Goal: Task Accomplishment & Management: Use online tool/utility

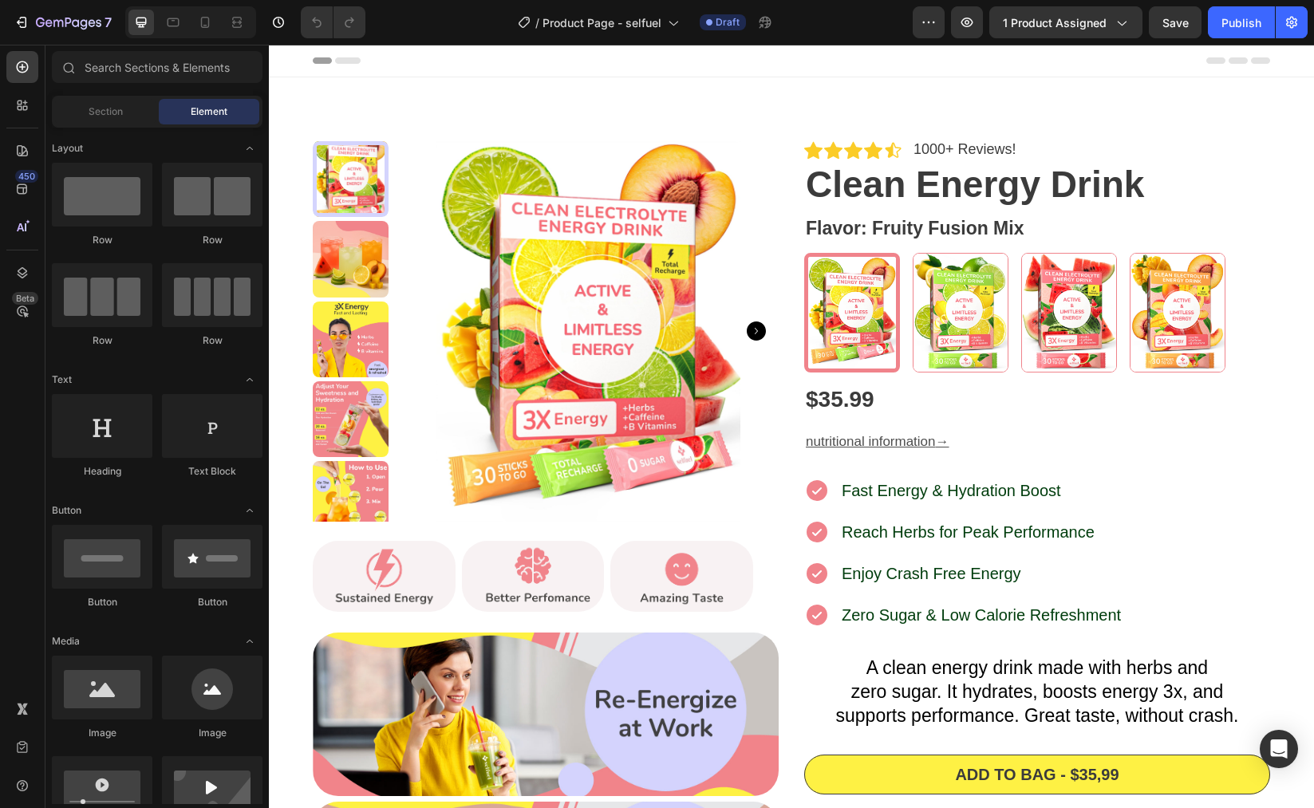
radio input "false"
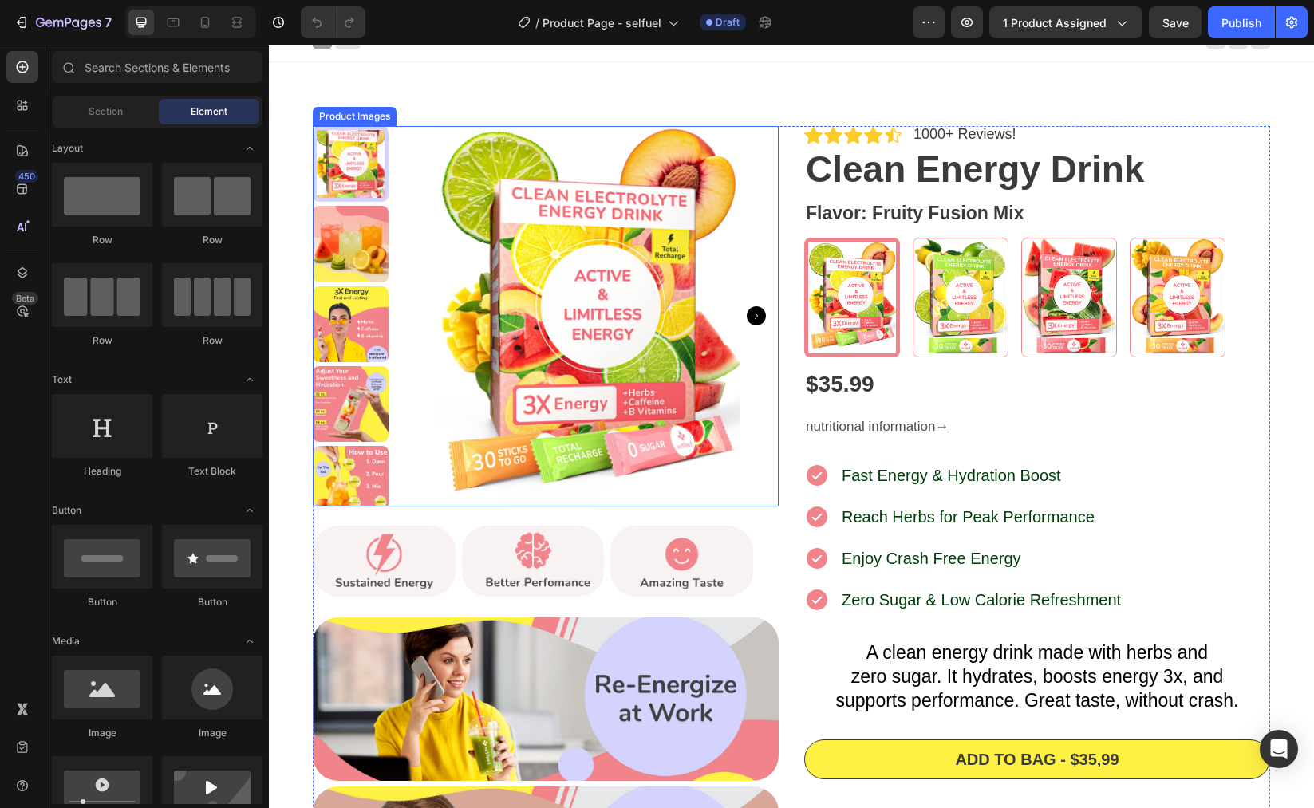
scroll to position [22, 0]
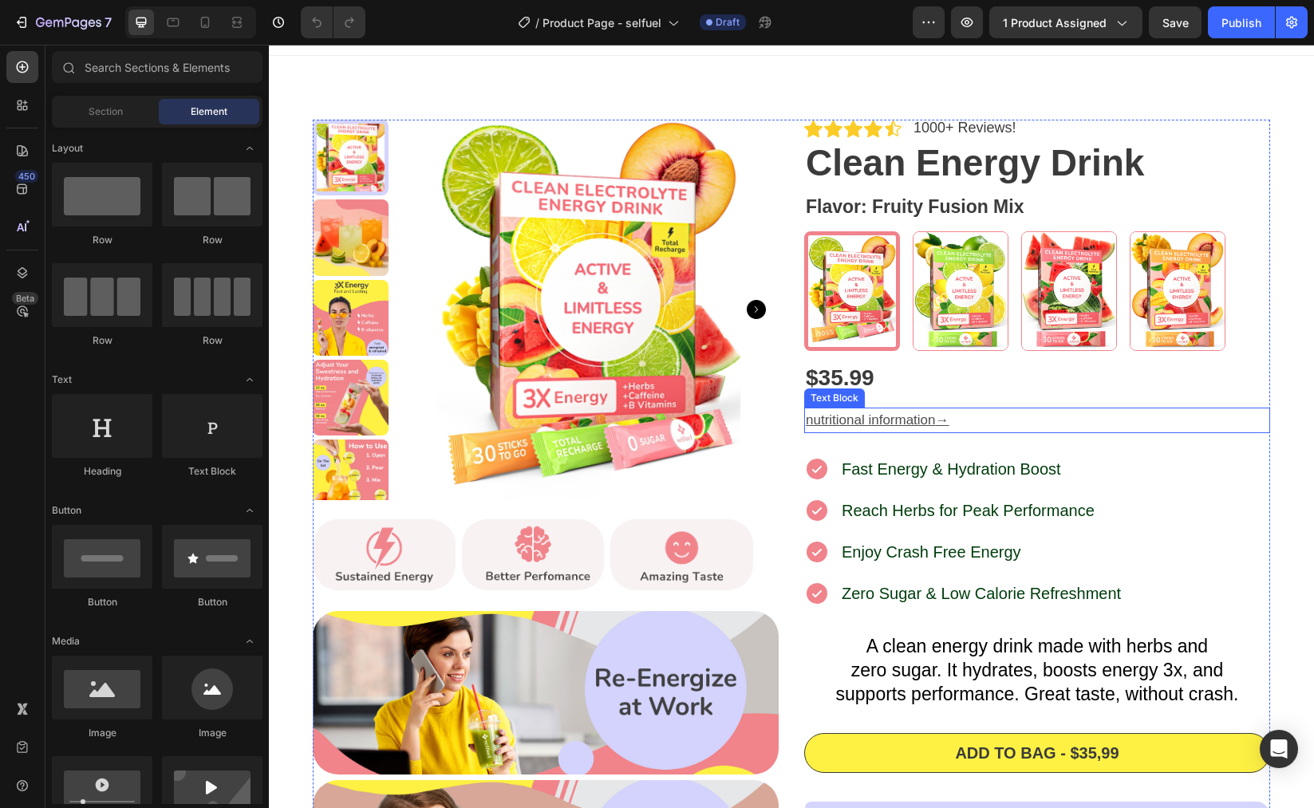
click at [878, 414] on u "nutritional information" at bounding box center [871, 420] width 130 height 15
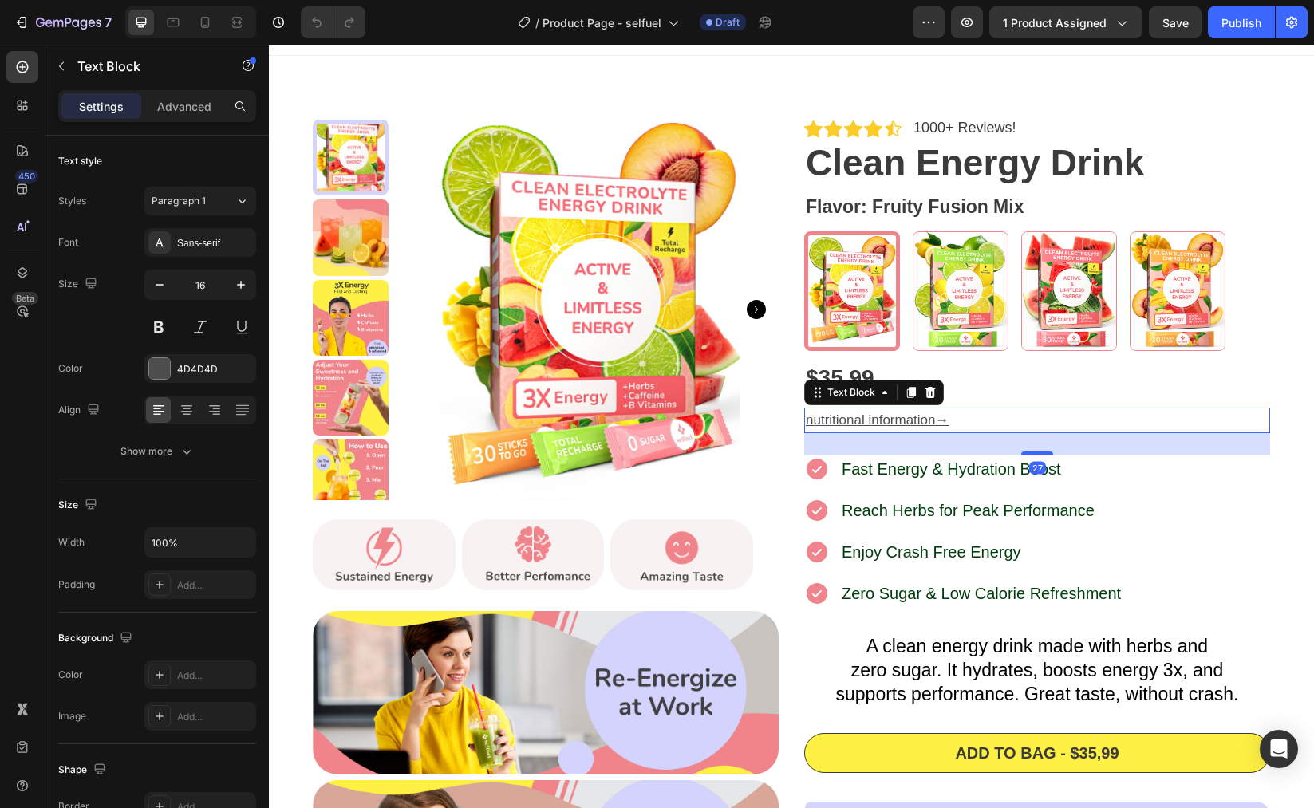
click at [898, 421] on u "nutritional information" at bounding box center [871, 420] width 130 height 15
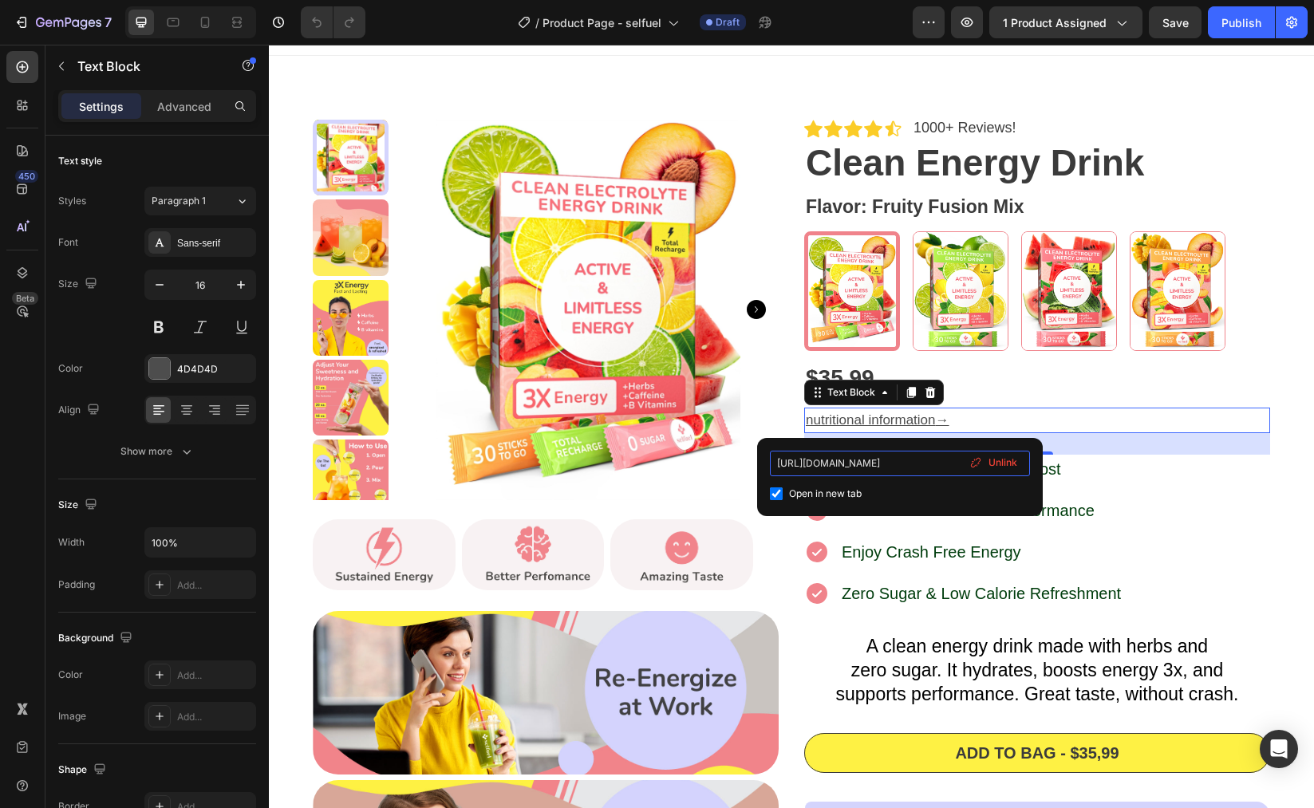
click at [907, 462] on input "[URL][DOMAIN_NAME]" at bounding box center [900, 464] width 260 height 26
drag, startPoint x: 917, startPoint y: 462, endPoint x: 998, endPoint y: 464, distance: 81.4
click at [998, 464] on div "[URL][DOMAIN_NAME] Open in new tab Unlink" at bounding box center [900, 477] width 260 height 53
type input "[URL][DOMAIN_NAME]"
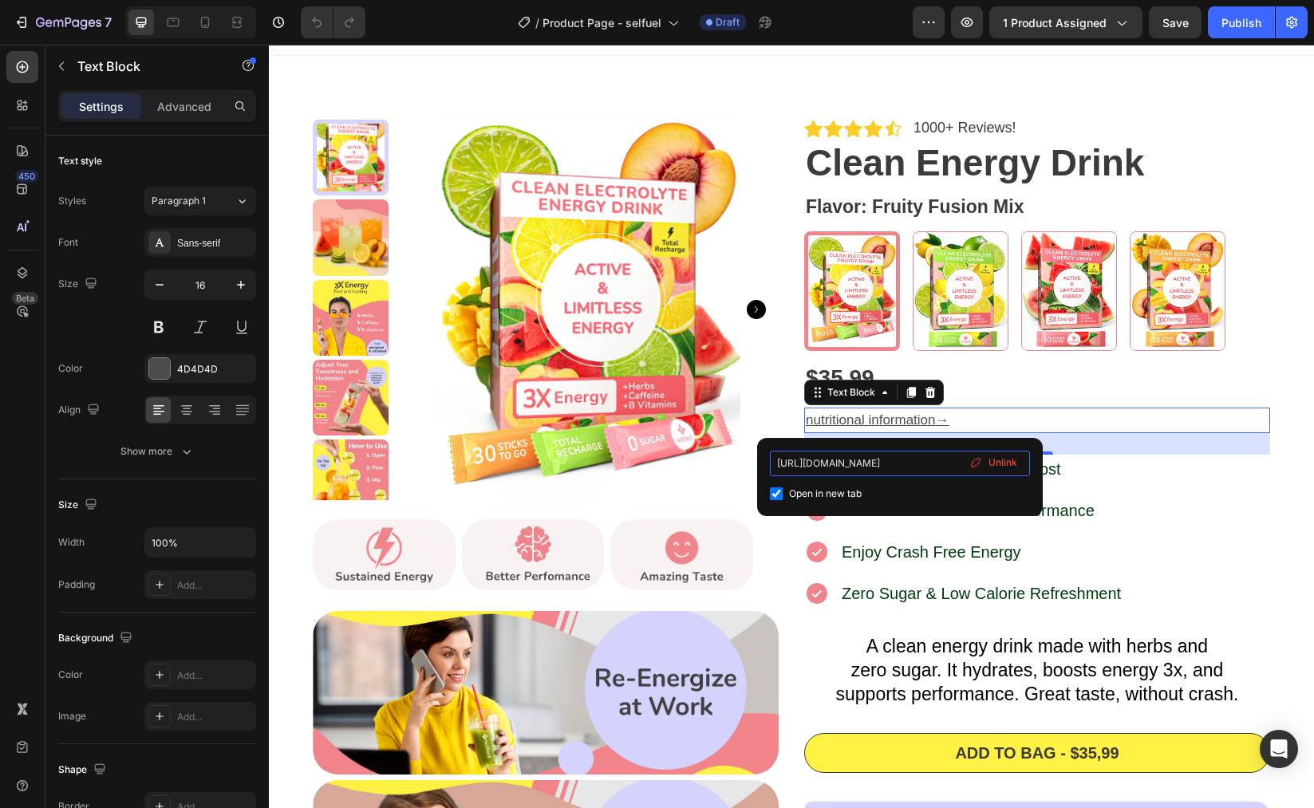
scroll to position [0, 0]
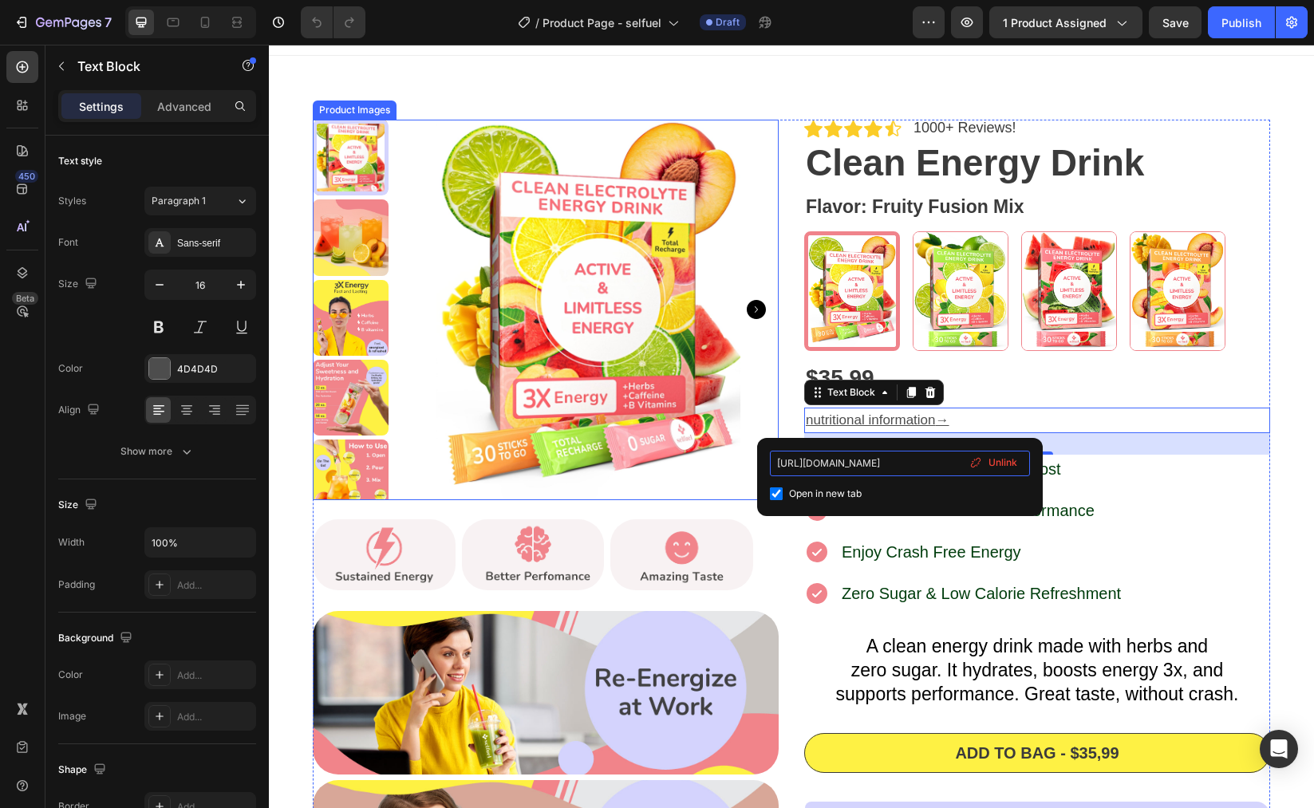
drag, startPoint x: 1197, startPoint y: 509, endPoint x: 751, endPoint y: 460, distance: 448.8
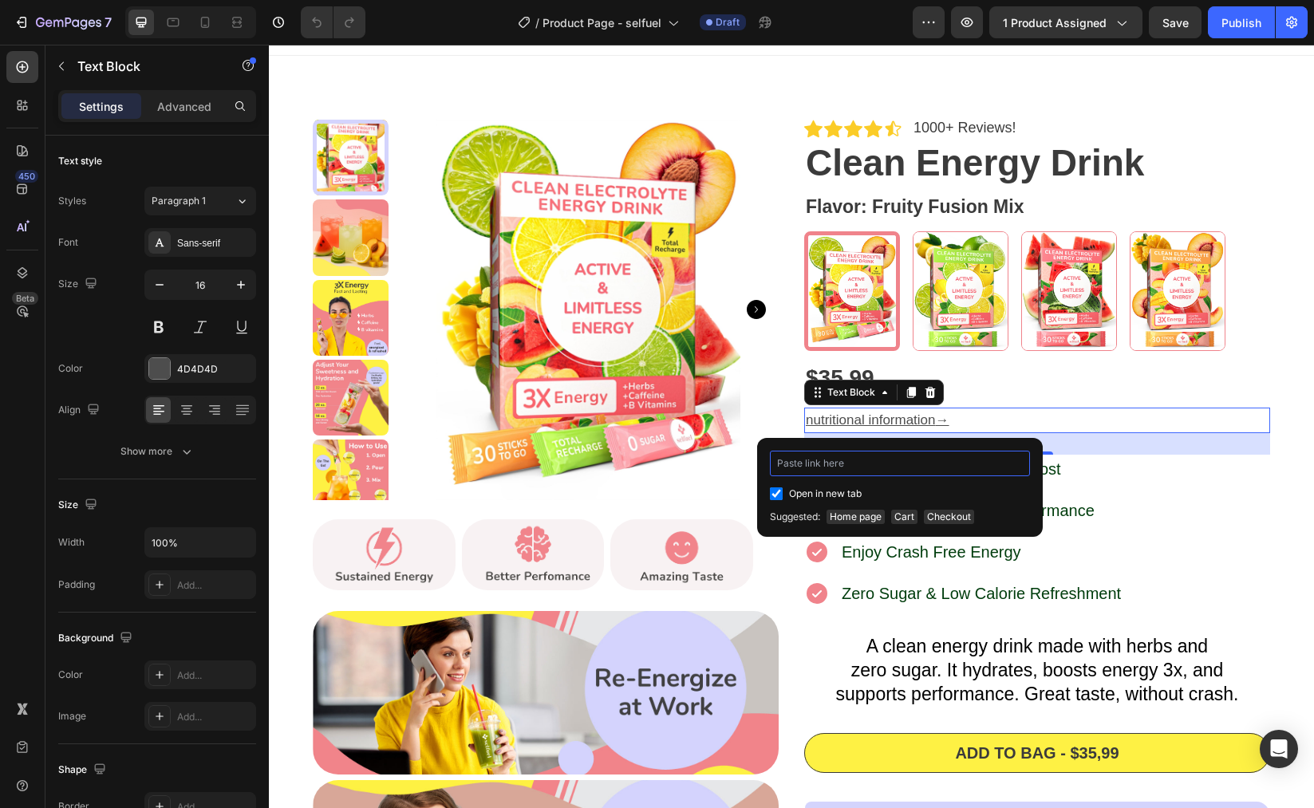
type input "[DOMAIN_NAME][URL]"
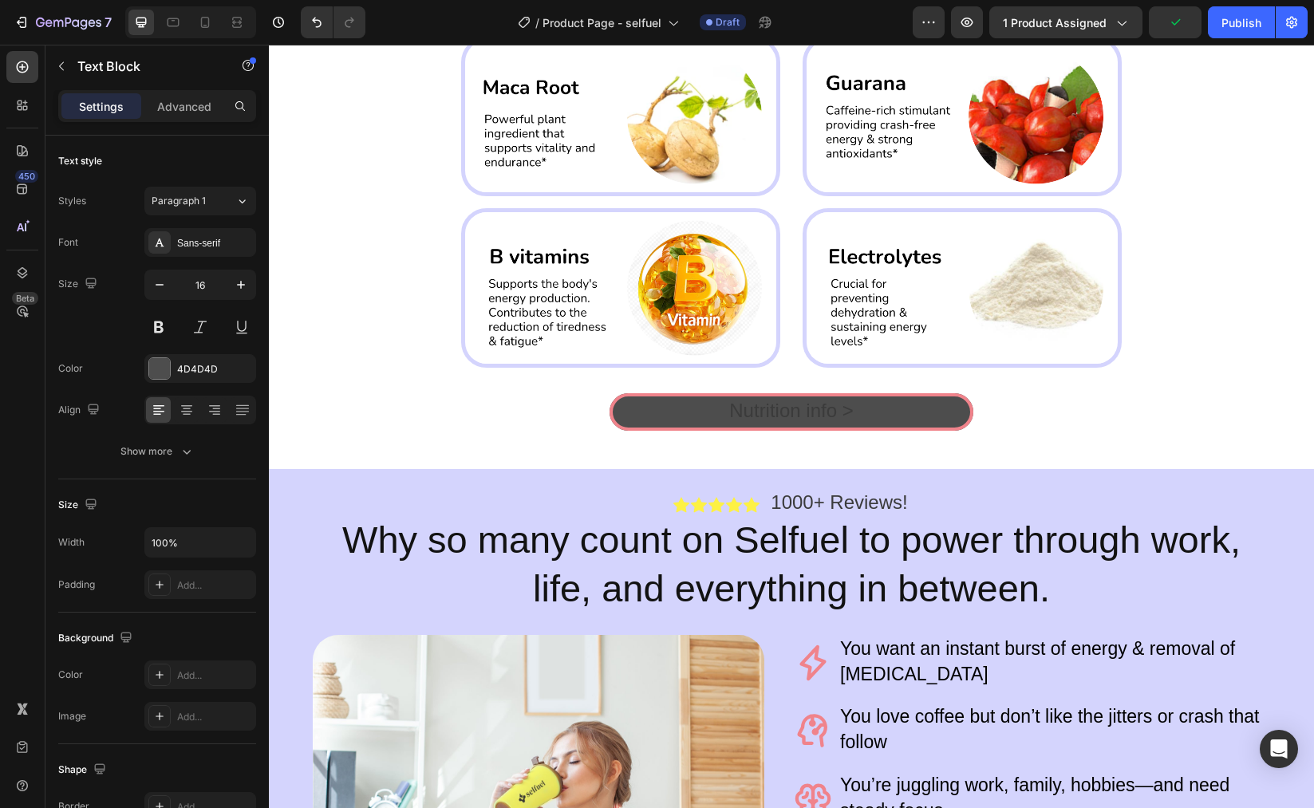
scroll to position [2280, 0]
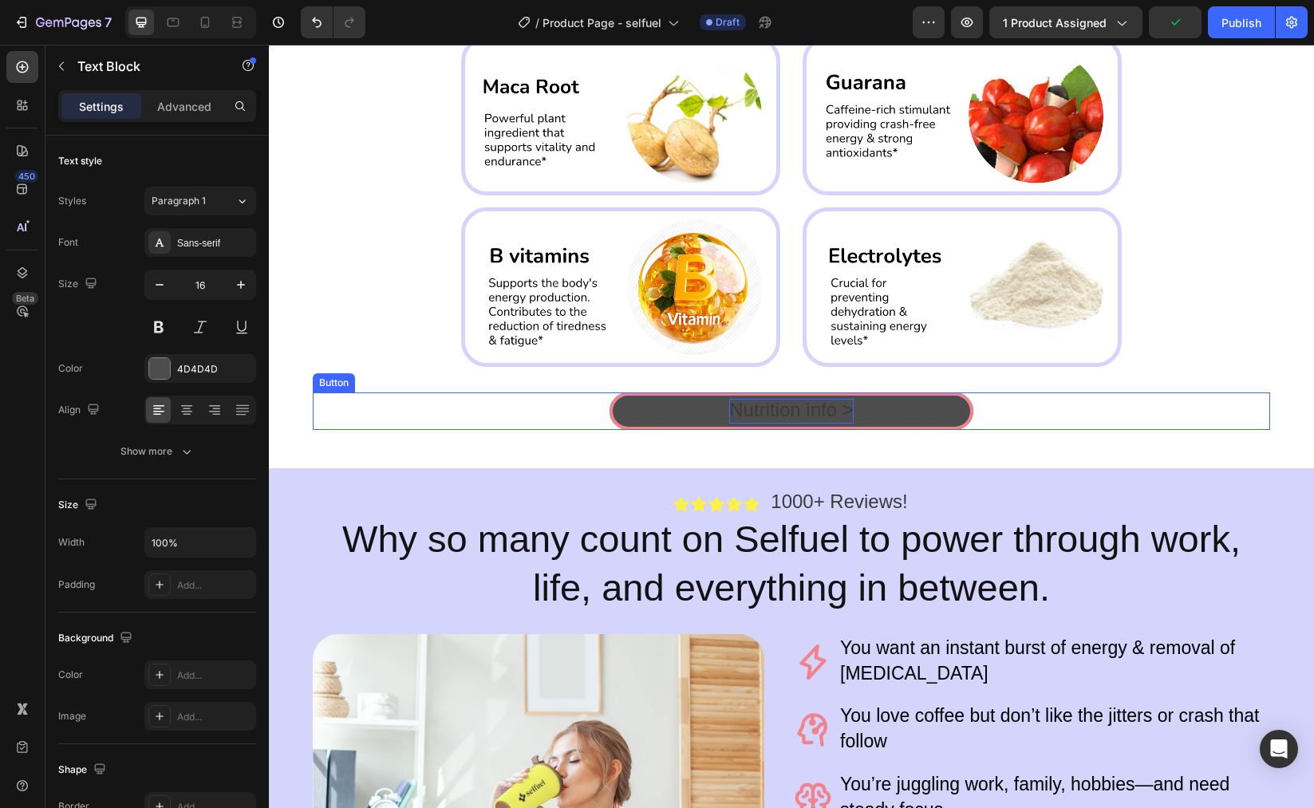
click at [752, 411] on span "Nutrition info >" at bounding box center [791, 410] width 124 height 22
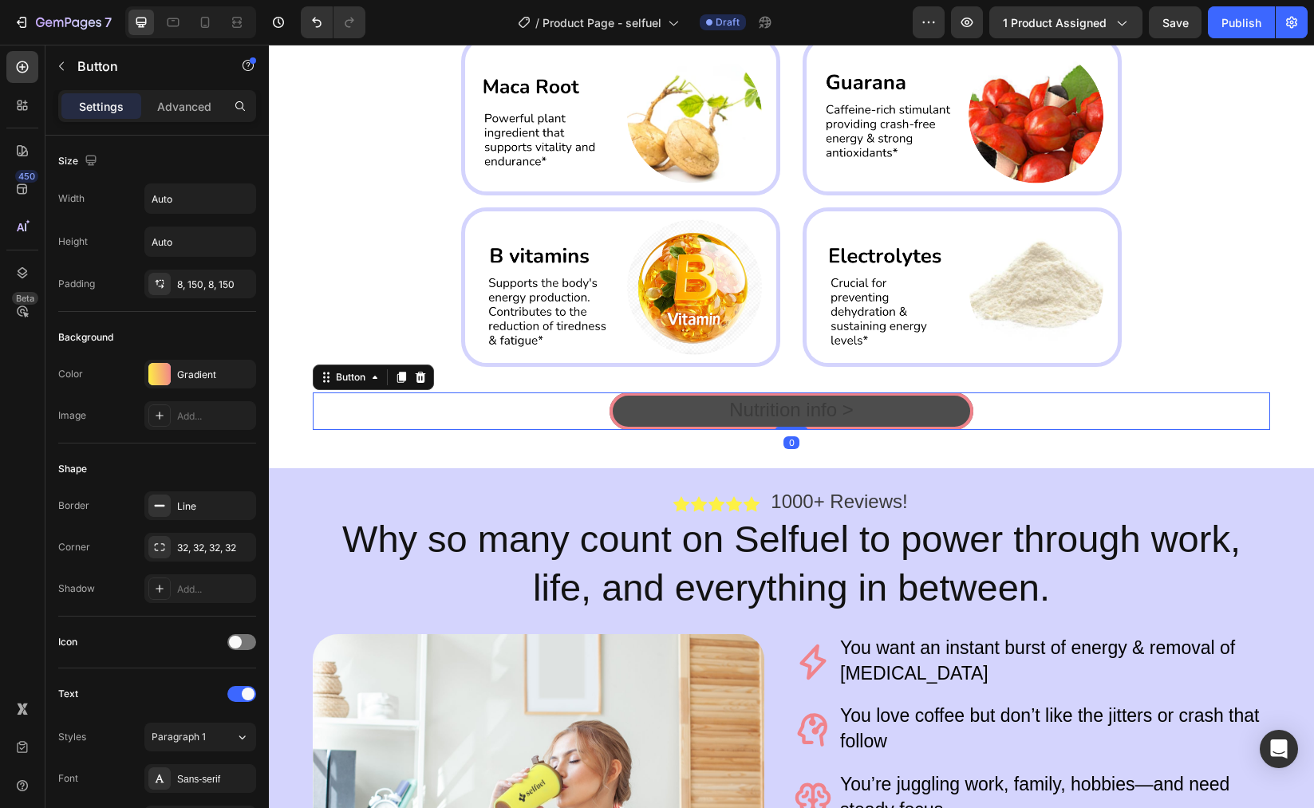
click at [648, 408] on button "Nutrition info >" at bounding box center [791, 412] width 363 height 38
click at [677, 410] on button "Nutrition info >" at bounding box center [791, 412] width 363 height 38
click at [776, 404] on span "Nutrition info >" at bounding box center [791, 410] width 124 height 22
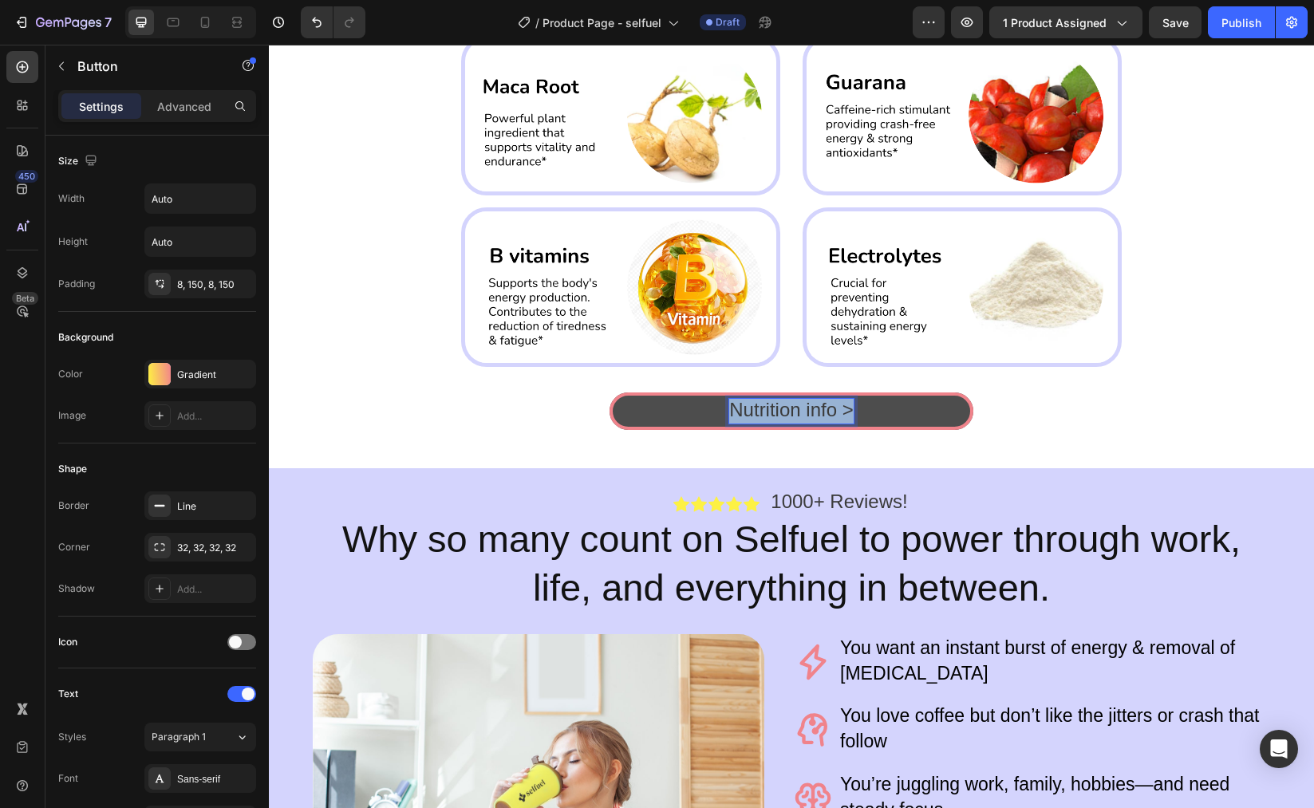
drag, startPoint x: 729, startPoint y: 409, endPoint x: 860, endPoint y: 413, distance: 131.7
click at [860, 413] on button "Nutrition info >" at bounding box center [791, 412] width 363 height 38
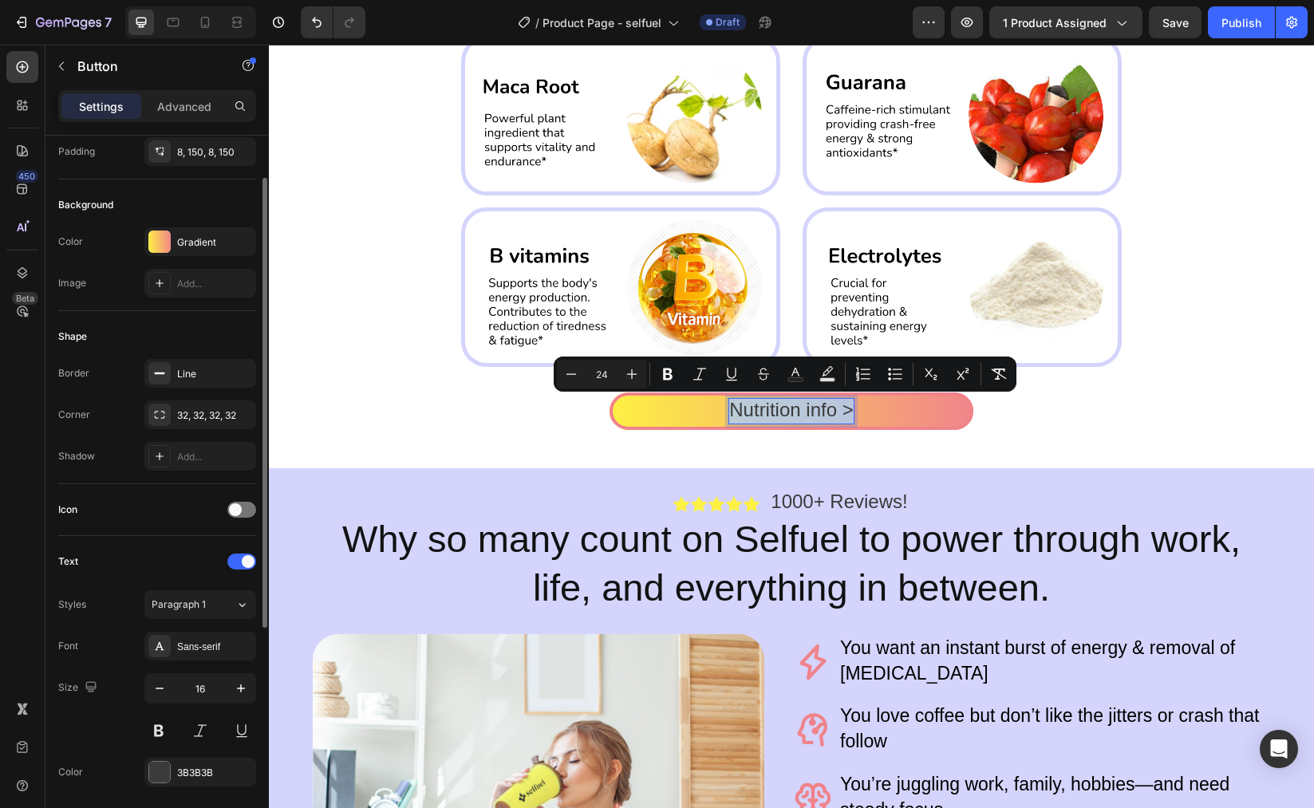
scroll to position [341, 0]
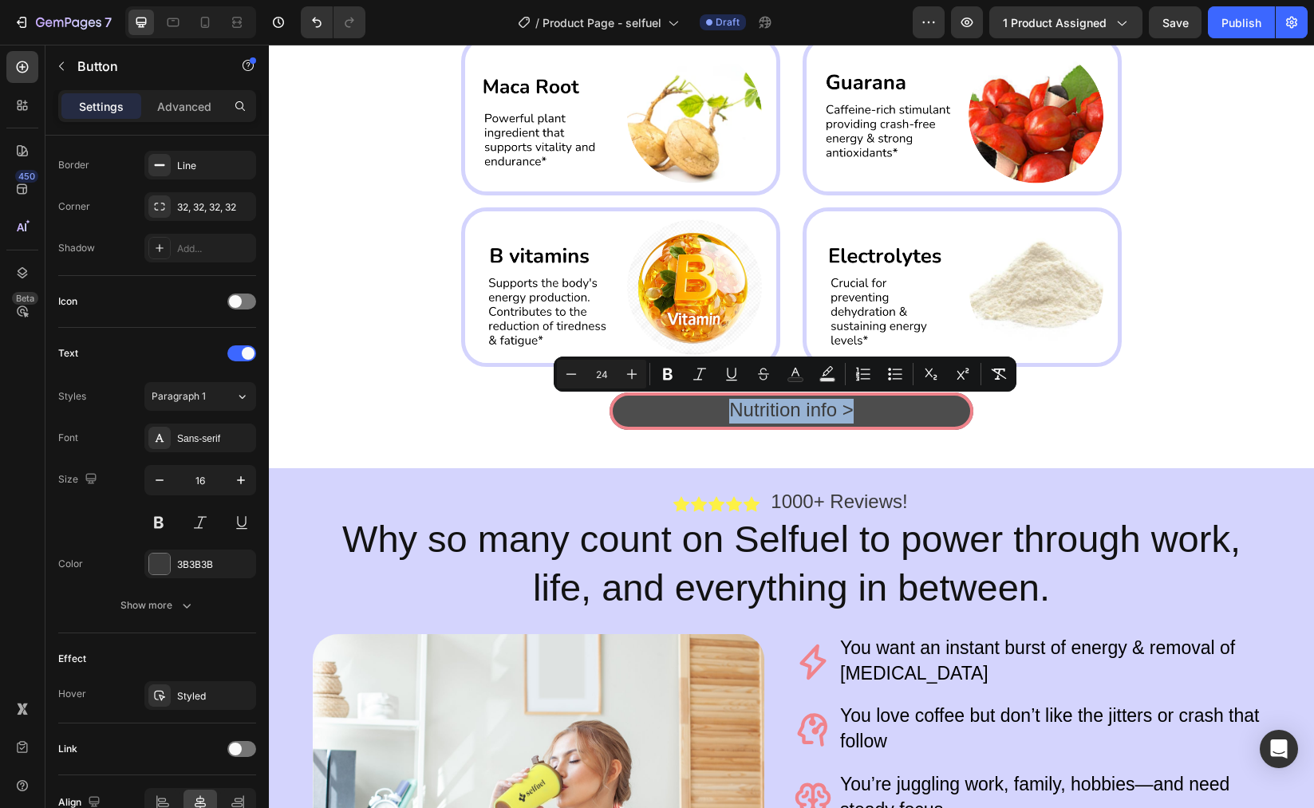
click at [649, 412] on button "Nutrition info >" at bounding box center [791, 412] width 363 height 38
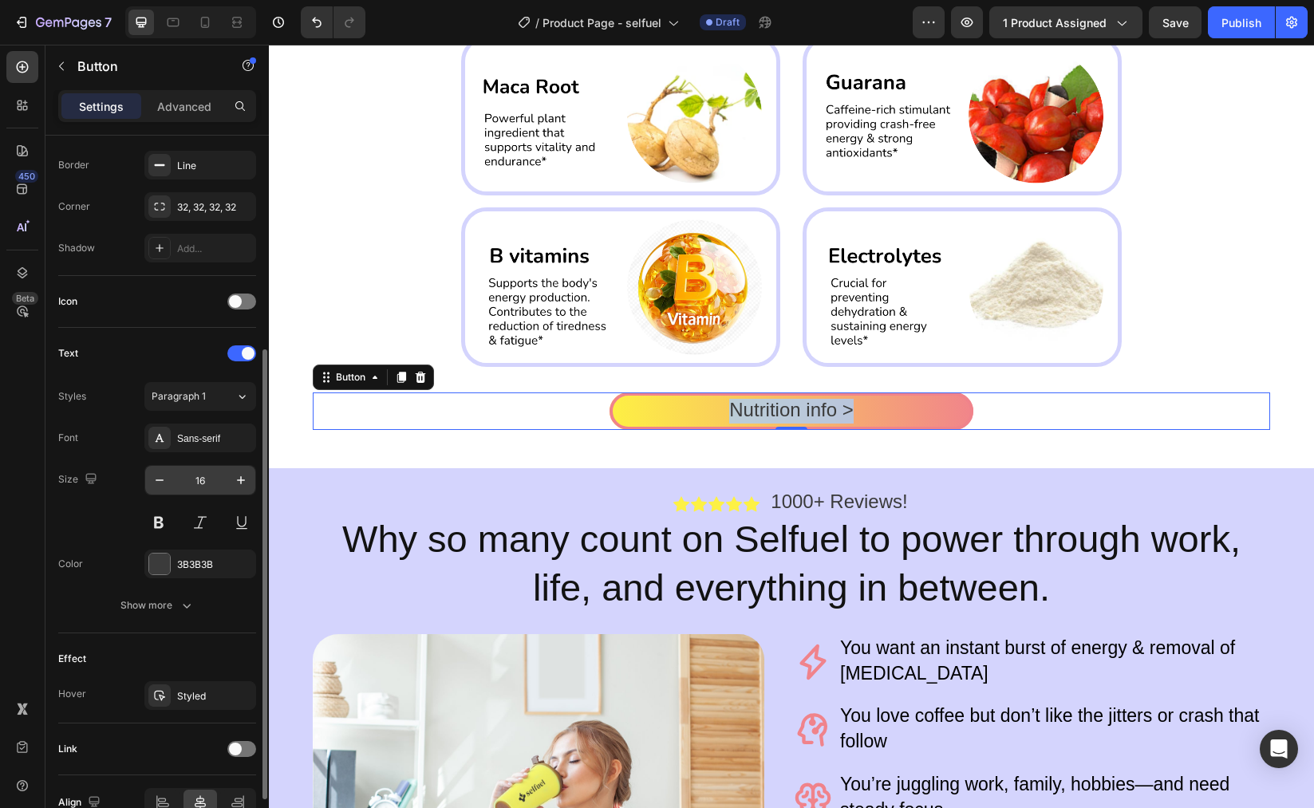
scroll to position [426, 0]
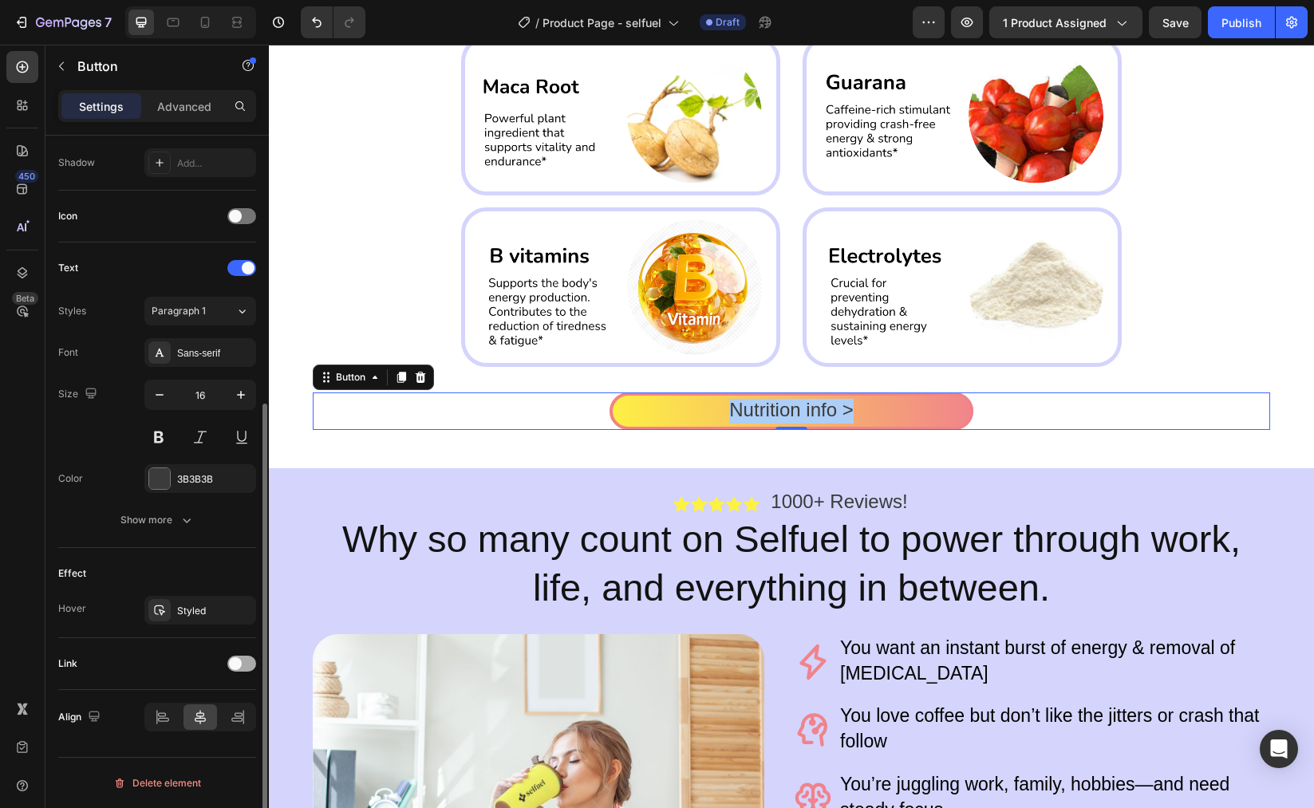
click at [246, 661] on div at bounding box center [241, 664] width 29 height 16
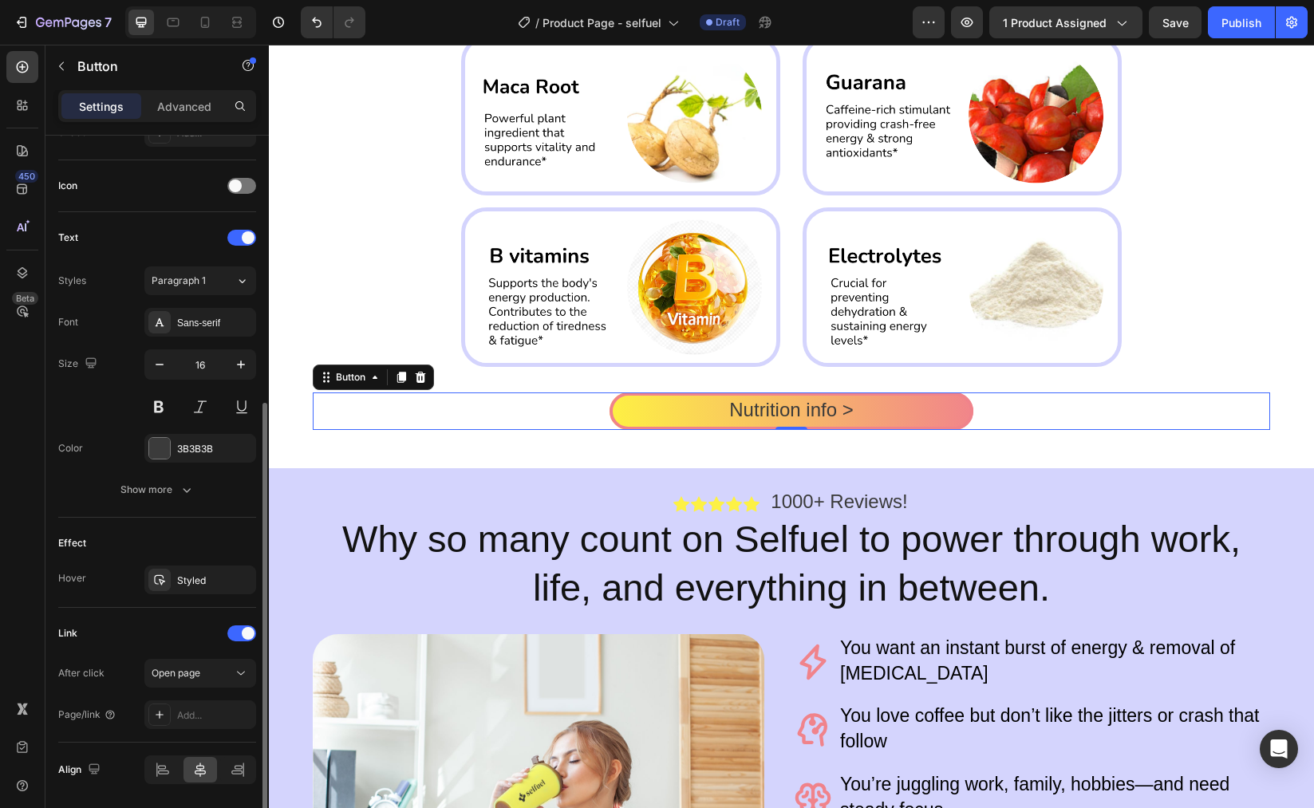
scroll to position [509, 0]
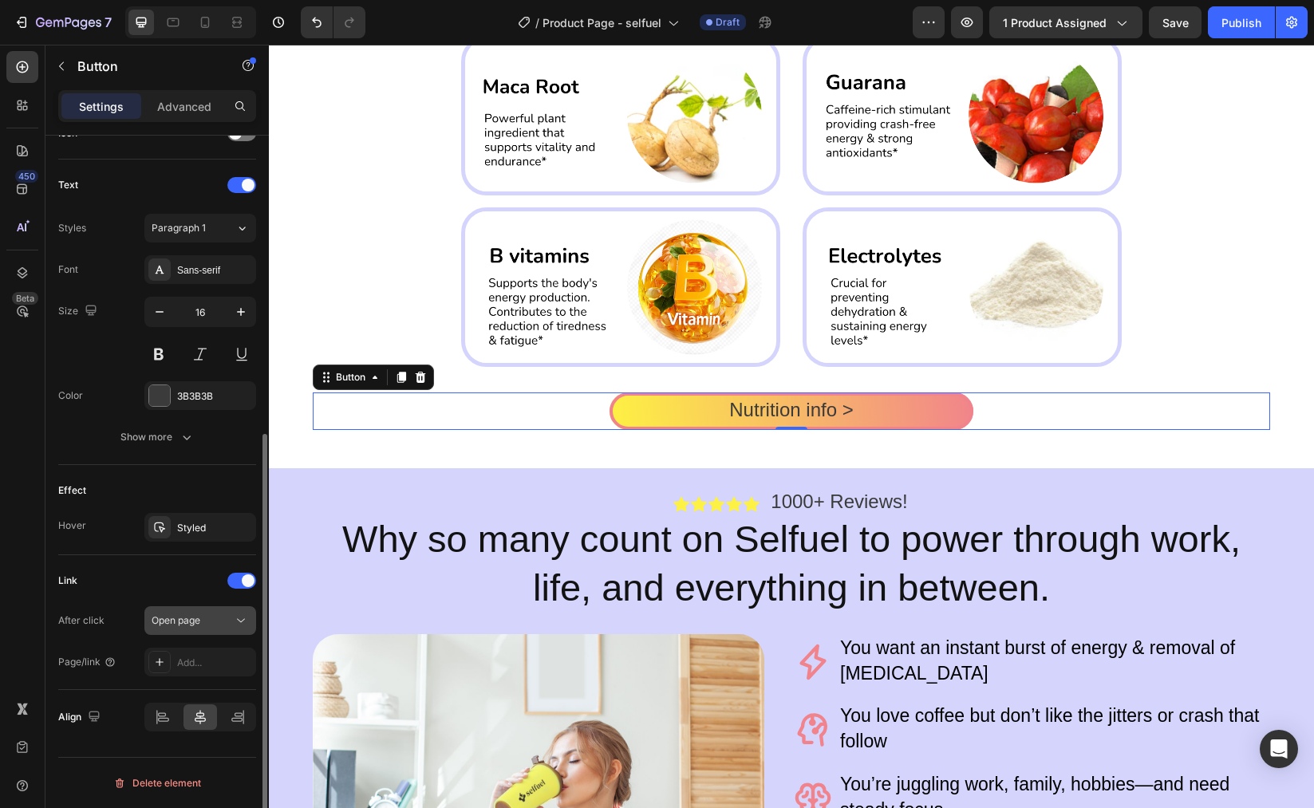
click at [231, 627] on div "Open page" at bounding box center [192, 621] width 81 height 14
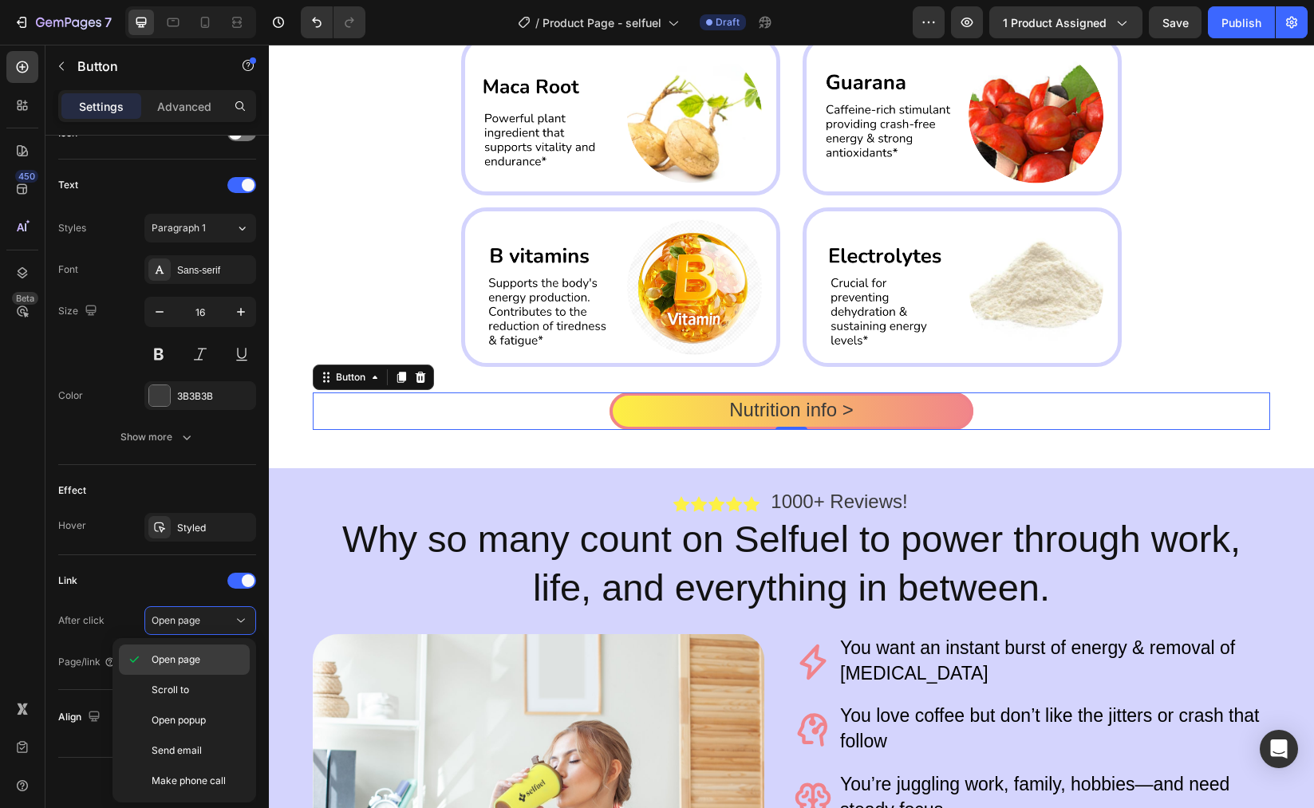
click at [207, 655] on p "Open page" at bounding box center [197, 660] width 91 height 14
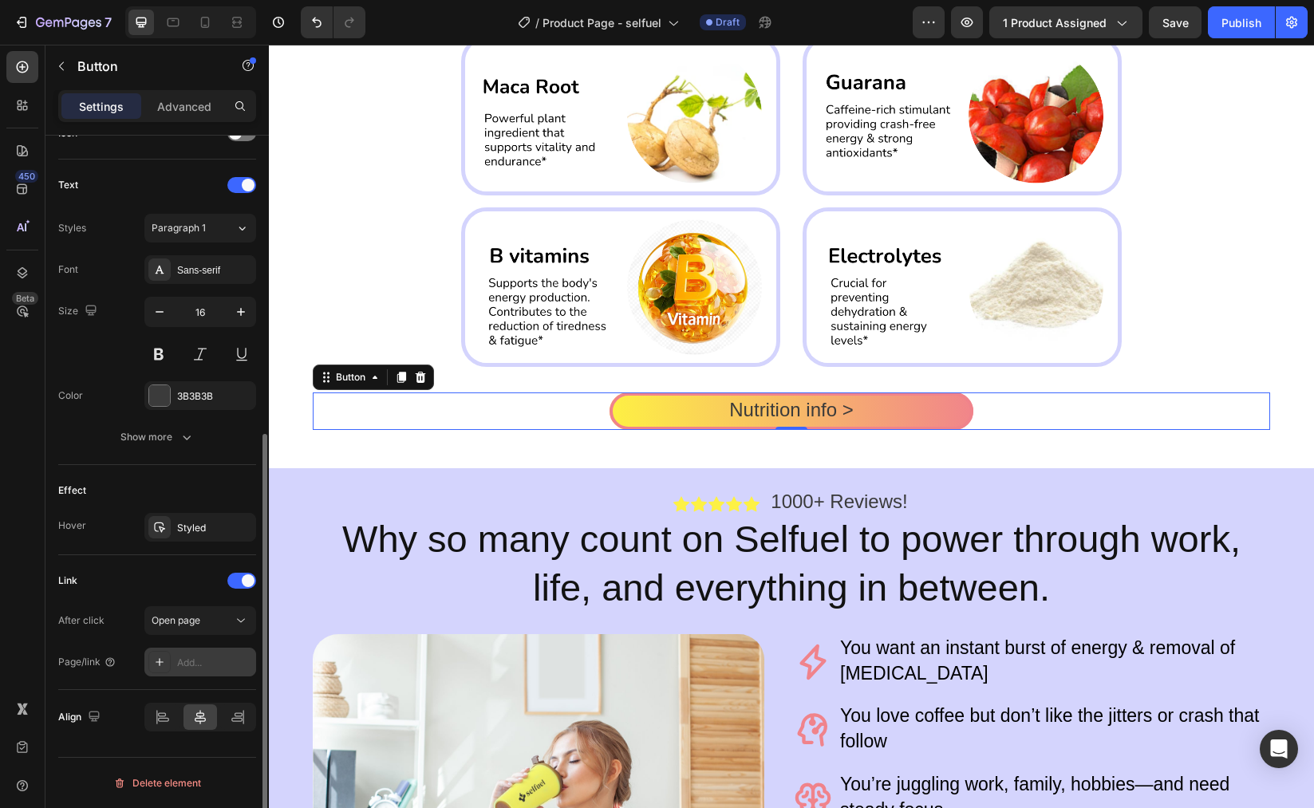
click at [227, 656] on div "Add..." at bounding box center [214, 663] width 75 height 14
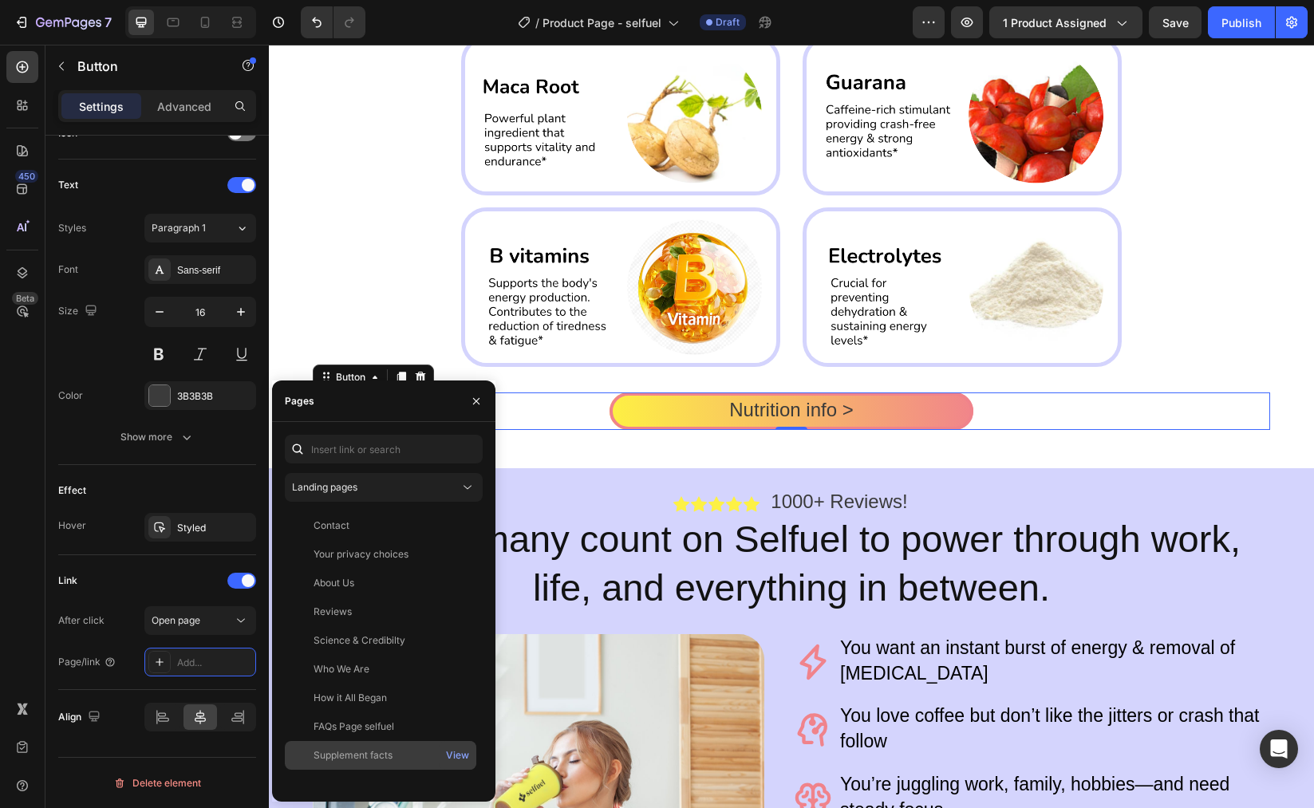
click at [346, 749] on div "Supplement facts" at bounding box center [353, 755] width 79 height 14
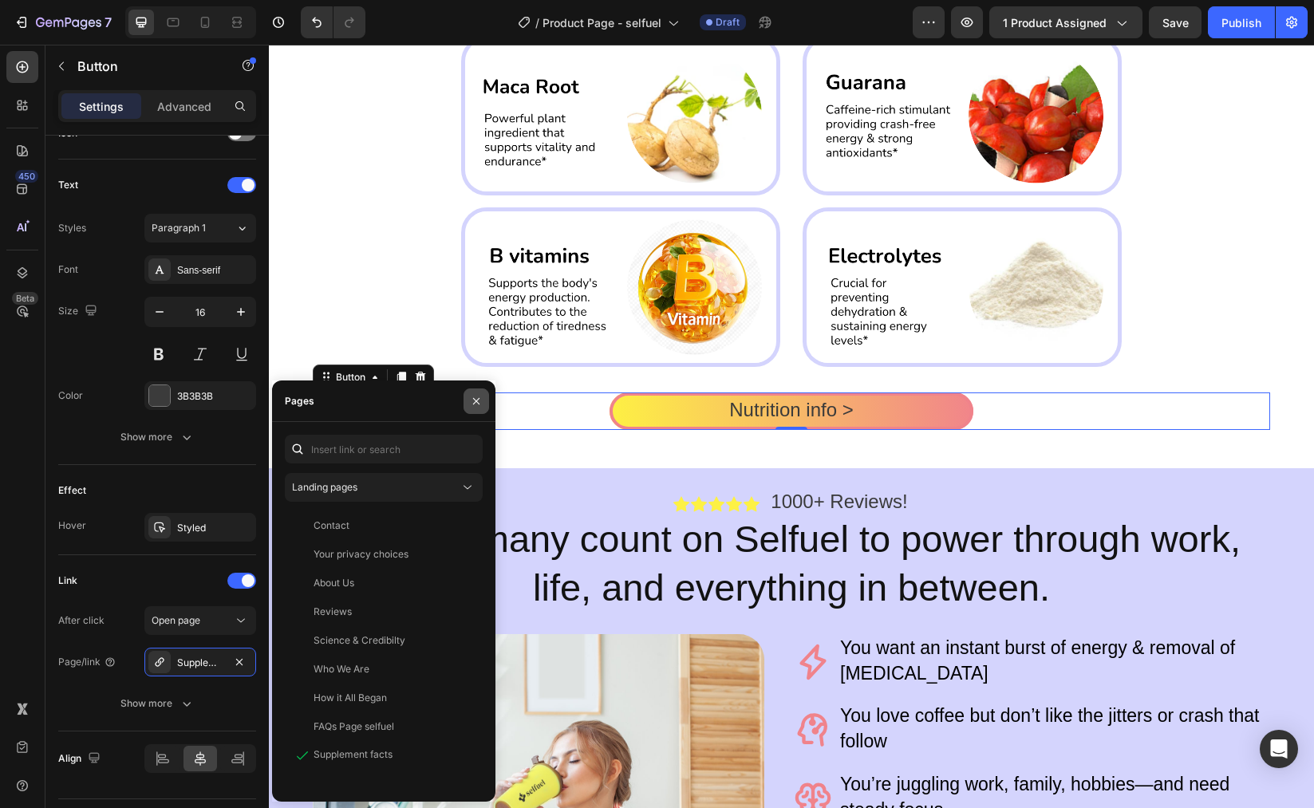
click at [475, 395] on icon "button" at bounding box center [476, 401] width 13 height 13
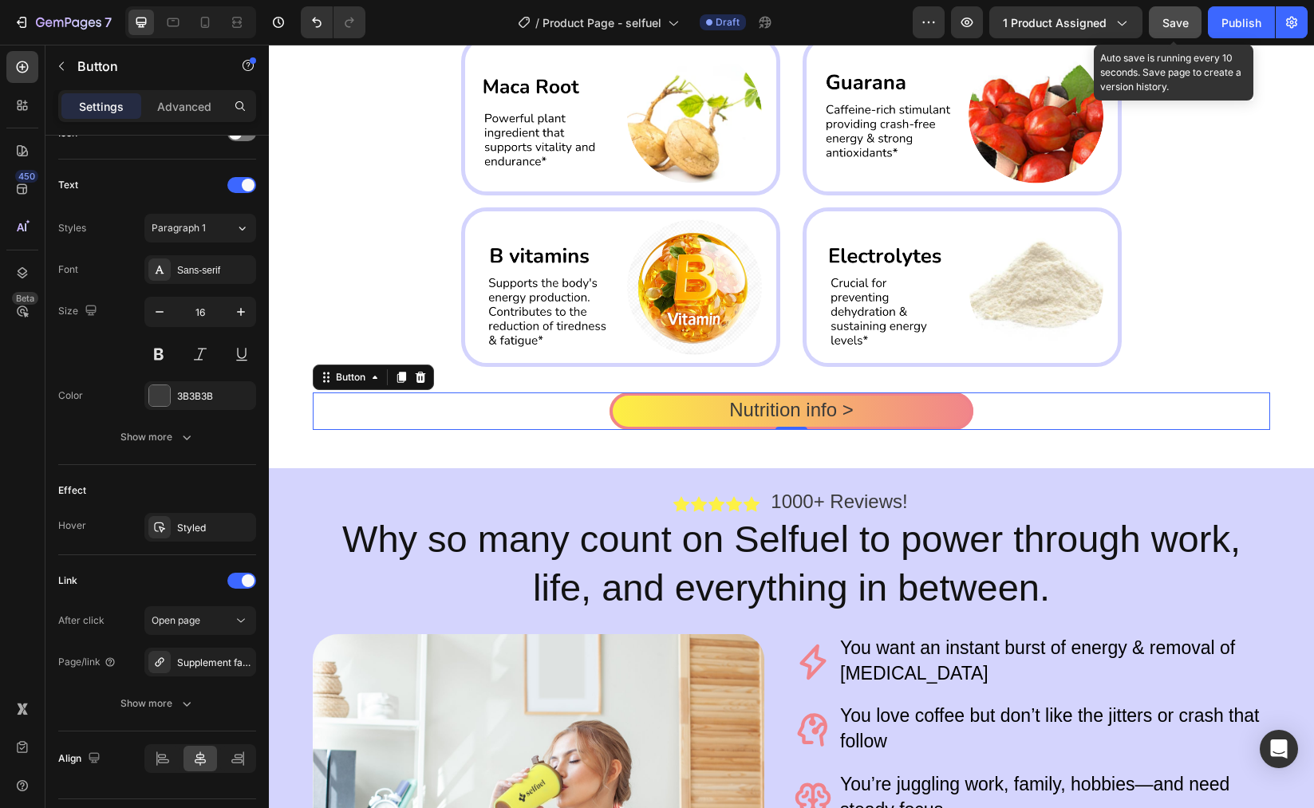
click at [1170, 22] on span "Save" at bounding box center [1176, 23] width 26 height 14
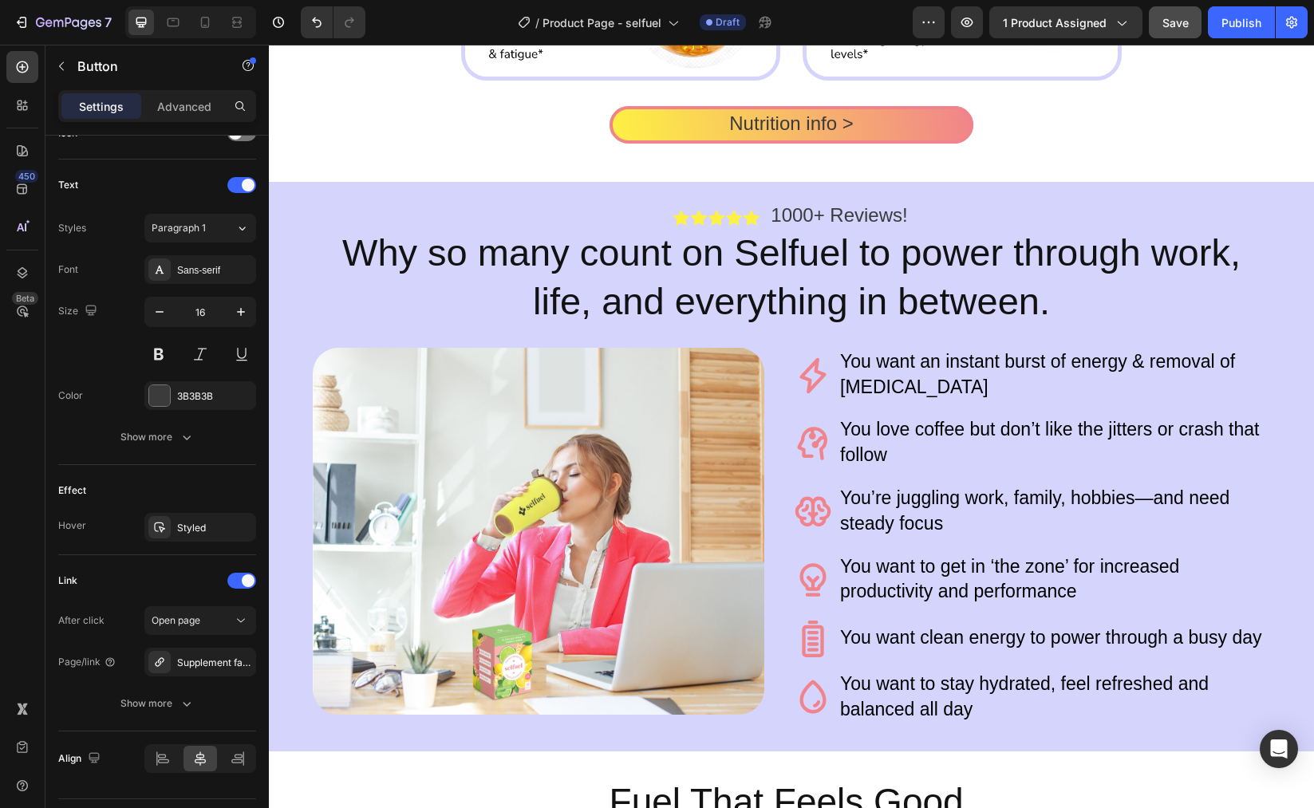
scroll to position [2592, 0]
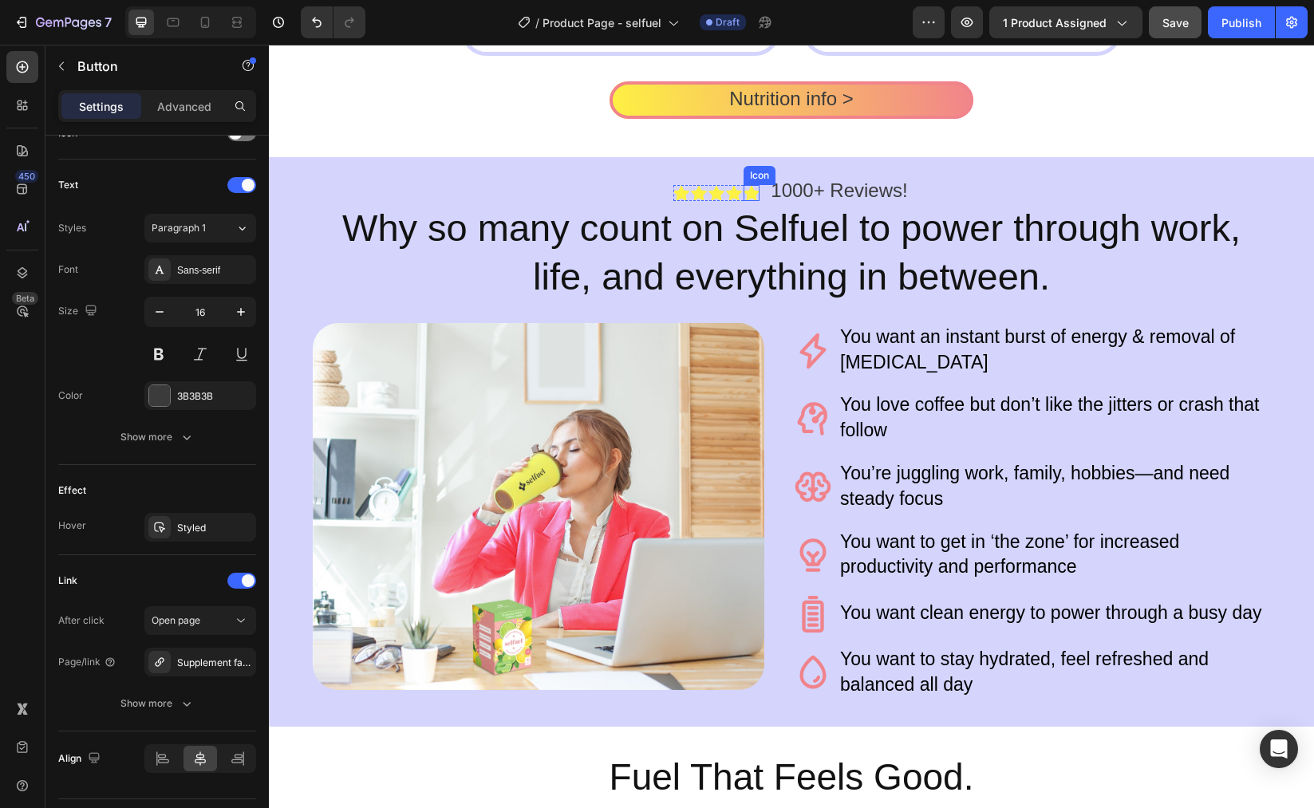
click at [744, 197] on div "Icon" at bounding box center [752, 193] width 16 height 16
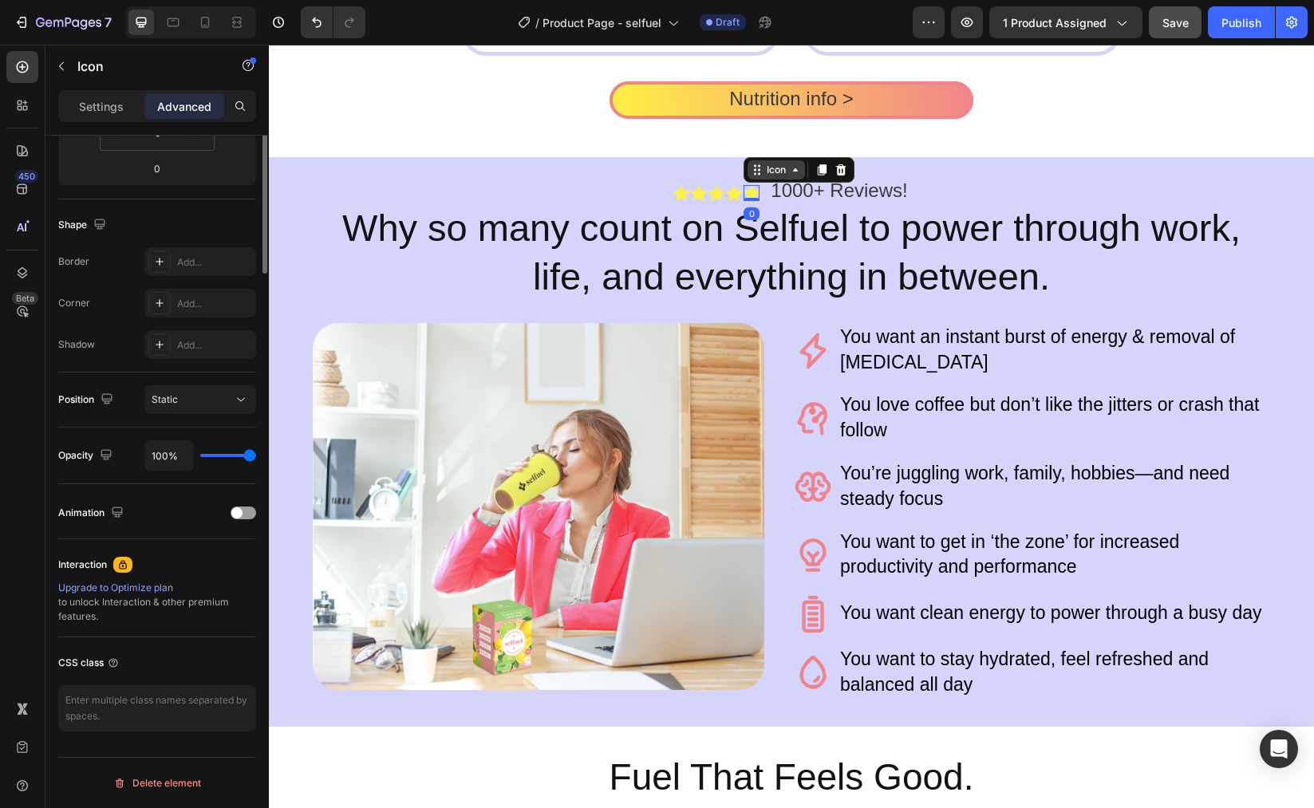
scroll to position [0, 0]
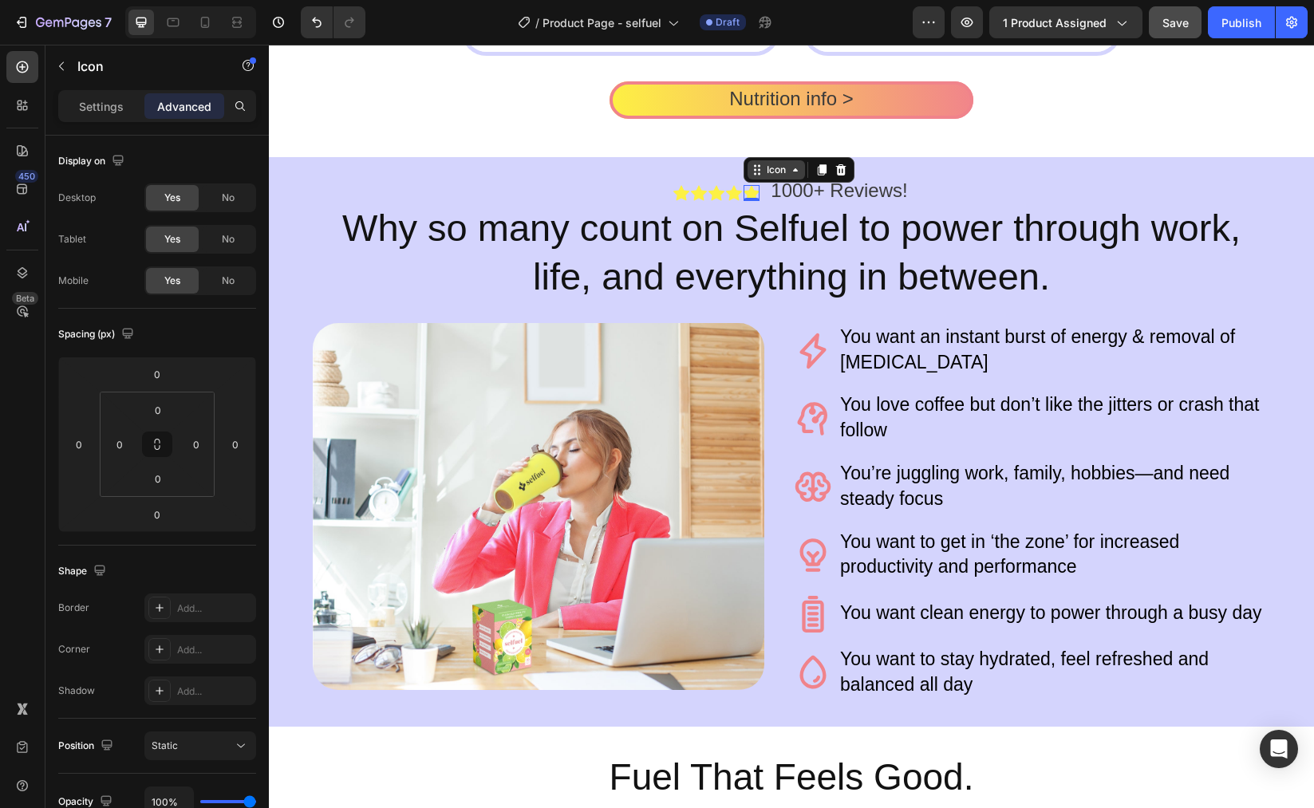
click at [767, 170] on div "Icon" at bounding box center [777, 170] width 26 height 0
click at [744, 195] on icon at bounding box center [752, 192] width 16 height 15
click at [85, 99] on p "Settings" at bounding box center [101, 106] width 45 height 17
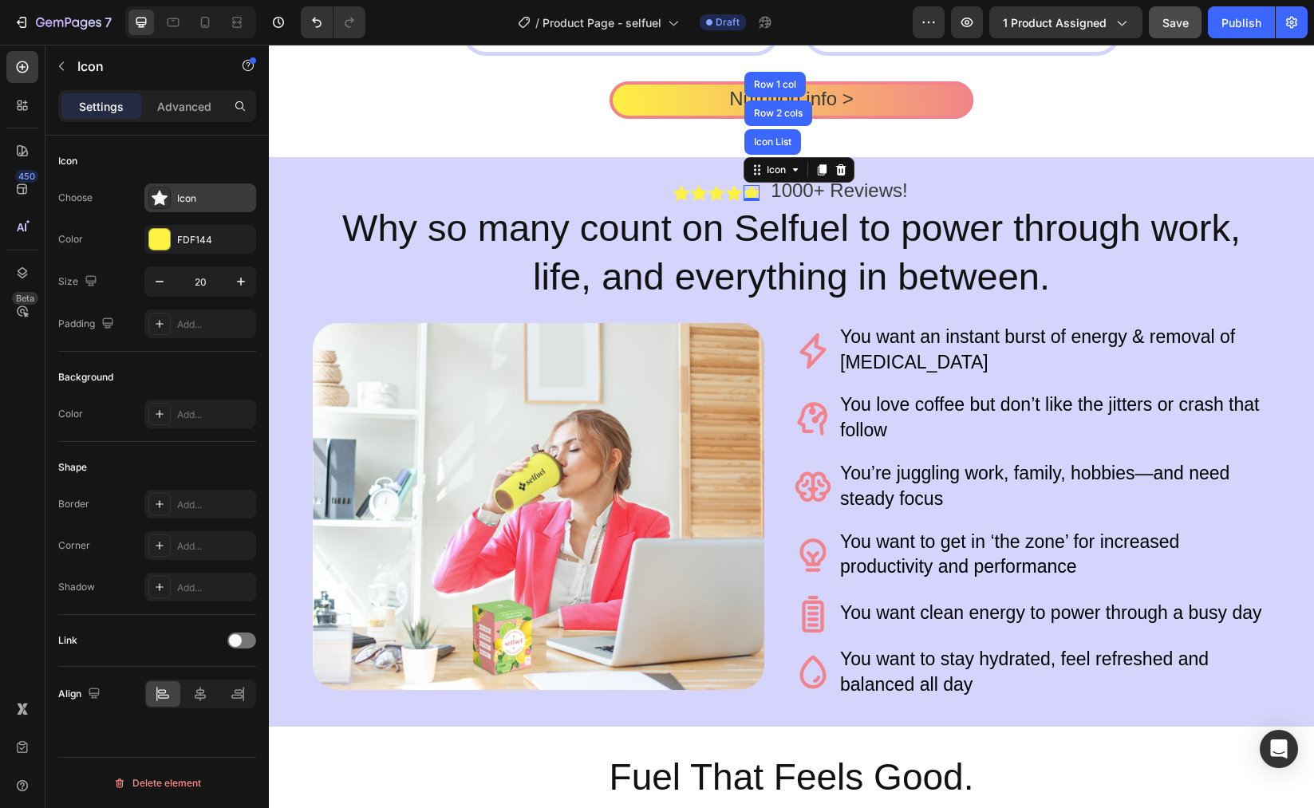
click at [158, 211] on div "Icon" at bounding box center [200, 198] width 112 height 29
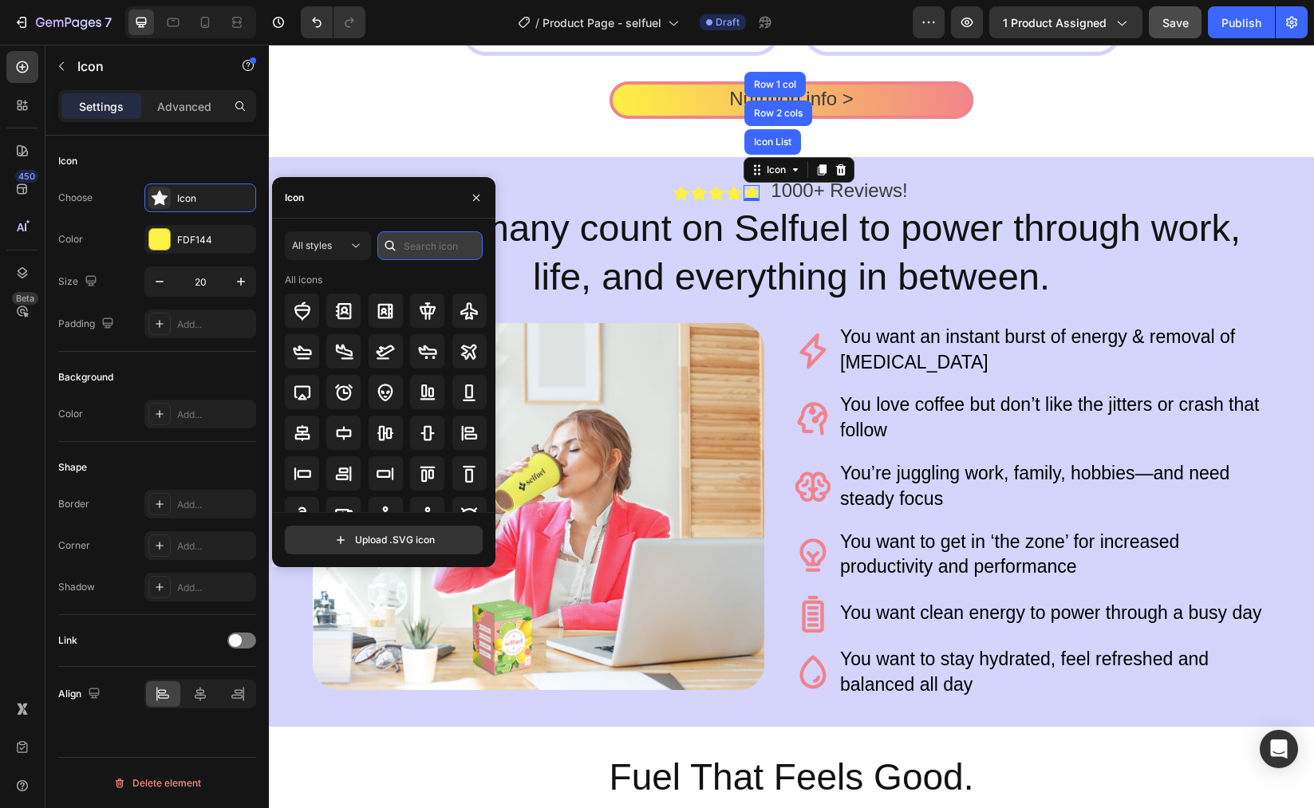
click at [419, 247] on input "text" at bounding box center [429, 245] width 105 height 29
type input "star"
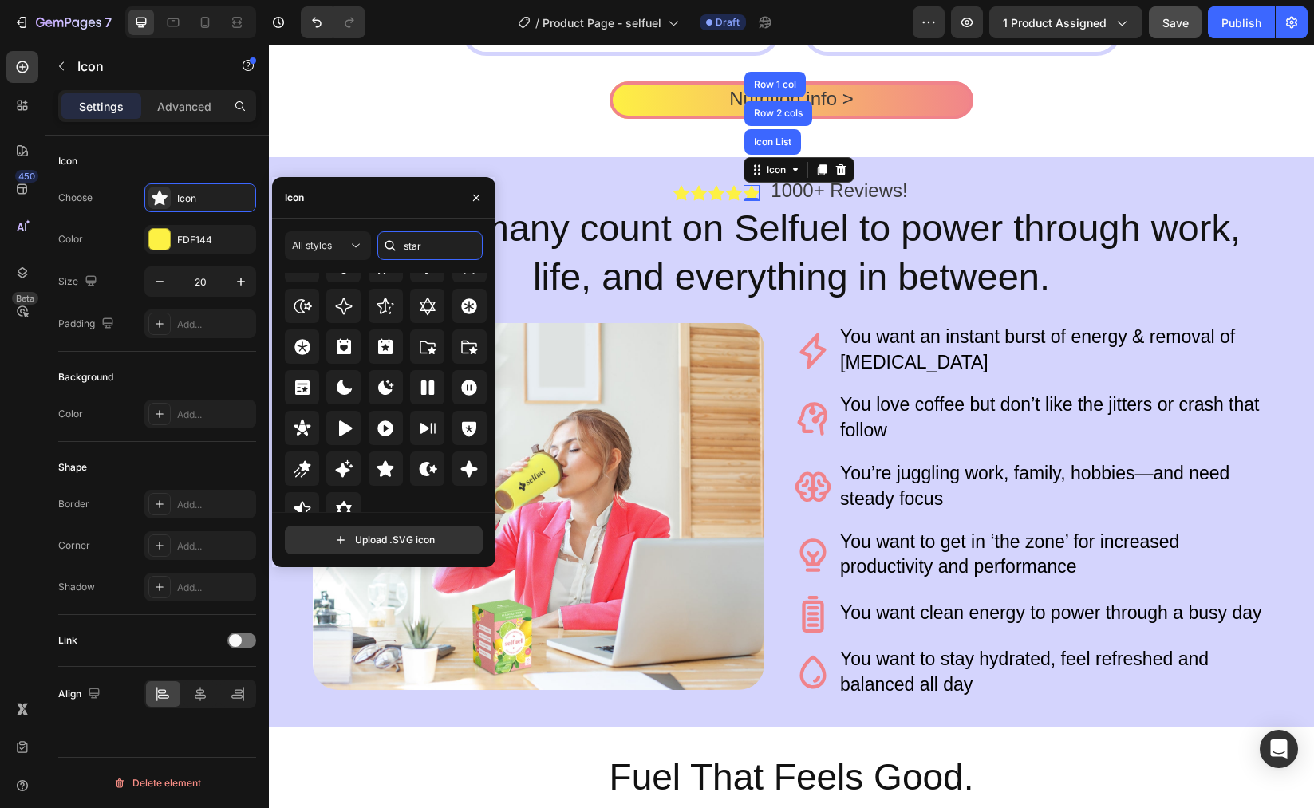
scroll to position [484, 0]
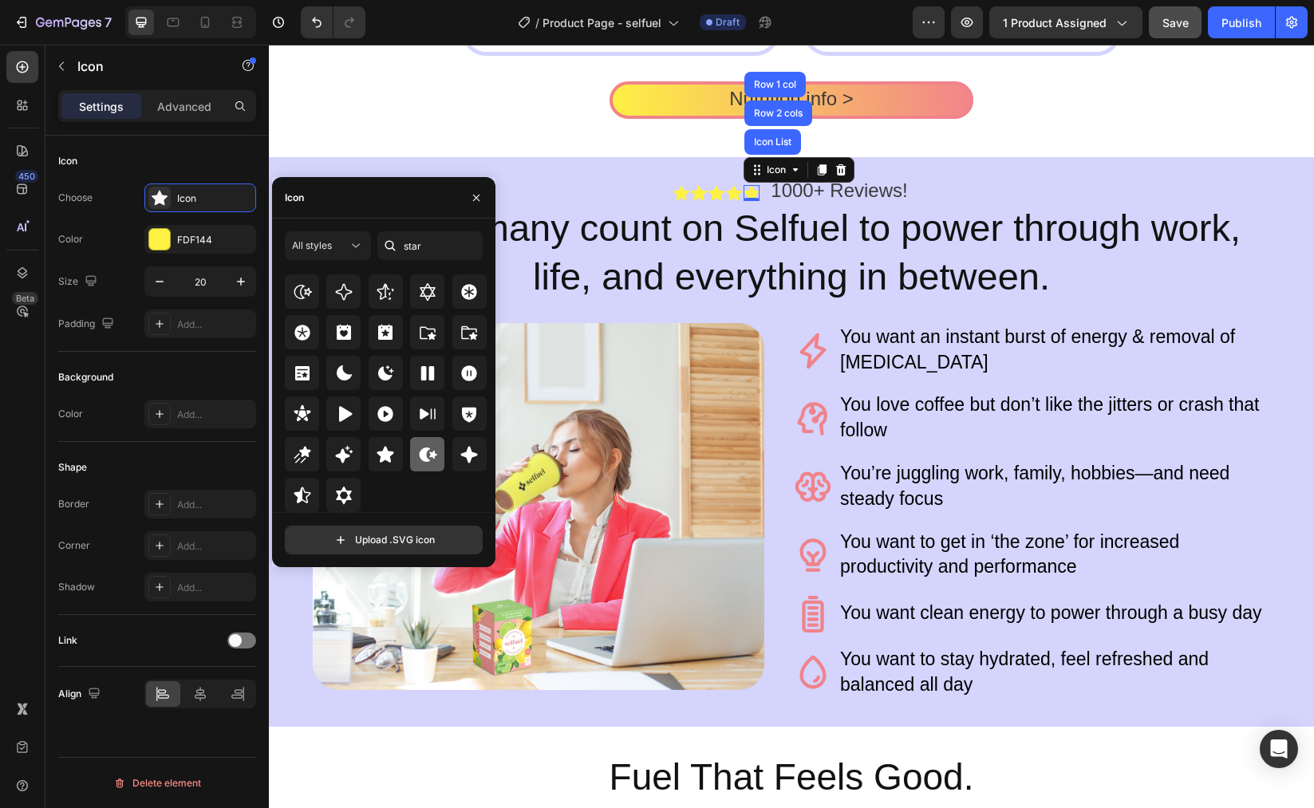
drag, startPoint x: 301, startPoint y: 500, endPoint x: 438, endPoint y: 438, distance: 150.7
click at [301, 500] on icon at bounding box center [302, 495] width 19 height 19
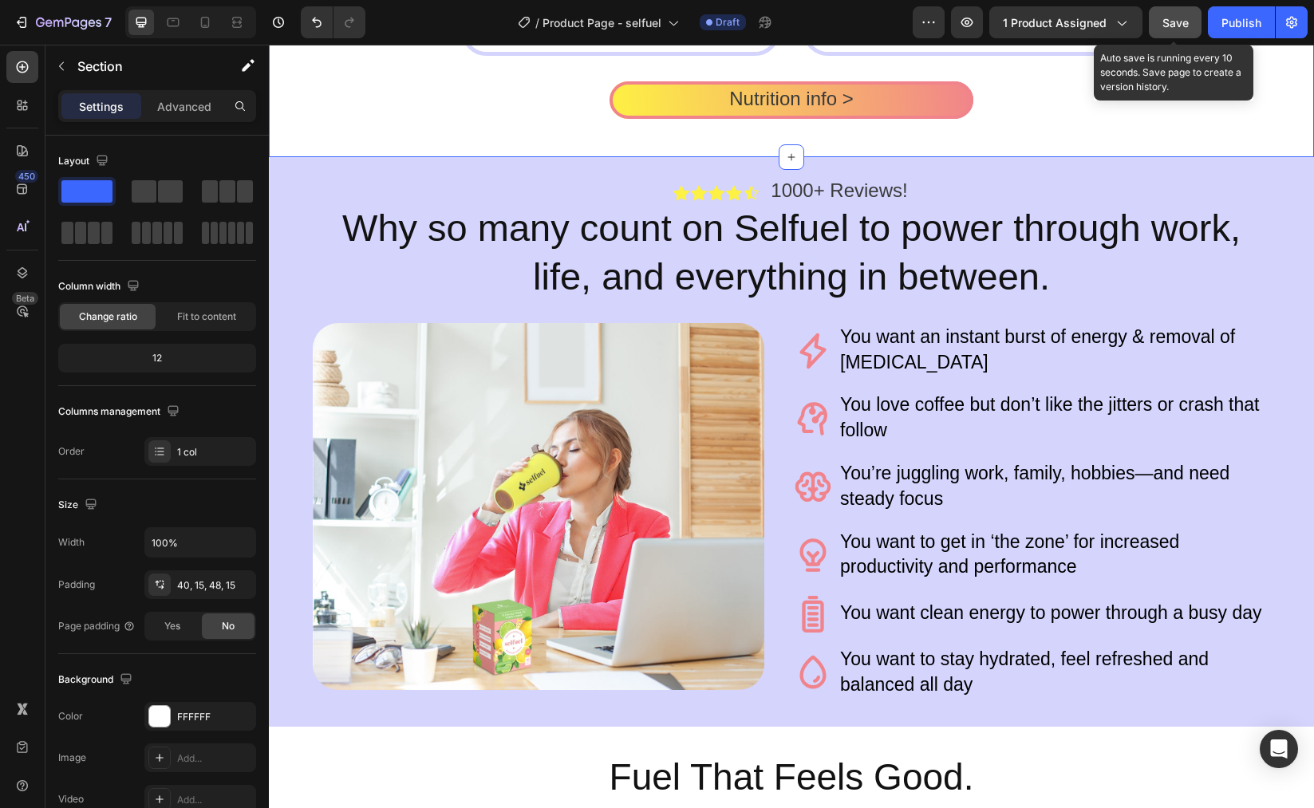
click at [1171, 30] on div "Save" at bounding box center [1176, 22] width 26 height 17
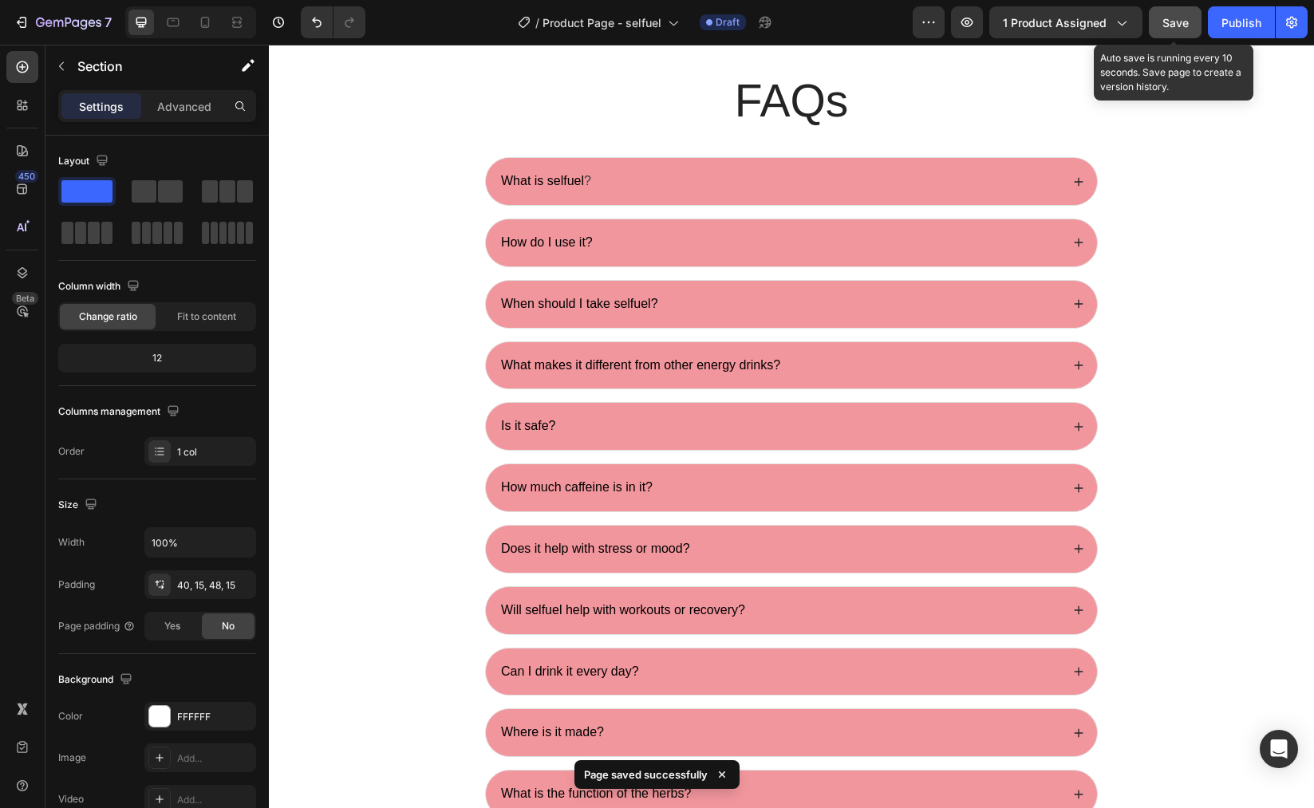
scroll to position [4126, 0]
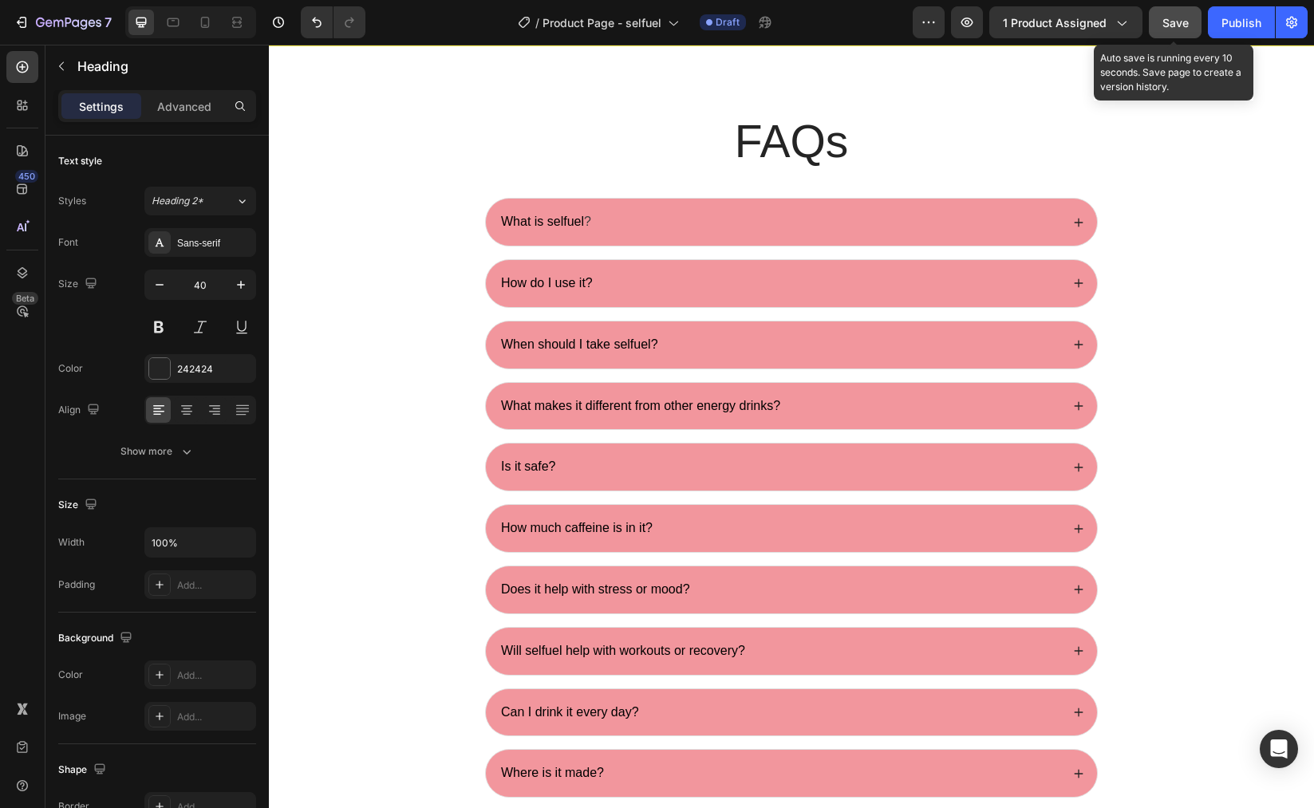
drag, startPoint x: 485, startPoint y: 498, endPoint x: 300, endPoint y: 495, distance: 185.1
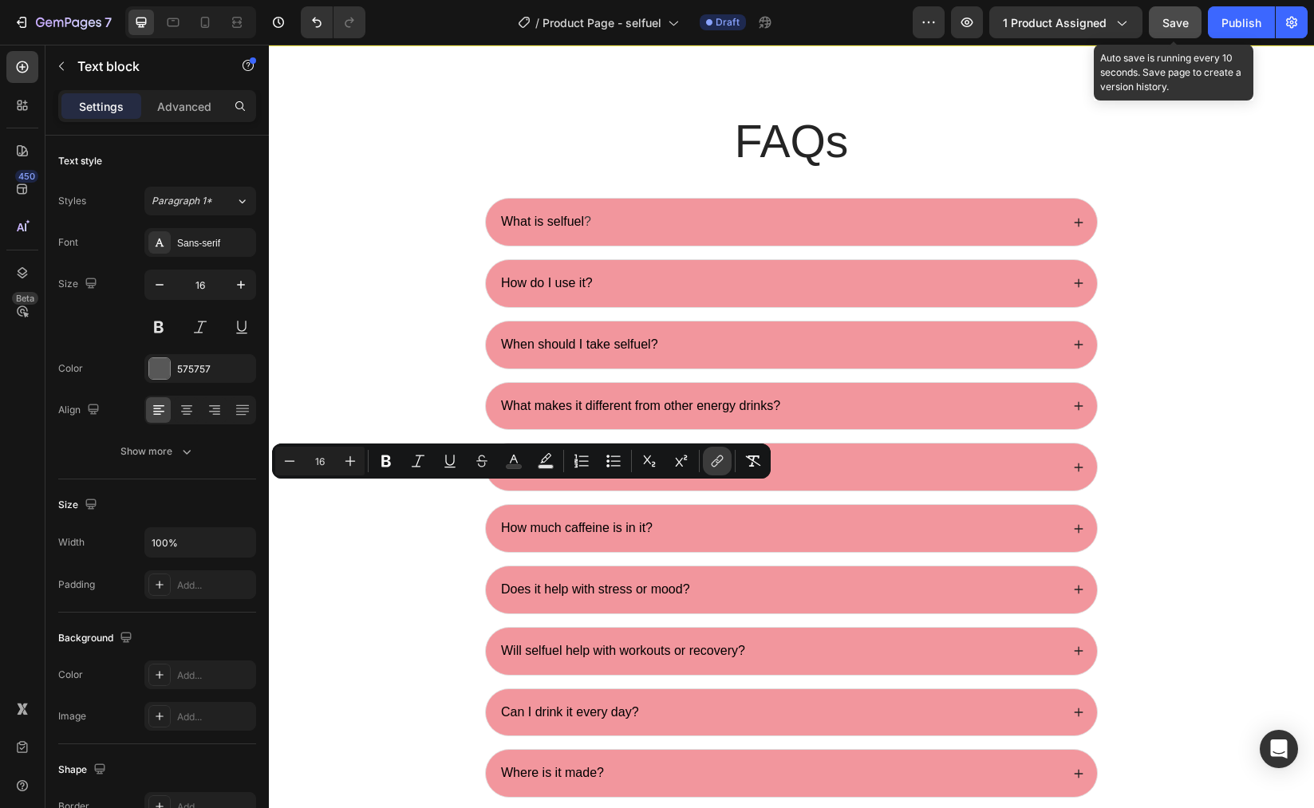
click at [714, 472] on button "link" at bounding box center [717, 461] width 29 height 29
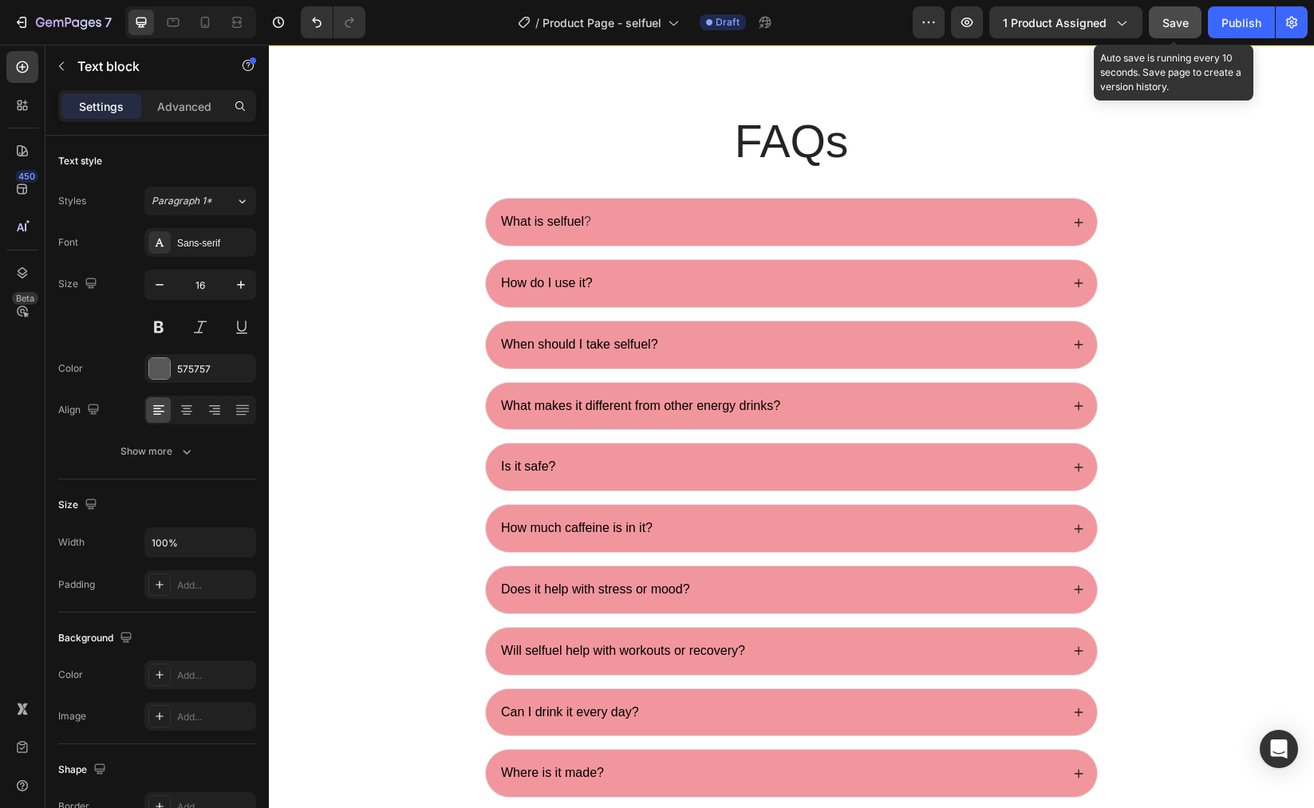
drag, startPoint x: 482, startPoint y: 493, endPoint x: 276, endPoint y: 491, distance: 205.9
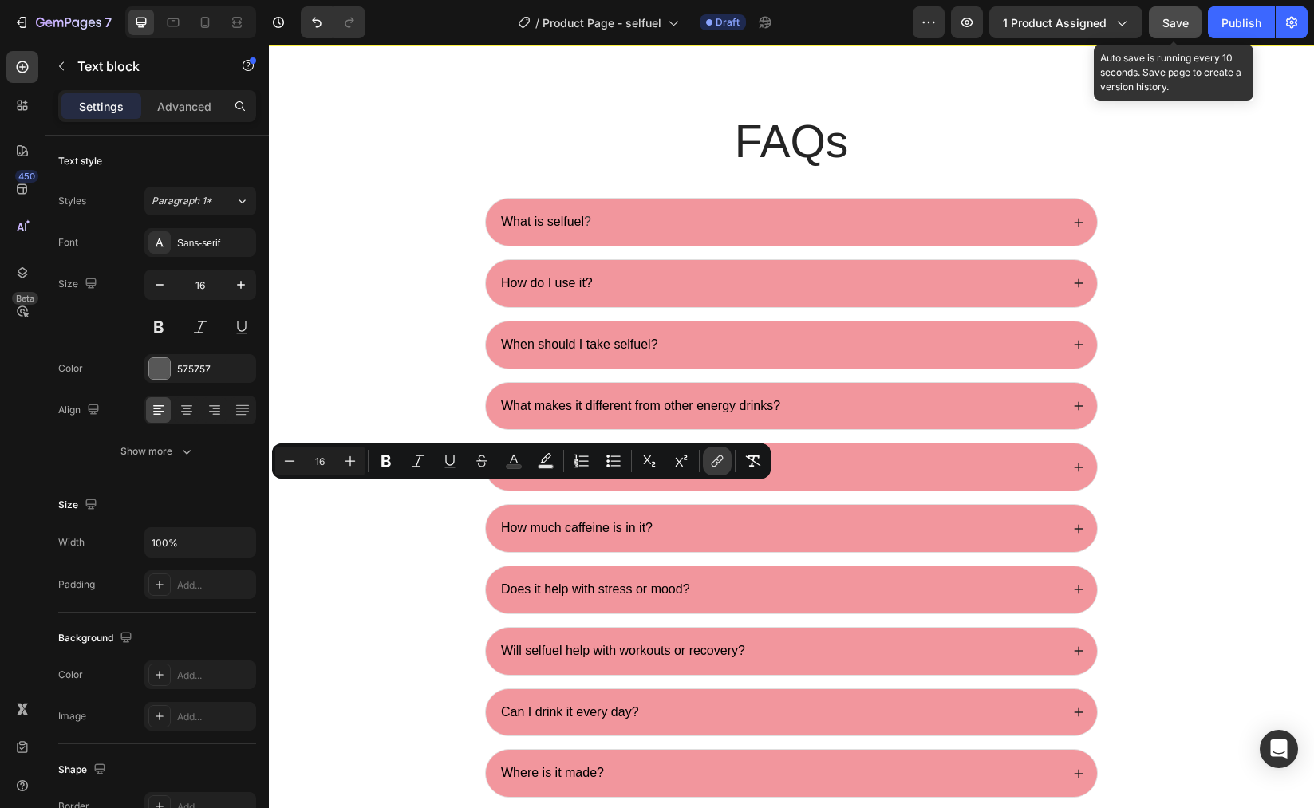
click at [711, 469] on button "link" at bounding box center [717, 461] width 29 height 29
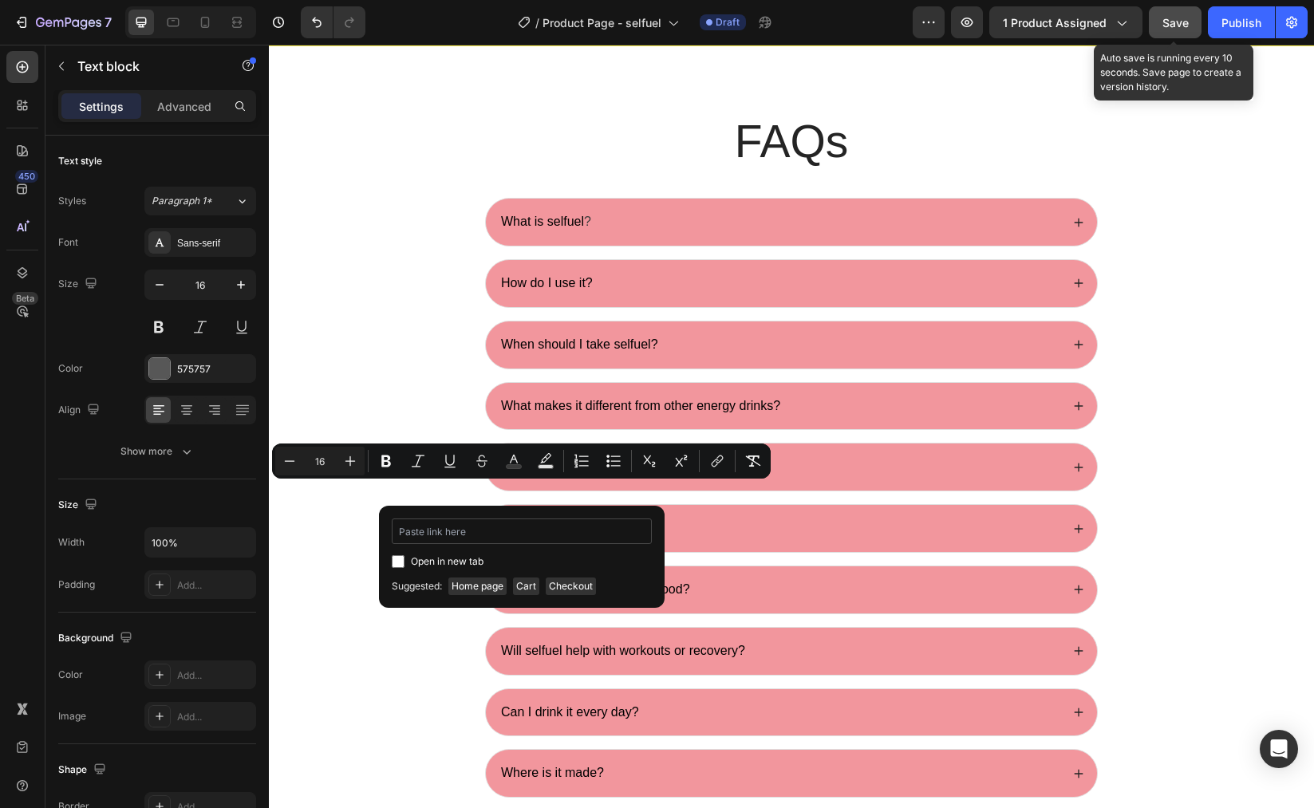
click at [456, 533] on input "Editor contextual toolbar" at bounding box center [522, 532] width 260 height 26
type input "https://www.selfuel.us/pages/reviews"
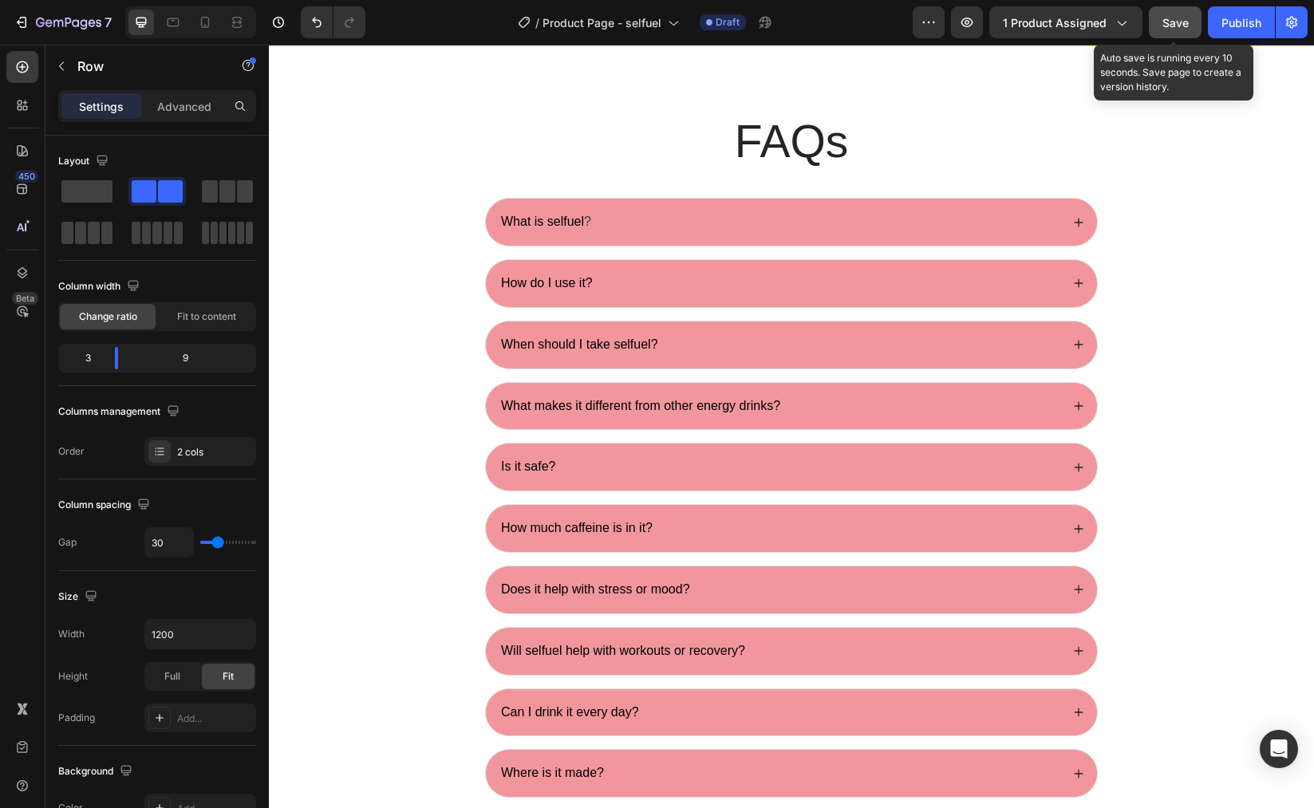
click at [1173, 22] on span "Save" at bounding box center [1176, 23] width 26 height 14
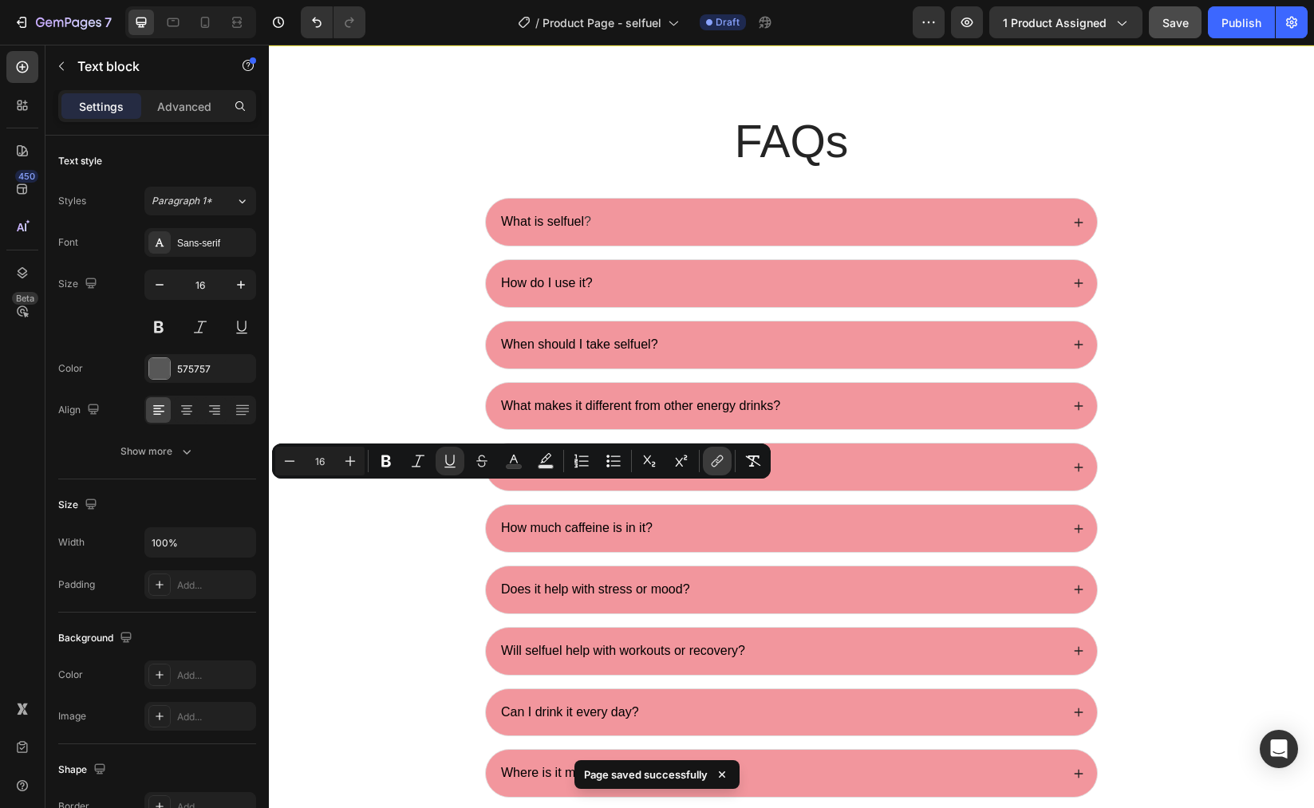
click at [722, 465] on icon "Editor contextual toolbar" at bounding box center [717, 461] width 16 height 16
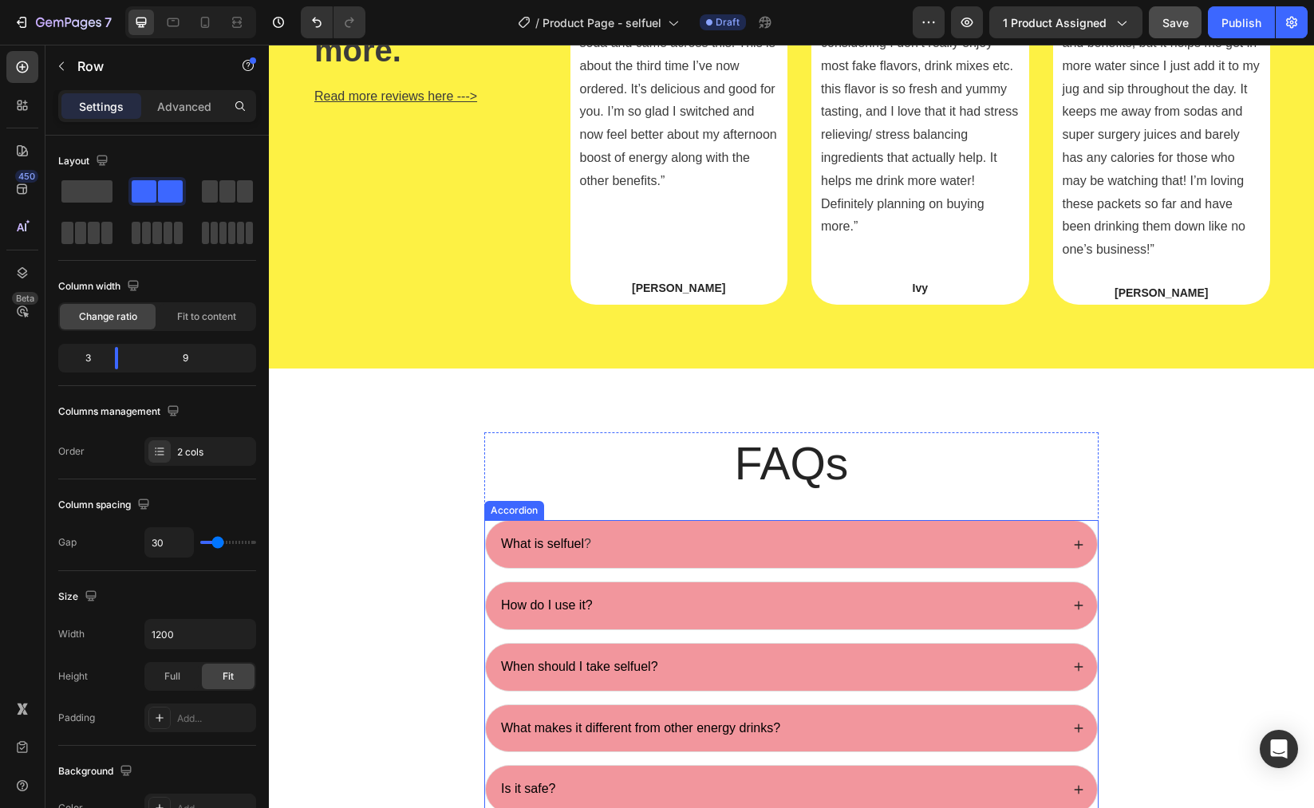
scroll to position [4432, 0]
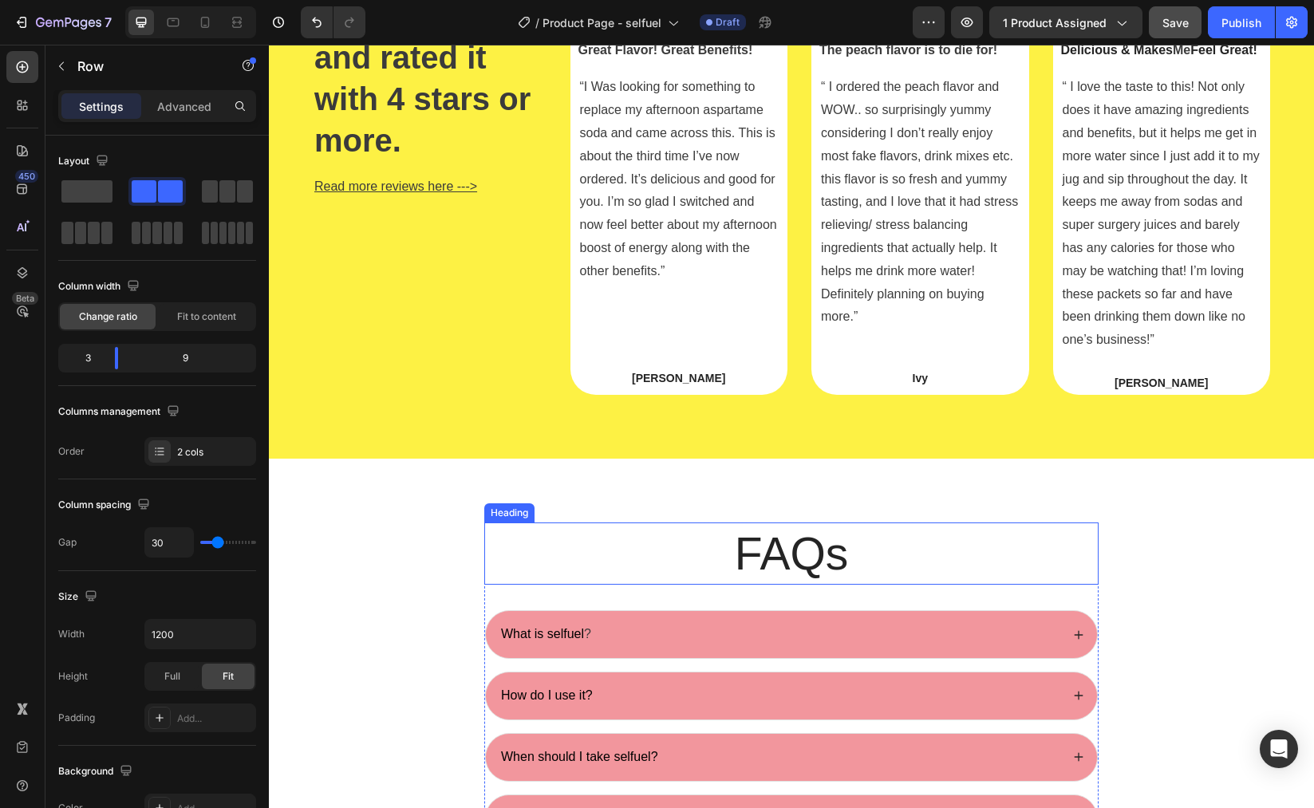
click at [785, 551] on h2 "FAQs" at bounding box center [791, 554] width 614 height 62
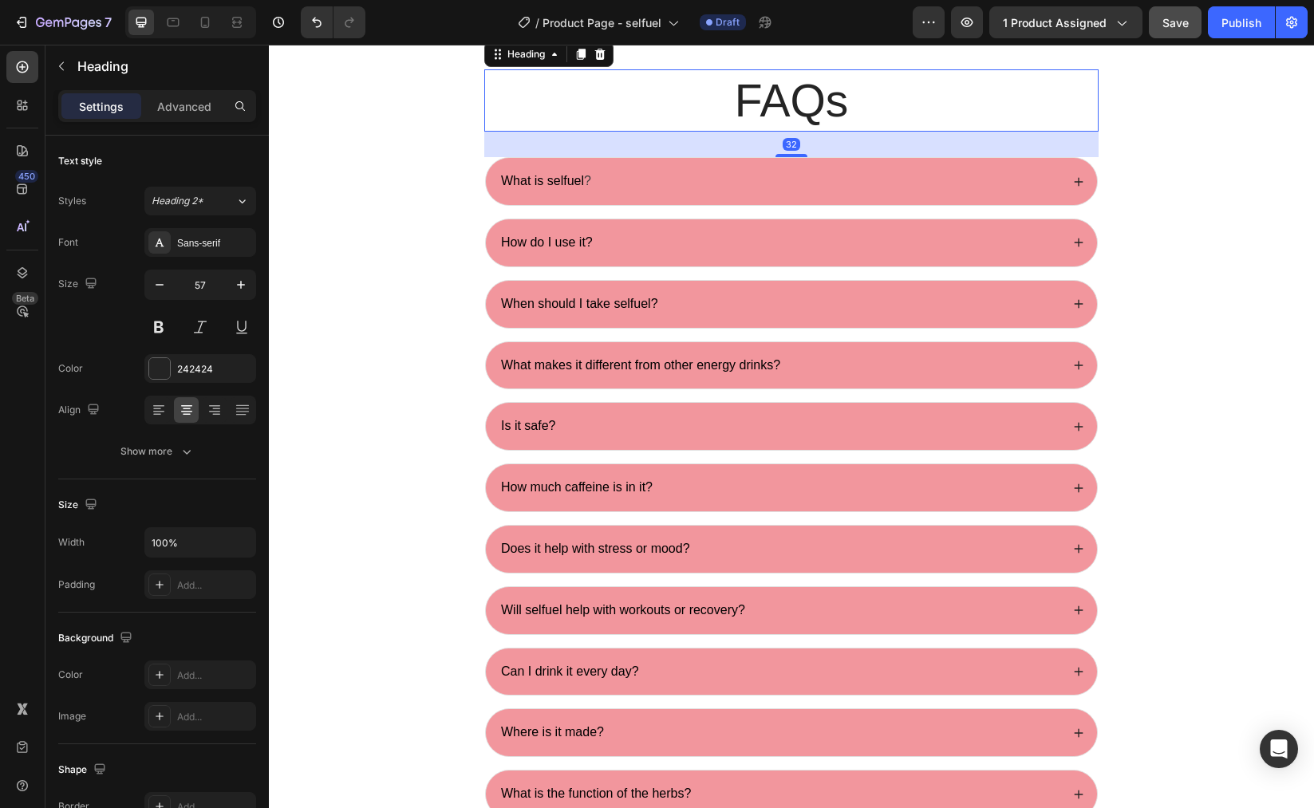
scroll to position [4886, 0]
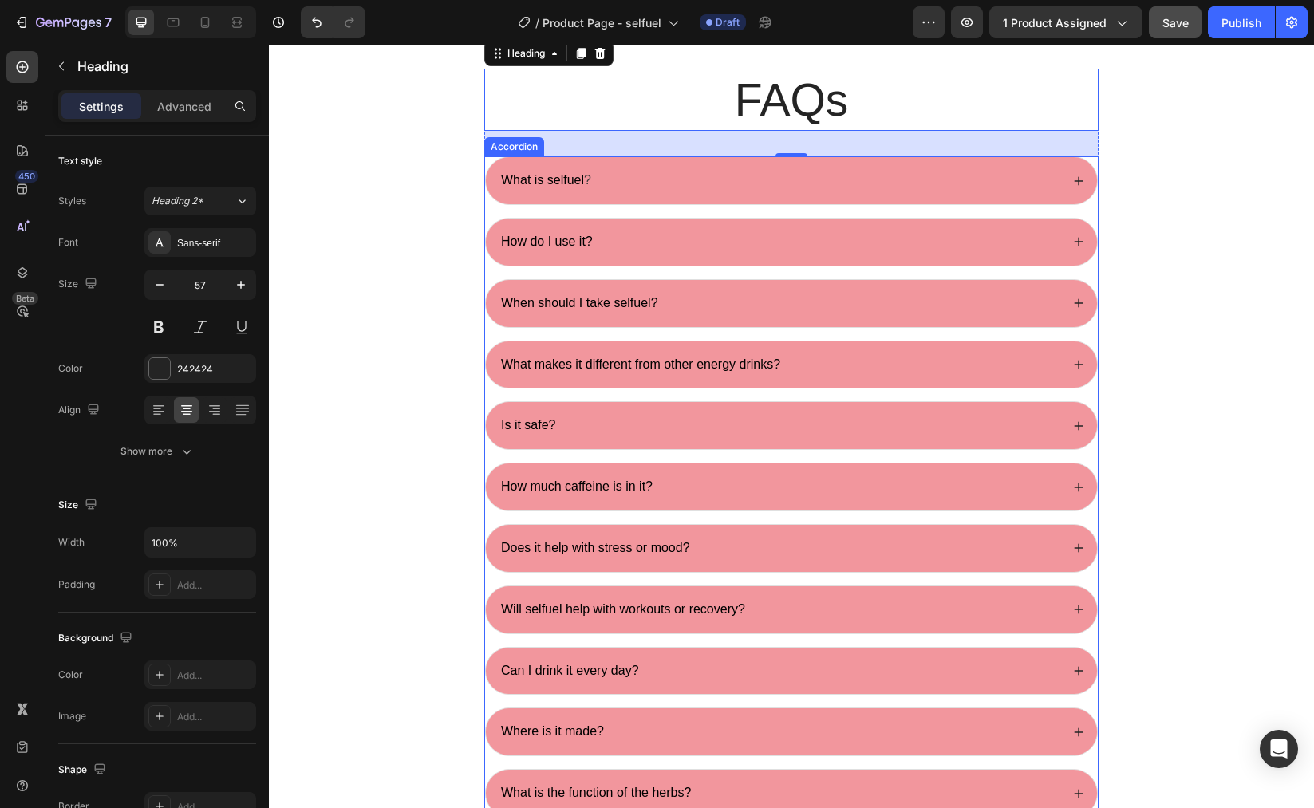
click at [1072, 480] on div "How much caffeine is in it?" at bounding box center [791, 487] width 611 height 47
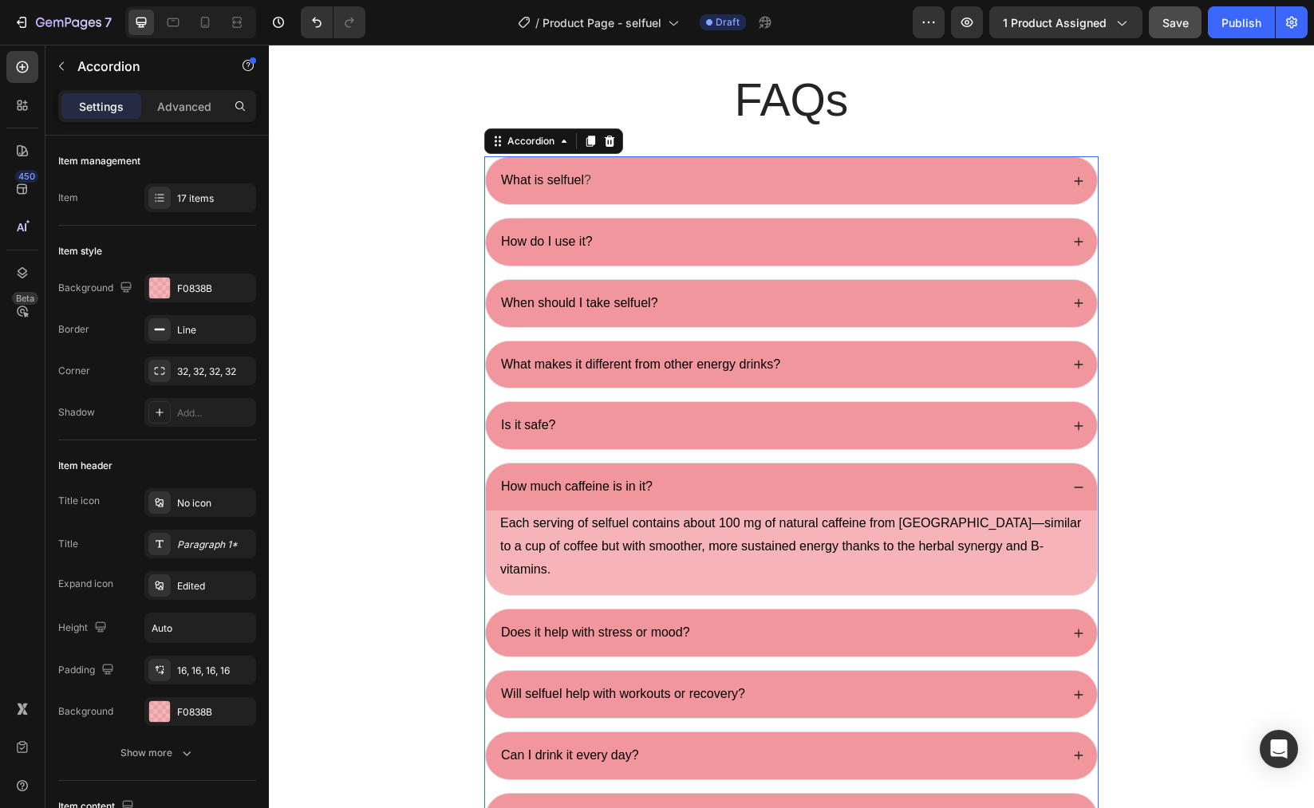
click at [1072, 480] on div "How much caffeine is in it?" at bounding box center [791, 487] width 611 height 47
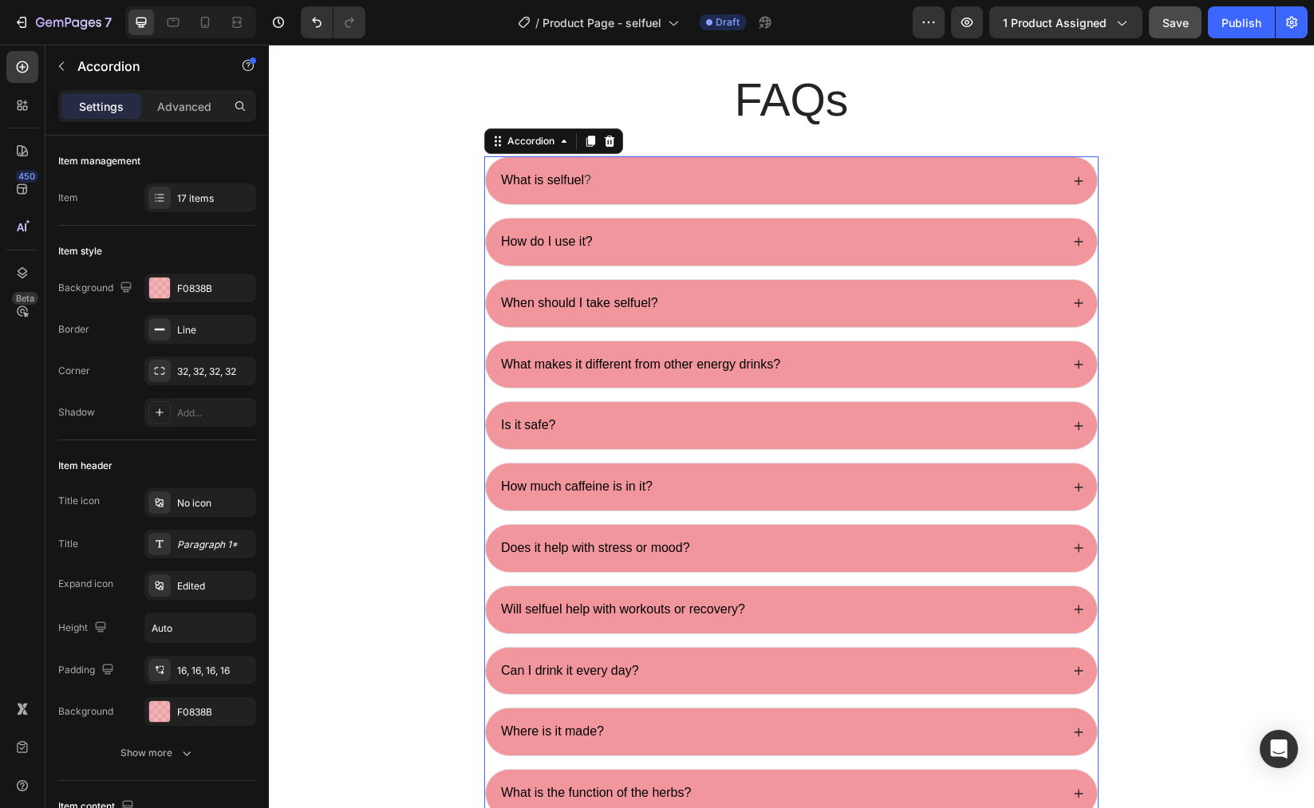
click at [1071, 539] on div "Does it help with stress or mood?" at bounding box center [791, 548] width 611 height 47
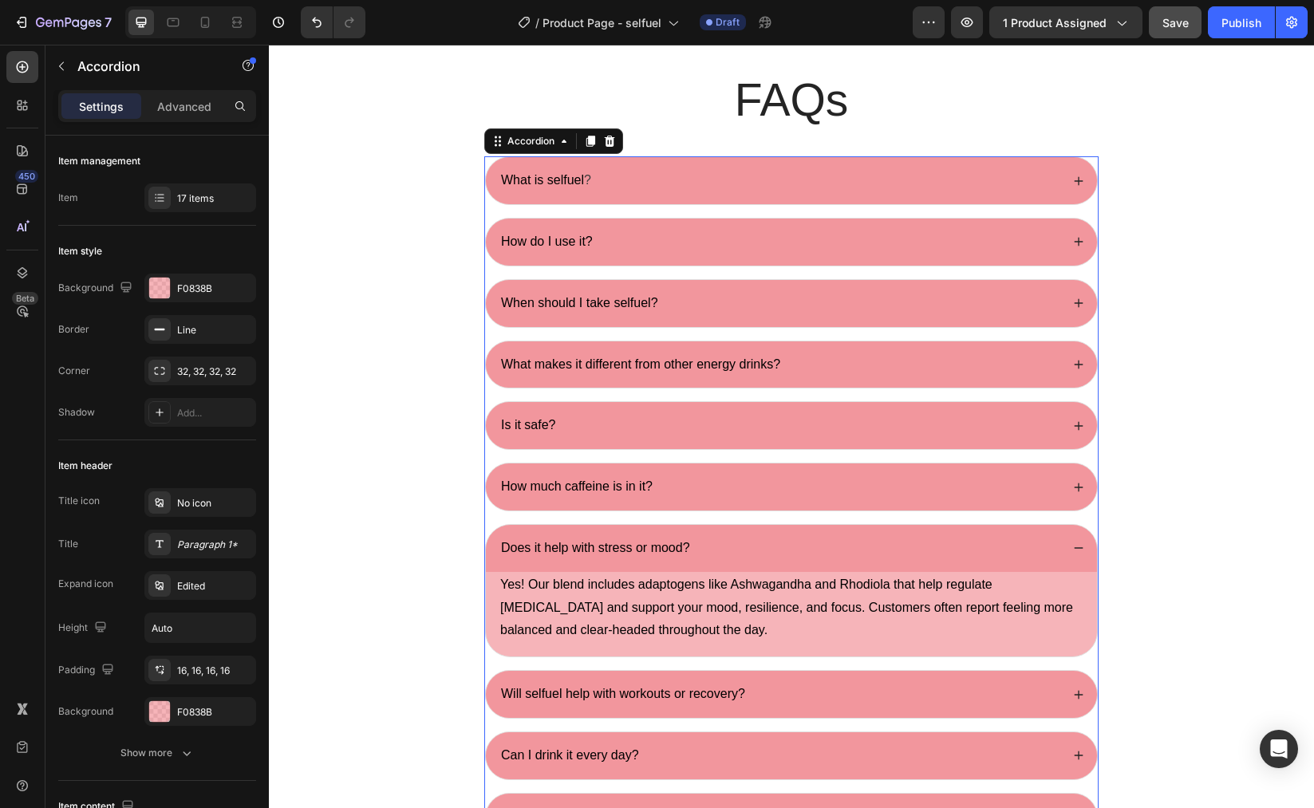
click at [1071, 539] on div "Does it help with stress or mood?" at bounding box center [791, 548] width 611 height 47
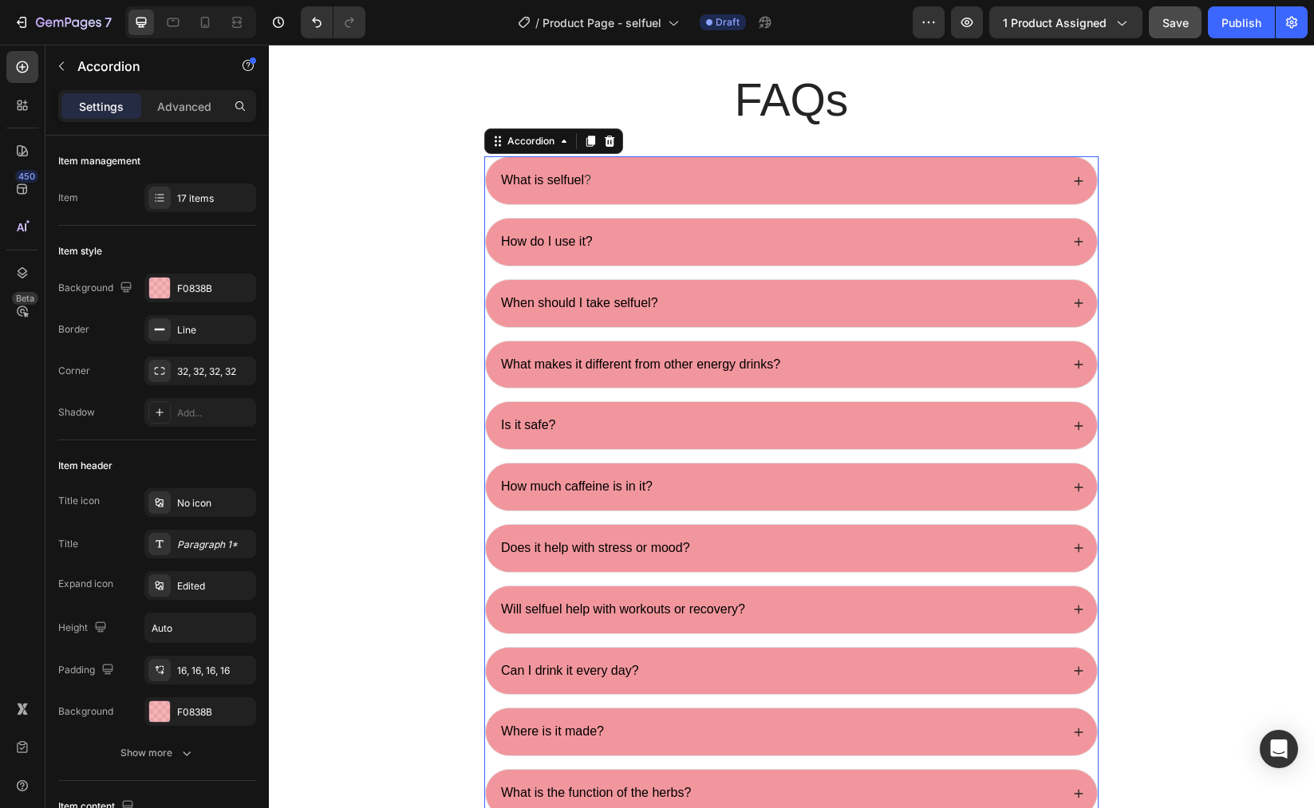
click at [1071, 539] on div "Does it help with stress or mood?" at bounding box center [791, 548] width 611 height 47
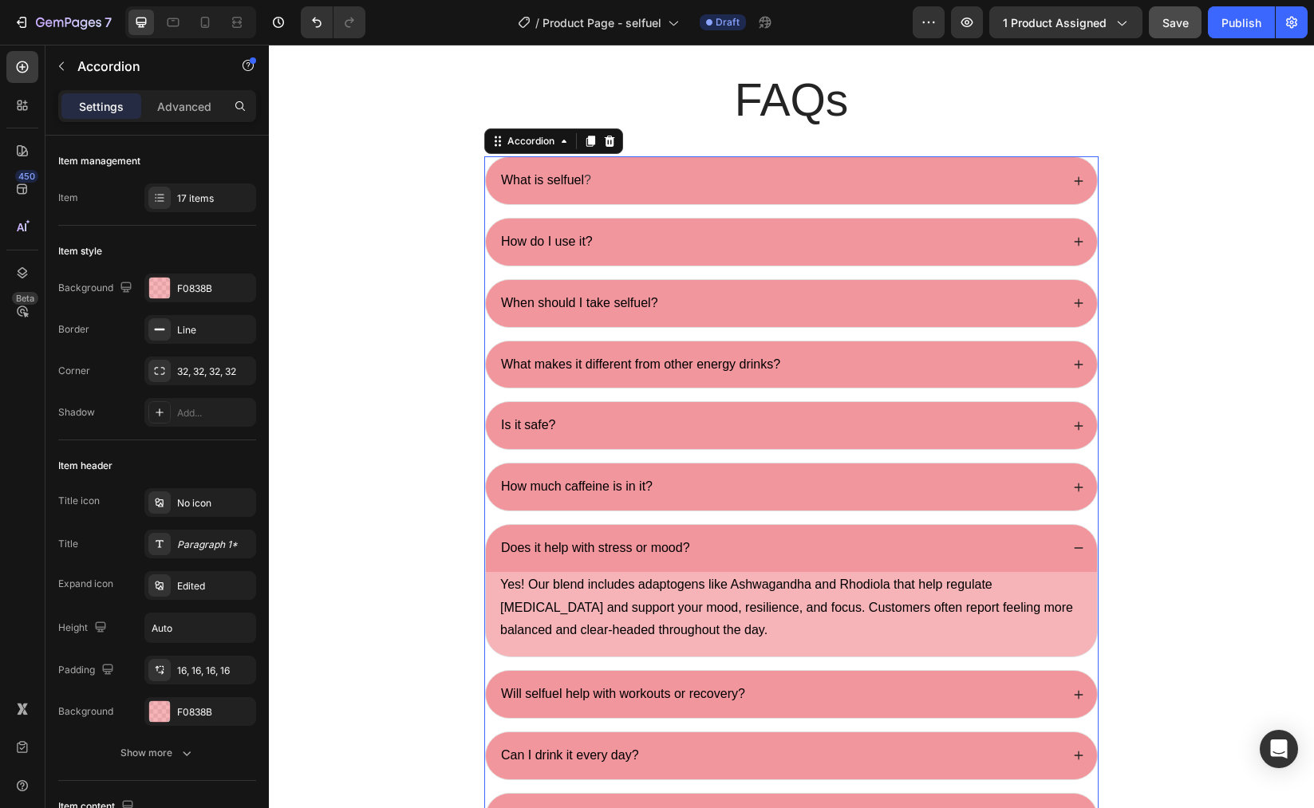
click at [1071, 539] on div "Does it help with stress or mood?" at bounding box center [791, 548] width 611 height 47
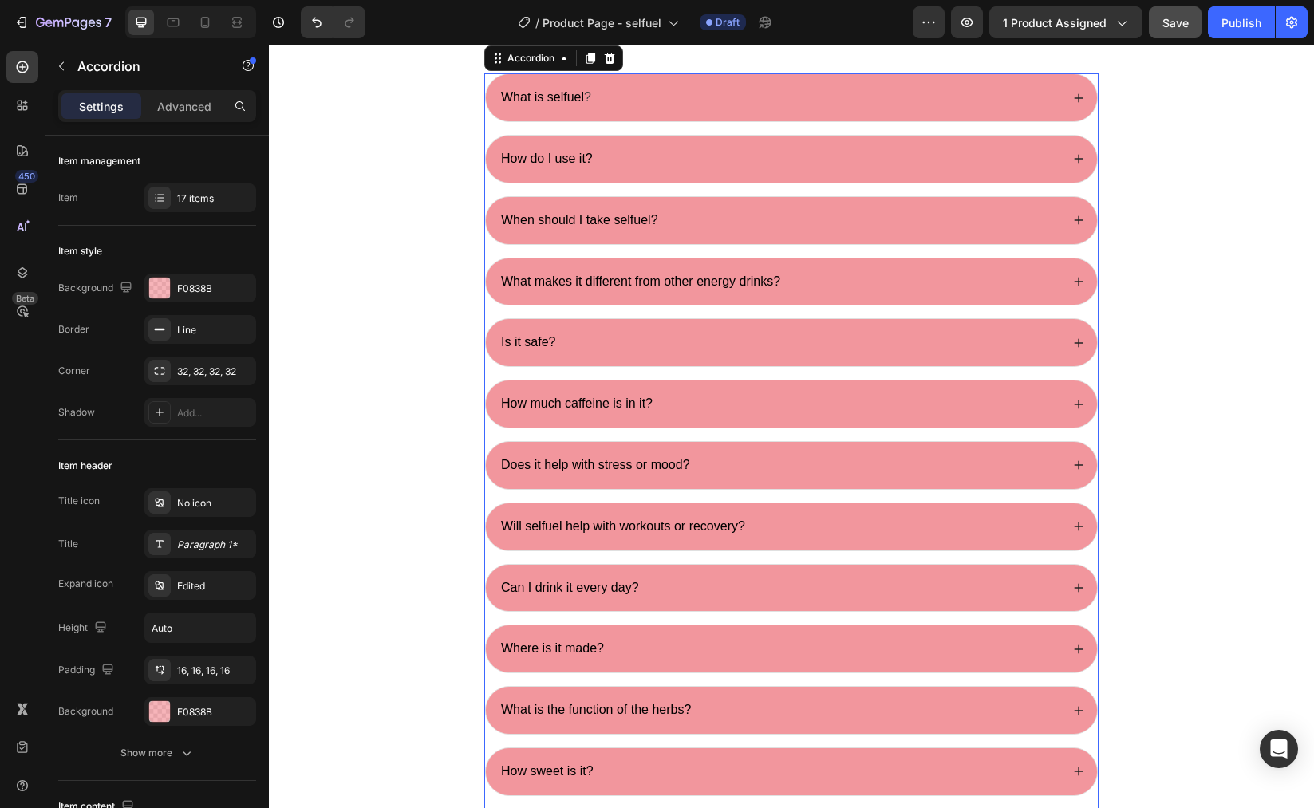
scroll to position [5009, 0]
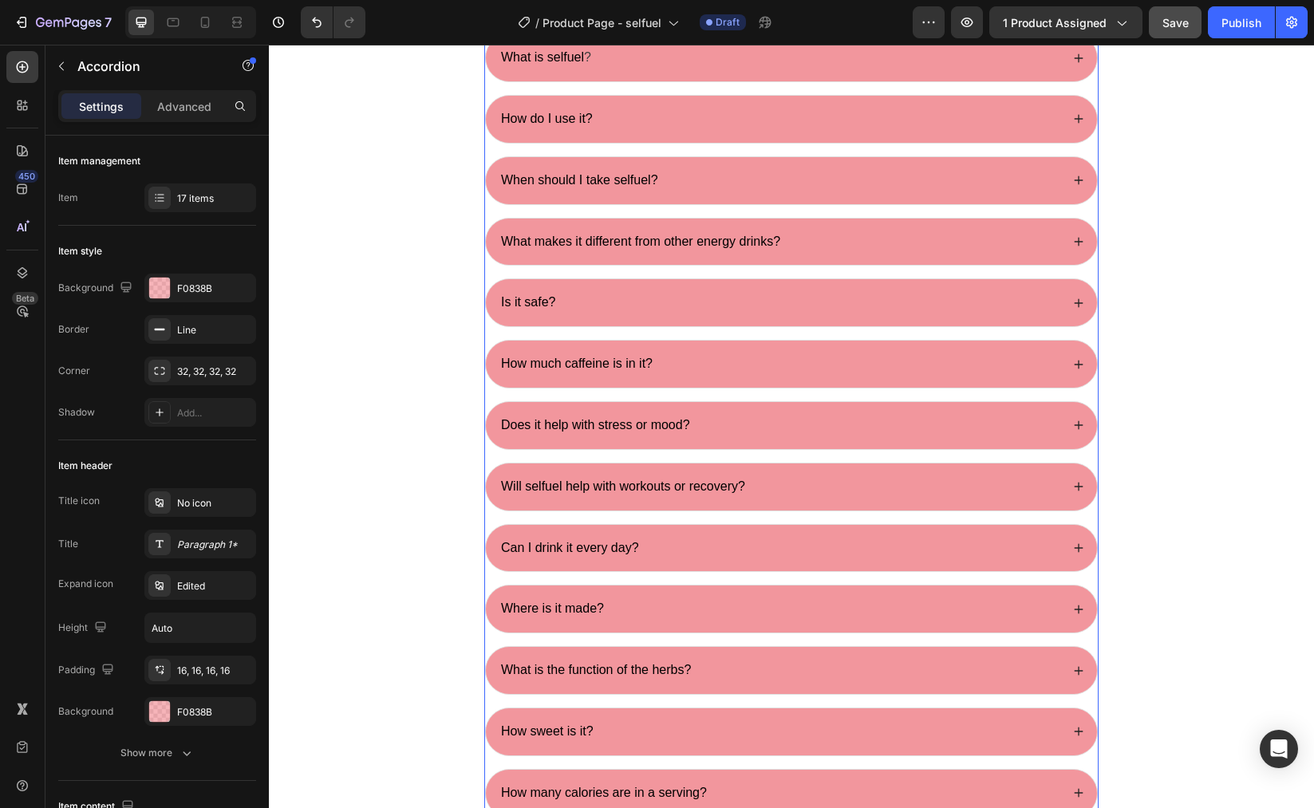
click at [1078, 493] on div "Will selfuel help with workouts or recovery?" at bounding box center [791, 487] width 611 height 47
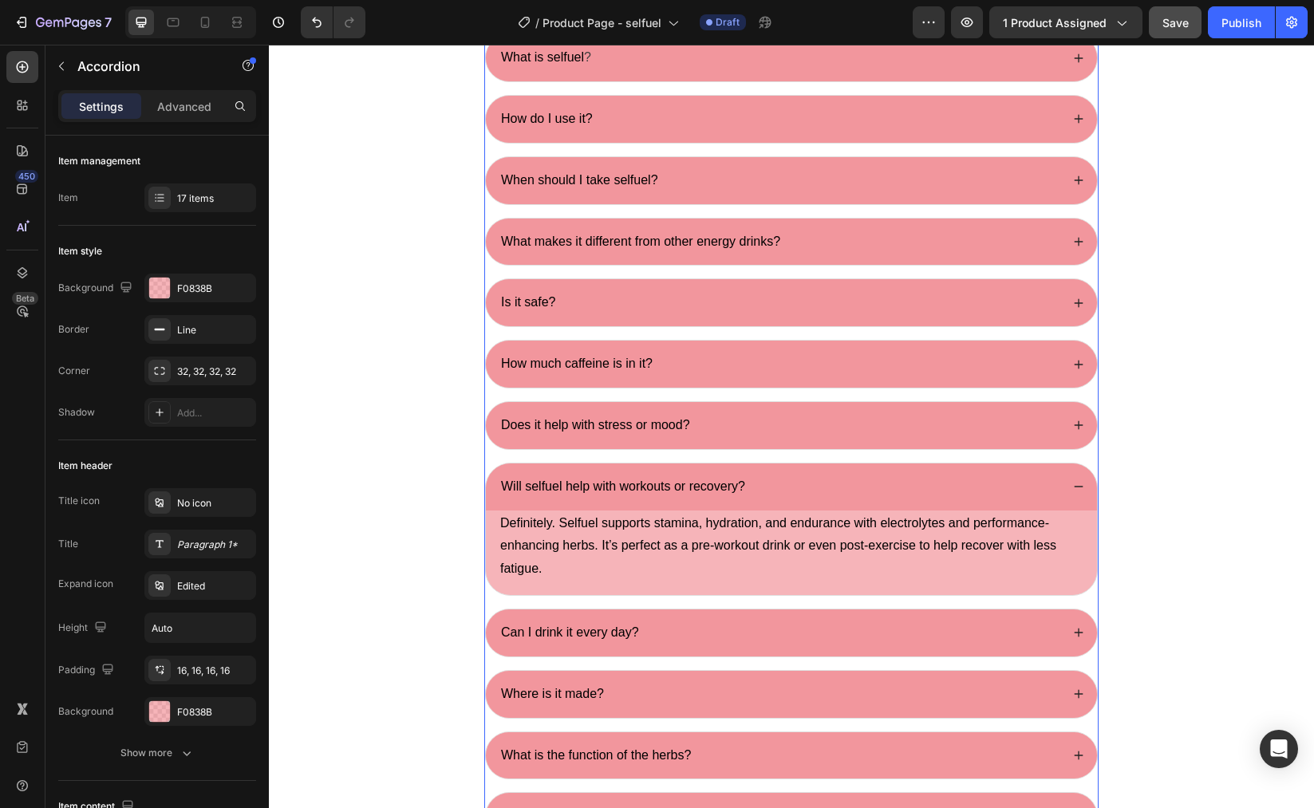
click at [1078, 493] on div "Will selfuel help with workouts or recovery?" at bounding box center [791, 487] width 611 height 47
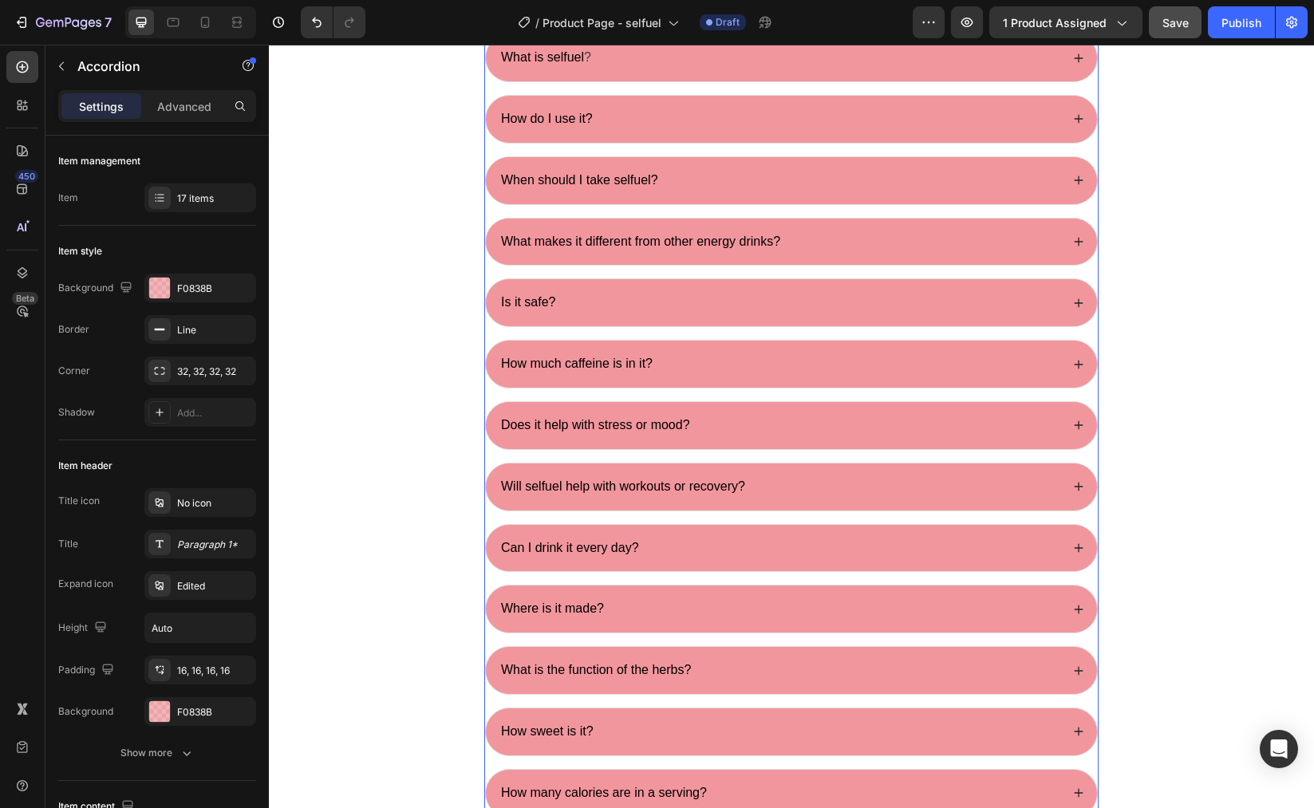
click at [1074, 551] on icon at bounding box center [1078, 548] width 11 height 11
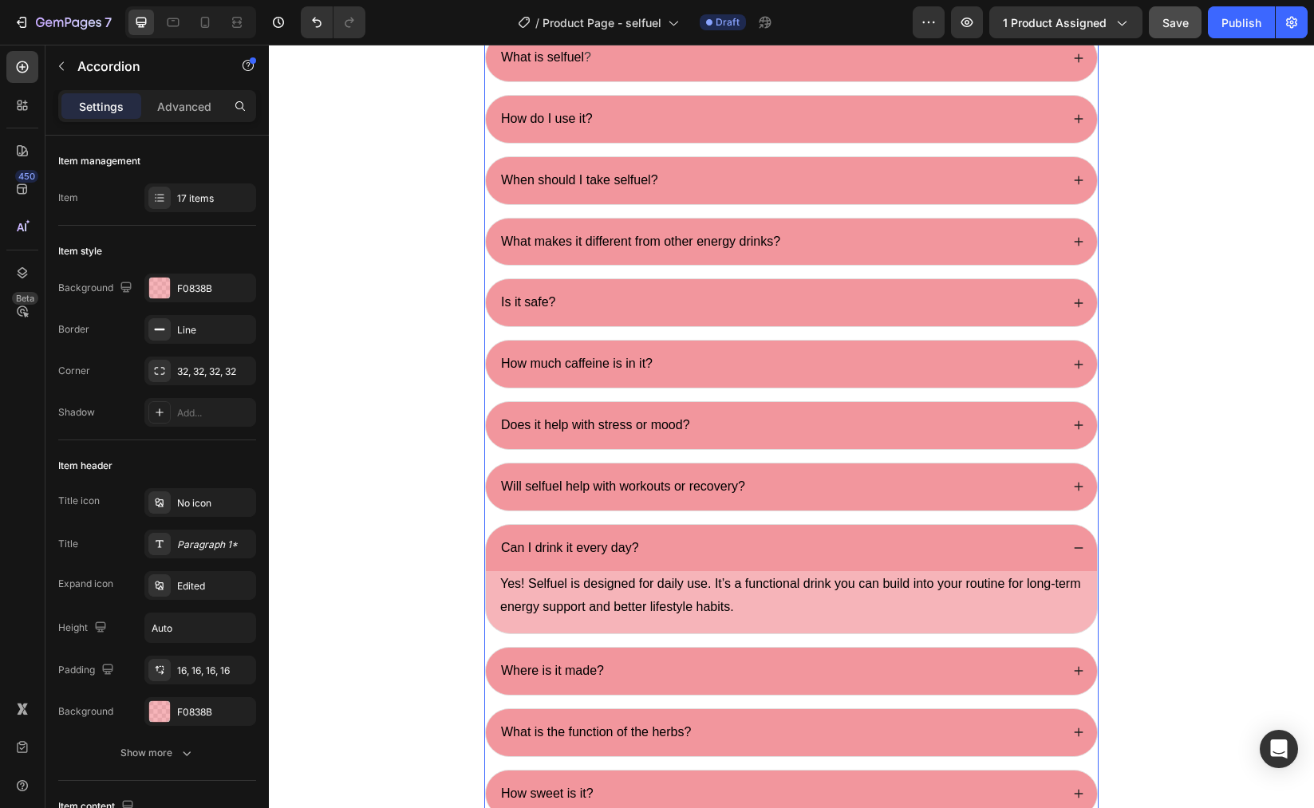
click at [1074, 551] on icon at bounding box center [1078, 548] width 11 height 11
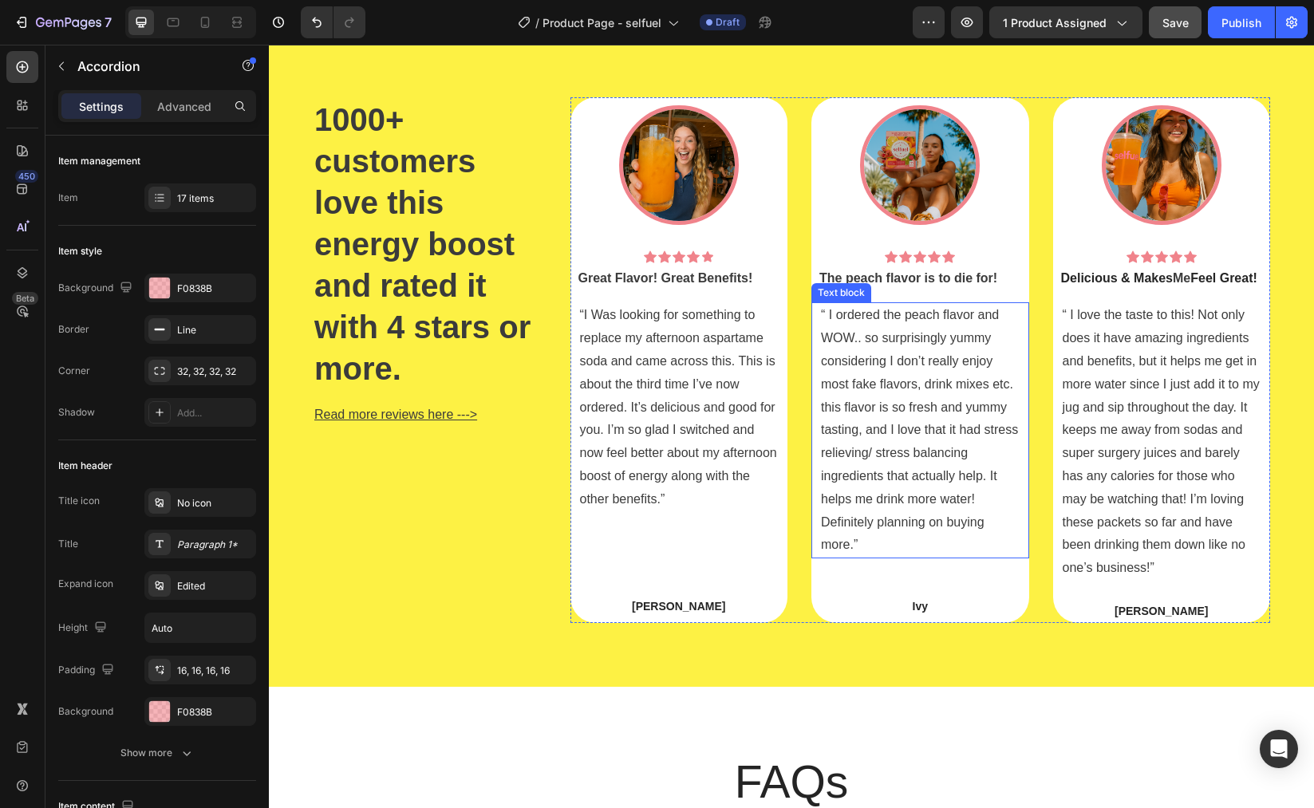
scroll to position [4050, 0]
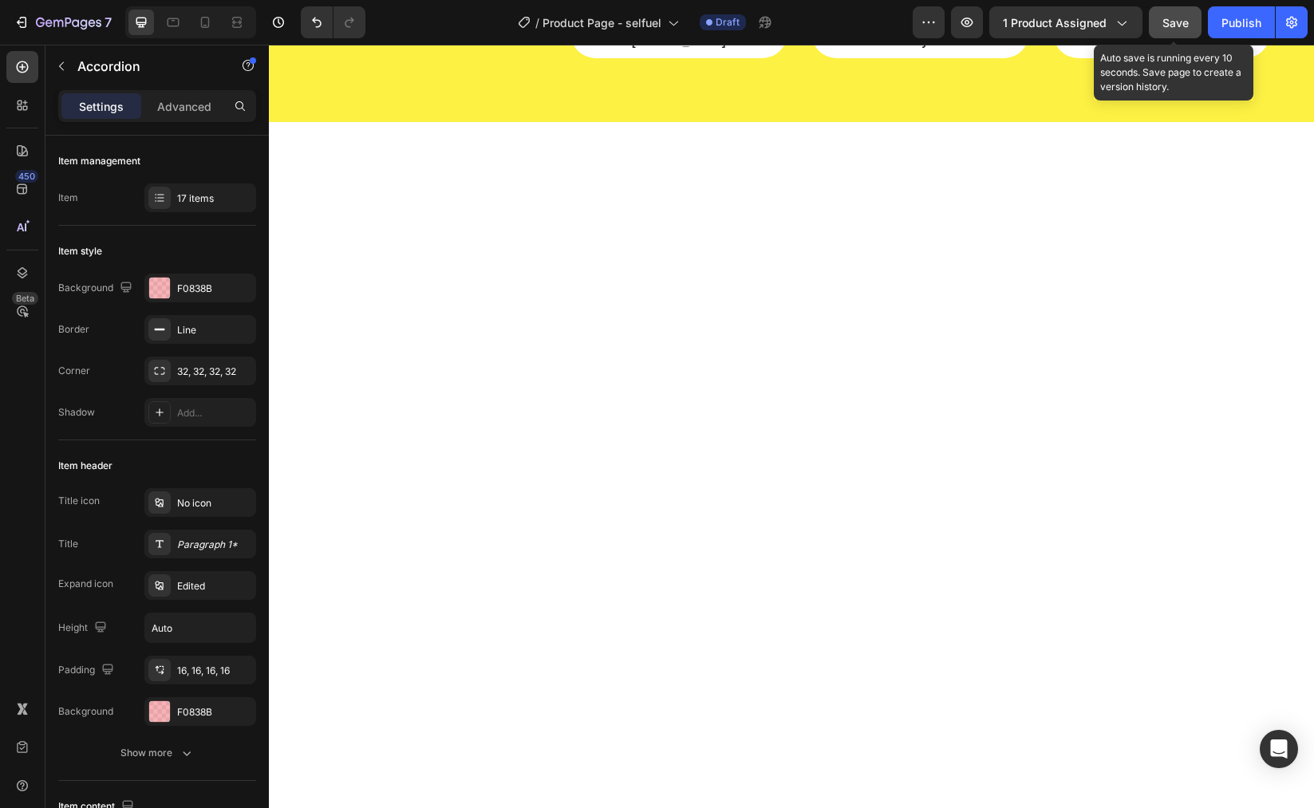
click at [1166, 32] on button "Save" at bounding box center [1175, 22] width 53 height 32
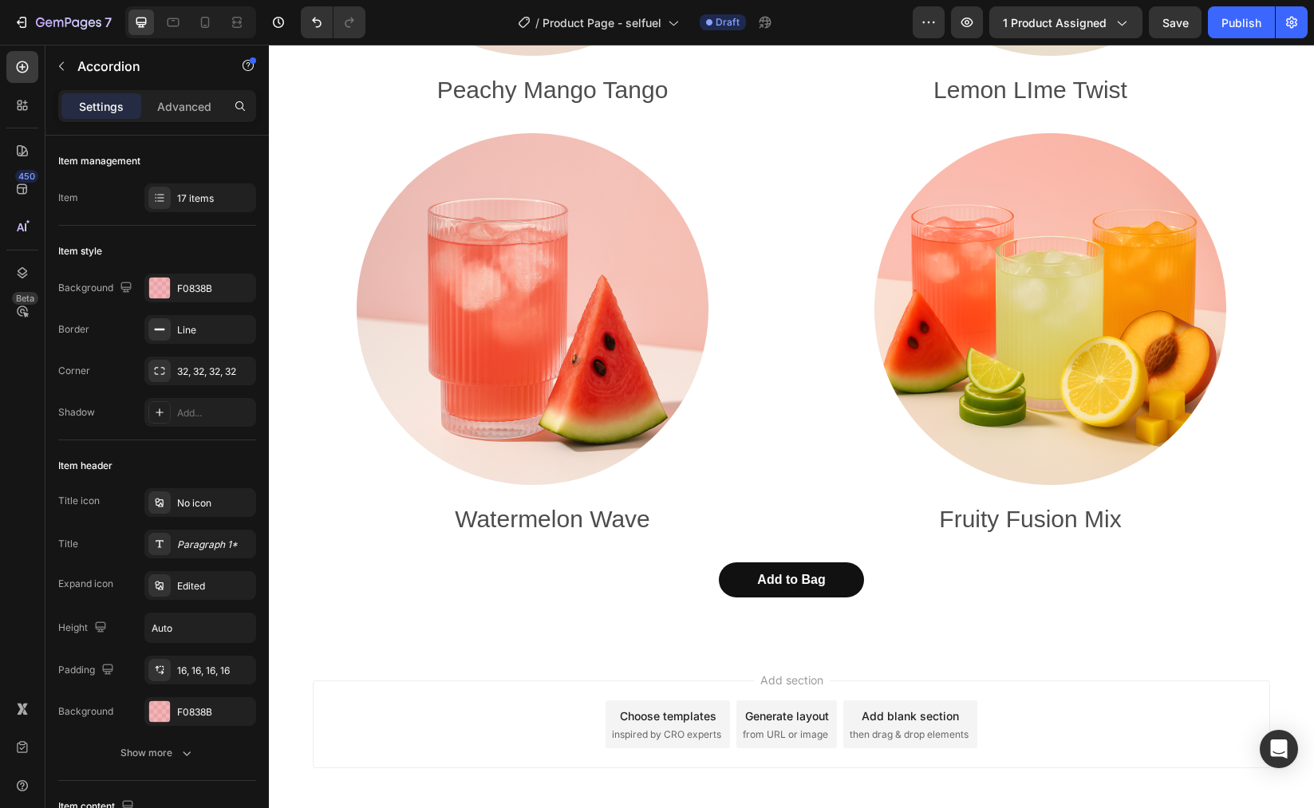
scroll to position [7058, 0]
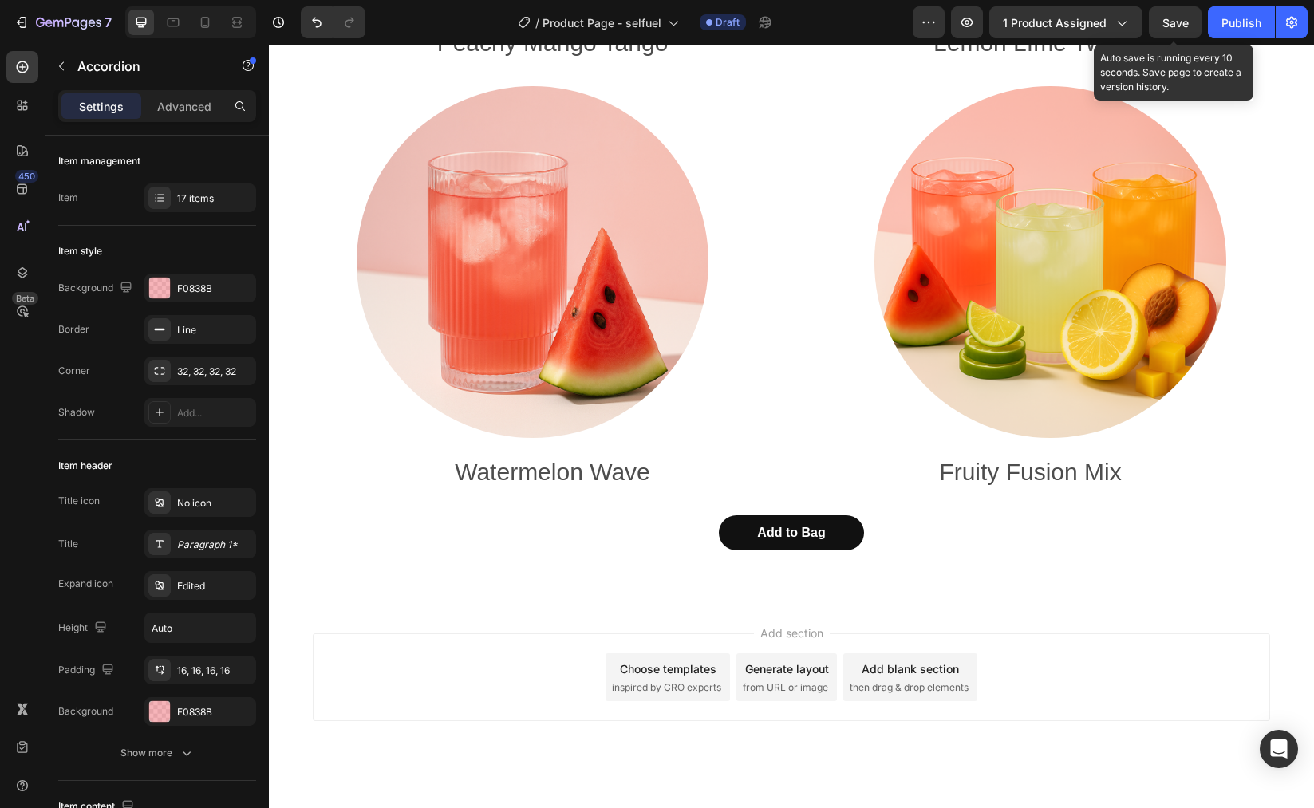
click at [1186, 22] on span "Save" at bounding box center [1176, 23] width 26 height 14
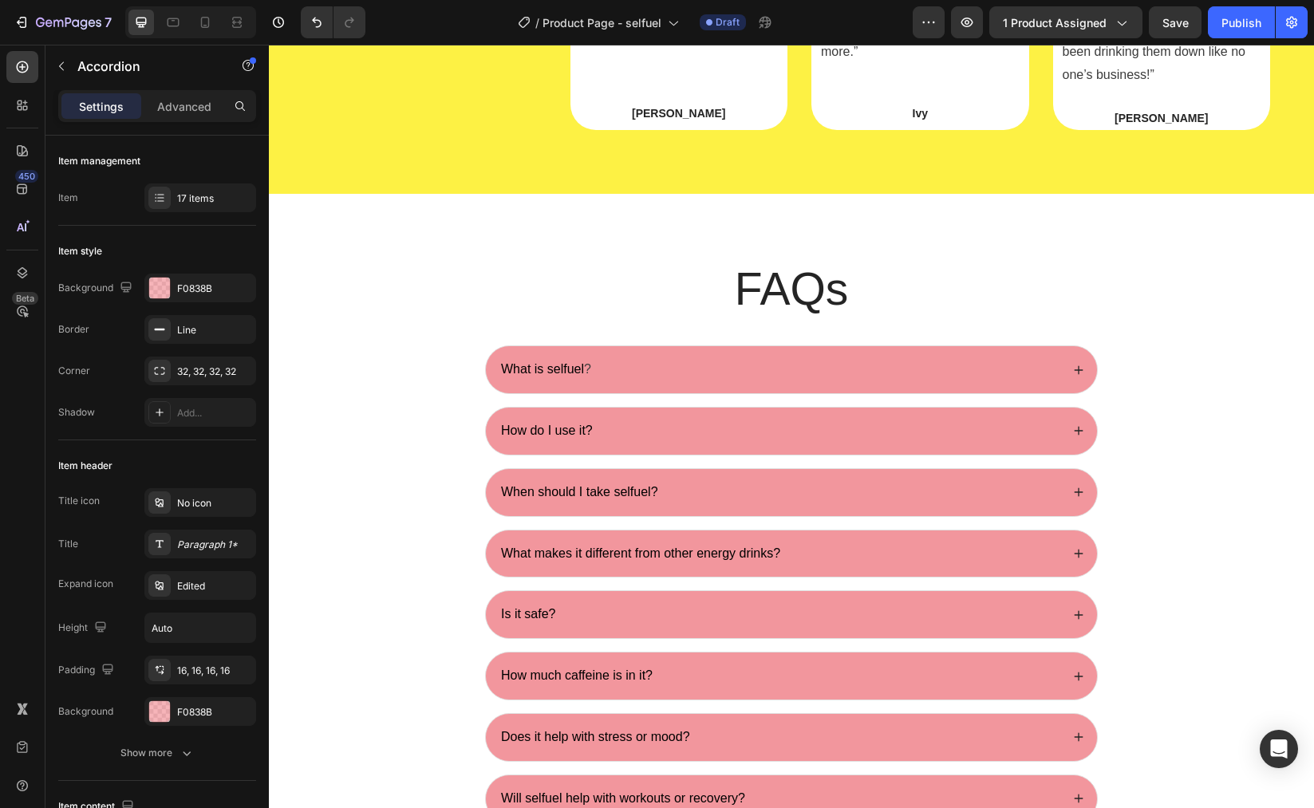
scroll to position [4729, 0]
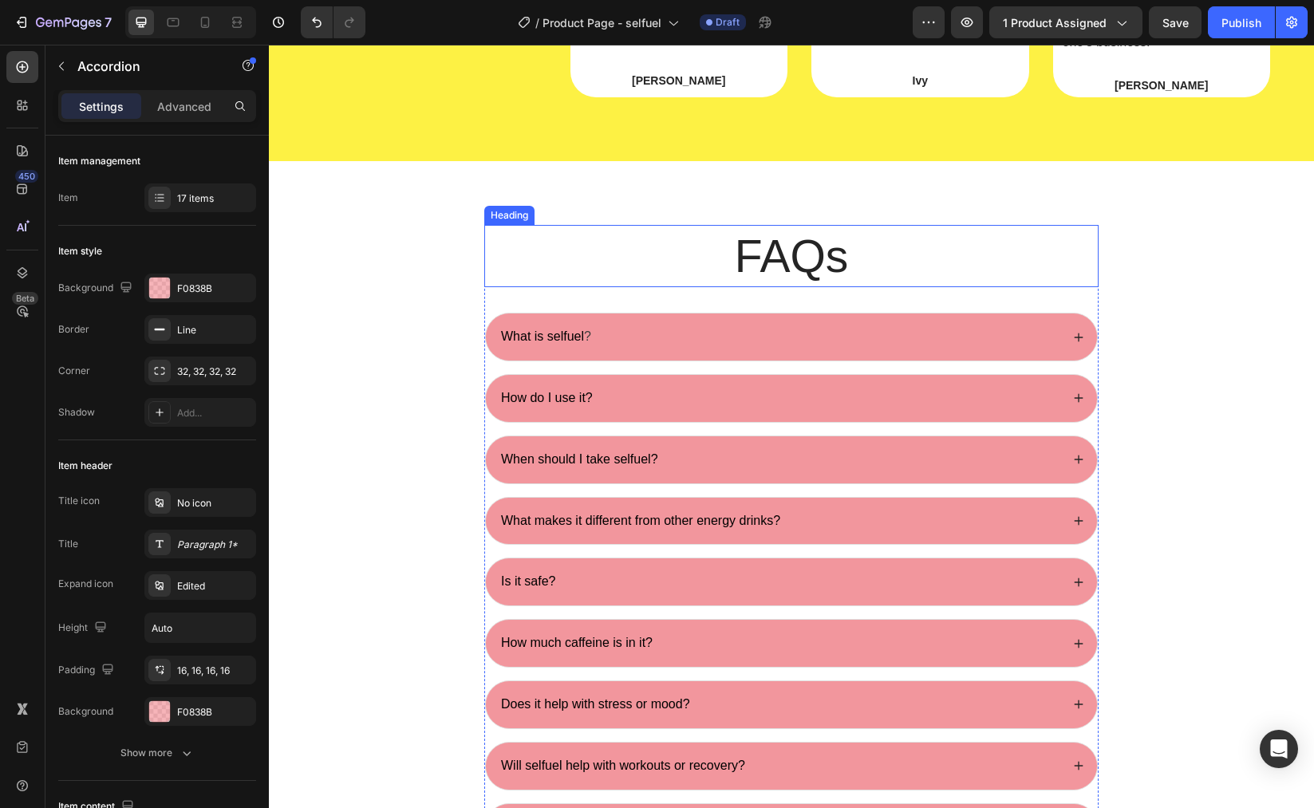
click at [883, 255] on h2 "FAQs" at bounding box center [791, 256] width 614 height 62
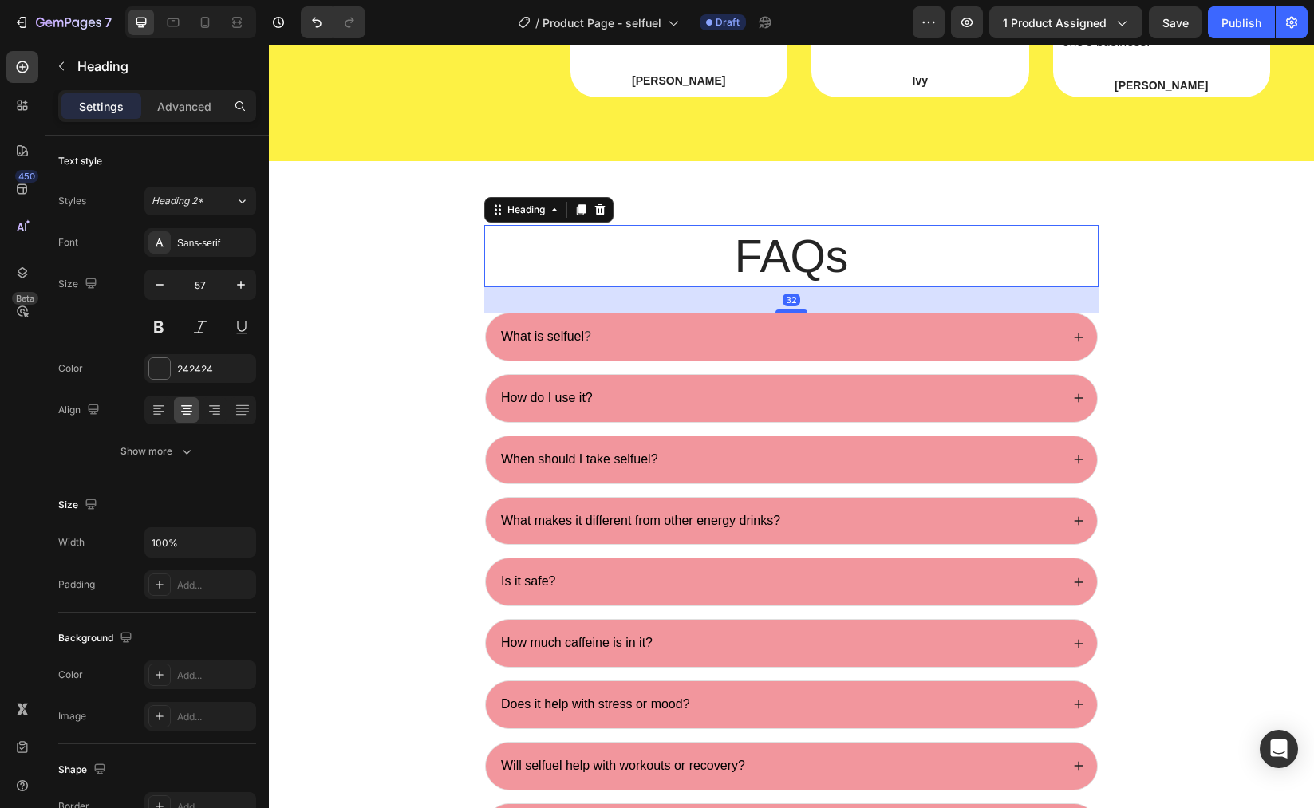
click at [839, 257] on h2 "FAQs" at bounding box center [791, 256] width 614 height 62
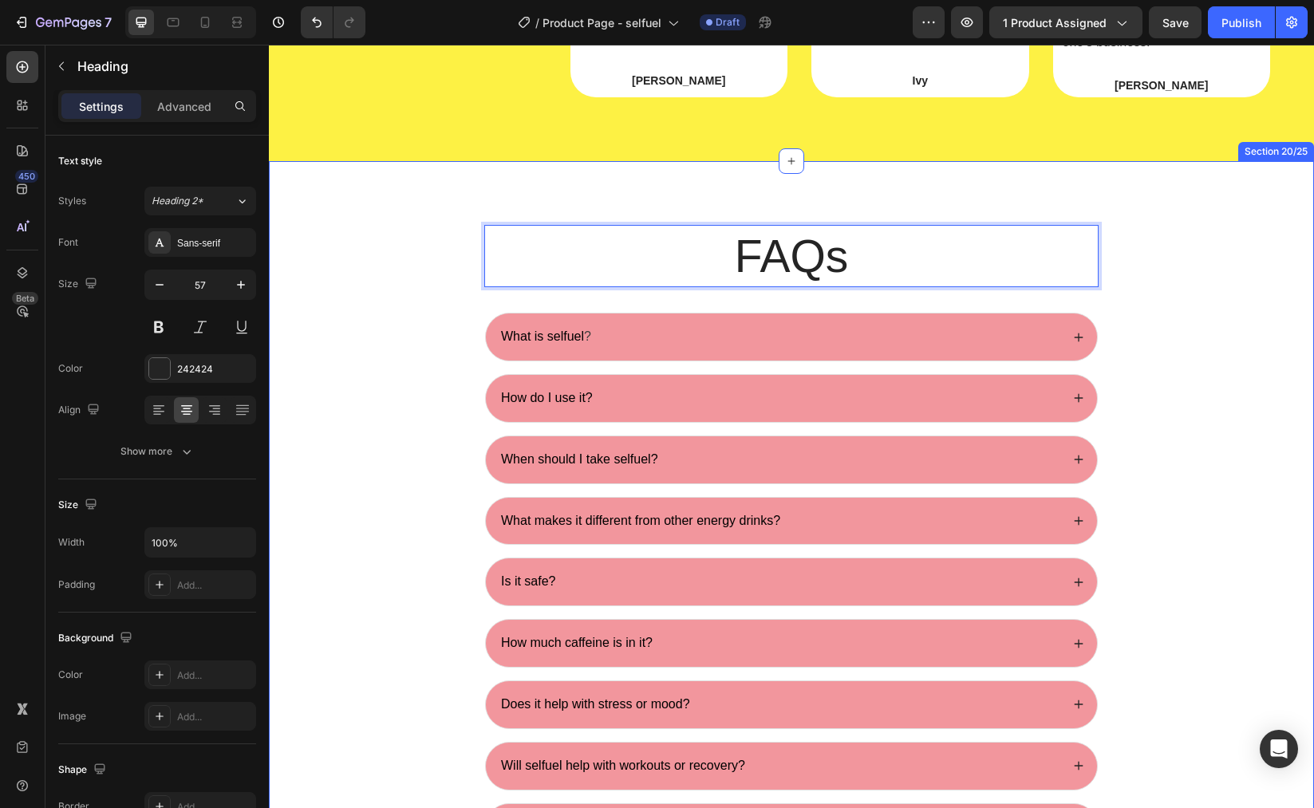
click at [1162, 292] on div "FAQs Heading 32 What is selfuel ? How do I use it? When should I take selfuel? …" at bounding box center [791, 796] width 1013 height 1143
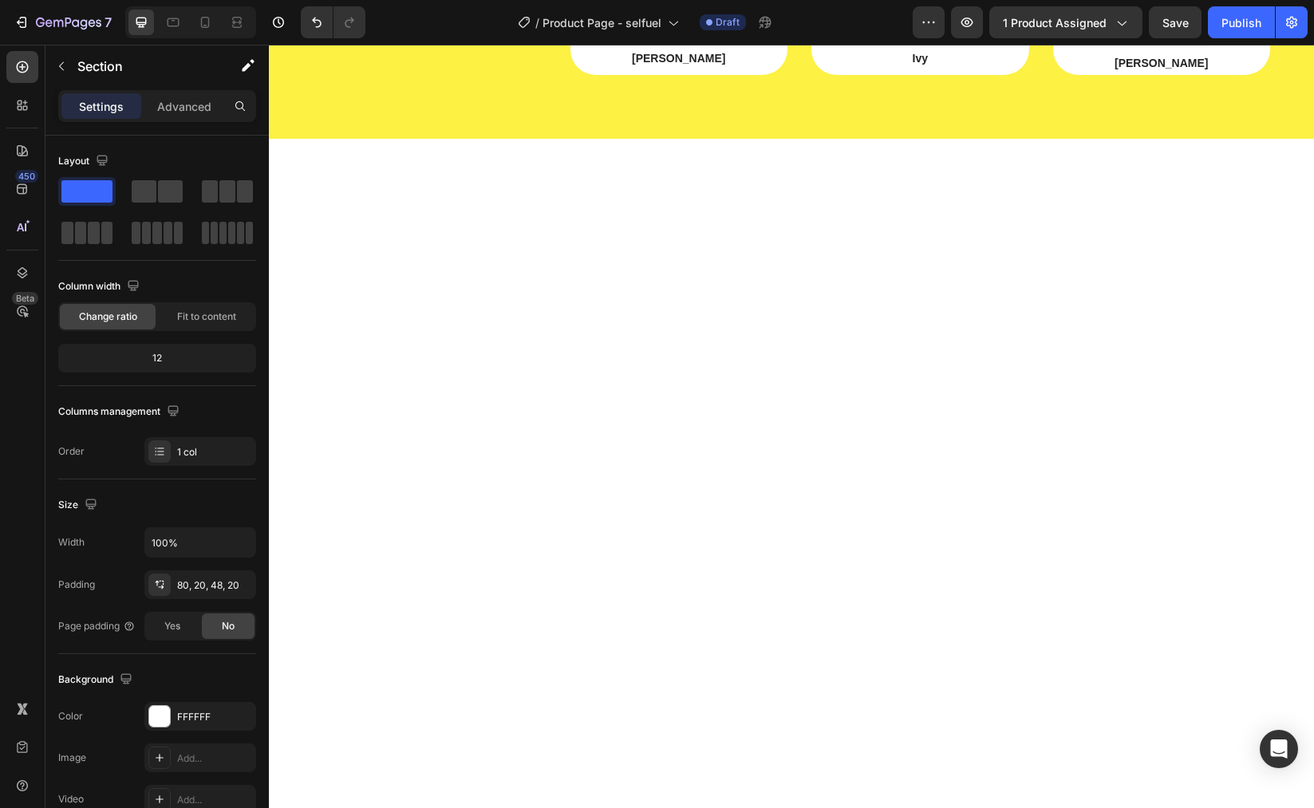
scroll to position [4034, 0]
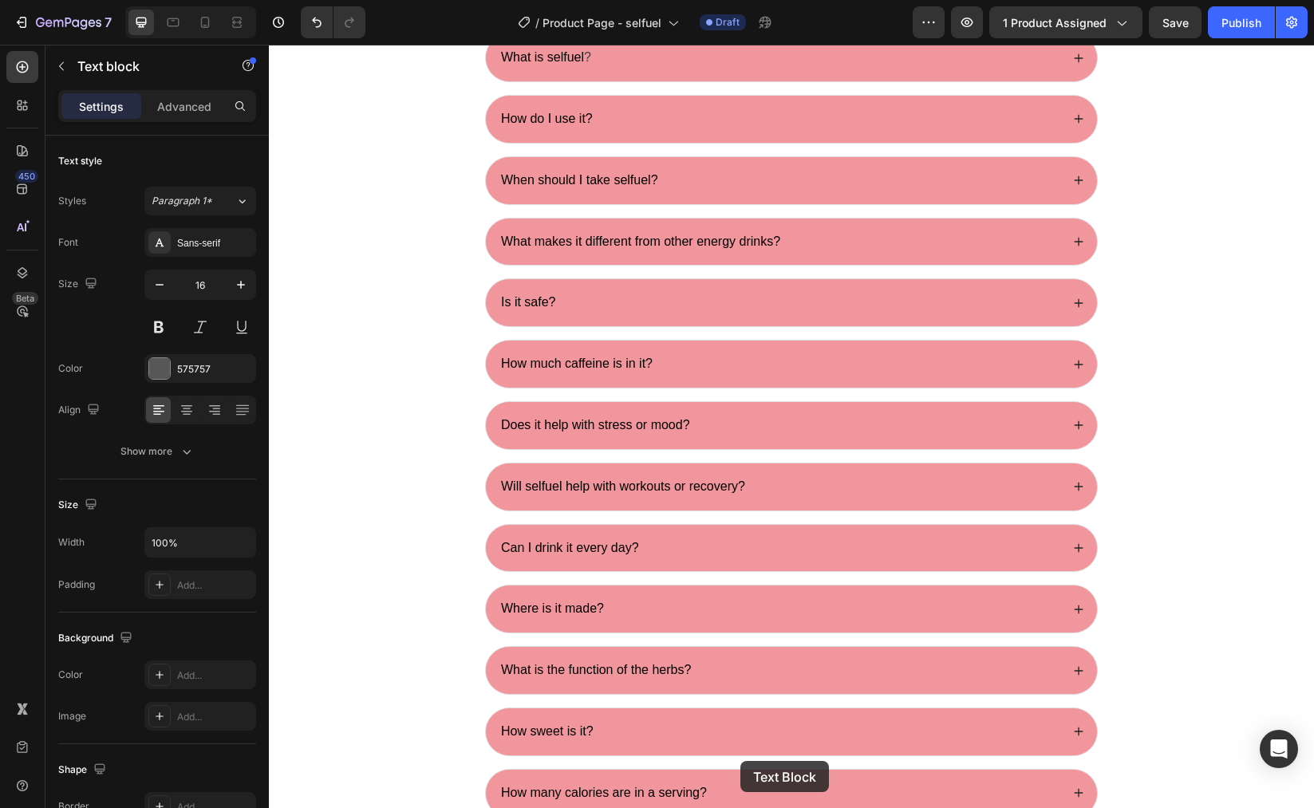
scroll to position [5070, 0]
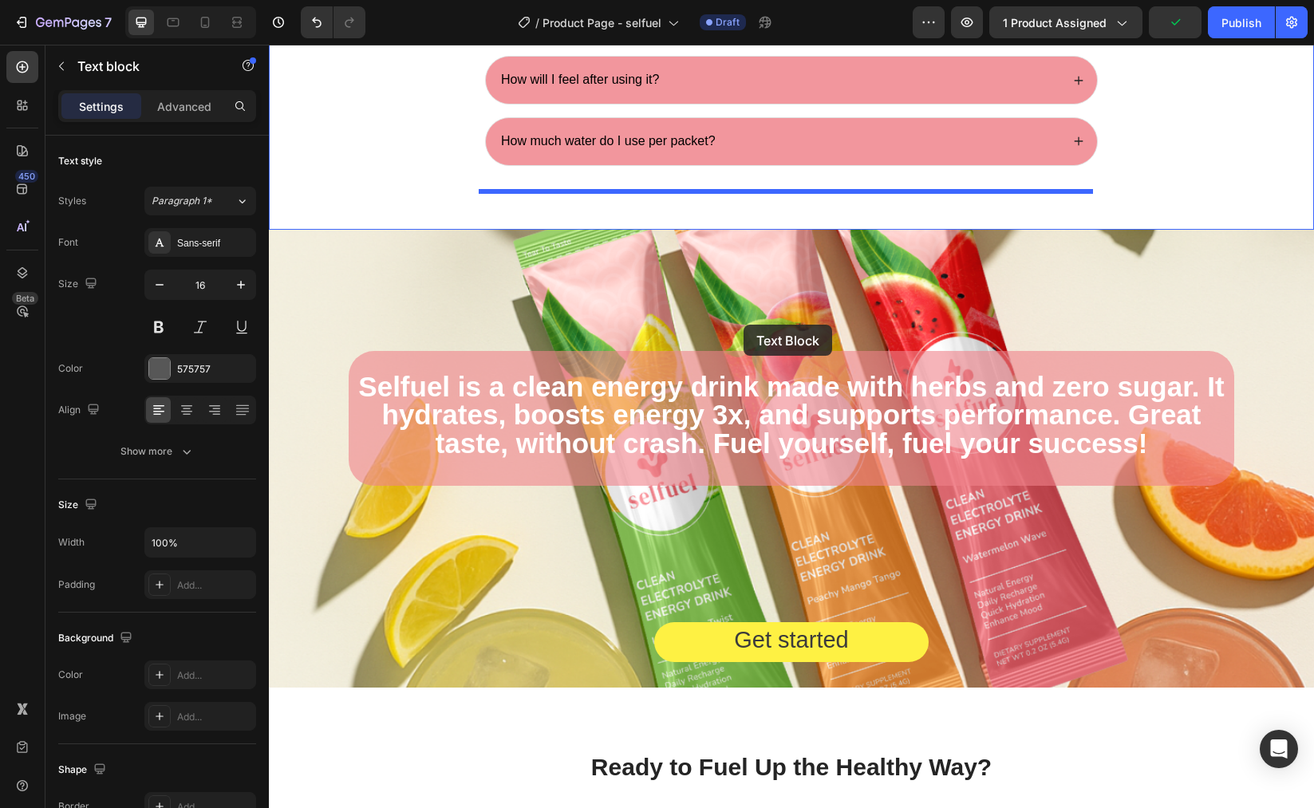
drag, startPoint x: 320, startPoint y: 365, endPoint x: 765, endPoint y: 187, distance: 479.8
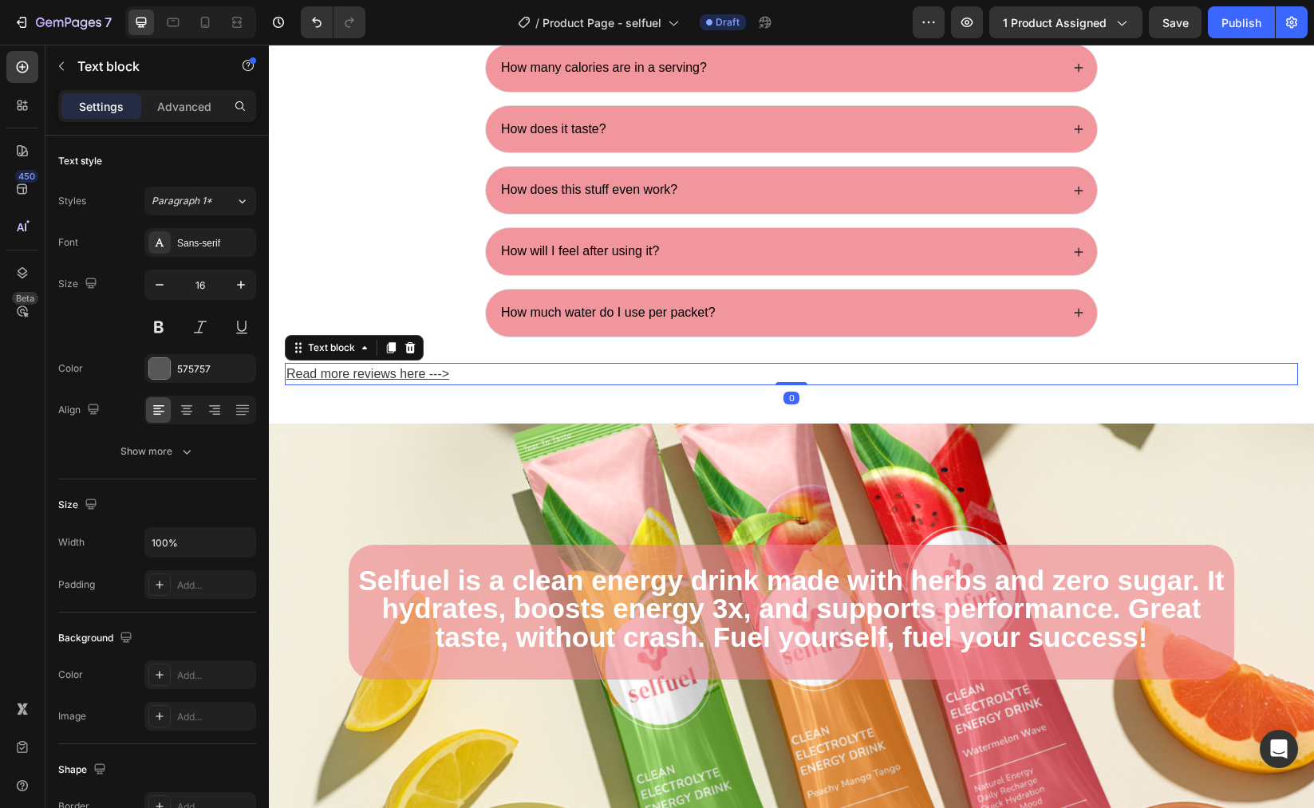
scroll to position [5733, 0]
click at [188, 416] on icon at bounding box center [187, 410] width 16 height 16
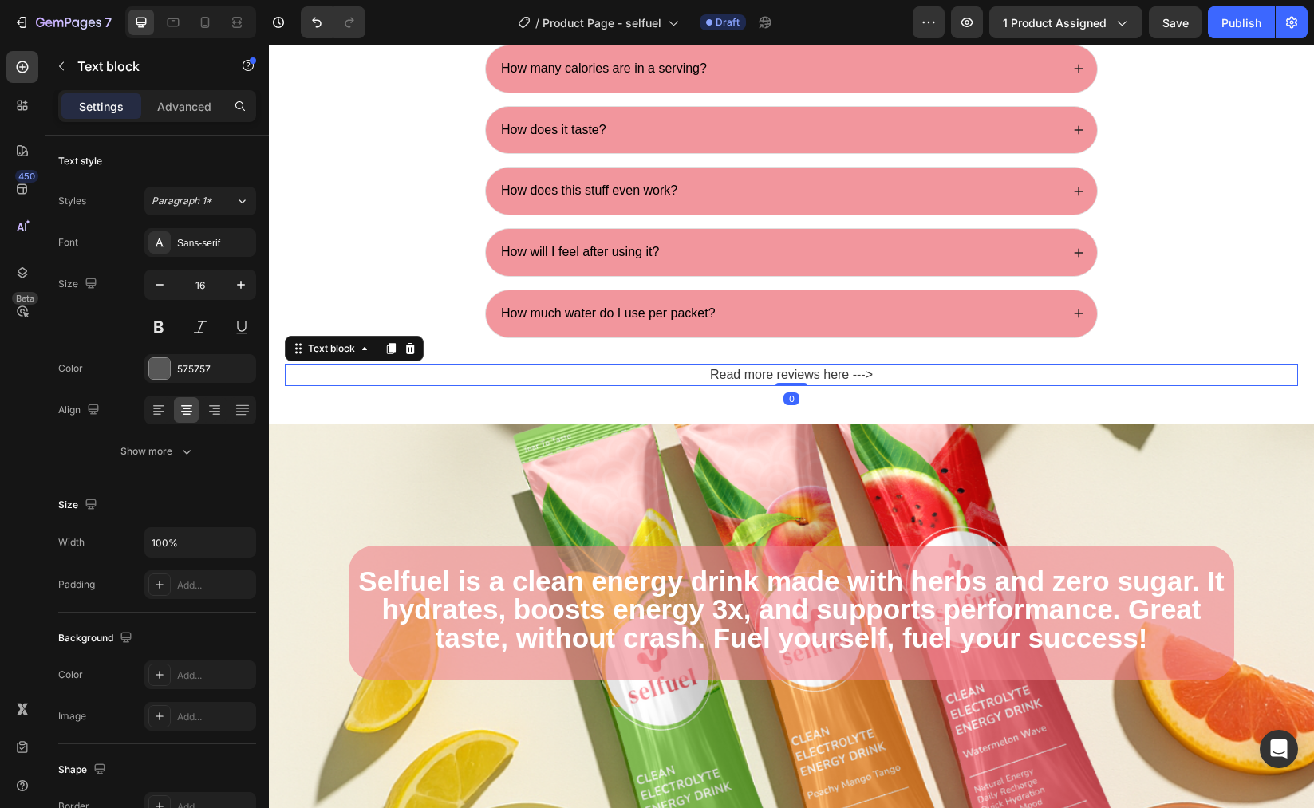
click at [783, 373] on u "Read more reviews here --->" at bounding box center [791, 375] width 163 height 14
click at [779, 371] on u "Read more reviews here --->" at bounding box center [791, 375] width 163 height 14
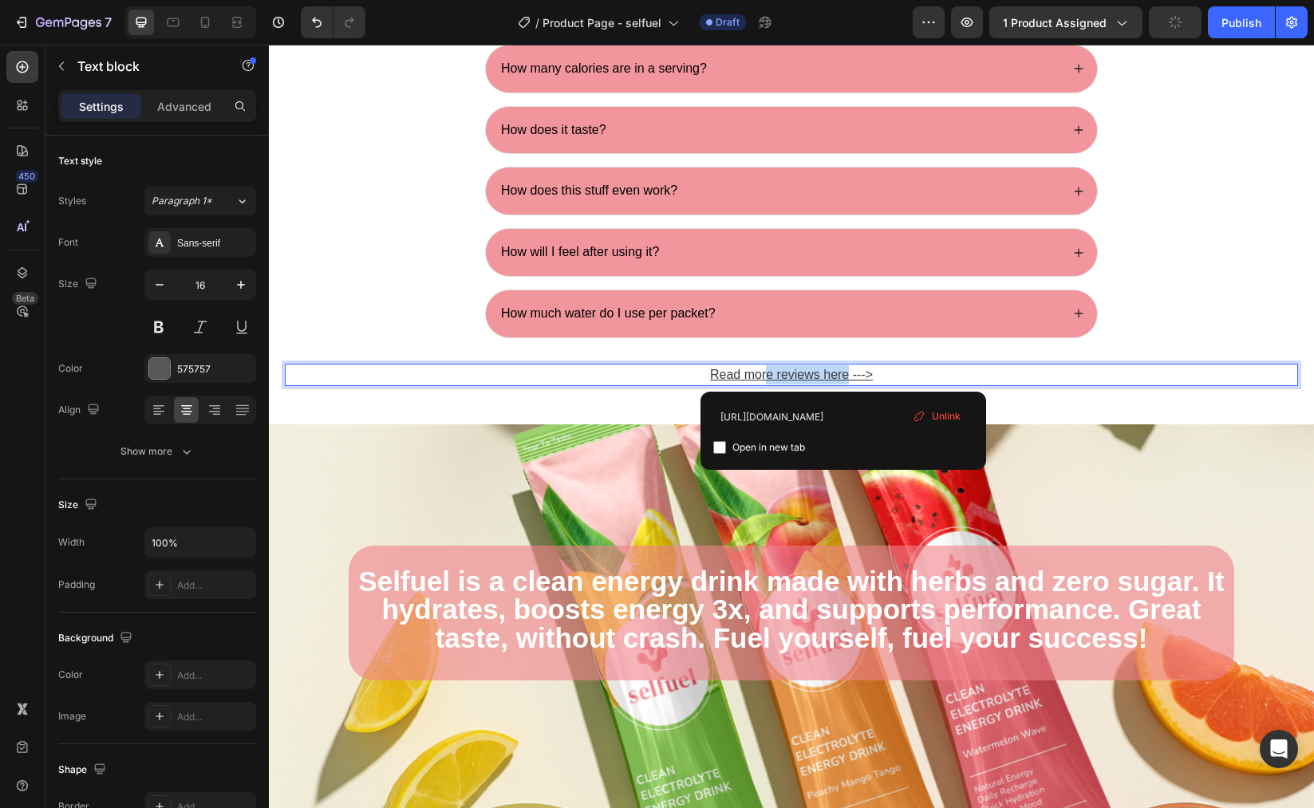
drag, startPoint x: 843, startPoint y: 374, endPoint x: 802, endPoint y: 377, distance: 40.8
click at [761, 371] on u "Read more reviews here --->" at bounding box center [791, 375] width 163 height 14
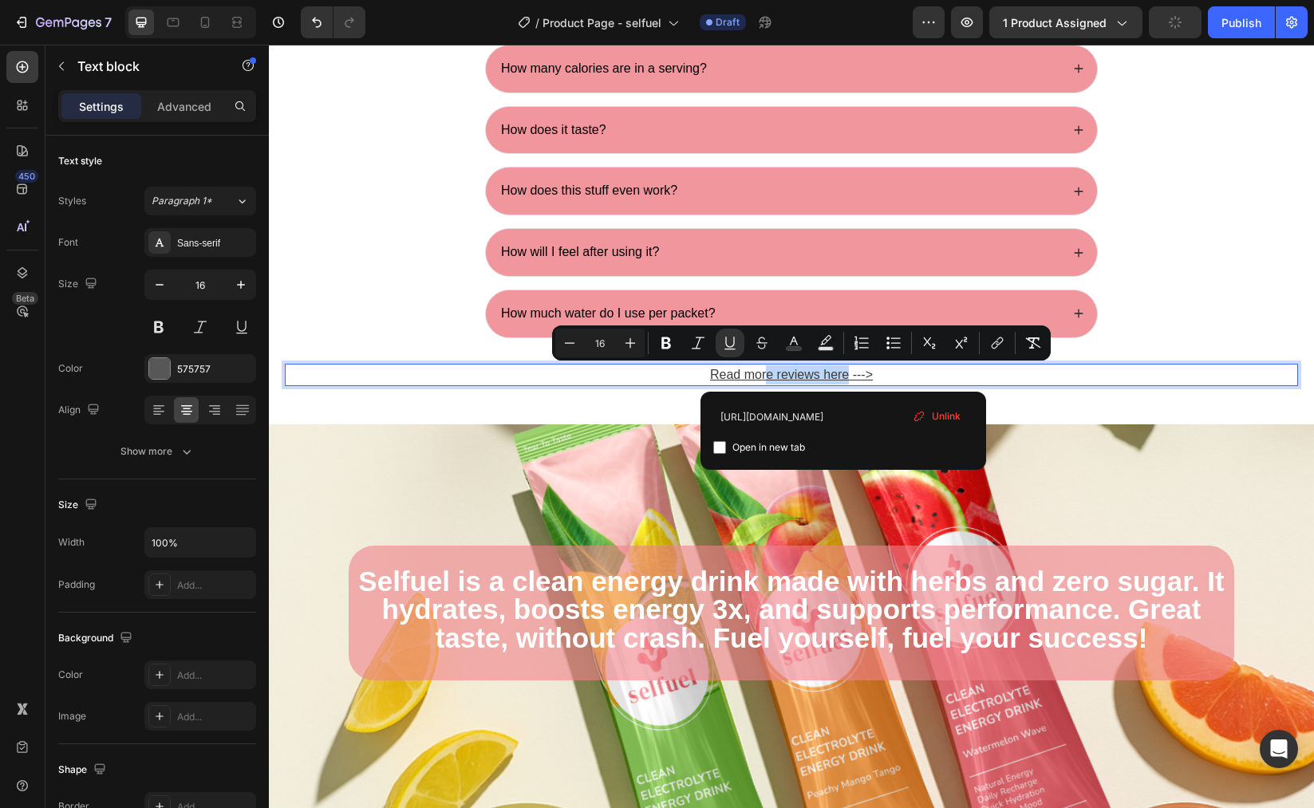
click at [813, 377] on u "Read more reviews here --->" at bounding box center [791, 375] width 163 height 14
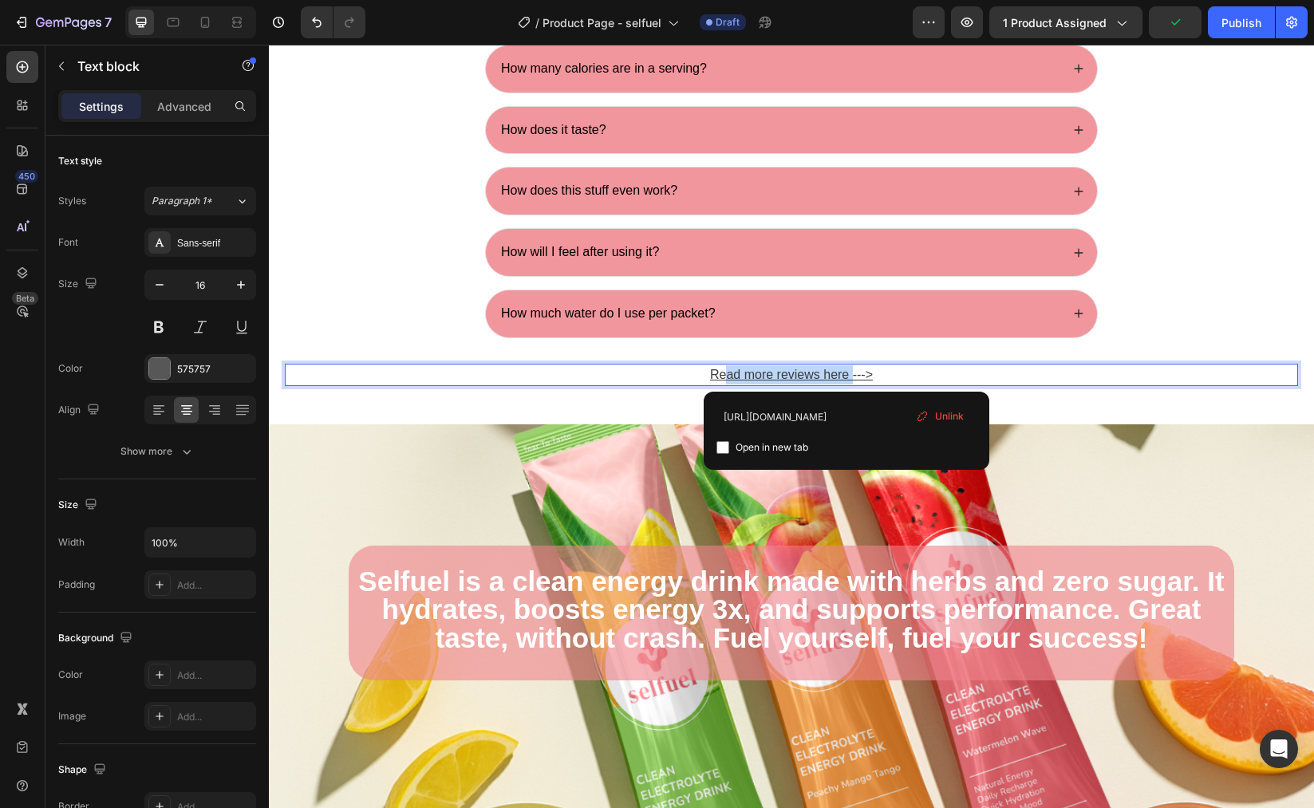
drag, startPoint x: 827, startPoint y: 375, endPoint x: 718, endPoint y: 373, distance: 108.5
click at [718, 373] on u "Read more reviews here --->" at bounding box center [791, 375] width 163 height 14
drag, startPoint x: 845, startPoint y: 374, endPoint x: 811, endPoint y: 376, distance: 34.3
click at [811, 376] on u "Find more answers here--->" at bounding box center [792, 375] width 158 height 14
click at [809, 374] on u "Find more answers here--->" at bounding box center [792, 375] width 158 height 14
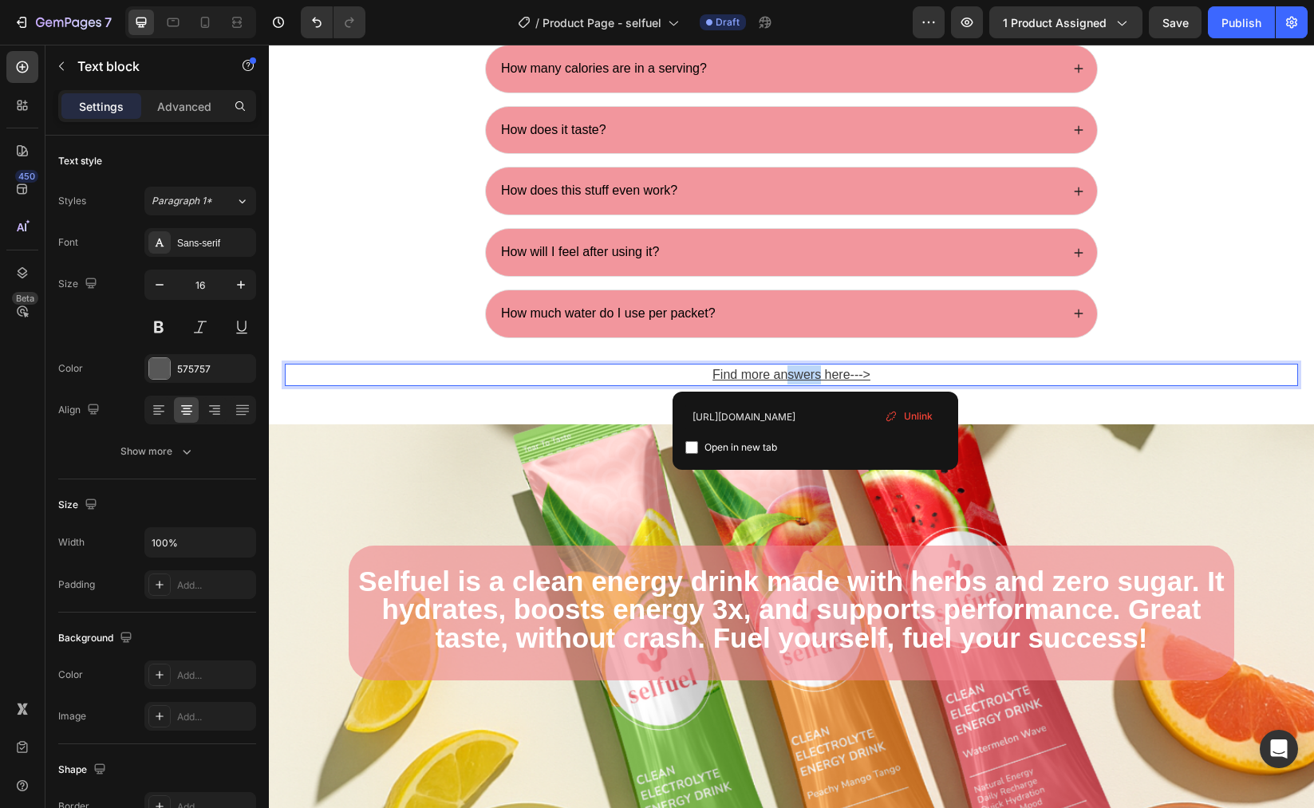
drag, startPoint x: 816, startPoint y: 373, endPoint x: 780, endPoint y: 374, distance: 35.9
click at [780, 374] on u "Find more answers here--->" at bounding box center [792, 375] width 158 height 14
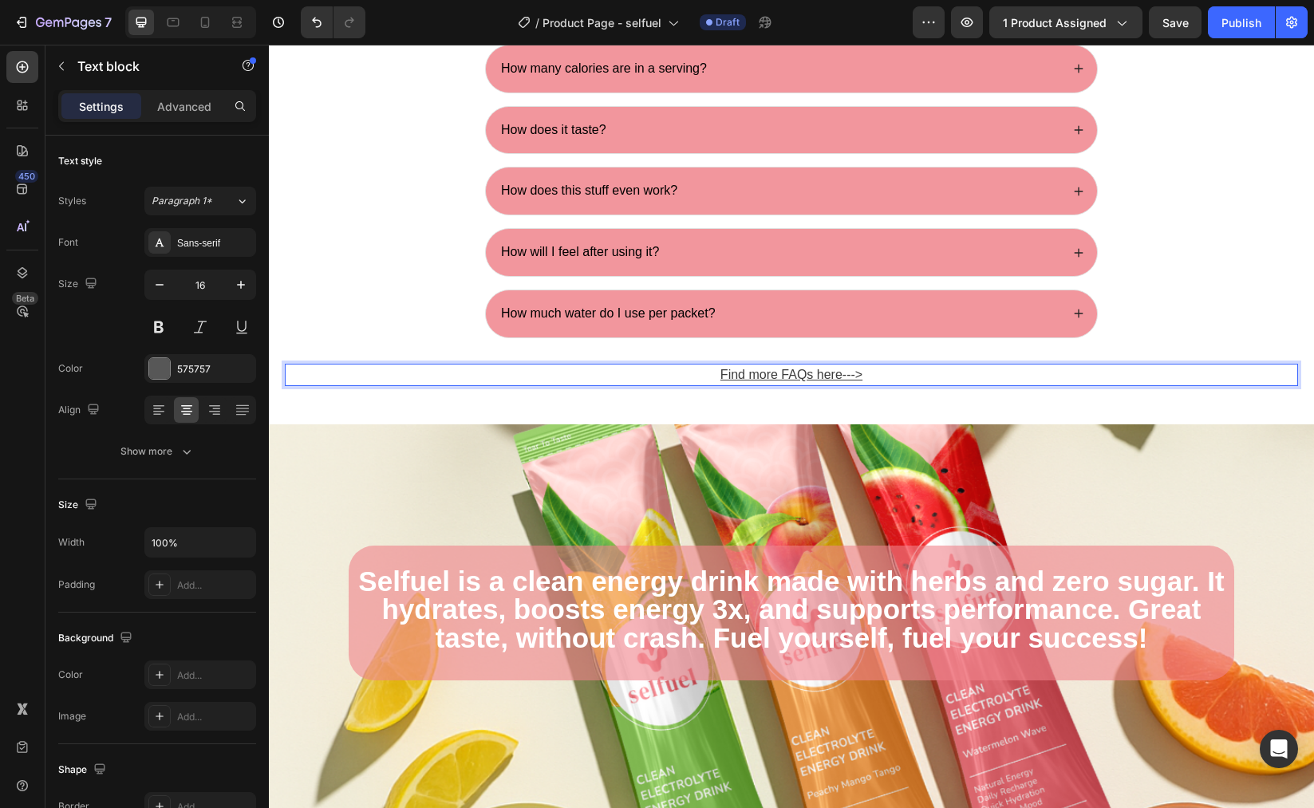
click at [994, 378] on p "Find more FAQs here---> ⁠⁠⁠⁠⁠⁠⁠" at bounding box center [791, 374] width 1010 height 19
click at [815, 374] on u "Find more FAQs here--->" at bounding box center [792, 375] width 142 height 14
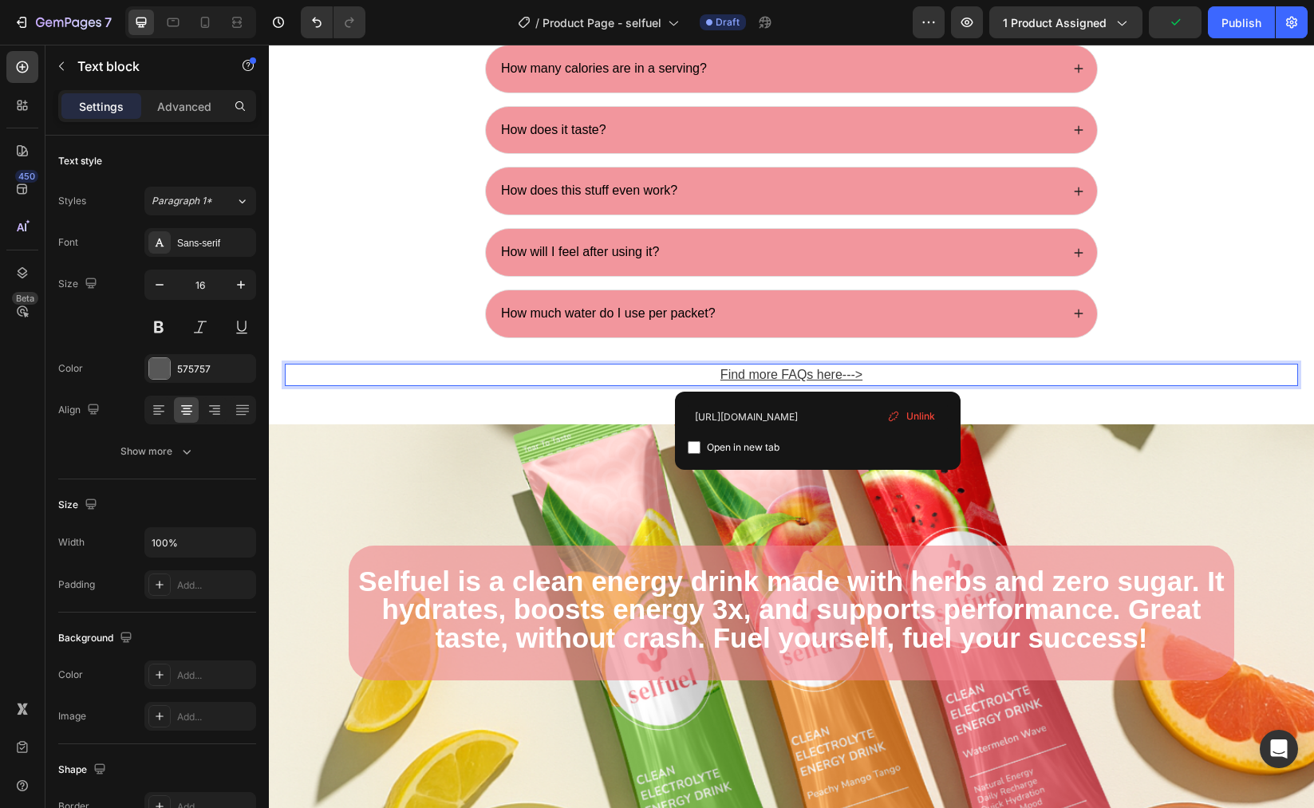
click at [920, 416] on span "Unlink" at bounding box center [920, 416] width 29 height 14
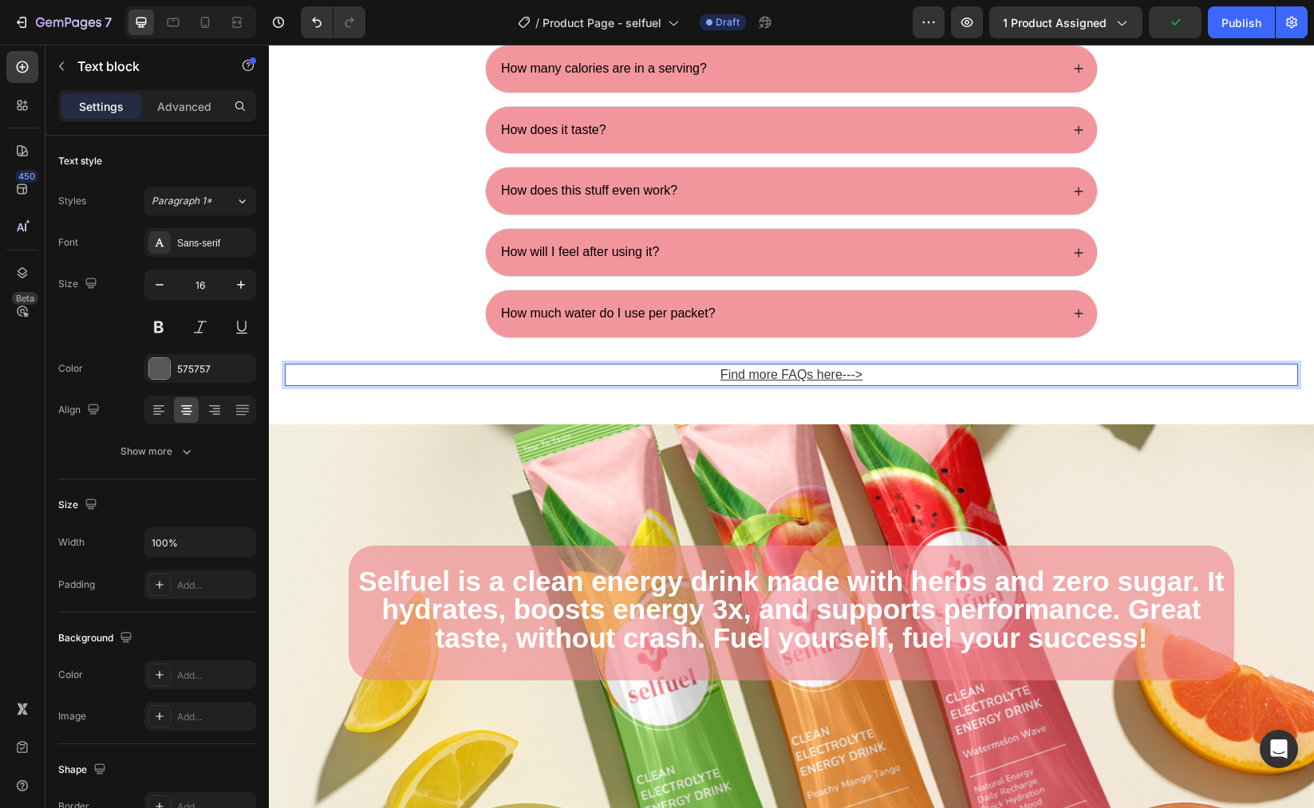
click at [803, 374] on u "Find more FAQs here--->" at bounding box center [792, 375] width 142 height 14
click at [839, 376] on u "Find more FAQs here--->" at bounding box center [792, 375] width 142 height 14
drag, startPoint x: 831, startPoint y: 376, endPoint x: 699, endPoint y: 374, distance: 131.7
click at [699, 374] on p "Find more FAQs here--->" at bounding box center [791, 374] width 1010 height 19
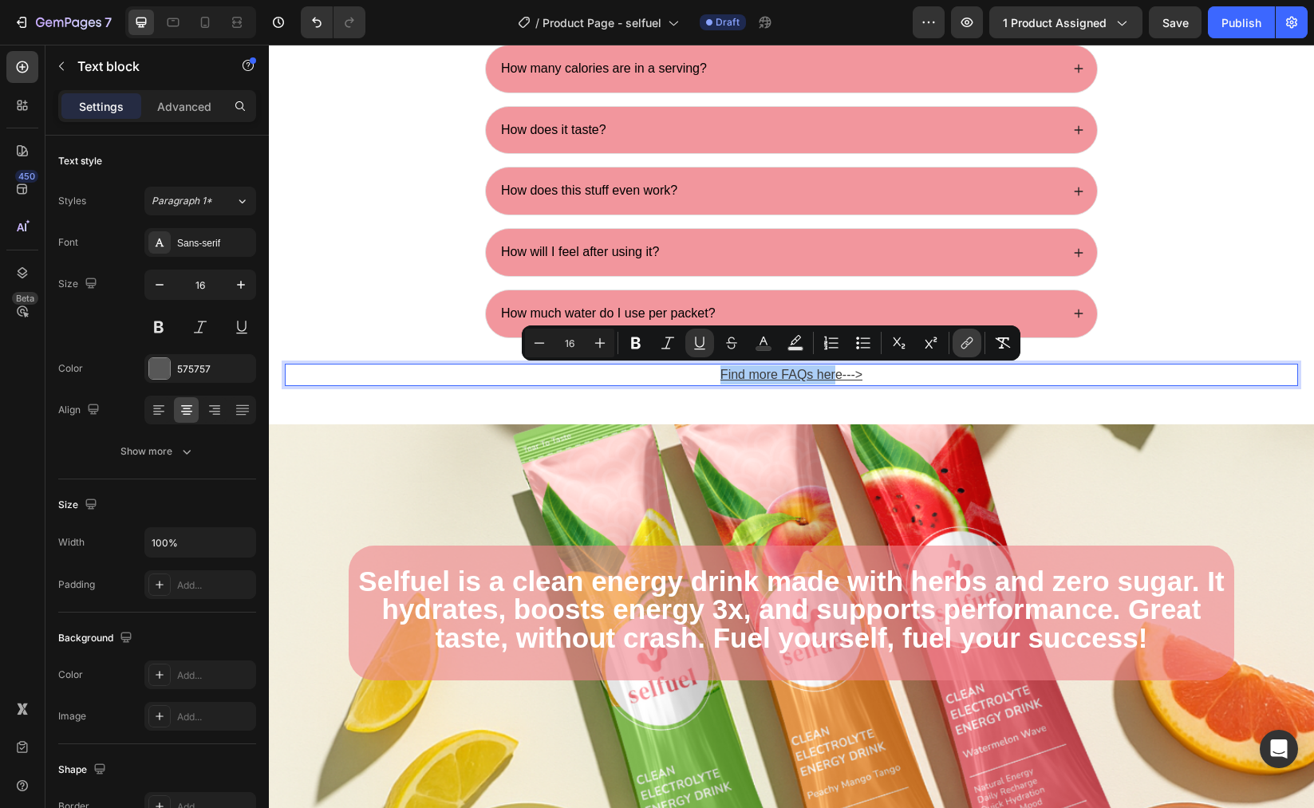
click at [964, 342] on icon "Editor contextual toolbar" at bounding box center [965, 346] width 7 height 8
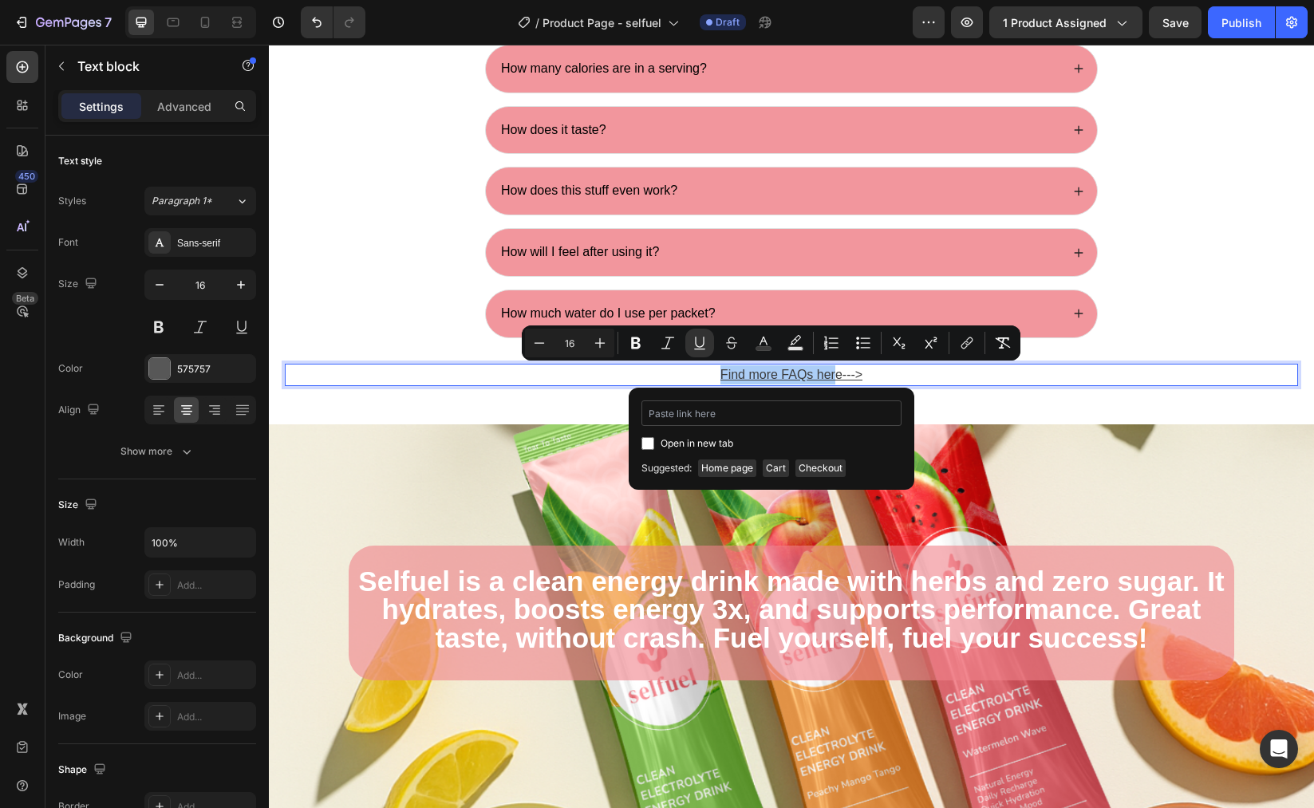
click at [736, 415] on input "Editor contextual toolbar" at bounding box center [772, 414] width 260 height 26
type input "40h00g-kv.myshopify.com/pages/selfuel_FAQ"
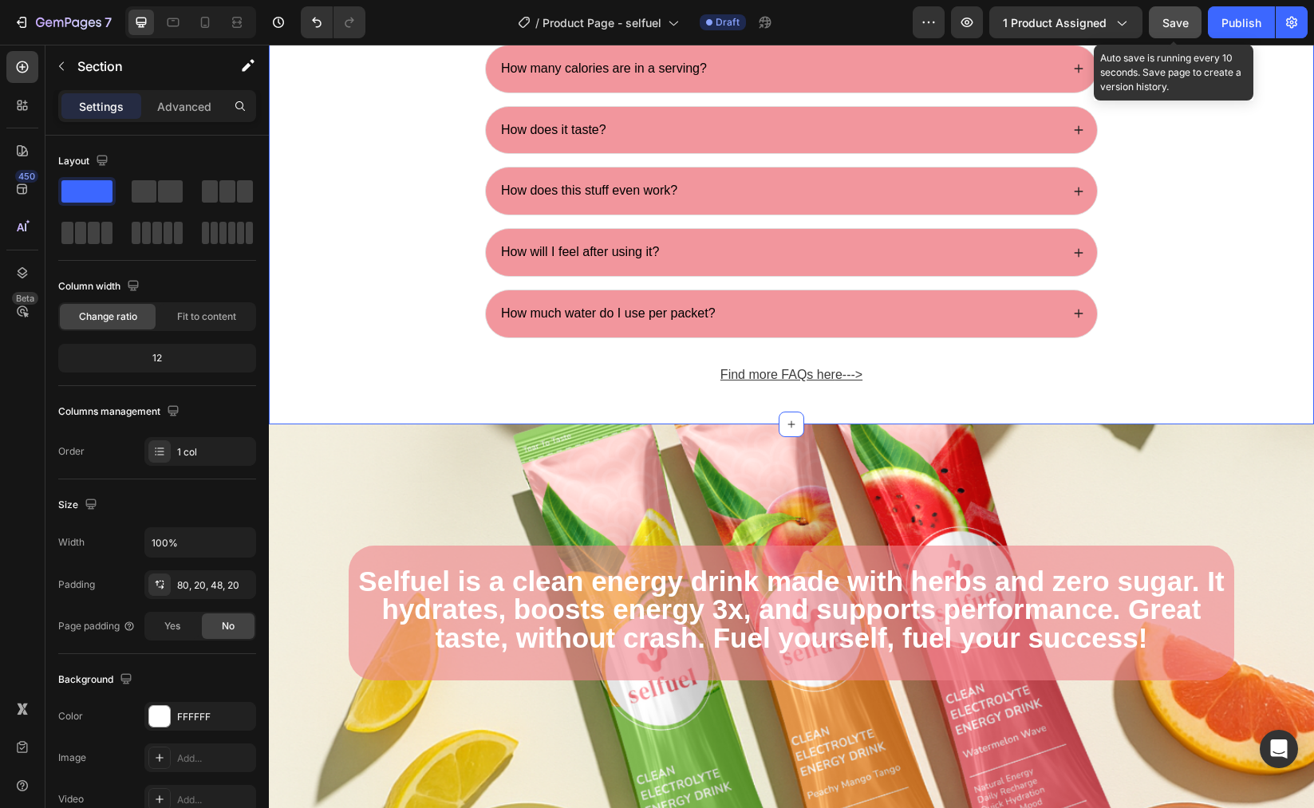
click at [1177, 16] on span "Save" at bounding box center [1176, 23] width 26 height 14
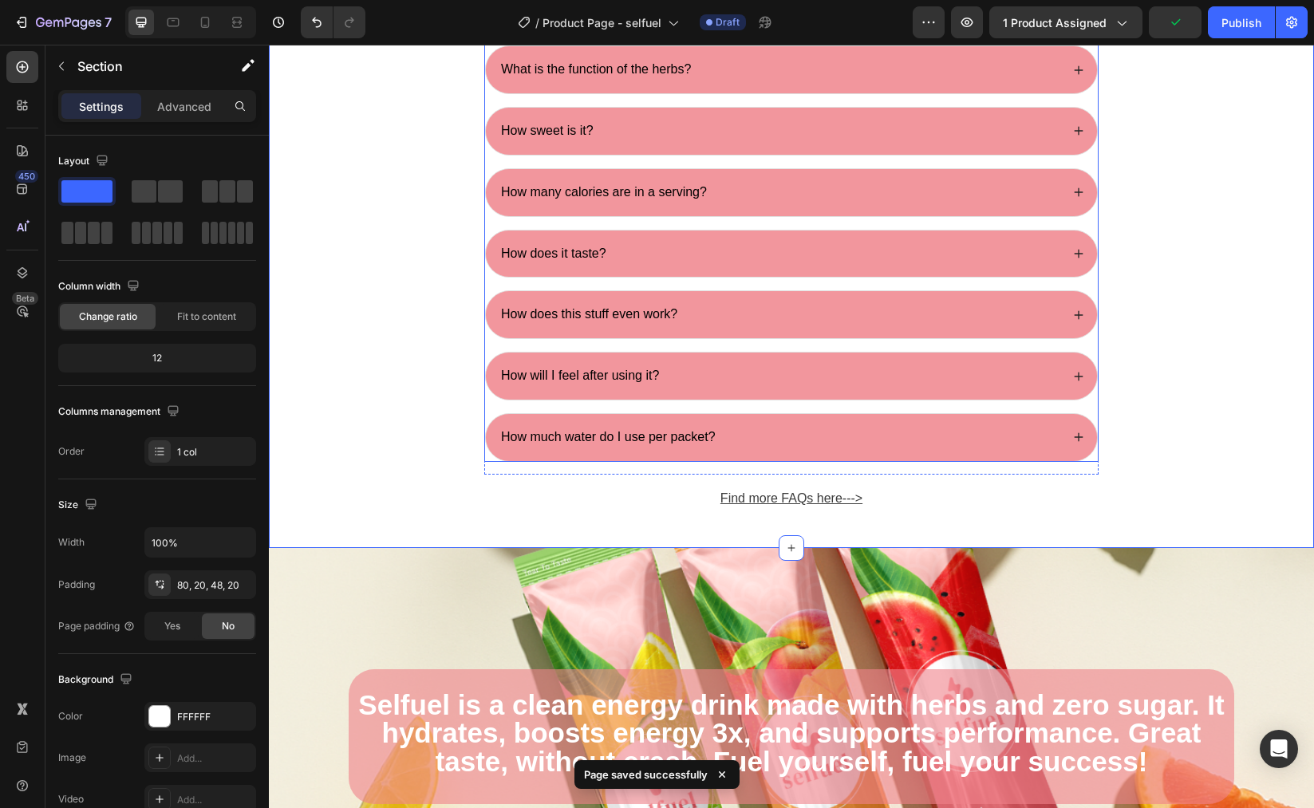
scroll to position [5609, 0]
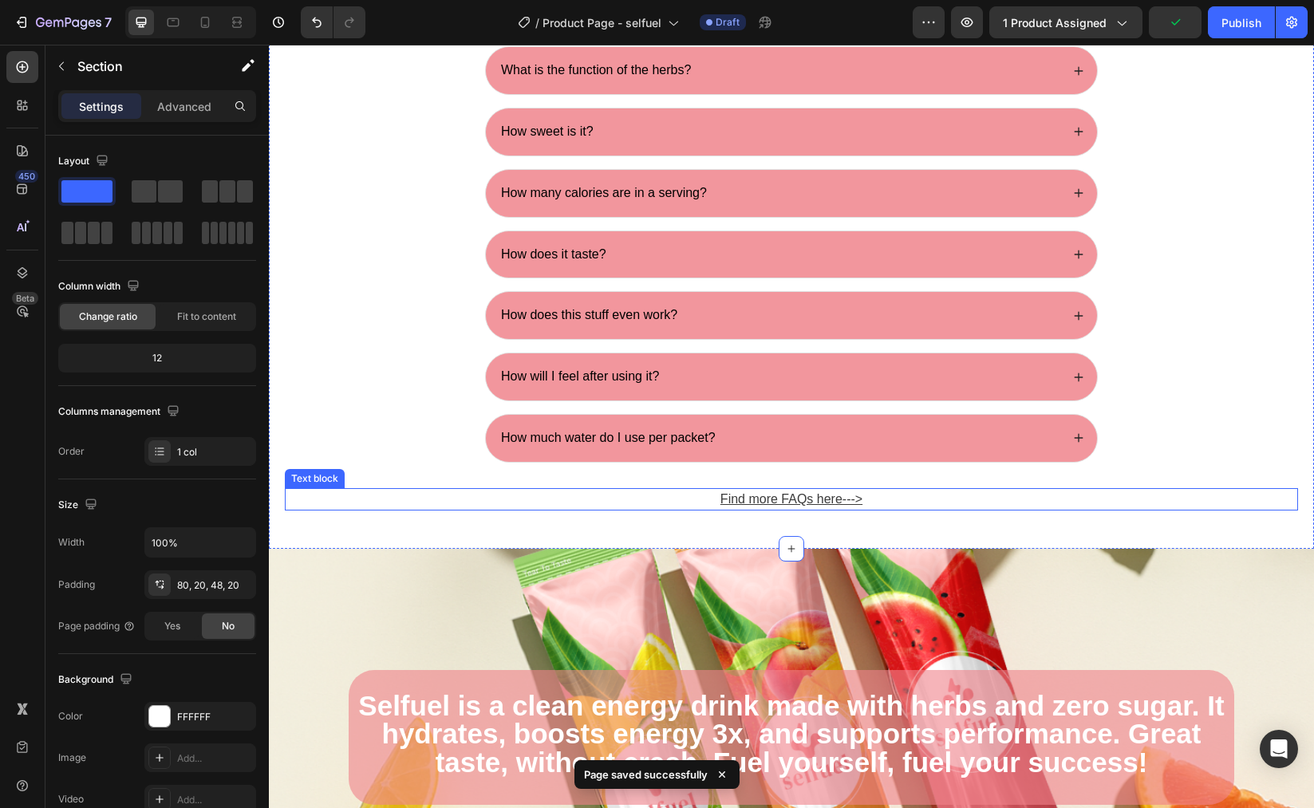
click at [788, 499] on u "Find more FAQs her" at bounding box center [778, 499] width 115 height 14
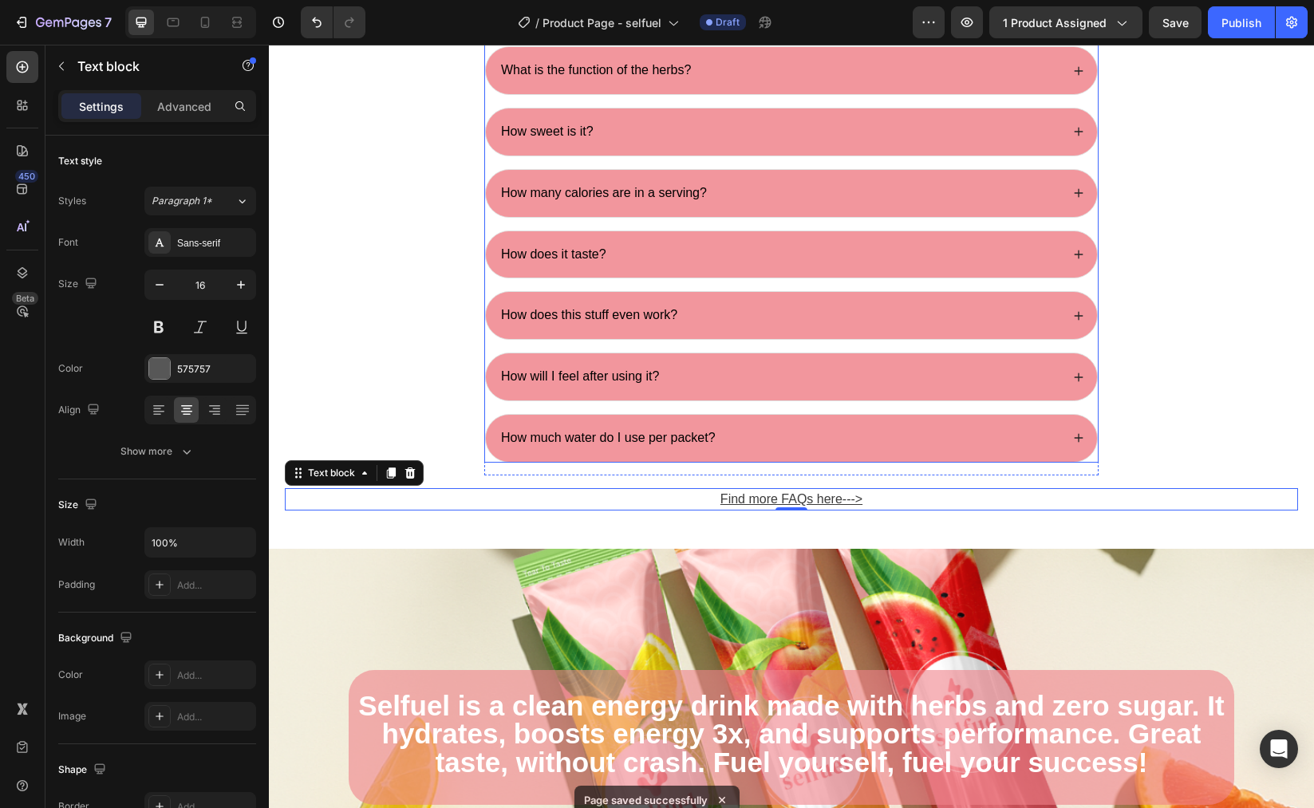
click at [628, 440] on span "How much water do I use per packet?" at bounding box center [608, 438] width 215 height 14
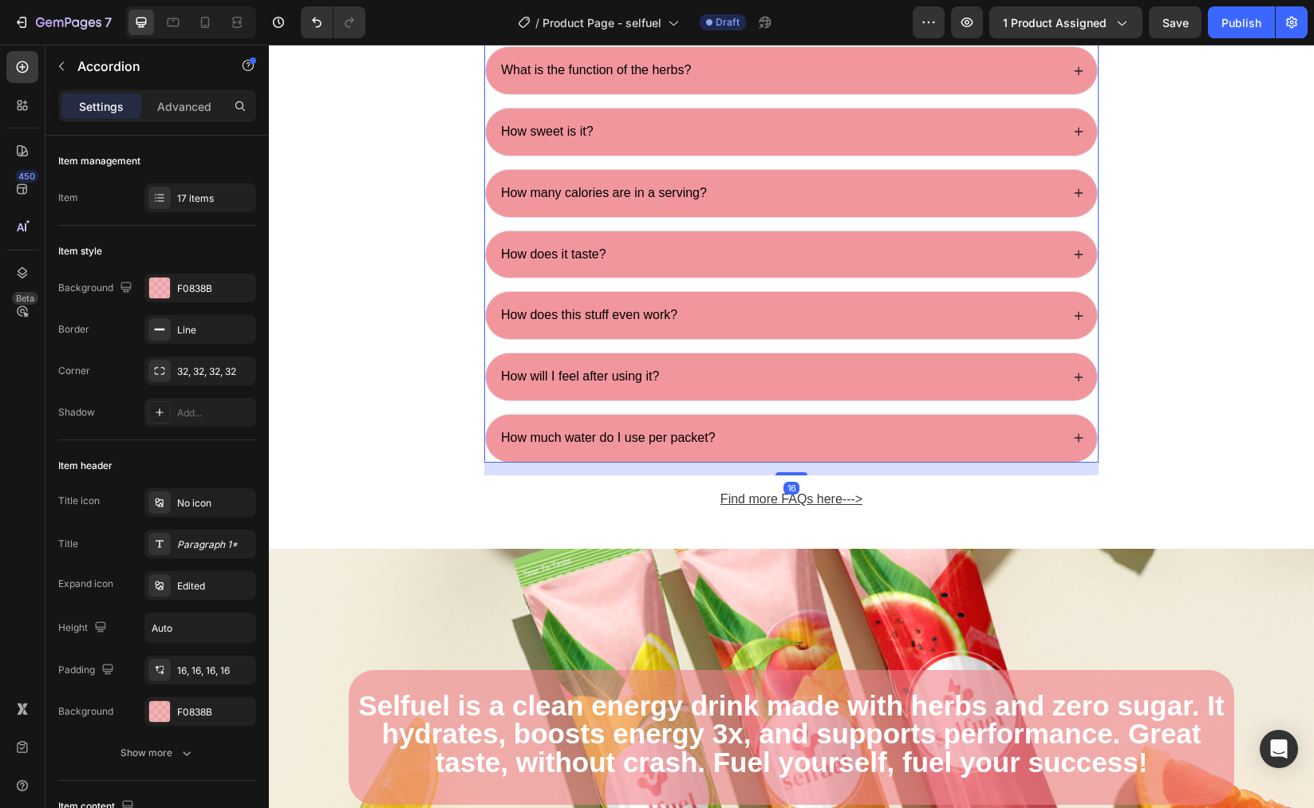
click at [628, 440] on span "How much water do I use per packet?" at bounding box center [608, 438] width 215 height 14
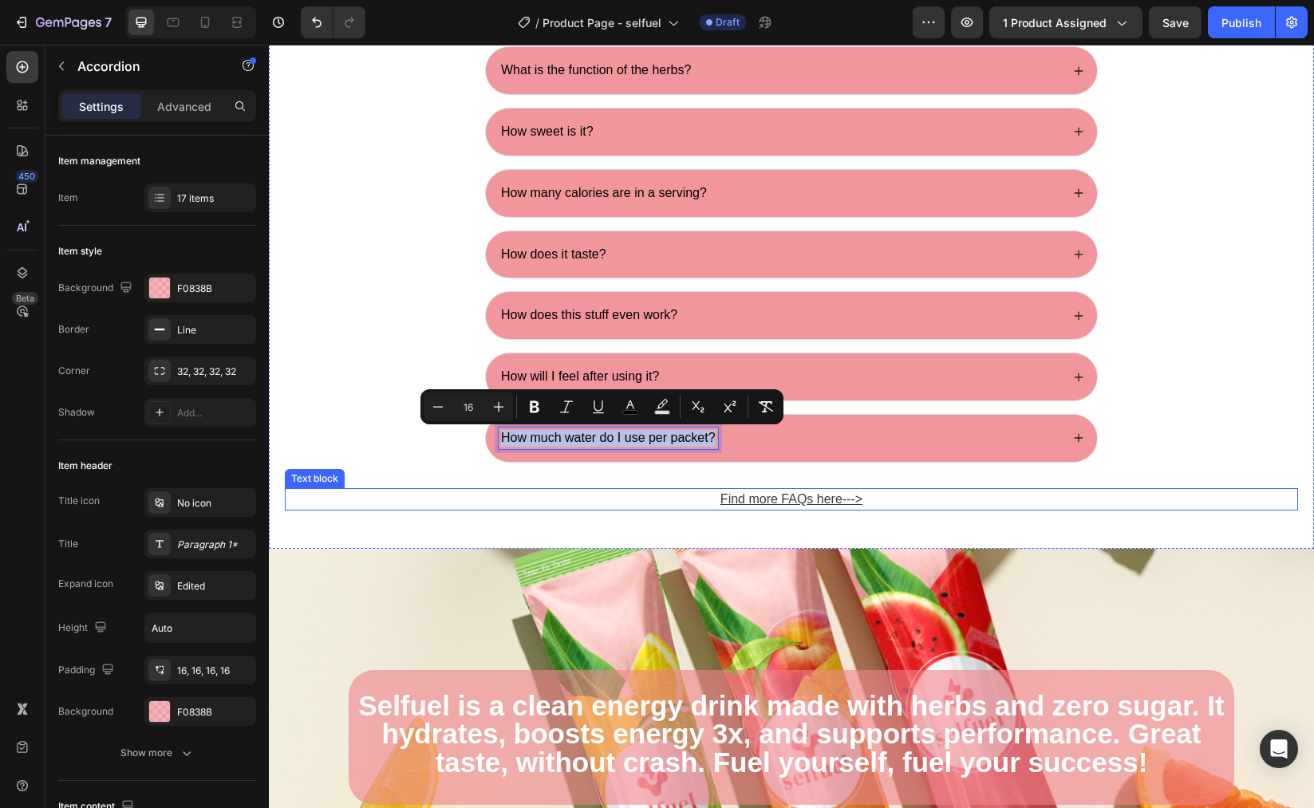
click at [752, 492] on u "Find more FAQs her" at bounding box center [778, 499] width 115 height 14
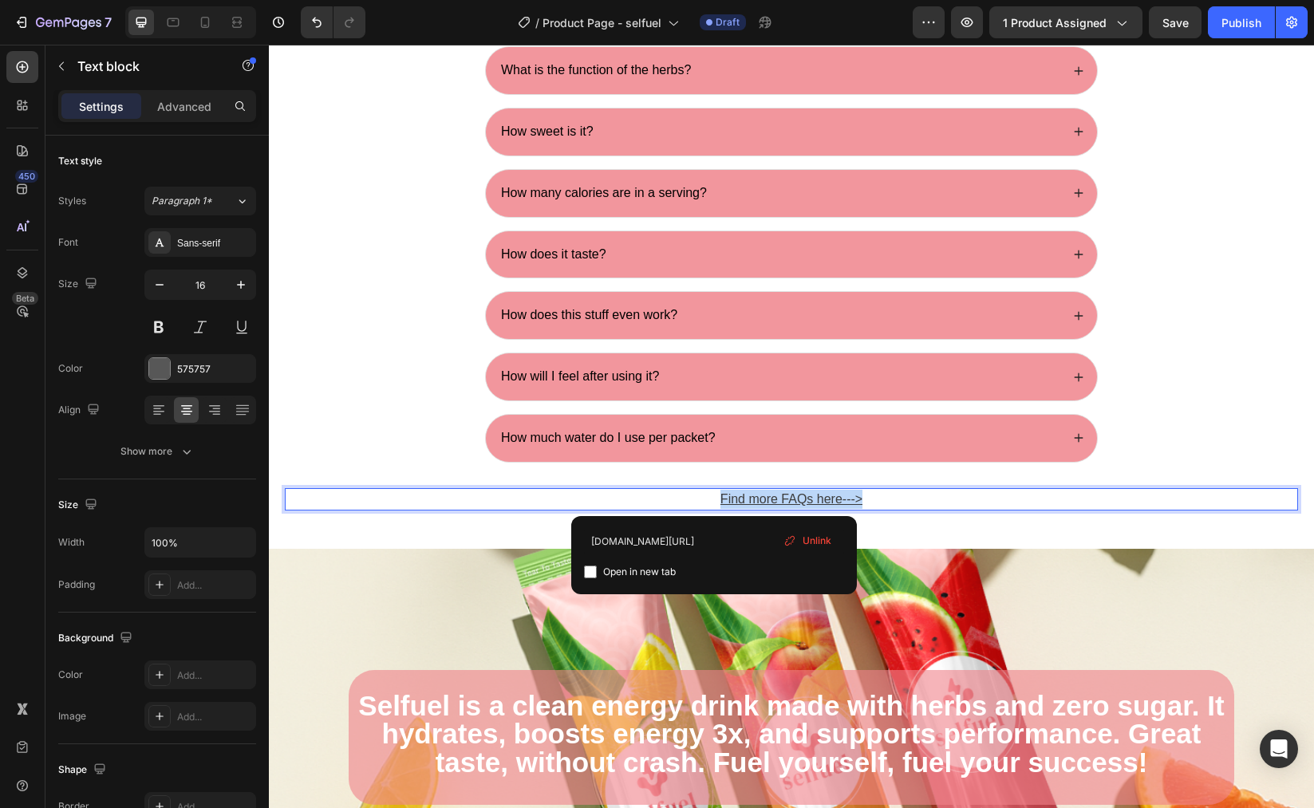
click at [752, 492] on u "Find more FAQs her" at bounding box center [778, 499] width 115 height 14
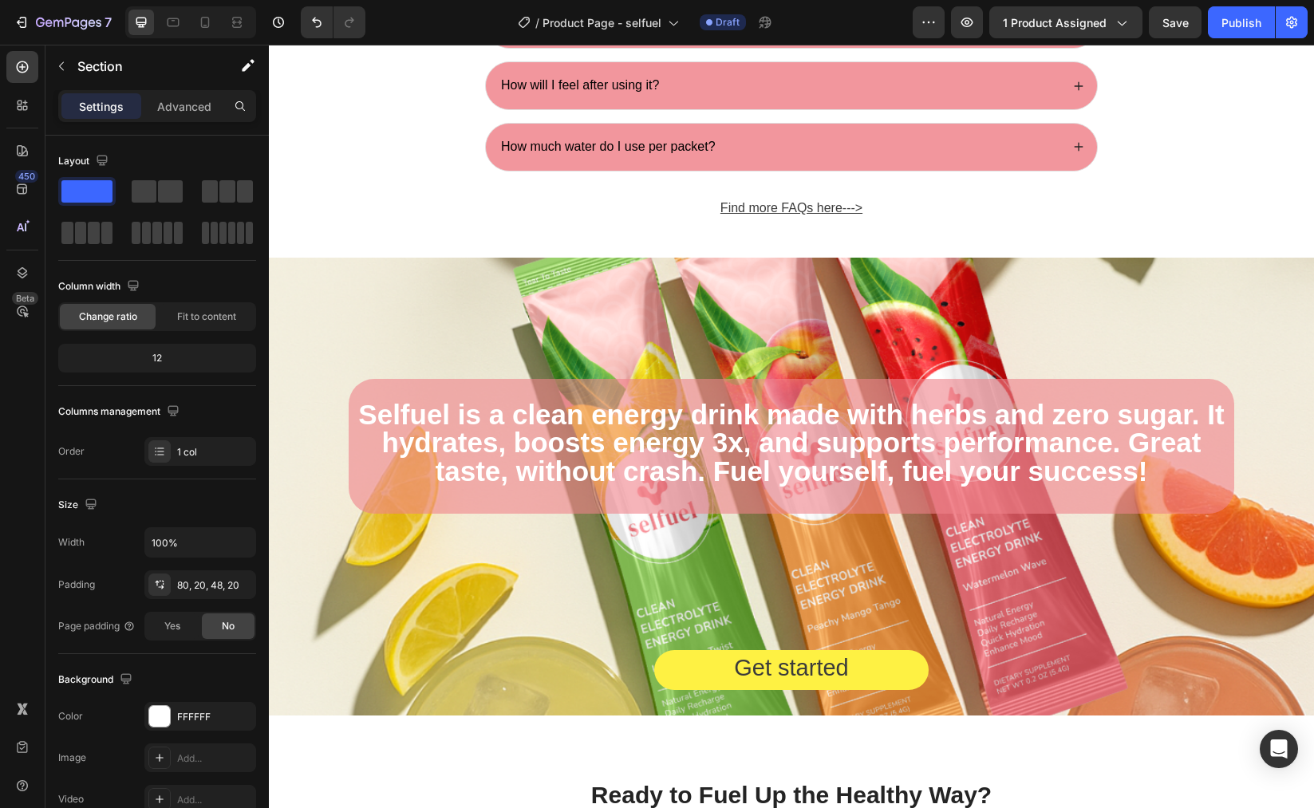
scroll to position [5751, 0]
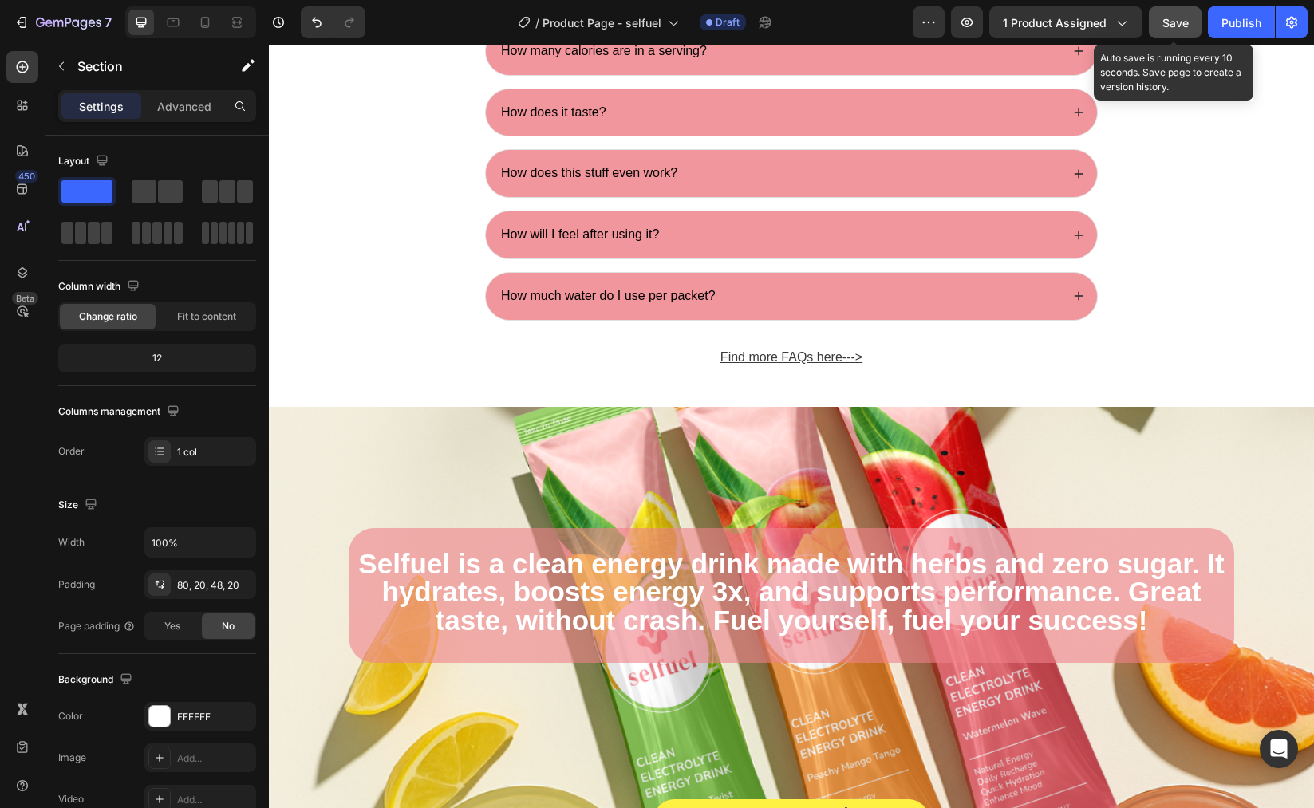
click at [1160, 31] on button "Save" at bounding box center [1175, 22] width 53 height 32
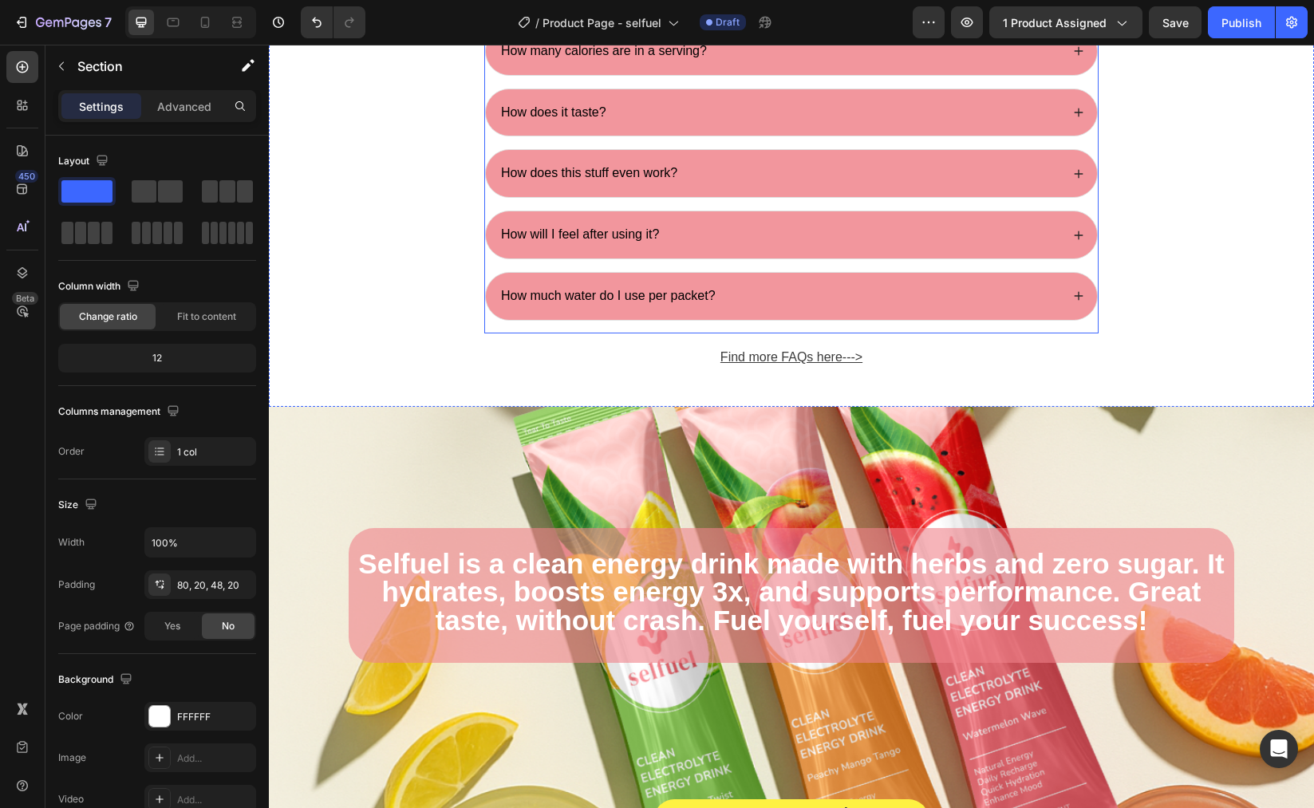
scroll to position [5001, 0]
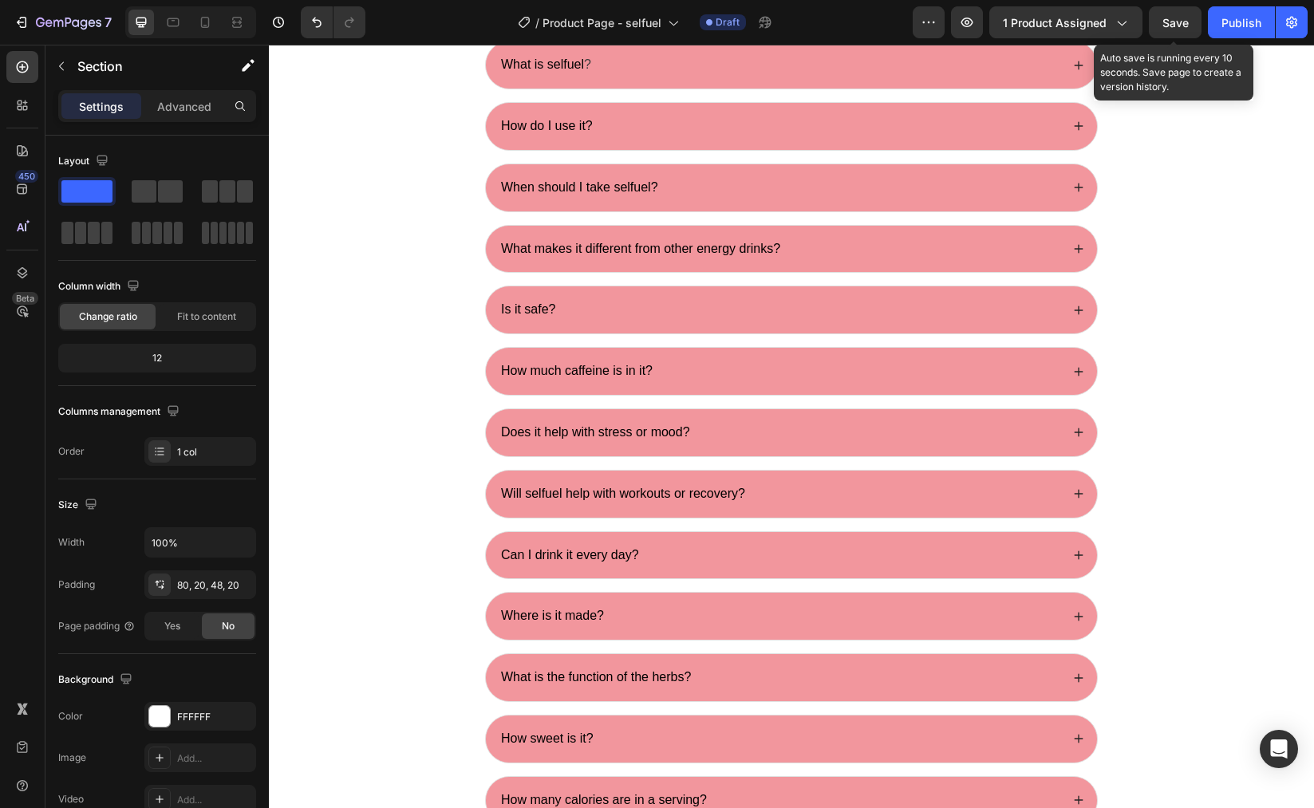
click at [1173, 22] on span "Save" at bounding box center [1176, 23] width 26 height 14
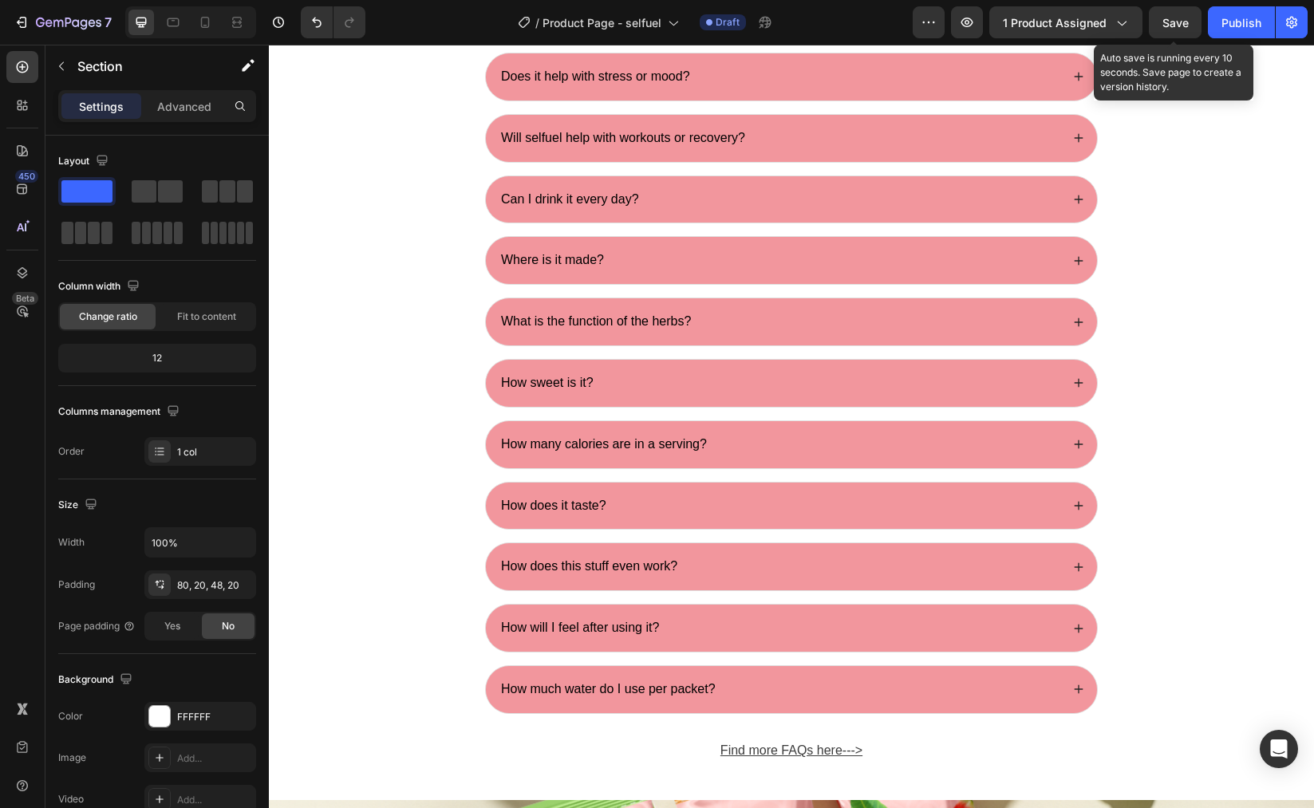
scroll to position [4085, 0]
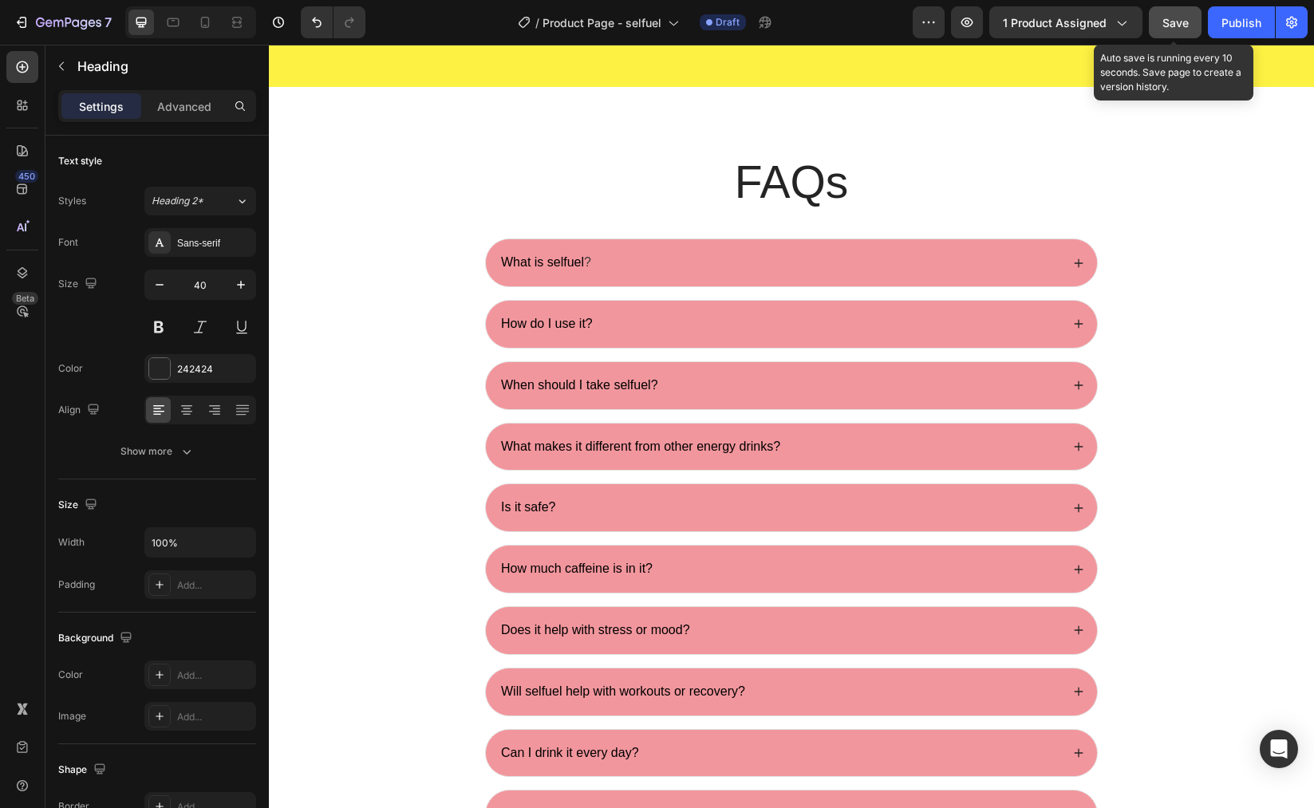
click at [1187, 31] on button "Save" at bounding box center [1175, 22] width 53 height 32
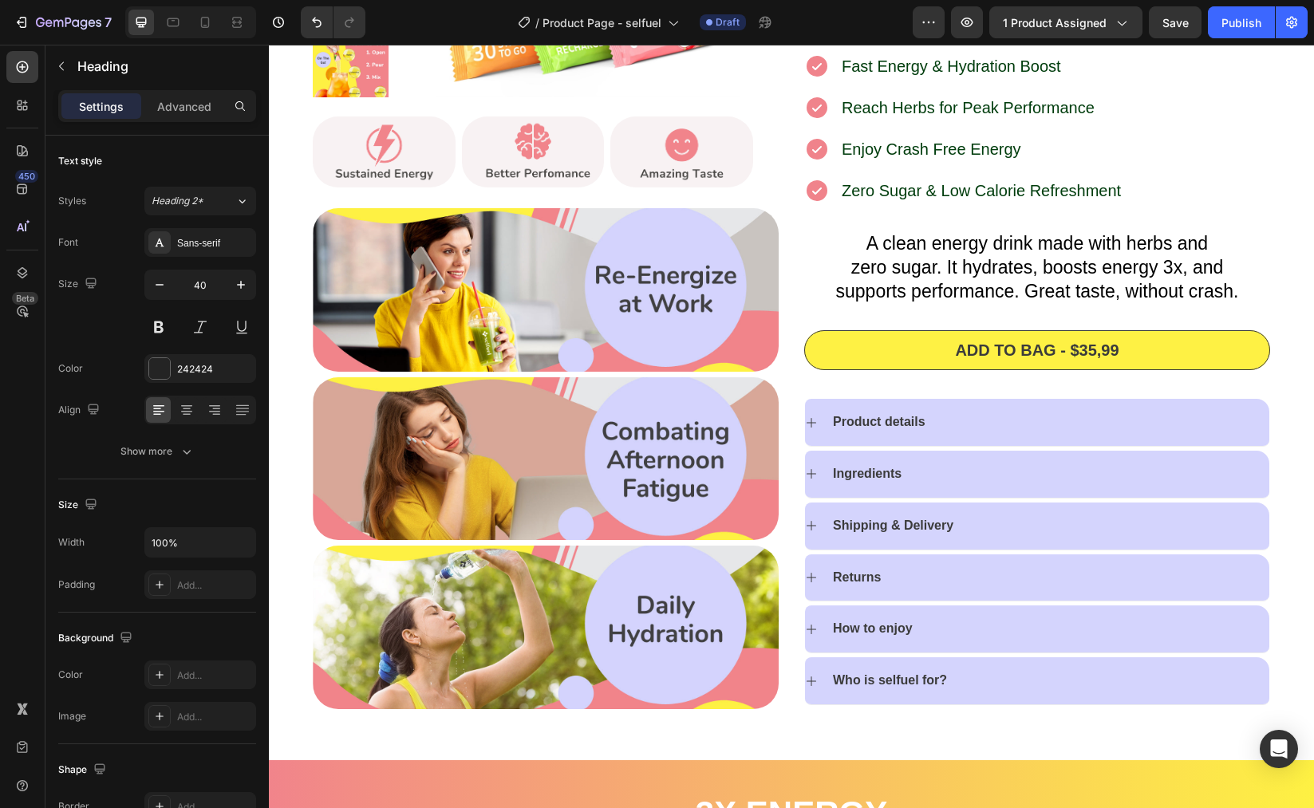
scroll to position [0, 0]
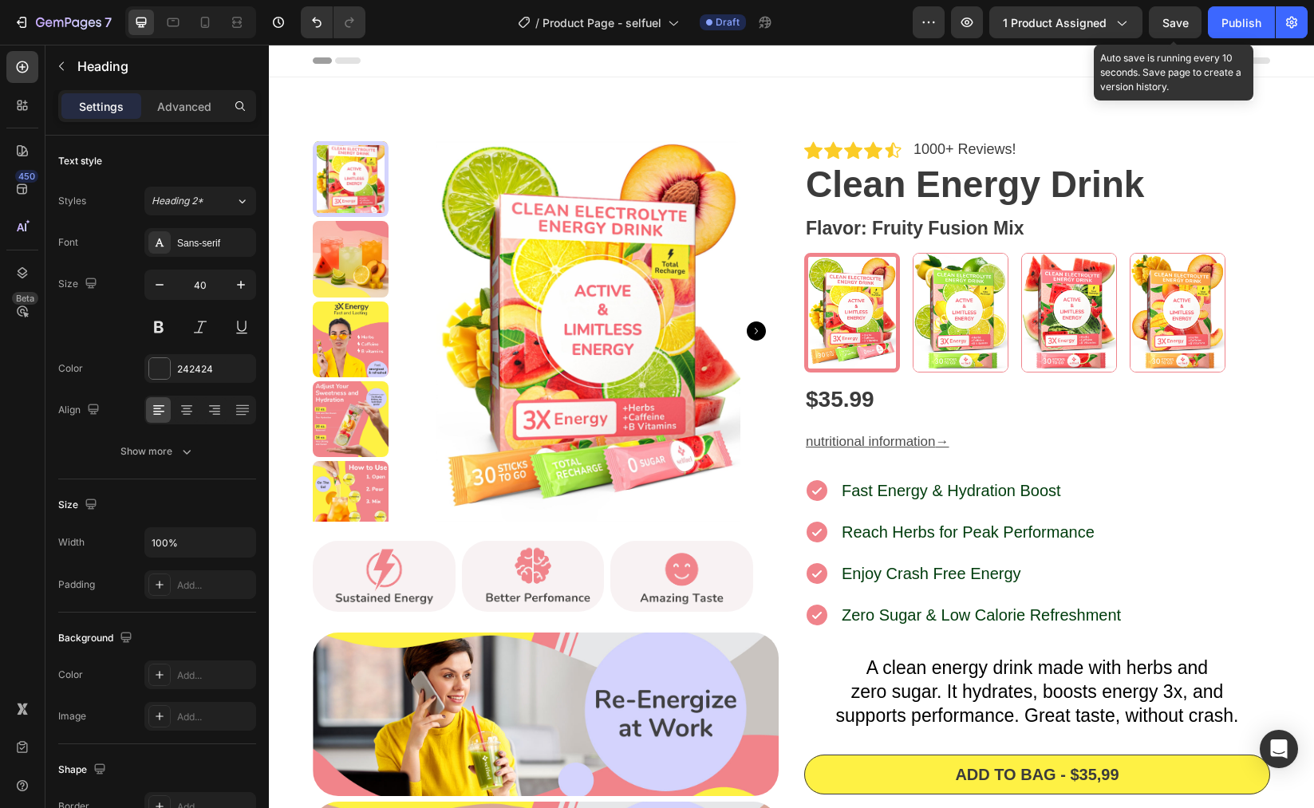
click at [1171, 28] on span "Save" at bounding box center [1176, 23] width 26 height 14
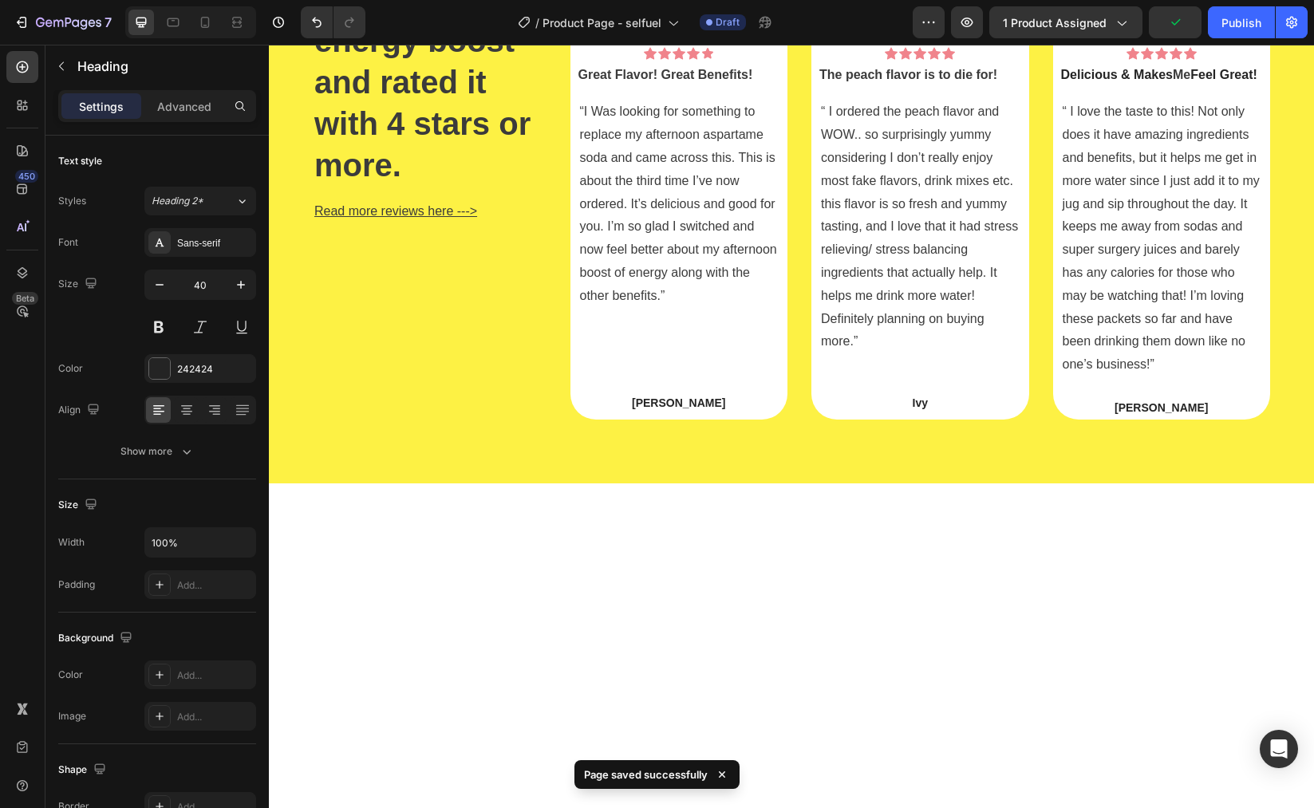
scroll to position [4227, 0]
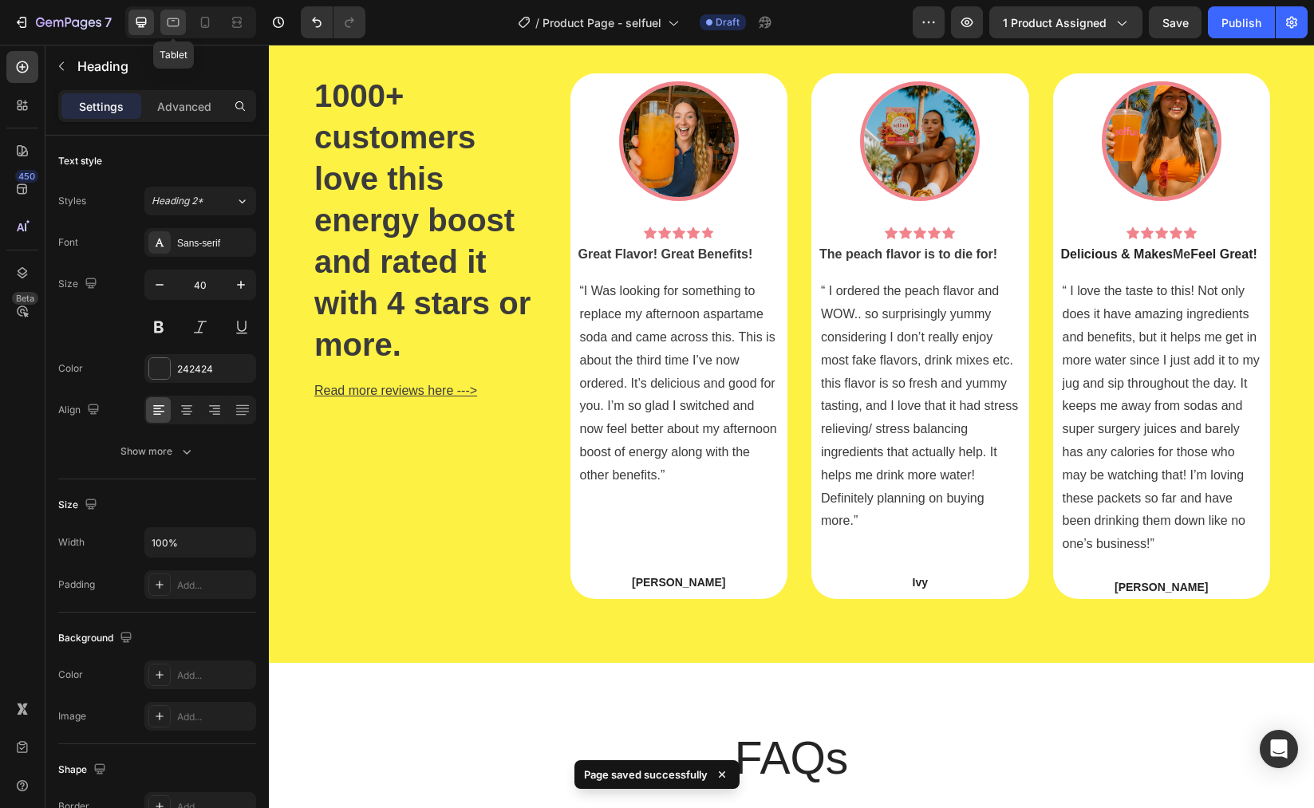
click at [169, 23] on icon at bounding box center [173, 22] width 16 height 16
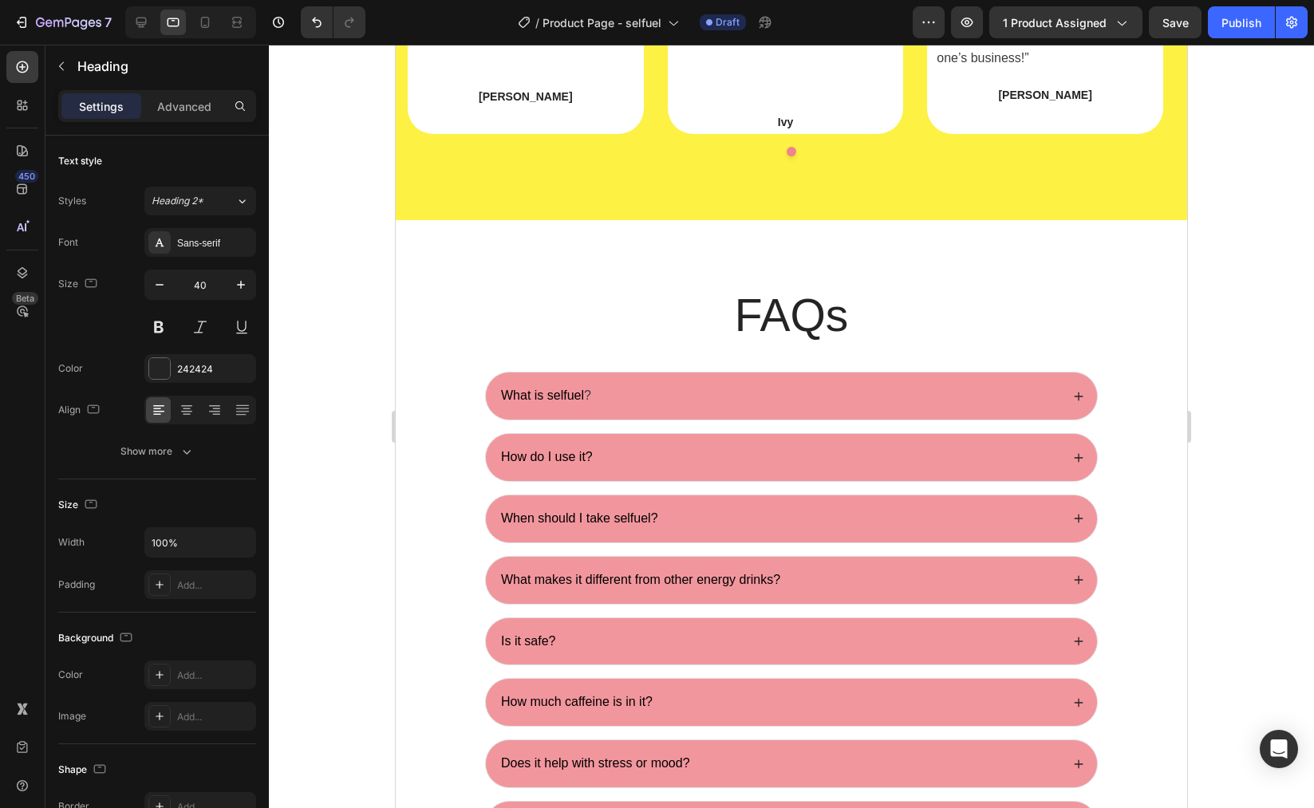
scroll to position [3998, 0]
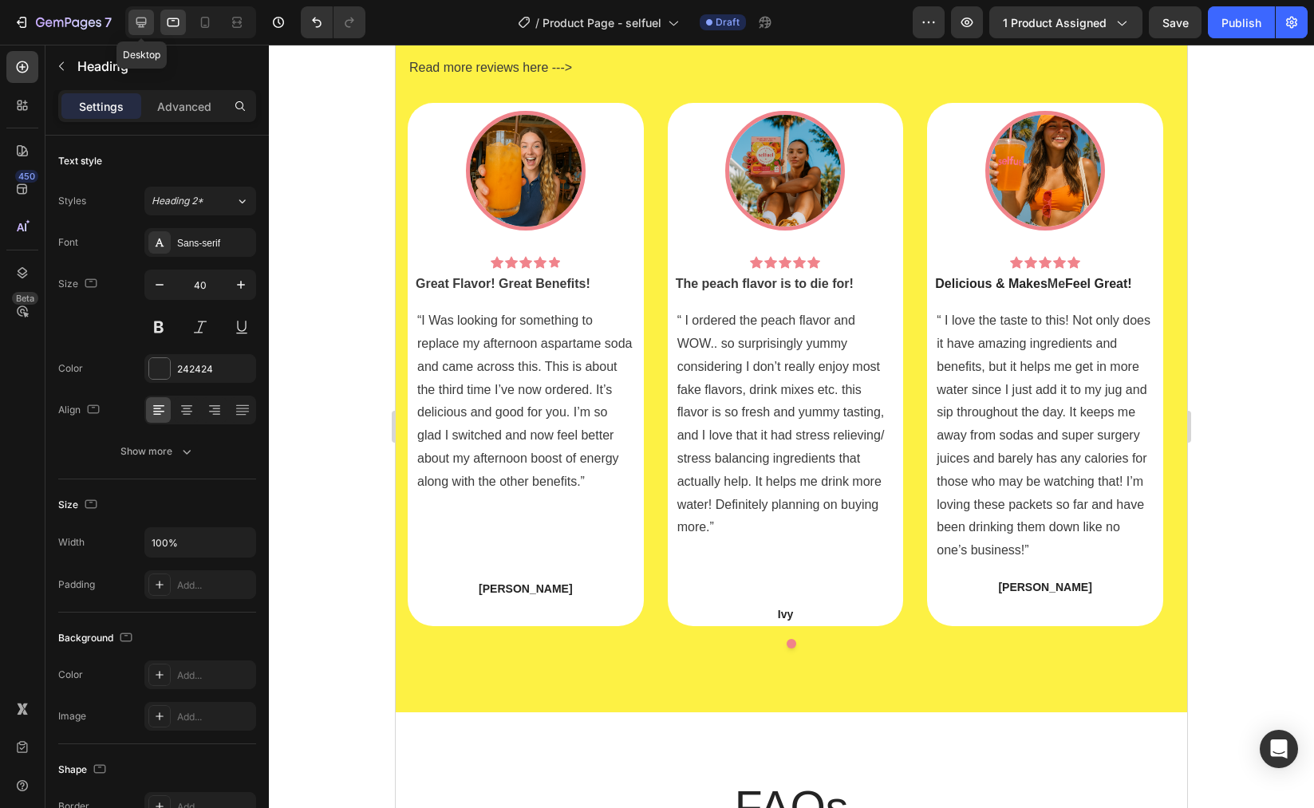
click at [147, 27] on icon at bounding box center [141, 22] width 16 height 16
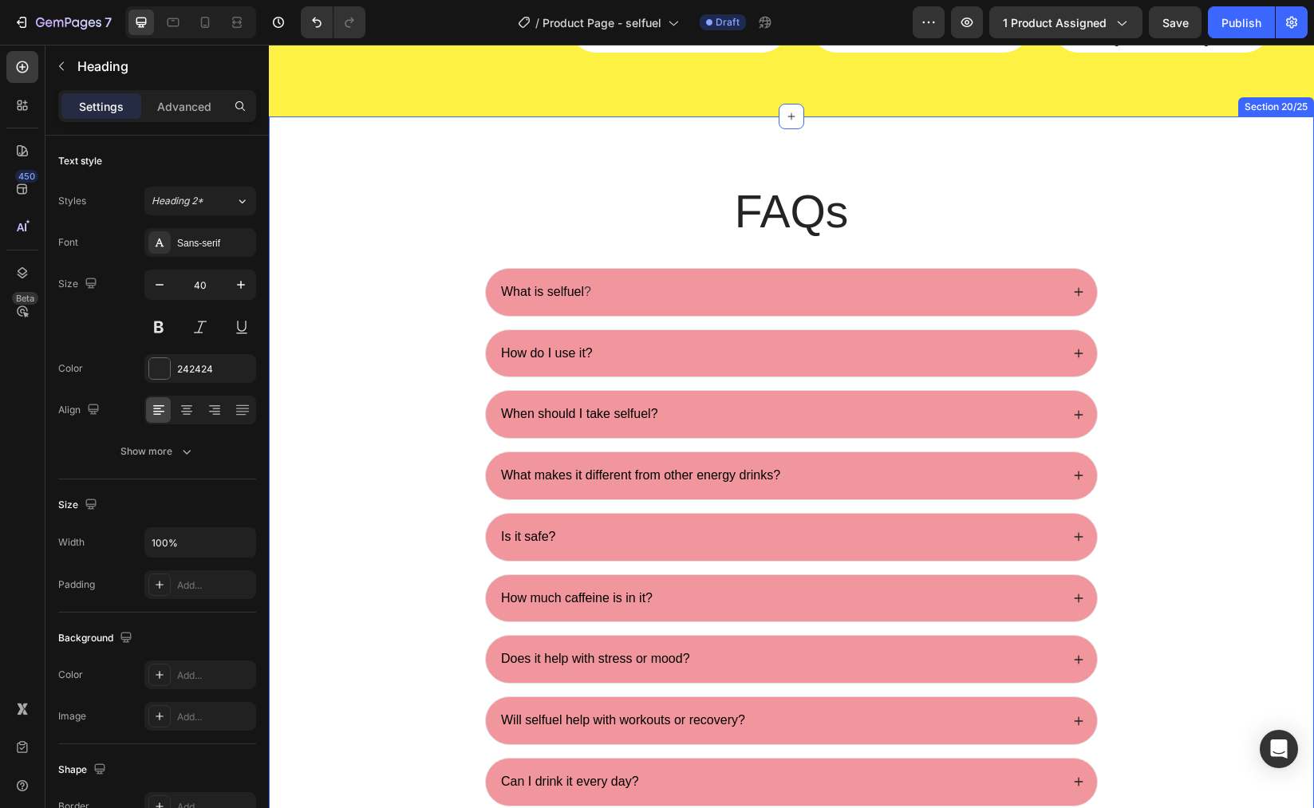
scroll to position [4713, 0]
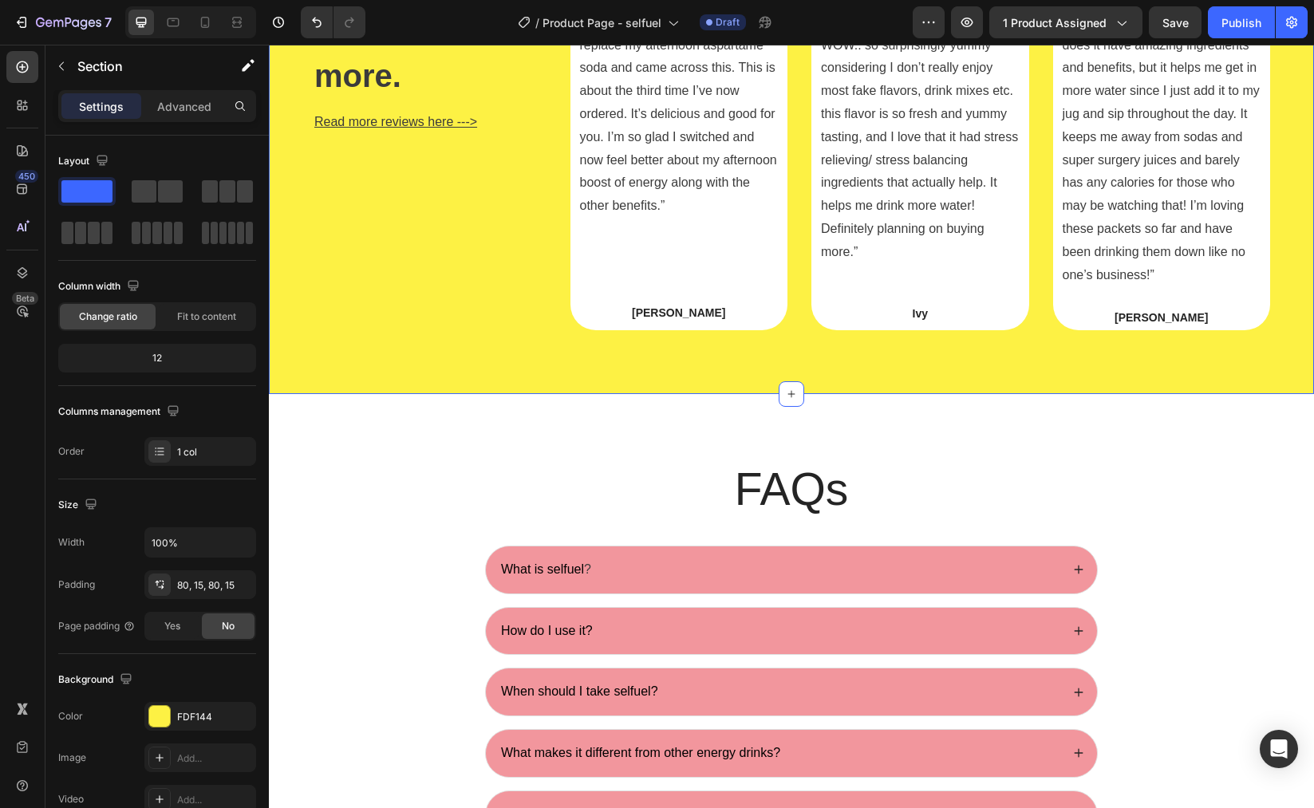
click at [870, 365] on div "1000+ customers love this energy boost and rated it with 4 stars or more. Headi…" at bounding box center [791, 68] width 1045 height 654
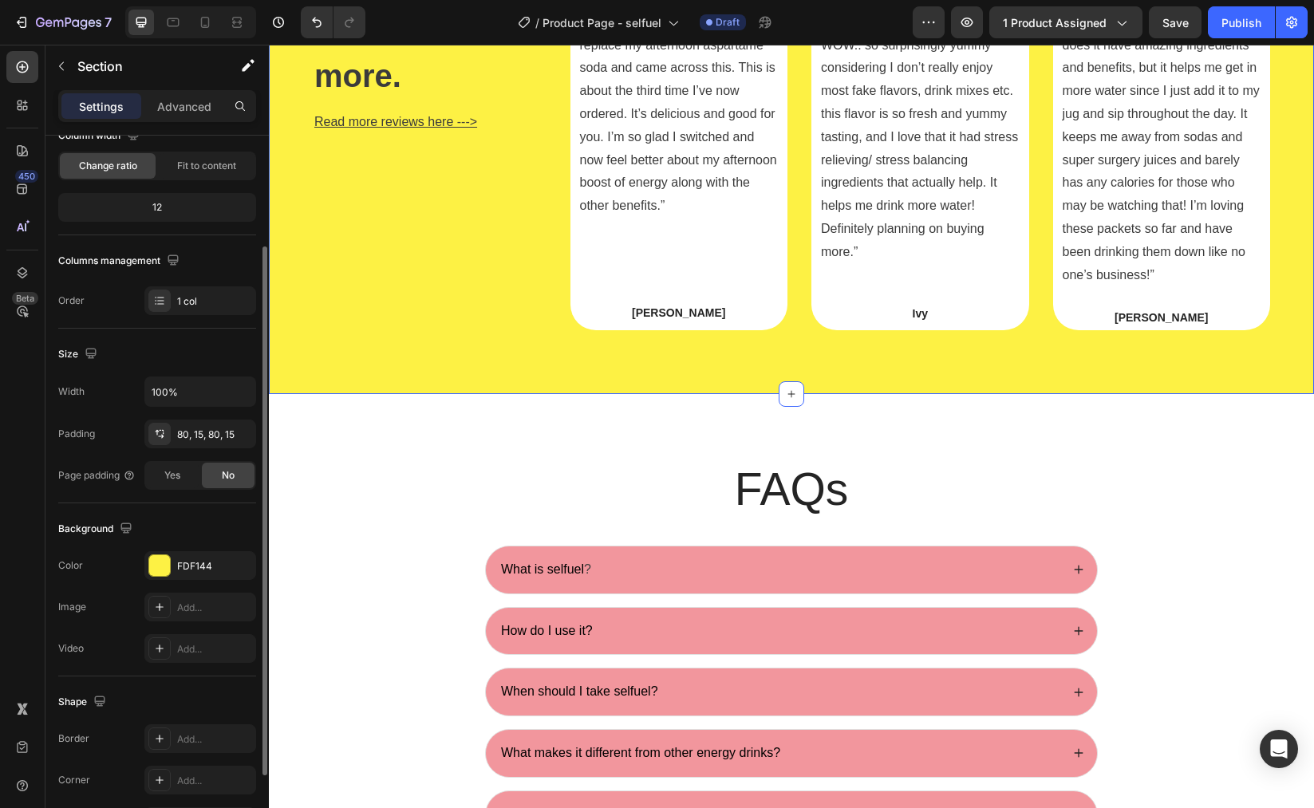
scroll to position [125, 0]
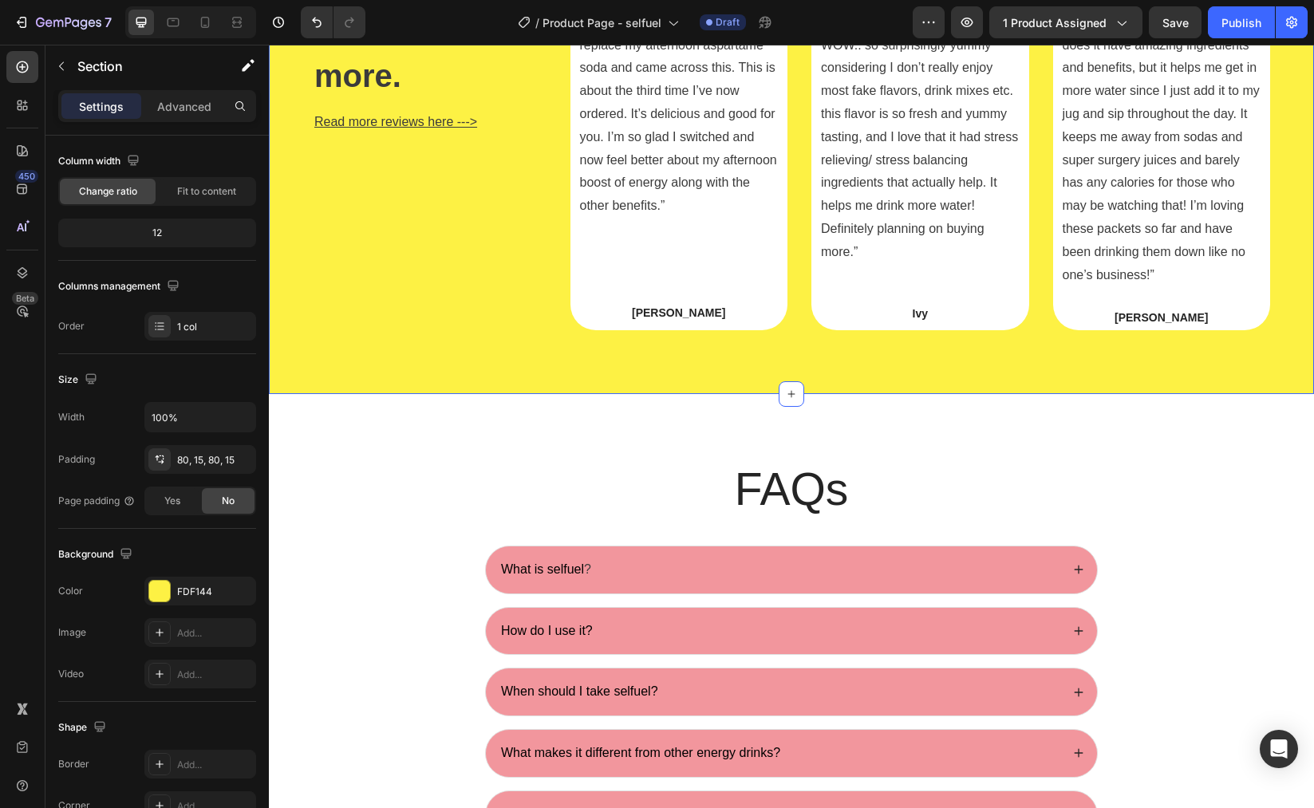
click at [831, 362] on div "1000+ customers love this energy boost and rated it with 4 stars or more. Headi…" at bounding box center [791, 68] width 1045 height 654
click at [195, 23] on div at bounding box center [205, 23] width 26 height 26
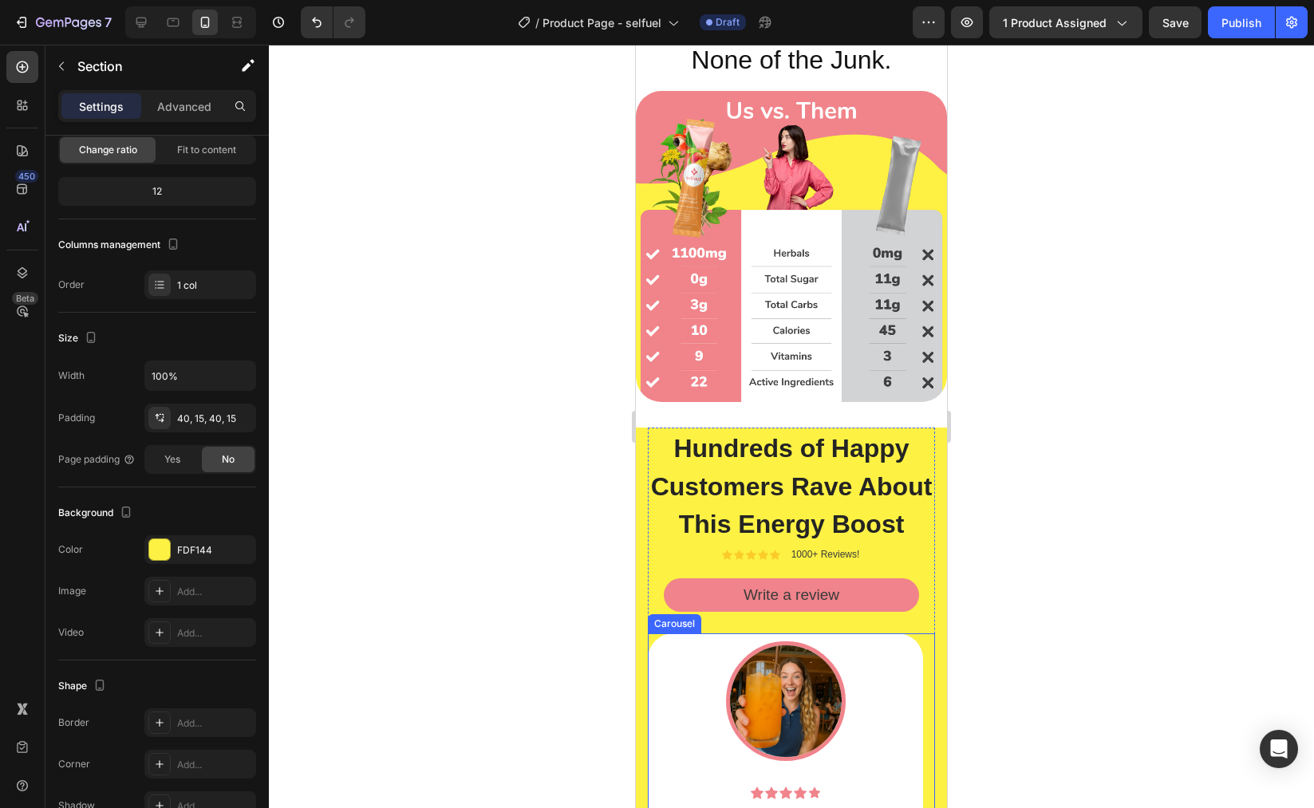
scroll to position [3467, 0]
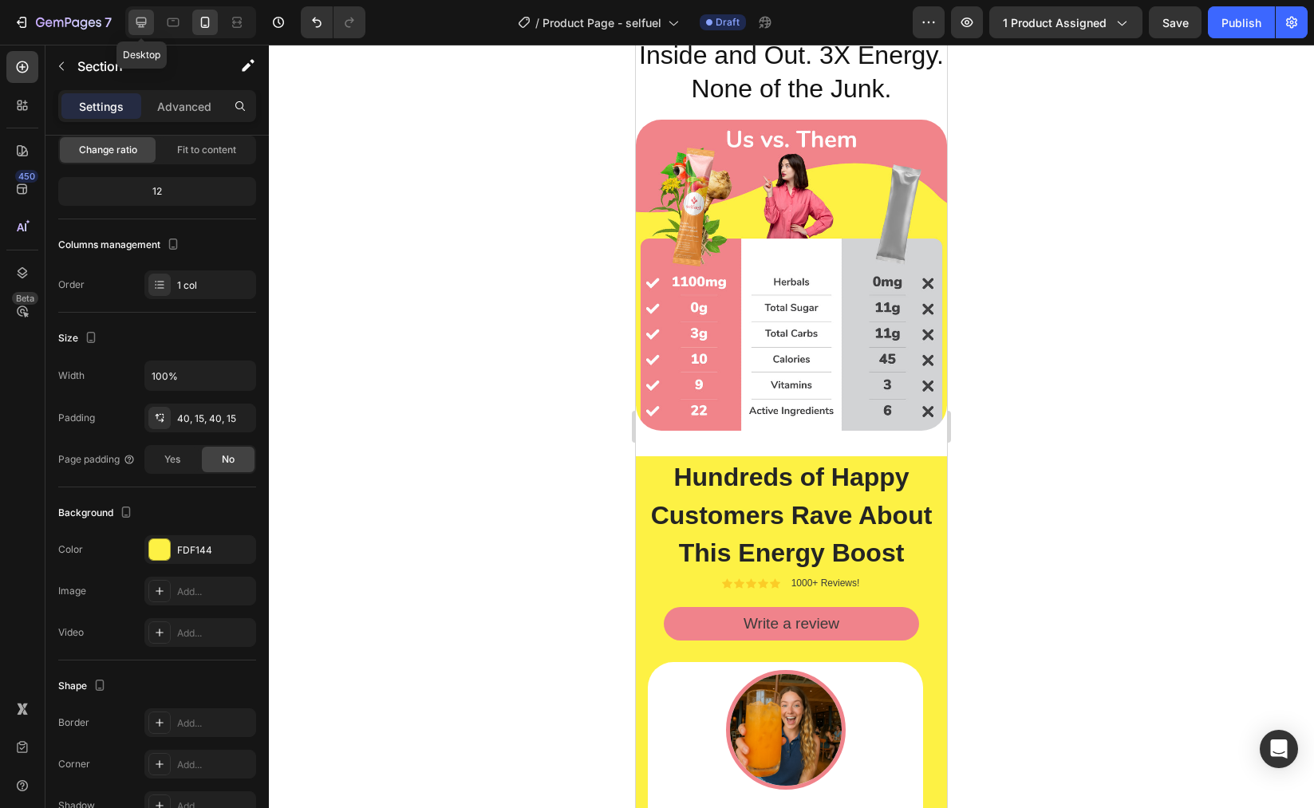
click at [141, 15] on icon at bounding box center [141, 22] width 16 height 16
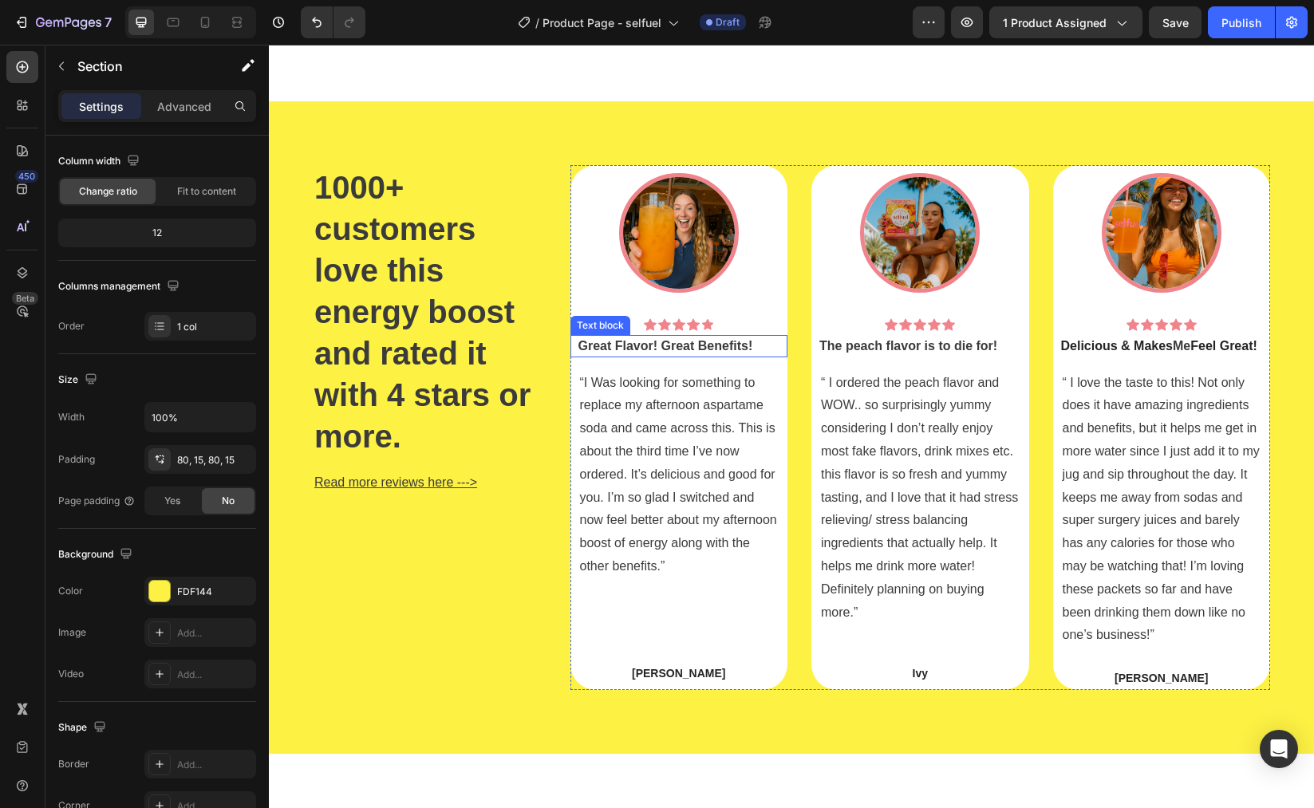
scroll to position [4084, 0]
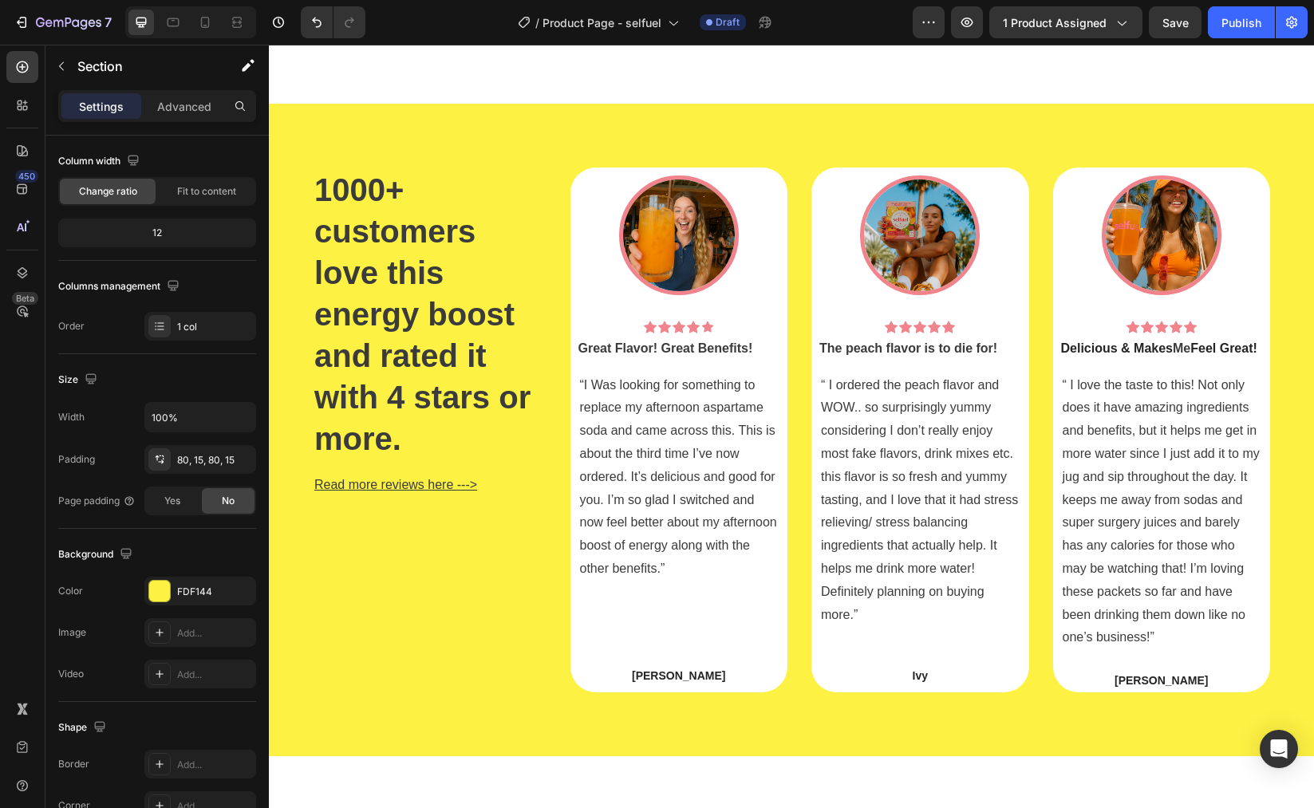
click at [361, 156] on div "1000+ customers love this energy boost and rated it with 4 stars or more. Headi…" at bounding box center [791, 431] width 1045 height 654
click at [405, 131] on div "1000+ customers love this energy boost and rated it with 4 stars or more. Headi…" at bounding box center [791, 431] width 1045 height 654
click at [420, 168] on h2 "1000+ customers love this energy boost and rated it with 4 stars or more." at bounding box center [430, 315] width 234 height 294
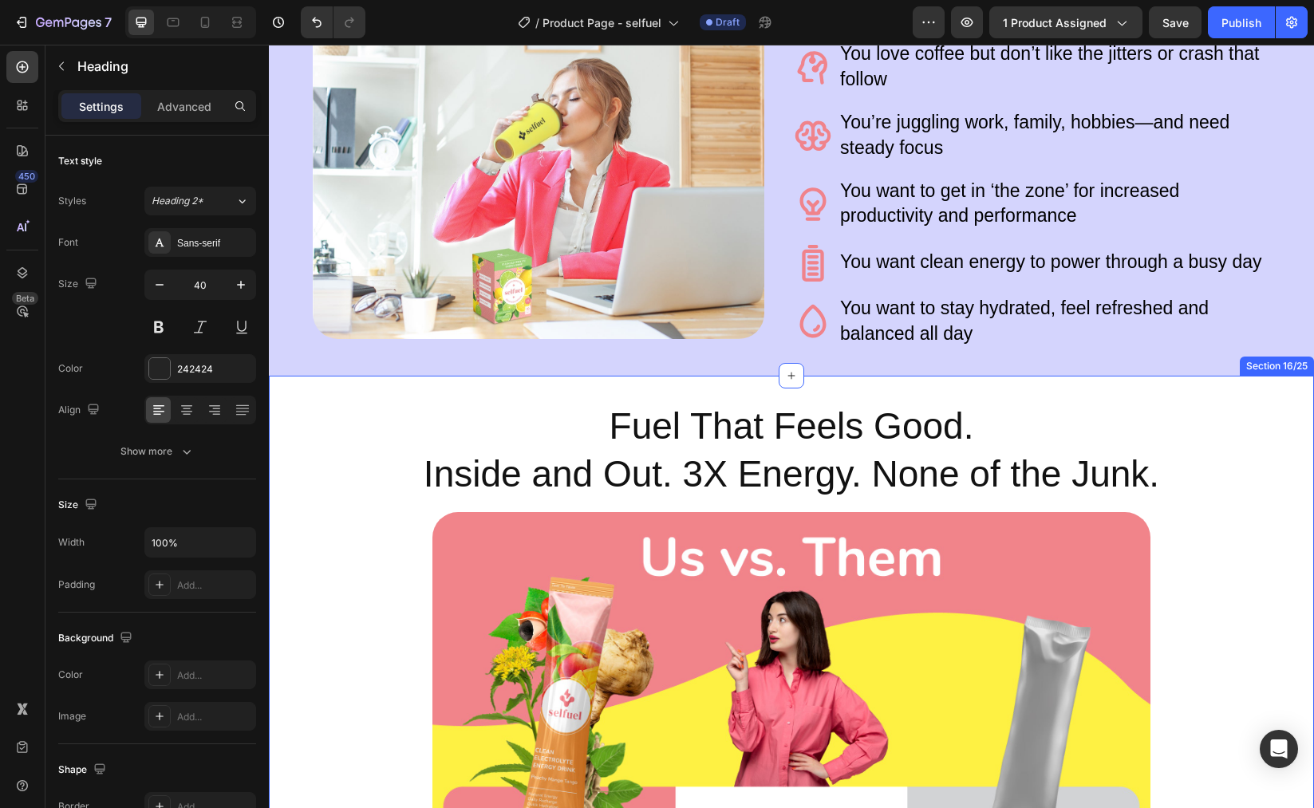
scroll to position [3927, 0]
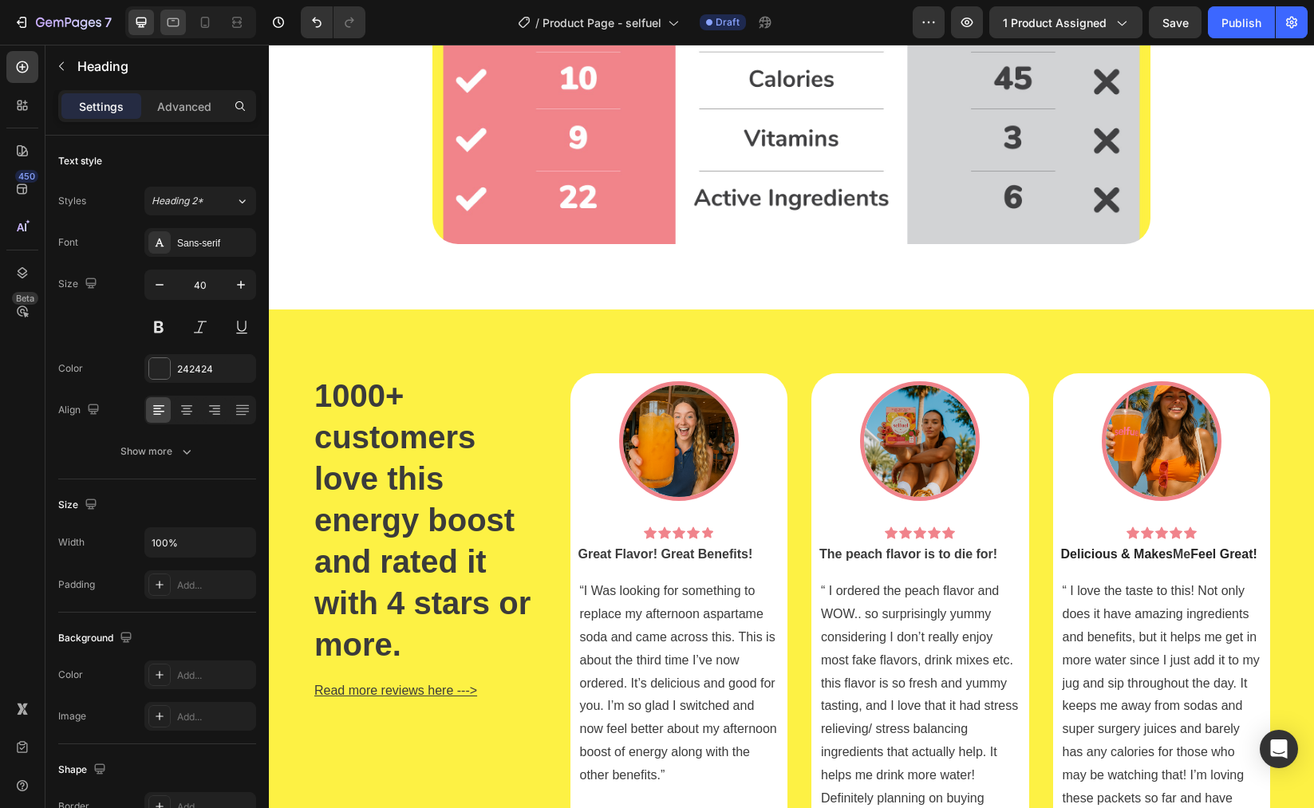
click at [171, 18] on icon at bounding box center [174, 22] width 12 height 9
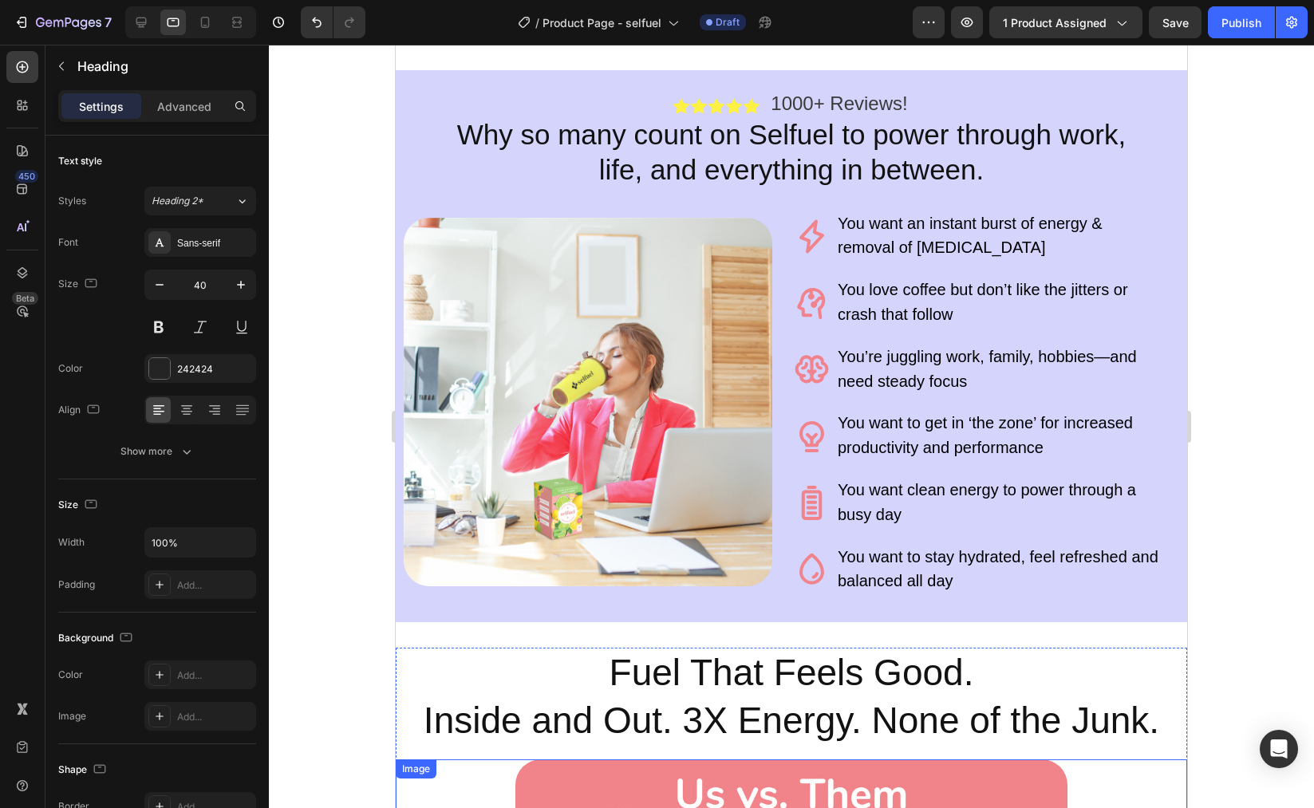
scroll to position [2458, 0]
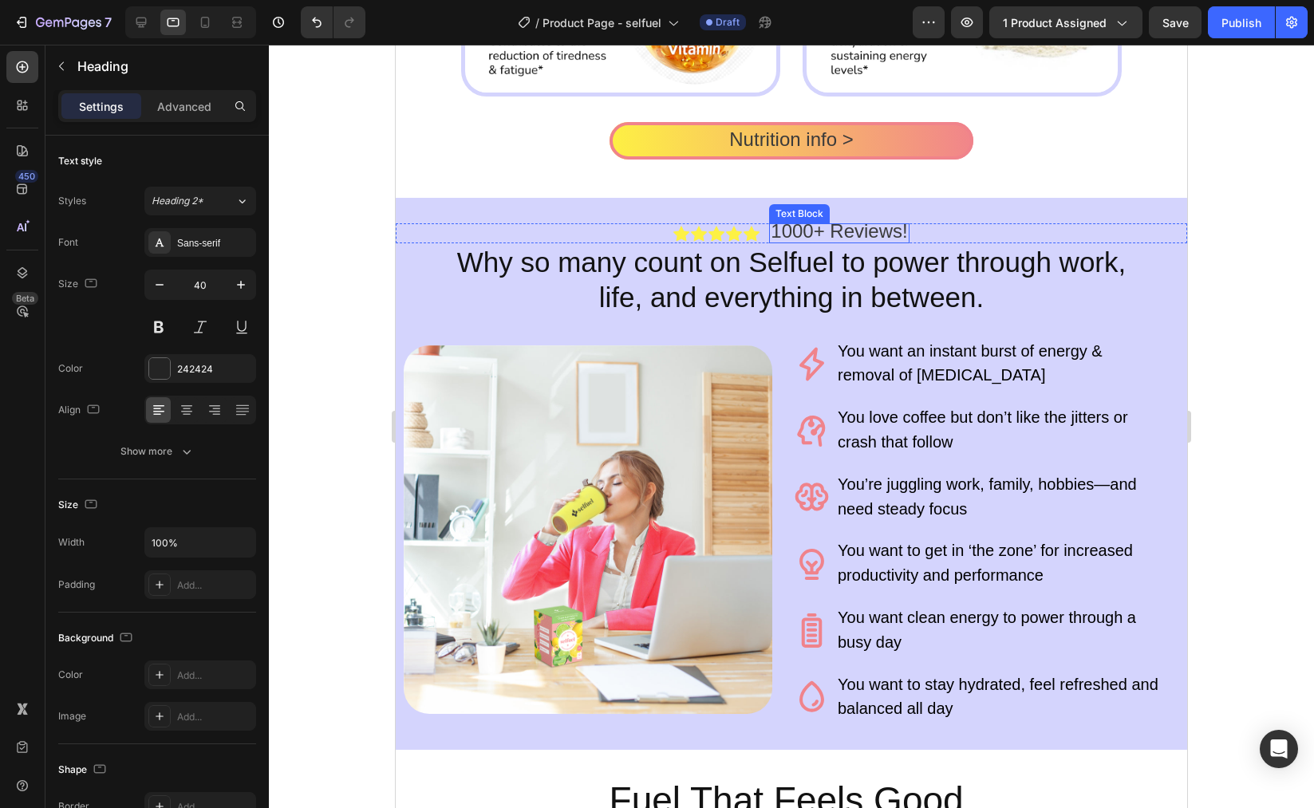
click at [788, 230] on span "1000+ Reviews!" at bounding box center [839, 231] width 136 height 22
click at [745, 236] on icon at bounding box center [752, 233] width 16 height 15
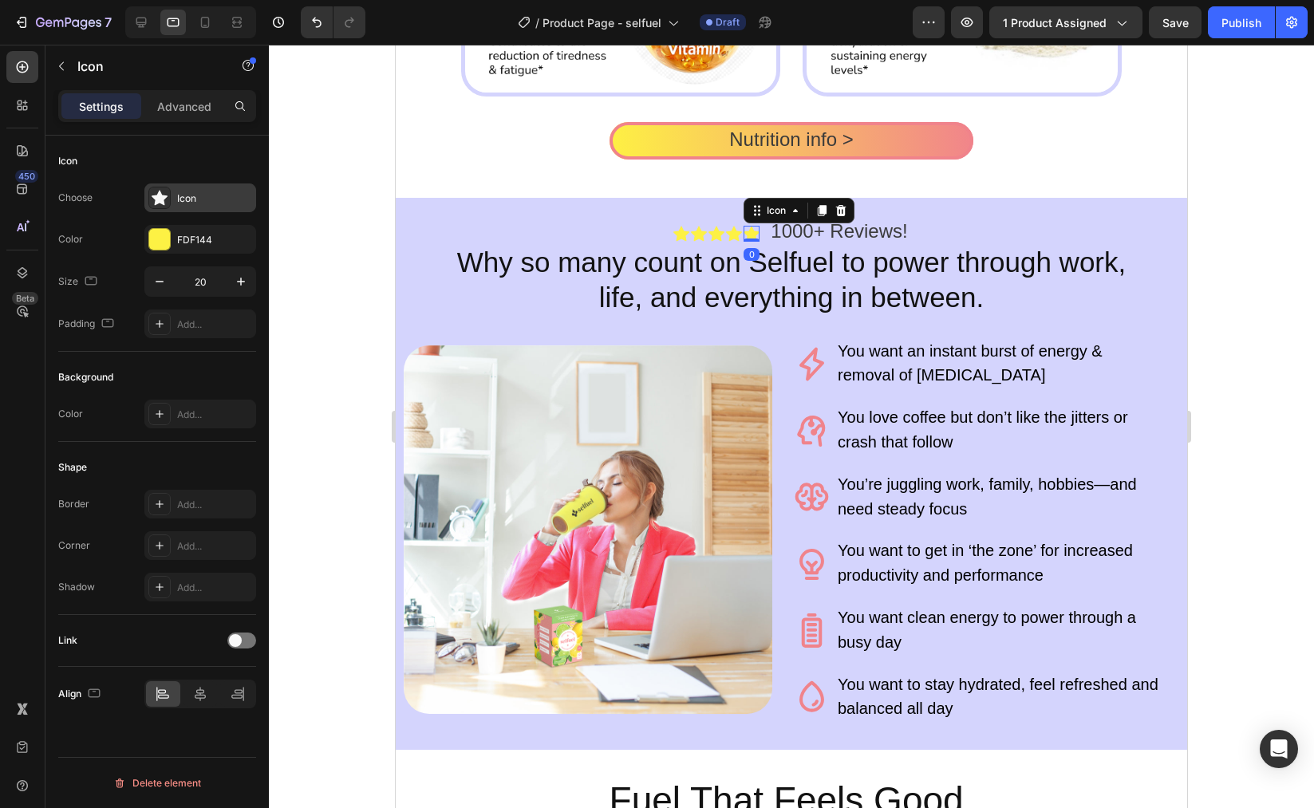
click at [193, 198] on div "Icon" at bounding box center [214, 199] width 75 height 14
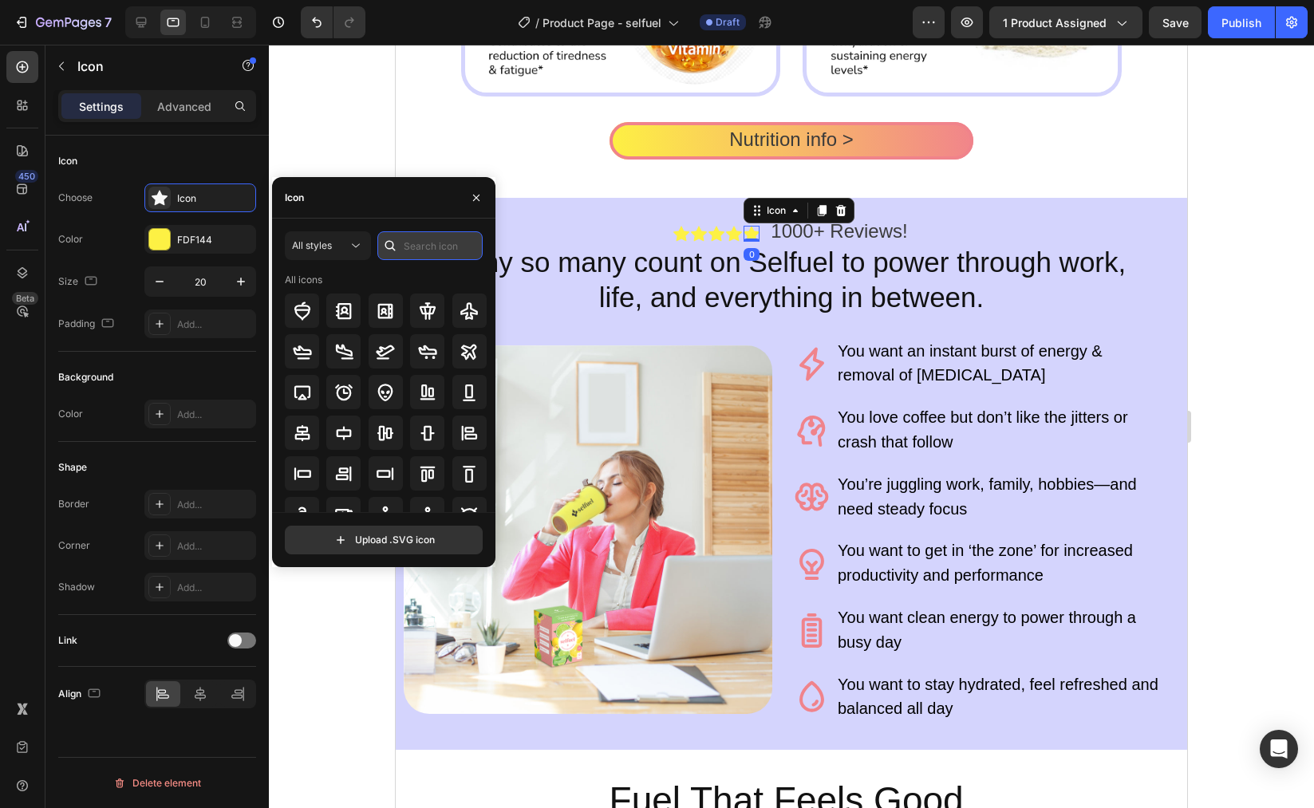
click at [436, 248] on input "text" at bounding box center [429, 245] width 105 height 29
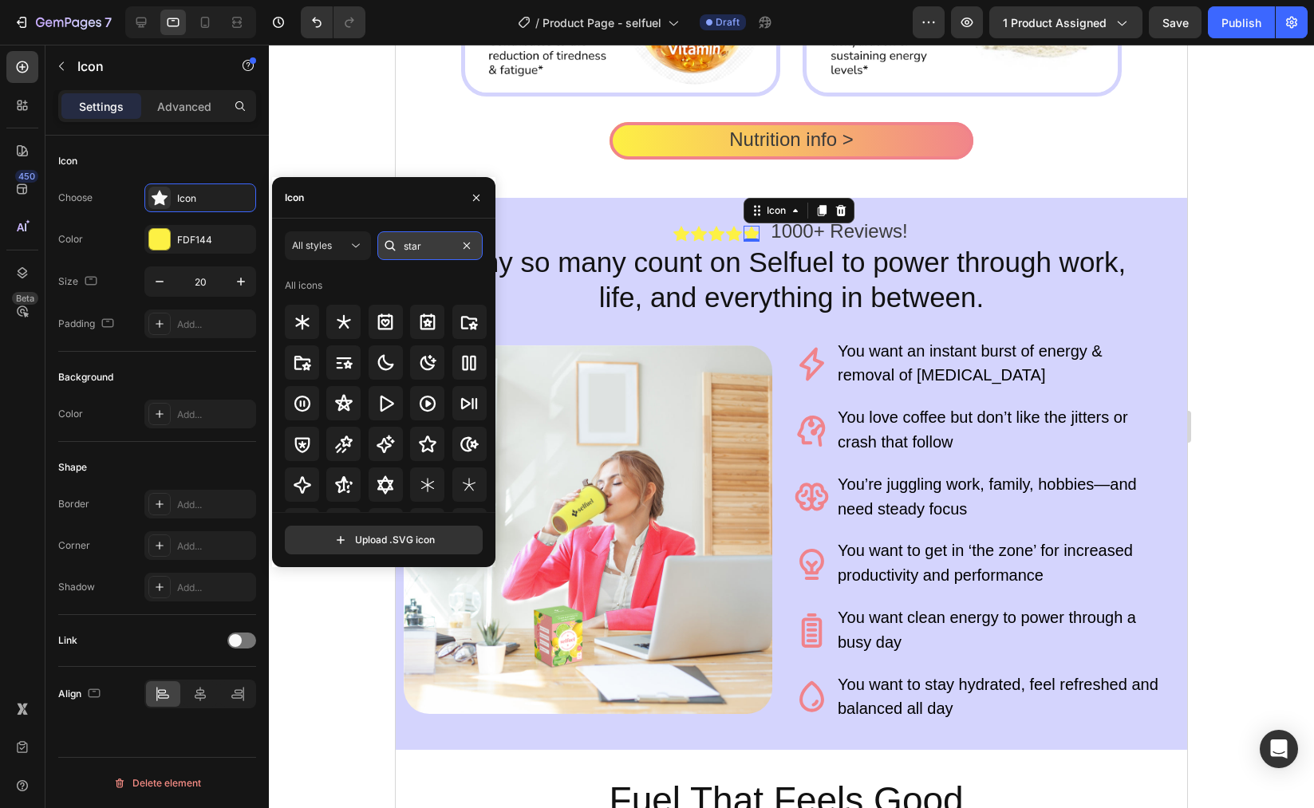
type input "star"
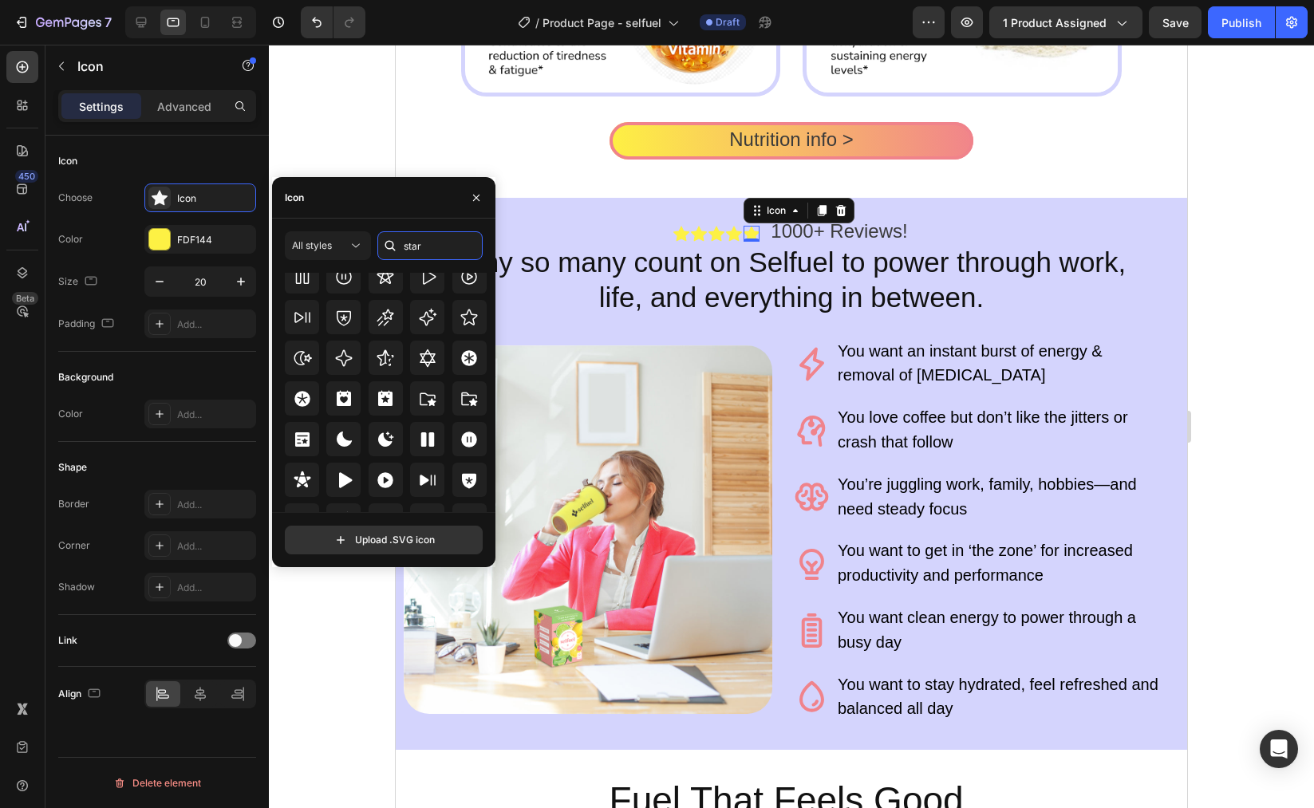
scroll to position [484, 0]
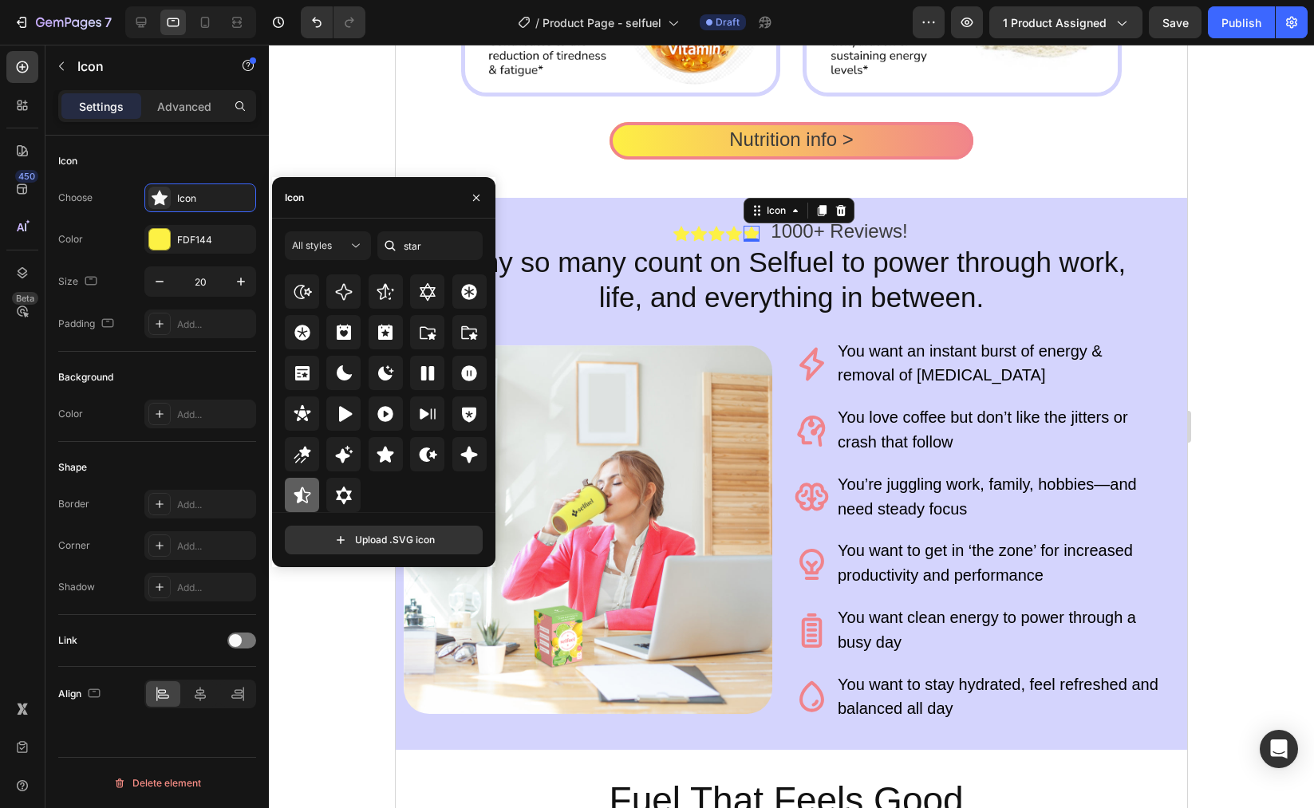
click at [310, 499] on icon at bounding box center [302, 495] width 19 height 19
click at [923, 199] on div "Icon Icon Icon Icon Icon 0 Icon List 1000+ Reviews! Text Block Row Row Why so m…" at bounding box center [792, 474] width 792 height 552
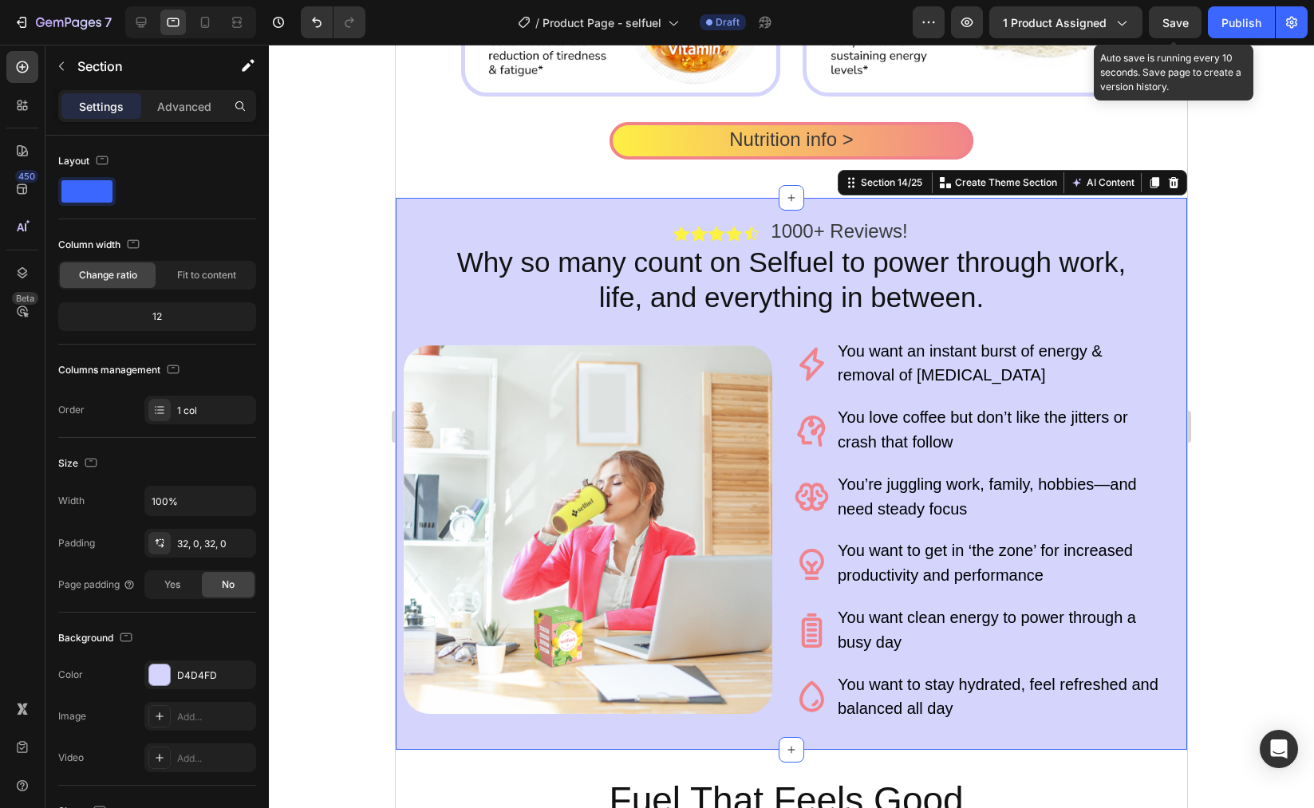
click at [1172, 16] on span "Save" at bounding box center [1176, 23] width 26 height 14
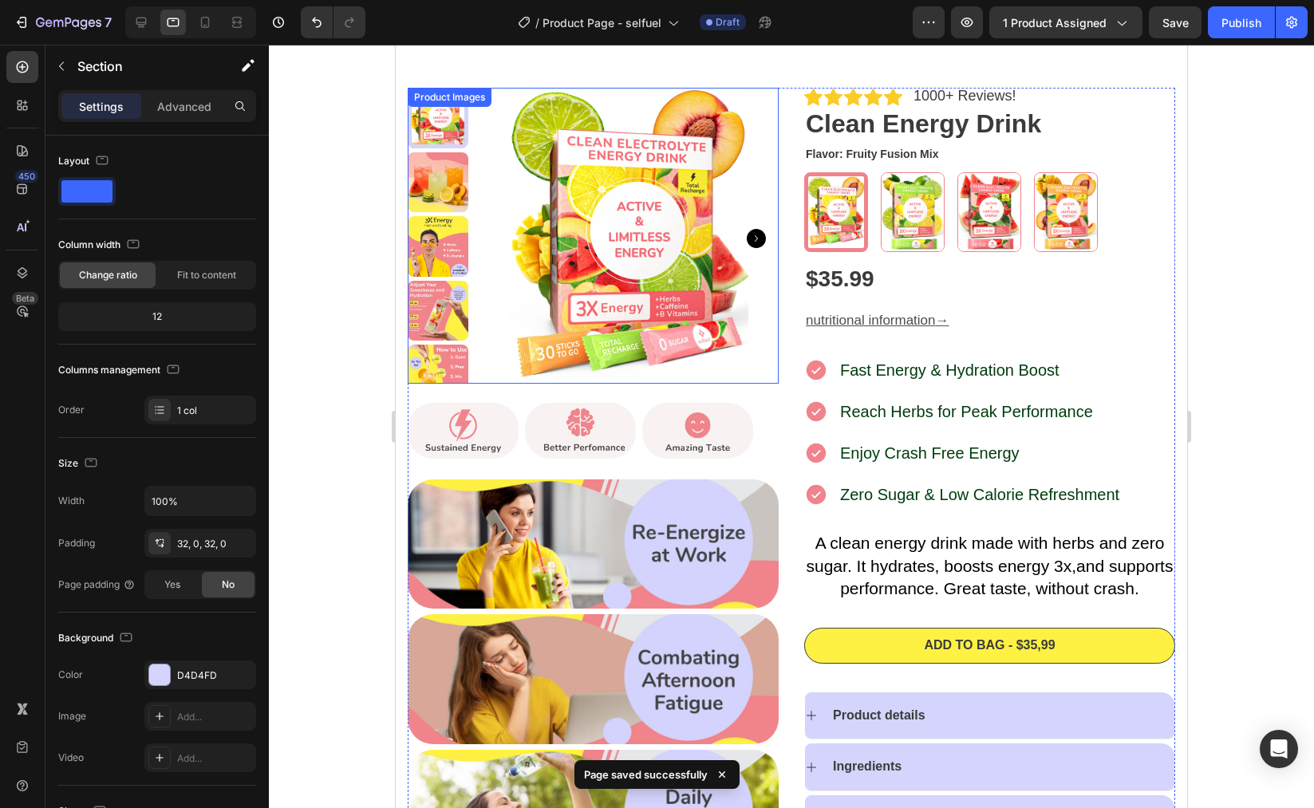
scroll to position [0, 0]
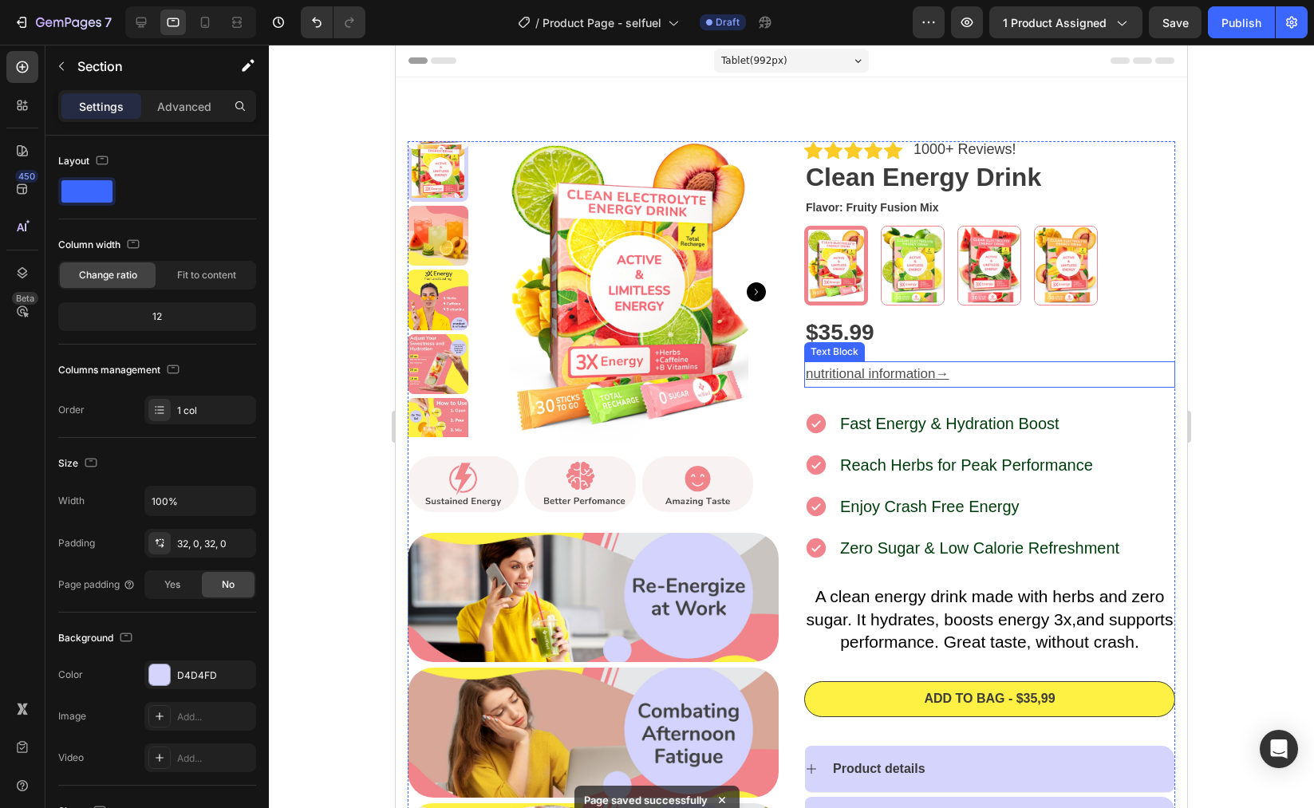
click at [894, 377] on u "nutritional information" at bounding box center [871, 373] width 130 height 15
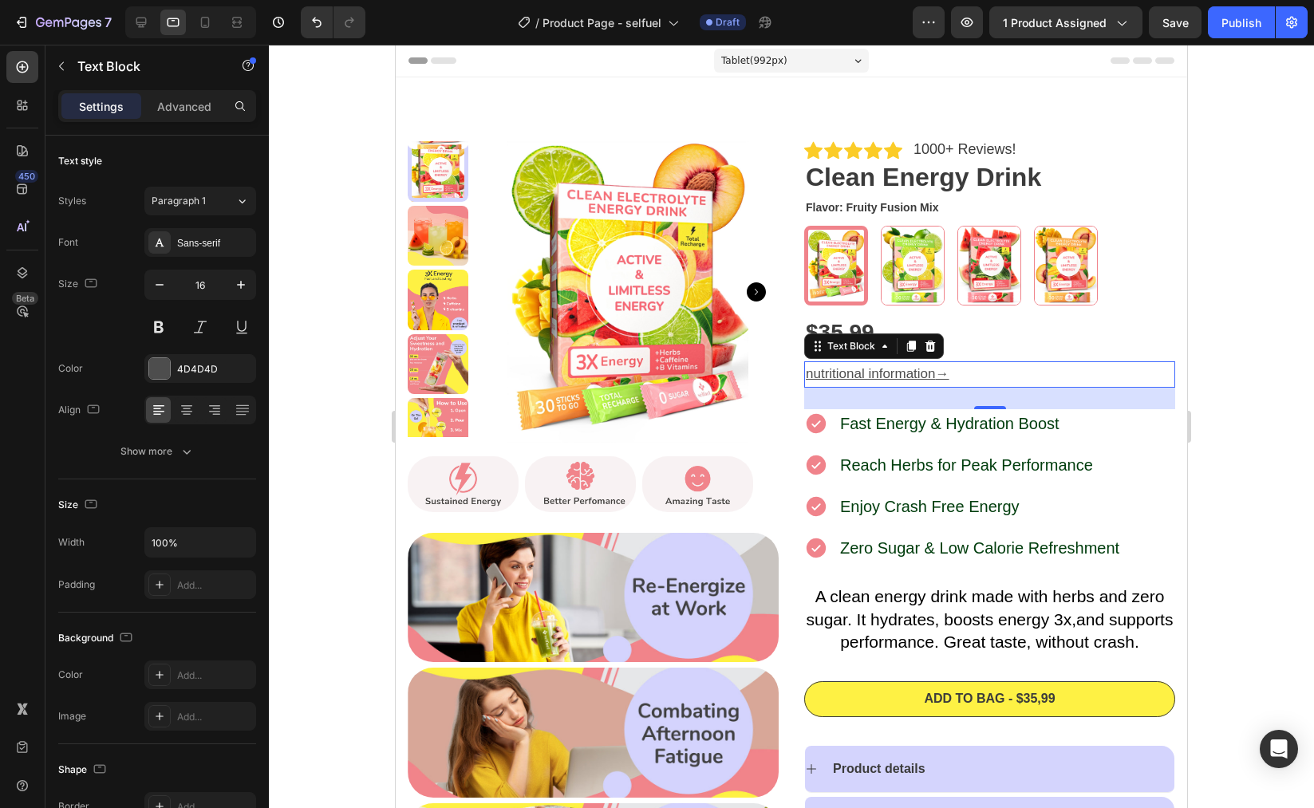
click at [823, 369] on u "nutritional information" at bounding box center [871, 373] width 130 height 15
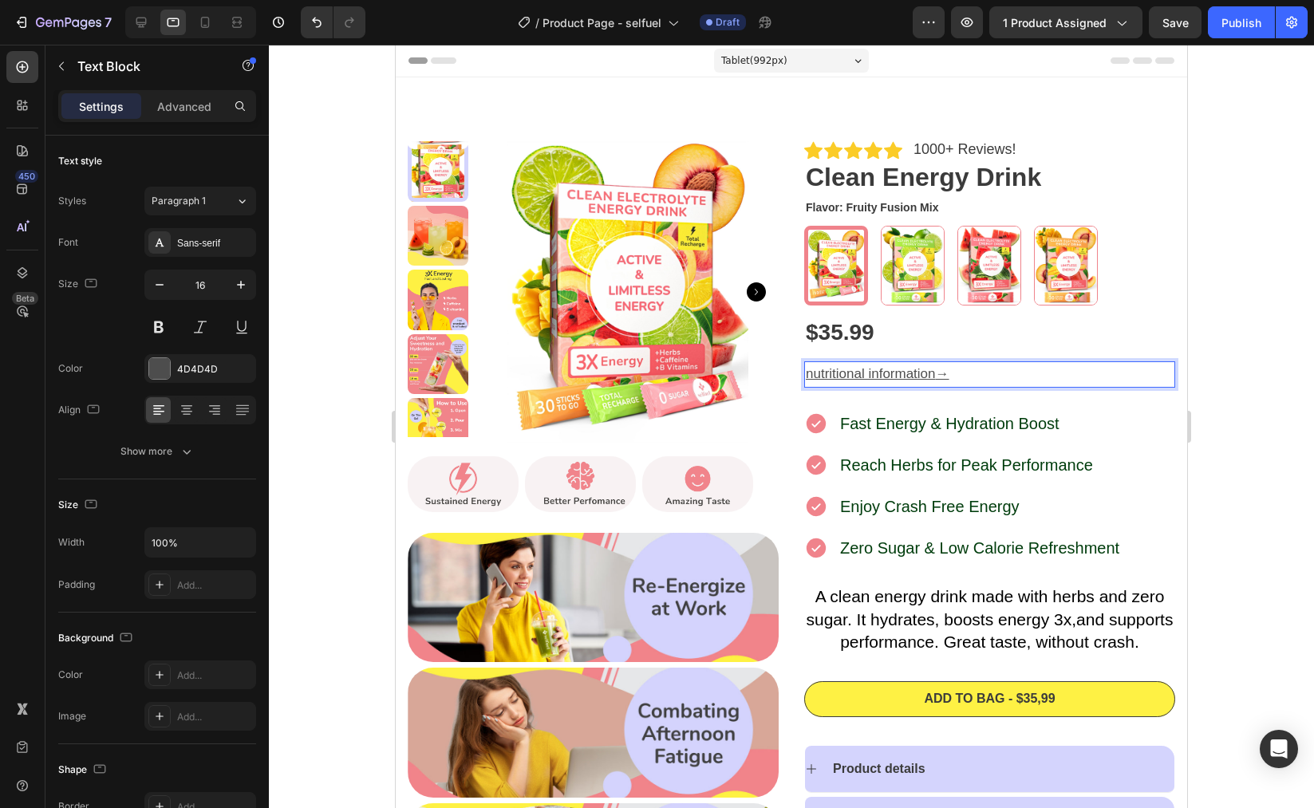
click at [886, 380] on u "nutritional information" at bounding box center [871, 373] width 130 height 15
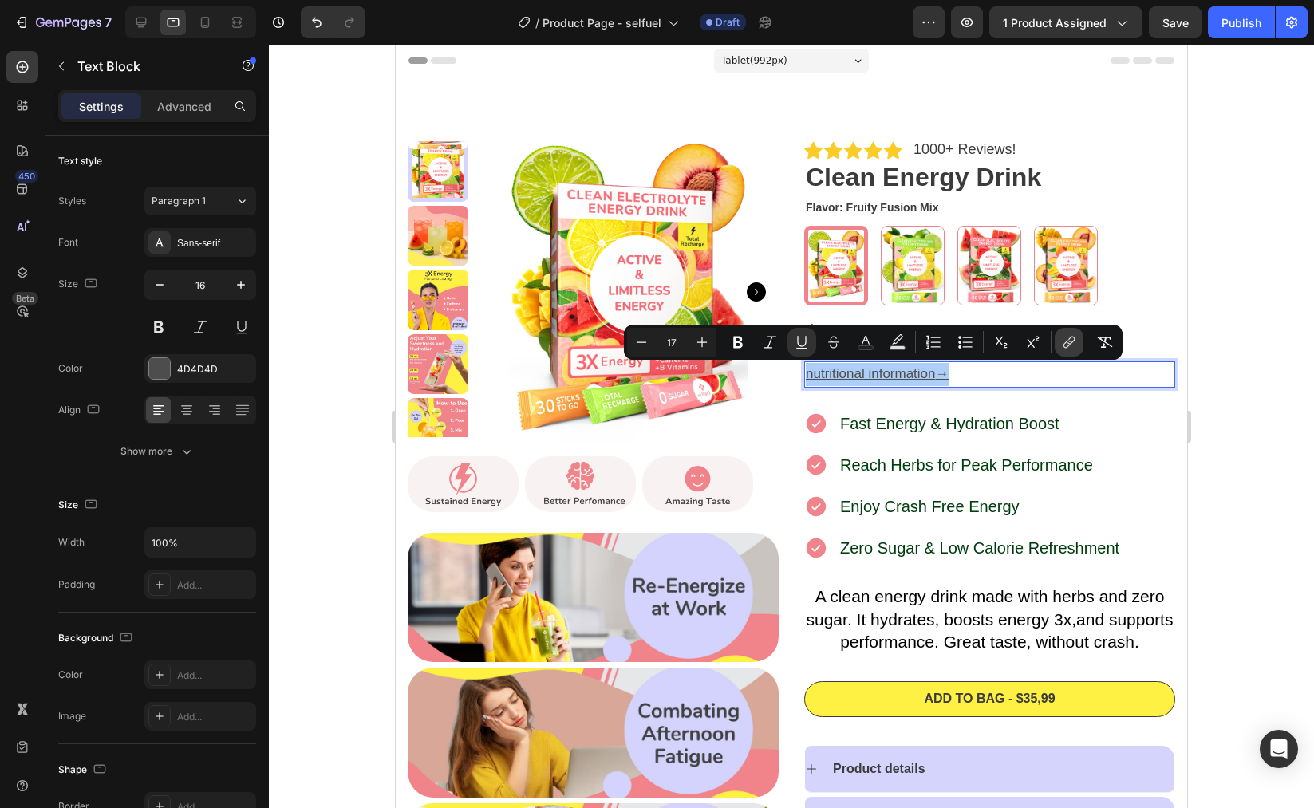
click at [1065, 334] on icon "Editor contextual toolbar" at bounding box center [1069, 342] width 16 height 16
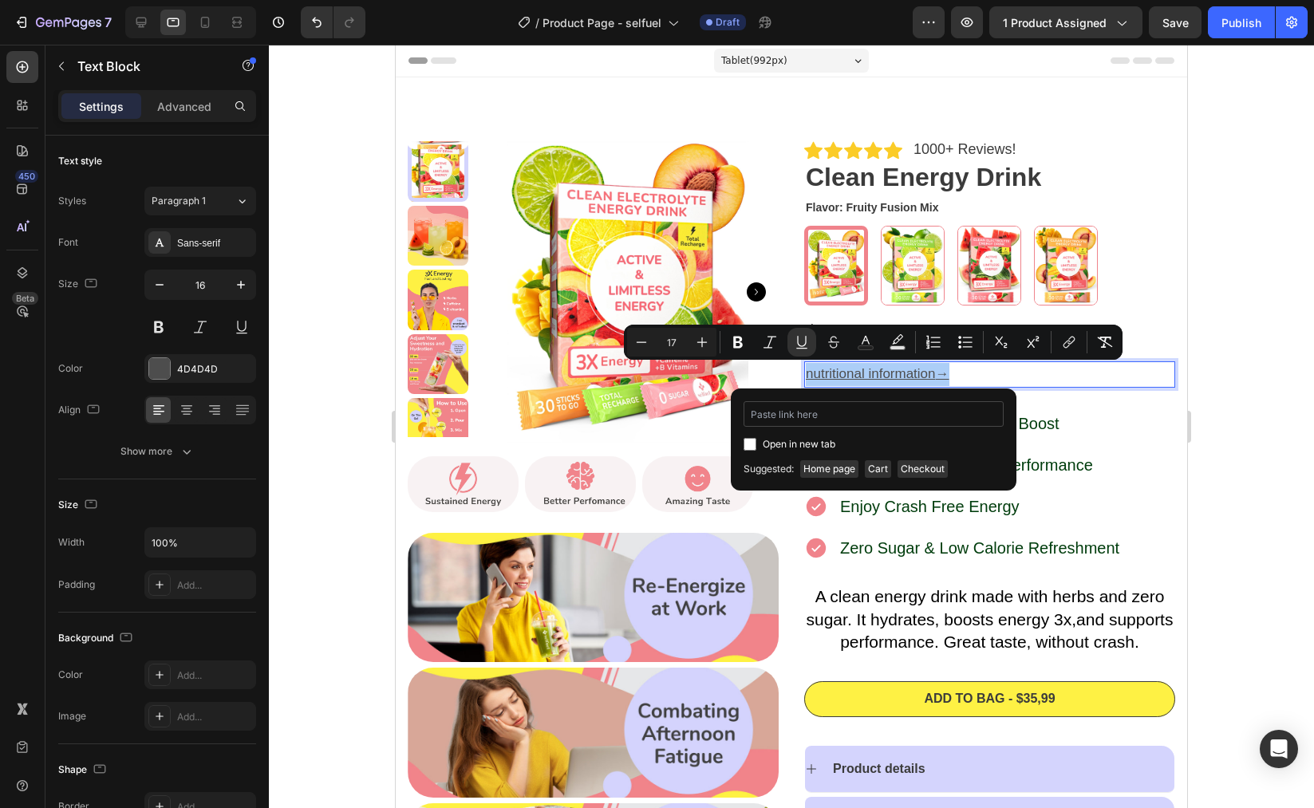
click at [821, 420] on input "Editor contextual toolbar" at bounding box center [874, 414] width 260 height 26
type input "40h00g-kv.myshopify.com/pages/selfuel_supplement-facts"
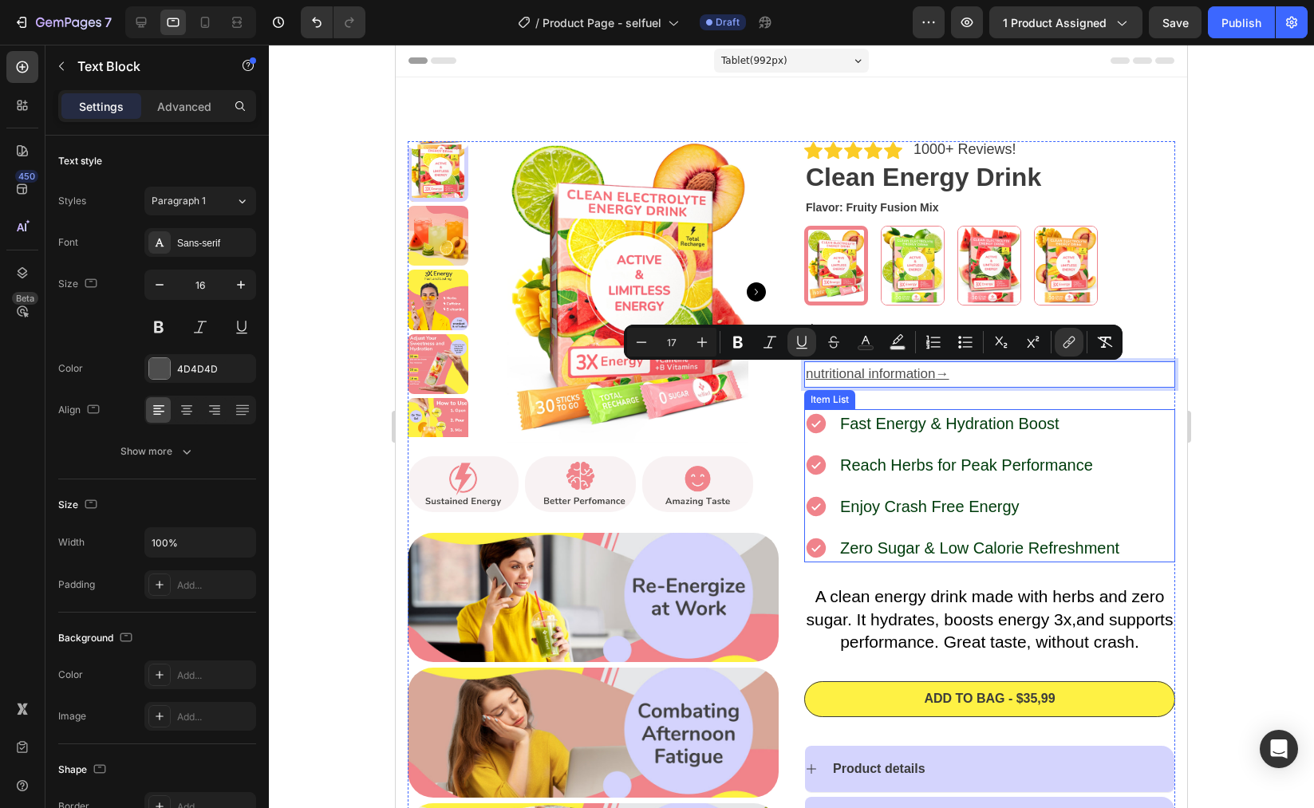
click at [1147, 432] on div "Fast Energy & Hydration Boost Reach Herbs for Peak Performance Enjoy Crash Free…" at bounding box center [989, 485] width 371 height 153
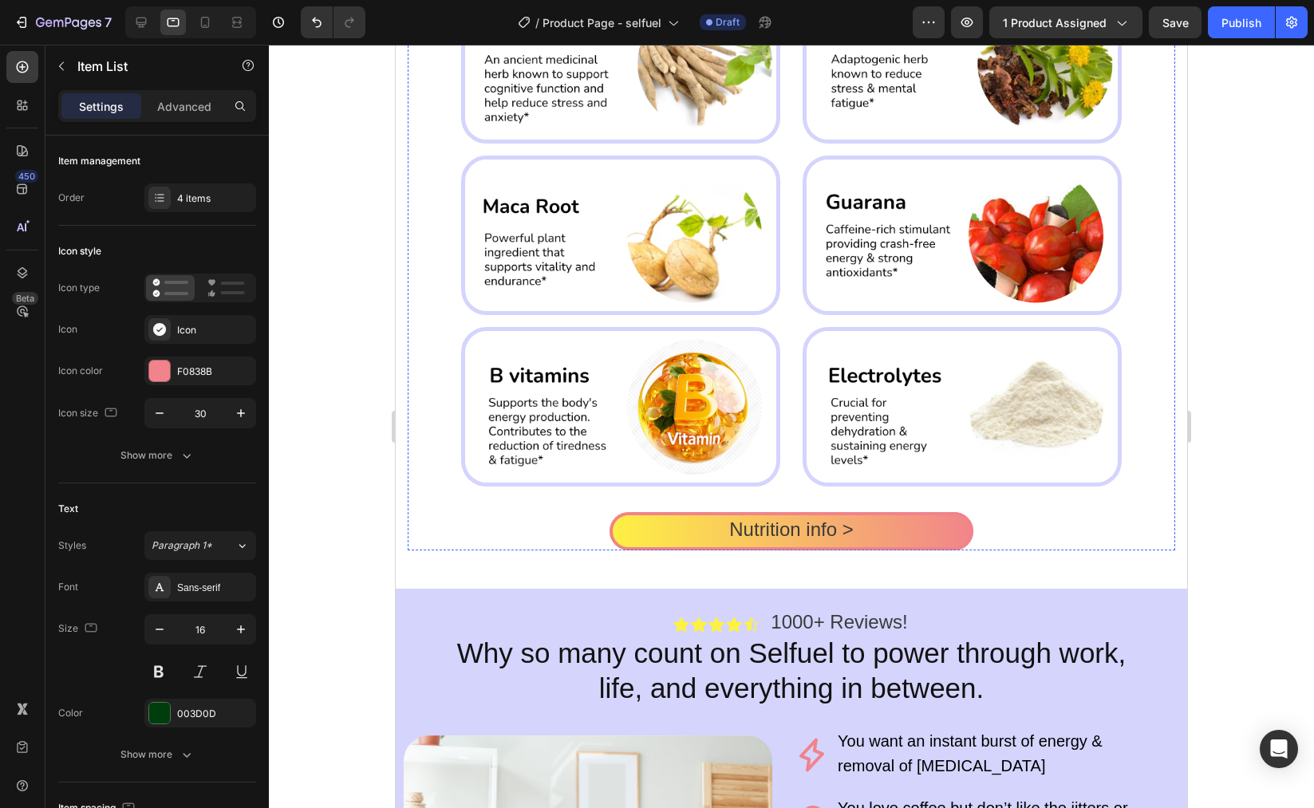
scroll to position [2022, 0]
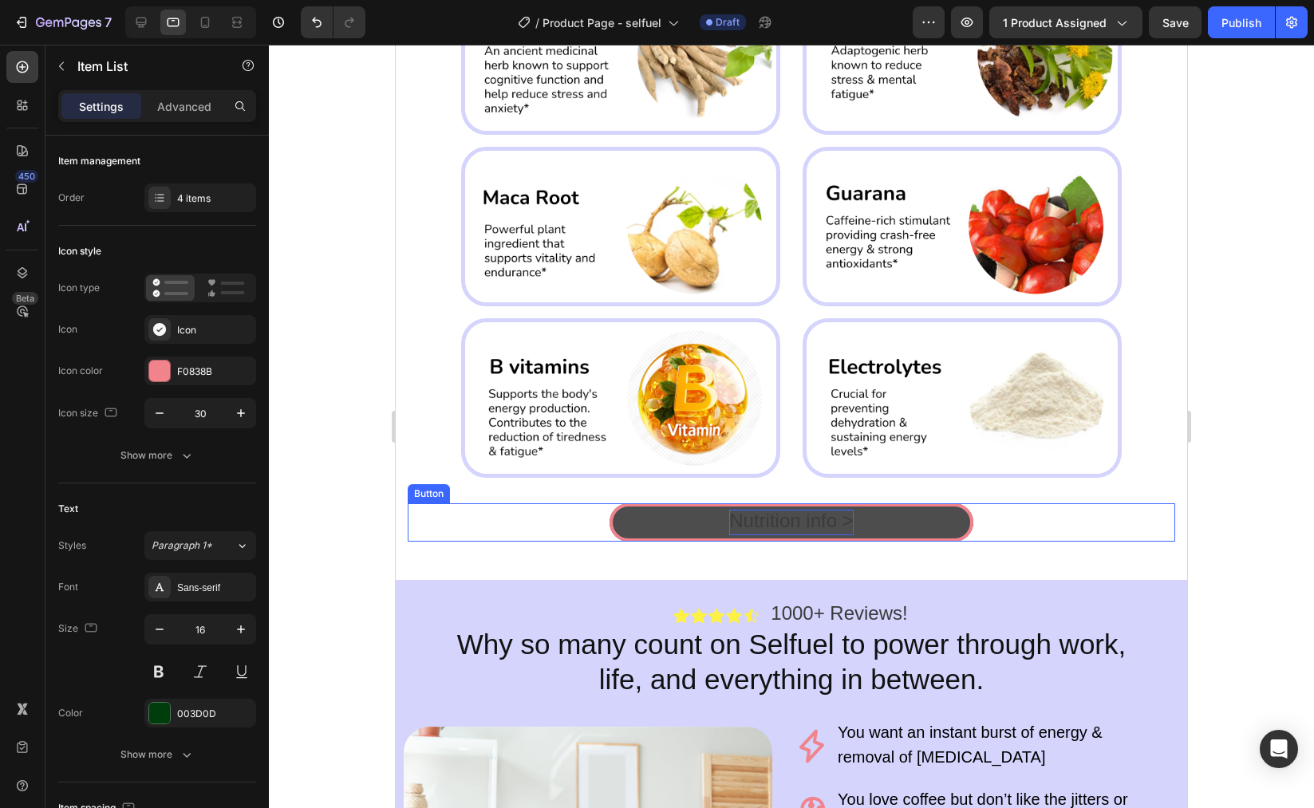
click at [807, 527] on span "Nutrition info >" at bounding box center [791, 521] width 124 height 22
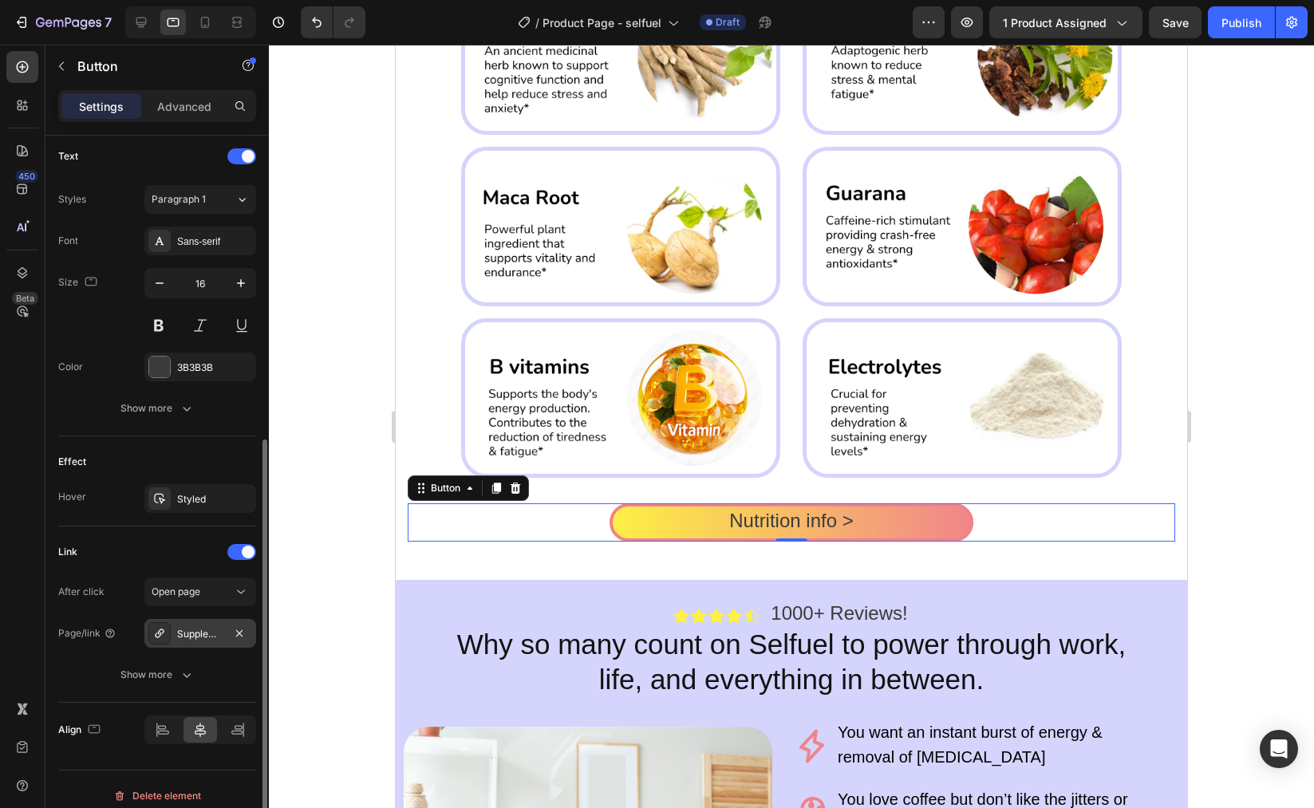
scroll to position [541, 0]
click at [199, 632] on div "Supplement facts" at bounding box center [200, 631] width 46 height 14
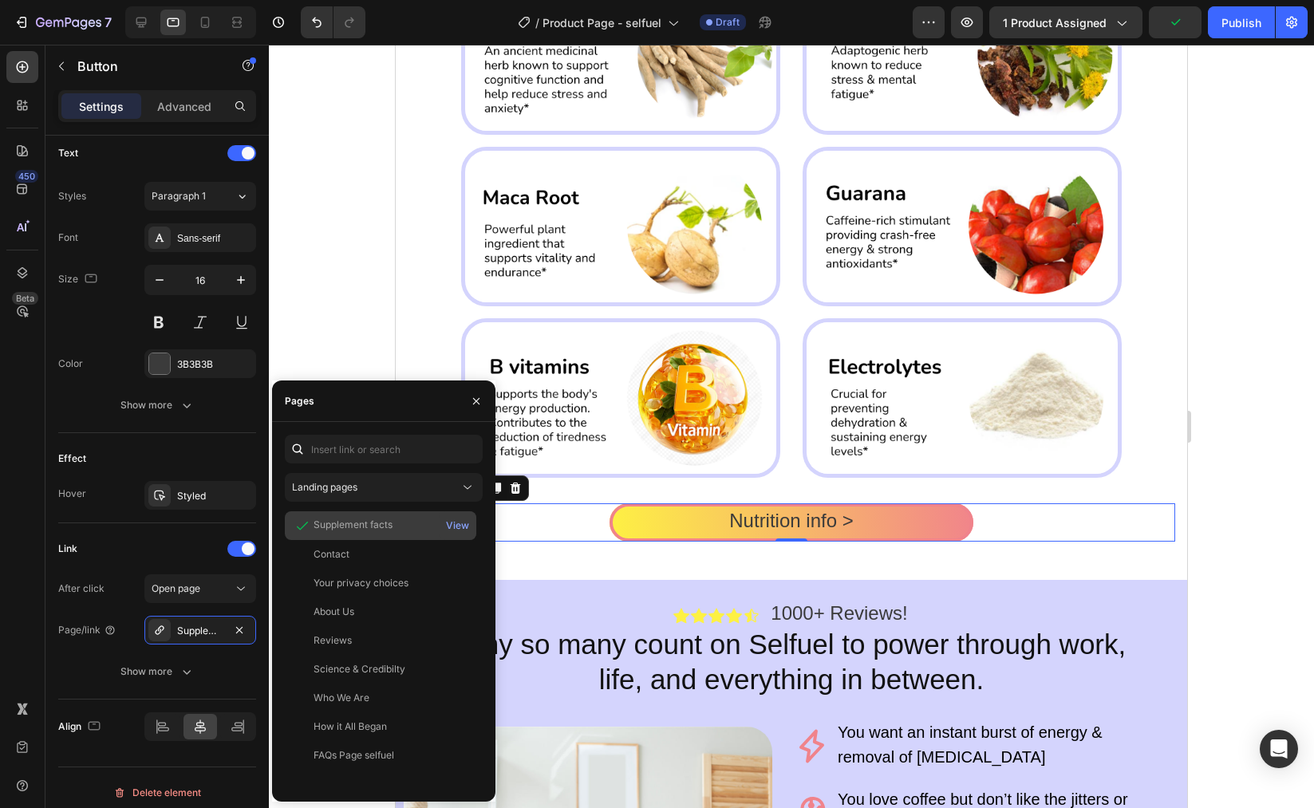
click at [358, 522] on div "Supplement facts" at bounding box center [353, 525] width 79 height 14
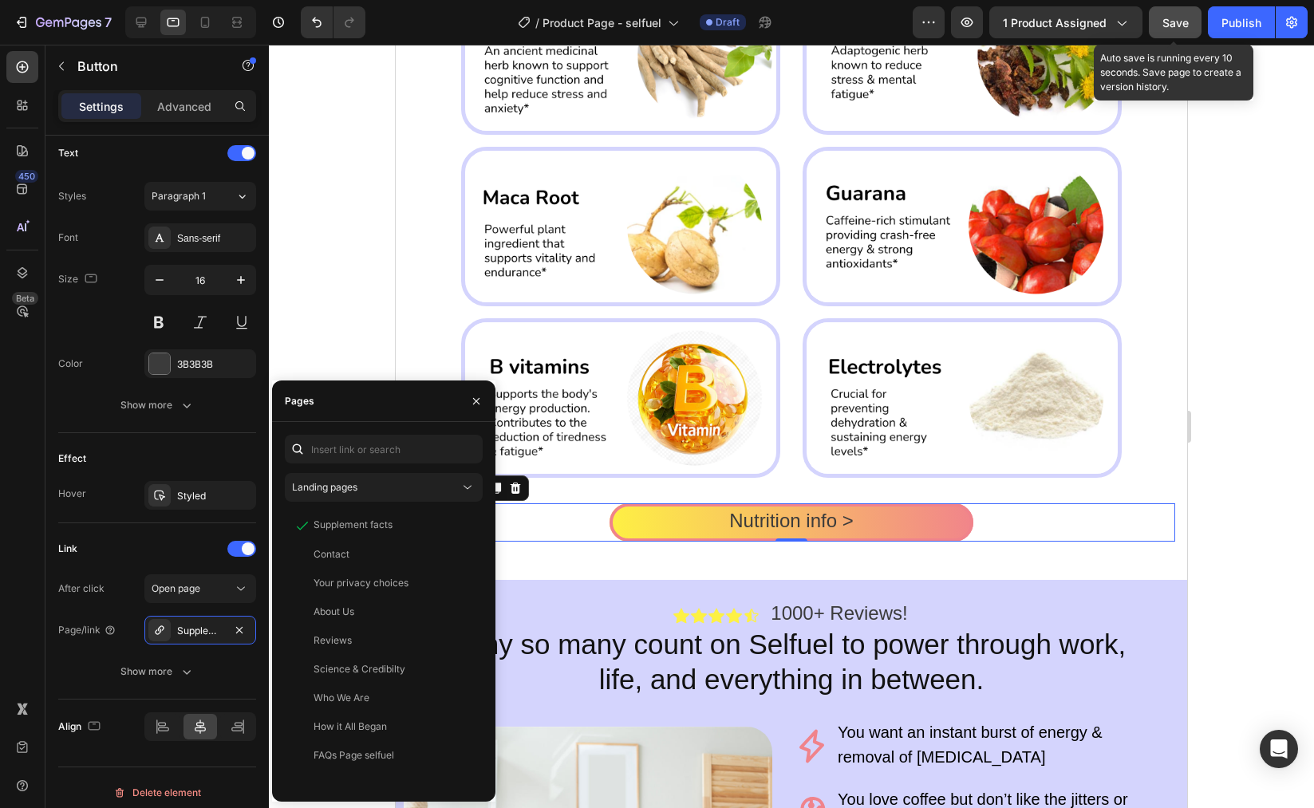
click at [1187, 14] on div "Save" at bounding box center [1176, 22] width 26 height 17
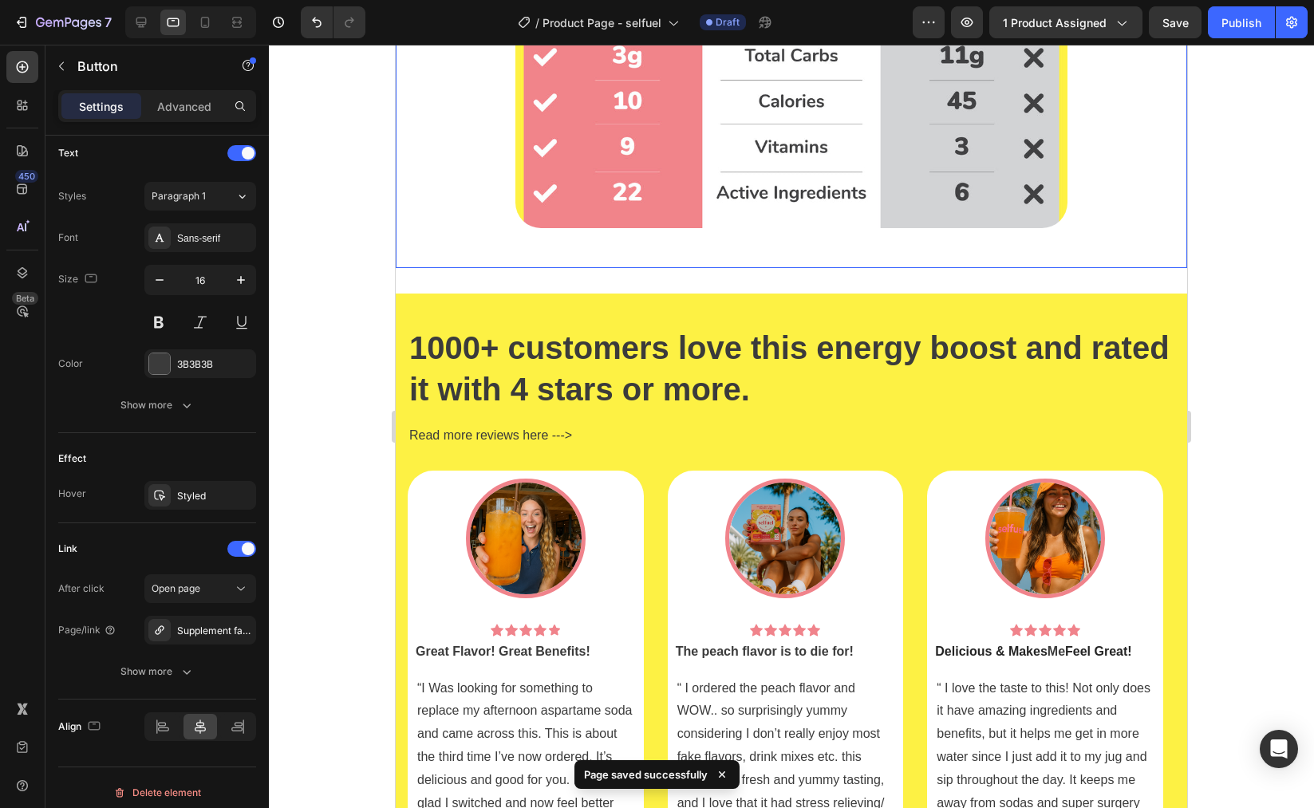
scroll to position [3623, 0]
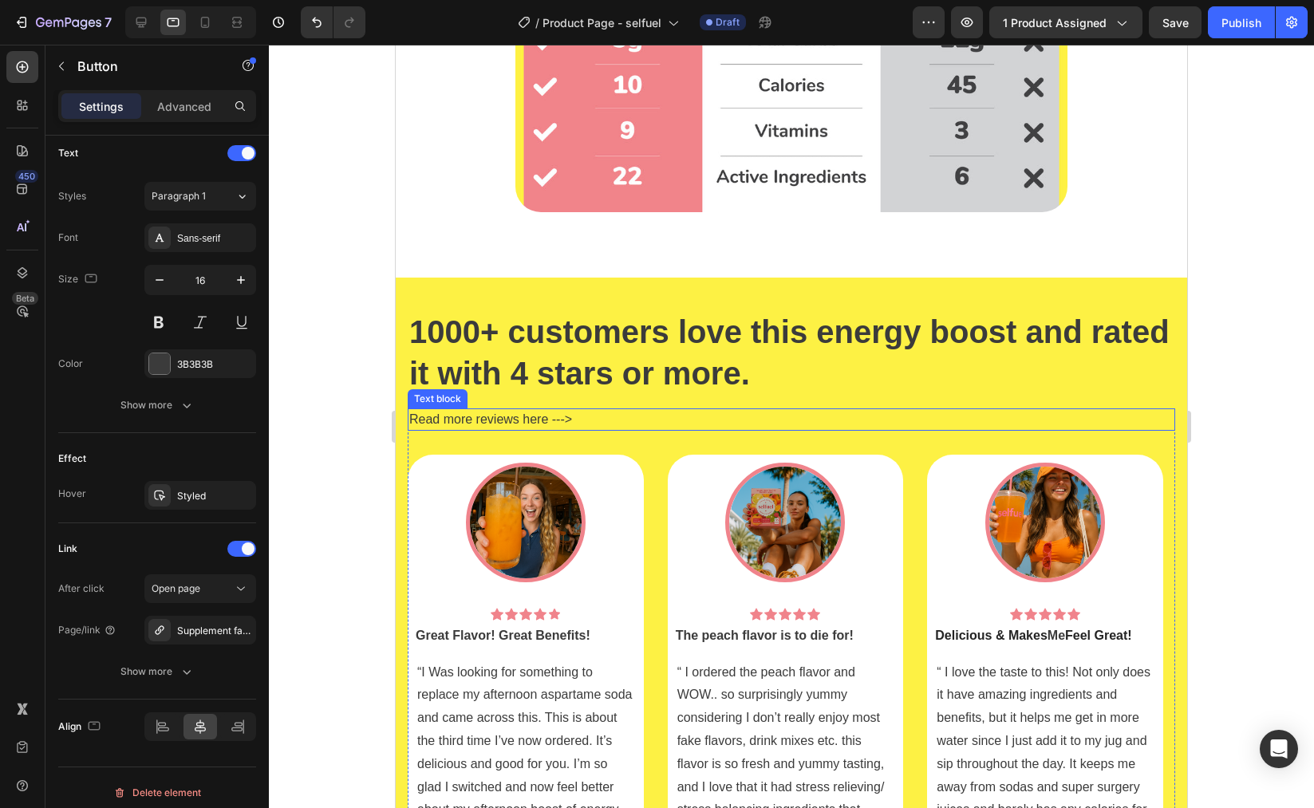
click at [515, 413] on span "Read more reviews here --->" at bounding box center [490, 420] width 163 height 14
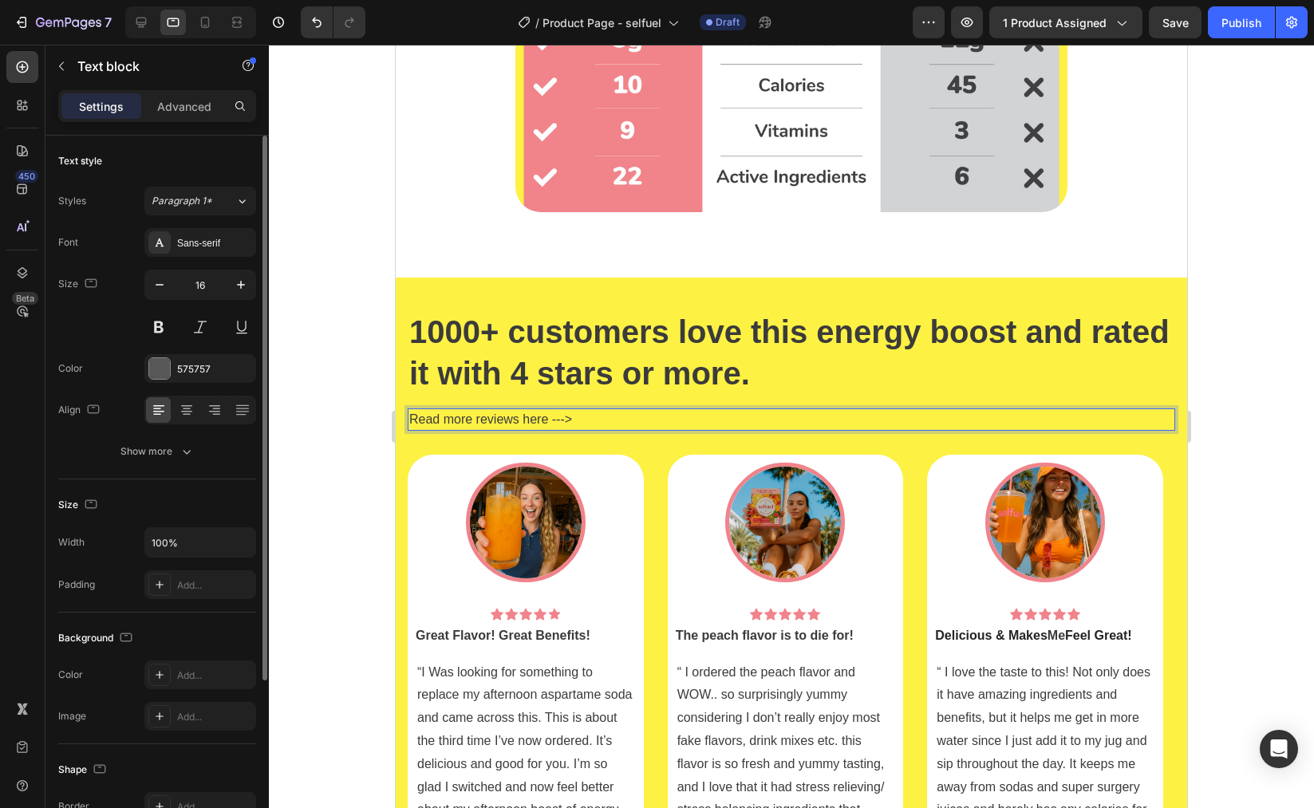
click at [539, 413] on span "Read more reviews here --->" at bounding box center [490, 420] width 163 height 14
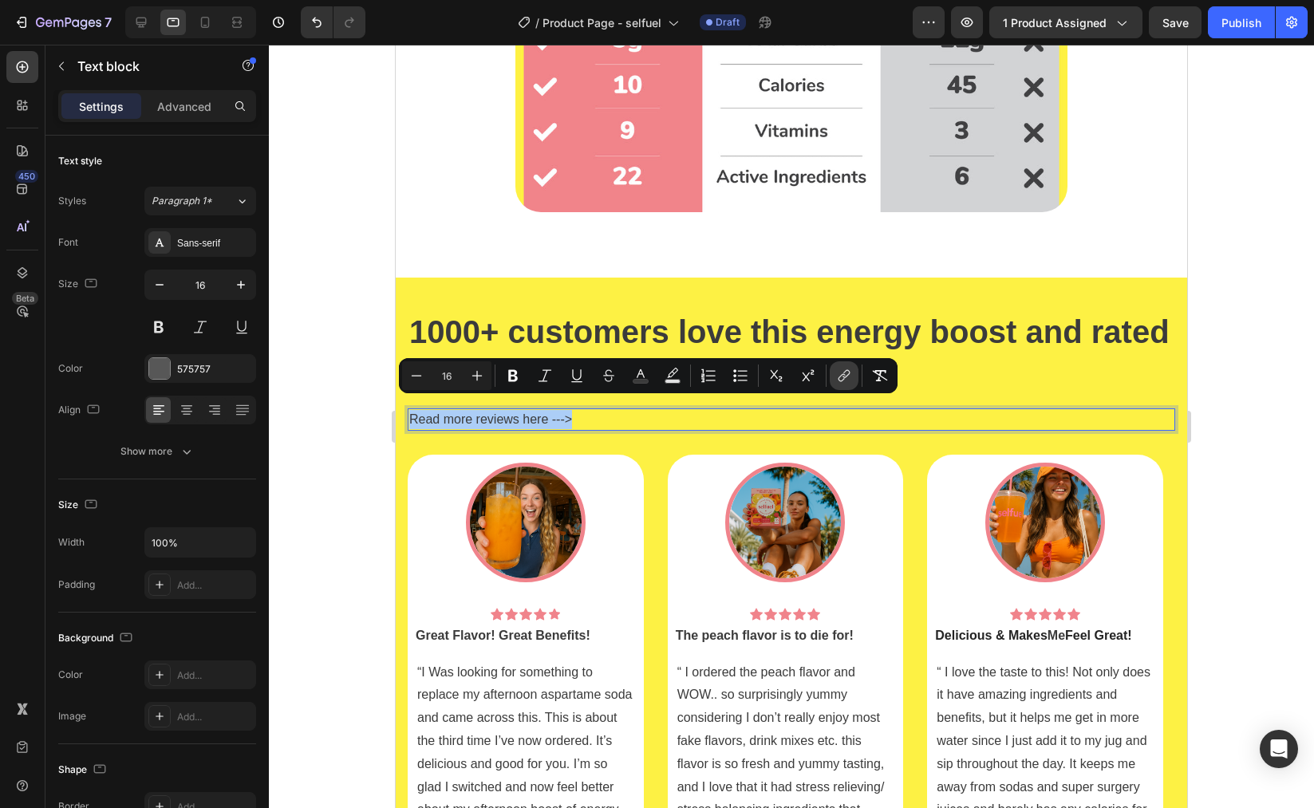
click at [848, 385] on button "link" at bounding box center [844, 375] width 29 height 29
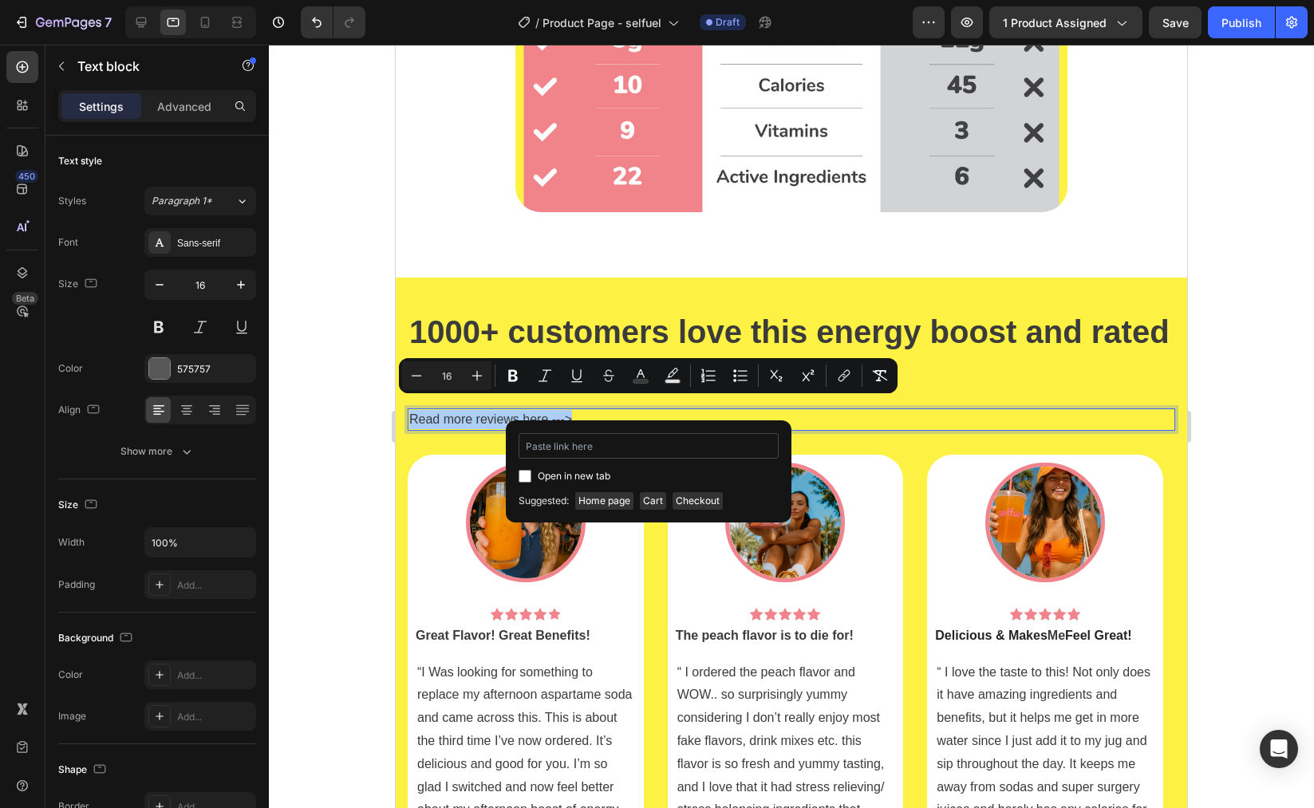
click at [634, 456] on input "Editor contextual toolbar" at bounding box center [649, 446] width 260 height 26
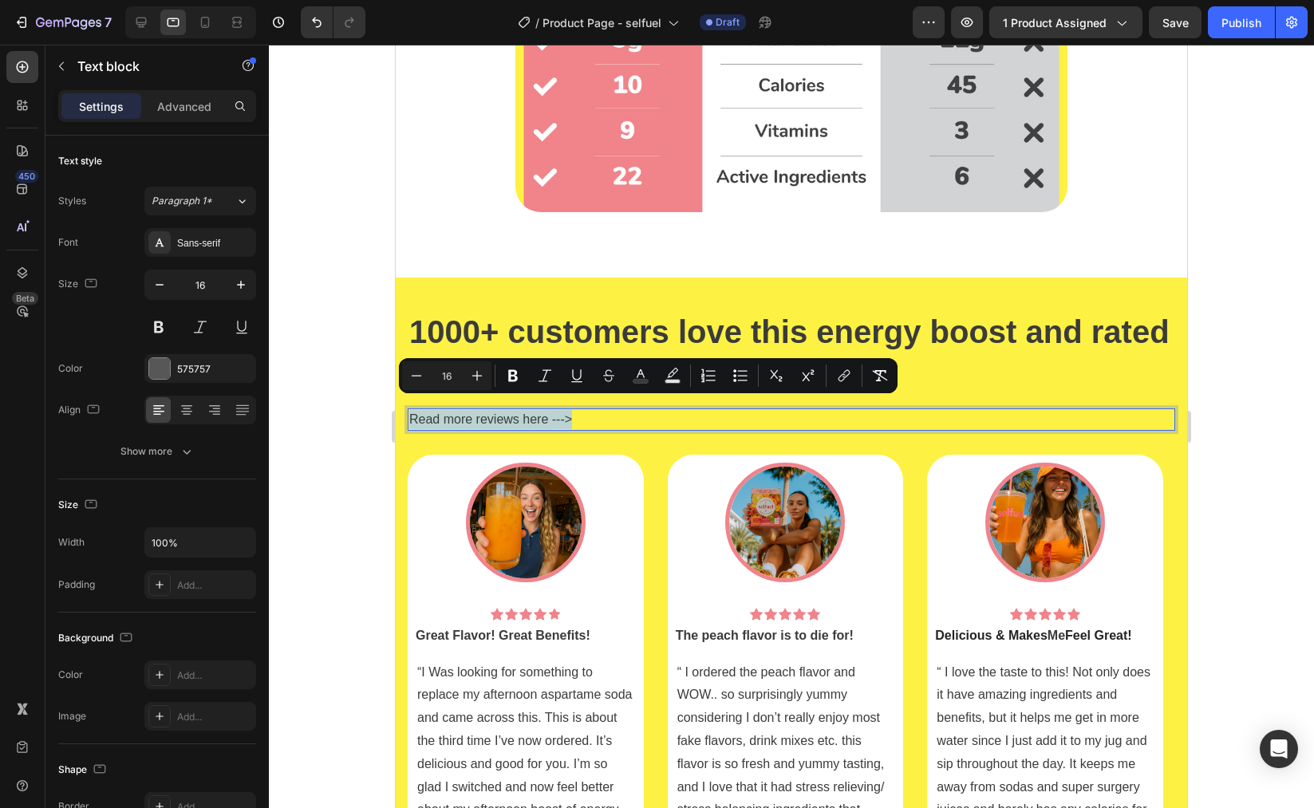
click at [530, 413] on span "Read more reviews here --->" at bounding box center [490, 420] width 163 height 14
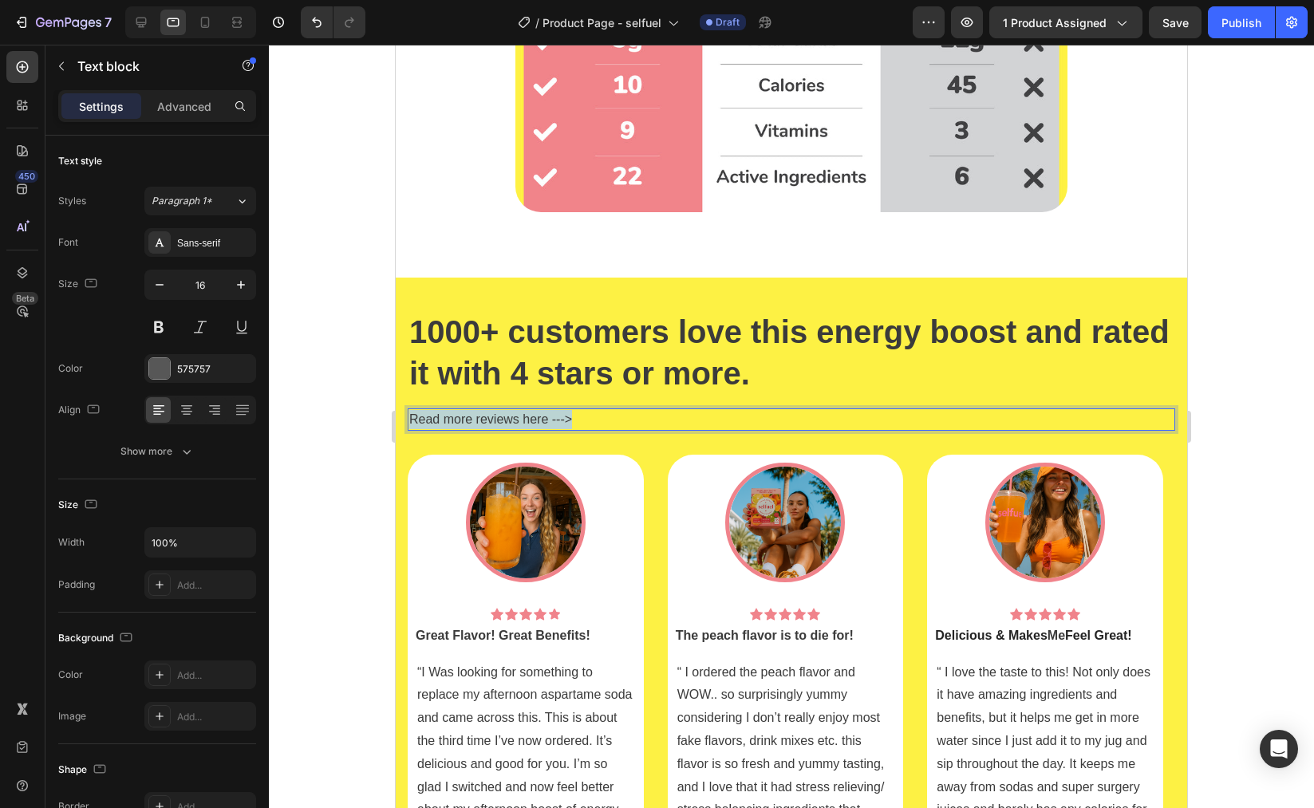
click at [530, 413] on span "Read more reviews here --->" at bounding box center [490, 420] width 163 height 14
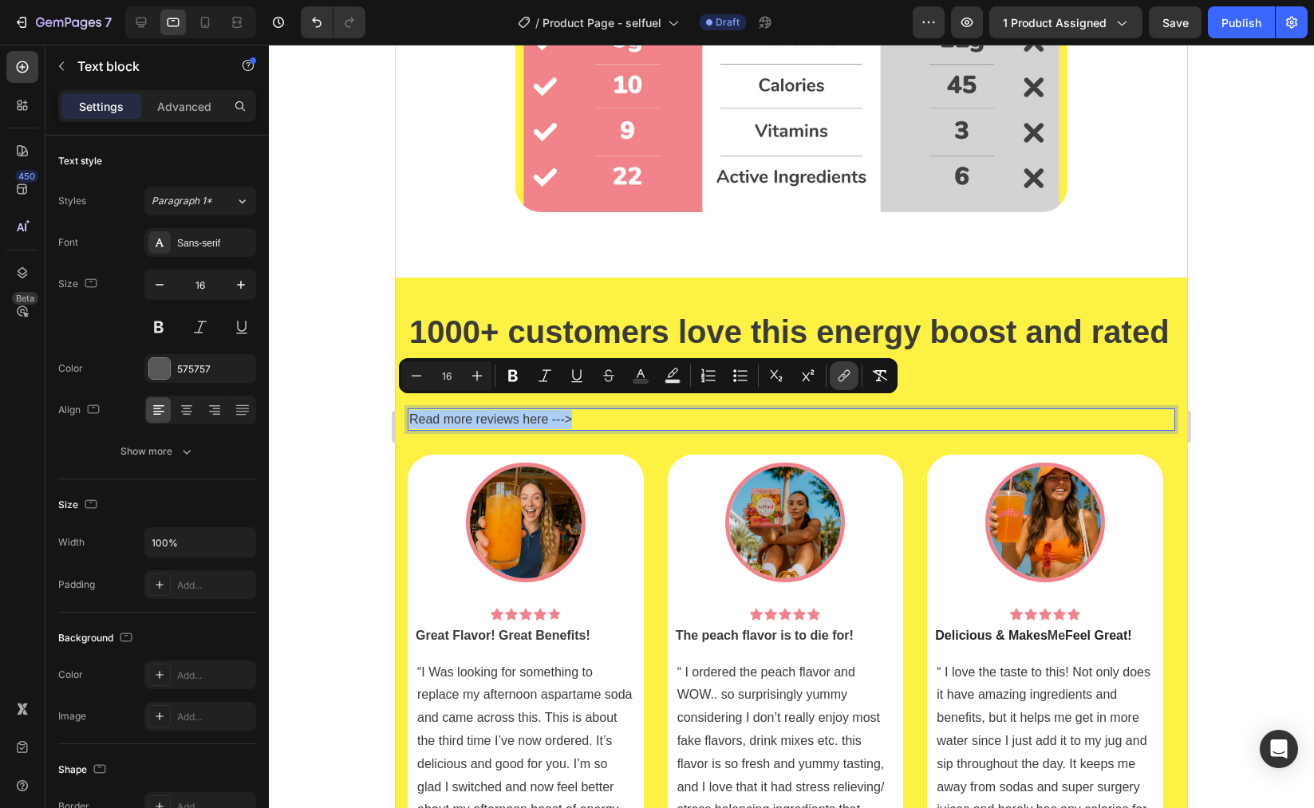
click at [854, 378] on button "link" at bounding box center [844, 375] width 29 height 29
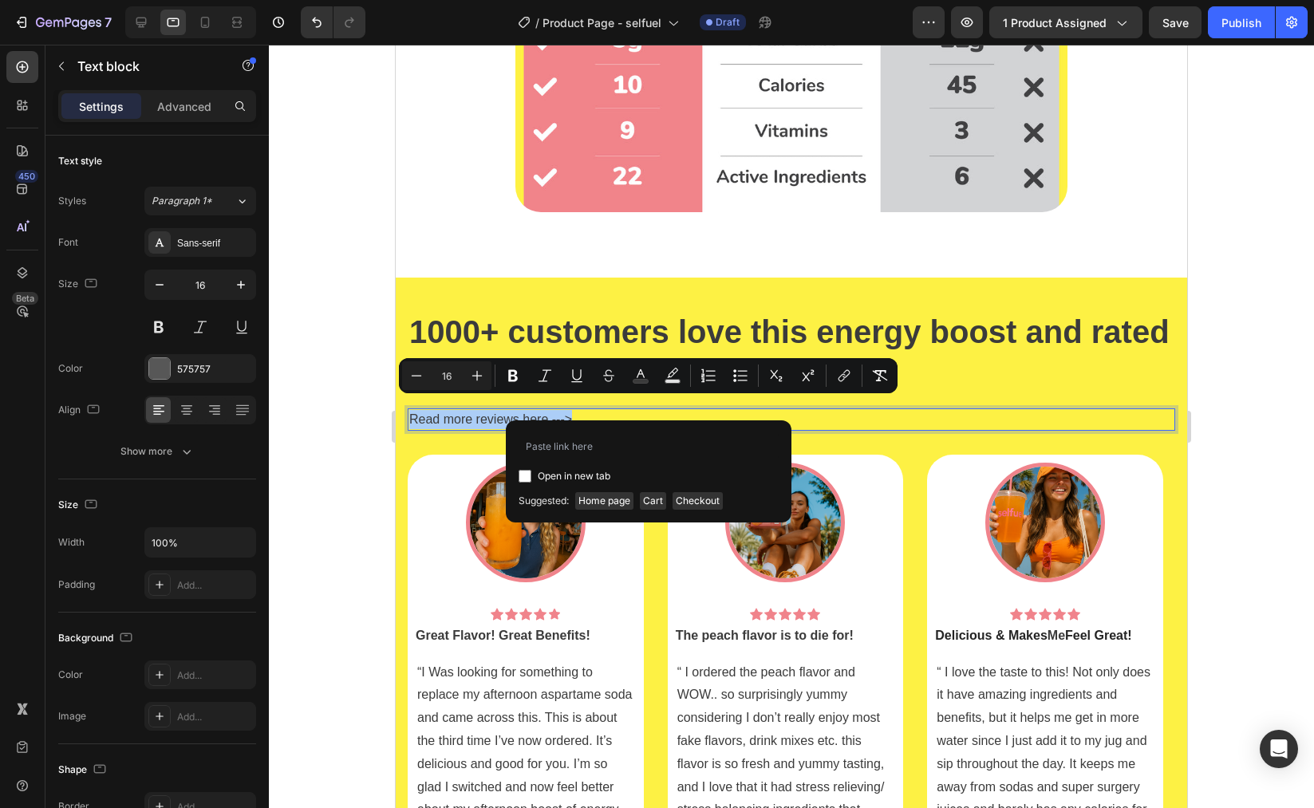
click at [629, 460] on div "Open in new tab" at bounding box center [649, 459] width 260 height 53
click at [636, 439] on input "Editor contextual toolbar" at bounding box center [649, 446] width 260 height 26
paste input "https://www.selfuel.us/pages/reviews"
type input "https://www.selfuel.us/pages/reviews"
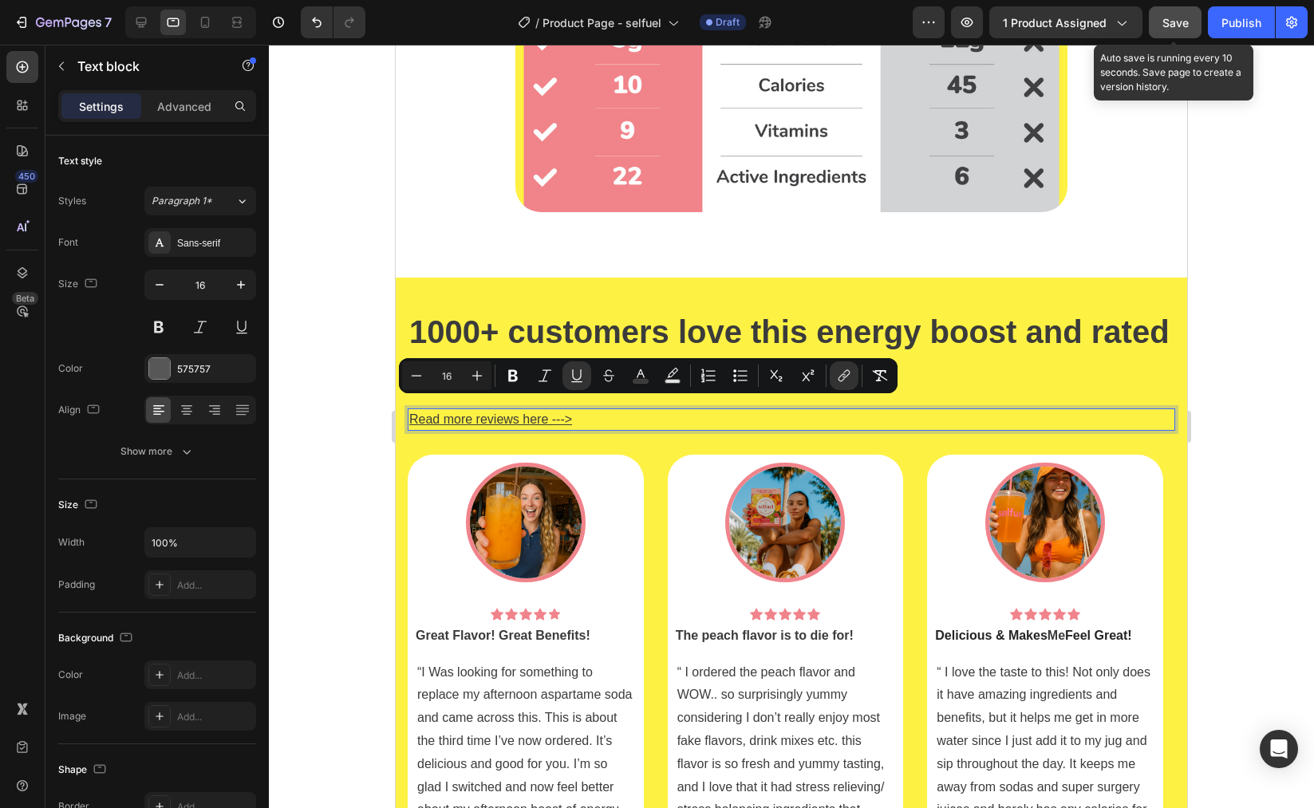
click at [1167, 31] on button "Save" at bounding box center [1175, 22] width 53 height 32
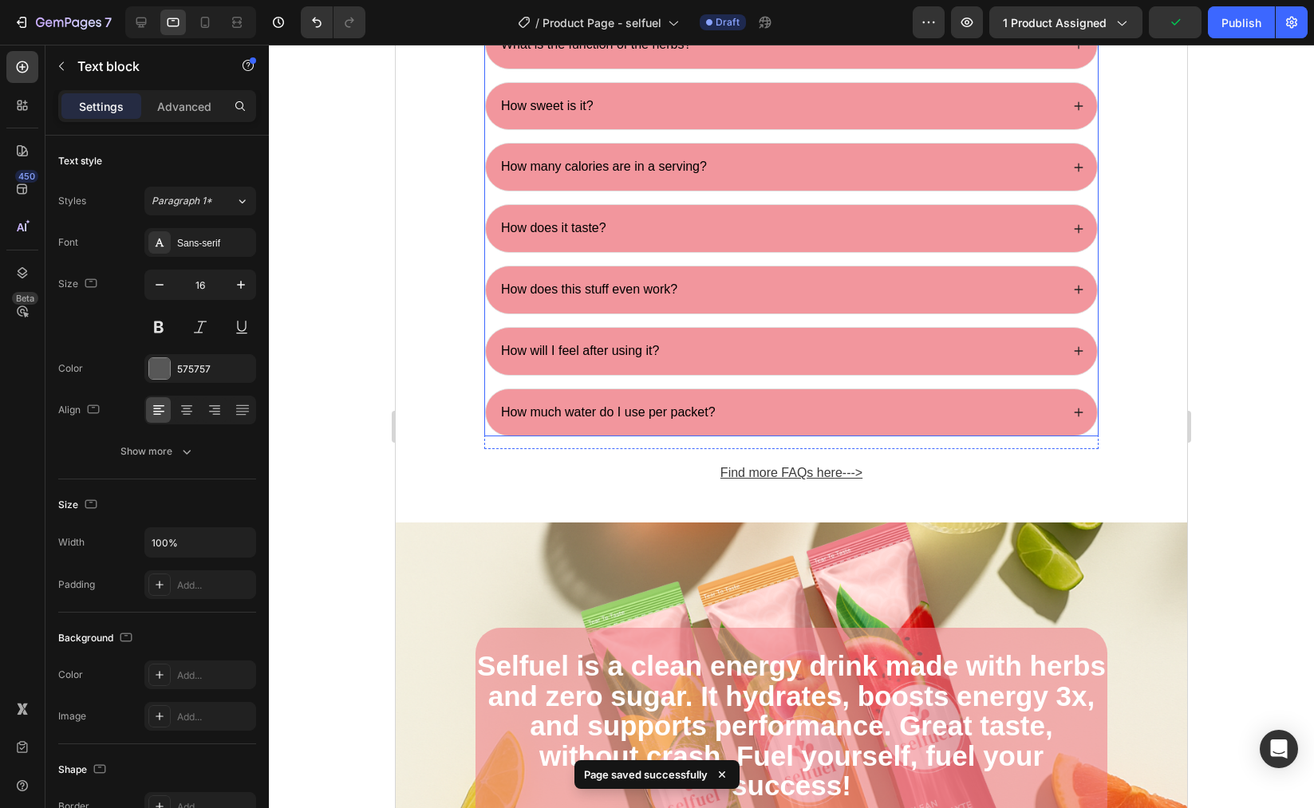
scroll to position [5421, 0]
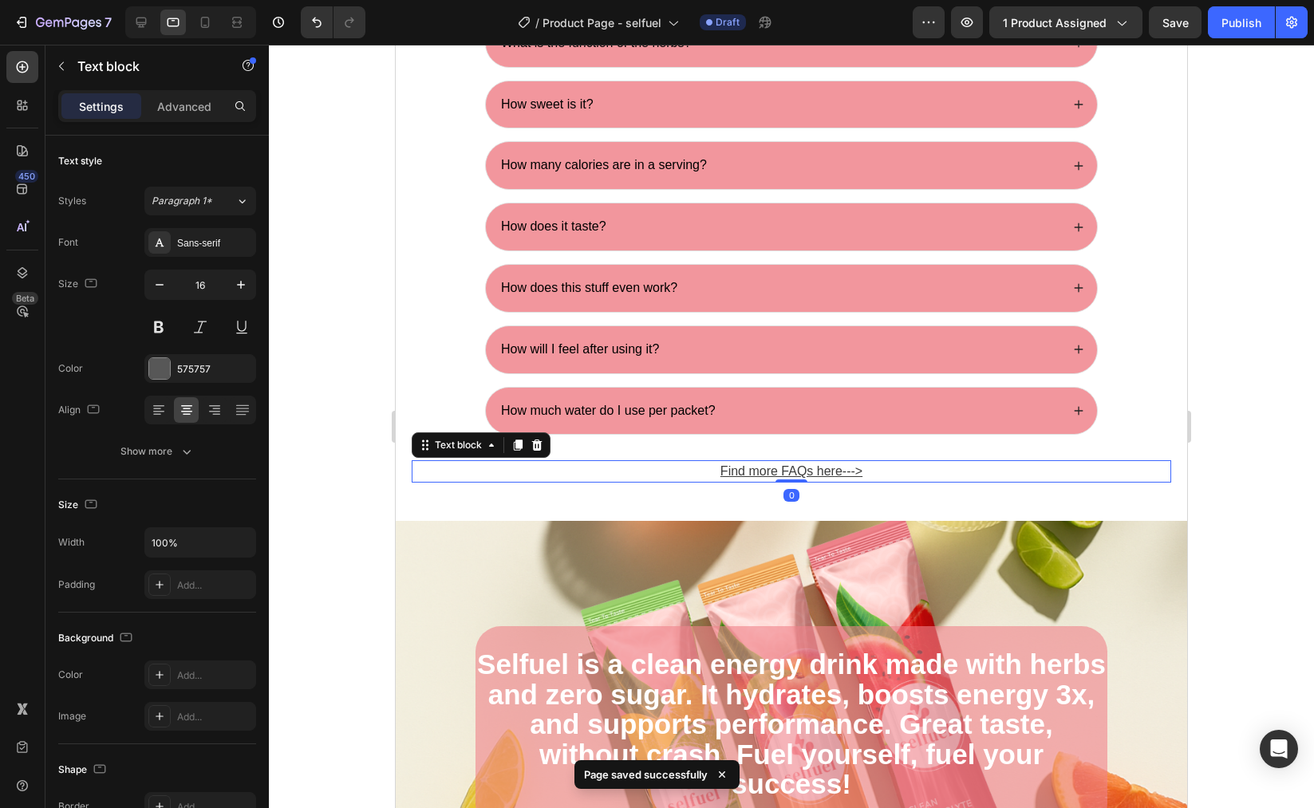
click at [788, 470] on u "Find more FAQs her" at bounding box center [778, 471] width 115 height 14
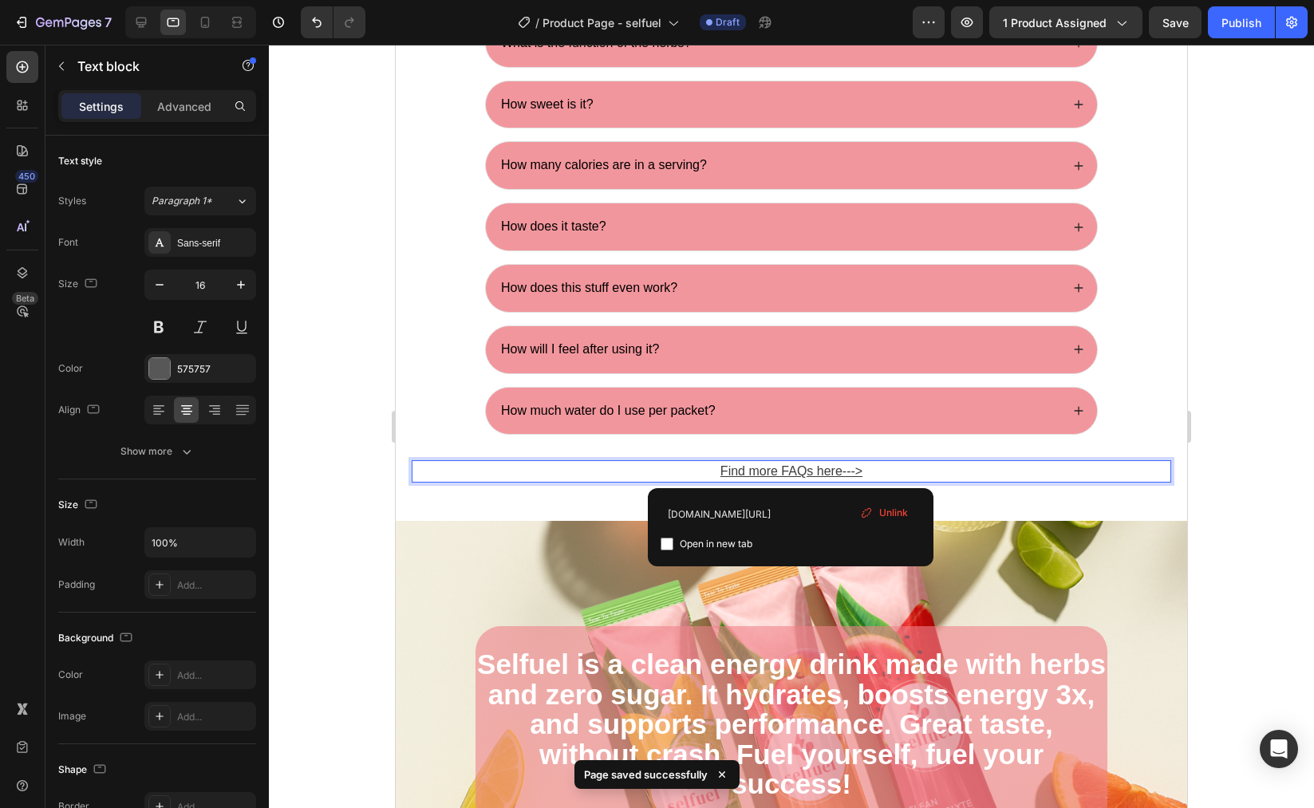
click at [795, 470] on u "Find more FAQs her" at bounding box center [778, 471] width 115 height 14
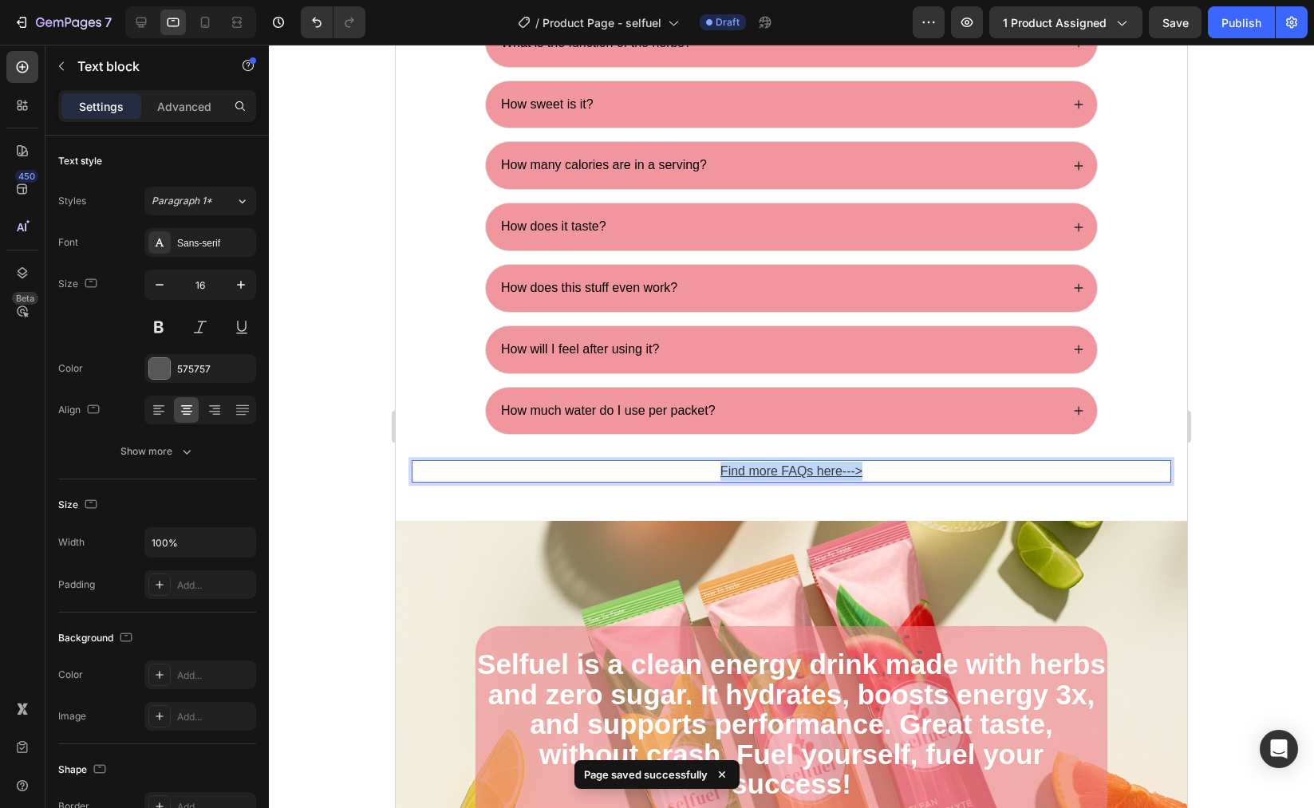
click at [795, 470] on u "Find more FAQs her" at bounding box center [778, 471] width 115 height 14
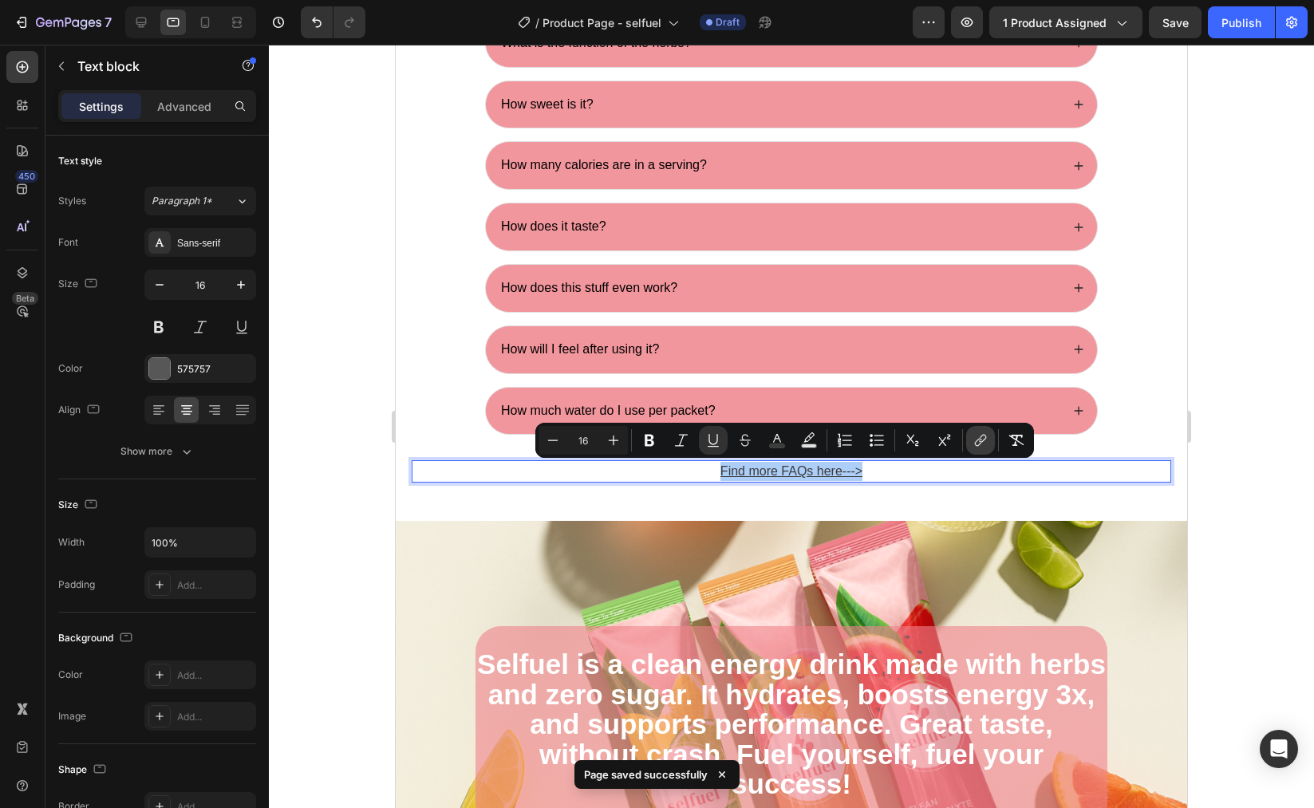
click at [981, 436] on icon "Editor contextual toolbar" at bounding box center [982, 439] width 7 height 8
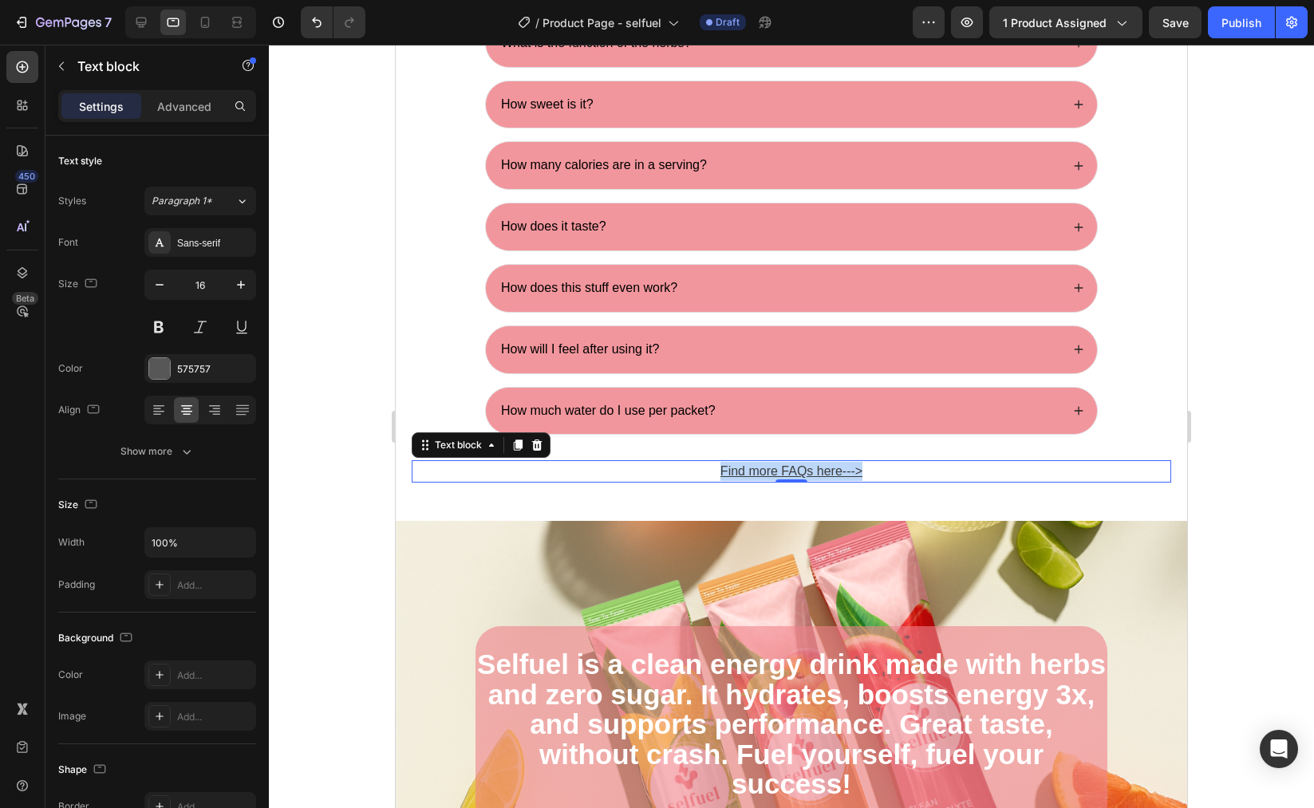
click at [778, 469] on u "Find more FAQs her" at bounding box center [778, 471] width 115 height 14
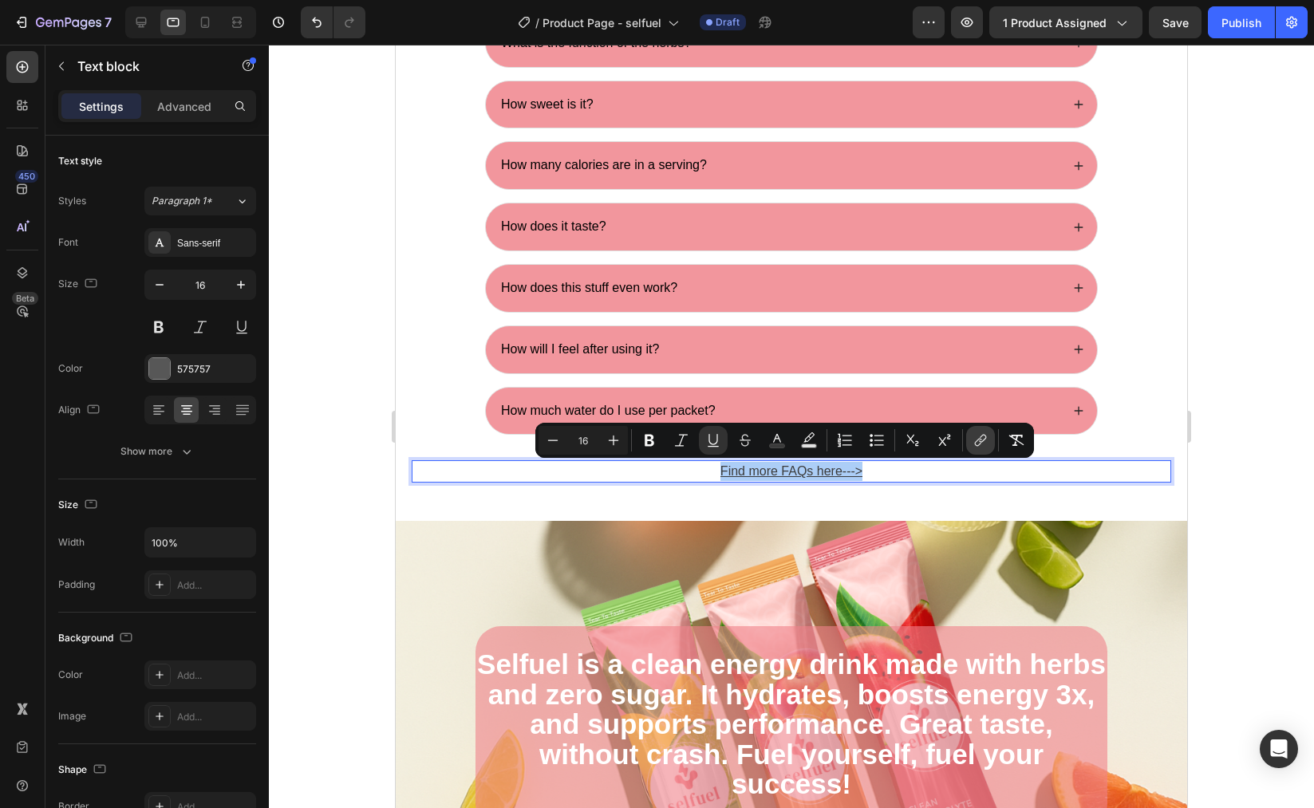
click at [973, 439] on icon "Editor contextual toolbar" at bounding box center [981, 440] width 16 height 16
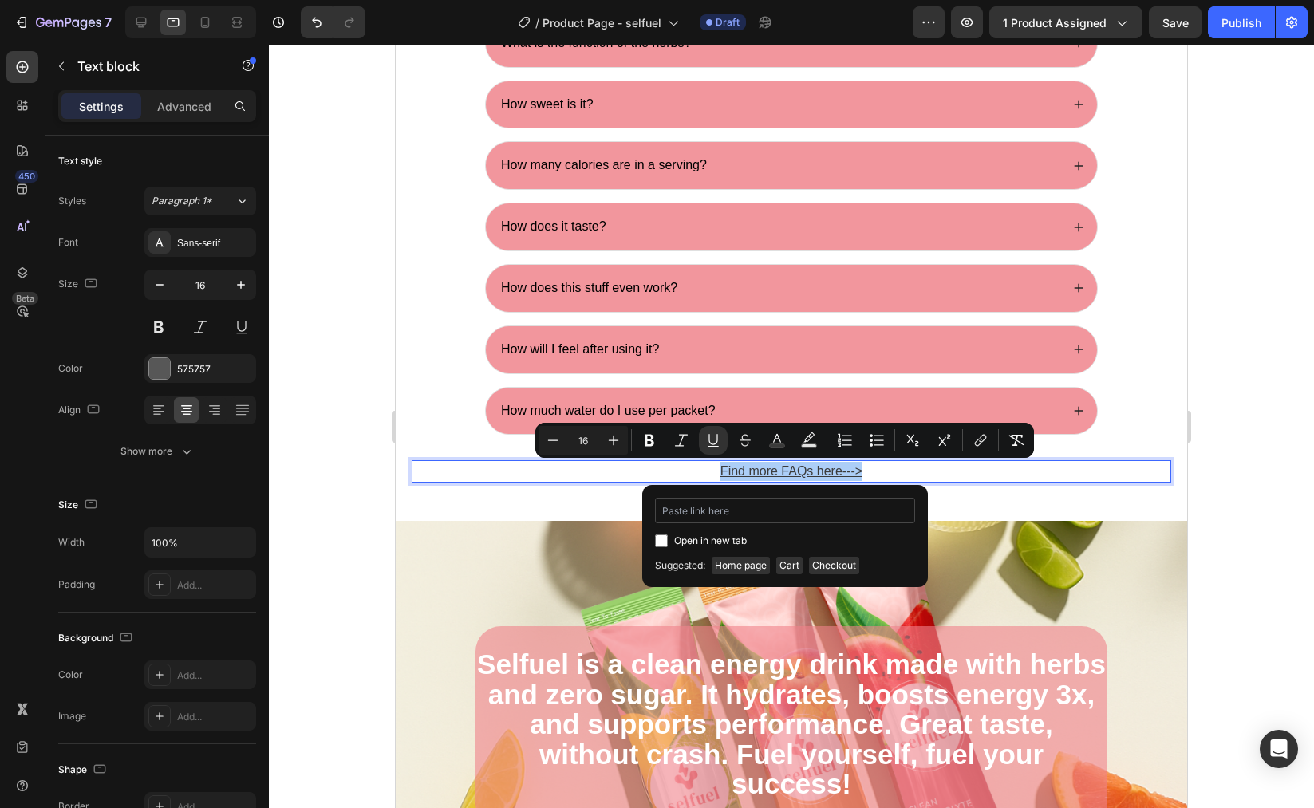
click at [762, 508] on input "Editor contextual toolbar" at bounding box center [785, 511] width 260 height 26
type input "40h00g-kv.myshopify.com/pages/selfuel_FAQ"
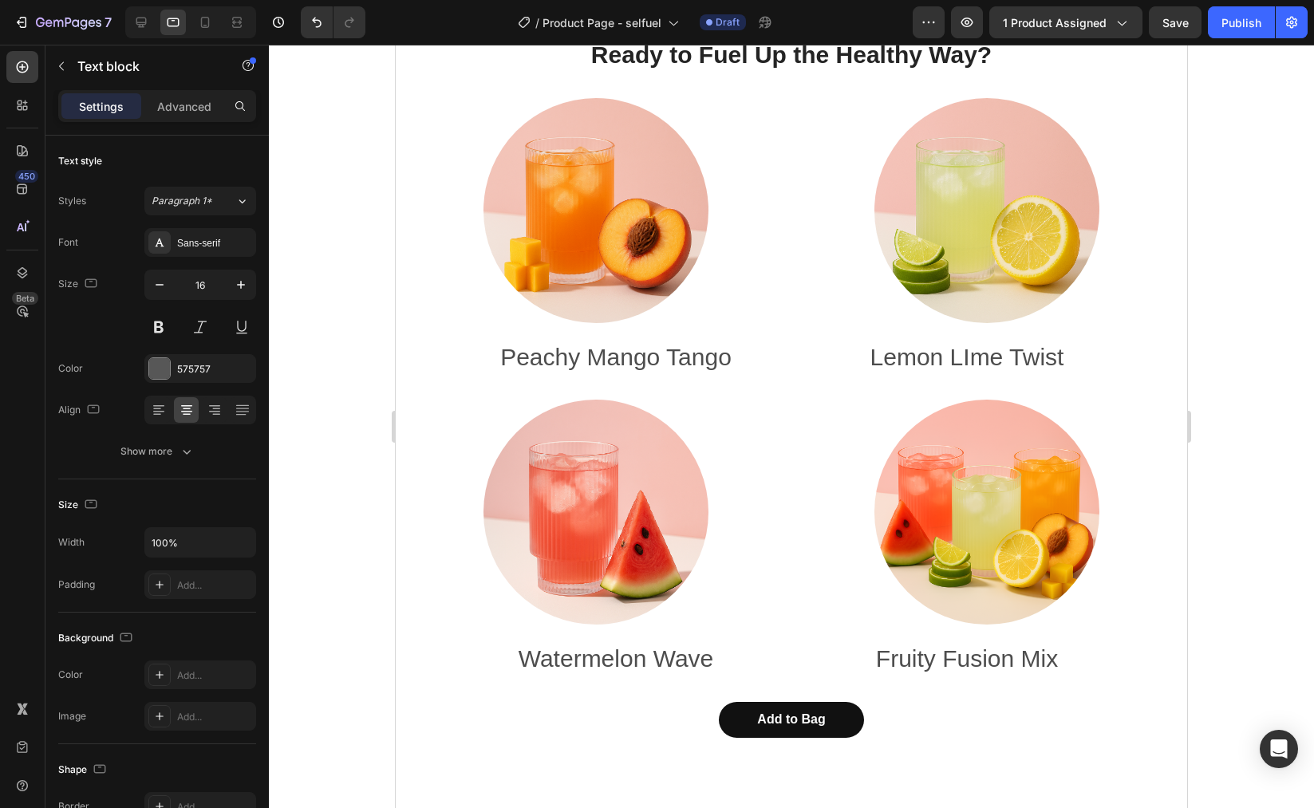
scroll to position [6669, 0]
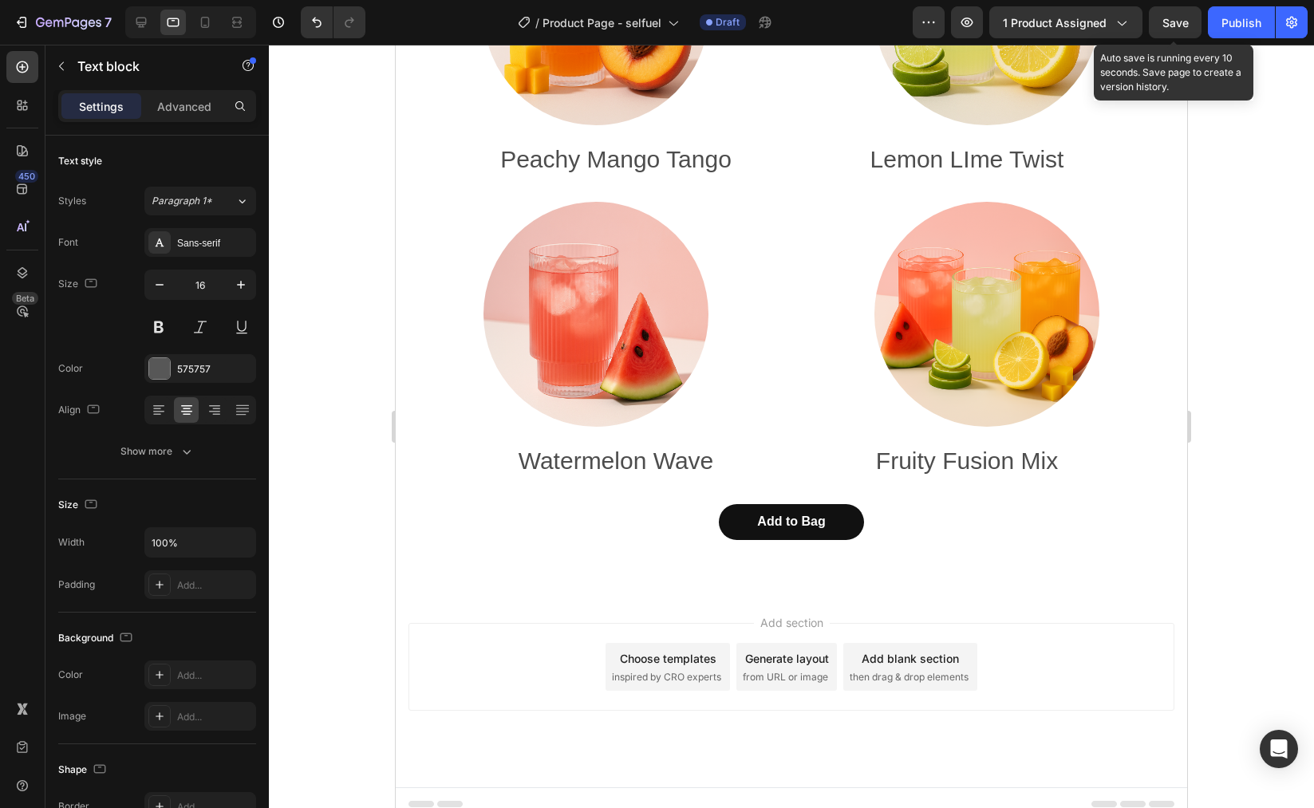
click at [1175, 34] on button "Save" at bounding box center [1175, 22] width 53 height 32
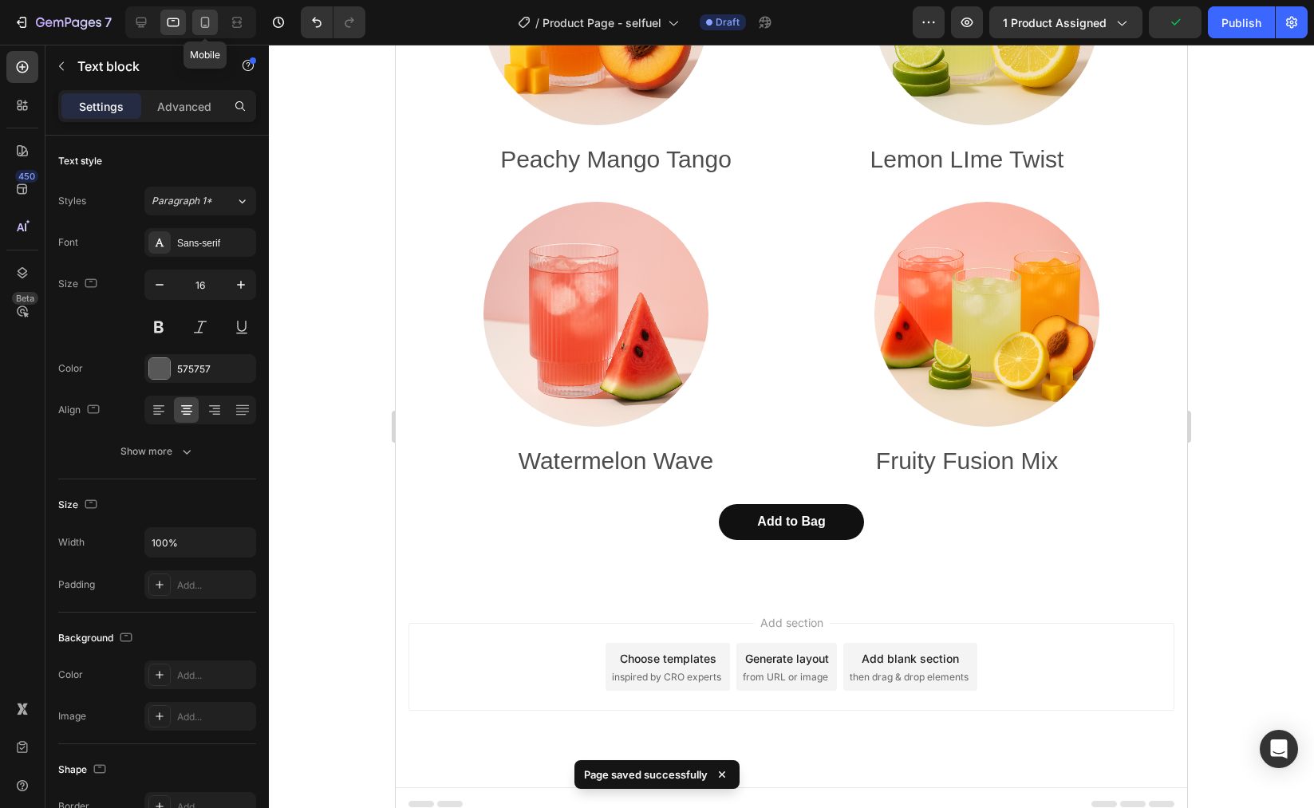
click at [202, 24] on icon at bounding box center [205, 22] width 9 height 11
type input "14"
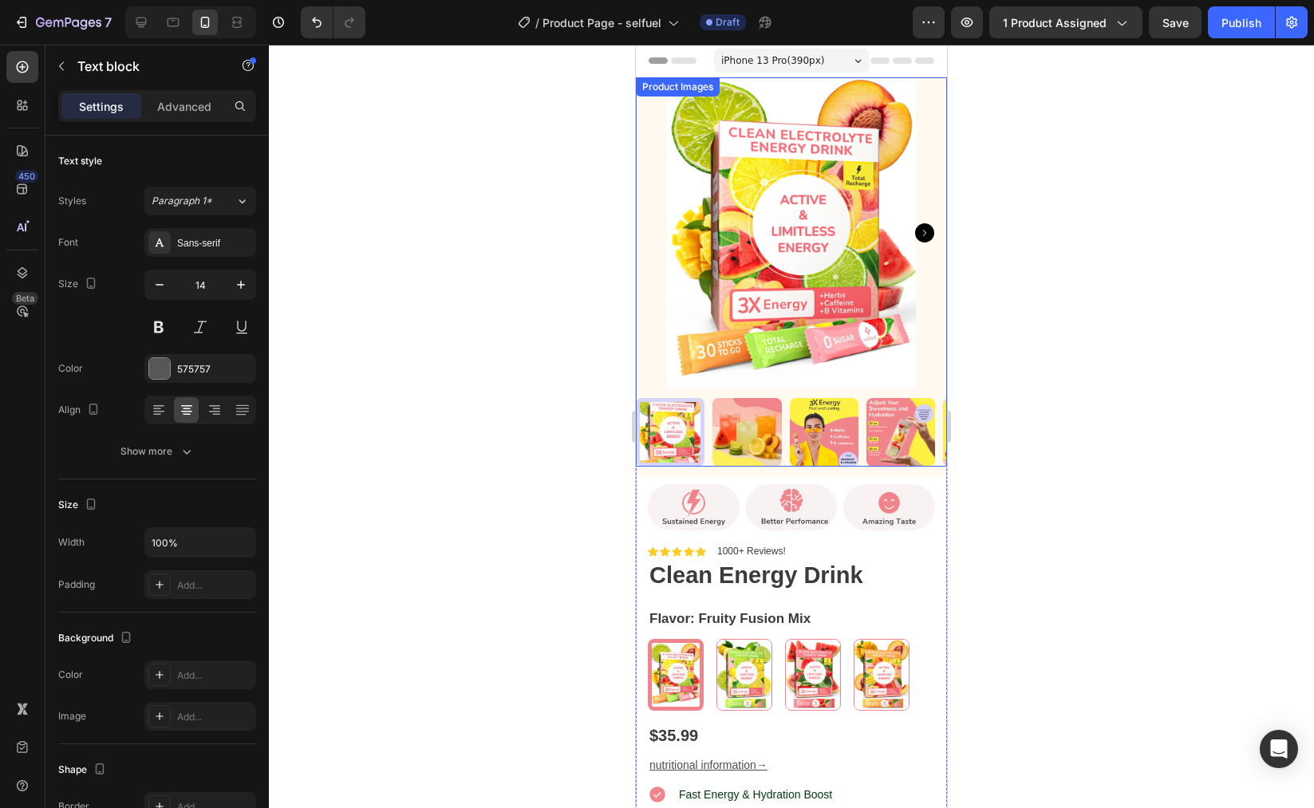
scroll to position [298, 0]
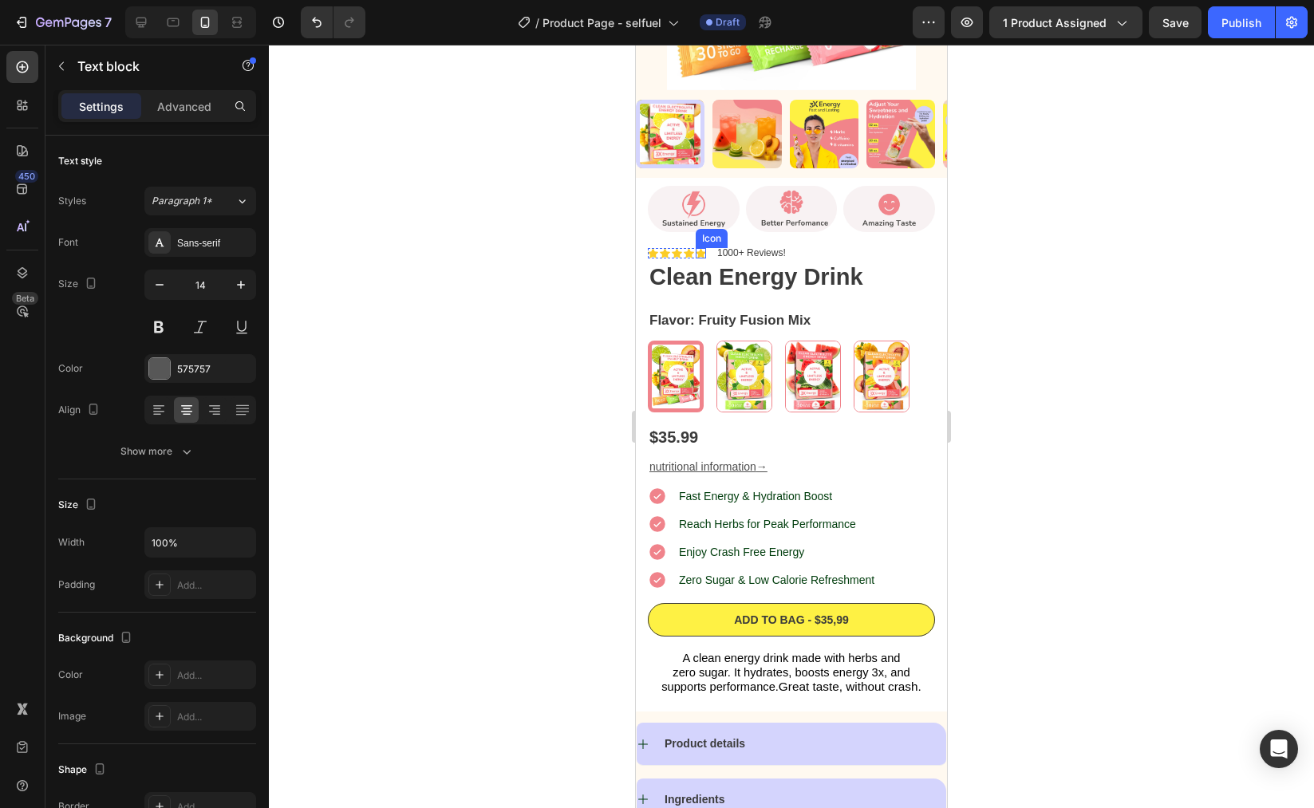
click at [702, 248] on div "Icon" at bounding box center [701, 253] width 10 height 10
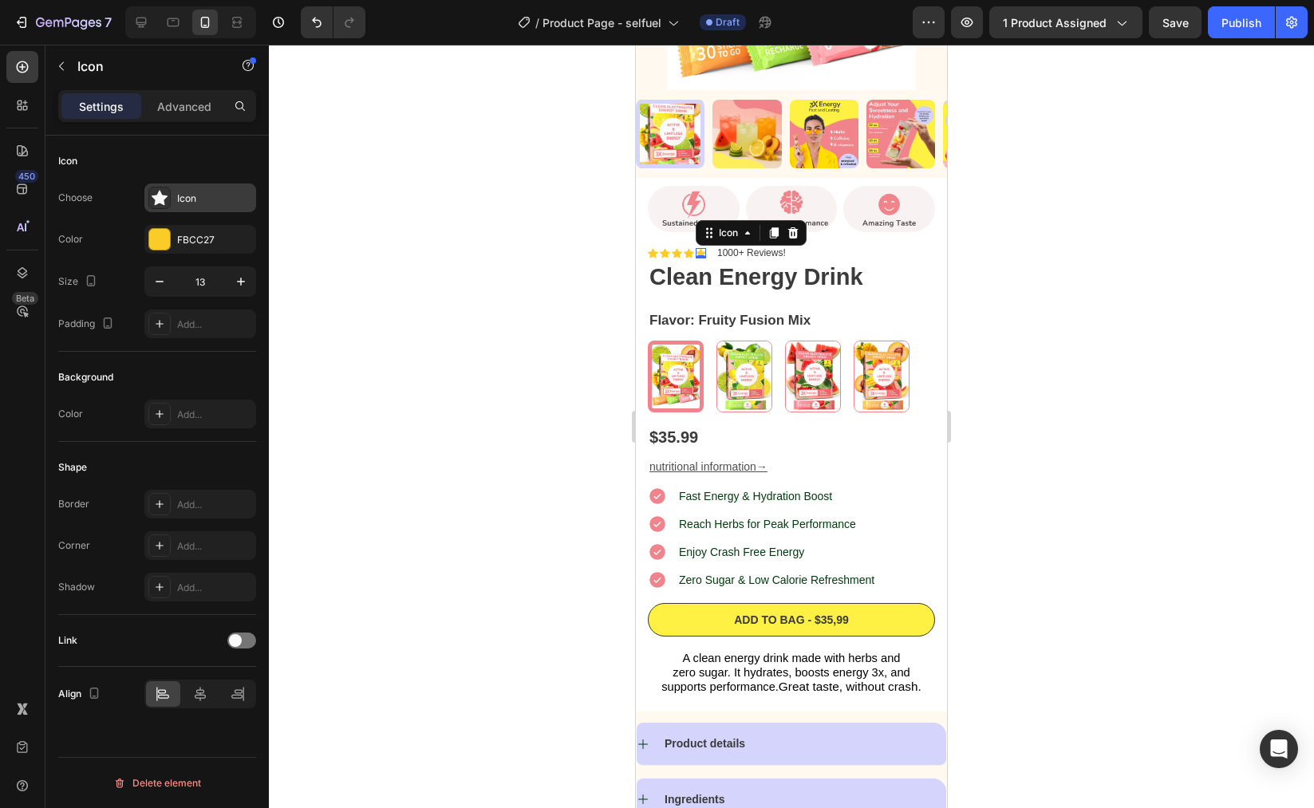
click at [203, 201] on div "Icon" at bounding box center [214, 199] width 75 height 14
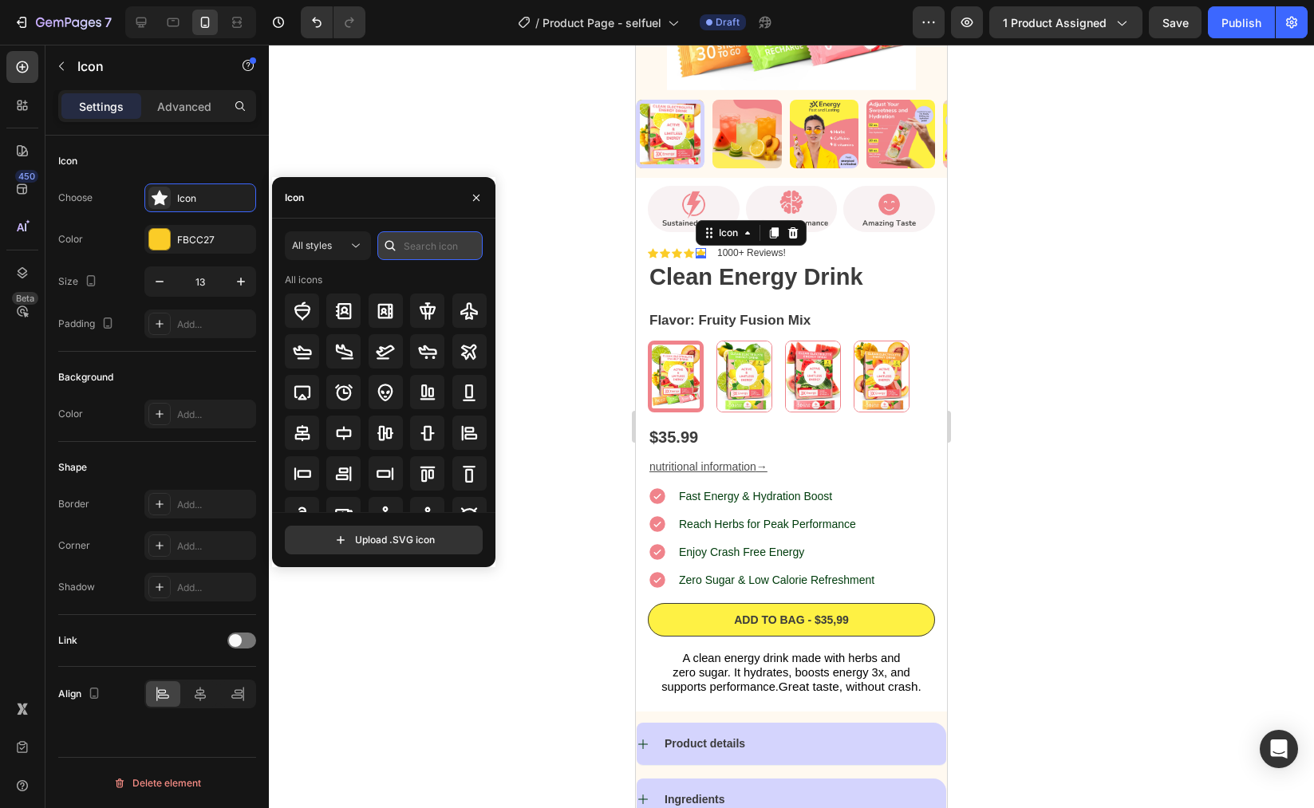
click at [424, 248] on input "text" at bounding box center [429, 245] width 105 height 29
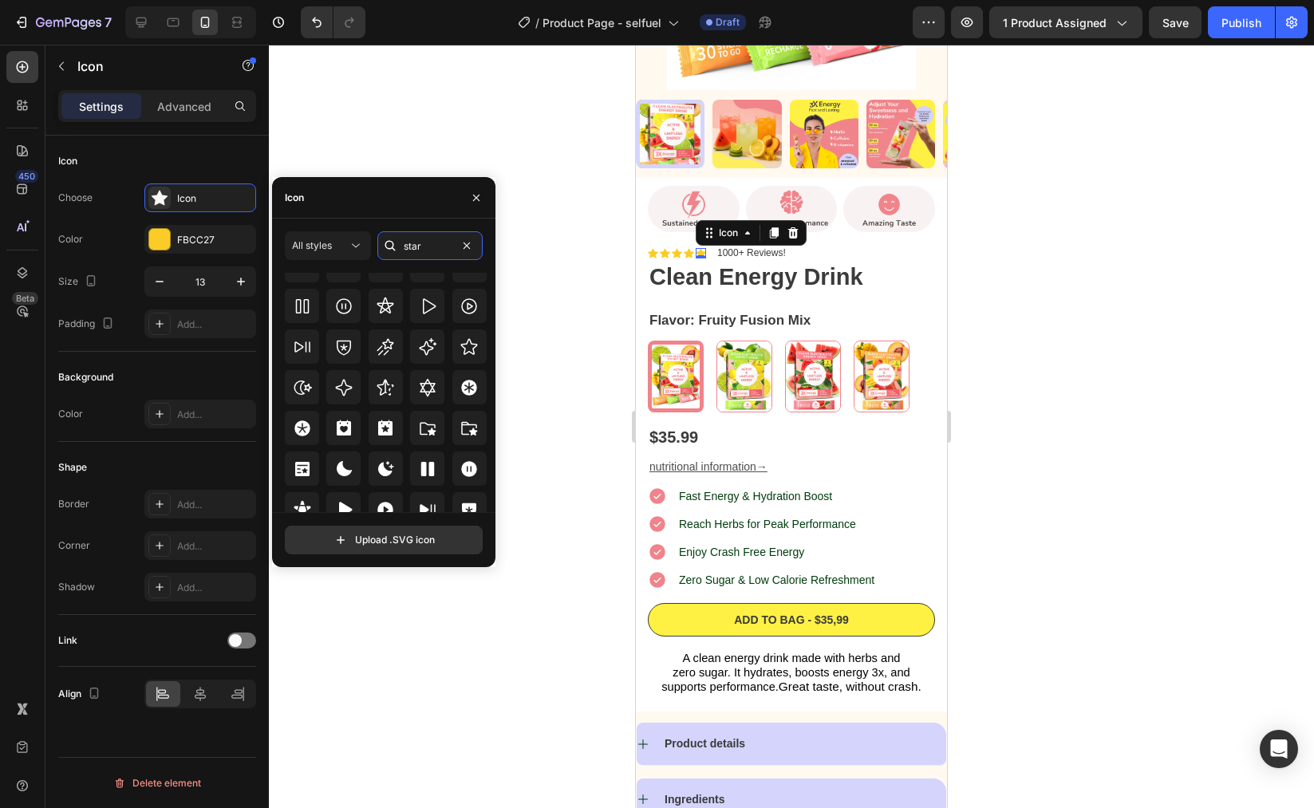
scroll to position [484, 0]
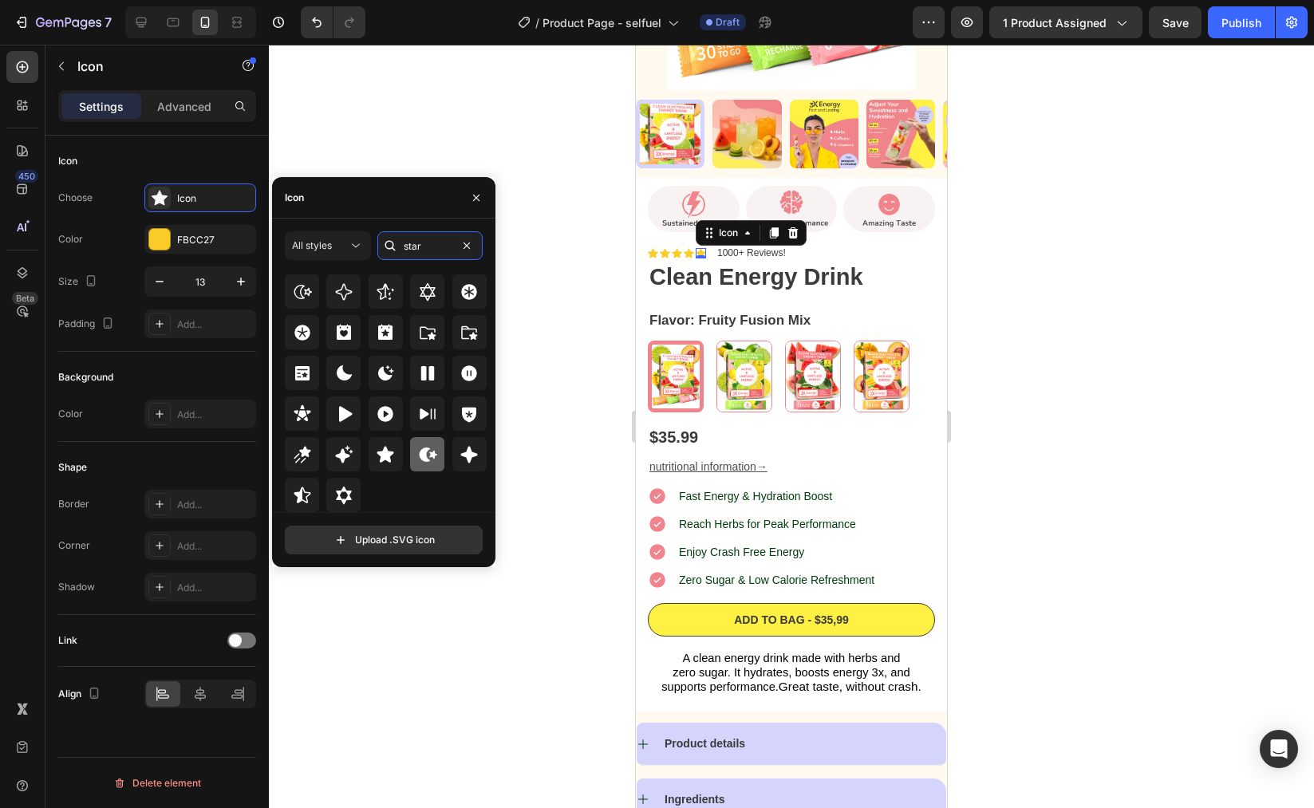
type input "star"
click at [296, 497] on icon at bounding box center [302, 495] width 19 height 19
click at [1013, 258] on div at bounding box center [791, 427] width 1045 height 764
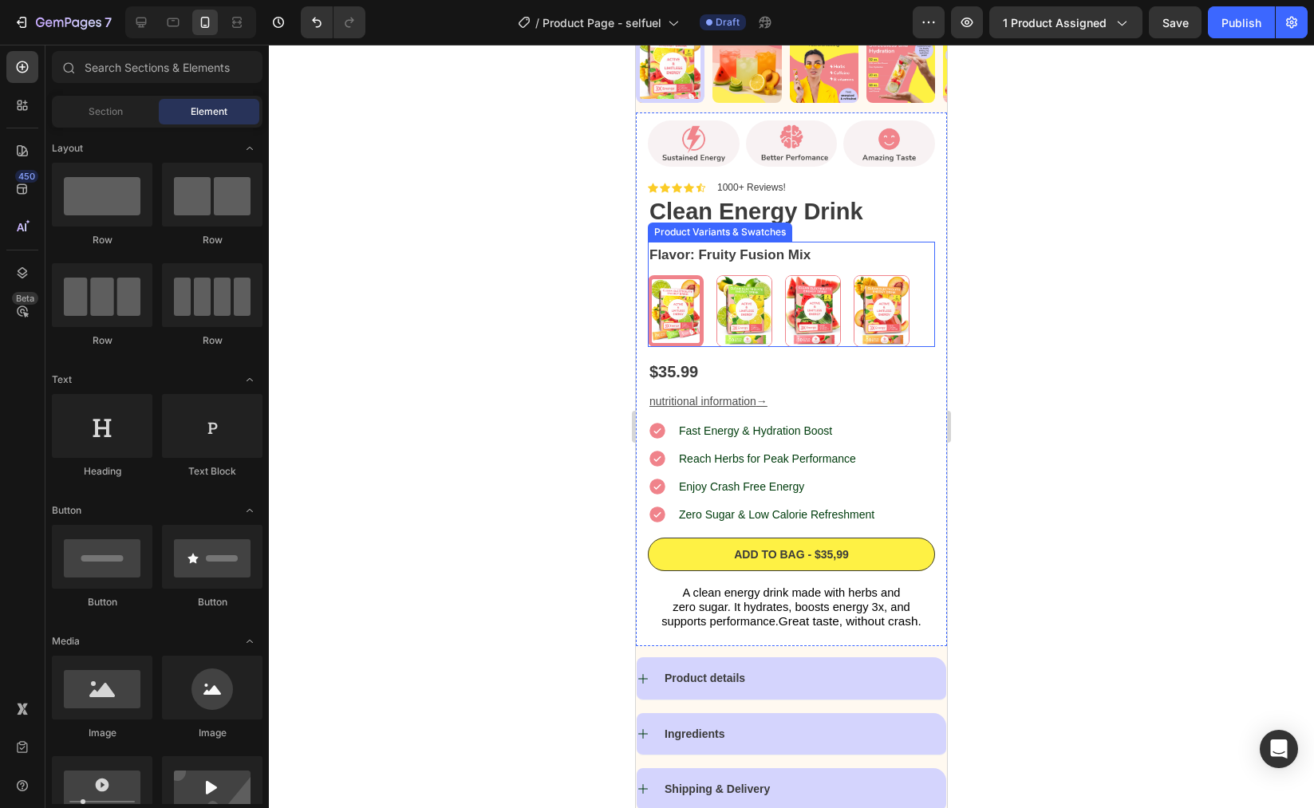
scroll to position [365, 0]
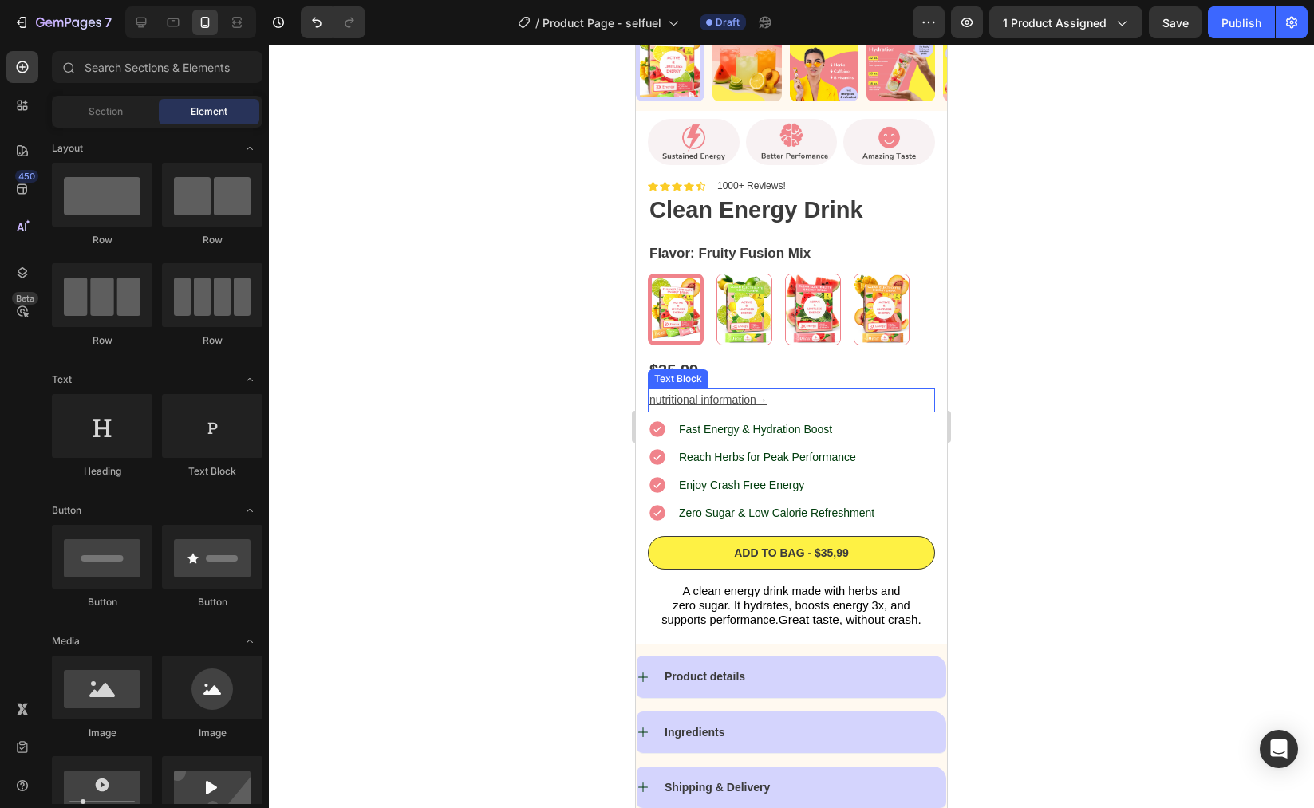
click at [725, 393] on u "nutritional information" at bounding box center [703, 399] width 107 height 13
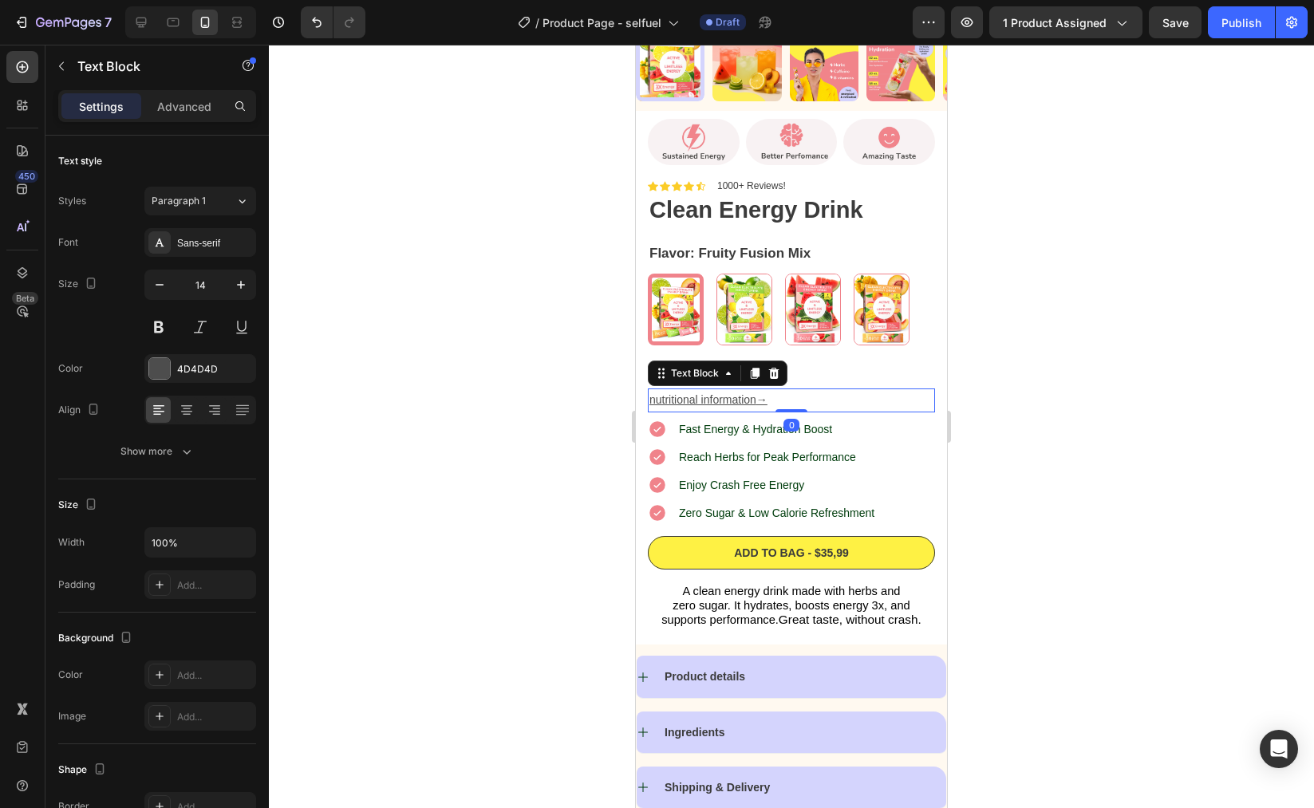
click at [725, 393] on u "nutritional information" at bounding box center [703, 399] width 107 height 13
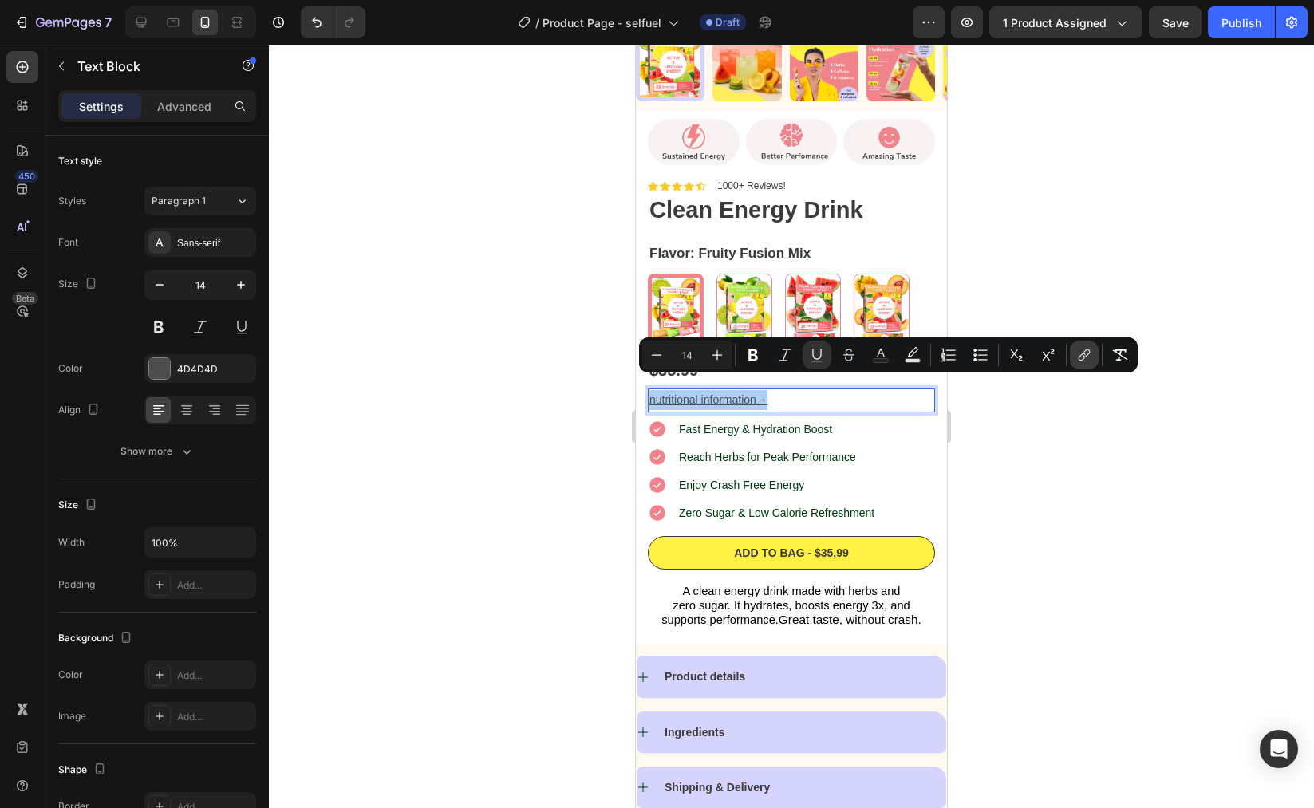
click at [1096, 359] on button "link" at bounding box center [1084, 355] width 29 height 29
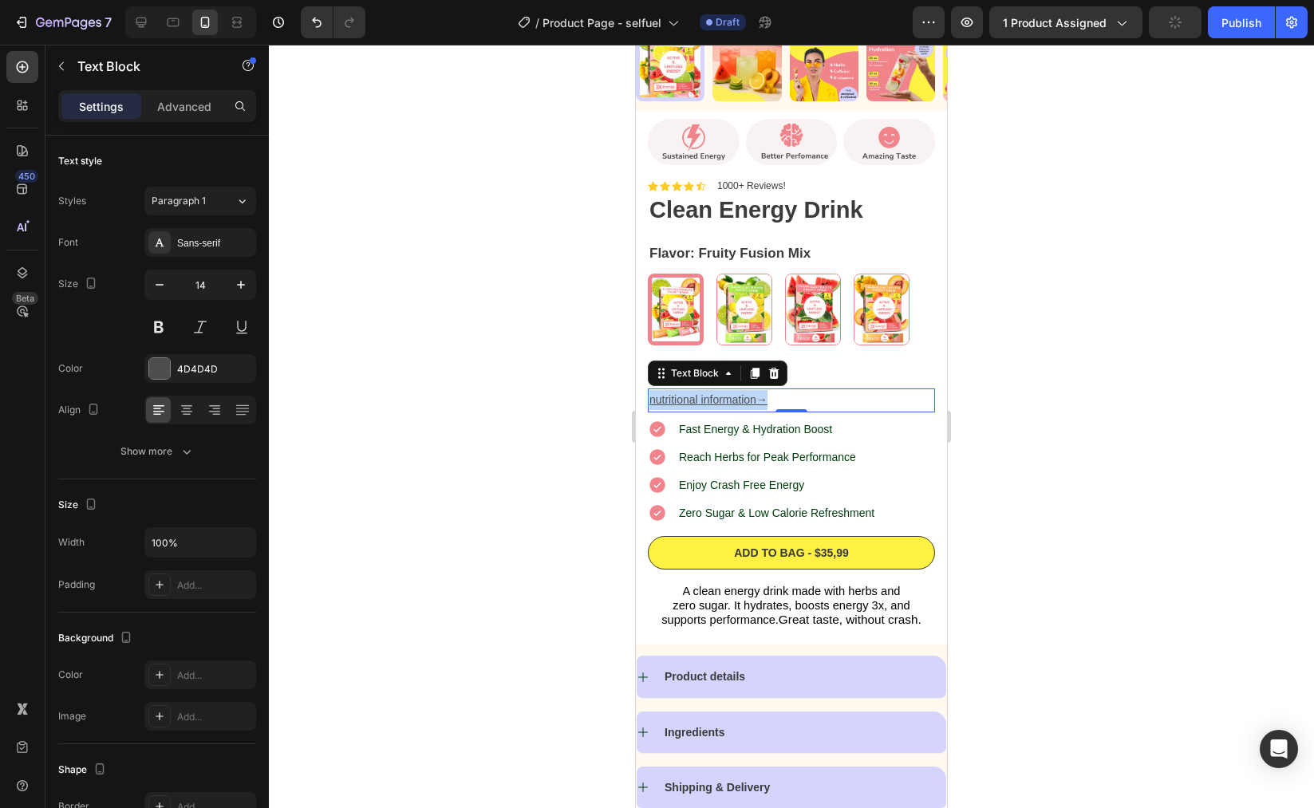
click at [732, 393] on u "nutritional information" at bounding box center [703, 399] width 107 height 13
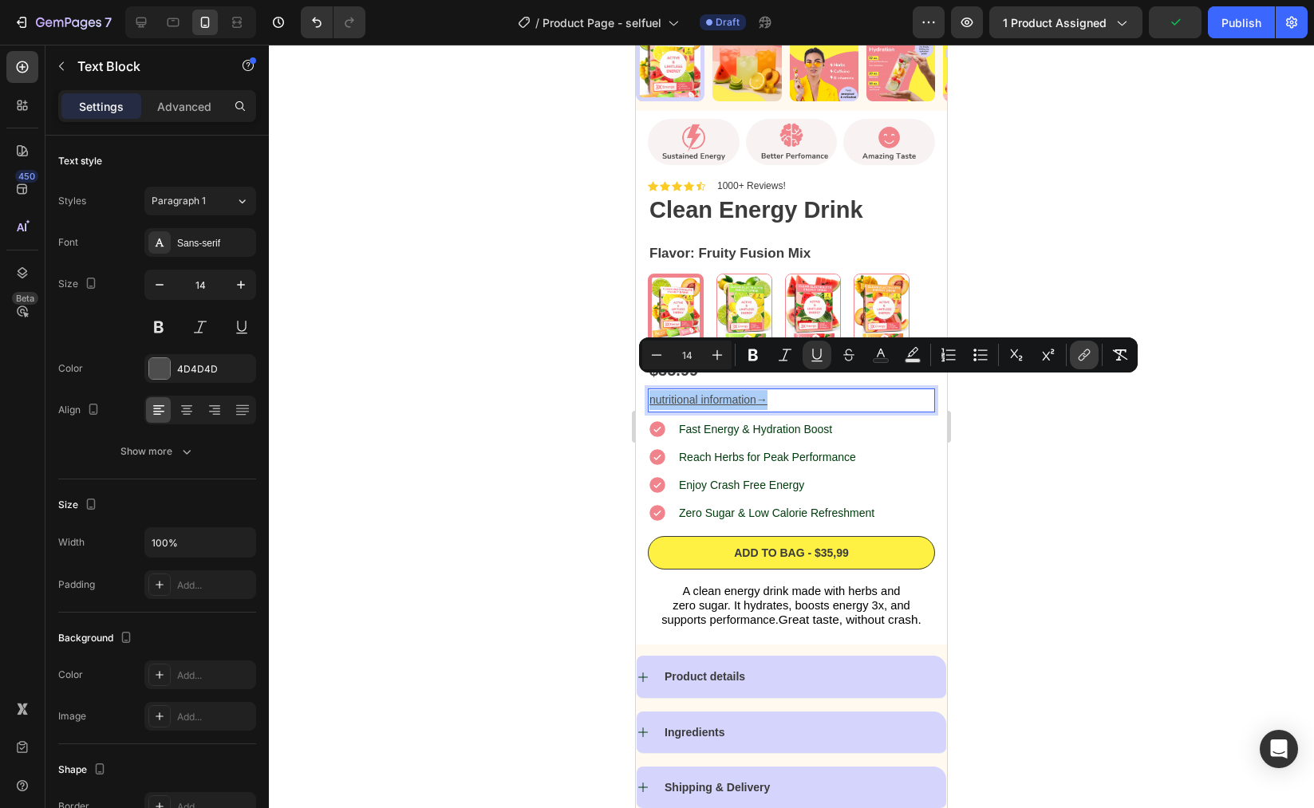
click at [1081, 357] on icon "Editor contextual toolbar" at bounding box center [1084, 355] width 16 height 16
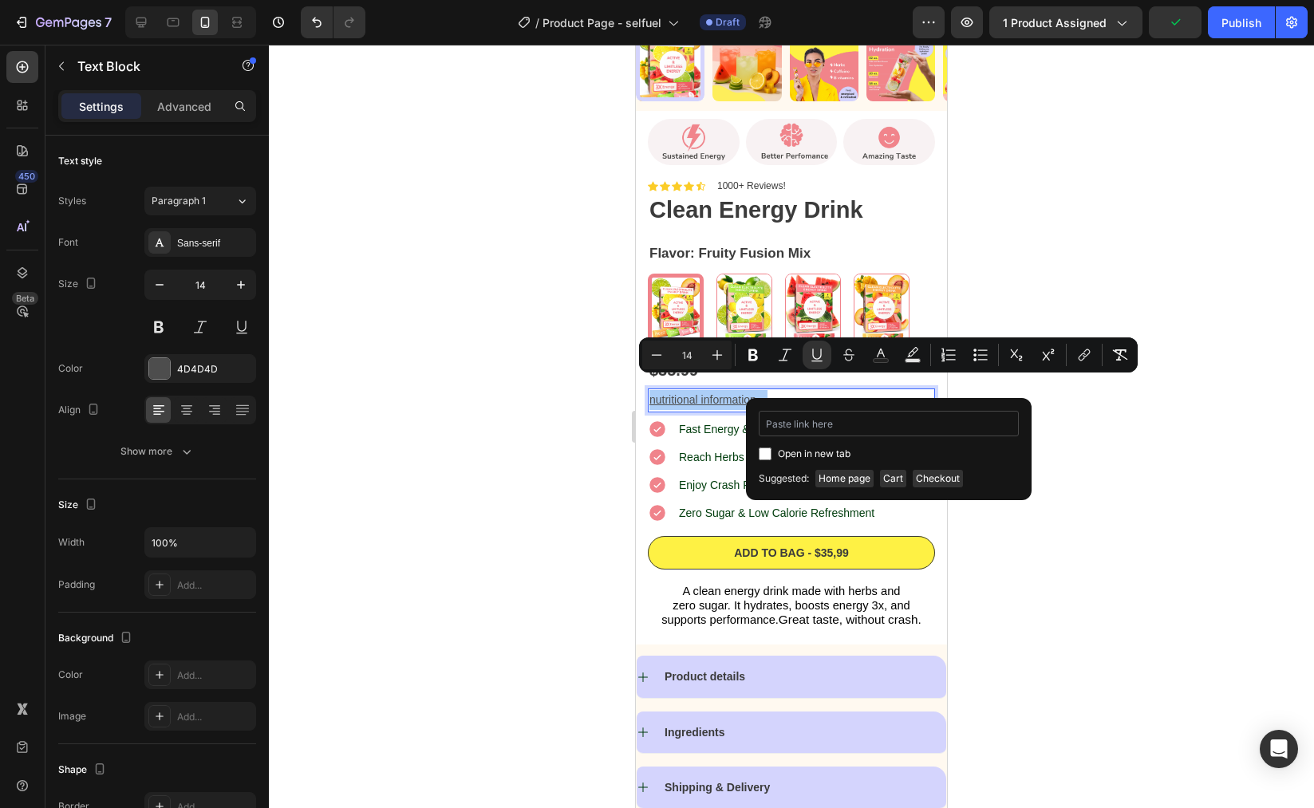
click at [840, 417] on input "Editor contextual toolbar" at bounding box center [889, 424] width 260 height 26
type input "40h00g-kv.myshopify.com/pages/selfuel_supplement-facts"
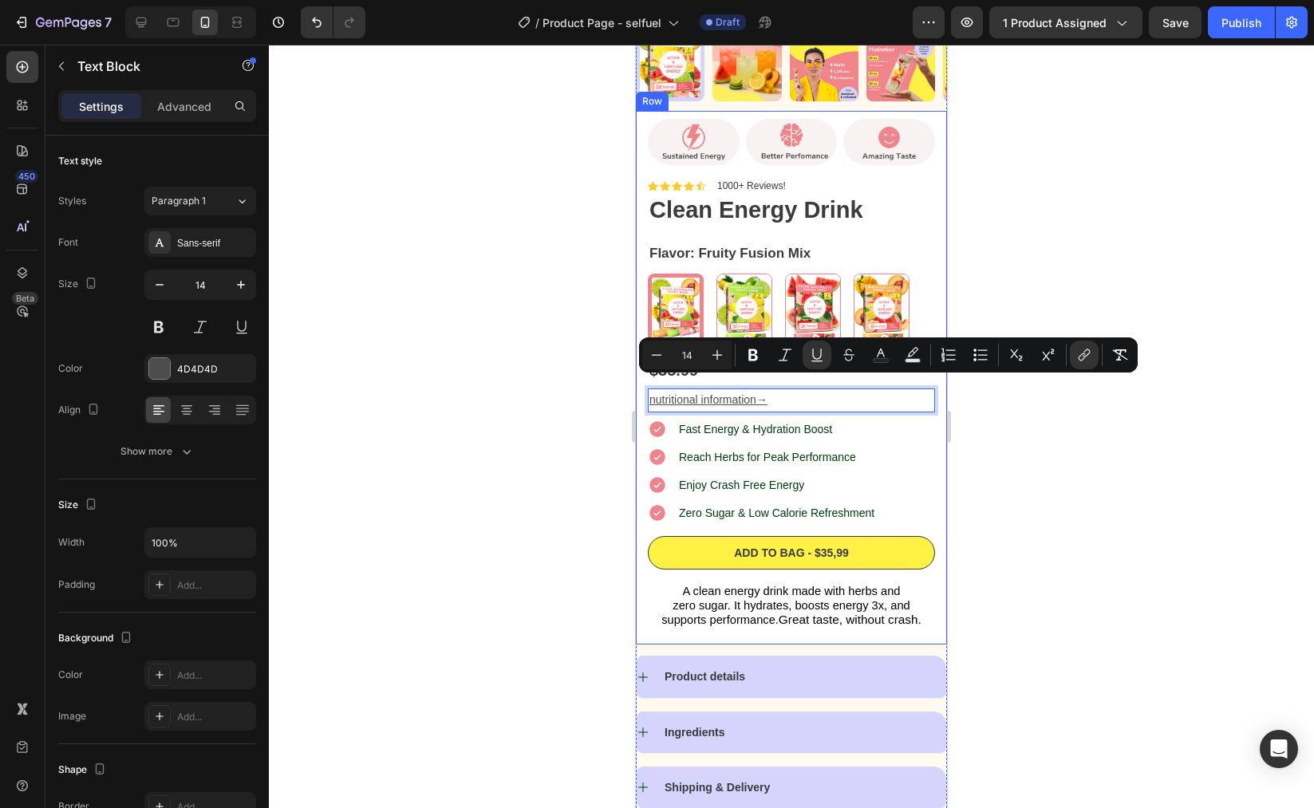
click at [924, 320] on div "Image Image Image Row Icon Icon Icon Icon Icon Icon List 1000+ Reviews! Text Bl…" at bounding box center [791, 378] width 311 height 534
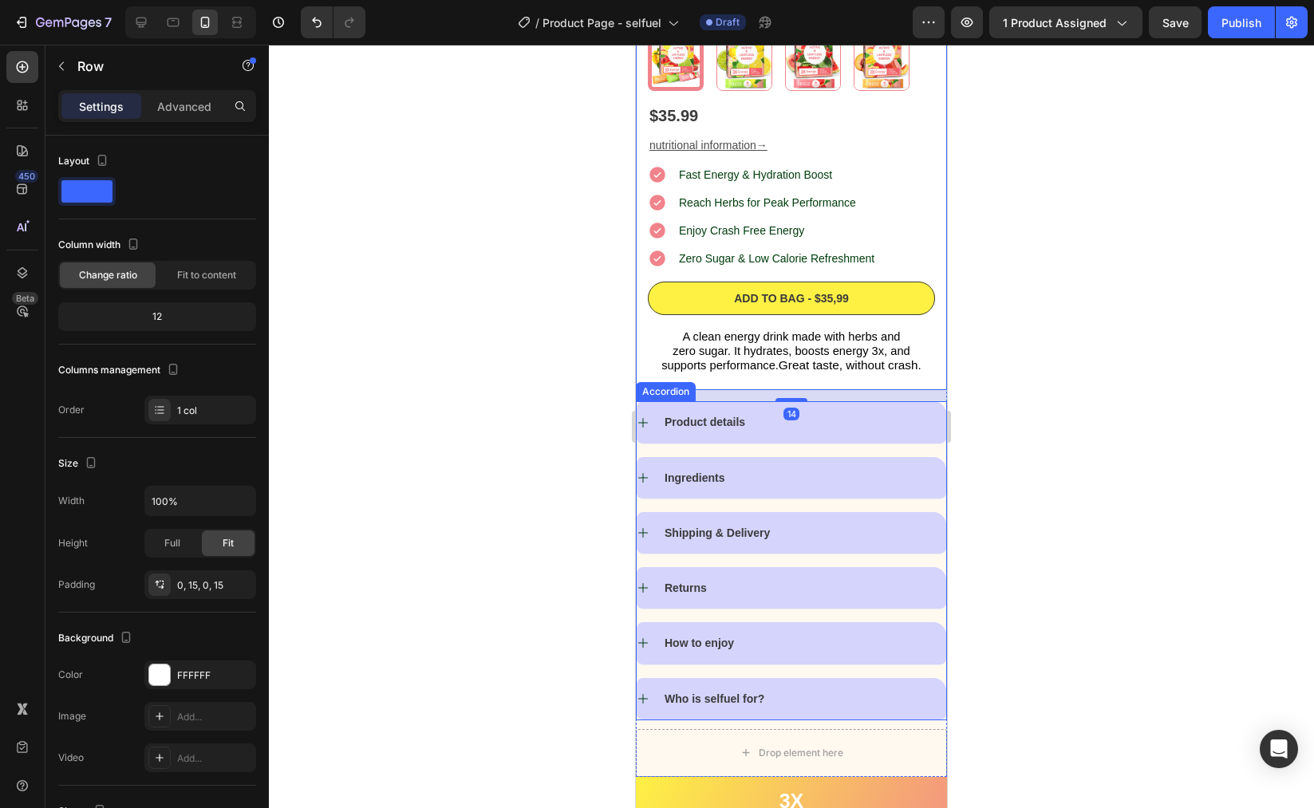
scroll to position [621, 0]
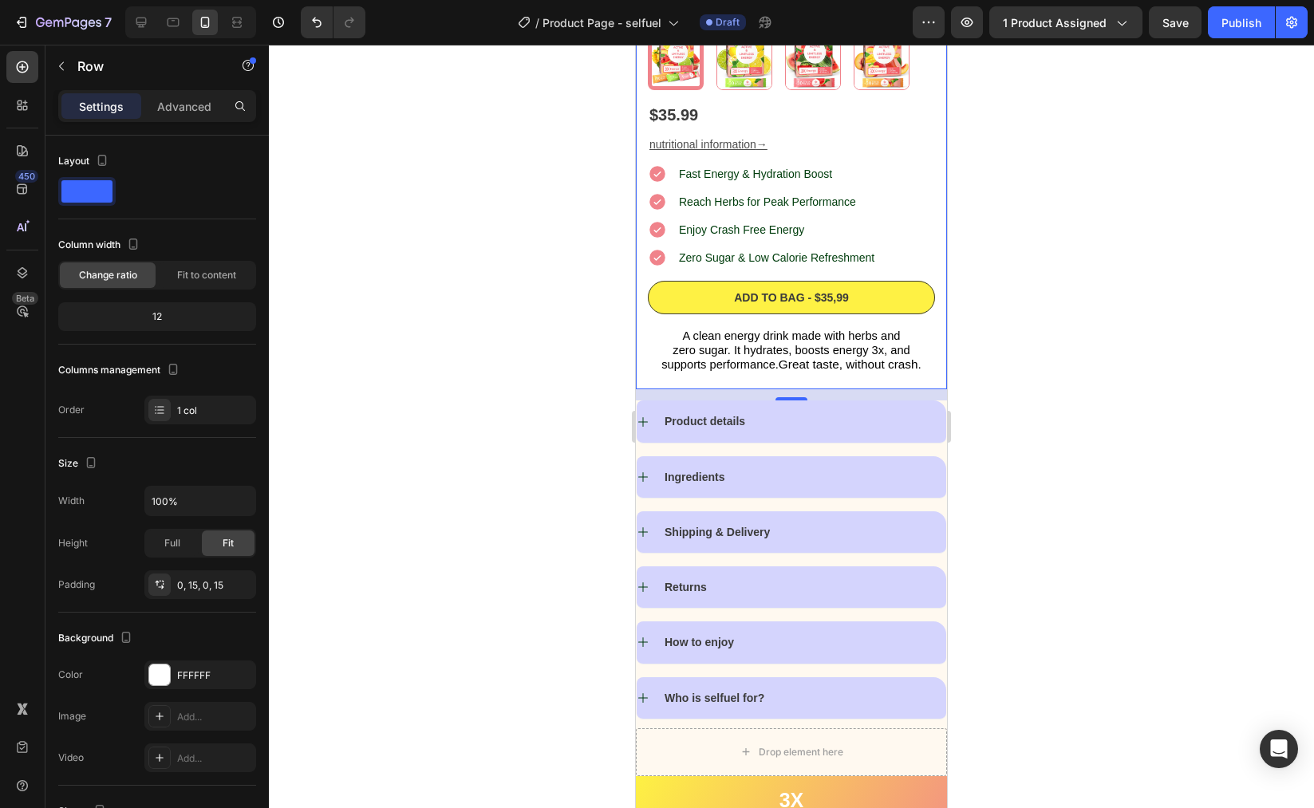
click at [1116, 385] on div at bounding box center [791, 427] width 1045 height 764
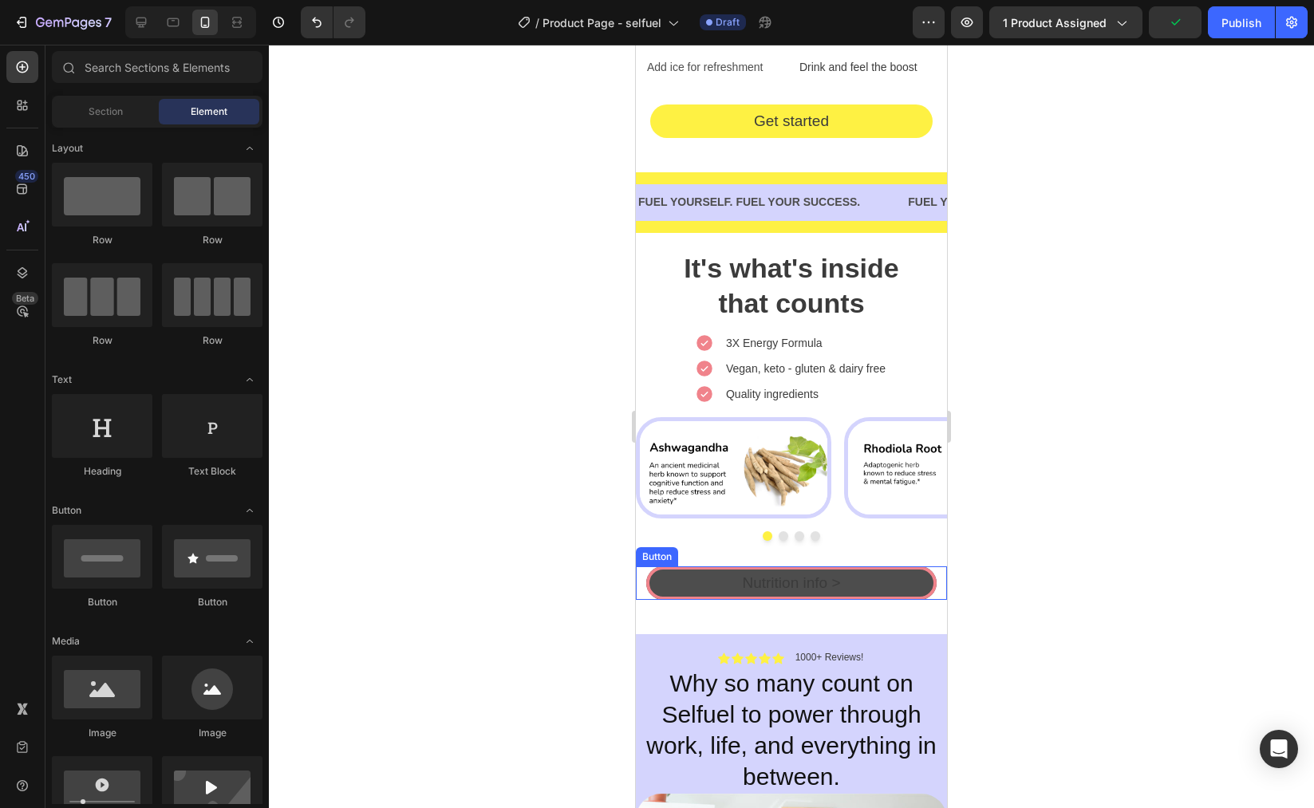
scroll to position [1961, 0]
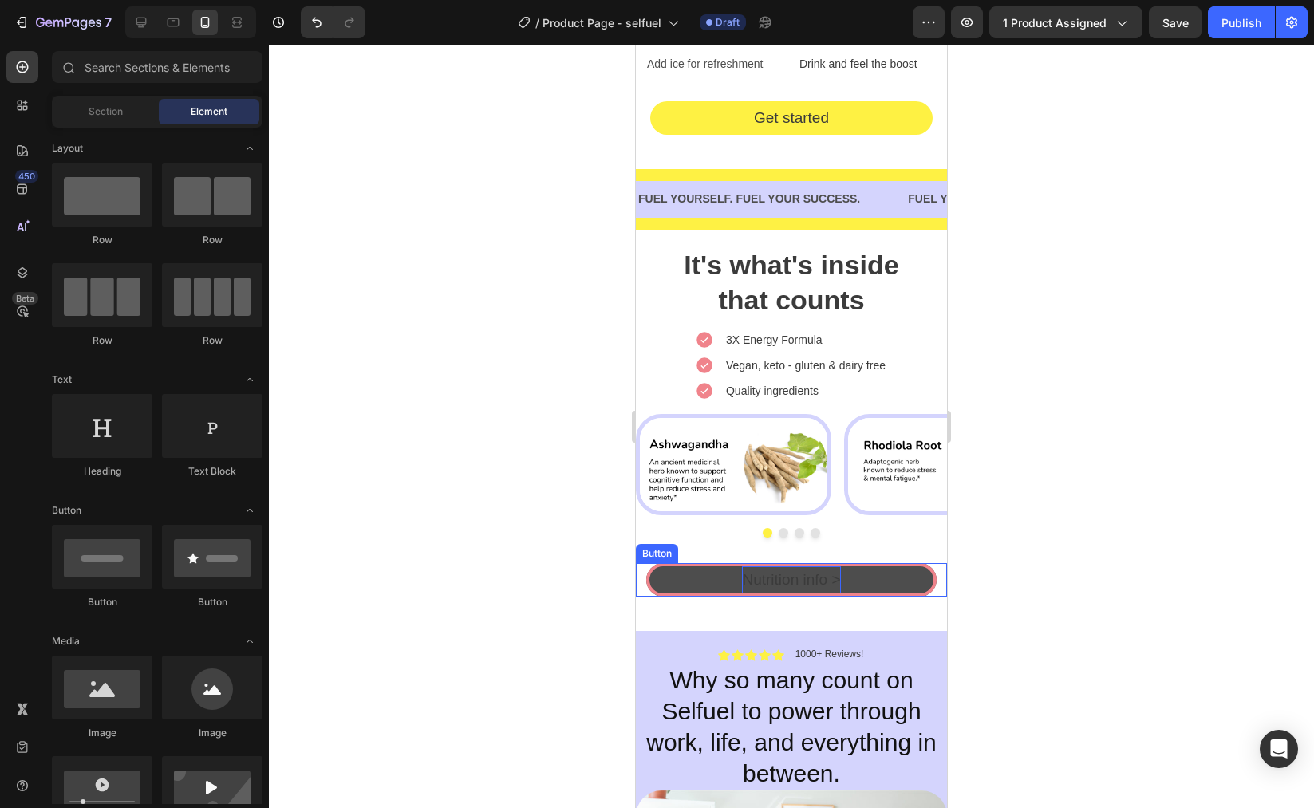
click at [791, 571] on p "Nutrition info >" at bounding box center [791, 580] width 98 height 27
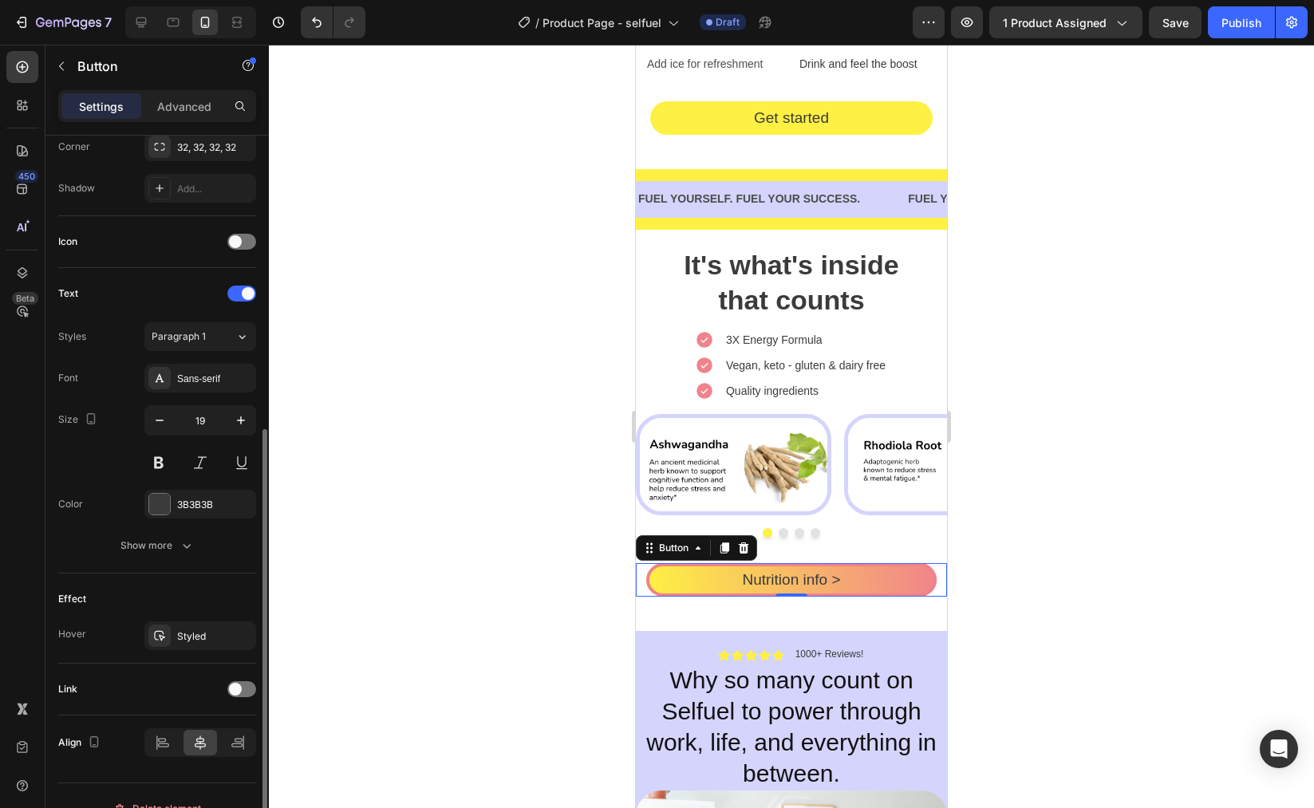
scroll to position [426, 0]
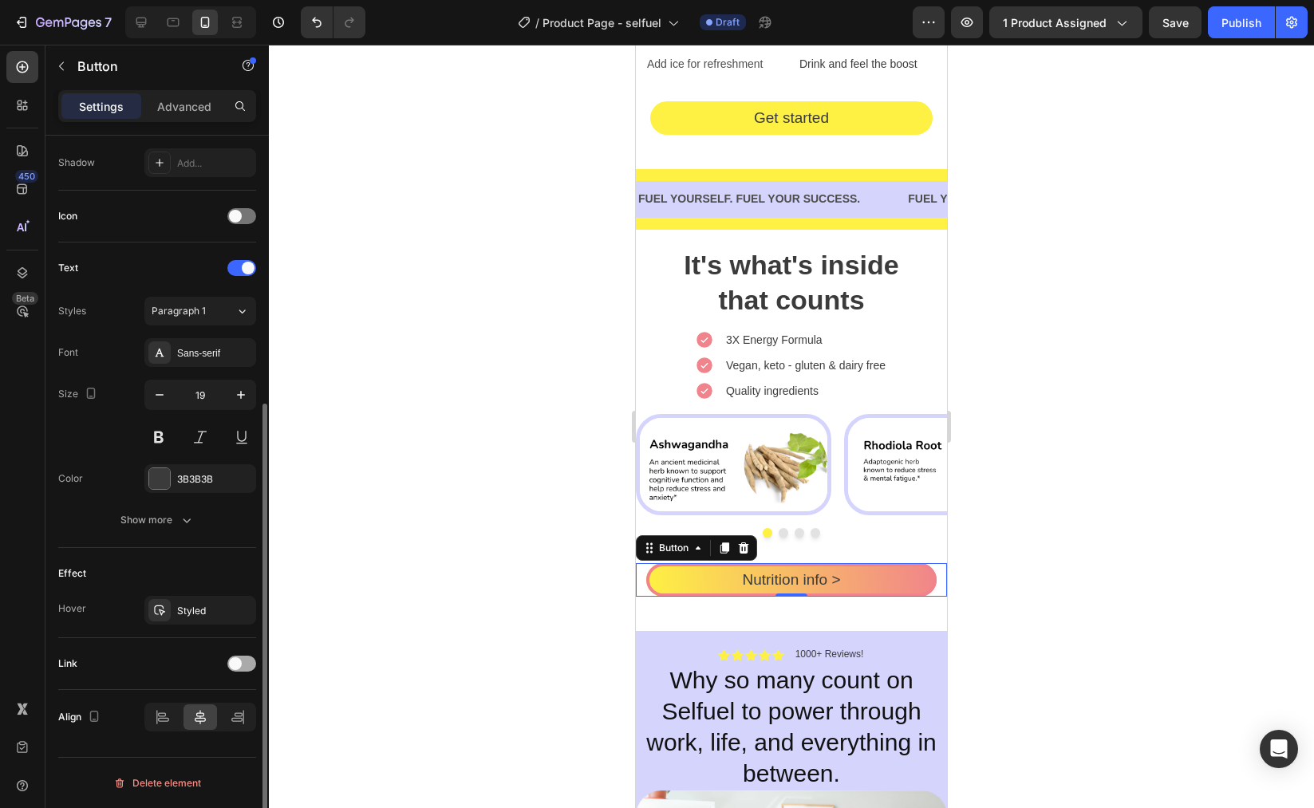
click at [244, 671] on div at bounding box center [241, 664] width 29 height 16
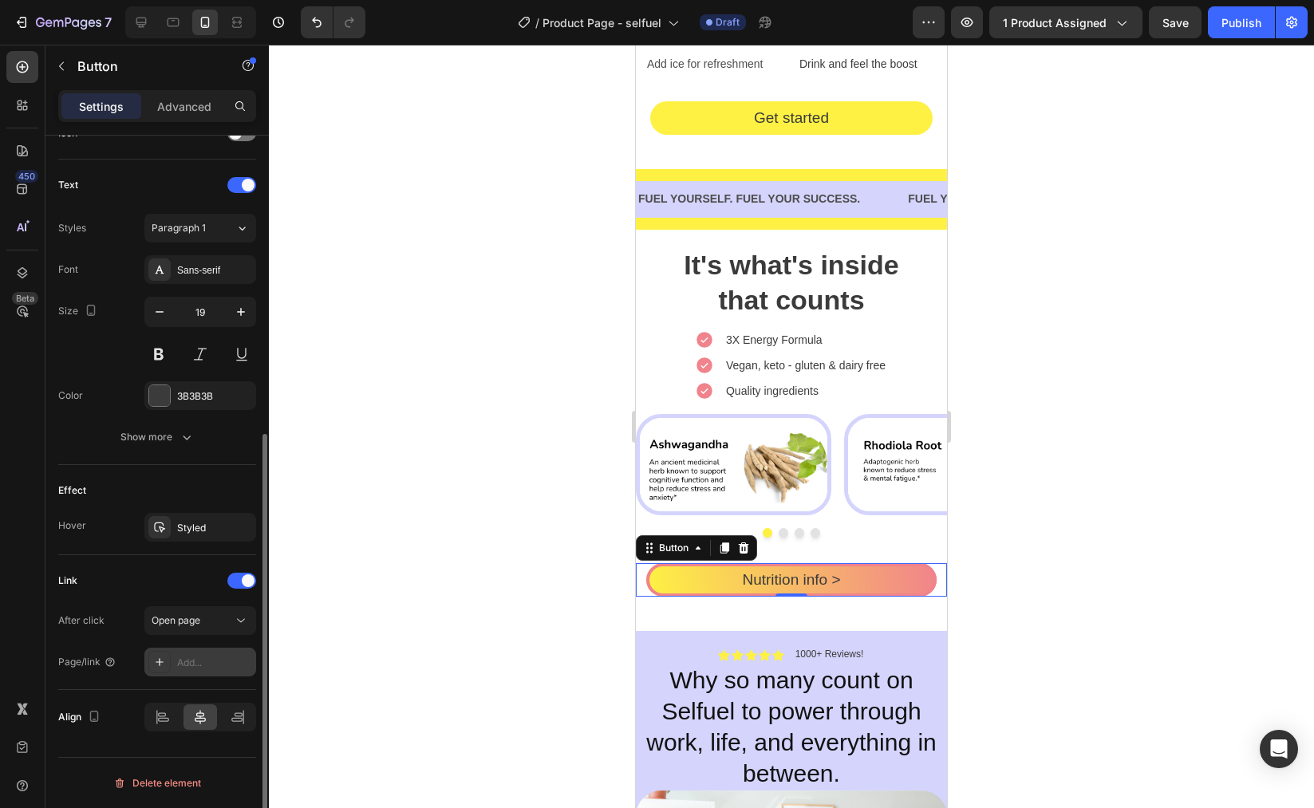
click at [189, 657] on div "Add..." at bounding box center [214, 663] width 75 height 14
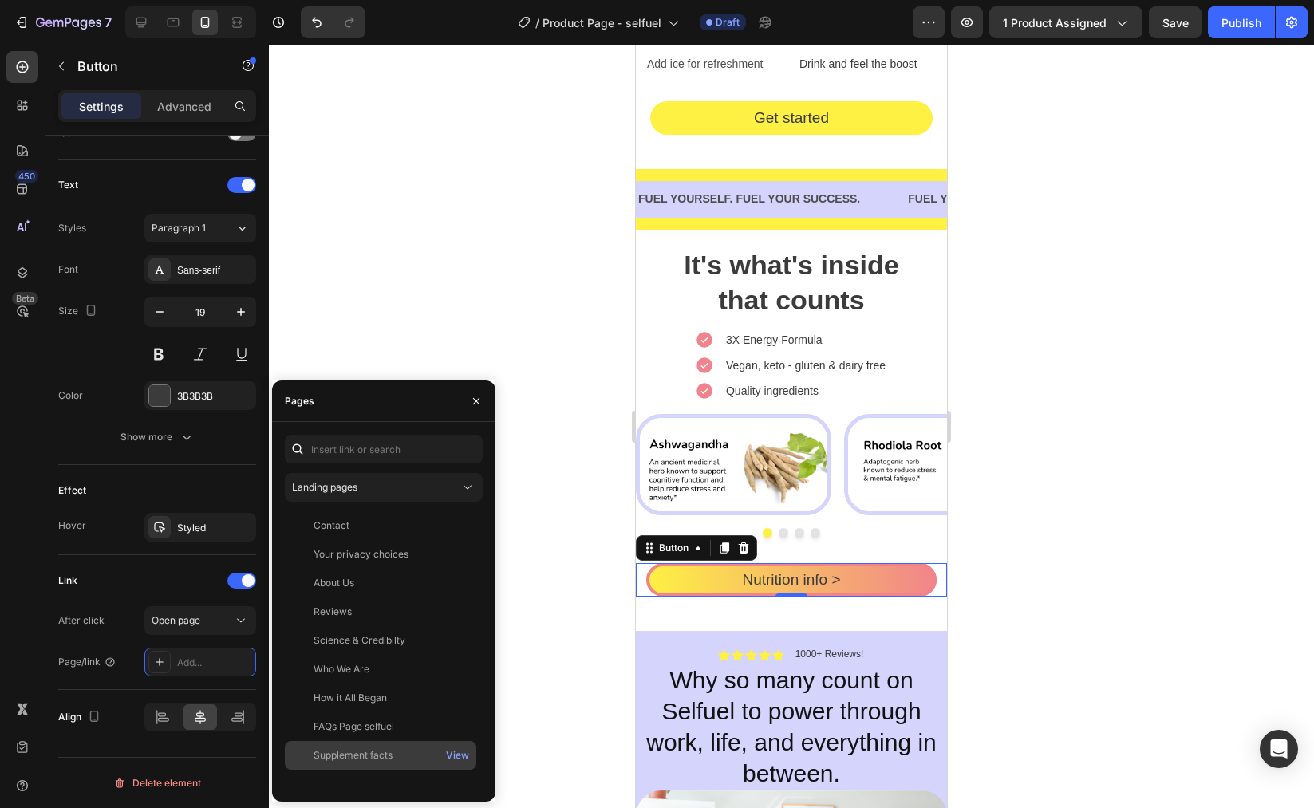
click at [360, 749] on div "Supplement facts" at bounding box center [353, 755] width 79 height 14
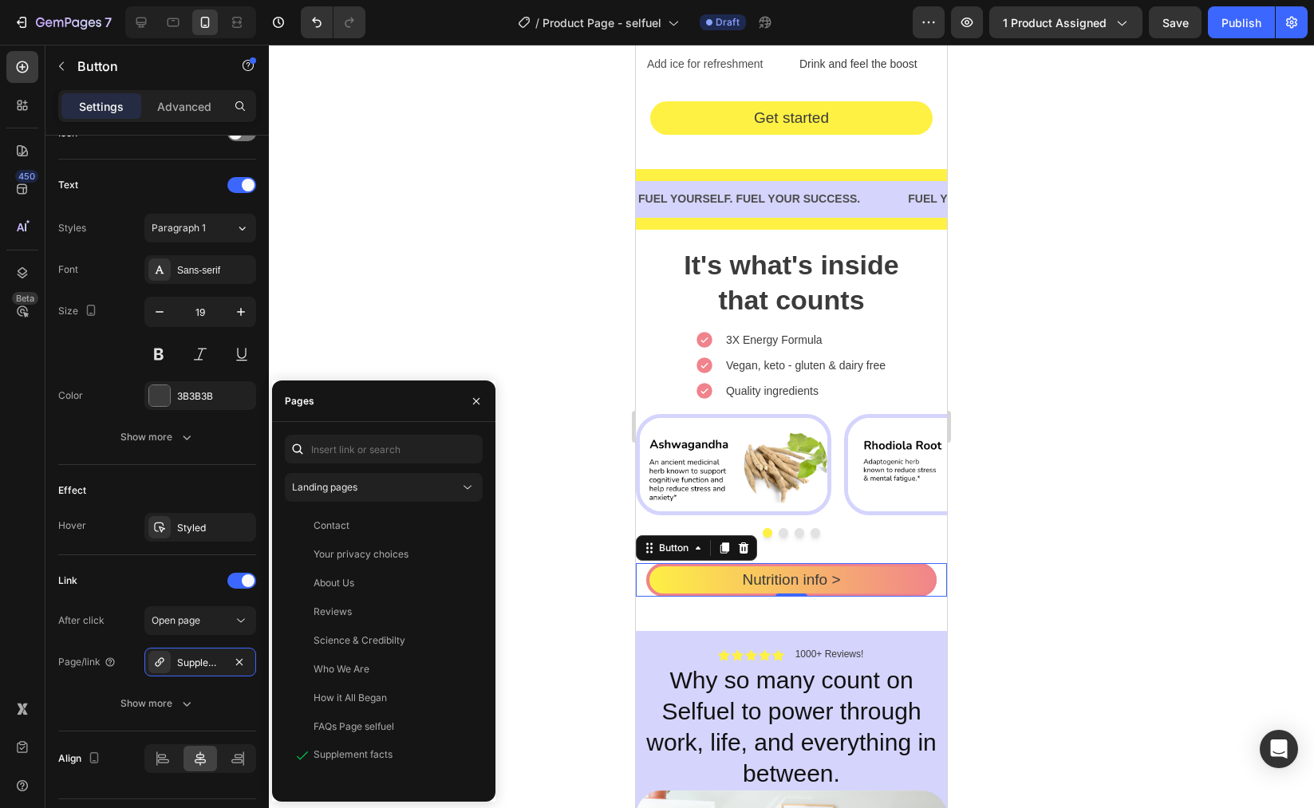
click at [381, 314] on div at bounding box center [791, 427] width 1045 height 764
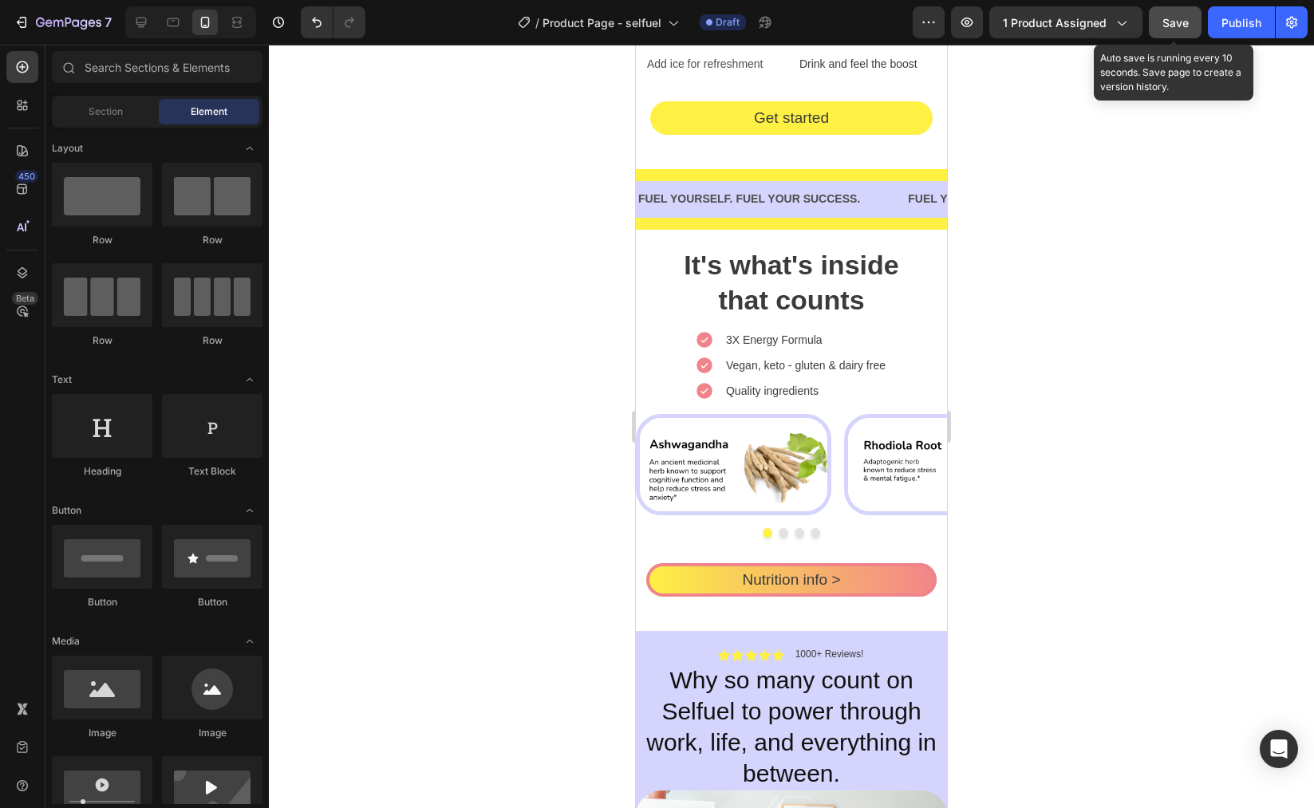
click at [1187, 13] on button "Save" at bounding box center [1175, 22] width 53 height 32
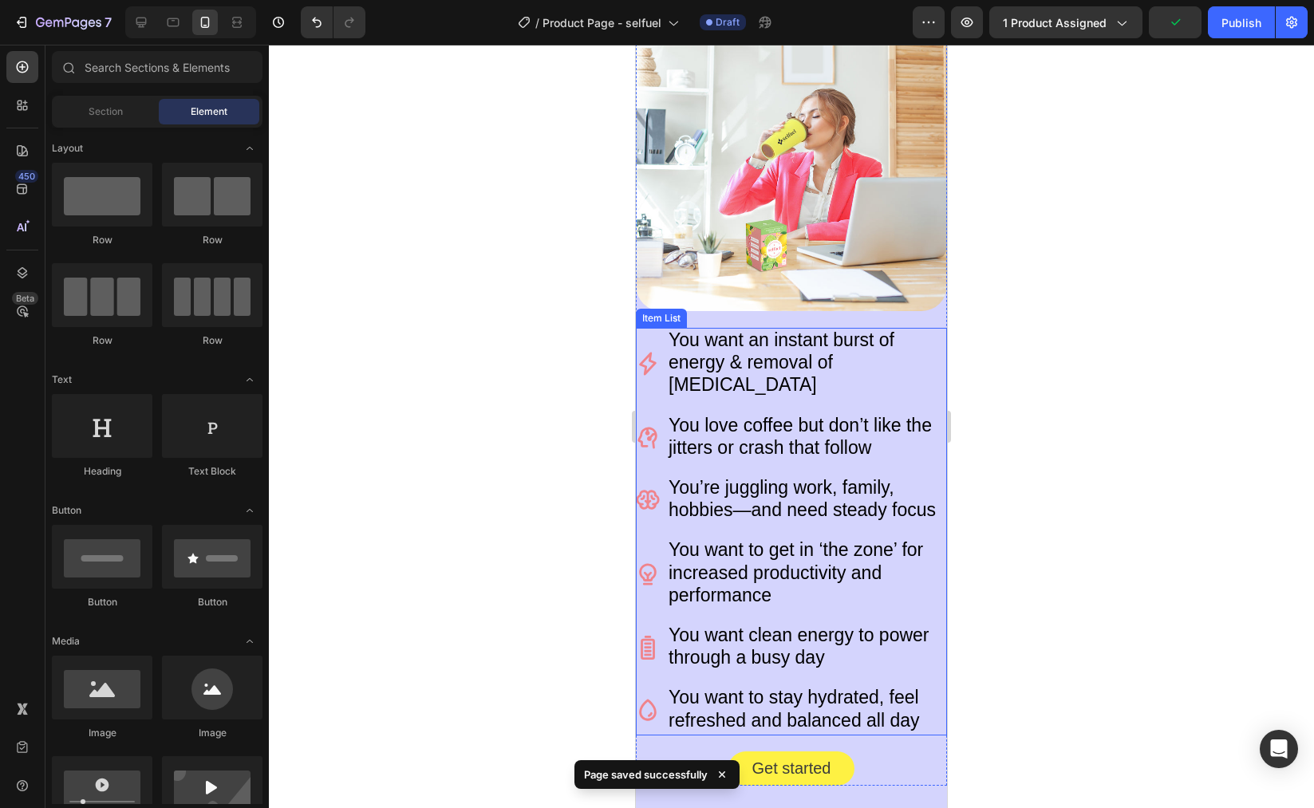
scroll to position [2191, 0]
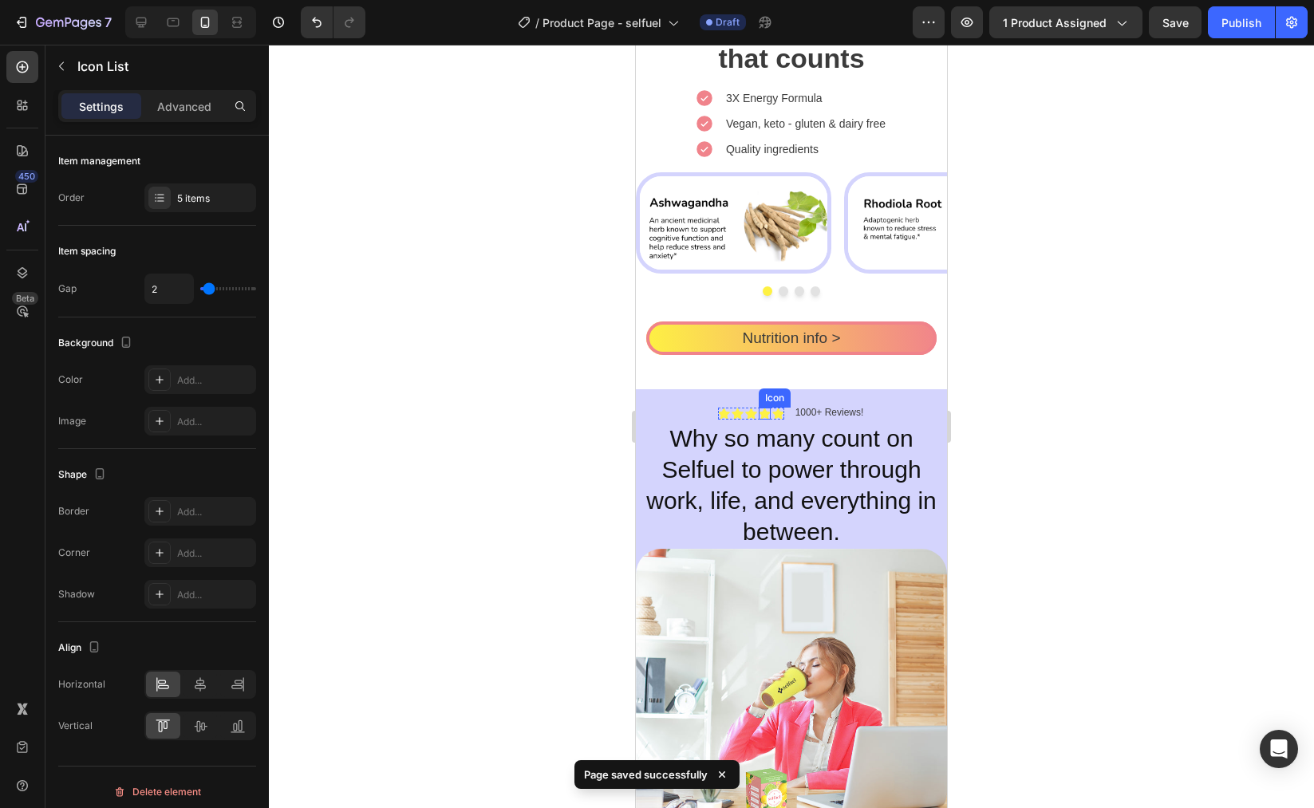
click at [764, 413] on div "Icon Icon Icon Icon Icon" at bounding box center [751, 414] width 66 height 12
click at [772, 413] on div "Icon" at bounding box center [778, 414] width 12 height 12
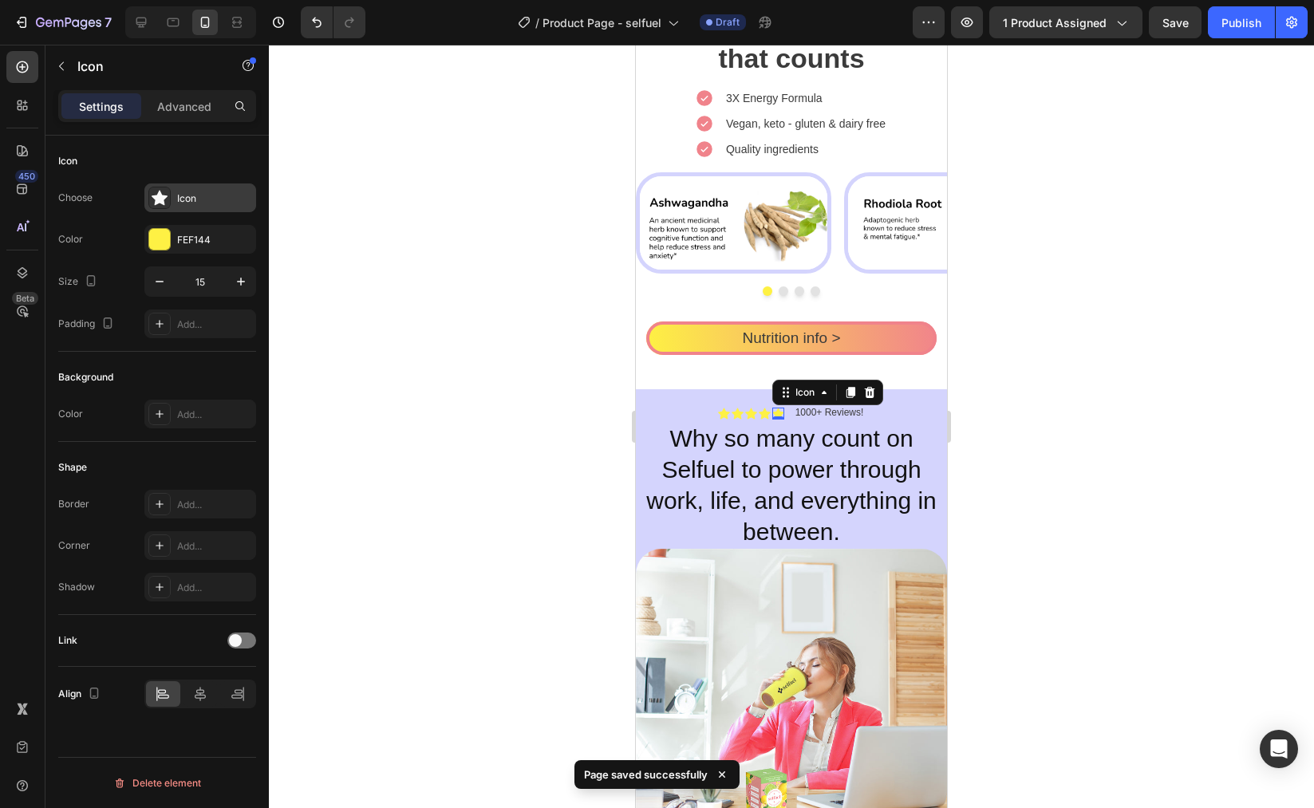
click at [182, 195] on div "Icon" at bounding box center [214, 199] width 75 height 14
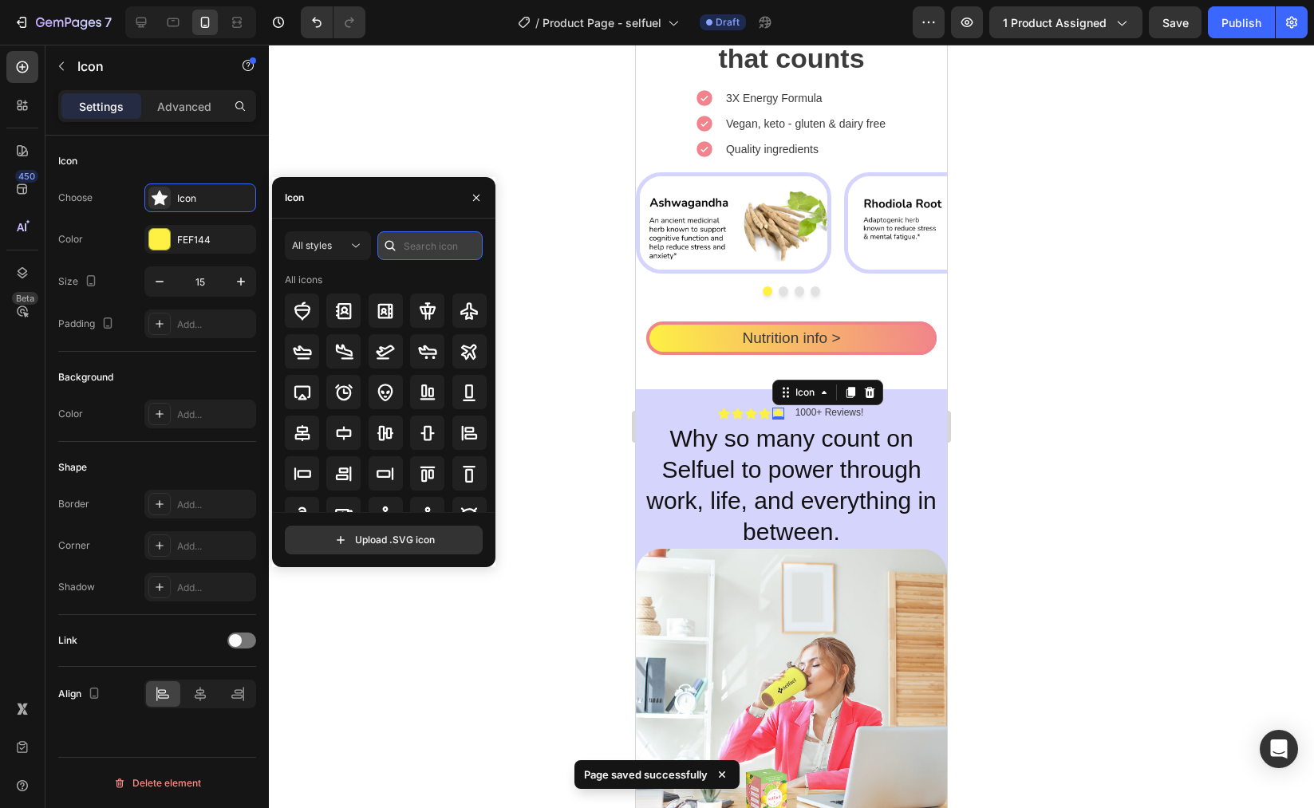
click at [415, 240] on input "text" at bounding box center [429, 245] width 105 height 29
type input "star"
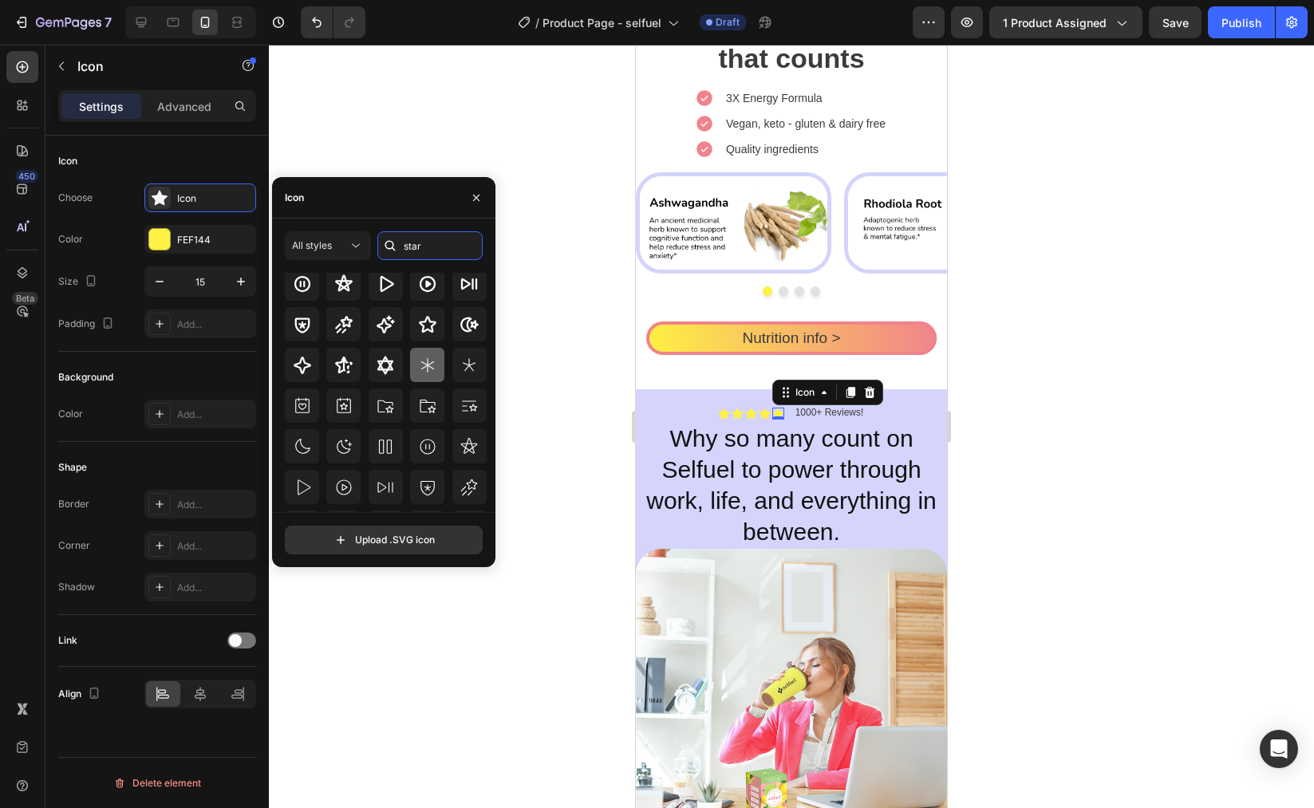
scroll to position [484, 0]
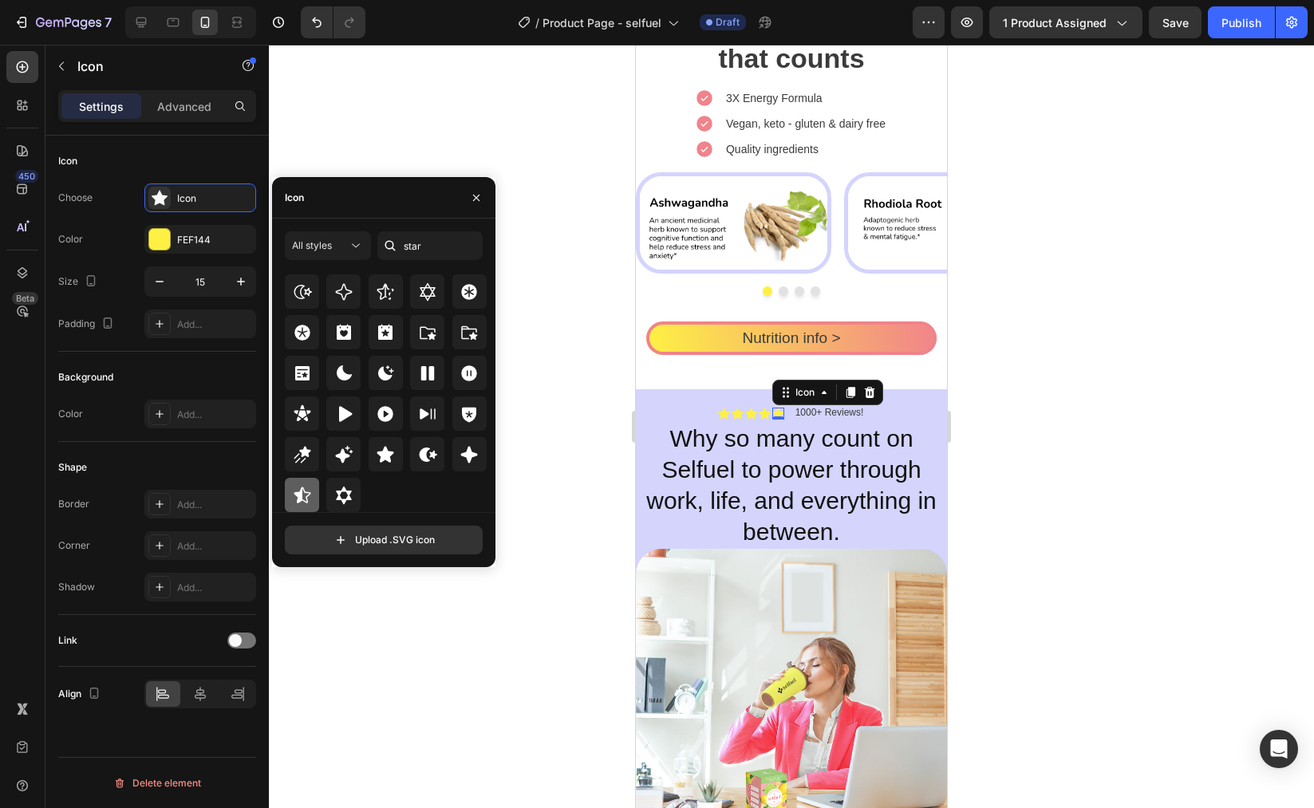
click at [289, 481] on div at bounding box center [302, 495] width 34 height 34
click at [1034, 373] on div at bounding box center [791, 427] width 1045 height 764
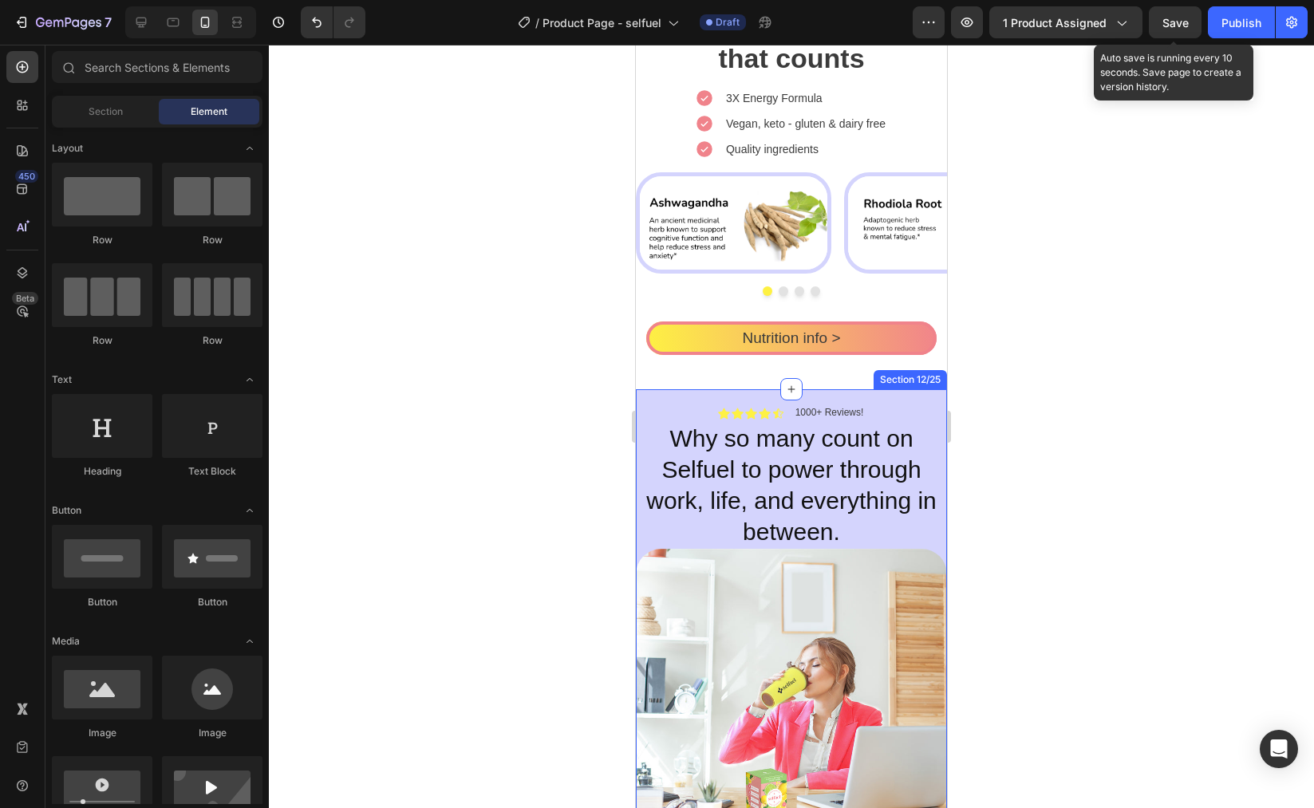
click at [1163, 18] on span "Save" at bounding box center [1176, 23] width 26 height 14
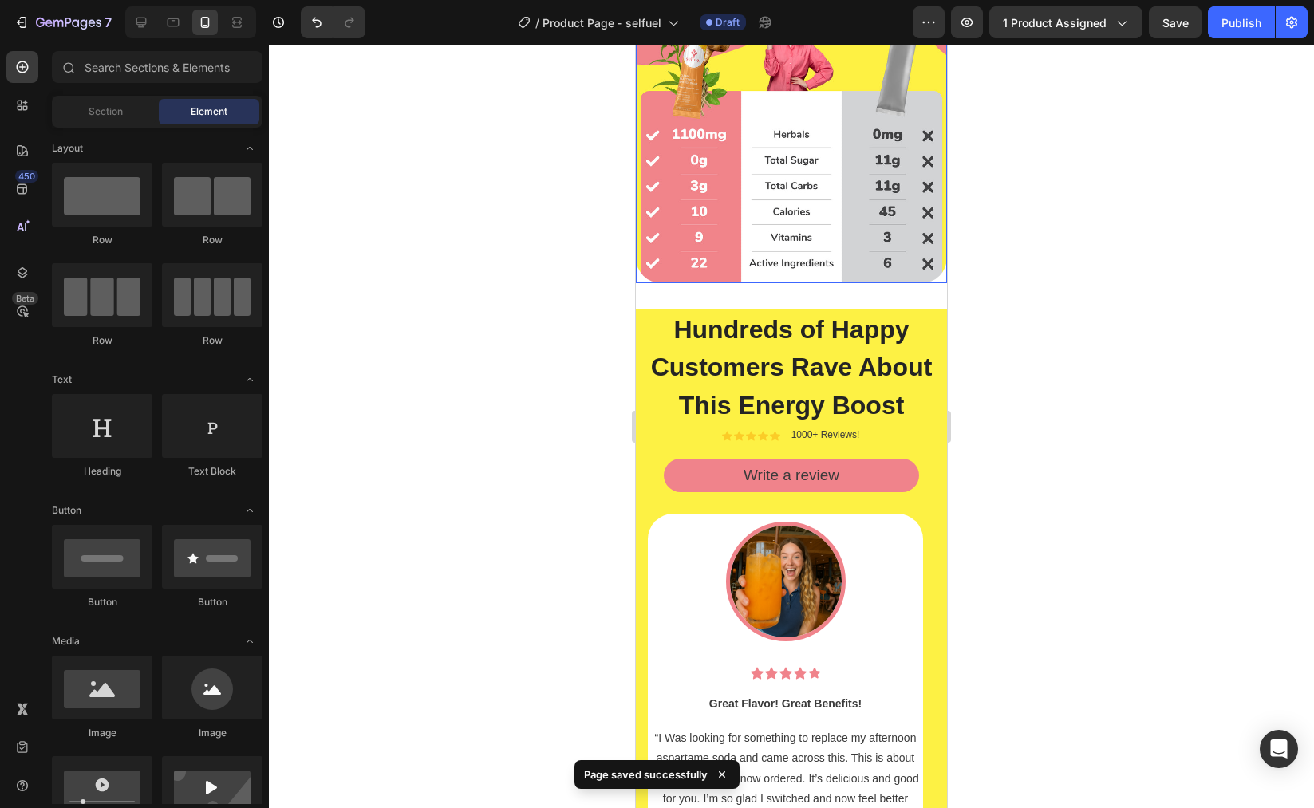
scroll to position [3713, 0]
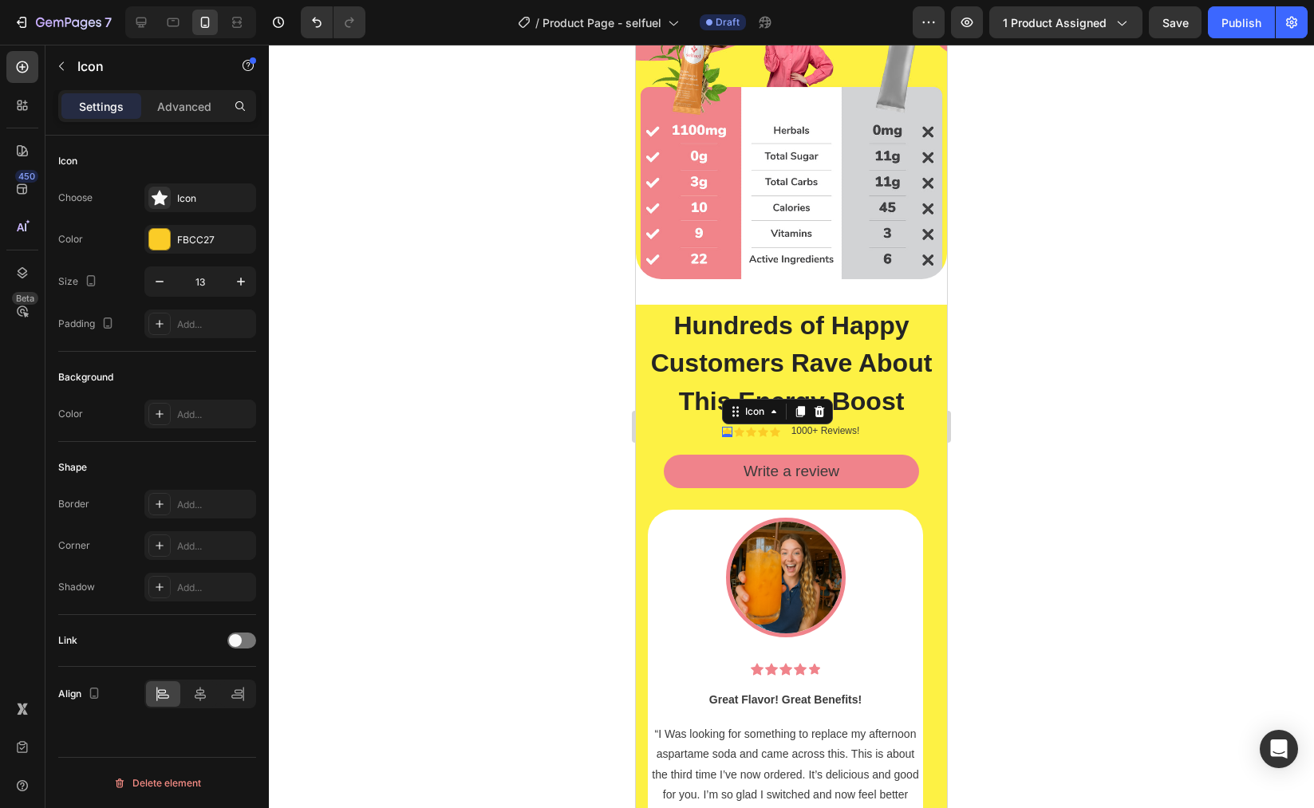
click at [722, 437] on div "Icon 0" at bounding box center [727, 432] width 10 height 10
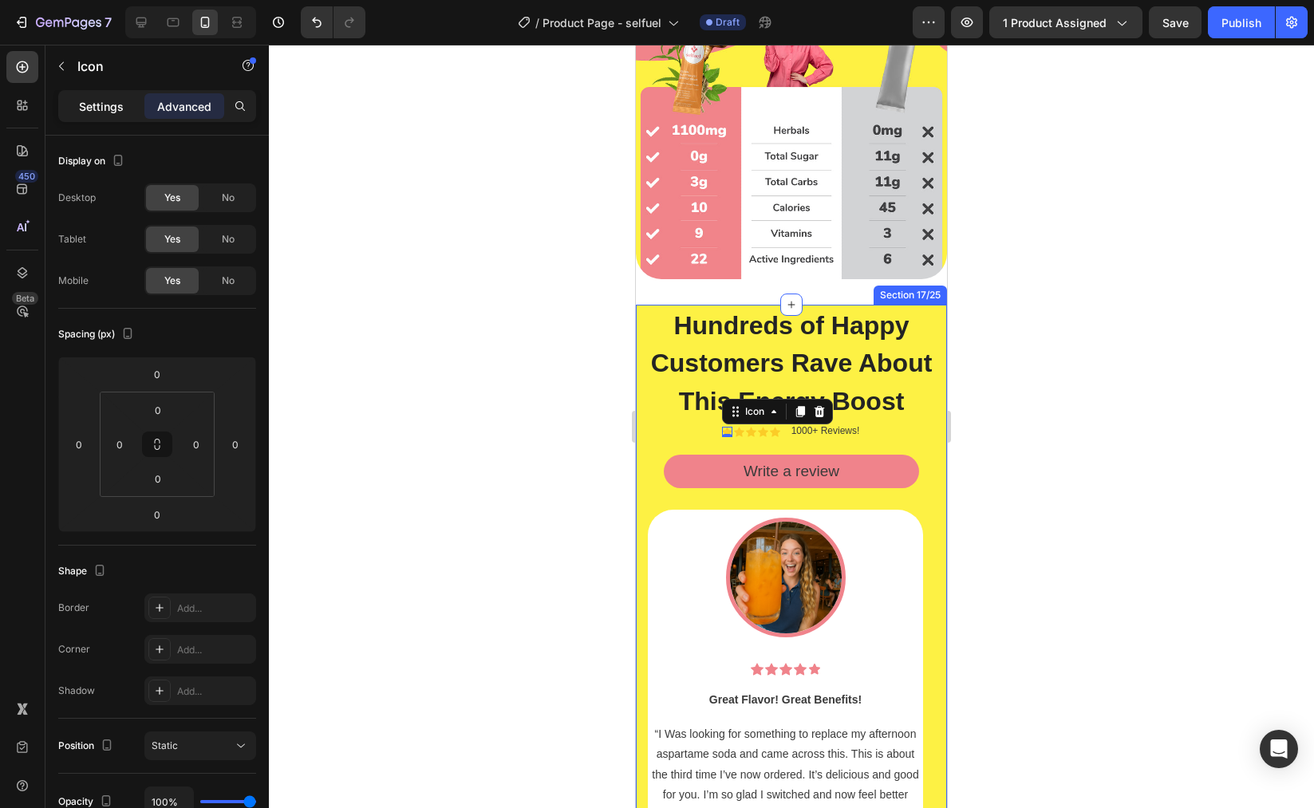
click at [97, 115] on div "Settings" at bounding box center [101, 106] width 80 height 26
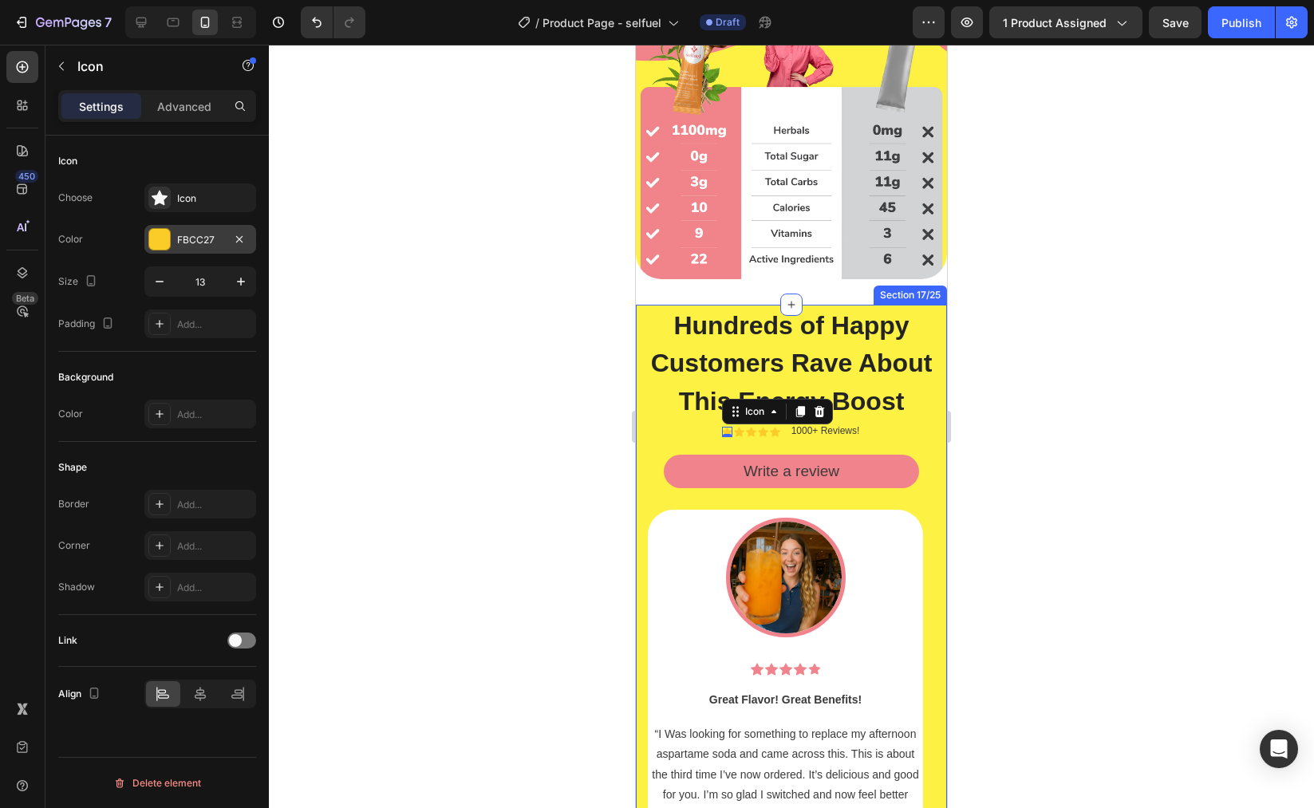
click at [152, 238] on div at bounding box center [159, 239] width 21 height 21
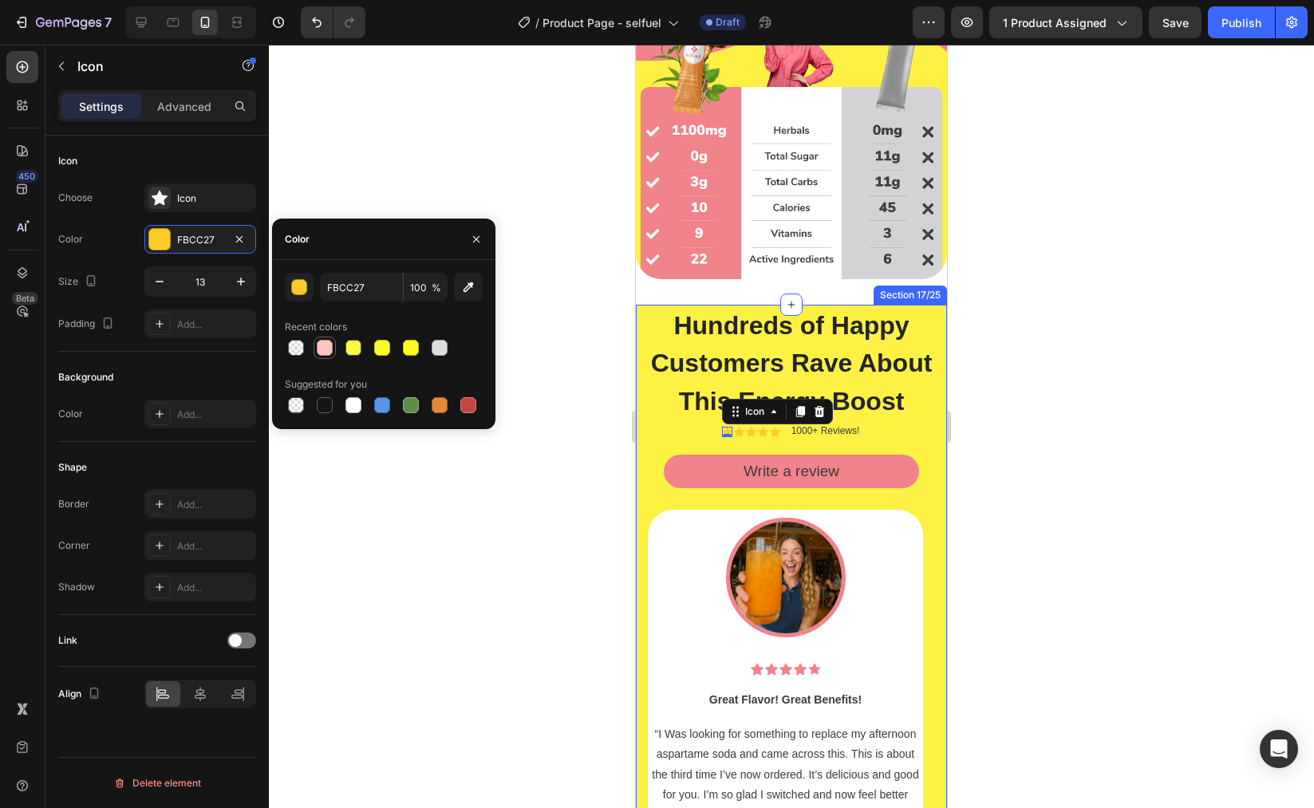
click at [324, 352] on div at bounding box center [325, 348] width 16 height 16
click at [470, 282] on icon "button" at bounding box center [468, 287] width 16 height 16
type input "F0848B"
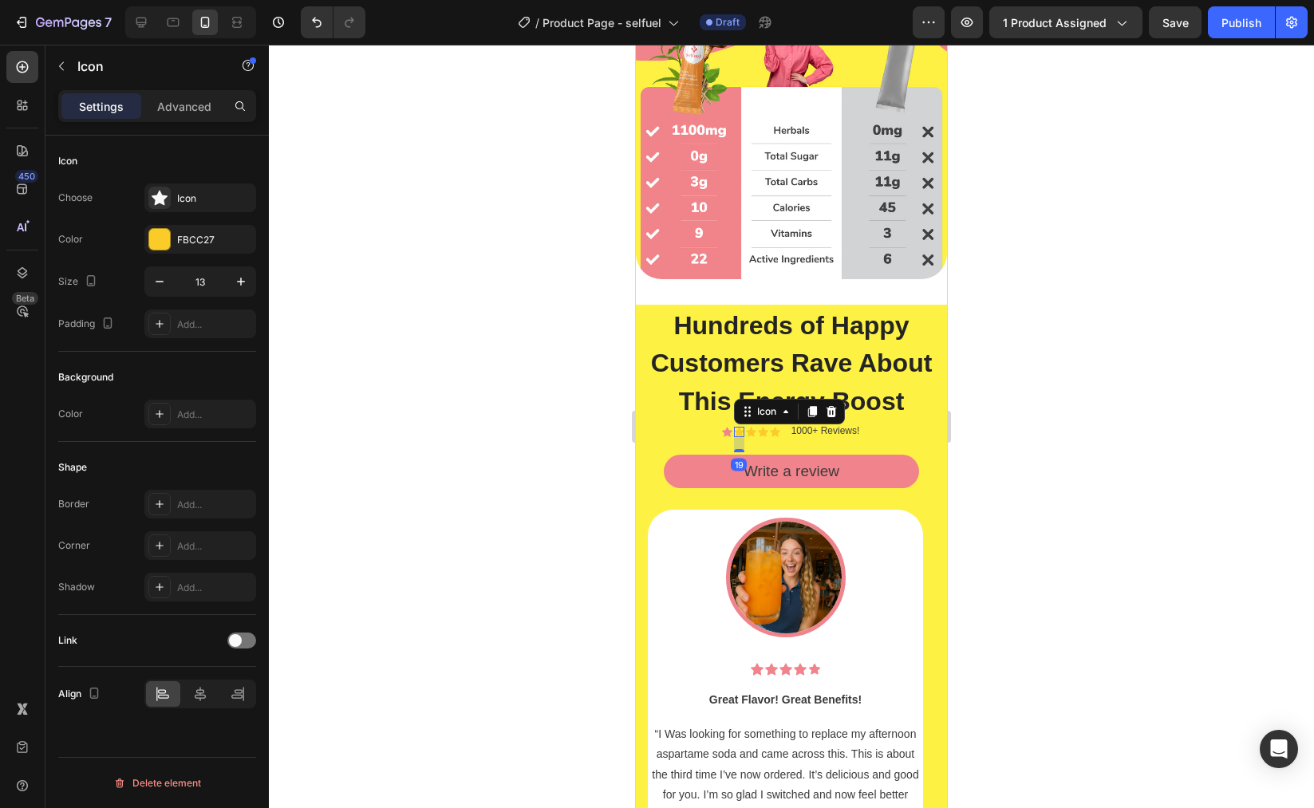
click at [734, 437] on icon at bounding box center [739, 432] width 10 height 10
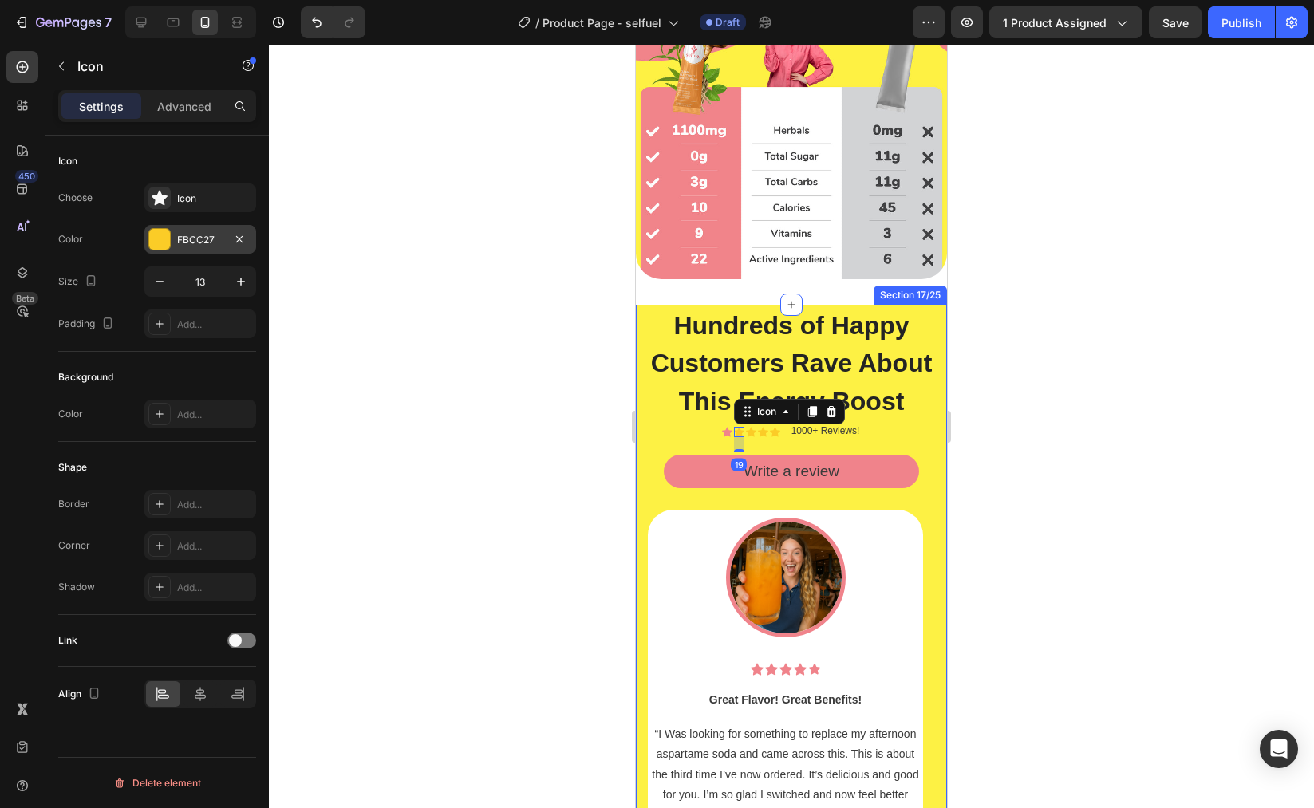
click at [154, 235] on div at bounding box center [159, 239] width 21 height 21
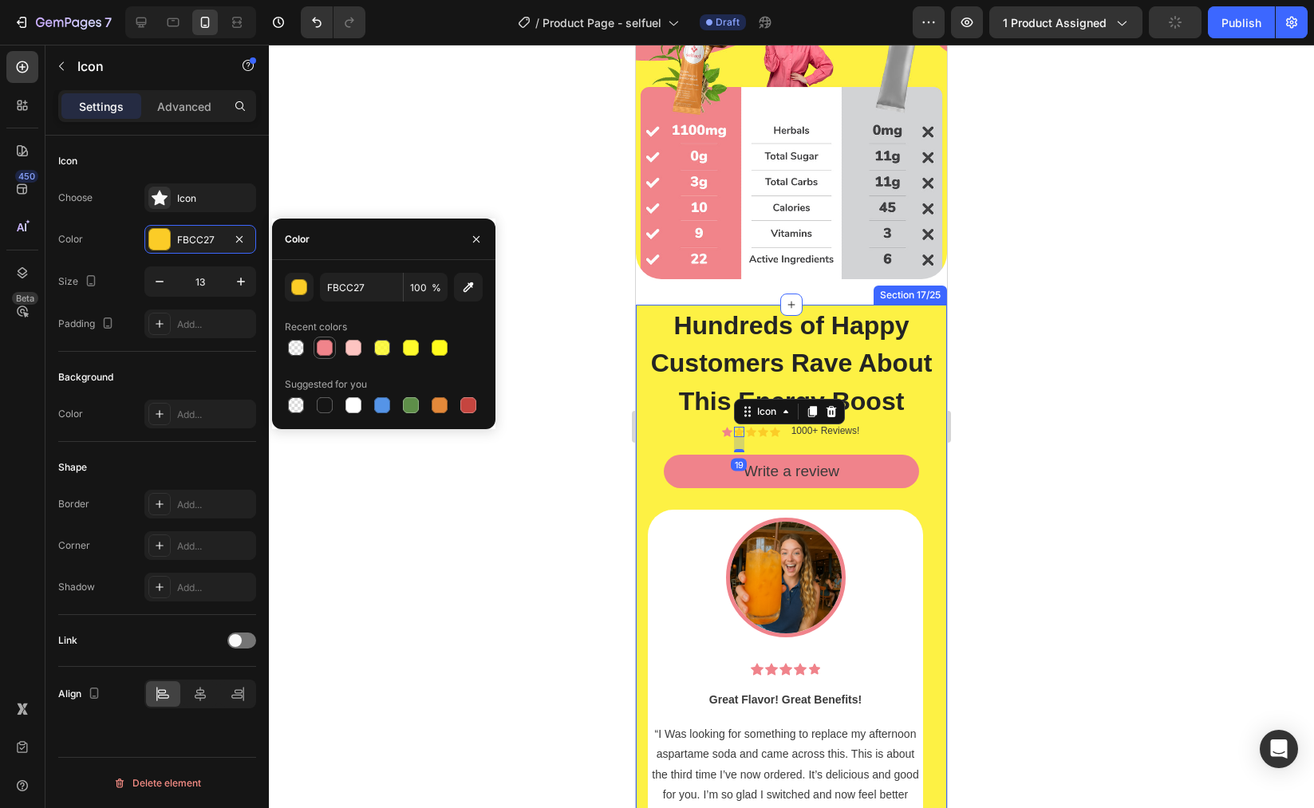
click at [324, 348] on div at bounding box center [325, 348] width 16 height 16
type input "F0848B"
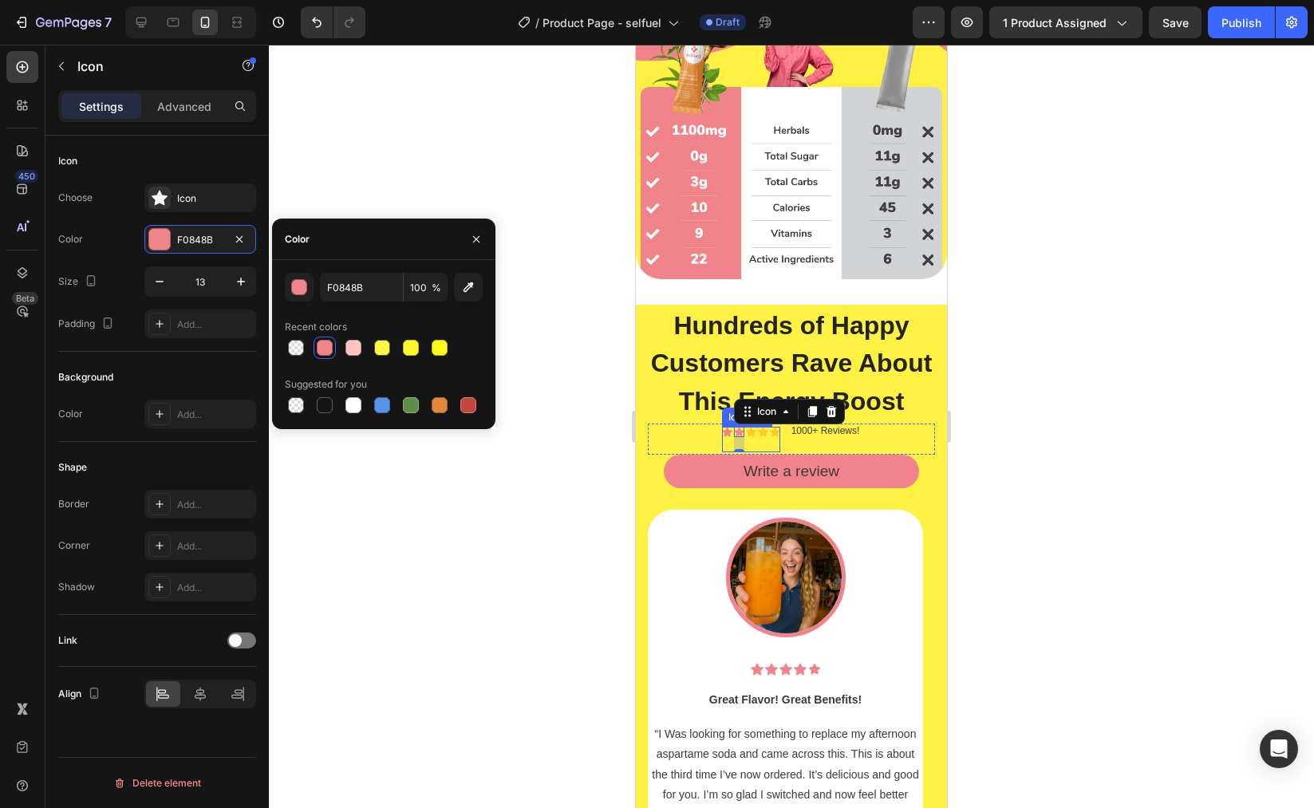
click at [749, 437] on div "Icon" at bounding box center [751, 432] width 10 height 10
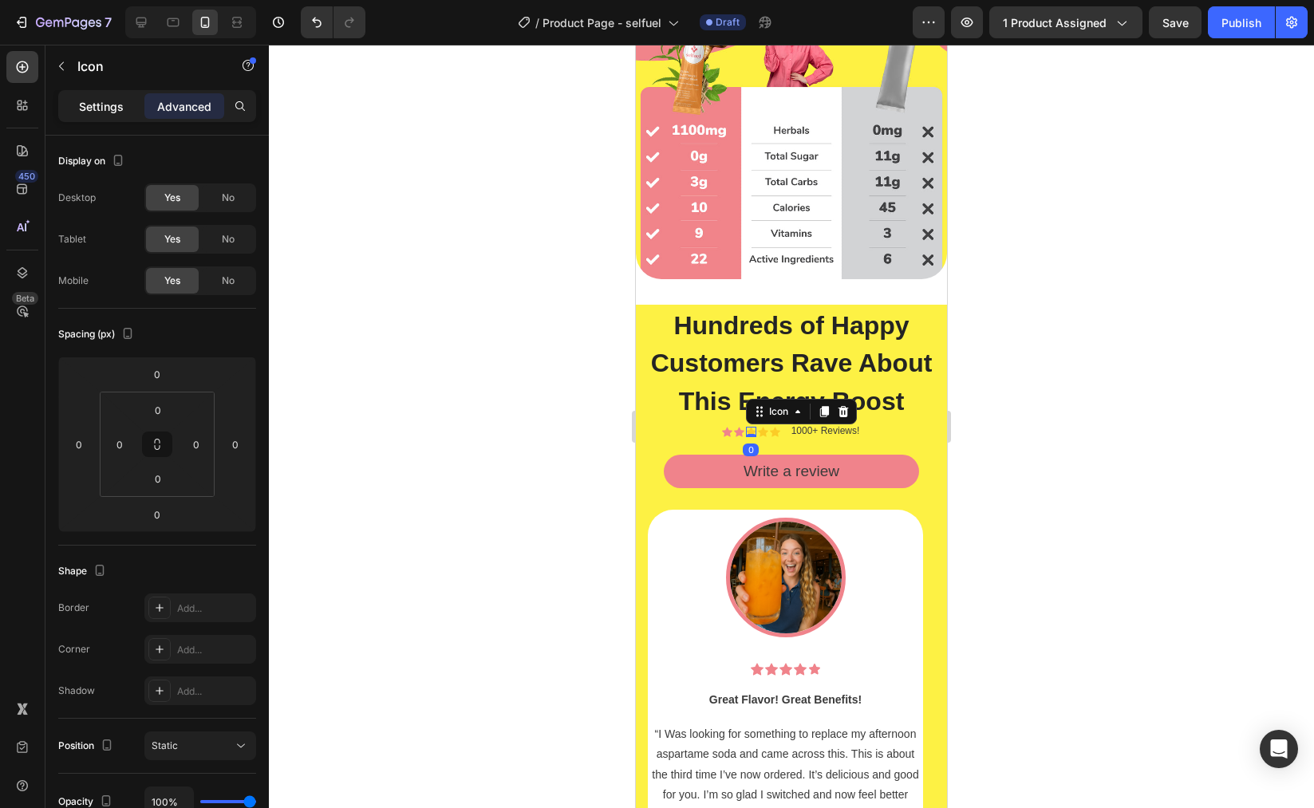
click at [91, 103] on p "Settings" at bounding box center [101, 106] width 45 height 17
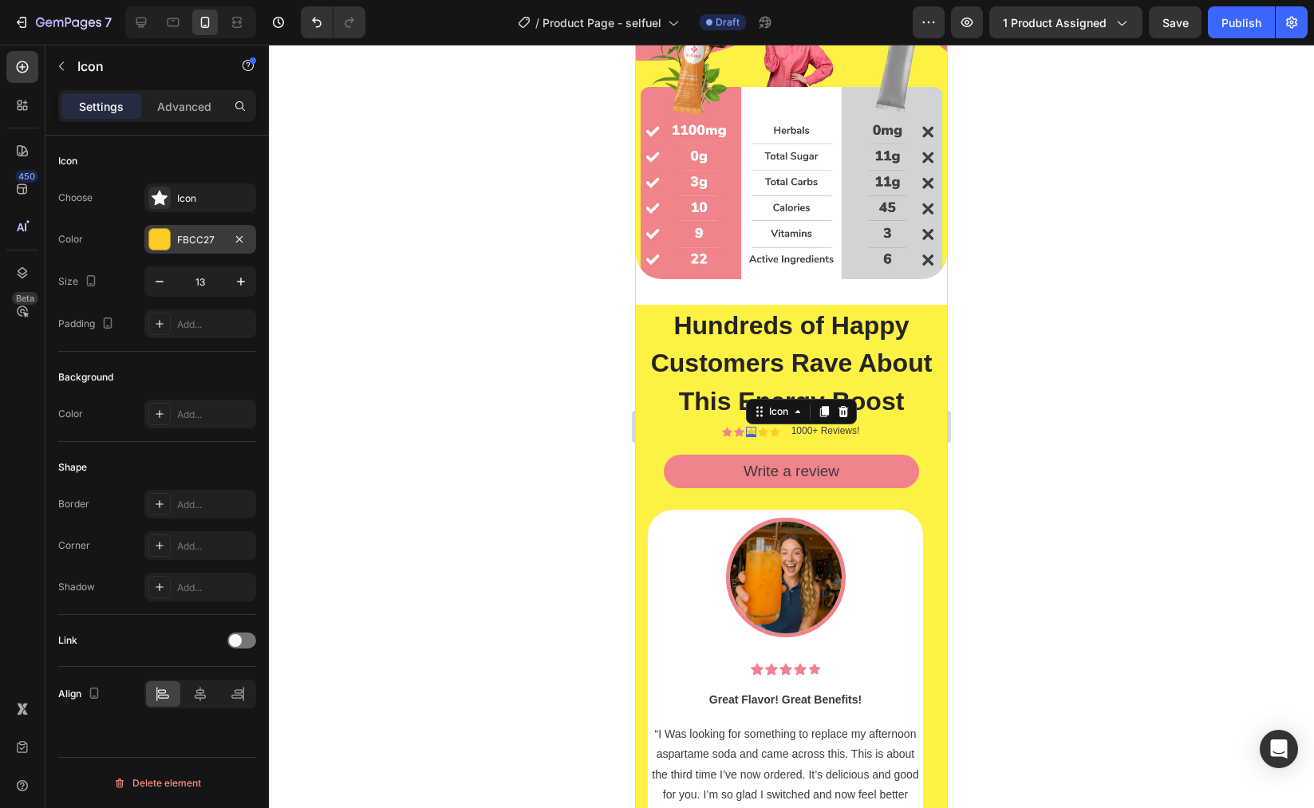
click at [160, 247] on div at bounding box center [159, 239] width 21 height 21
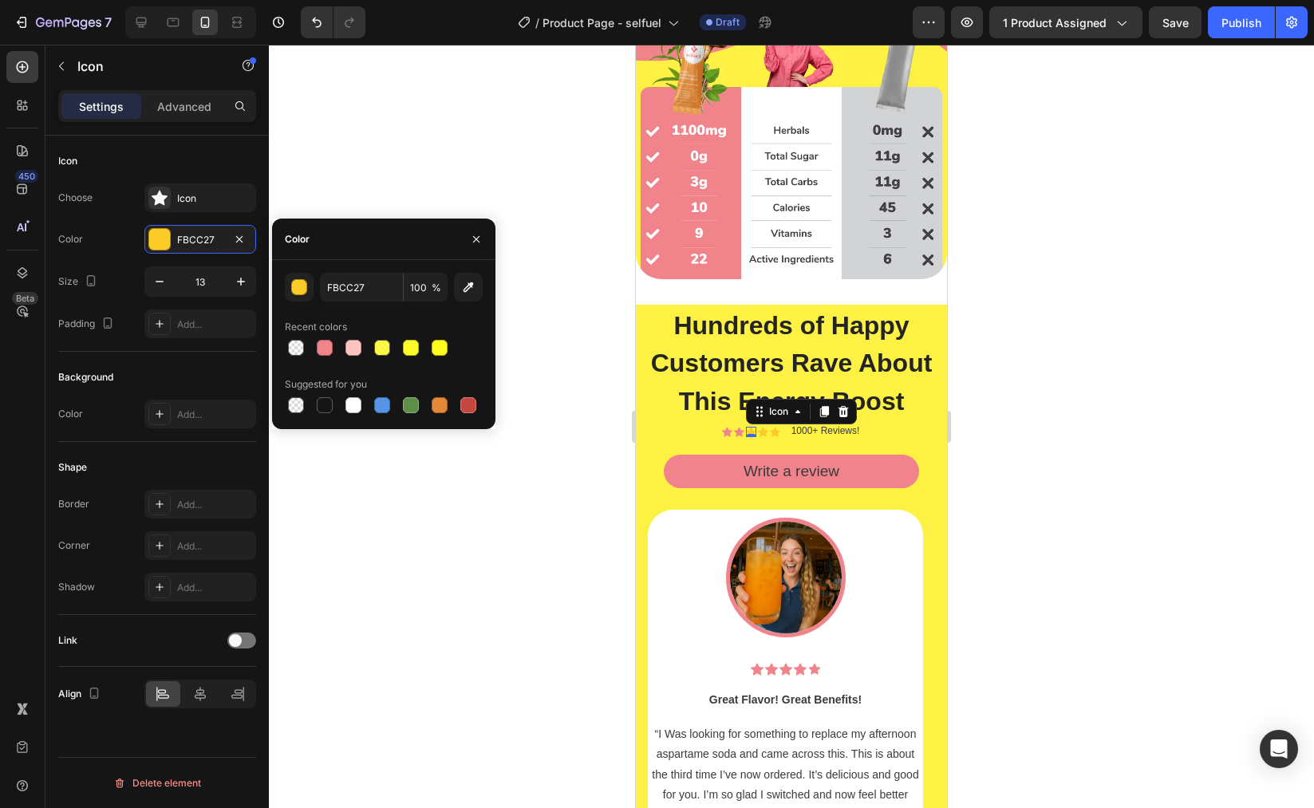
click at [309, 346] on div at bounding box center [384, 348] width 198 height 22
click at [318, 346] on div at bounding box center [325, 348] width 16 height 16
type input "F0848B"
click at [758, 437] on div "Icon" at bounding box center [763, 432] width 10 height 10
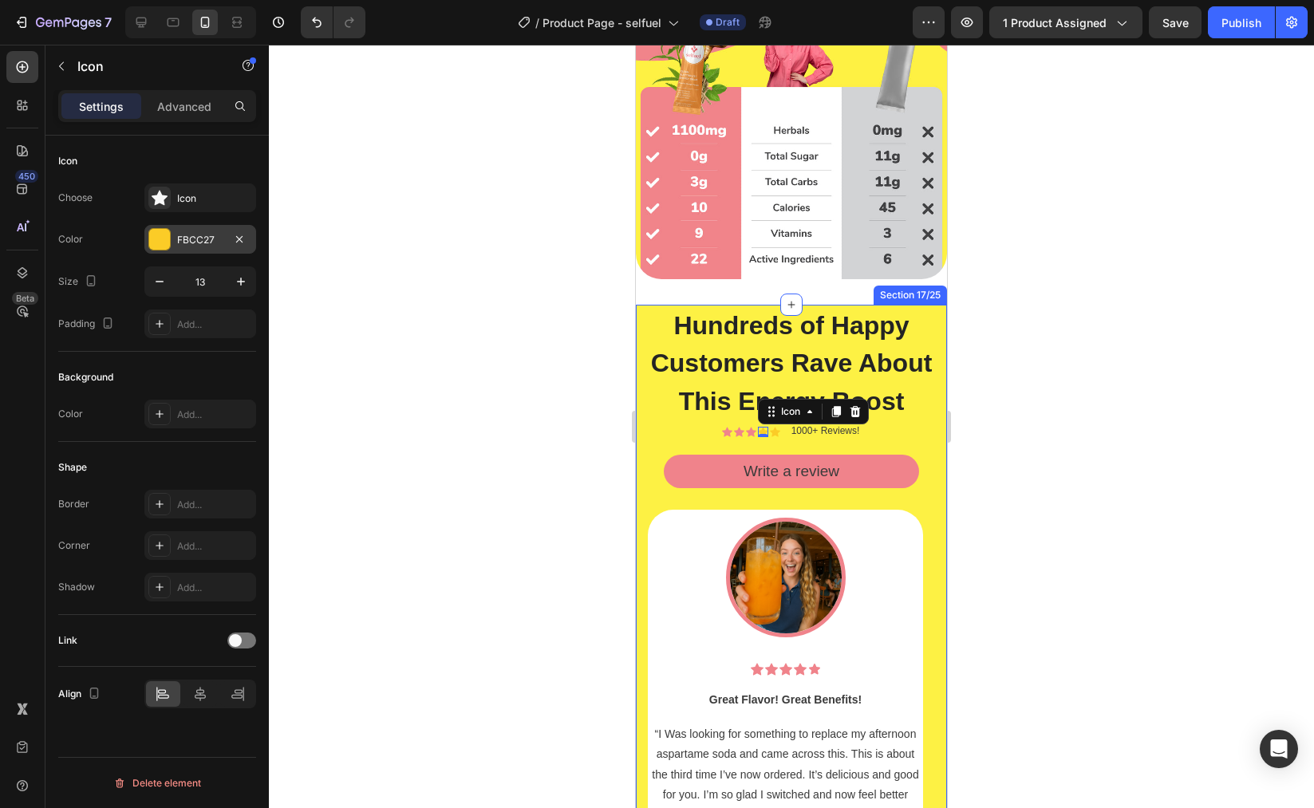
click at [158, 235] on div at bounding box center [159, 239] width 21 height 21
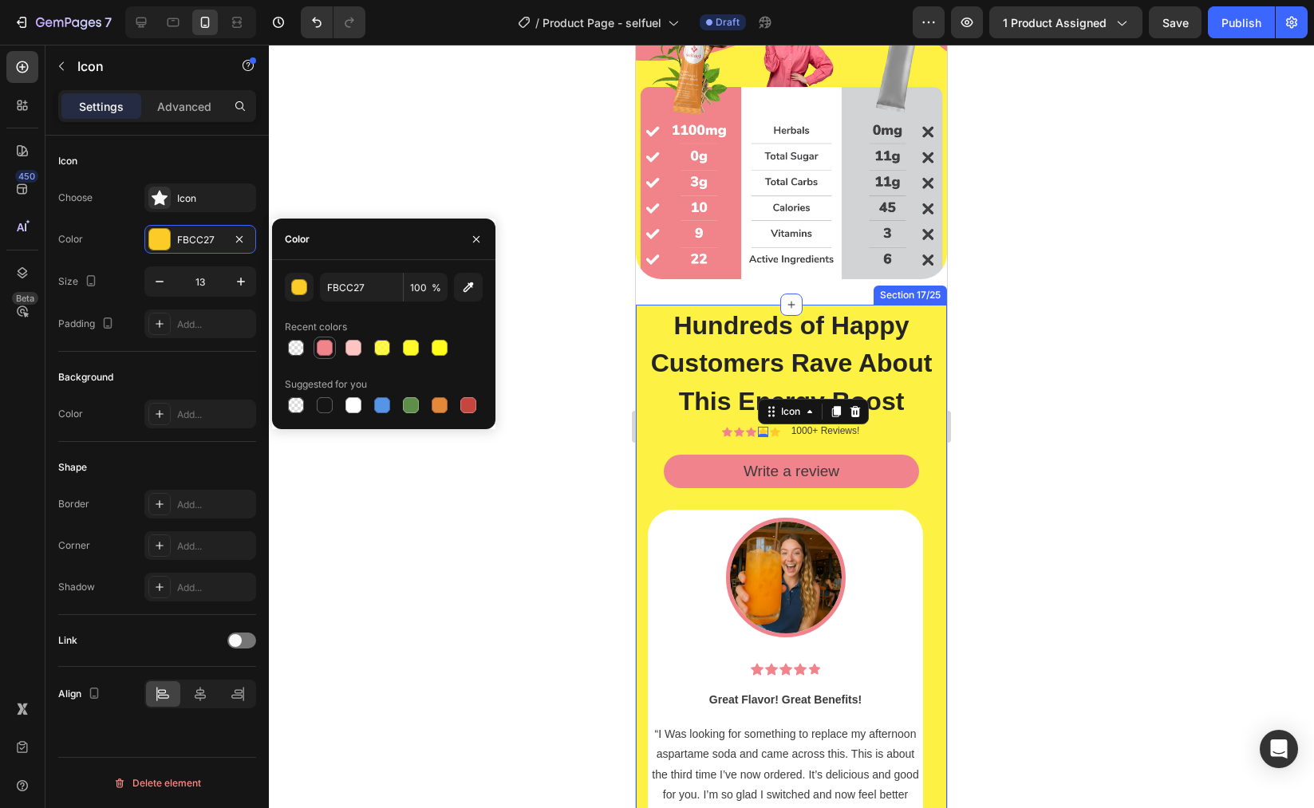
click at [332, 347] on div at bounding box center [324, 347] width 19 height 19
type input "F0848B"
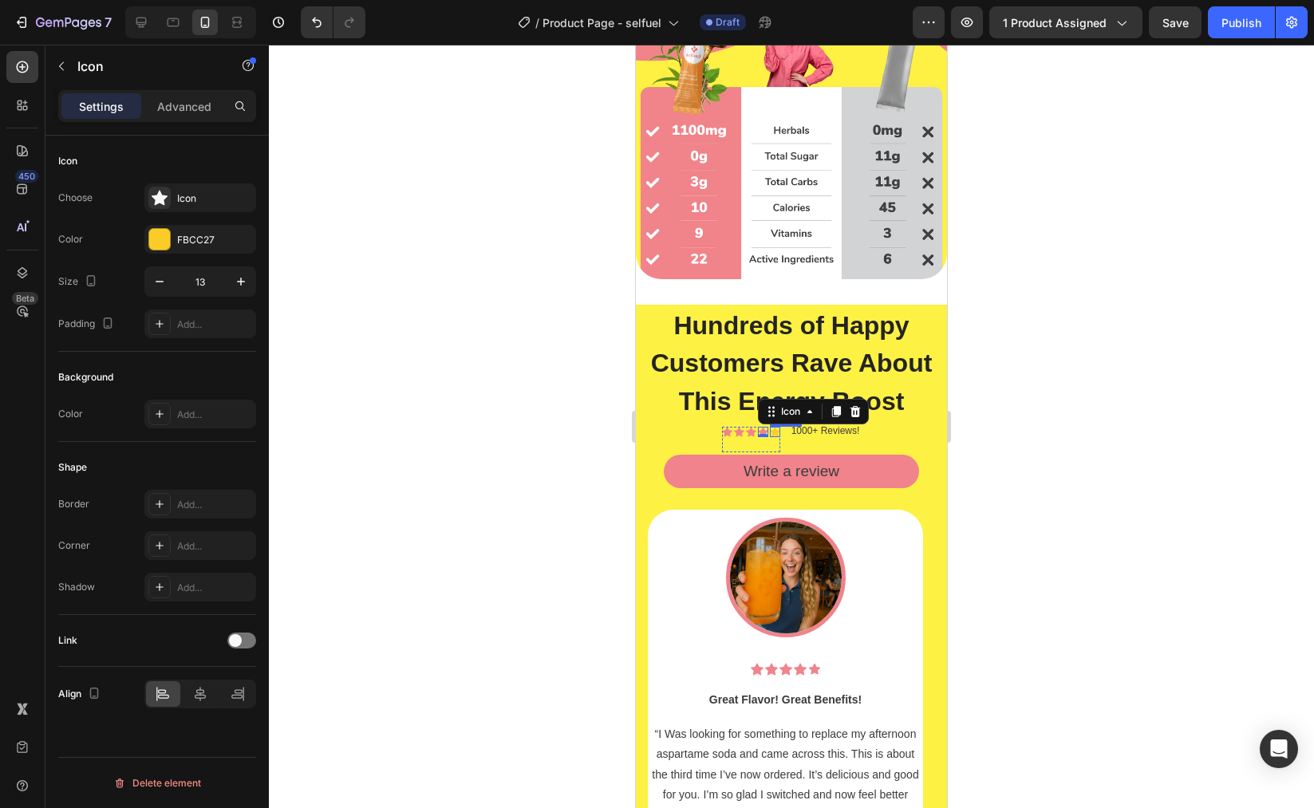
click at [770, 437] on div "Icon" at bounding box center [775, 432] width 10 height 10
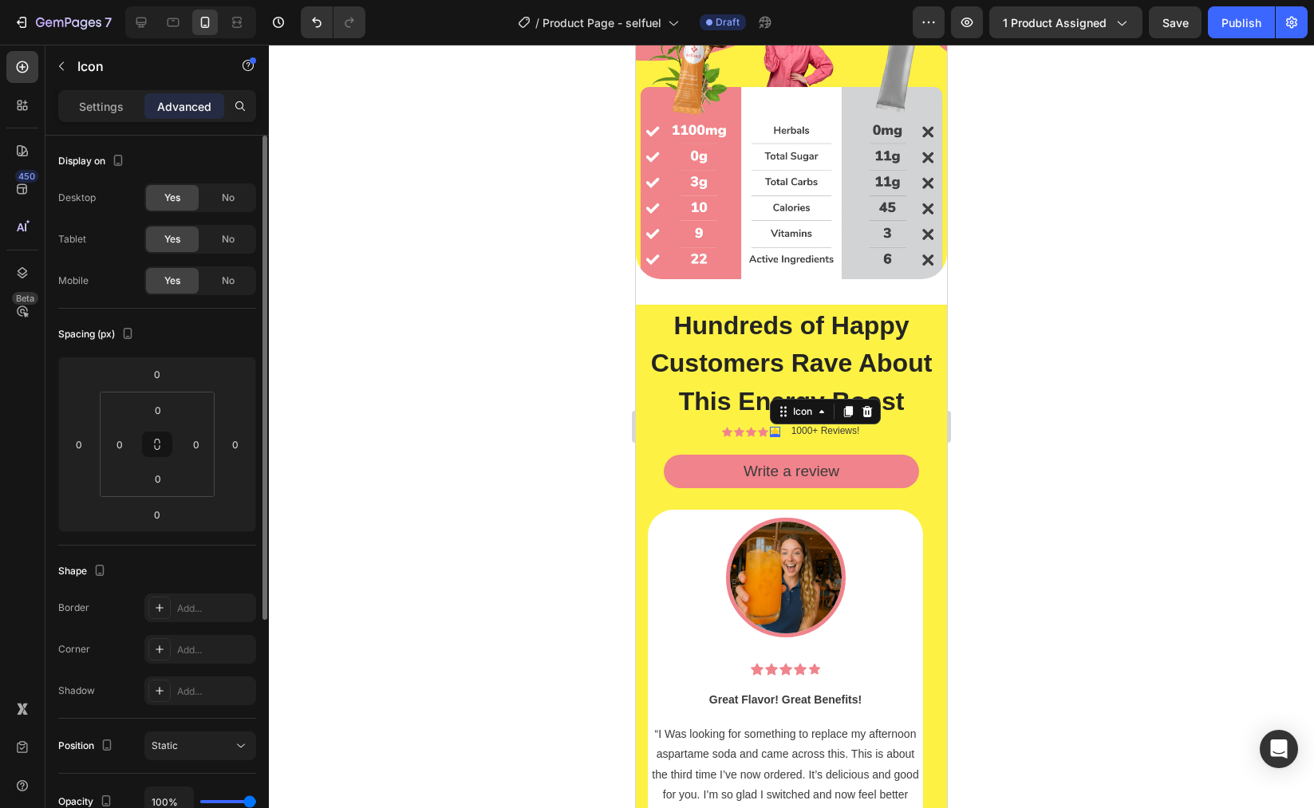
click at [82, 102] on p "Settings" at bounding box center [101, 106] width 45 height 17
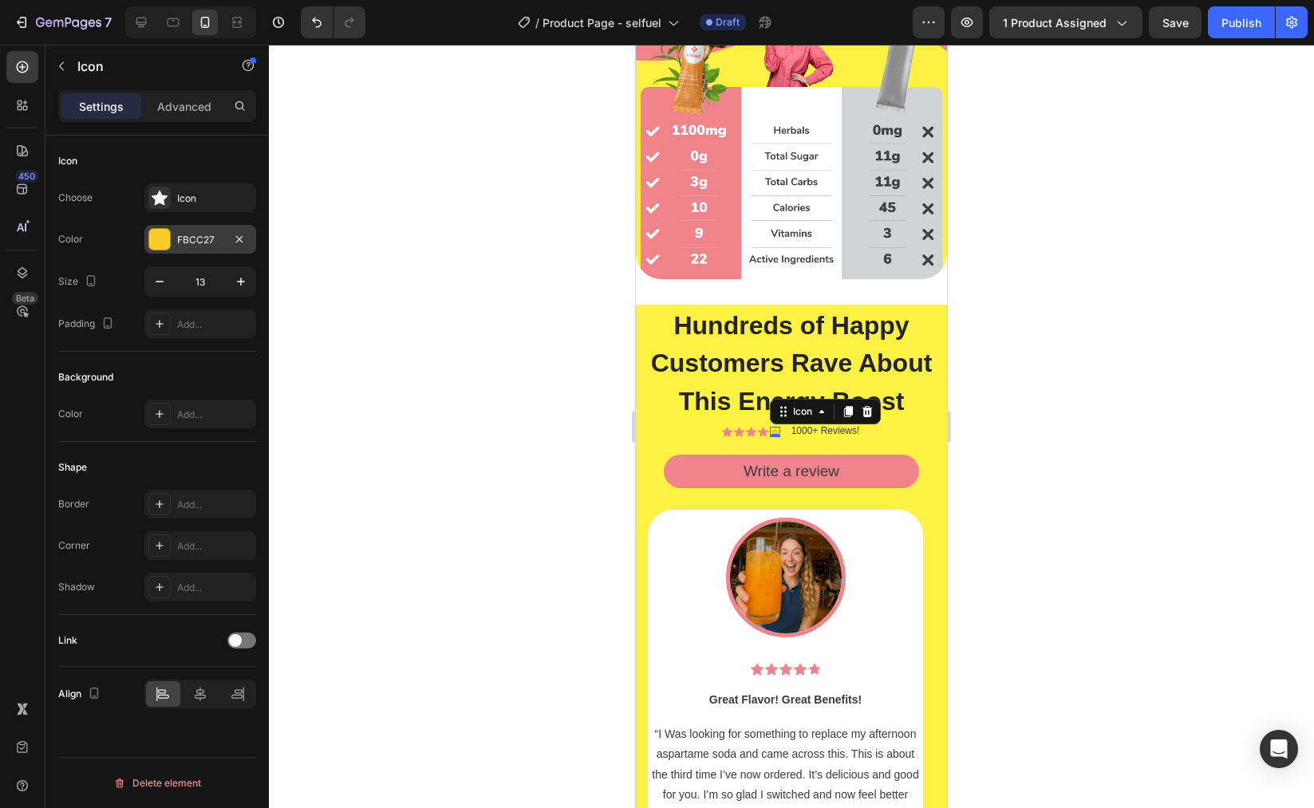
click at [152, 238] on div at bounding box center [159, 239] width 21 height 21
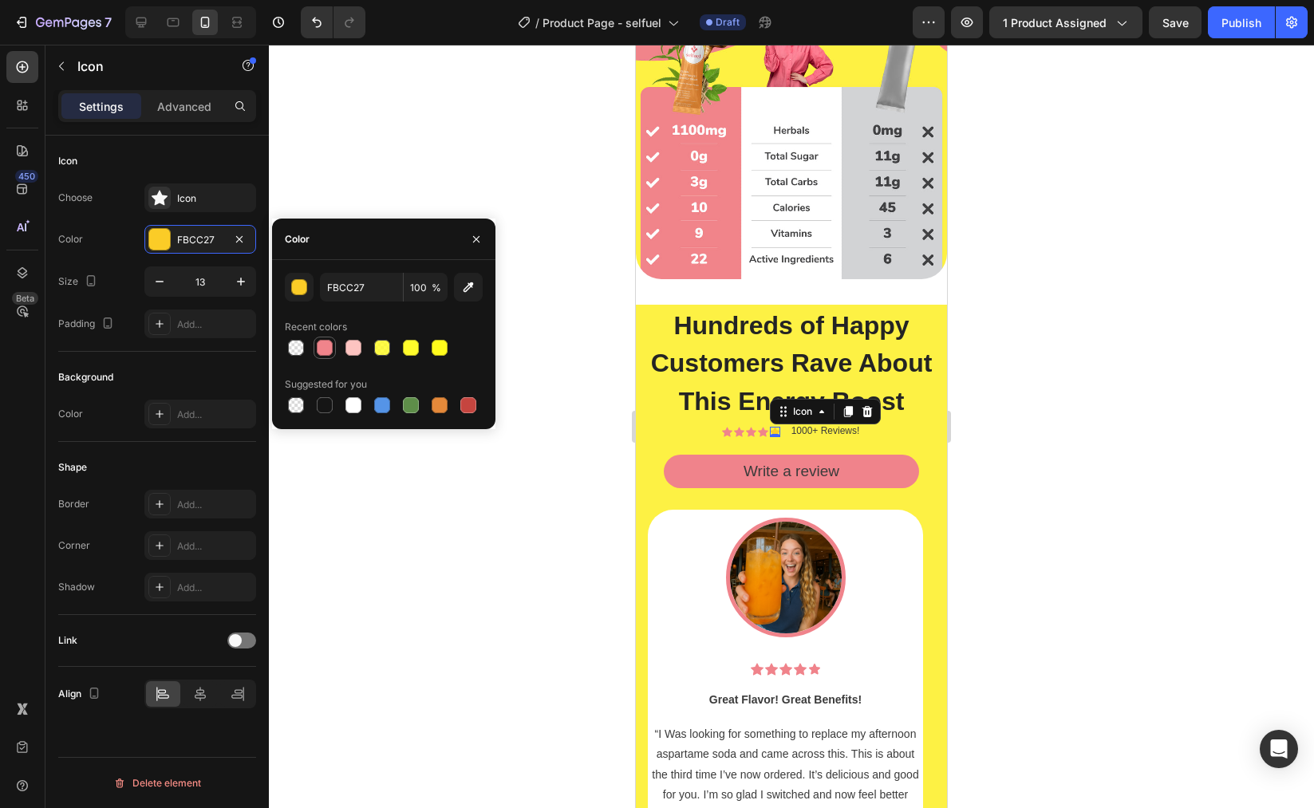
click at [330, 355] on div at bounding box center [324, 347] width 19 height 19
type input "F0848B"
click at [907, 452] on div "Icon Icon Icon Icon Icon 0 Icon List 1000+ Reviews! Text Block Row" at bounding box center [791, 439] width 287 height 31
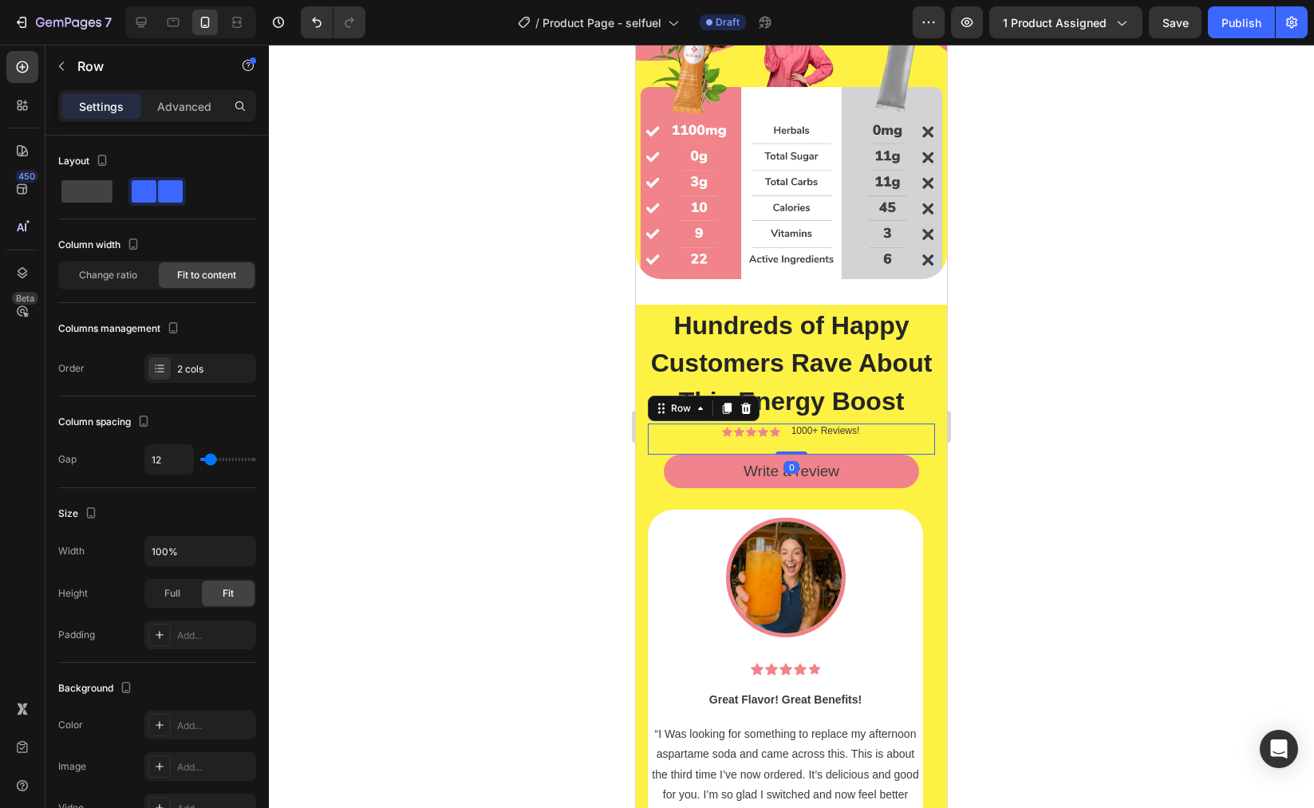
click at [1087, 397] on div at bounding box center [791, 427] width 1045 height 764
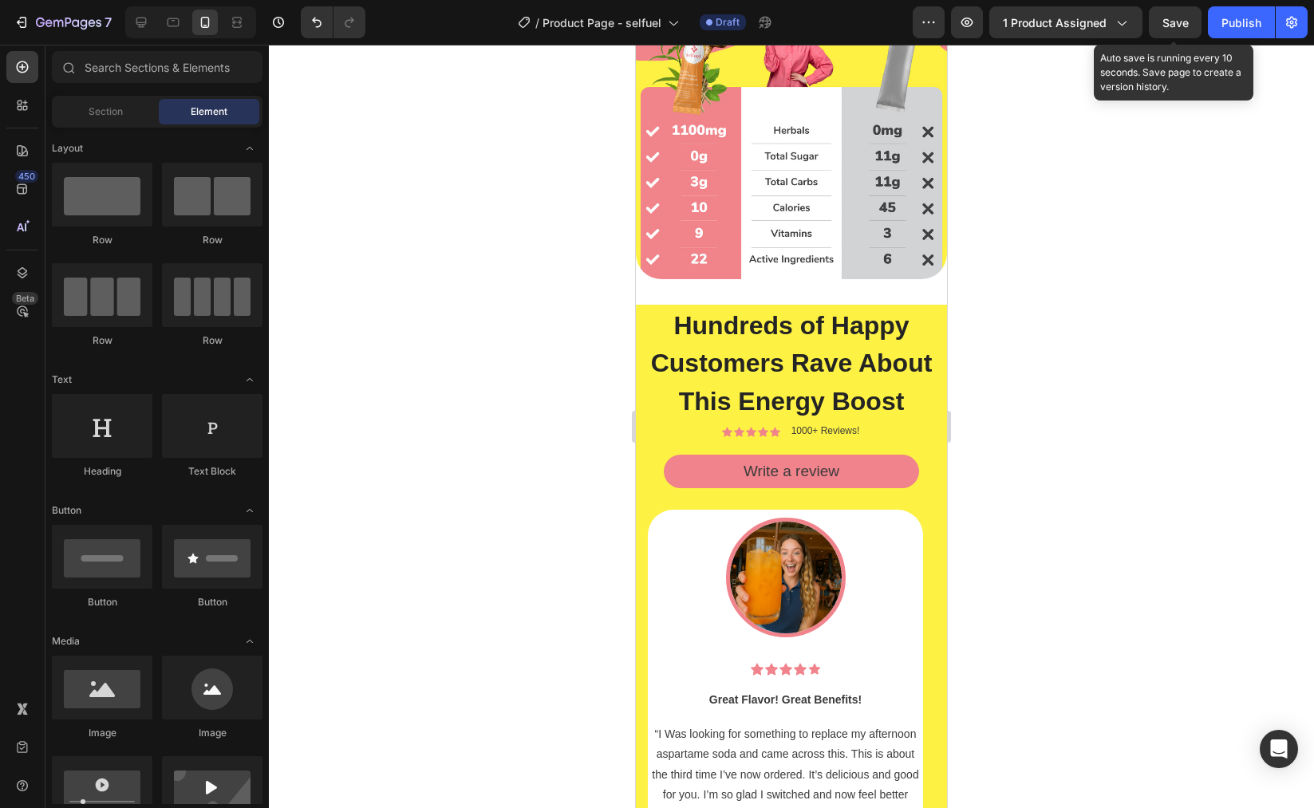
click at [1172, 26] on span "Save" at bounding box center [1176, 23] width 26 height 14
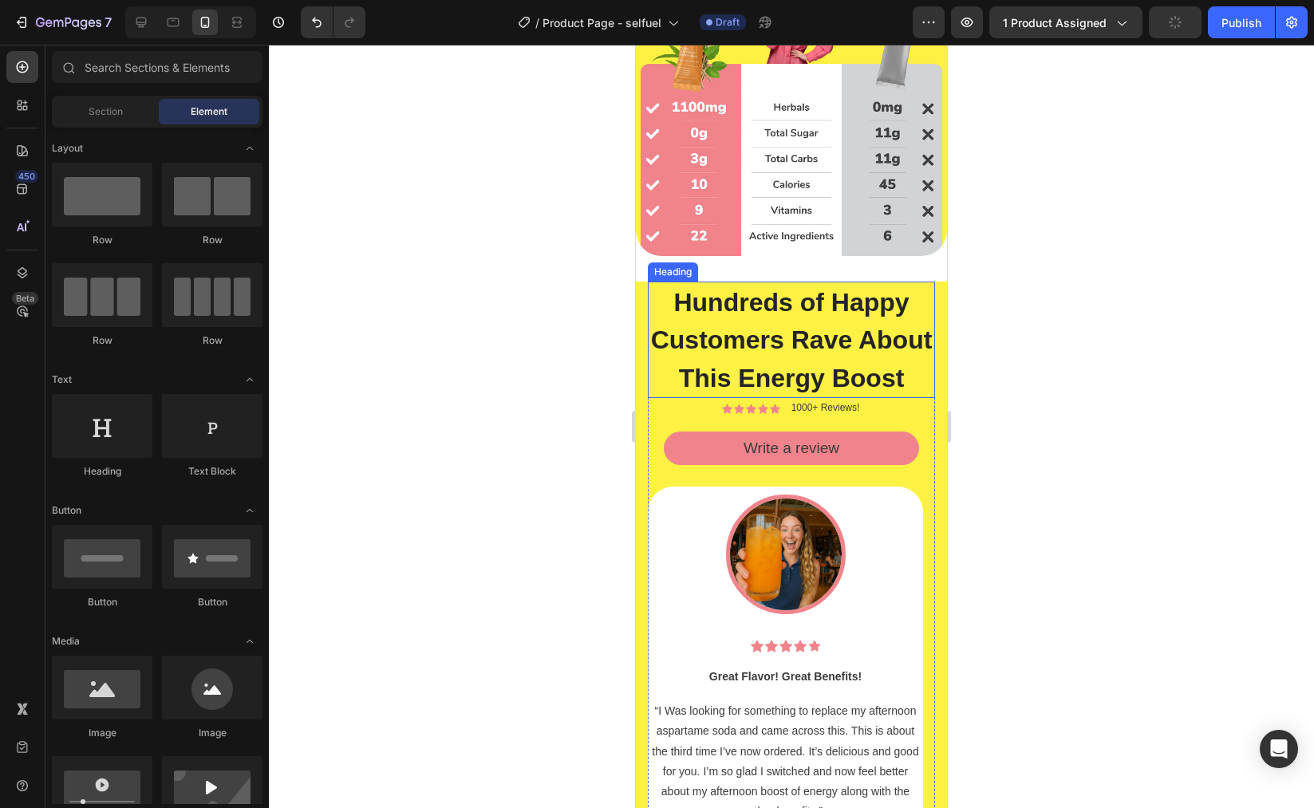
scroll to position [3755, 0]
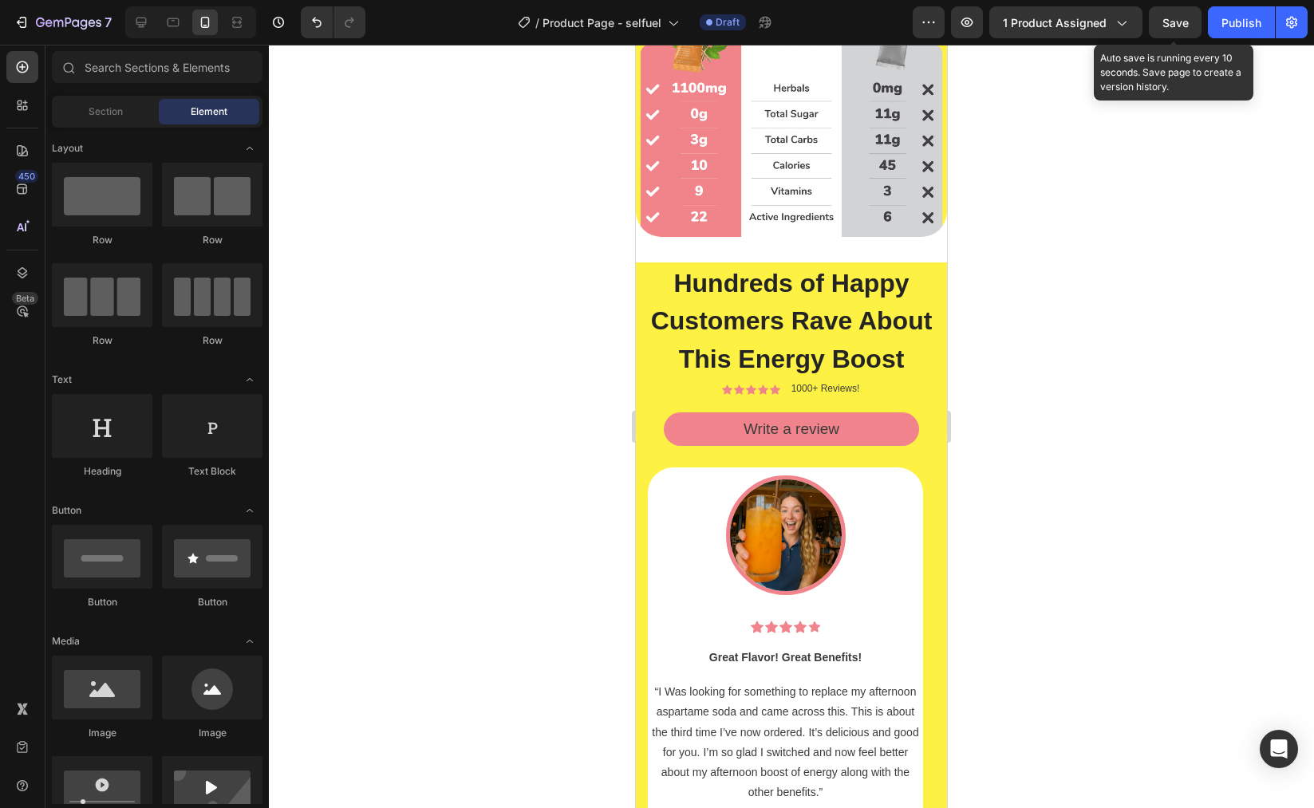
click at [1179, 20] on span "Save" at bounding box center [1176, 23] width 26 height 14
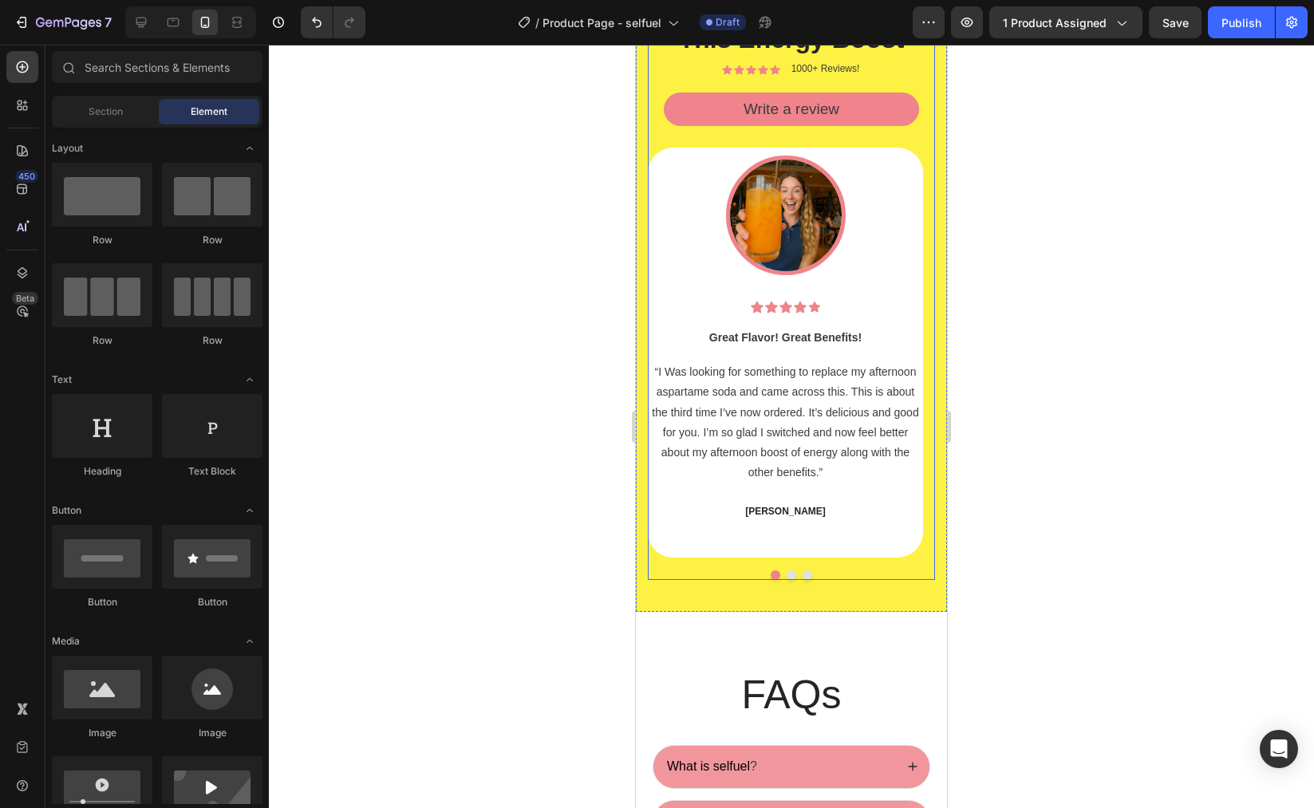
scroll to position [3925, 0]
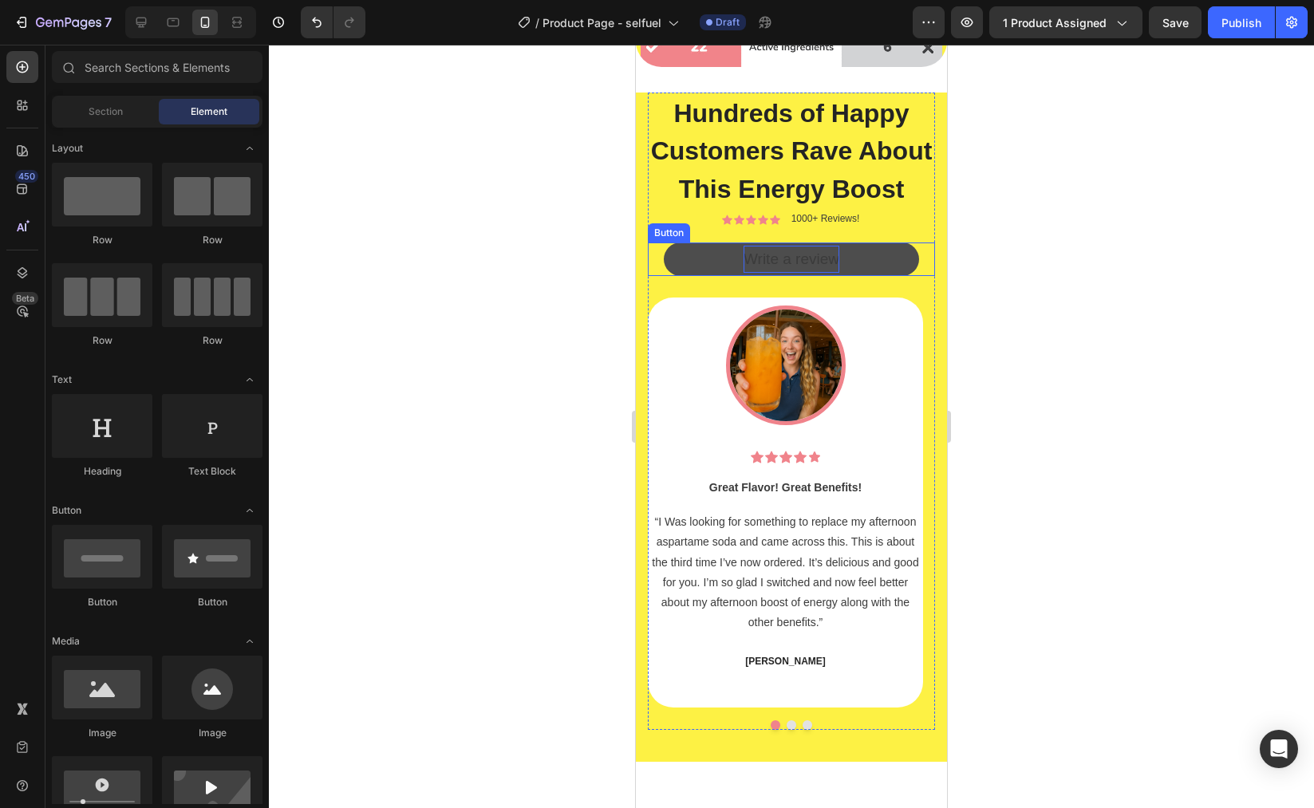
click at [775, 273] on p "Write a review" at bounding box center [792, 259] width 96 height 27
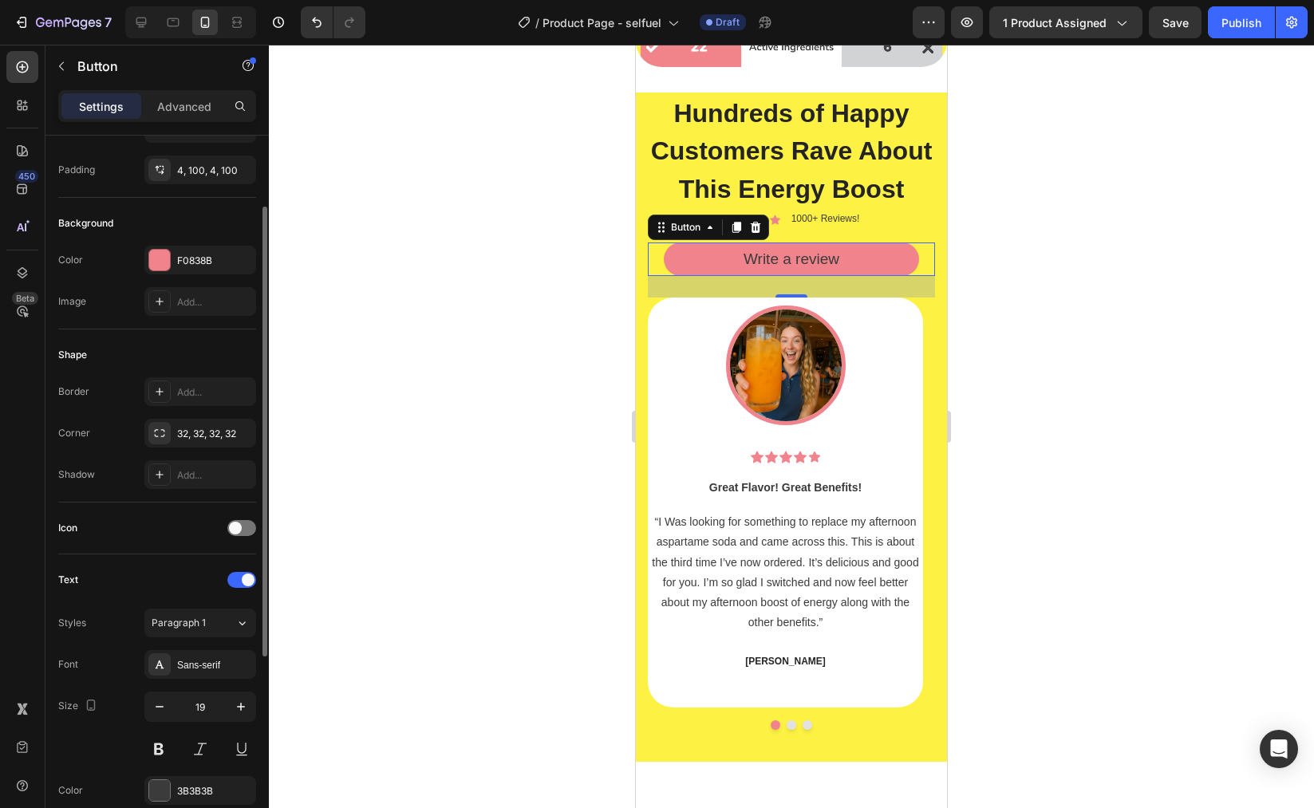
scroll to position [416, 0]
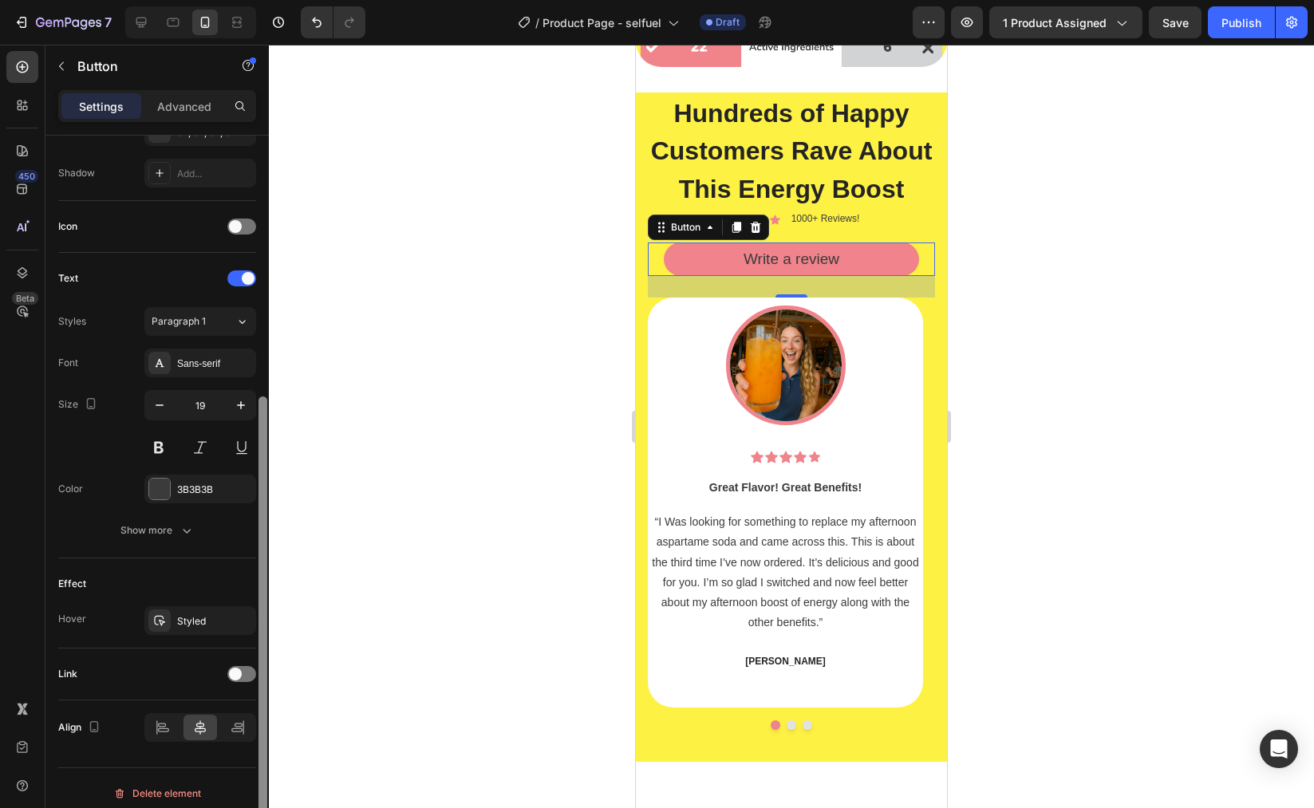
click at [259, 675] on div at bounding box center [263, 622] width 9 height 450
click at [245, 676] on div at bounding box center [241, 674] width 29 height 16
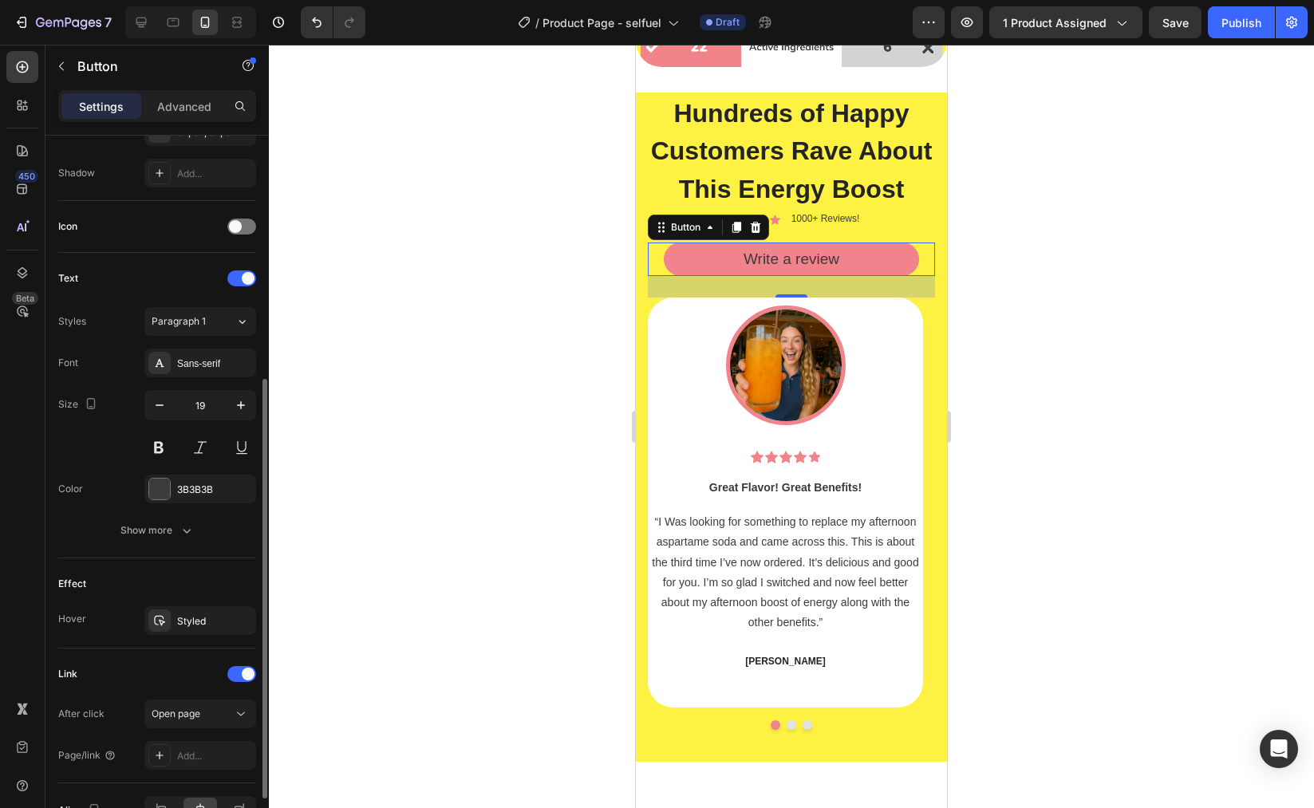
scroll to position [509, 0]
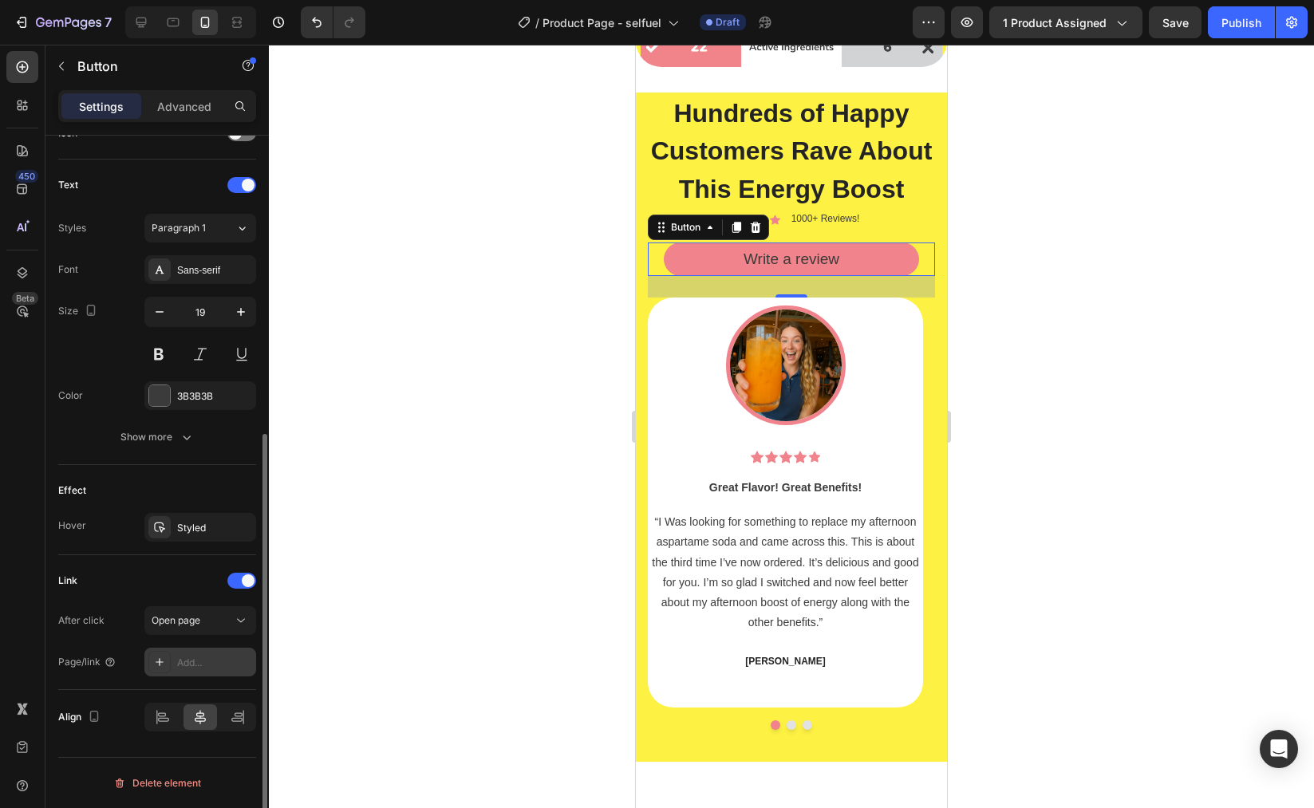
click at [216, 671] on div "Add..." at bounding box center [200, 662] width 112 height 29
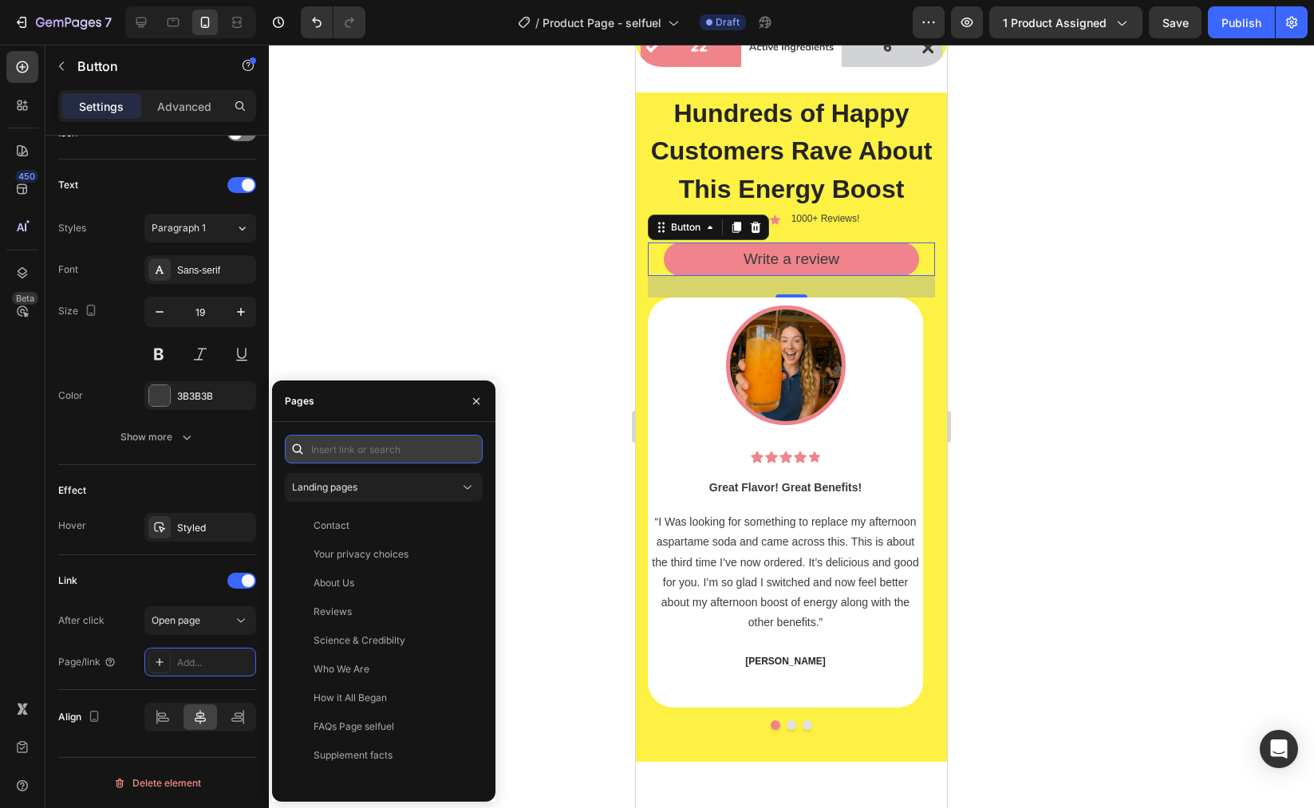
click at [363, 452] on input "text" at bounding box center [384, 449] width 198 height 29
paste input "https://www.selfuel.us/pages/reviews"
type input "https://www.selfuel.us/pages/reviews"
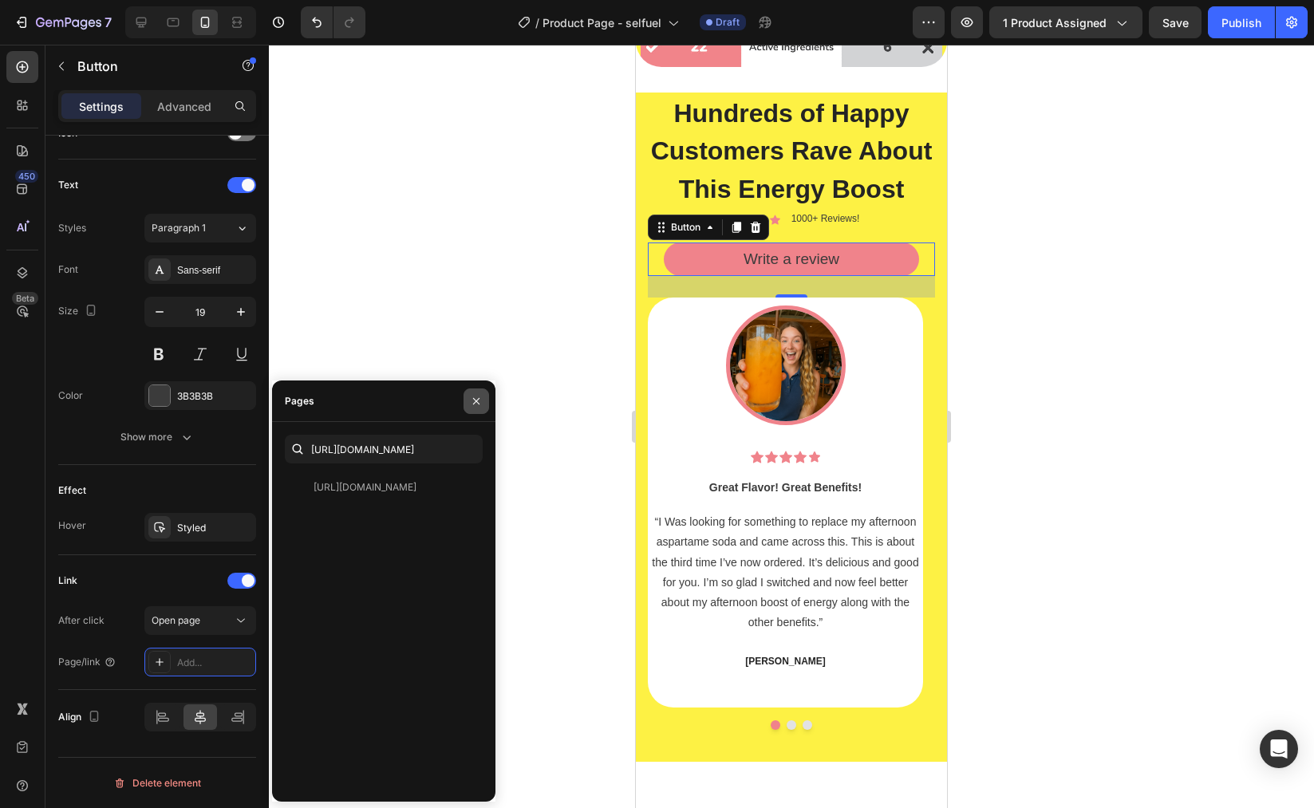
scroll to position [0, 0]
click at [474, 389] on button "button" at bounding box center [477, 402] width 26 height 26
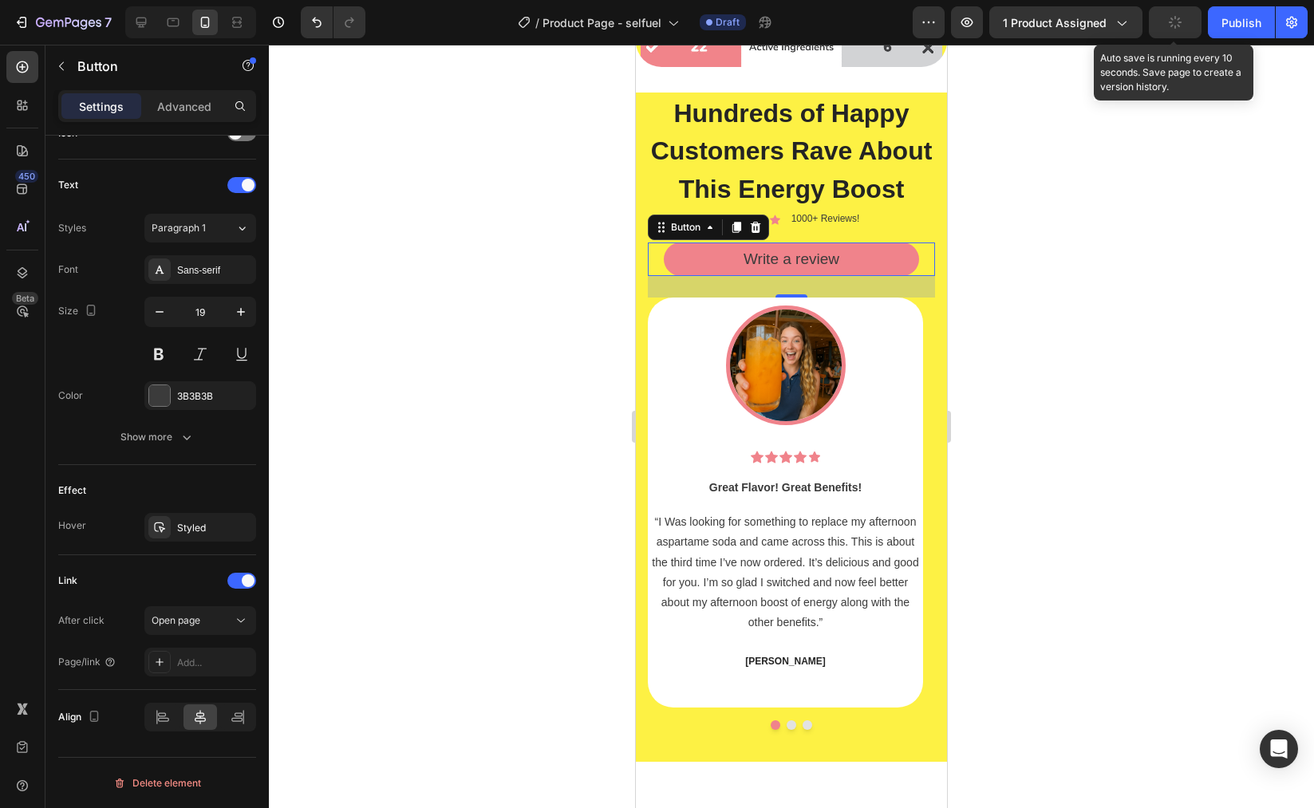
click at [1165, 36] on button "button" at bounding box center [1175, 22] width 53 height 32
click at [1166, 21] on span "Save" at bounding box center [1176, 23] width 26 height 14
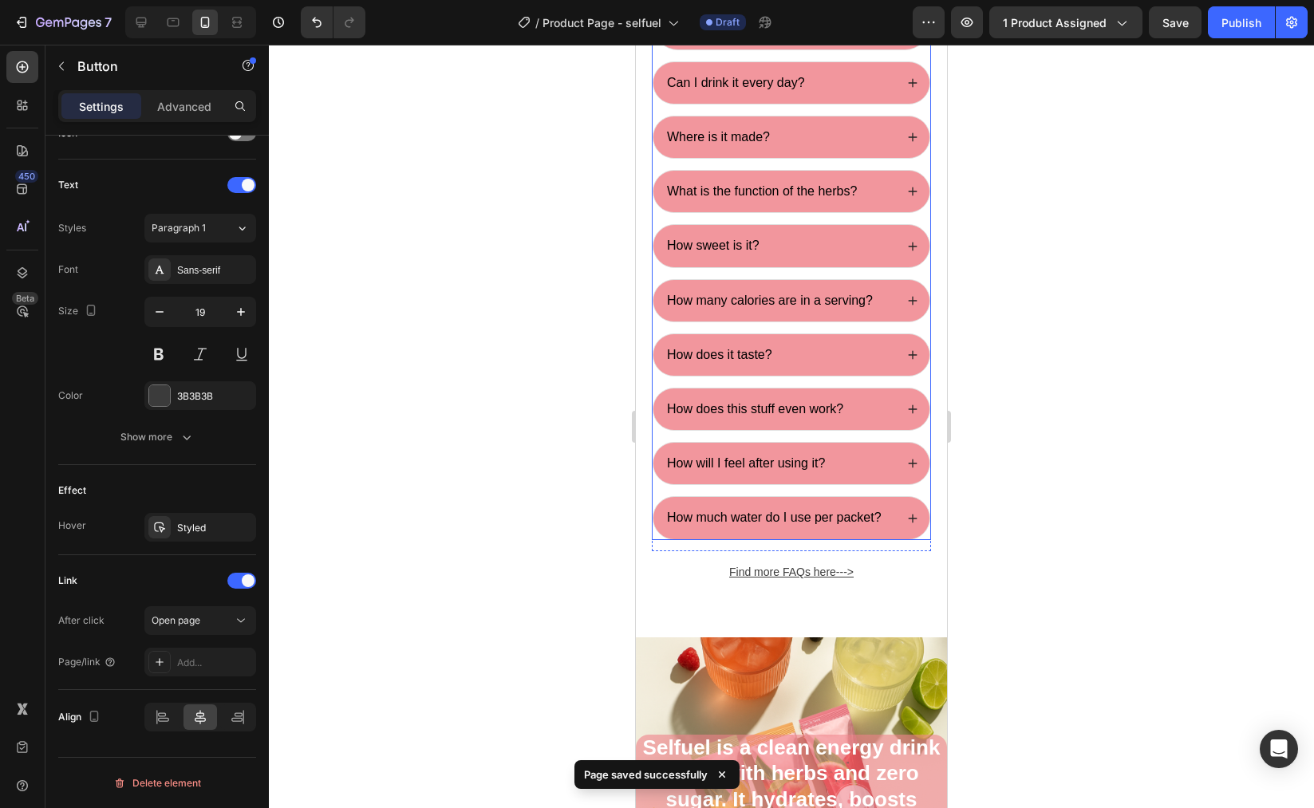
scroll to position [5375, 0]
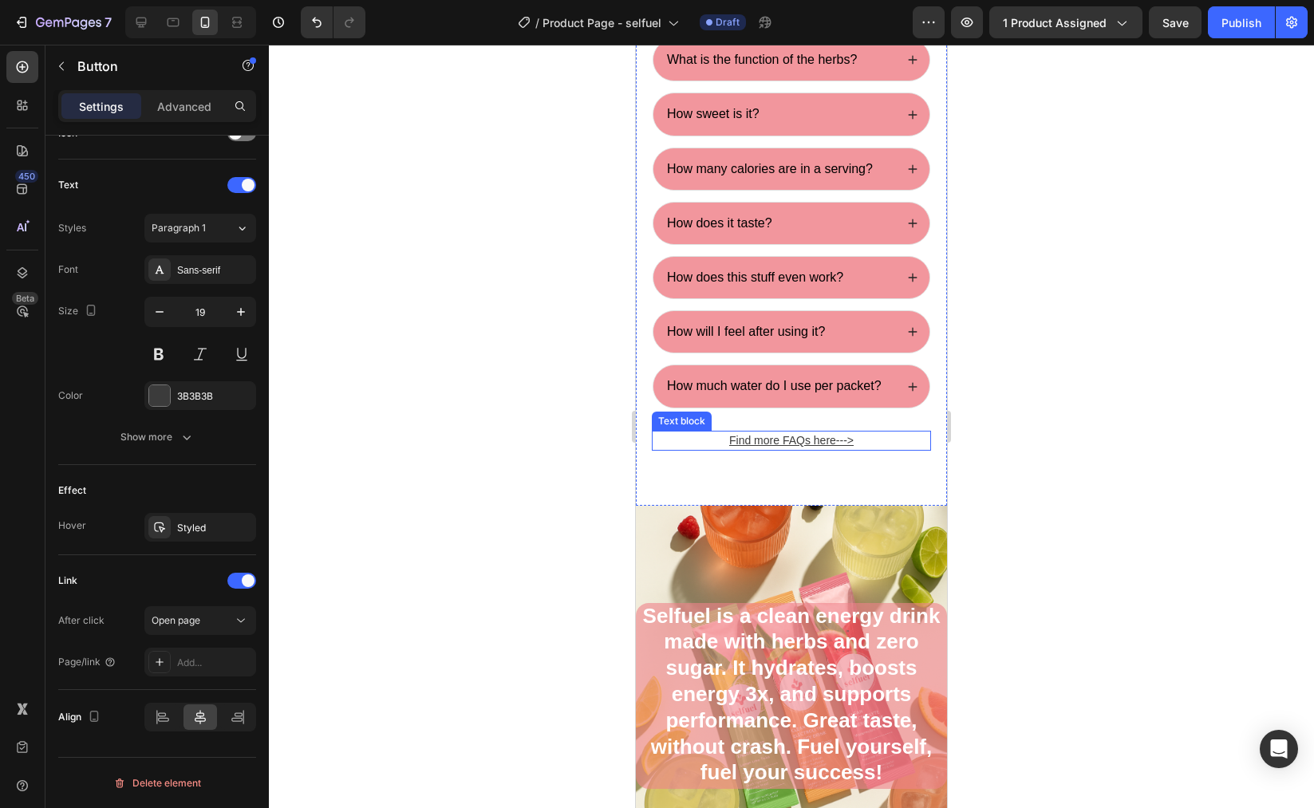
click at [794, 447] on u "Find more FAQs here--->" at bounding box center [791, 440] width 124 height 13
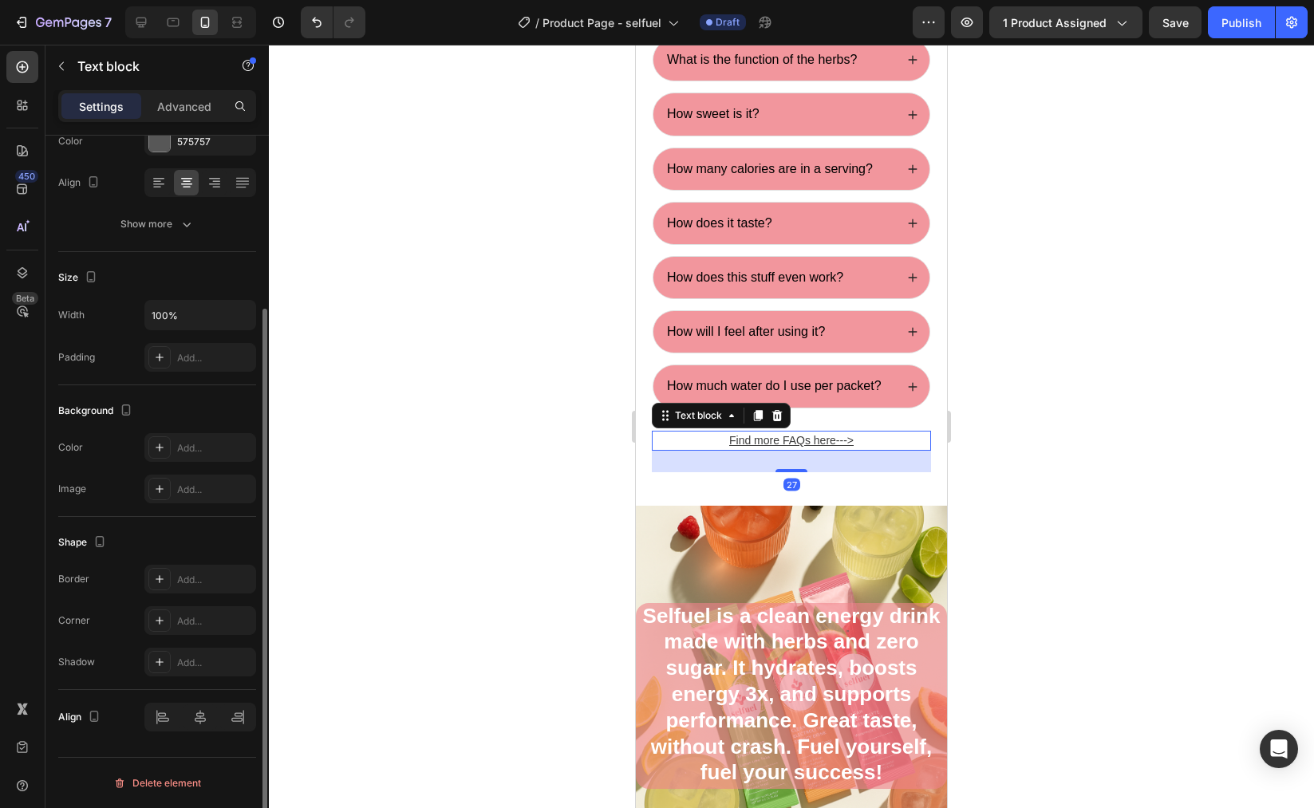
scroll to position [0, 0]
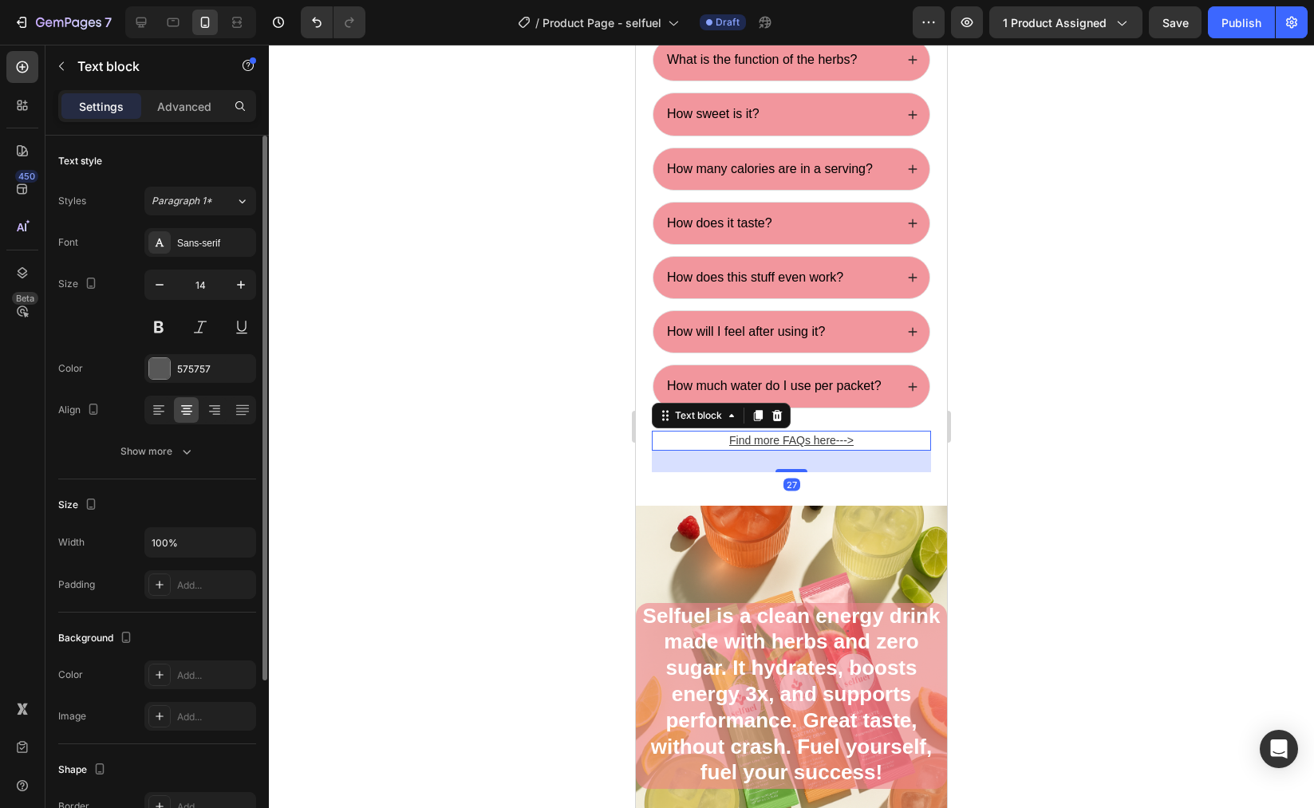
click at [794, 447] on u "Find more FAQs here--->" at bounding box center [791, 440] width 124 height 13
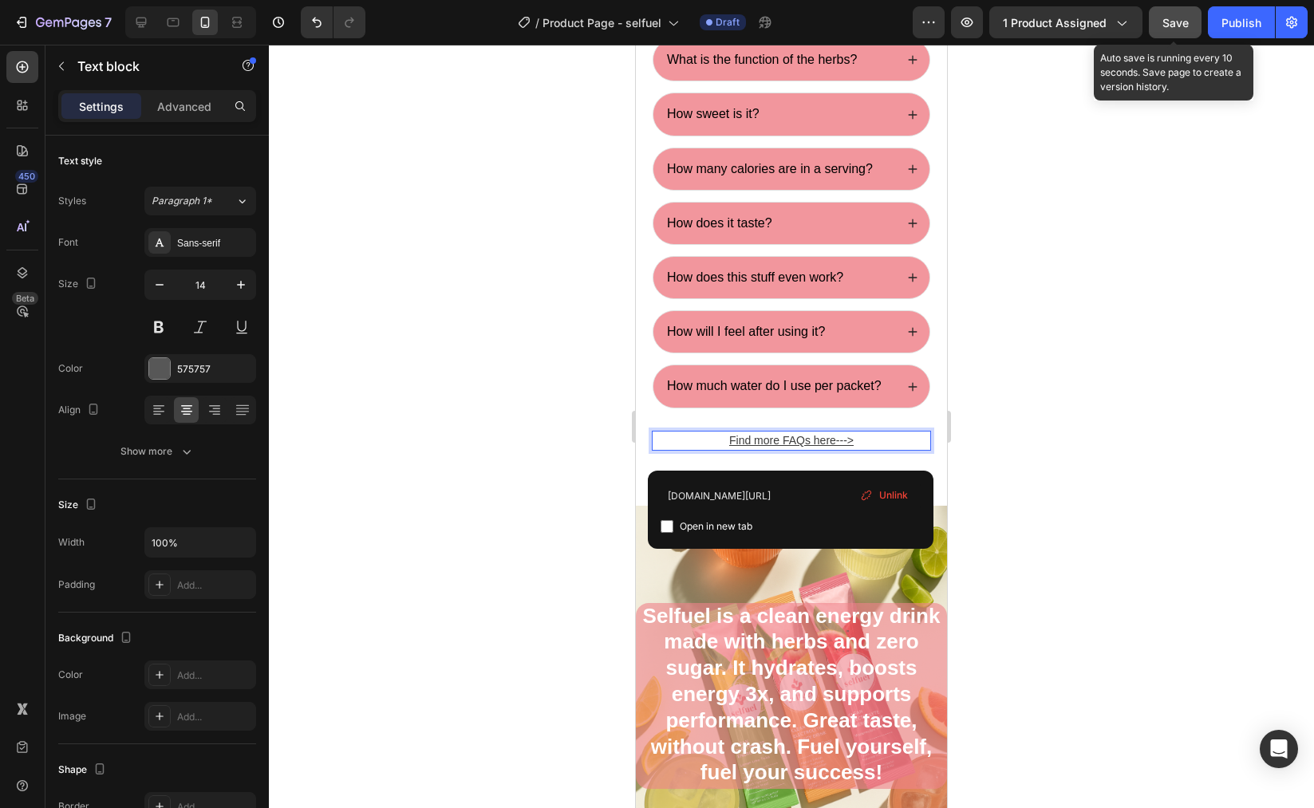
click at [1159, 31] on button "Save" at bounding box center [1175, 22] width 53 height 32
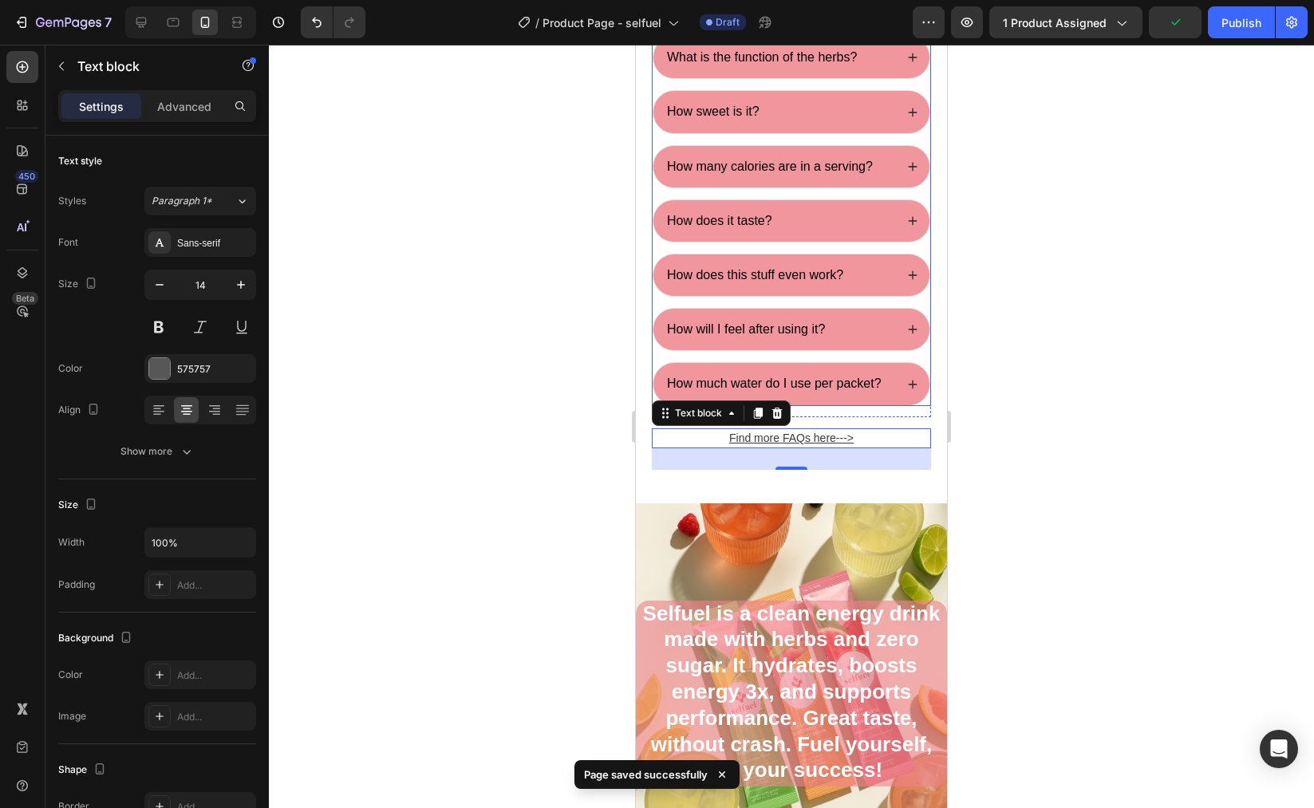
scroll to position [5378, 0]
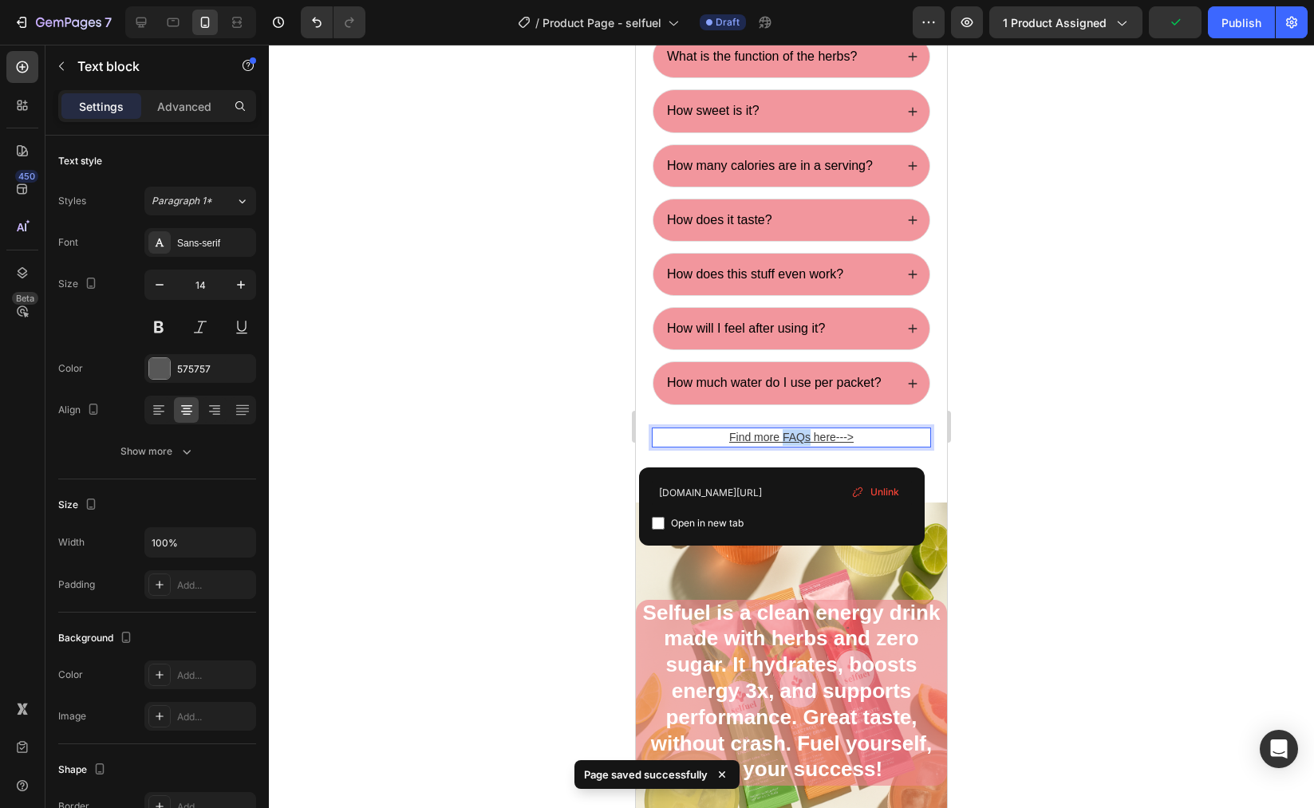
click at [796, 444] on u "Find more FAQs here--->" at bounding box center [791, 437] width 124 height 13
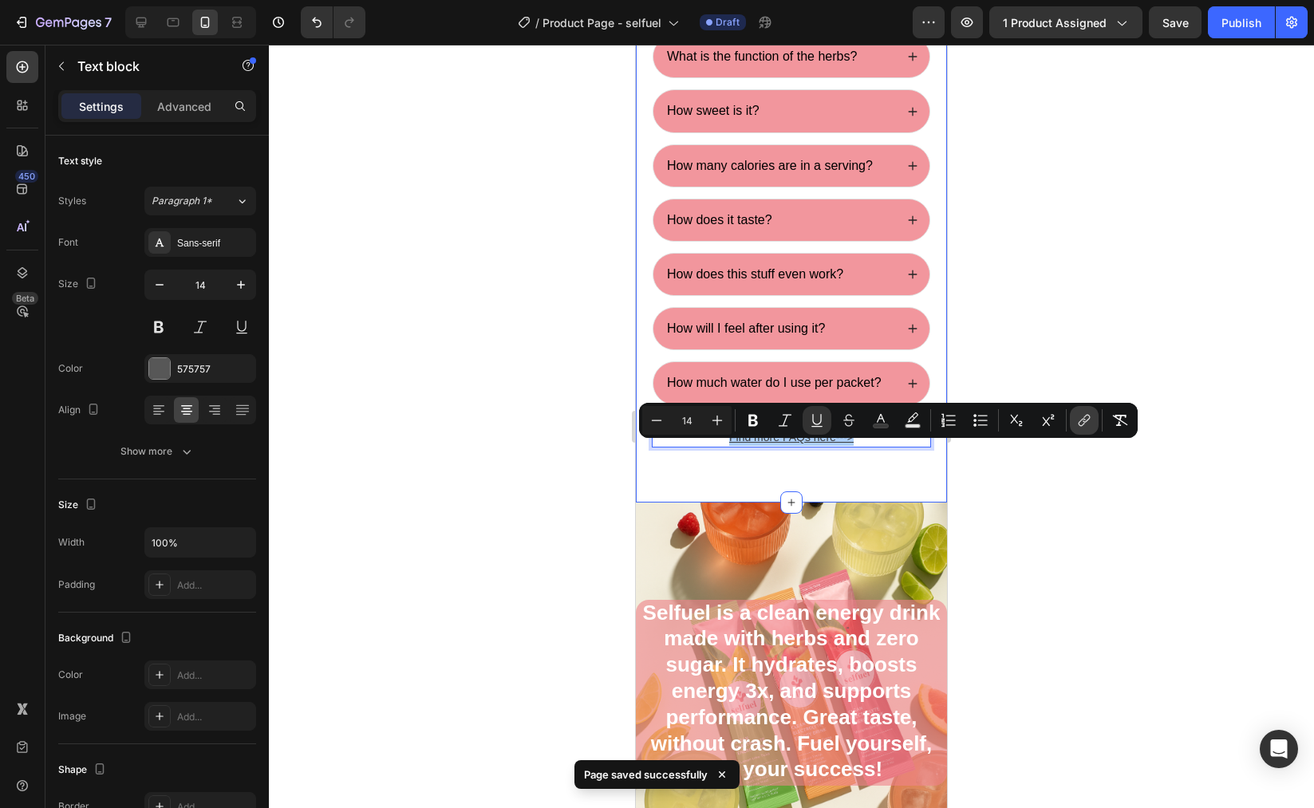
click at [1083, 421] on icon "Editor contextual toolbar" at bounding box center [1086, 419] width 7 height 8
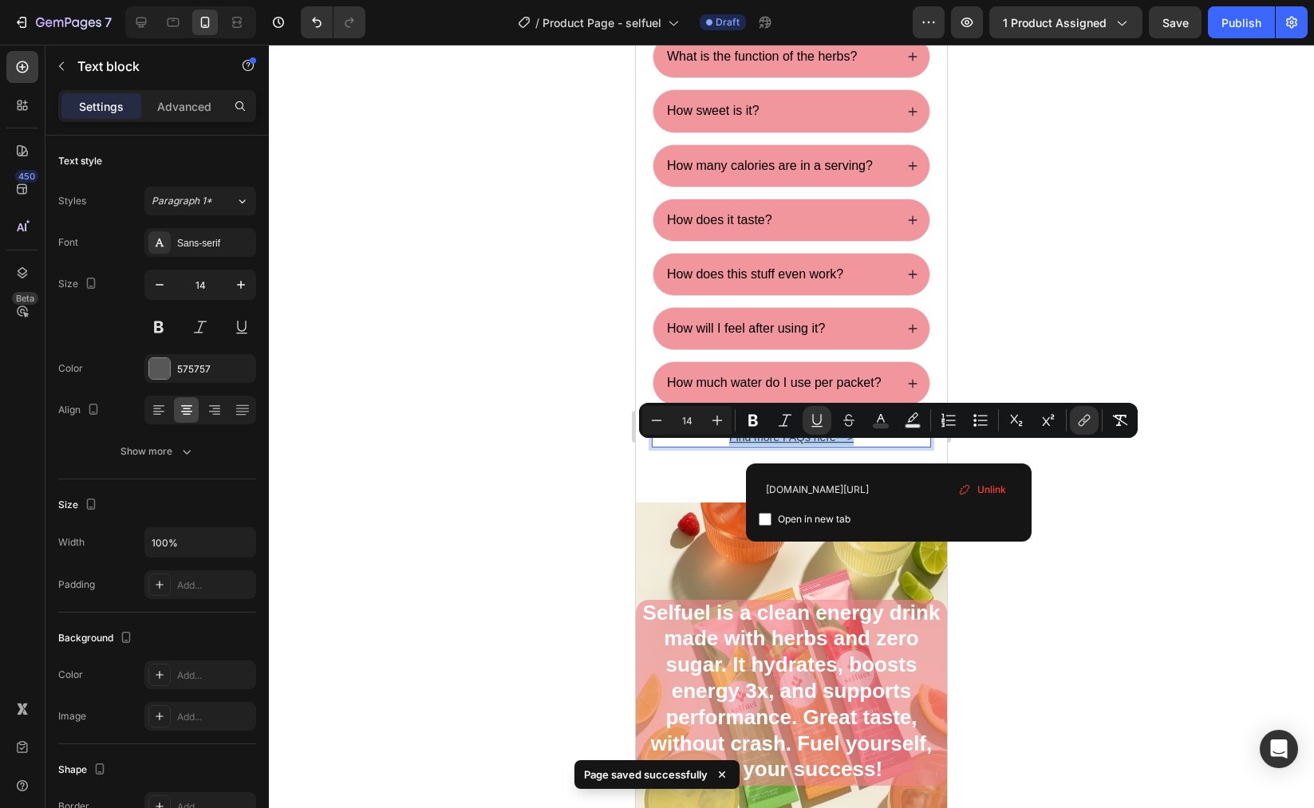
scroll to position [0, 31]
drag, startPoint x: 805, startPoint y: 480, endPoint x: 946, endPoint y: 480, distance: 140.4
click at [946, 480] on input "40h00g-kv.myshopify.com/pages/selfuel_FAQ" at bounding box center [889, 489] width 260 height 26
click at [1123, 318] on div at bounding box center [791, 427] width 1045 height 764
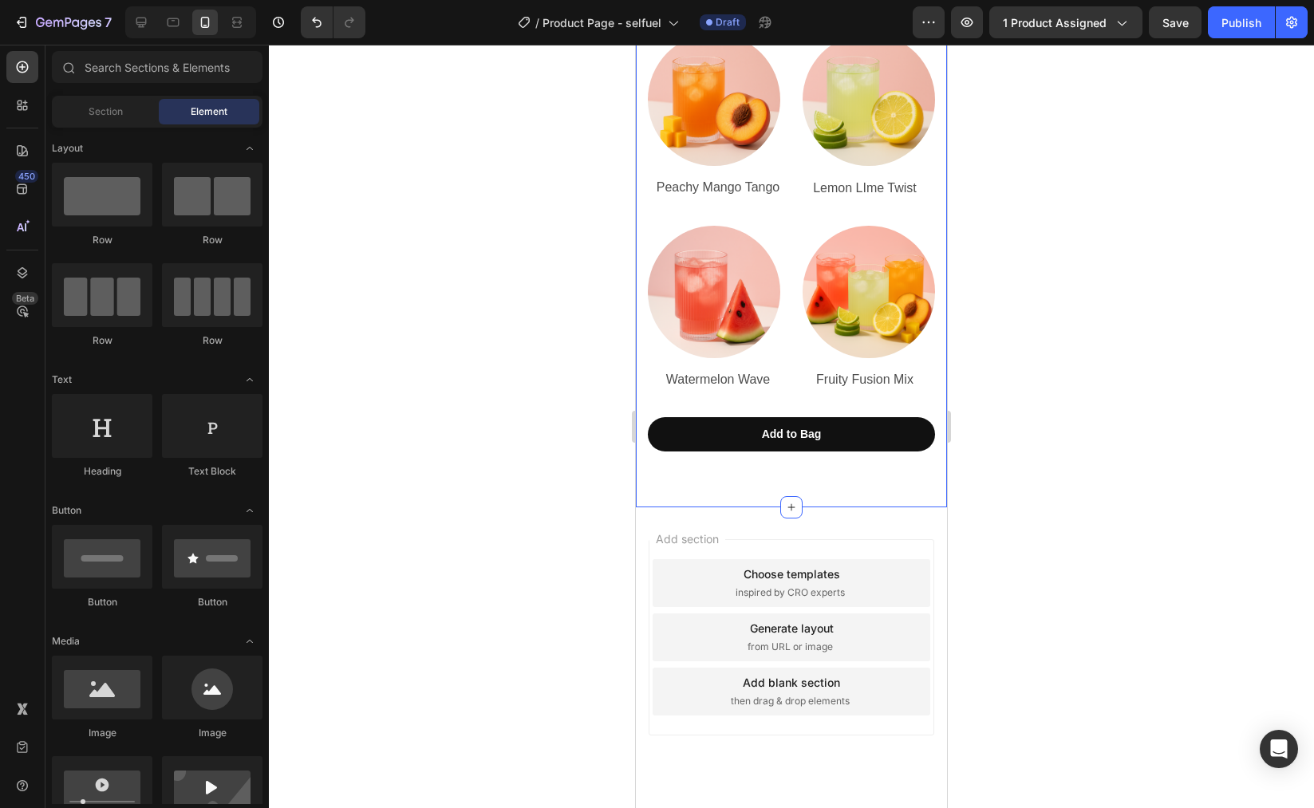
scroll to position [6383, 0]
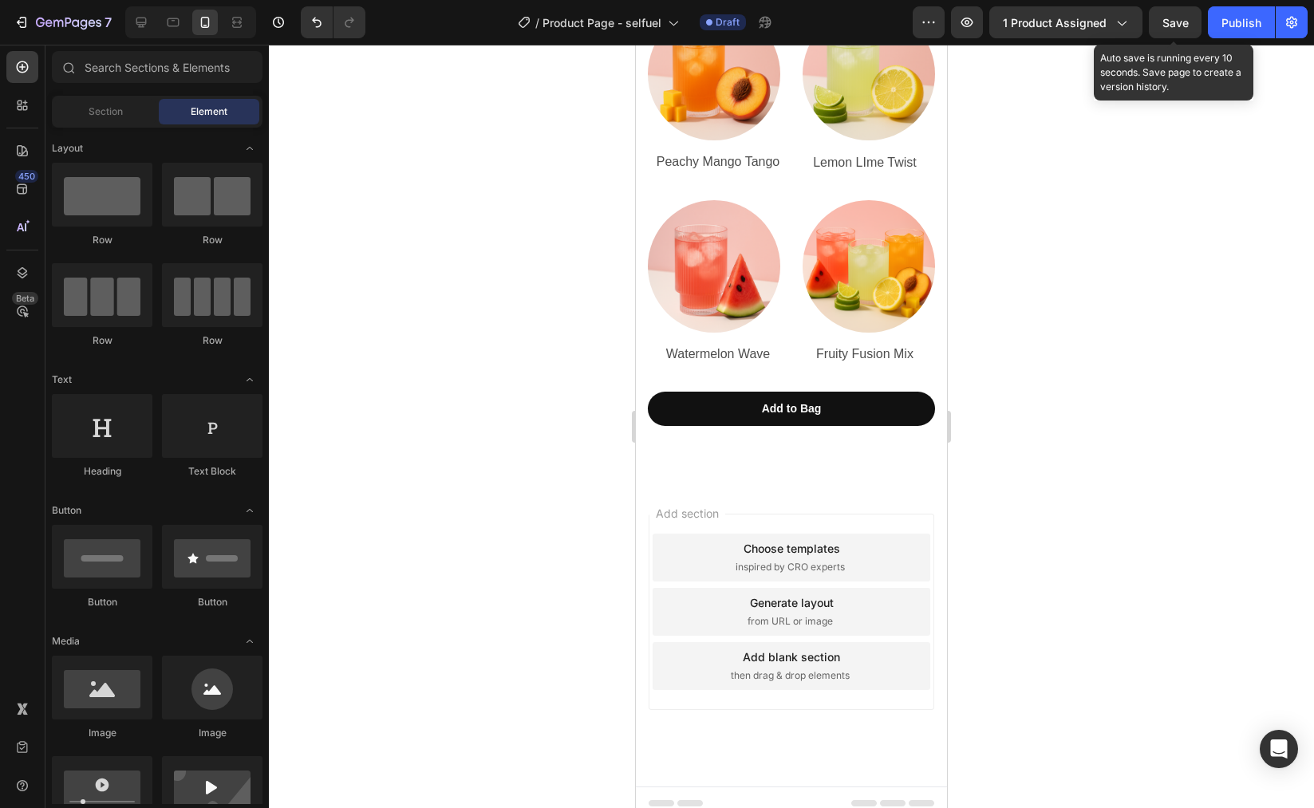
click at [1163, 19] on span "Save" at bounding box center [1176, 23] width 26 height 14
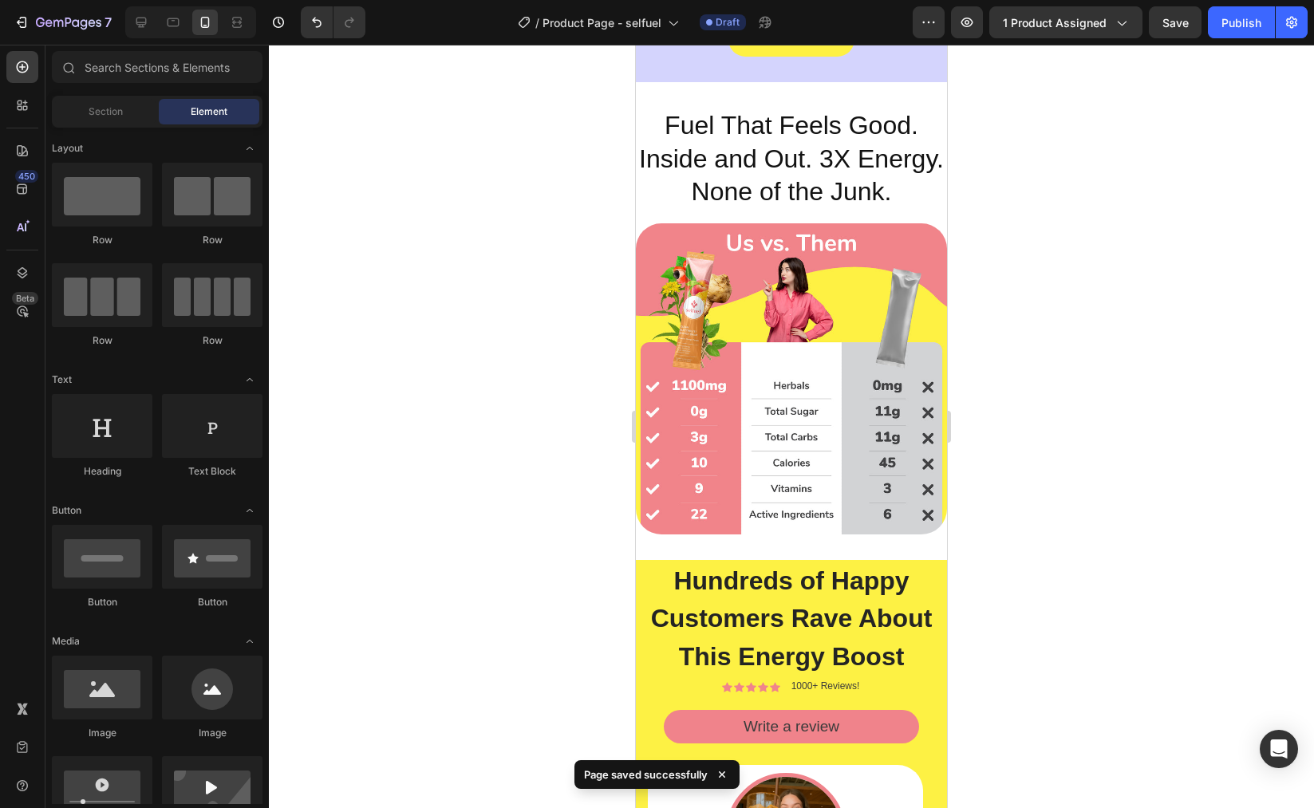
scroll to position [3493, 0]
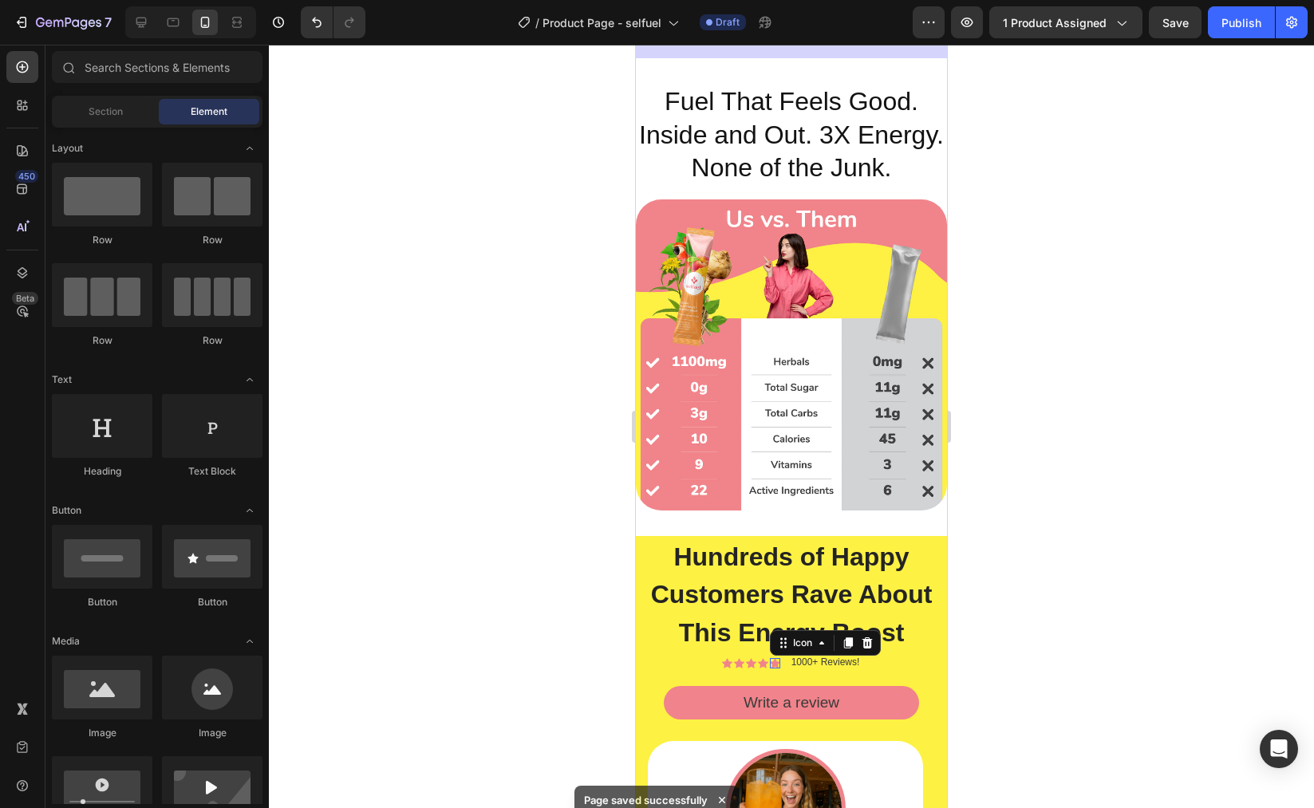
click at [770, 668] on icon at bounding box center [775, 663] width 10 height 10
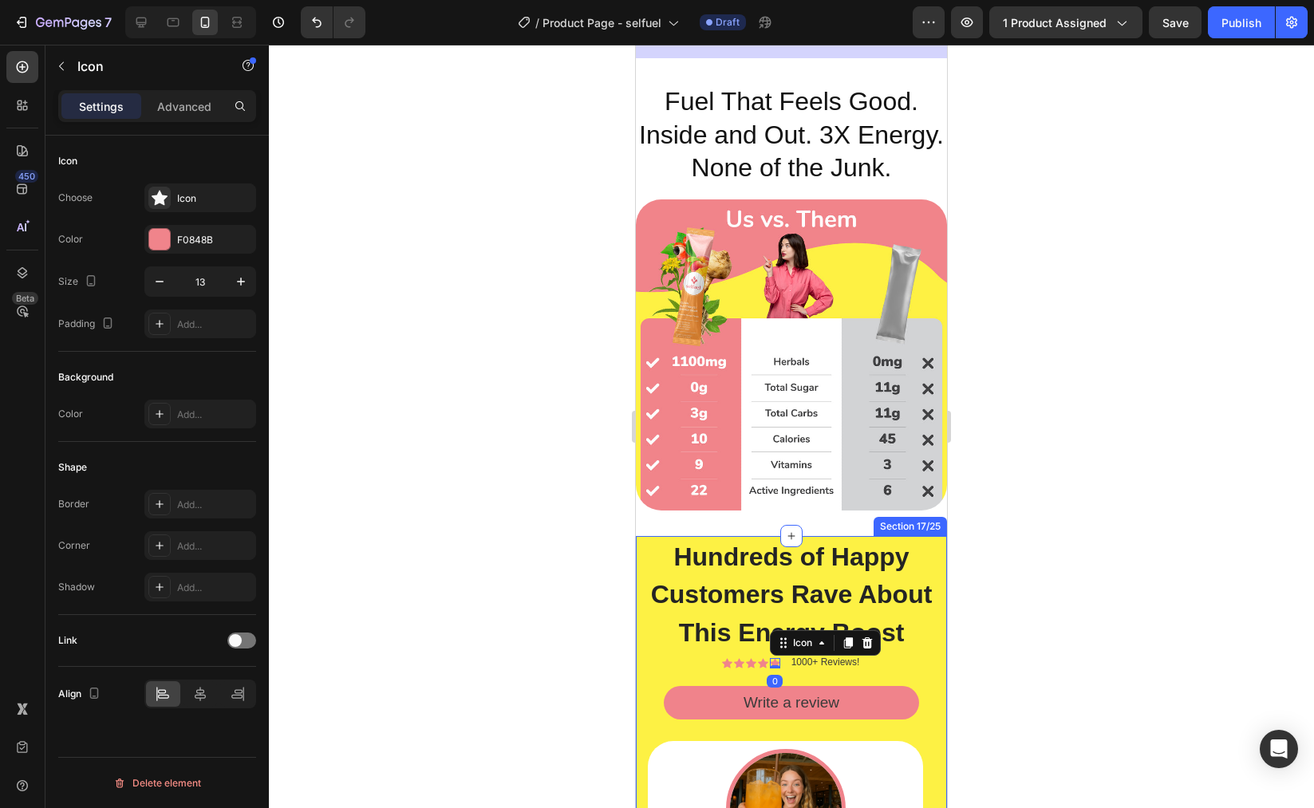
click at [180, 442] on div "Icon Choose Icon Color F0848B Size 13 Padding Add..." at bounding box center [157, 528] width 198 height 173
click at [180, 207] on div "Icon" at bounding box center [200, 198] width 112 height 29
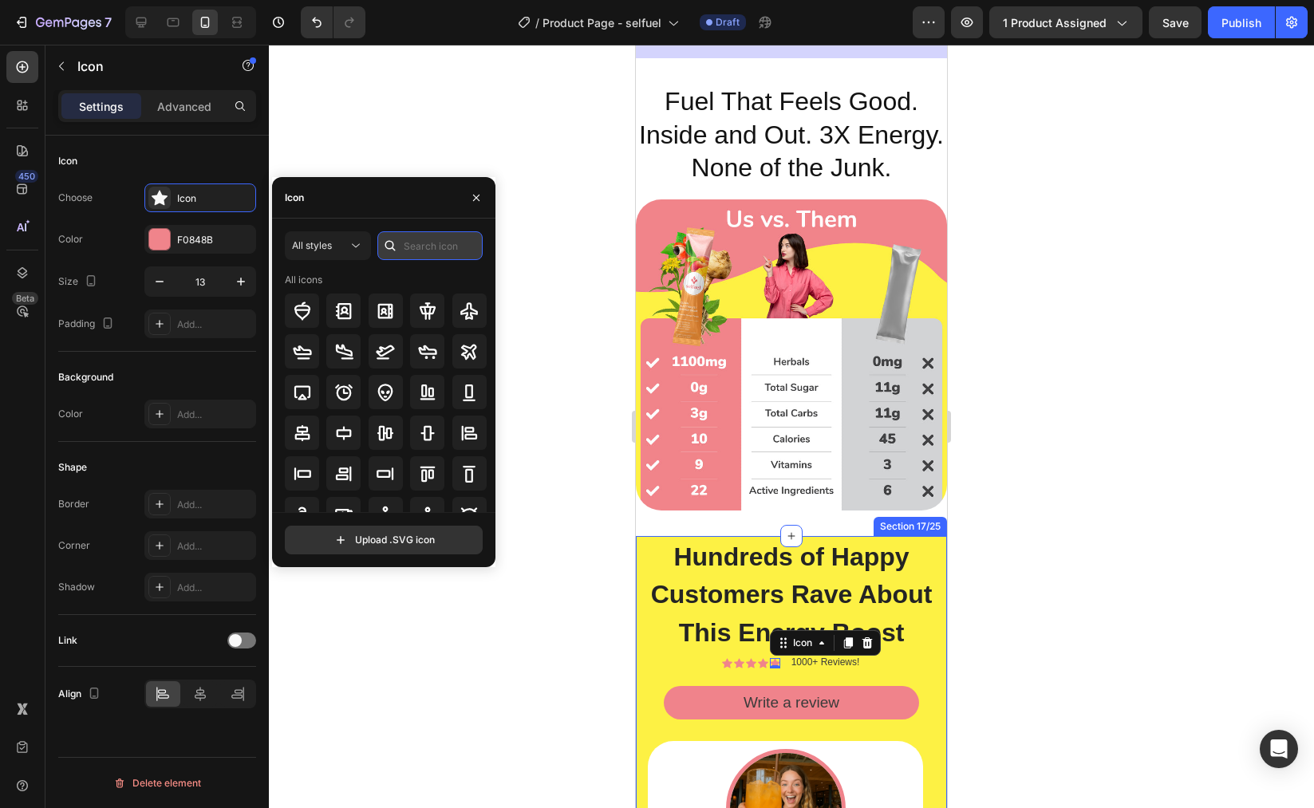
click at [407, 251] on input "text" at bounding box center [429, 245] width 105 height 29
type input "star"
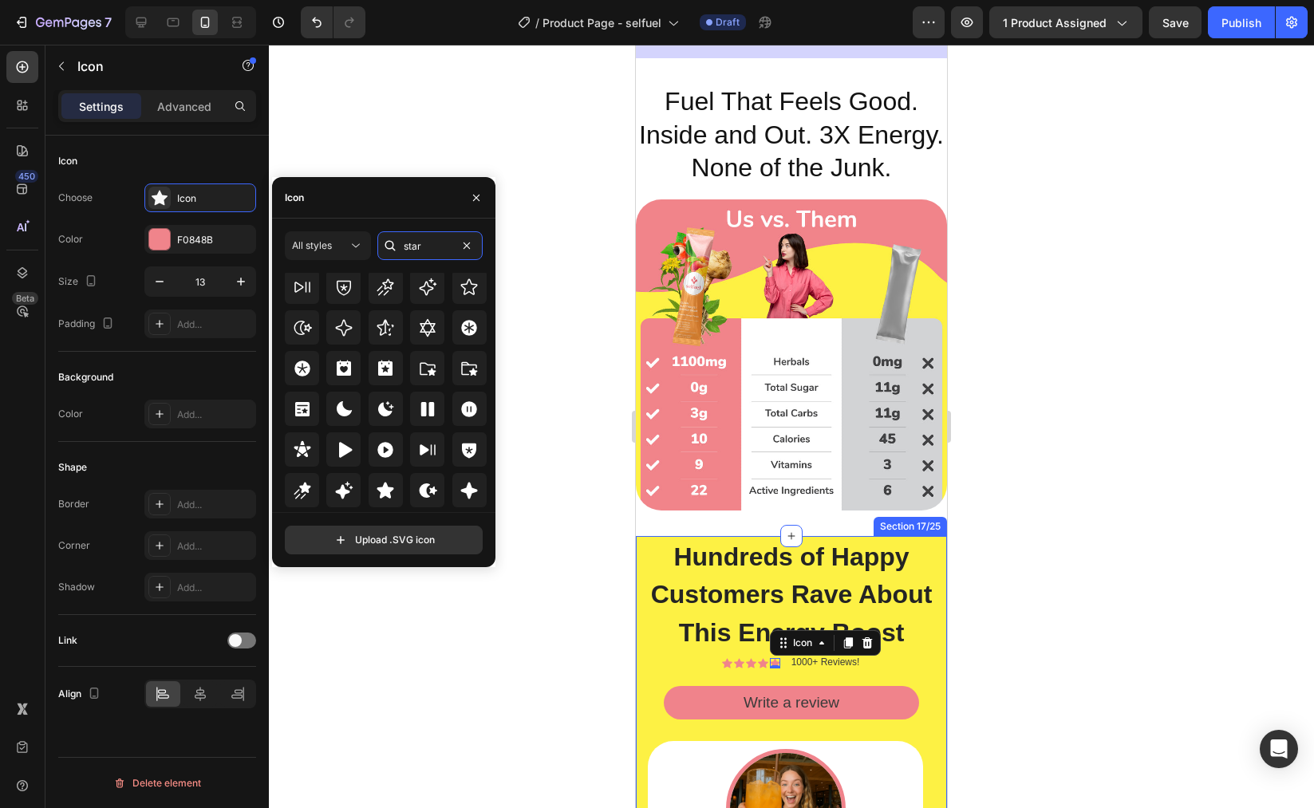
scroll to position [484, 0]
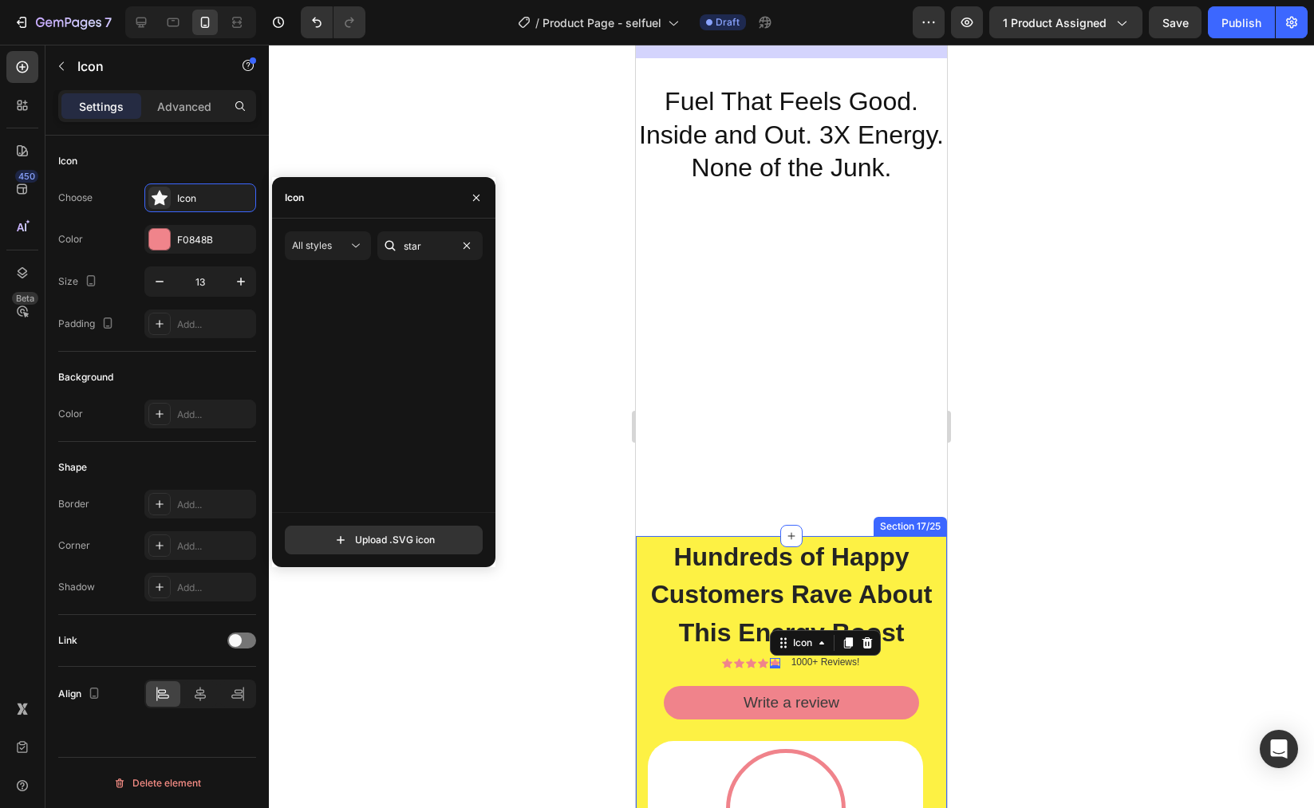
scroll to position [484, 0]
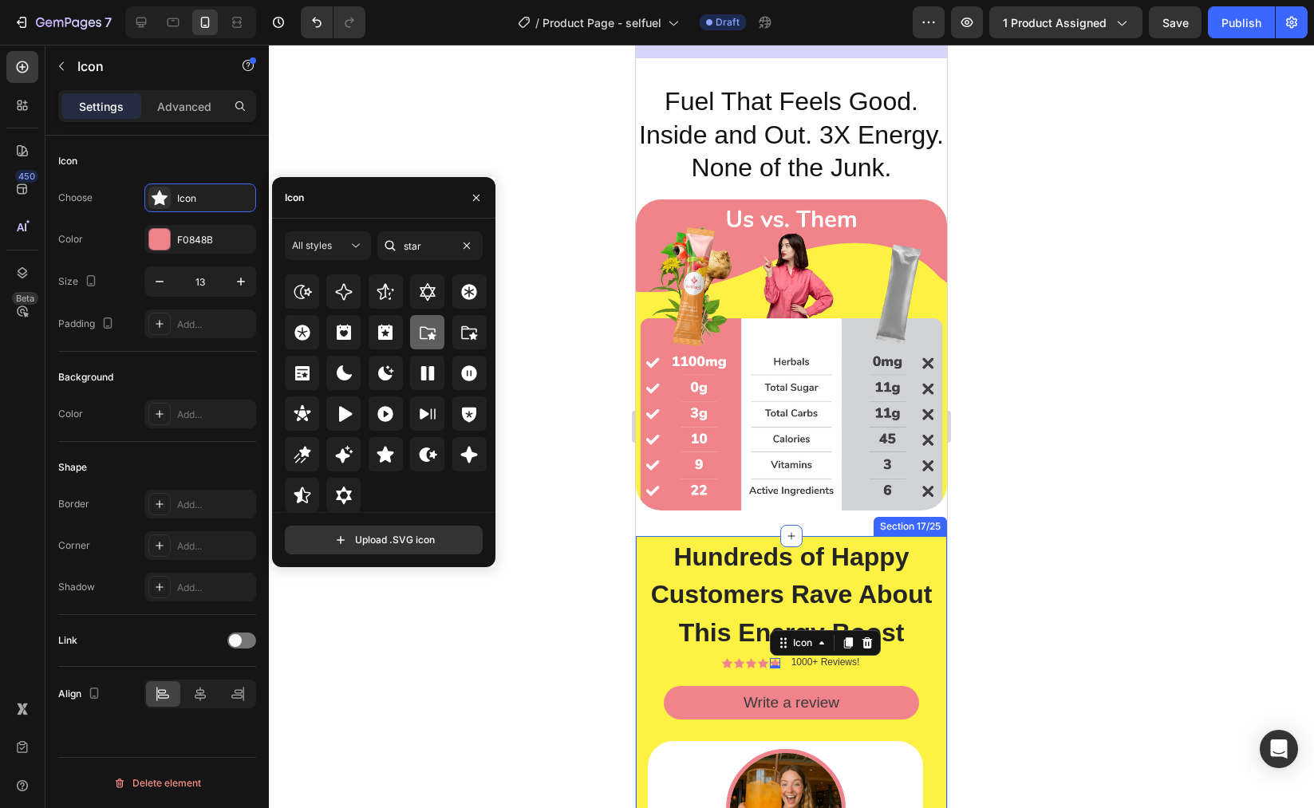
type input "star"
click at [304, 496] on icon at bounding box center [302, 495] width 19 height 19
click at [483, 198] on button "button" at bounding box center [477, 198] width 26 height 26
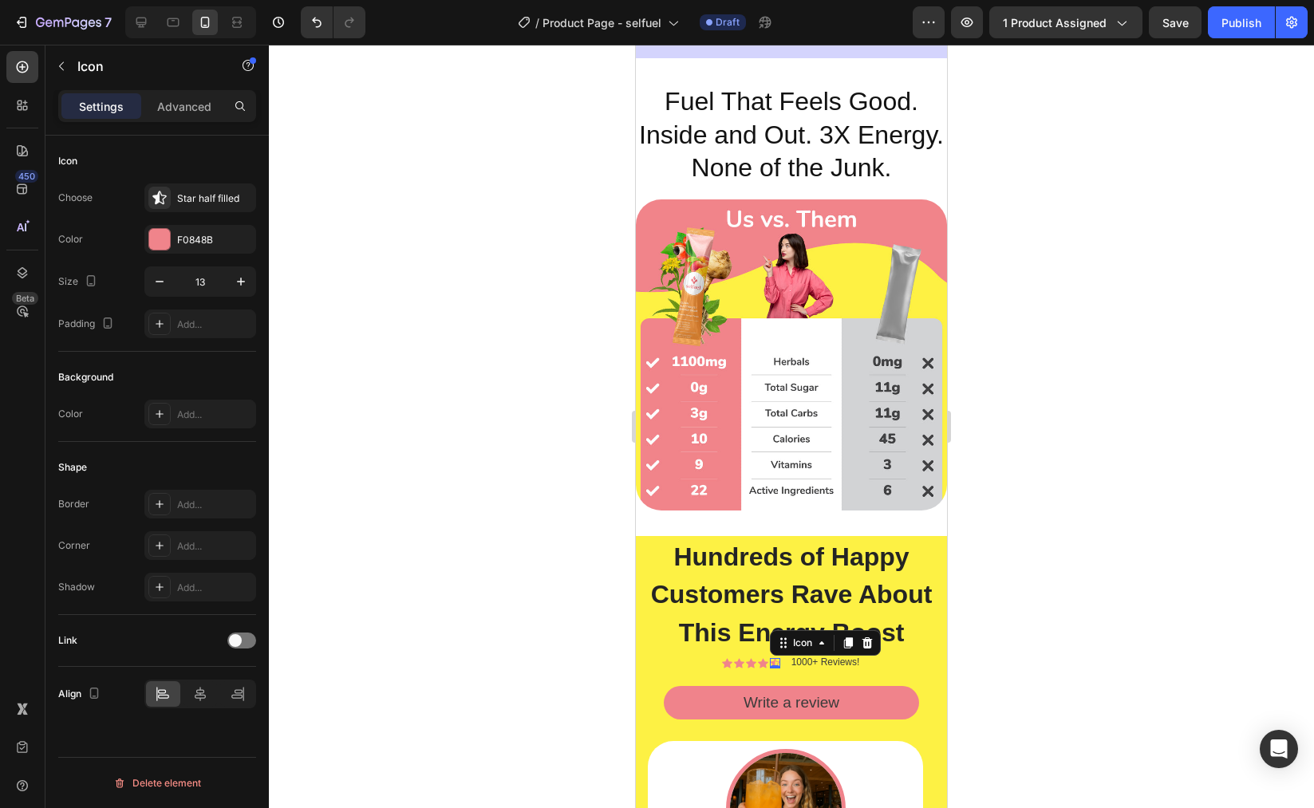
click at [1072, 539] on div at bounding box center [791, 427] width 1045 height 764
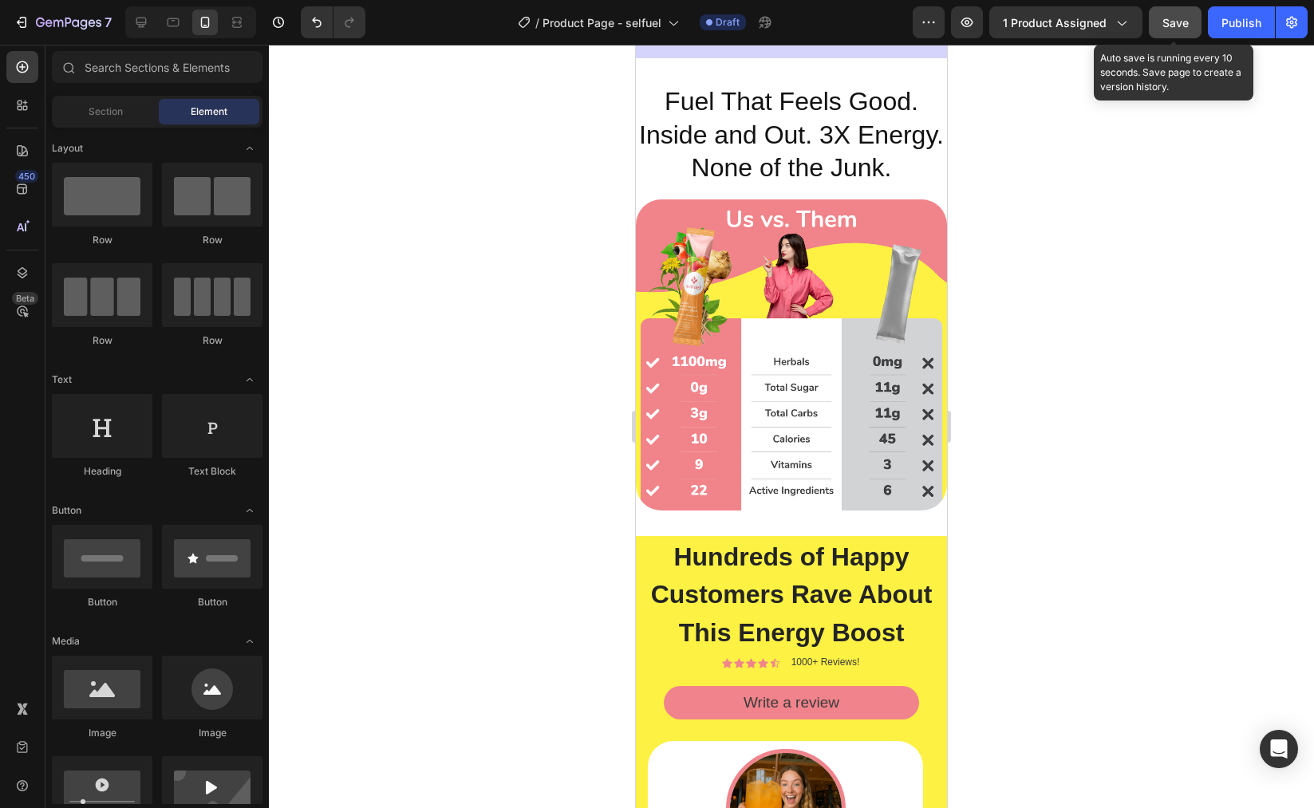
click at [1171, 18] on span "Save" at bounding box center [1176, 23] width 26 height 14
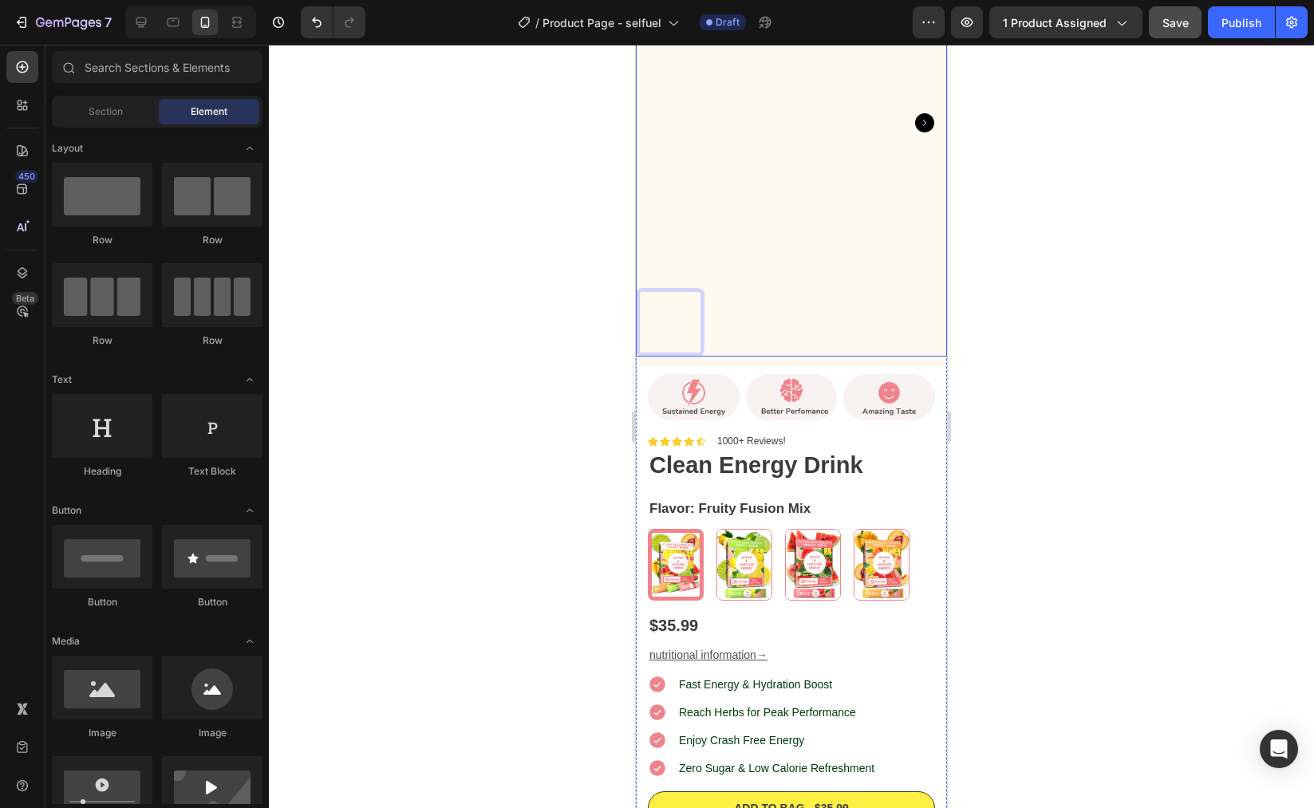
scroll to position [0, 0]
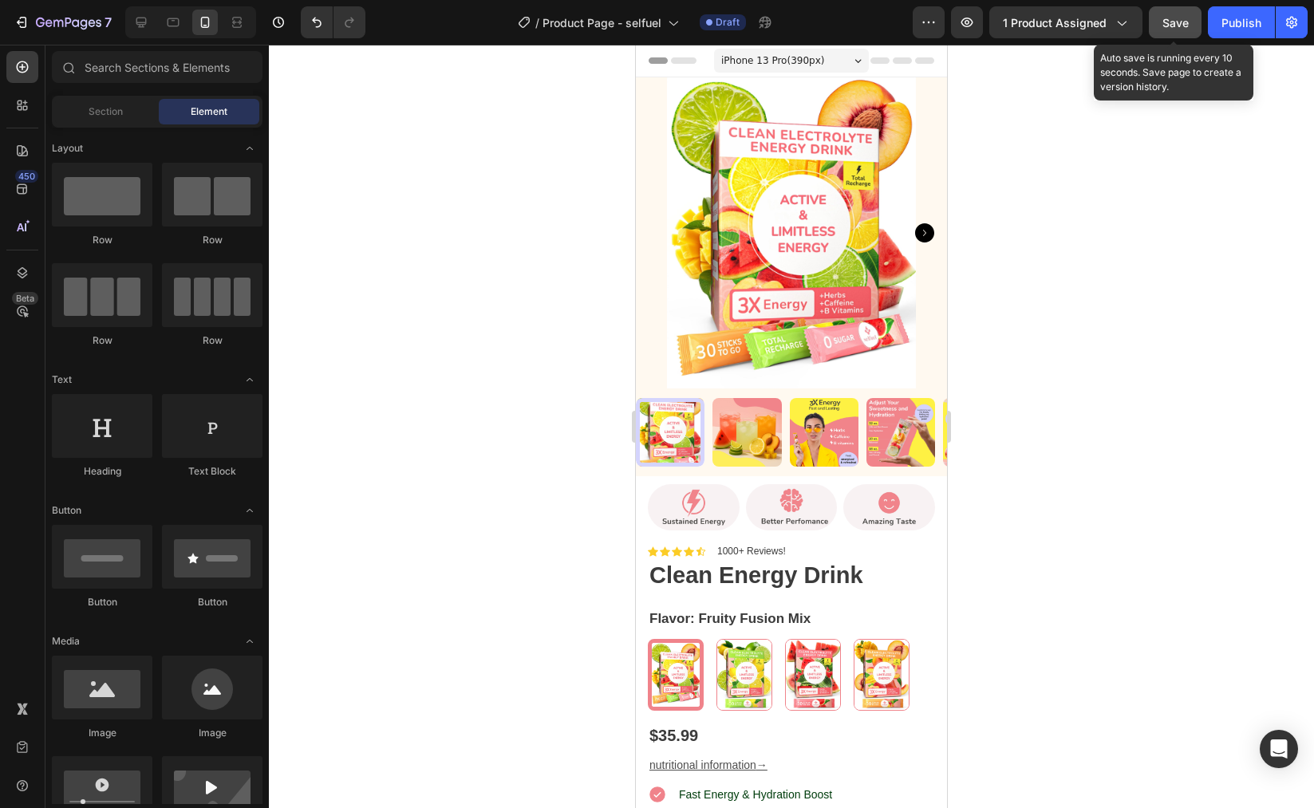
click at [1184, 23] on span "Save" at bounding box center [1176, 23] width 26 height 14
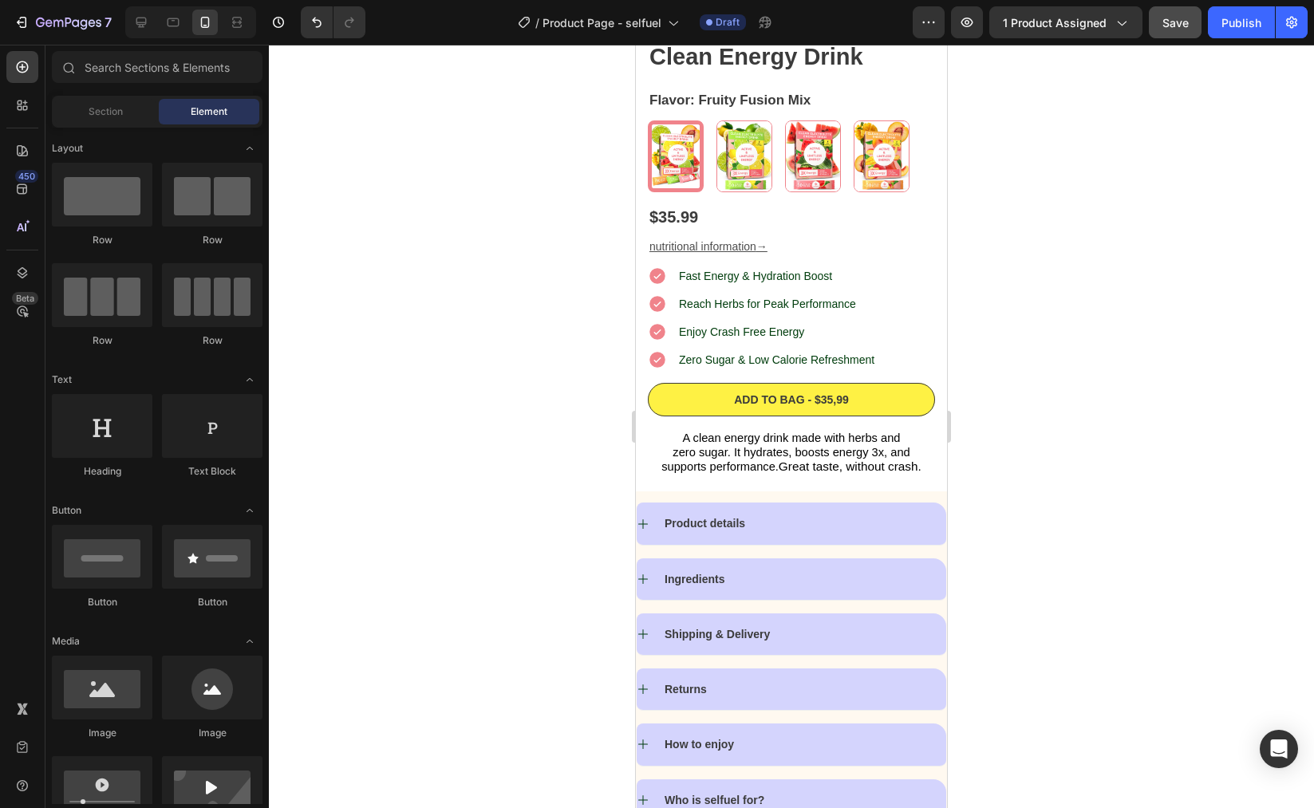
click at [736, 240] on u "nutritional information" at bounding box center [703, 246] width 107 height 13
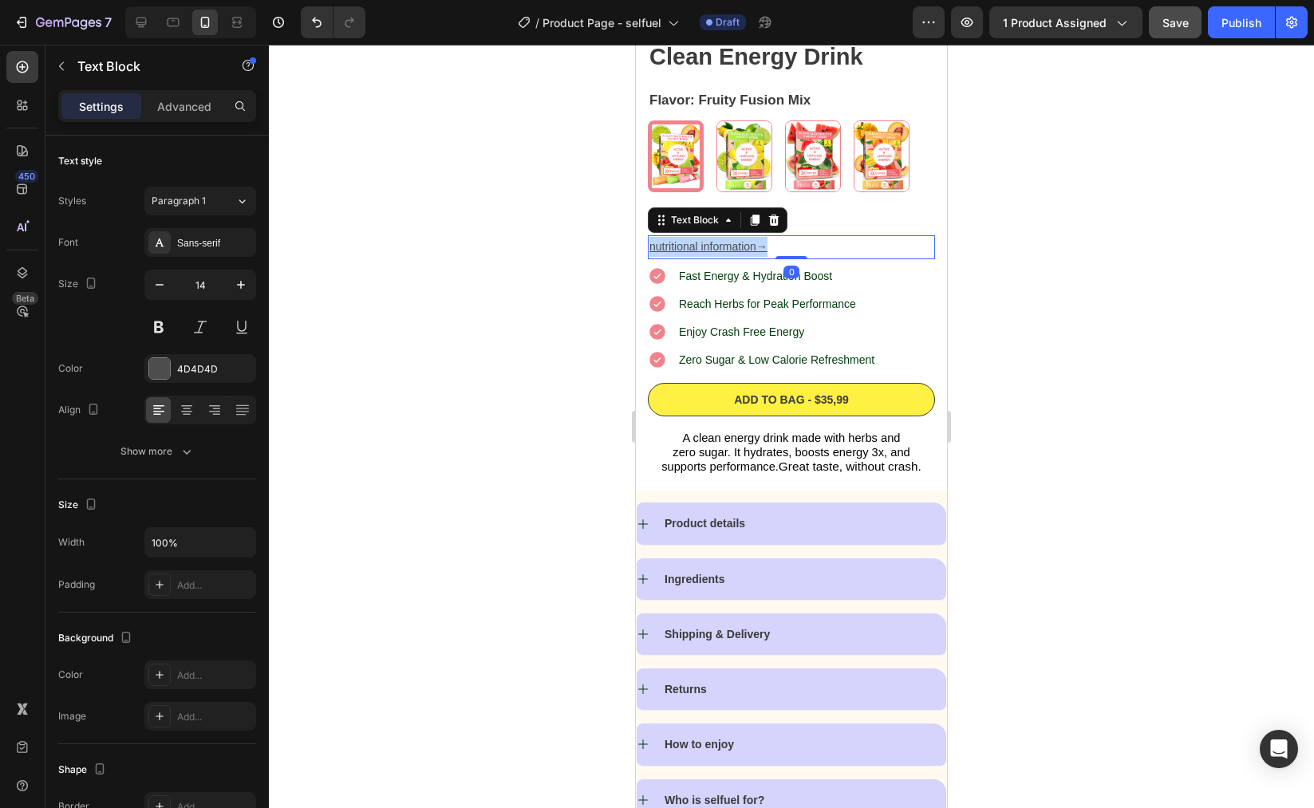
click at [736, 240] on u "nutritional information" at bounding box center [703, 246] width 107 height 13
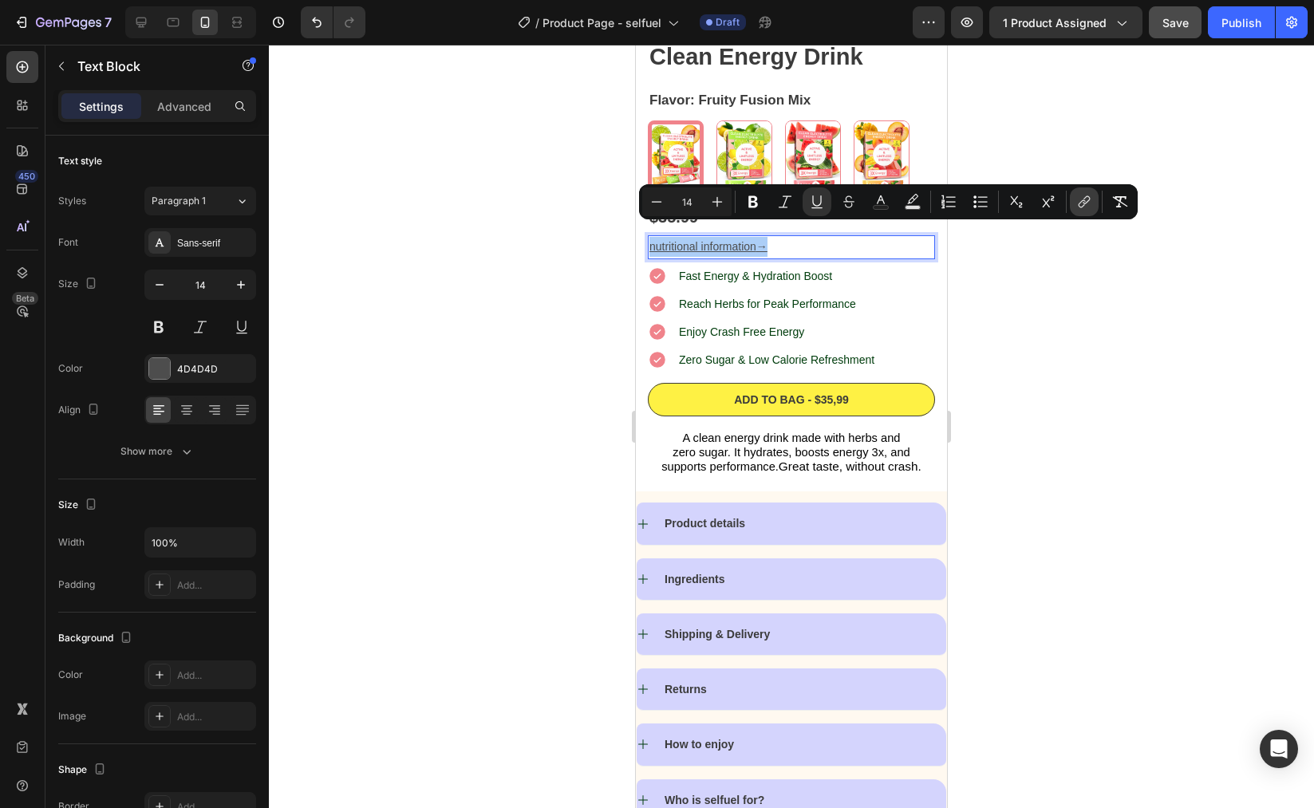
click at [1086, 207] on icon "Editor contextual toolbar" at bounding box center [1084, 202] width 16 height 16
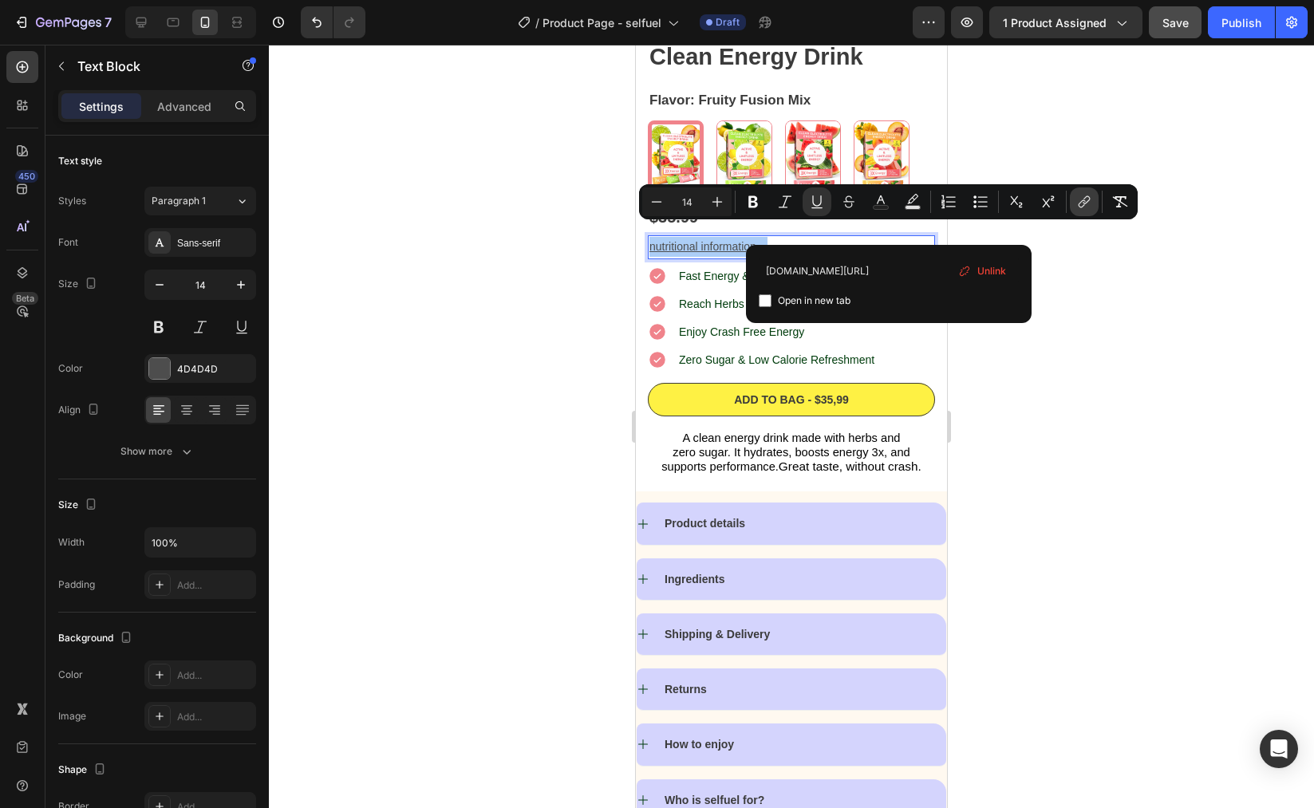
scroll to position [0, 93]
click at [1086, 207] on icon "Editor contextual toolbar" at bounding box center [1084, 202] width 16 height 16
click at [926, 349] on div "Image Image Image Row Icon Icon Icon Icon Icon Icon List 1000+ Reviews! Text Bl…" at bounding box center [791, 225] width 311 height 534
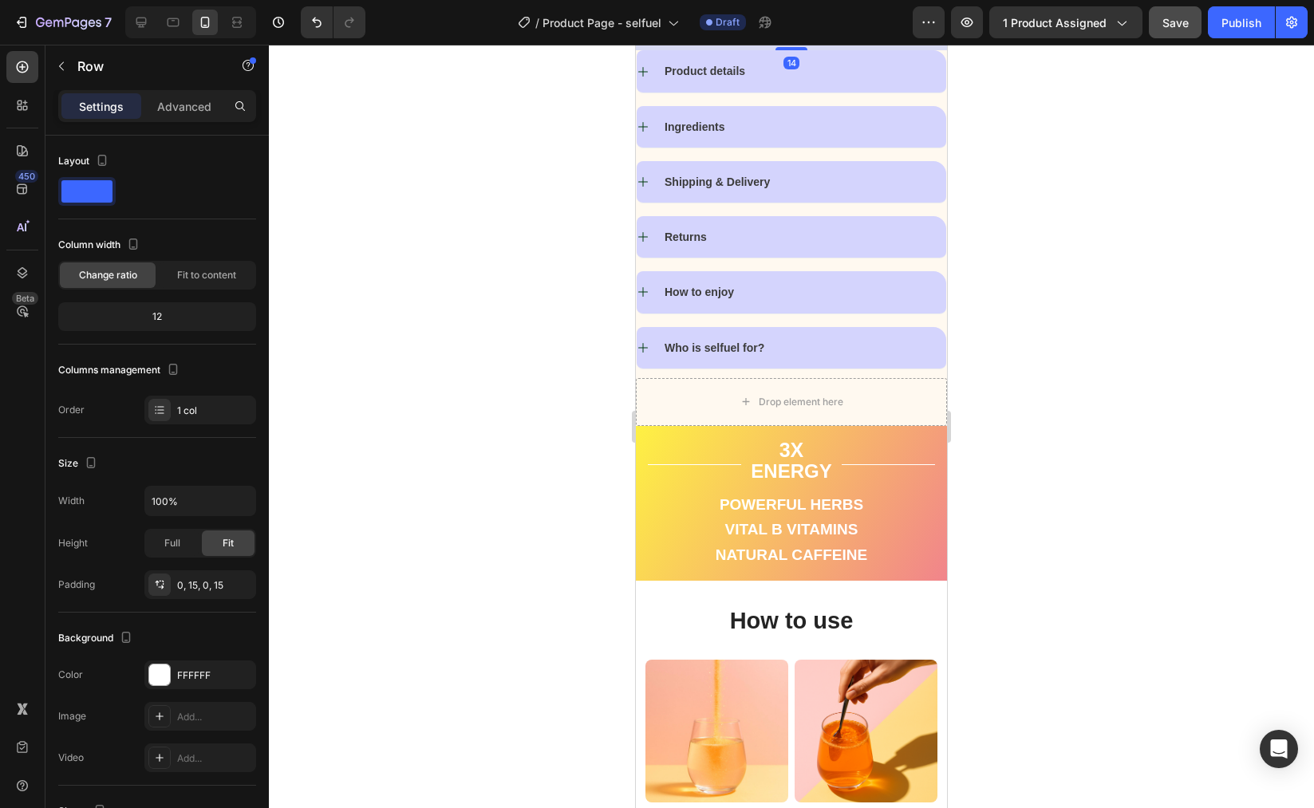
scroll to position [1517, 0]
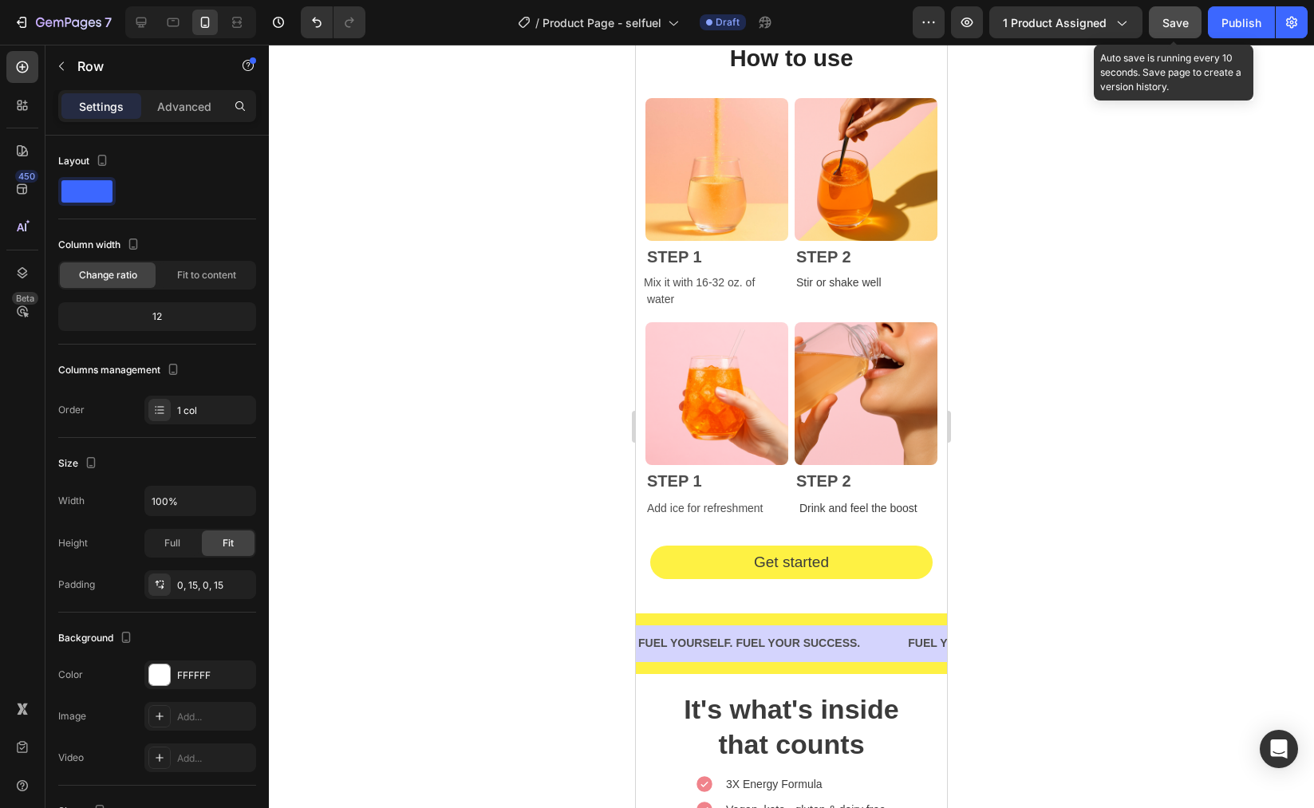
click at [1175, 26] on span "Save" at bounding box center [1176, 23] width 26 height 14
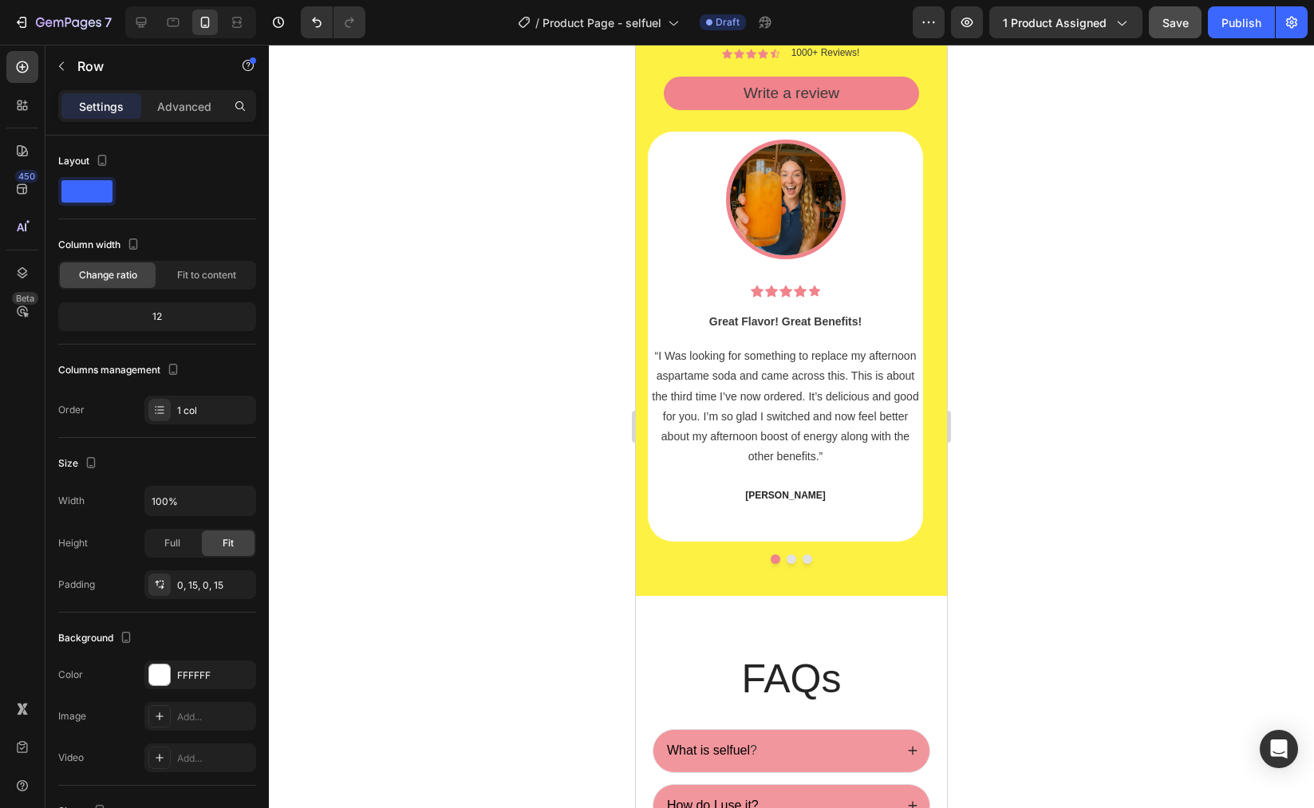
scroll to position [4378, 0]
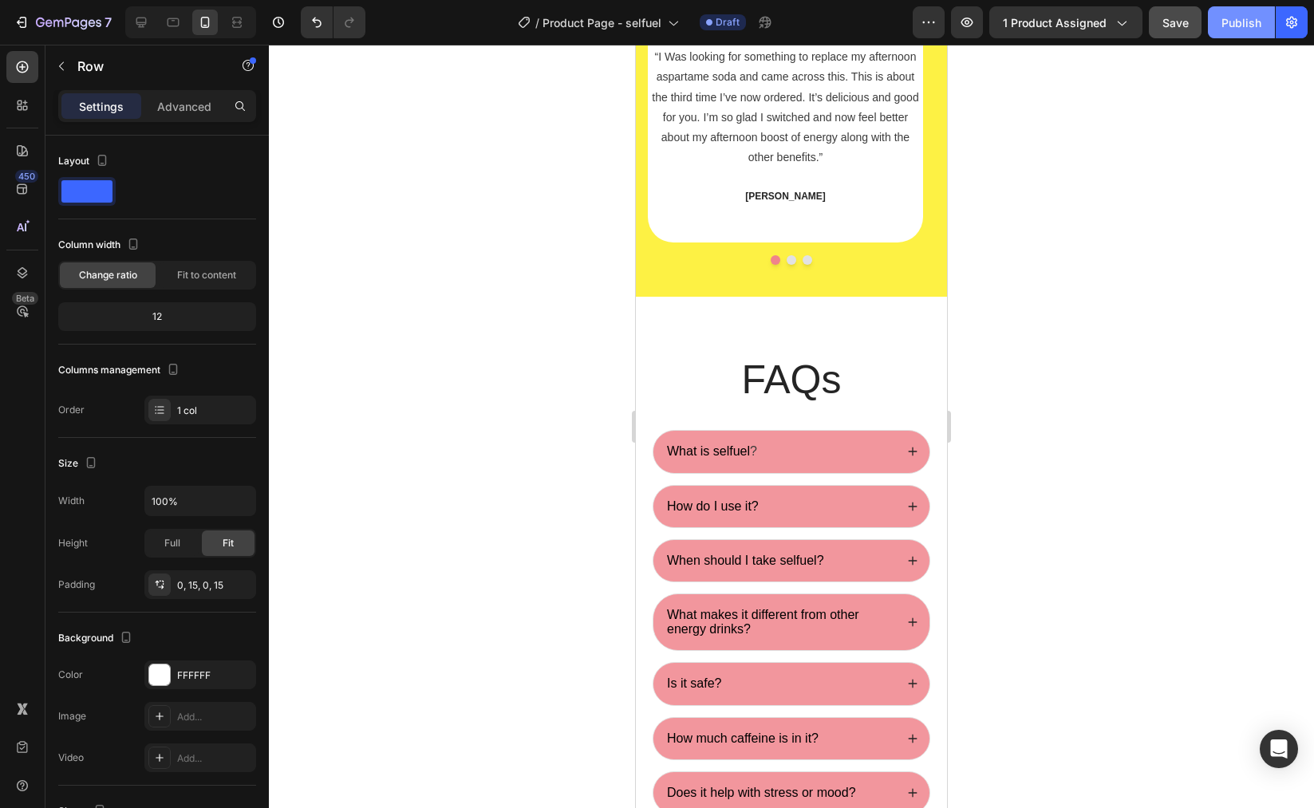
click at [1237, 21] on div "Publish" at bounding box center [1242, 22] width 40 height 17
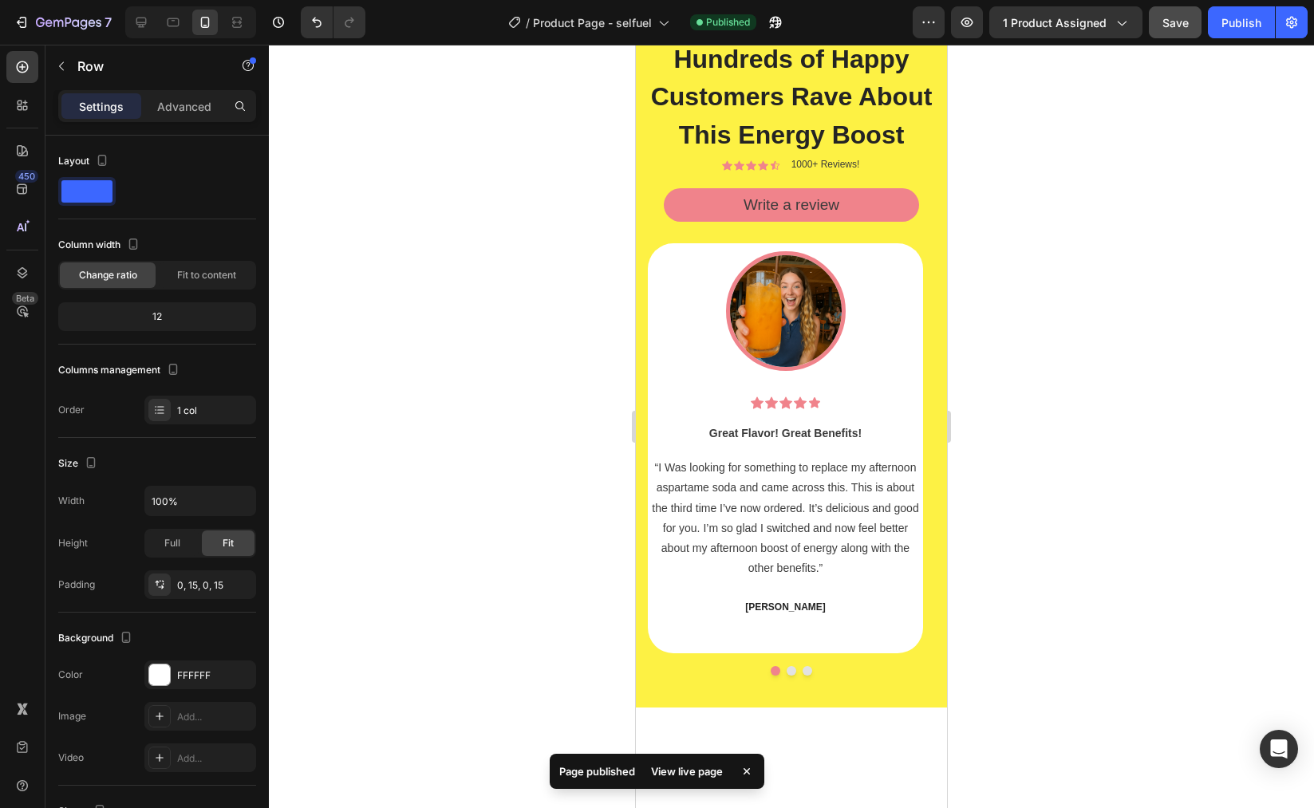
scroll to position [3616, 0]
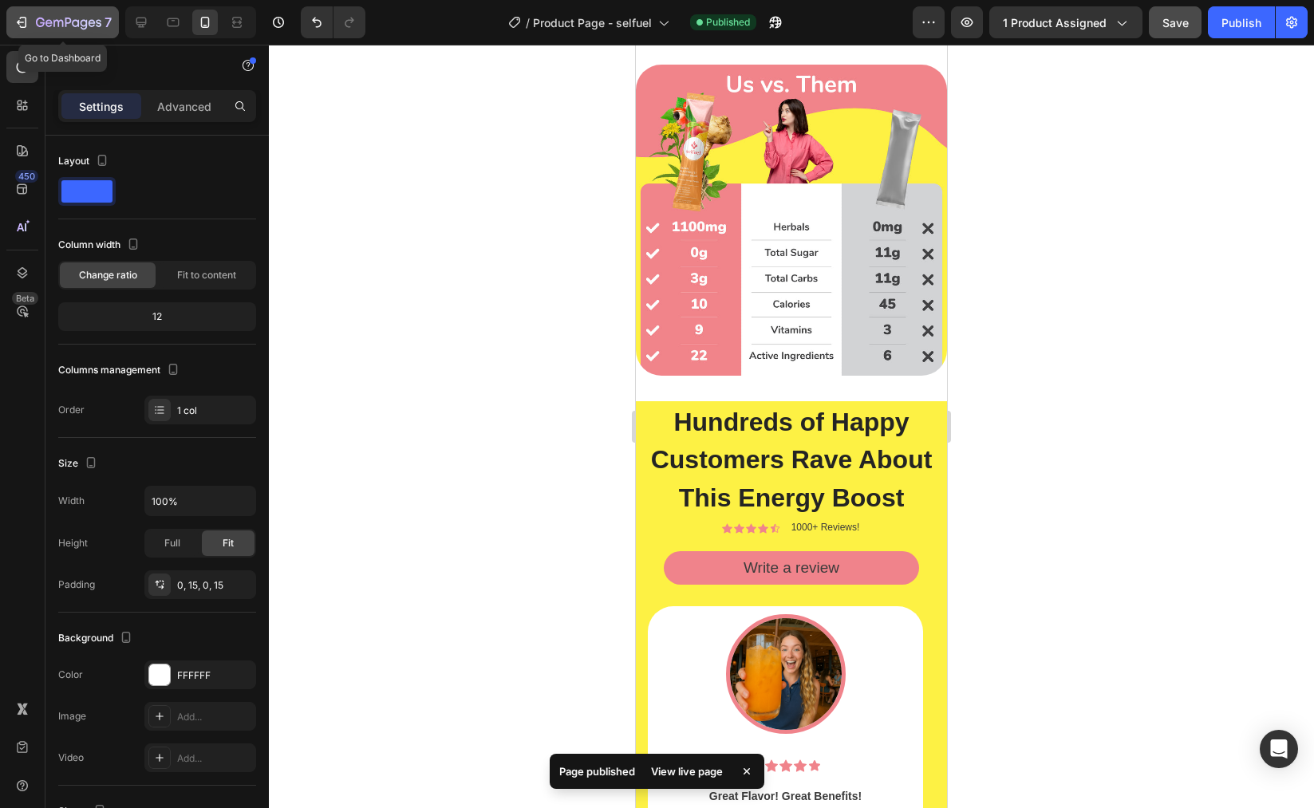
click at [75, 11] on button "7" at bounding box center [62, 22] width 113 height 32
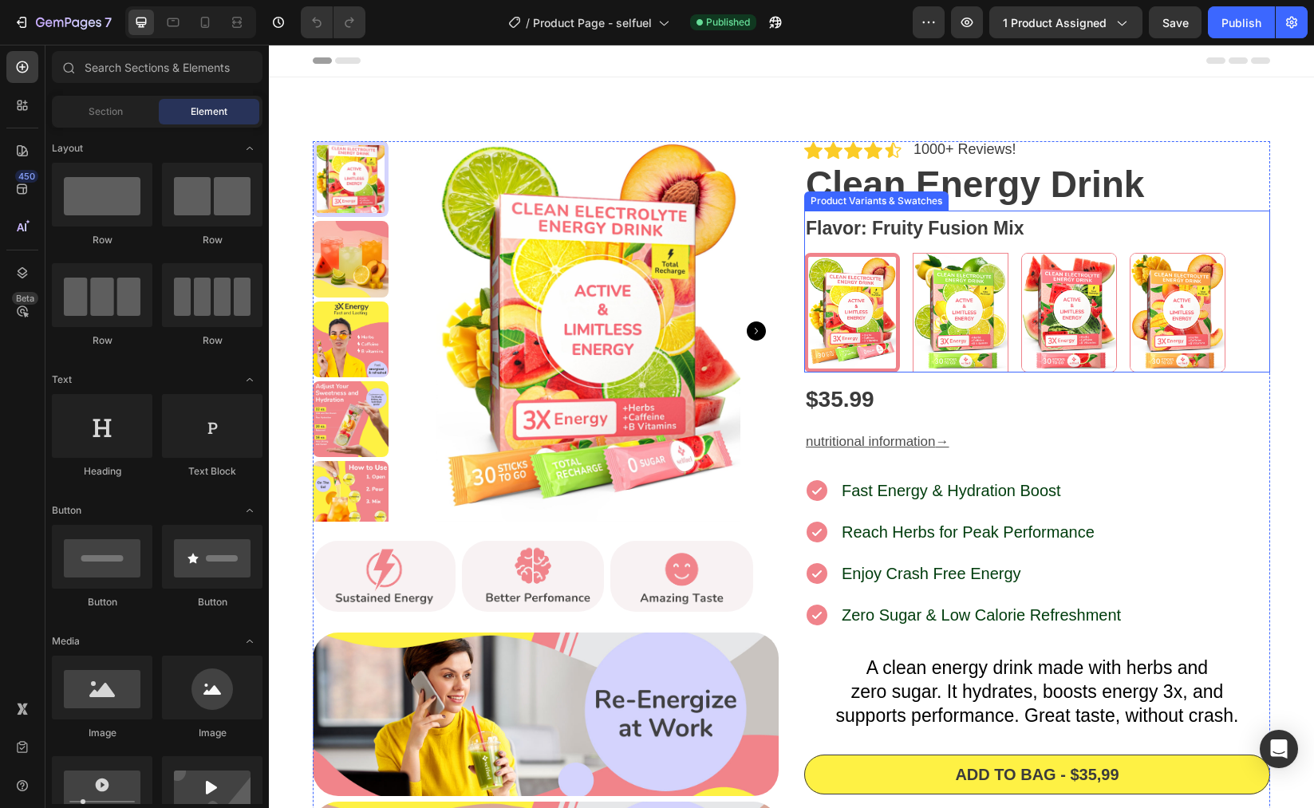
click at [966, 342] on img at bounding box center [961, 313] width 94 height 118
click at [913, 253] on input "Lemon Lime Twist Lemon Lime Twist" at bounding box center [912, 252] width 1 height 1
radio input "false"
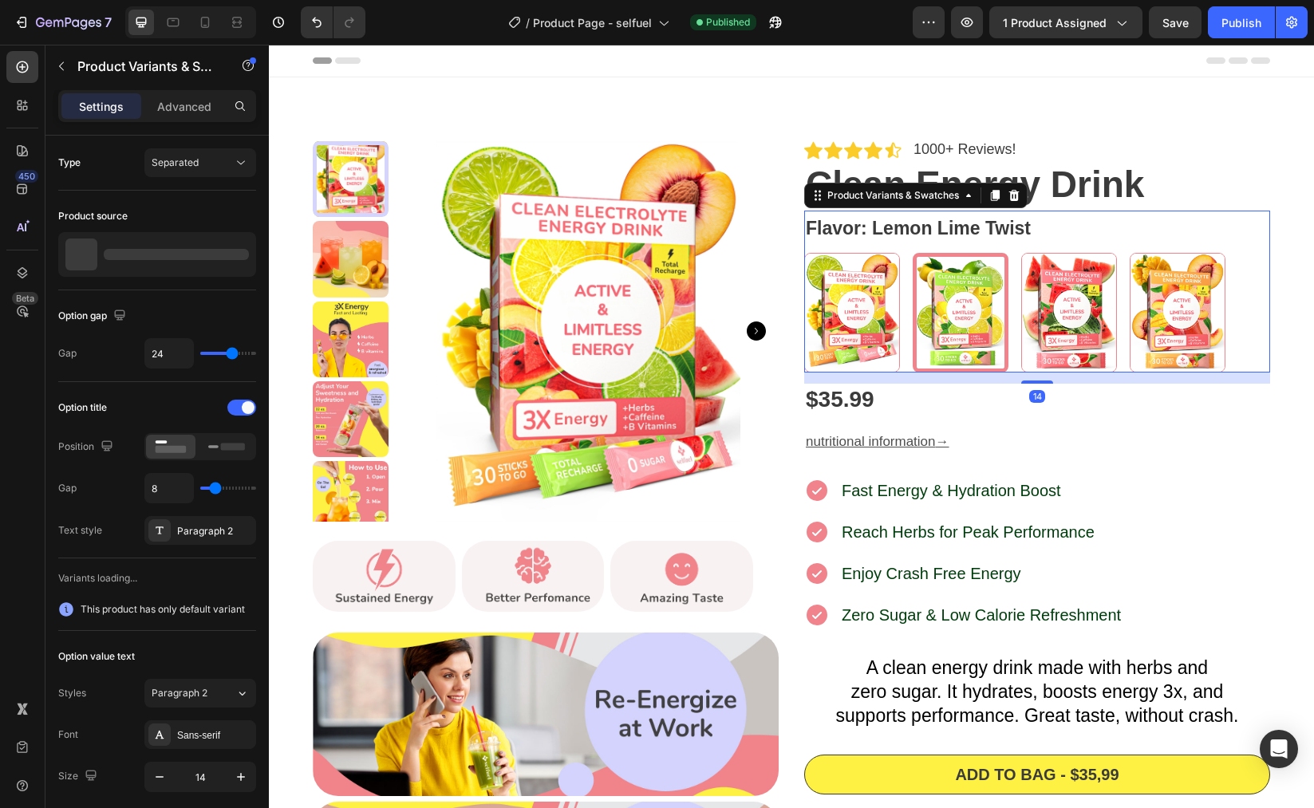
radio input "false"
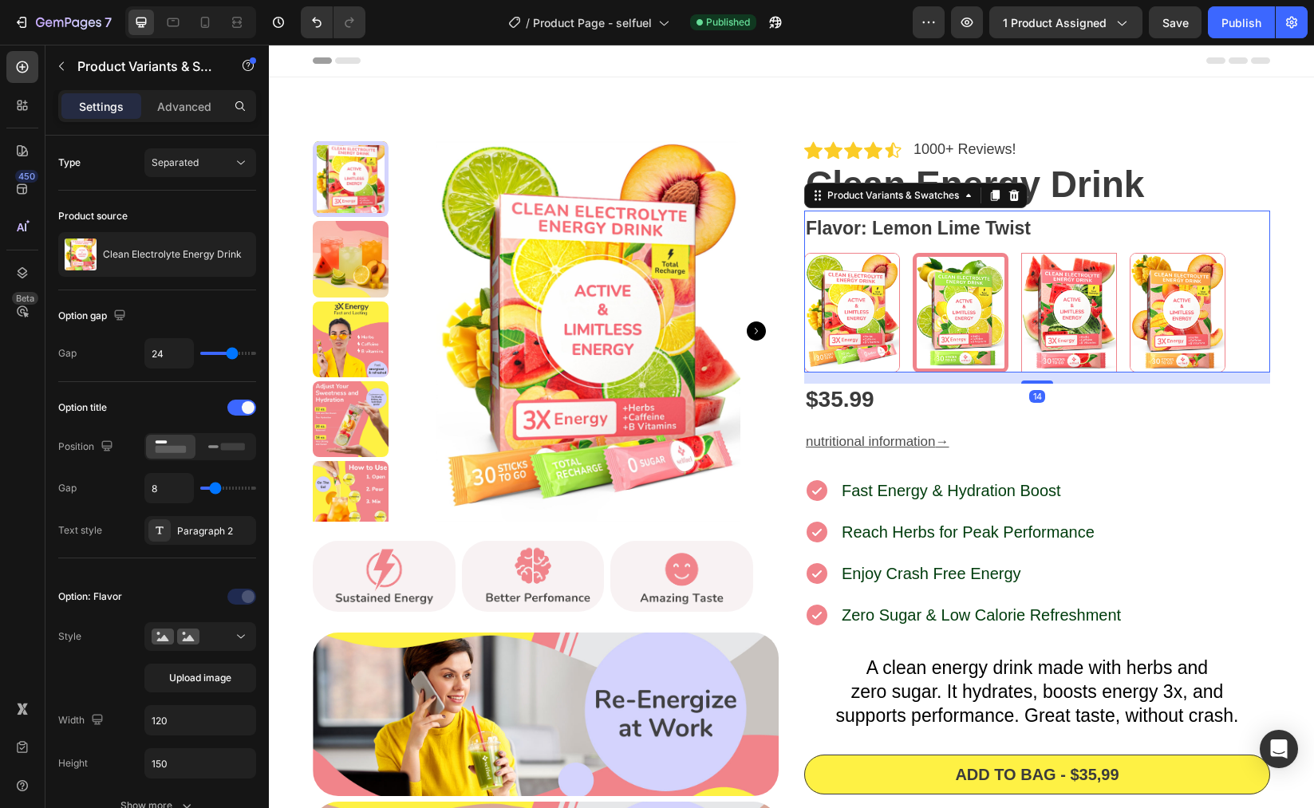
click at [1046, 308] on img at bounding box center [1069, 313] width 94 height 118
click at [1021, 253] on input "Watermelon Wave Watermelon Wave" at bounding box center [1021, 252] width 1 height 1
radio input "false"
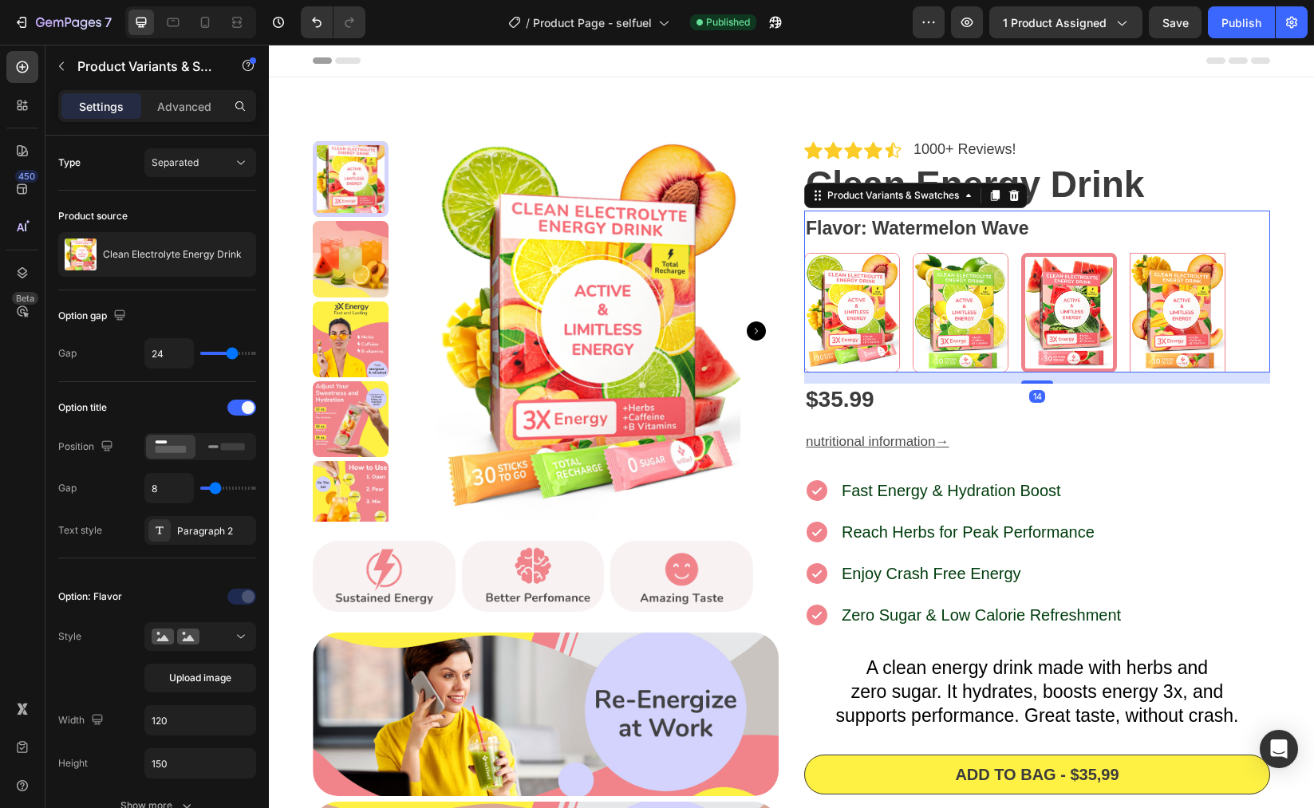
click at [1172, 314] on img at bounding box center [1178, 313] width 94 height 118
click at [1130, 253] on input "Peachy Mango Tango Peachy Mango Tango" at bounding box center [1129, 252] width 1 height 1
radio input "false"
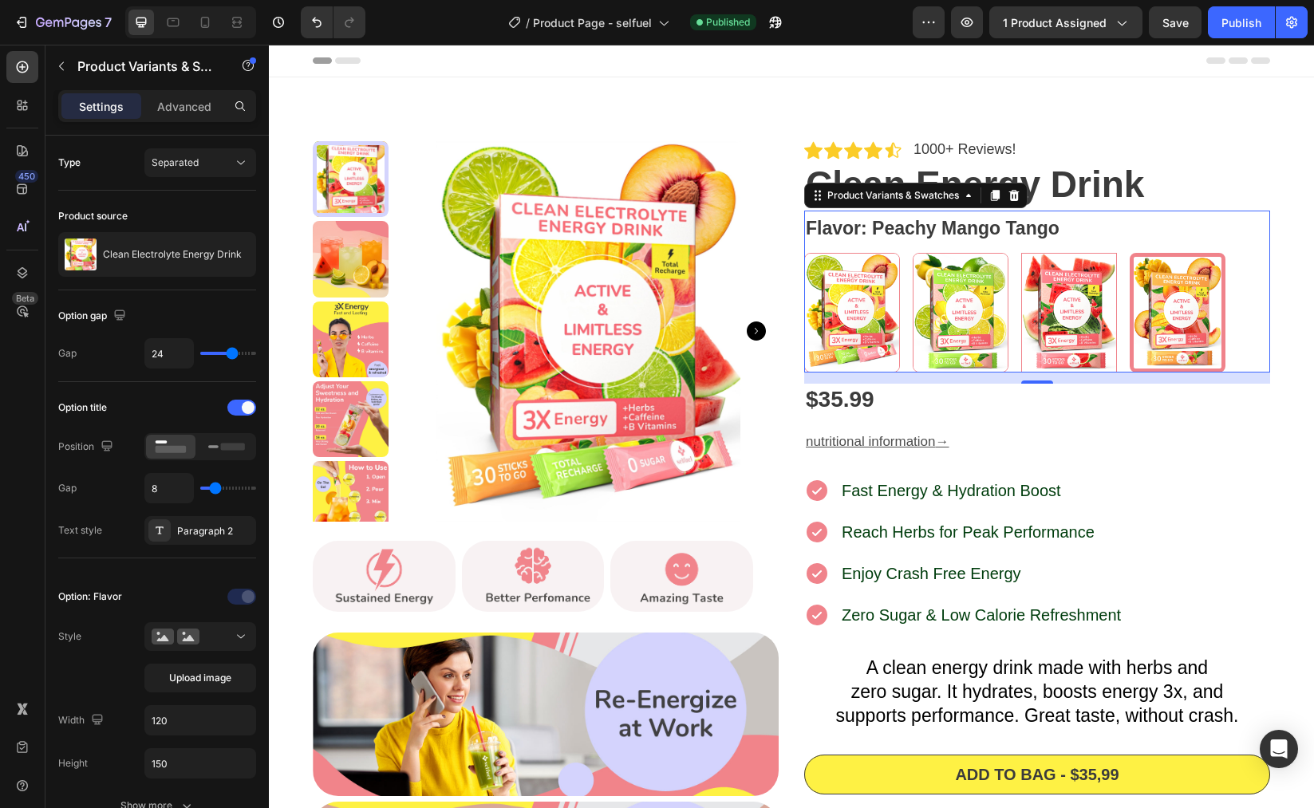
click at [1093, 313] on img at bounding box center [1069, 313] width 94 height 118
click at [1021, 253] on input "Watermelon Wave Watermelon Wave" at bounding box center [1021, 252] width 1 height 1
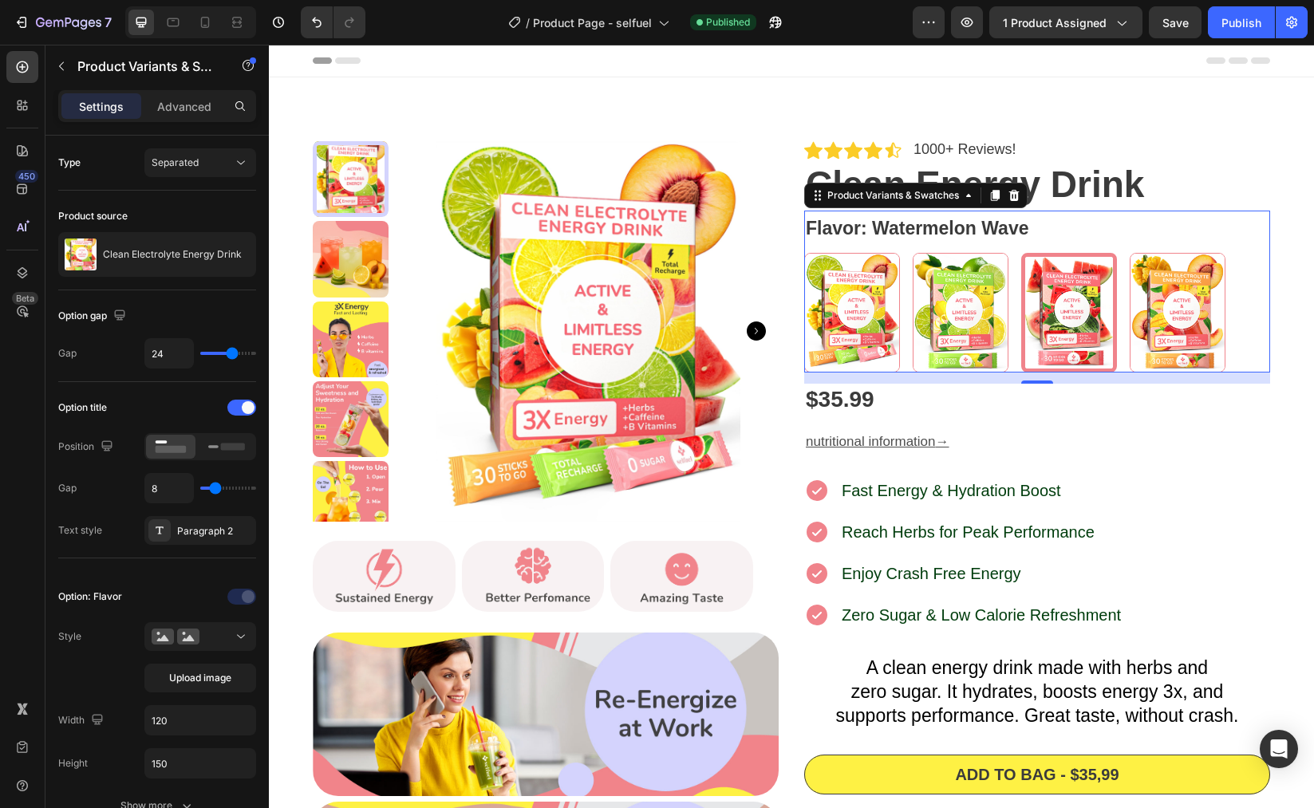
click at [1021, 318] on Wave at bounding box center [1069, 313] width 96 height 120
click at [1021, 253] on input "Watermelon Wave Watermelon Wave" at bounding box center [1021, 252] width 1 height 1
radio input "true"
click at [997, 319] on img at bounding box center [961, 313] width 94 height 118
click at [913, 253] on input "Lemon Lime Twist Lemon Lime Twist" at bounding box center [912, 252] width 1 height 1
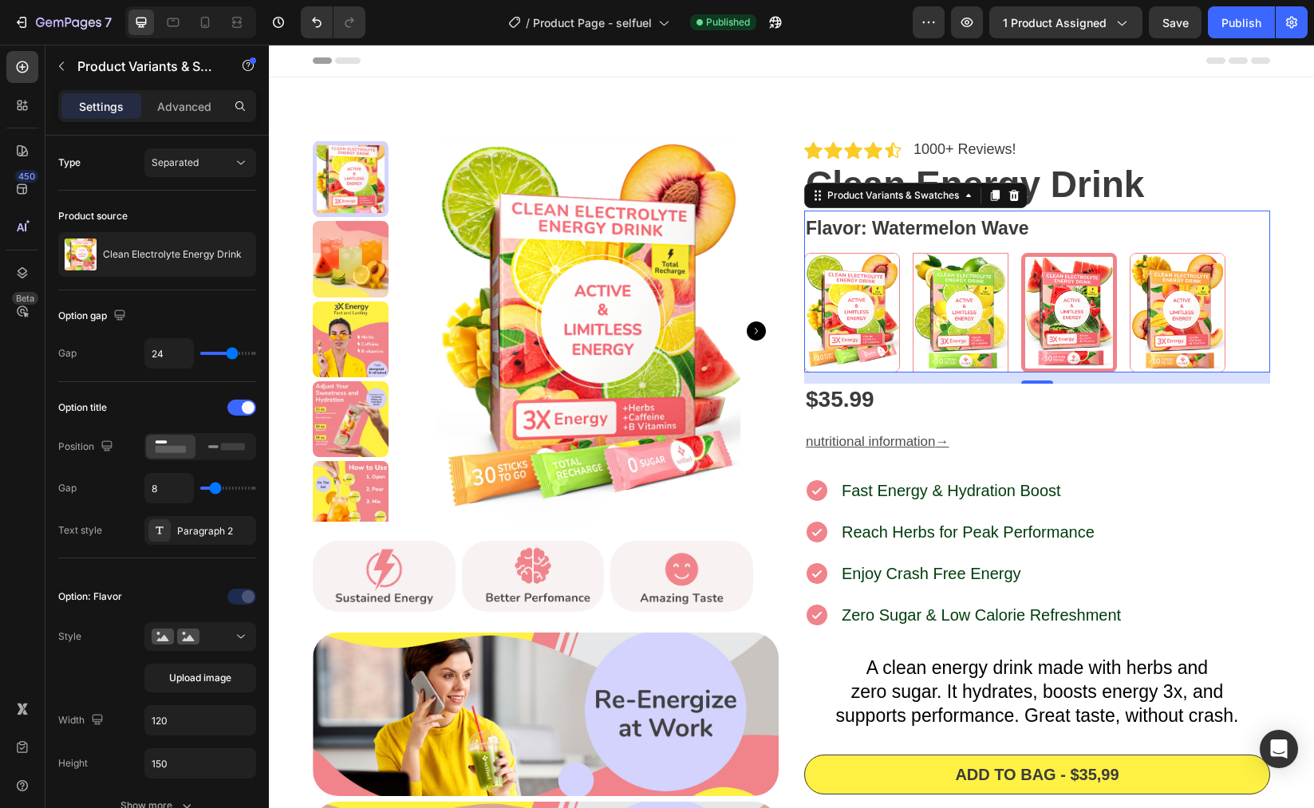
radio input "false"
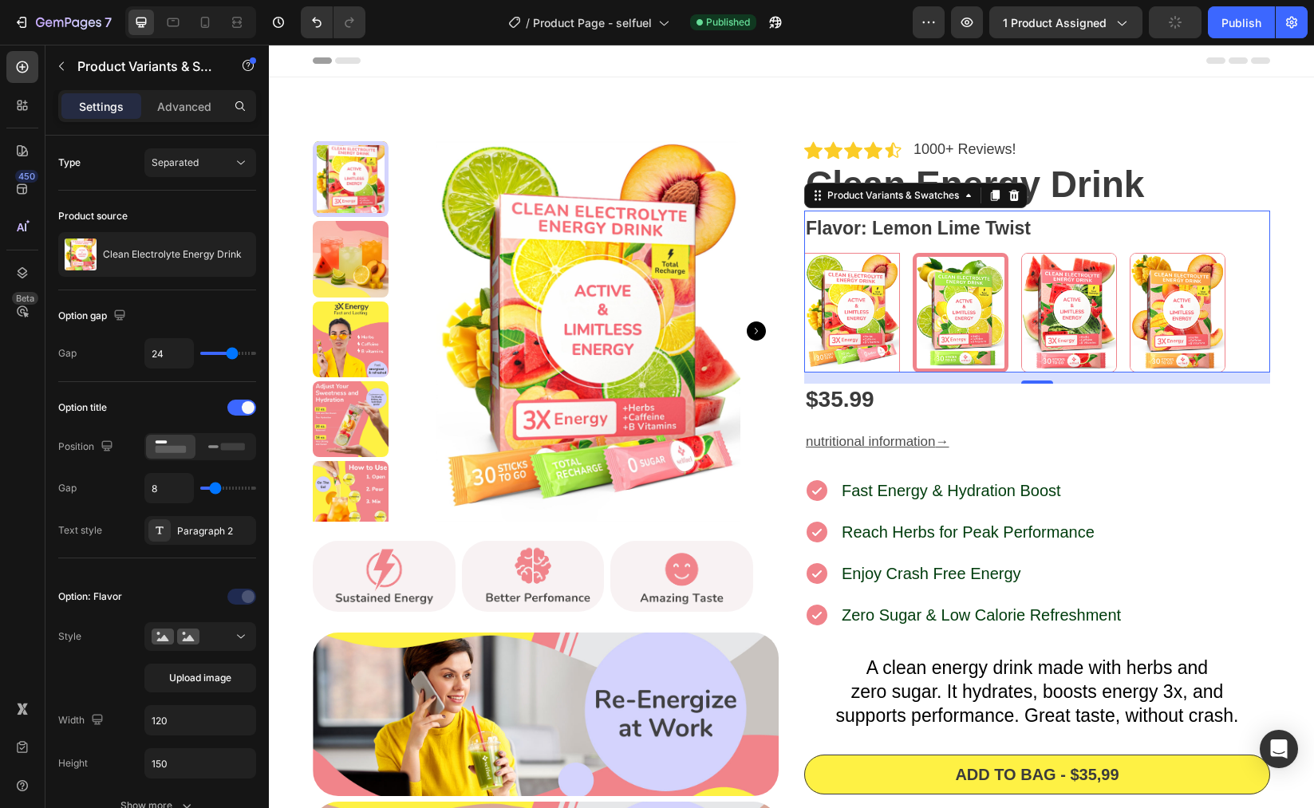
click at [867, 309] on img at bounding box center [852, 313] width 94 height 118
click at [804, 253] on input "Fruity Fusion Mix Fruity Fusion Mix" at bounding box center [804, 252] width 1 height 1
radio input "false"
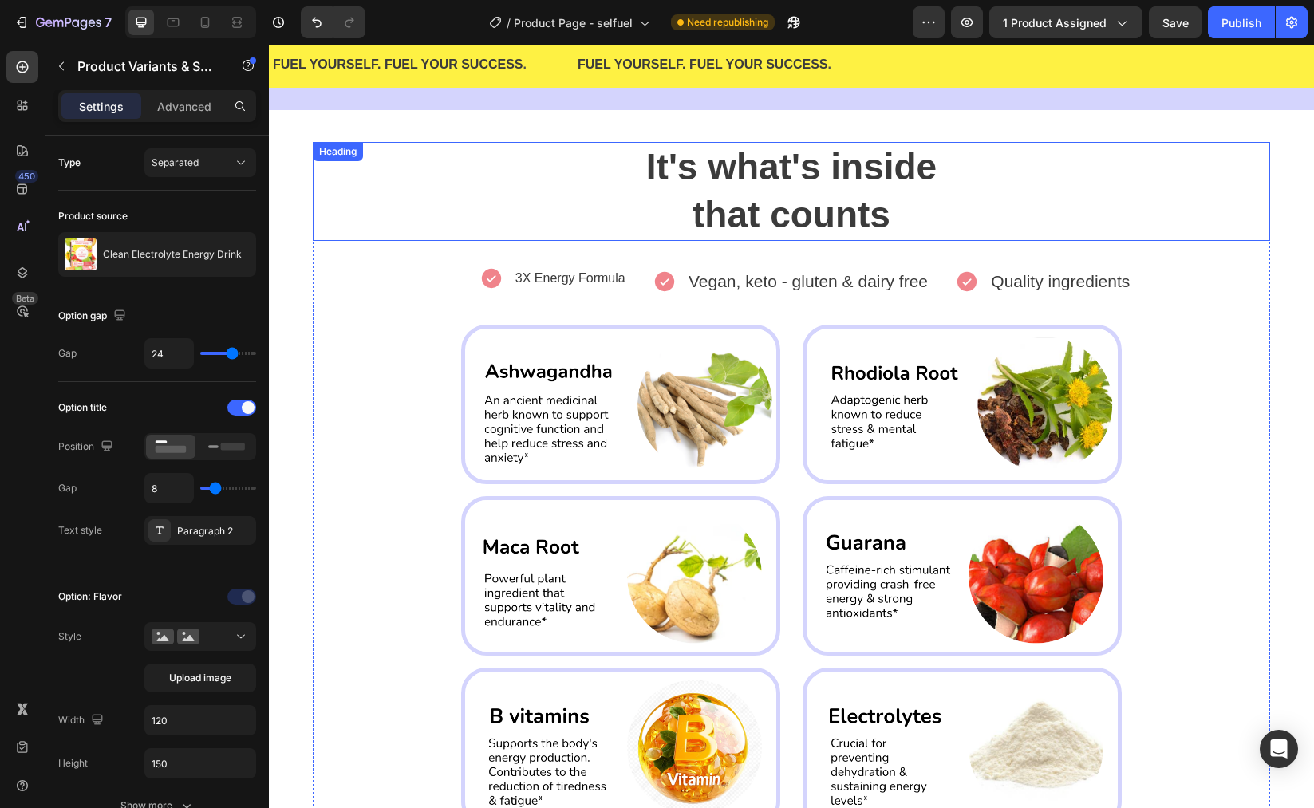
scroll to position [1819, 0]
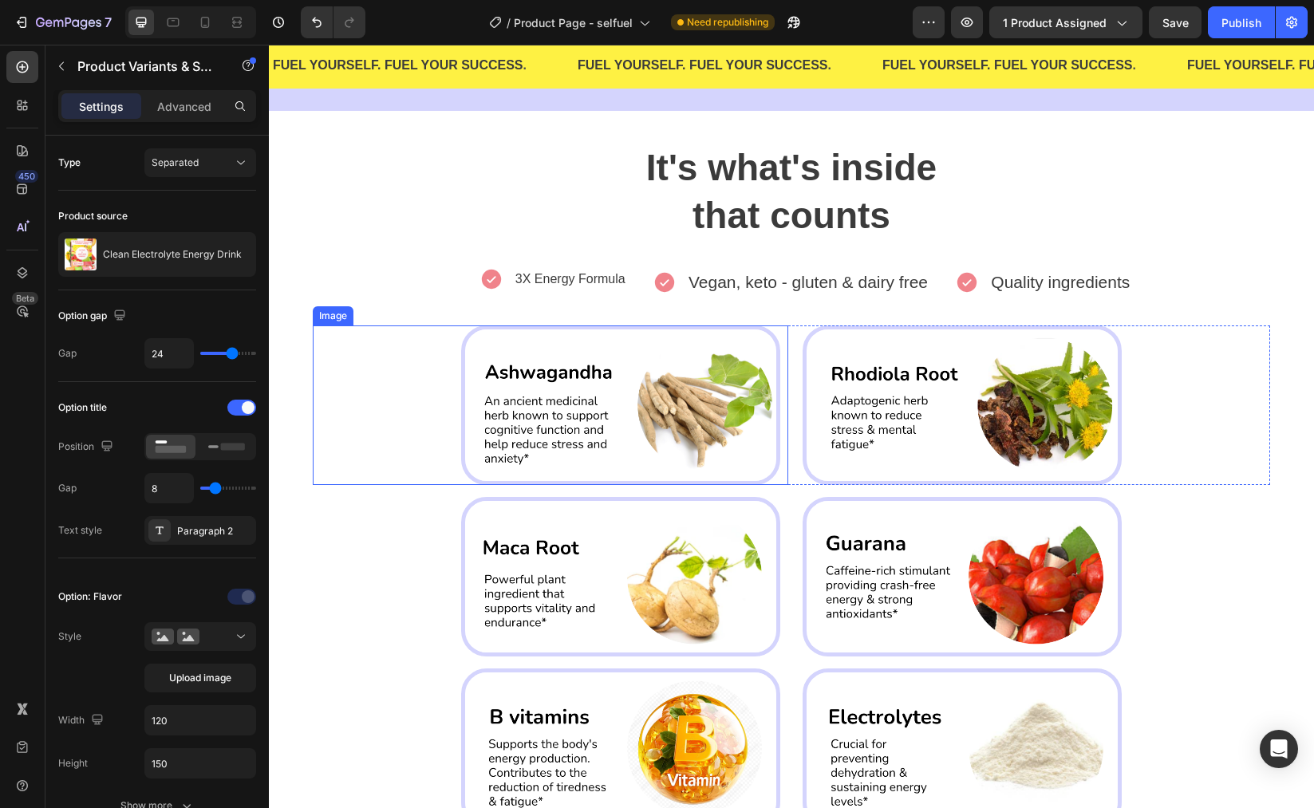
click at [620, 428] on img at bounding box center [620, 406] width 319 height 160
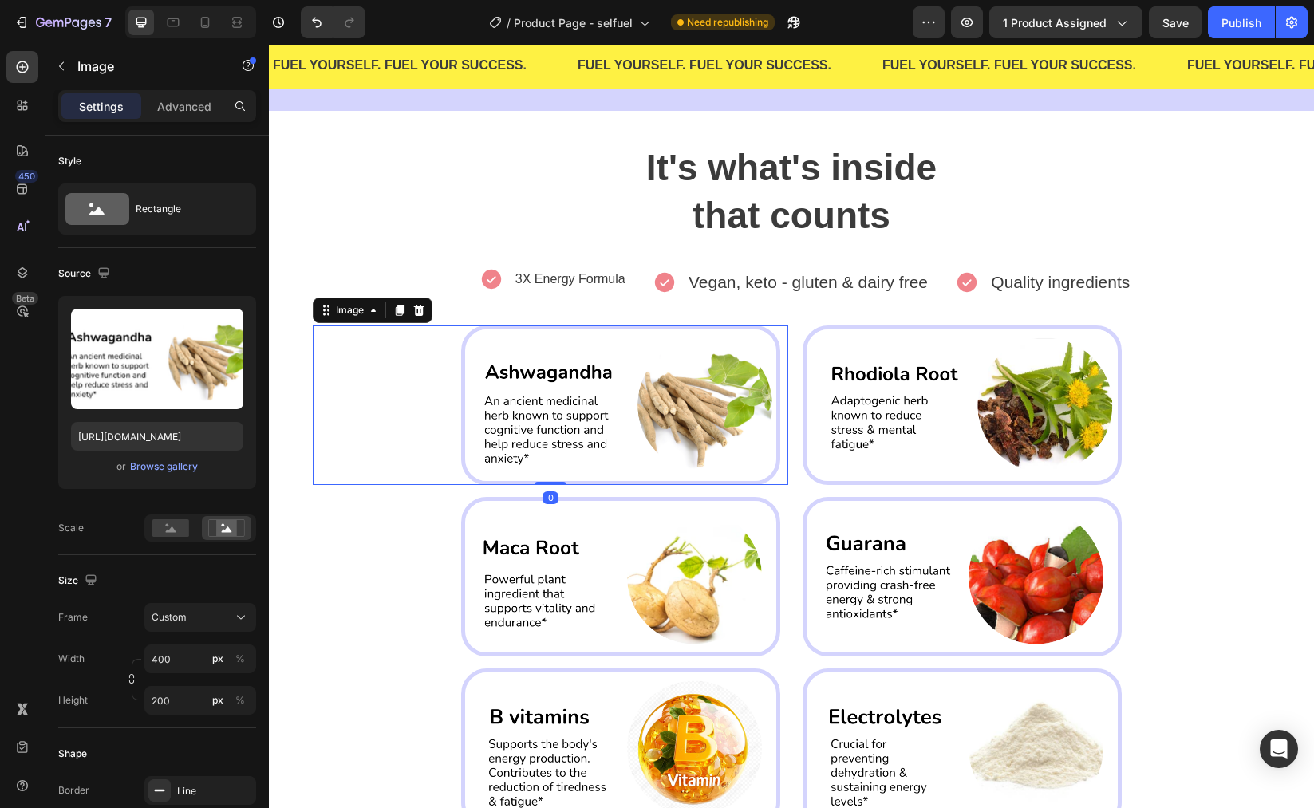
click at [527, 460] on img at bounding box center [620, 406] width 319 height 160
click at [520, 460] on img at bounding box center [620, 406] width 319 height 160
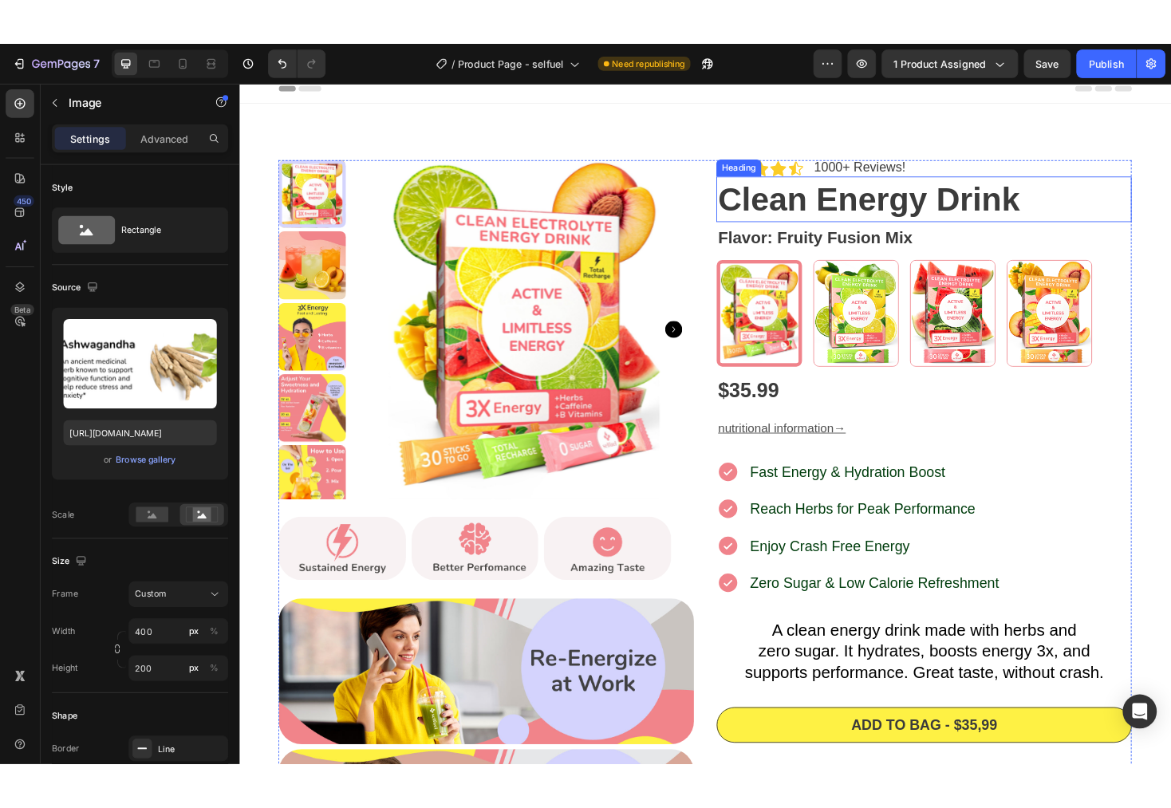
scroll to position [0, 0]
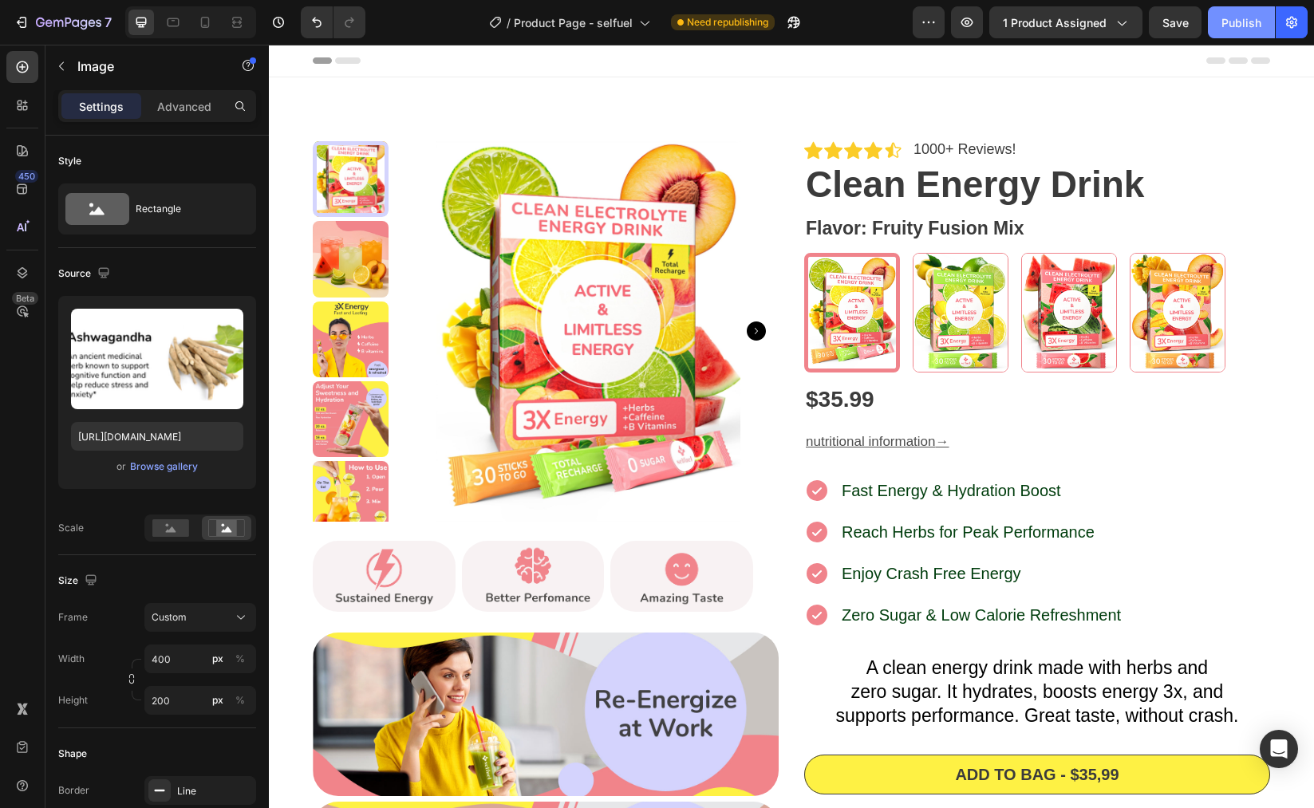
drag, startPoint x: 1231, startPoint y: 21, endPoint x: 902, endPoint y: 8, distance: 329.8
click at [1231, 21] on div "Publish" at bounding box center [1242, 22] width 40 height 17
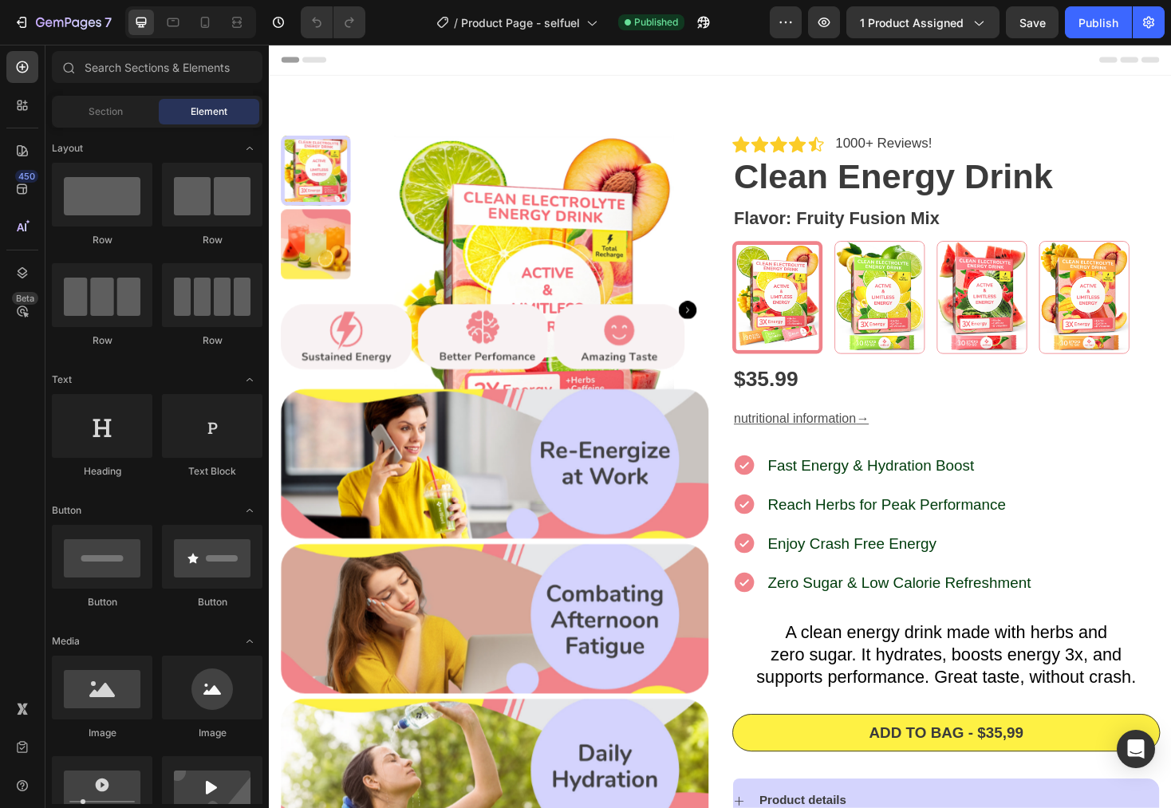
radio input "false"
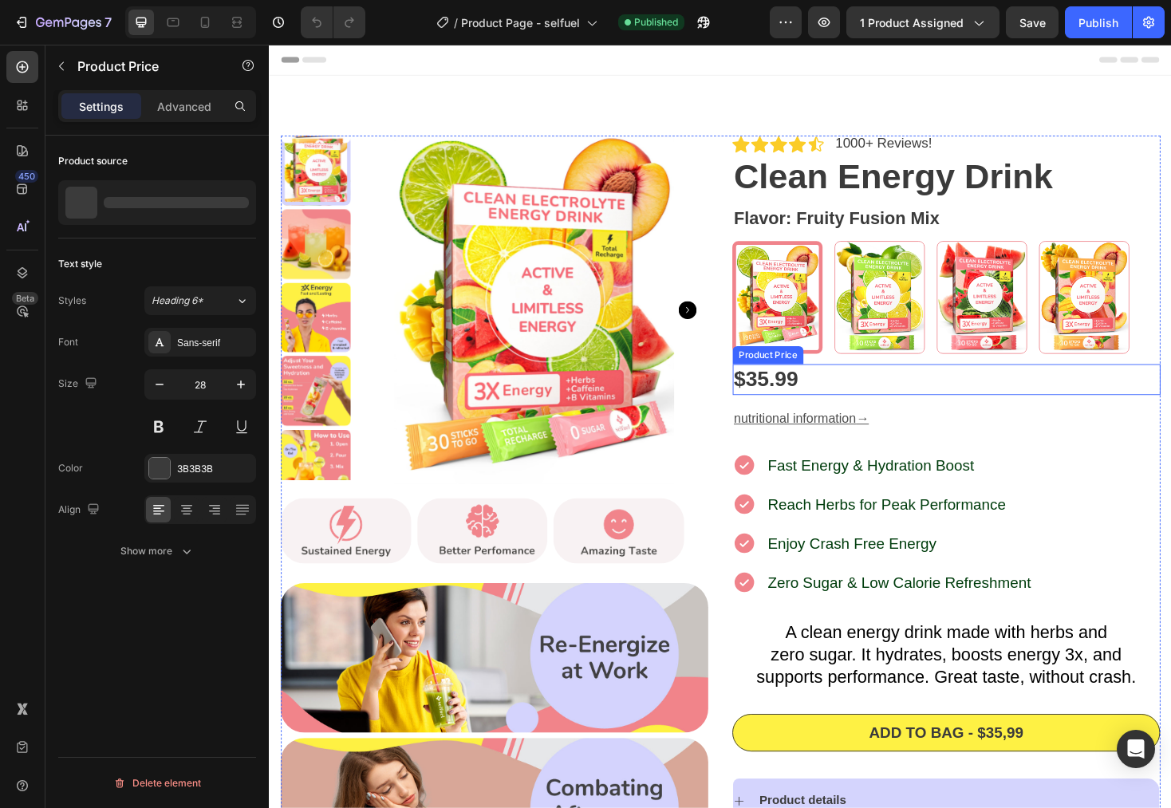
click at [800, 401] on div "$35.99" at bounding box center [987, 400] width 454 height 32
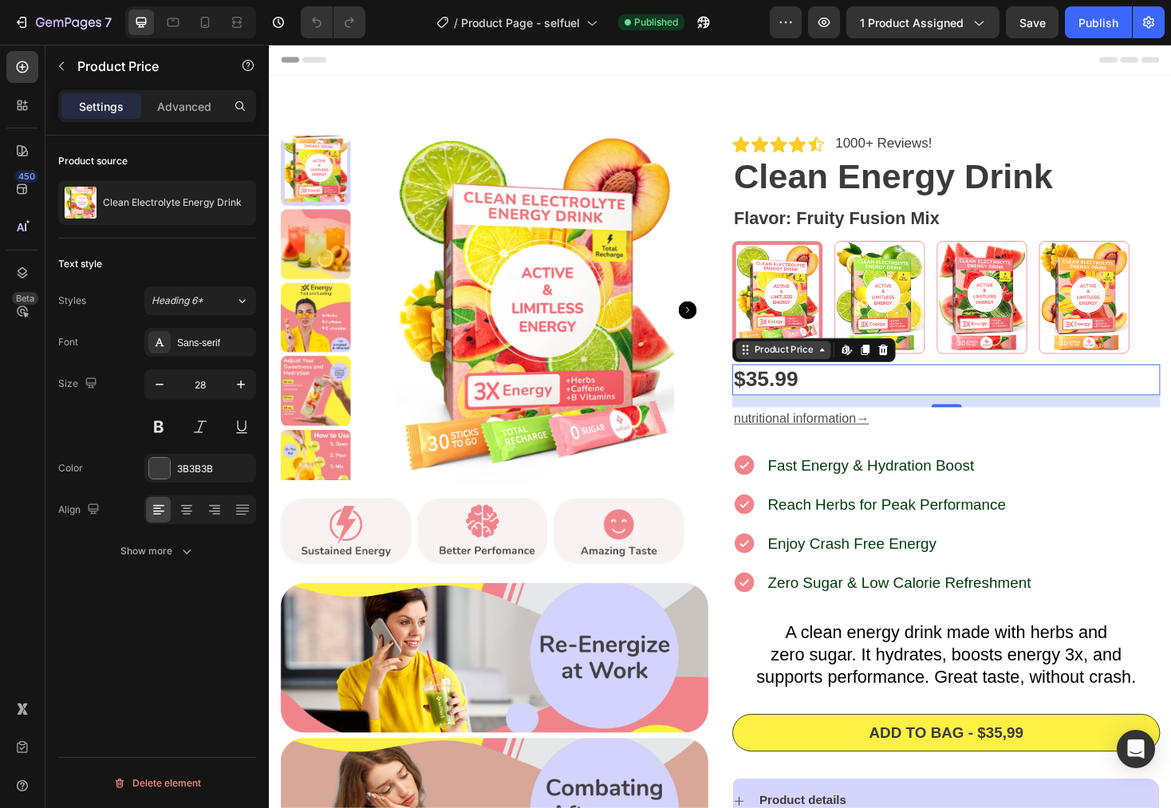
click at [856, 369] on div "Product Price" at bounding box center [814, 368] width 101 height 19
click at [886, 400] on div "$35.99" at bounding box center [987, 400] width 454 height 32
click at [1155, 26] on icon "button" at bounding box center [1149, 22] width 16 height 16
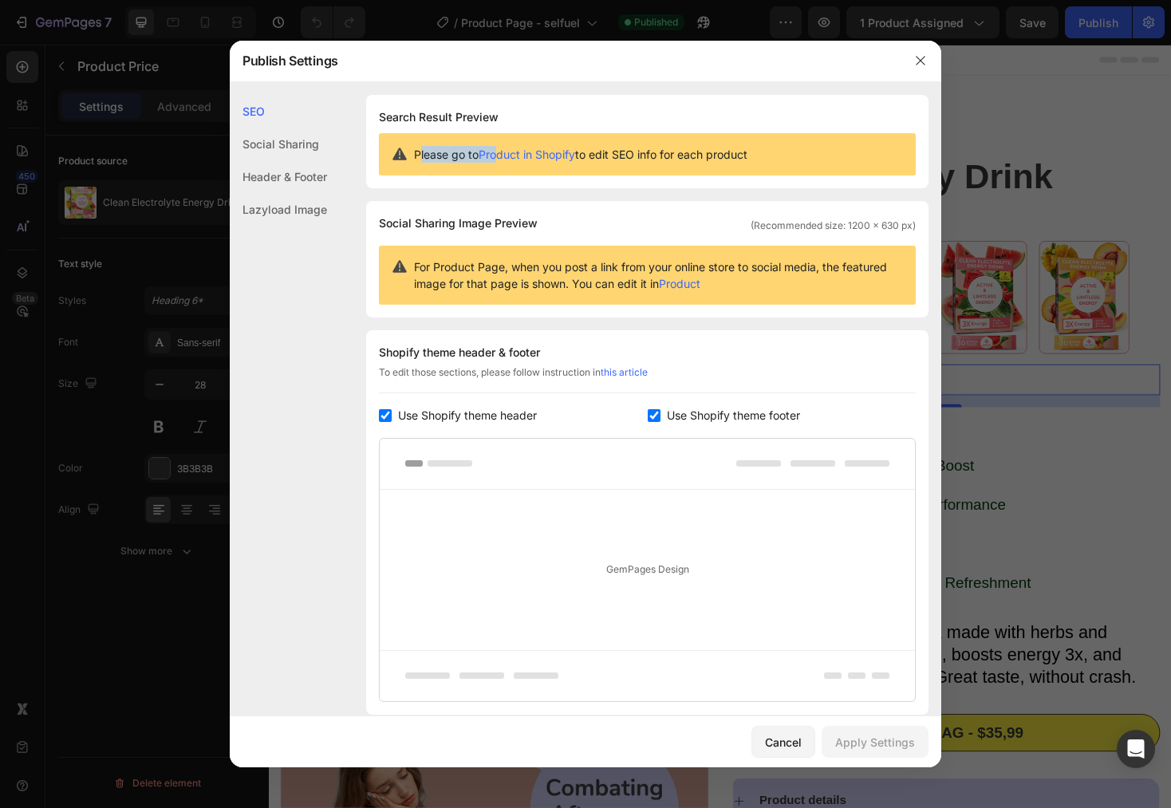
drag, startPoint x: 419, startPoint y: 152, endPoint x: 625, endPoint y: 172, distance: 206.8
click at [506, 148] on span "Please go to Product in Shopify to edit SEO info for each product" at bounding box center [581, 154] width 334 height 17
click at [661, 169] on div "Please go to Product in Shopify to edit SEO info for each product" at bounding box center [647, 154] width 537 height 42
drag, startPoint x: 924, startPoint y: 65, endPoint x: 638, endPoint y: 30, distance: 287.9
click at [924, 65] on icon "button" at bounding box center [920, 60] width 13 height 13
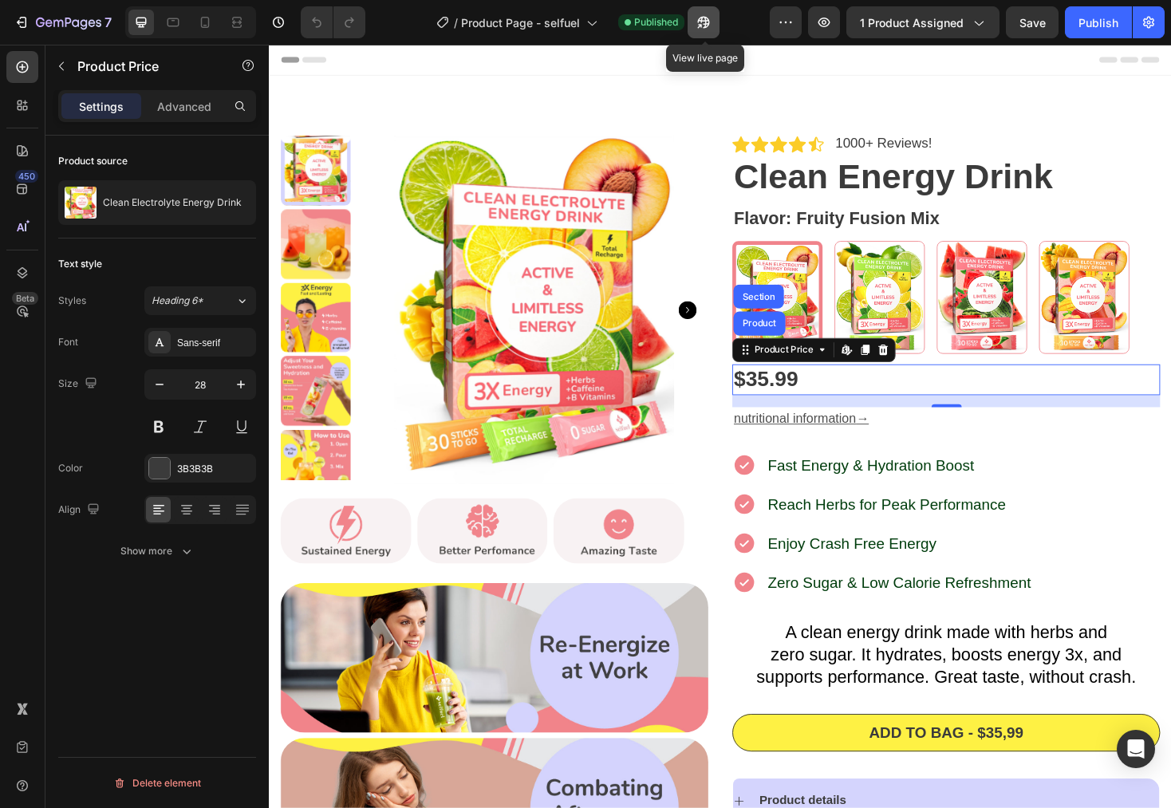
click at [701, 29] on icon "button" at bounding box center [704, 22] width 16 height 16
click at [69, 28] on icon "button" at bounding box center [68, 24] width 65 height 14
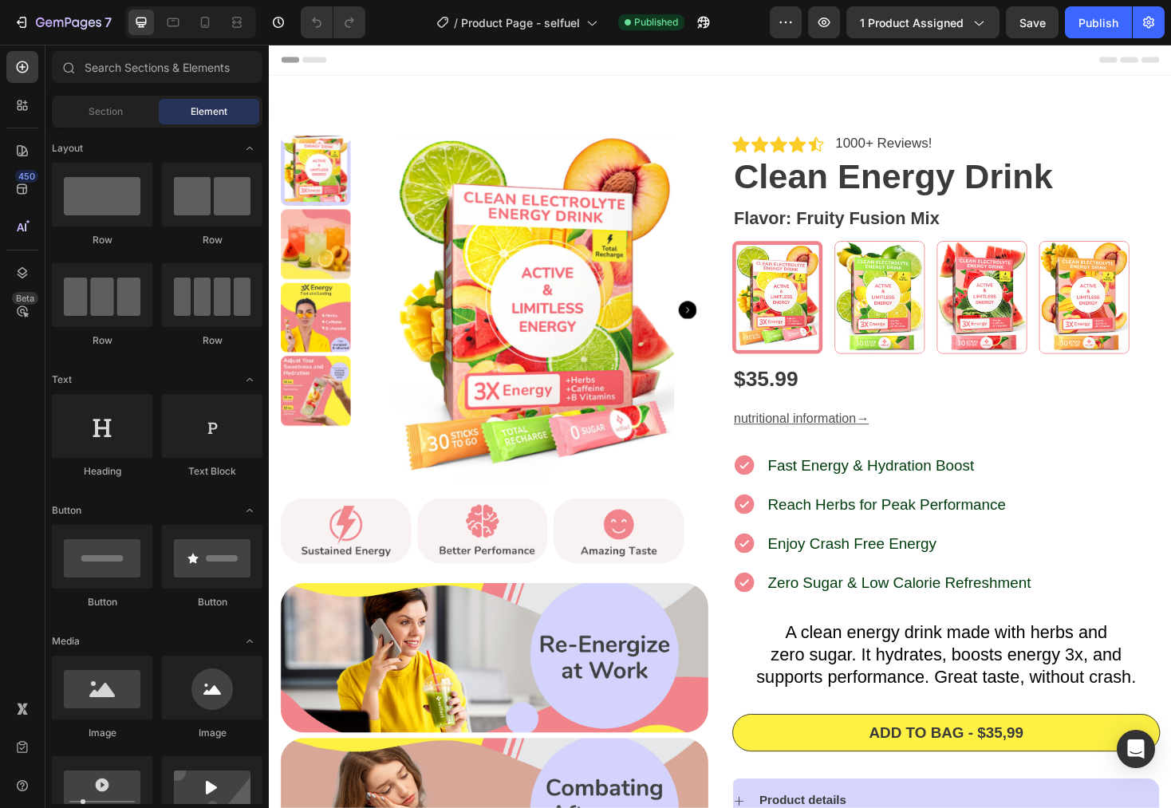
radio input "false"
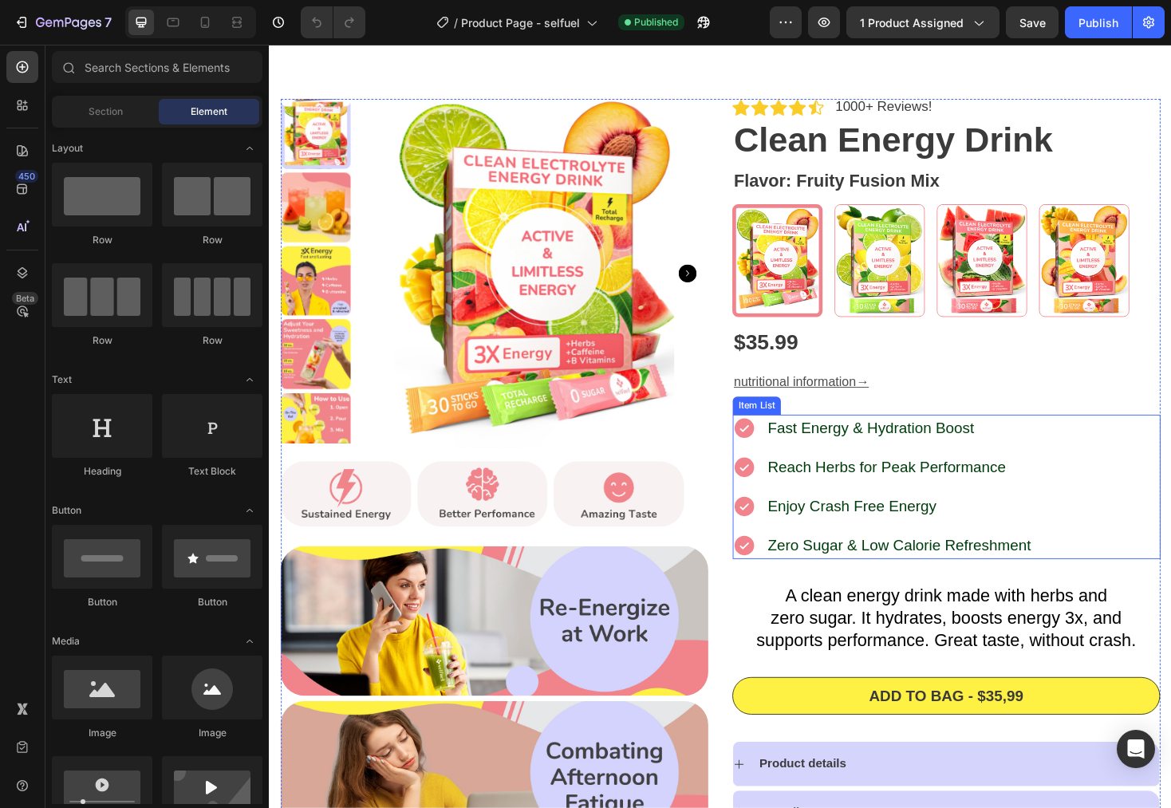
scroll to position [38, 0]
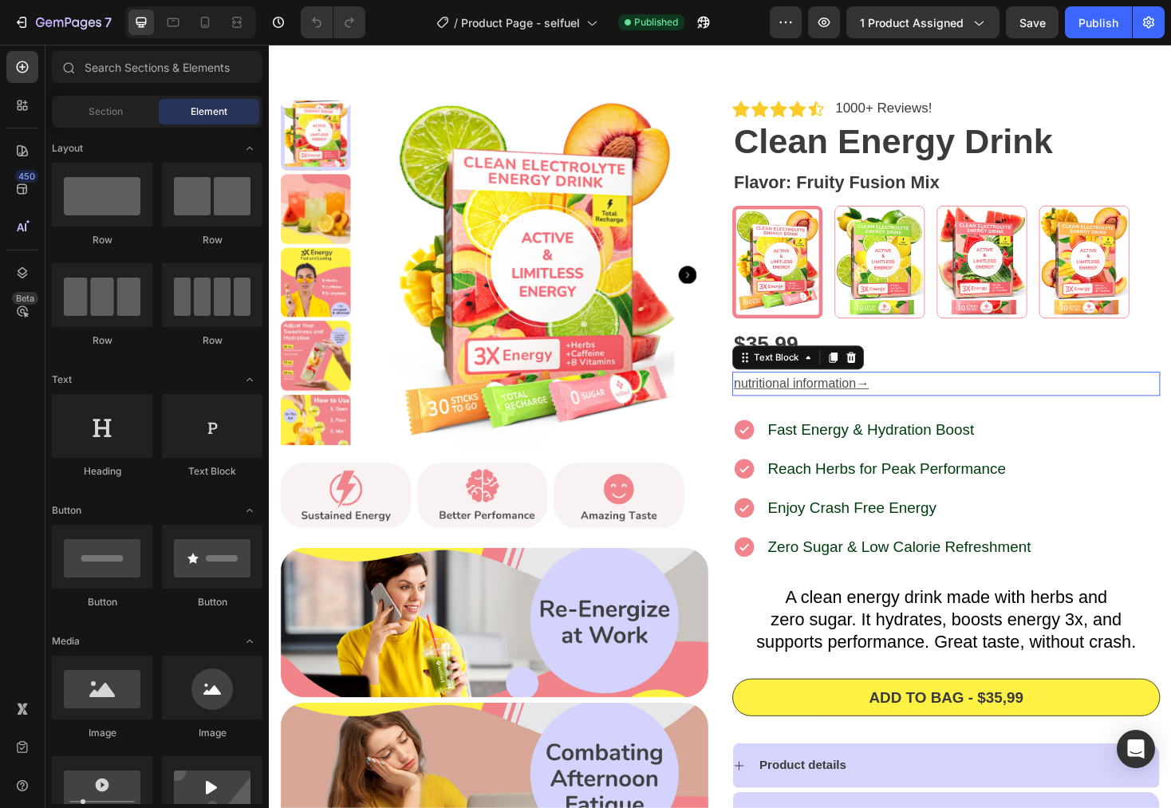
click at [833, 399] on u "nutritional information" at bounding box center [827, 404] width 130 height 15
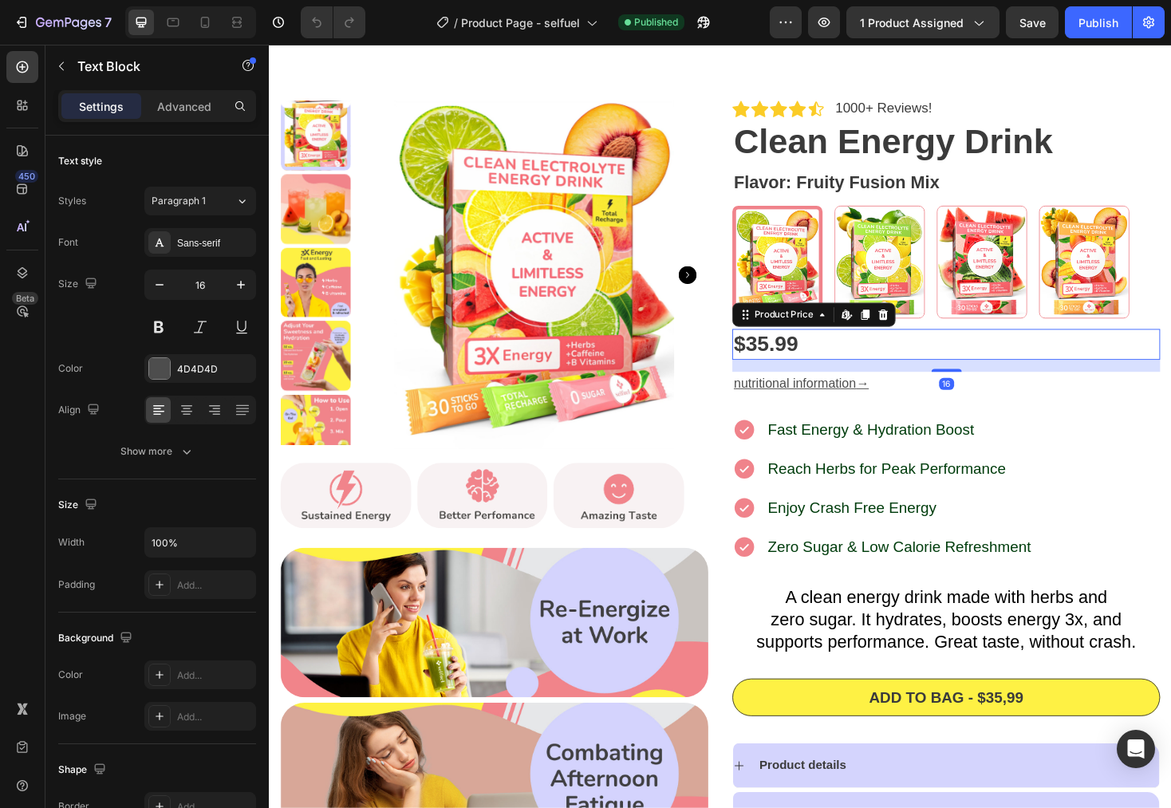
click at [780, 353] on div "$35.99" at bounding box center [987, 362] width 454 height 32
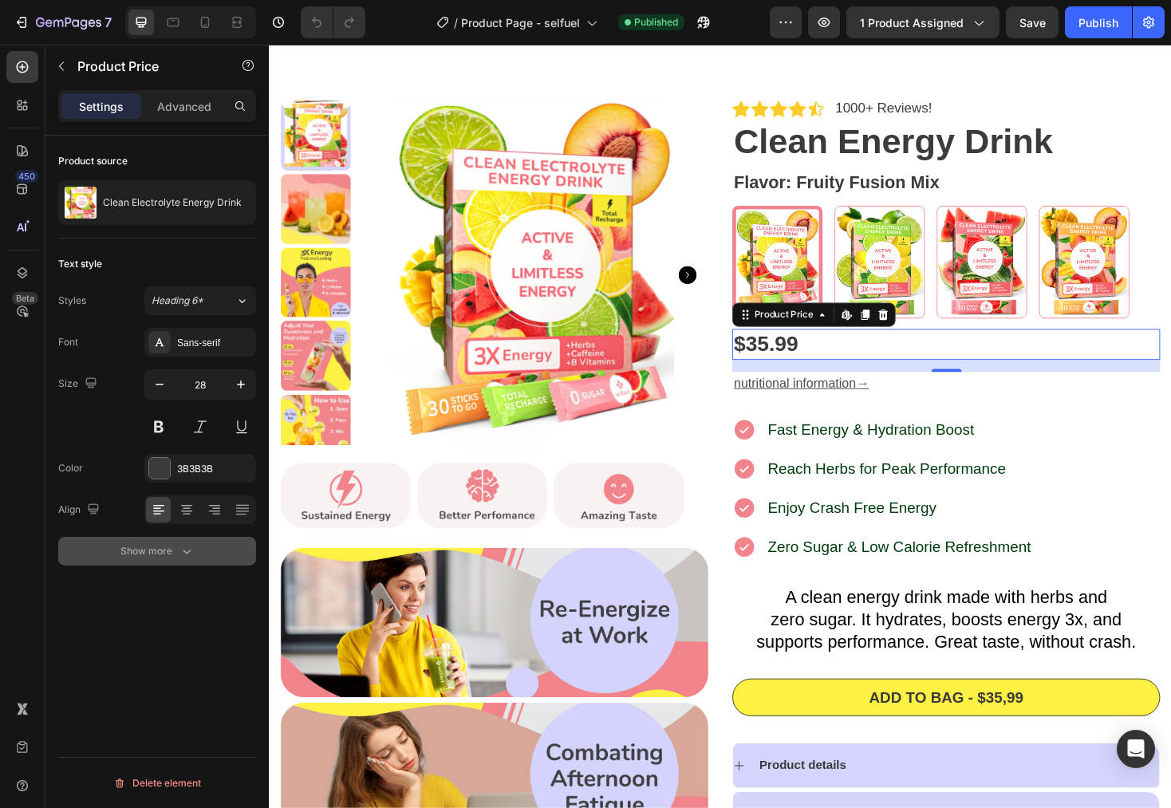
click at [185, 550] on icon "button" at bounding box center [187, 551] width 16 height 16
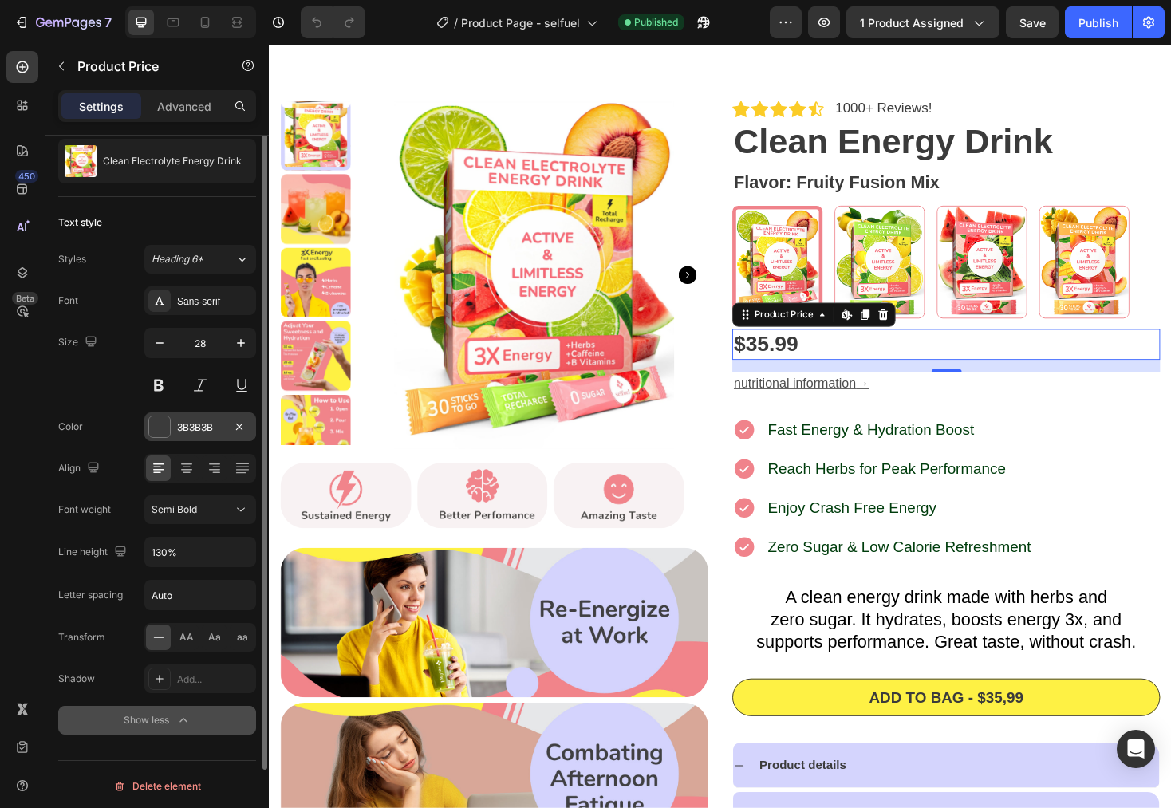
scroll to position [0, 0]
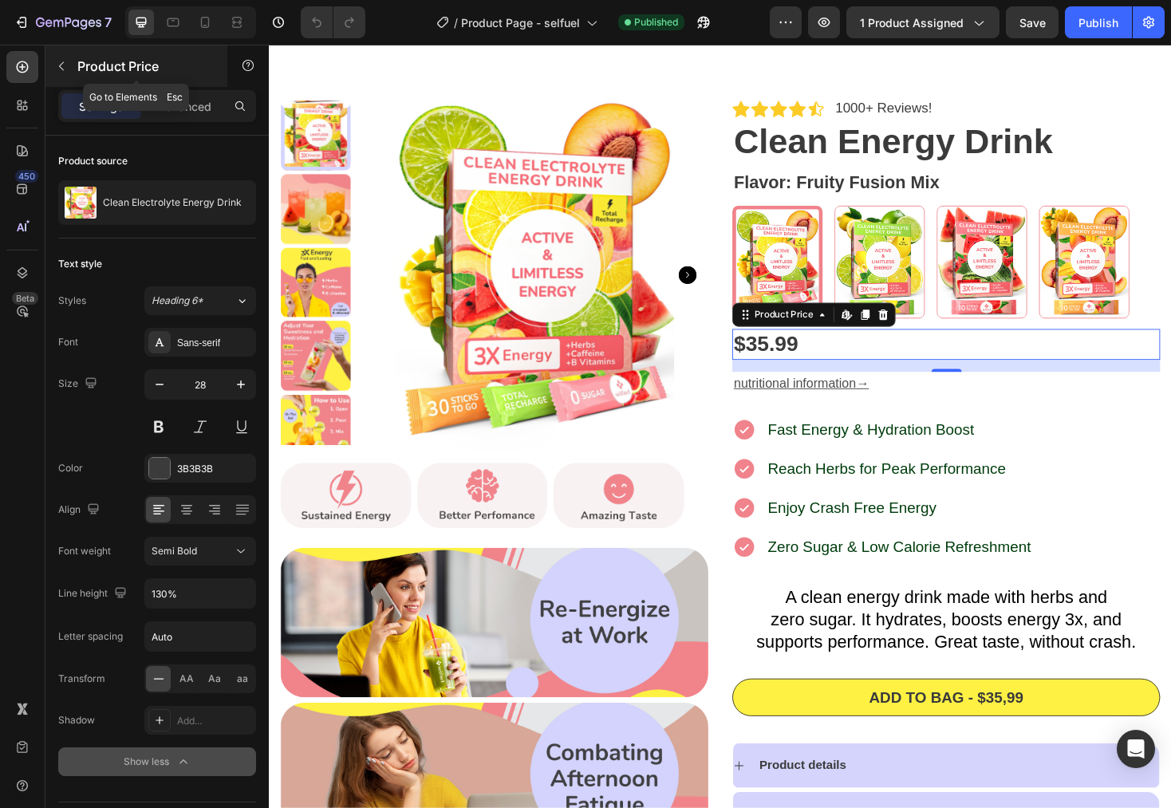
click at [49, 61] on button "button" at bounding box center [62, 66] width 26 height 26
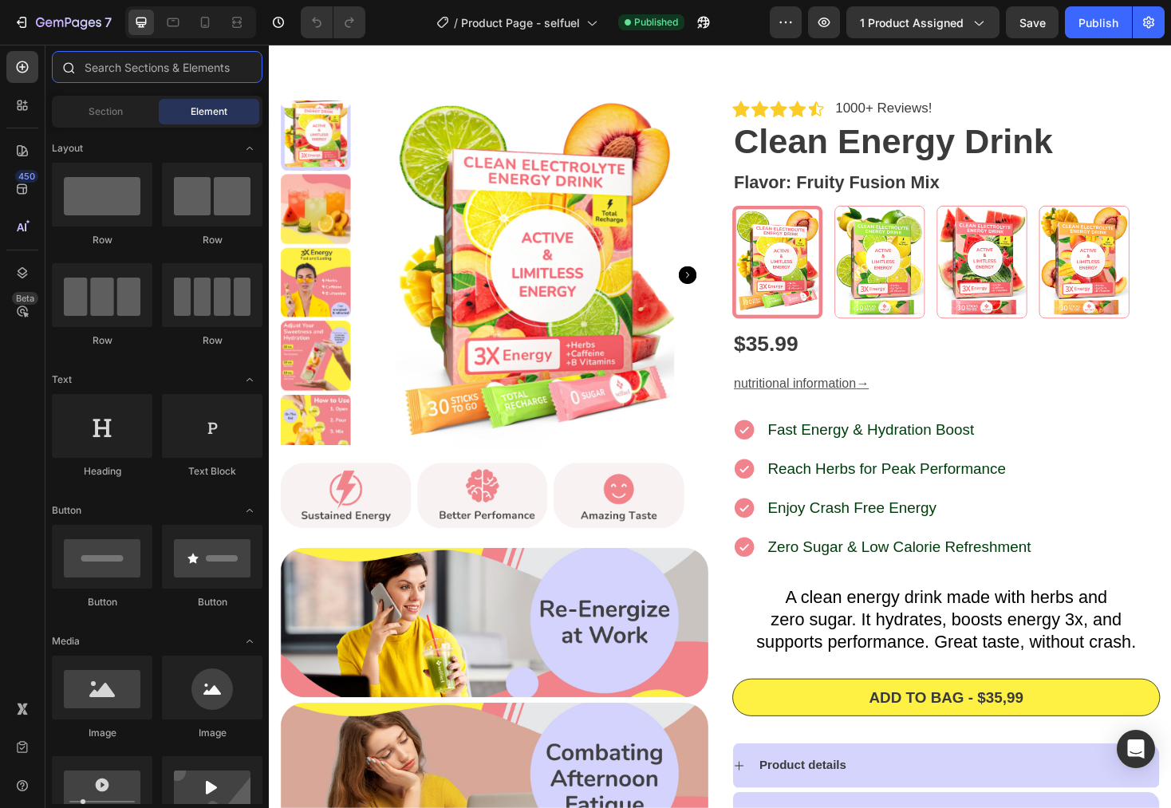
click at [164, 67] on input "text" at bounding box center [157, 67] width 211 height 32
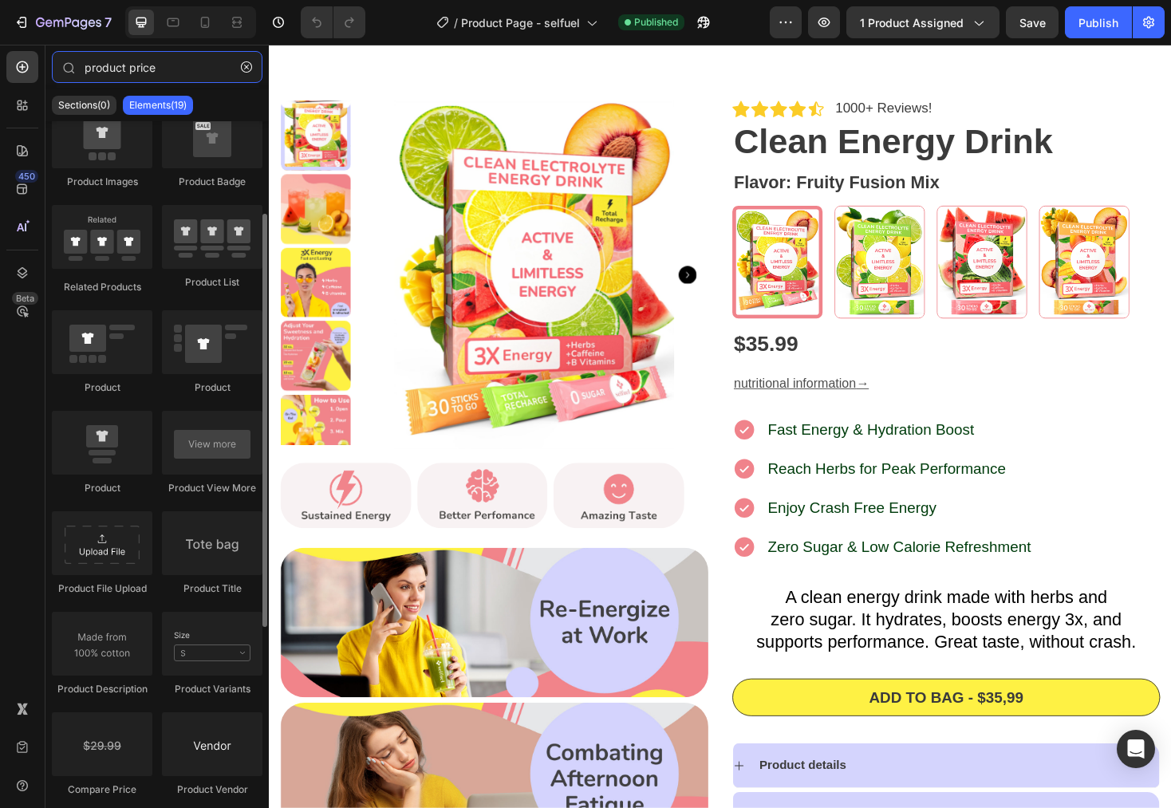
scroll to position [281, 0]
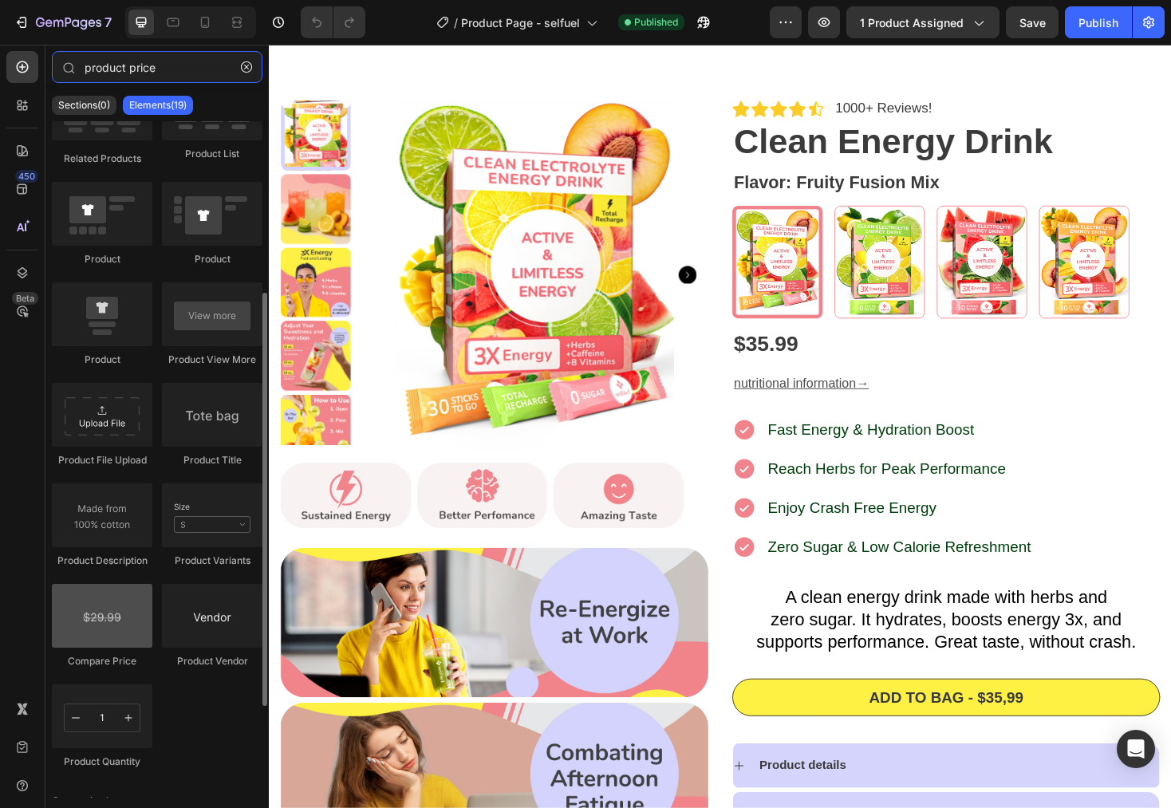
type input "product price"
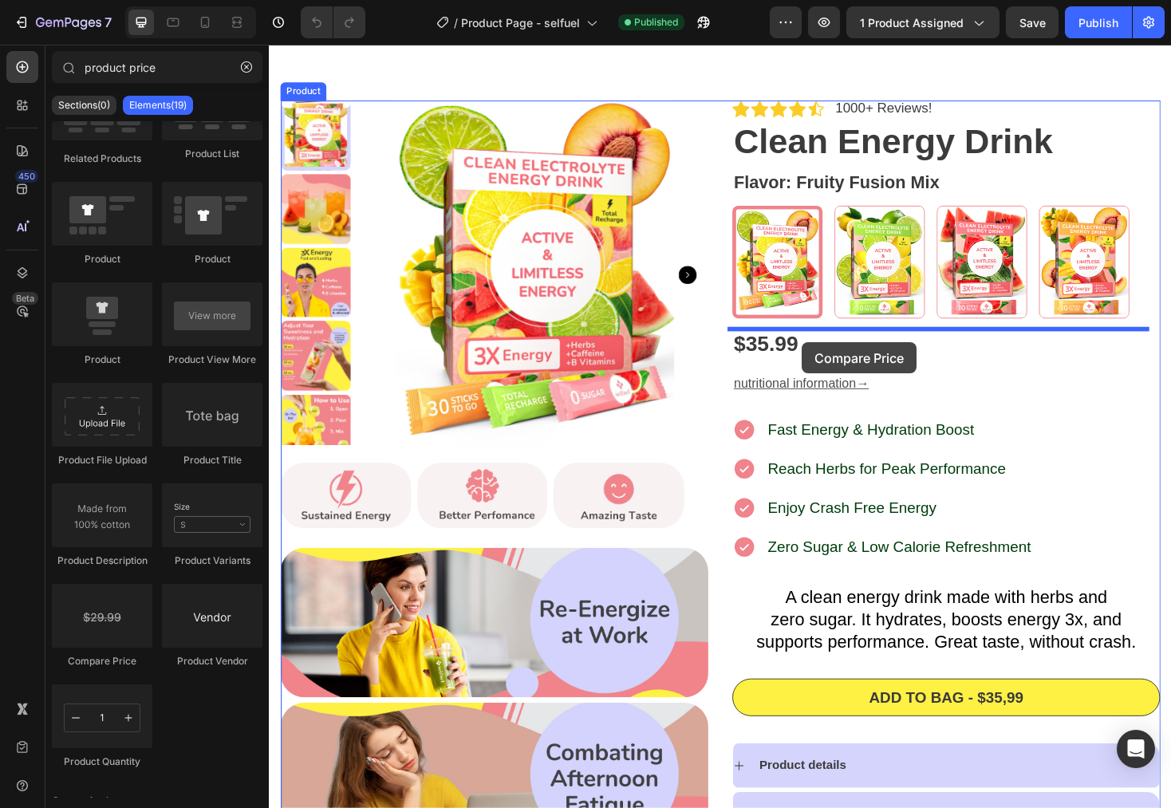
drag, startPoint x: 356, startPoint y: 663, endPoint x: 835, endPoint y: 361, distance: 566.3
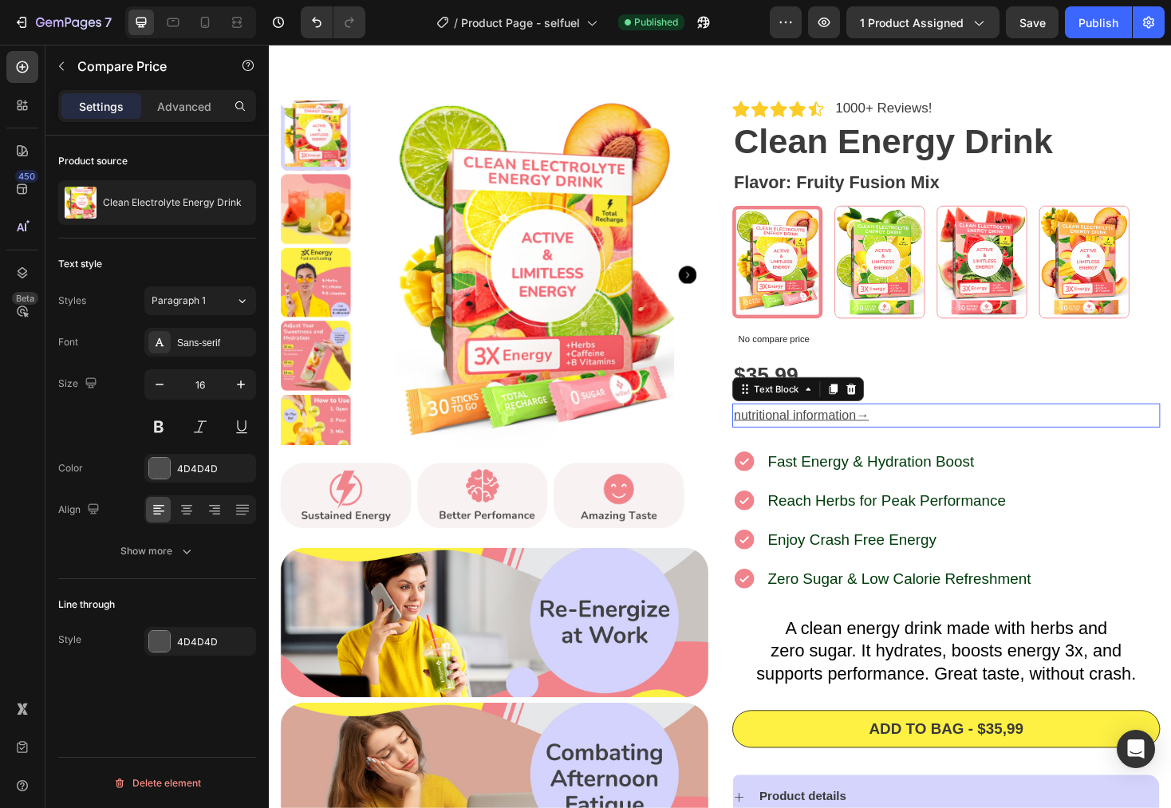
click at [1122, 444] on p "nutritional information →" at bounding box center [987, 438] width 451 height 23
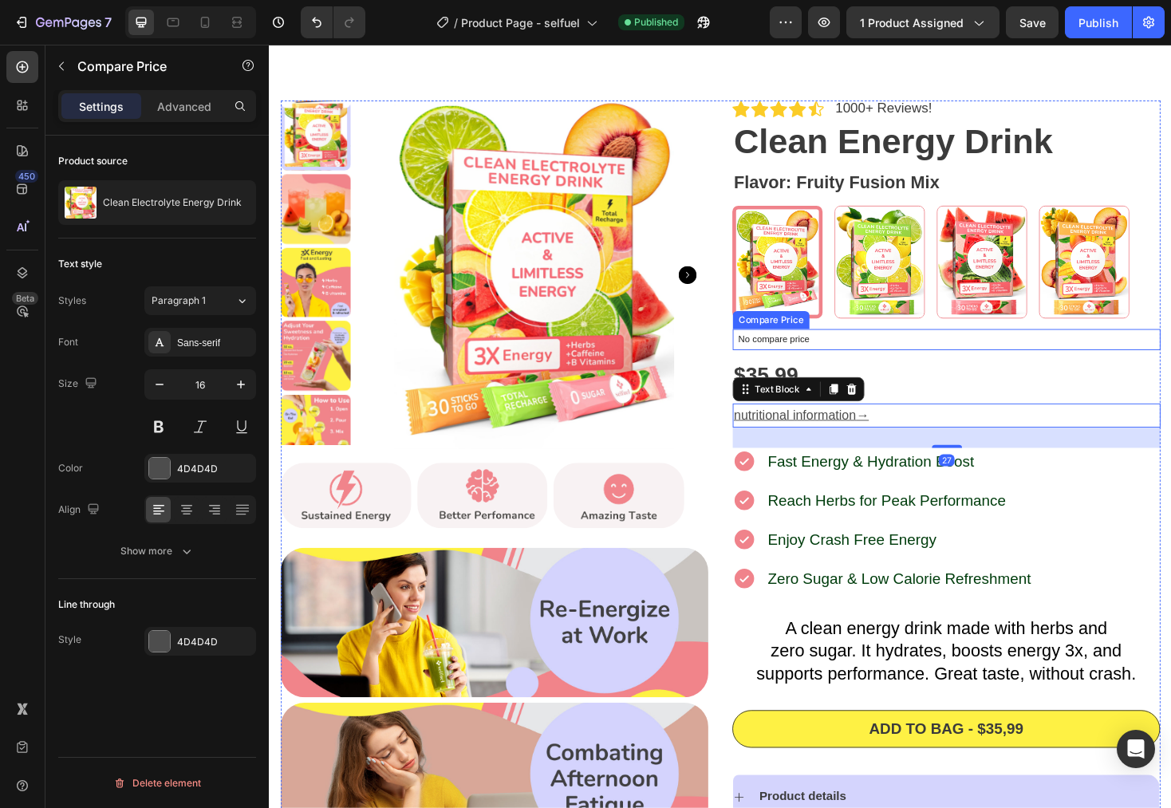
click at [833, 353] on p "No compare price" at bounding box center [987, 358] width 441 height 10
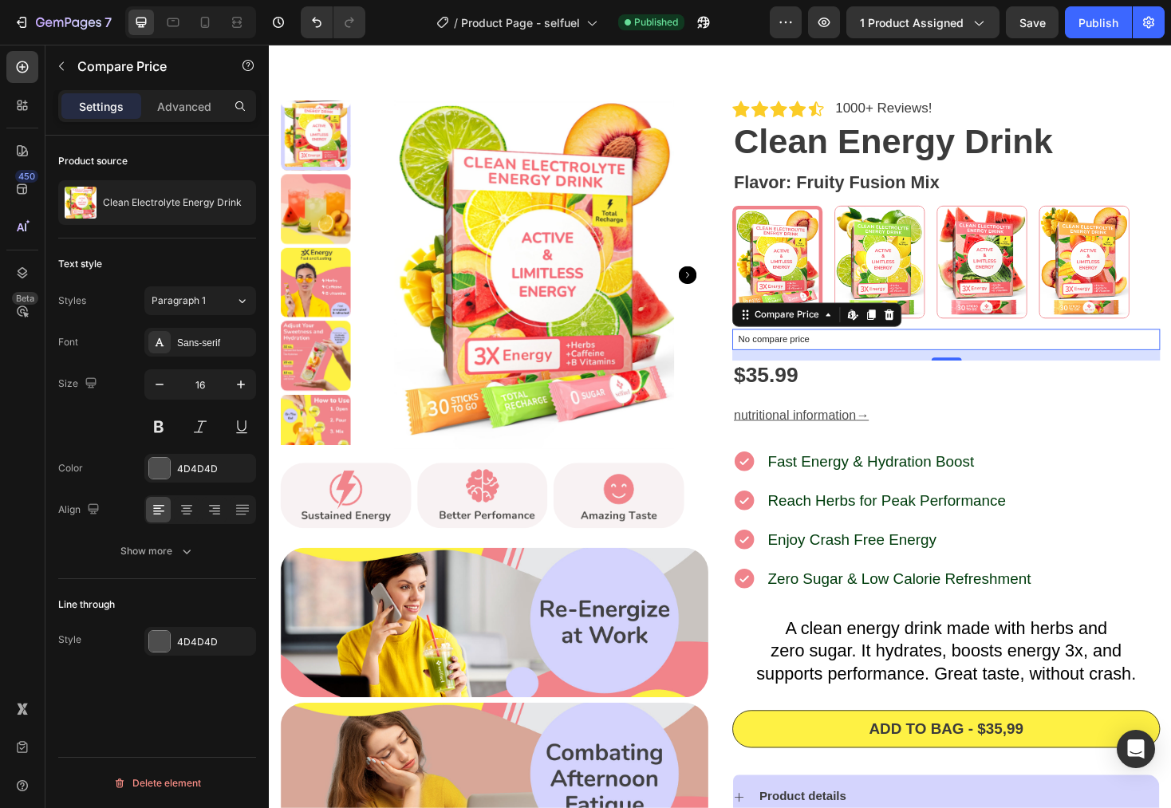
click at [852, 362] on p "No compare price" at bounding box center [987, 358] width 441 height 10
click at [828, 362] on p "No compare price" at bounding box center [987, 358] width 441 height 10
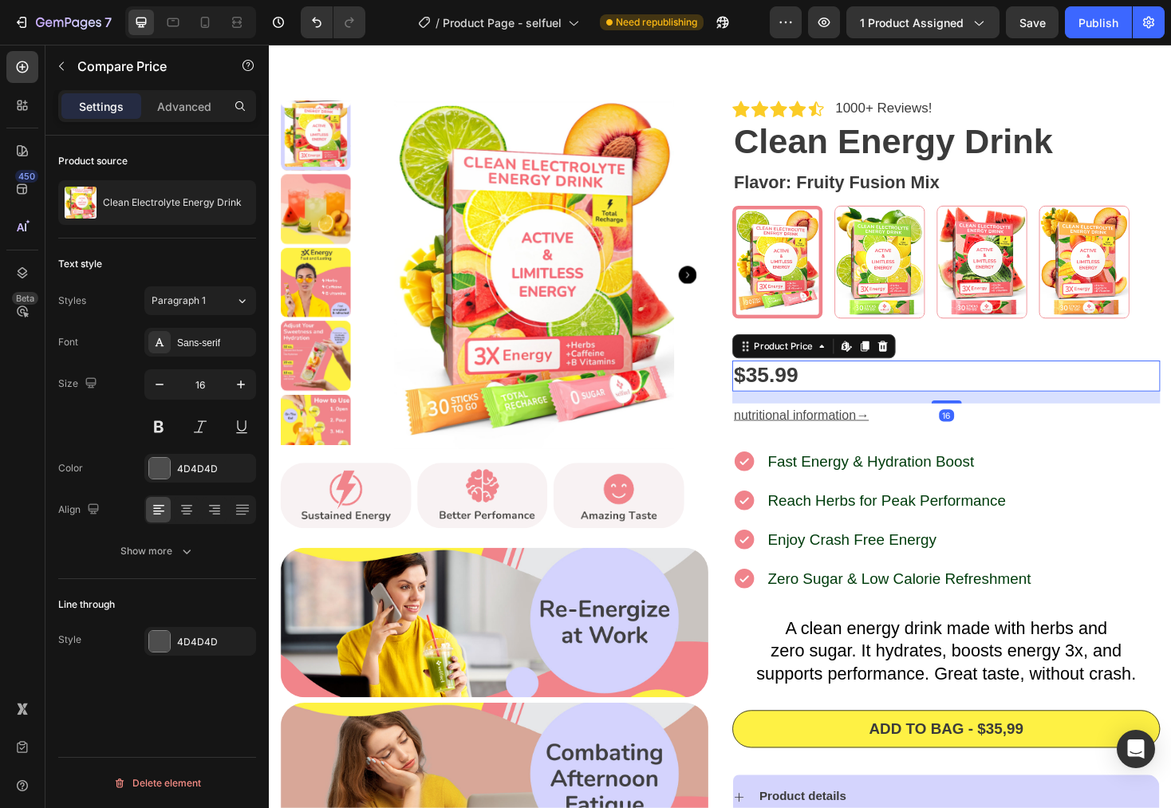
click at [932, 398] on div "$35.99" at bounding box center [987, 396] width 454 height 32
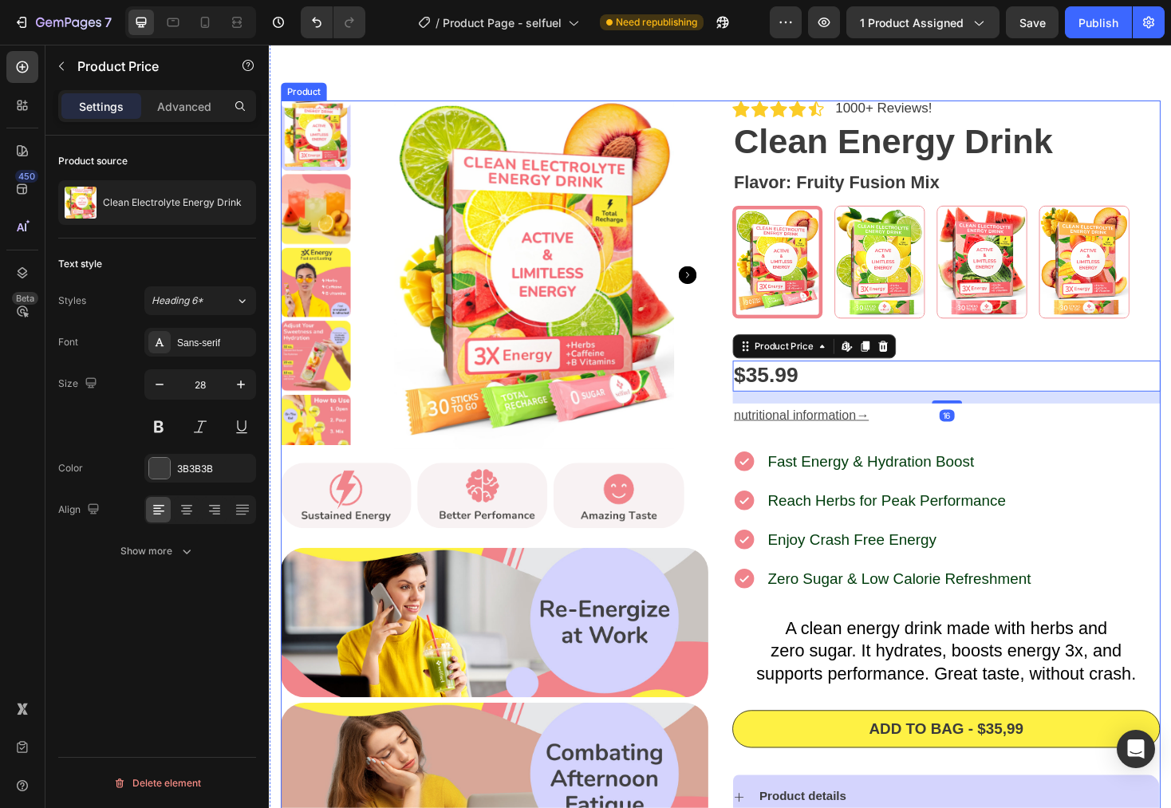
click at [1044, 369] on div "Icon Icon Icon Icon Icon Icon List 1000+ Reviews! Text Block Row Clean Energy D…" at bounding box center [987, 615] width 454 height 1022
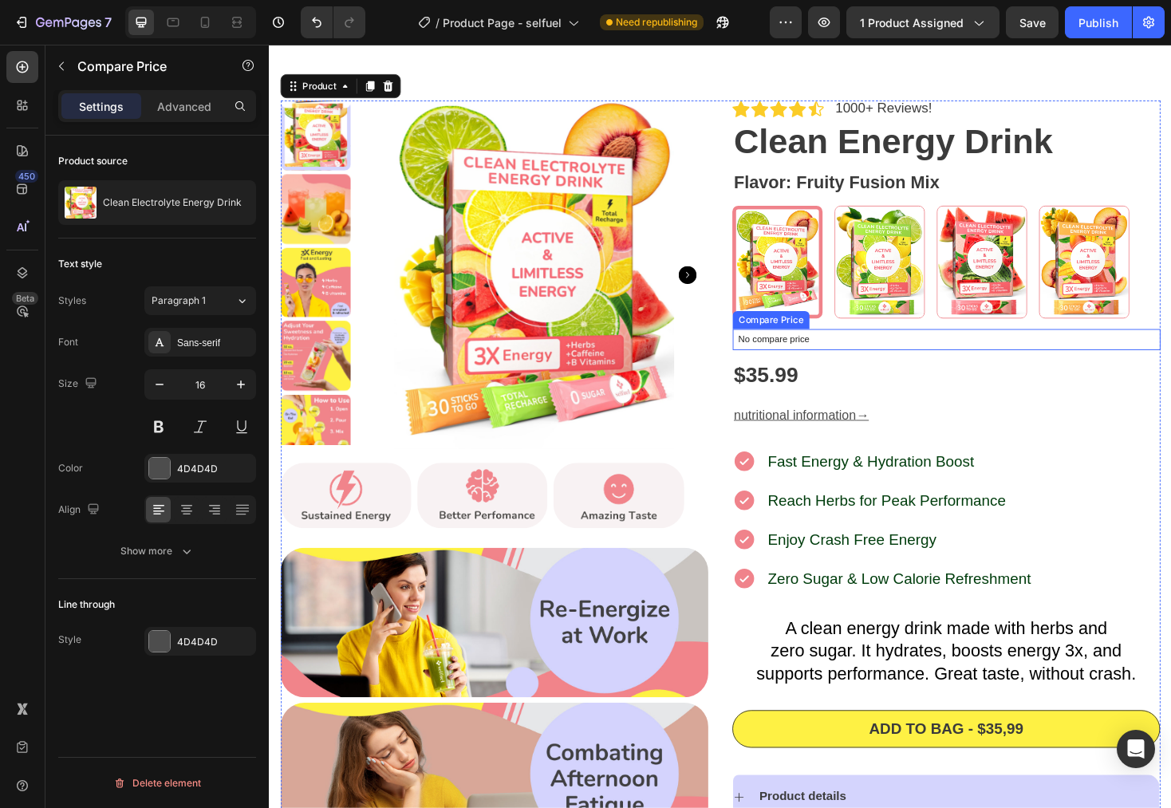
click at [816, 357] on p "No compare price" at bounding box center [987, 358] width 441 height 10
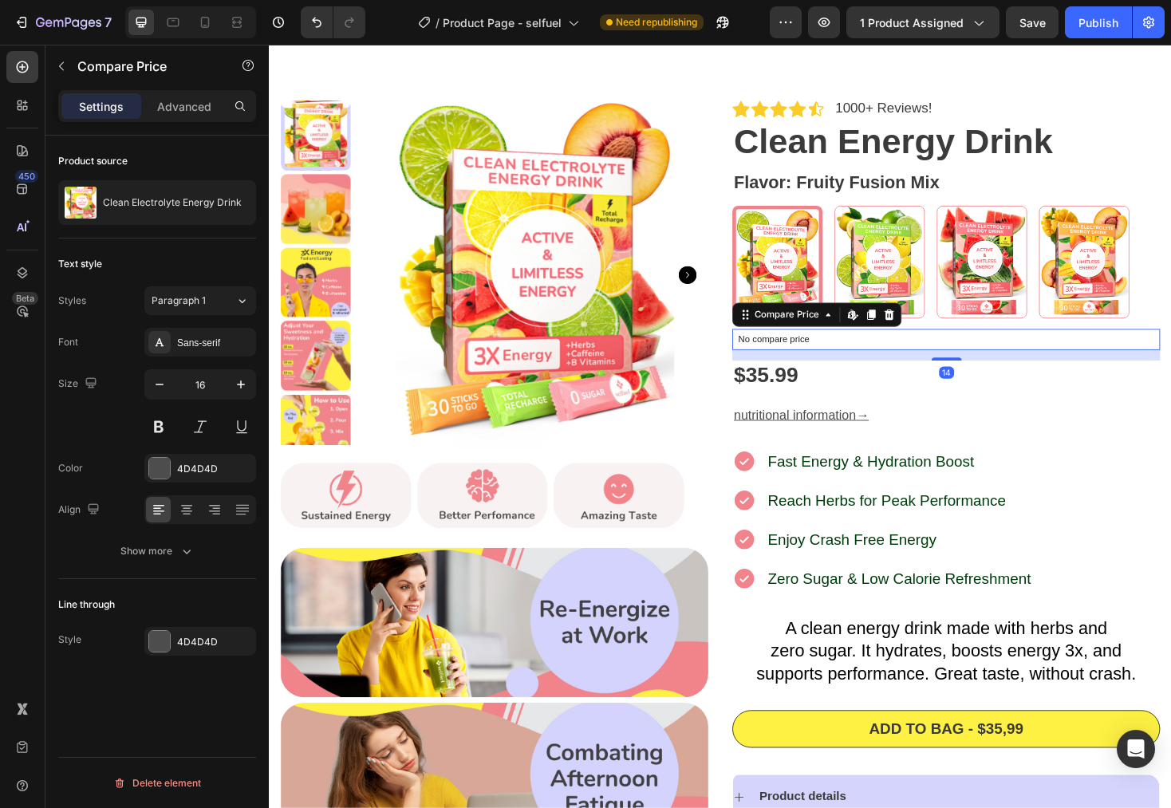
click at [816, 357] on p "No compare price" at bounding box center [987, 358] width 441 height 10
click at [889, 325] on div "Edit content in Shopify" at bounding box center [888, 331] width 19 height 19
click at [831, 361] on p "No compare price" at bounding box center [987, 358] width 441 height 10
click at [846, 354] on p "No compare price" at bounding box center [987, 358] width 441 height 10
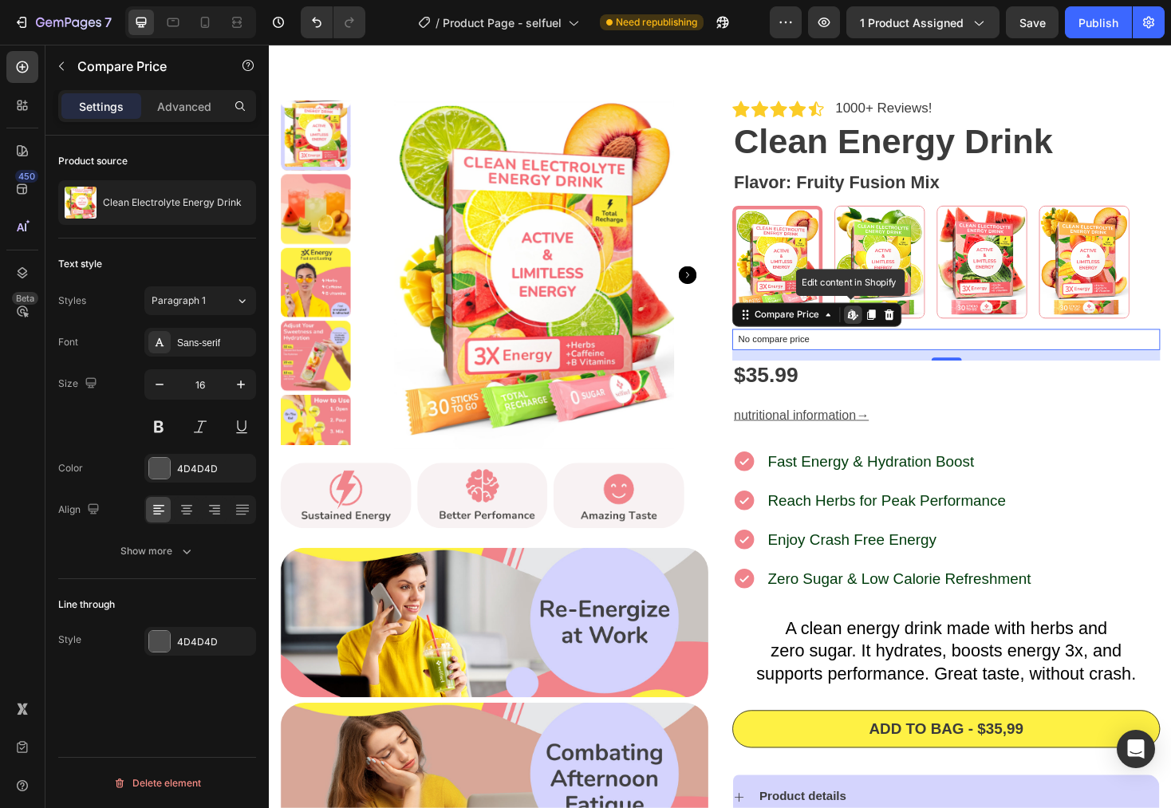
click at [796, 363] on div "No compare price" at bounding box center [987, 357] width 454 height 22
click at [926, 325] on icon at bounding box center [926, 331] width 13 height 13
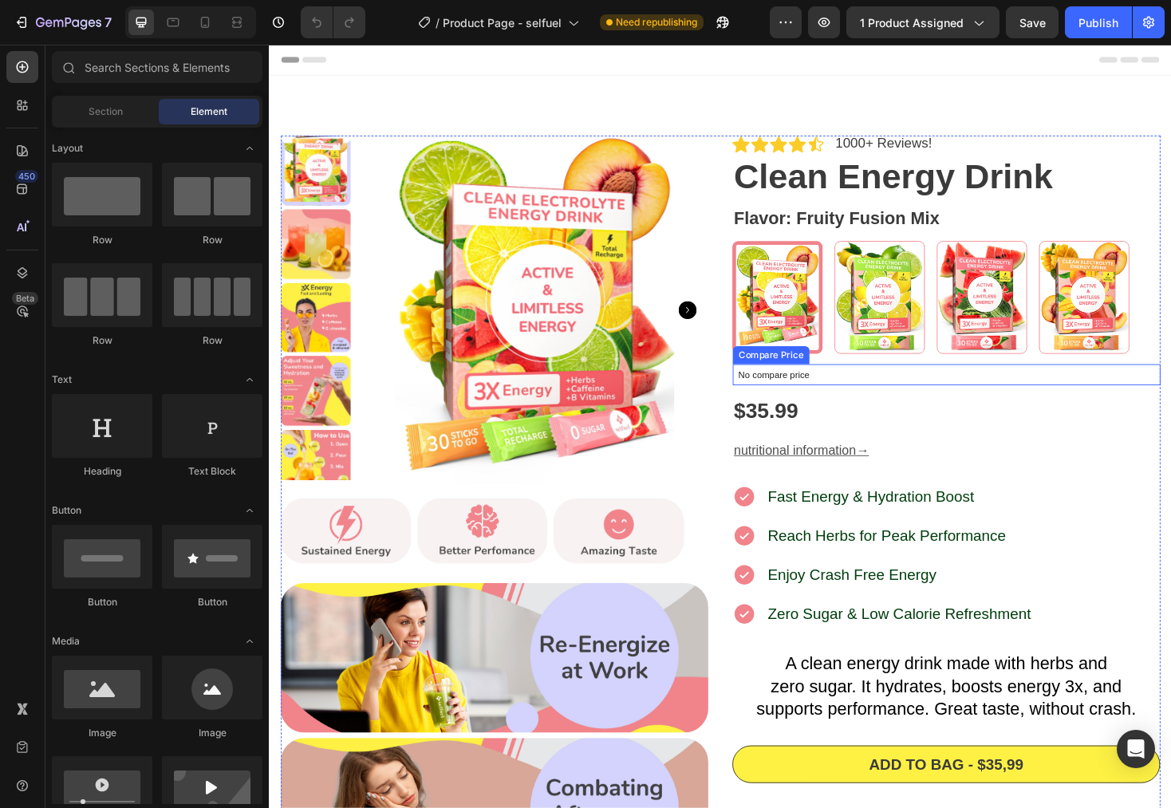
click at [815, 400] on p "No compare price" at bounding box center [987, 395] width 441 height 10
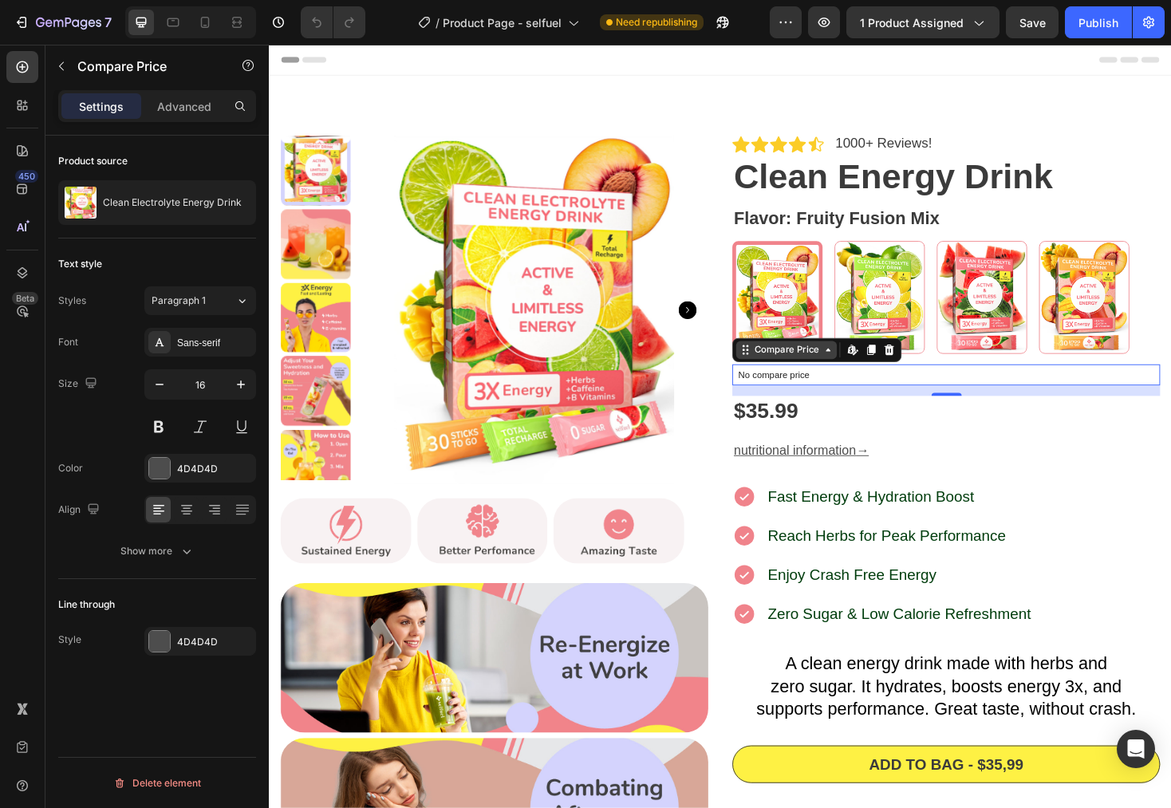
click at [855, 374] on icon at bounding box center [861, 368] width 13 height 13
click at [816, 403] on div "No compare price" at bounding box center [987, 395] width 454 height 22
click at [825, 399] on p "No compare price" at bounding box center [987, 395] width 441 height 10
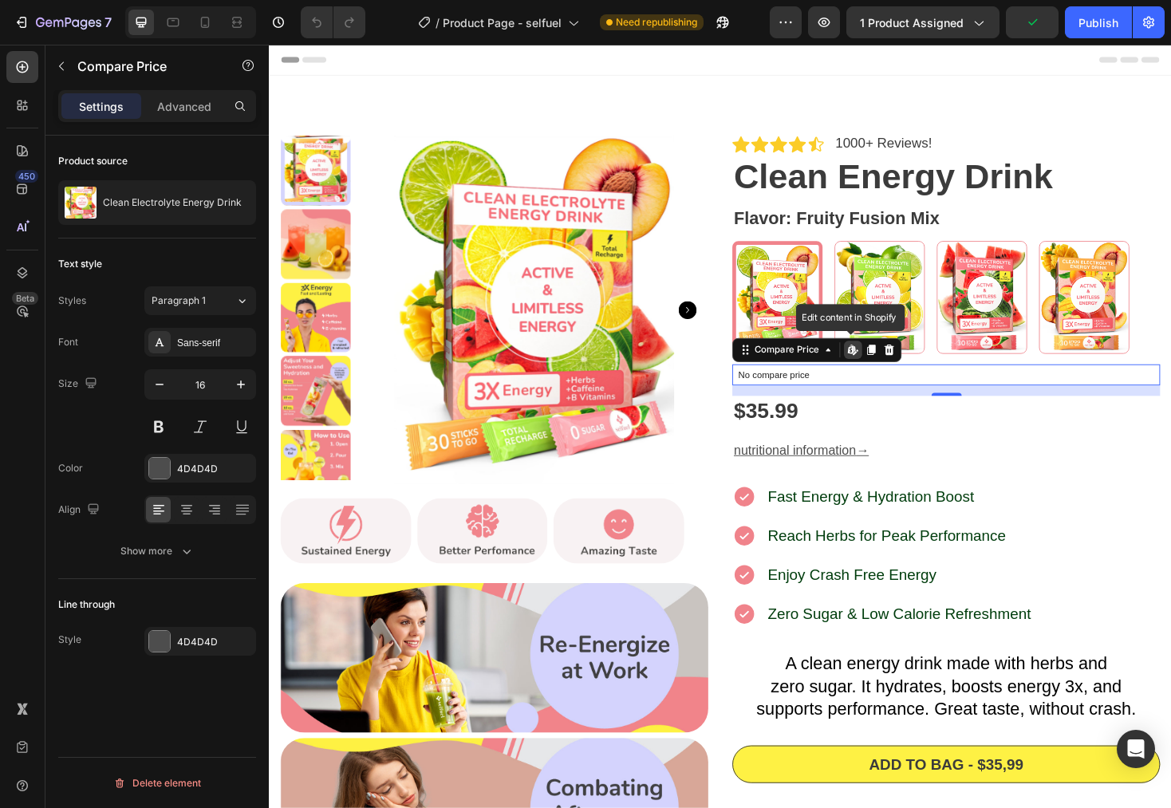
click at [825, 399] on p "No compare price" at bounding box center [987, 395] width 441 height 10
click at [256, 67] on button "button" at bounding box center [248, 66] width 26 height 26
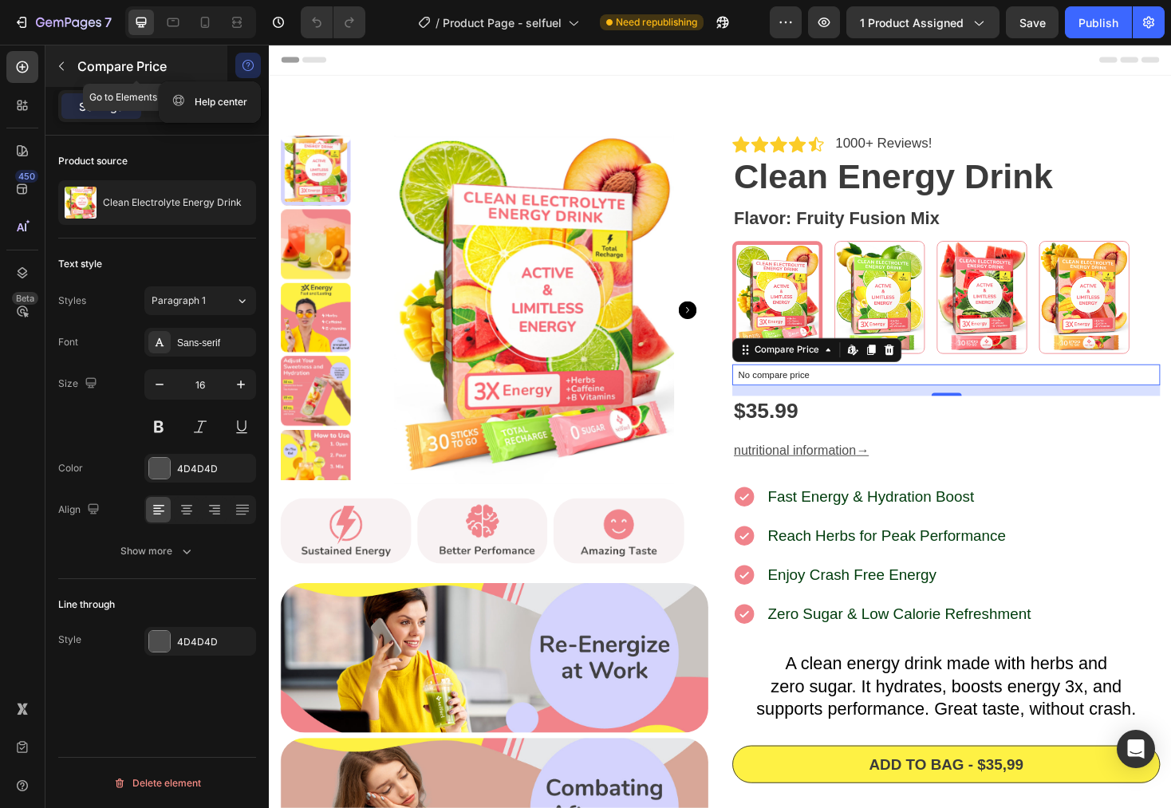
click at [67, 71] on icon "button" at bounding box center [61, 66] width 13 height 13
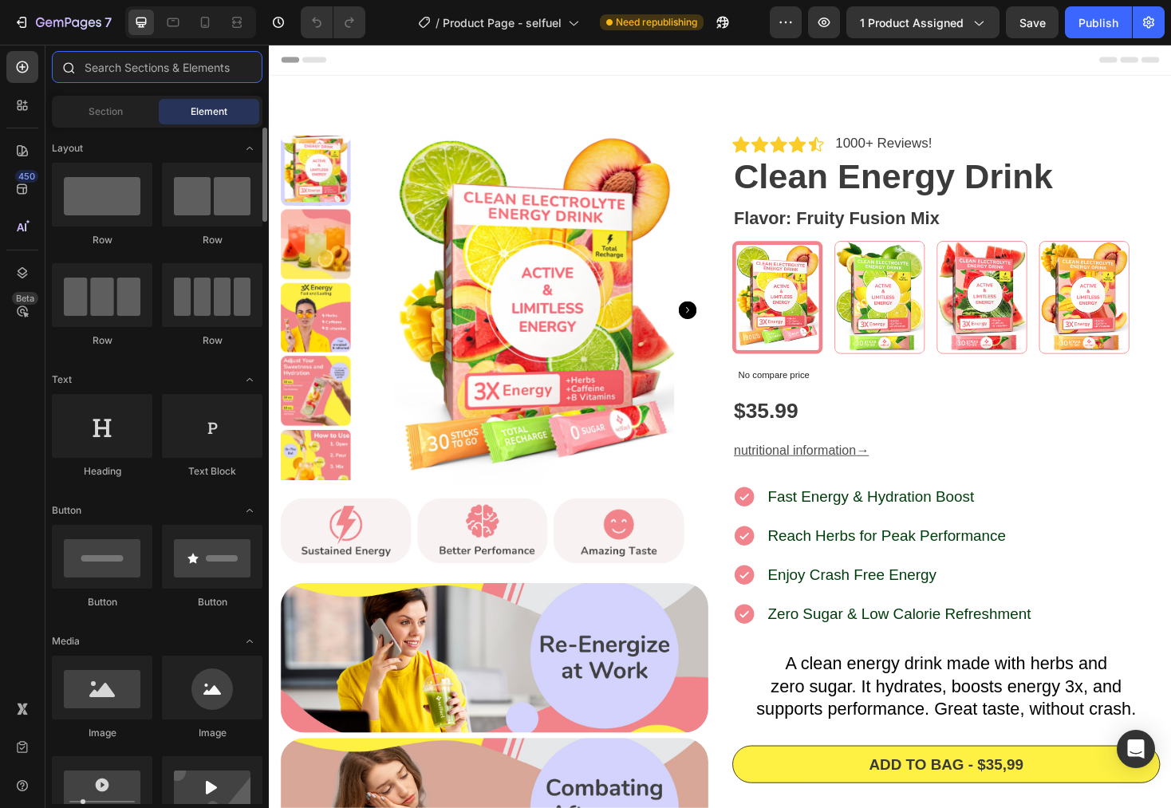
click at [121, 67] on input "text" at bounding box center [157, 67] width 211 height 32
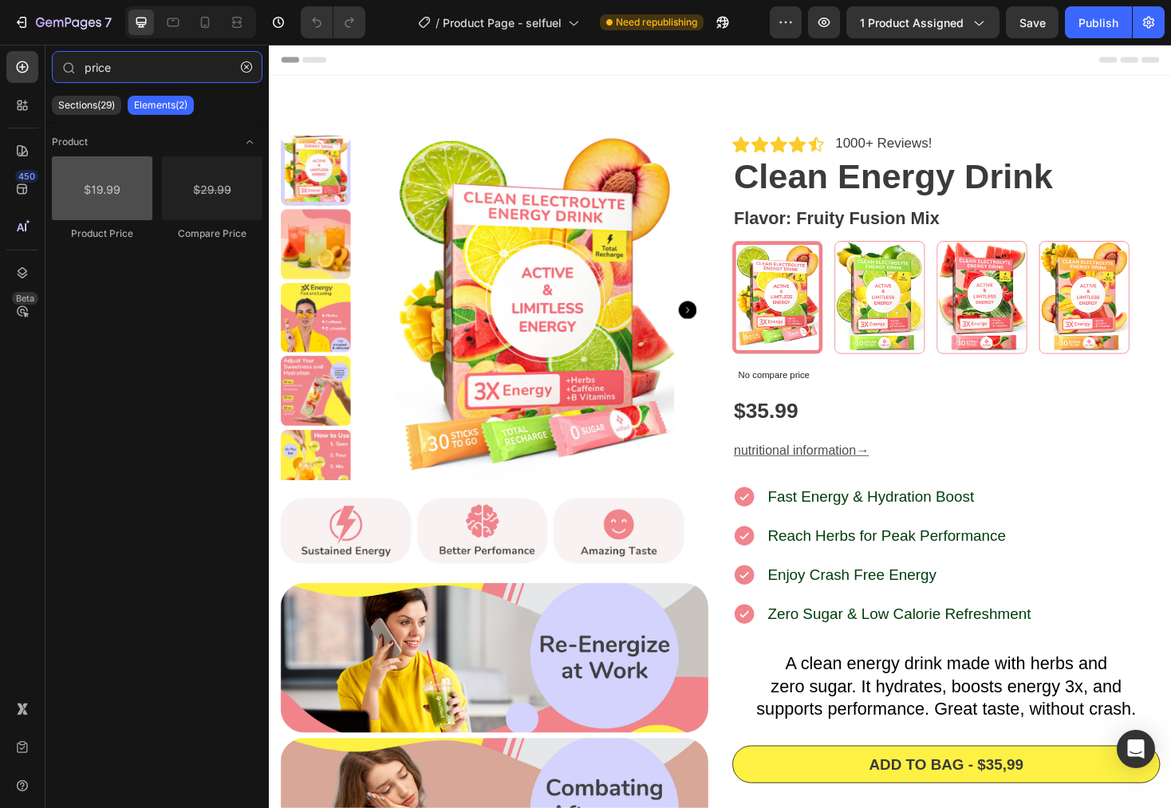
type input "price"
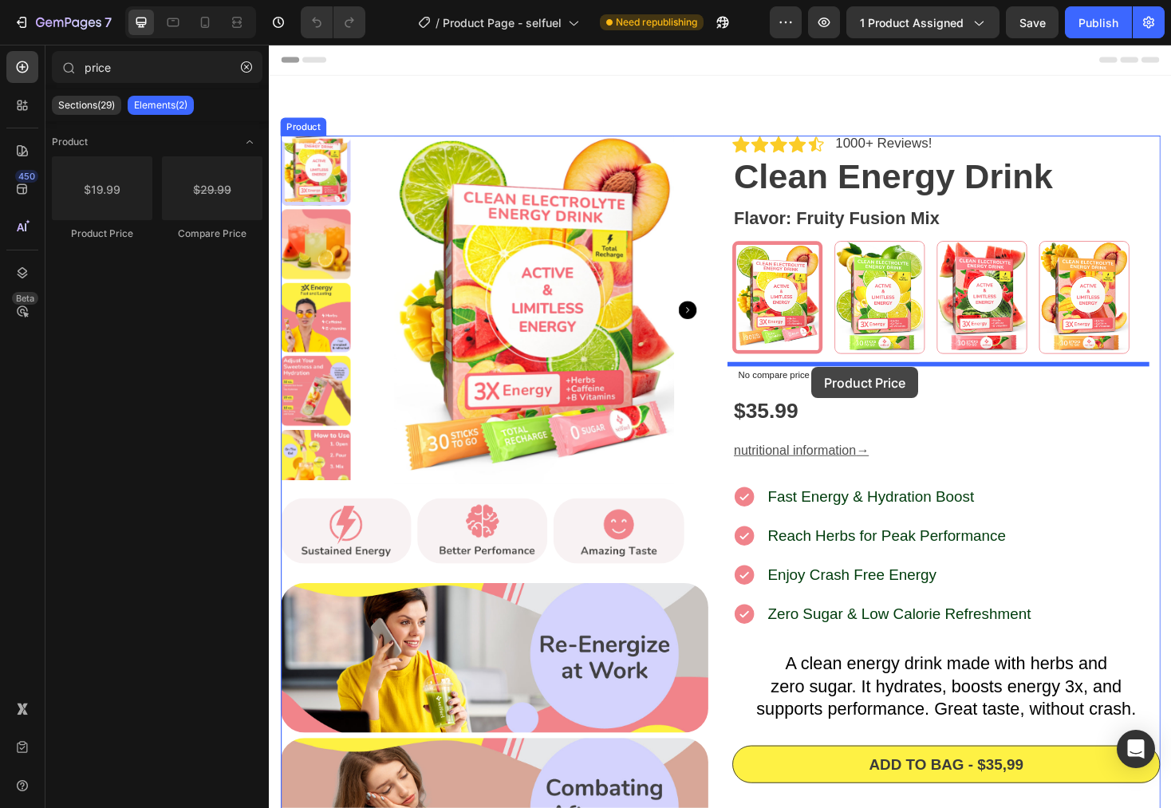
drag, startPoint x: 389, startPoint y: 245, endPoint x: 845, endPoint y: 387, distance: 477.2
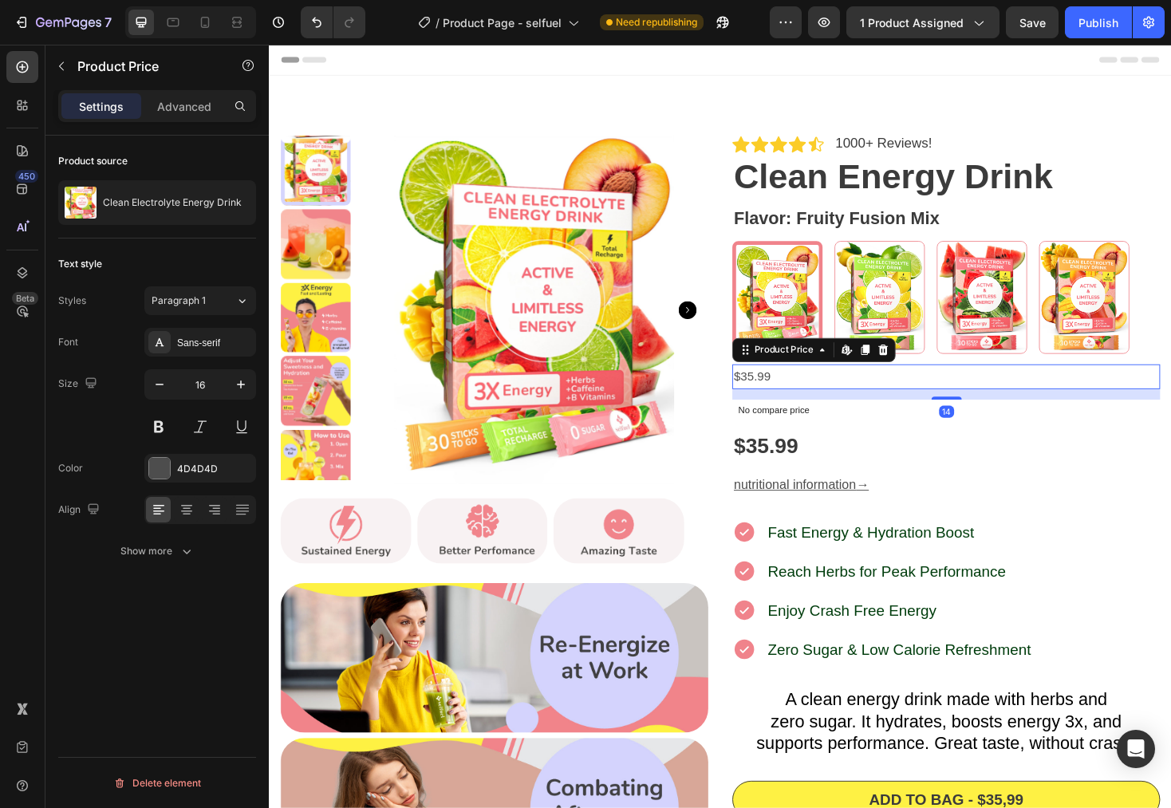
click at [776, 386] on div "$35.99" at bounding box center [987, 397] width 454 height 26
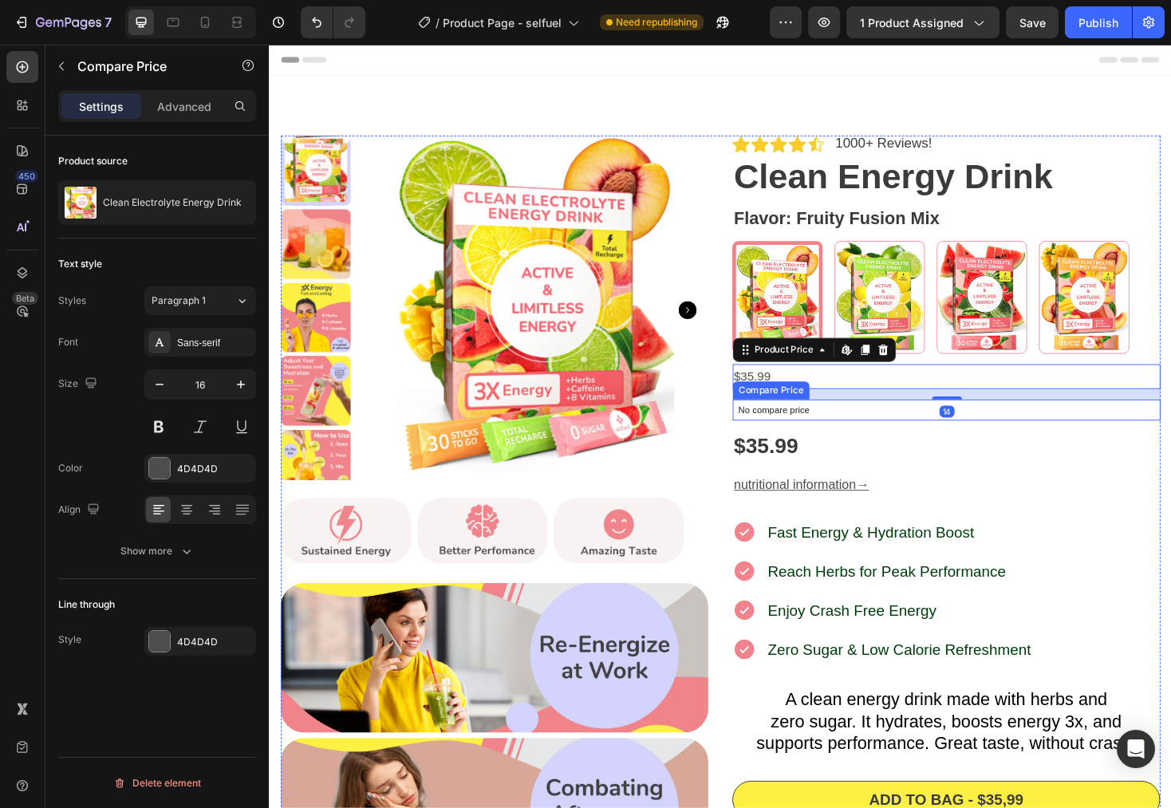
click at [814, 428] on p "No compare price" at bounding box center [987, 433] width 441 height 10
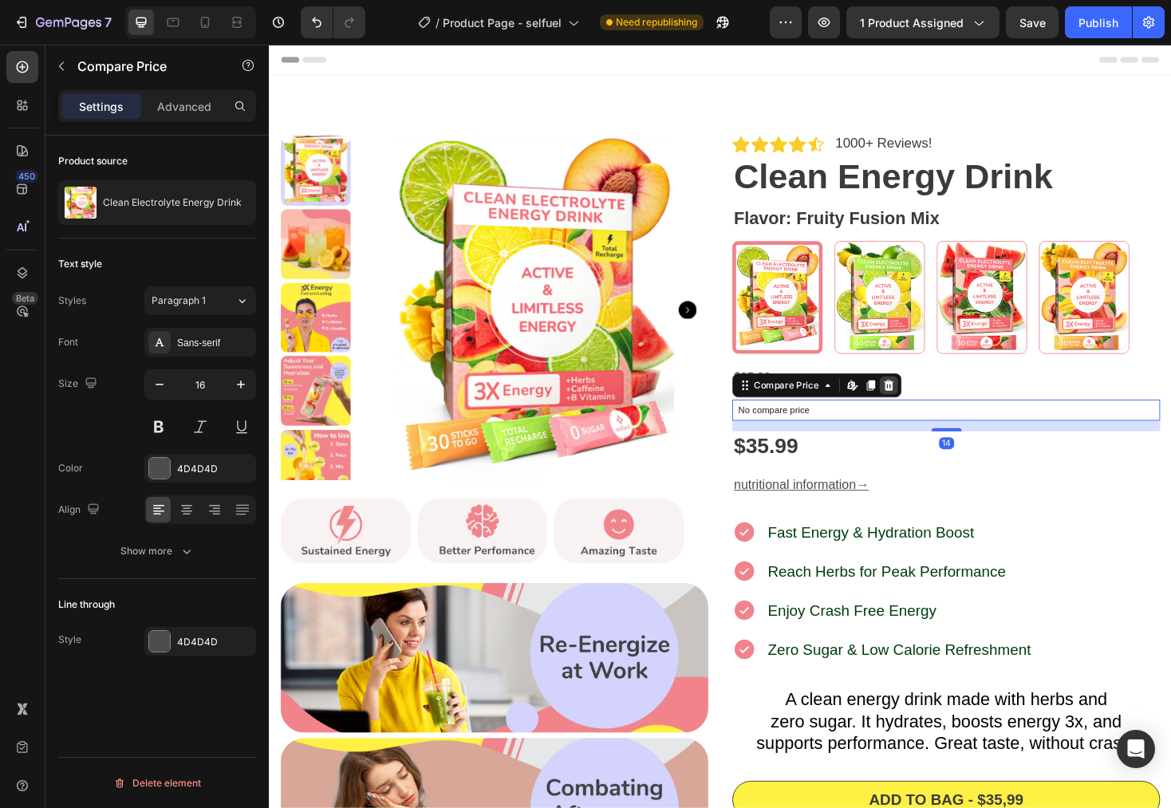
click at [922, 411] on icon at bounding box center [927, 406] width 10 height 11
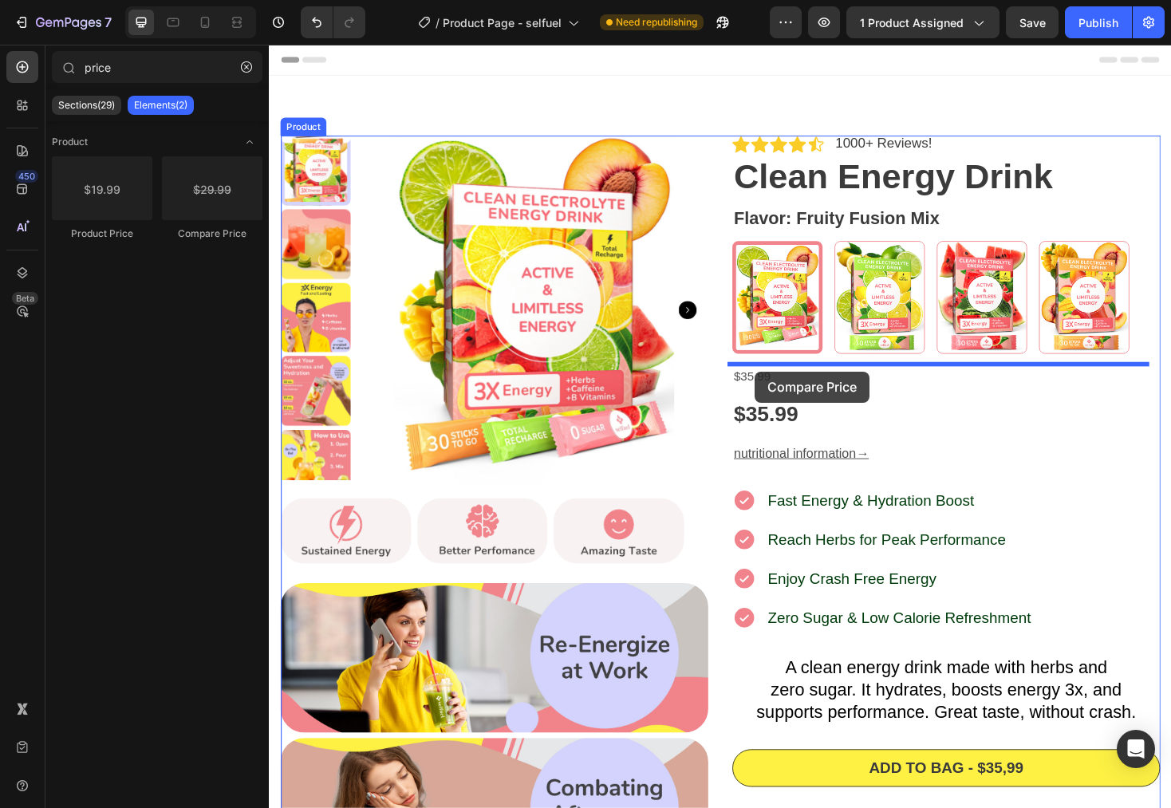
drag, startPoint x: 469, startPoint y: 248, endPoint x: 784, endPoint y: 392, distance: 346.4
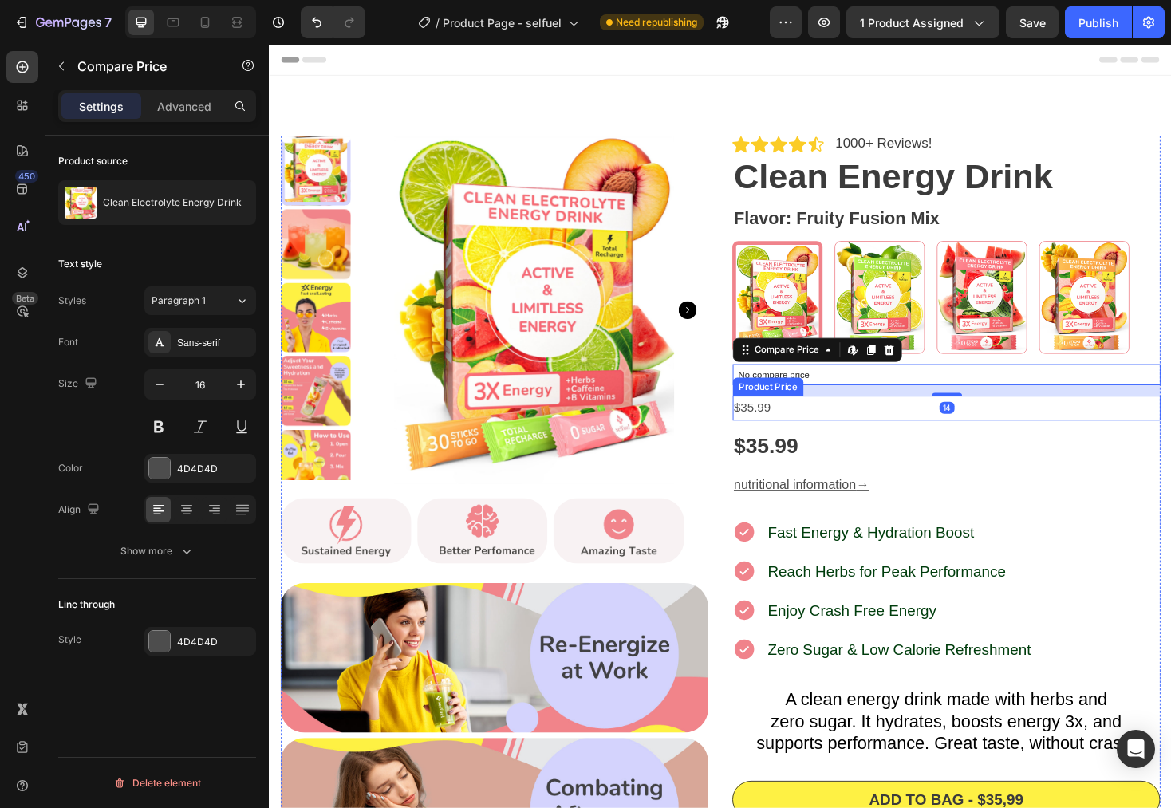
click at [938, 462] on div "$35.99" at bounding box center [987, 471] width 454 height 32
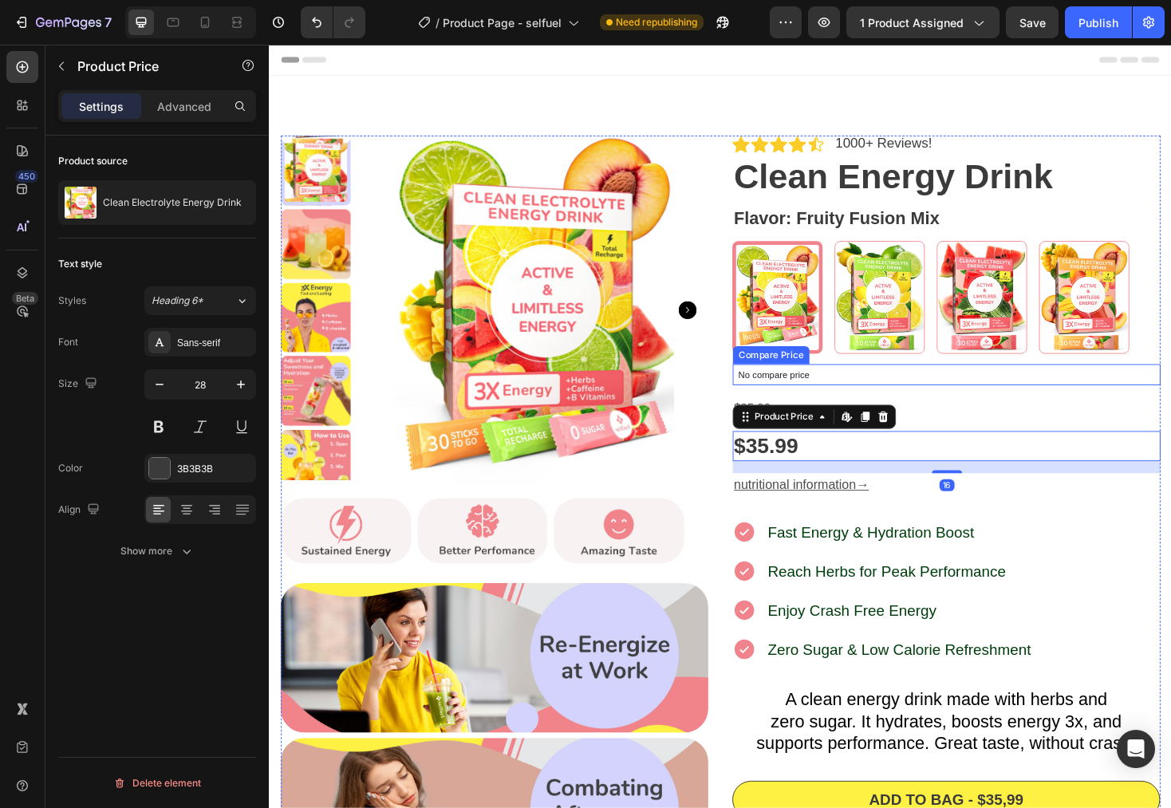
click at [837, 390] on p "No compare price" at bounding box center [987, 395] width 441 height 10
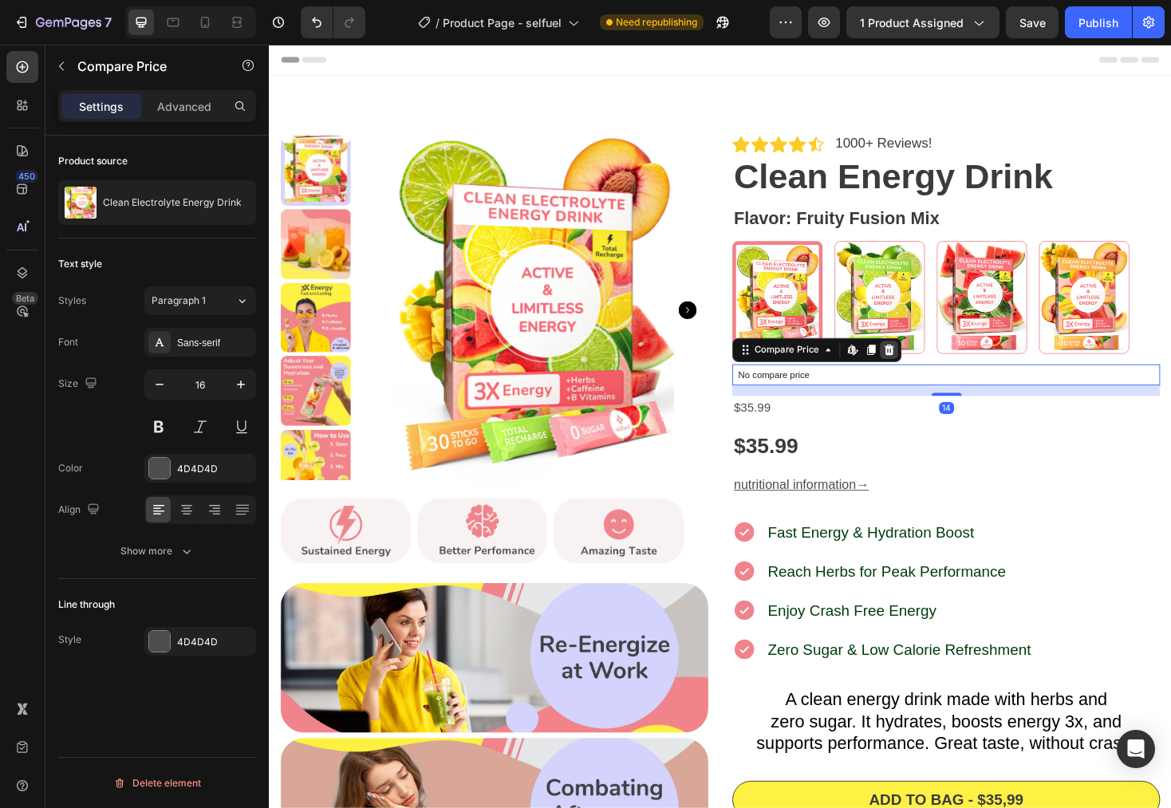
click at [926, 369] on icon at bounding box center [926, 368] width 13 height 13
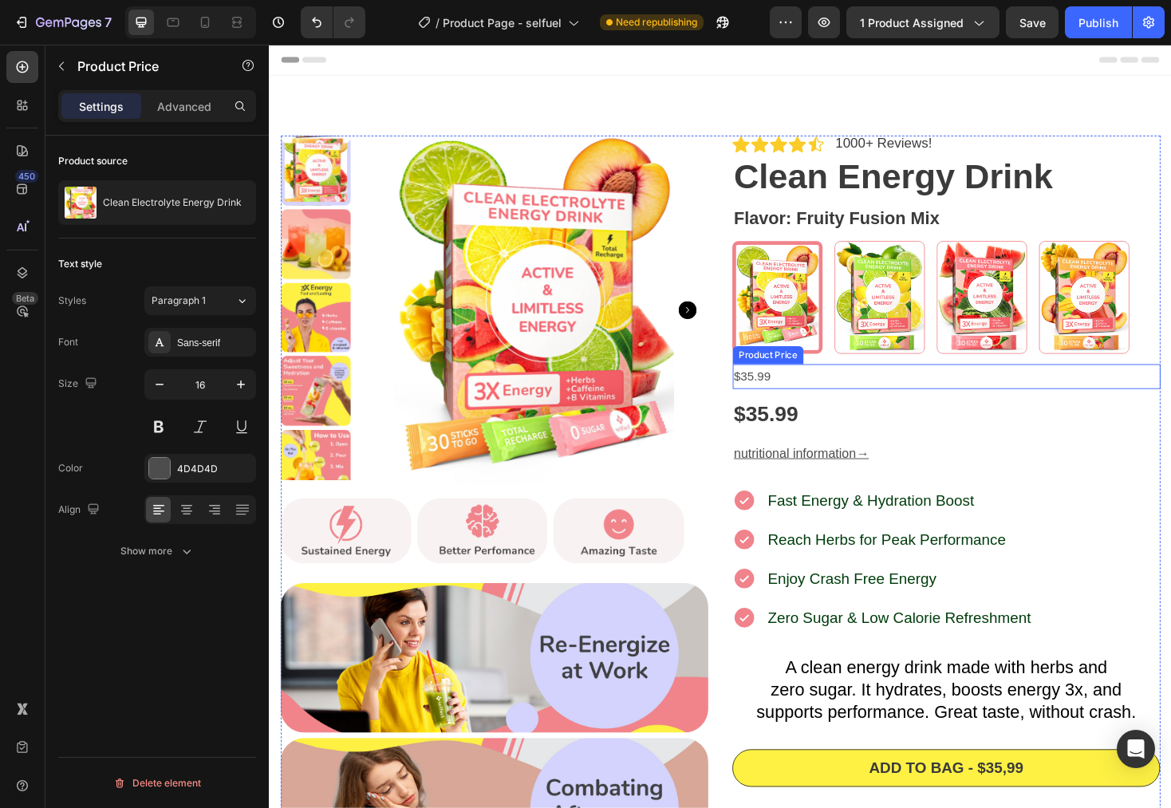
click at [800, 396] on div "$35.99" at bounding box center [987, 397] width 454 height 26
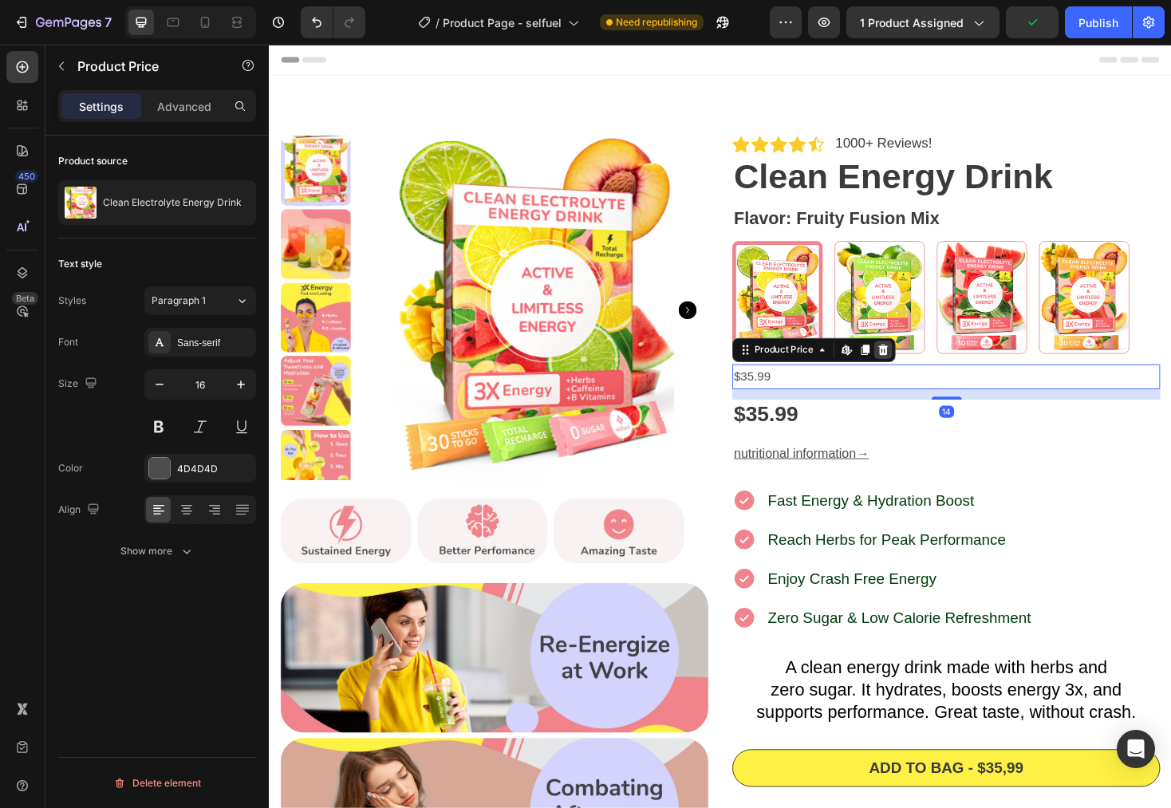
click at [920, 369] on div at bounding box center [919, 368] width 19 height 19
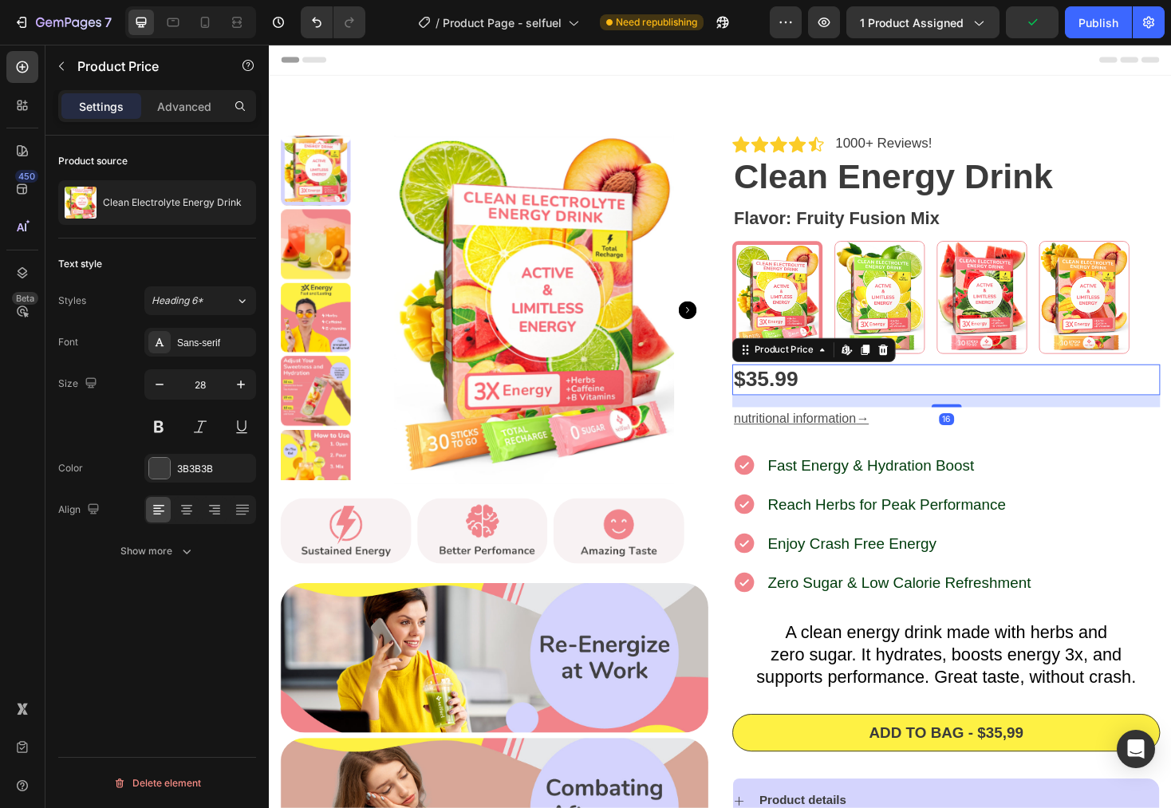
click at [790, 409] on div "$35.99" at bounding box center [987, 400] width 454 height 32
click at [879, 405] on div "$35.99" at bounding box center [987, 400] width 454 height 32
click at [67, 63] on icon "button" at bounding box center [61, 66] width 13 height 13
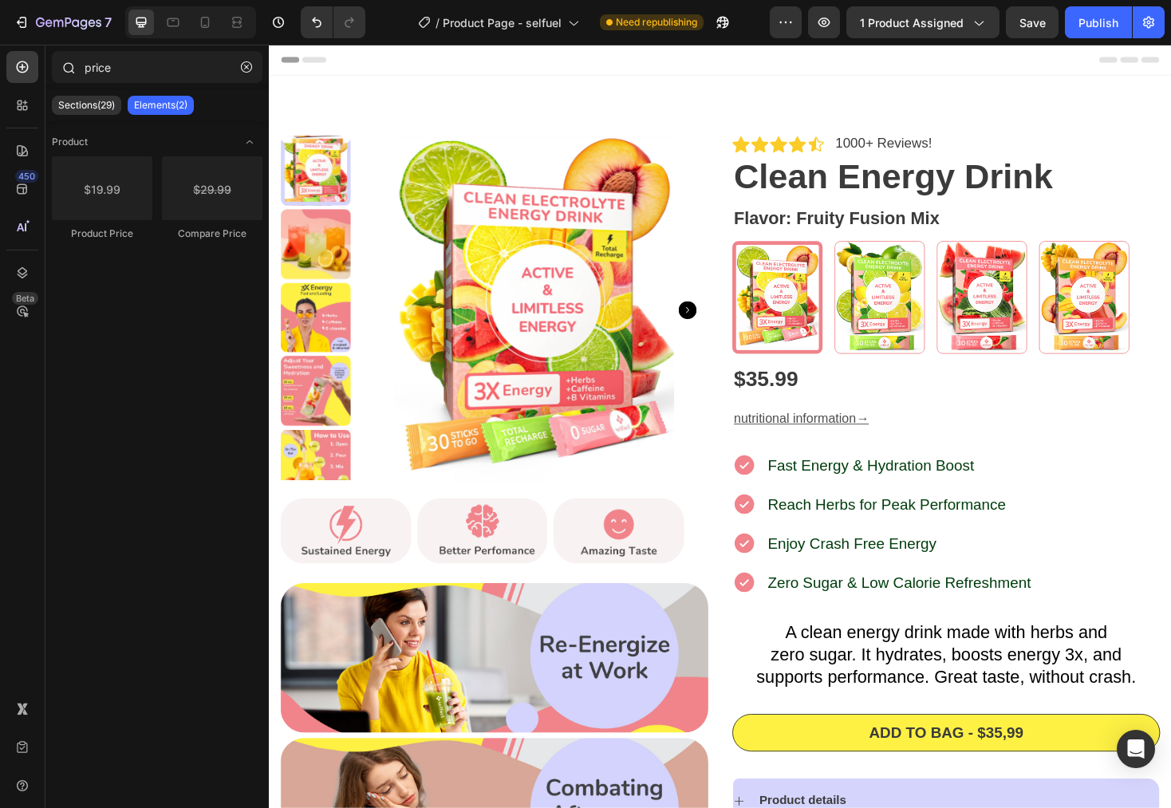
click at [78, 74] on div at bounding box center [68, 67] width 32 height 32
click at [251, 72] on icon "button" at bounding box center [246, 66] width 11 height 11
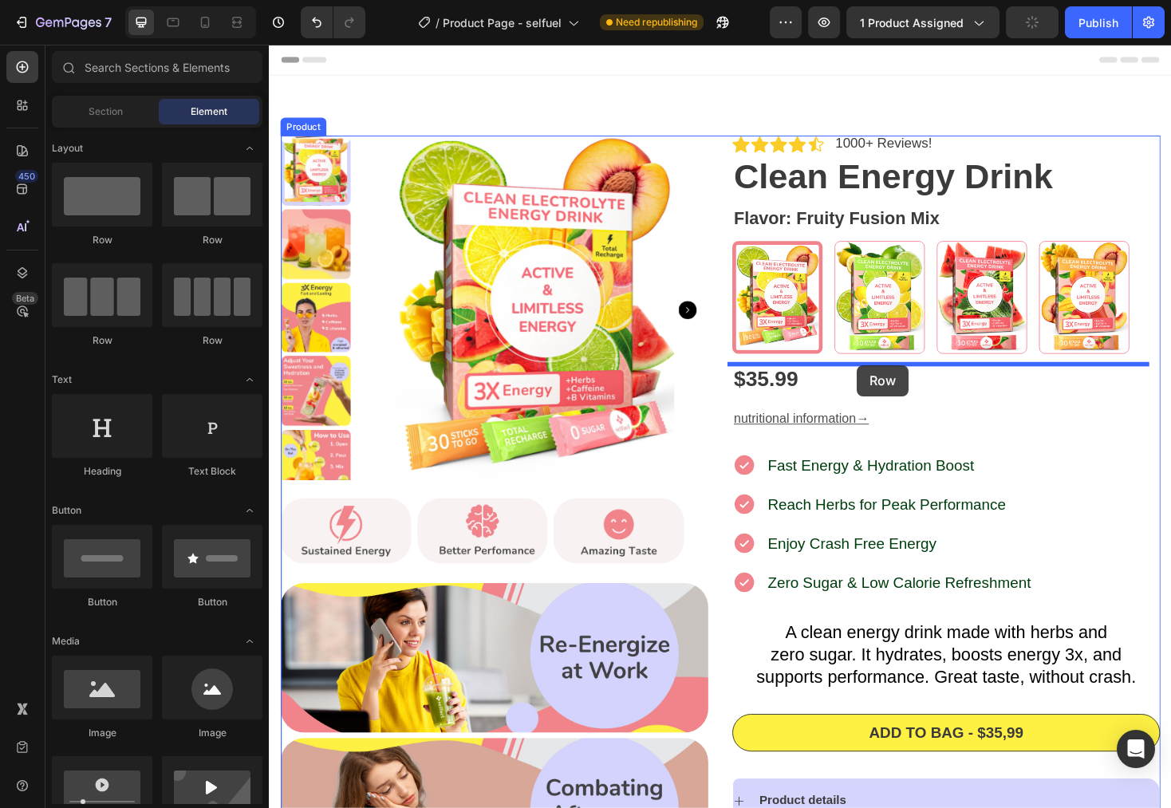
drag, startPoint x: 349, startPoint y: 260, endPoint x: 893, endPoint y: 385, distance: 557.5
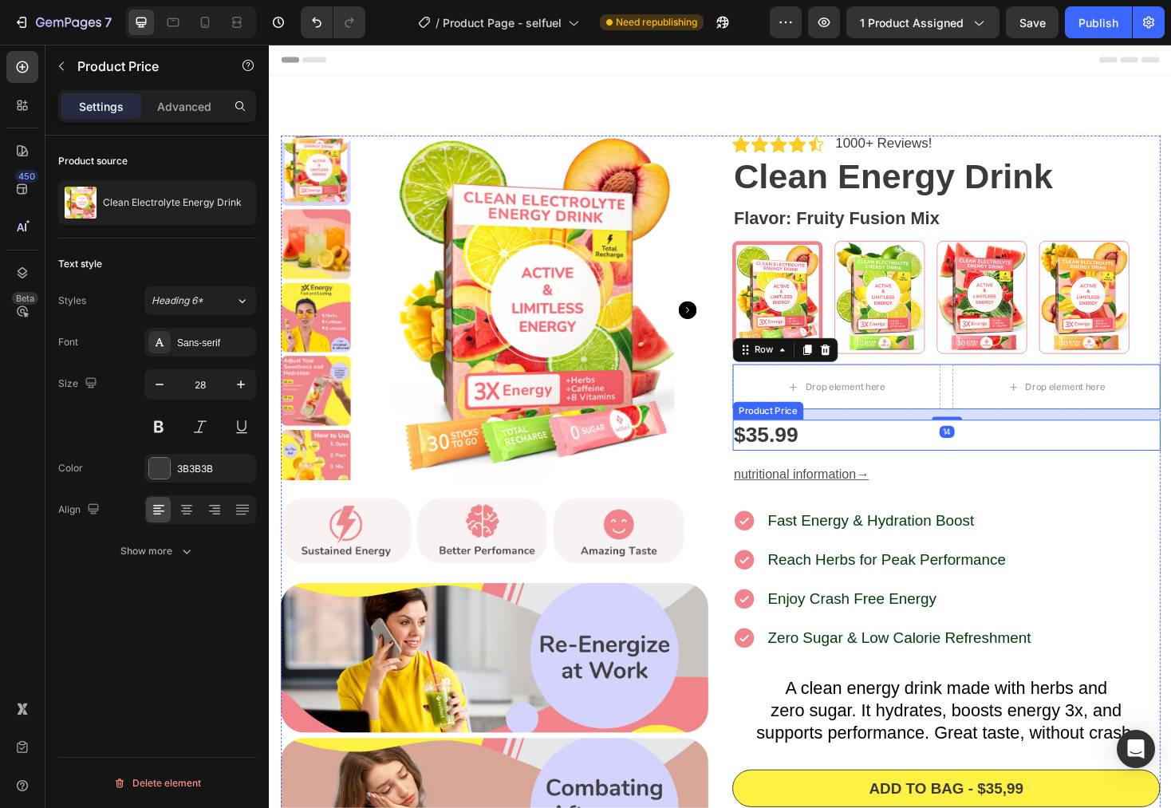
click at [803, 463] on div "$35.99" at bounding box center [987, 459] width 454 height 32
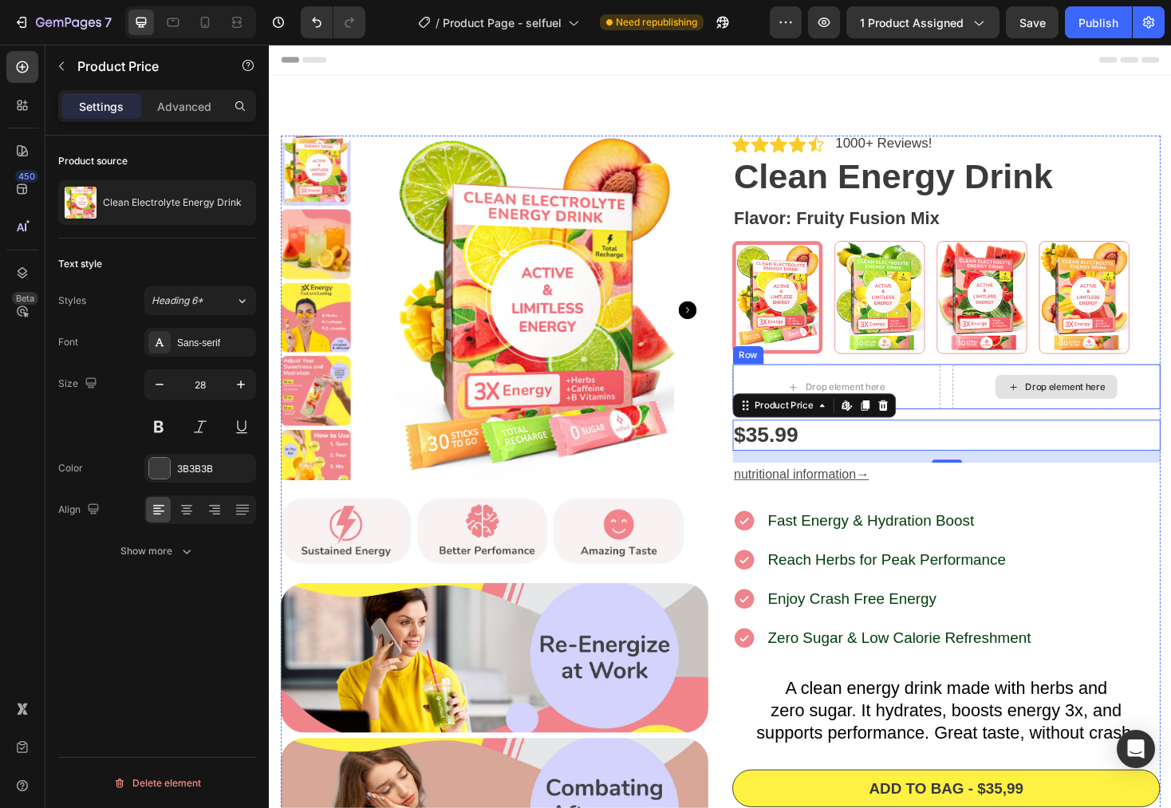
click at [1001, 399] on div "Drop element here" at bounding box center [1104, 408] width 221 height 48
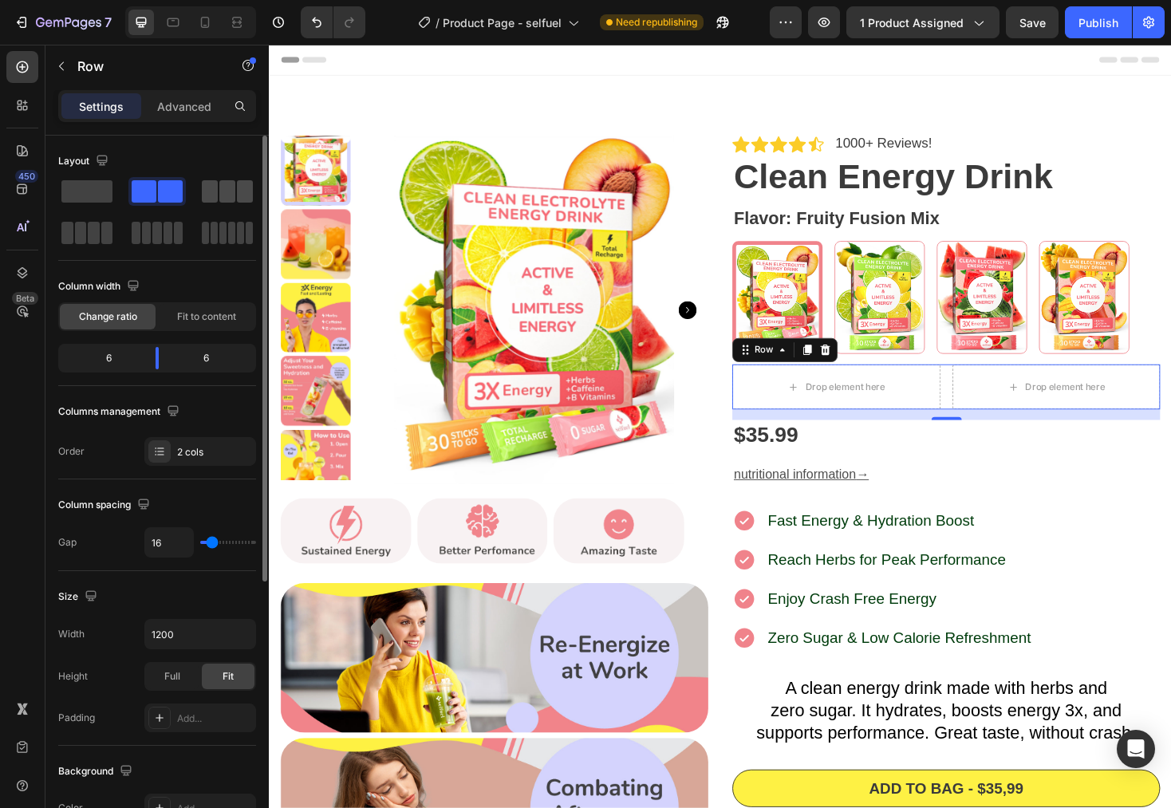
click at [230, 199] on span at bounding box center [227, 191] width 16 height 22
click at [104, 239] on span at bounding box center [107, 233] width 12 height 22
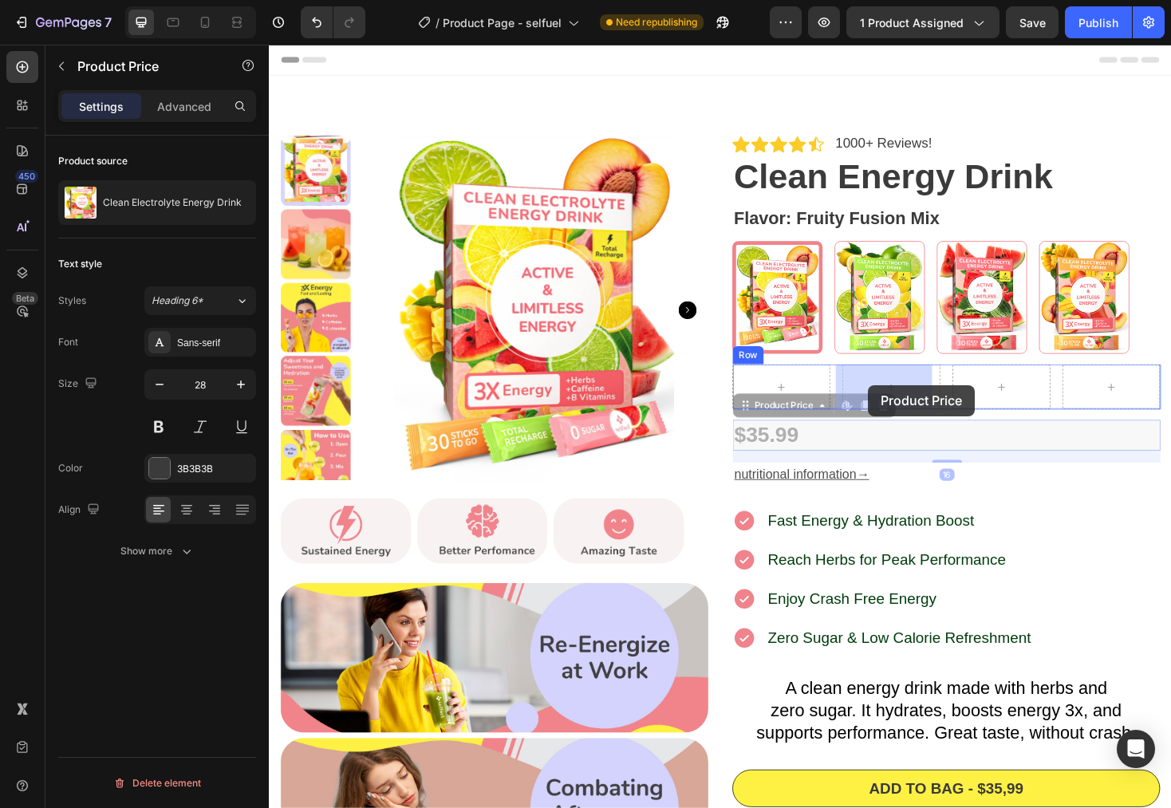
drag, startPoint x: 774, startPoint y: 461, endPoint x: 905, endPoint y: 406, distance: 142.0
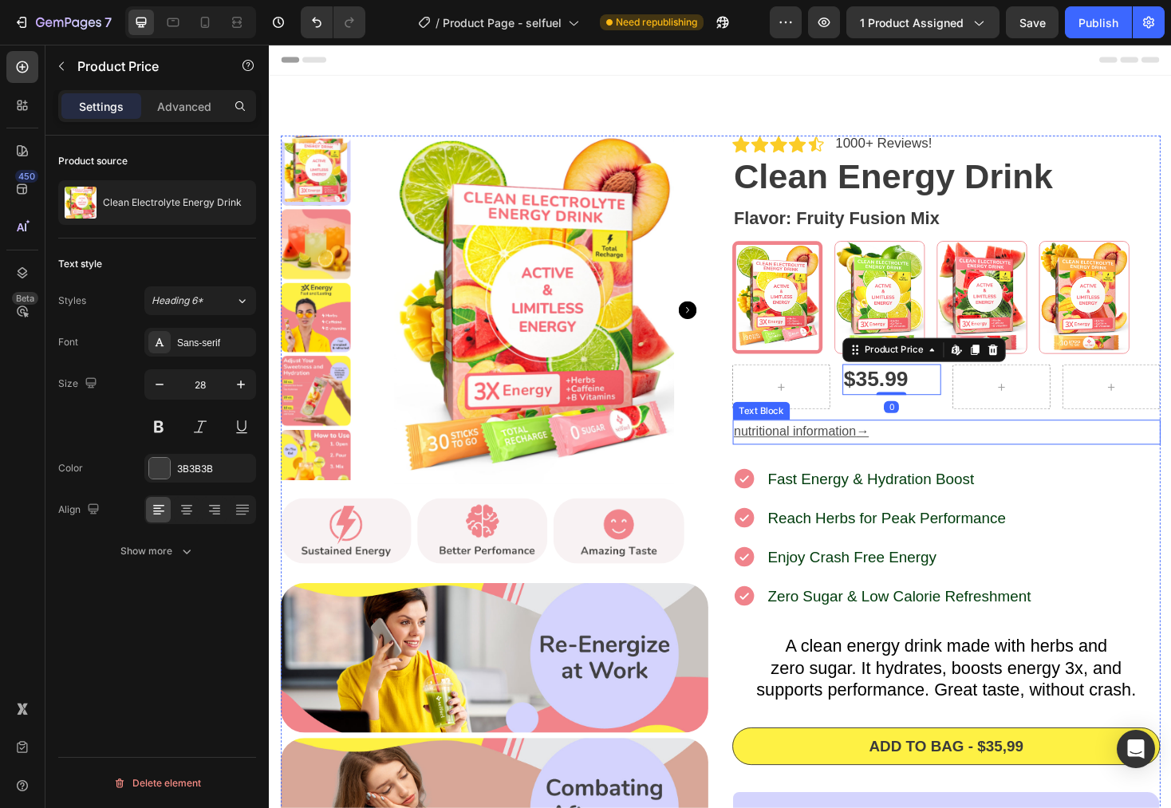
click at [962, 444] on p "nutritional information →" at bounding box center [987, 455] width 451 height 23
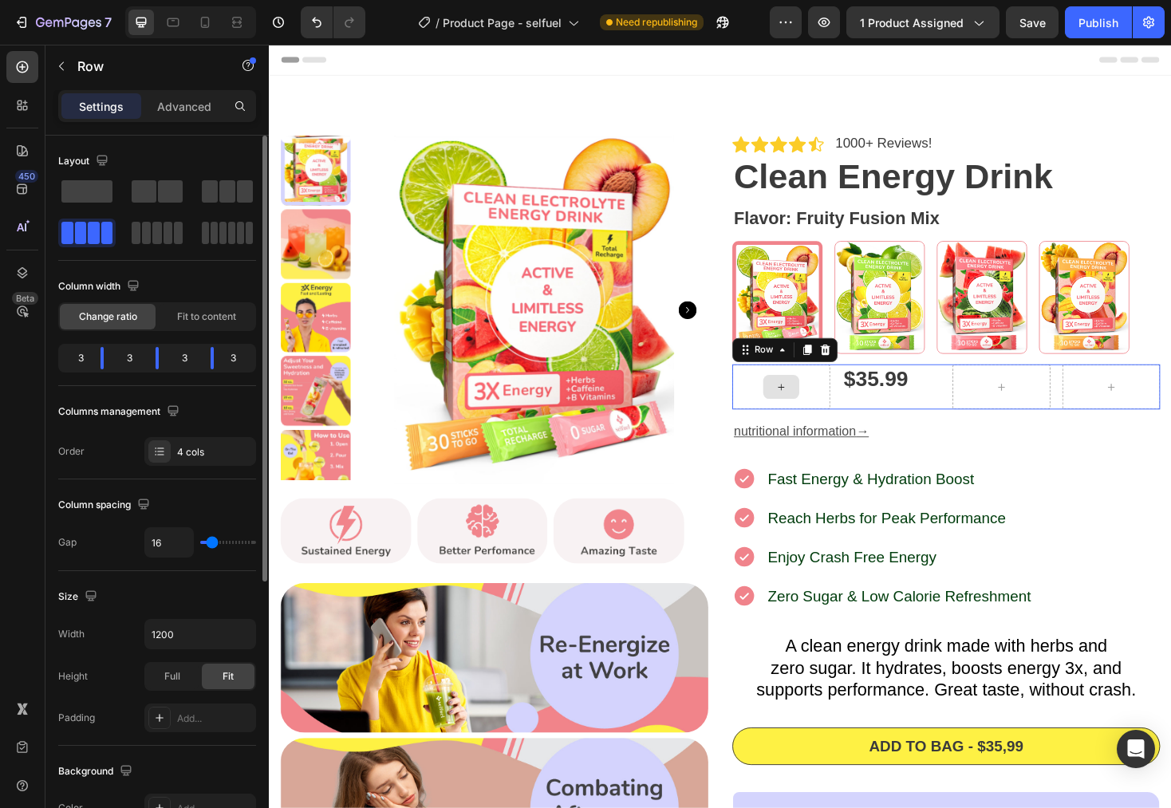
click at [769, 398] on div at bounding box center [812, 408] width 104 height 48
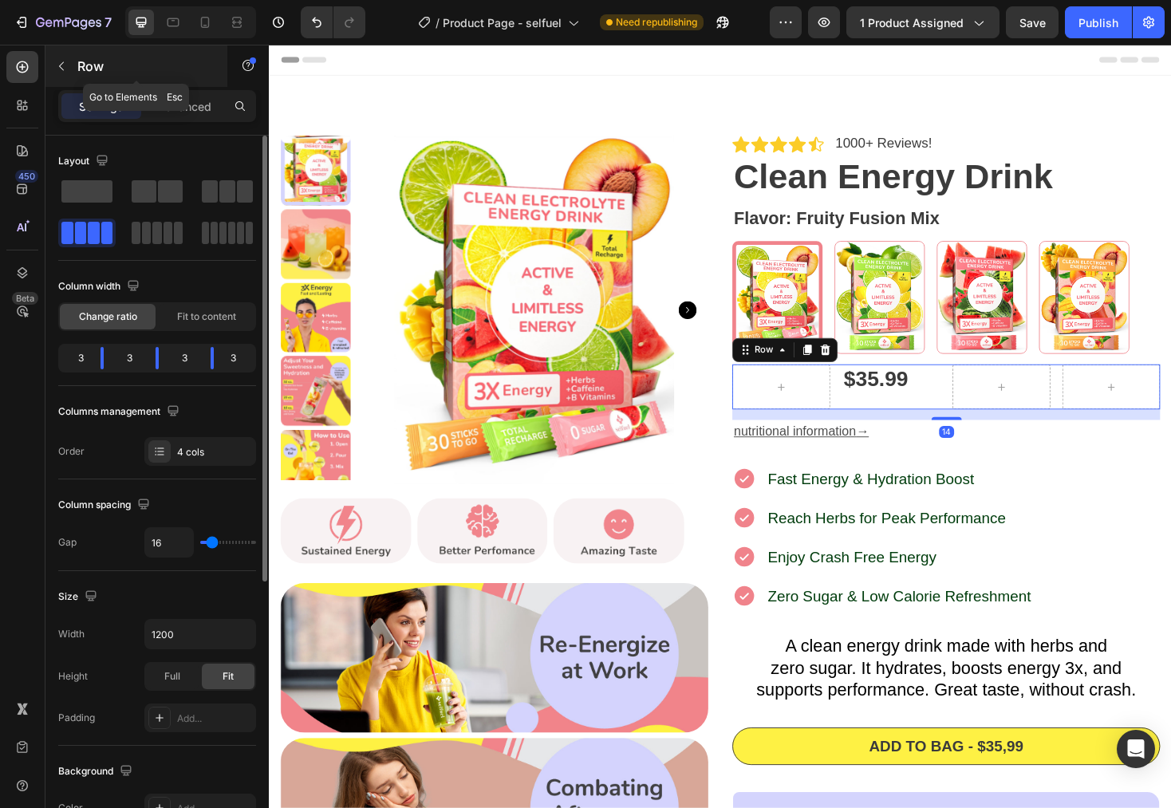
click at [65, 70] on icon "button" at bounding box center [61, 66] width 13 height 13
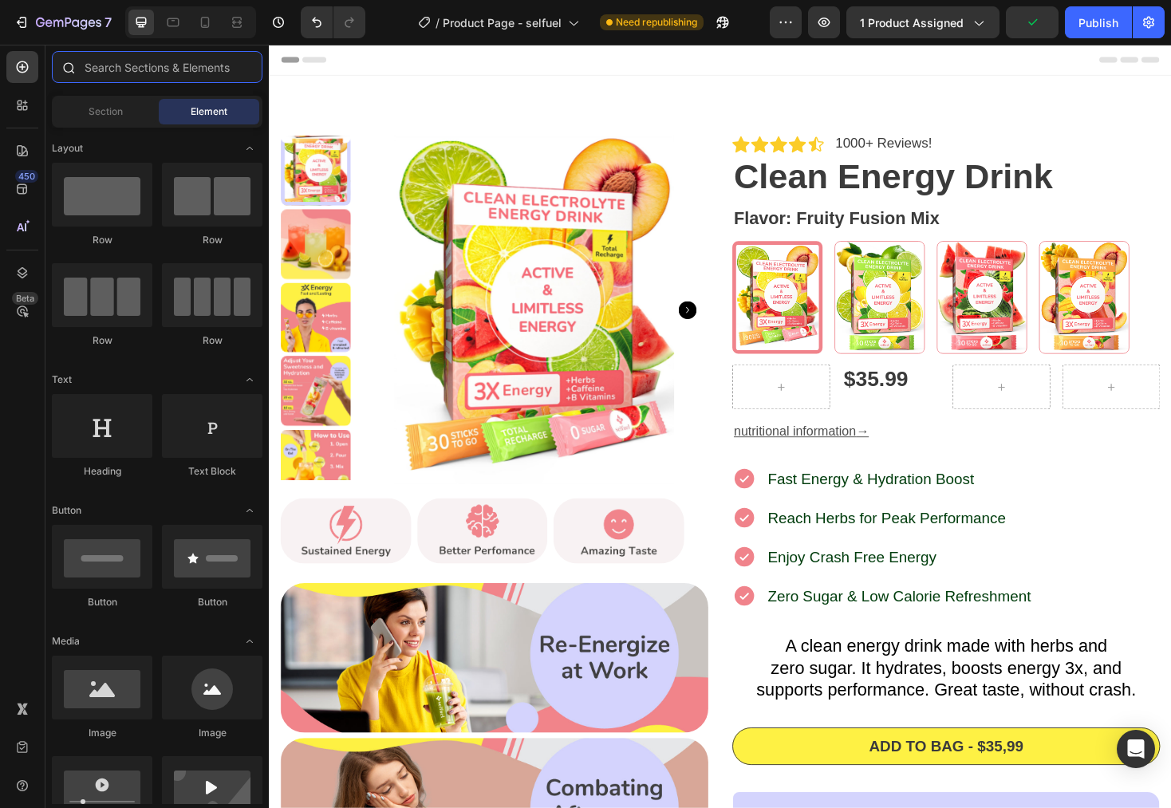
click at [142, 69] on input "text" at bounding box center [157, 67] width 211 height 32
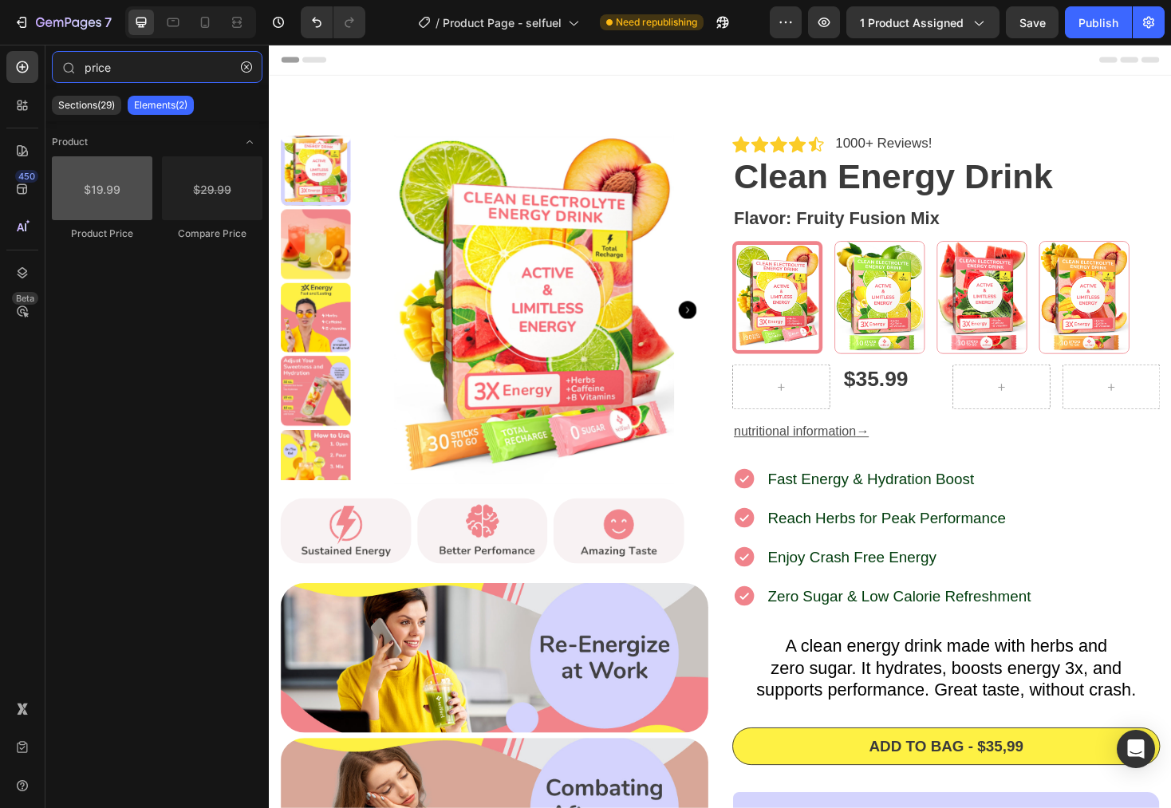
type input "price"
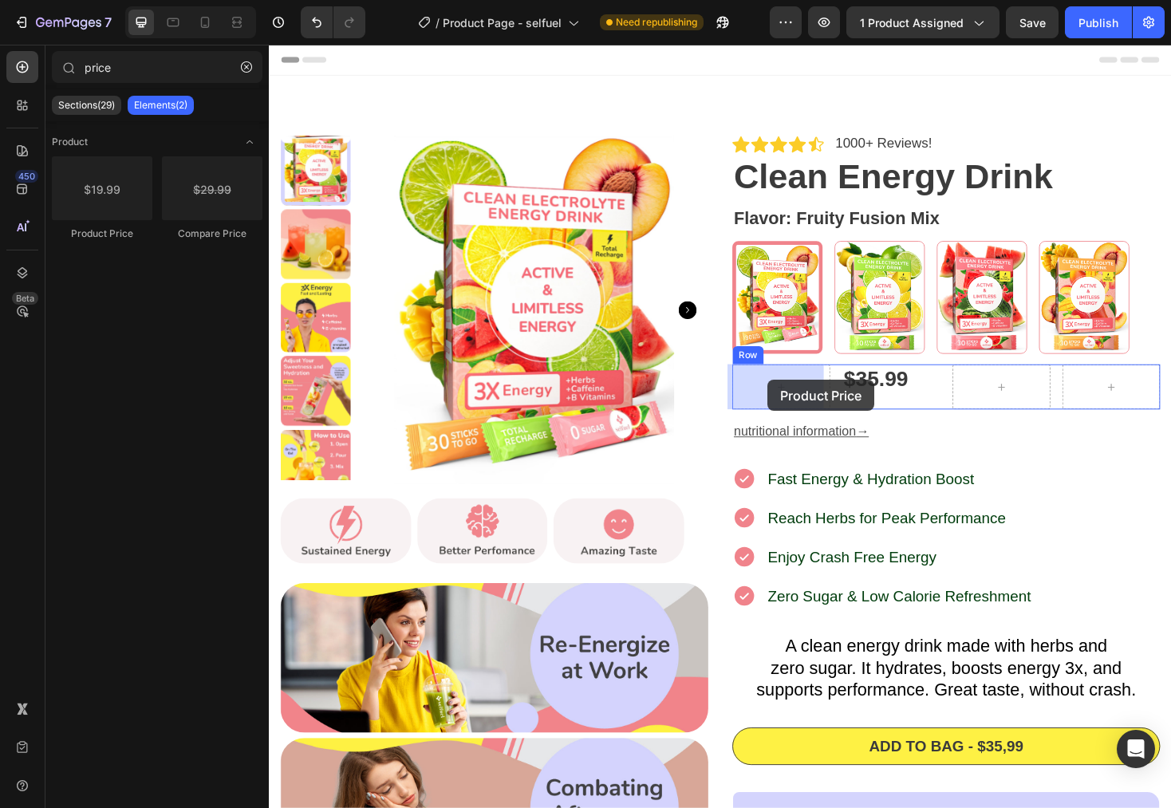
drag, startPoint x: 360, startPoint y: 241, endPoint x: 798, endPoint y: 401, distance: 466.2
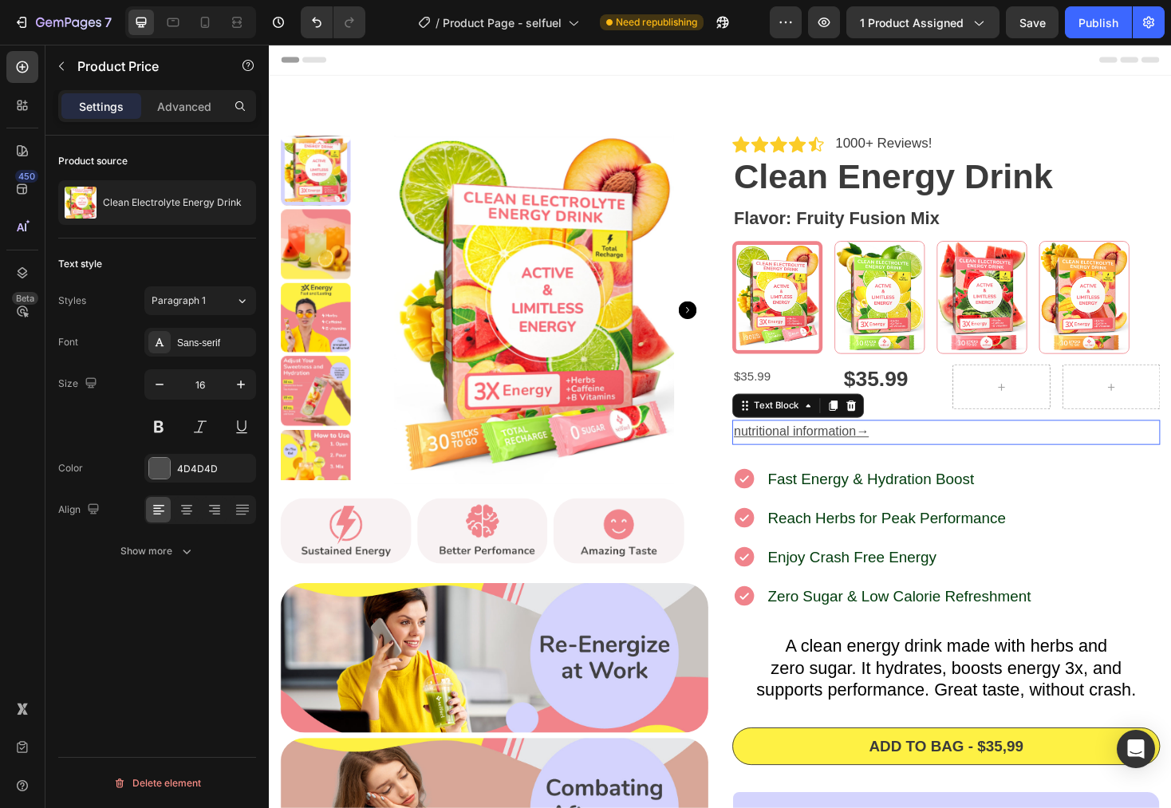
click at [1069, 457] on p "nutritional information →" at bounding box center [987, 455] width 451 height 23
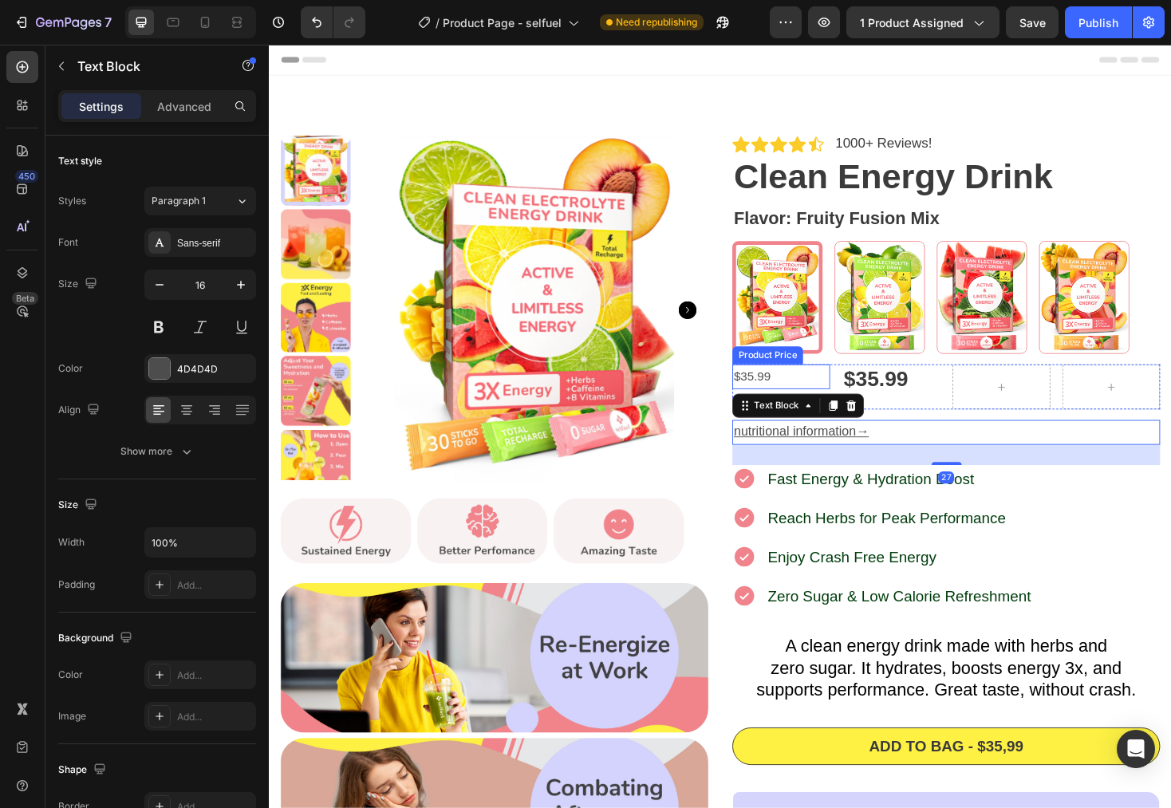
click at [811, 394] on div "$35.99" at bounding box center [812, 397] width 104 height 26
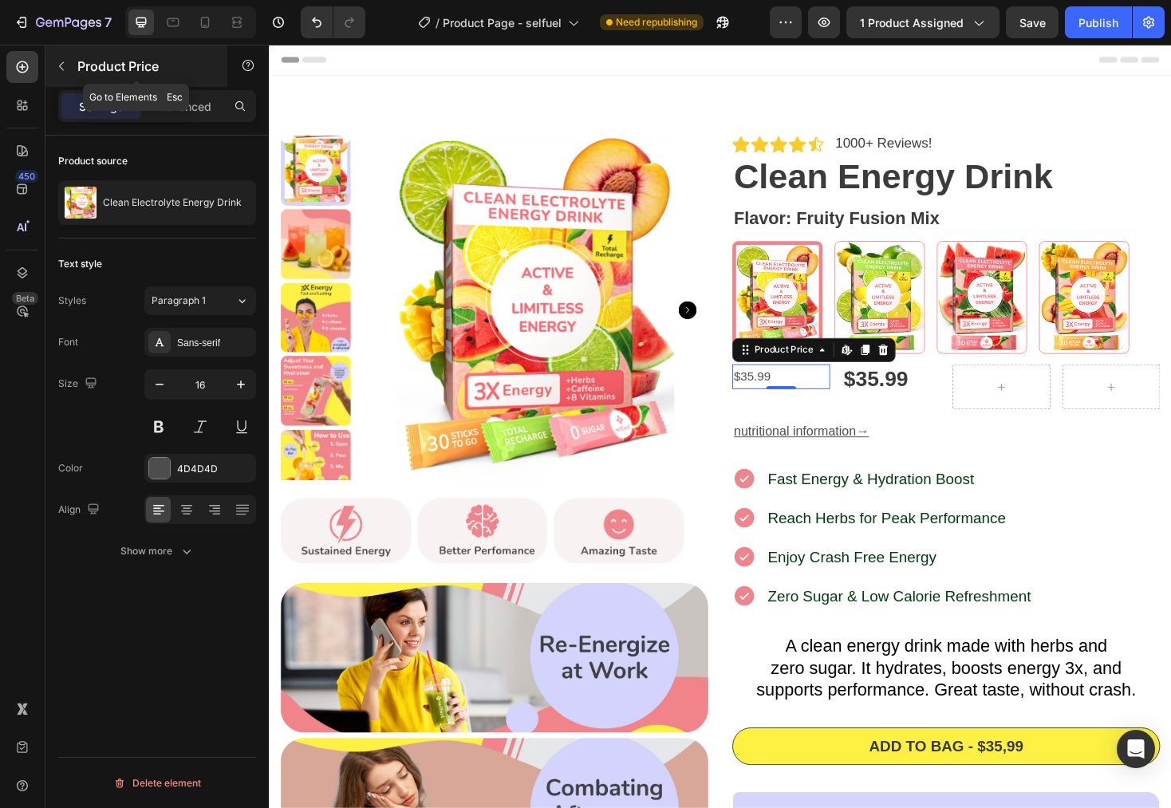
click at [61, 66] on icon "button" at bounding box center [61, 66] width 13 height 13
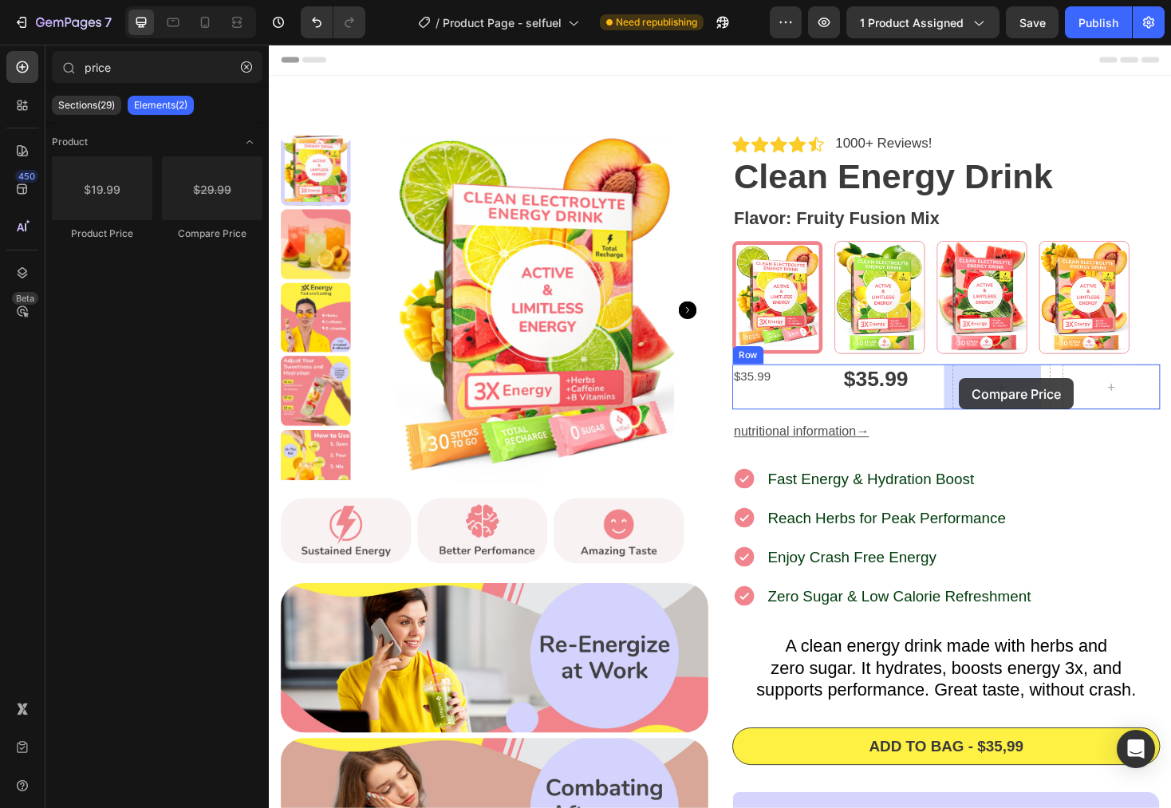
drag, startPoint x: 480, startPoint y: 254, endPoint x: 1001, endPoint y: 399, distance: 540.9
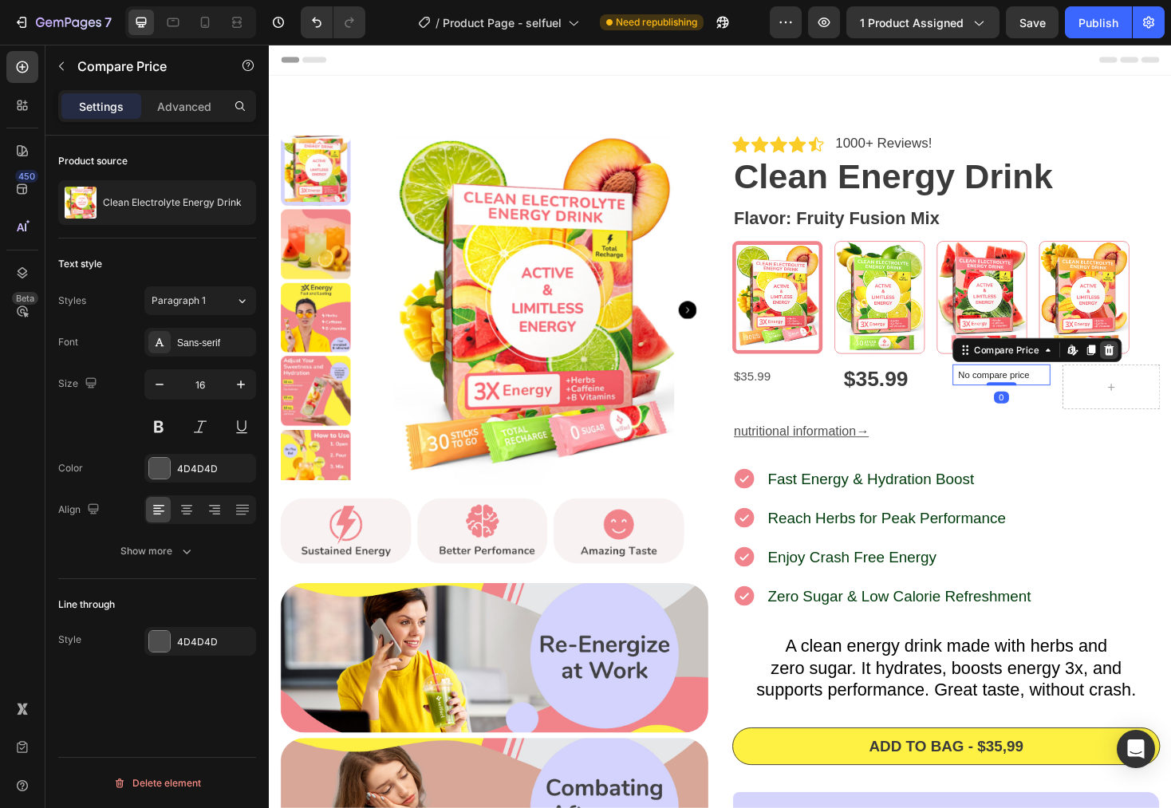
click at [1155, 363] on icon at bounding box center [1160, 368] width 10 height 11
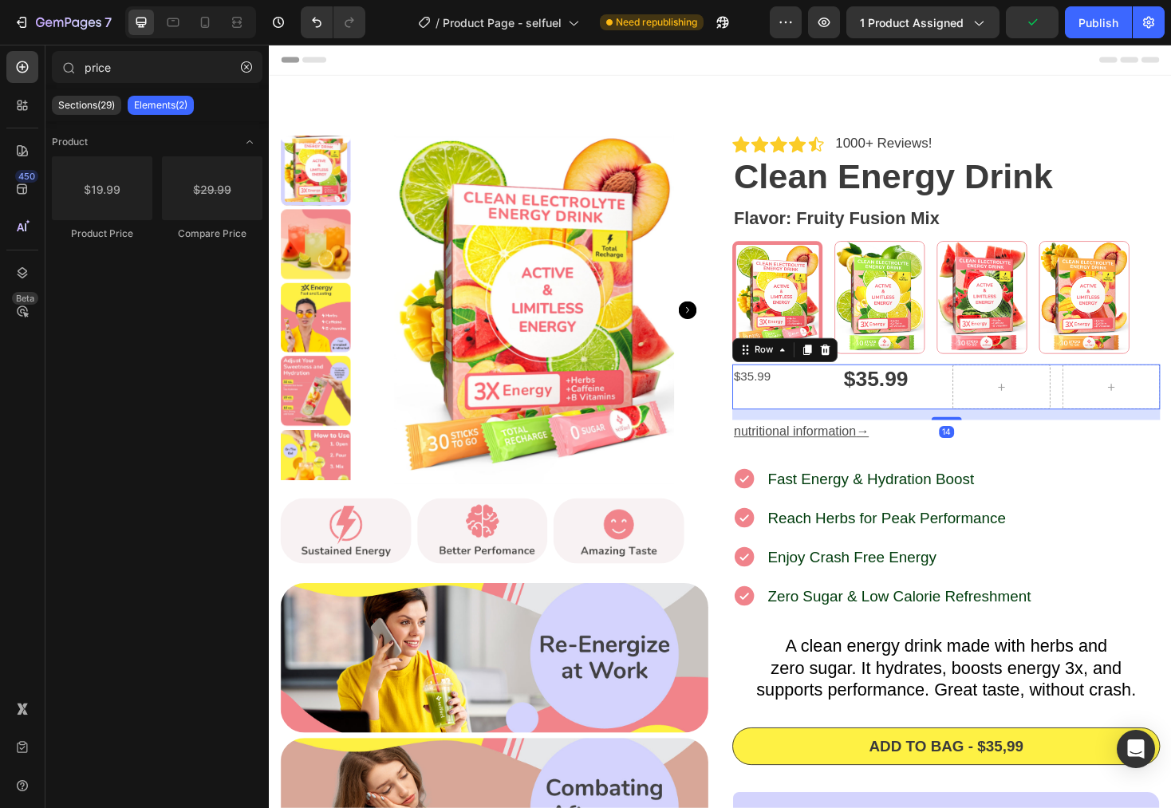
click at [905, 419] on div "$35.99 Product Price Product Price" at bounding box center [929, 408] width 104 height 48
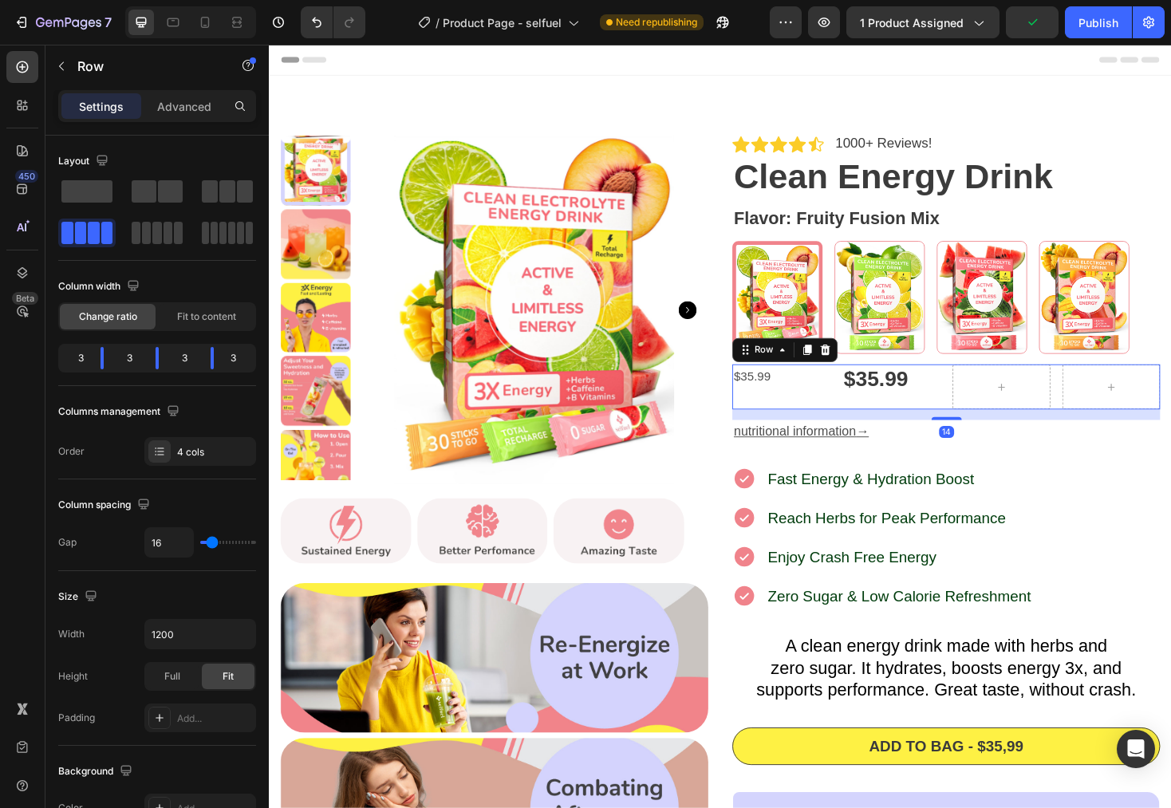
click at [191, 92] on div "Settings Advanced" at bounding box center [157, 106] width 198 height 32
click at [187, 113] on p "Advanced" at bounding box center [184, 106] width 54 height 17
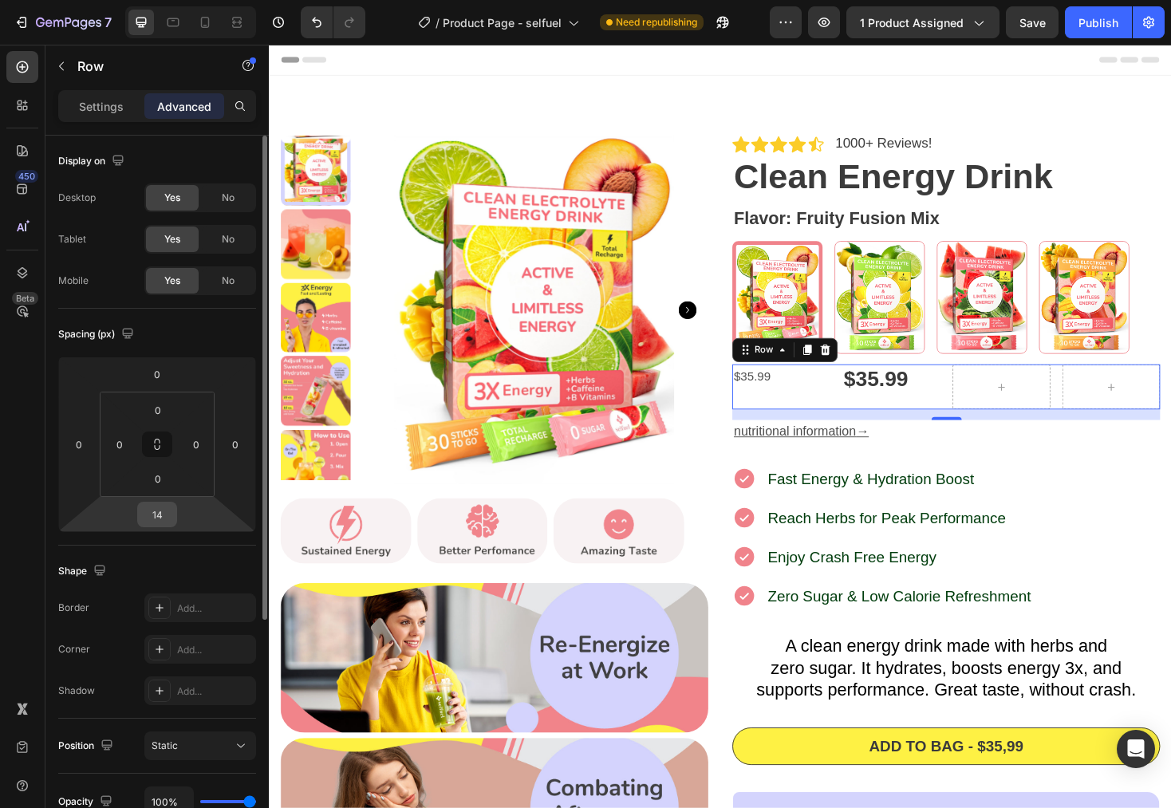
click at [169, 515] on input "14" at bounding box center [157, 515] width 32 height 24
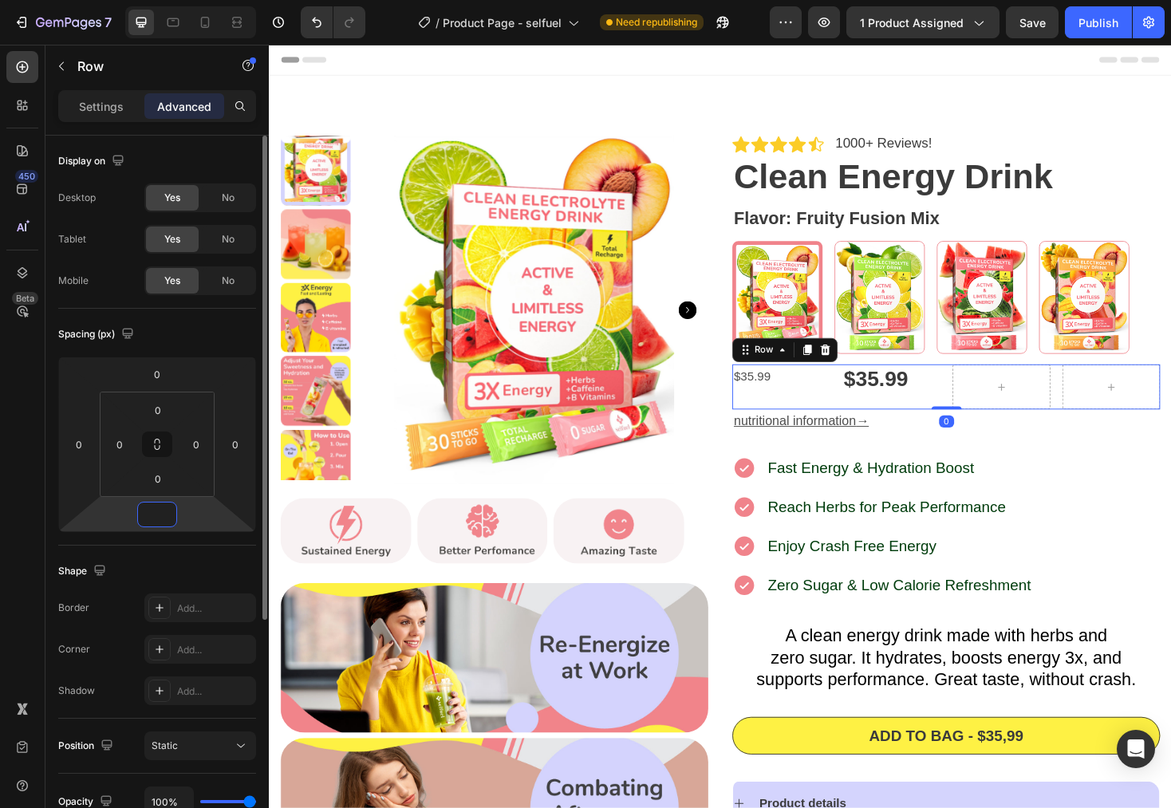
type input "0"
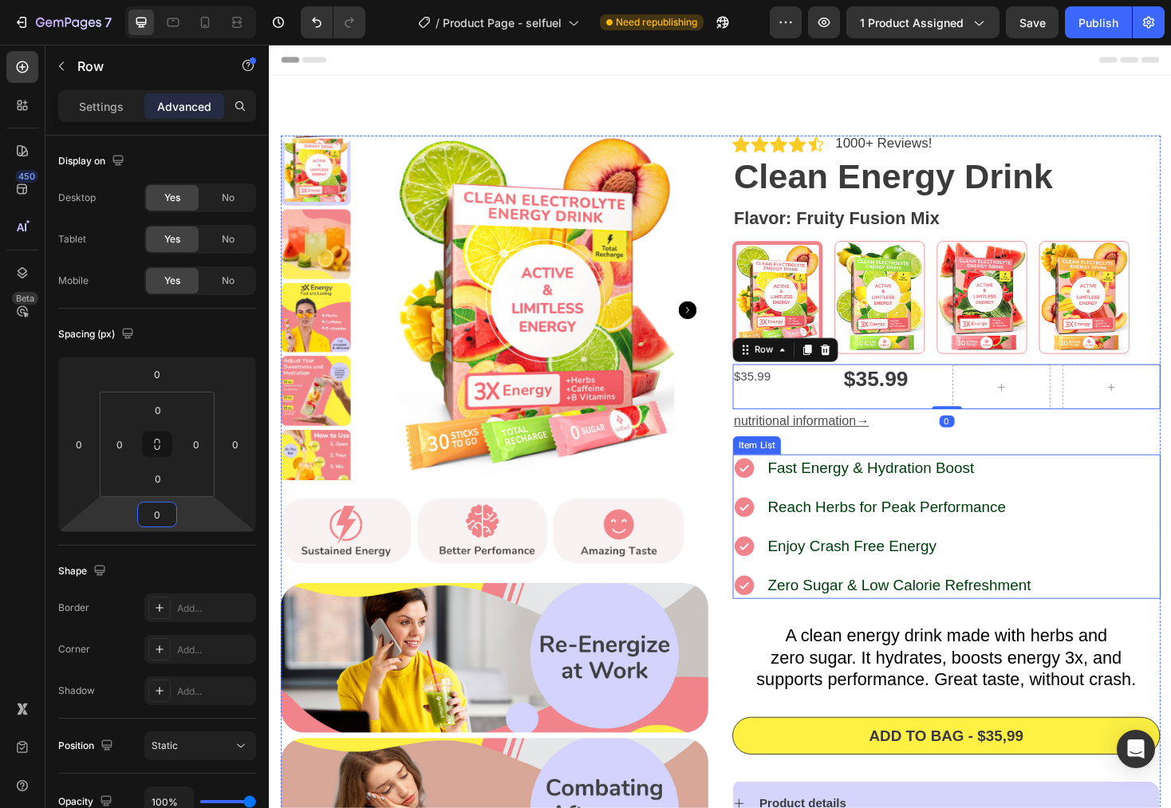
click at [1122, 480] on div "Fast Energy & Hydration Boost Reach Herbs for Peak Performance Enjoy Crash Free…" at bounding box center [987, 556] width 454 height 153
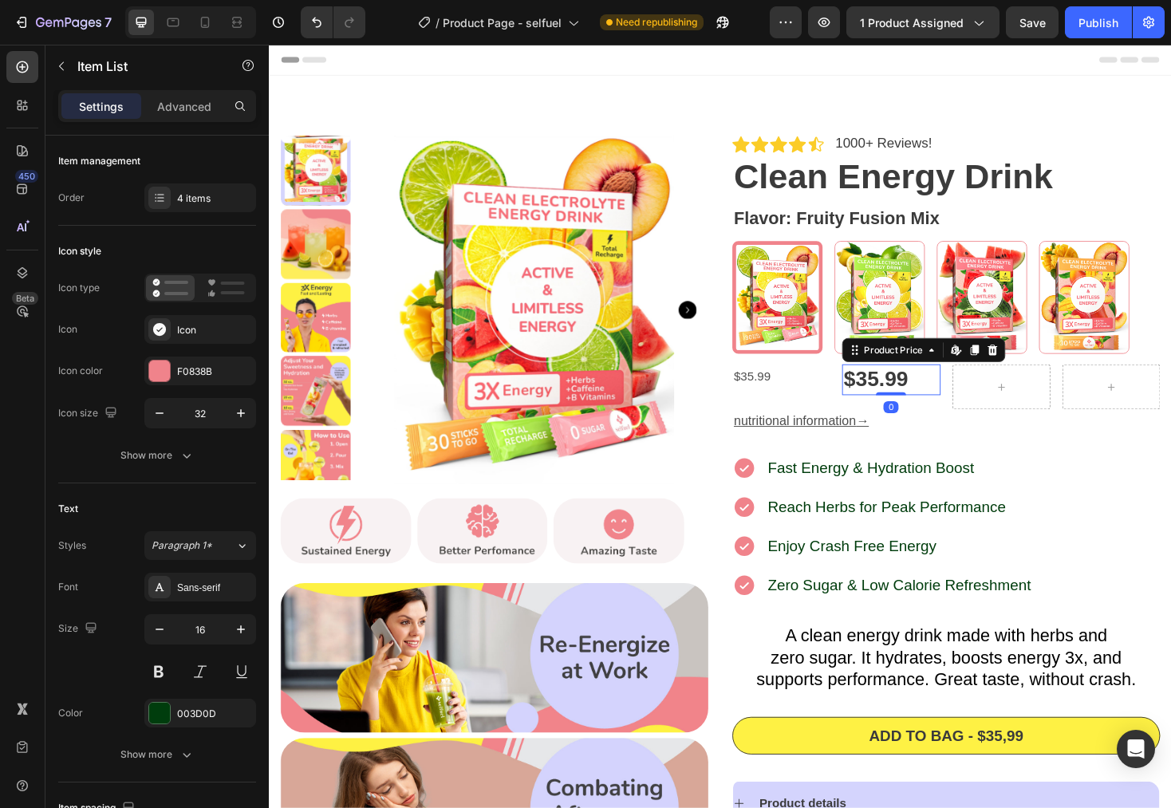
click at [877, 394] on div "$35.99" at bounding box center [929, 400] width 104 height 32
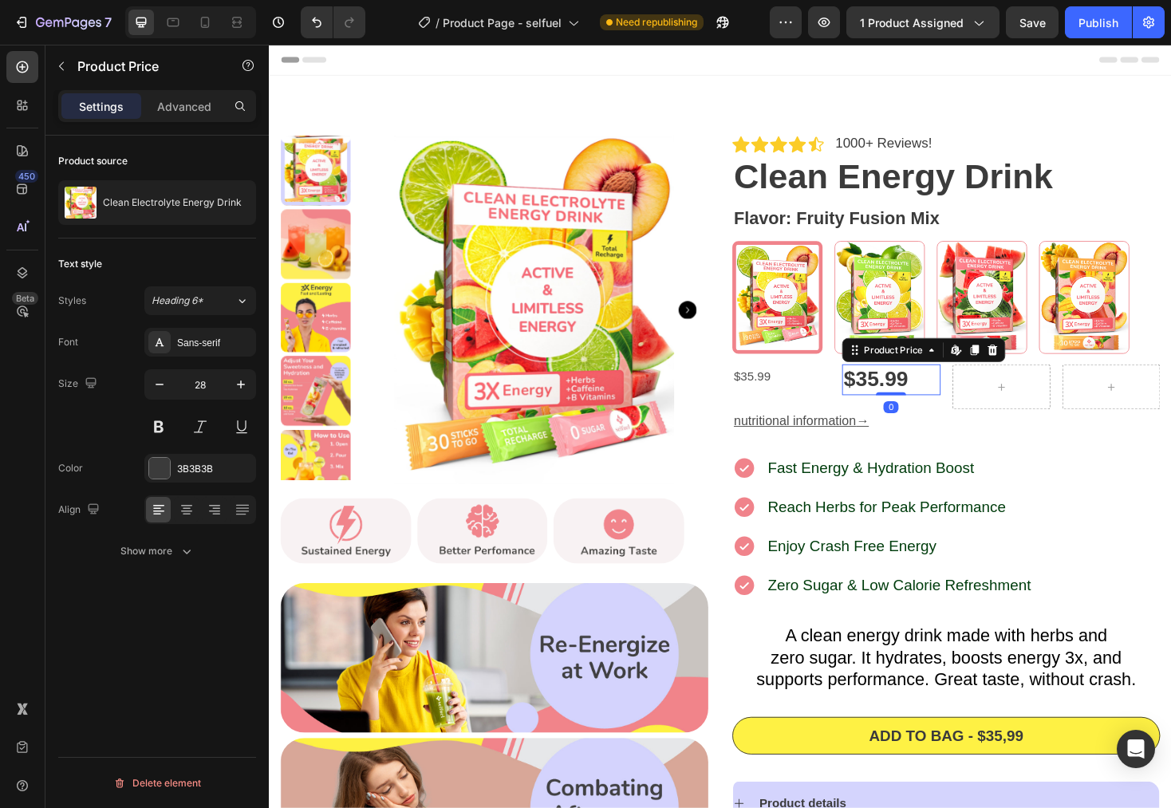
click at [945, 393] on div "$35.99" at bounding box center [929, 400] width 104 height 32
click at [924, 395] on div "$35.99" at bounding box center [929, 400] width 104 height 32
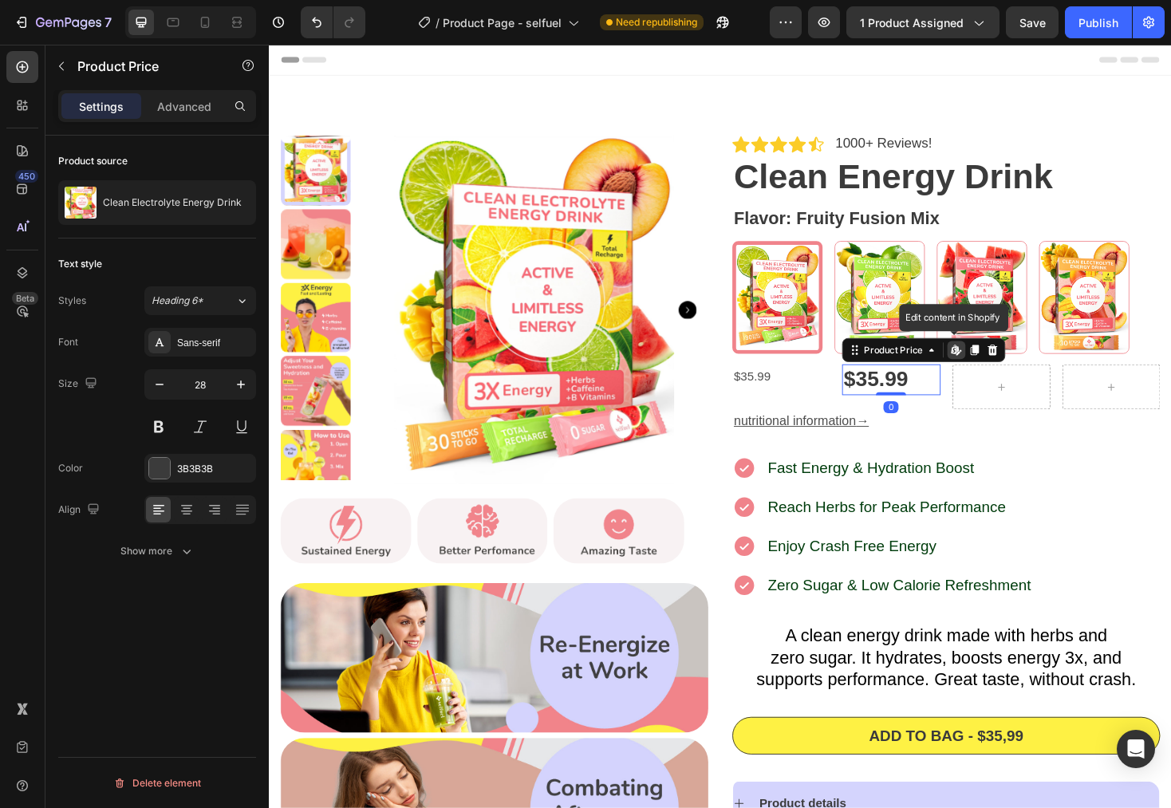
click at [924, 395] on div "$35.99" at bounding box center [929, 400] width 104 height 32
click at [800, 393] on div "$35.99" at bounding box center [812, 397] width 104 height 26
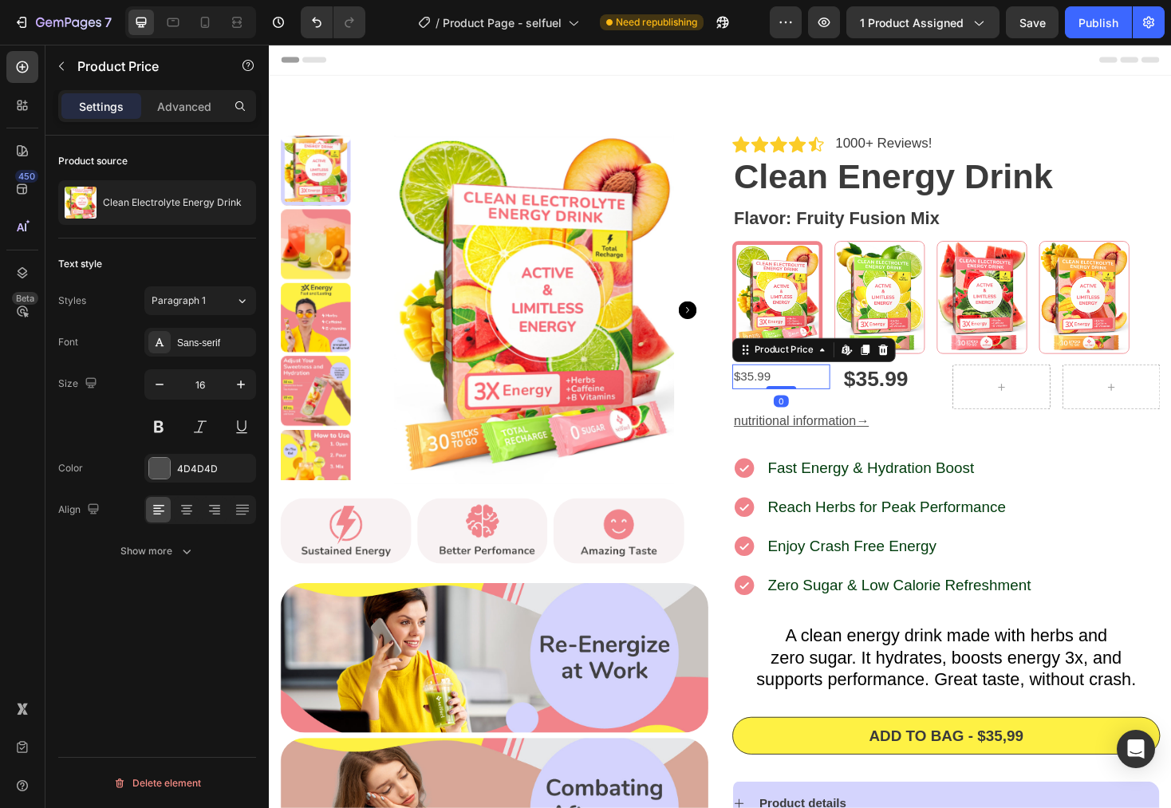
click at [805, 393] on div "$35.99" at bounding box center [812, 397] width 104 height 26
click at [792, 396] on div "$35.99" at bounding box center [812, 397] width 104 height 26
click at [774, 397] on div "$35.99" at bounding box center [812, 397] width 104 height 26
click at [772, 401] on div "$35.99" at bounding box center [812, 397] width 104 height 26
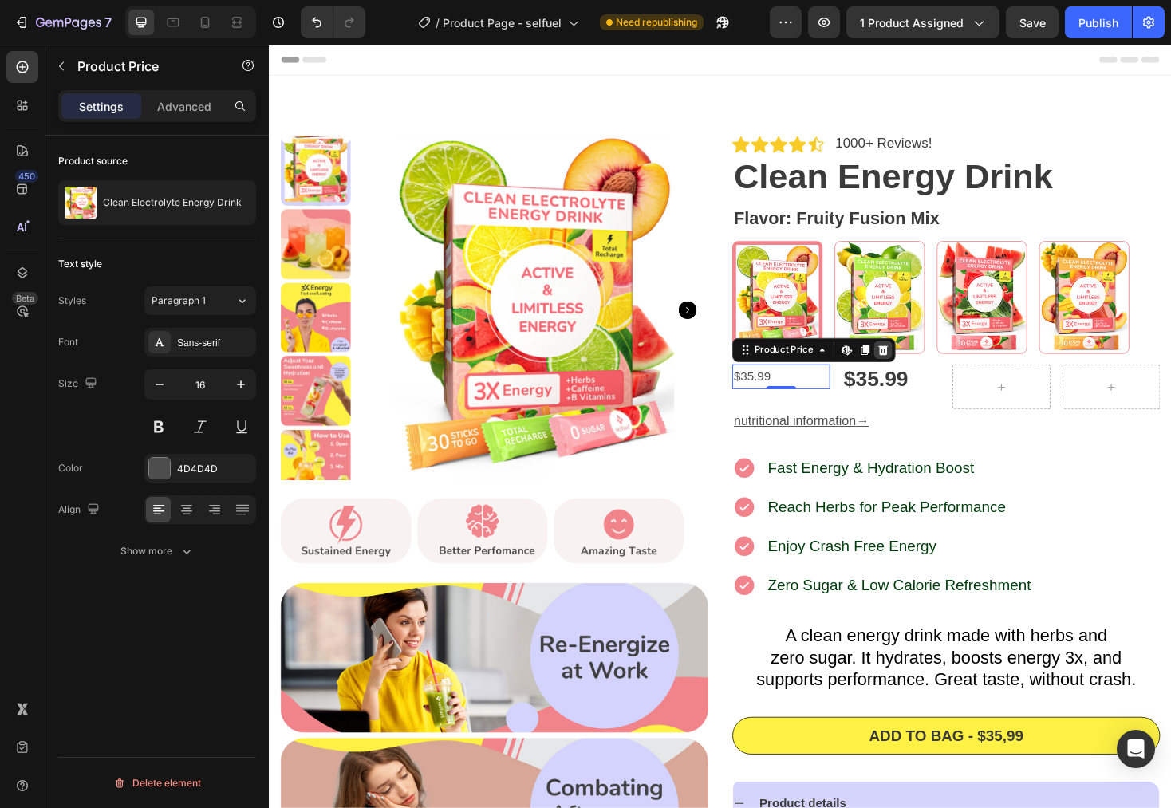
click at [915, 368] on icon at bounding box center [920, 368] width 10 height 11
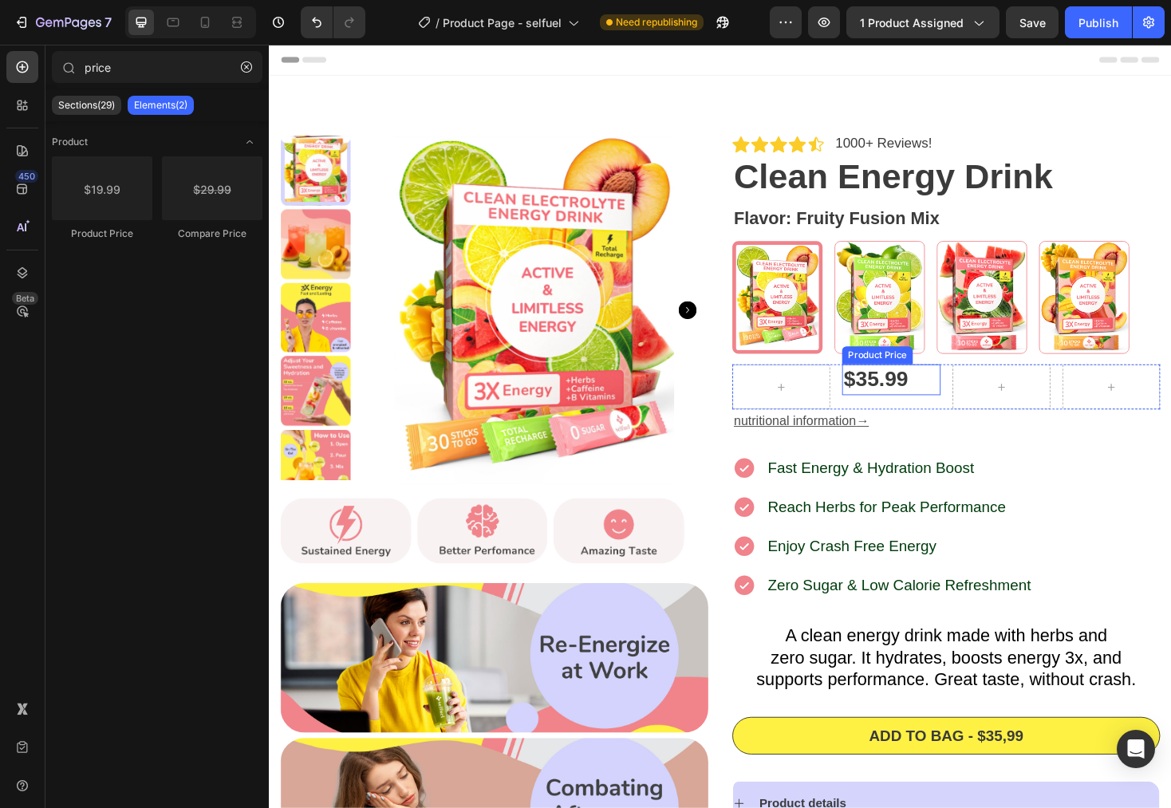
click at [910, 393] on div "$35.99" at bounding box center [929, 400] width 104 height 32
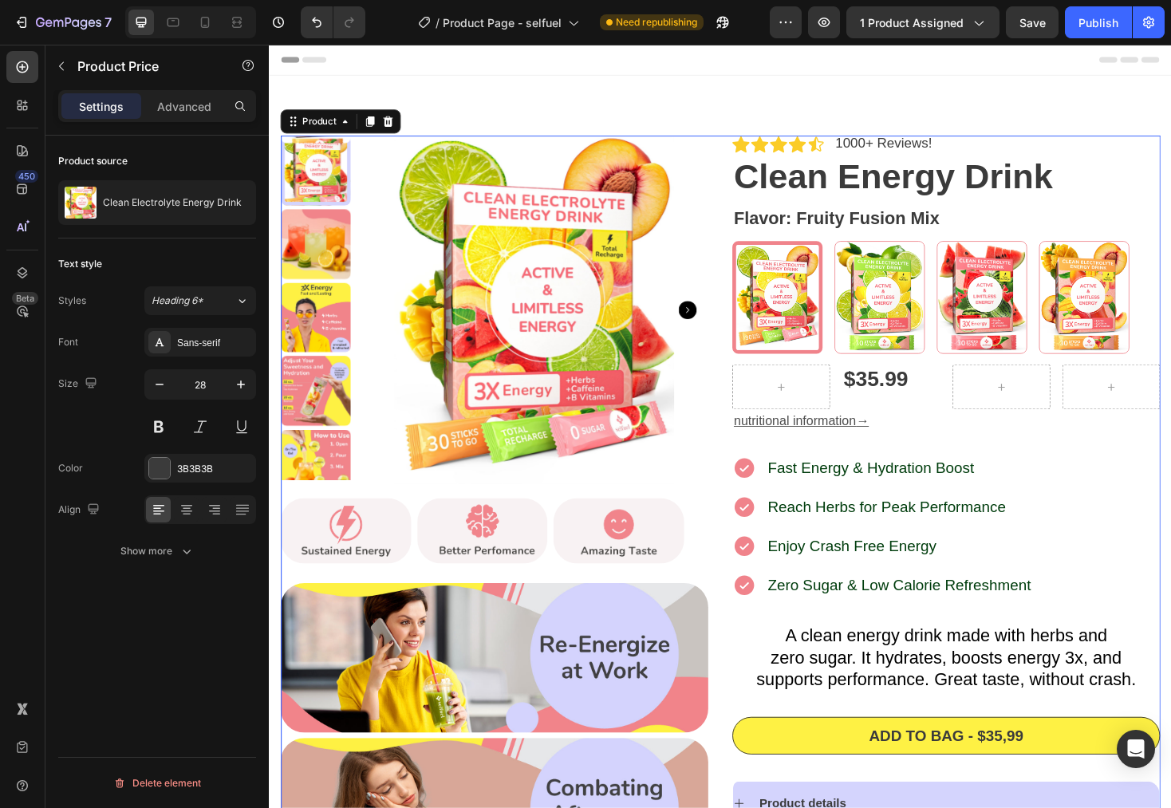
click at [981, 463] on div "Icon Icon Icon Icon Icon Icon List 1000+ Reviews! Text Block Row Clean Energy D…" at bounding box center [987, 637] width 454 height 992
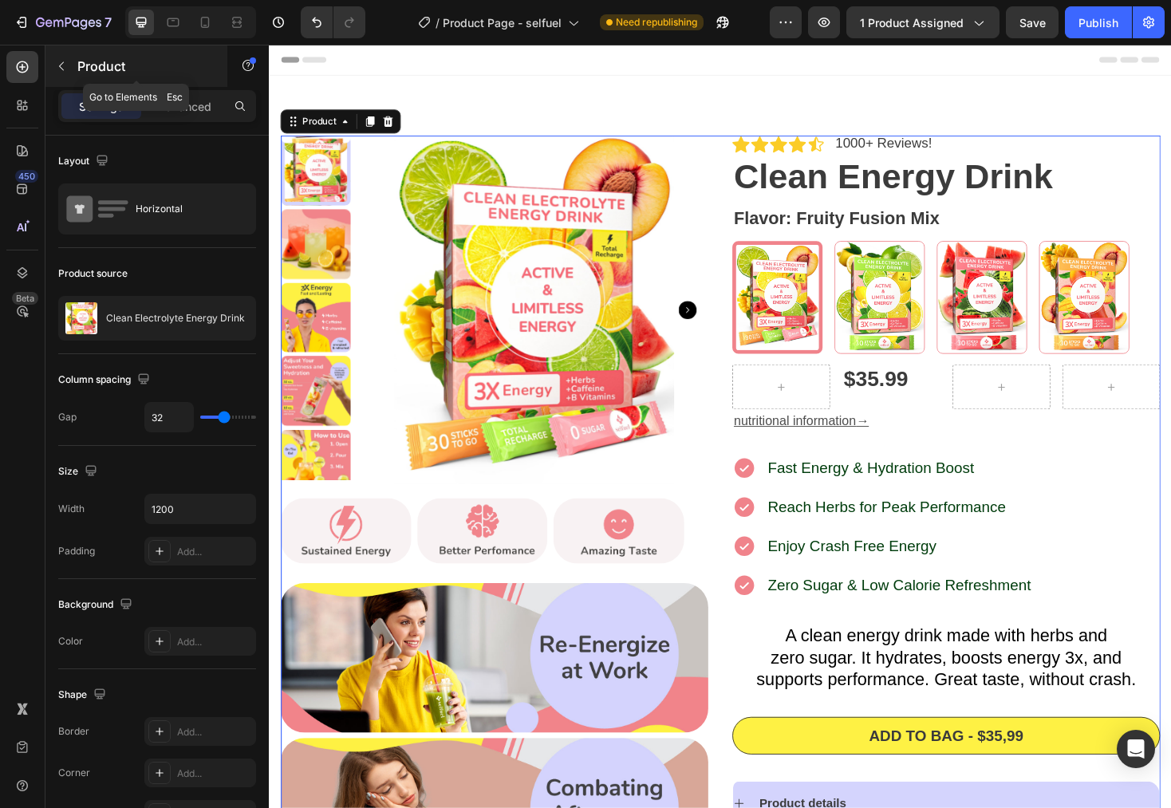
click at [49, 69] on button "button" at bounding box center [62, 66] width 26 height 26
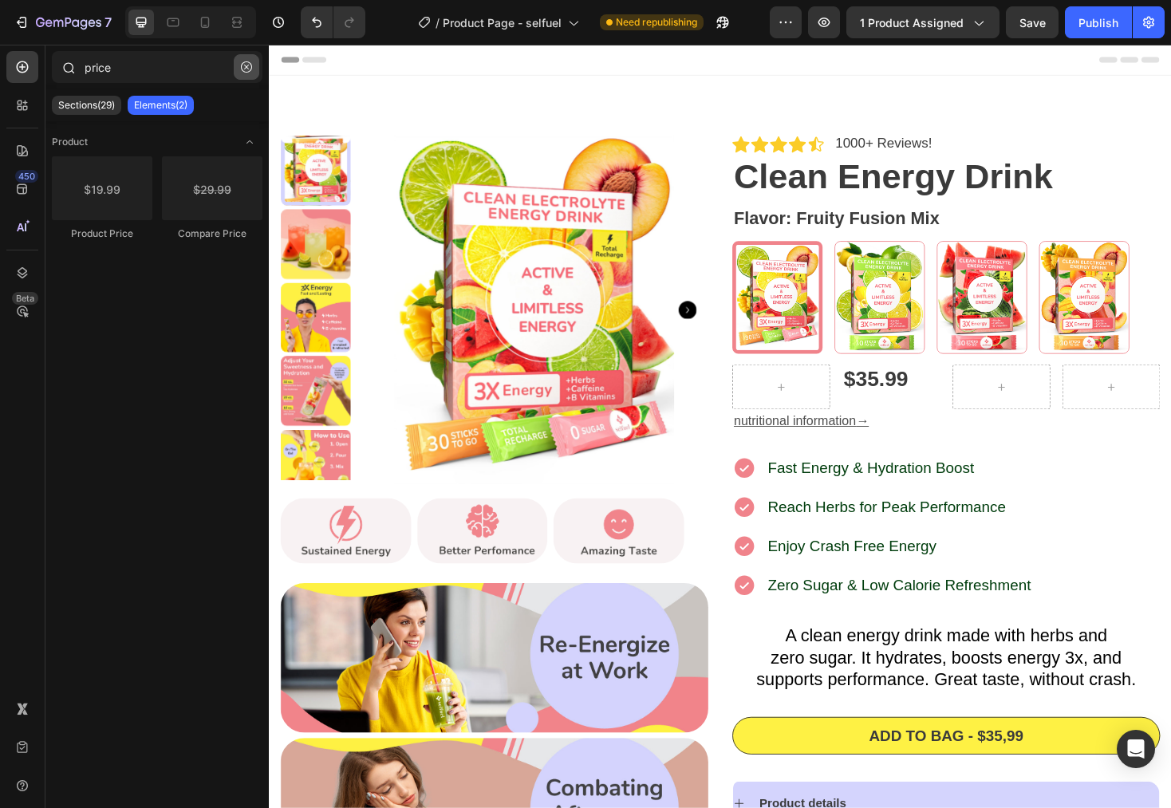
click at [253, 74] on button "button" at bounding box center [247, 67] width 26 height 26
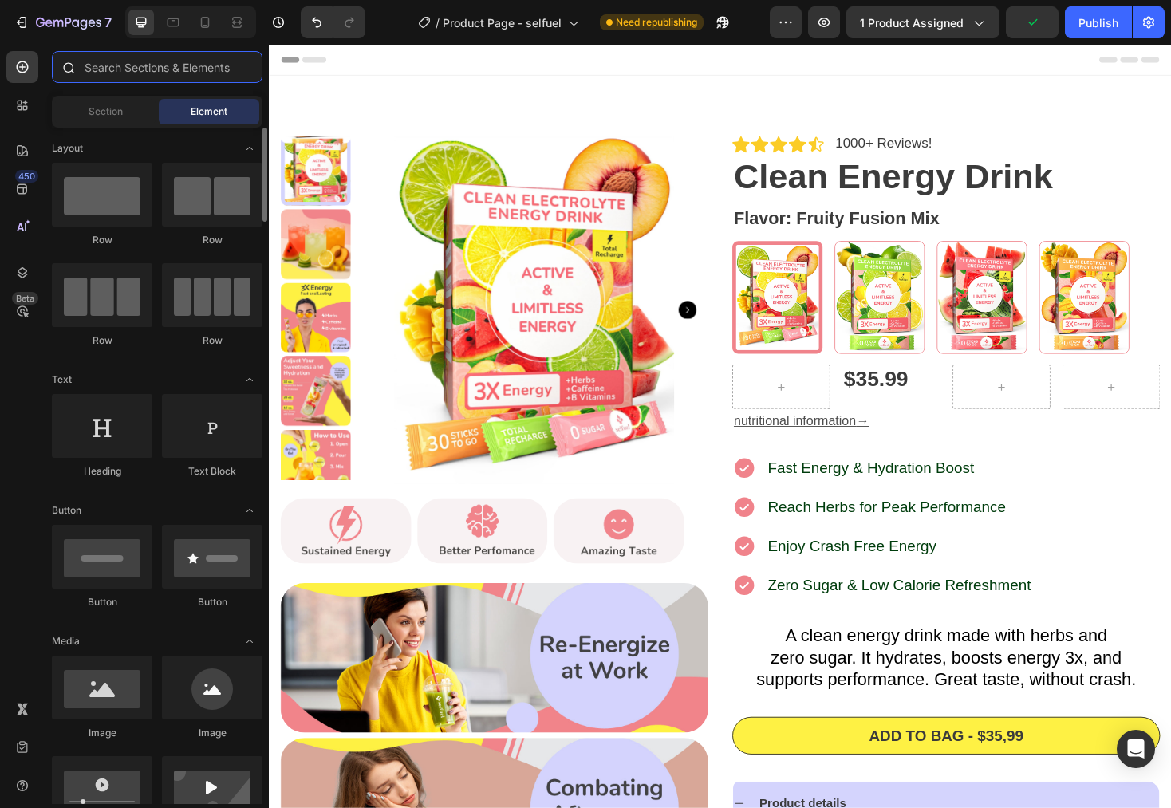
click at [118, 61] on input "text" at bounding box center [157, 67] width 211 height 32
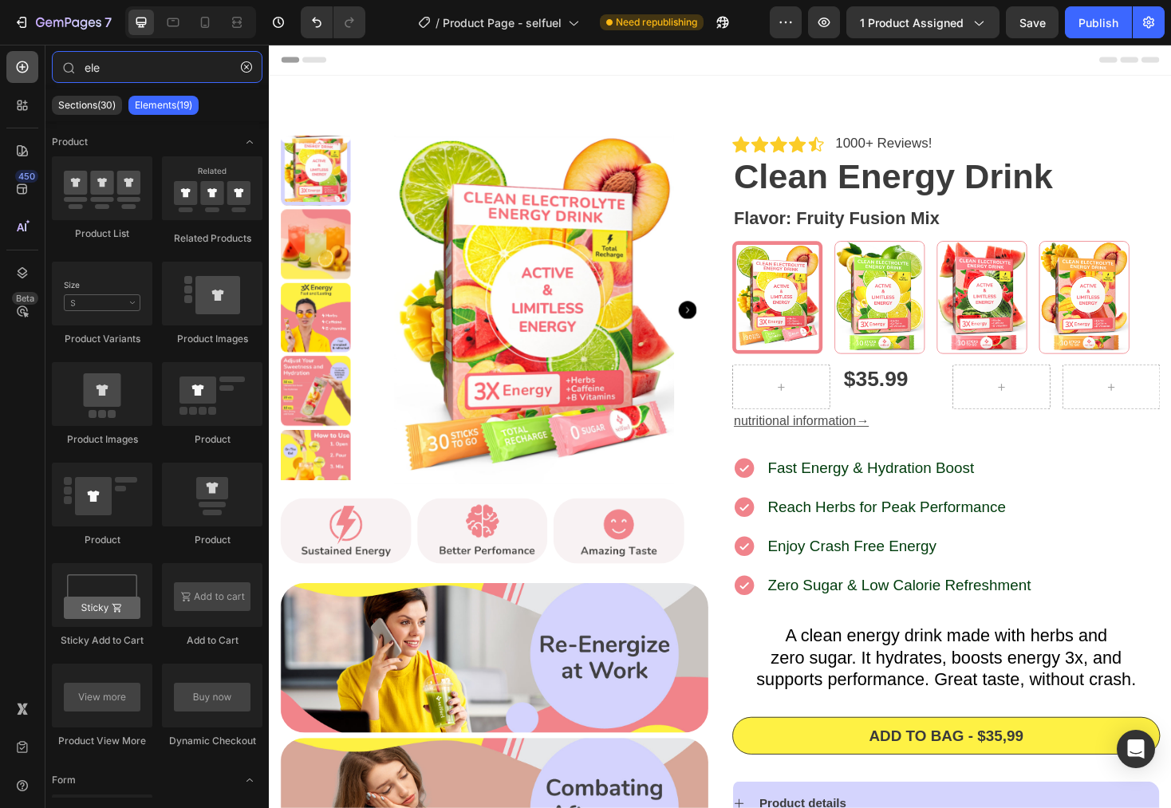
type input "ele"
click at [17, 68] on icon at bounding box center [23, 67] width 12 height 12
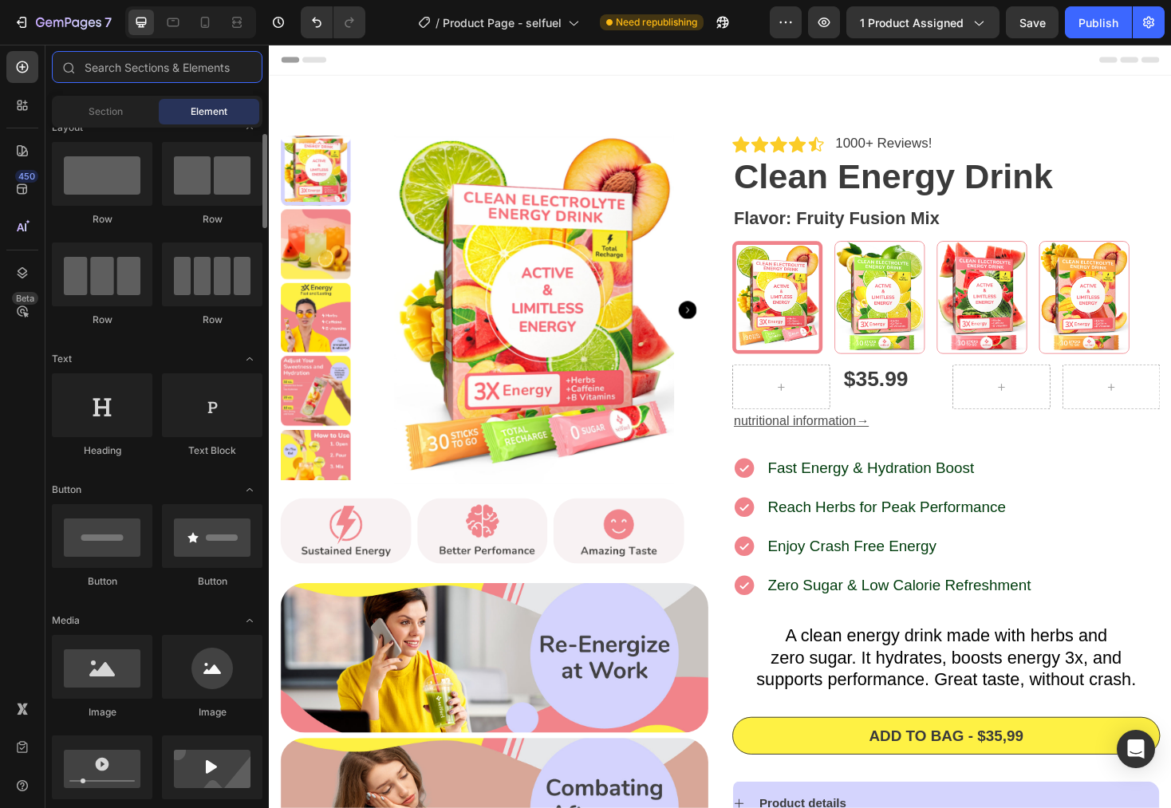
scroll to position [24, 0]
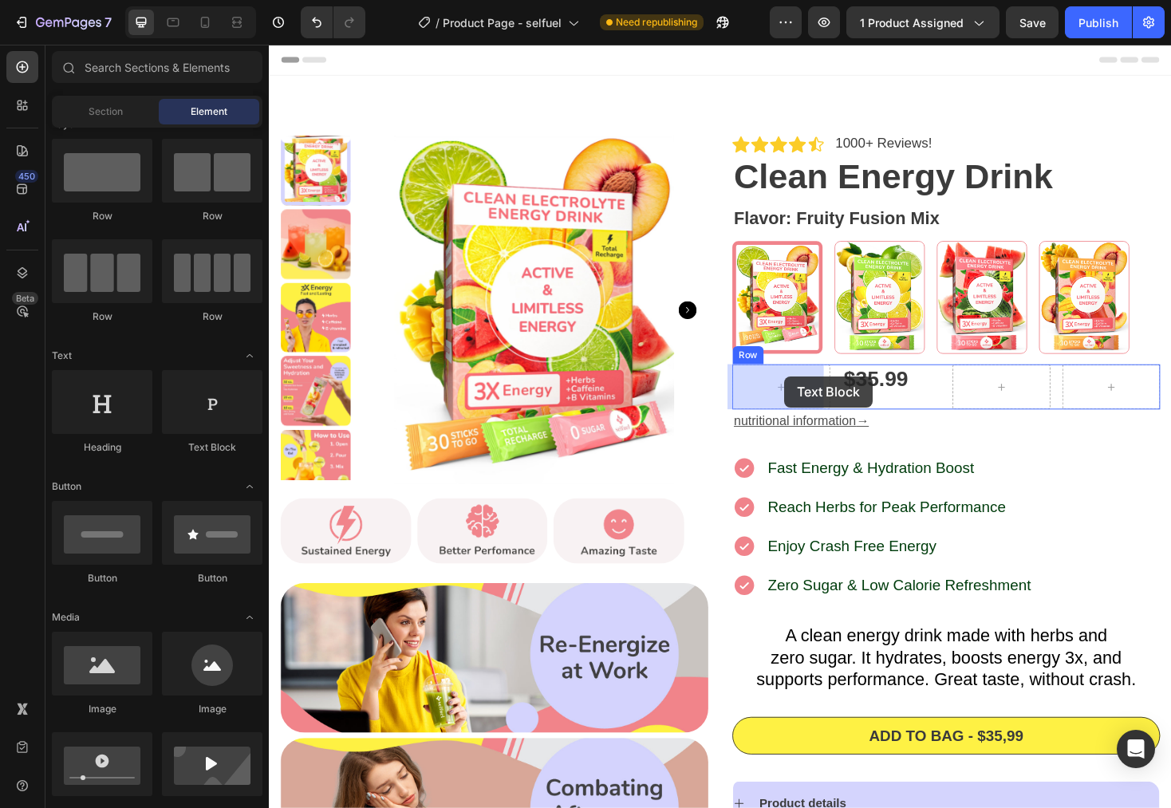
drag, startPoint x: 474, startPoint y: 460, endPoint x: 815, endPoint y: 397, distance: 347.3
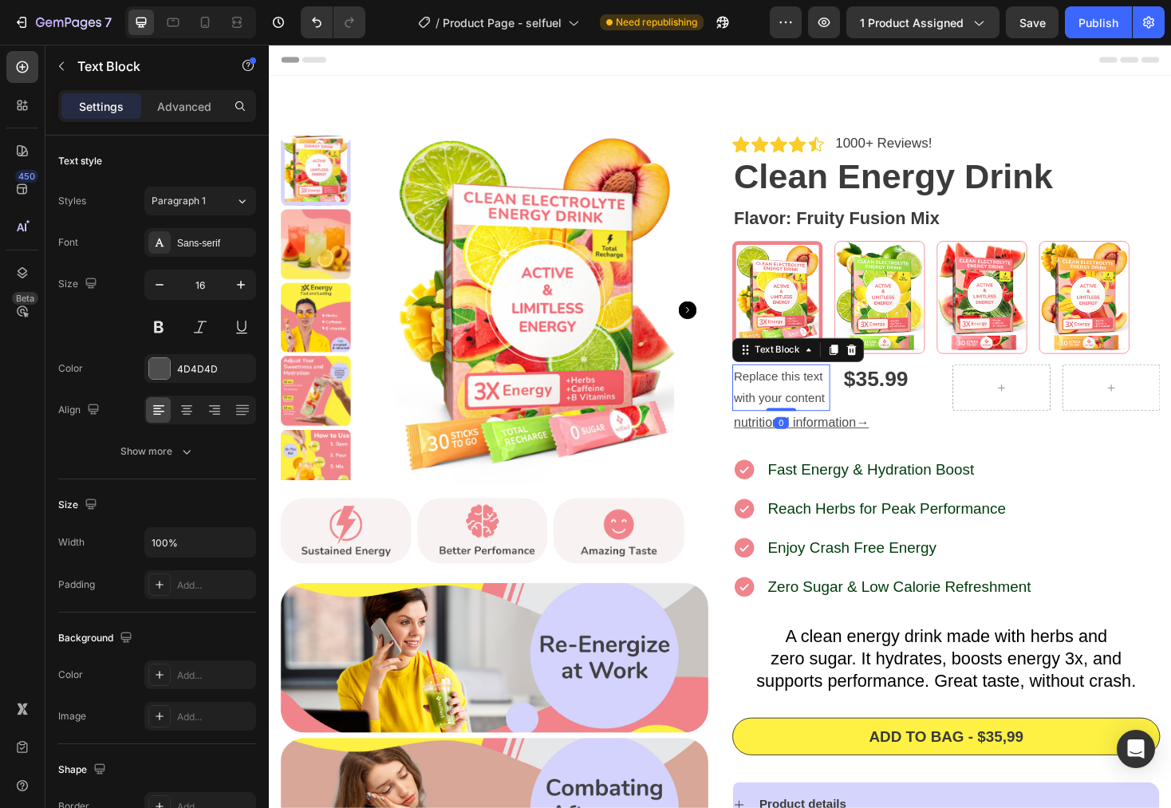
click at [821, 384] on div "Replace this text with your content" at bounding box center [812, 408] width 104 height 49
click at [812, 400] on p "Replace this text with your content" at bounding box center [812, 408] width 101 height 46
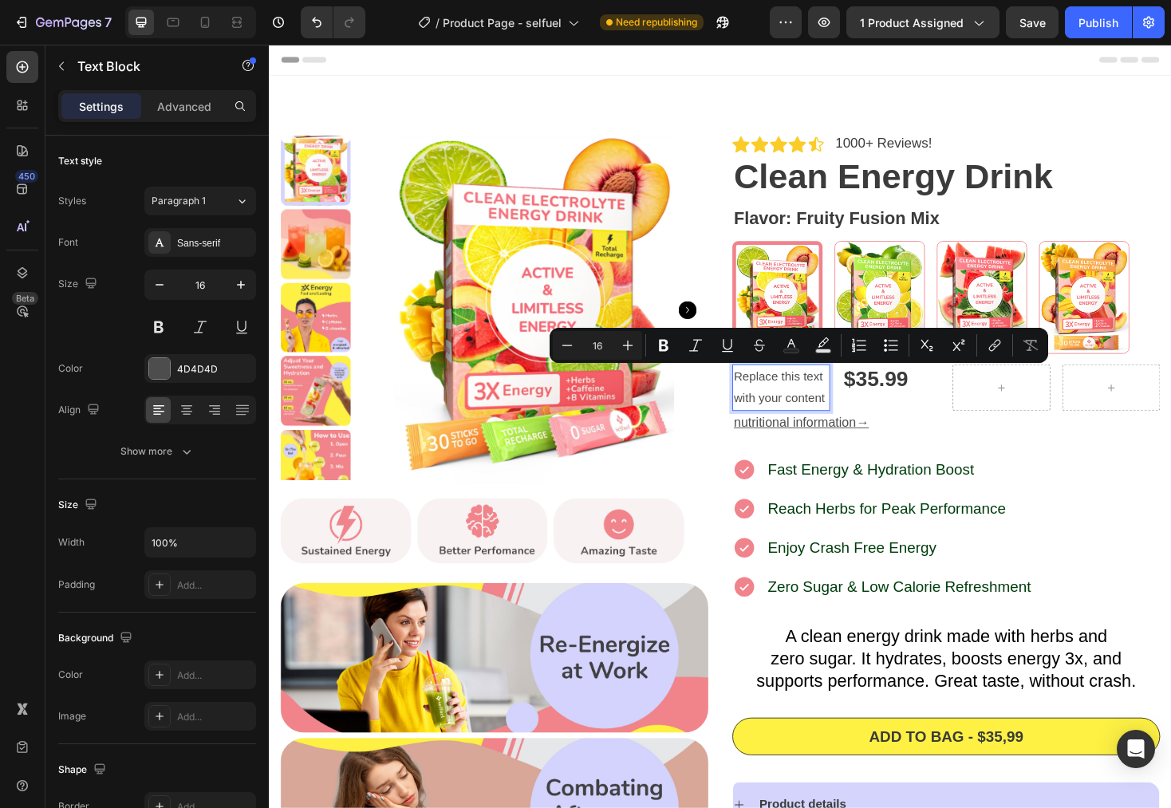
click at [847, 427] on p "Replace this text with your content" at bounding box center [812, 408] width 101 height 46
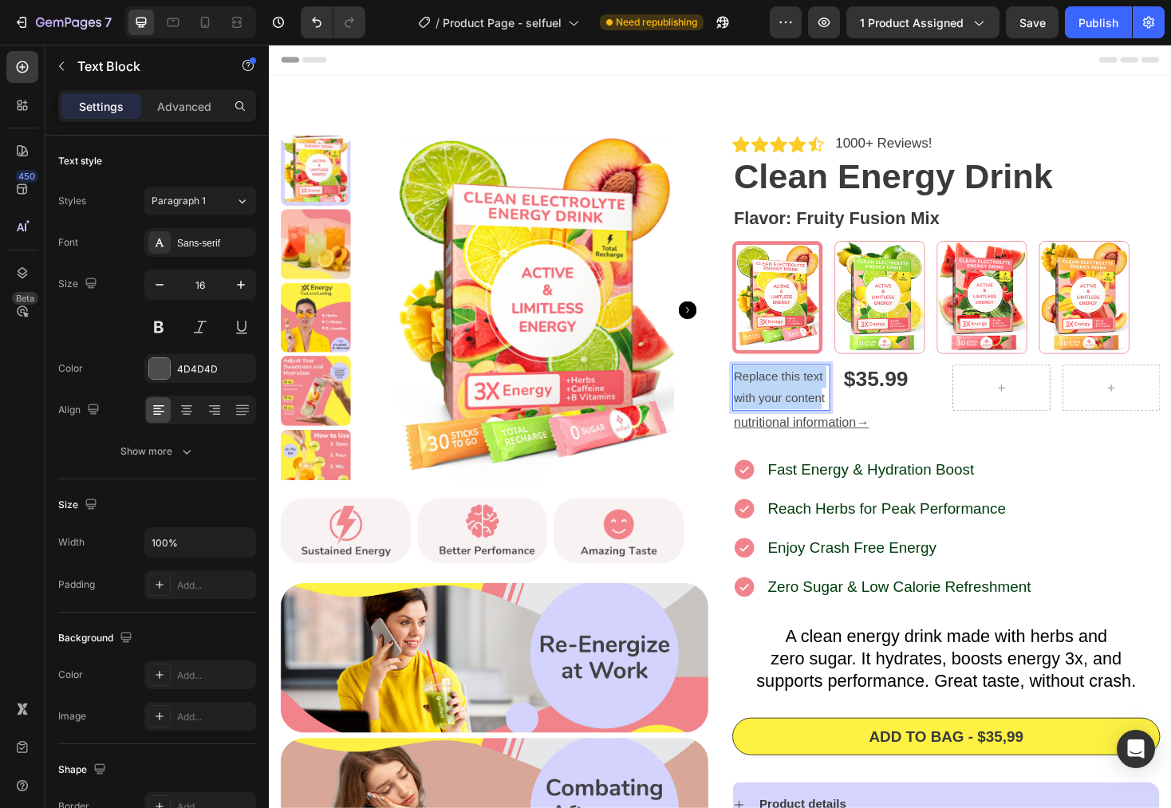
drag, startPoint x: 847, startPoint y: 426, endPoint x: 758, endPoint y: 397, distance: 93.9
click at [762, 397] on p "Replace this text with your content" at bounding box center [812, 408] width 101 height 46
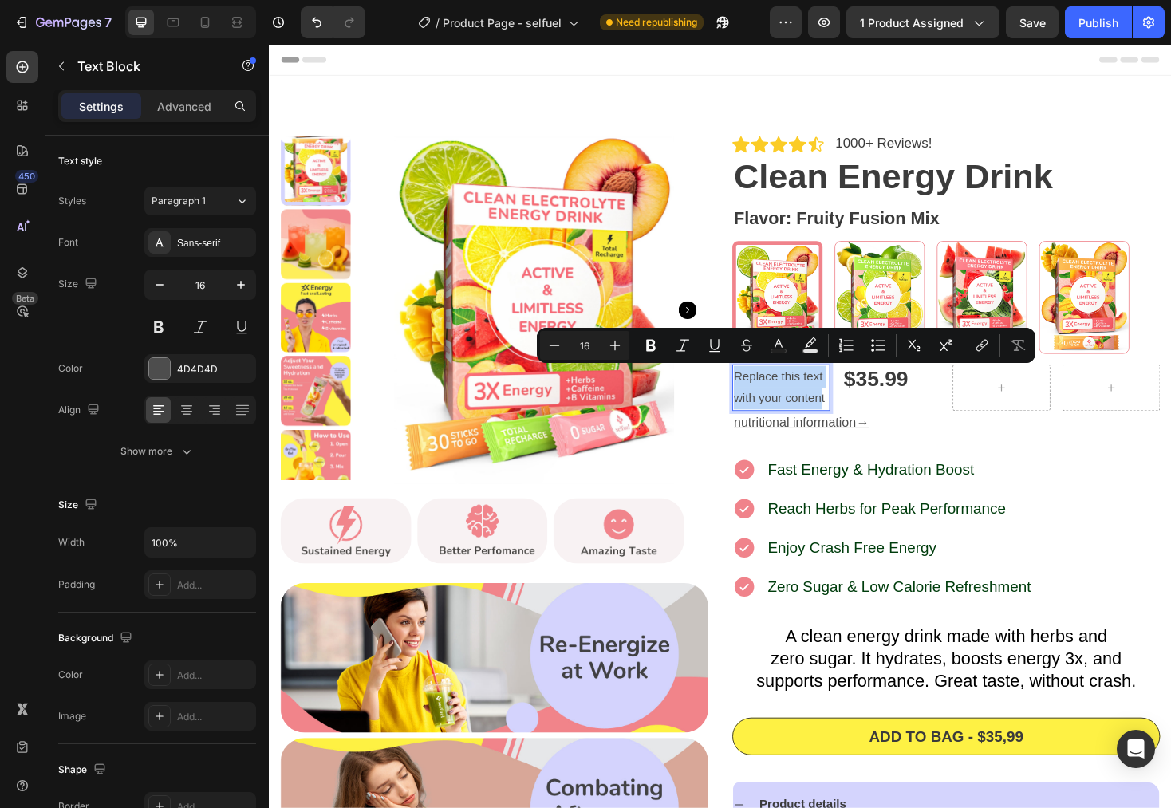
click at [843, 423] on p "Replace this text with your content" at bounding box center [812, 408] width 101 height 46
drag, startPoint x: 854, startPoint y: 424, endPoint x: 758, endPoint y: 391, distance: 101.2
click at [762, 391] on p "Replace this text with your content" at bounding box center [812, 408] width 101 height 46
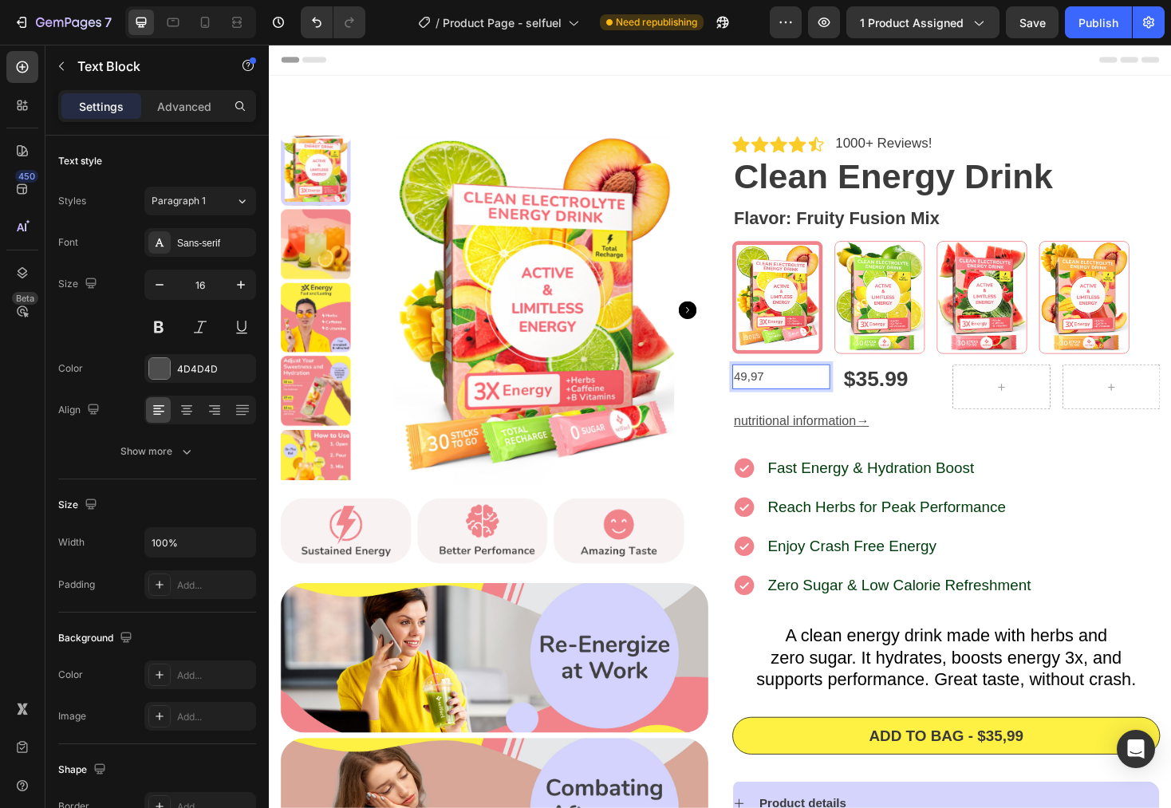
click at [762, 394] on p "4 9,97" at bounding box center [812, 396] width 101 height 23
click at [820, 398] on p "$ 4 9,97" at bounding box center [812, 396] width 101 height 23
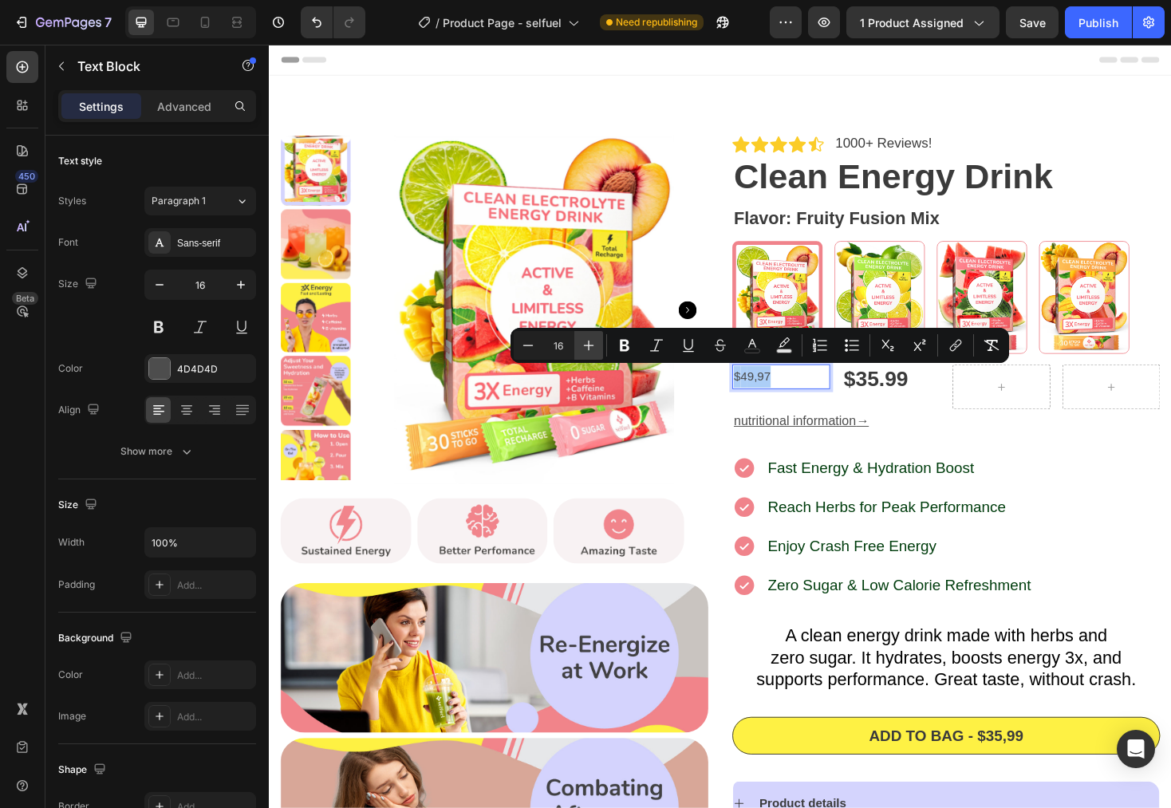
click at [596, 350] on icon "Editor contextual toolbar" at bounding box center [589, 346] width 16 height 16
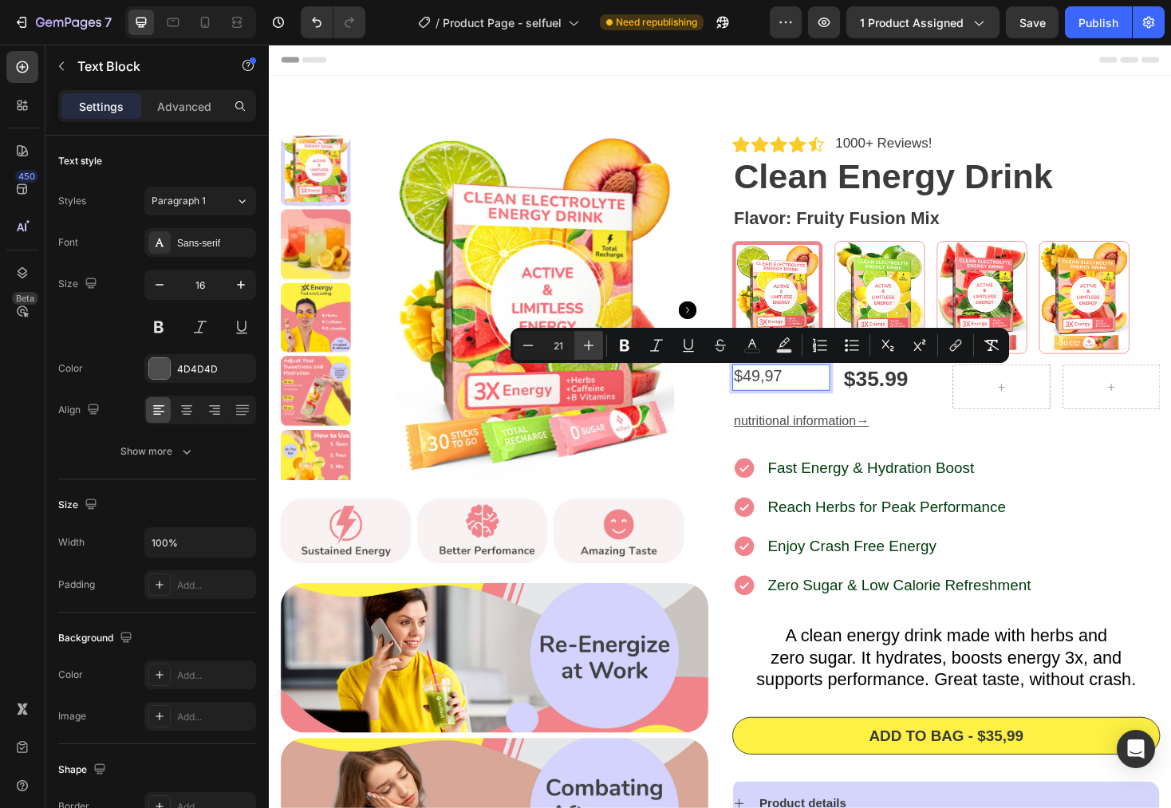
click at [596, 350] on icon "Editor contextual toolbar" at bounding box center [589, 346] width 16 height 16
type input "24"
click at [625, 353] on icon "Editor contextual toolbar" at bounding box center [625, 346] width 16 height 16
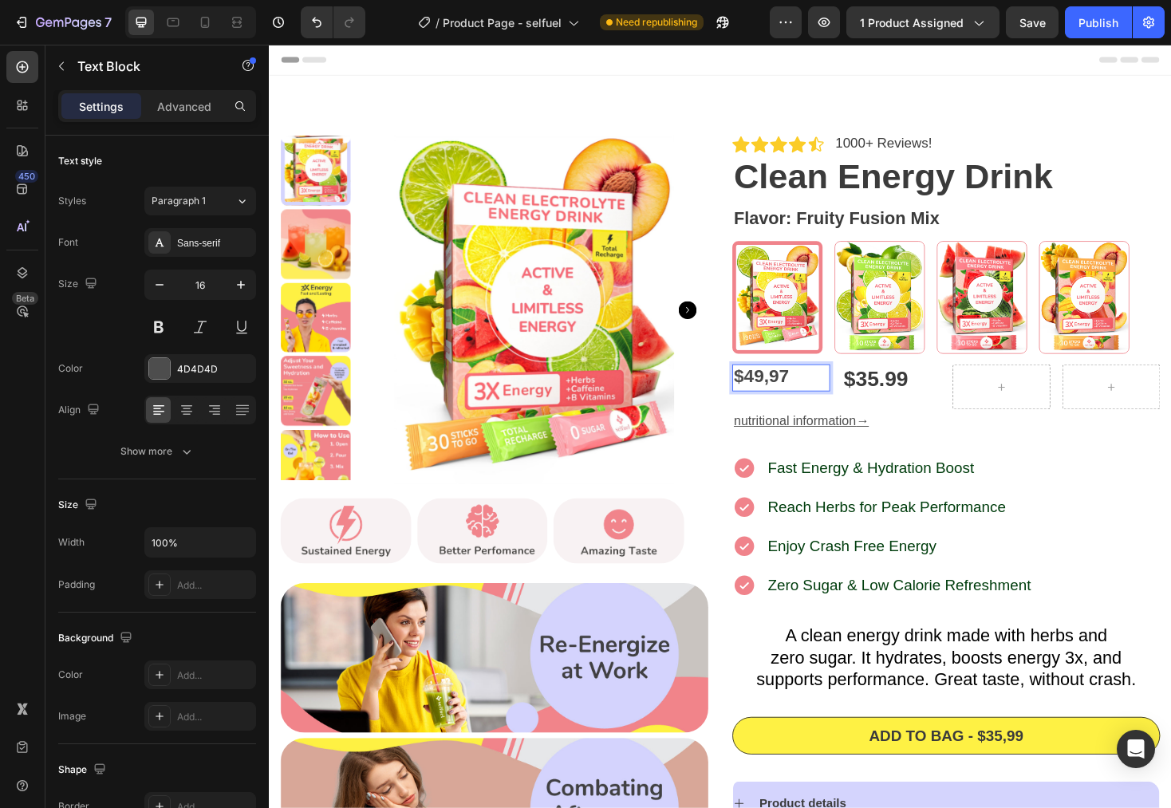
click at [827, 398] on p "$ 4 9,97" at bounding box center [812, 398] width 101 height 26
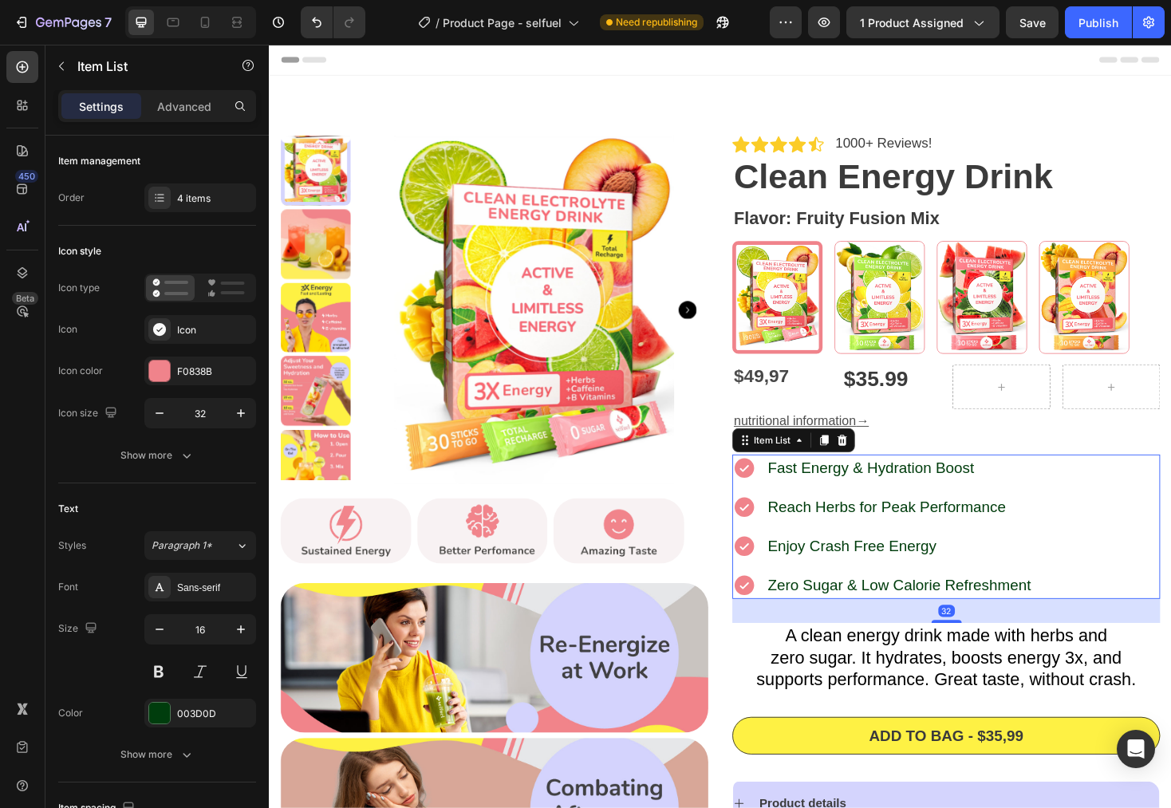
click at [1076, 480] on div "Fast Energy & Hydration Boost Reach Herbs for Peak Performance Enjoy Crash Free…" at bounding box center [987, 556] width 454 height 153
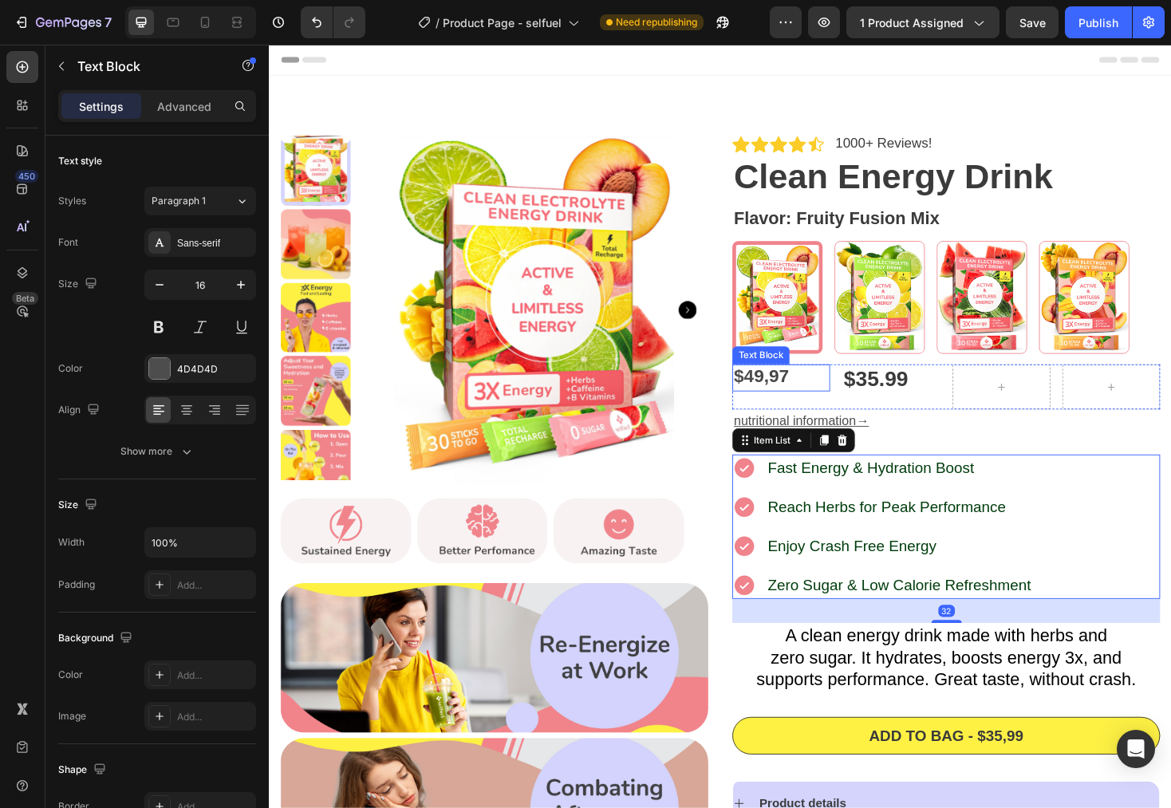
click at [824, 401] on p "$ 4 9,97" at bounding box center [812, 398] width 101 height 26
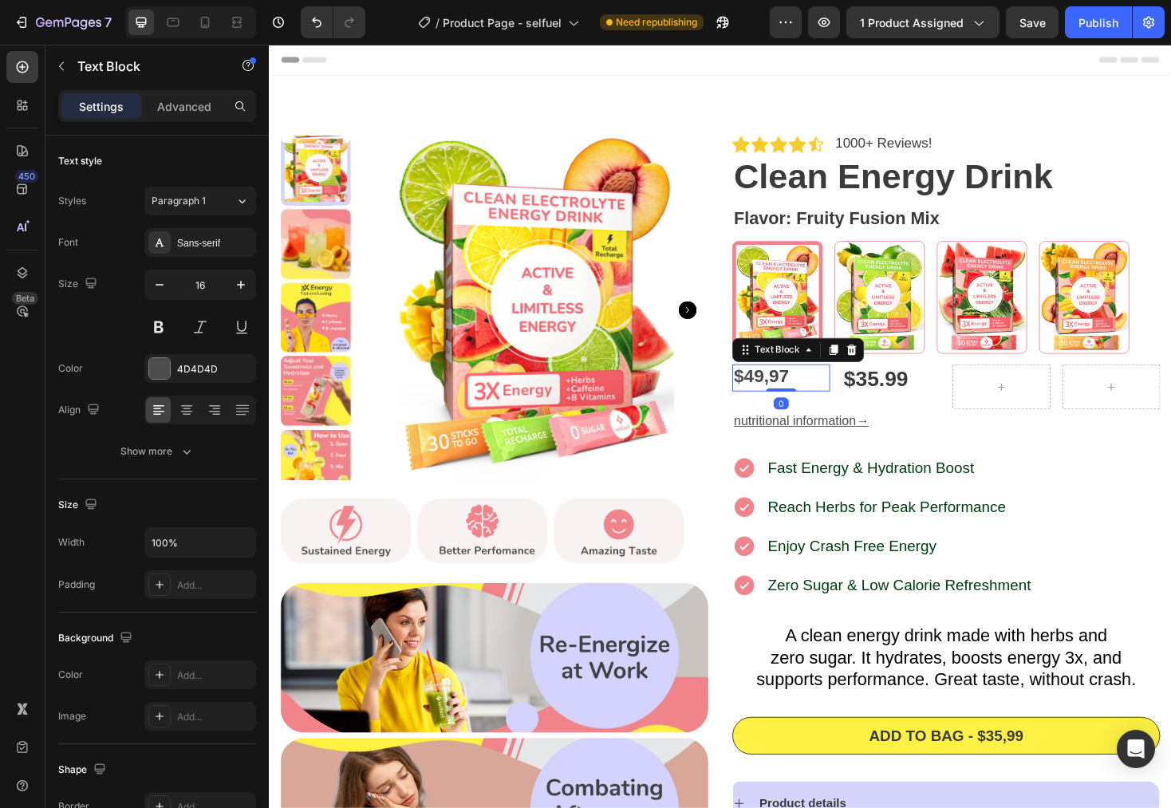
click at [836, 394] on p "$ 4 9,97" at bounding box center [812, 398] width 101 height 26
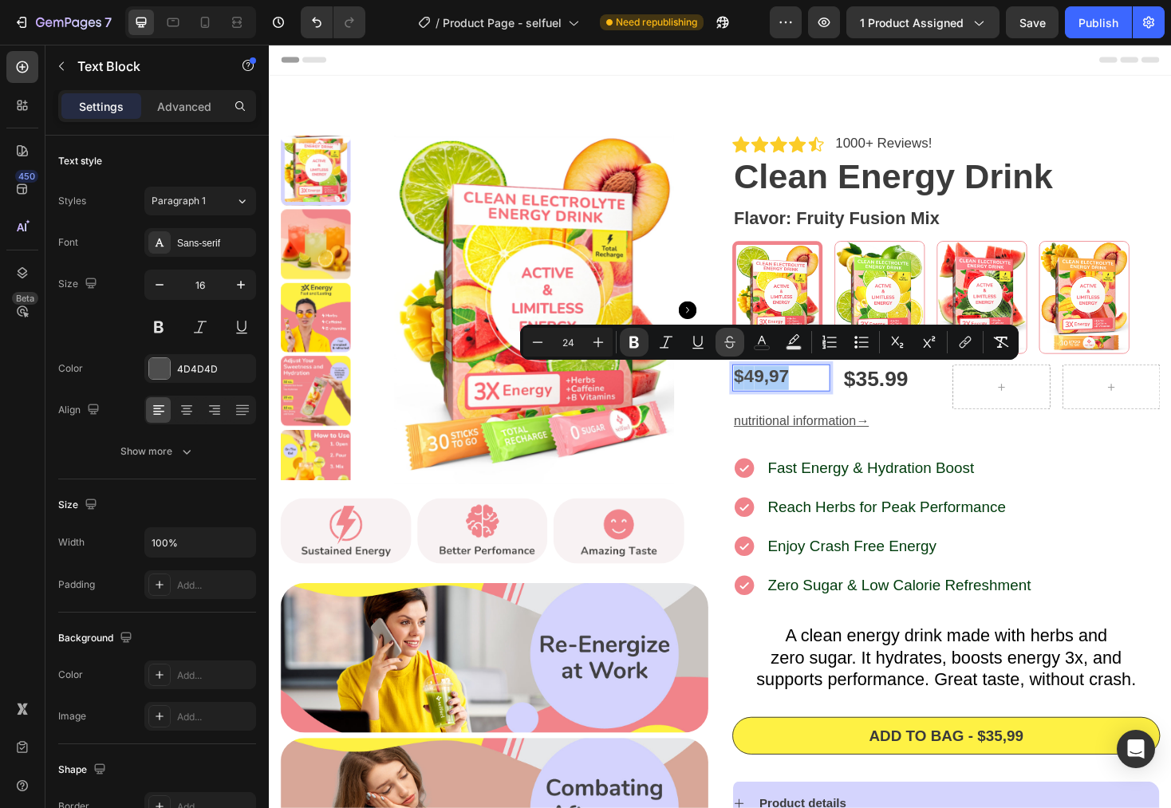
click at [725, 330] on button "Strikethrough" at bounding box center [730, 342] width 29 height 29
click at [1112, 441] on p "nutritional information →" at bounding box center [987, 444] width 451 height 23
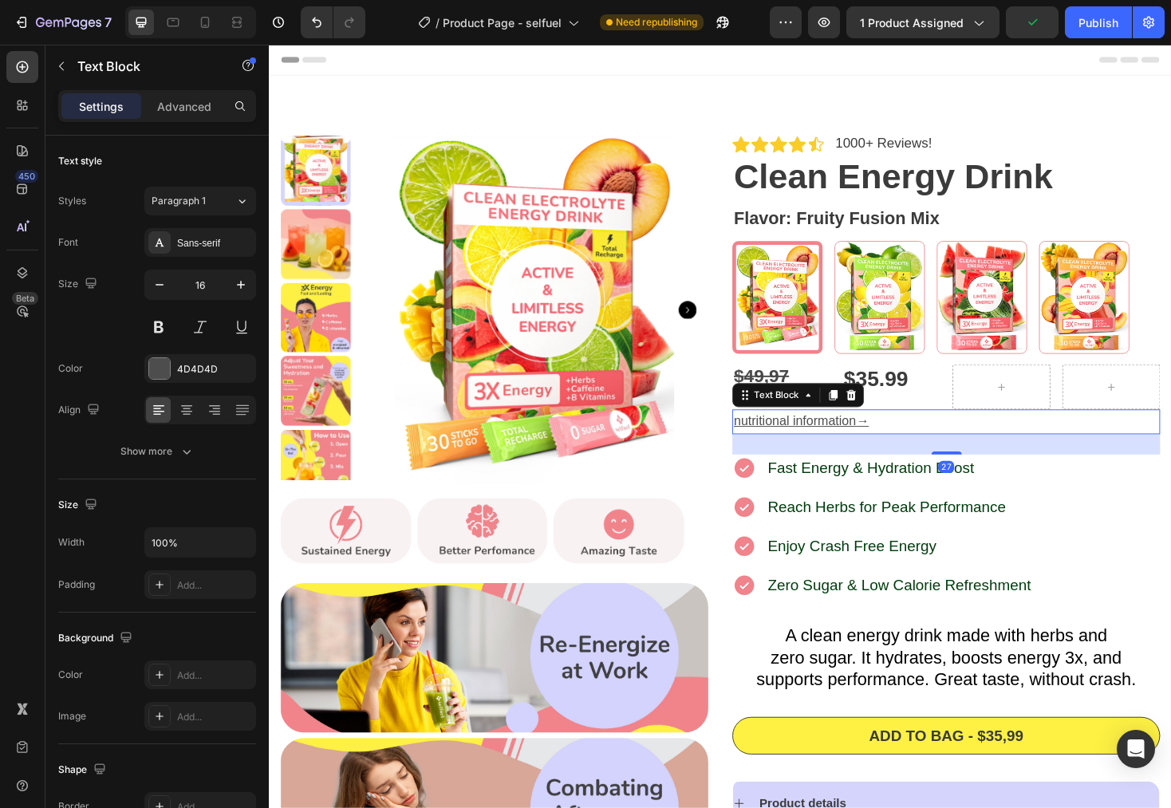
click at [727, 437] on img at bounding box center [550, 326] width 370 height 370
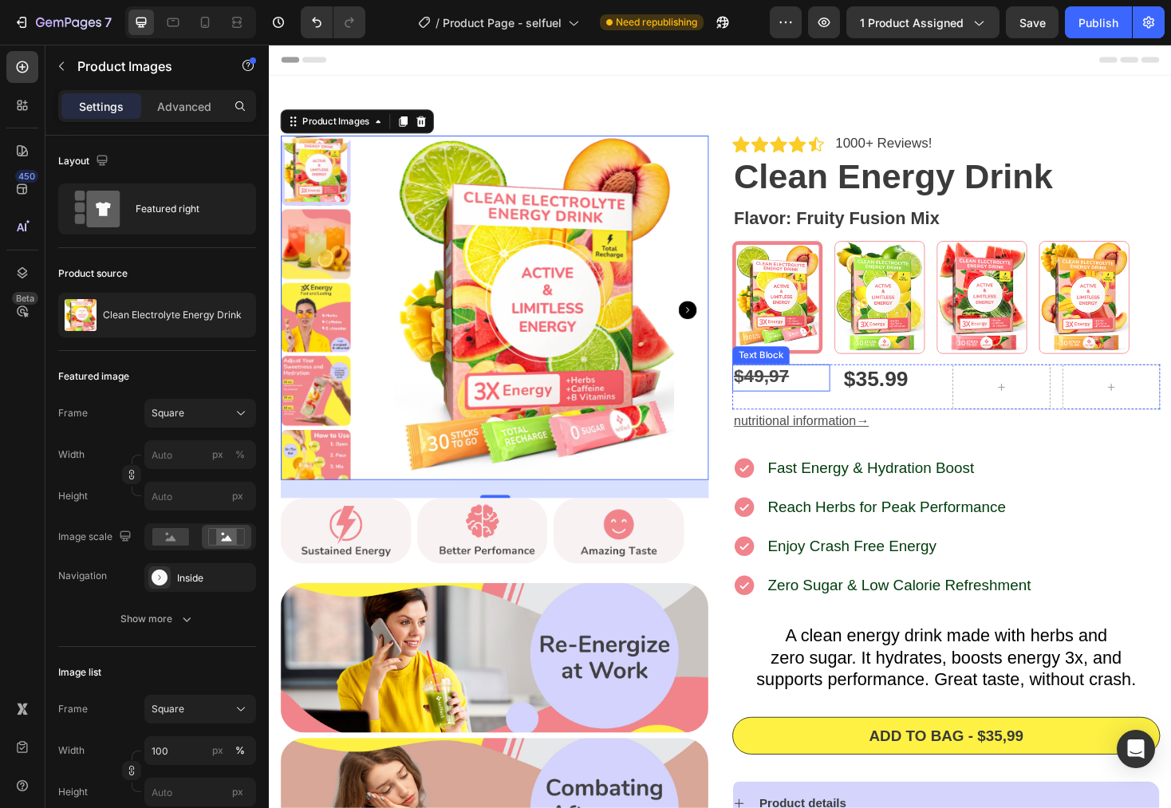
click at [840, 409] on p "$ 4 9,97" at bounding box center [812, 398] width 101 height 26
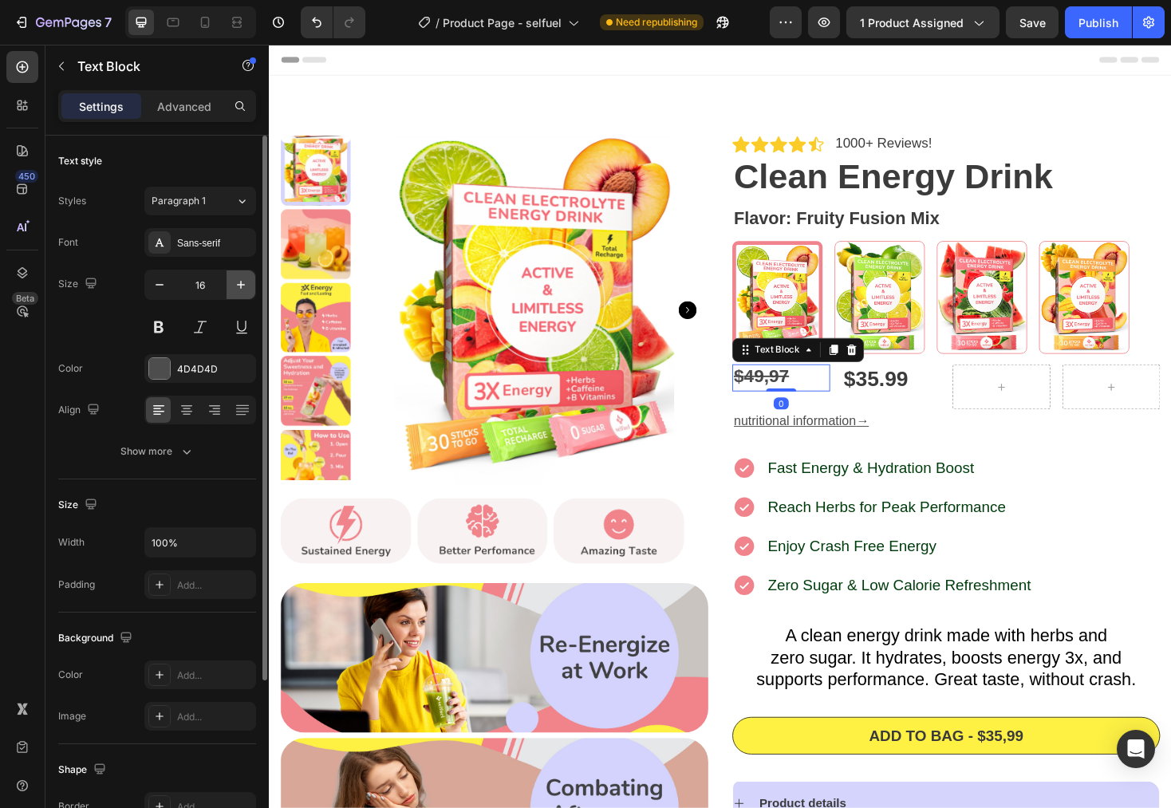
click at [247, 290] on icon "button" at bounding box center [241, 285] width 16 height 16
type input "19"
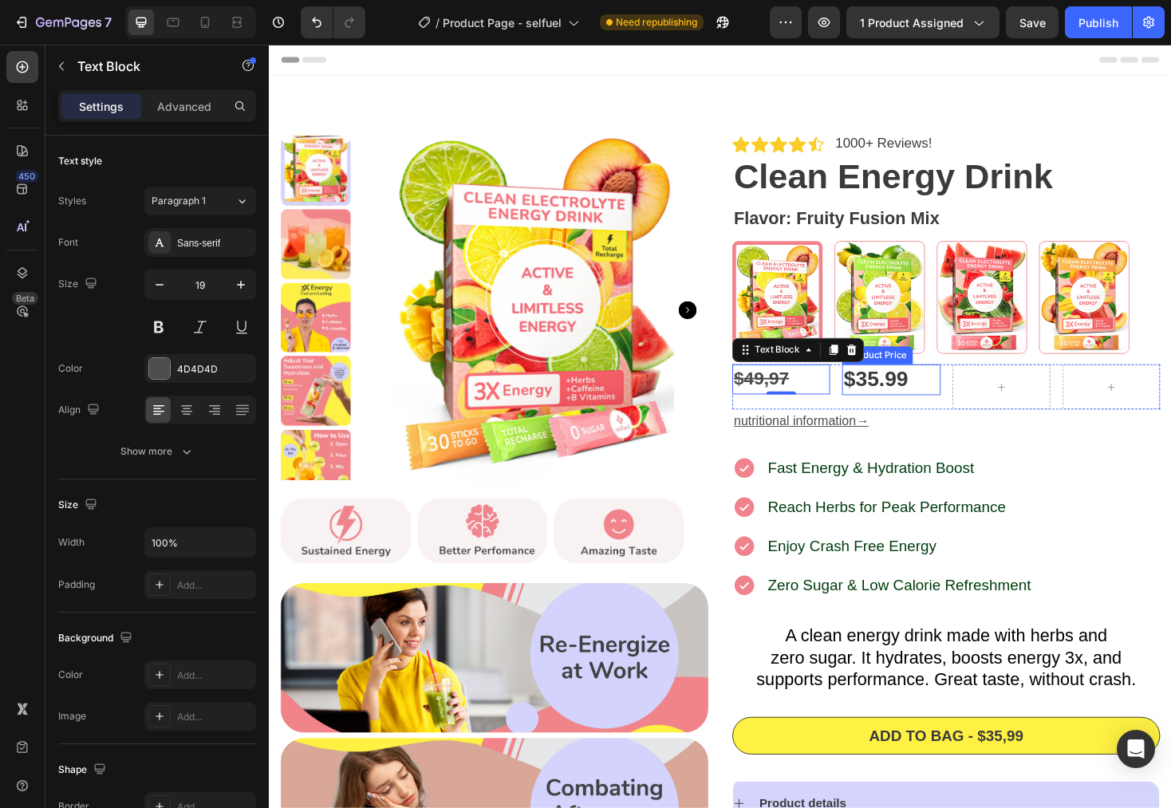
click at [890, 404] on div "$35.99" at bounding box center [929, 400] width 104 height 32
click at [822, 403] on p "$ 4 9,97" at bounding box center [812, 399] width 101 height 29
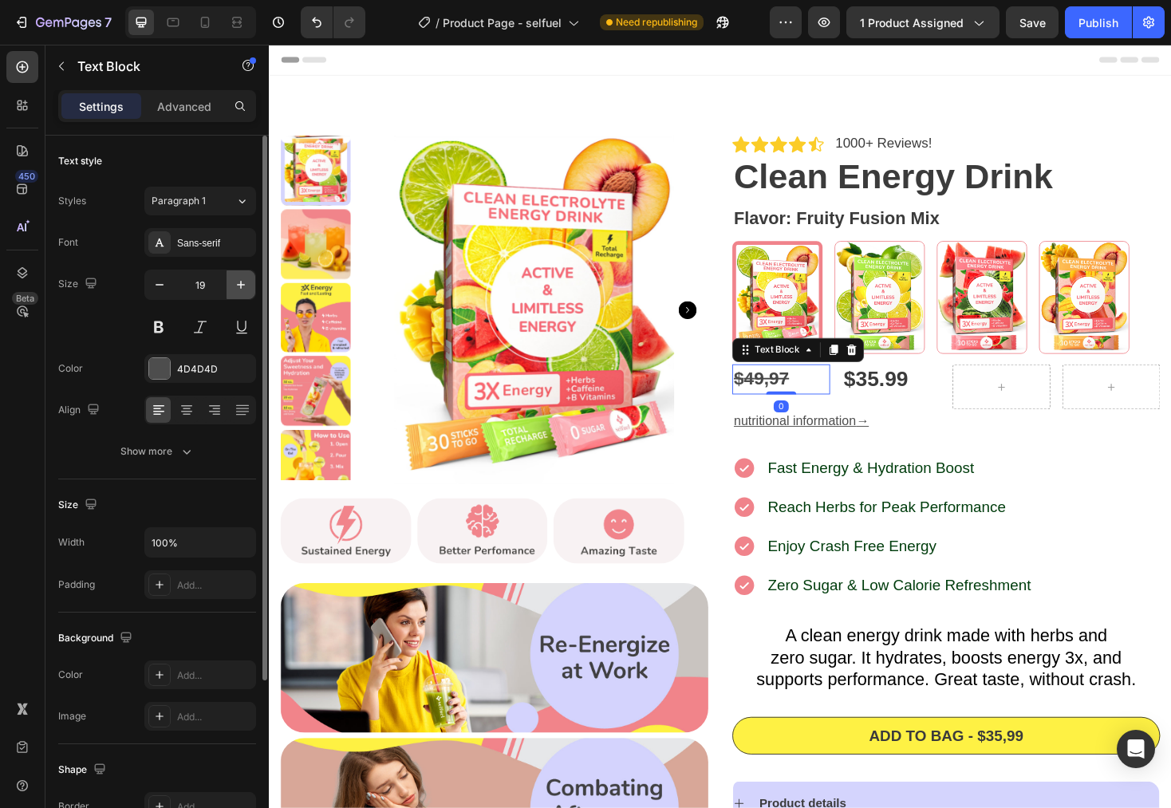
click at [247, 291] on icon "button" at bounding box center [241, 285] width 16 height 16
type input "20"
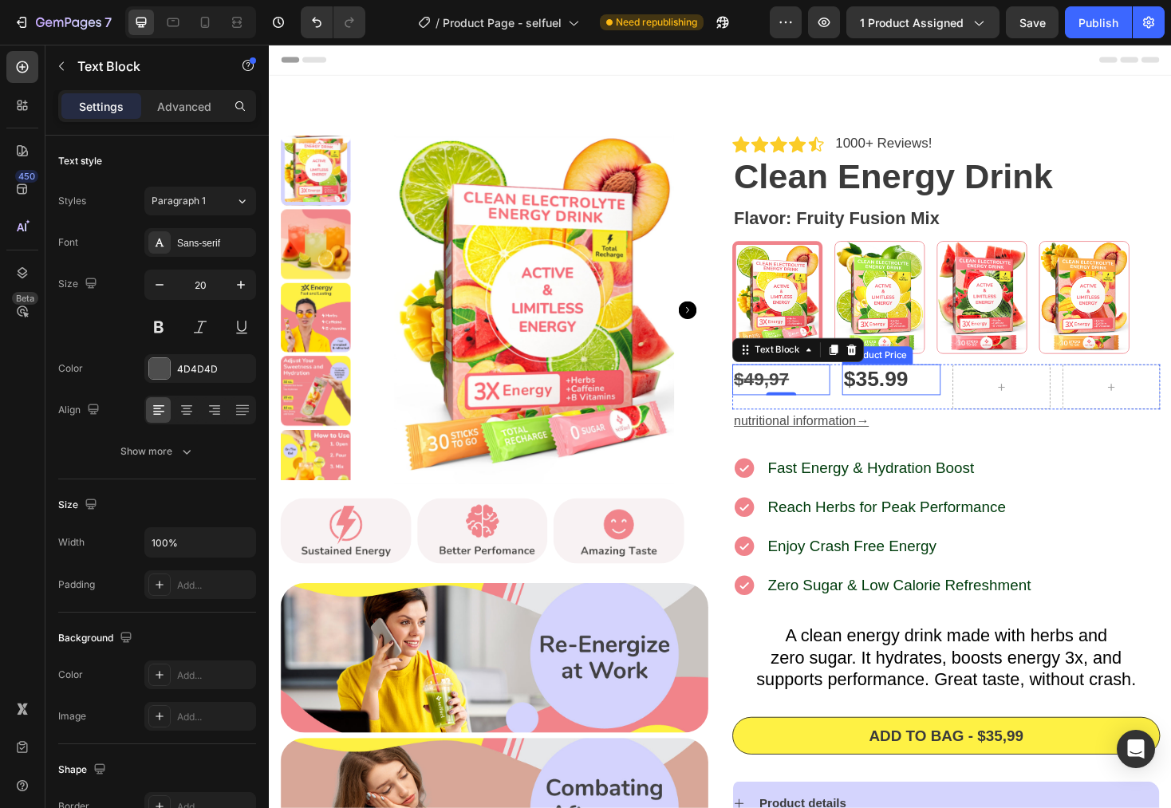
click at [892, 395] on div "$35.99" at bounding box center [929, 400] width 104 height 32
click at [812, 397] on strong "9,97" at bounding box center [803, 400] width 38 height 22
click at [906, 394] on div "$35.99" at bounding box center [929, 400] width 104 height 32
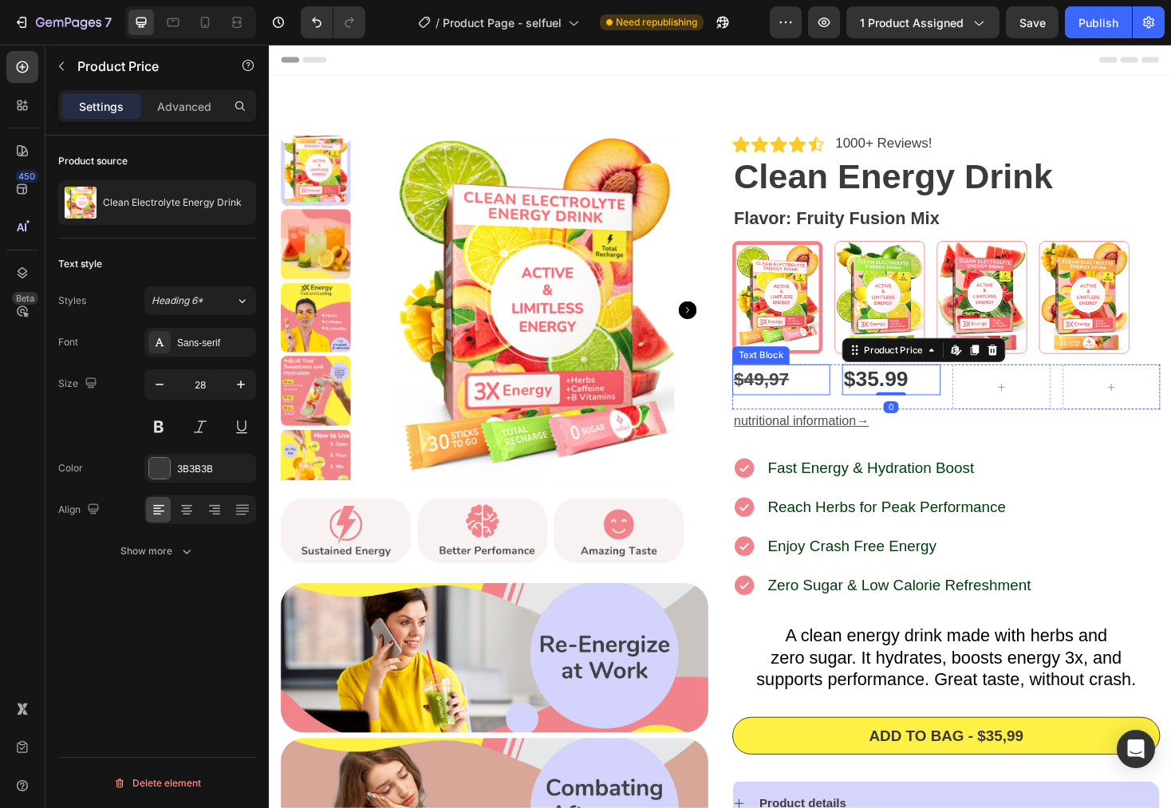
click at [831, 401] on p "$ 4 9,97" at bounding box center [812, 400] width 101 height 30
click at [914, 399] on div "$35.99" at bounding box center [929, 400] width 104 height 32
click at [813, 400] on strong "9,97" at bounding box center [803, 400] width 38 height 22
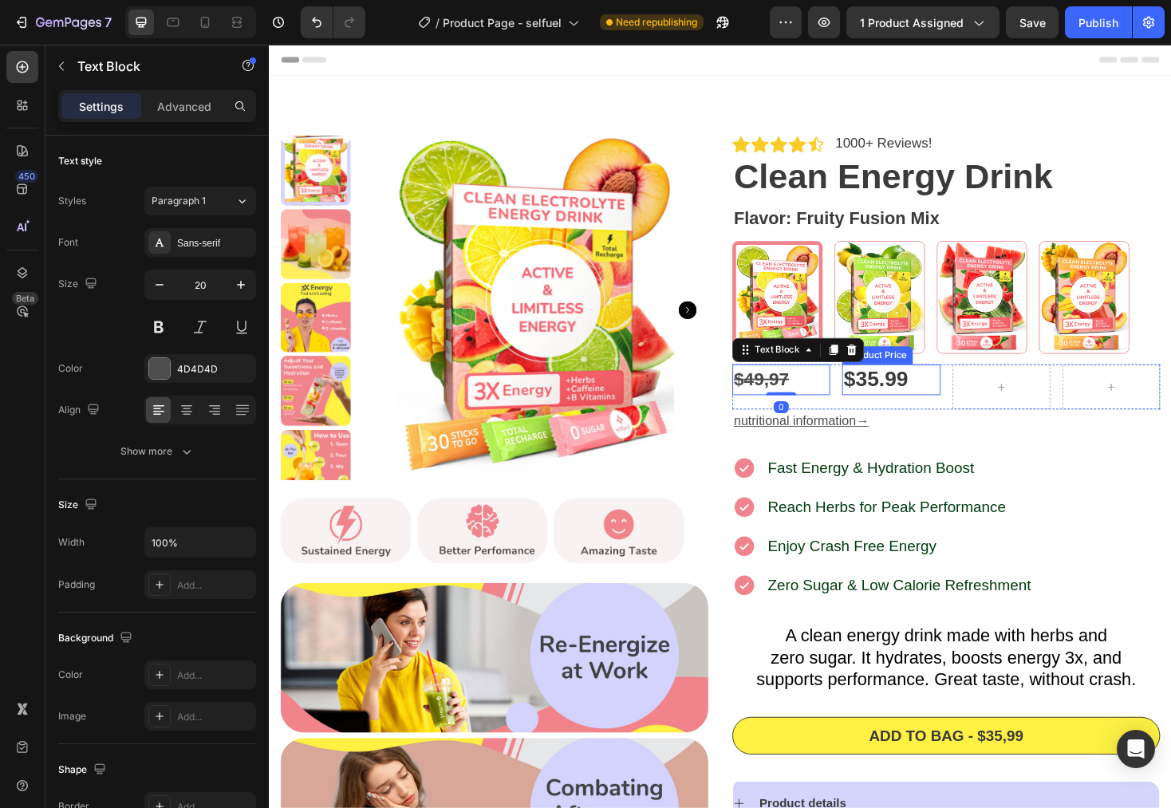
click at [919, 399] on div "$35.99" at bounding box center [929, 400] width 104 height 32
click at [804, 401] on strong "9,97" at bounding box center [803, 400] width 38 height 22
click at [918, 400] on div "$35.99" at bounding box center [929, 400] width 104 height 32
click at [823, 404] on p "$ 4 9,97" at bounding box center [812, 400] width 101 height 30
click at [826, 400] on p "$ 4 9,97" at bounding box center [812, 400] width 101 height 30
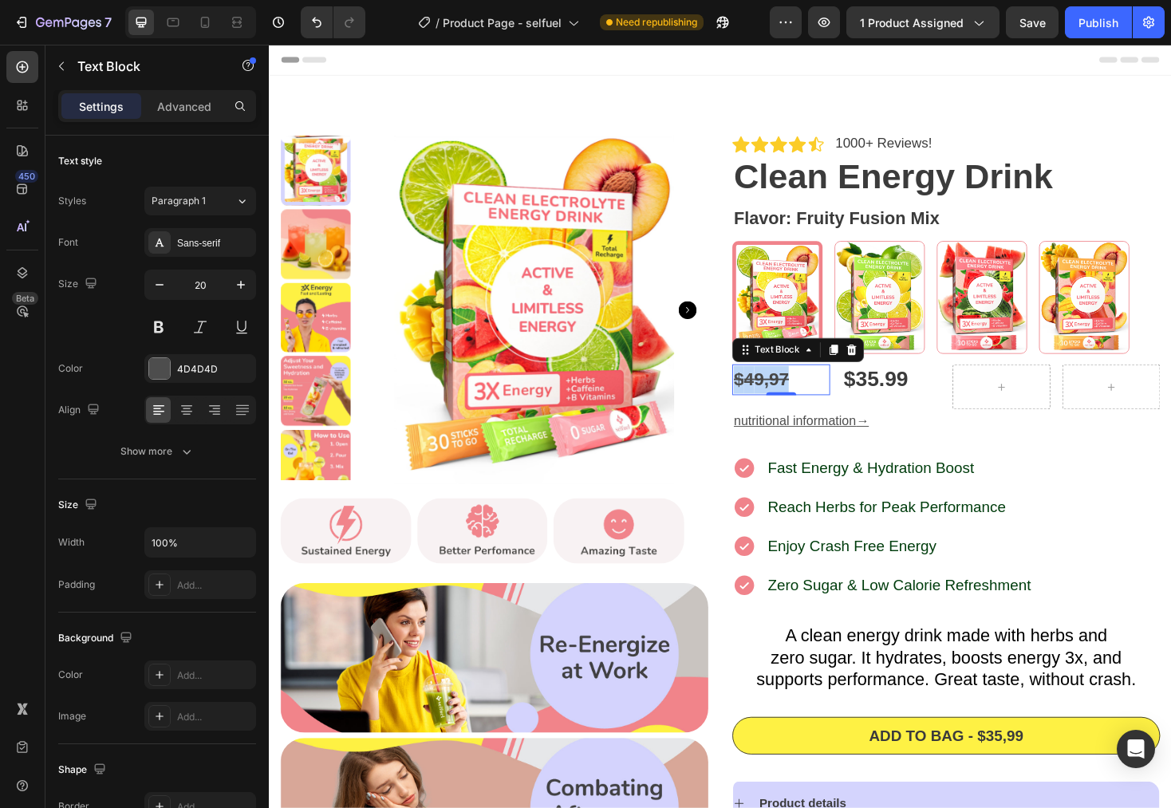
click at [826, 400] on p "$ 4 9,97" at bounding box center [812, 400] width 101 height 30
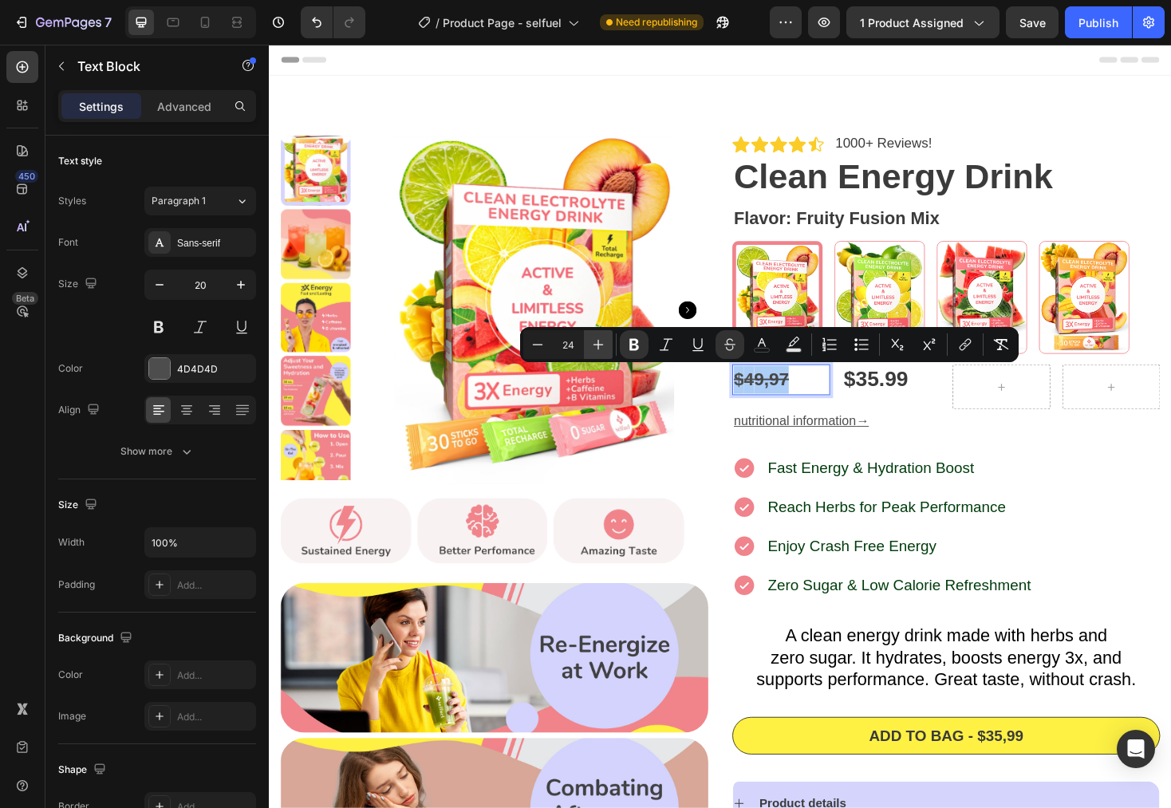
click at [605, 351] on icon "Editor contextual toolbar" at bounding box center [598, 345] width 16 height 16
type input "25"
click at [954, 420] on div "$35.99 Product Price Product Price" at bounding box center [929, 408] width 104 height 48
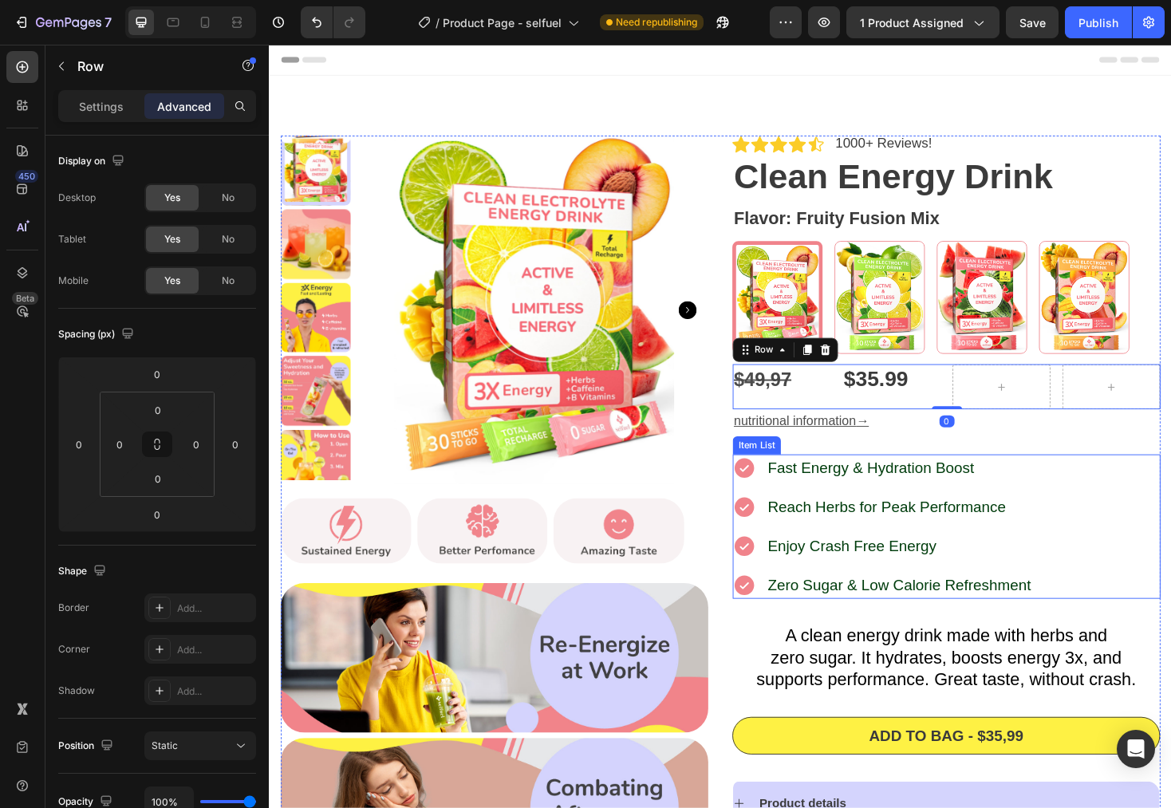
click at [1151, 540] on div "Fast Energy & Hydration Boost Reach Herbs for Peak Performance Enjoy Crash Free…" at bounding box center [987, 556] width 454 height 153
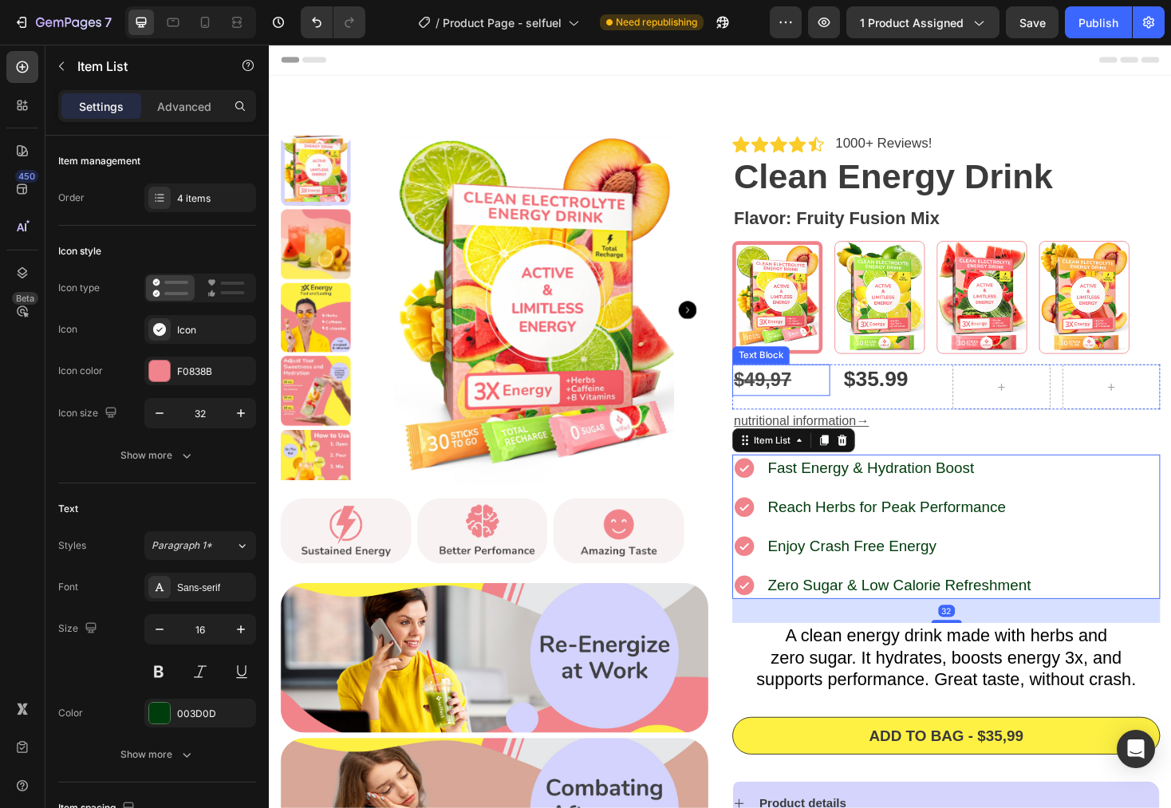
click at [804, 409] on strong "9,97" at bounding box center [803, 400] width 39 height 22
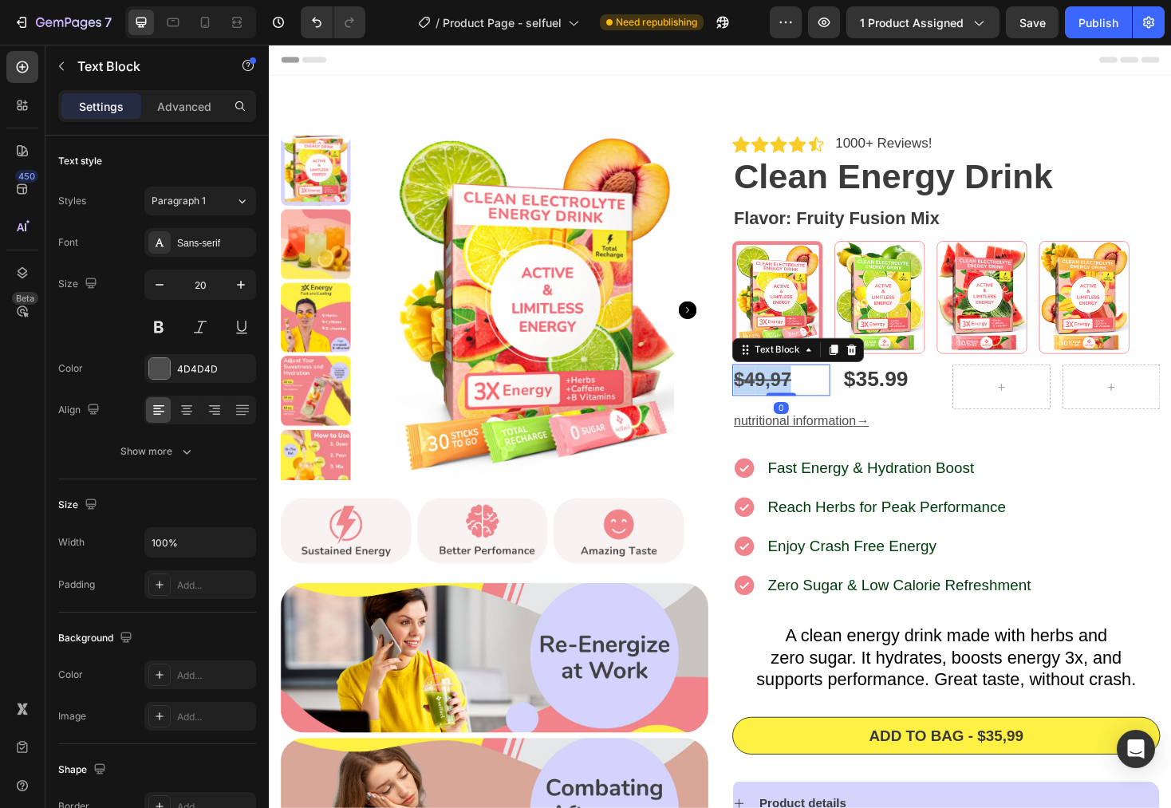
click at [804, 409] on strong "9,97" at bounding box center [803, 400] width 39 height 22
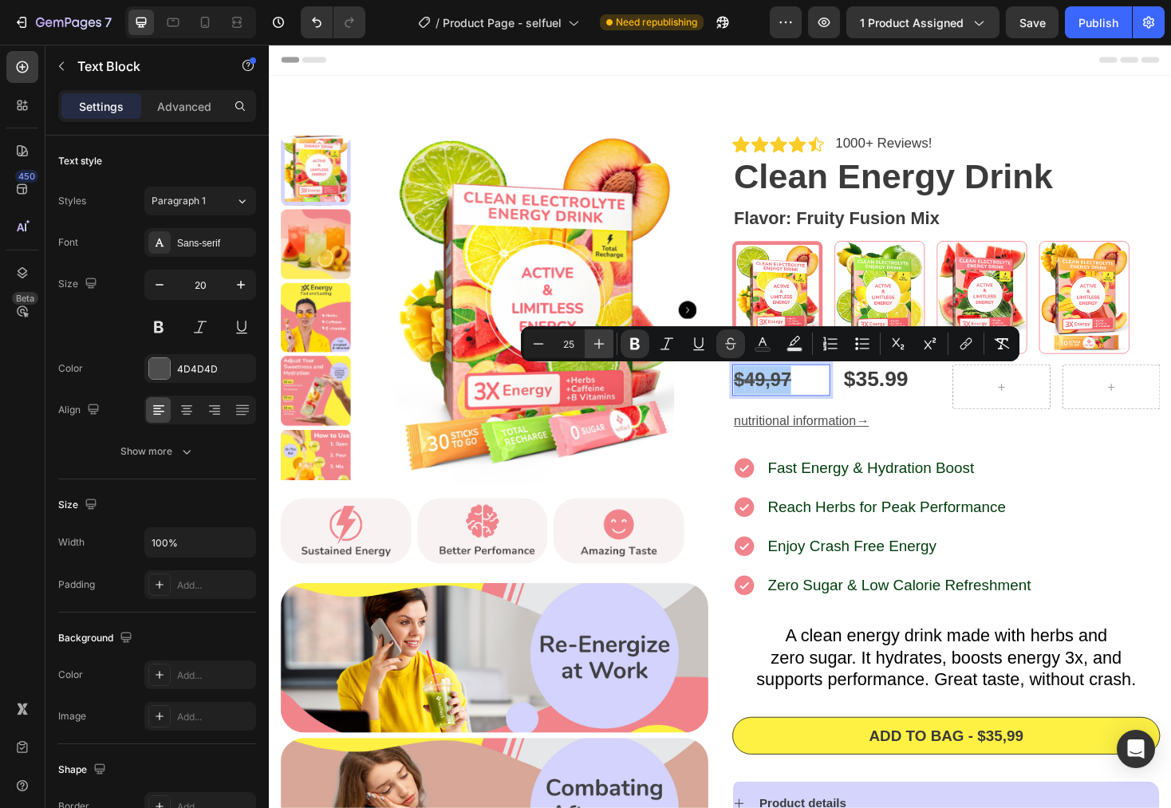
click at [607, 344] on button "Plus" at bounding box center [599, 344] width 29 height 29
type input "26"
click at [1143, 507] on div "Fast Energy & Hydration Boost Reach Herbs for Peak Performance Enjoy Crash Free…" at bounding box center [987, 556] width 454 height 153
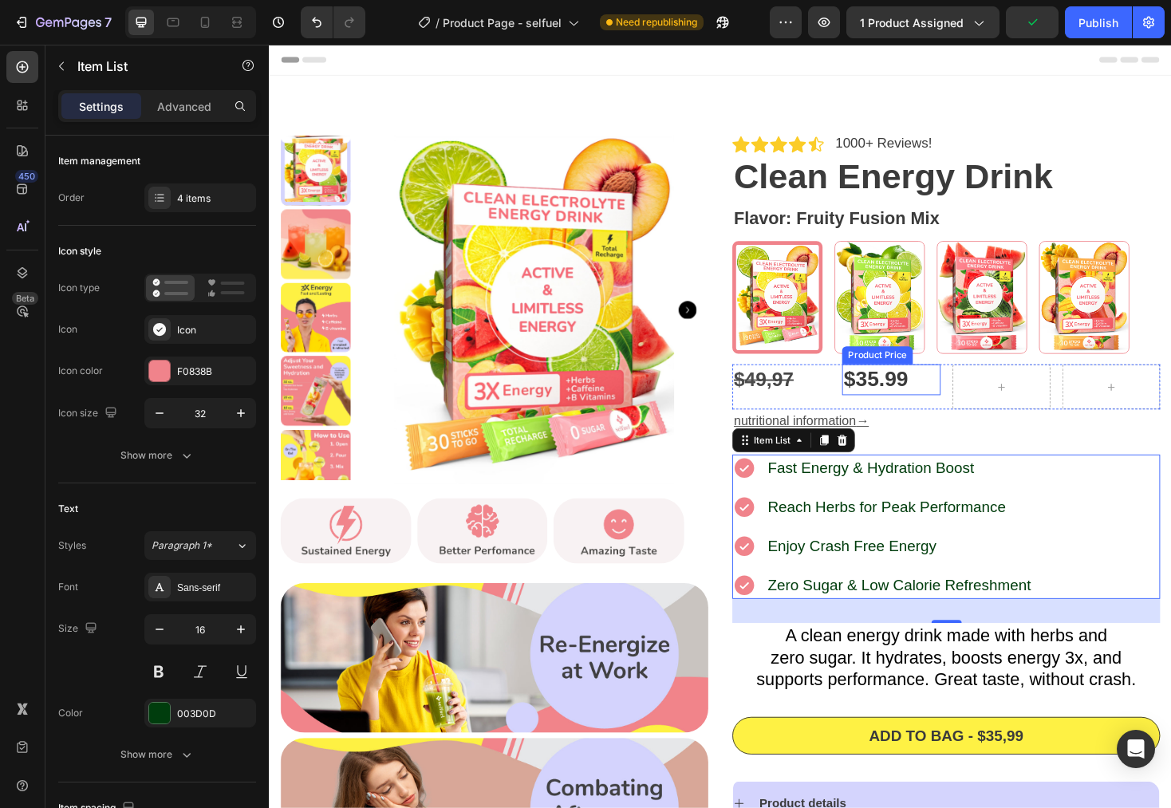
click at [908, 406] on div "$35.99" at bounding box center [929, 400] width 104 height 32
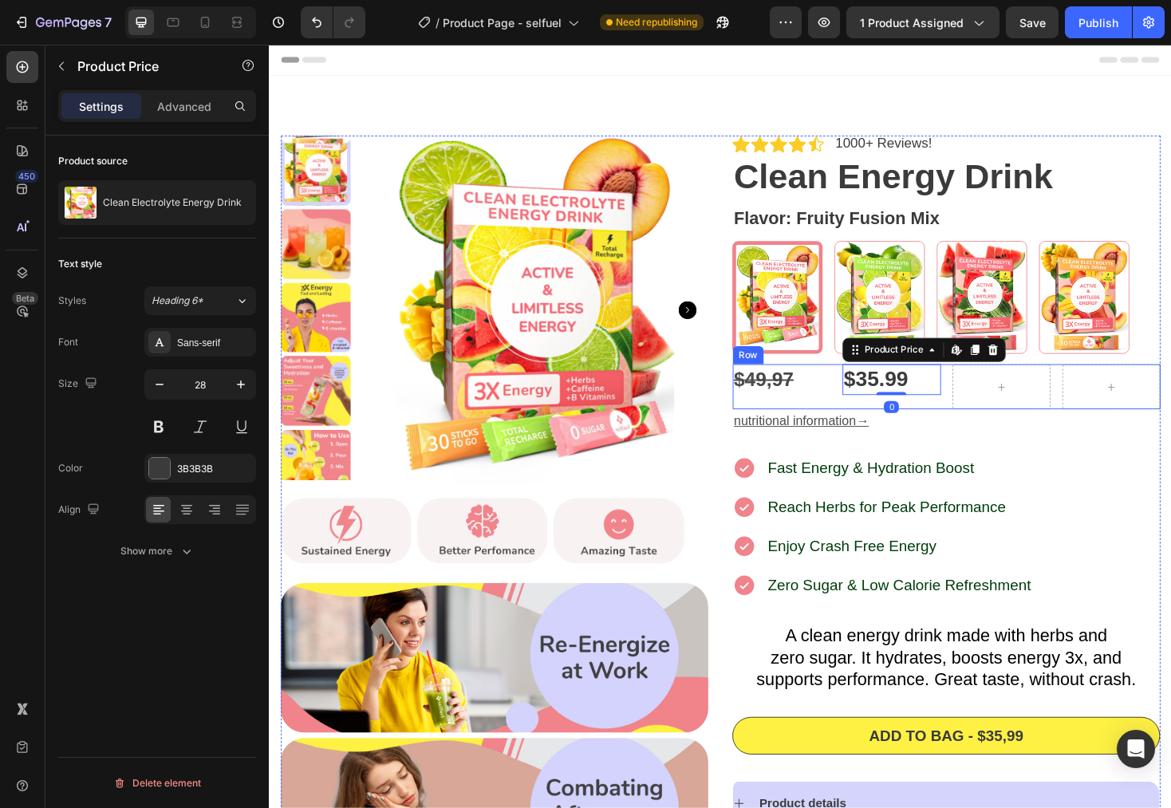
click at [787, 401] on strong "9,97" at bounding box center [805, 400] width 41 height 24
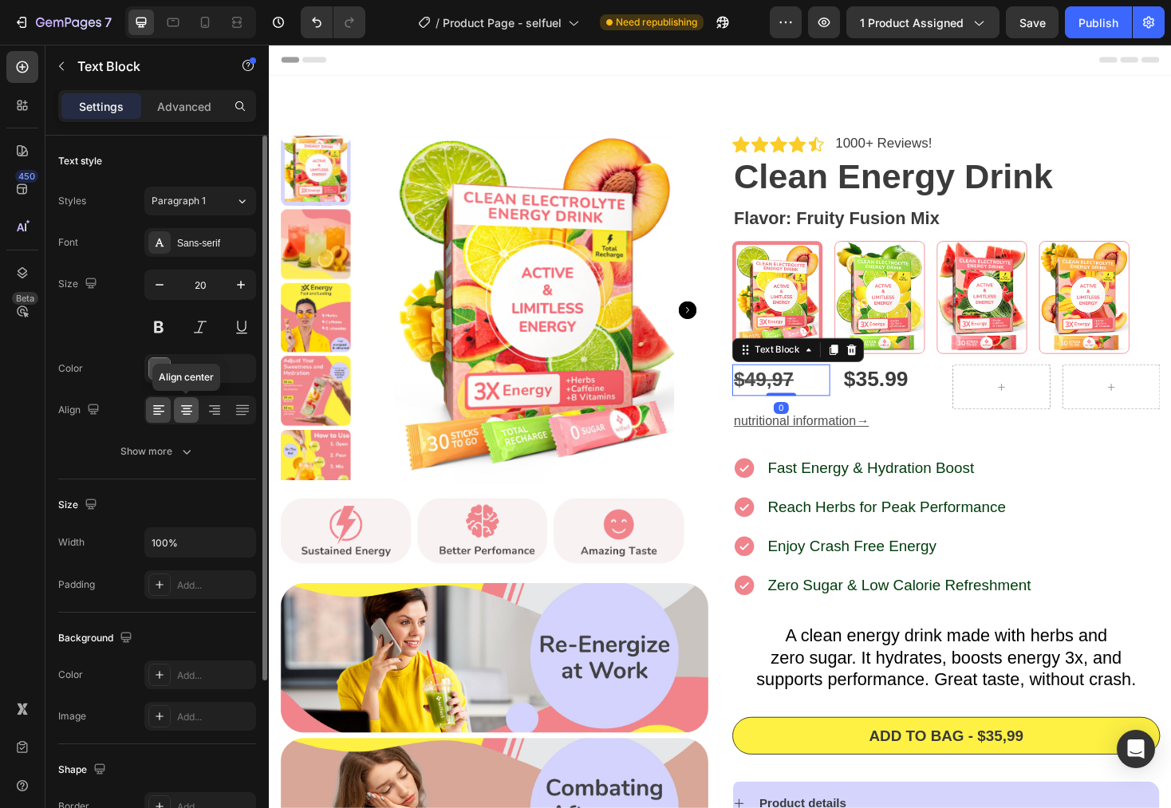
drag, startPoint x: 188, startPoint y: 419, endPoint x: 346, endPoint y: 359, distance: 168.2
click at [188, 419] on div at bounding box center [186, 410] width 25 height 26
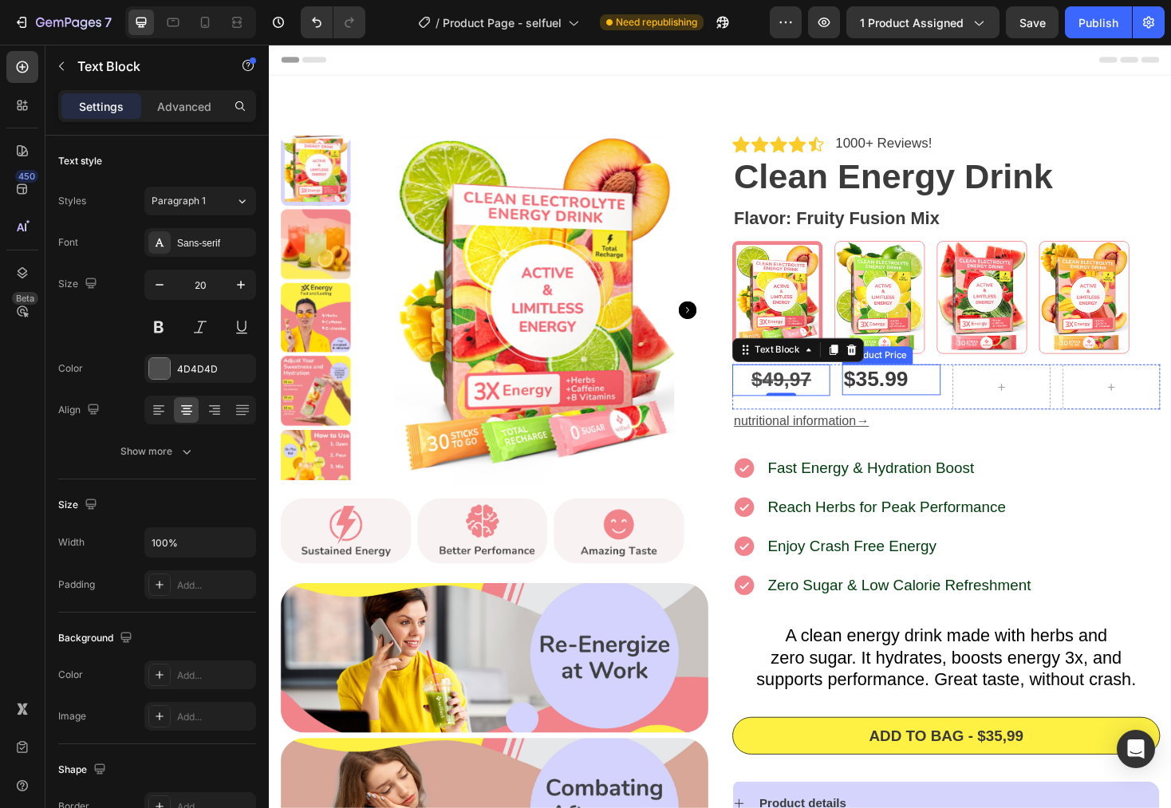
click at [910, 401] on div "$35.99" at bounding box center [929, 400] width 104 height 32
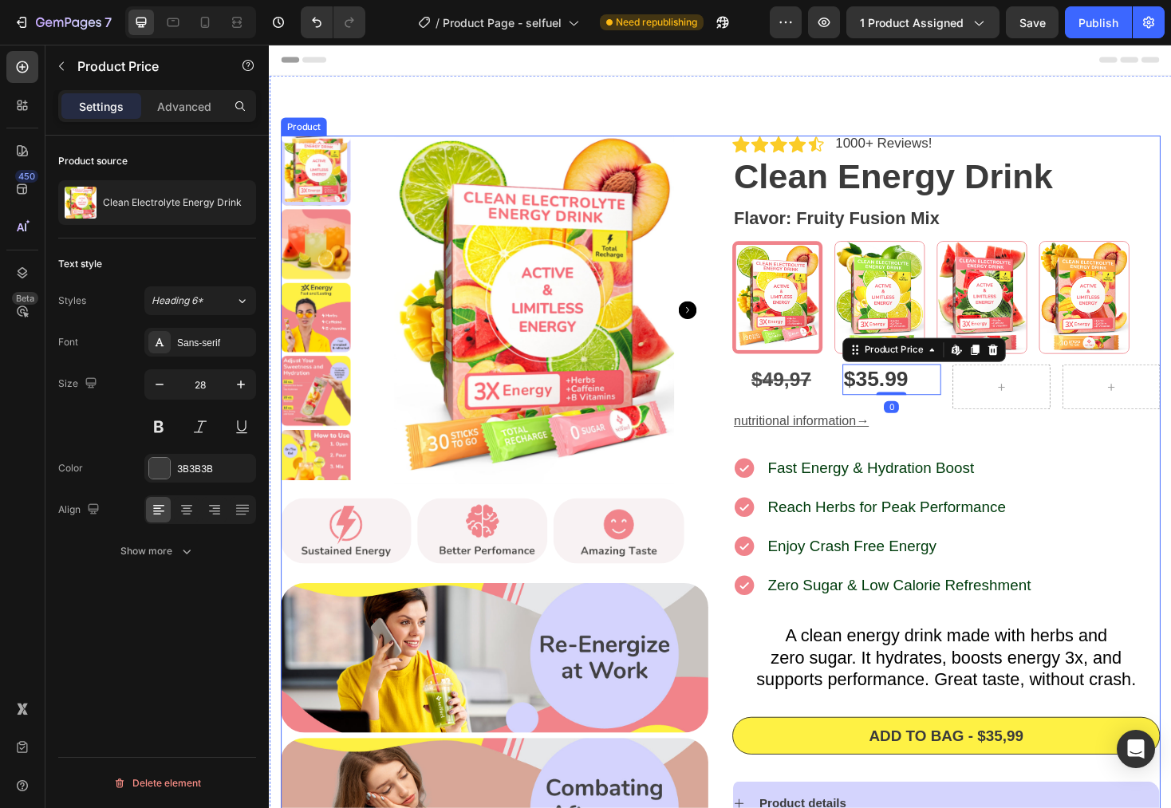
click at [1072, 462] on div "Icon Icon Icon Icon Icon Icon List 1000+ Reviews! Text Block Row Clean Energy D…" at bounding box center [987, 637] width 454 height 992
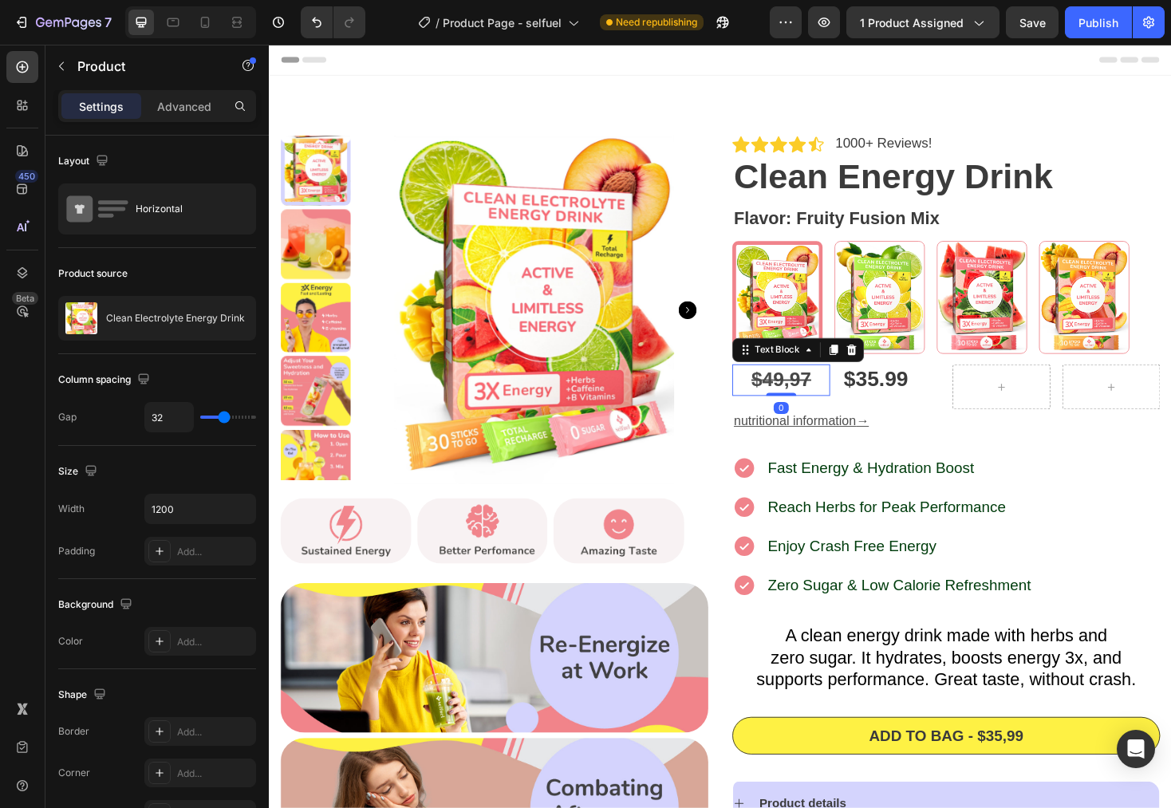
click at [819, 404] on strong "9,97" at bounding box center [824, 400] width 41 height 24
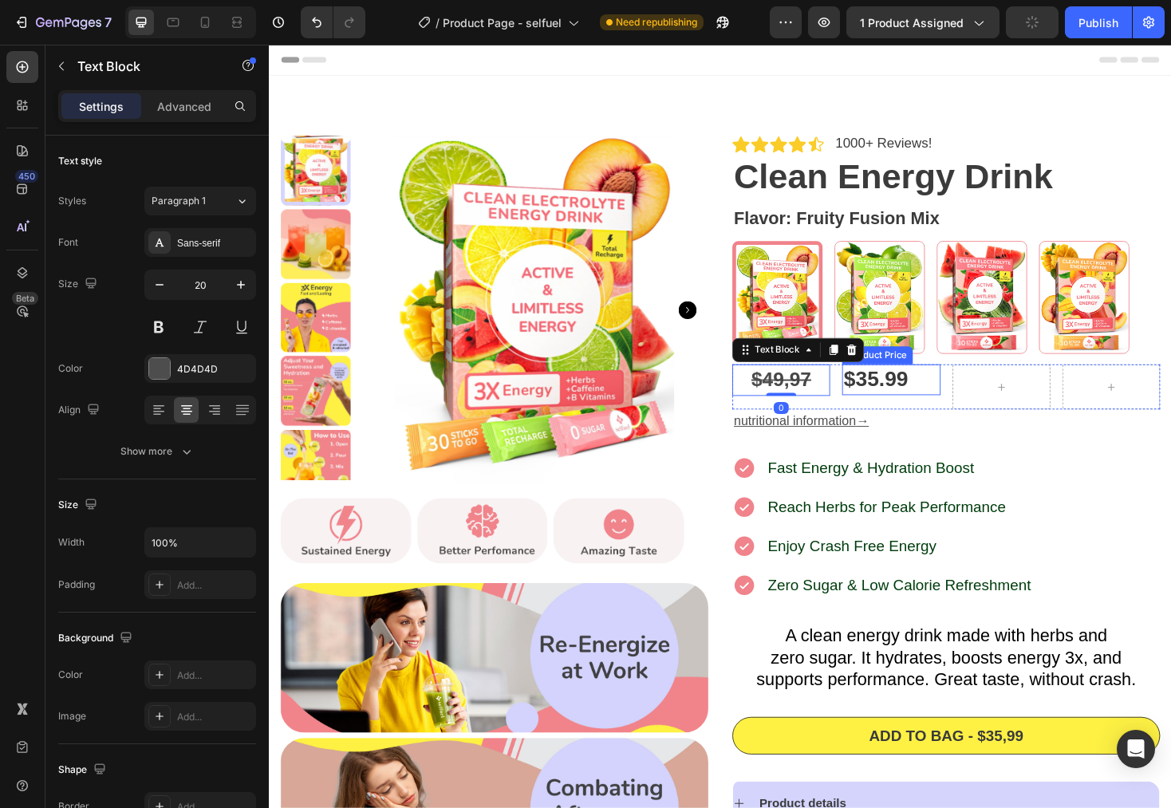
click at [895, 402] on div "$35.99" at bounding box center [929, 400] width 104 height 32
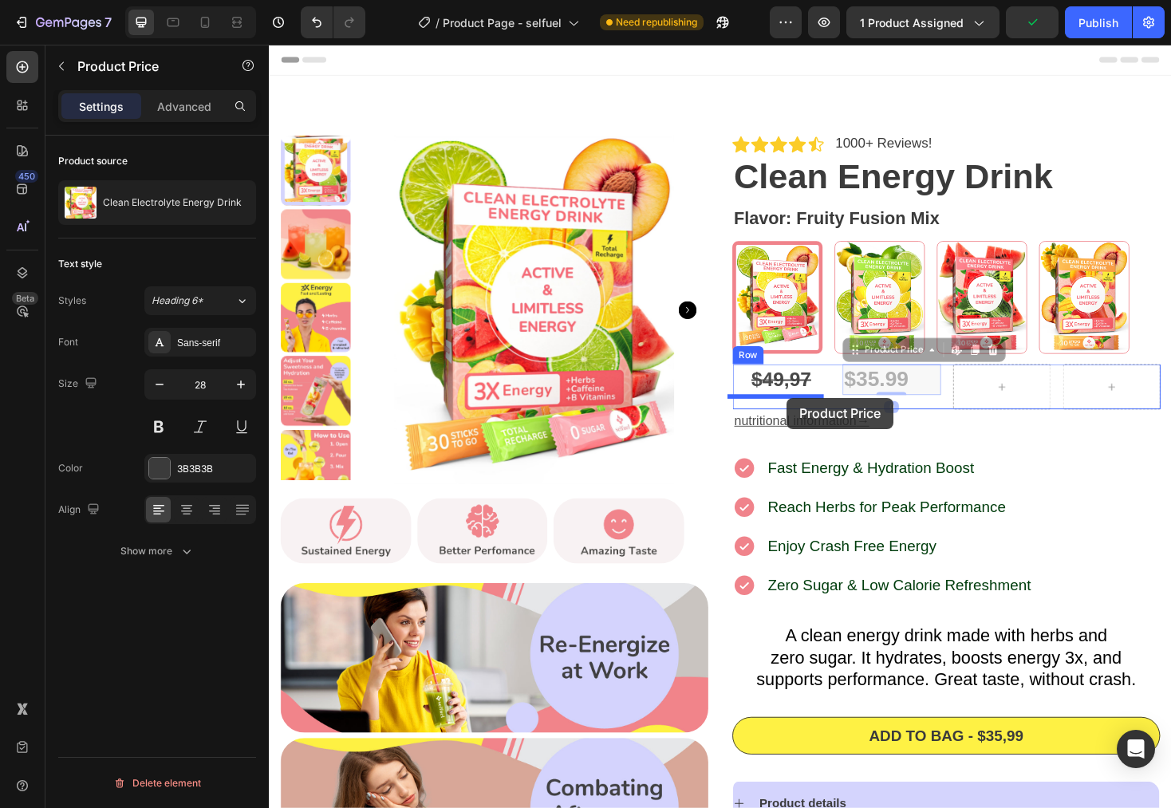
drag, startPoint x: 884, startPoint y: 376, endPoint x: 819, endPoint y: 420, distance: 78.8
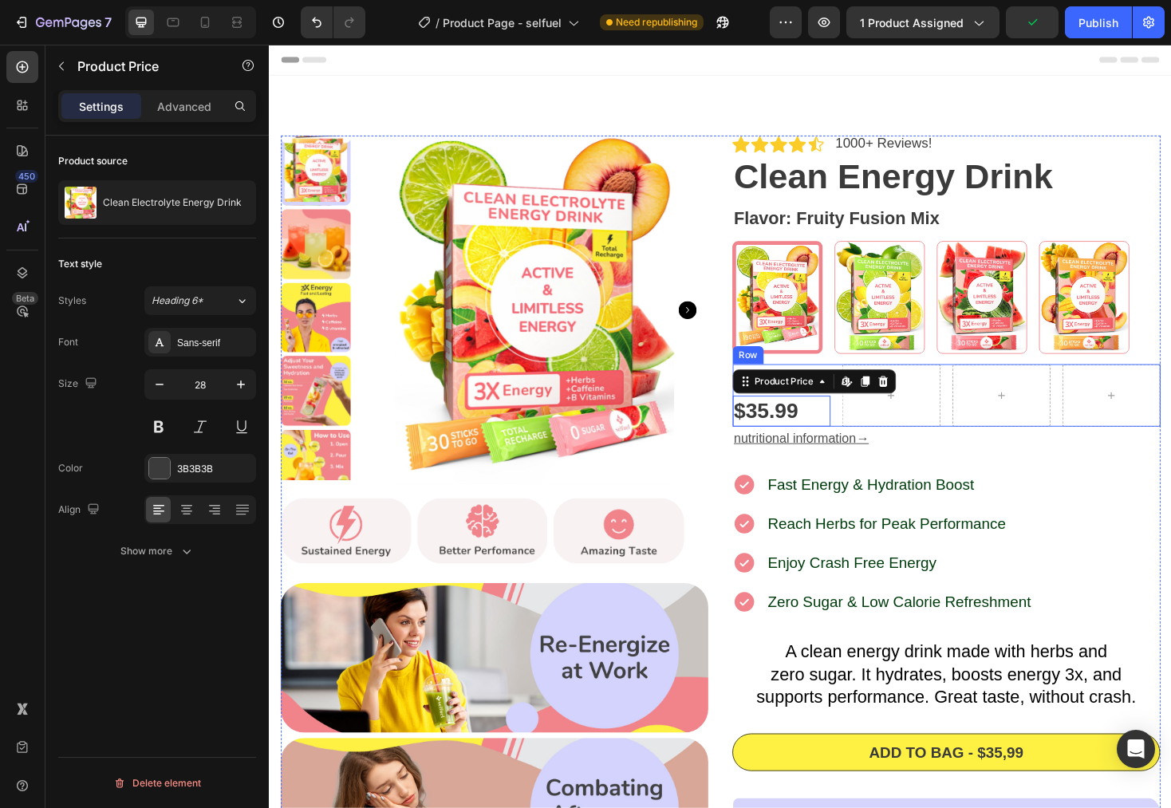
click at [994, 417] on div at bounding box center [1046, 416] width 104 height 65
click at [789, 440] on div "$35.99" at bounding box center [812, 433] width 104 height 32
click at [1081, 492] on div "Icon Icon Icon Icon Icon Icon List 1000+ Reviews! Text Block Row Clean Energy D…" at bounding box center [987, 645] width 454 height 1009
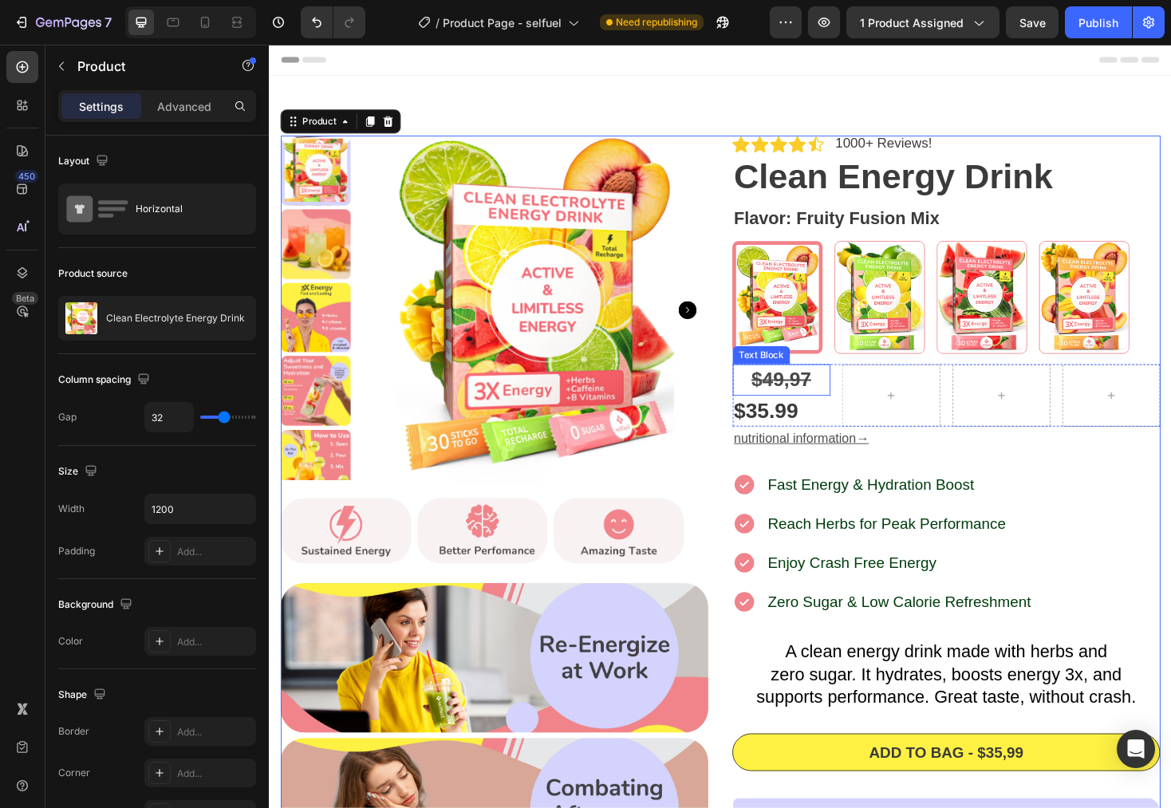
click at [832, 396] on strong "9,97" at bounding box center [824, 400] width 41 height 24
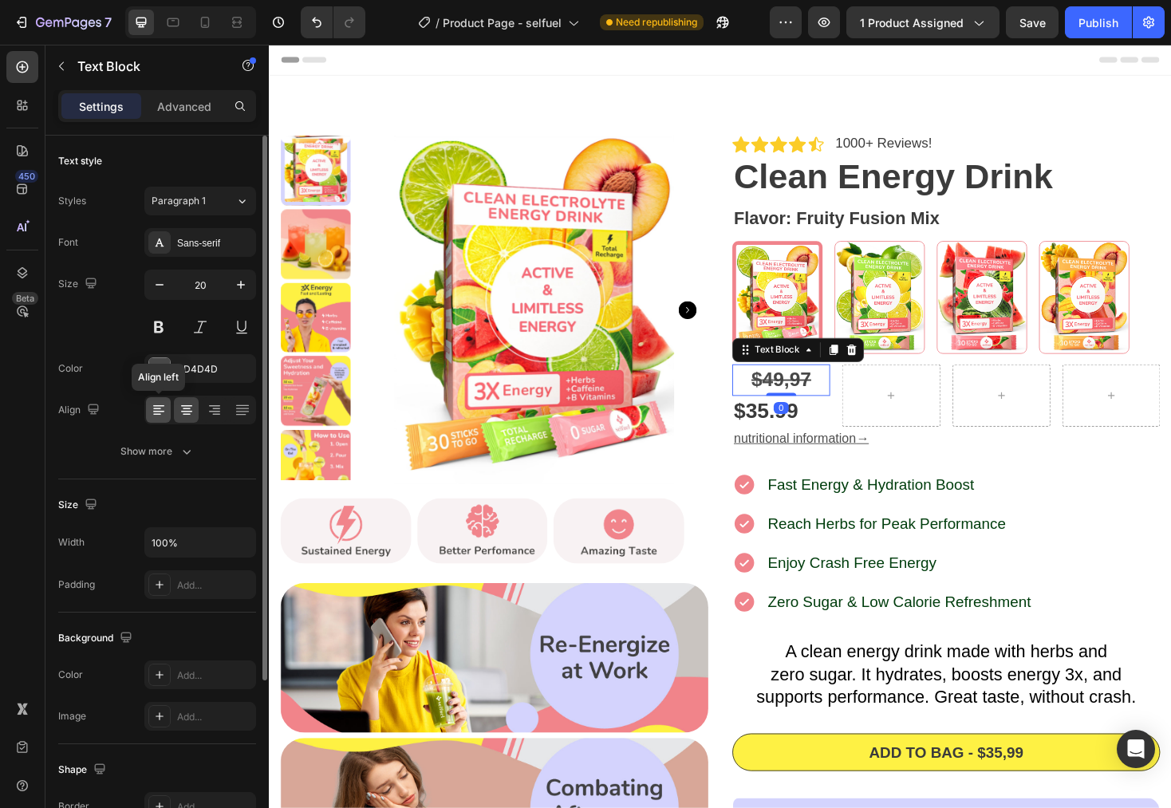
click at [169, 414] on div at bounding box center [158, 410] width 25 height 26
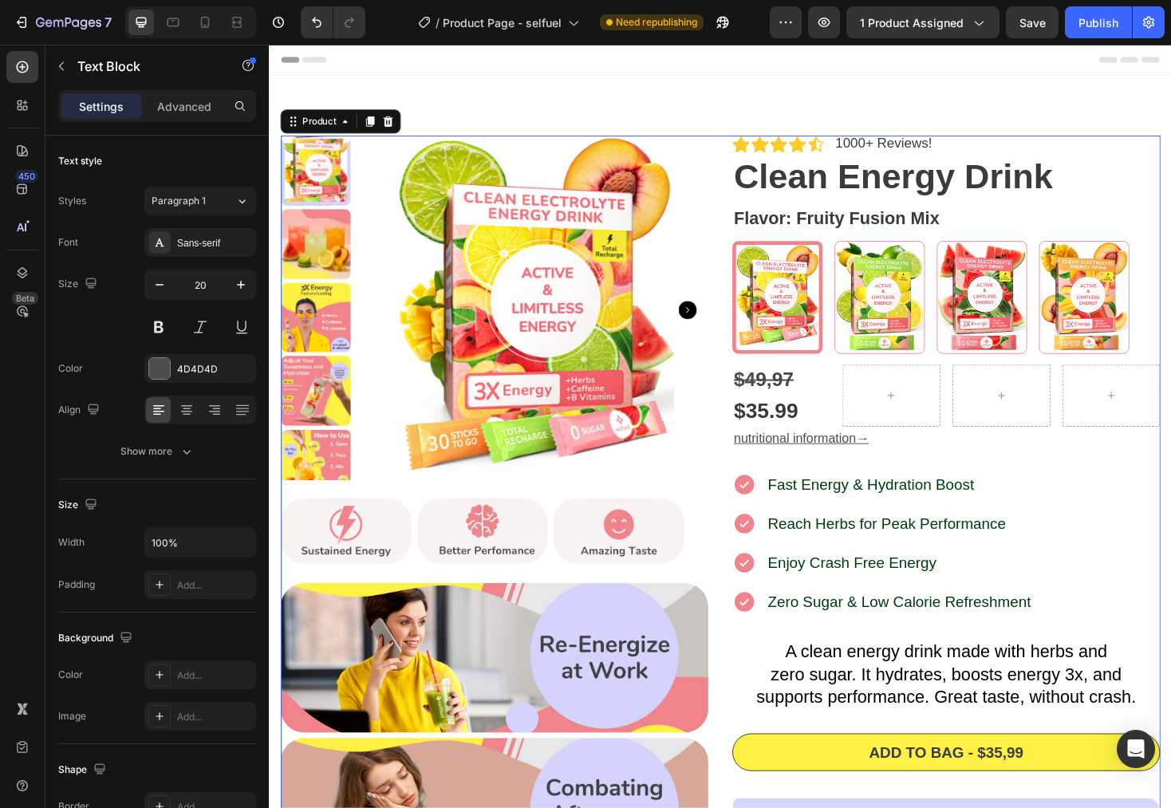
click at [1101, 482] on div "Icon Icon Icon Icon Icon Icon List 1000+ Reviews! Text Block Row Clean Energy D…" at bounding box center [987, 645] width 454 height 1009
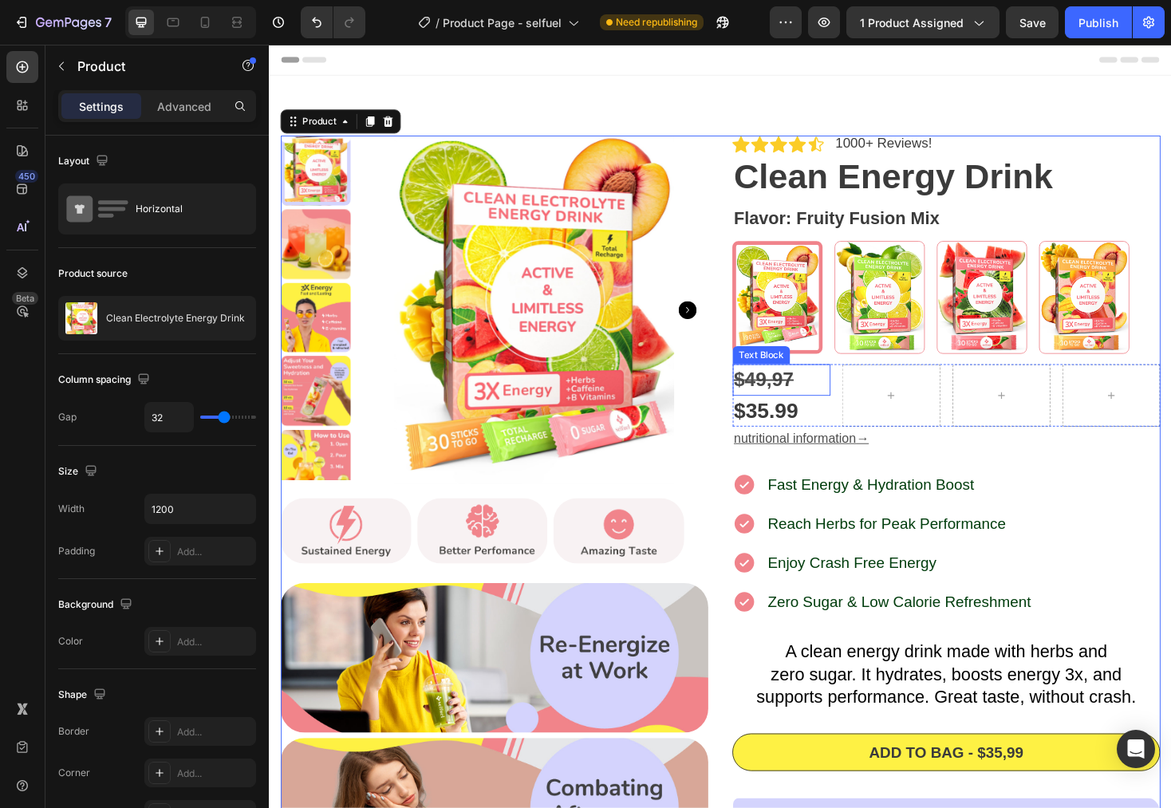
click at [809, 395] on strong "9,97" at bounding box center [805, 400] width 41 height 24
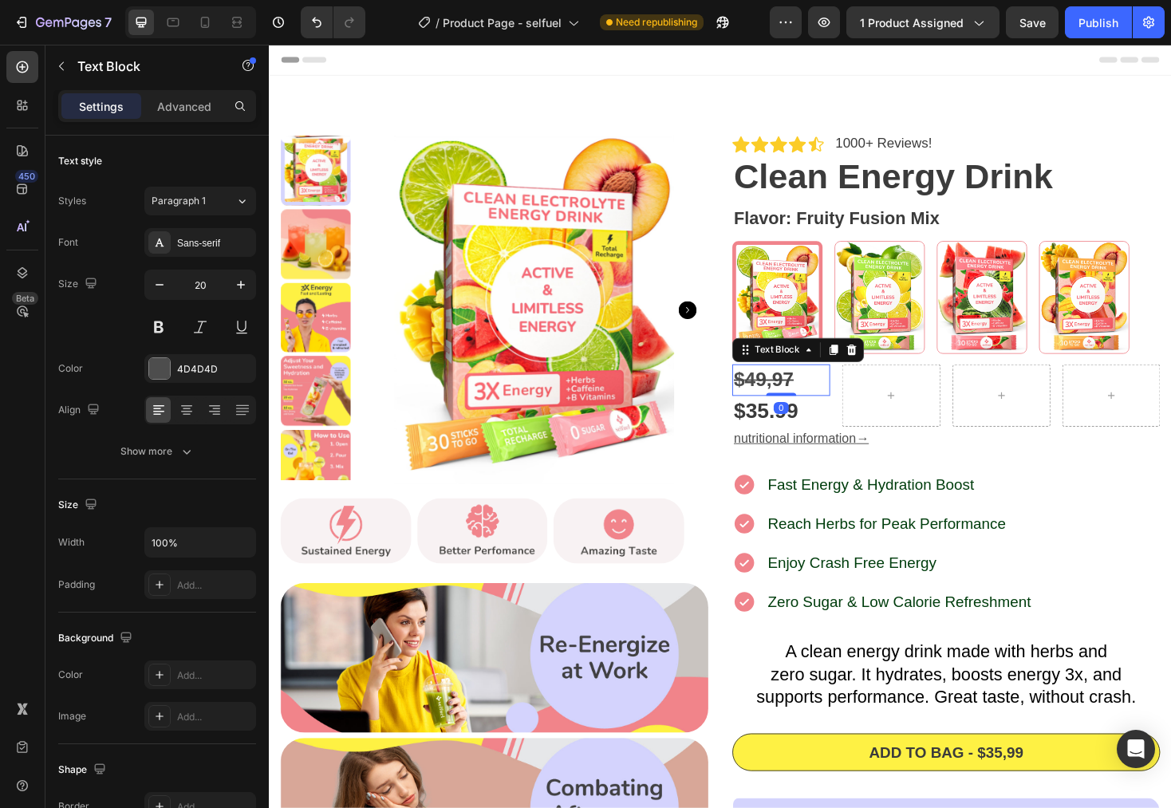
click at [809, 395] on strong "9,97" at bounding box center [805, 400] width 41 height 24
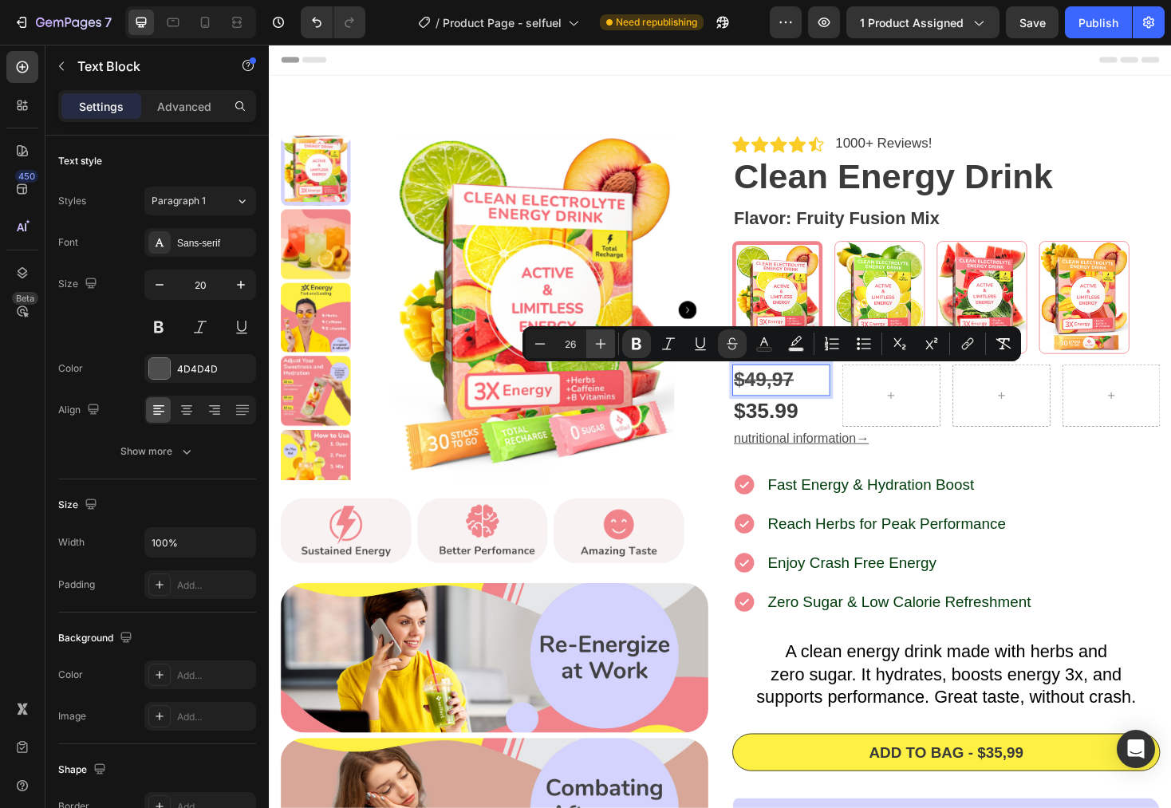
click at [601, 343] on icon "Editor contextual toolbar" at bounding box center [601, 344] width 10 height 10
type input "28"
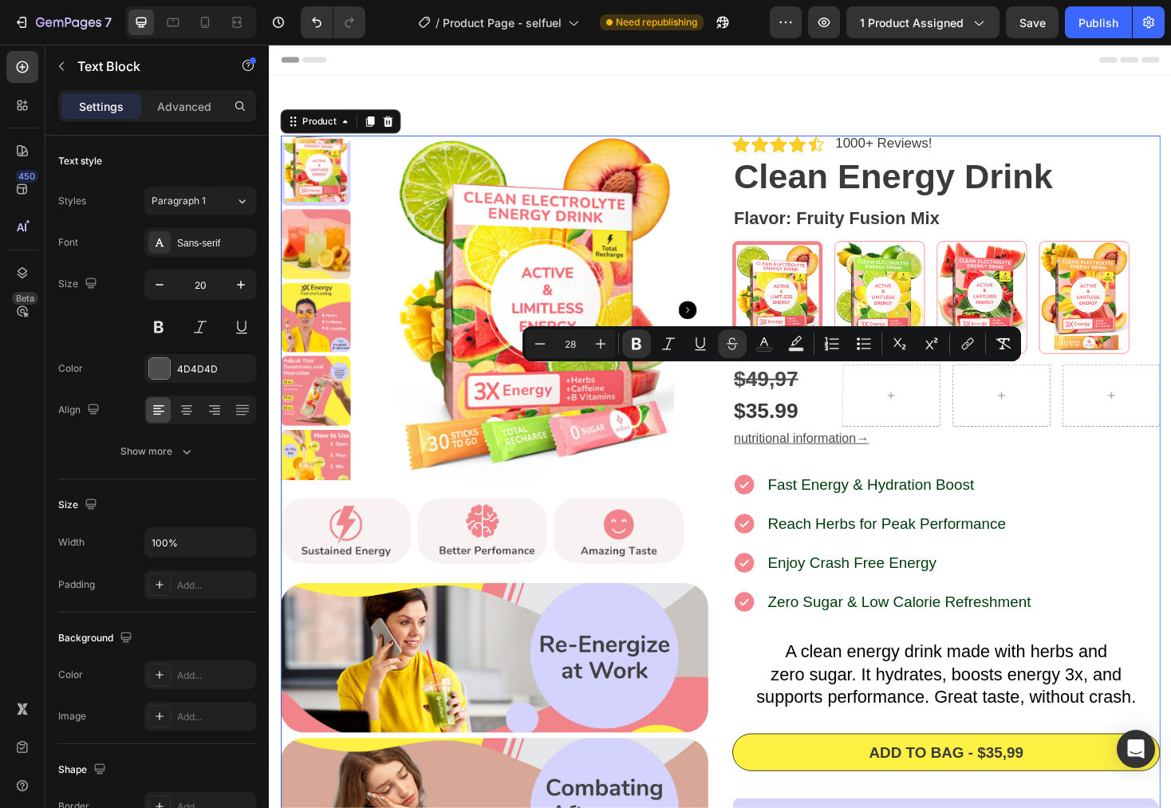
click at [1117, 479] on div "Icon Icon Icon Icon Icon Icon List 1000+ Reviews! Text Block Row Clean Energy D…" at bounding box center [987, 645] width 454 height 1009
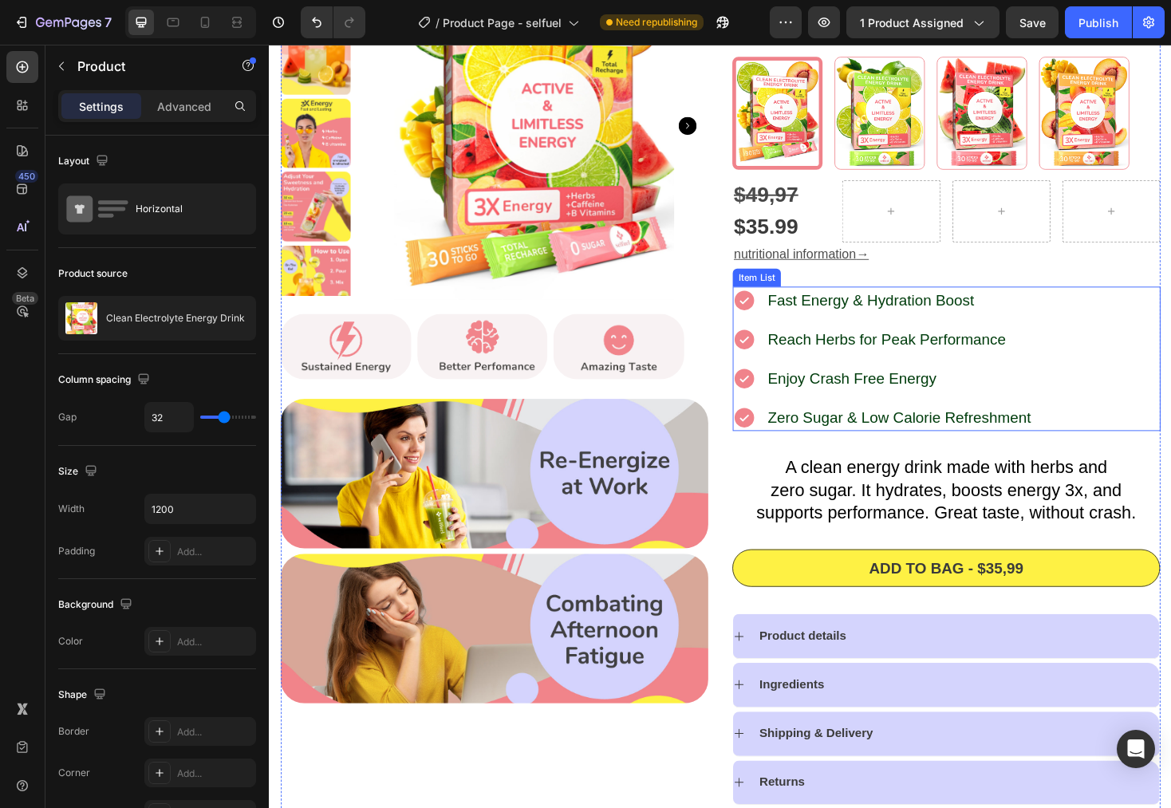
scroll to position [103, 0]
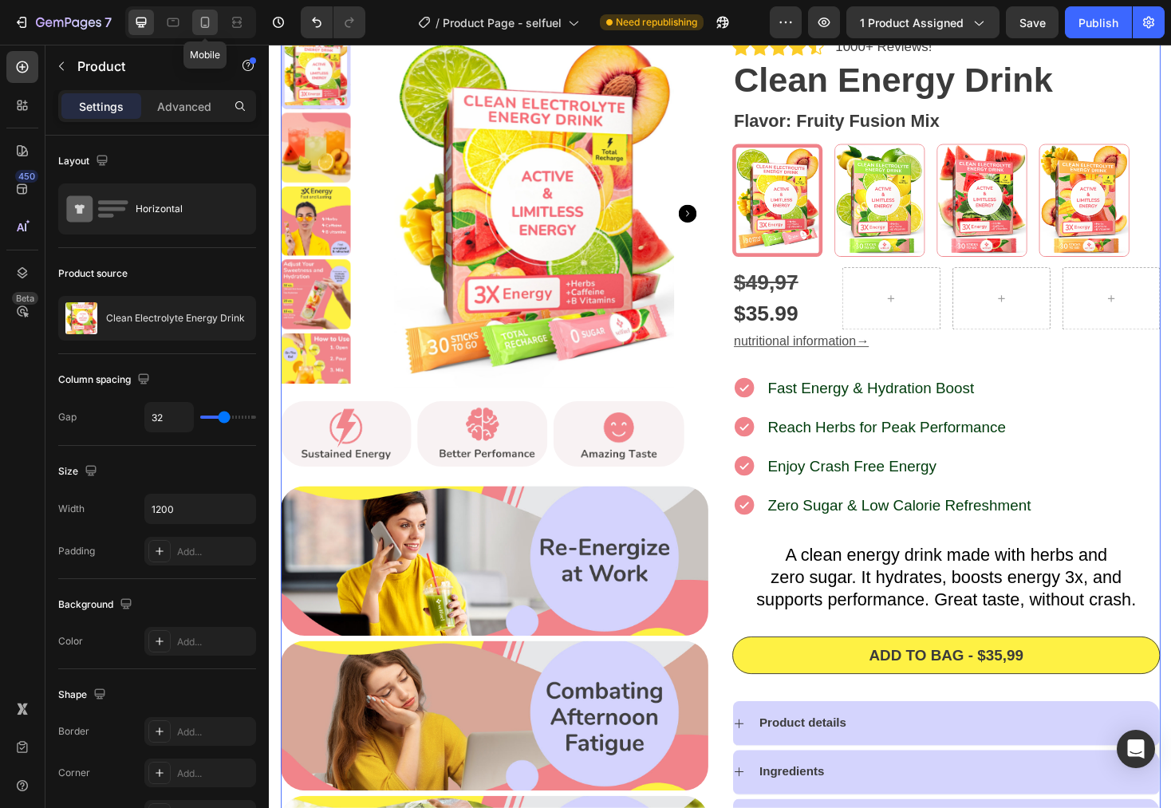
click at [195, 18] on div at bounding box center [205, 23] width 26 height 26
type input "0"
type input "100%"
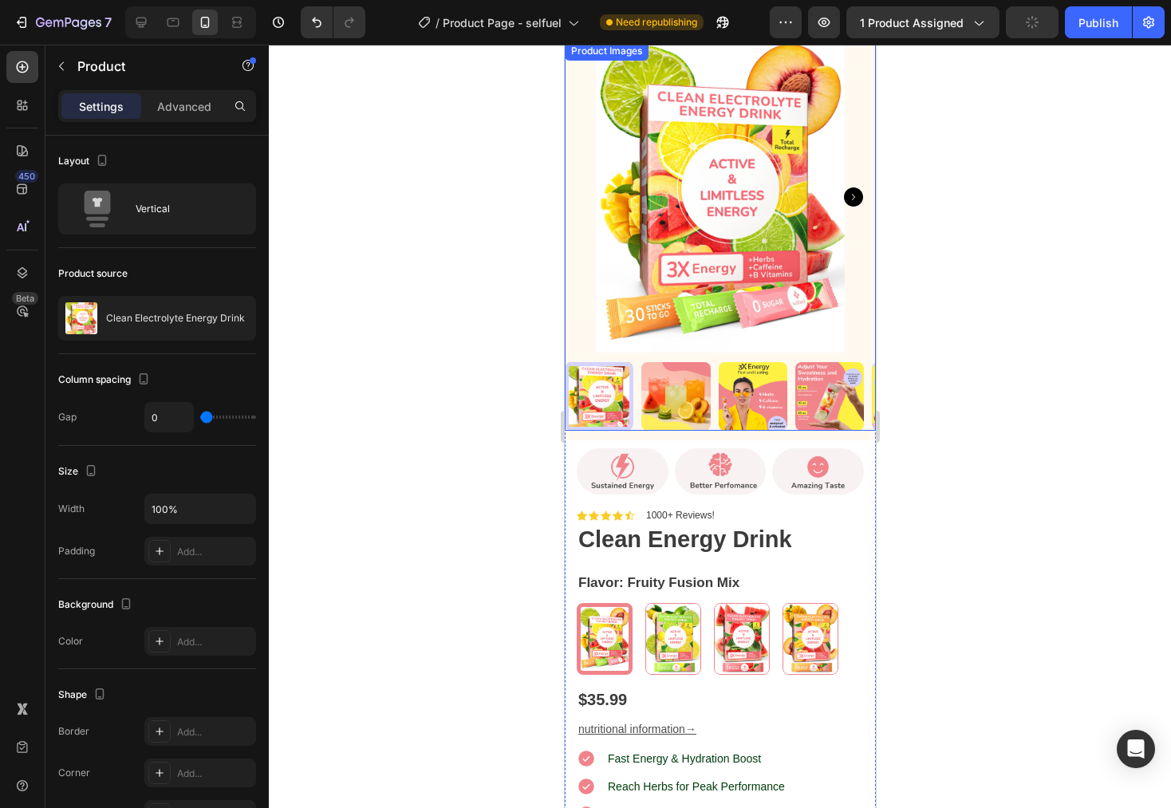
scroll to position [52, 0]
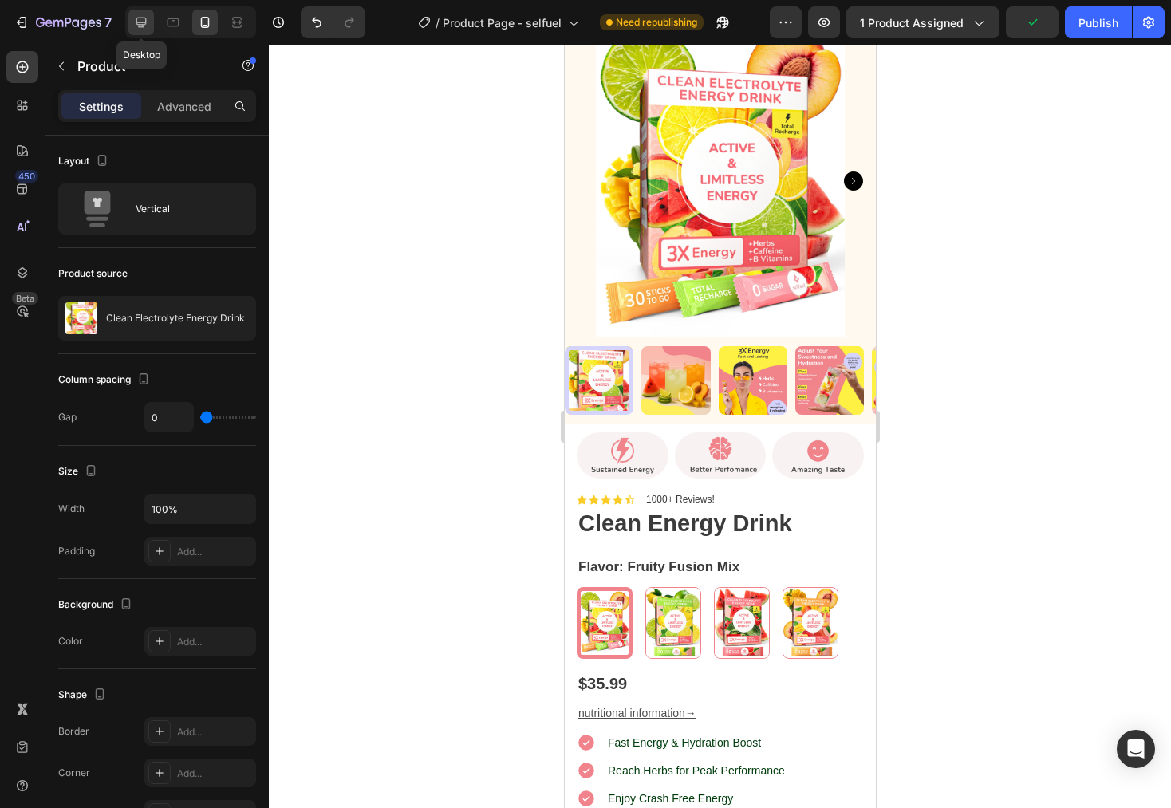
click at [145, 34] on div at bounding box center [141, 23] width 26 height 26
type input "32"
type input "1200"
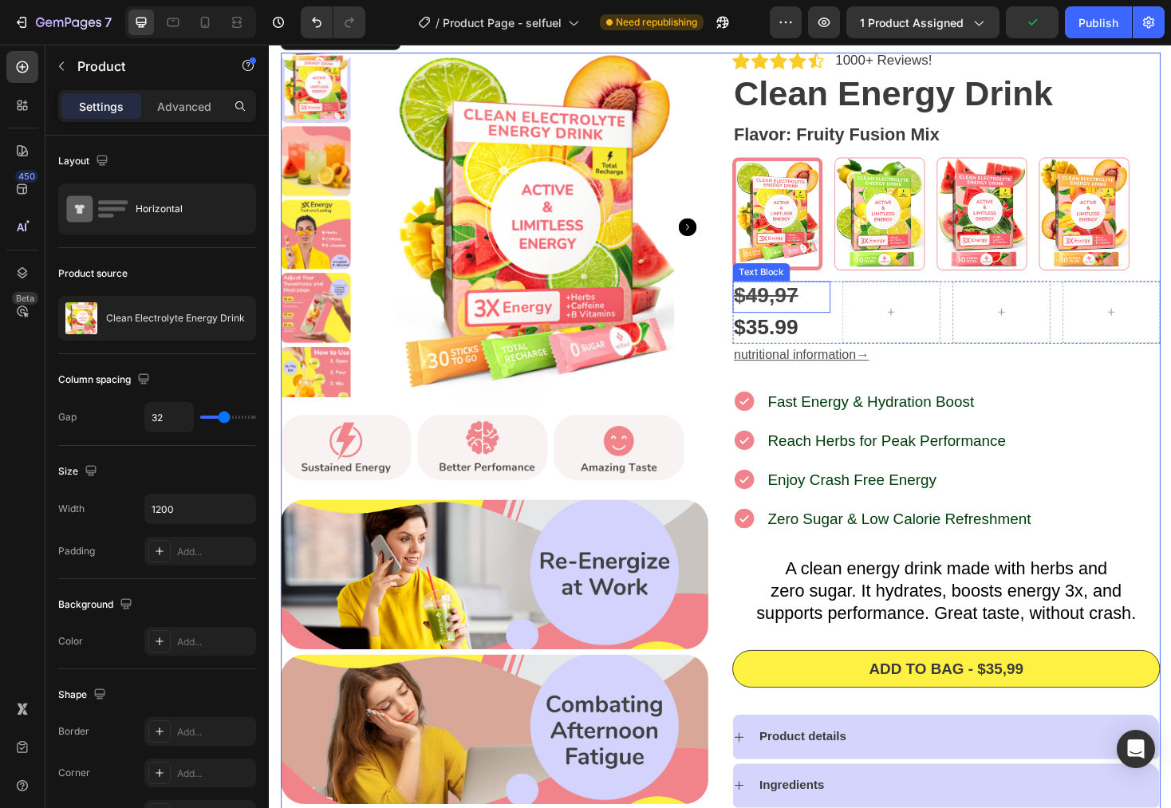
scroll to position [41, 0]
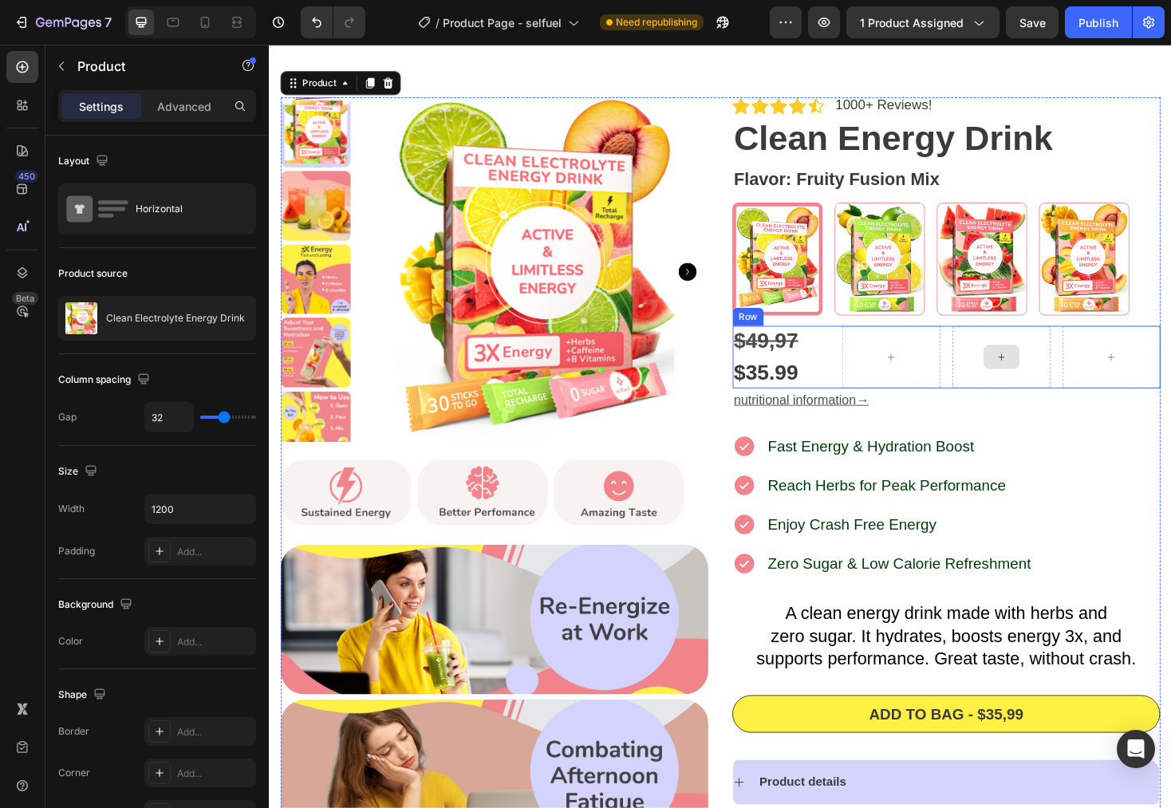
click at [1060, 388] on div at bounding box center [1046, 375] width 104 height 65
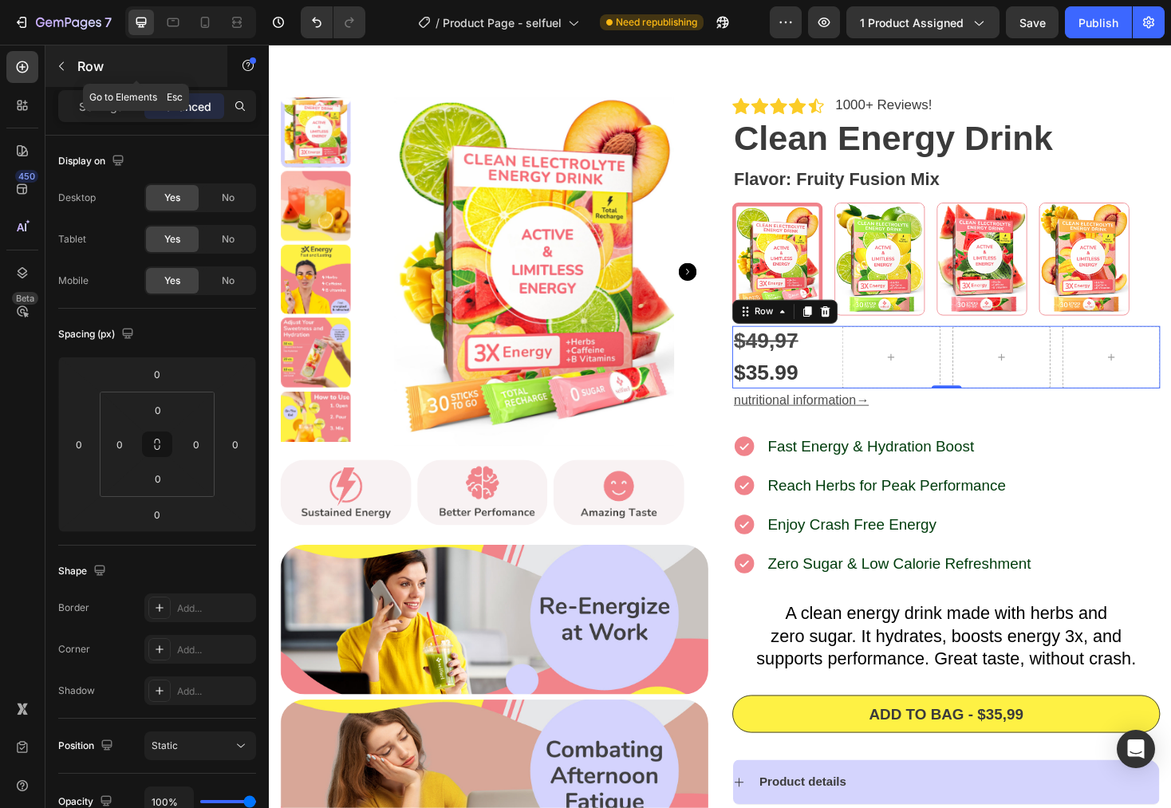
click at [55, 71] on icon "button" at bounding box center [61, 66] width 13 height 13
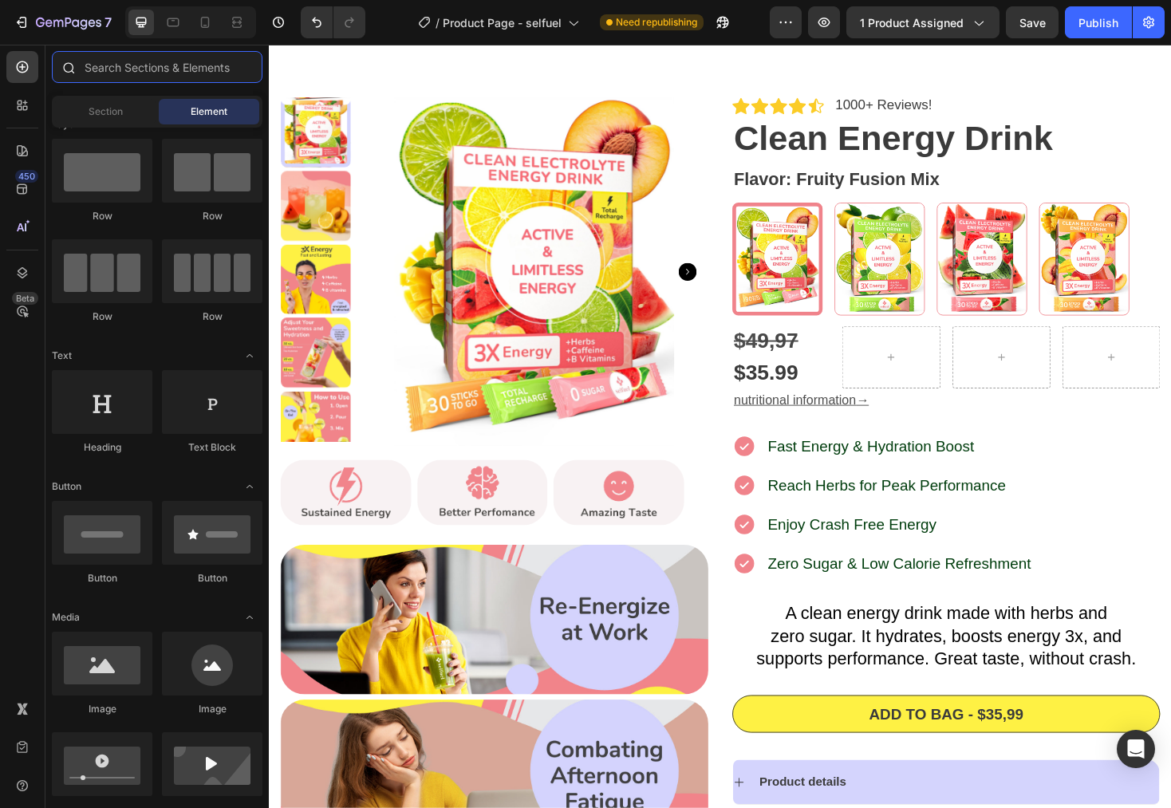
click at [137, 73] on input "text" at bounding box center [157, 67] width 211 height 32
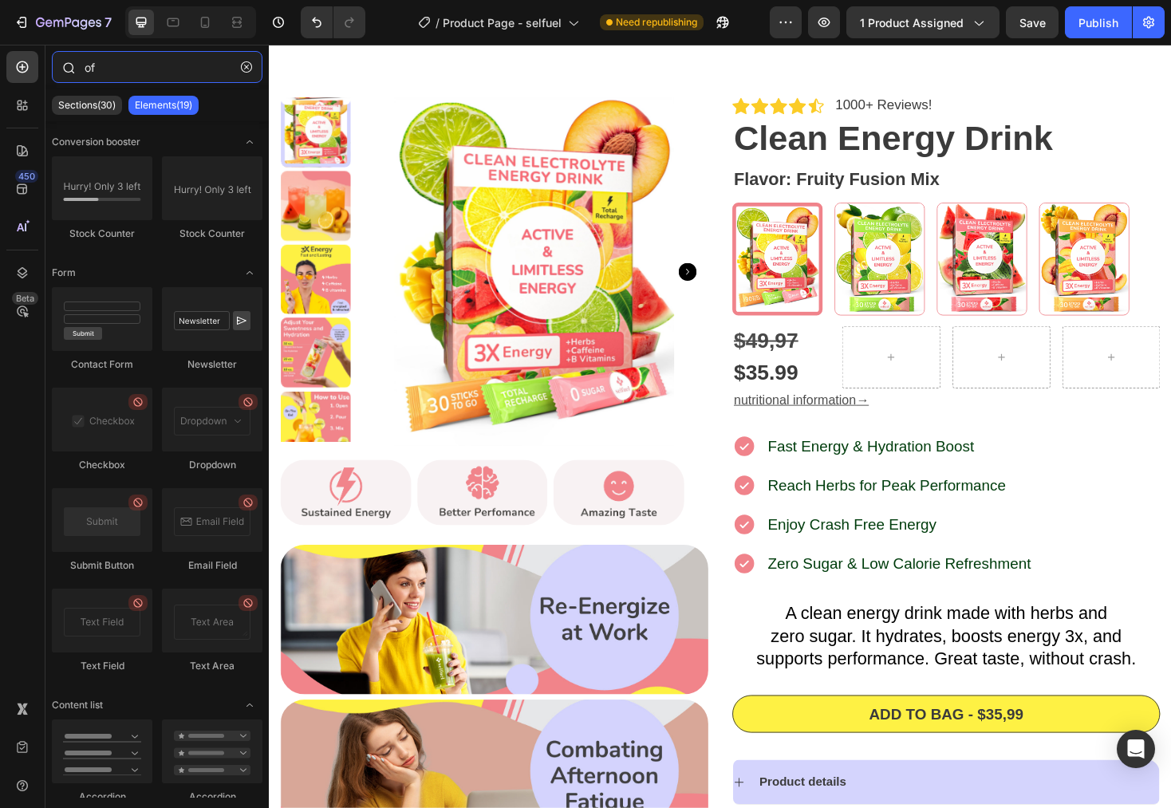
type input "o"
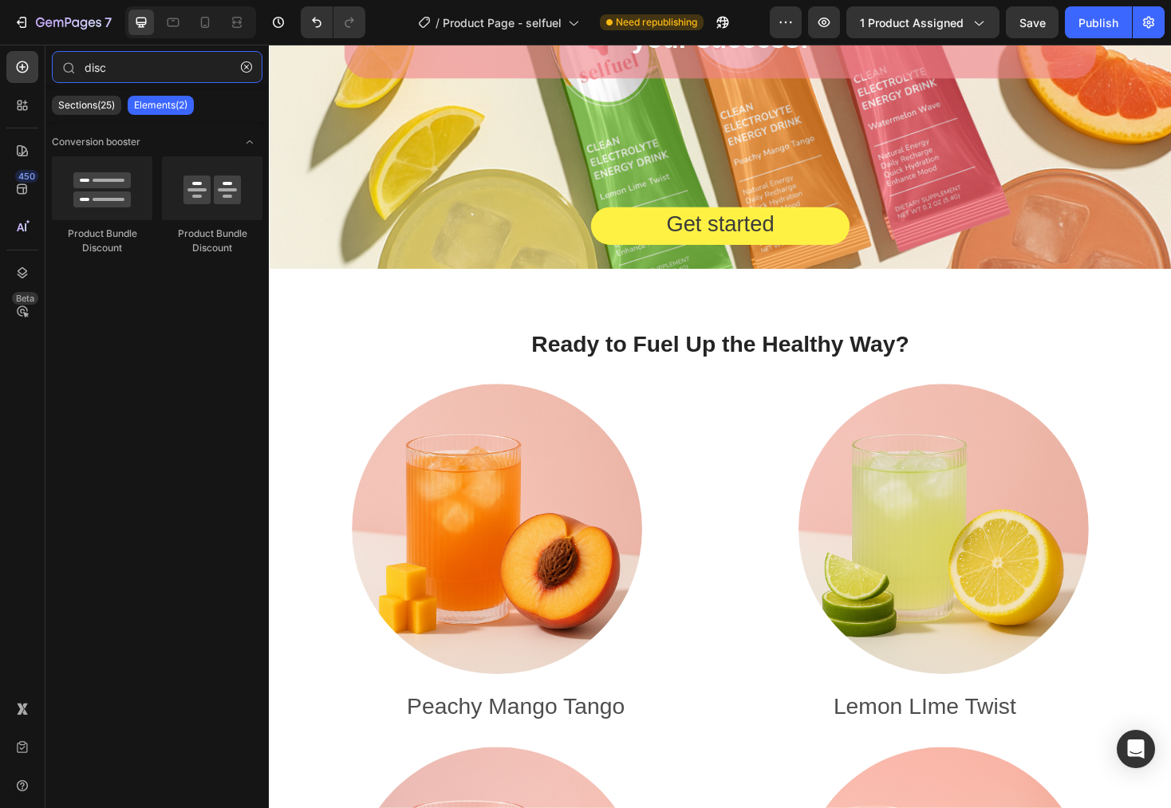
scroll to position [7003, 0]
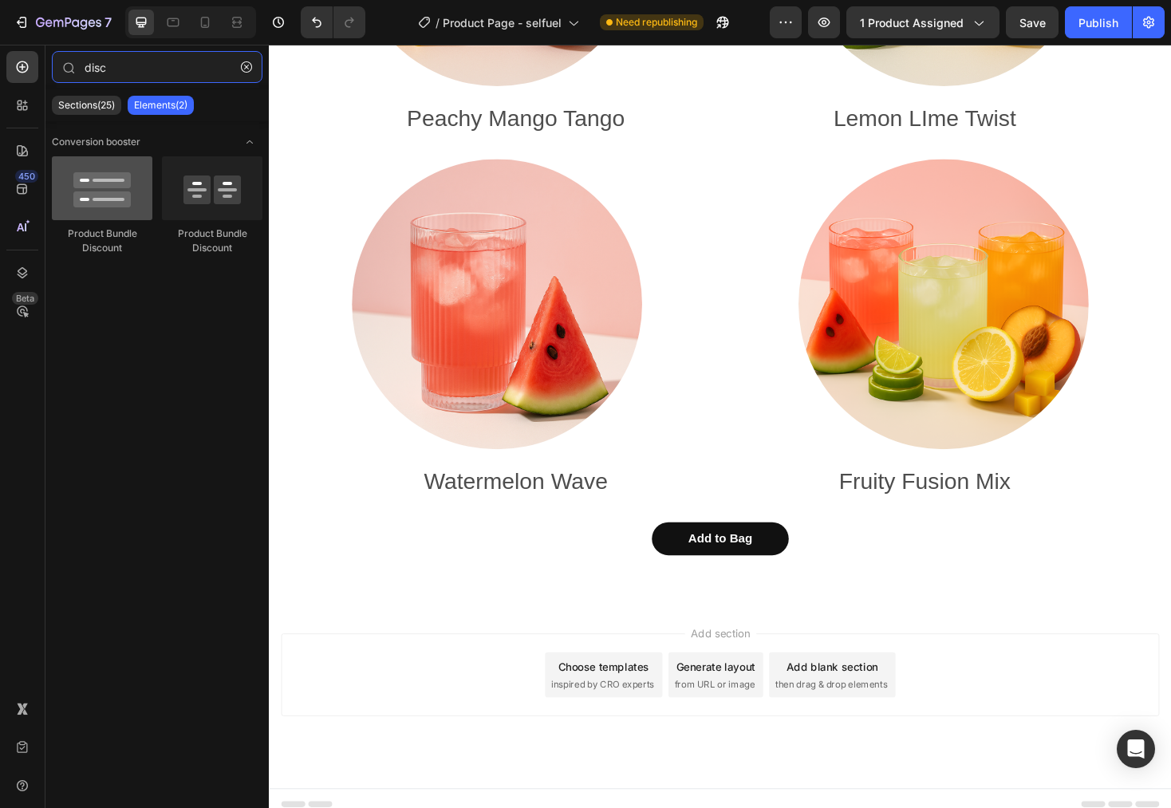
type input "disc"
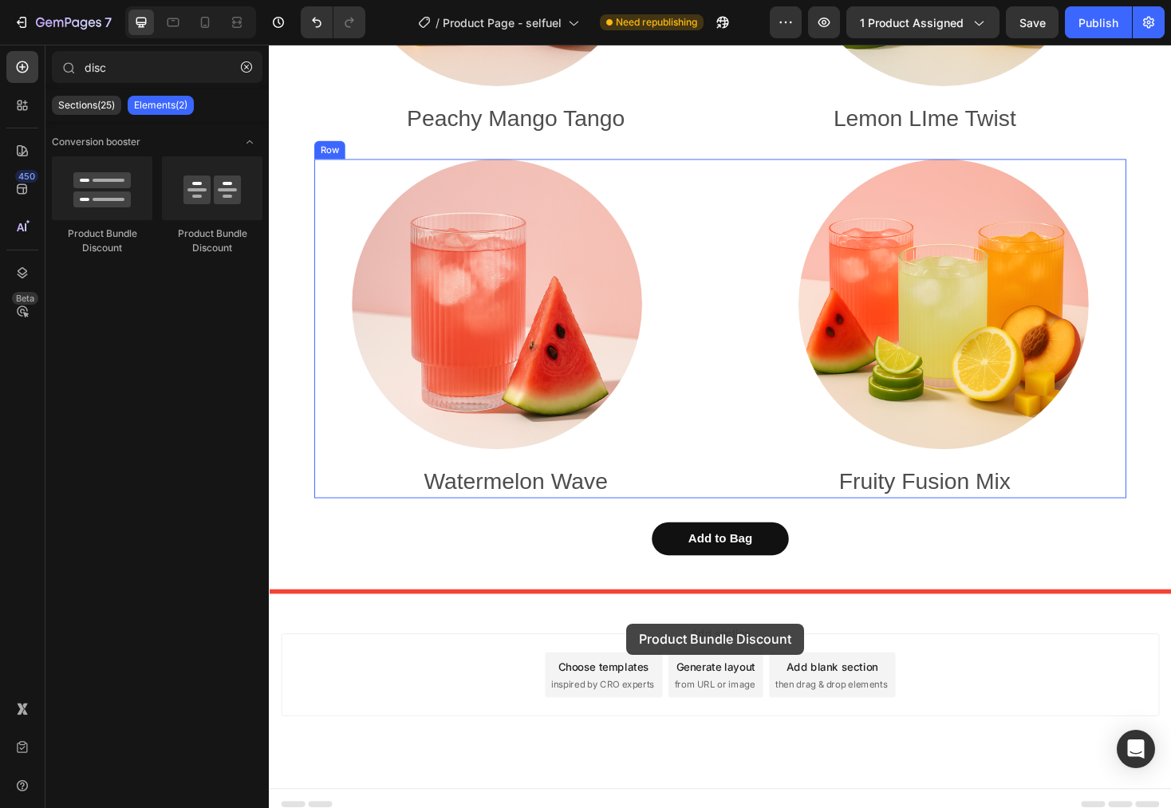
drag, startPoint x: 356, startPoint y: 216, endPoint x: 648, endPoint y: 659, distance: 530.5
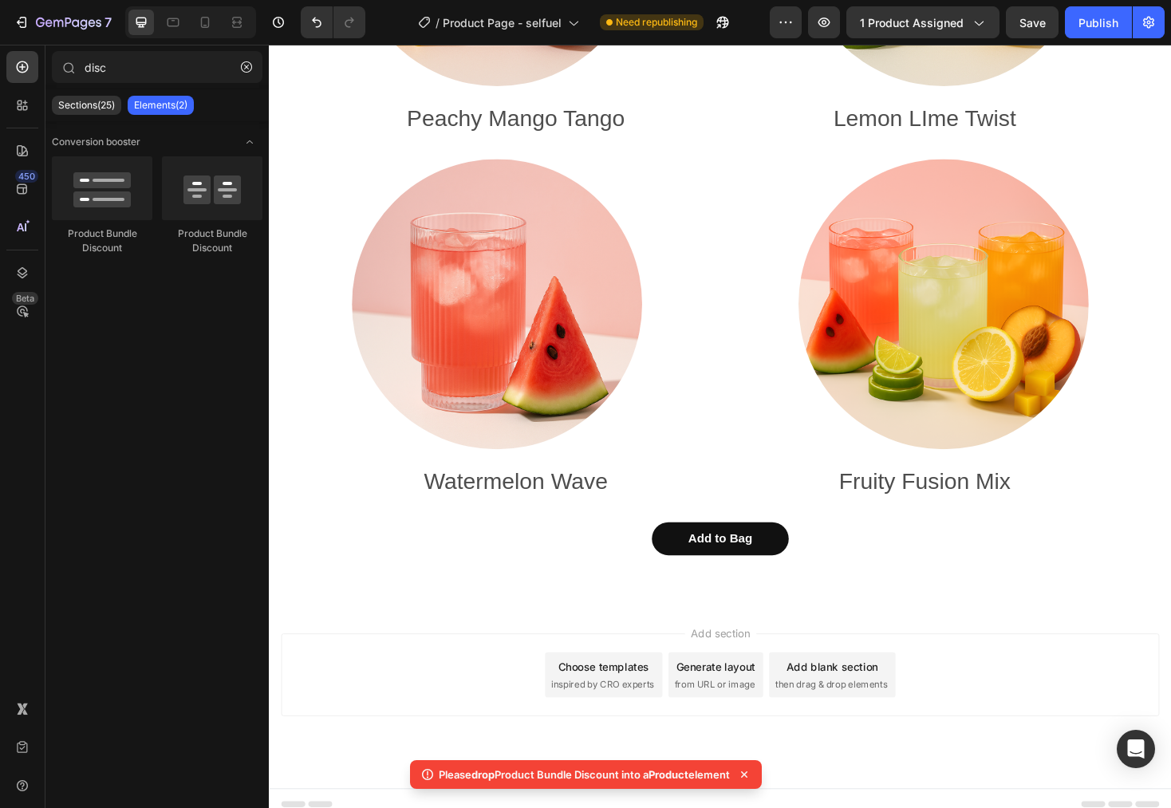
click at [752, 775] on icon at bounding box center [744, 775] width 16 height 16
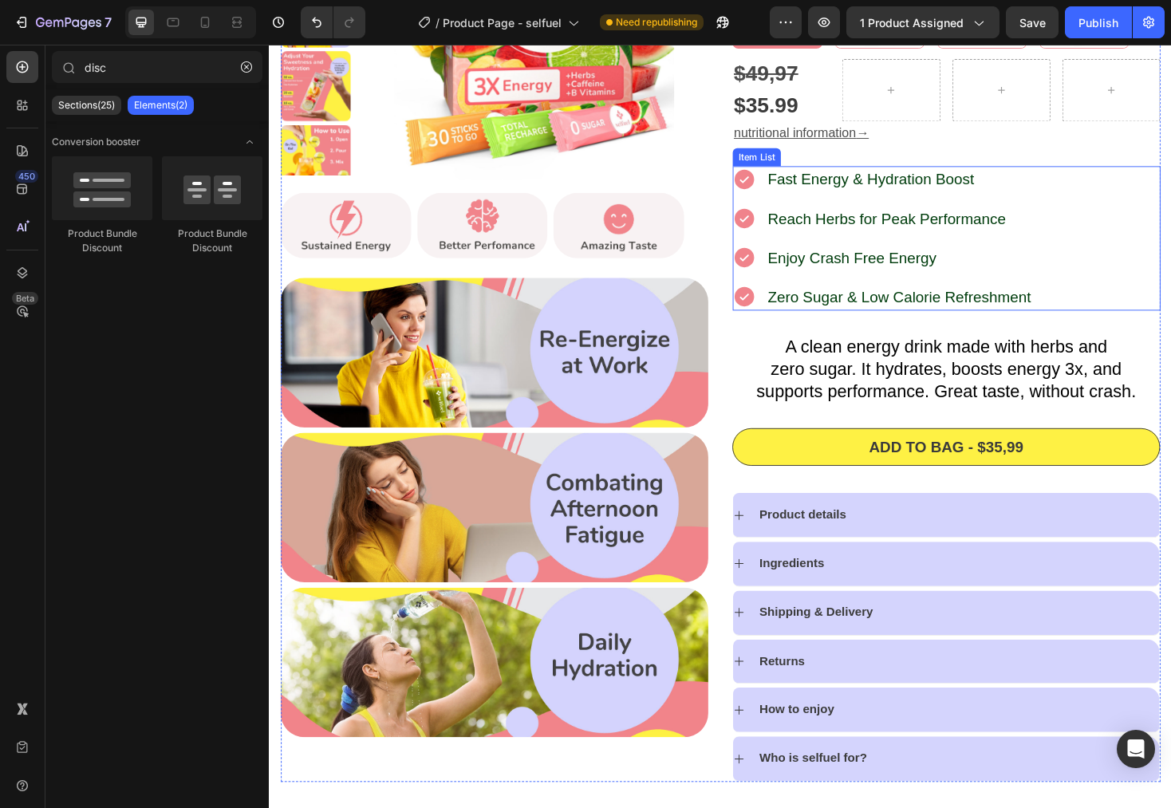
scroll to position [0, 0]
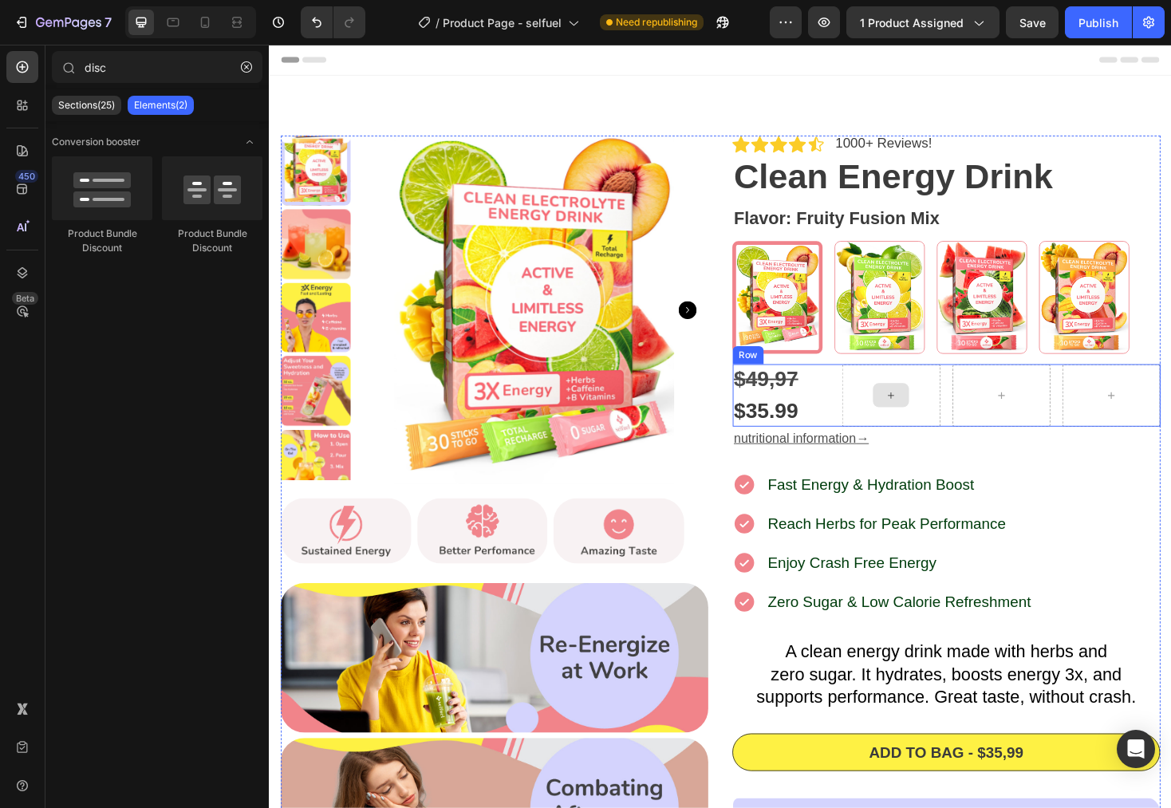
click at [923, 415] on icon at bounding box center [928, 417] width 13 height 14
click at [58, 70] on div at bounding box center [68, 67] width 32 height 32
click at [243, 74] on button "button" at bounding box center [247, 67] width 26 height 26
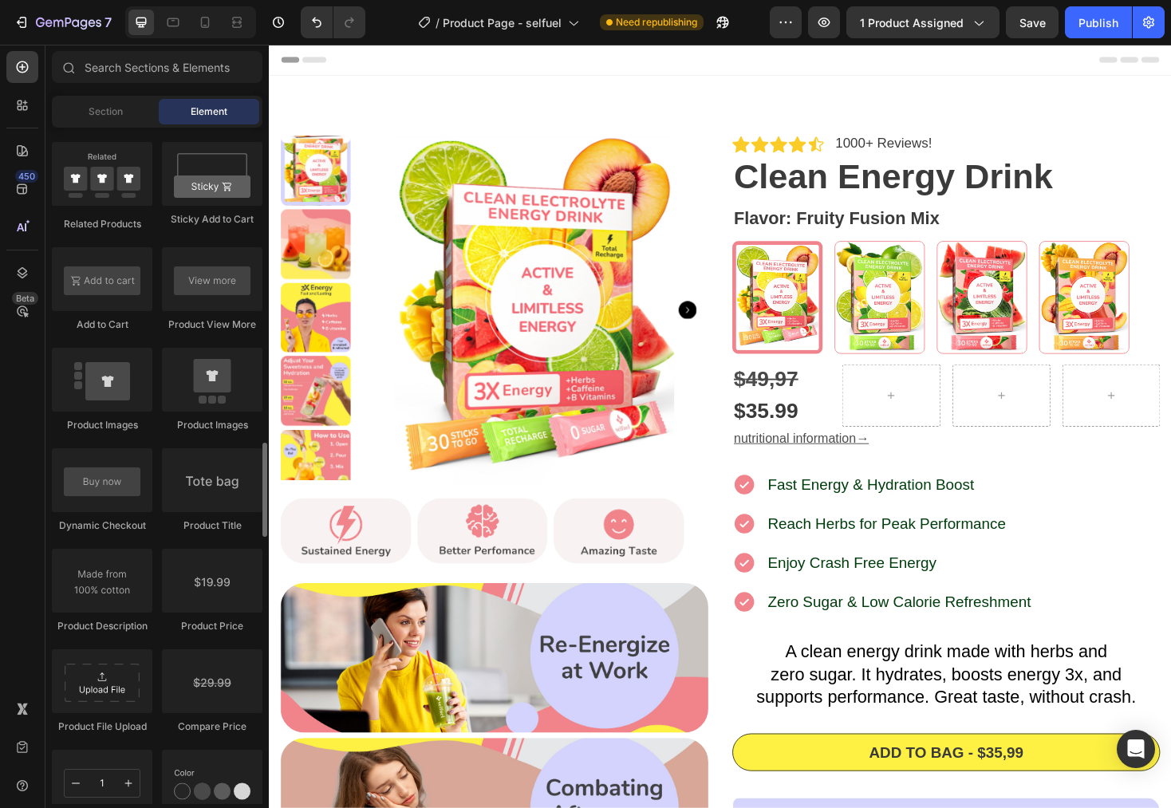
scroll to position [2257, 0]
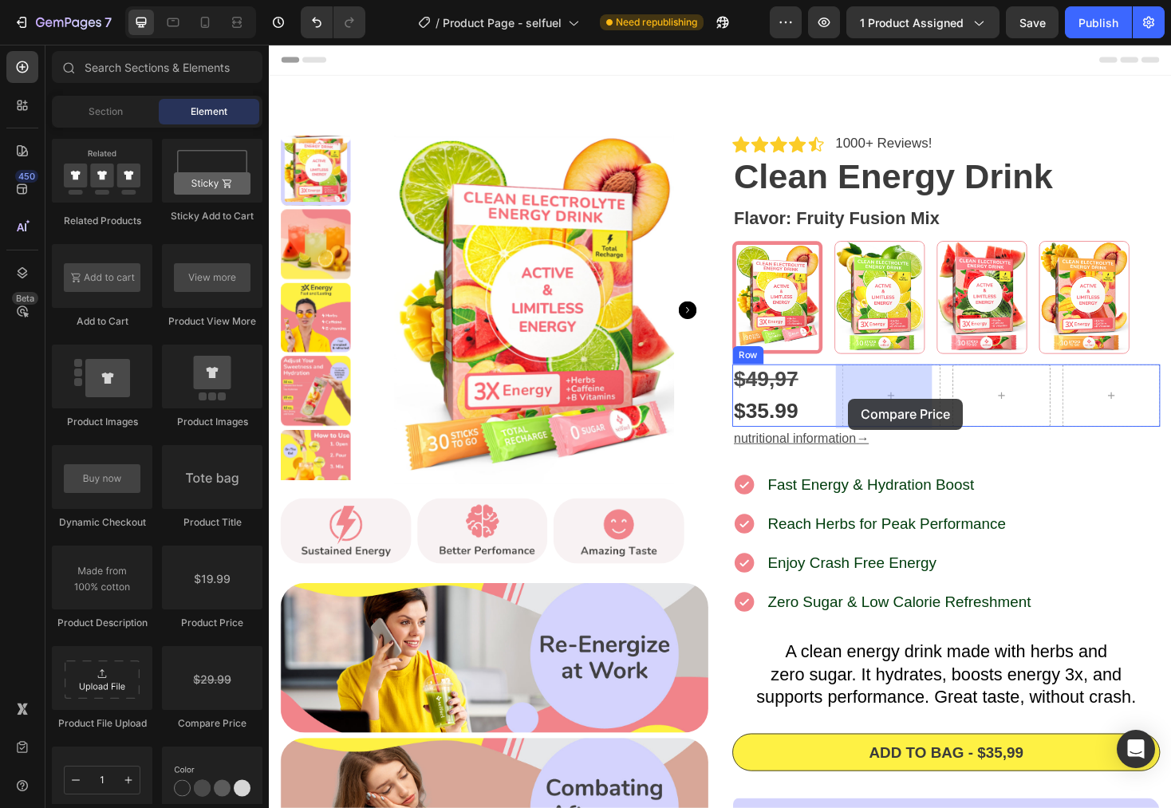
drag, startPoint x: 484, startPoint y: 748, endPoint x: 883, endPoint y: 421, distance: 516.6
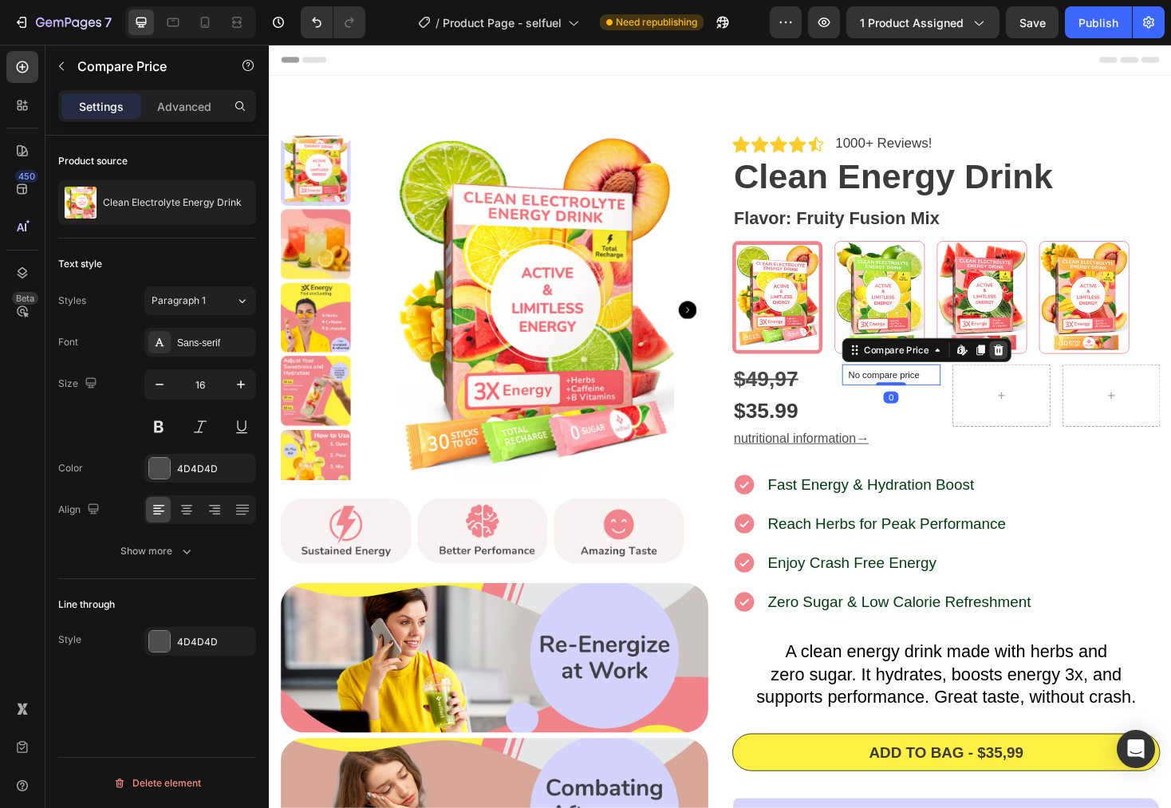
click at [1039, 368] on icon at bounding box center [1043, 368] width 13 height 13
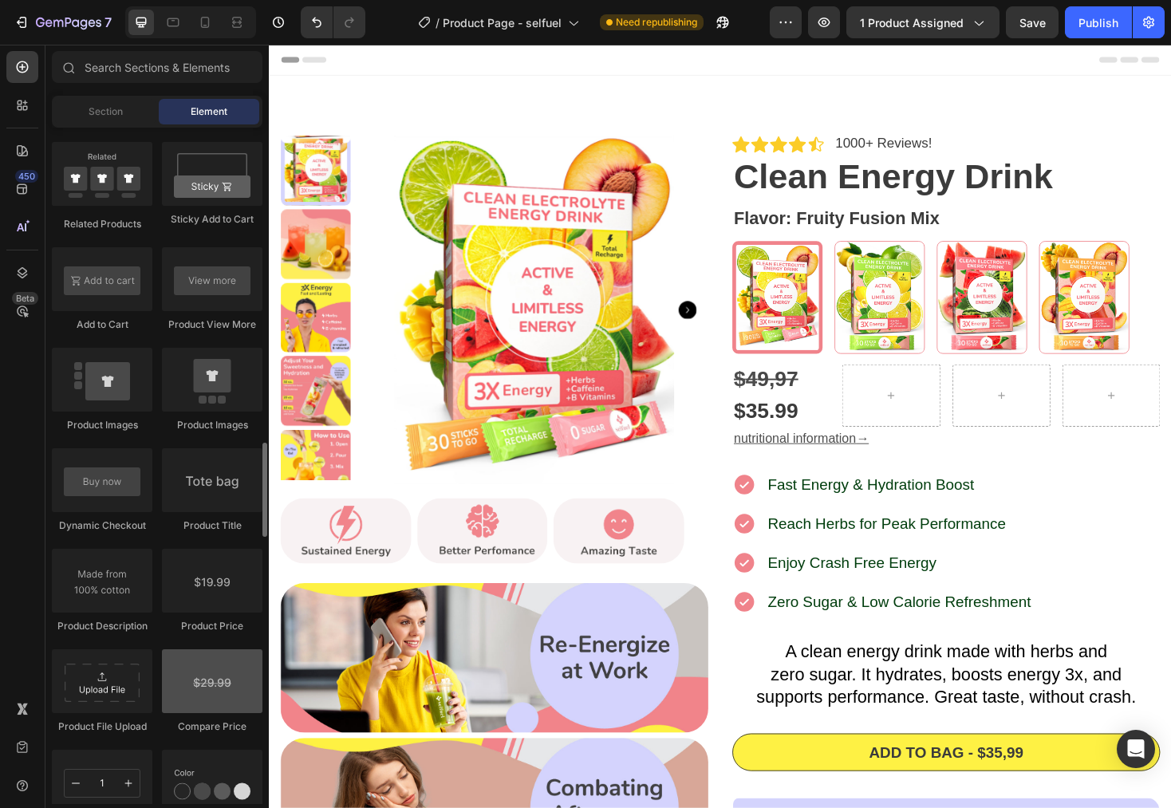
scroll to position [2250, 0]
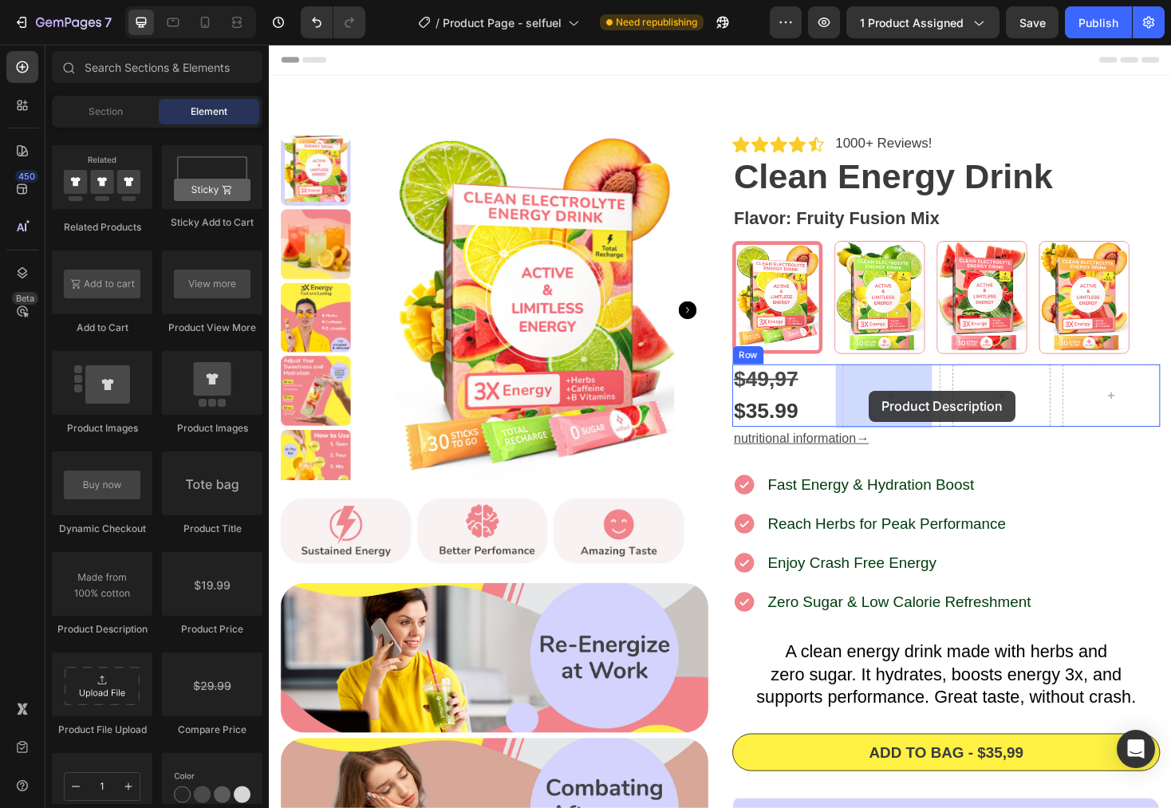
drag, startPoint x: 379, startPoint y: 654, endPoint x: 906, endPoint y: 412, distance: 579.5
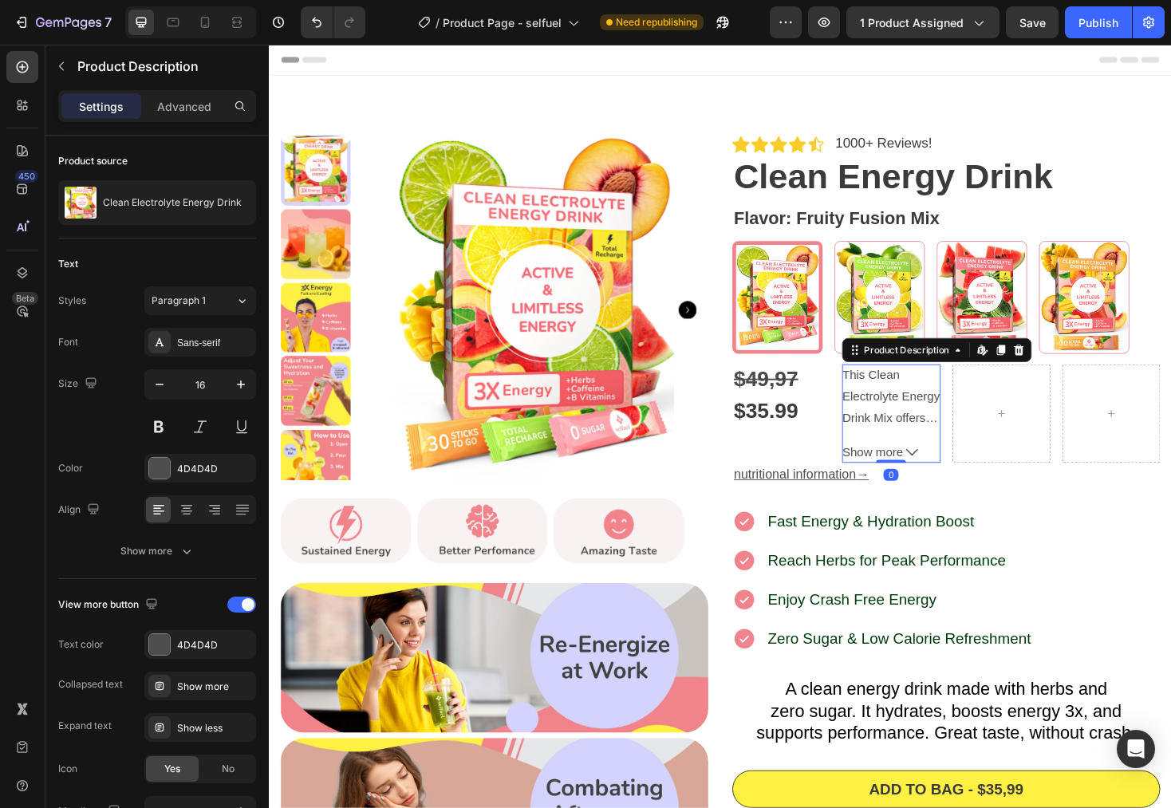
click at [921, 440] on p "This Clean Electrolyte Energy Drink Mix offers a healthy and clean formula that…" at bounding box center [929, 659] width 104 height 542
click at [945, 476] on icon at bounding box center [951, 477] width 13 height 13
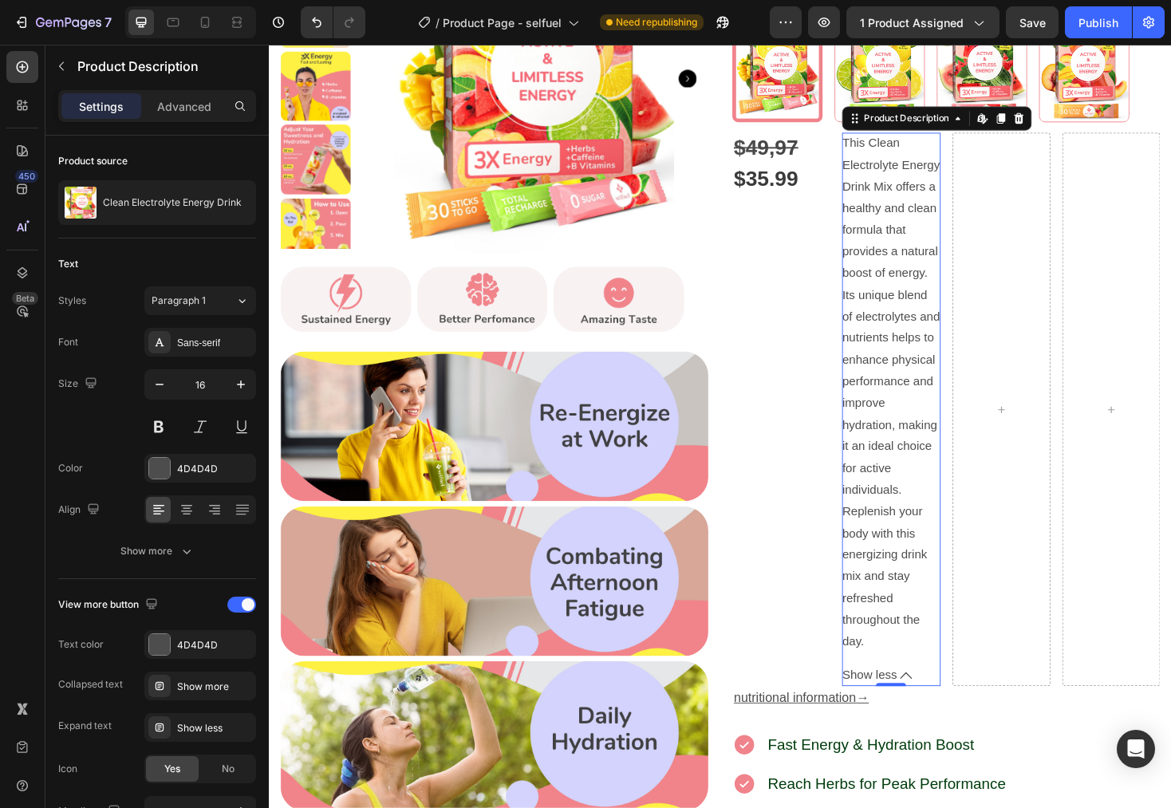
scroll to position [0, 0]
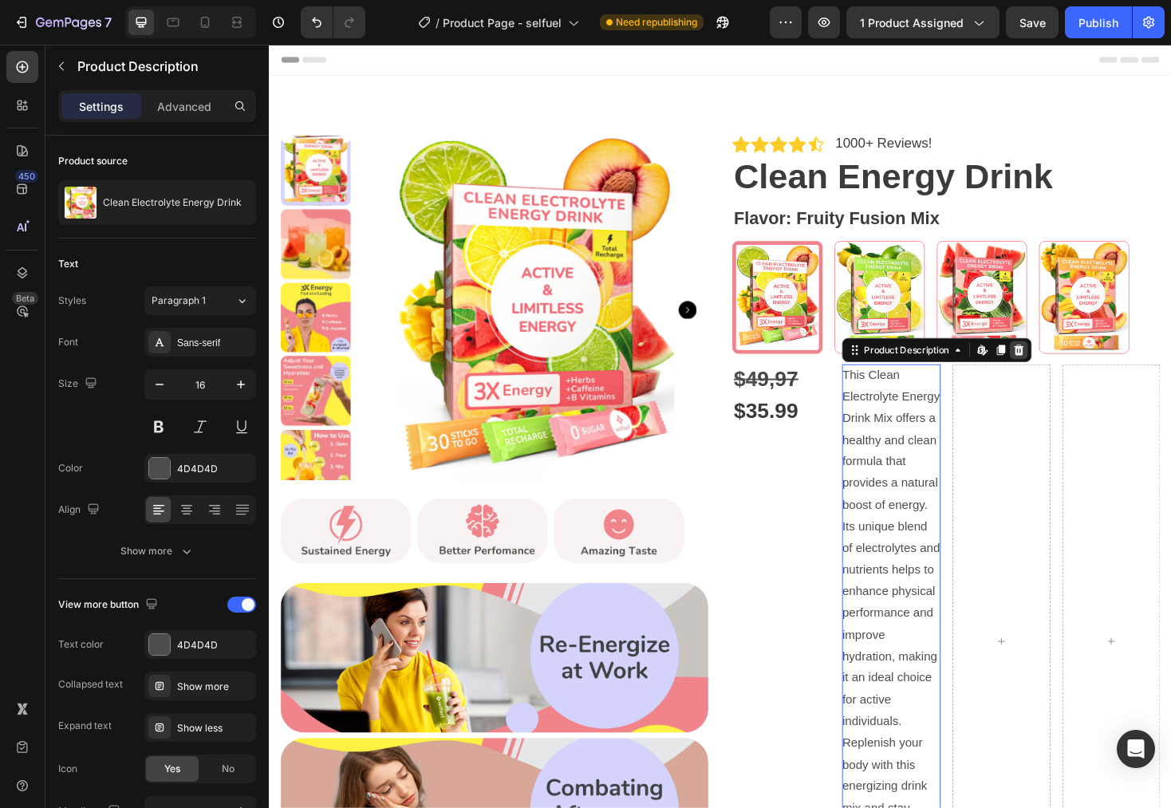
click at [1058, 367] on icon at bounding box center [1064, 368] width 13 height 13
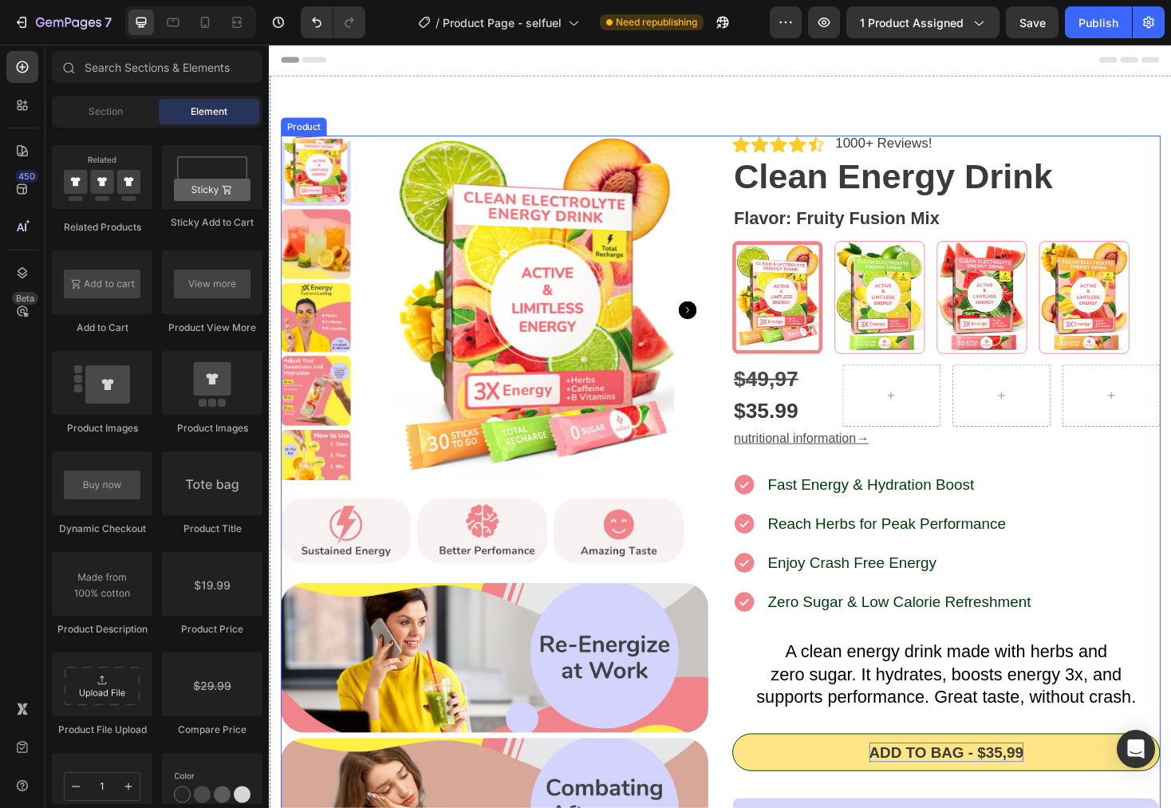
click at [1006, 793] on div "Add to bag - $35,99" at bounding box center [988, 795] width 164 height 21
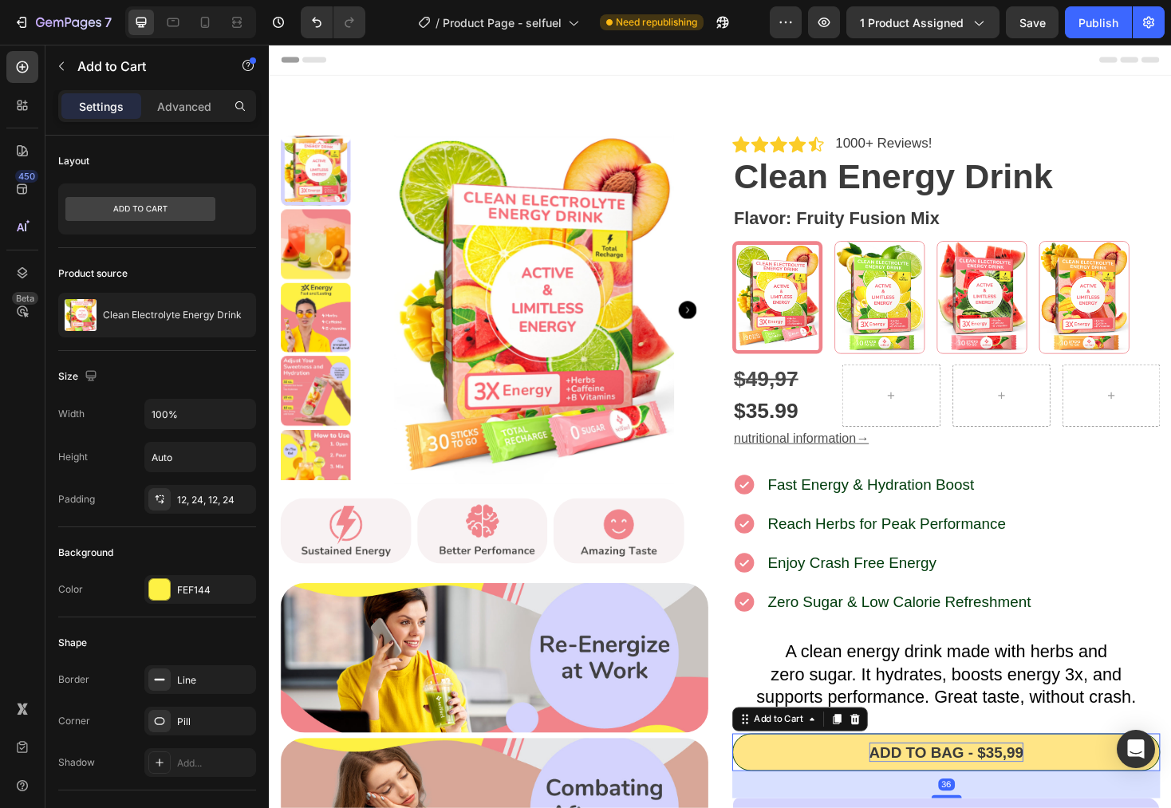
click at [1017, 793] on div "Add to bag - $35,99" at bounding box center [988, 795] width 164 height 21
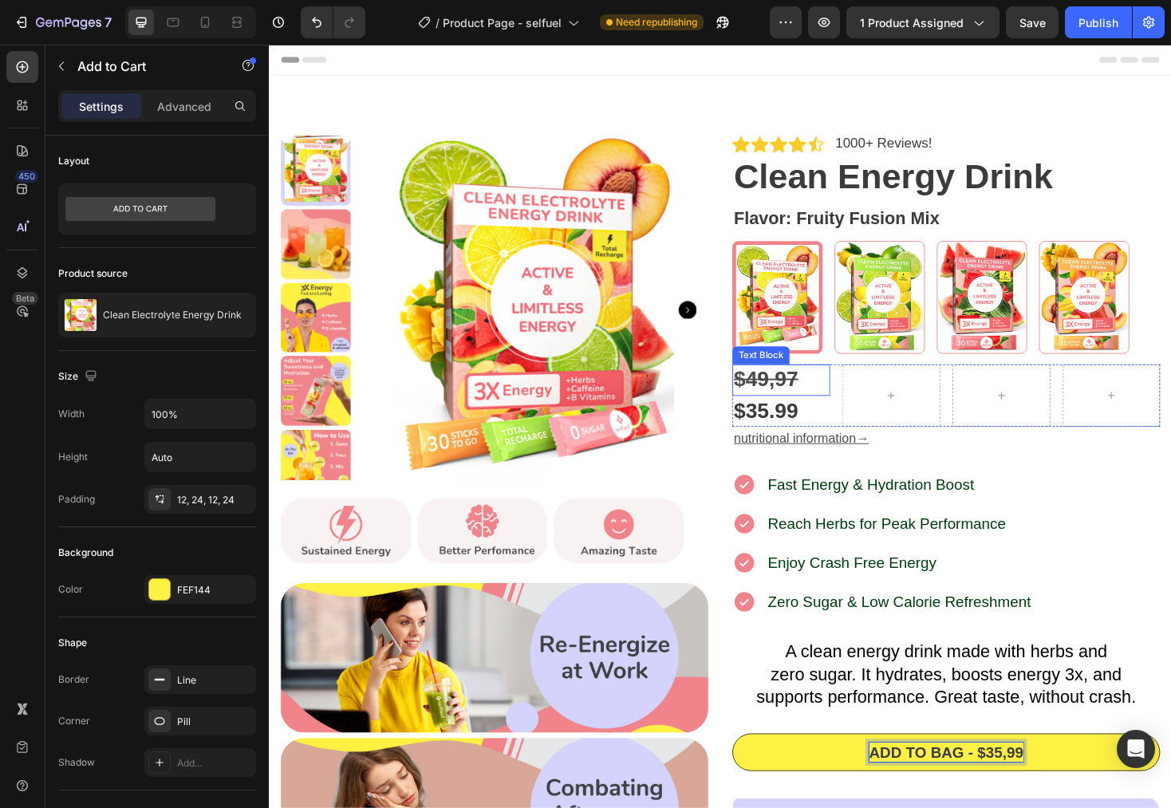
click at [815, 397] on strong "9,97" at bounding box center [809, 399] width 44 height 25
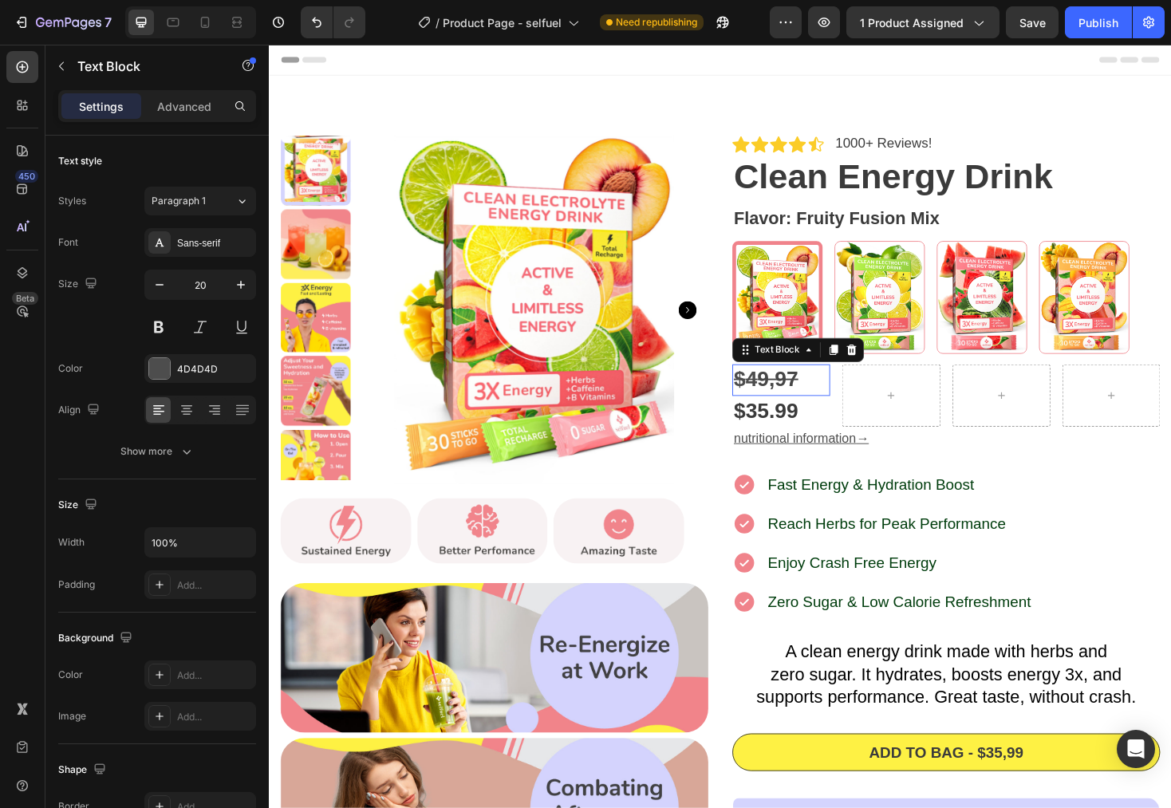
click at [815, 397] on strong "9,97" at bounding box center [809, 399] width 44 height 25
drag, startPoint x: 835, startPoint y: 403, endPoint x: 781, endPoint y: 402, distance: 53.5
click at [781, 402] on p "$ 4 9,97" at bounding box center [812, 400] width 101 height 30
drag, startPoint x: 826, startPoint y: 404, endPoint x: 757, endPoint y: 401, distance: 68.7
click at [762, 401] on p "$ 4 9,97" at bounding box center [812, 400] width 101 height 30
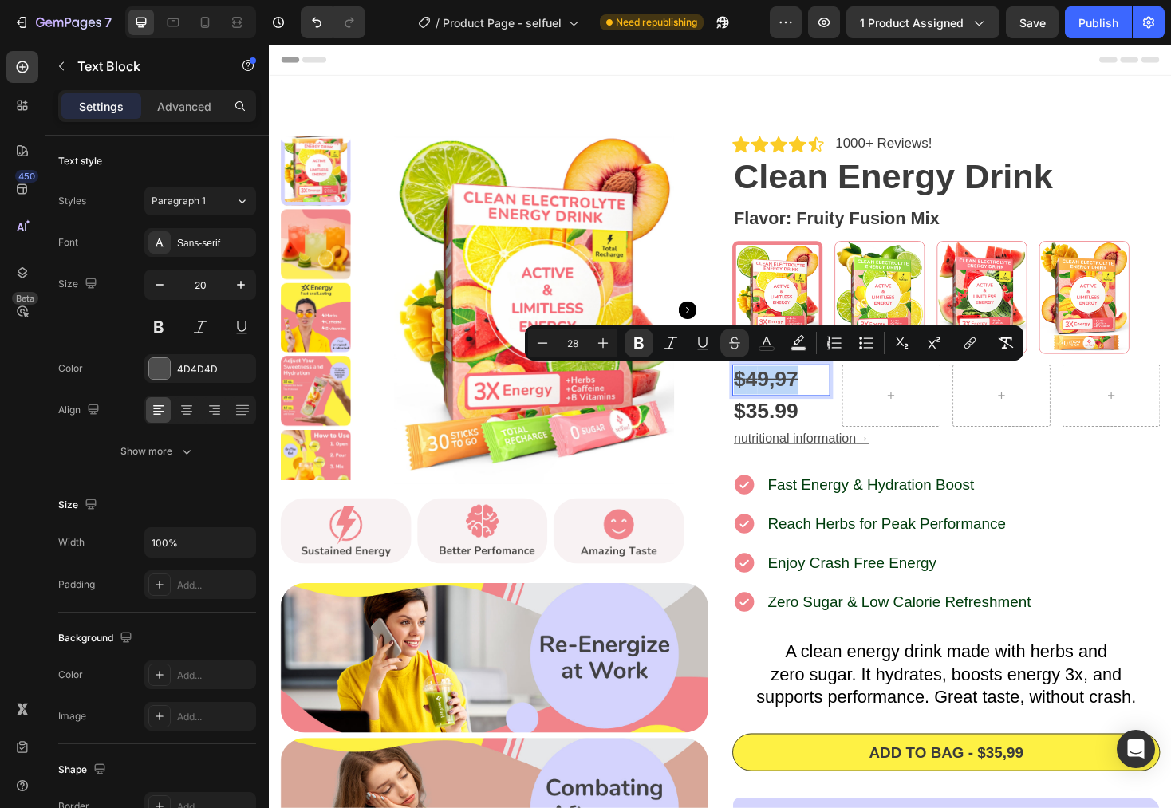
copy p "$ 4 9,97"
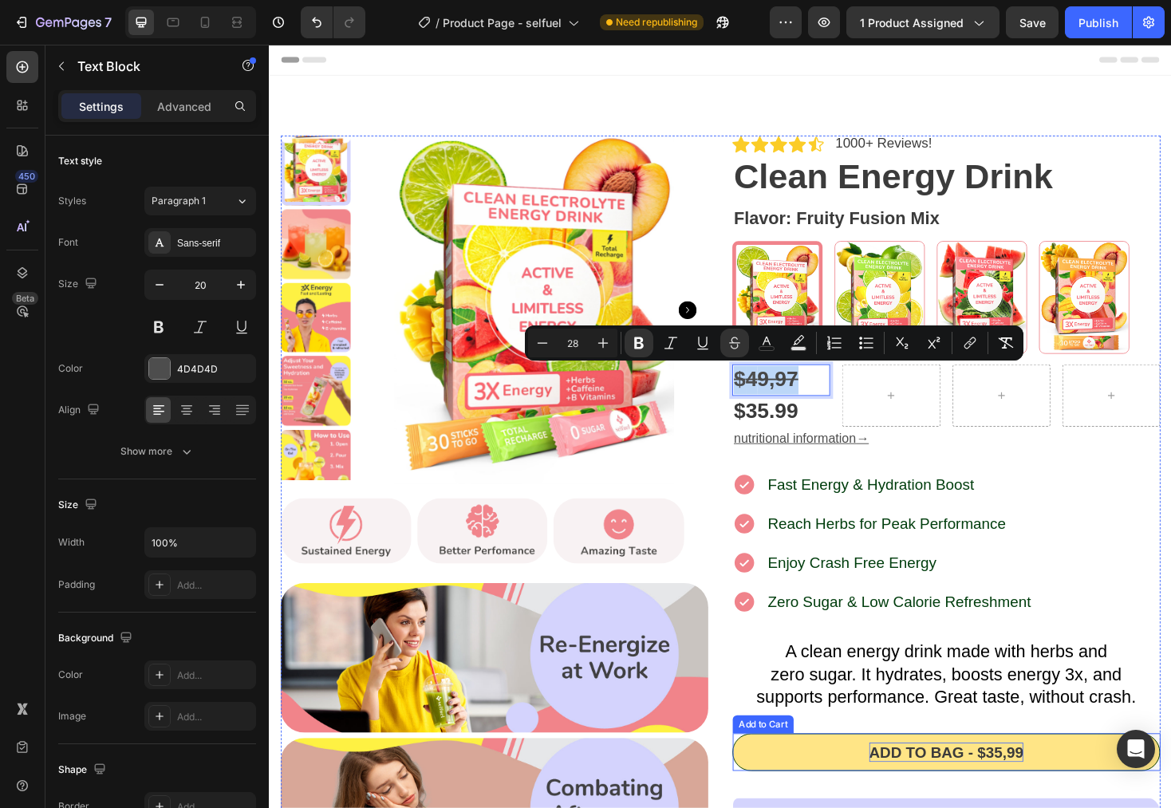
click at [1044, 804] on p "Add to bag - $35,99" at bounding box center [988, 795] width 164 height 21
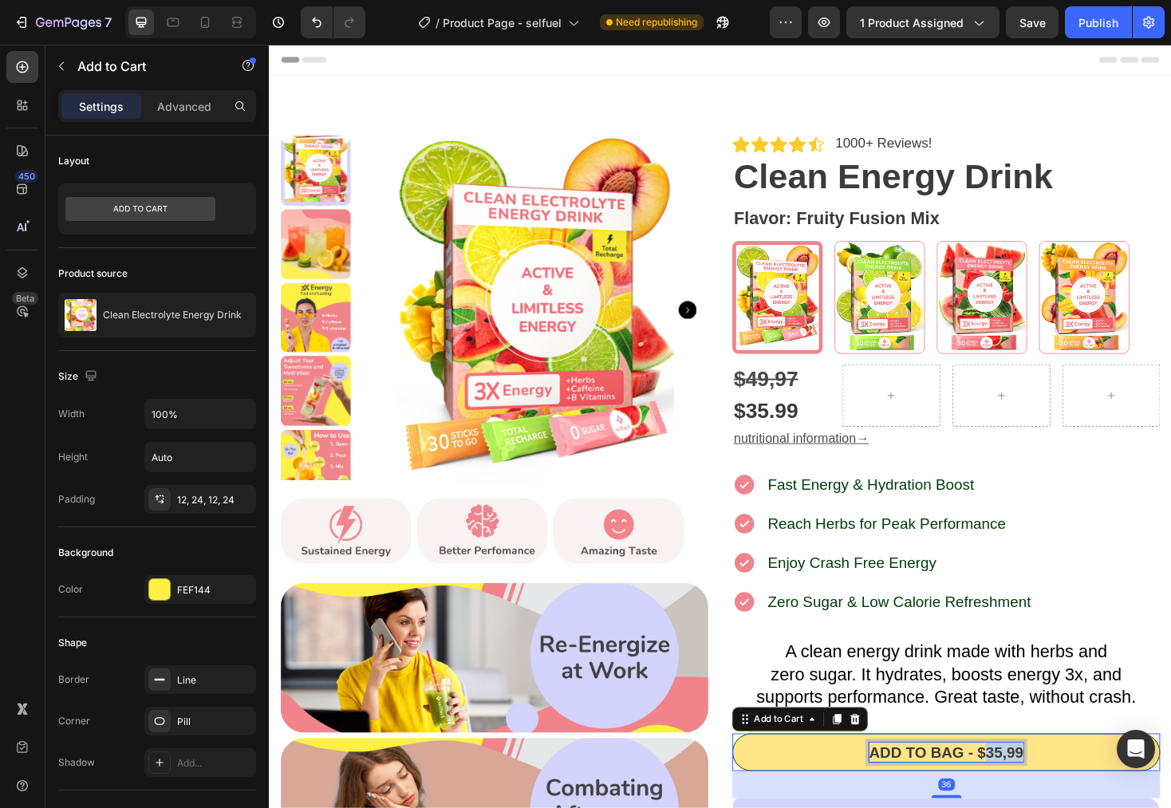
click at [1019, 798] on p "Add to bag - $35,99" at bounding box center [988, 795] width 164 height 21
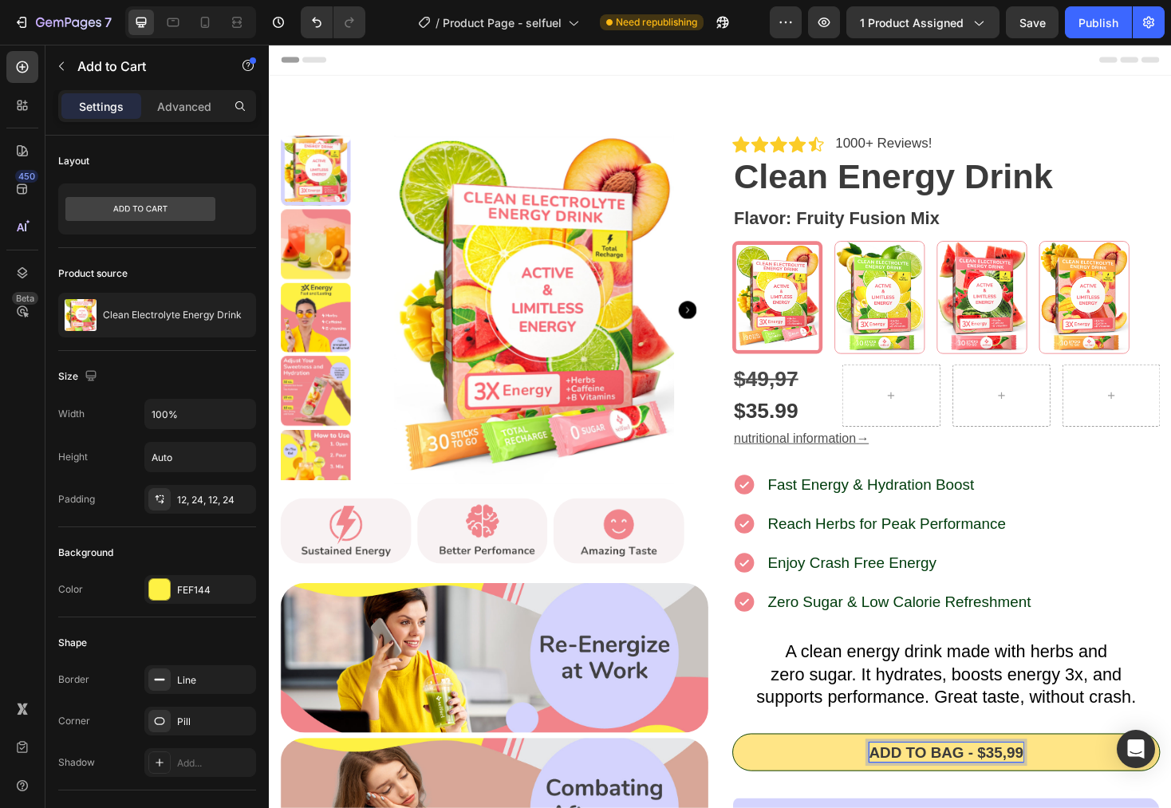
click at [1014, 796] on p "Add to bag - $35,99" at bounding box center [988, 795] width 164 height 21
drag, startPoint x: 1046, startPoint y: 798, endPoint x: 979, endPoint y: 800, distance: 67.1
click at [979, 800] on p "Add to bag - $4 9,97 $35,99" at bounding box center [987, 796] width 227 height 22
click at [1029, 800] on strong "9,97" at bounding box center [1031, 795] width 44 height 25
drag, startPoint x: 1042, startPoint y: 800, endPoint x: 978, endPoint y: 796, distance: 64.0
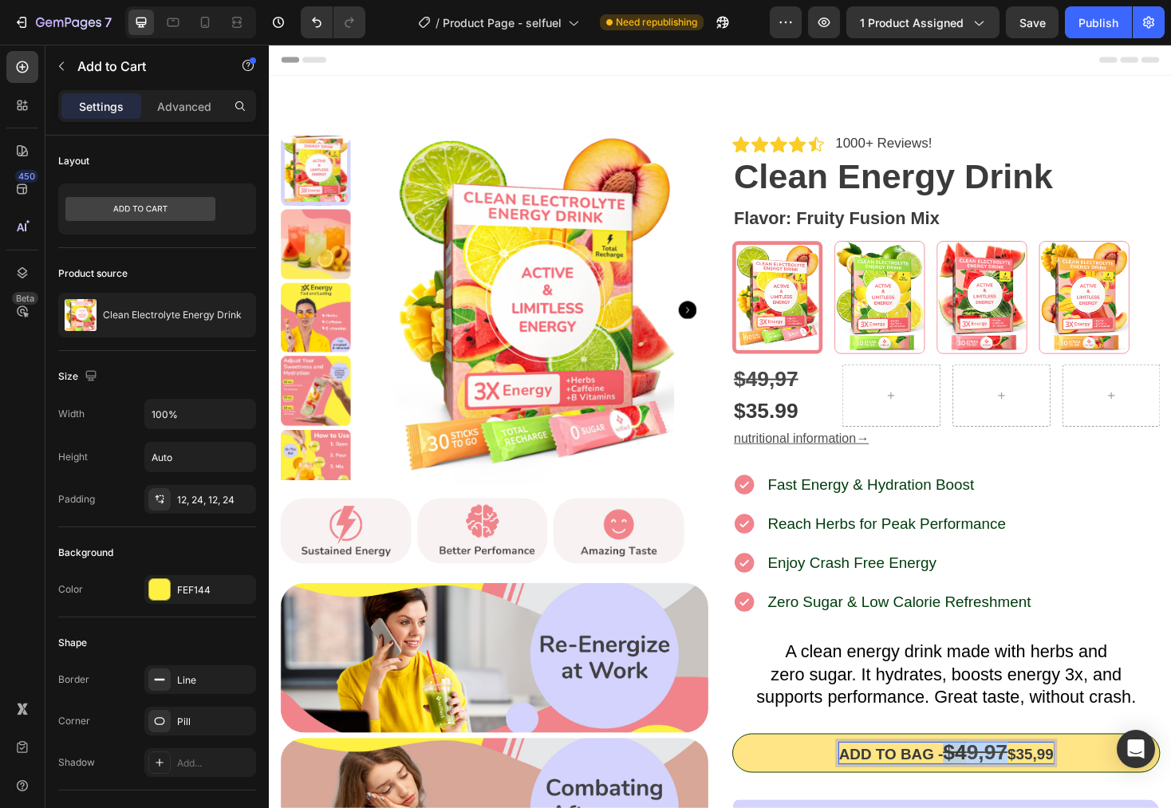
click at [978, 796] on p "Add to bag - $4 9,97 $35,99" at bounding box center [987, 796] width 227 height 22
click at [1071, 808] on p "Add to bag - $4 9,97 $35,99" at bounding box center [987, 796] width 227 height 22
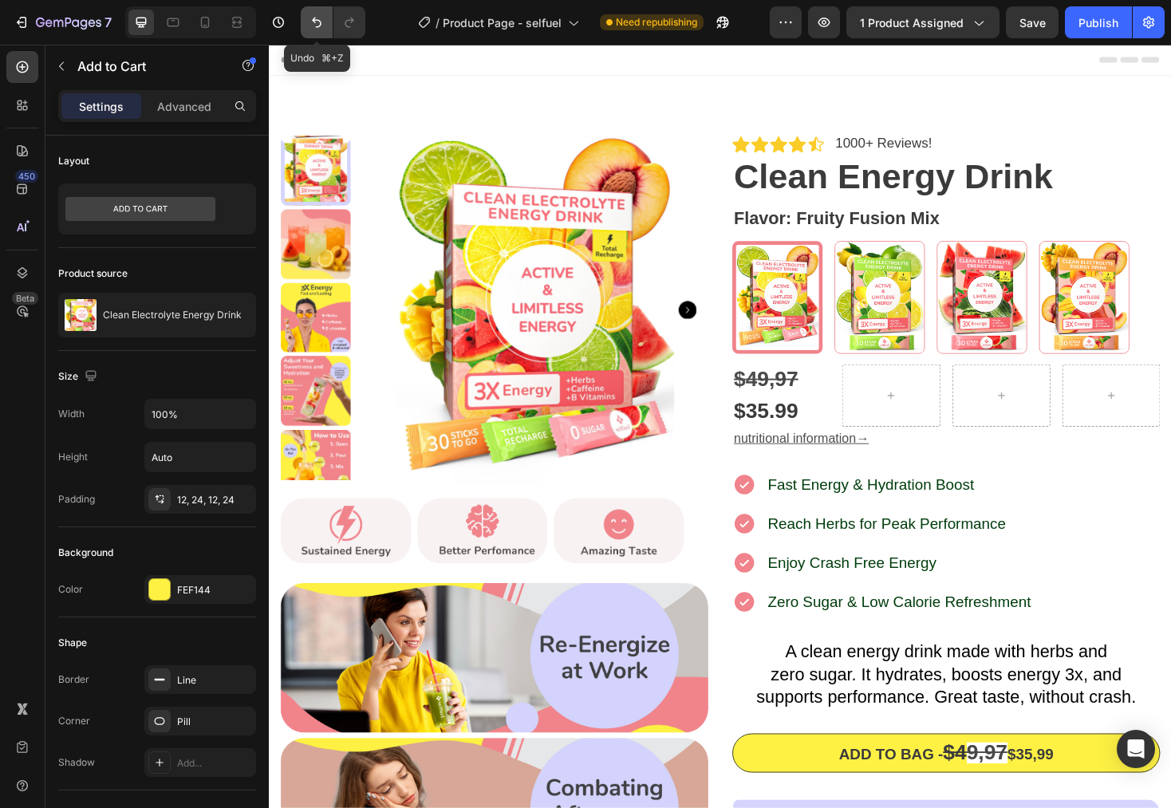
click at [327, 20] on button "Undo/Redo" at bounding box center [317, 22] width 32 height 32
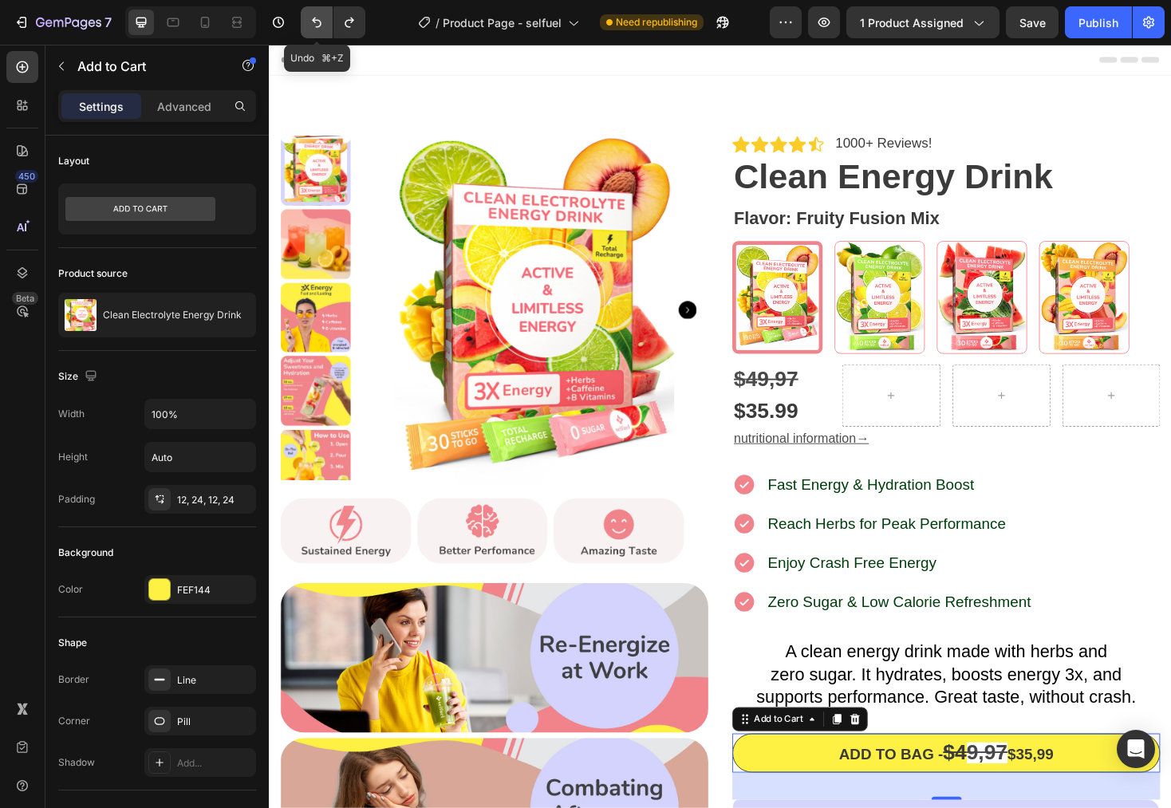
click at [319, 23] on icon "Undo/Redo" at bounding box center [317, 22] width 16 height 16
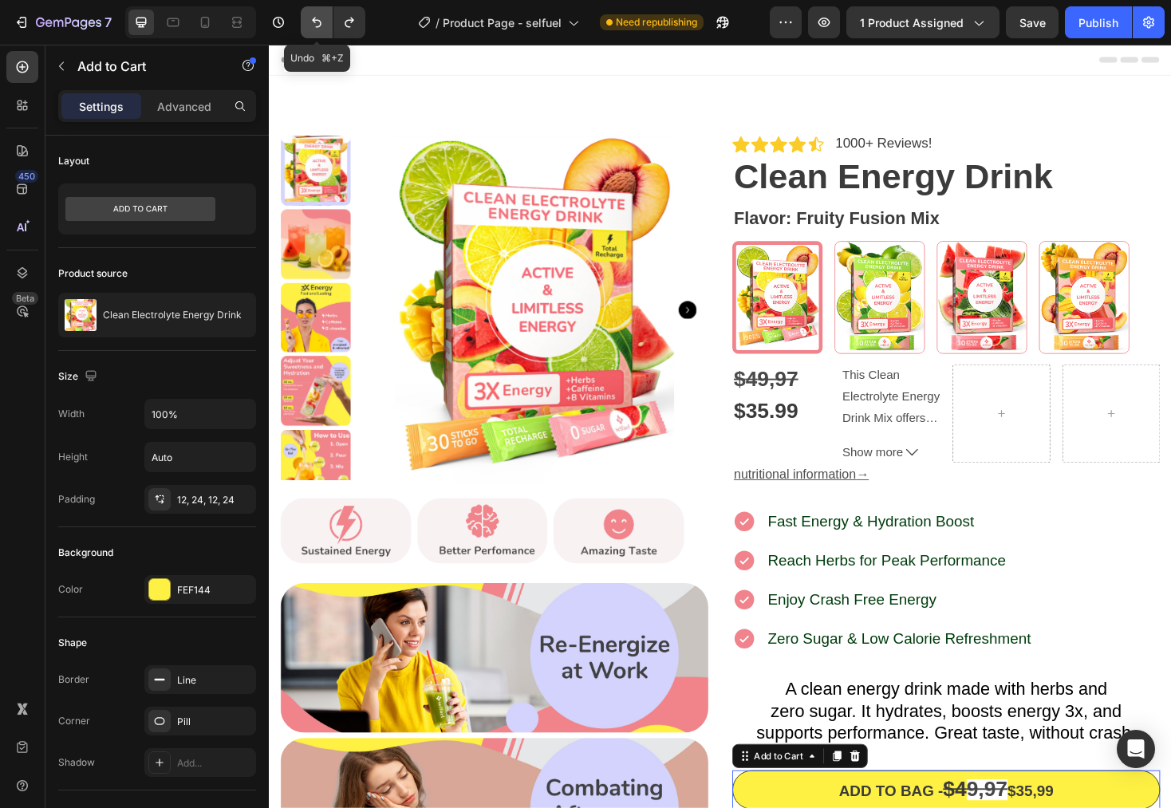
click at [319, 23] on icon "Undo/Redo" at bounding box center [317, 22] width 16 height 16
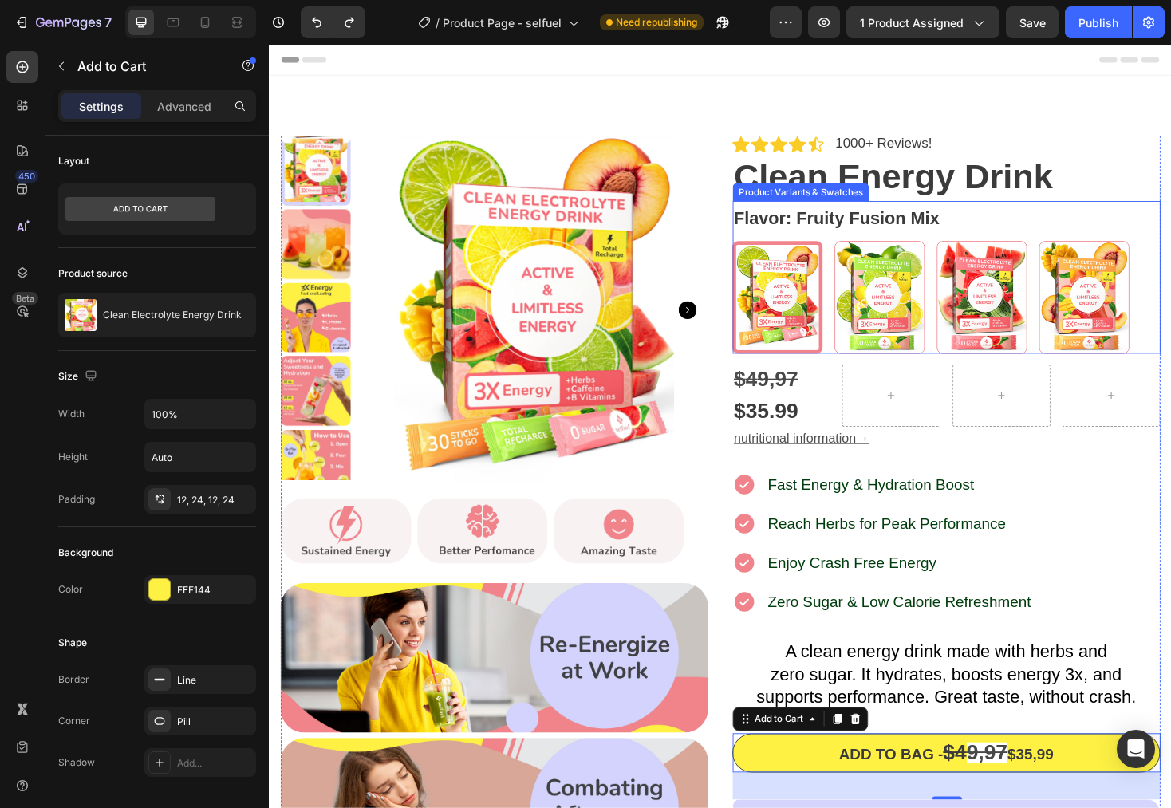
scroll to position [278, 0]
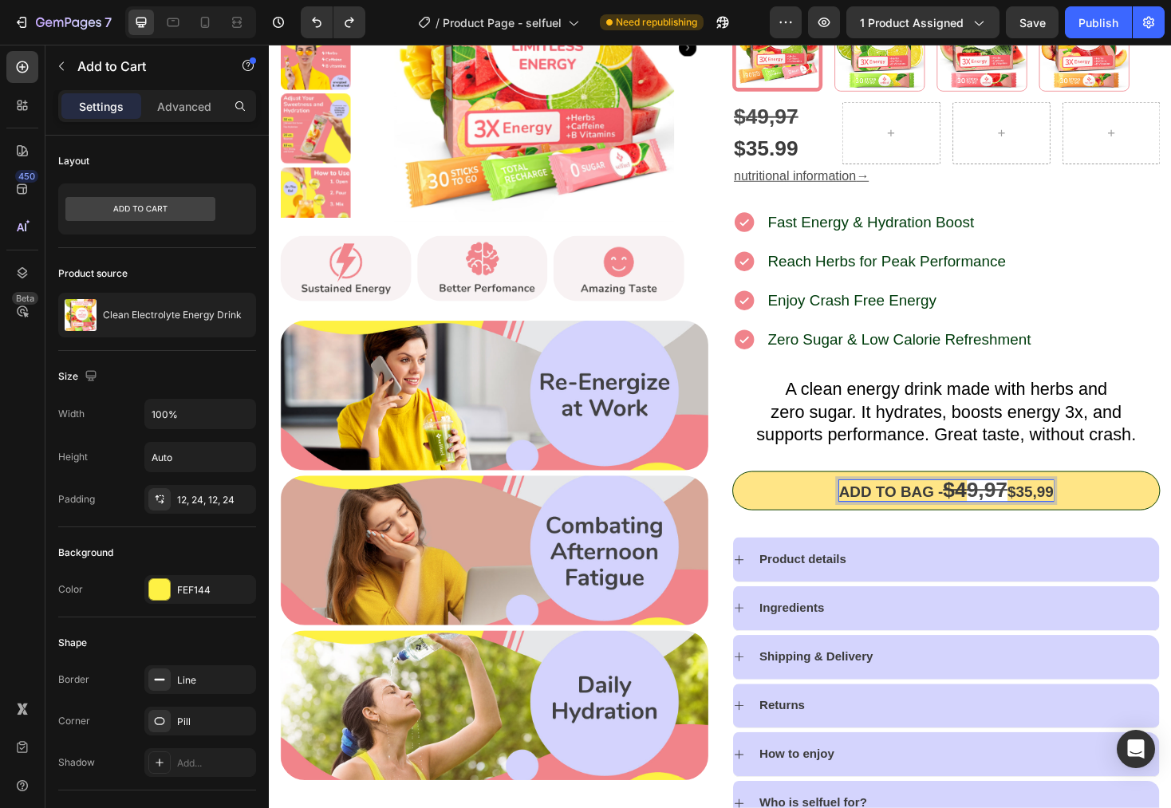
click at [1049, 523] on p "Add to bag - $4 9,97 $35,99" at bounding box center [987, 518] width 227 height 22
drag, startPoint x: 1048, startPoint y: 522, endPoint x: 981, endPoint y: 519, distance: 67.1
click at [981, 519] on p "Add to bag - $4 9,97 $35,99" at bounding box center [987, 518] width 227 height 22
click at [1056, 525] on p "Add to bag - $35,99" at bounding box center [988, 517] width 164 height 21
click at [1048, 519] on p "Add to bag - $35,99$49,97" at bounding box center [987, 517] width 212 height 21
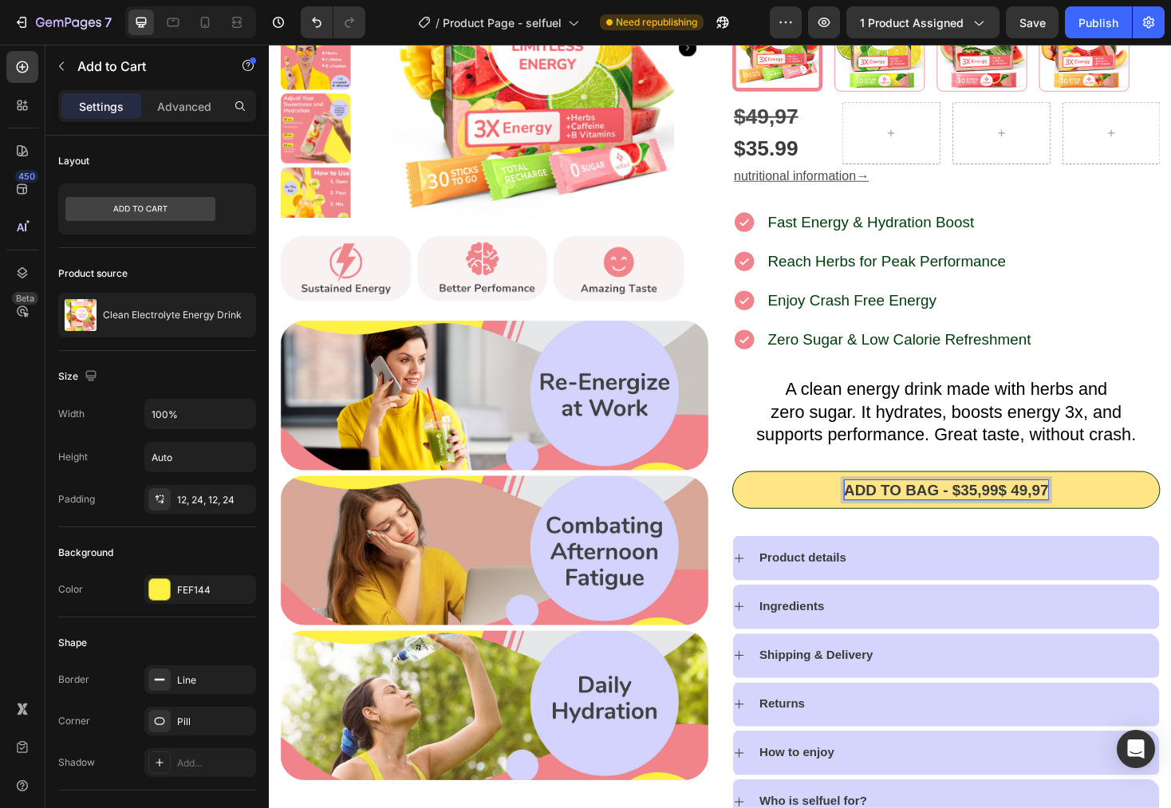
click at [760, 497] on button "Add to bag - $35,99$ 49,97" at bounding box center [987, 517] width 454 height 40
drag, startPoint x: 1052, startPoint y: 519, endPoint x: 1102, endPoint y: 518, distance: 50.3
click at [1102, 518] on button "Add to bag - $35,99$ 49,97" at bounding box center [987, 517] width 454 height 40
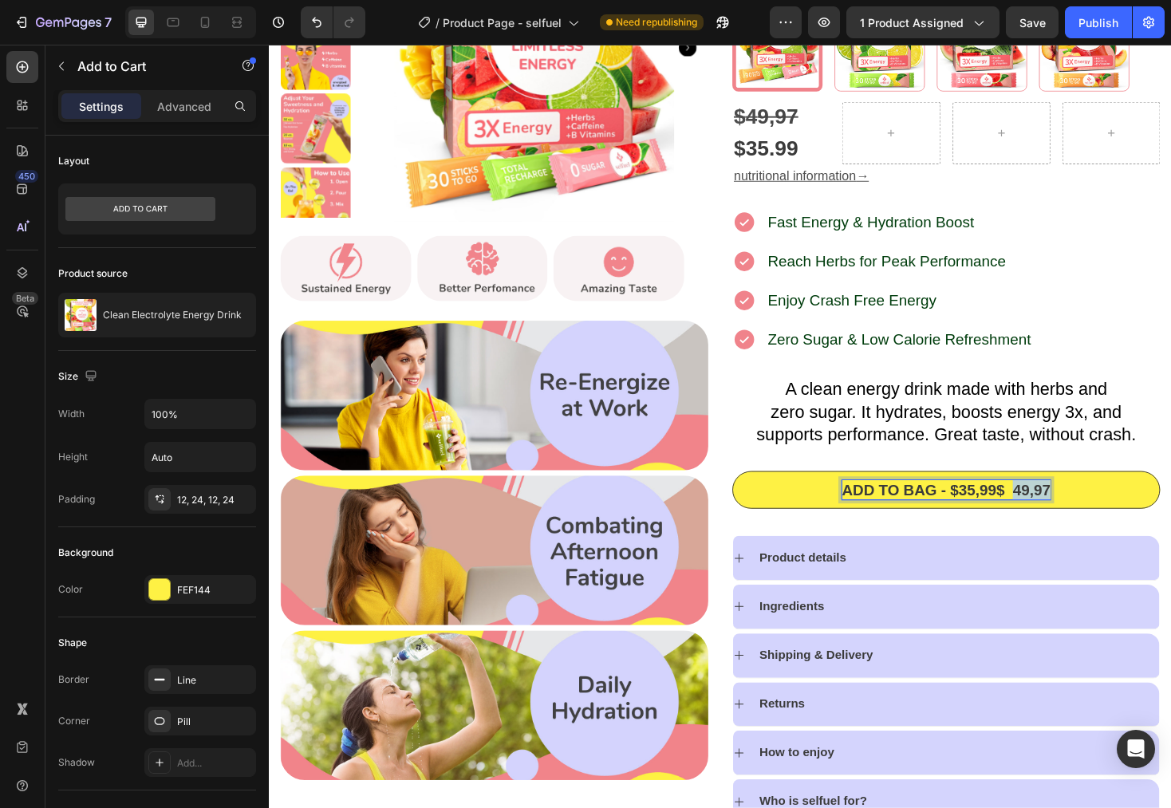
click at [1061, 523] on p "Add to bag - $35,99$ 49,97" at bounding box center [988, 517] width 222 height 21
drag, startPoint x: 1052, startPoint y: 519, endPoint x: 1088, endPoint y: 519, distance: 36.7
click at [1088, 519] on p "Add to bag - $35,99$ 49,97" at bounding box center [988, 517] width 222 height 21
click at [1160, 476] on div "Icon Icon Icon Icon Icon Icon List 1000+ Reviews! Text Block Row Clean Energy D…" at bounding box center [987, 367] width 454 height 1009
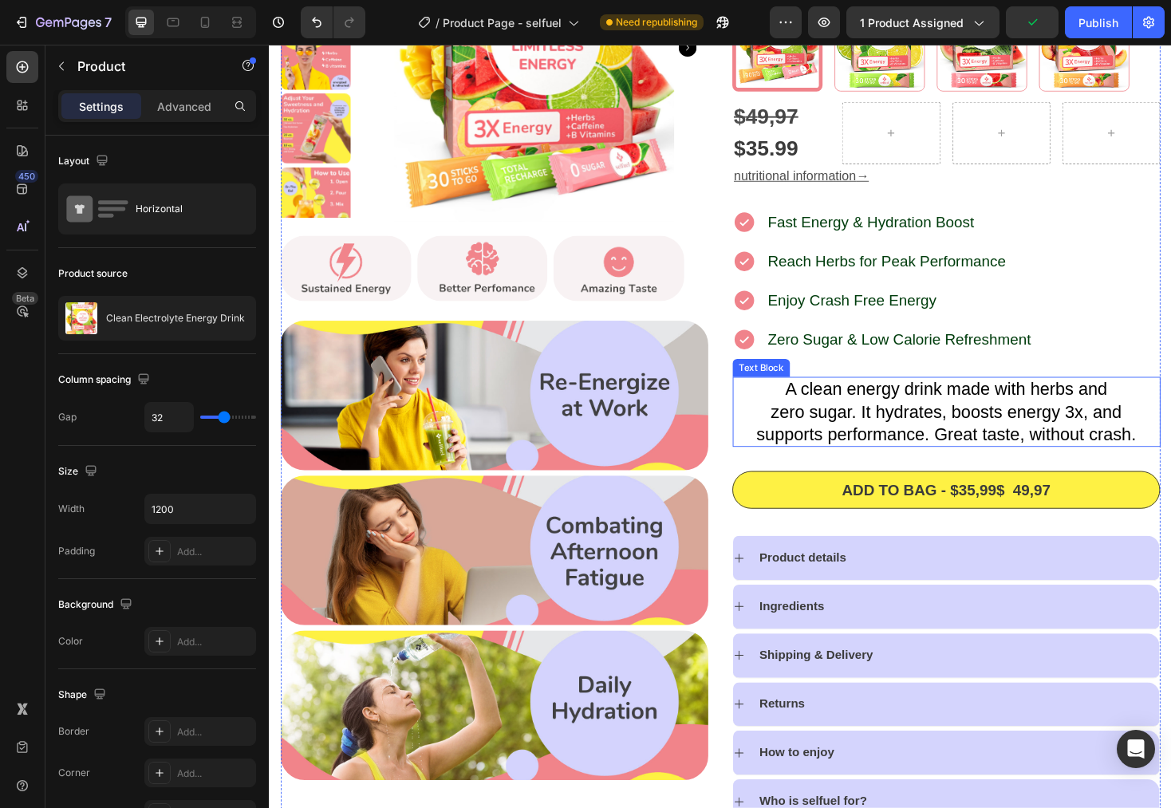
scroll to position [275, 0]
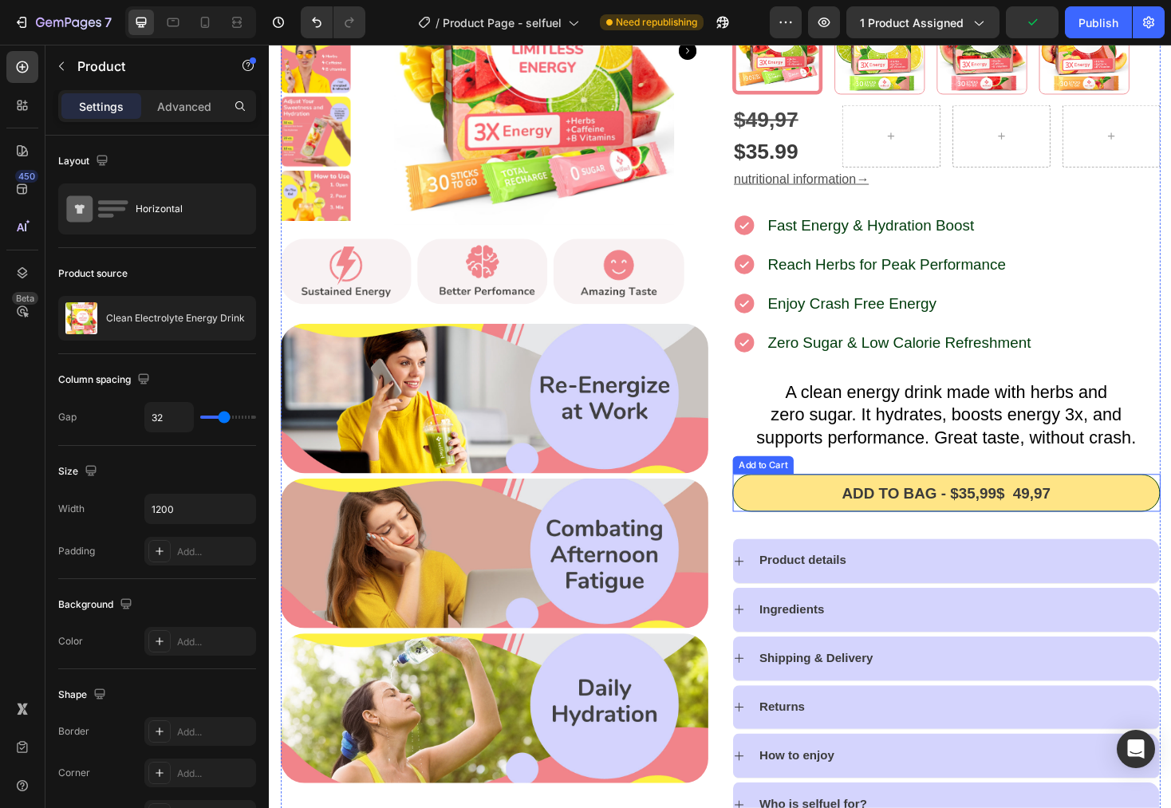
click at [1033, 535] on button "Add to bag - $35,99$ 49,97" at bounding box center [987, 520] width 454 height 40
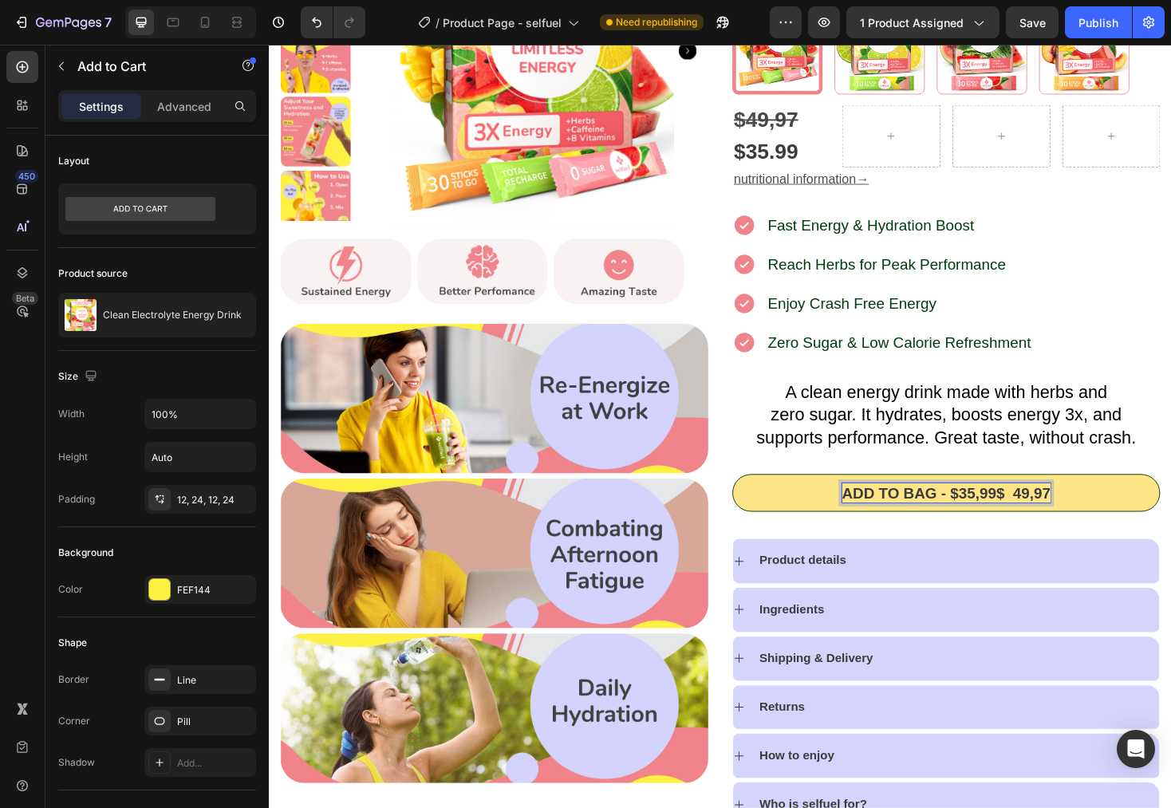
click at [1032, 523] on p "Add to bag - $35,99$ 49,97" at bounding box center [988, 520] width 222 height 21
click at [760, 500] on button "Add to bag - $35,99 $ 49,97" at bounding box center [987, 520] width 454 height 40
click at [1060, 523] on p "Add to bag - $35,99. $ 49,97" at bounding box center [987, 520] width 231 height 21
click at [1037, 527] on p "Add to bag - $35,99. $49,97" at bounding box center [988, 520] width 222 height 21
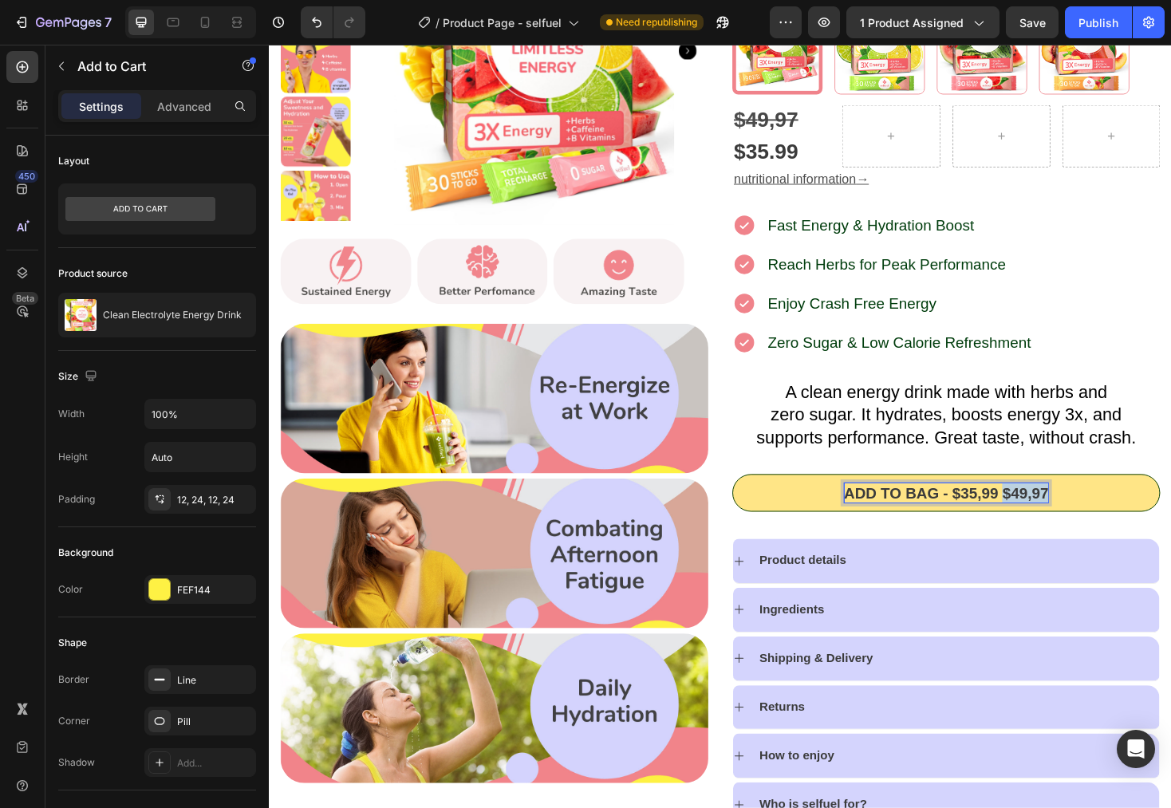
drag, startPoint x: 1041, startPoint y: 523, endPoint x: 1085, endPoint y: 522, distance: 43.9
click at [1085, 522] on p "Add to bag - $35,99 $49,97" at bounding box center [987, 520] width 217 height 21
click at [1064, 522] on p "Add to bag - $35,99 $49,97" at bounding box center [987, 520] width 217 height 21
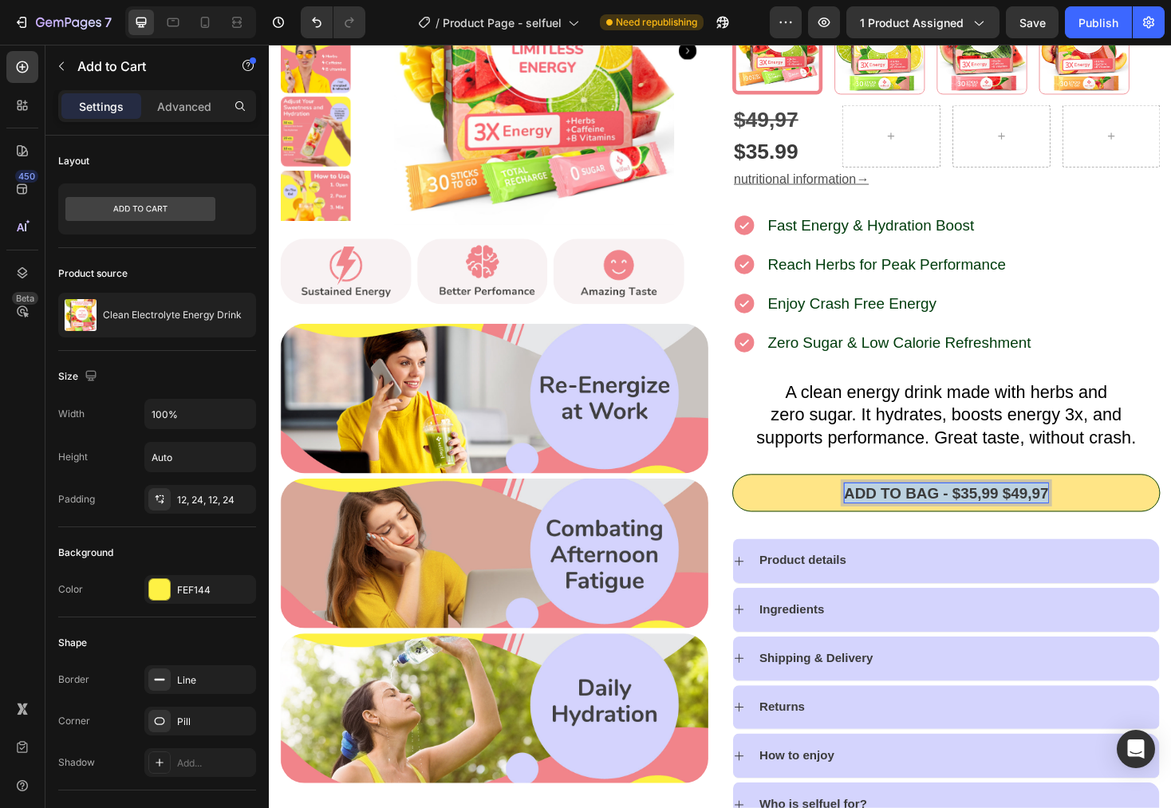
click at [1030, 526] on p "Add to bag - $35,99 $49,97" at bounding box center [987, 520] width 217 height 21
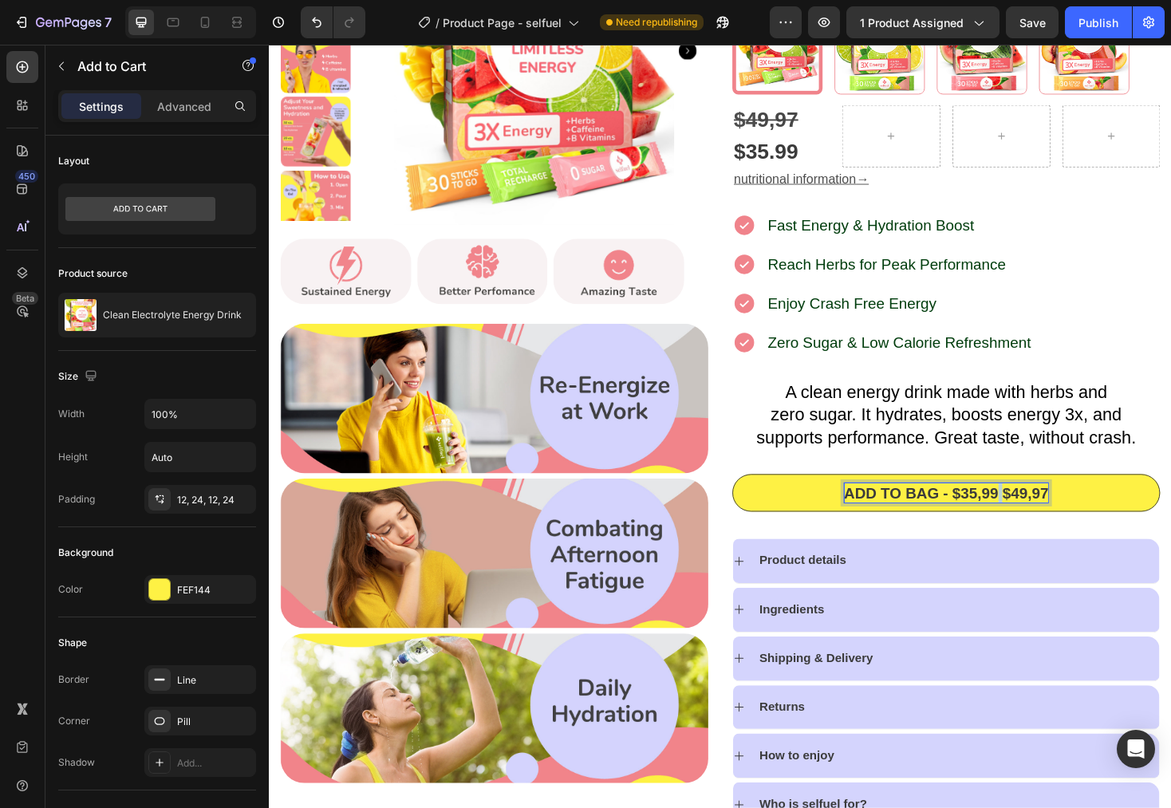
click at [998, 569] on div "Add to bag - $35,99 $49,97 Add to Cart 36" at bounding box center [987, 534] width 454 height 69
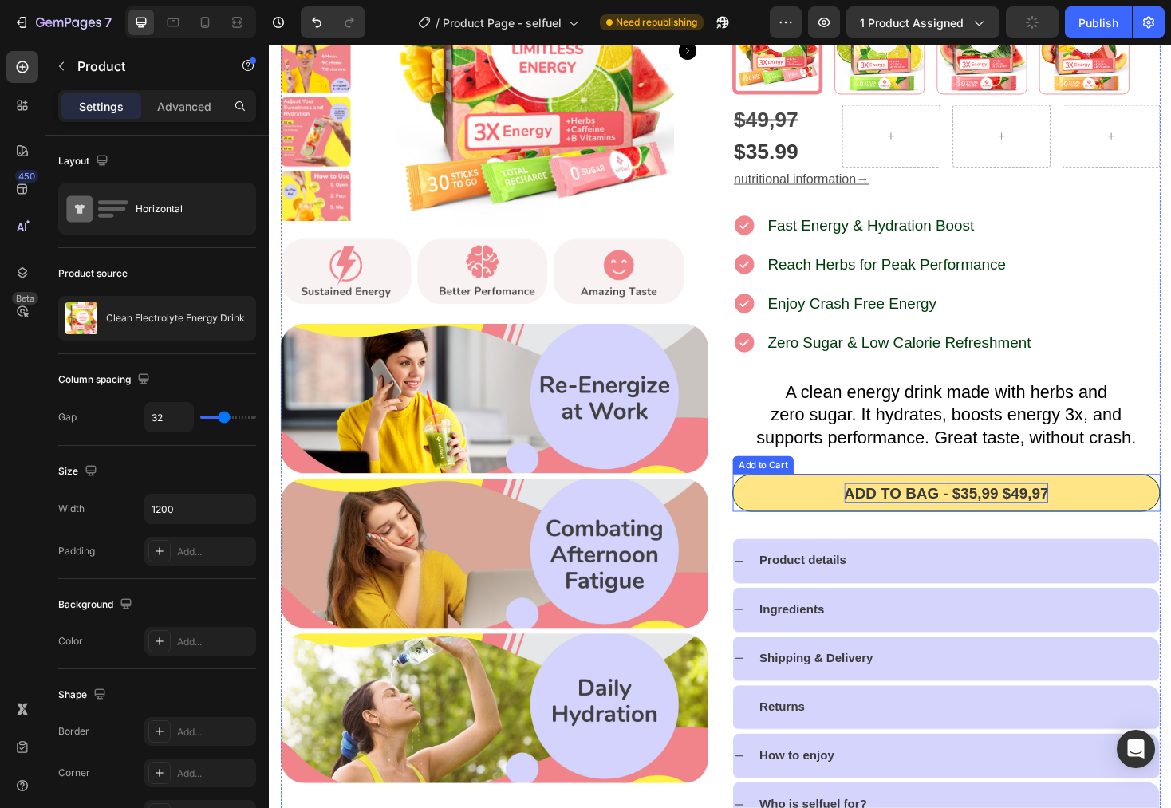
click at [1025, 520] on p "Add to bag - $35,99 $49,97" at bounding box center [987, 520] width 217 height 21
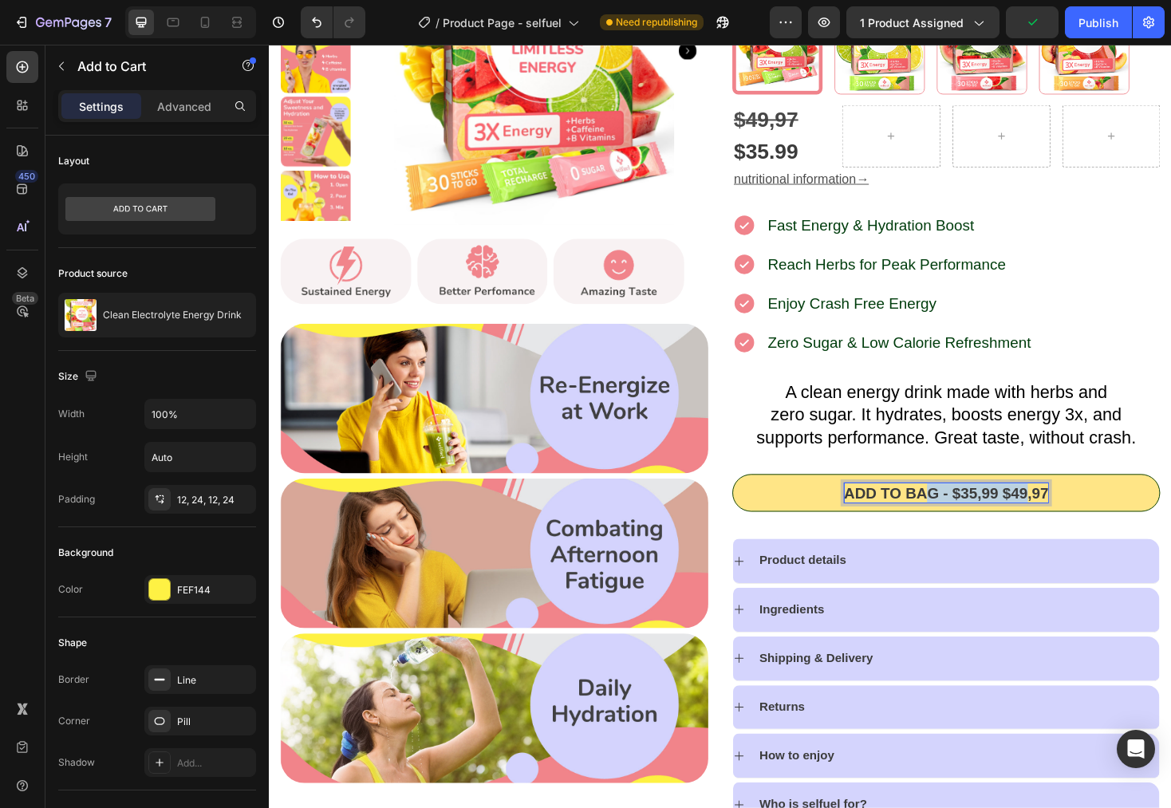
drag, startPoint x: 954, startPoint y: 519, endPoint x: 1067, endPoint y: 524, distance: 113.4
click at [1067, 524] on p "Add to bag - $35,99 $49,97" at bounding box center [987, 520] width 217 height 21
click at [1066, 523] on p "Add to bag - $35,99 $49,97" at bounding box center [987, 520] width 217 height 21
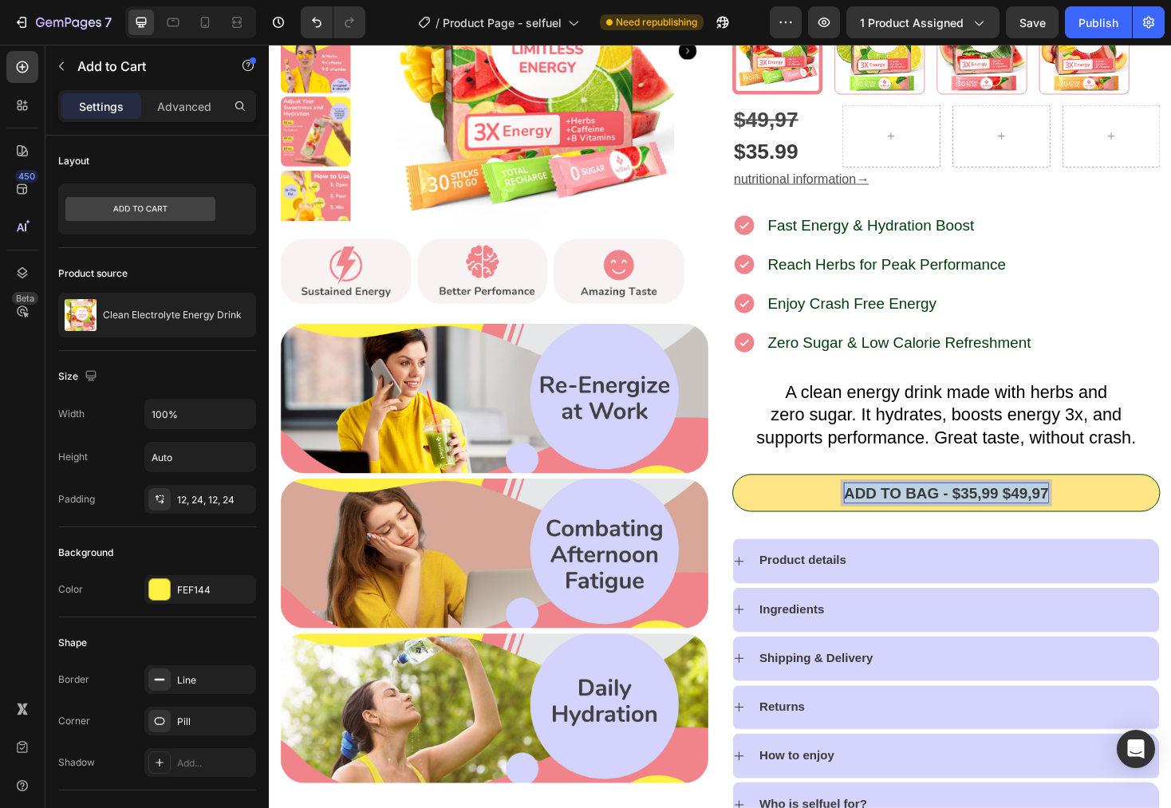
click at [1054, 524] on p "Add to bag - $35,99 $49,97" at bounding box center [987, 520] width 217 height 21
drag, startPoint x: 1040, startPoint y: 522, endPoint x: 1085, endPoint y: 523, distance: 45.5
click at [1085, 523] on p "Add to bag - $35,99 $49,97" at bounding box center [987, 520] width 217 height 21
click at [1050, 531] on p "Add to bag - $35,99 $49,97" at bounding box center [987, 520] width 217 height 21
drag, startPoint x: 1043, startPoint y: 523, endPoint x: 1086, endPoint y: 523, distance: 43.1
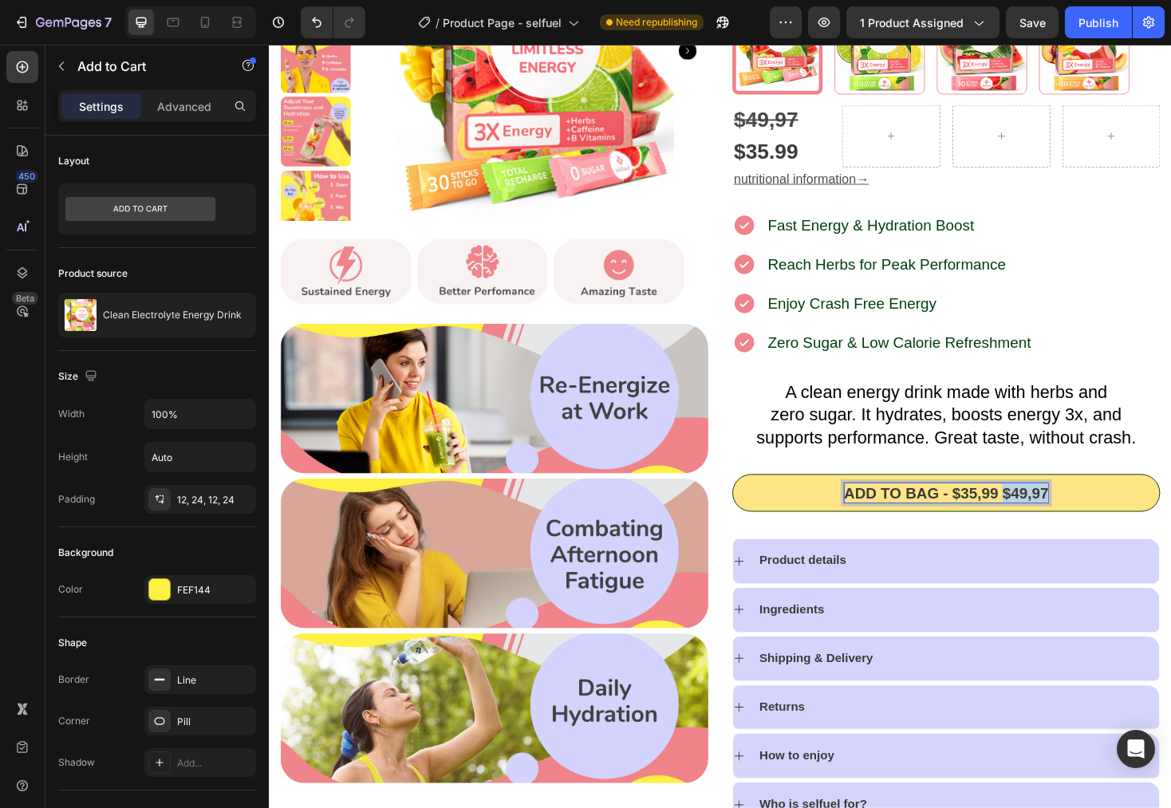
click at [1086, 523] on p "Add to bag - $35,99 $49,97" at bounding box center [987, 520] width 217 height 21
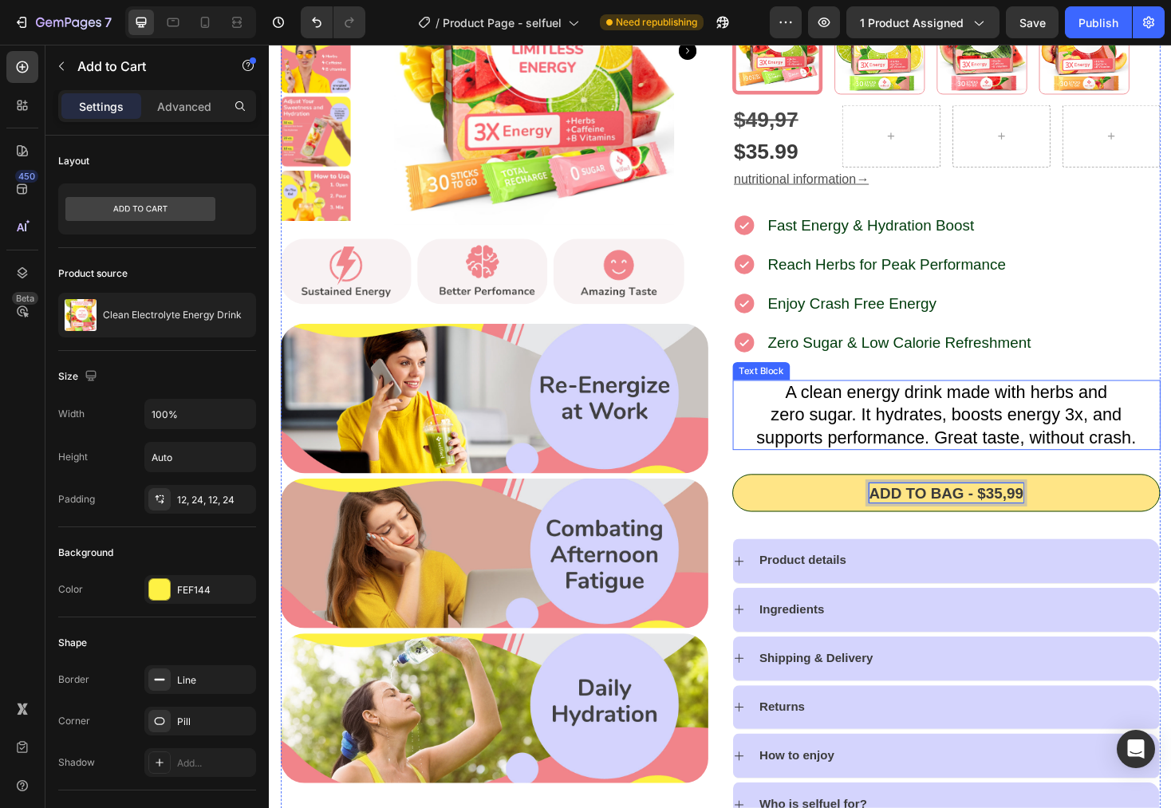
click at [1151, 424] on span "A clean energy drink made with herbs and" at bounding box center [987, 413] width 342 height 21
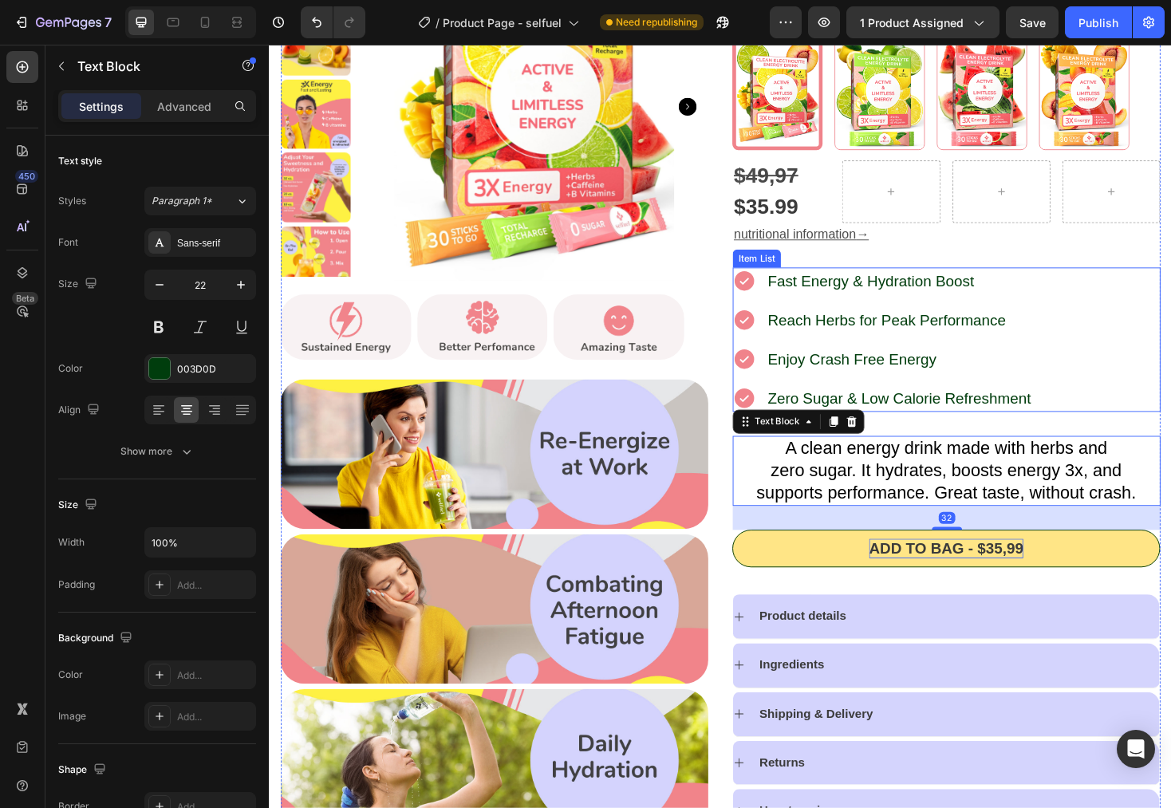
scroll to position [158, 0]
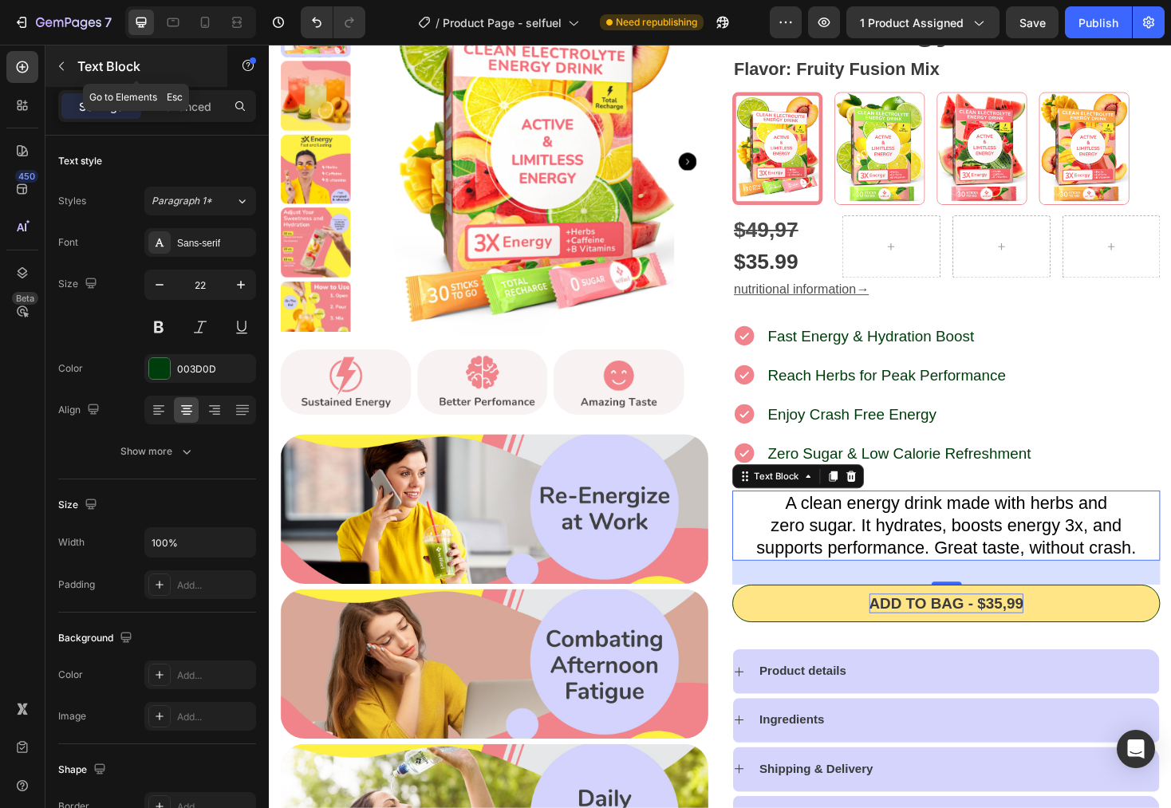
click at [55, 58] on button "button" at bounding box center [62, 66] width 26 height 26
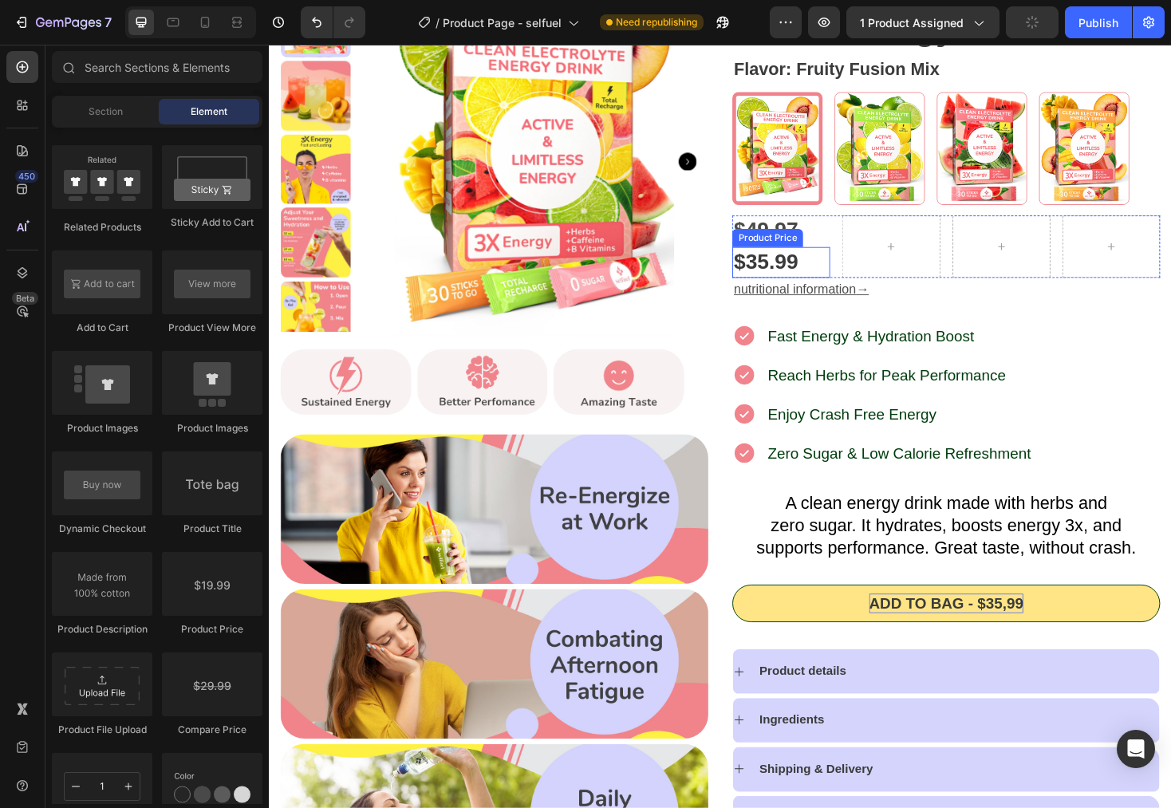
click at [771, 249] on div "Product Price" at bounding box center [798, 250] width 69 height 14
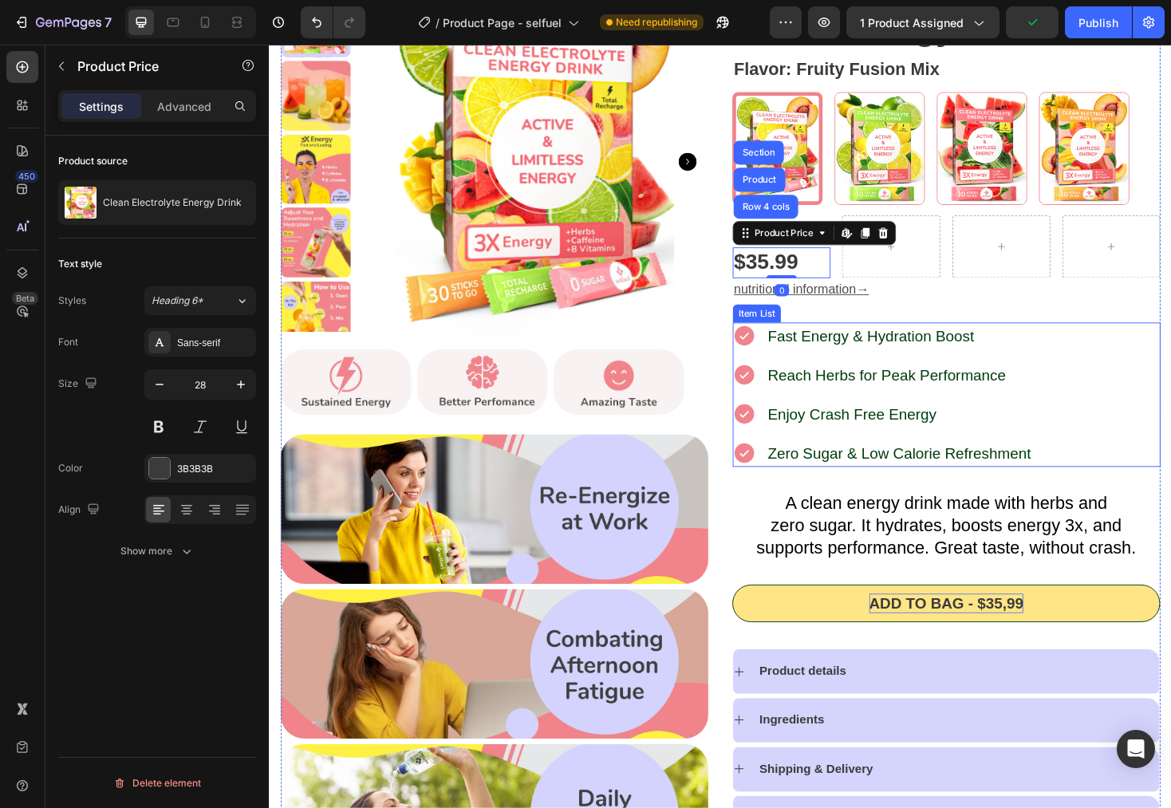
click at [1102, 363] on div "Fast Energy & Hydration Boost Reach Herbs for Peak Performance Enjoy Crash Free…" at bounding box center [987, 415] width 454 height 153
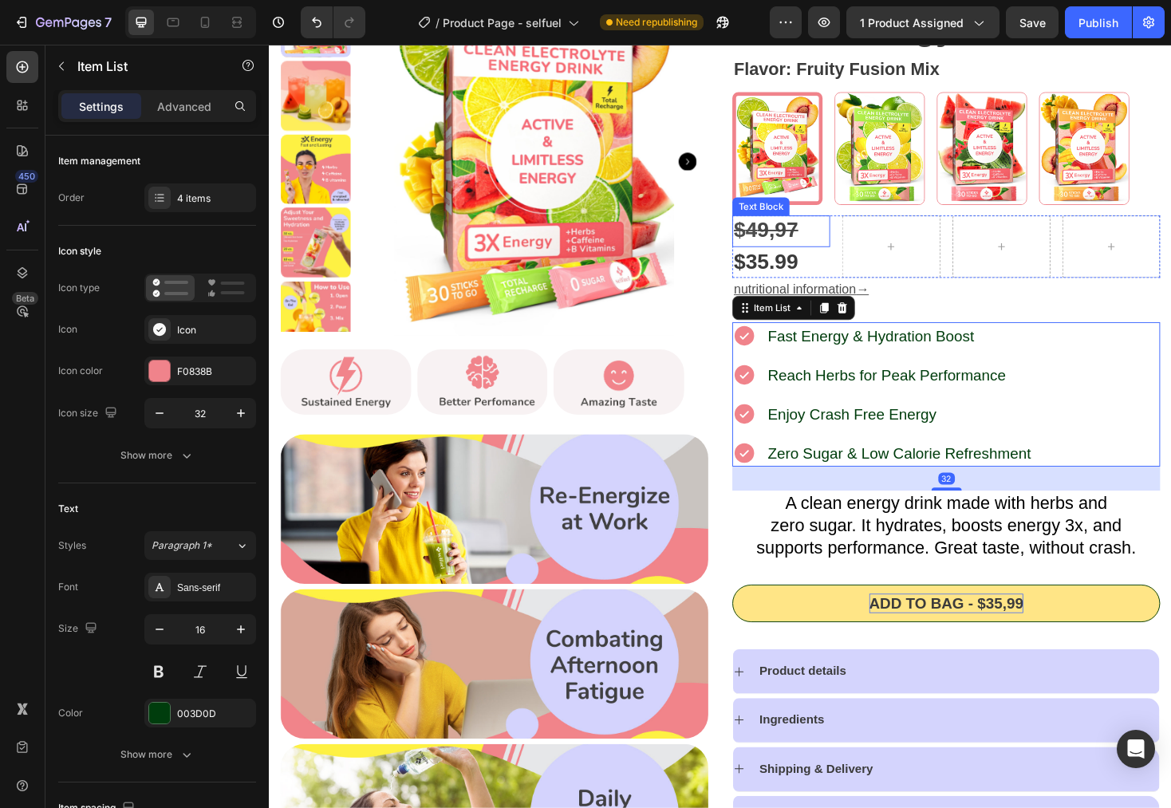
click at [813, 247] on strong "9,97" at bounding box center [809, 241] width 44 height 25
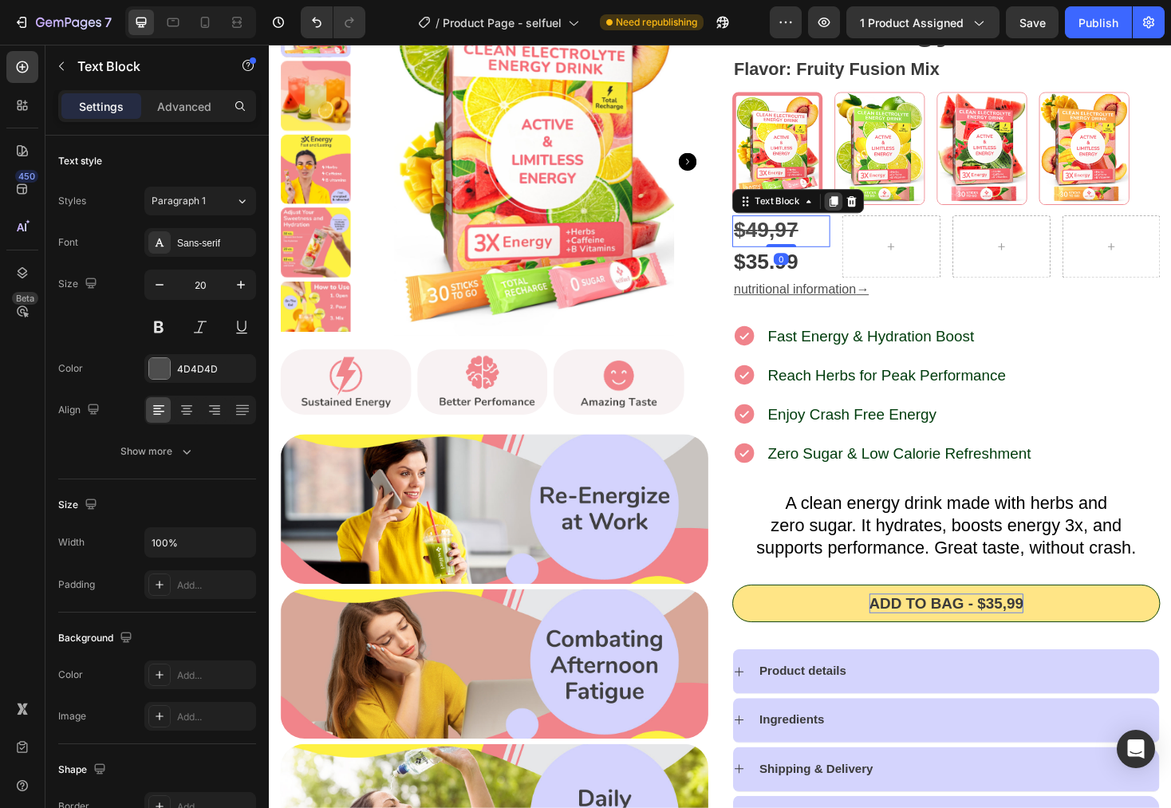
click at [863, 215] on icon at bounding box center [867, 210] width 9 height 11
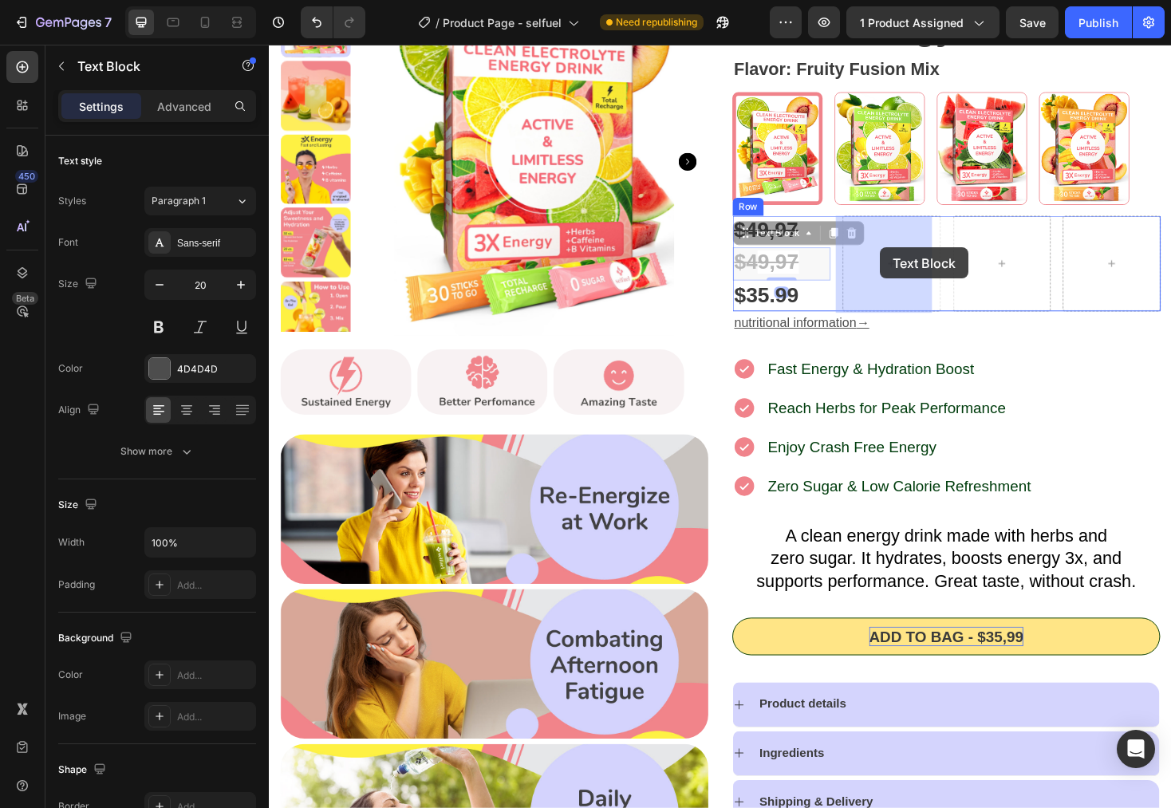
drag, startPoint x: 772, startPoint y: 255, endPoint x: 918, endPoint y: 260, distance: 146.1
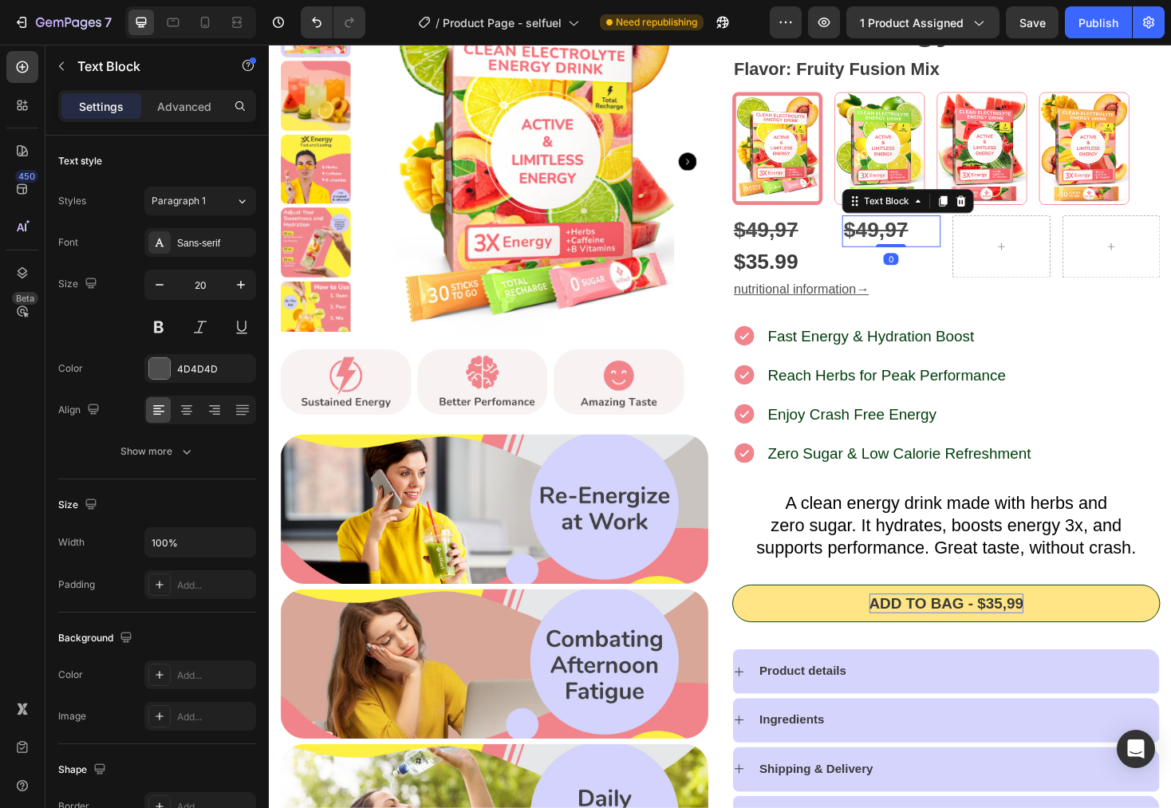
click at [930, 251] on strong "9,97" at bounding box center [925, 241] width 44 height 25
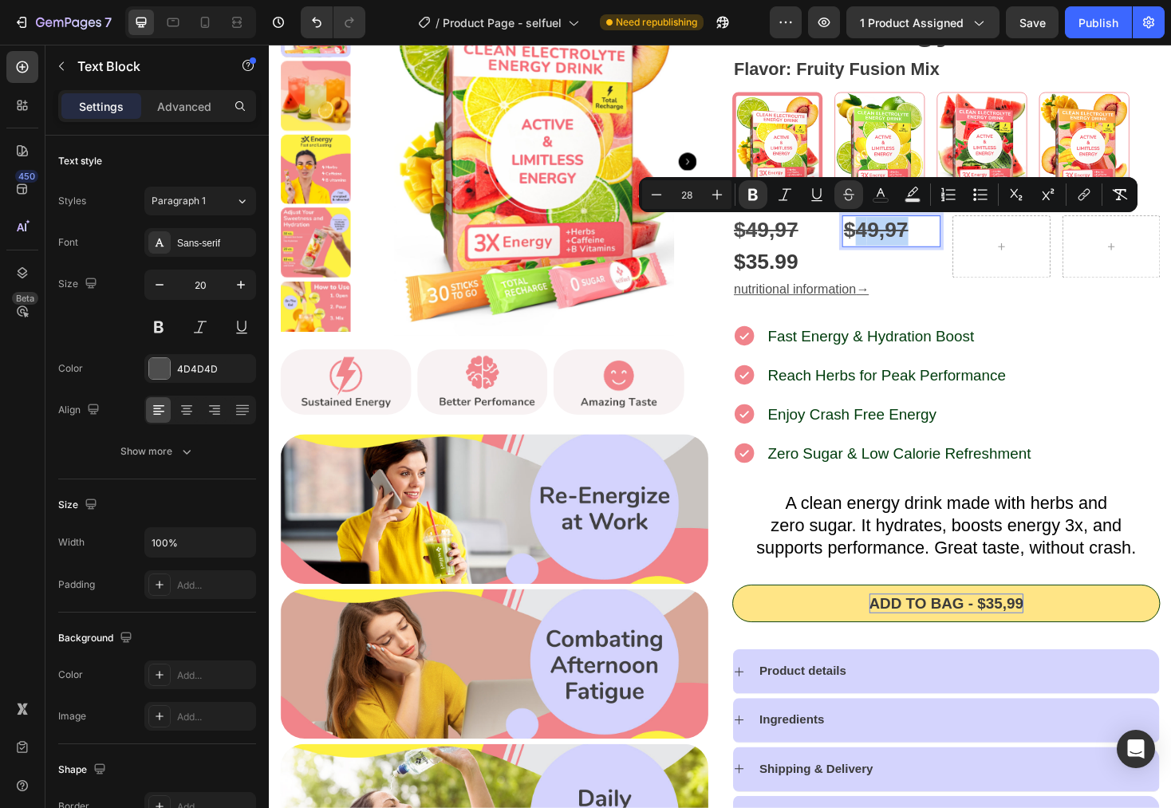
click at [950, 249] on p "$ 4 9,97" at bounding box center [929, 242] width 101 height 30
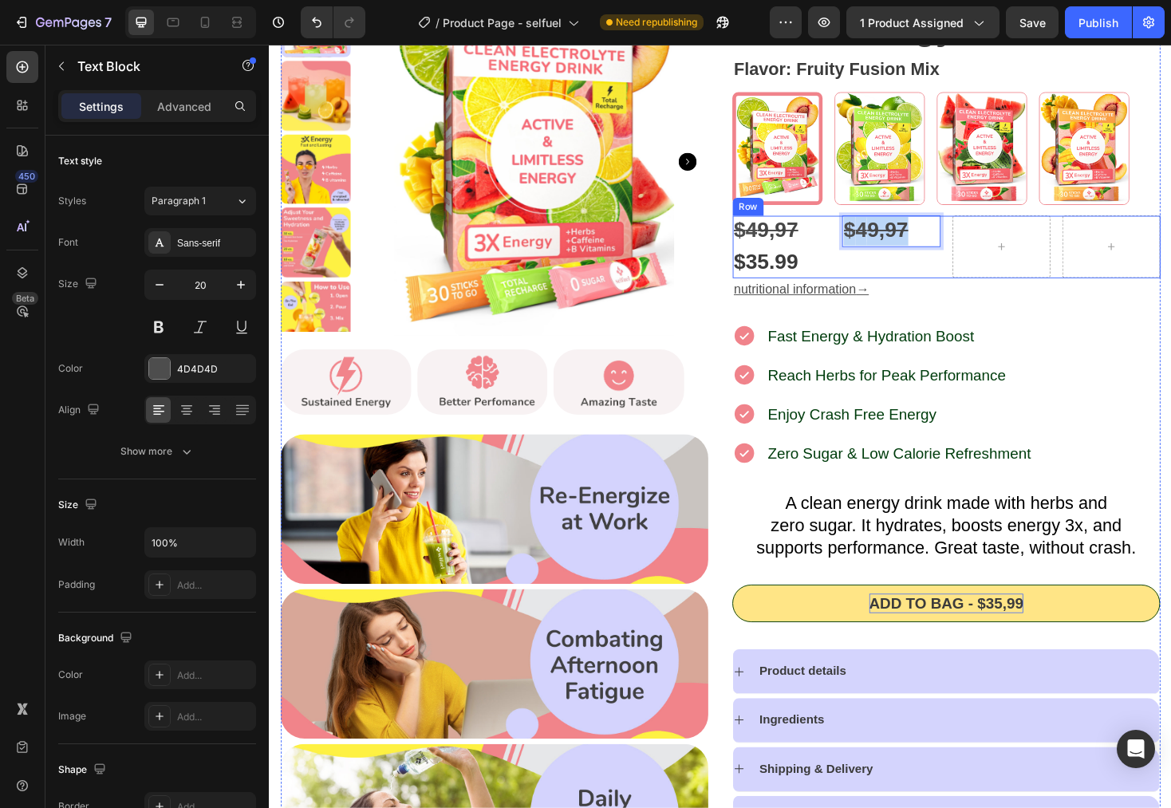
drag, startPoint x: 950, startPoint y: 249, endPoint x: 864, endPoint y: 242, distance: 85.7
click at [864, 242] on div "$ 4 9,97 Text Block $35.99 Product Price Product Price $ 4 9,97 Text Block 0 Row" at bounding box center [987, 258] width 454 height 65
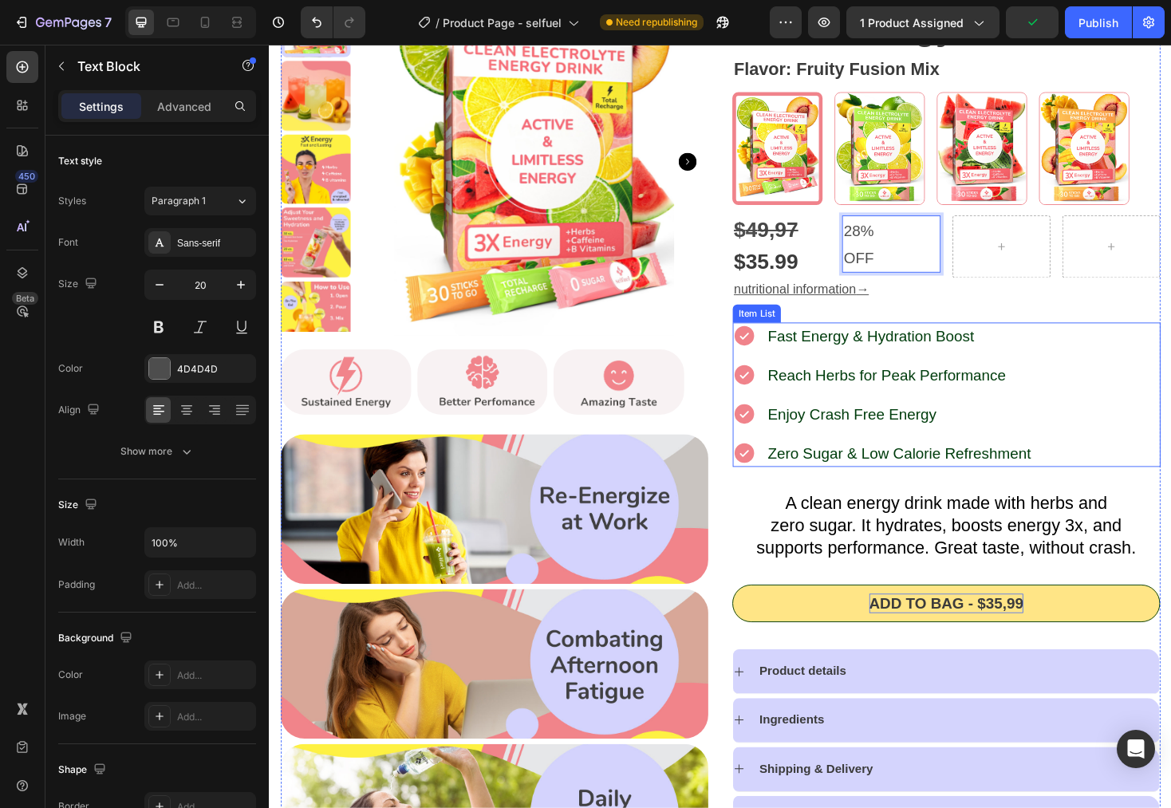
click at [1130, 395] on div "Fast Energy & Hydration Boost Reach Herbs for Peak Performance Enjoy Crash Free…" at bounding box center [987, 415] width 454 height 153
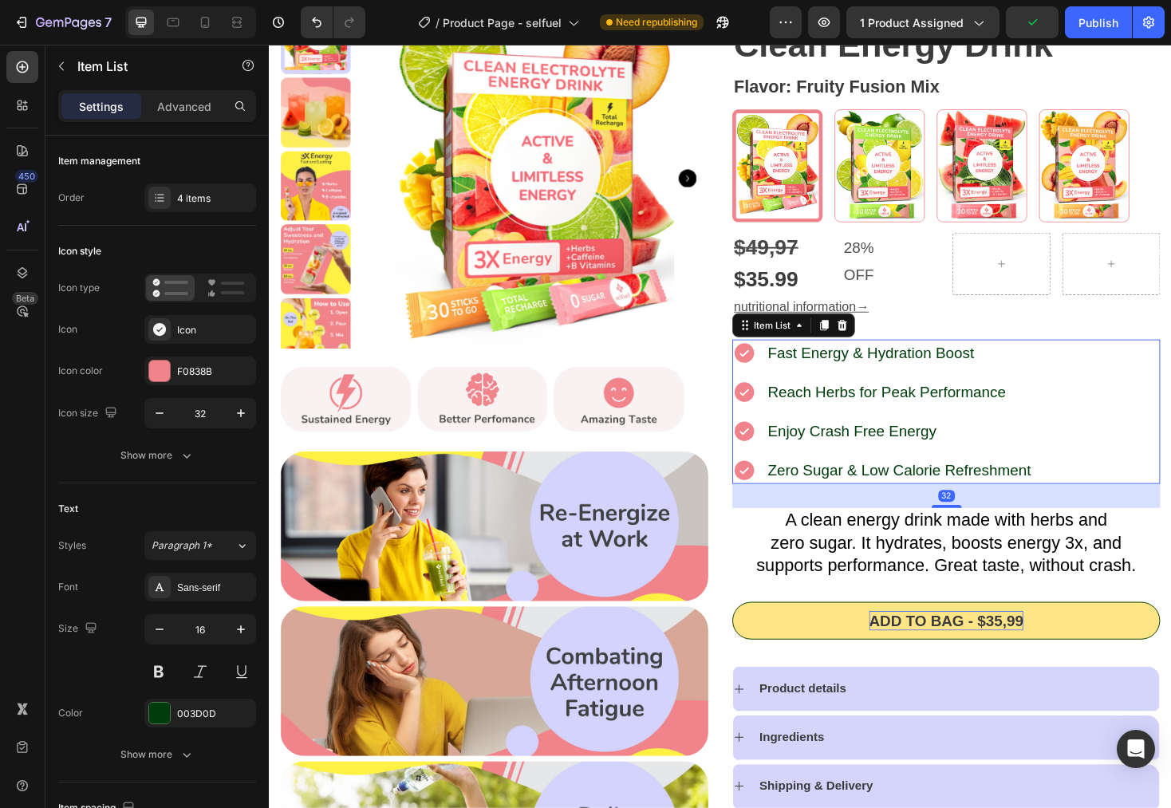
scroll to position [131, 0]
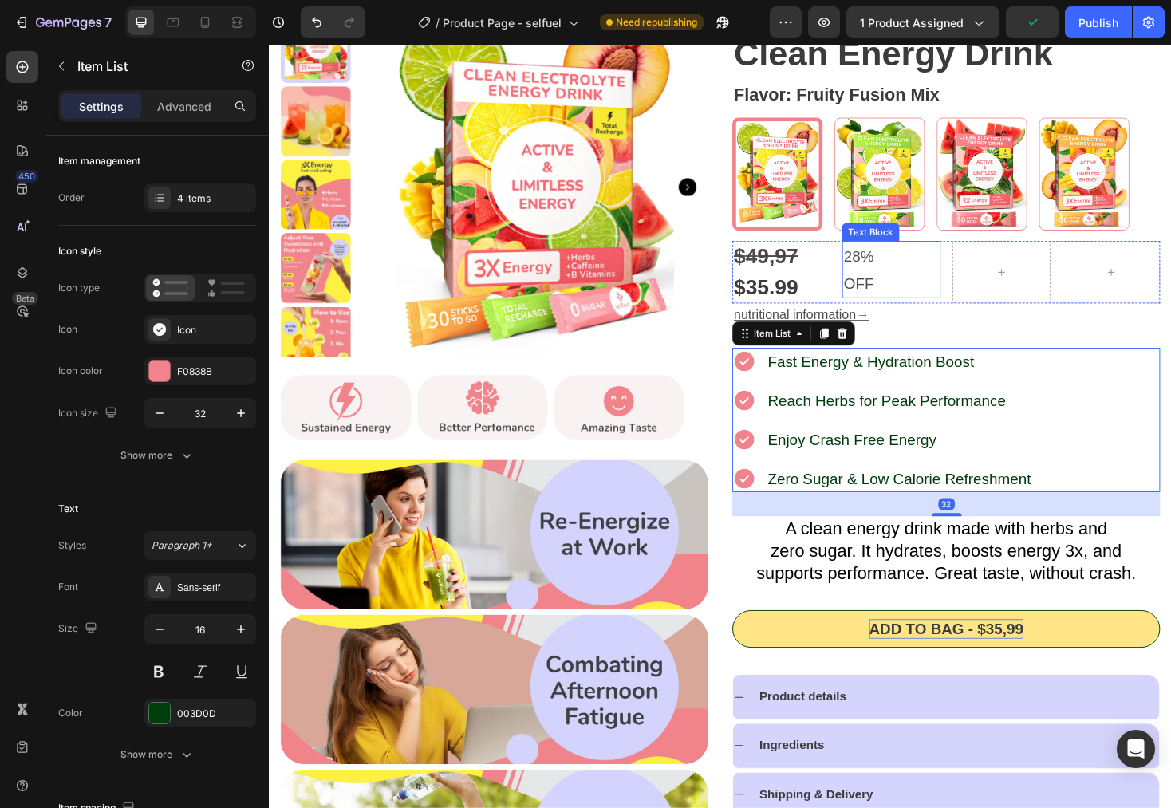
click at [918, 278] on p "28%" at bounding box center [929, 269] width 101 height 29
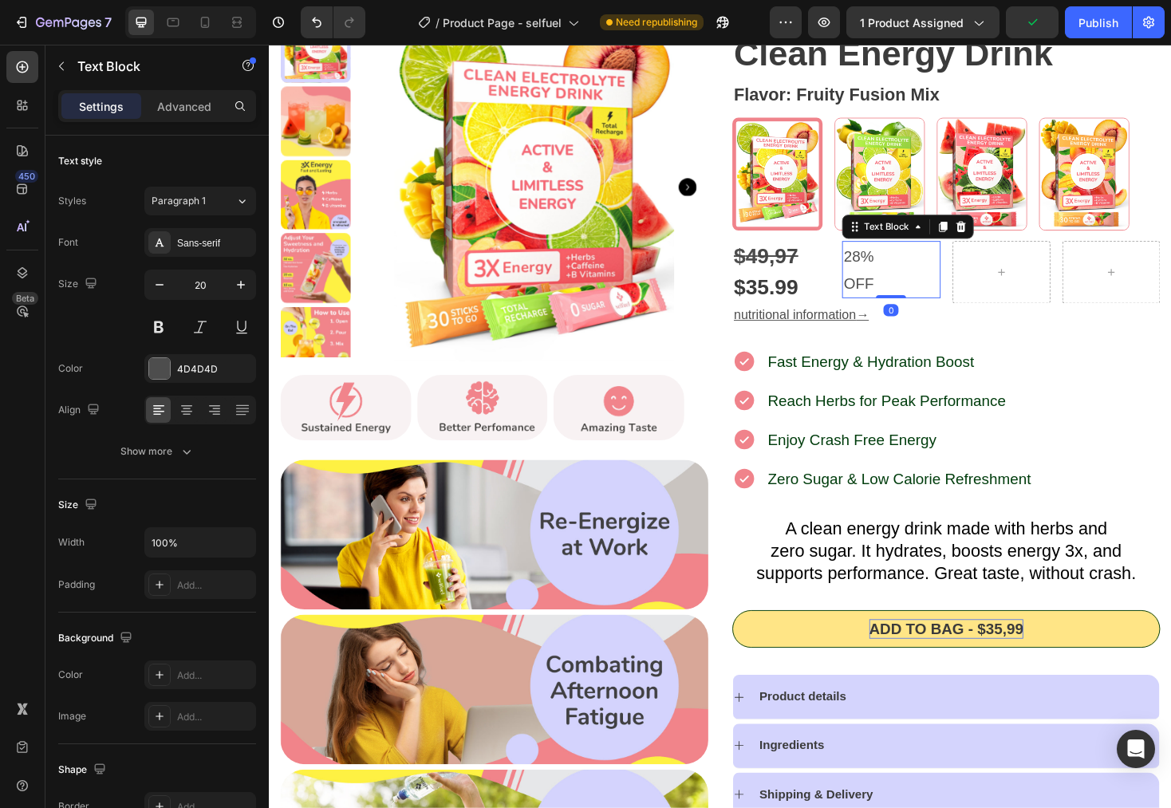
click at [918, 278] on p "28%" at bounding box center [929, 269] width 101 height 29
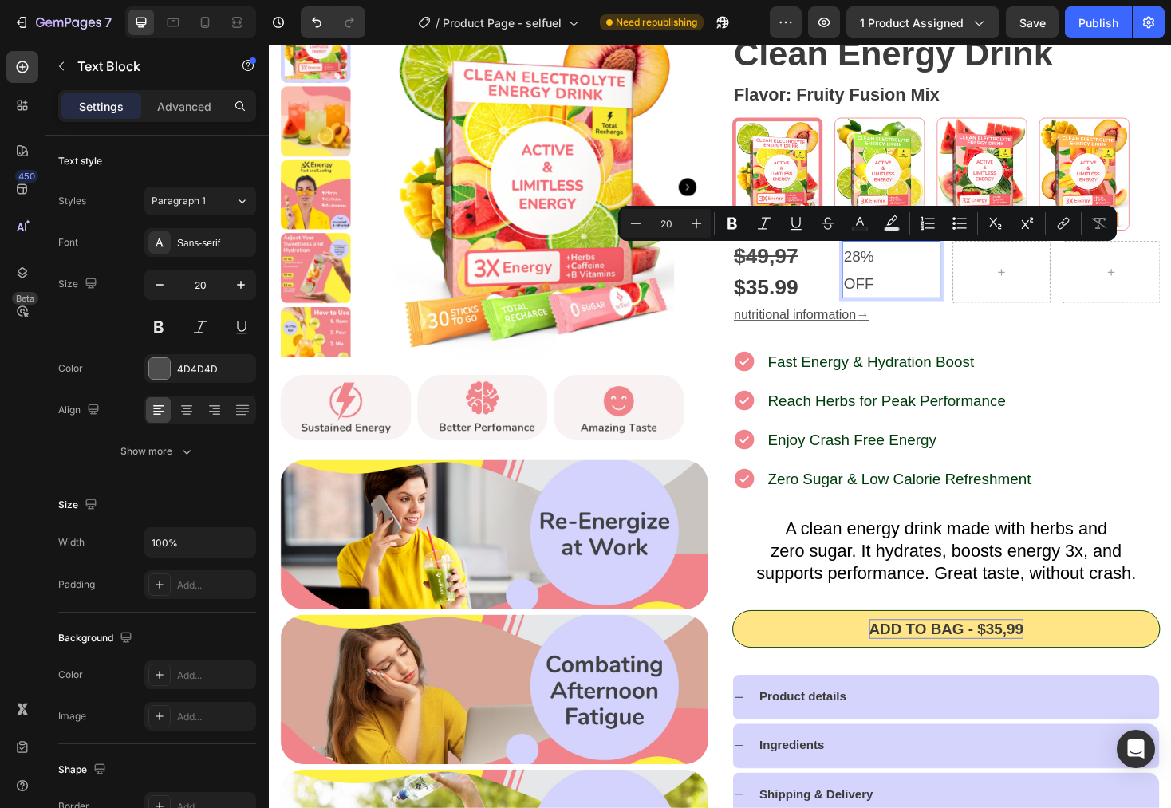
click at [910, 292] on p "OFF" at bounding box center [929, 297] width 101 height 29
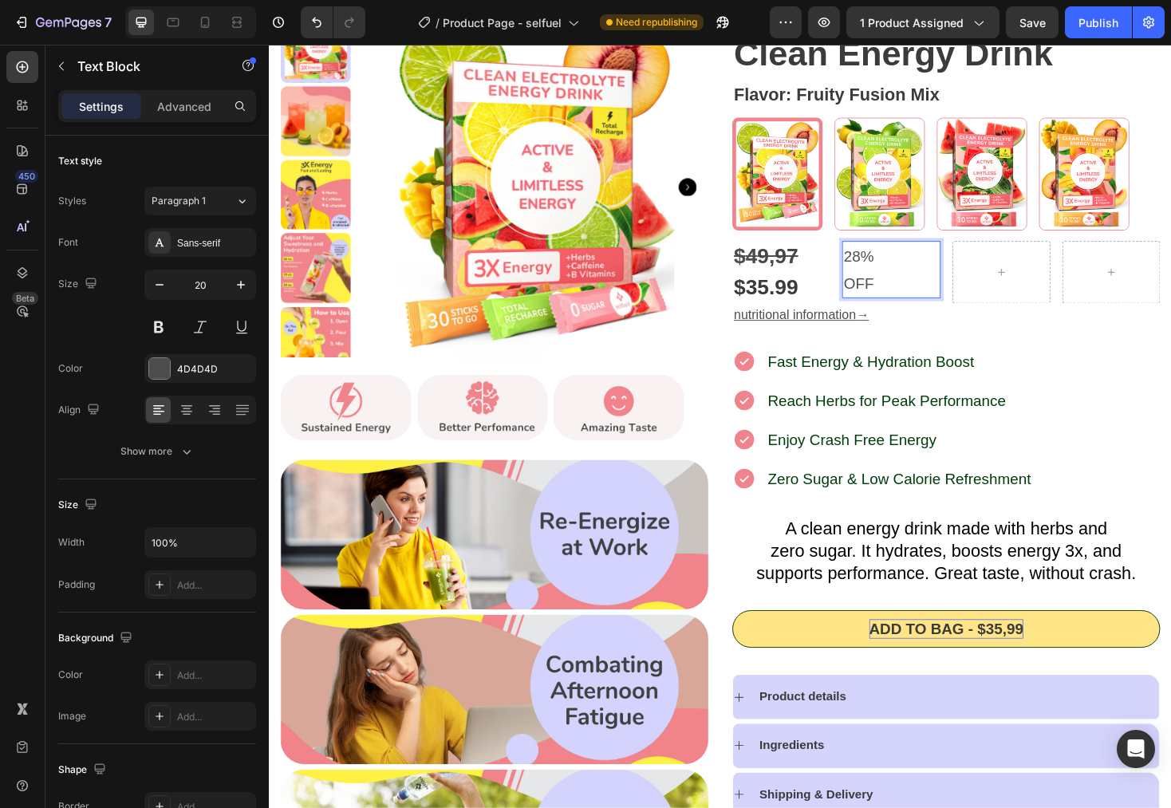
drag, startPoint x: 907, startPoint y: 270, endPoint x: 871, endPoint y: 269, distance: 35.9
click at [879, 269] on p "28%" at bounding box center [929, 269] width 101 height 29
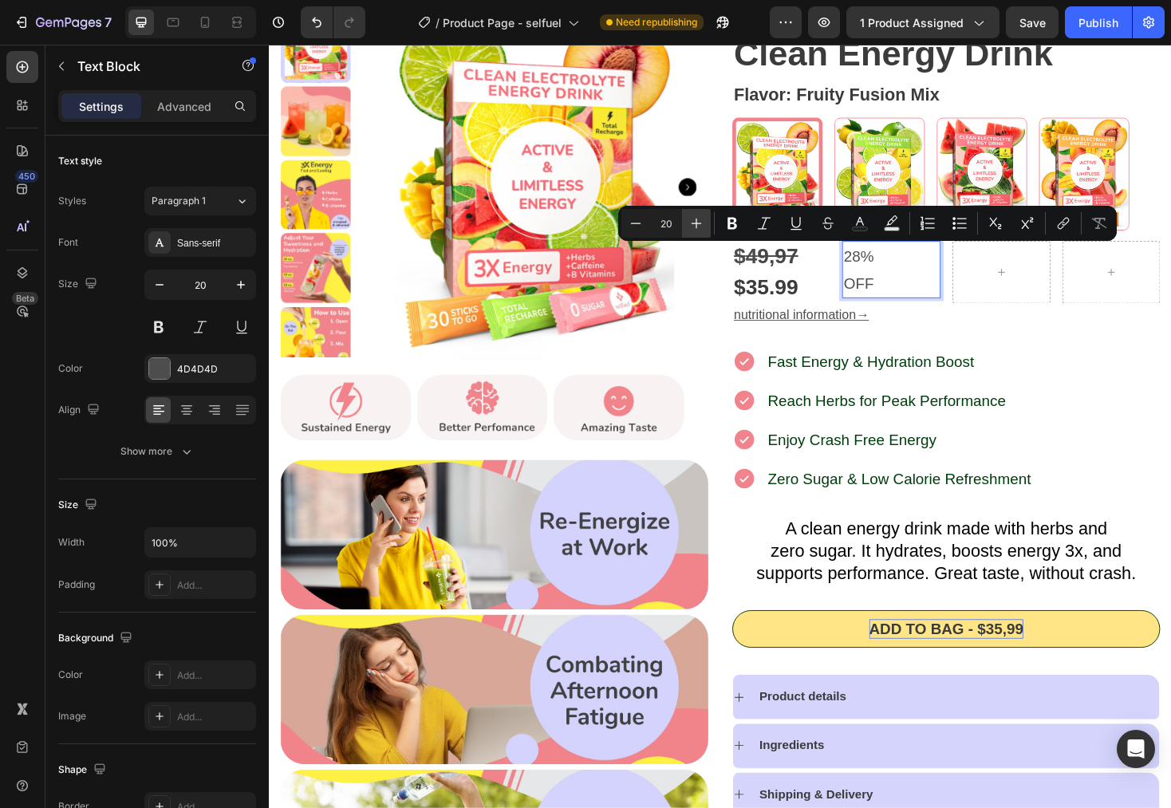
click at [699, 225] on icon "Editor contextual toolbar" at bounding box center [697, 223] width 16 height 16
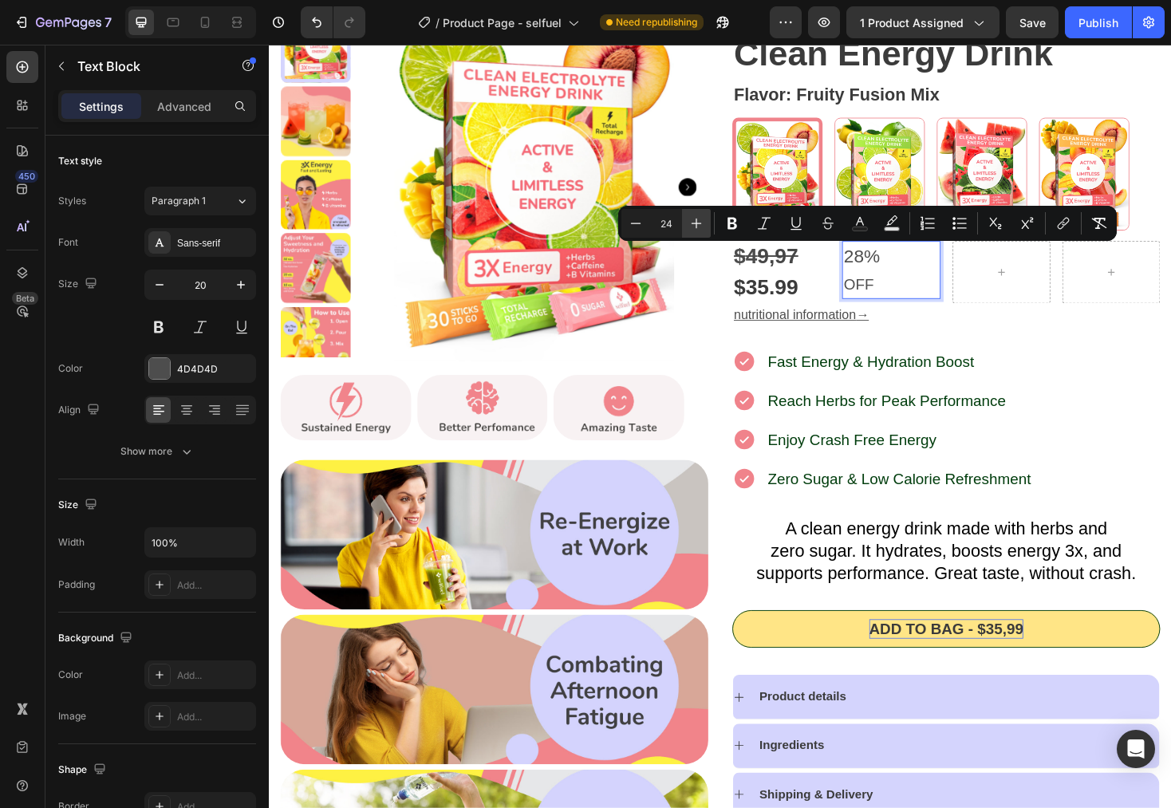
type input "25"
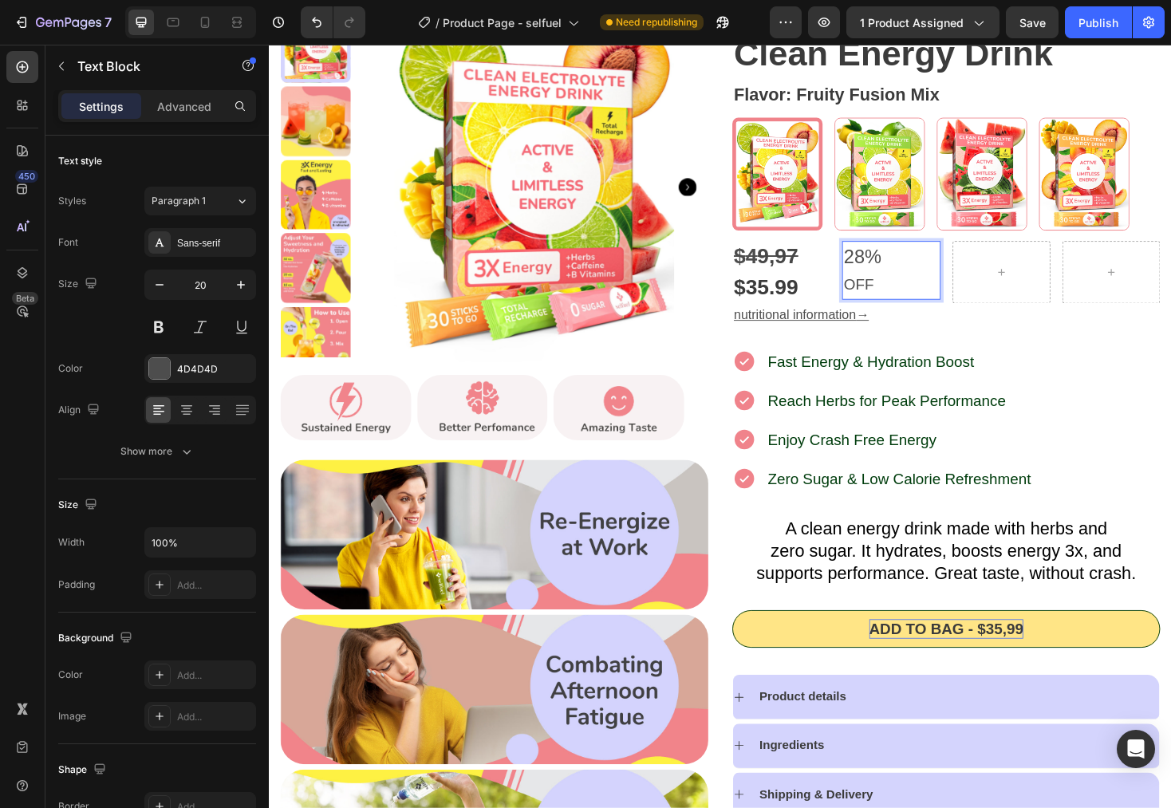
click at [903, 288] on p "OFF" at bounding box center [929, 299] width 101 height 29
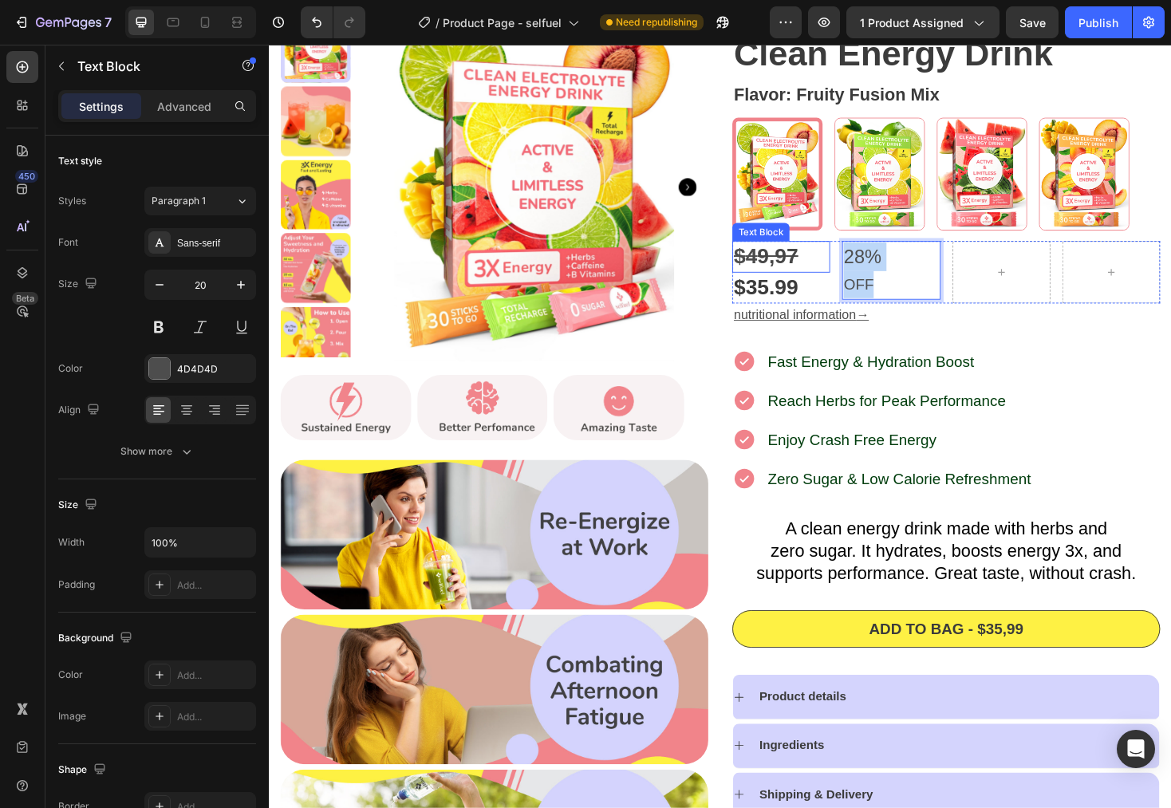
click at [839, 267] on div "$ 4 9,97 Text Block $35.99 Product Price Product Price 28% OFF Text Block 0 Row" at bounding box center [987, 285] width 454 height 65
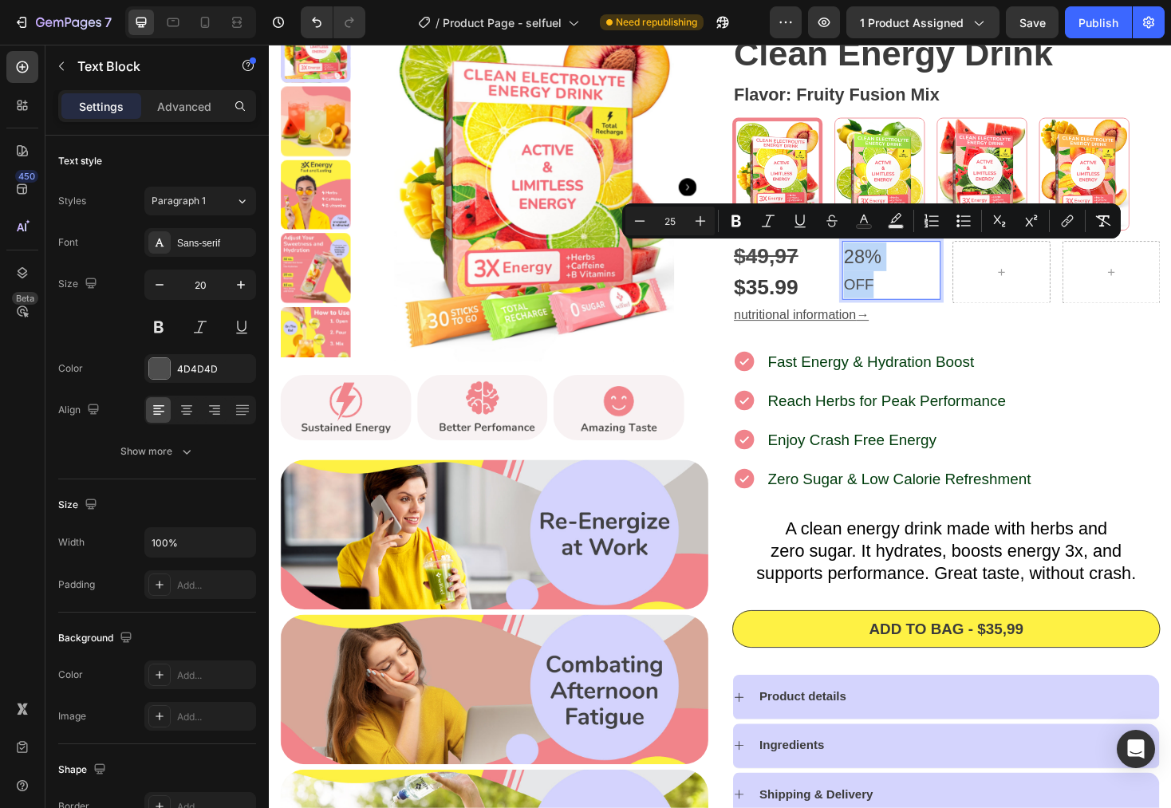
click at [945, 290] on p "OFF" at bounding box center [929, 299] width 101 height 29
click at [912, 299] on p "OFF" at bounding box center [929, 299] width 101 height 29
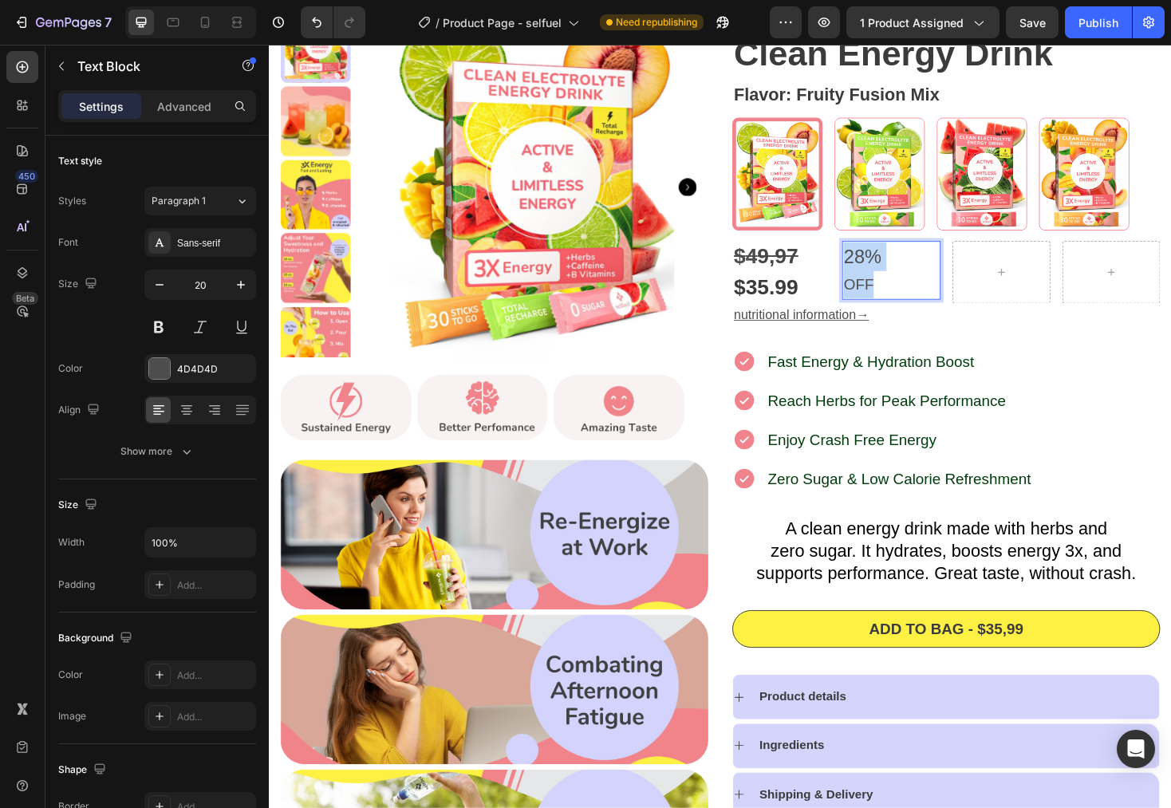
drag, startPoint x: 933, startPoint y: 302, endPoint x: 877, endPoint y: 269, distance: 65.1
click at [877, 269] on div "28% OFF" at bounding box center [929, 284] width 104 height 62
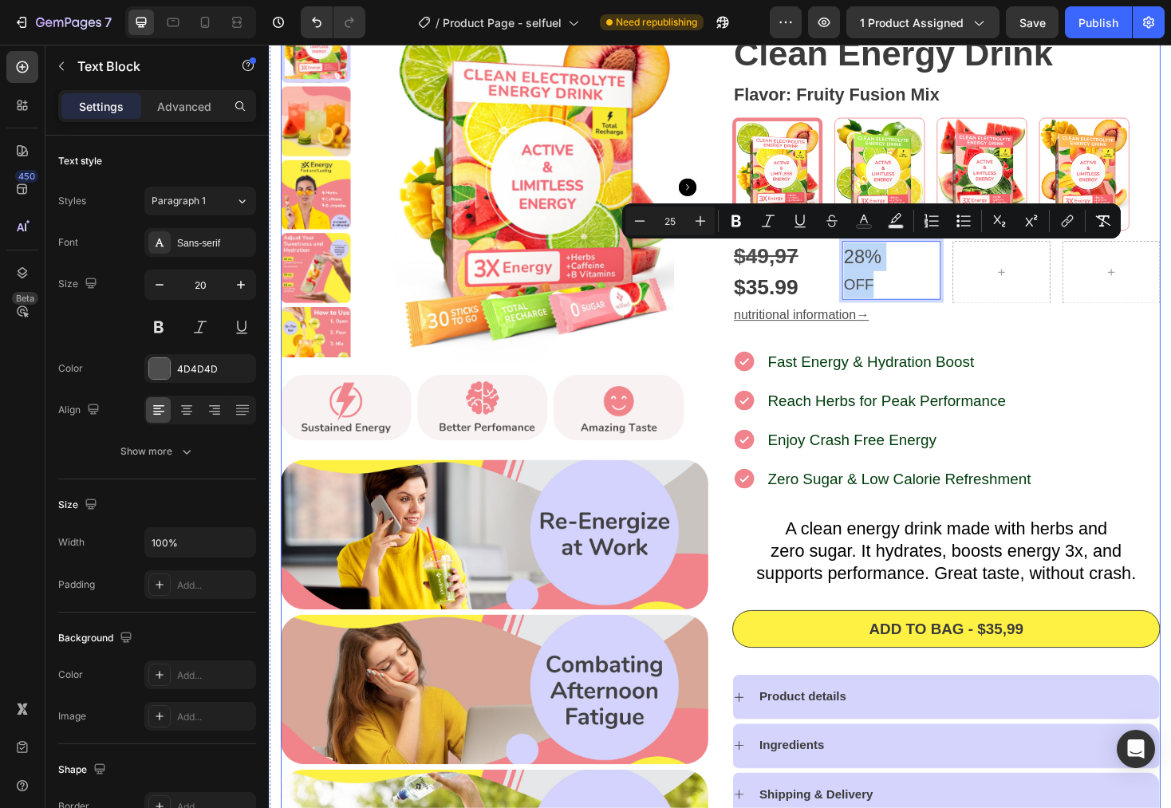
click at [1104, 353] on div "Icon Icon Icon Icon Icon Icon List 1000+ Reviews! Text Block Row Clean Energy D…" at bounding box center [987, 514] width 454 height 1009
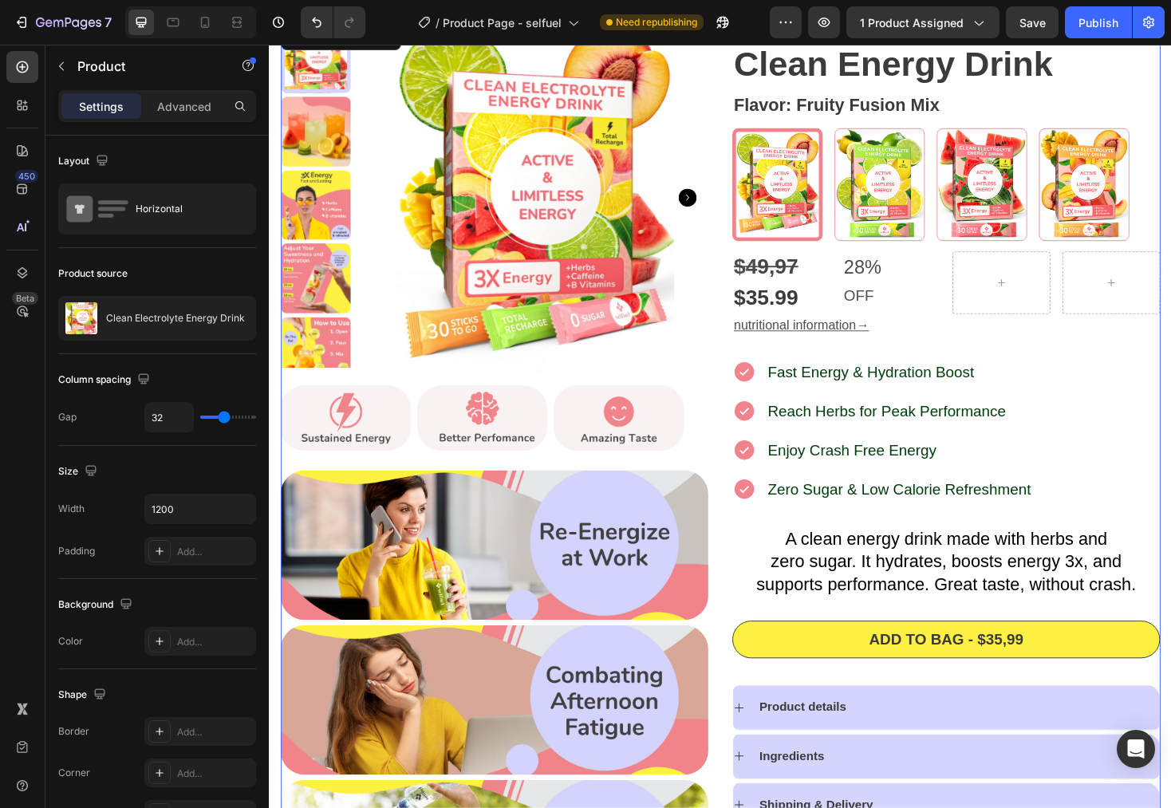
scroll to position [116, 0]
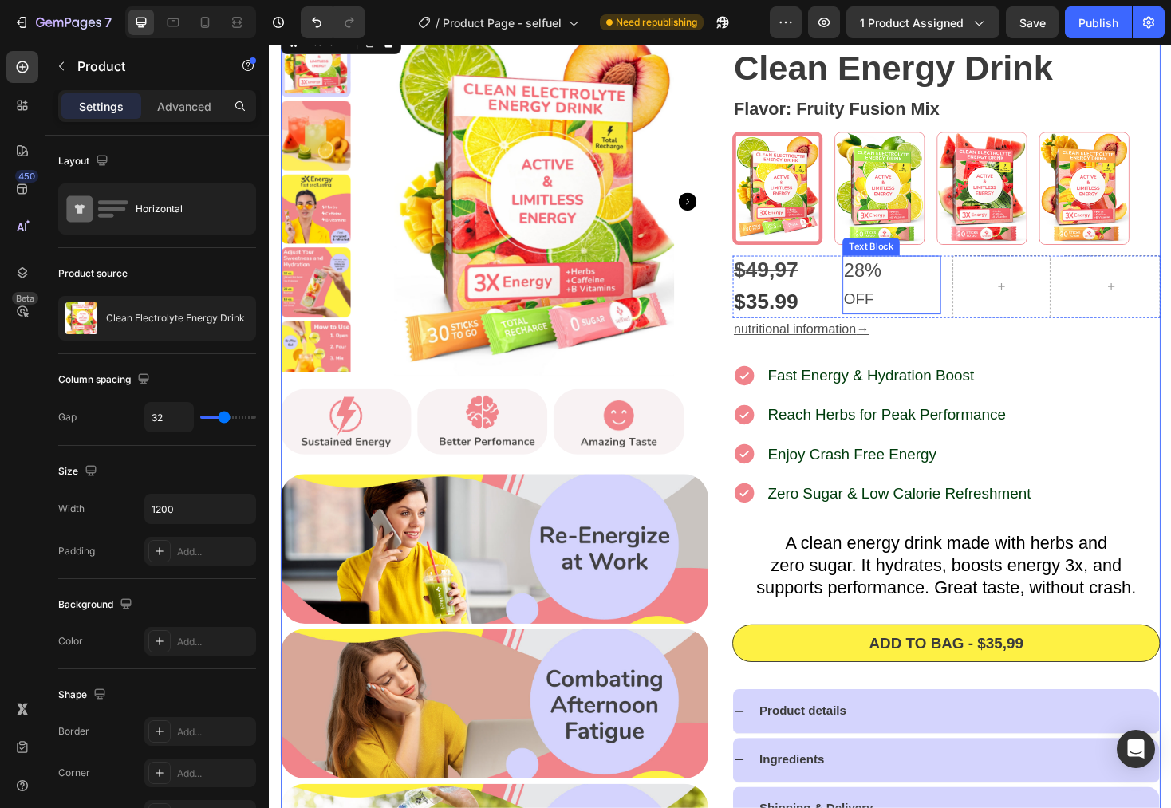
click at [910, 294] on span "28%" at bounding box center [899, 284] width 40 height 22
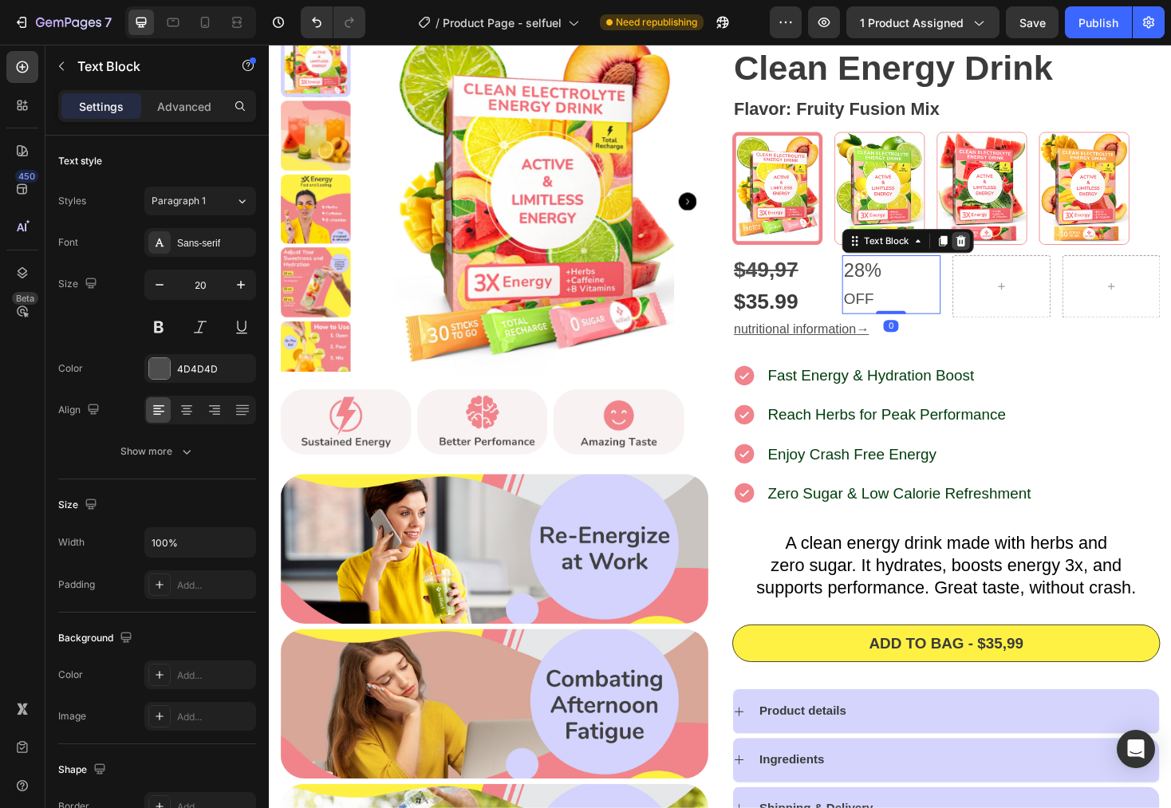
click at [998, 255] on icon at bounding box center [1003, 252] width 10 height 11
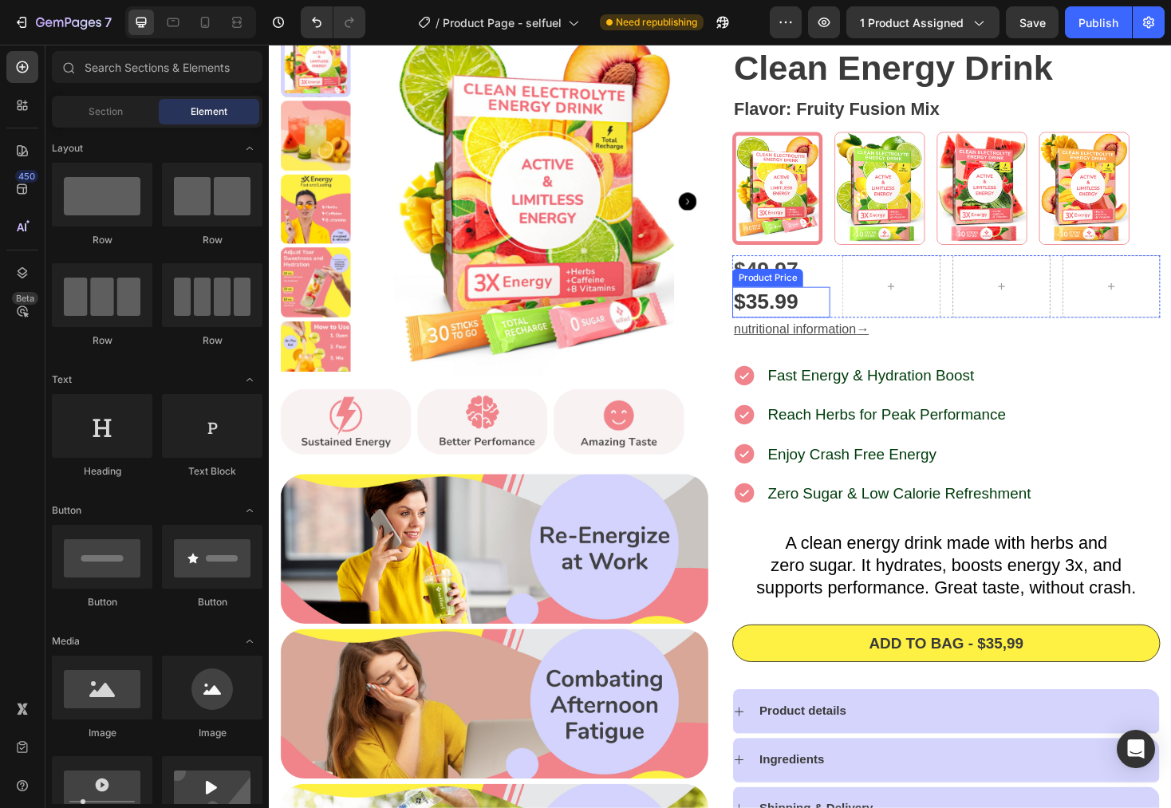
click at [810, 324] on div "$35.99" at bounding box center [812, 318] width 104 height 32
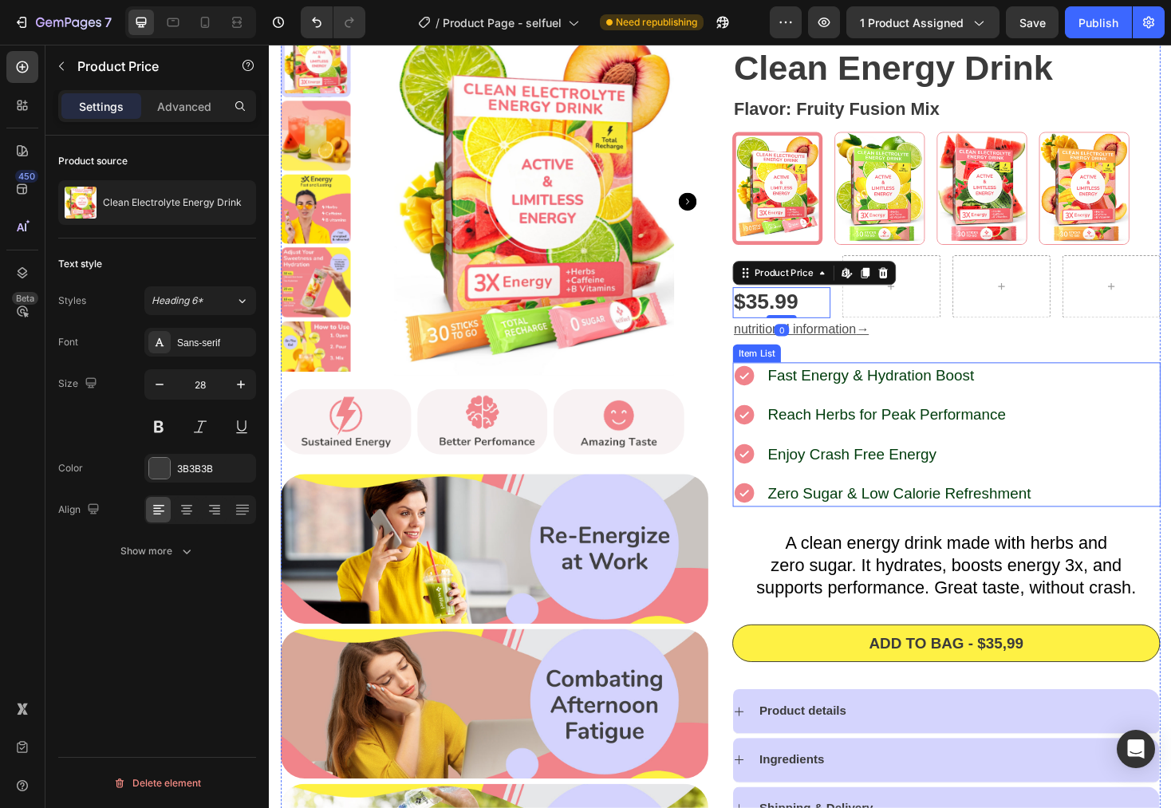
click at [1103, 402] on div "Fast Energy & Hydration Boost Reach Herbs for Peak Performance Enjoy Crash Free…" at bounding box center [987, 457] width 454 height 153
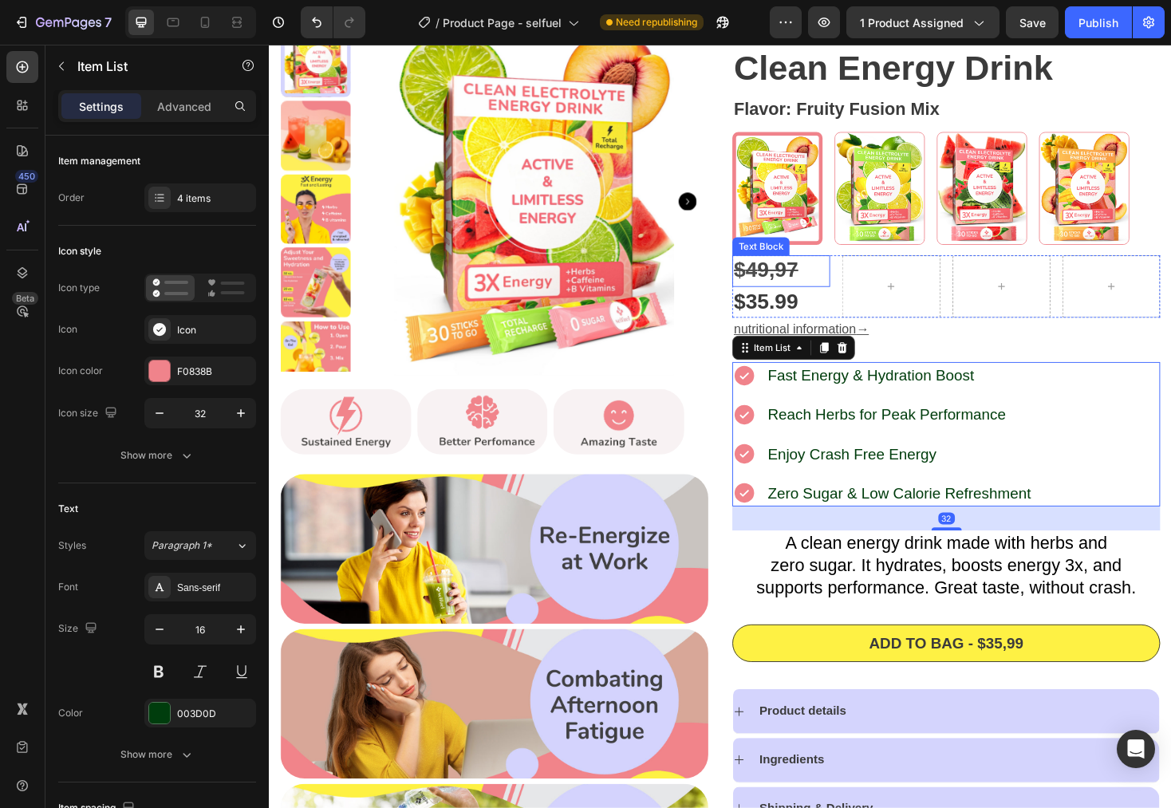
click at [810, 290] on strong "9,97" at bounding box center [809, 283] width 44 height 25
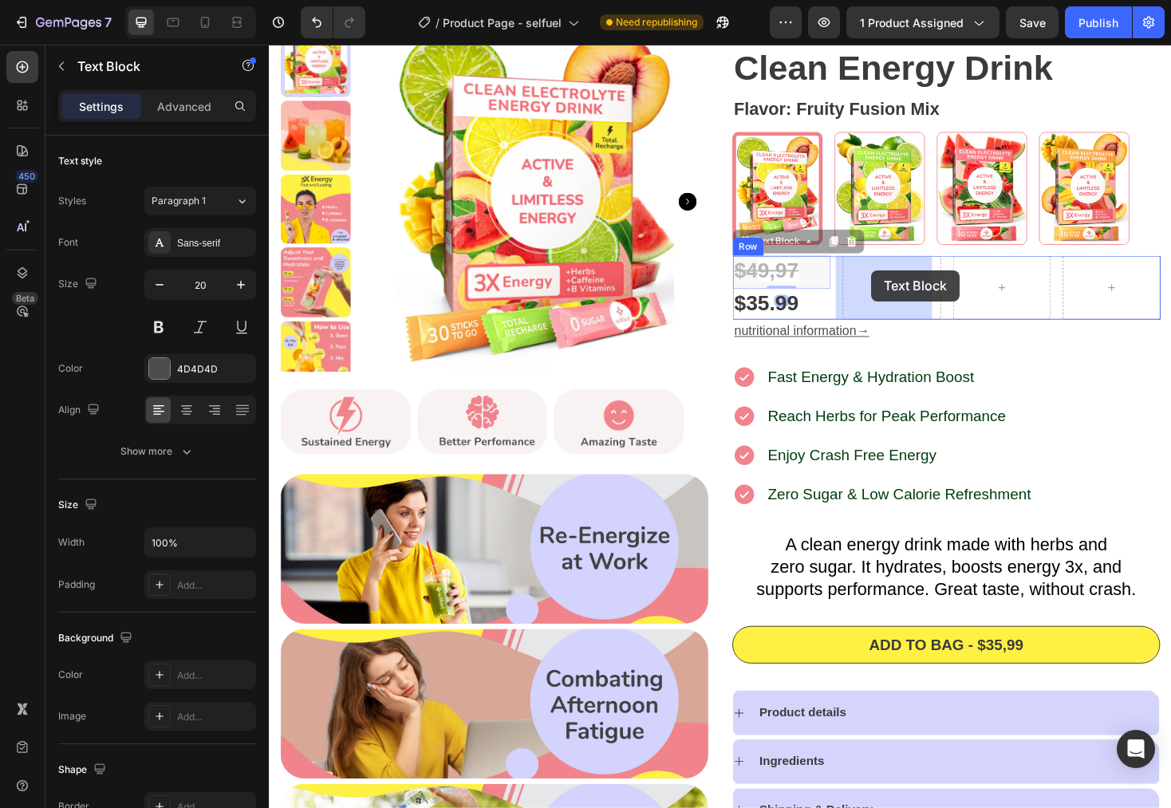
drag, startPoint x: 764, startPoint y: 258, endPoint x: 908, endPoint y: 284, distance: 146.0
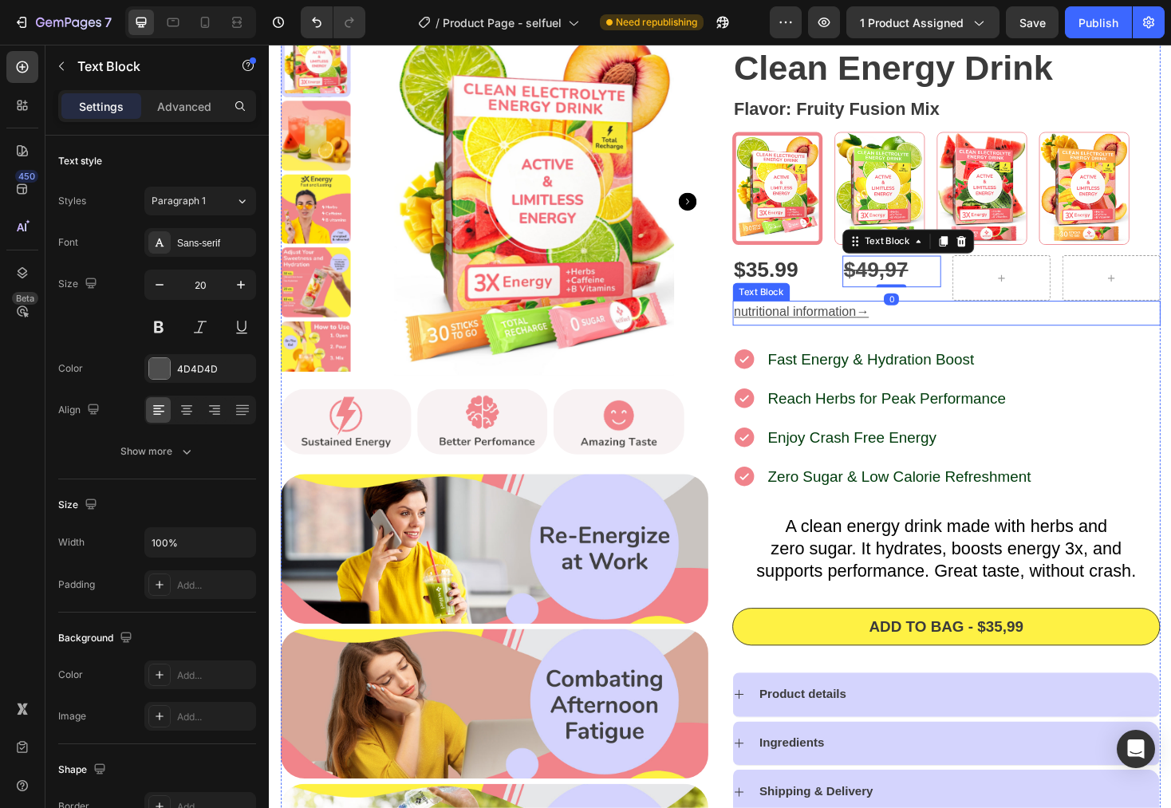
click at [1009, 338] on p "nutritional information →" at bounding box center [987, 329] width 451 height 23
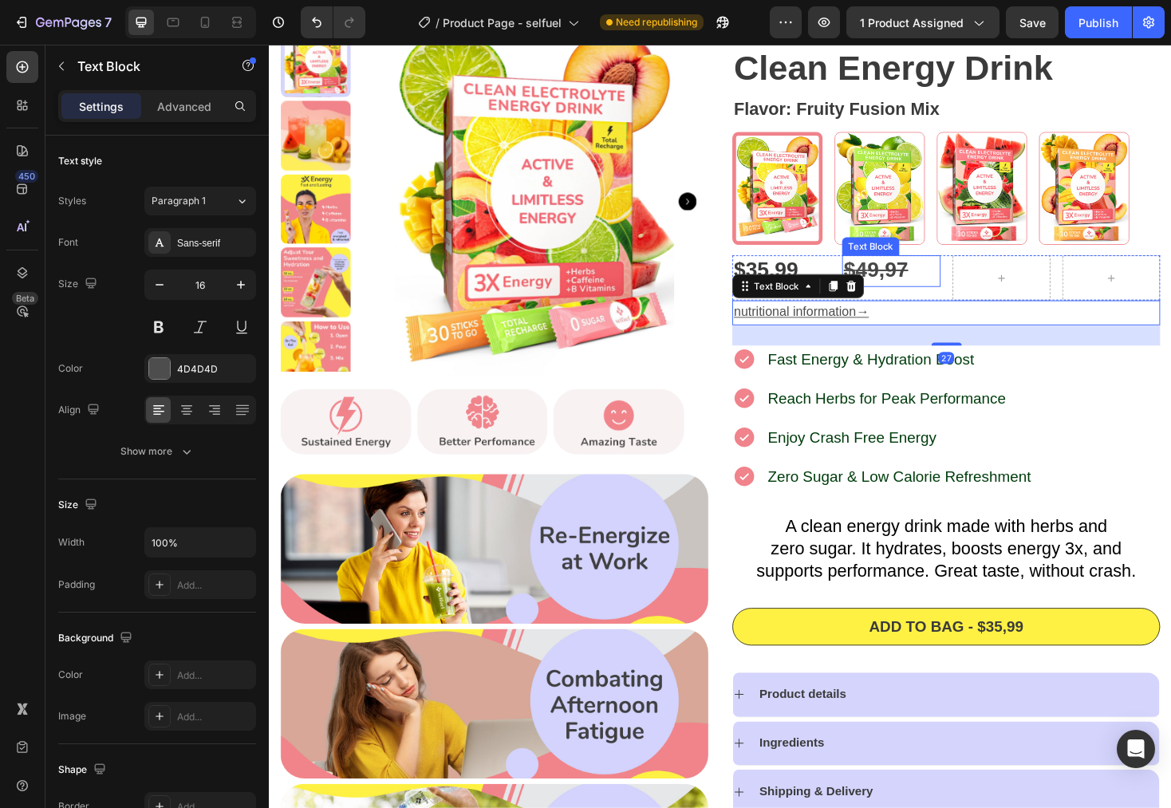
click at [934, 288] on strong "9,97" at bounding box center [925, 283] width 44 height 25
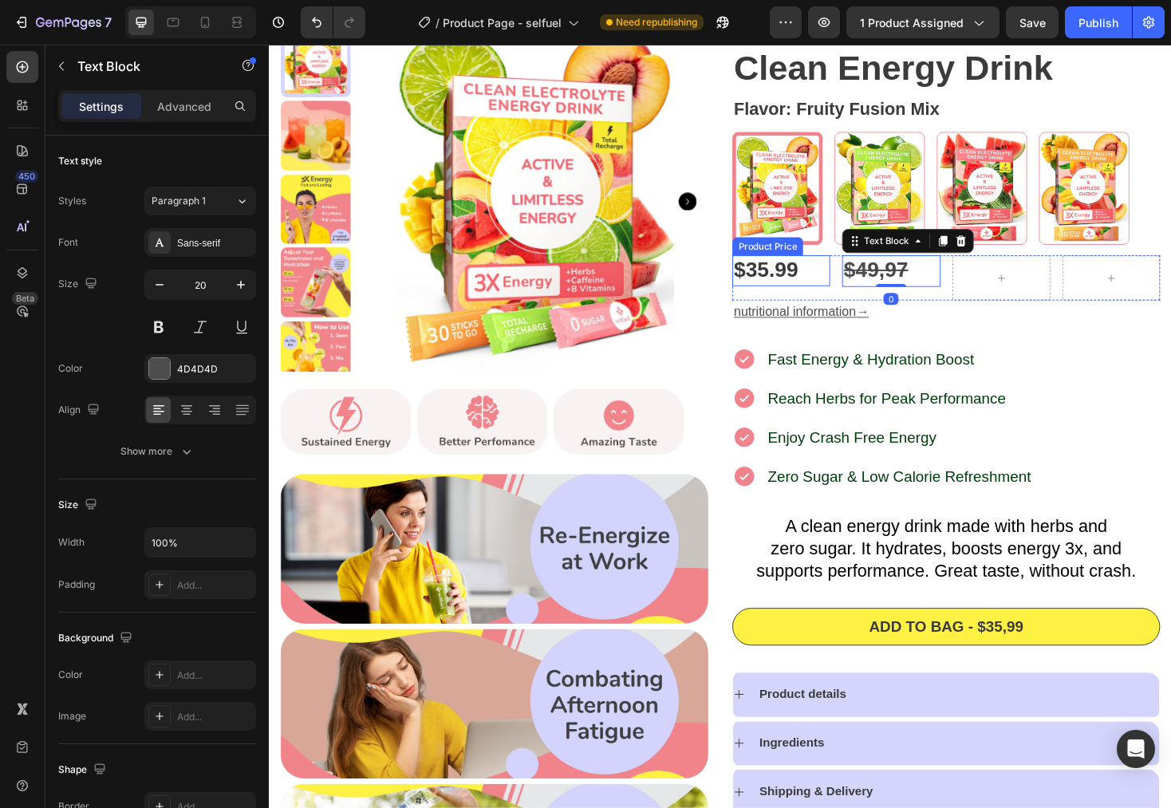
click at [808, 285] on div "$35.99" at bounding box center [812, 284] width 104 height 32
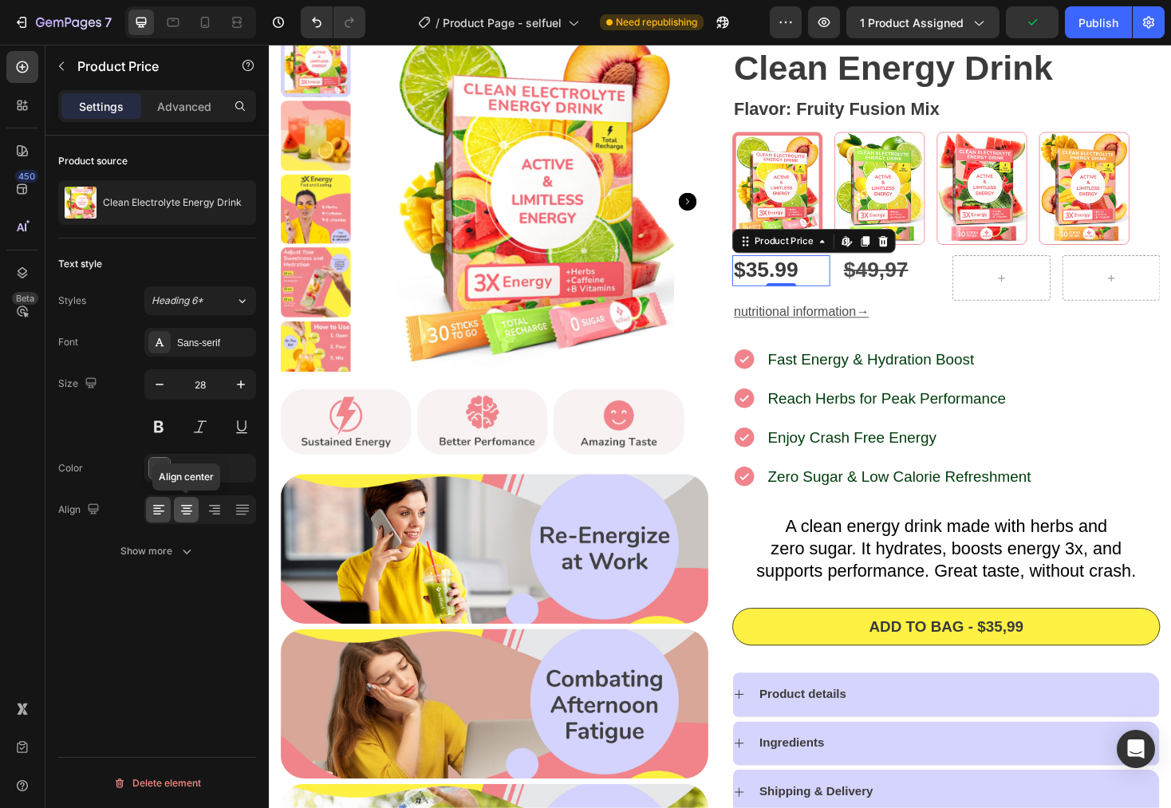
click at [187, 515] on icon at bounding box center [187, 510] width 16 height 16
click at [903, 278] on strong "9,97" at bounding box center [925, 283] width 44 height 25
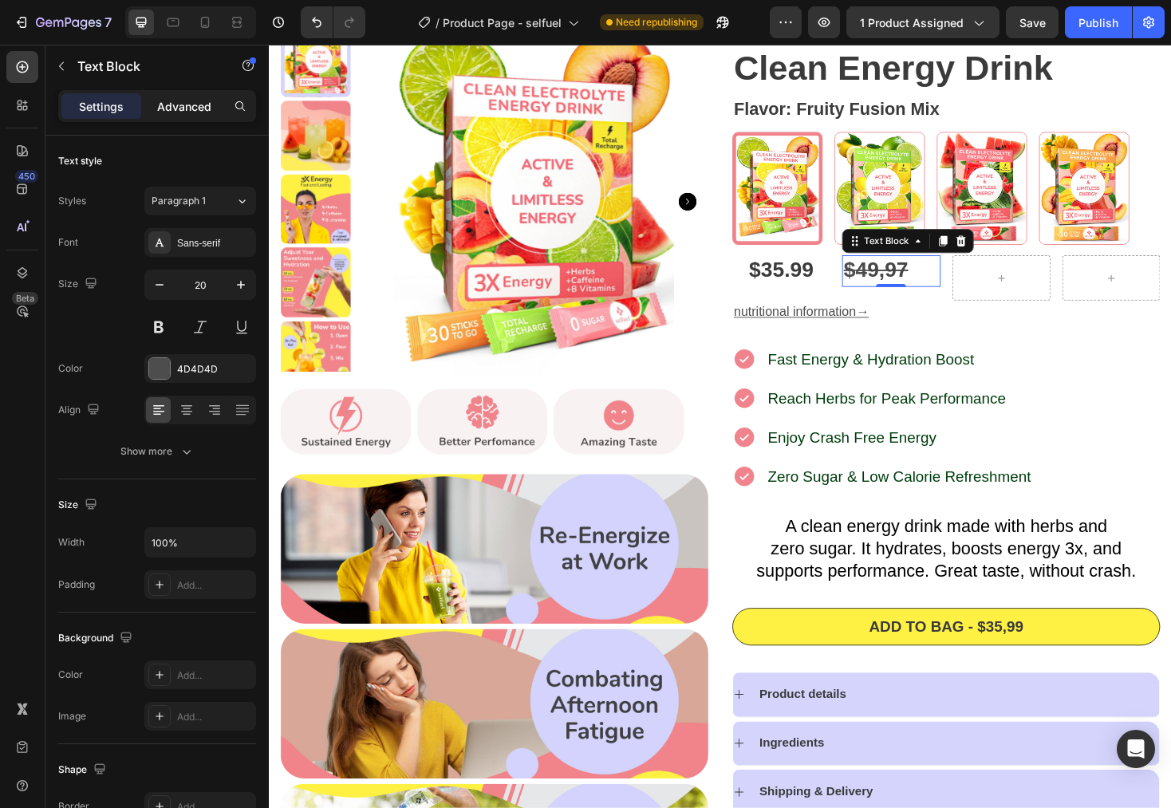
click at [164, 112] on p "Advanced" at bounding box center [184, 106] width 54 height 17
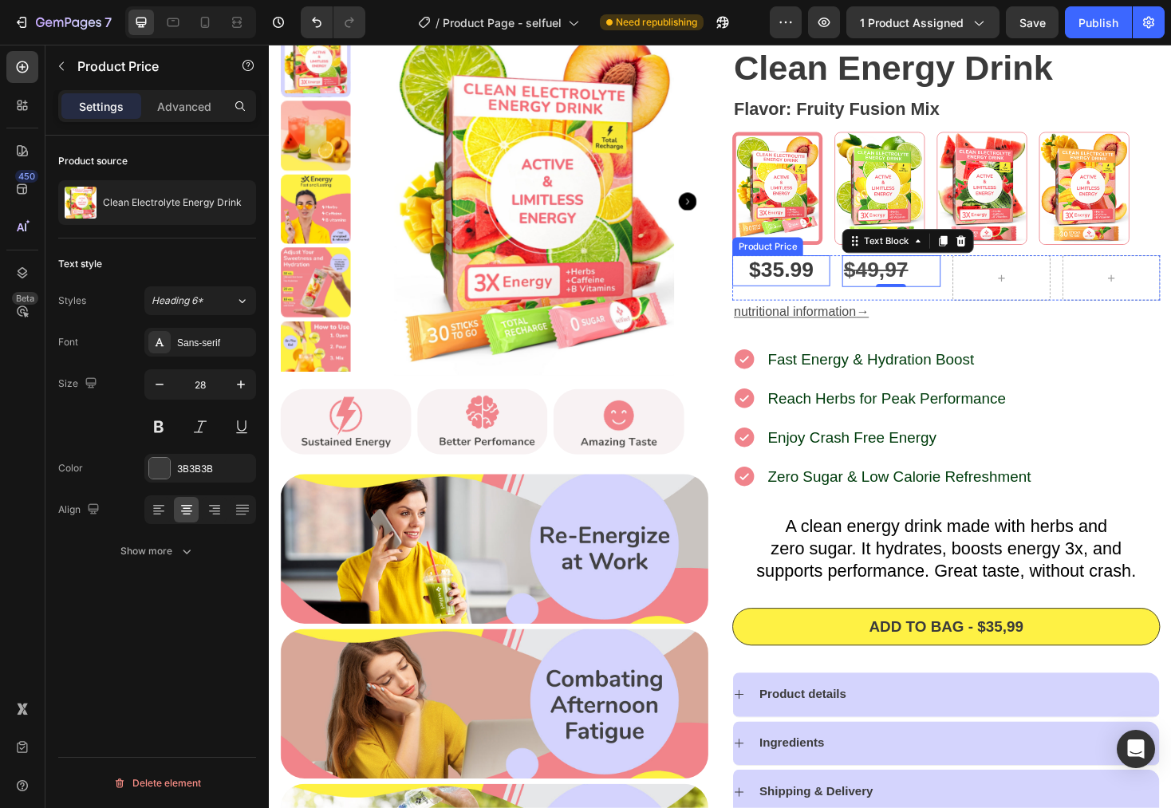
click at [847, 287] on div "$35.99" at bounding box center [812, 284] width 104 height 32
click at [176, 116] on div "Advanced" at bounding box center [184, 106] width 80 height 26
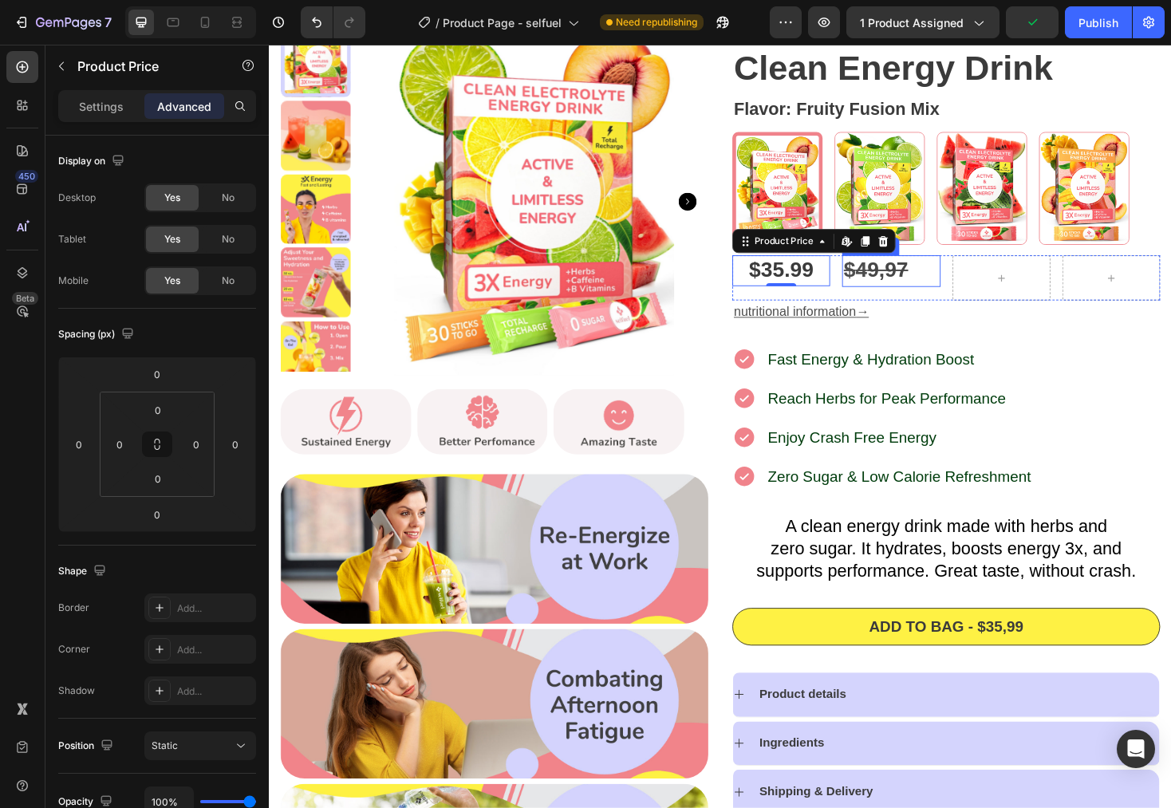
click at [910, 286] on strong "9,97" at bounding box center [925, 283] width 44 height 25
click at [853, 308] on div "$35.99 Product Price Product Price" at bounding box center [812, 292] width 104 height 48
click at [85, 102] on p "Settings" at bounding box center [101, 106] width 45 height 17
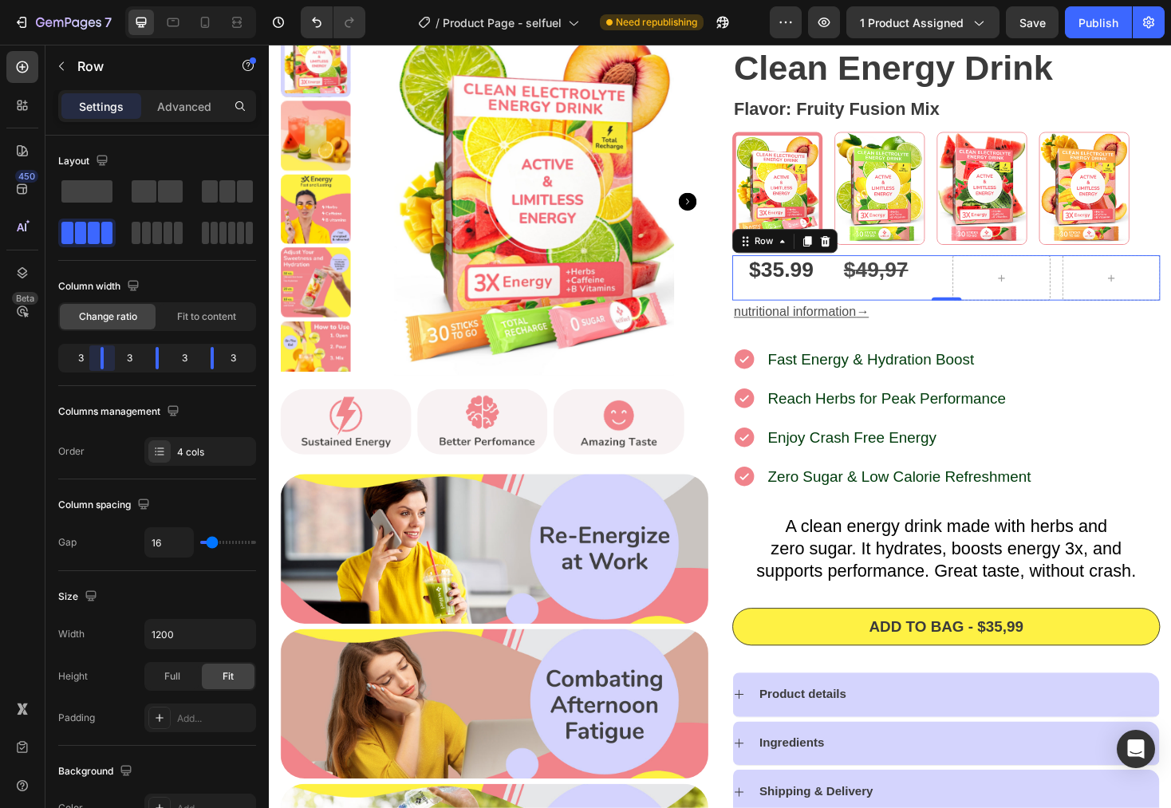
click at [101, 0] on body "7 Version history / Product Page - selfuel Need republishing Preview 1 product …" at bounding box center [585, 0] width 1171 height 0
click at [1089, 365] on div "Fast Energy & Hydration Boost Reach Herbs for Peak Performance Enjoy Crash Free…" at bounding box center [987, 440] width 454 height 153
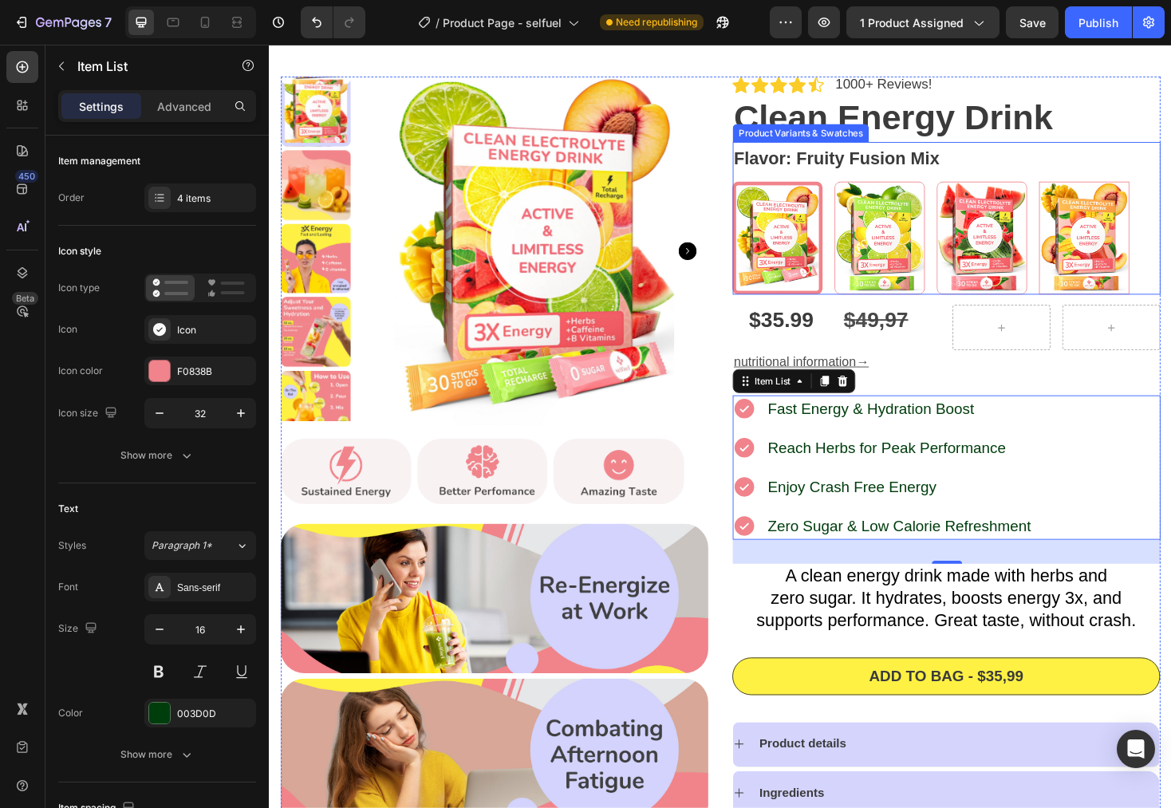
scroll to position [62, 0]
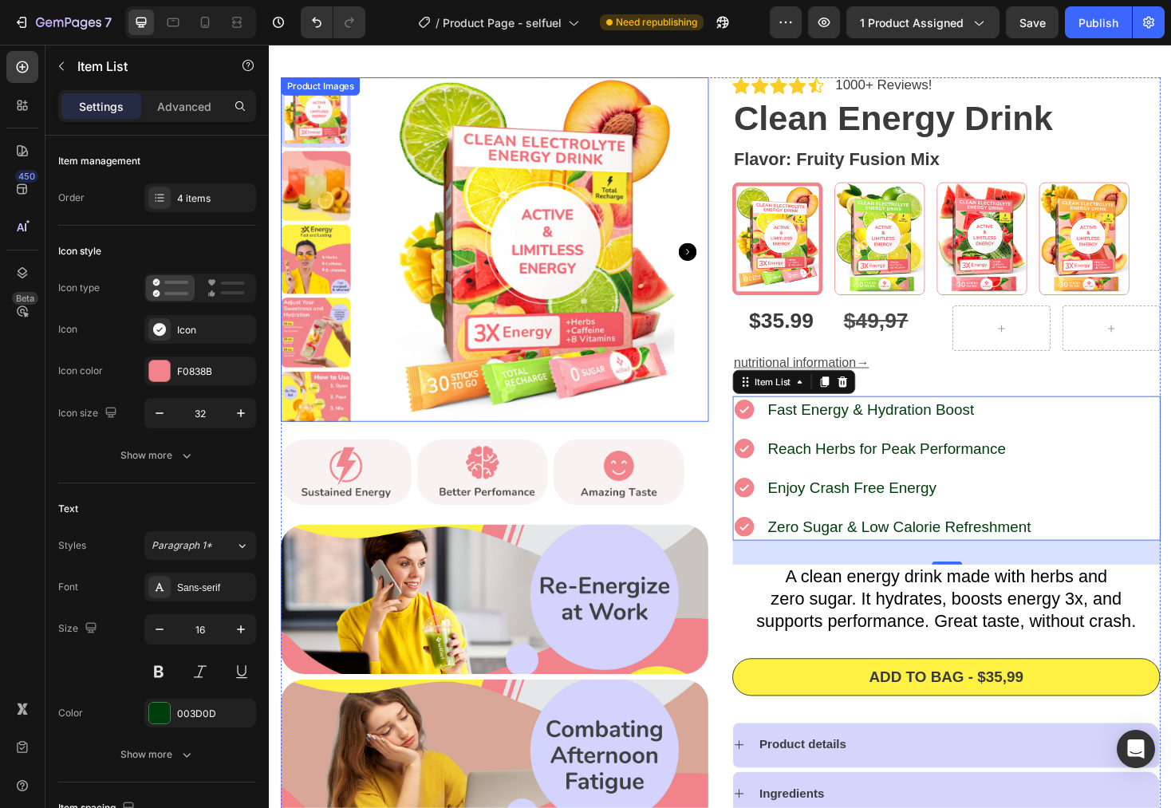
click at [533, 96] on img at bounding box center [550, 264] width 370 height 370
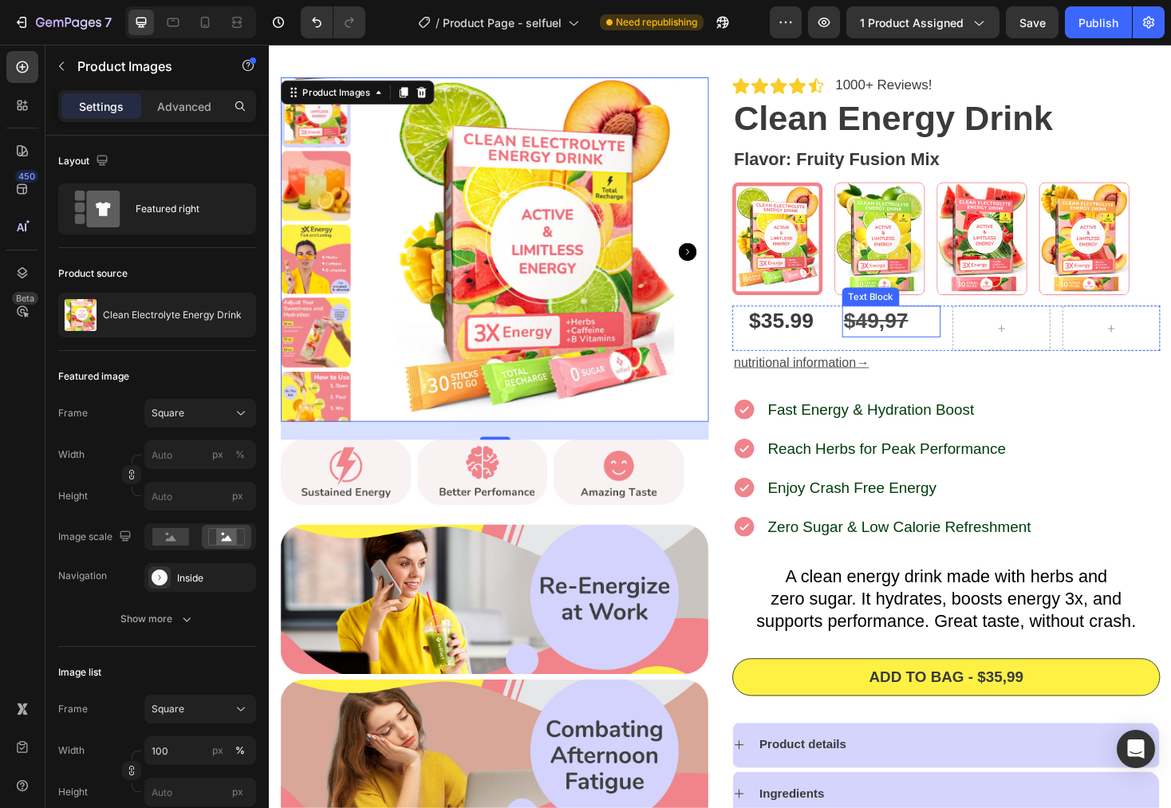
click at [909, 343] on strong "9,97" at bounding box center [925, 337] width 44 height 25
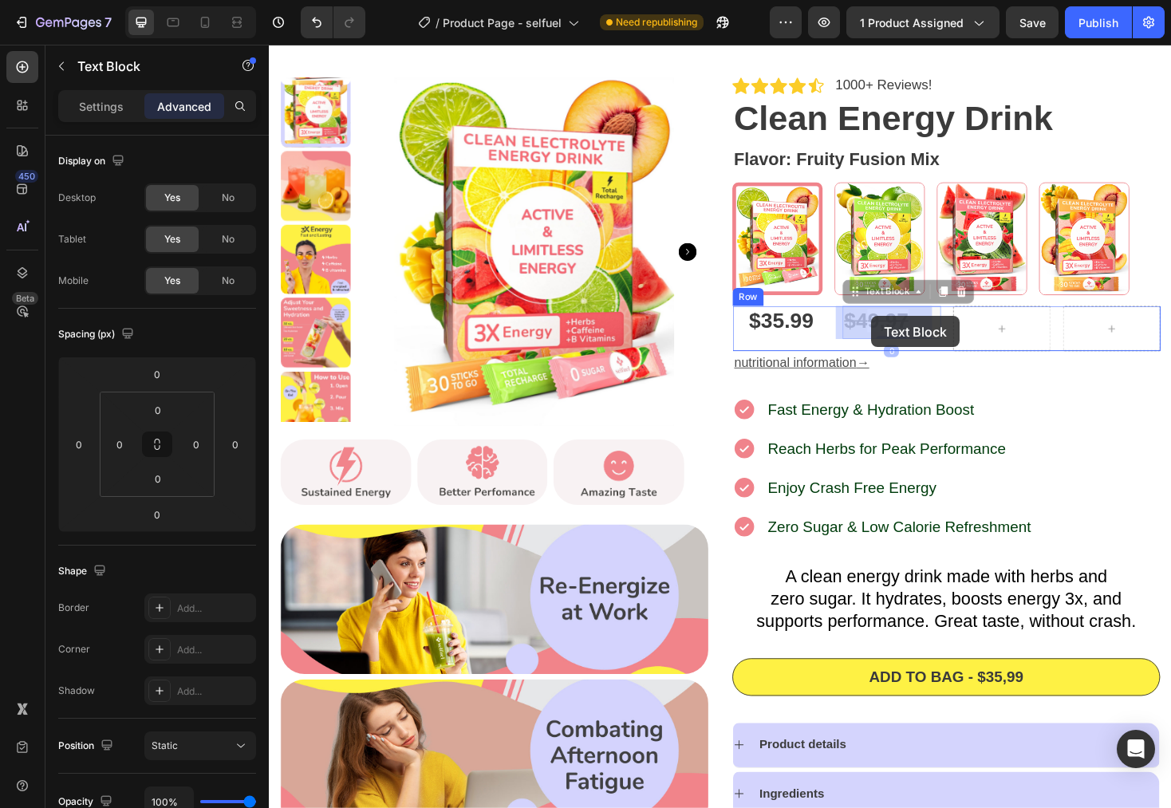
drag, startPoint x: 882, startPoint y: 305, endPoint x: 907, endPoint y: 334, distance: 38.4
click at [823, 338] on div "$35.99" at bounding box center [812, 338] width 104 height 32
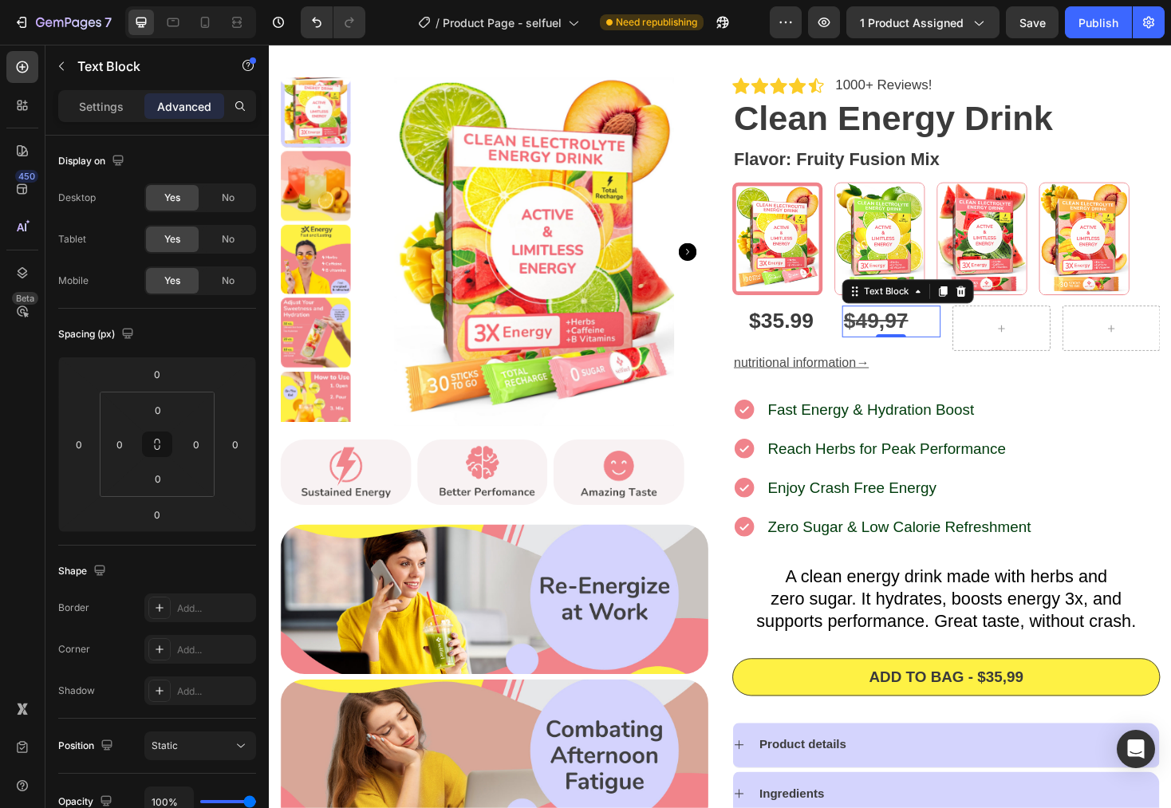
click at [911, 338] on strong "9,97" at bounding box center [925, 337] width 44 height 25
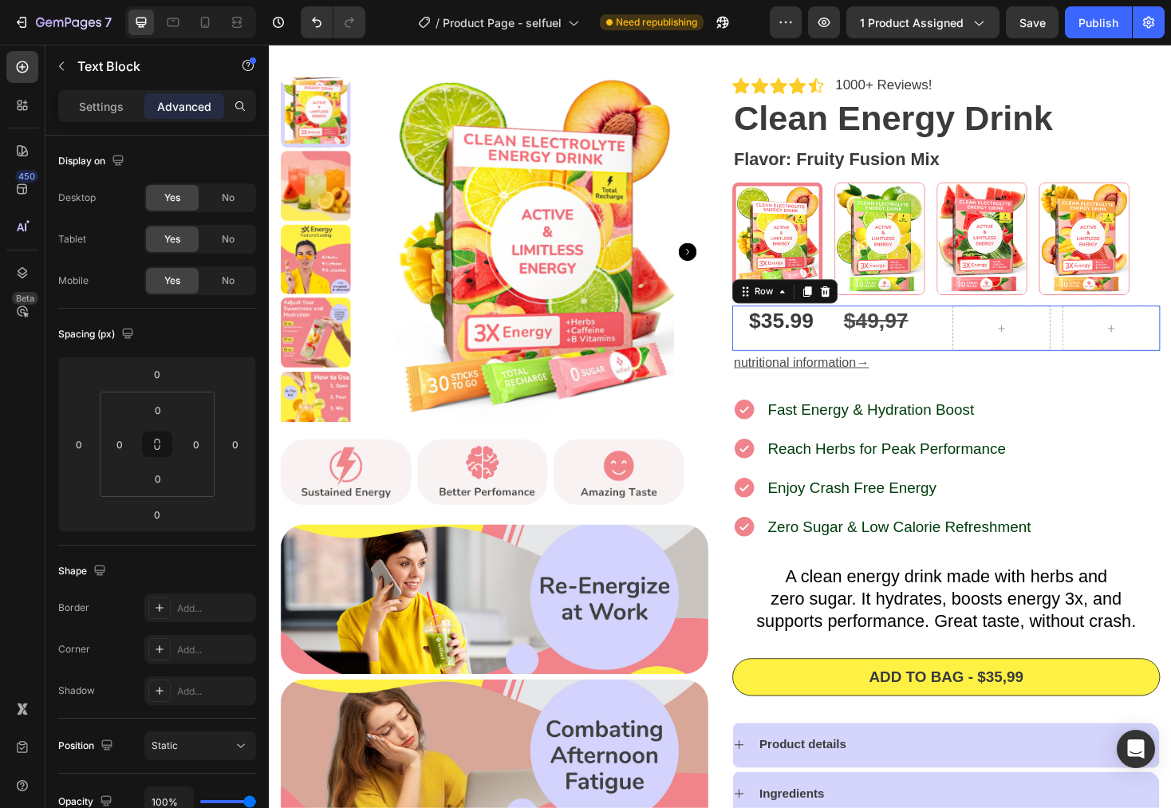
click at [833, 357] on div "$35.99 Product Price Product Price" at bounding box center [812, 346] width 104 height 48
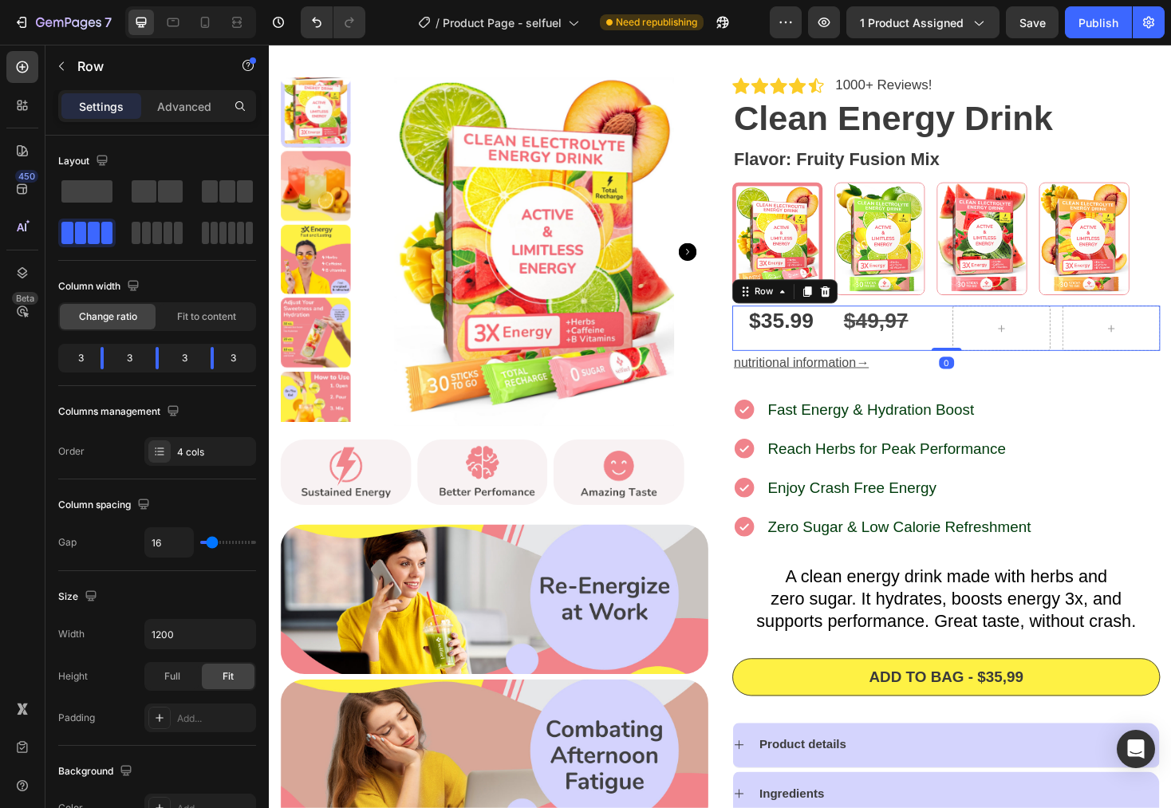
click at [920, 360] on div "$ 4 9,97 Text Block" at bounding box center [929, 346] width 104 height 48
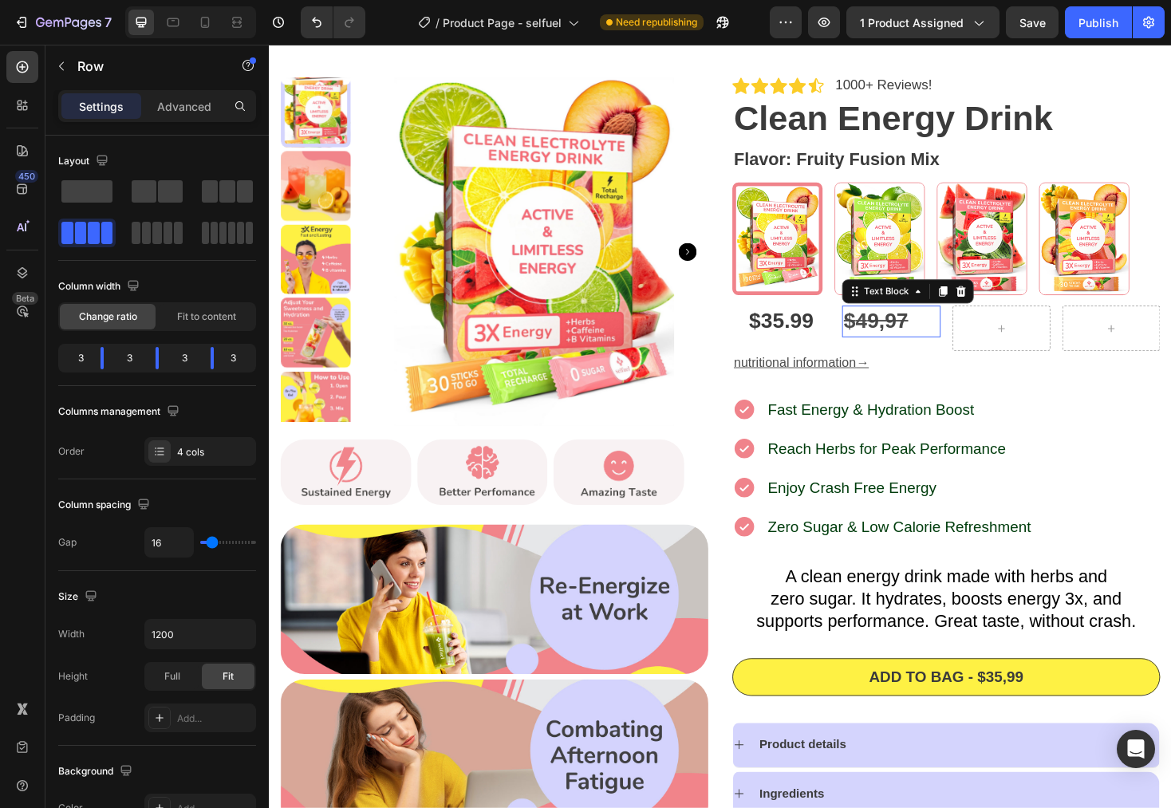
click at [916, 342] on strong "9,97" at bounding box center [925, 337] width 44 height 25
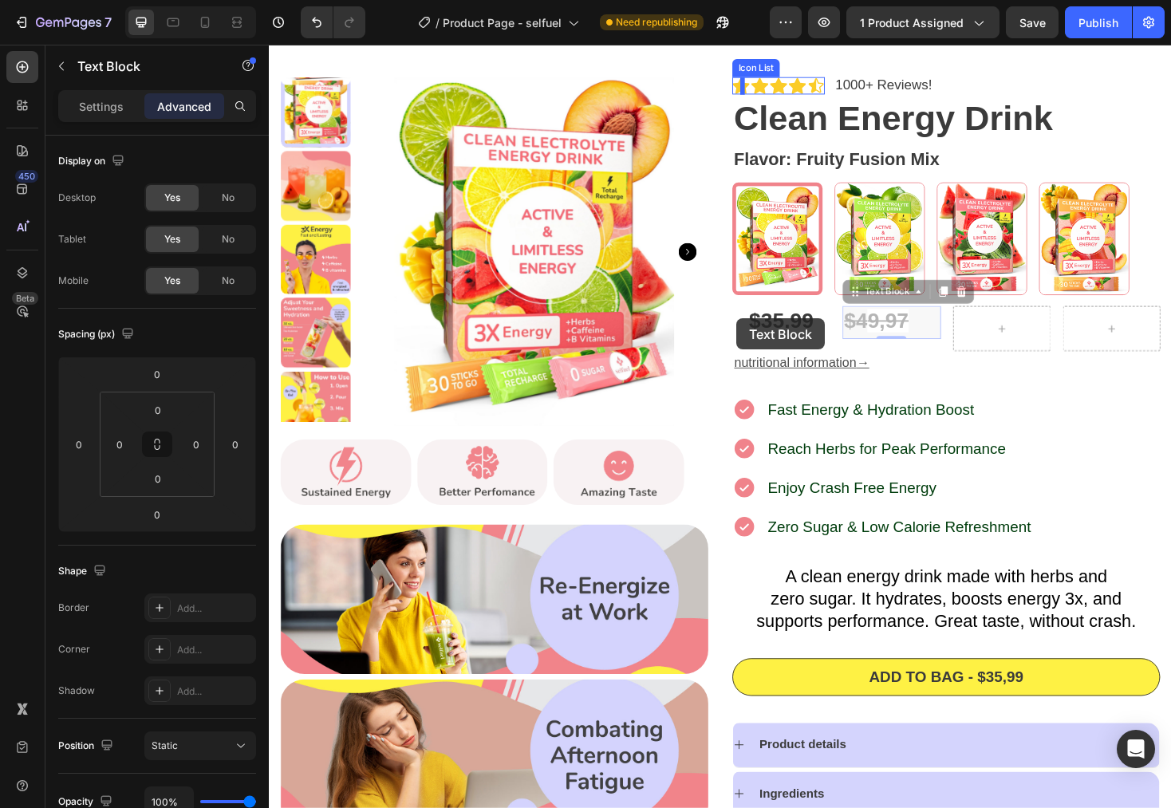
drag, startPoint x: 880, startPoint y: 308, endPoint x: 765, endPoint y: 335, distance: 118.1
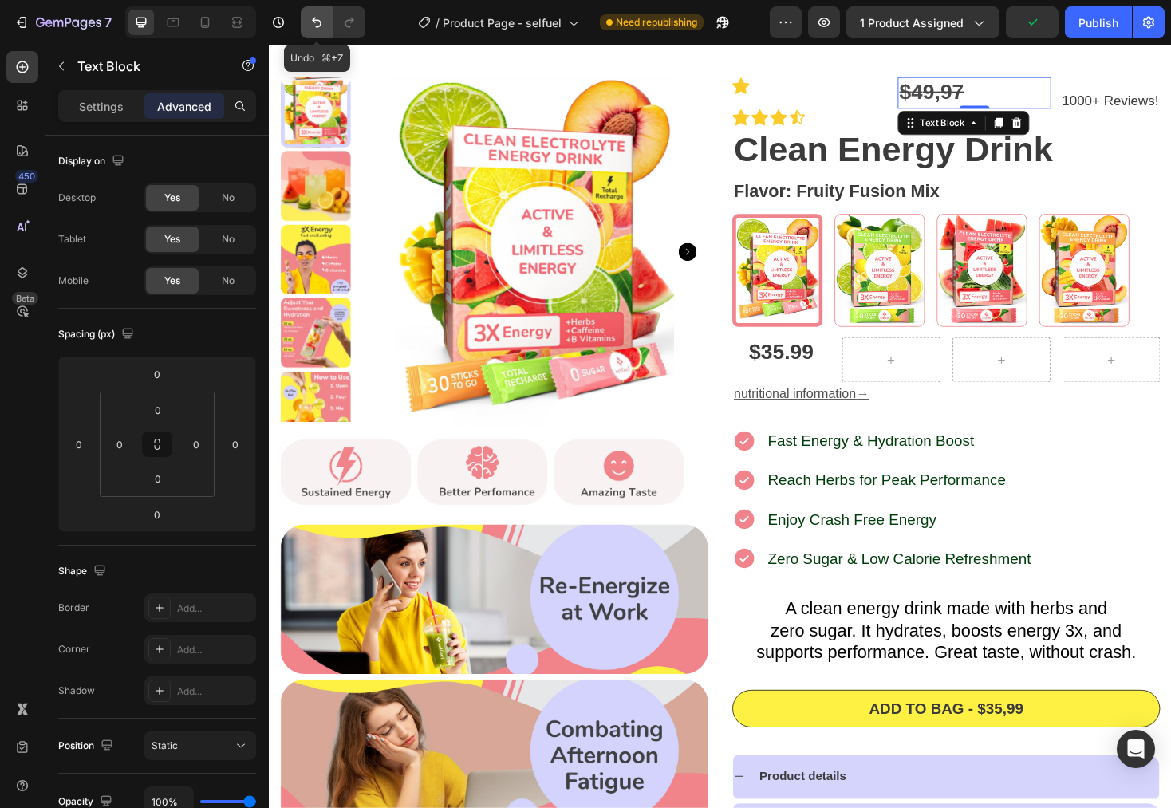
click at [321, 19] on icon "Undo/Redo" at bounding box center [317, 22] width 16 height 16
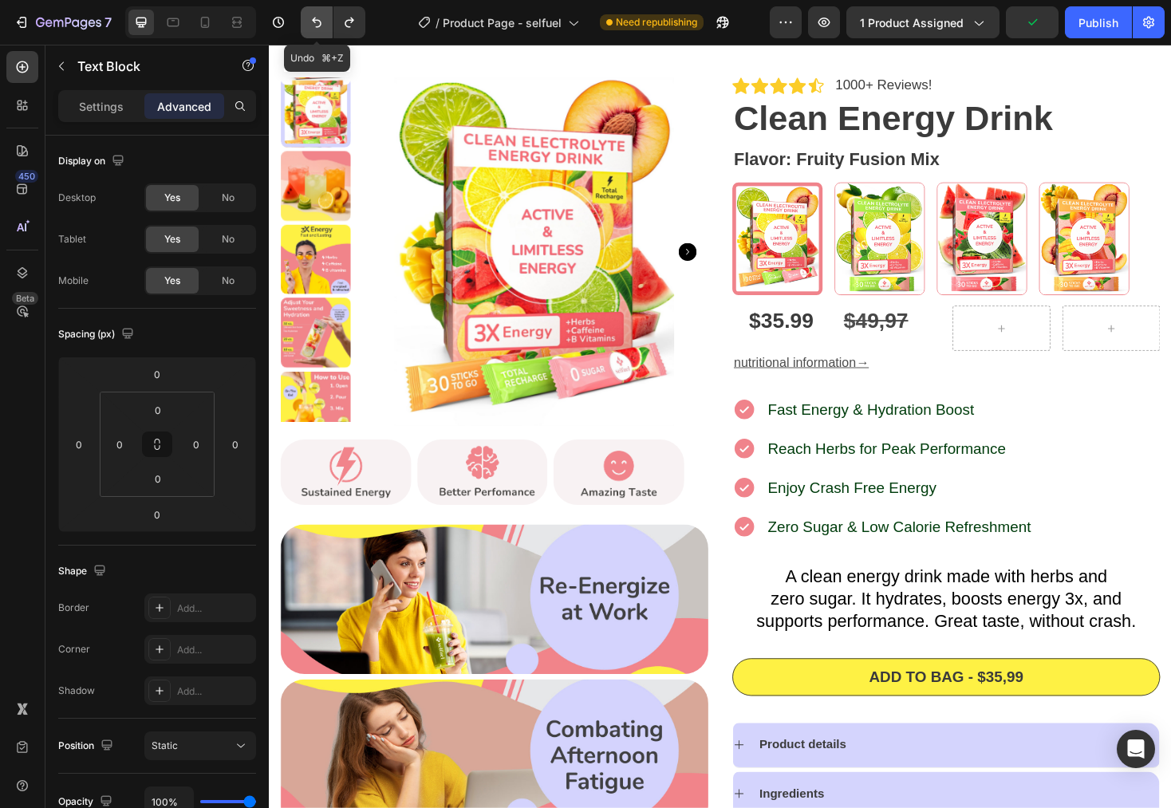
click at [321, 19] on icon "Undo/Redo" at bounding box center [317, 22] width 16 height 16
click at [313, 27] on icon "Undo/Redo" at bounding box center [317, 22] width 16 height 16
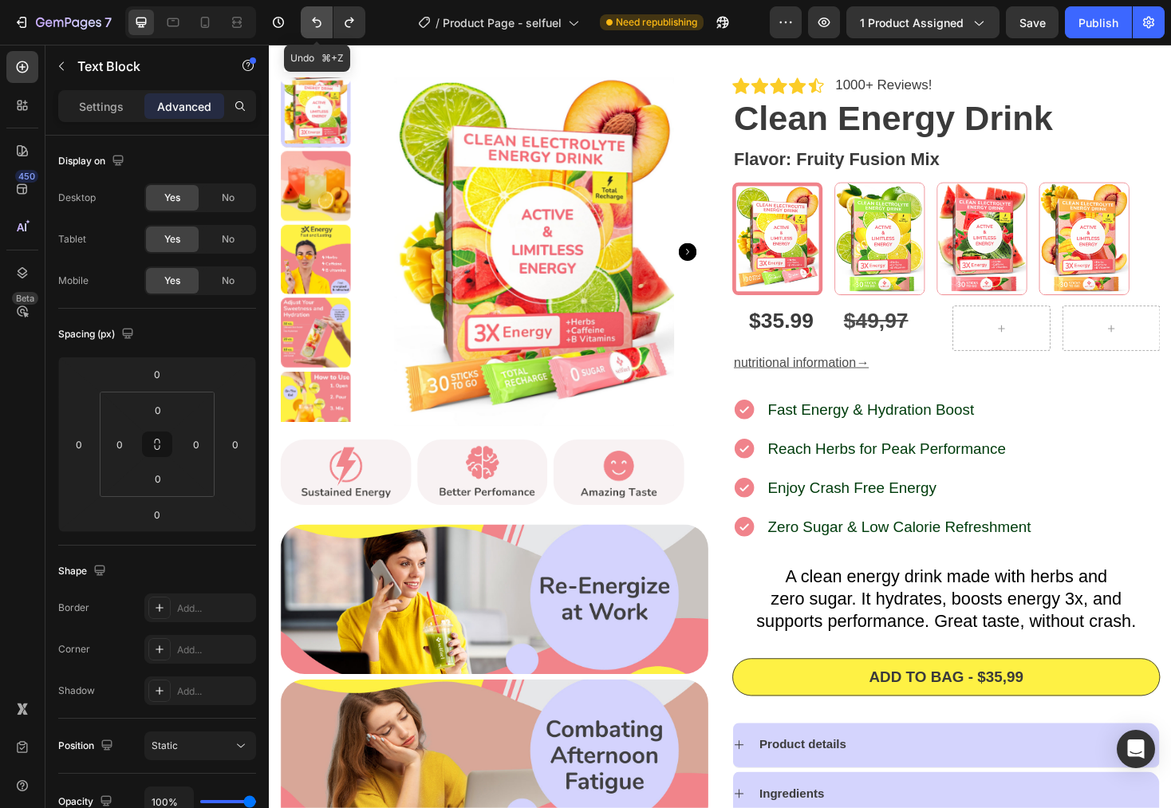
click at [313, 27] on icon "Undo/Redo" at bounding box center [317, 22] width 16 height 16
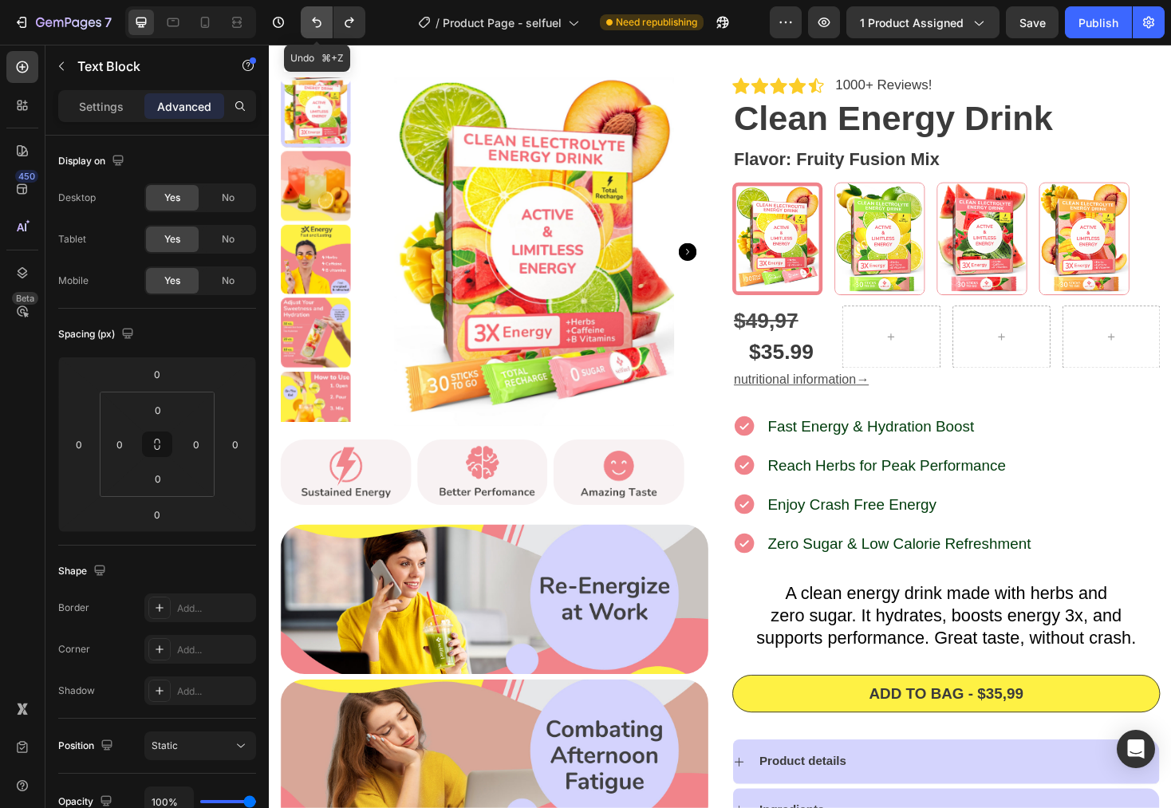
click at [313, 27] on icon "Undo/Redo" at bounding box center [317, 22] width 16 height 16
click at [349, 21] on icon "Undo/Redo" at bounding box center [350, 22] width 16 height 16
click at [822, 369] on div "$35.99" at bounding box center [812, 371] width 104 height 32
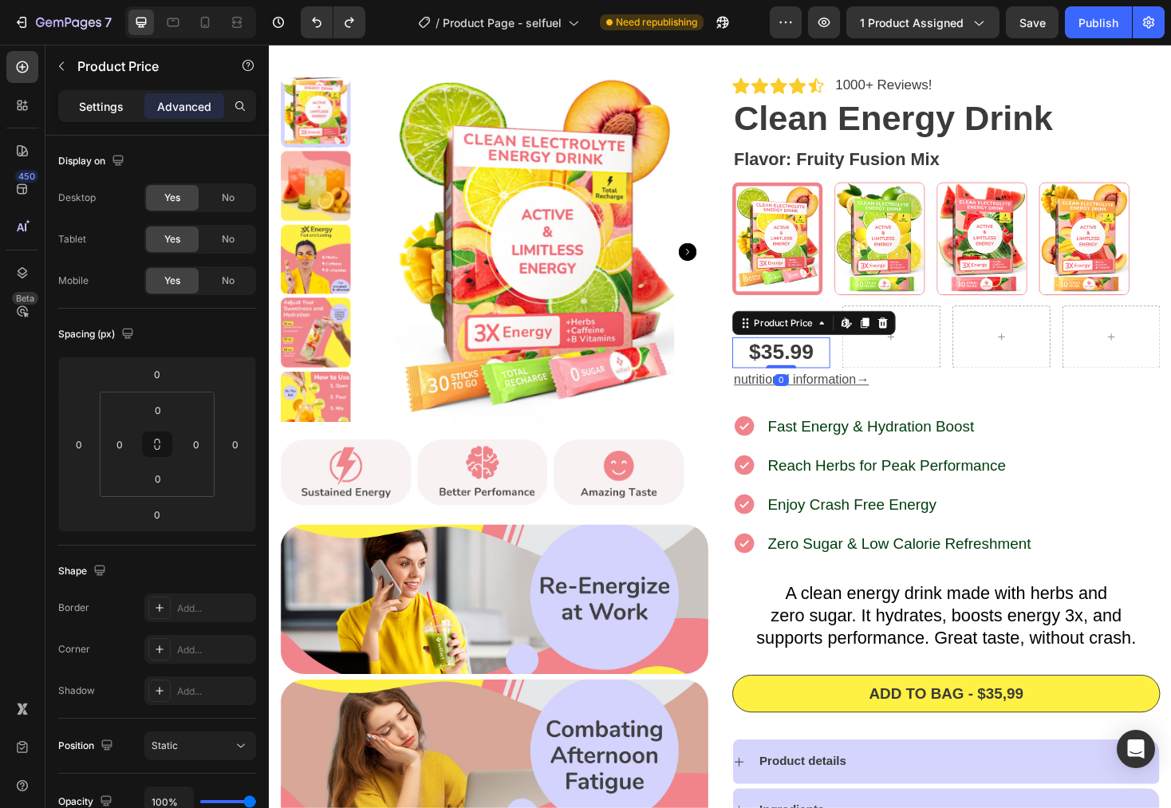
click at [89, 93] on div "Settings" at bounding box center [101, 106] width 80 height 26
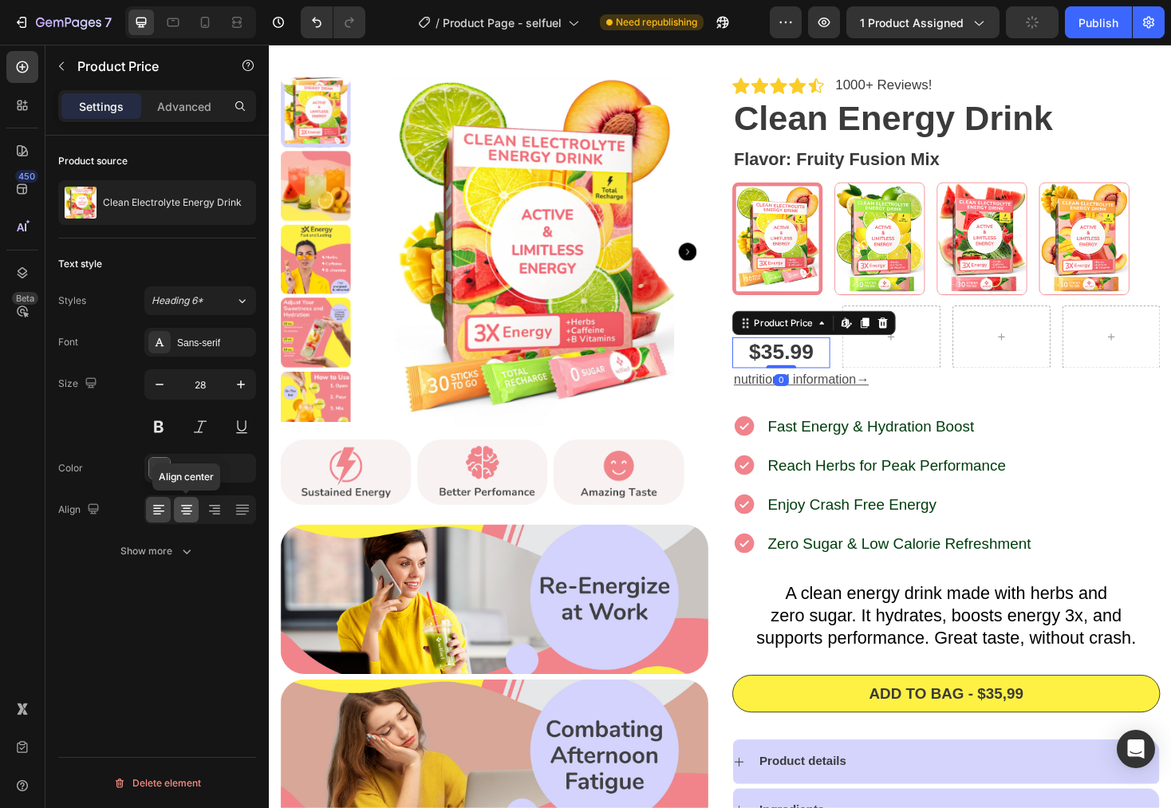
click at [188, 509] on icon at bounding box center [187, 510] width 16 height 16
click at [160, 510] on icon at bounding box center [159, 510] width 16 height 16
click at [1037, 432] on div "Icon Icon Icon Icon Icon Icon List 1000+ Reviews! Text Block Row Clean Energy D…" at bounding box center [987, 583] width 454 height 1009
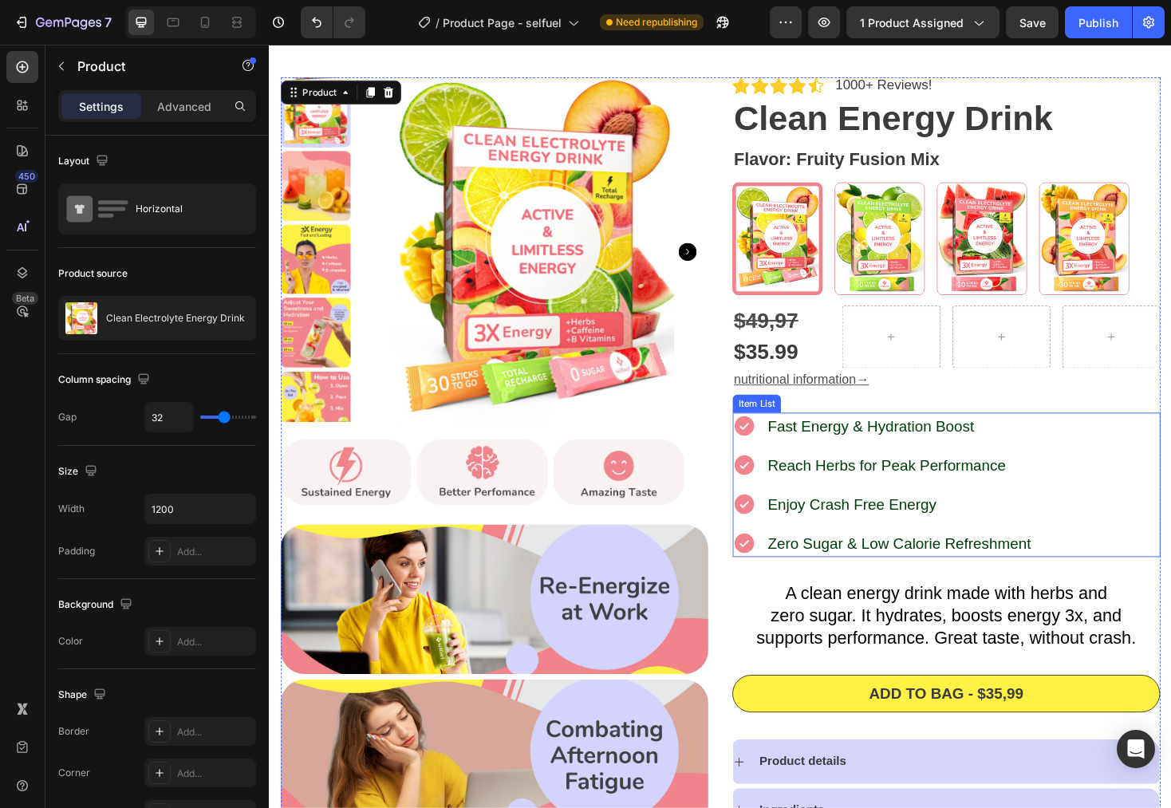
click at [1171, 456] on div "Fast Energy & Hydration Boost Reach Herbs for Peak Performance Enjoy Crash Free…" at bounding box center [987, 511] width 454 height 153
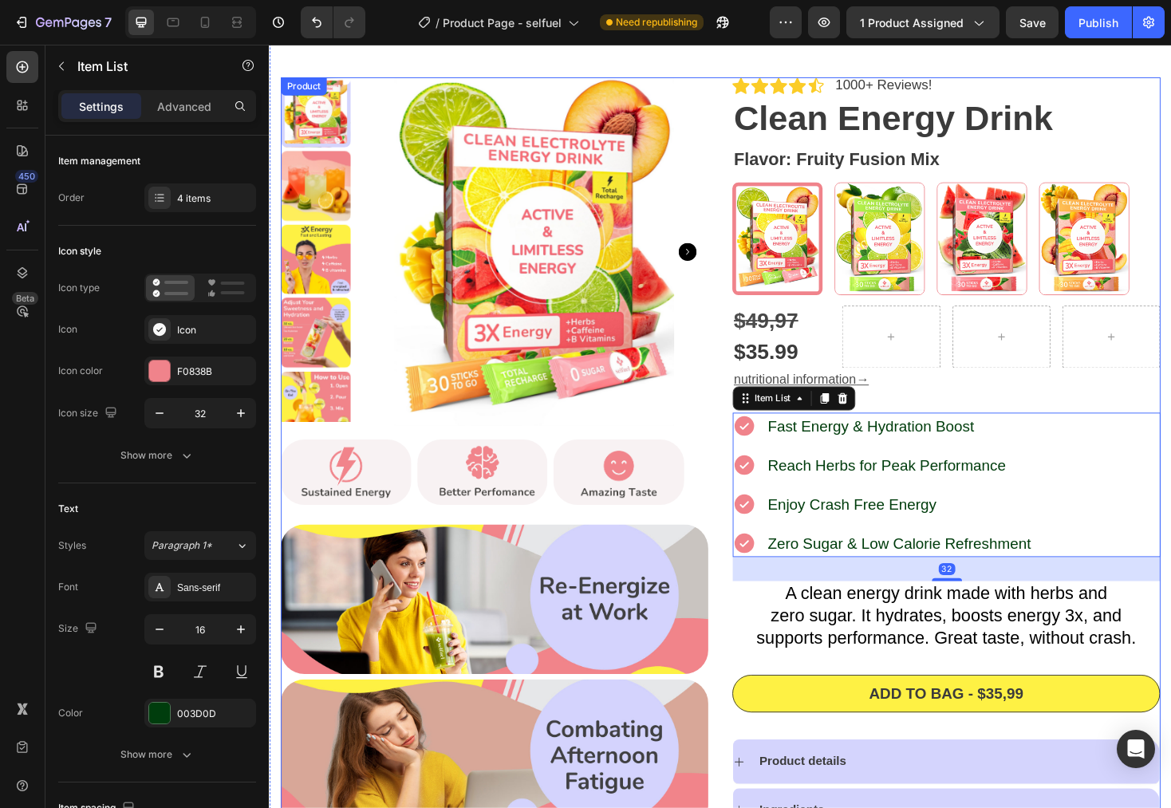
click at [1171, 421] on div "Icon Icon Icon Icon Icon Icon List 1000+ Reviews! Text Block Row Clean Energy D…" at bounding box center [987, 583] width 454 height 1009
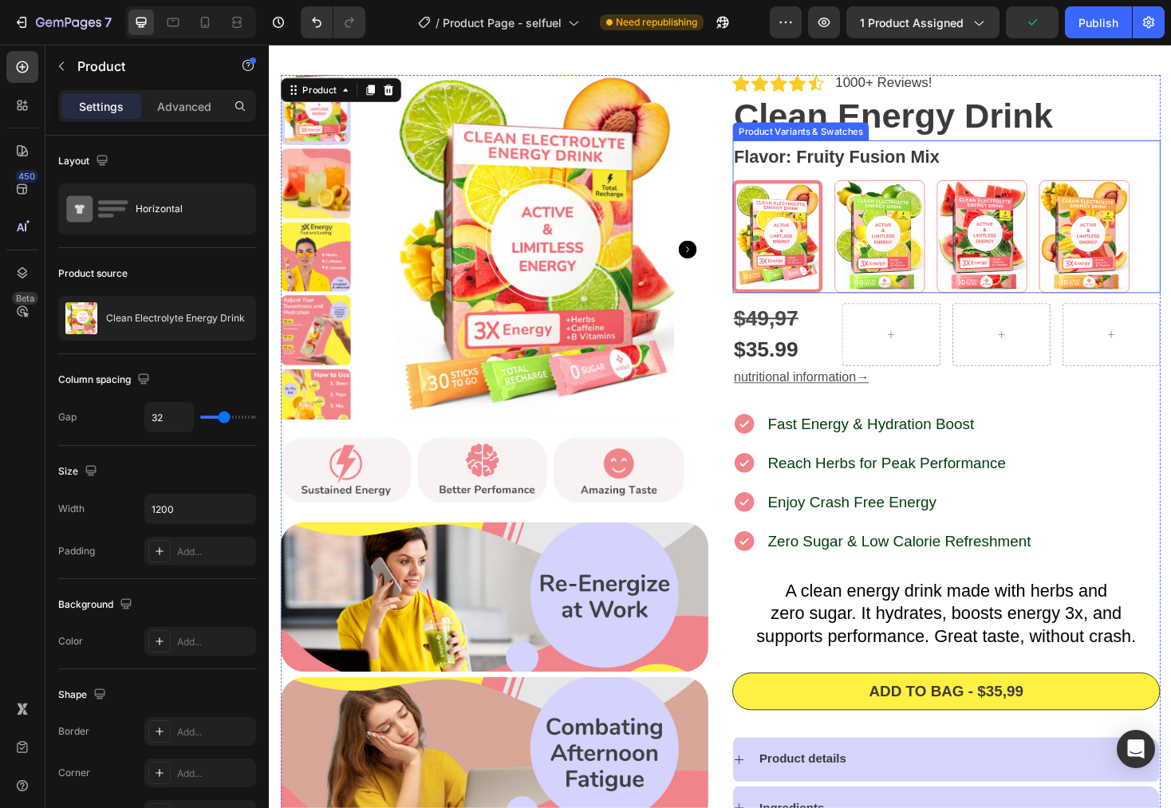
scroll to position [65, 0]
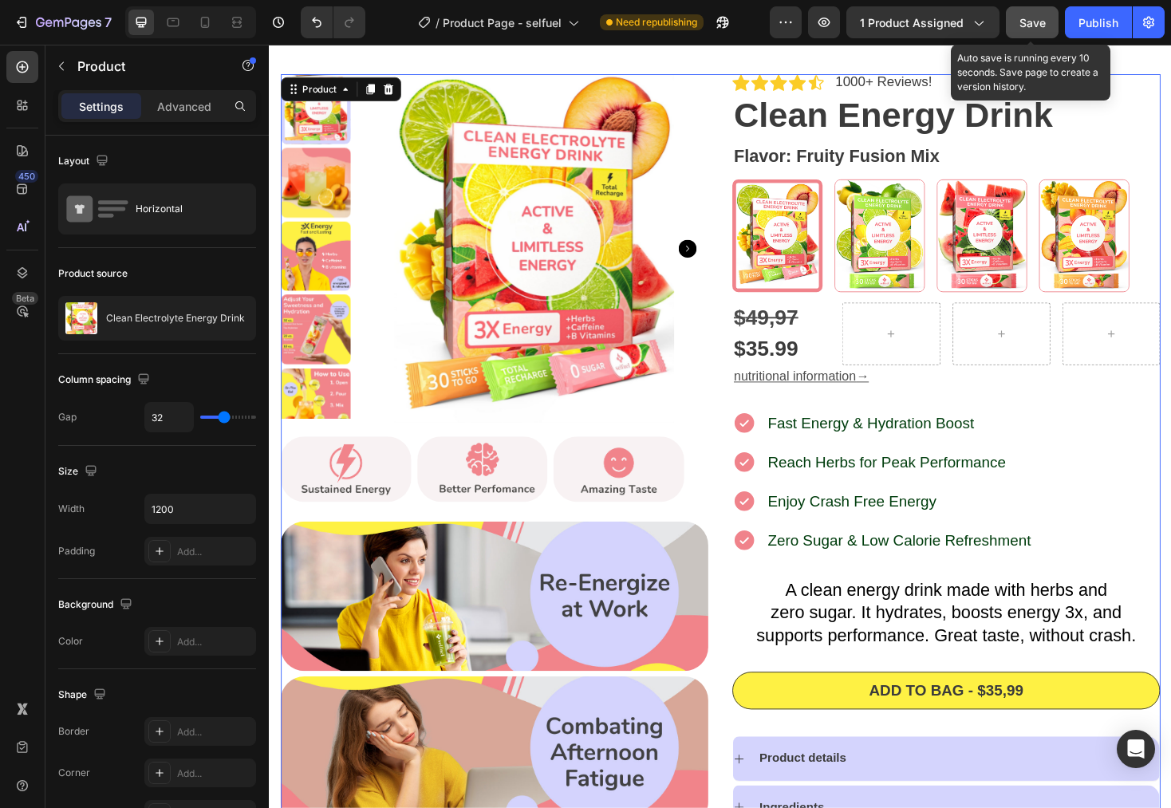
click at [1040, 34] on button "Save" at bounding box center [1032, 22] width 53 height 32
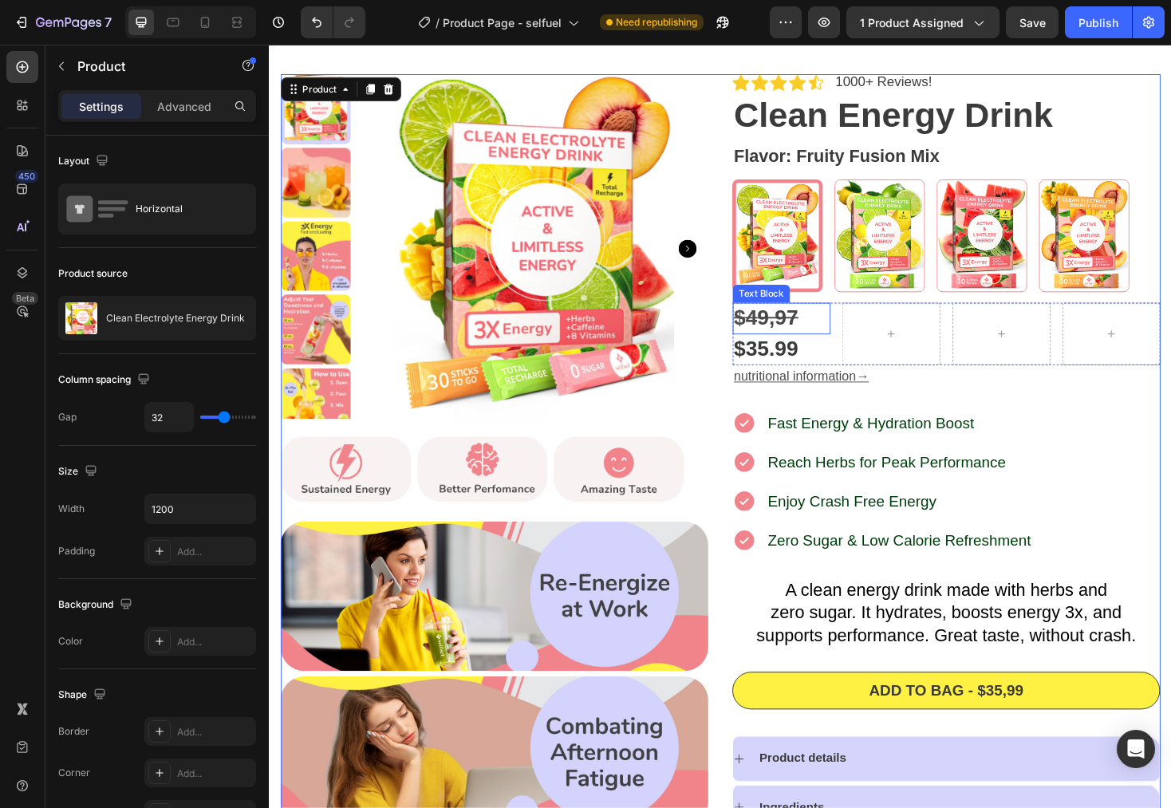
click at [790, 331] on strong "9,97" at bounding box center [809, 334] width 44 height 25
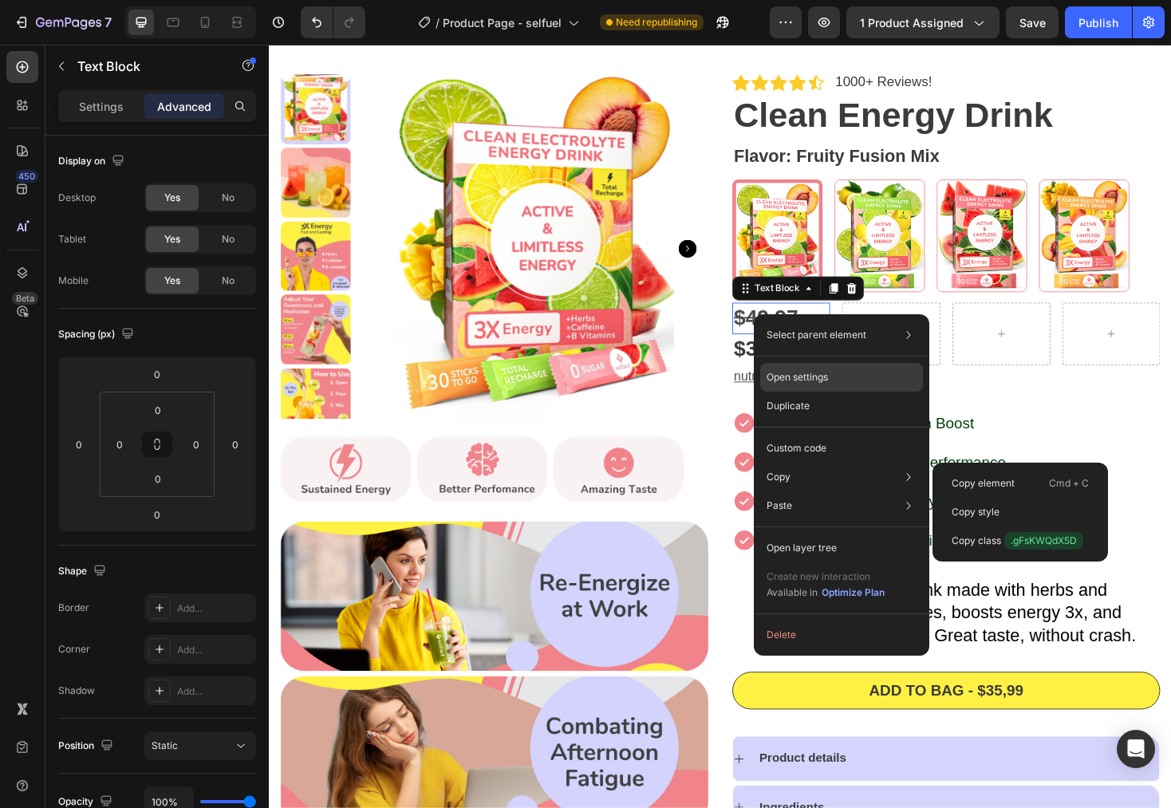
drag, startPoint x: 790, startPoint y: 470, endPoint x: 844, endPoint y: 363, distance: 119.9
click at [791, 470] on div "Copy Copy element Cmd + C Copy style Copy class .gFsKWQdX5D" at bounding box center [841, 477] width 163 height 29
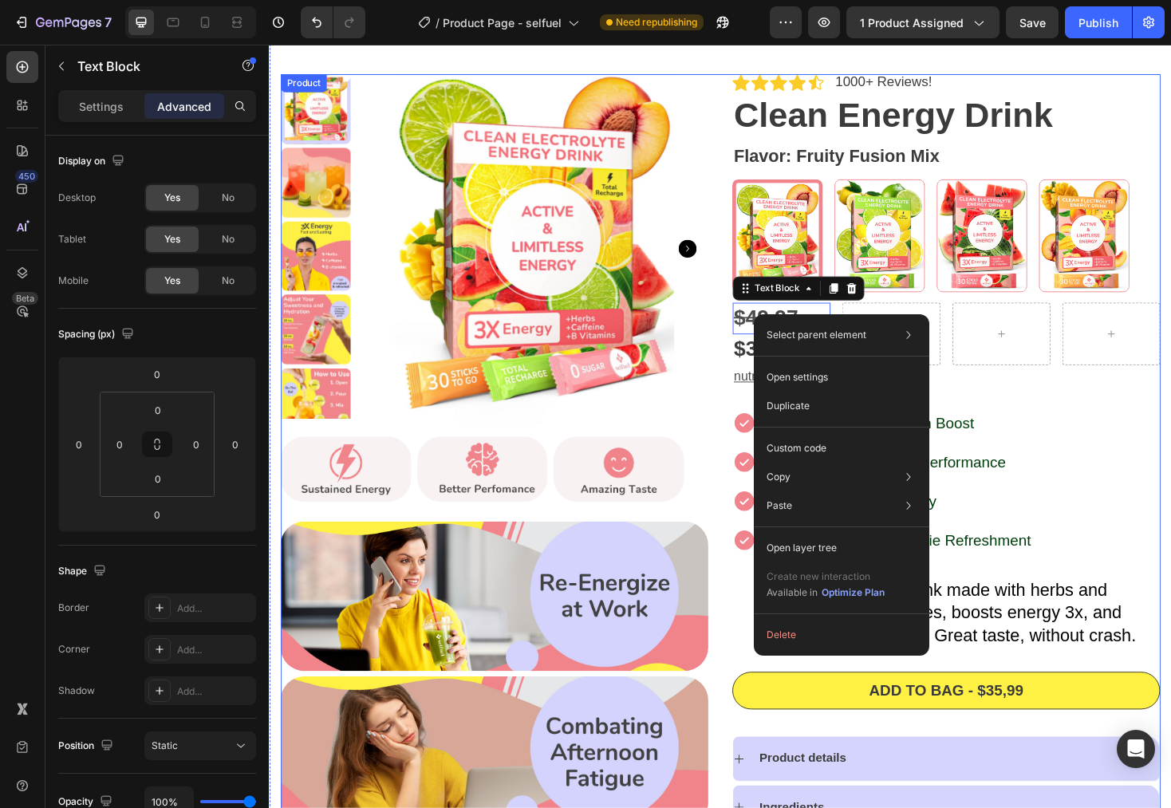
click at [1116, 416] on div "Icon Icon Icon Icon Icon Icon List 1000+ Reviews! Text Block Row Clean Energy D…" at bounding box center [987, 580] width 454 height 1009
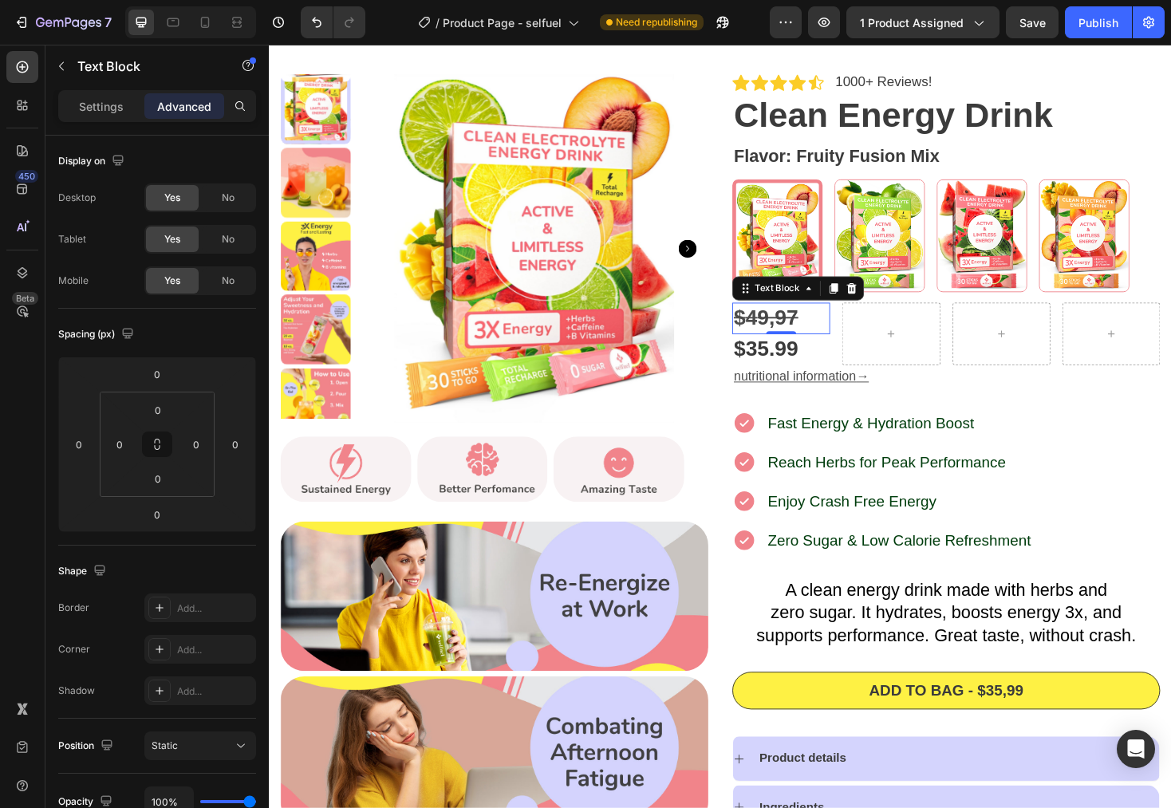
click at [794, 336] on strong "9,97" at bounding box center [809, 334] width 44 height 25
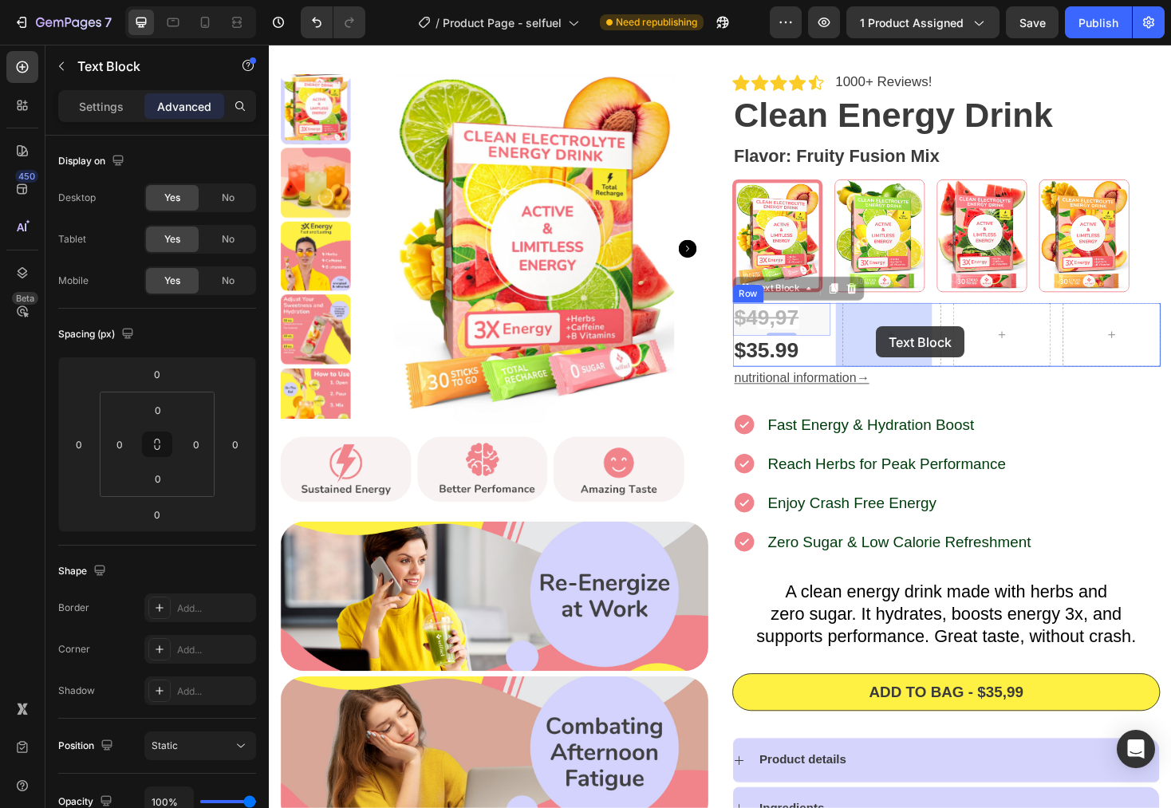
drag, startPoint x: 769, startPoint y: 309, endPoint x: 913, endPoint y: 343, distance: 147.7
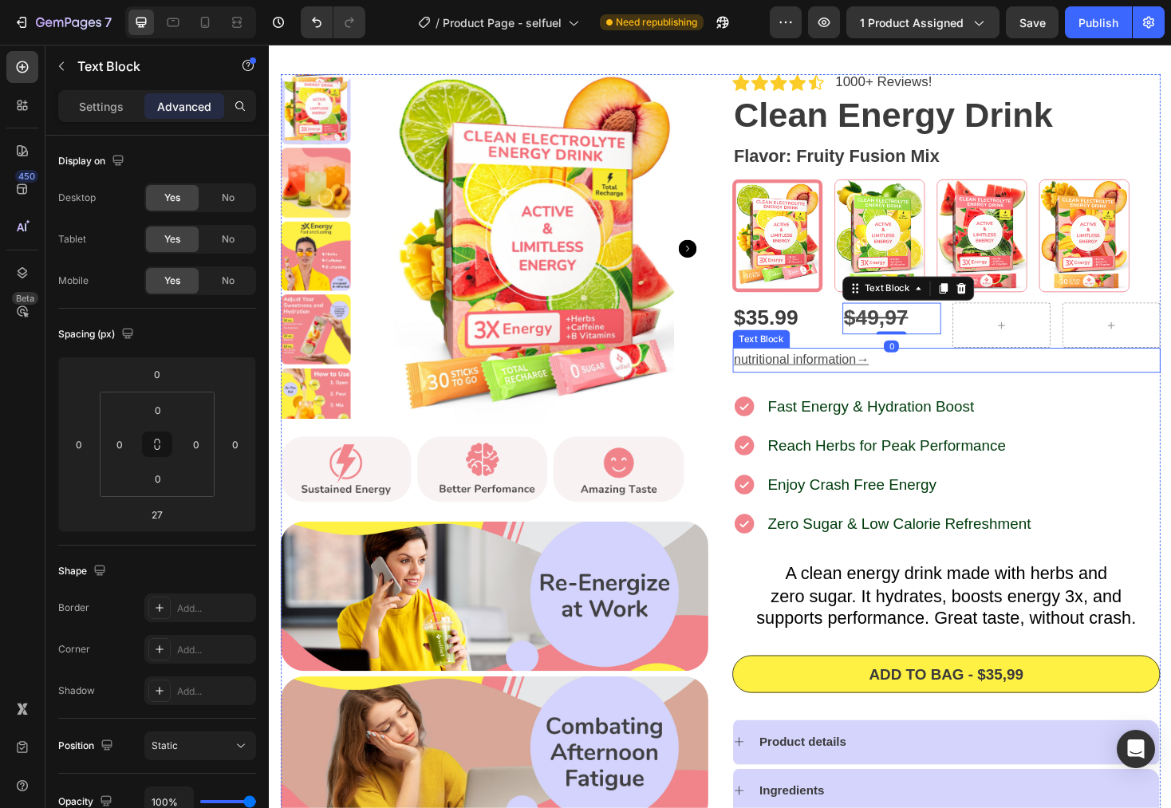
click at [1092, 374] on p "nutritional information →" at bounding box center [987, 379] width 451 height 23
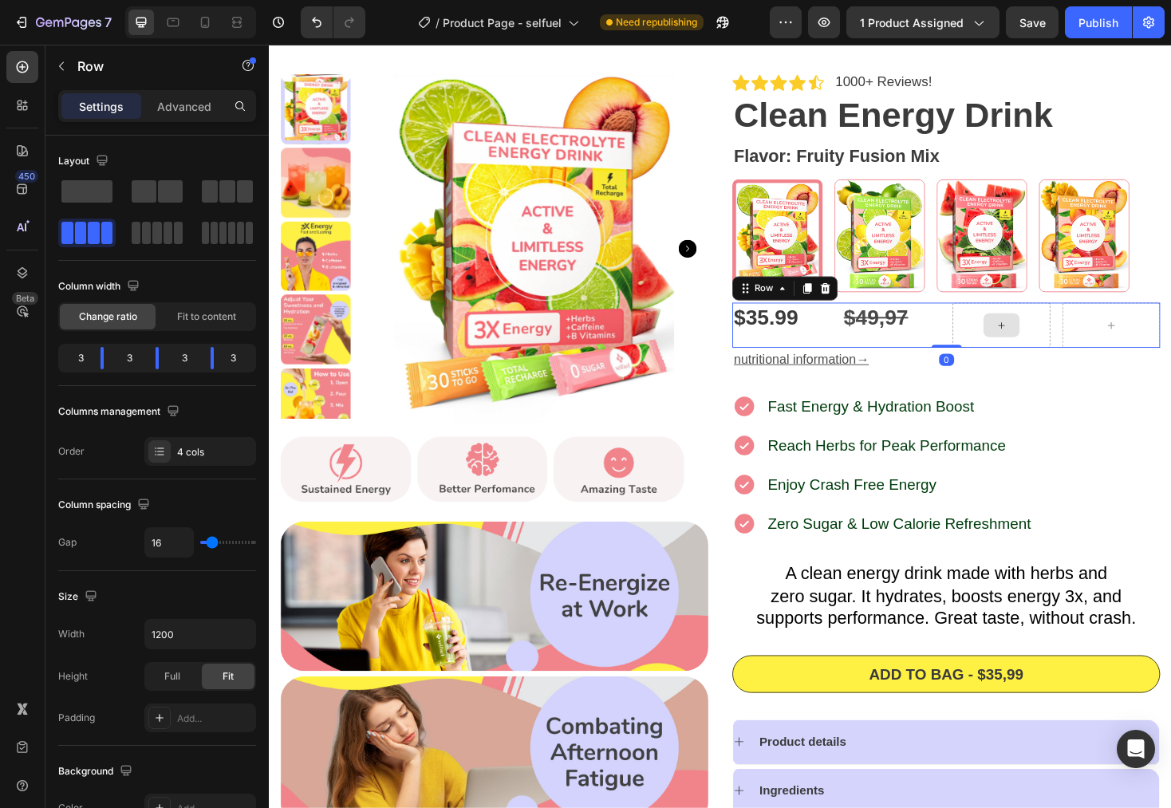
click at [1085, 321] on div at bounding box center [1046, 342] width 104 height 48
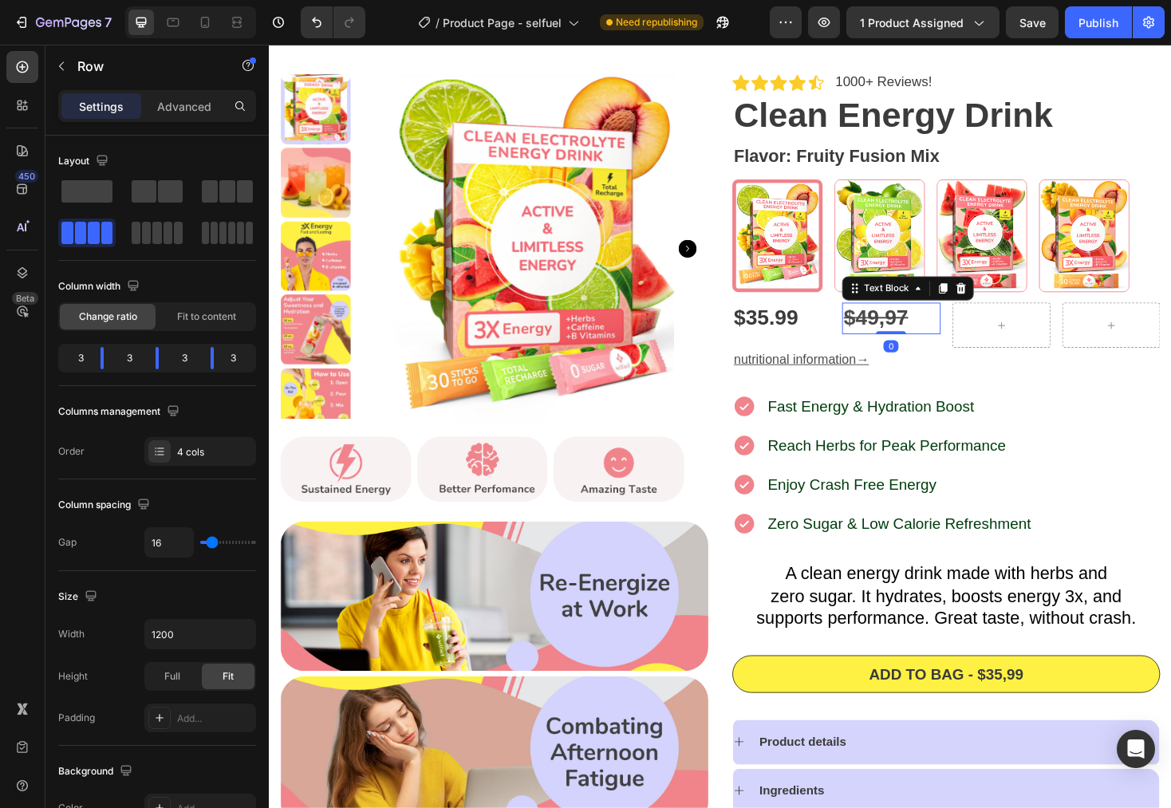
click at [891, 338] on strong "4" at bounding box center [897, 334] width 13 height 25
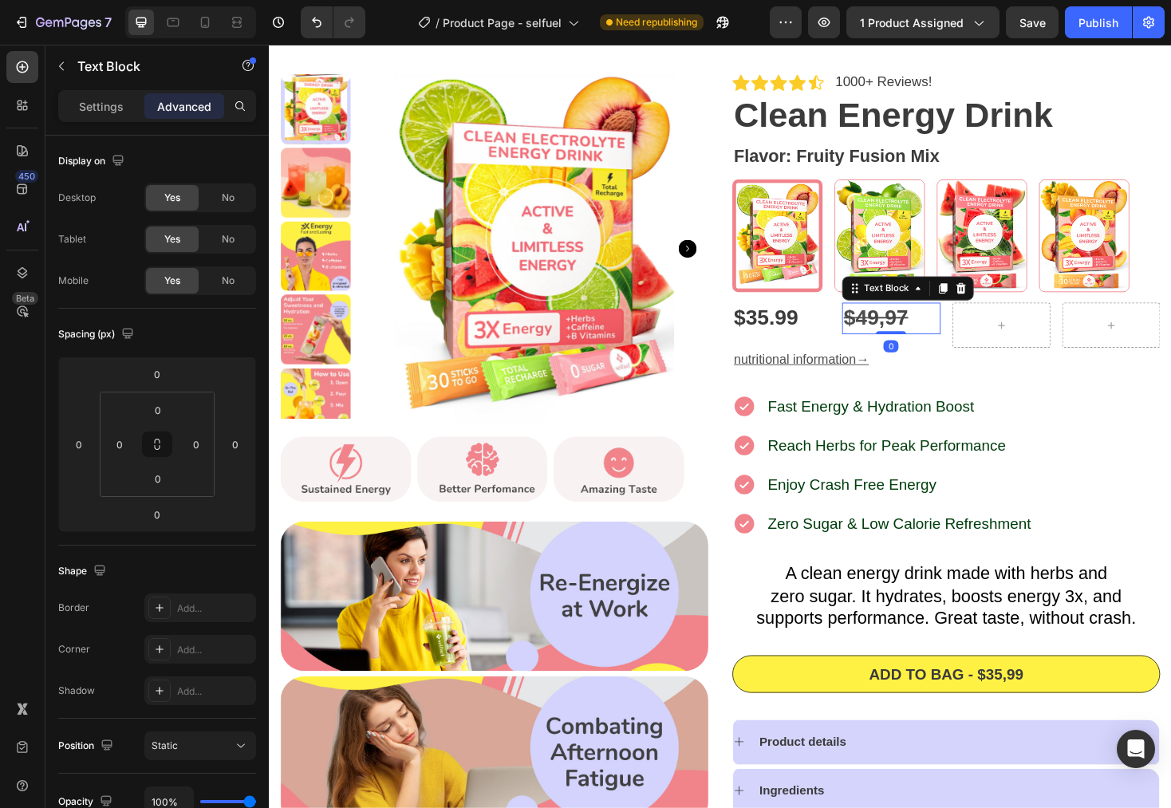
click at [891, 338] on strong "4" at bounding box center [897, 334] width 13 height 25
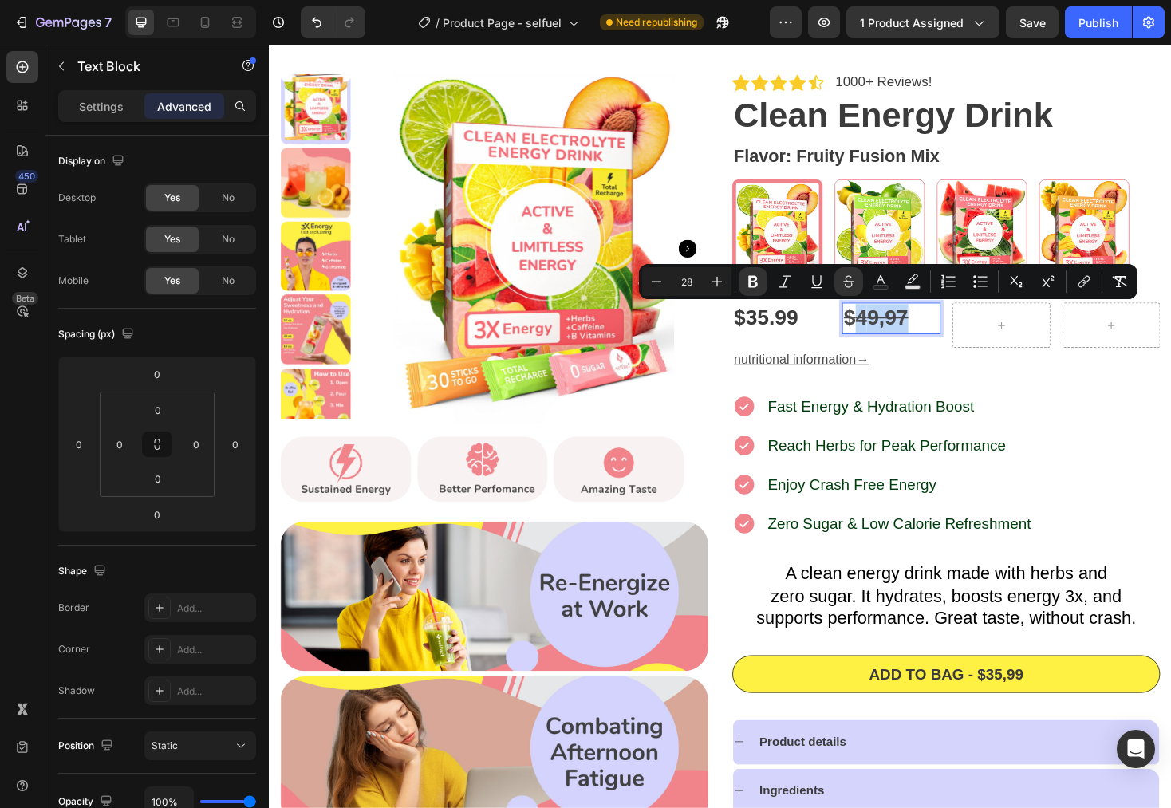
click at [908, 333] on strong "9,97" at bounding box center [925, 334] width 44 height 25
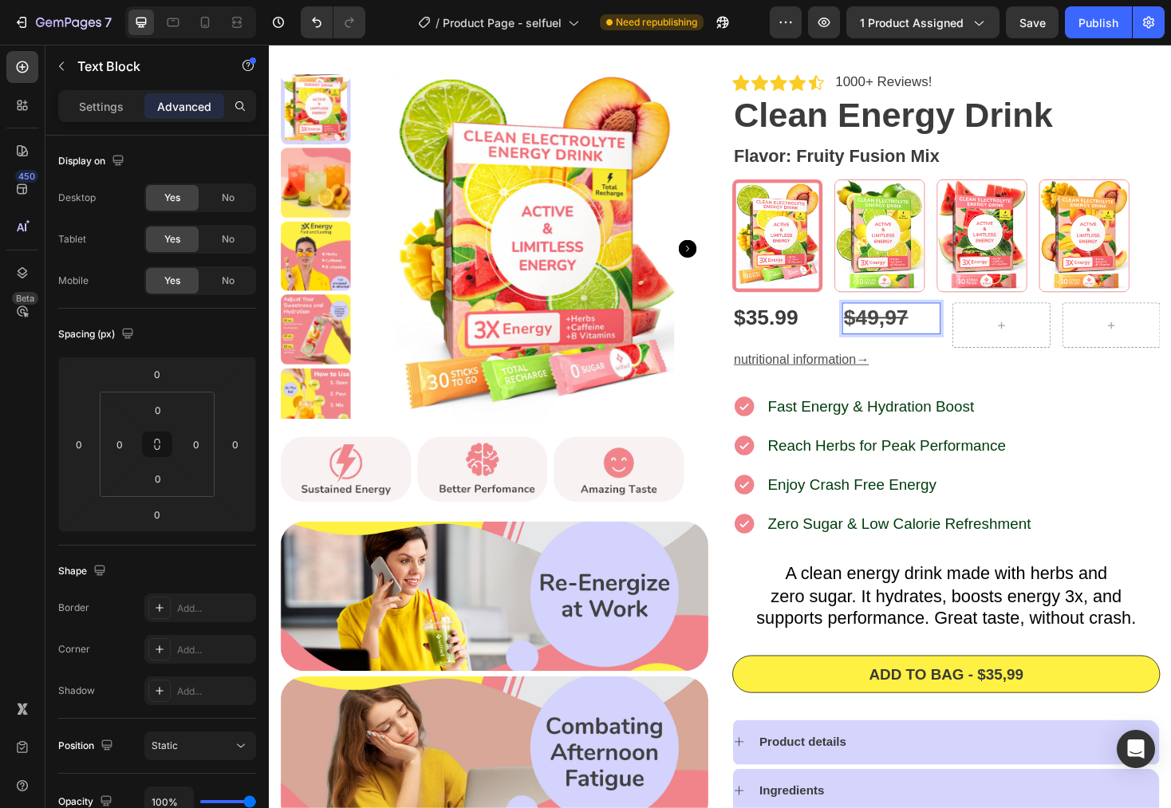
click at [910, 334] on strong "9,97" at bounding box center [925, 334] width 44 height 25
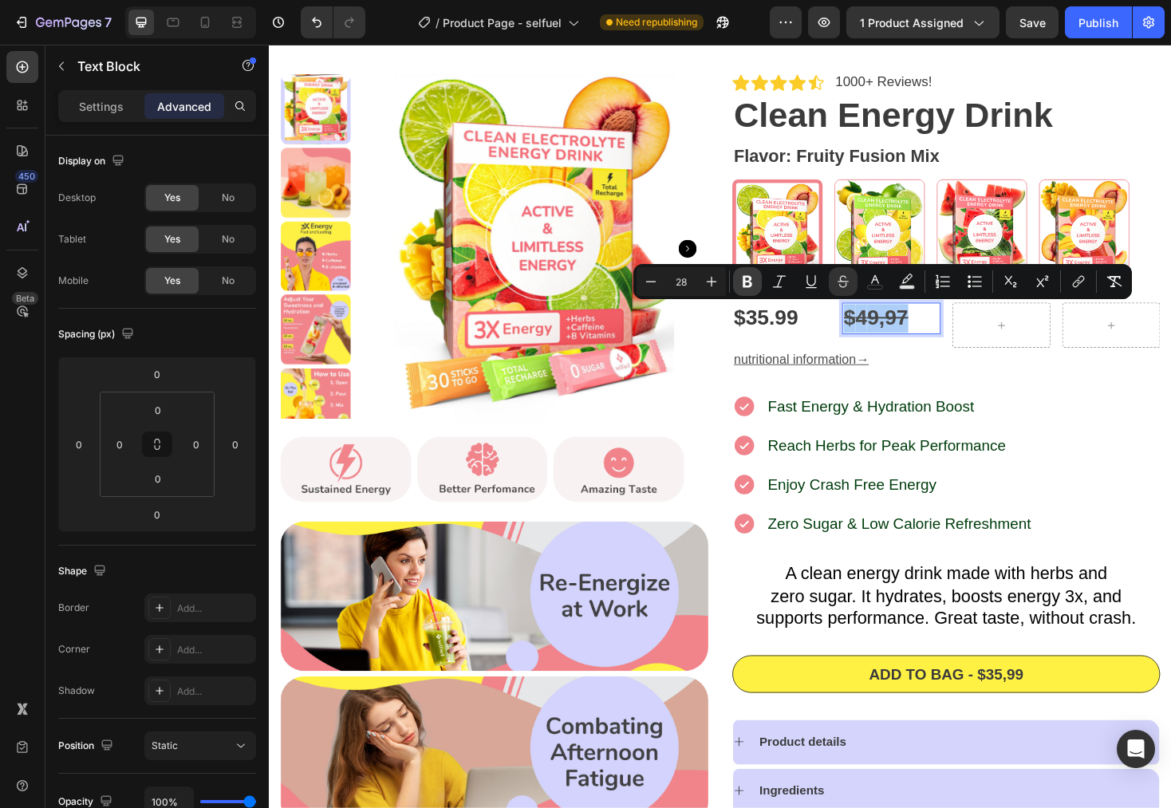
click at [748, 285] on icon "Editor contextual toolbar" at bounding box center [748, 282] width 16 height 16
click at [1064, 397] on div "Icon Icon Icon Icon Icon Icon List 1000+ Reviews! Text Block Row Clean Energy D…" at bounding box center [987, 572] width 454 height 992
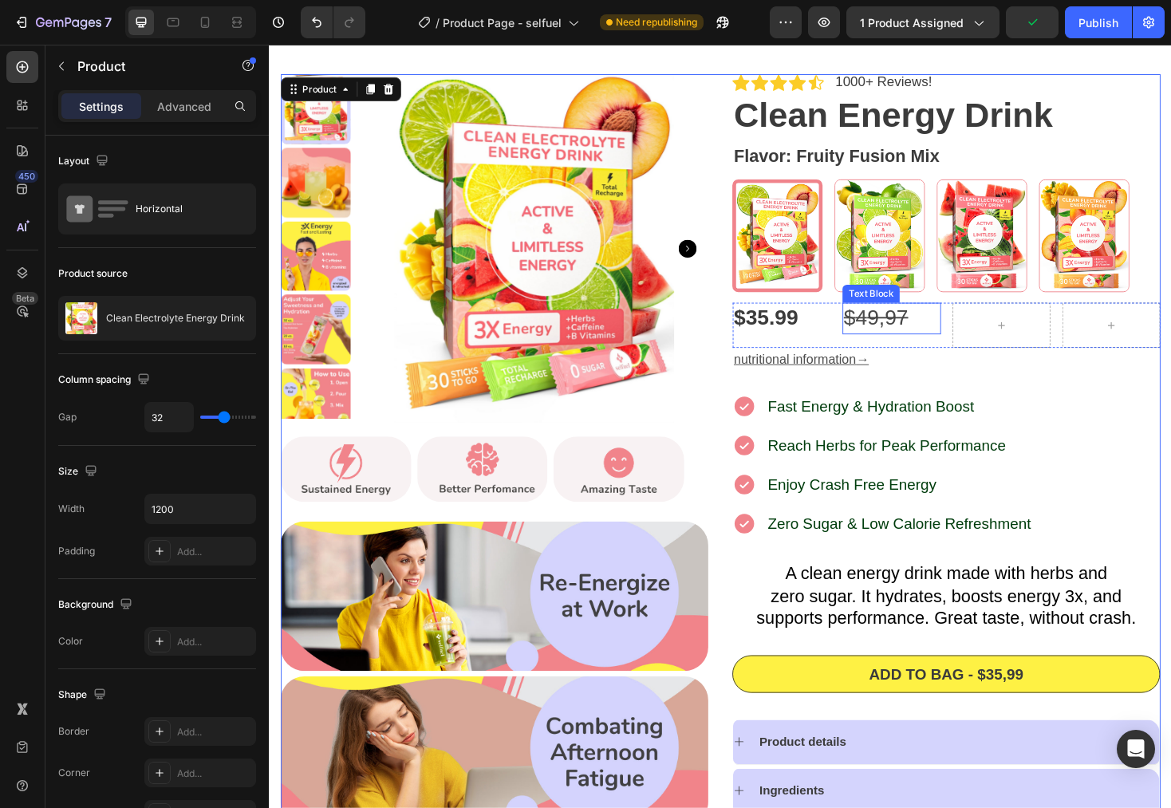
click at [903, 329] on s "9,97" at bounding box center [925, 334] width 44 height 25
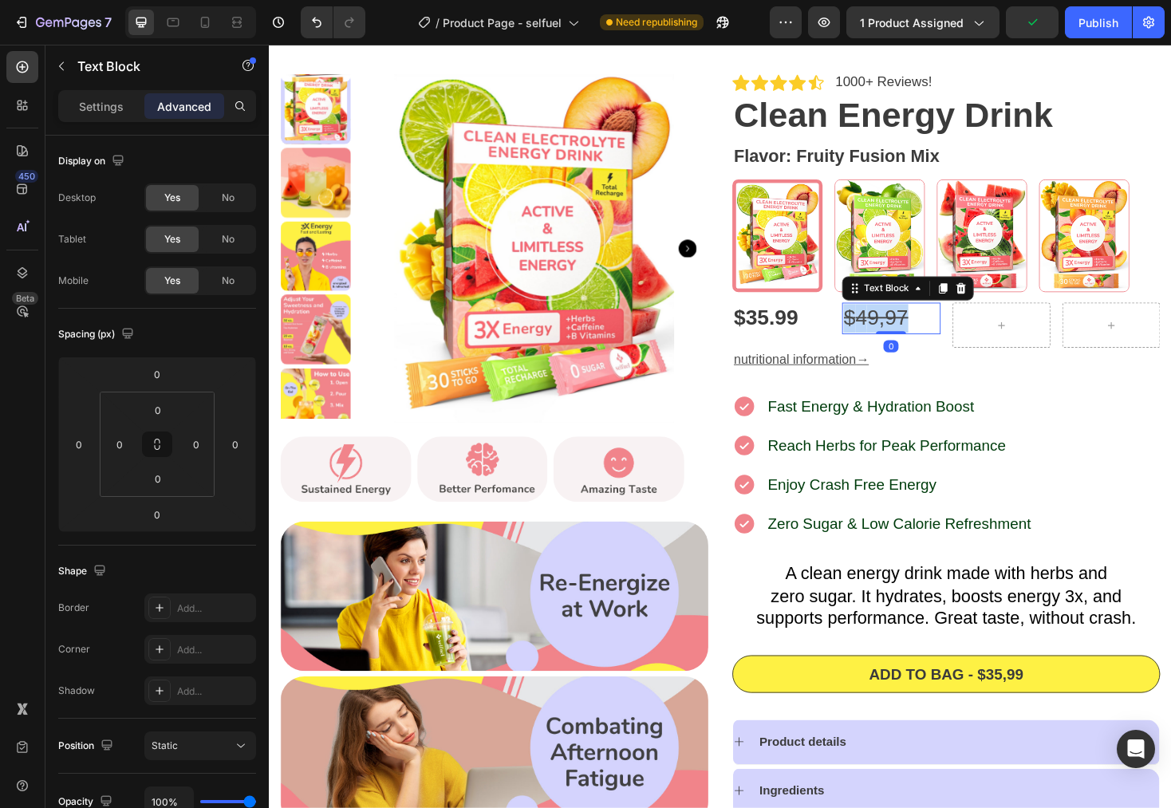
click at [903, 329] on s "9,97" at bounding box center [925, 334] width 44 height 25
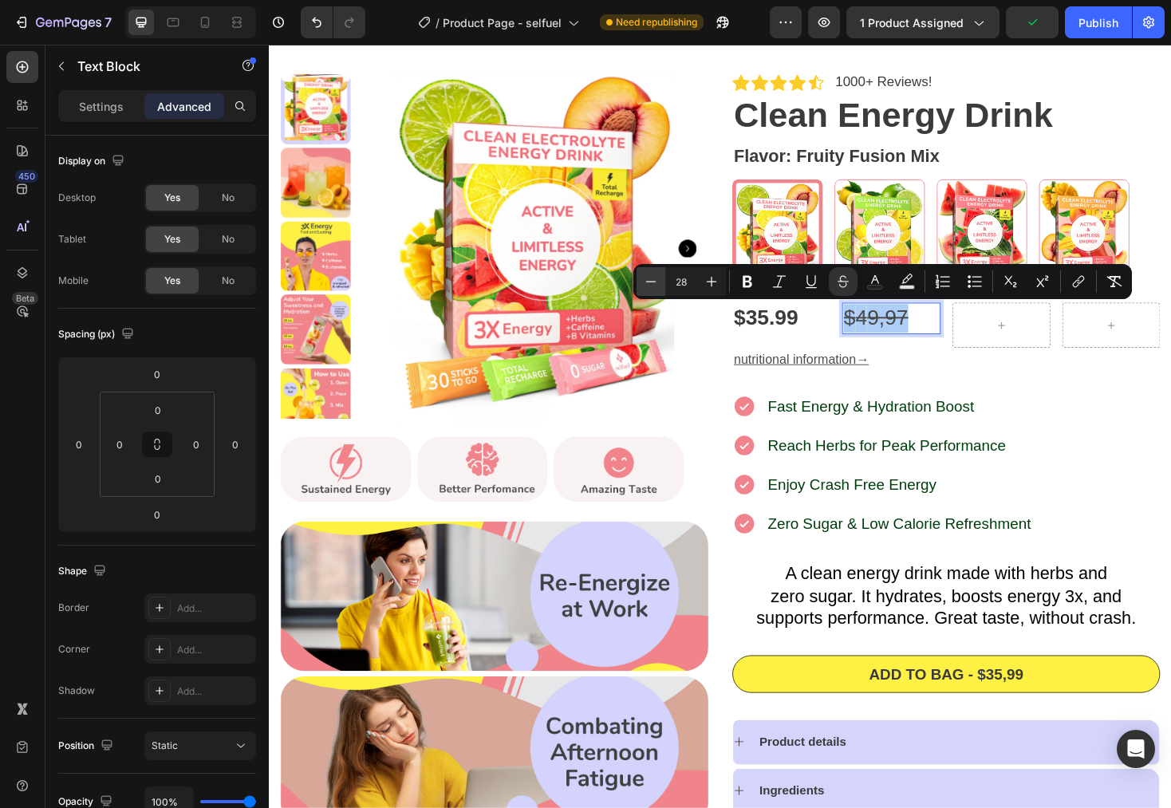
click at [657, 282] on icon "Editor contextual toolbar" at bounding box center [651, 282] width 16 height 16
type input "26"
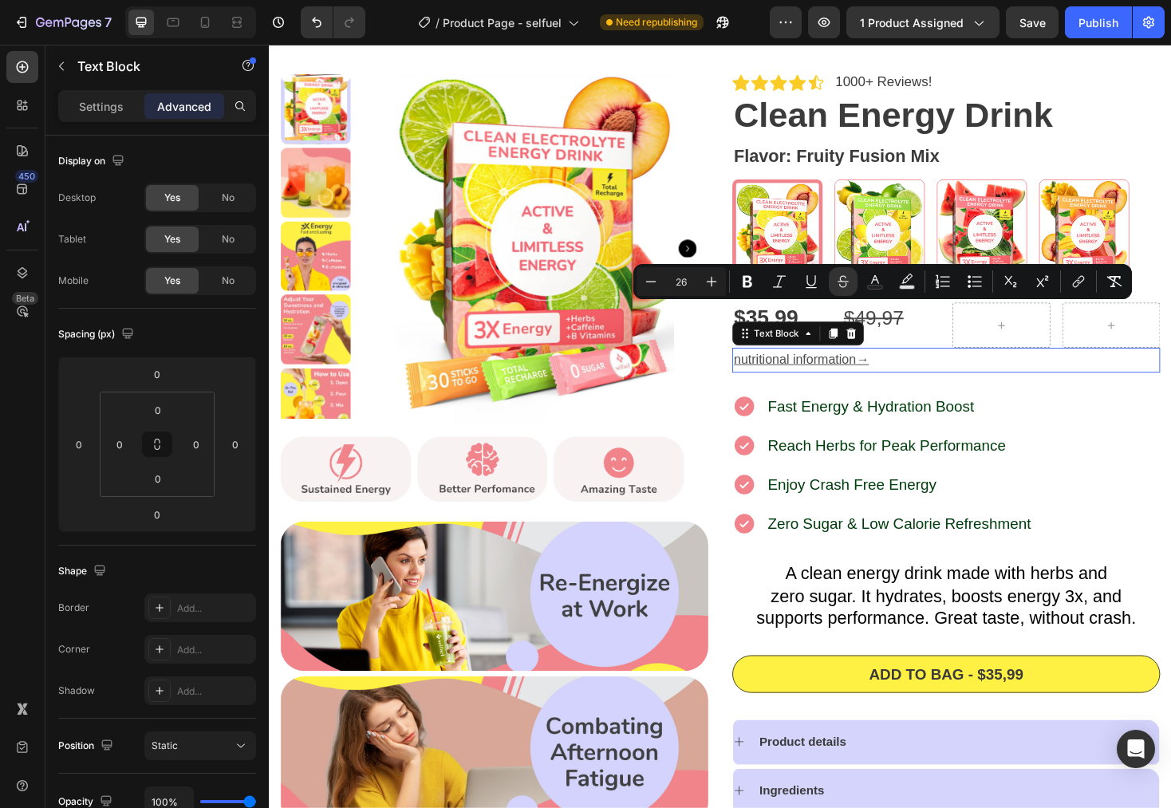
click at [1017, 374] on p "nutritional information →" at bounding box center [987, 379] width 451 height 23
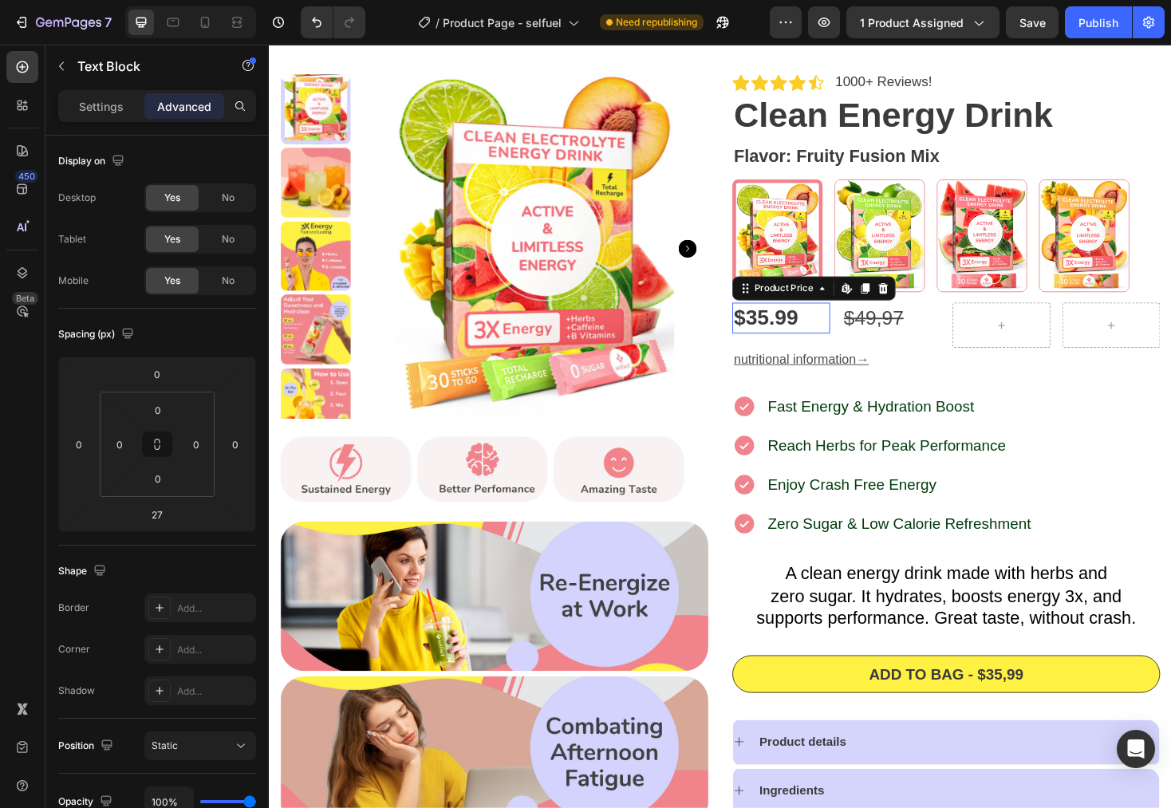
click at [809, 331] on div "$35.99" at bounding box center [812, 334] width 104 height 32
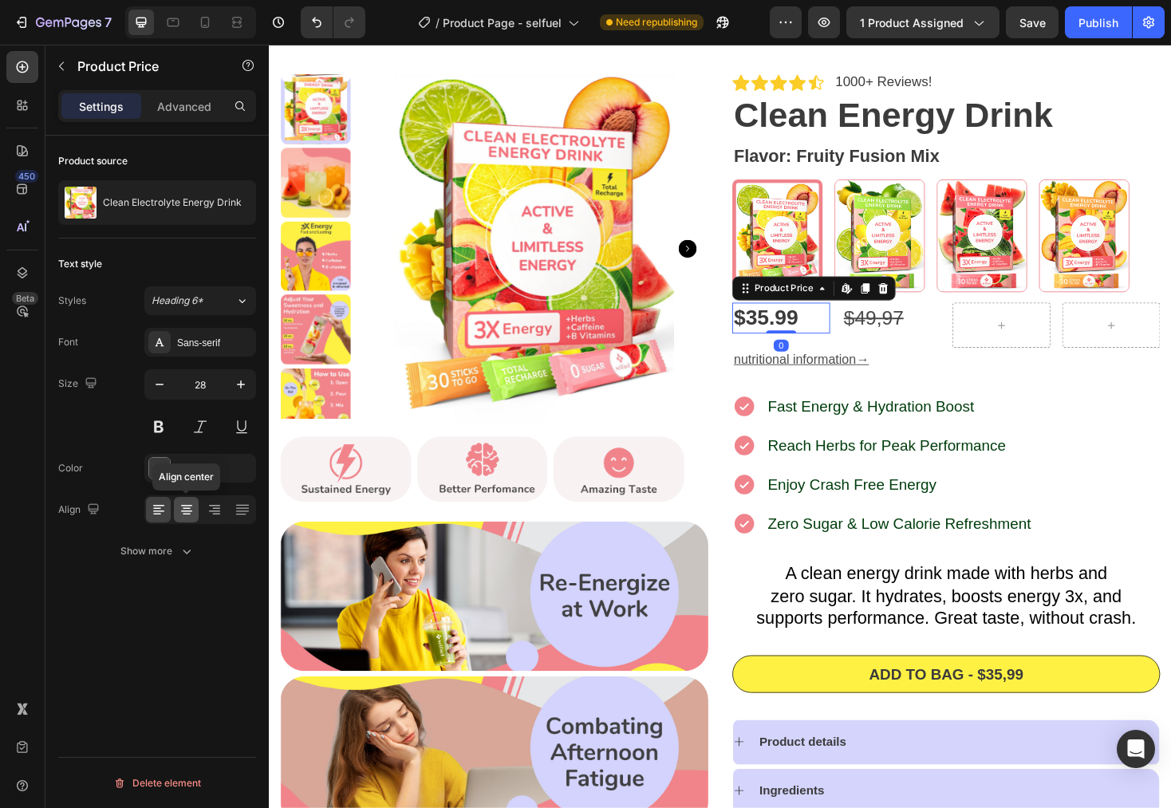
click at [191, 505] on icon at bounding box center [186, 506] width 11 height 2
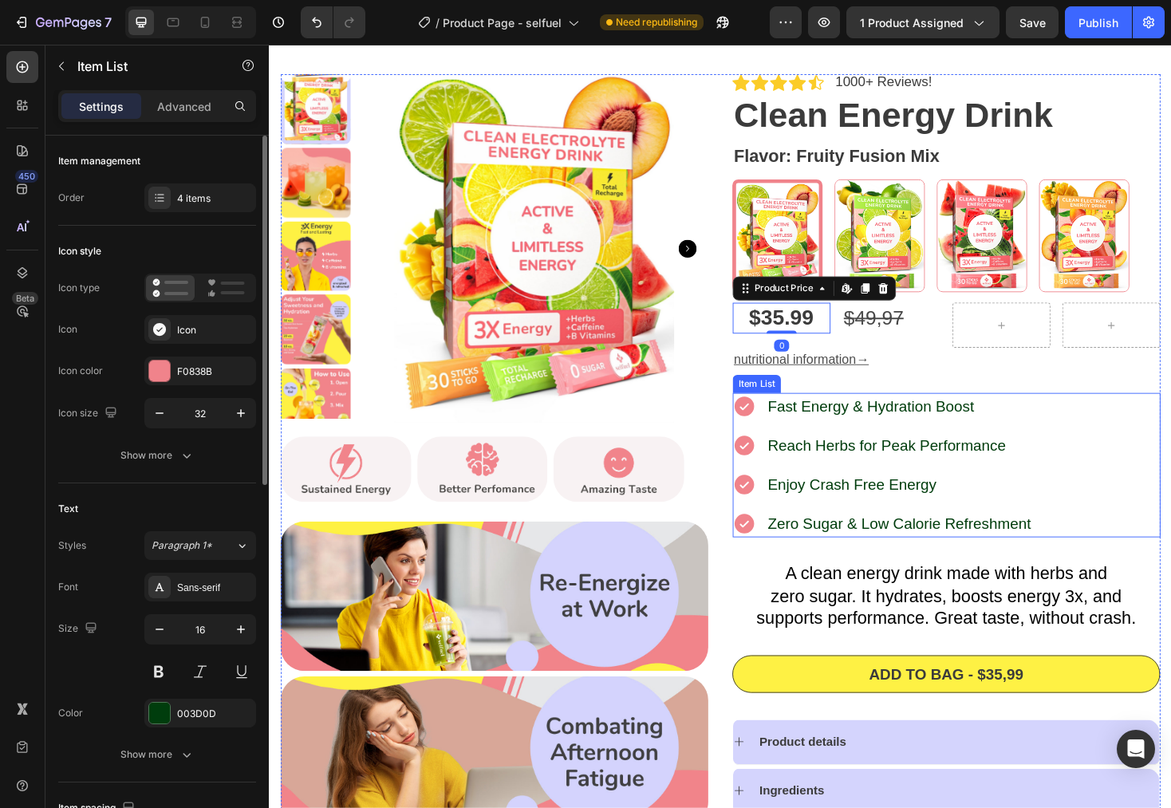
click at [1046, 444] on div "Fast Energy & Hydration Boost Reach Herbs for Peak Performance Enjoy Crash Free…" at bounding box center [919, 490] width 319 height 153
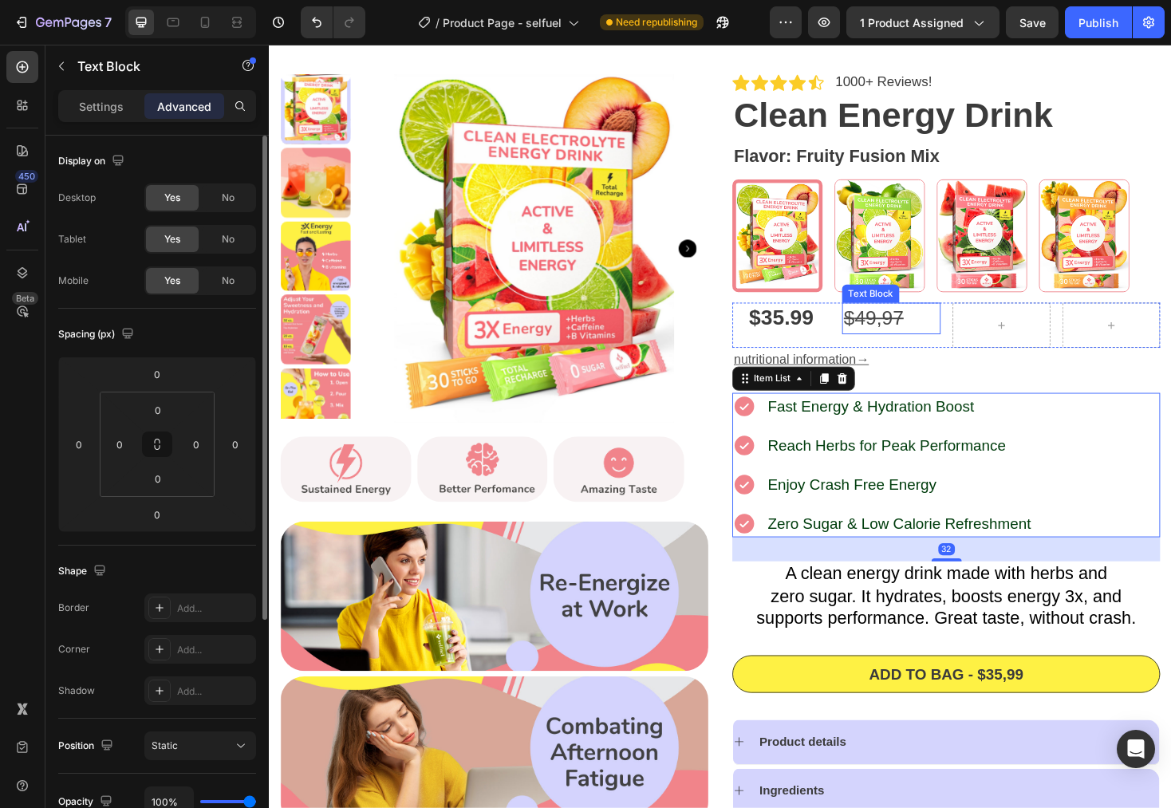
click at [919, 330] on s "9,97" at bounding box center [922, 334] width 41 height 24
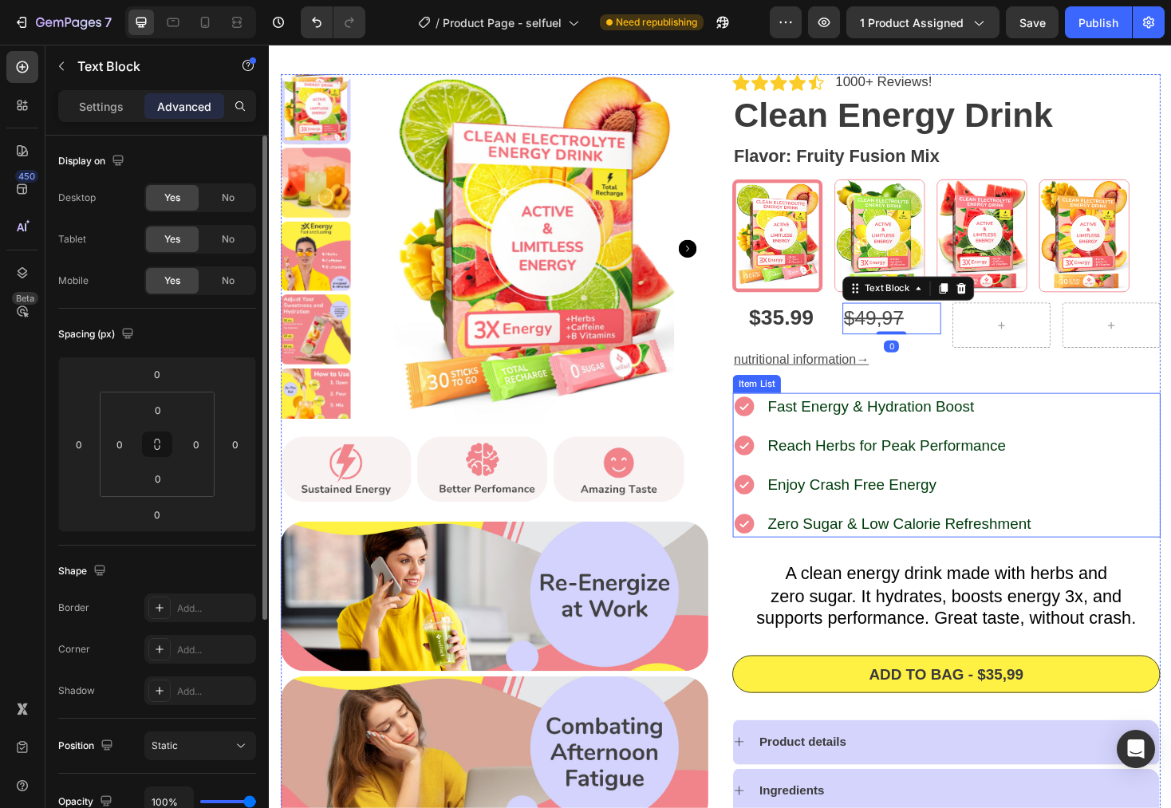
click at [1118, 417] on div "Fast Energy & Hydration Boost Reach Herbs for Peak Performance Enjoy Crash Free…" at bounding box center [987, 490] width 454 height 153
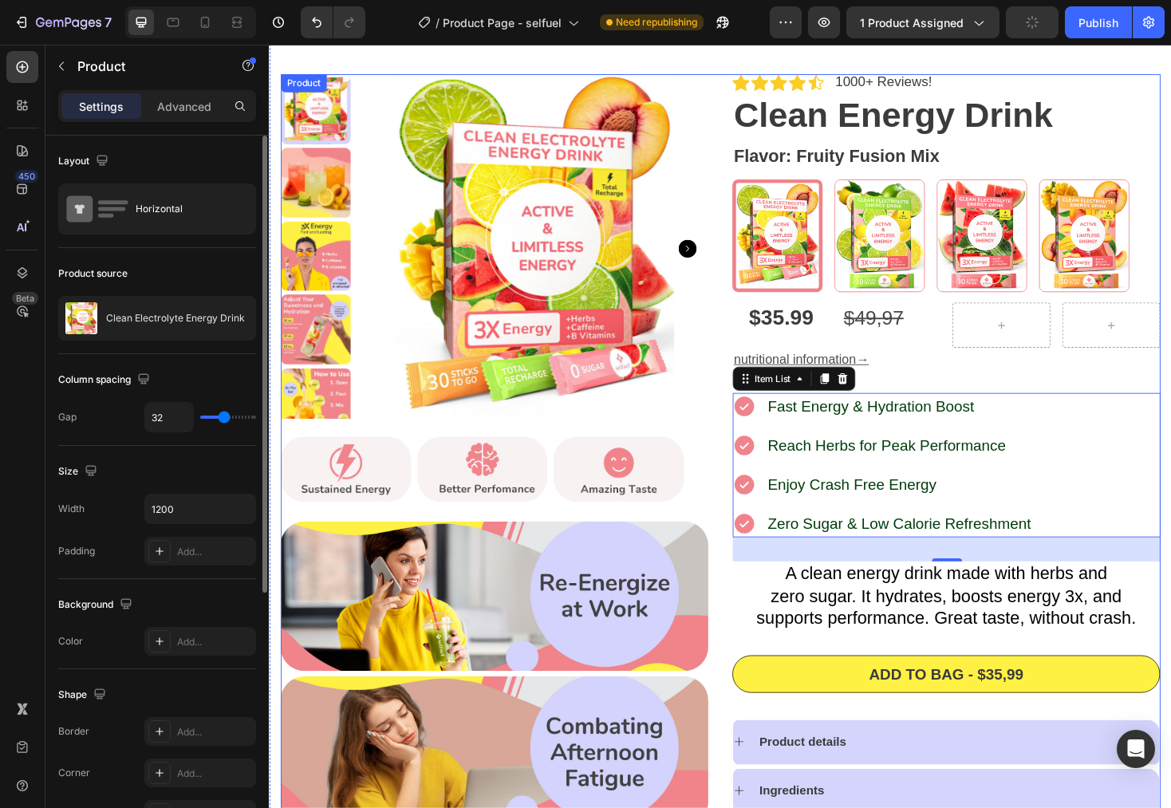
click at [1091, 397] on div "Icon Icon Icon Icon Icon Icon List 1000+ Reviews! Text Block Row Clean Energy D…" at bounding box center [987, 572] width 454 height 992
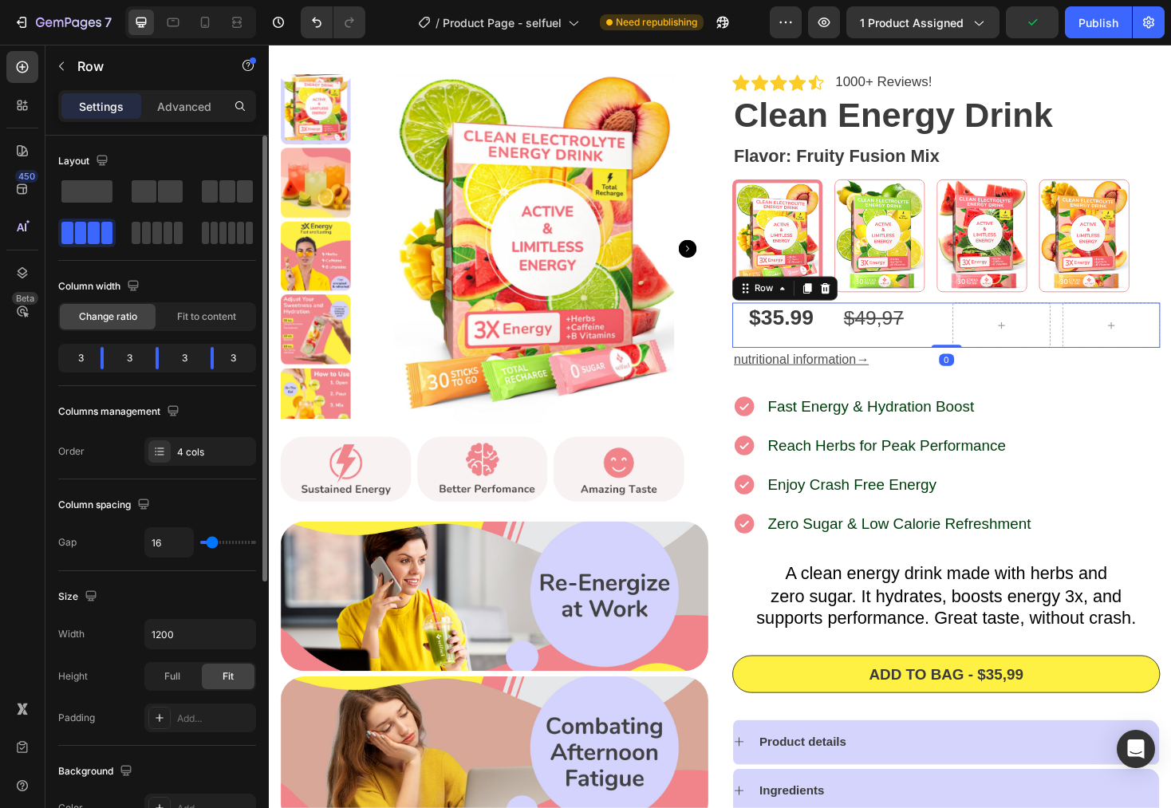
click at [862, 359] on div "$35.99 Product Price Product Price $ 4 9,97 Text Block Row 0" at bounding box center [987, 342] width 454 height 48
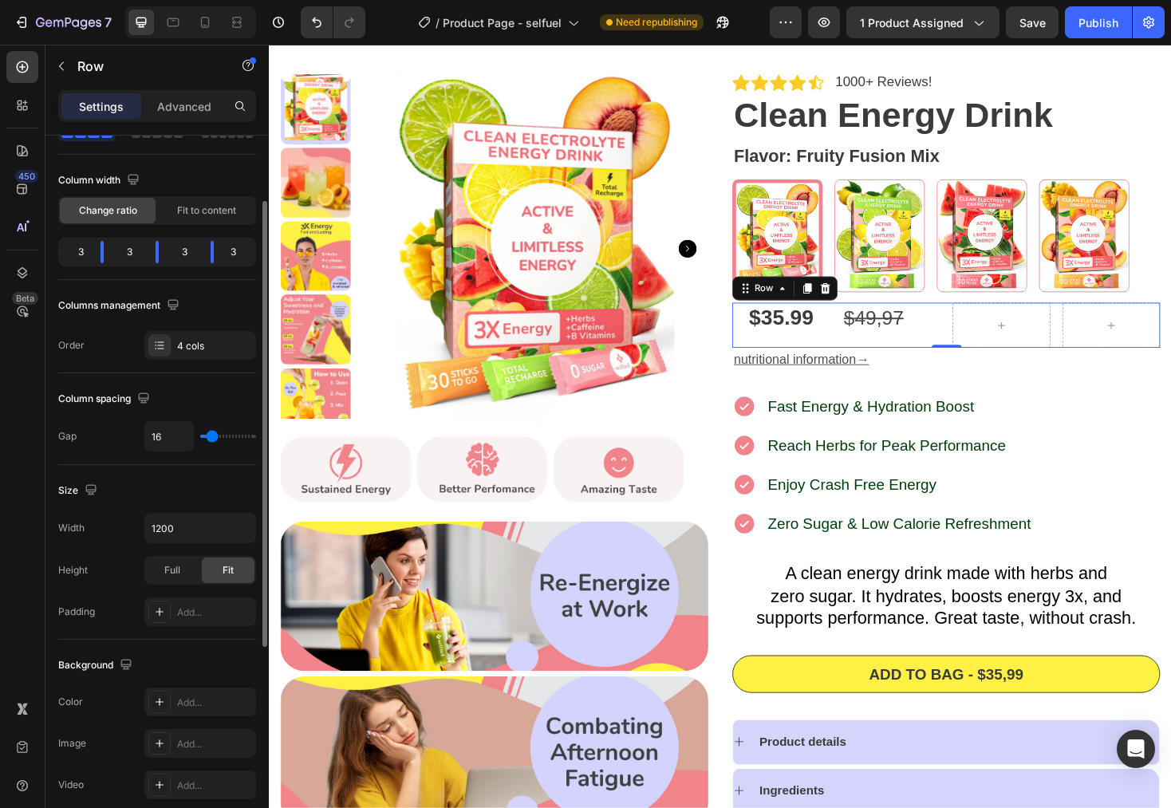
scroll to position [0, 0]
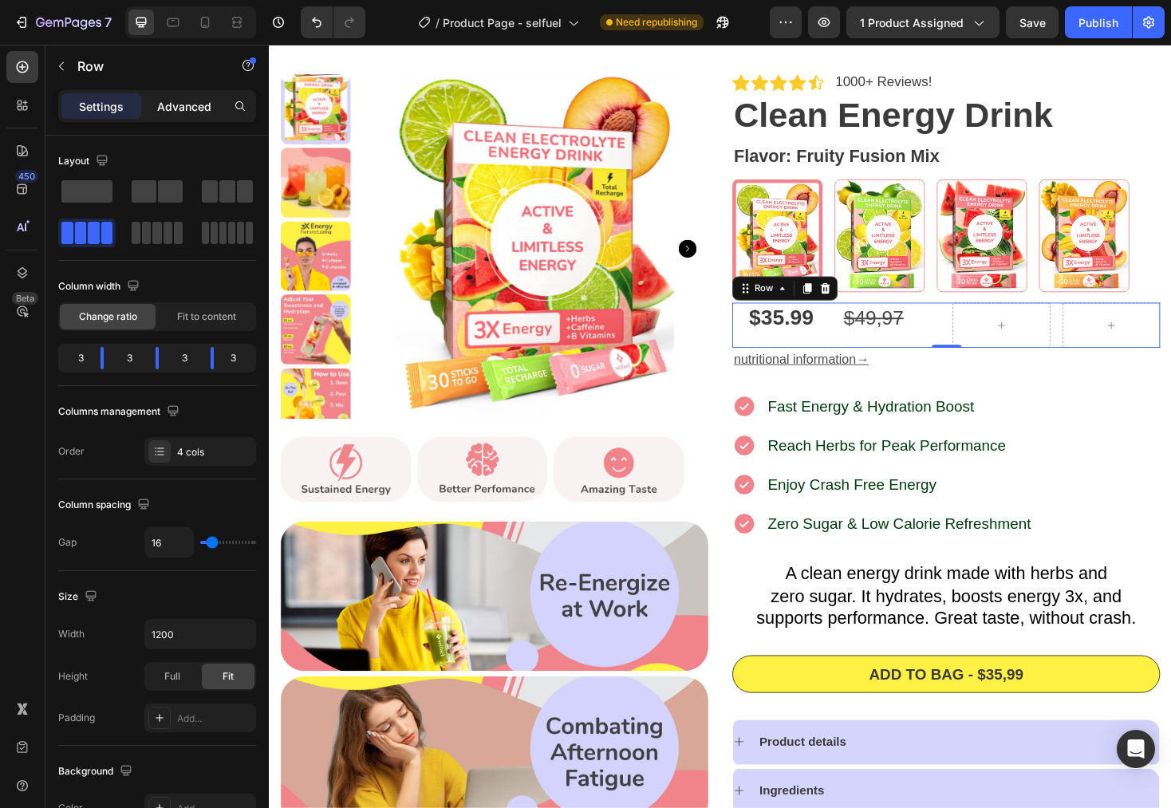
click at [183, 112] on p "Advanced" at bounding box center [184, 106] width 54 height 17
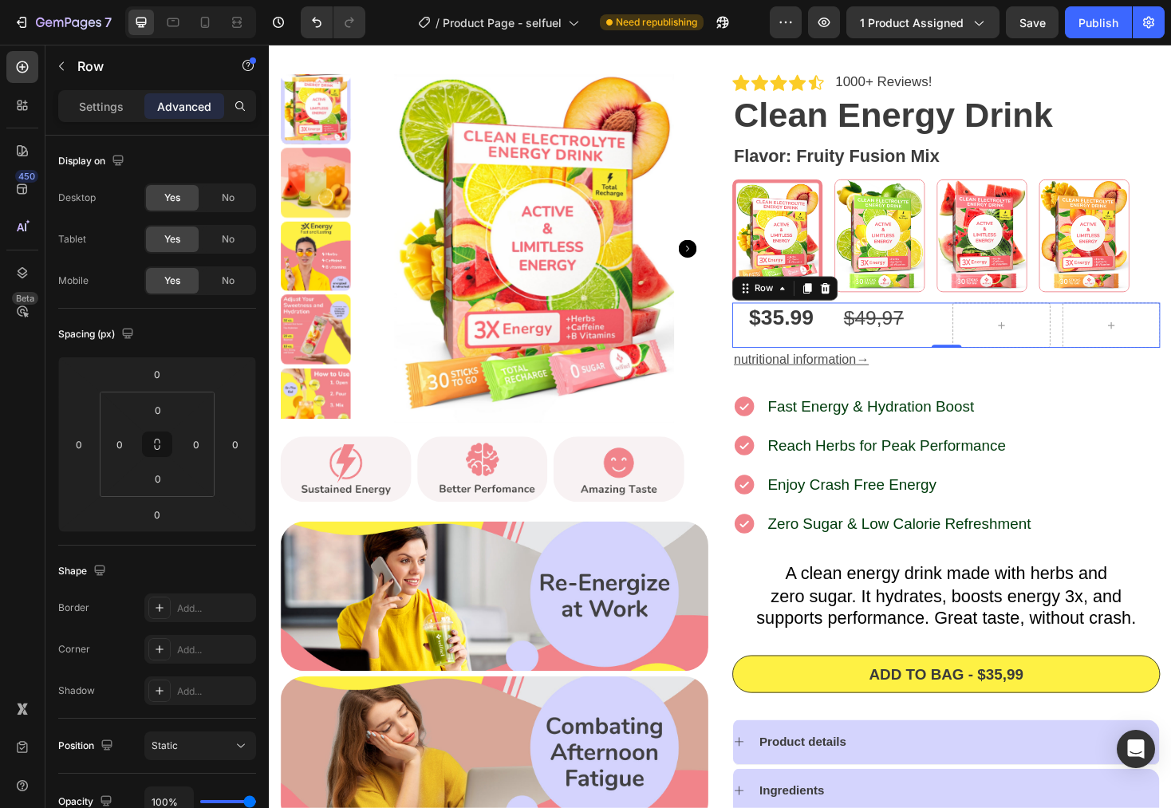
click at [820, 354] on div "$35.99 Product Price Product Price" at bounding box center [812, 342] width 104 height 48
click at [805, 361] on div "$35.99 Product Price Product Price" at bounding box center [812, 342] width 104 height 48
click at [810, 341] on div "$35.99" at bounding box center [812, 334] width 104 height 32
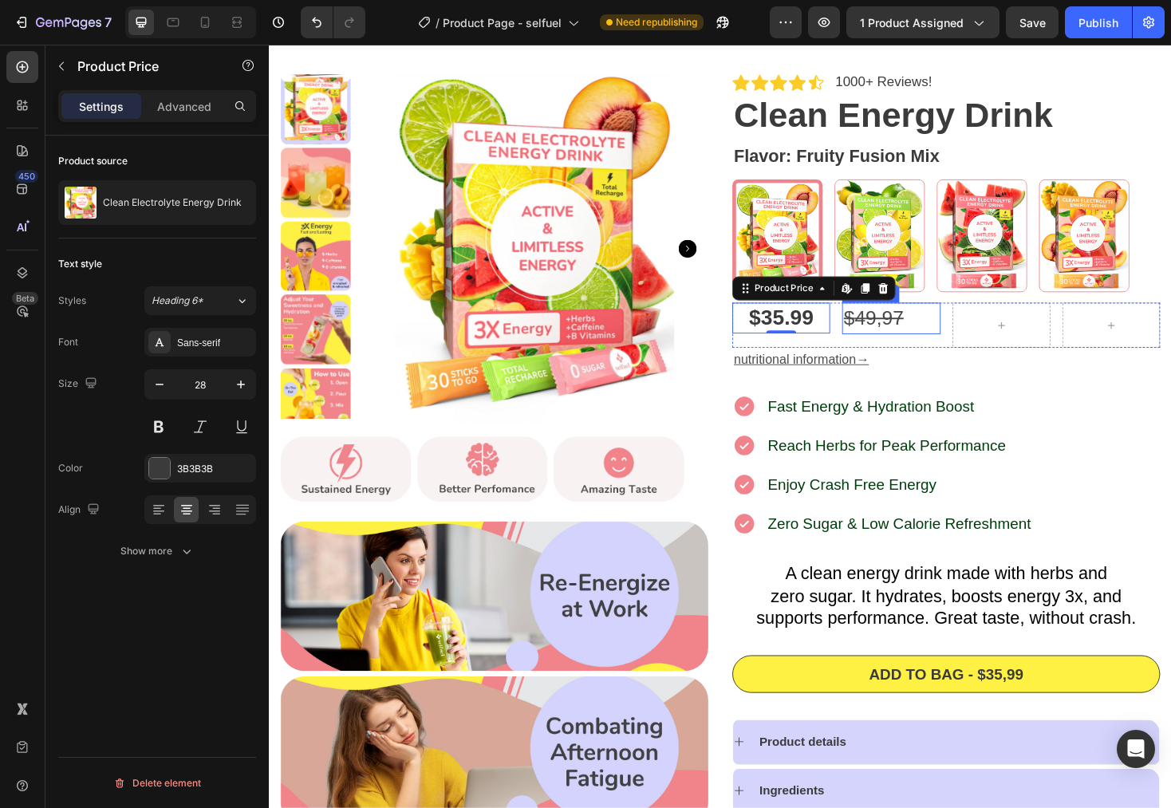
click at [924, 342] on s "9,97" at bounding box center [922, 334] width 41 height 24
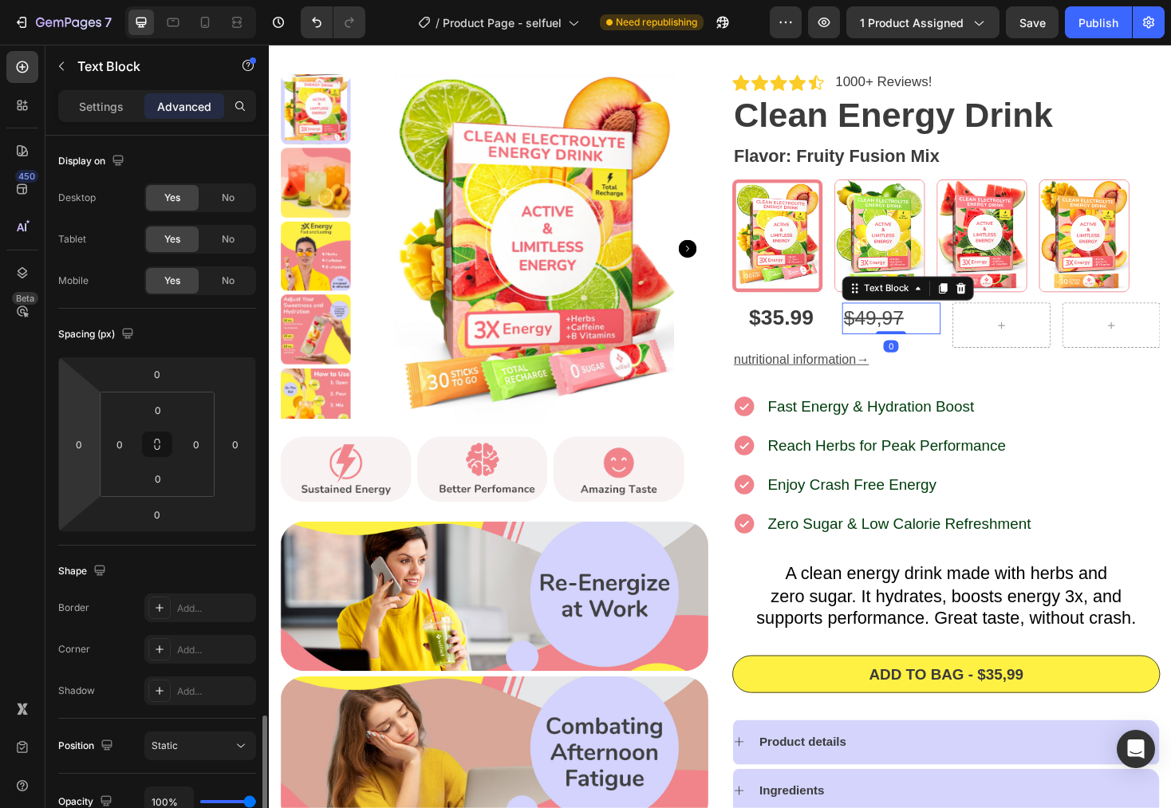
scroll to position [346, 0]
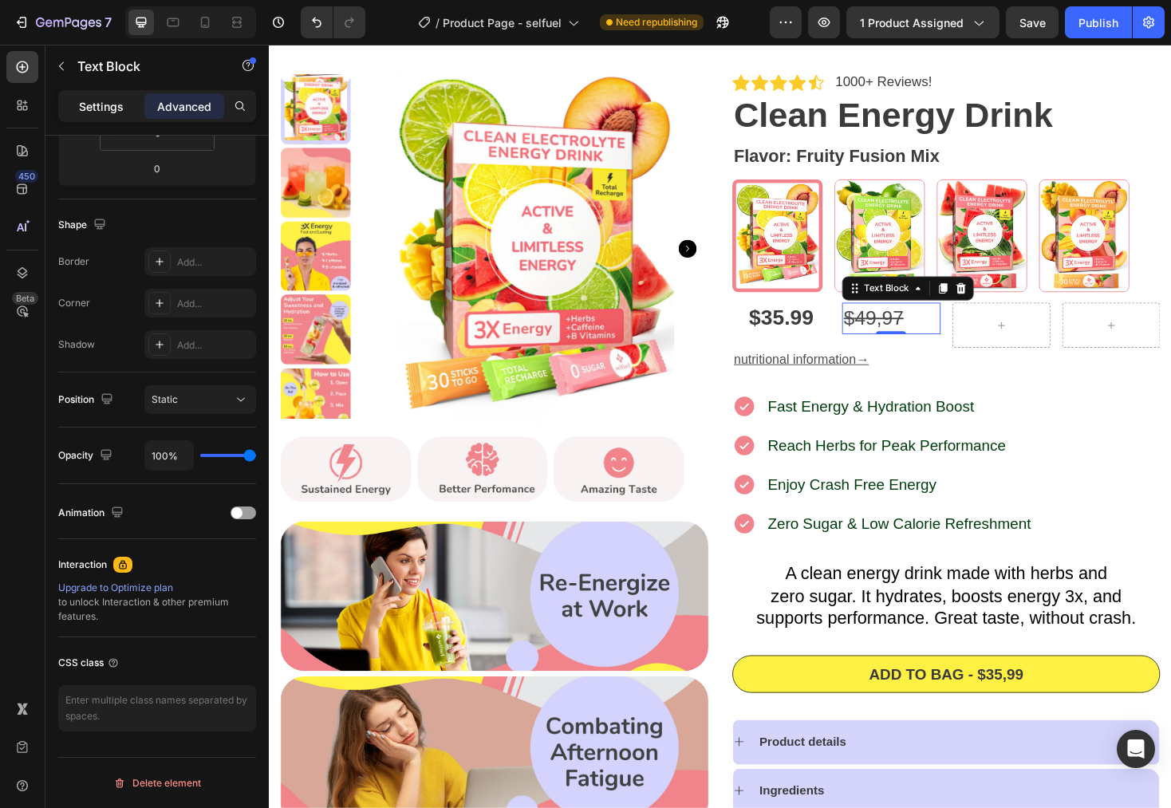
click at [89, 114] on p "Settings" at bounding box center [101, 106] width 45 height 17
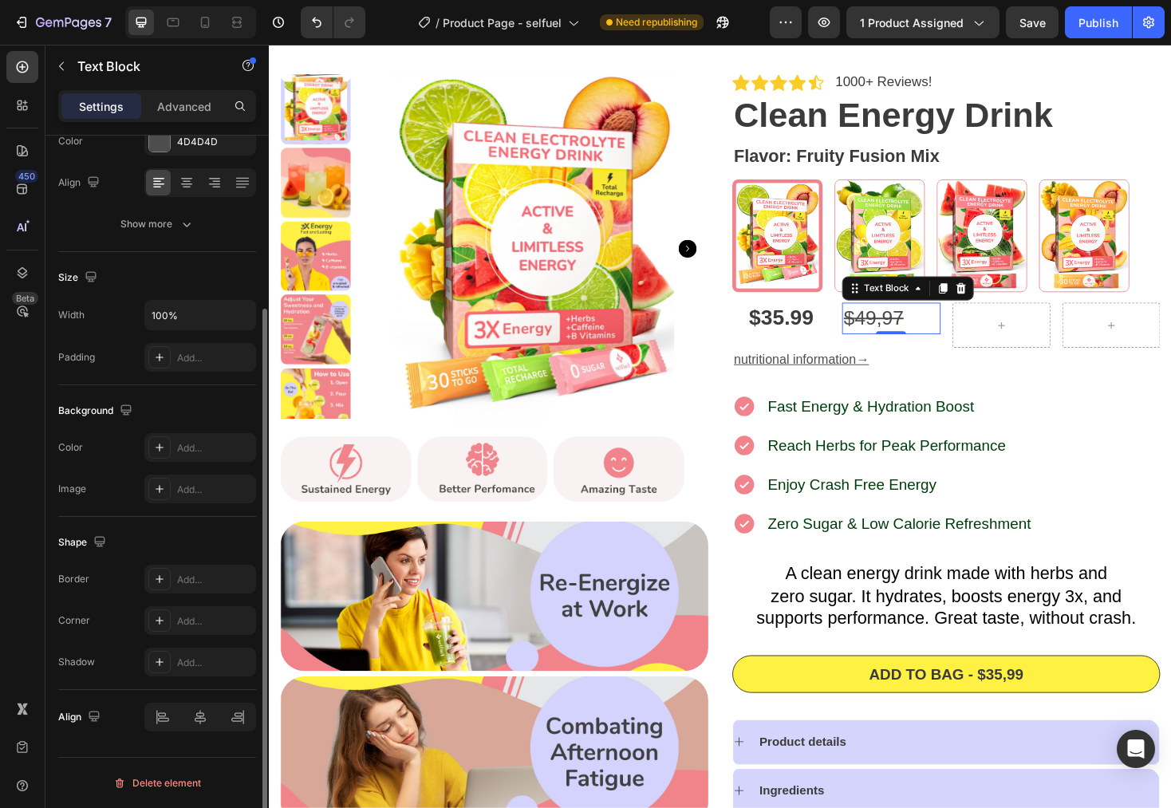
scroll to position [227, 0]
click at [203, 728] on div at bounding box center [200, 717] width 112 height 29
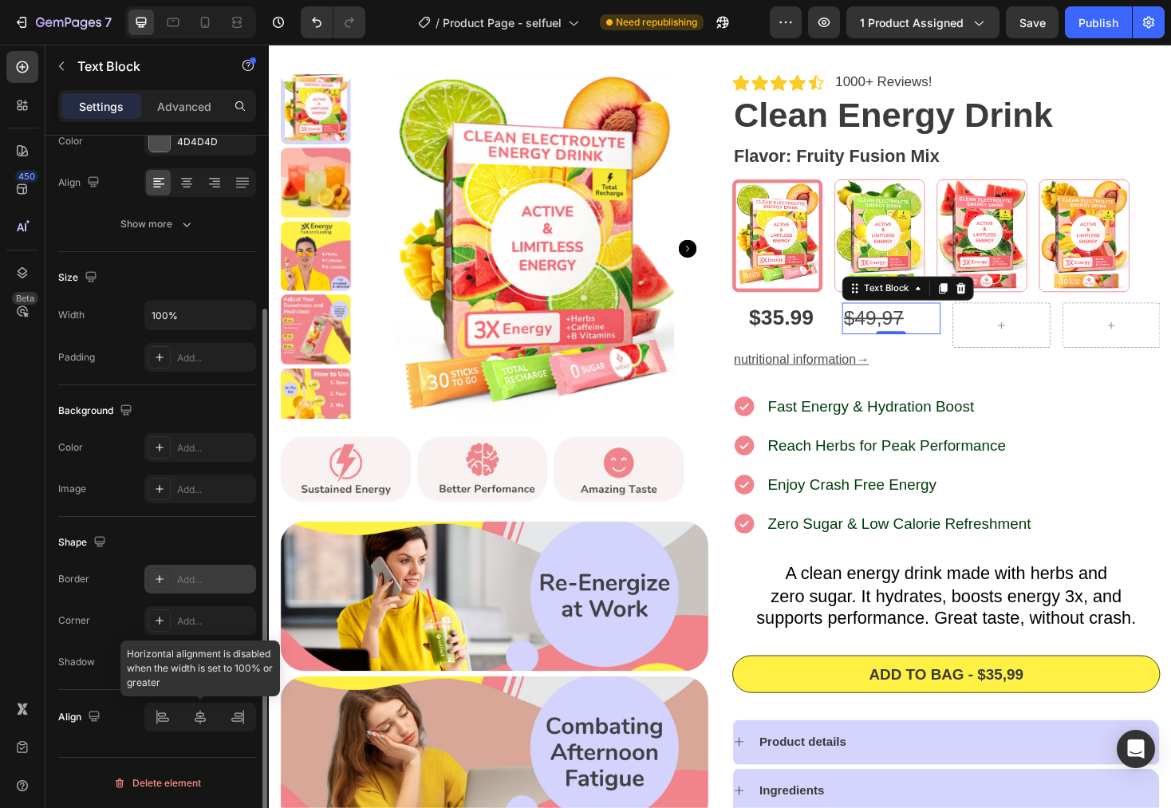
drag, startPoint x: 164, startPoint y: 722, endPoint x: 216, endPoint y: 576, distance: 155.0
click at [164, 721] on div at bounding box center [200, 717] width 112 height 29
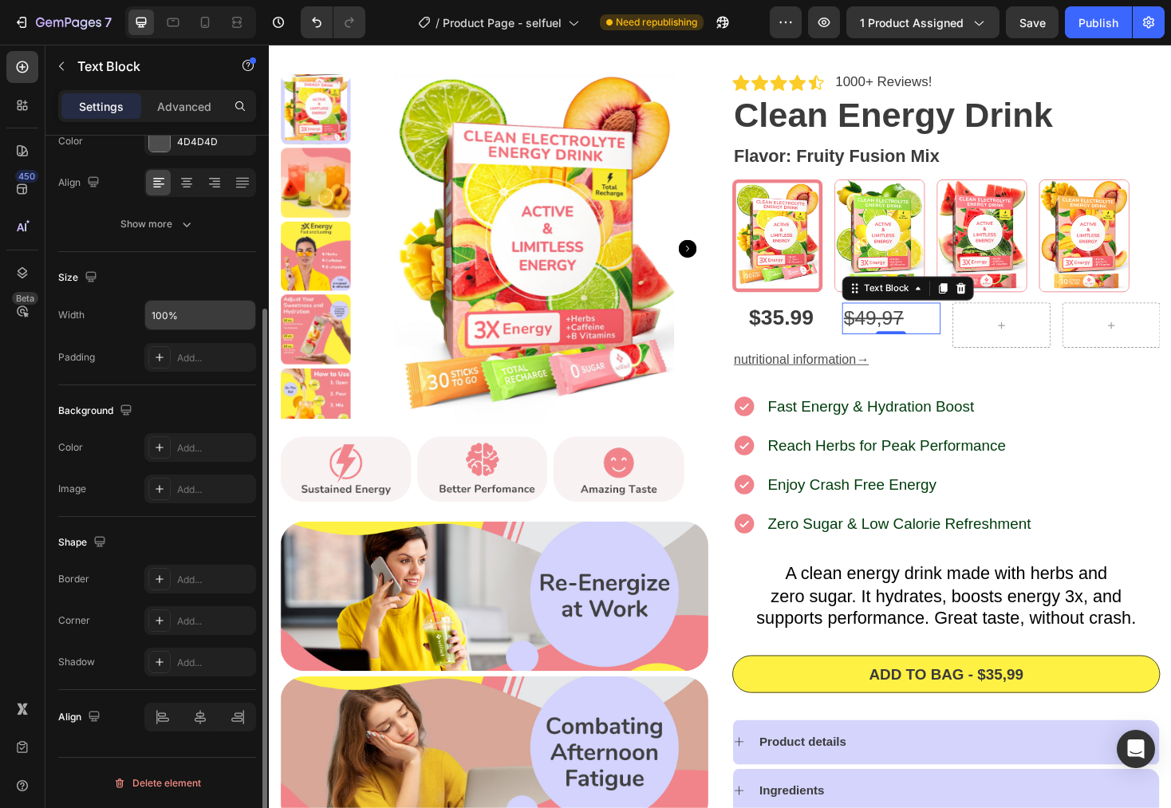
click at [210, 310] on input "100%" at bounding box center [200, 315] width 110 height 29
click at [243, 315] on icon "button" at bounding box center [241, 315] width 16 height 16
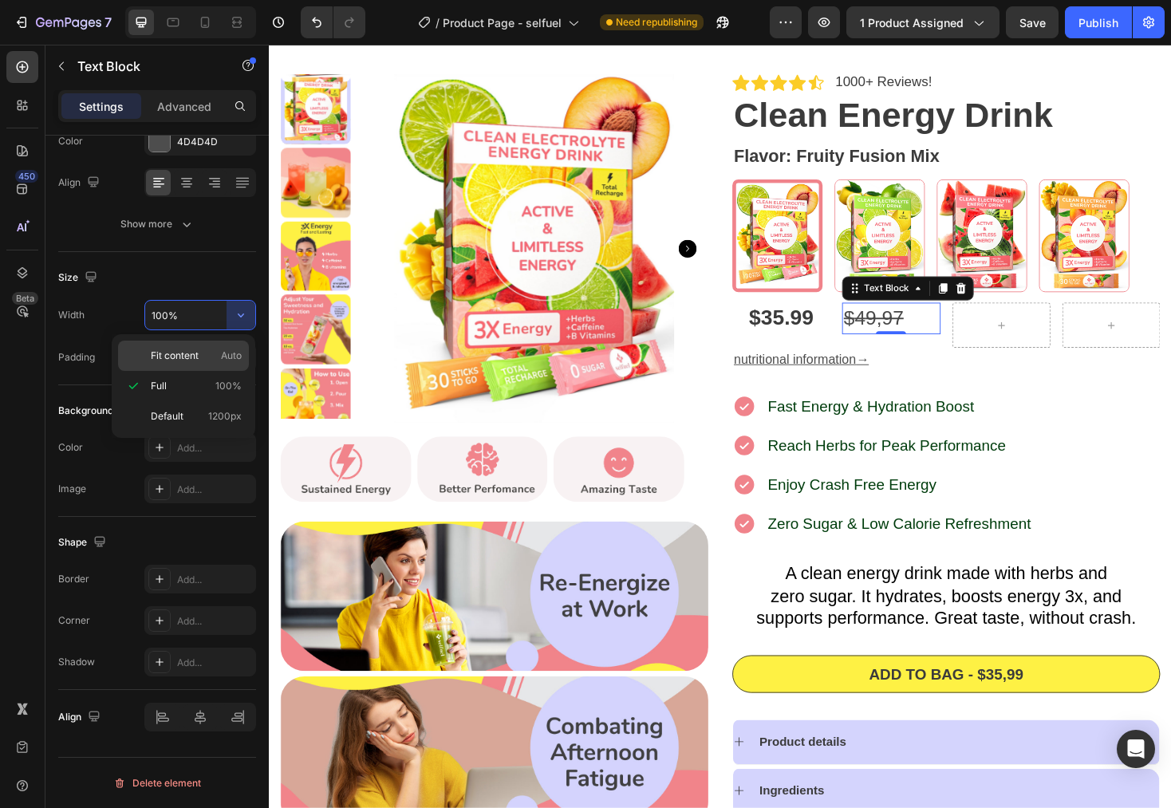
click at [188, 361] on span "Fit content" at bounding box center [175, 356] width 48 height 14
type input "Auto"
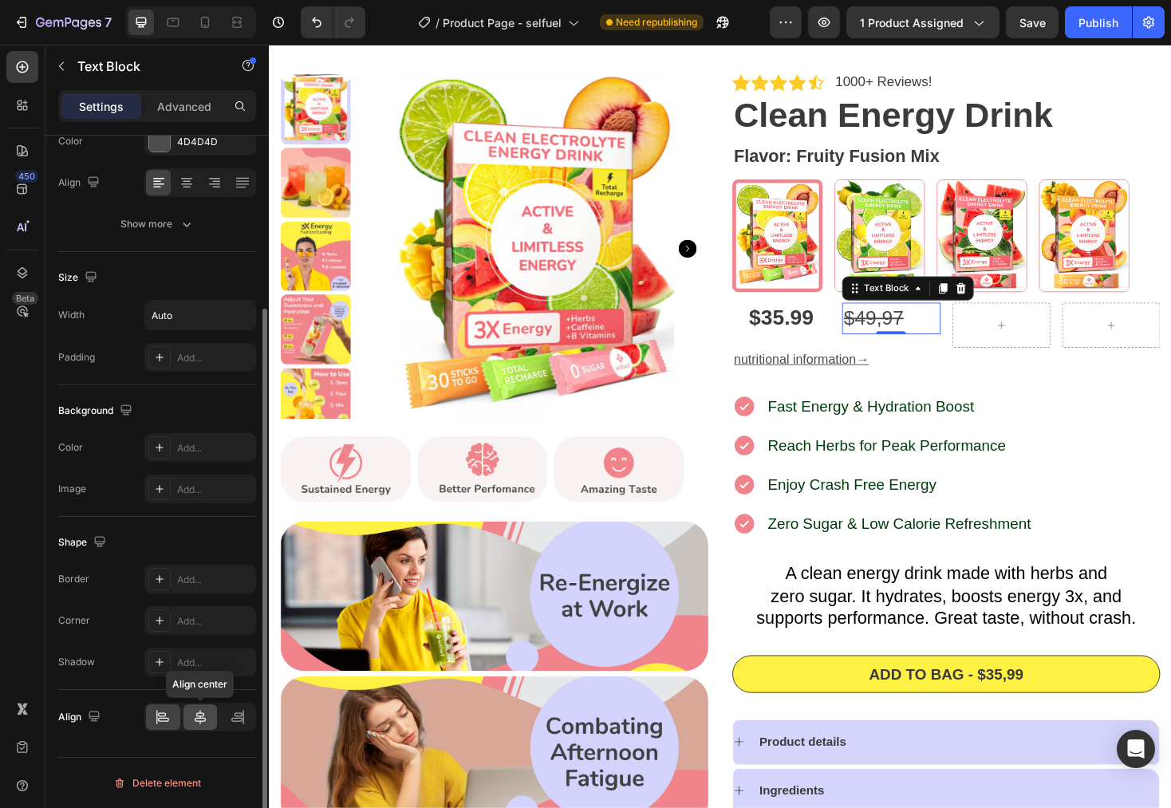
click at [202, 716] on icon at bounding box center [200, 717] width 11 height 14
click at [166, 719] on icon at bounding box center [163, 717] width 16 height 16
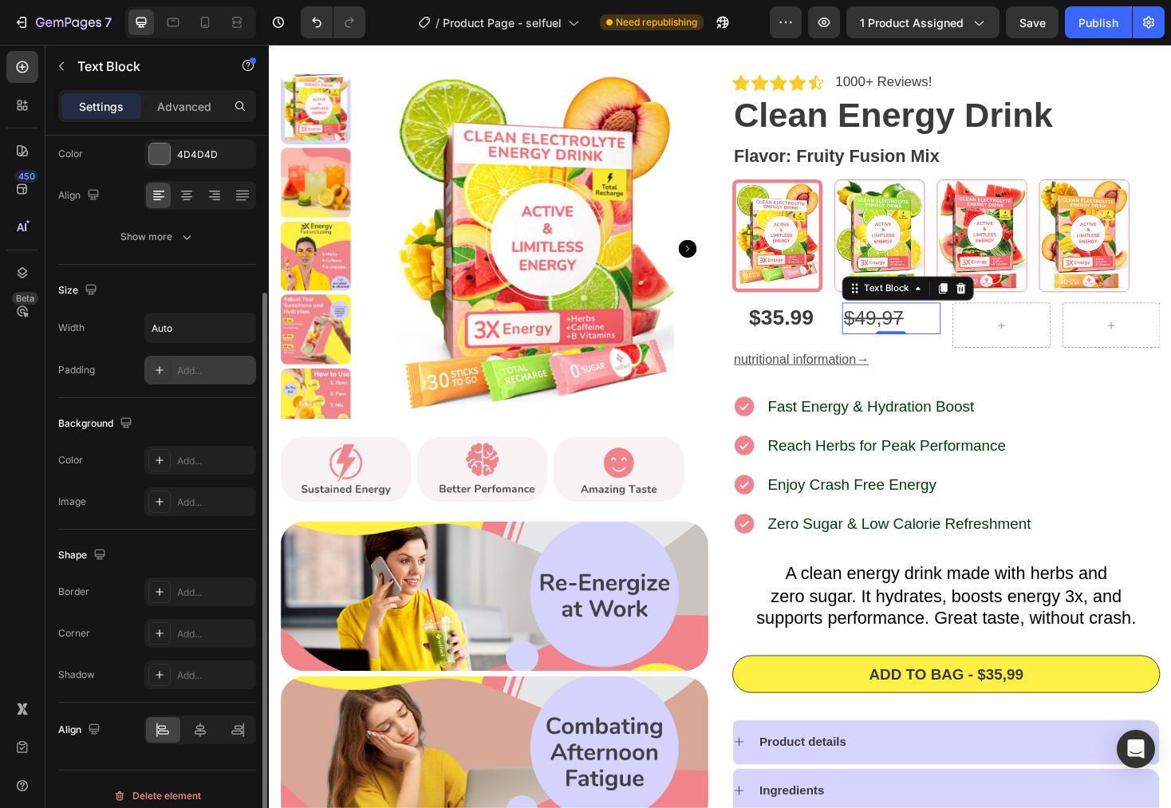
scroll to position [0, 0]
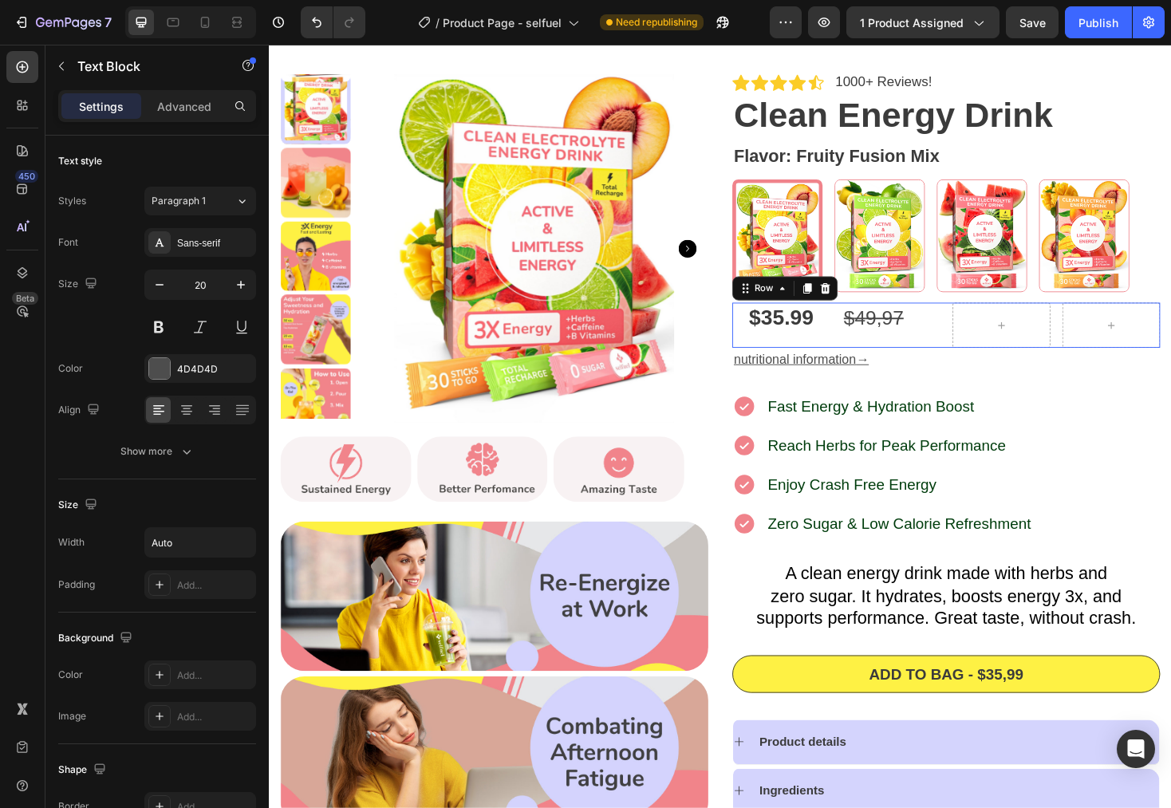
click at [930, 357] on div "$ 4 9,97 Text Block" at bounding box center [929, 342] width 104 height 48
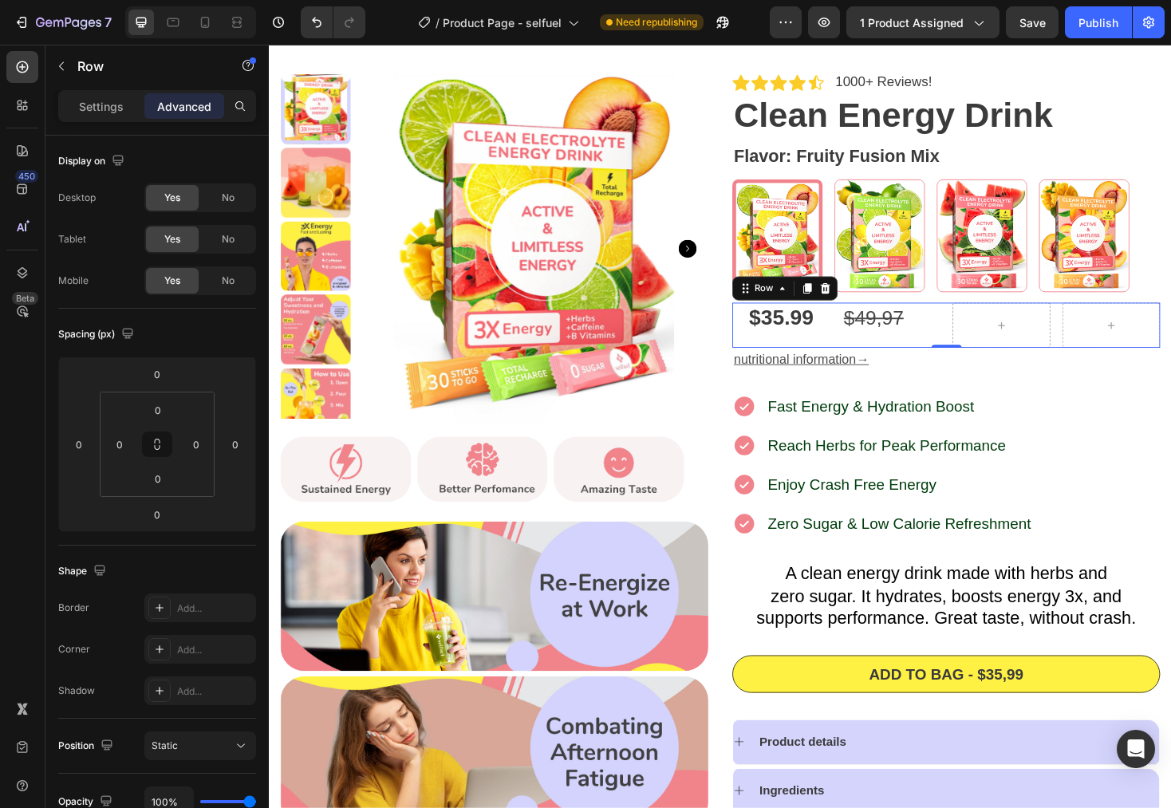
click at [848, 352] on div "$35.99 Product Price Product Price" at bounding box center [812, 342] width 104 height 48
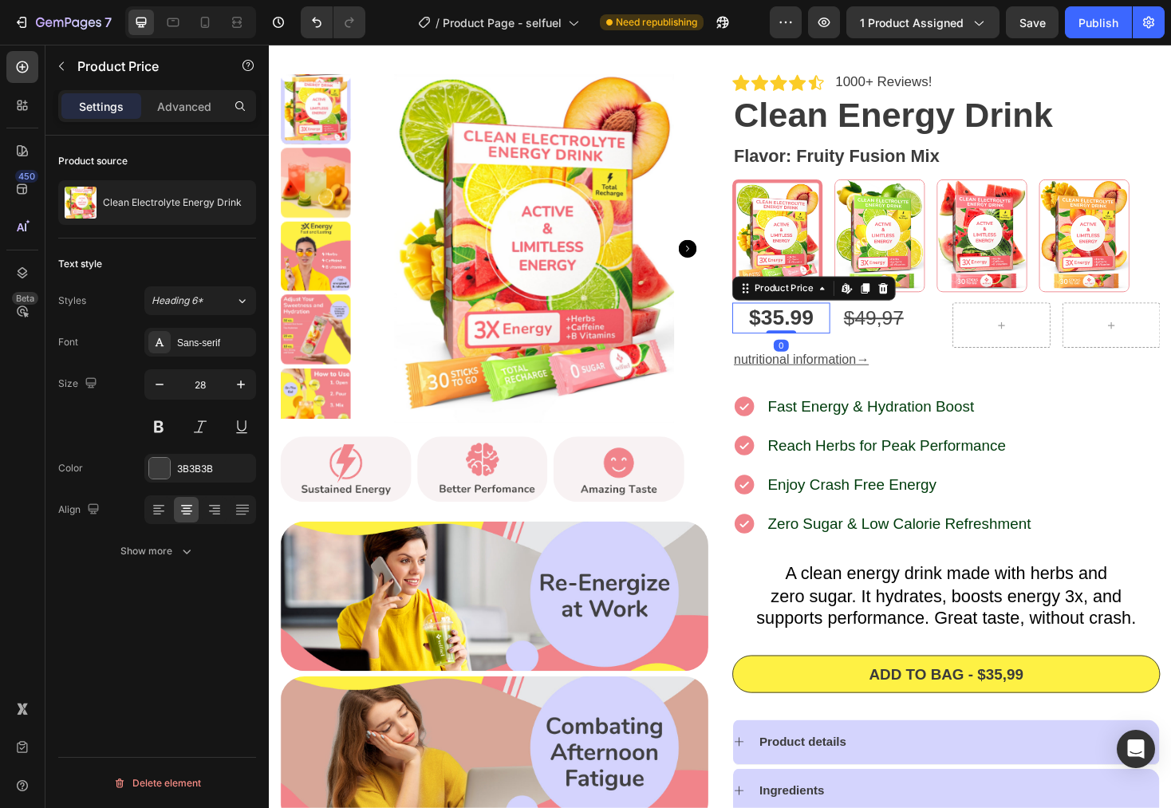
click at [834, 342] on div "$35.99" at bounding box center [812, 334] width 104 height 32
click at [175, 104] on p "Advanced" at bounding box center [184, 106] width 54 height 17
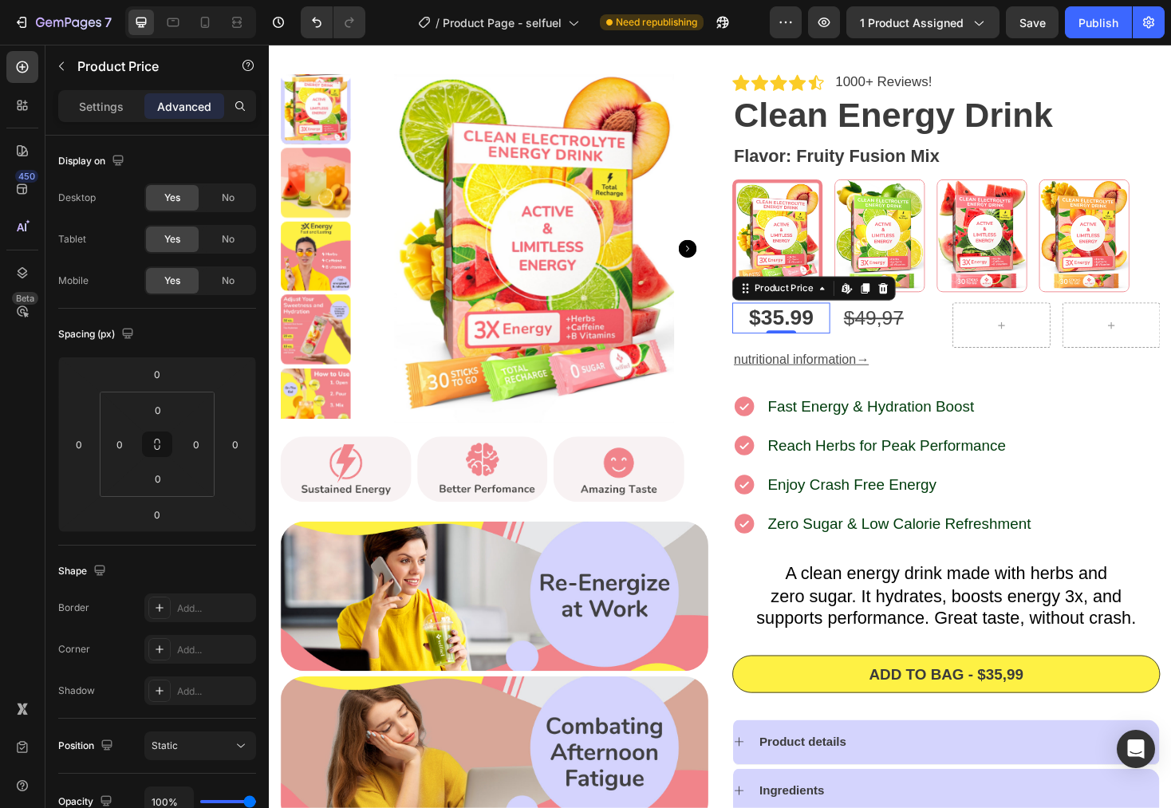
click at [804, 357] on div "0" at bounding box center [812, 363] width 16 height 13
click at [816, 350] on div "$35.99 Product Price Product Price" at bounding box center [812, 342] width 104 height 48
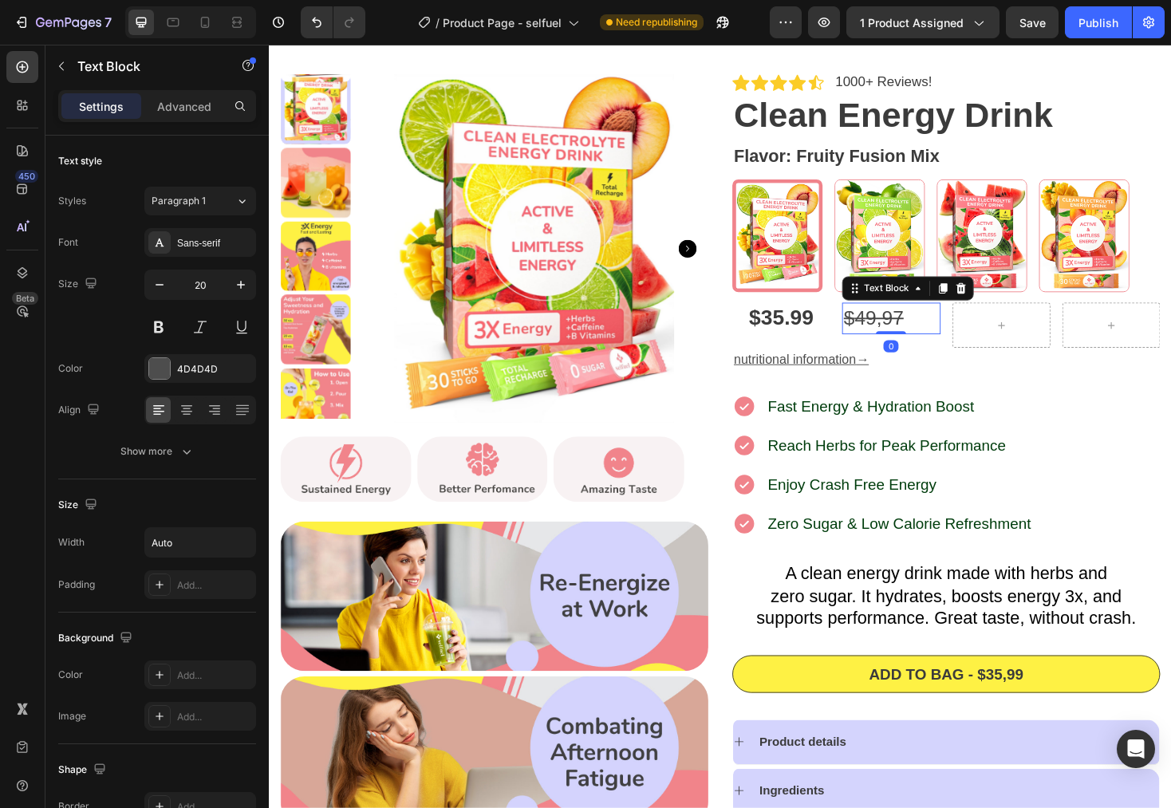
click at [879, 342] on s "$" at bounding box center [884, 334] width 11 height 24
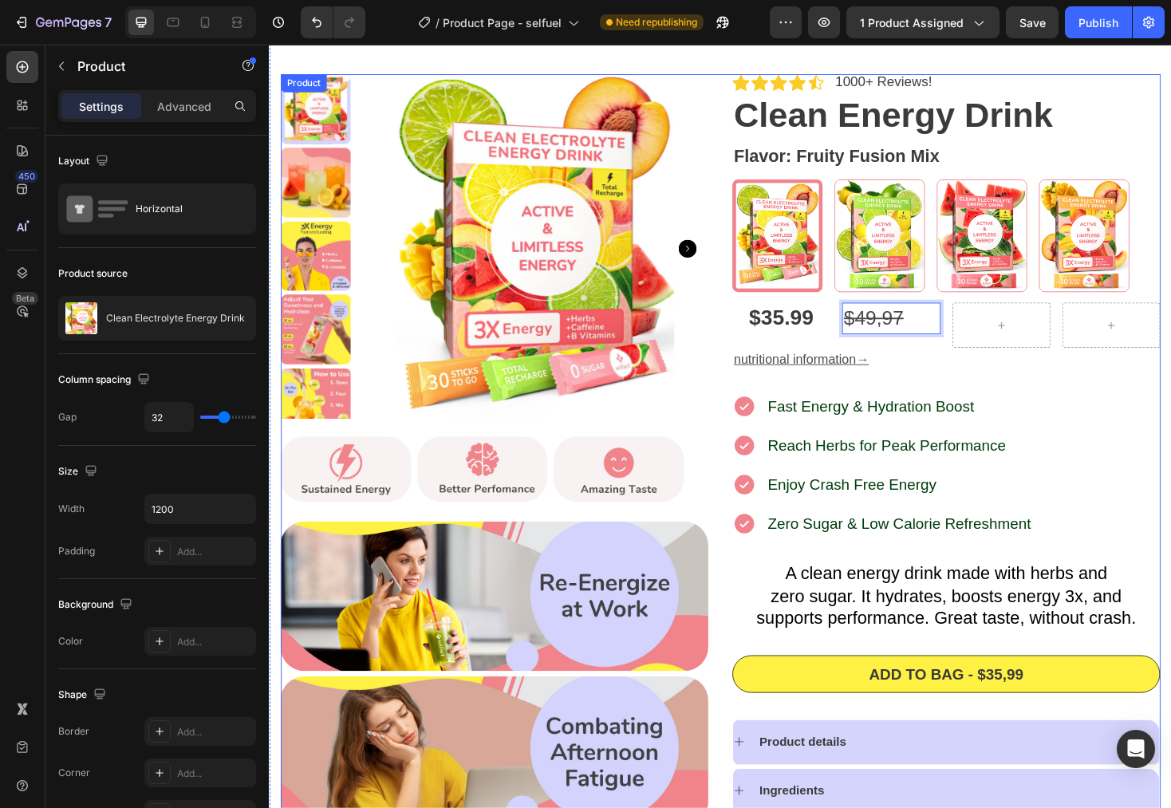
click at [1168, 405] on div "Icon Icon Icon Icon Icon Icon List 1000+ Reviews! Text Block Row Clean Energy D…" at bounding box center [987, 572] width 454 height 992
click at [907, 353] on div "$ 4 9,97 Text Block" at bounding box center [929, 342] width 104 height 48
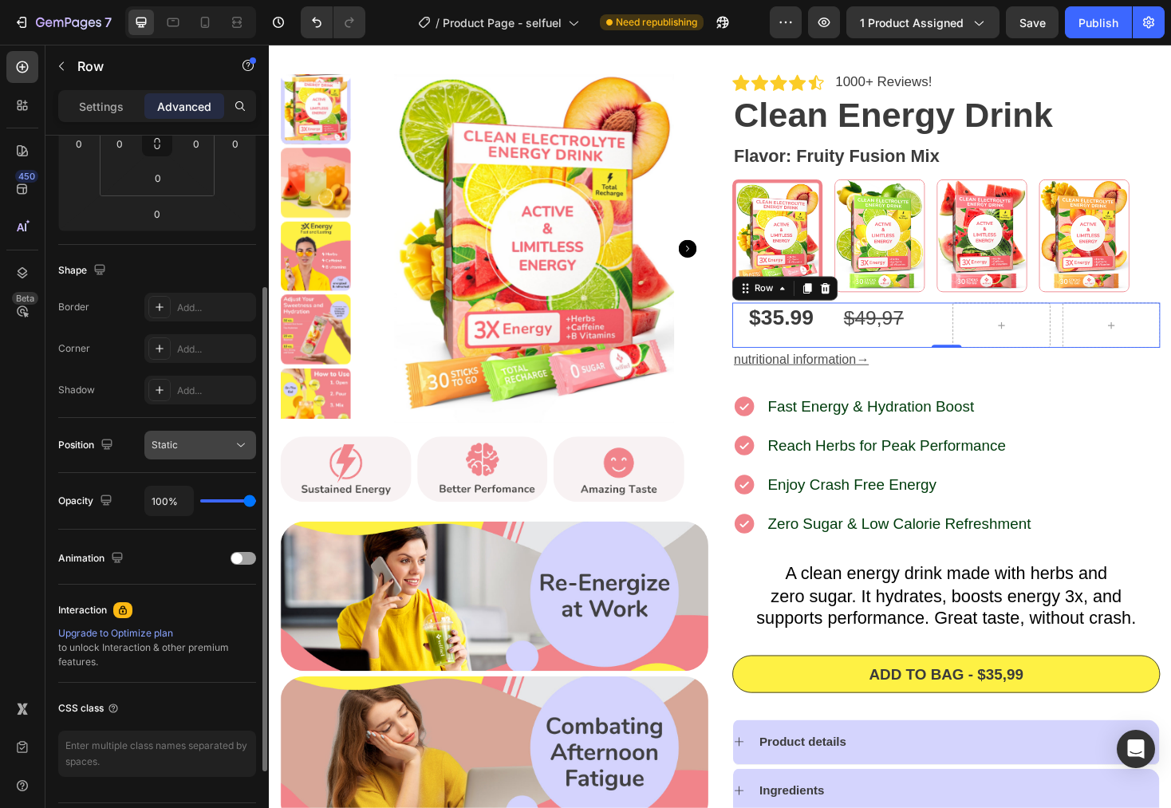
scroll to position [173, 0]
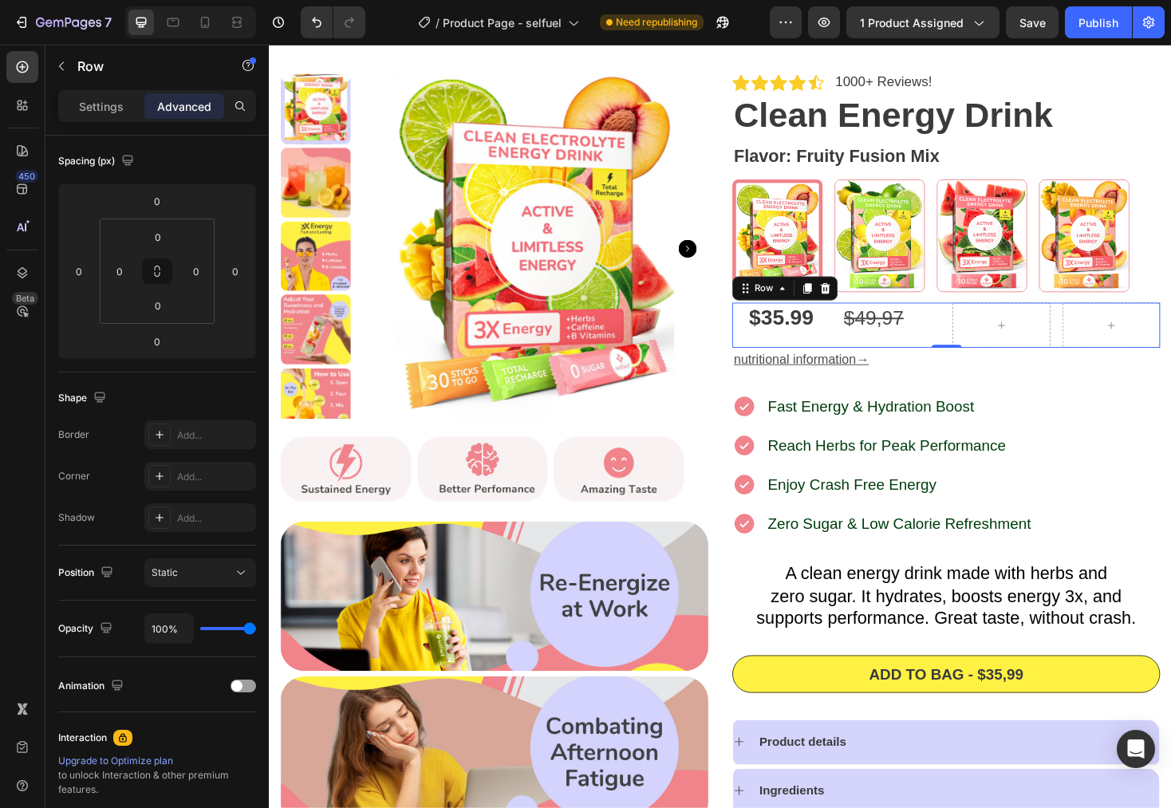
click at [823, 353] on div "$35.99 Product Price Product Price" at bounding box center [812, 342] width 104 height 48
click at [69, 67] on button "button" at bounding box center [62, 66] width 26 height 26
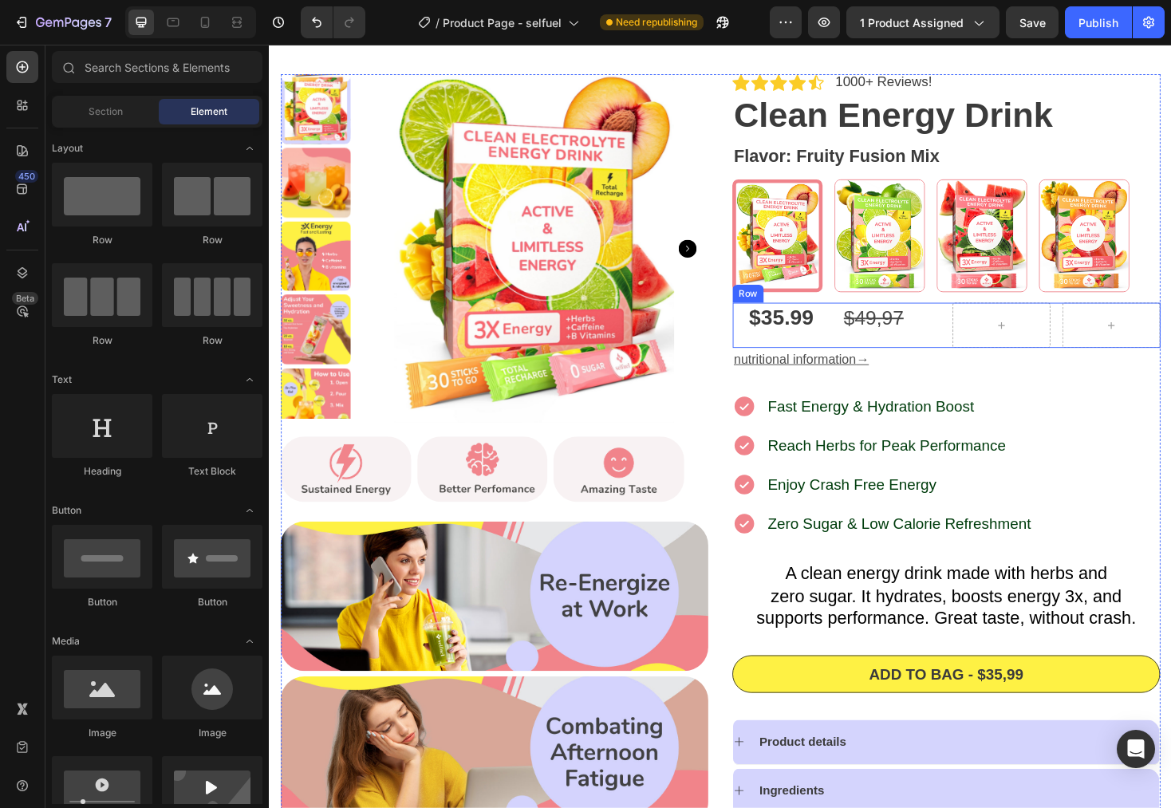
click at [789, 357] on div "$35.99 Product Price Product Price" at bounding box center [812, 342] width 104 height 48
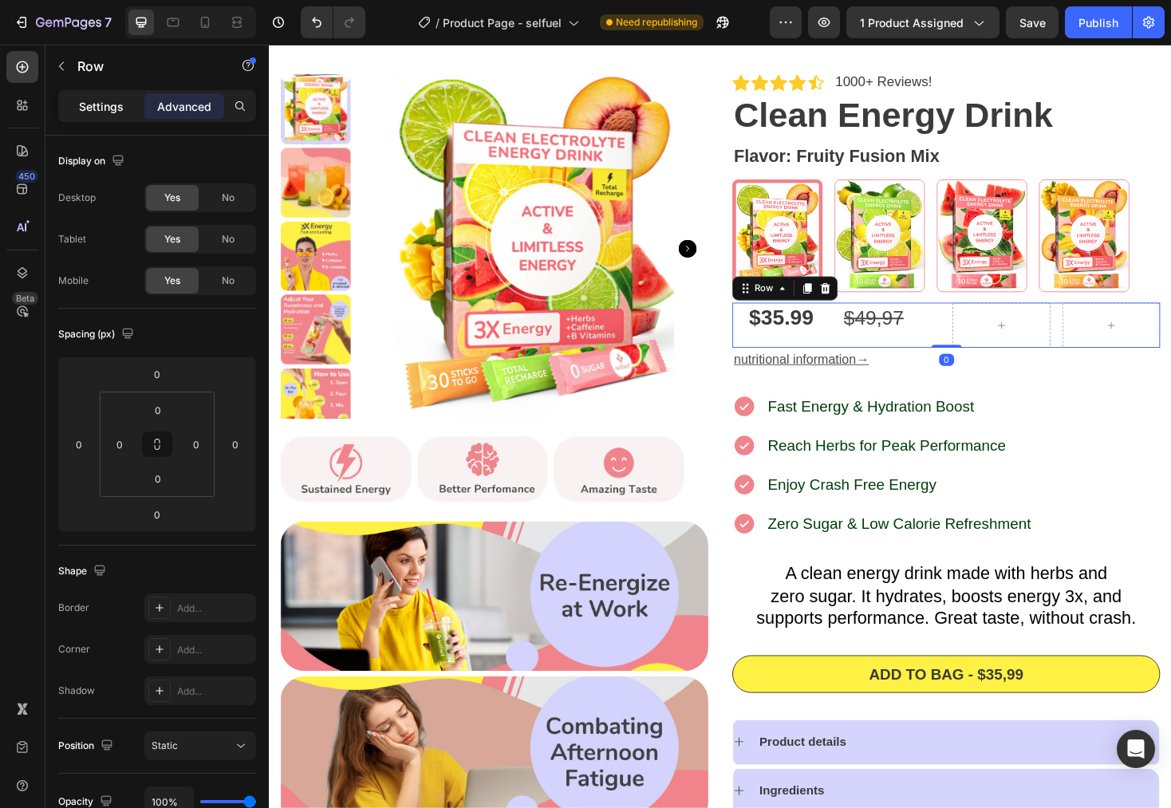
click at [105, 105] on p "Settings" at bounding box center [101, 106] width 45 height 17
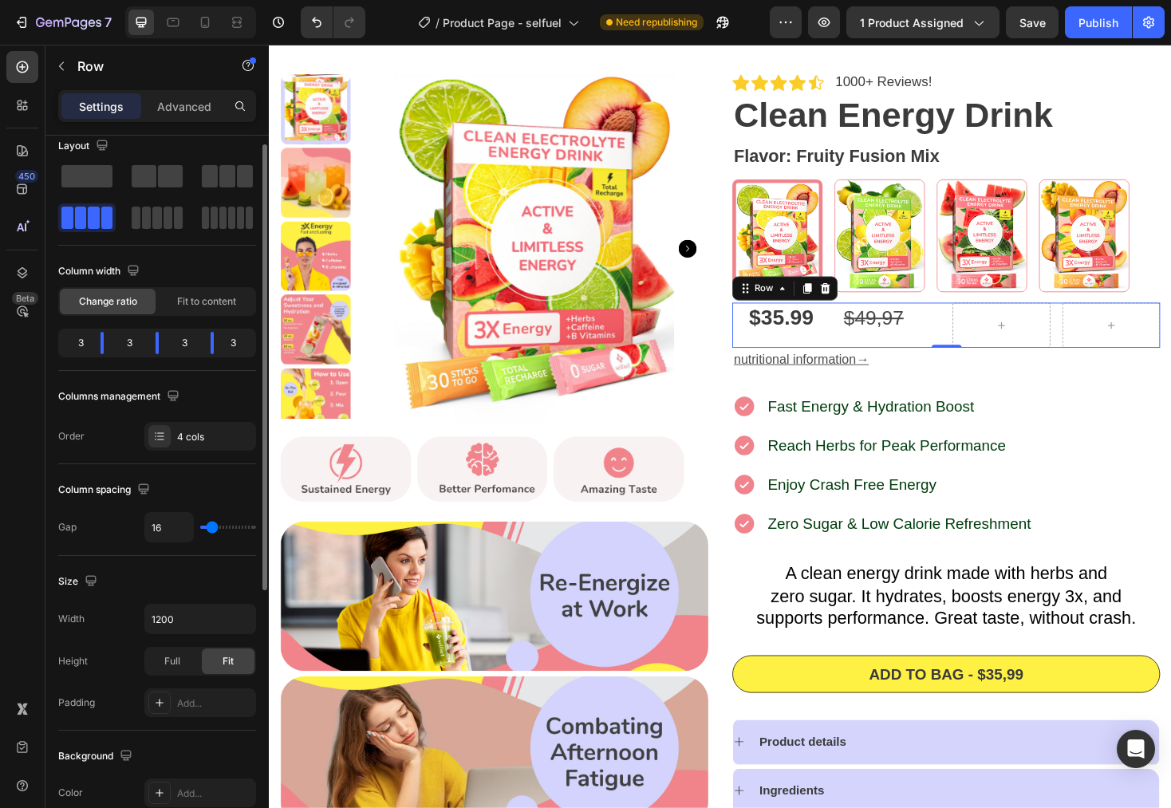
scroll to position [12, 0]
type input "11"
type input "6"
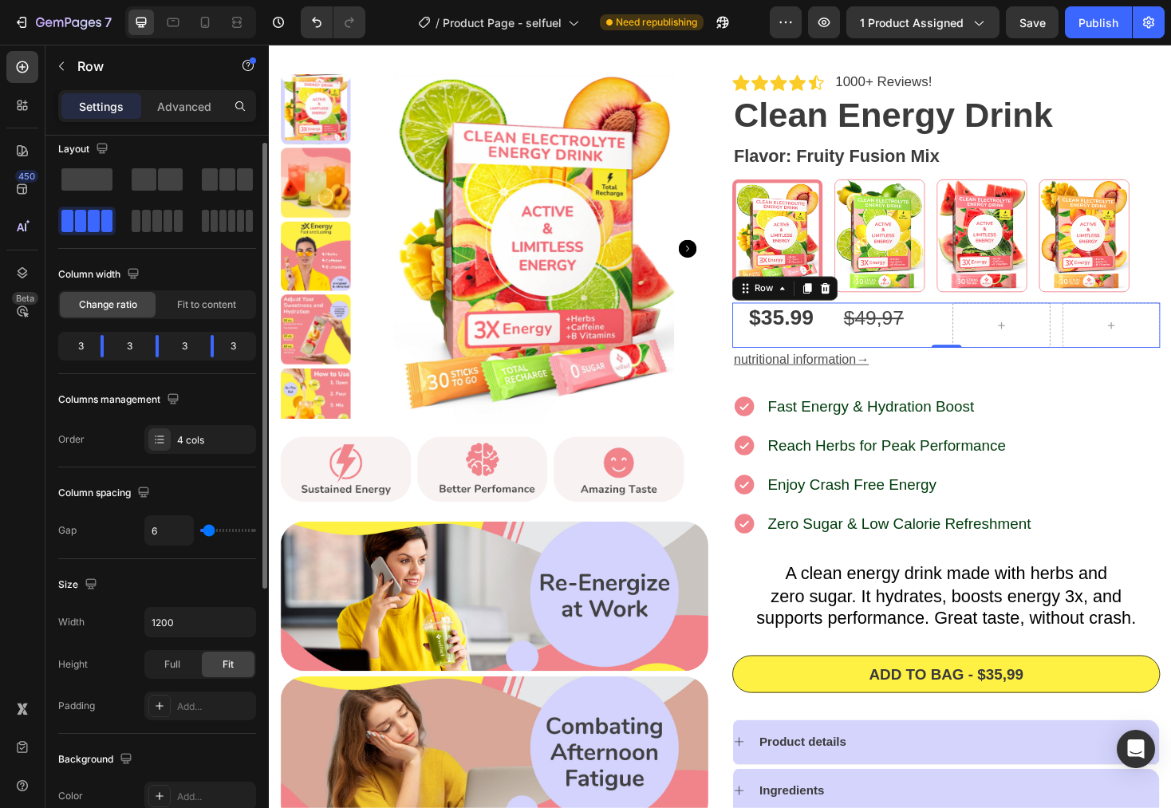
type input "5"
type input "3"
type input "2"
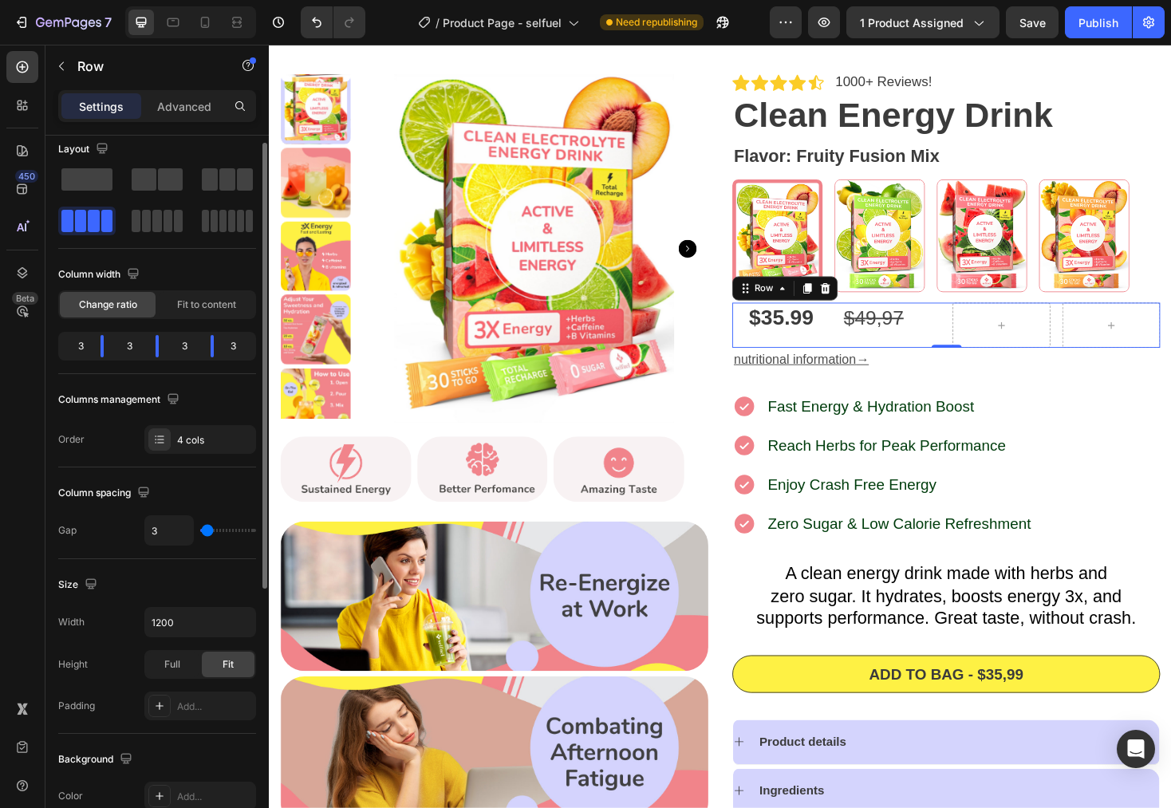
type input "2"
type input "1"
type input "0"
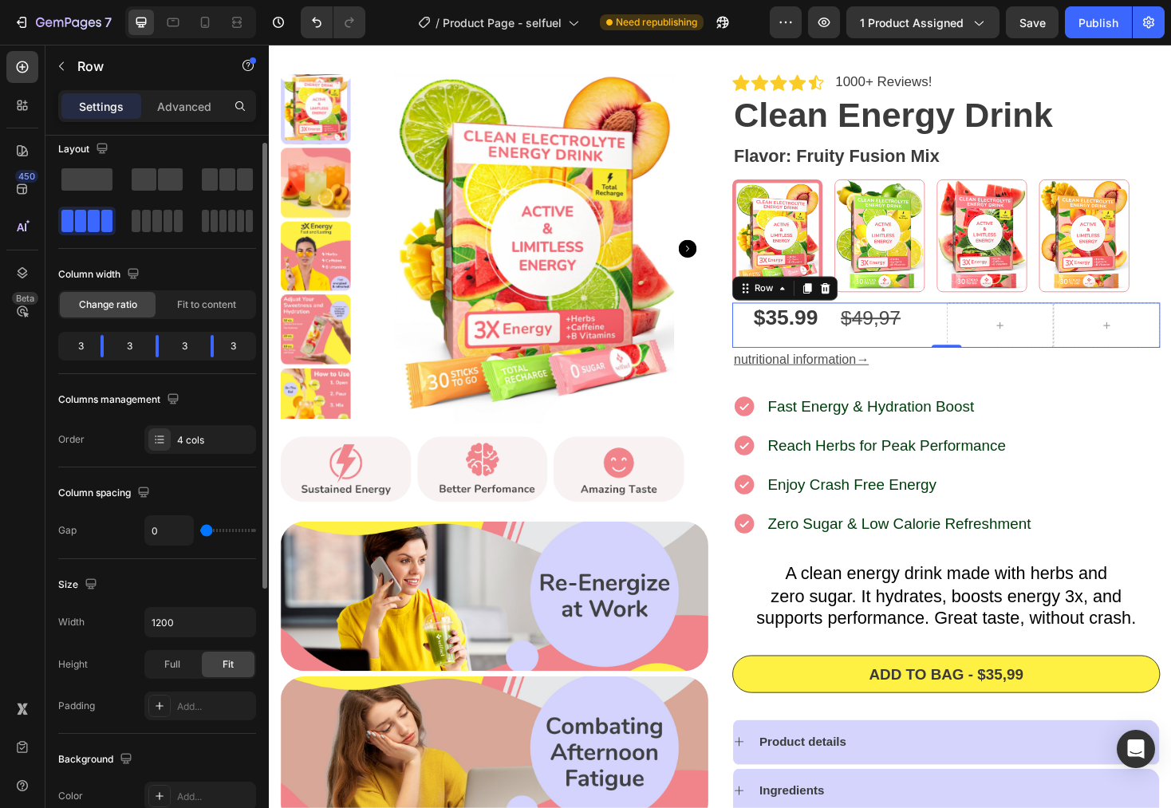
type input "3"
type input "11"
type input "19"
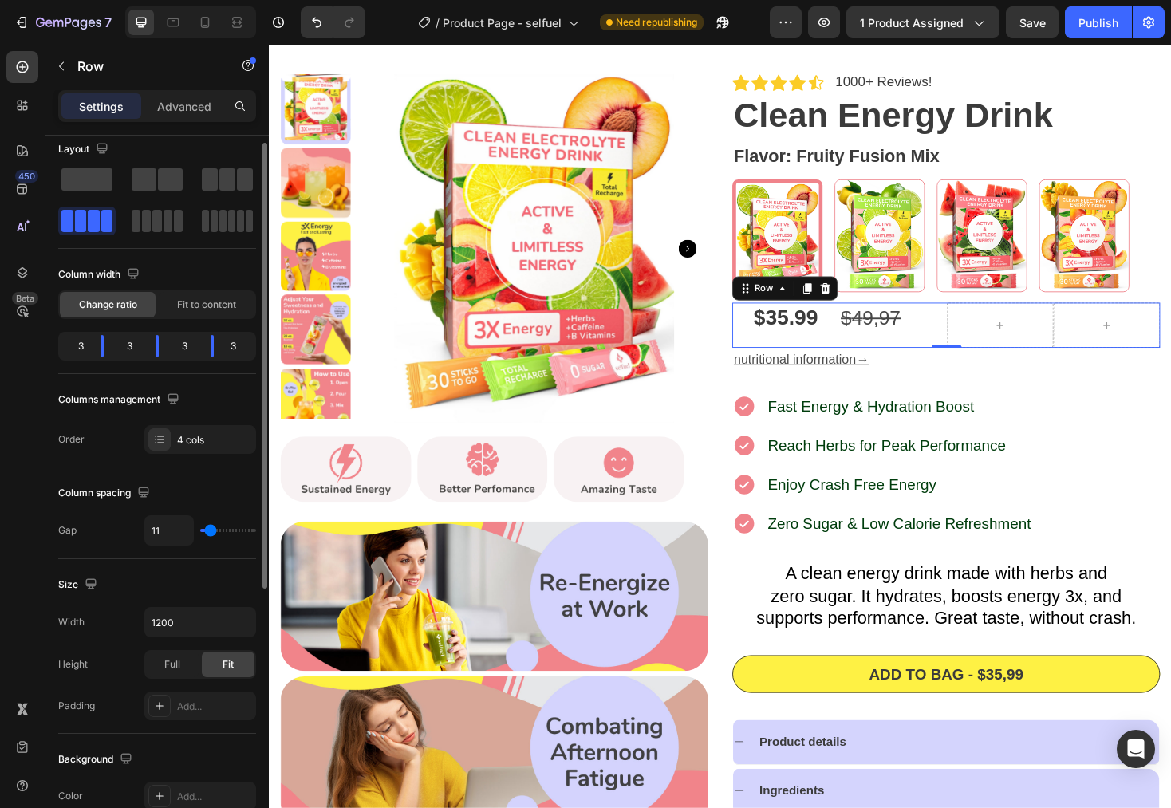
type input "19"
type input "21"
type input "28"
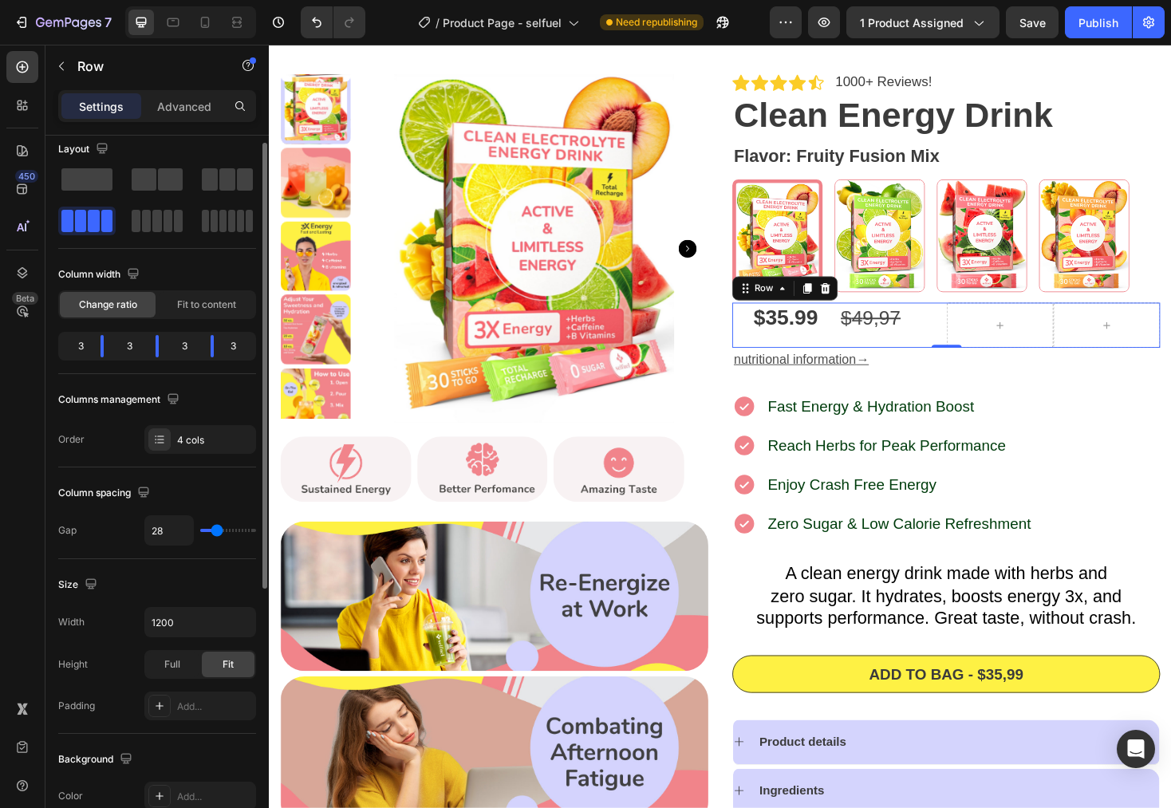
type input "29"
type input "30"
type input "32"
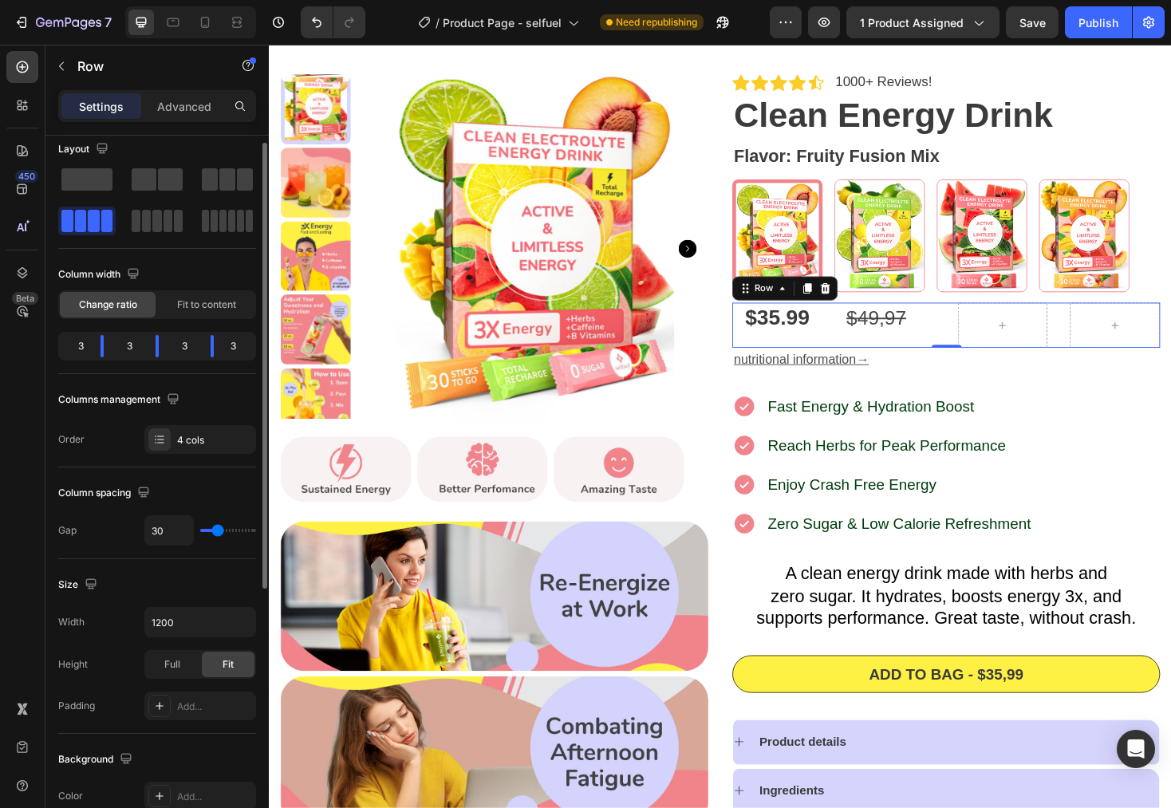
type input "32"
type input "34"
type input "38"
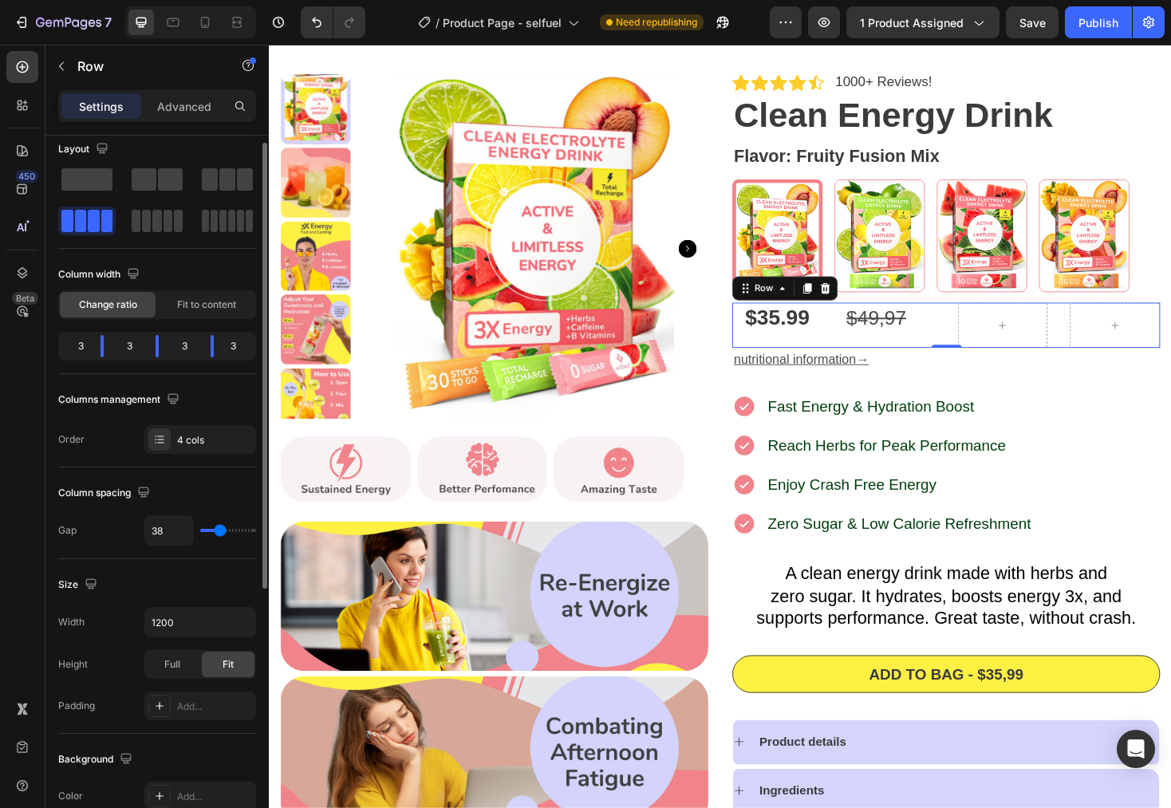
type input "40"
type input "46"
type input "48"
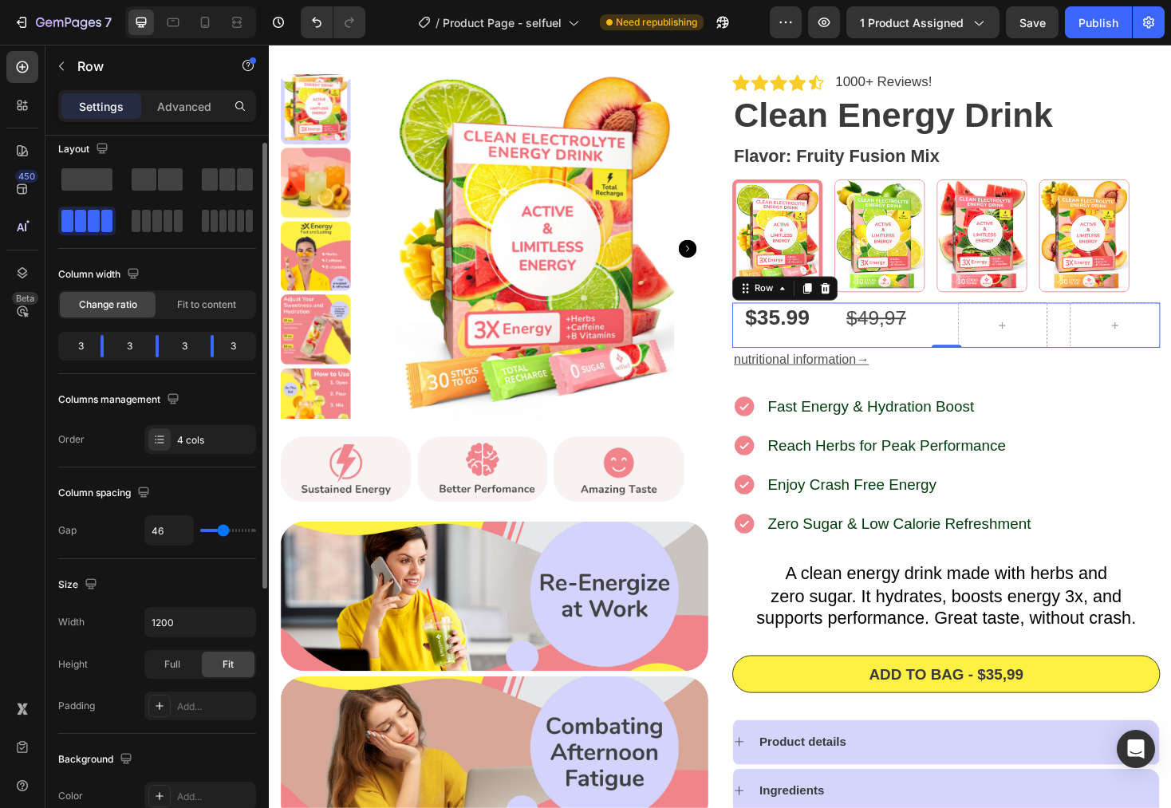
type input "48"
type input "50"
type input "52"
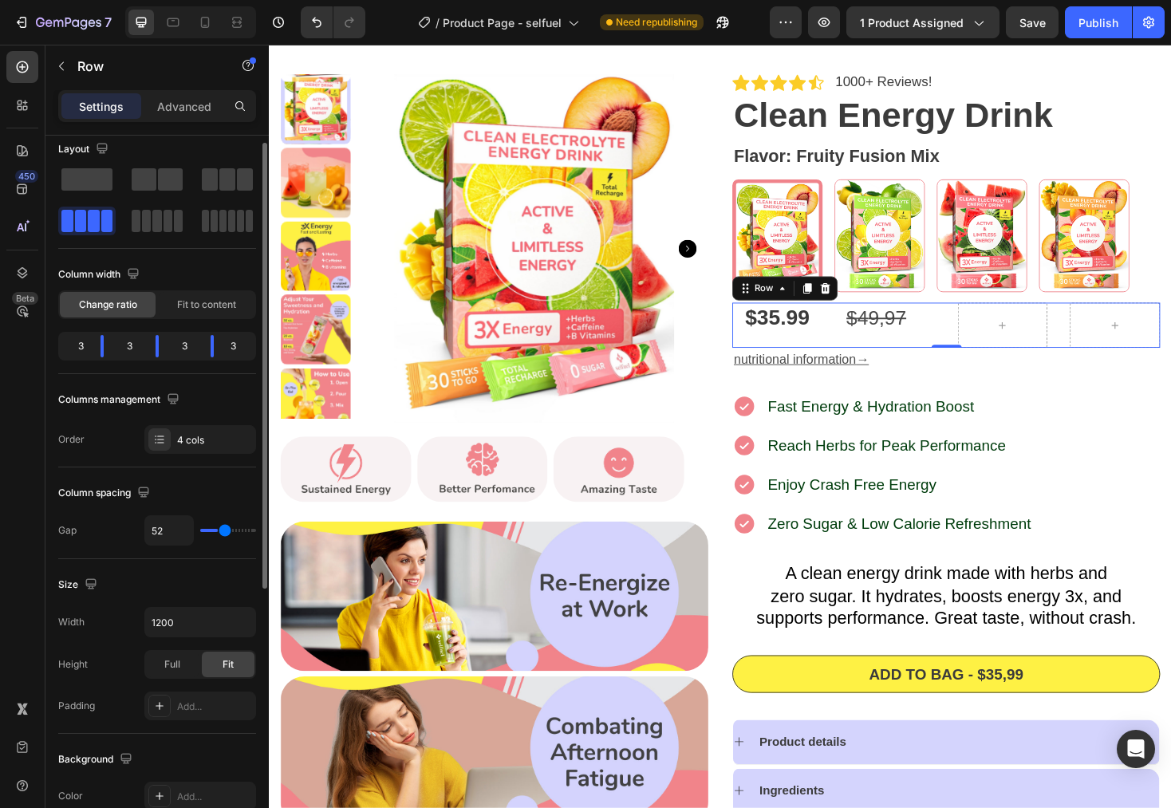
type input "55"
type input "58"
type input "60"
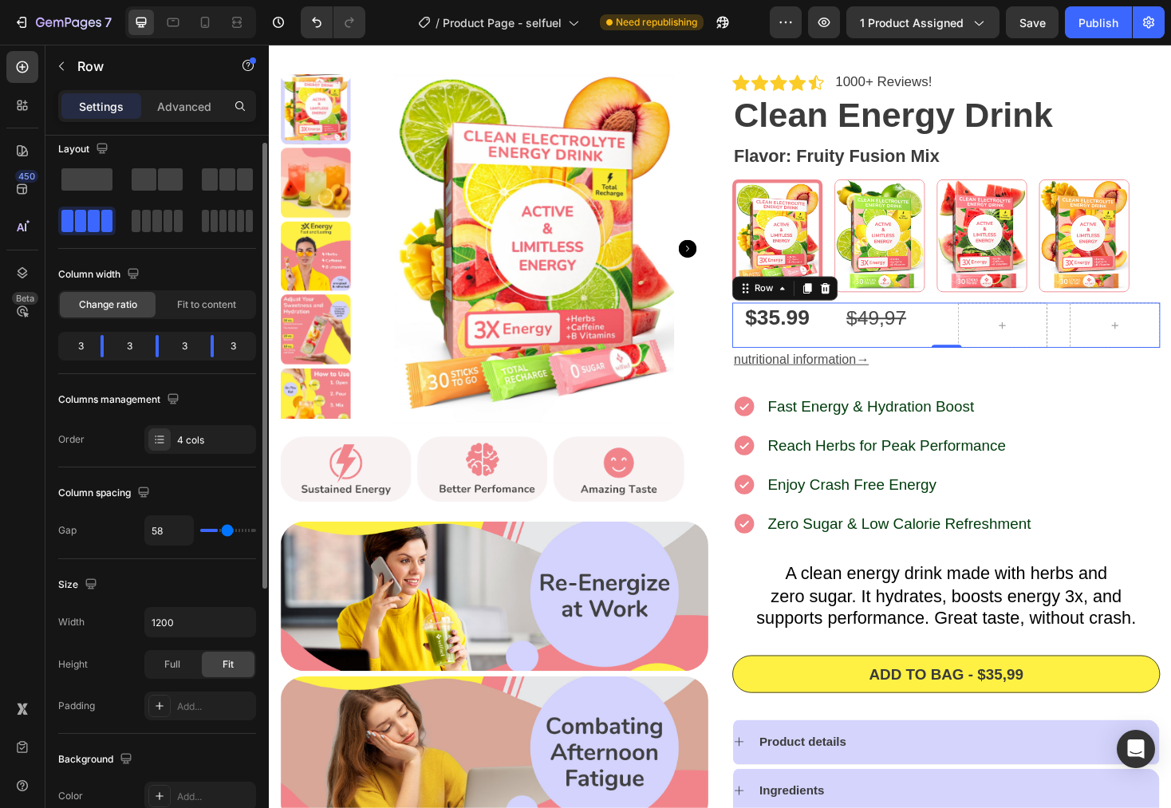
type input "60"
type input "62"
type input "65"
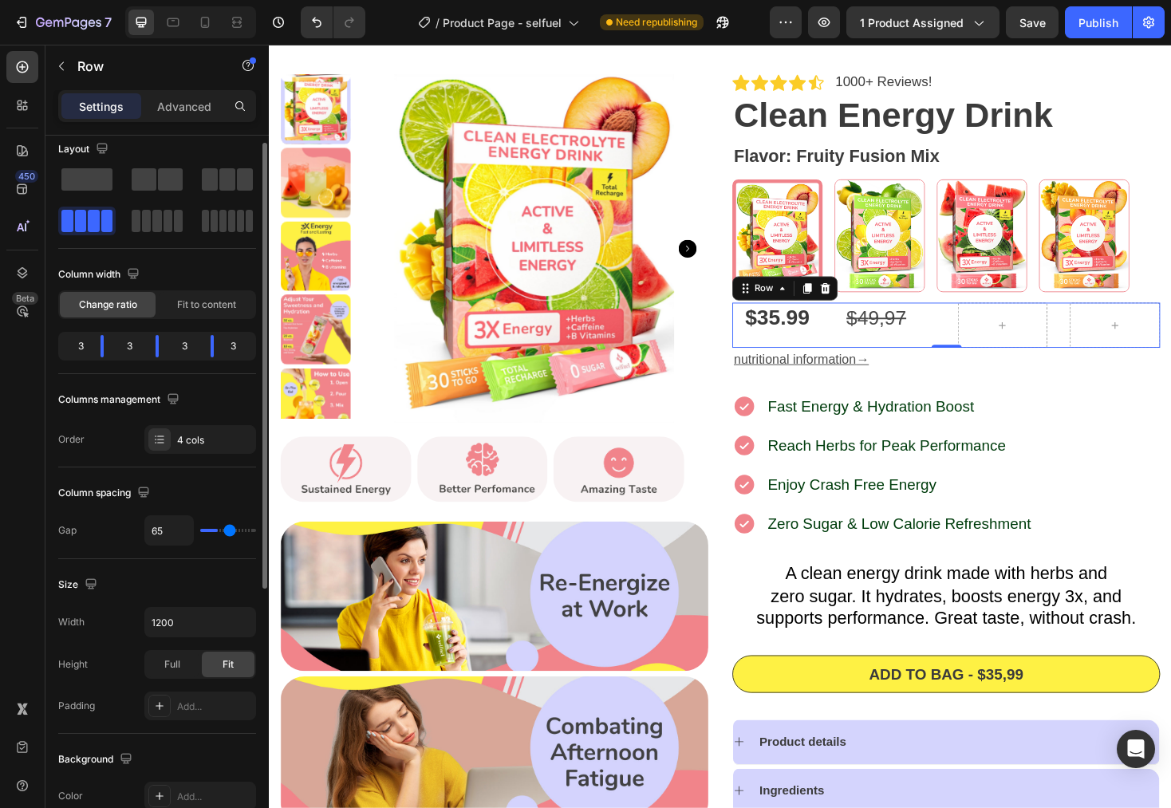
type input "67"
type input "70"
type input "72"
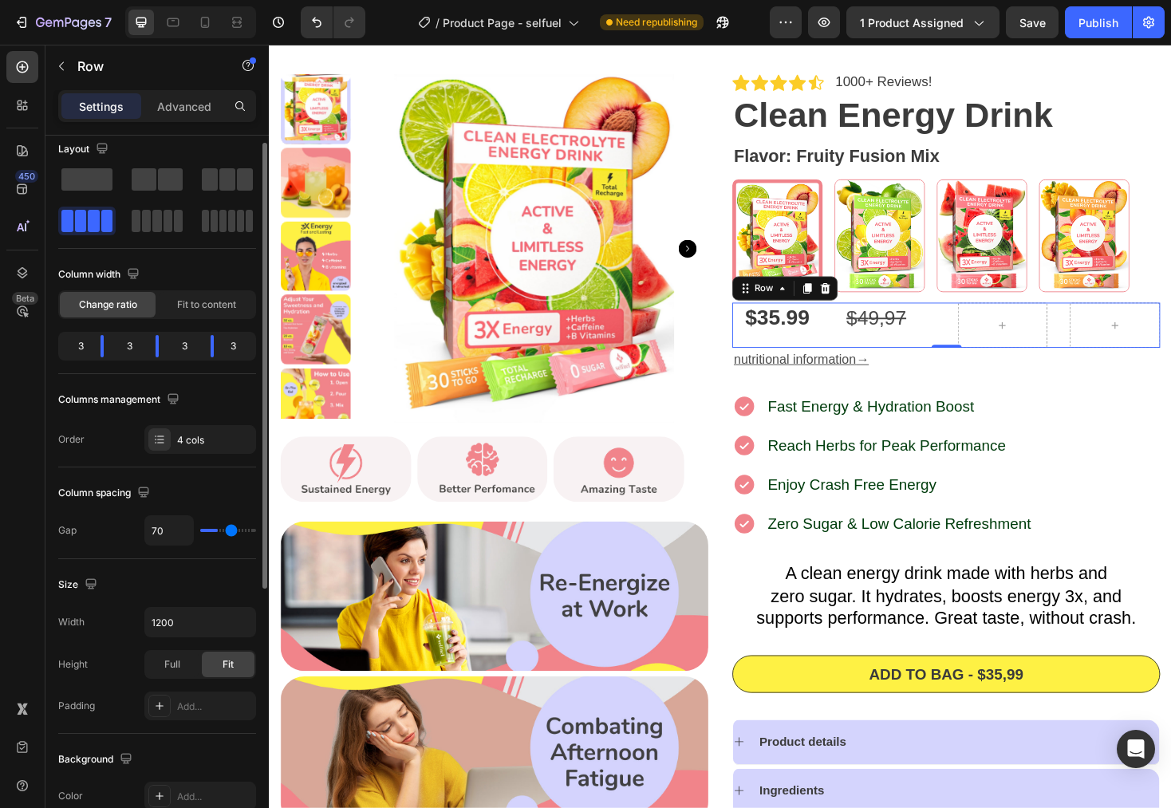
type input "72"
type input "73"
type input "75"
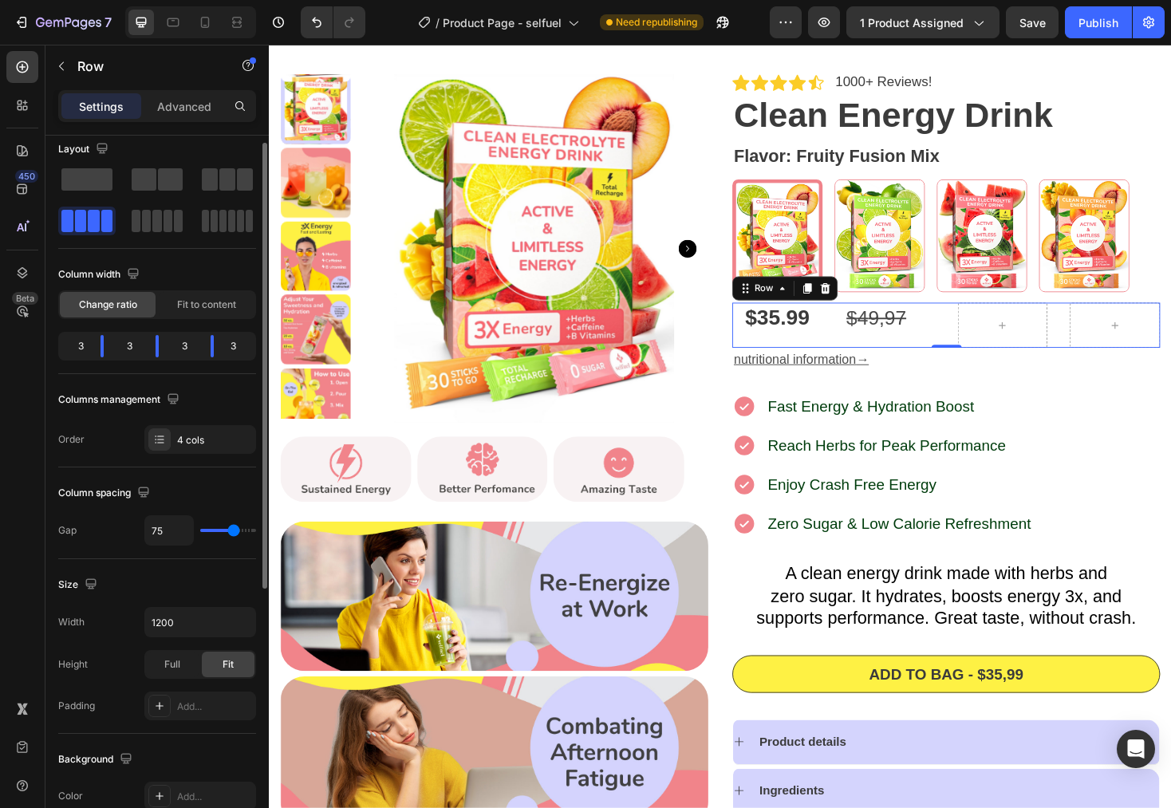
type input "76"
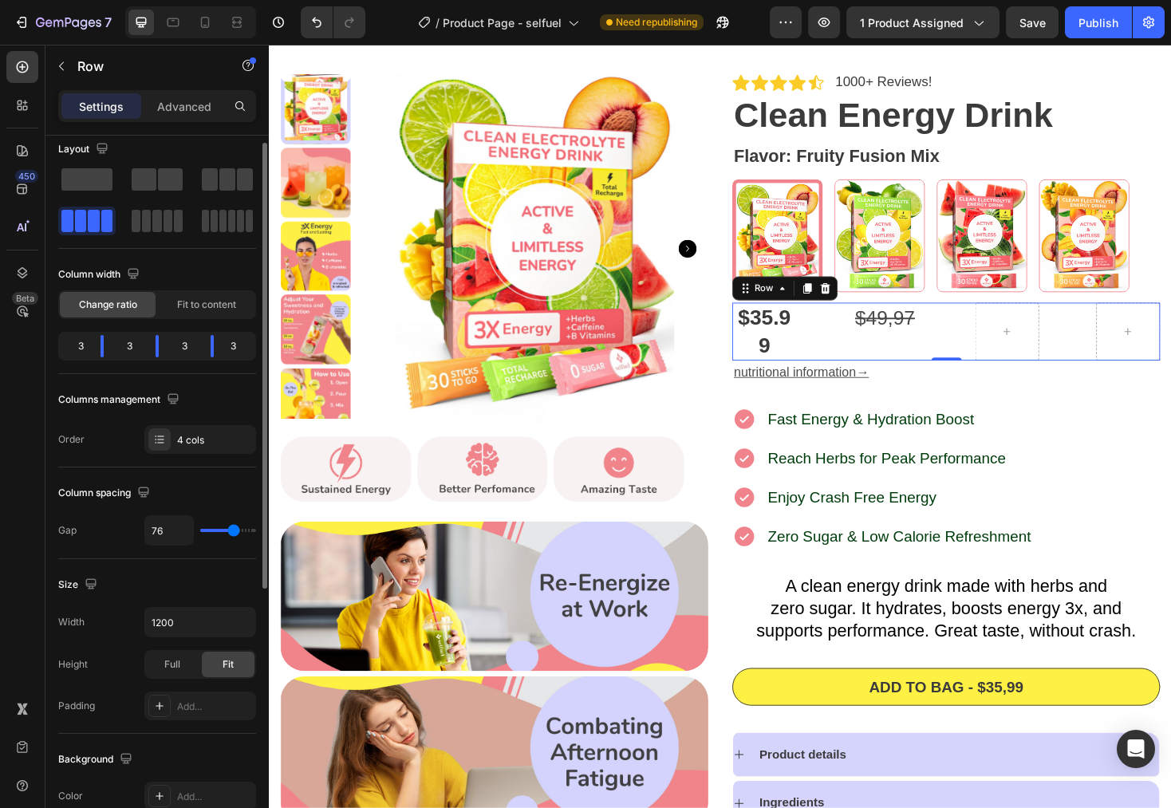
type input "73"
type input "49"
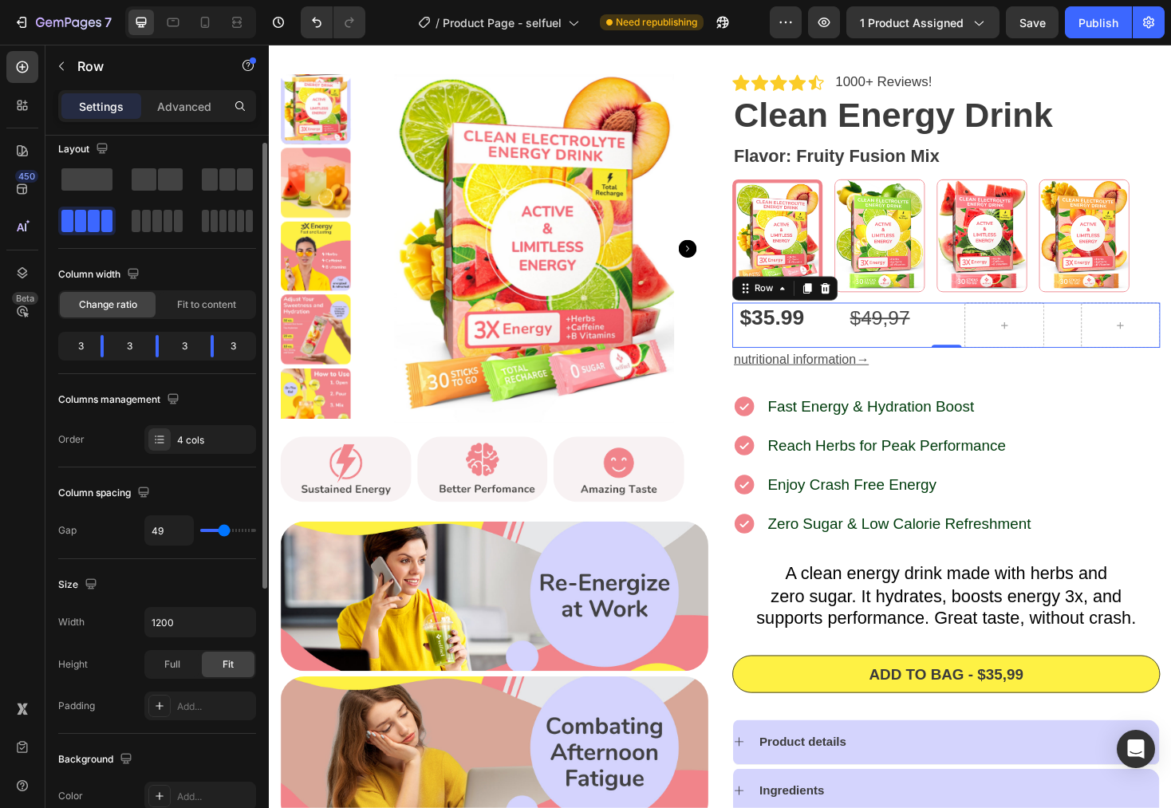
type input "46"
type input "42"
type input "41"
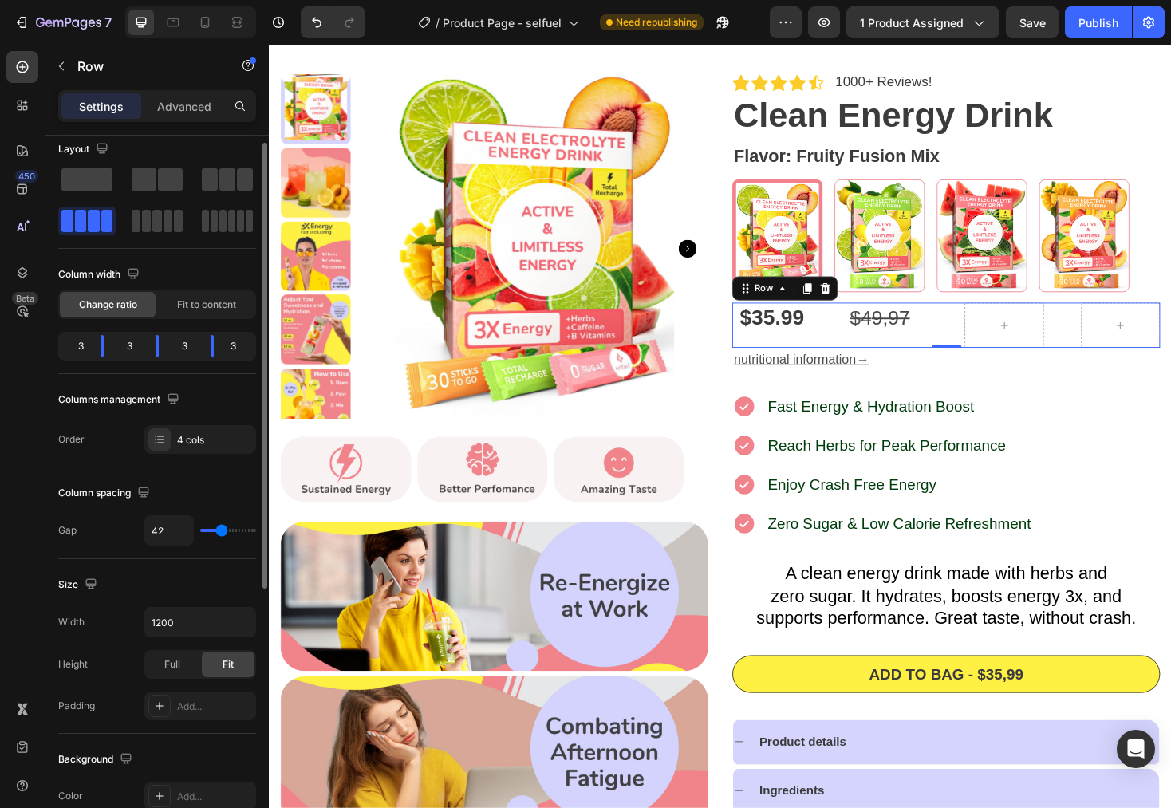
type input "41"
type input "37"
type input "35"
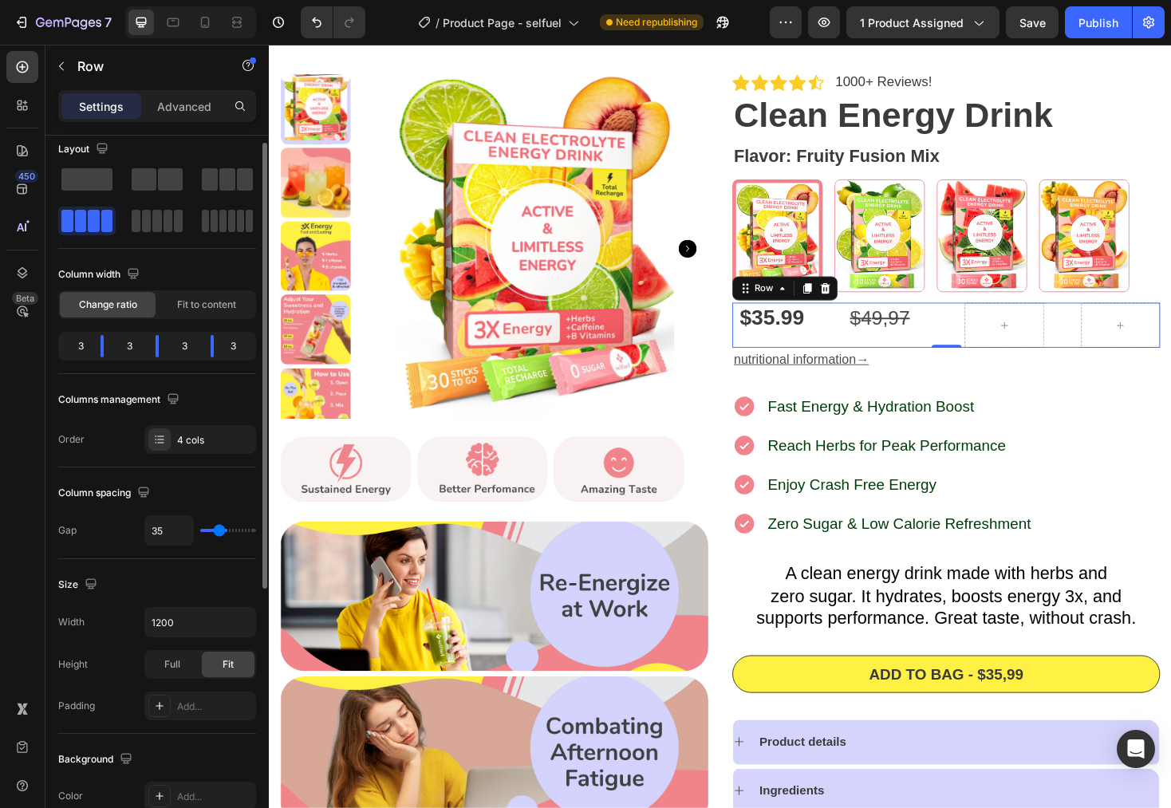
type input "30"
type input "28"
type input "26"
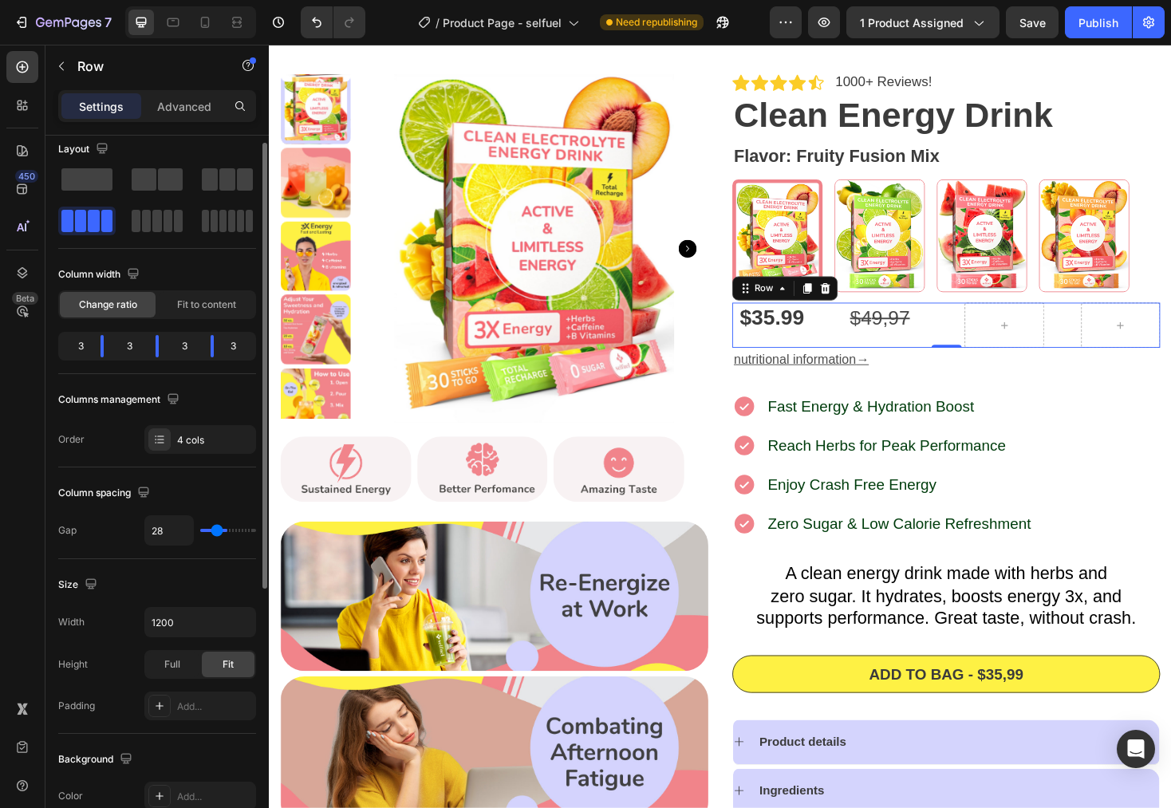
type input "26"
type input "23"
type input "22"
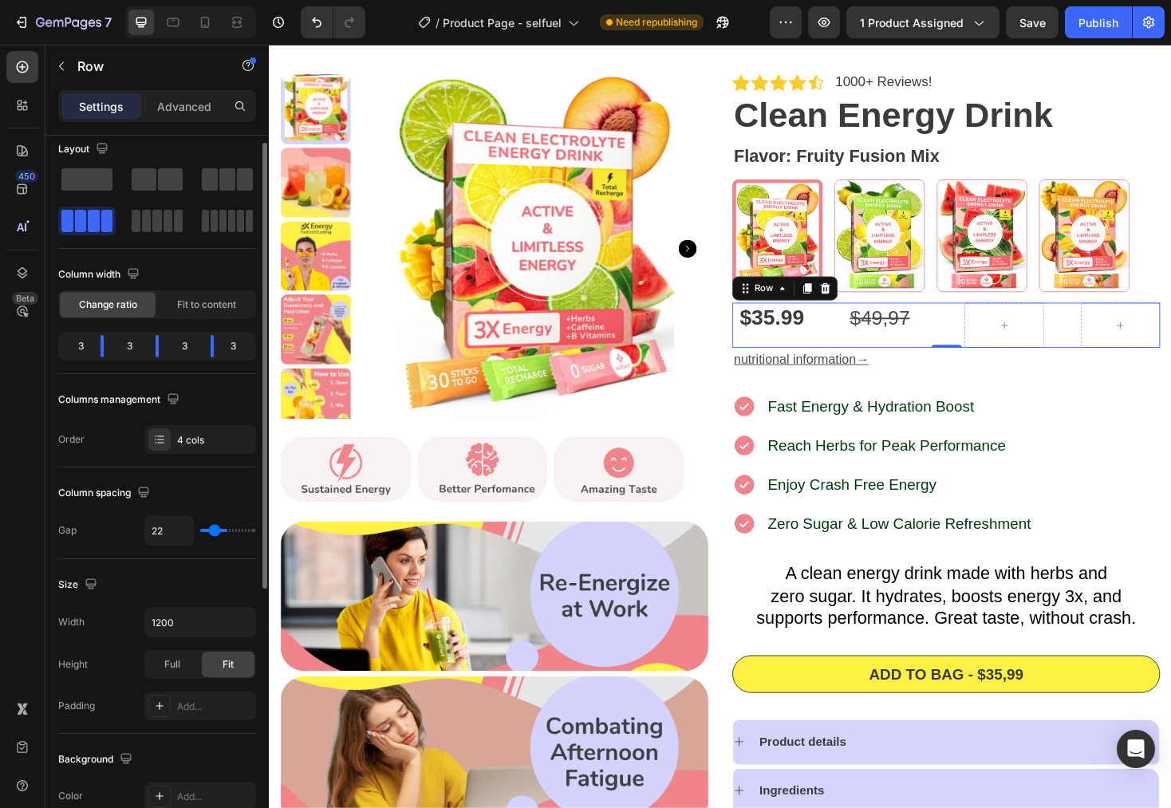
type input "20"
type input "19"
type input "18"
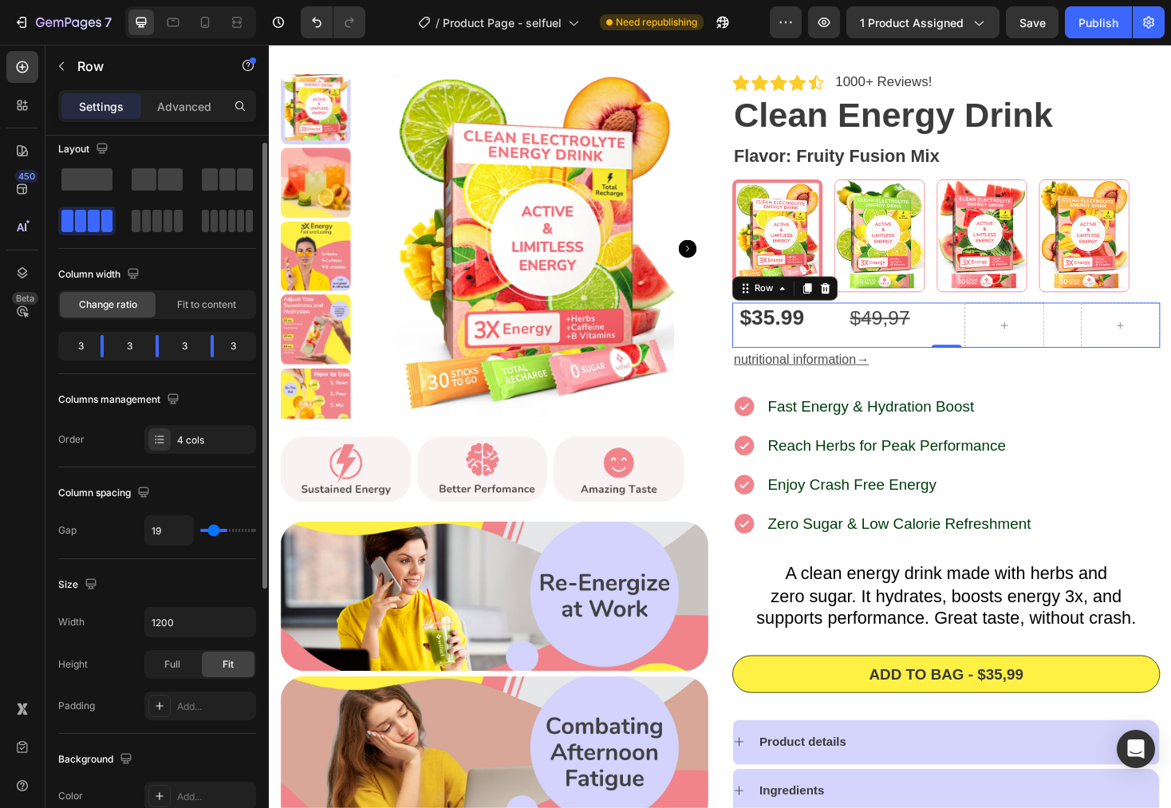
type input "18"
type input "17"
type input "15"
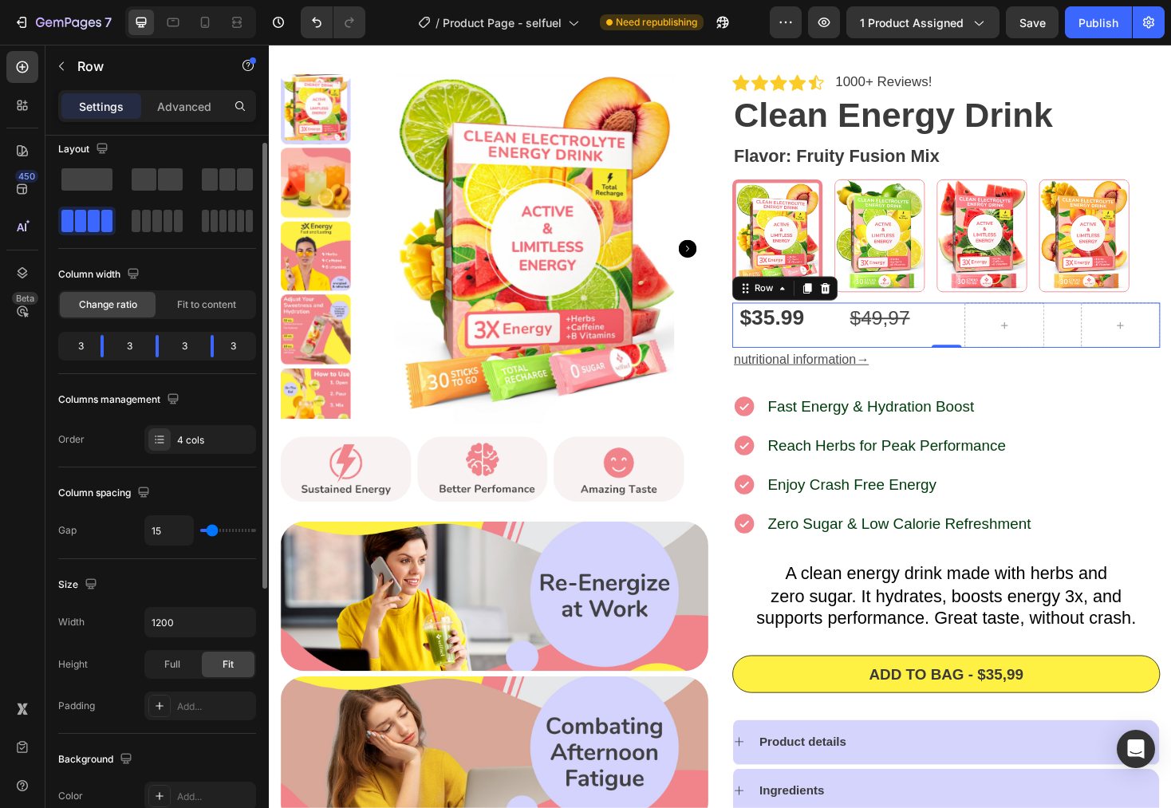
type input "14"
type input "12"
type input "11"
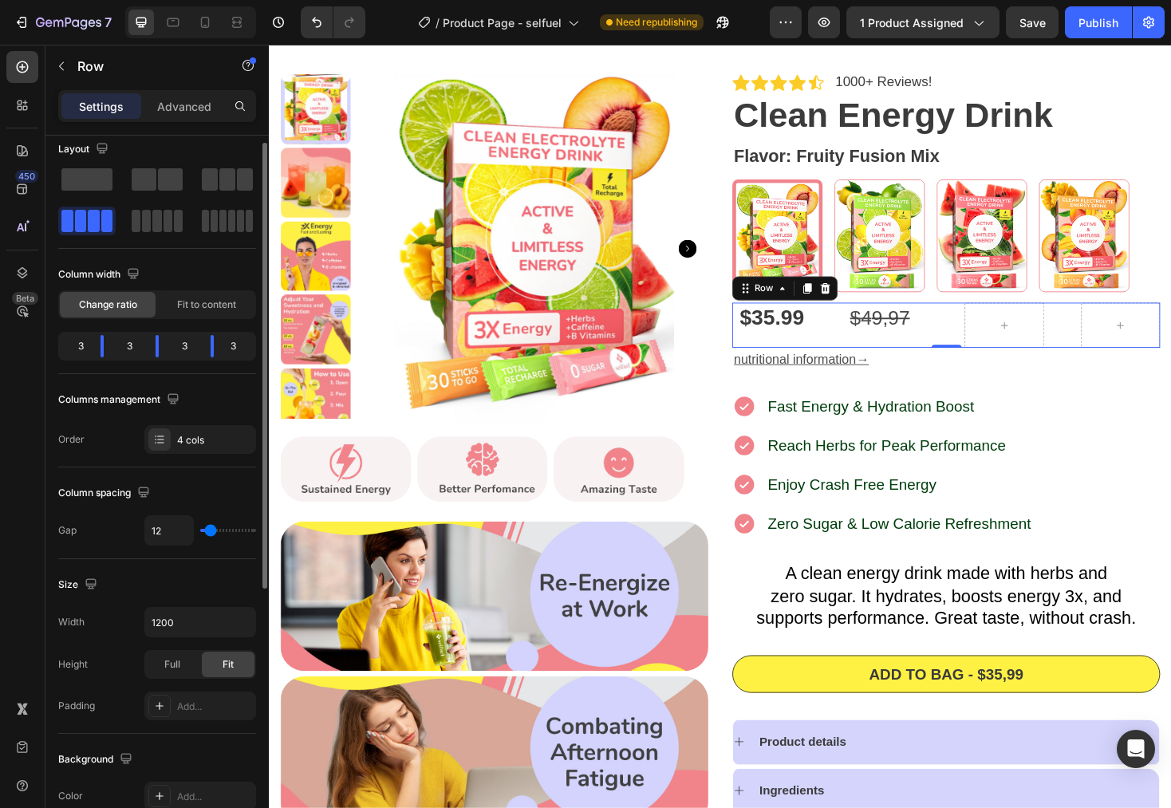
type input "11"
type input "8"
type input "7"
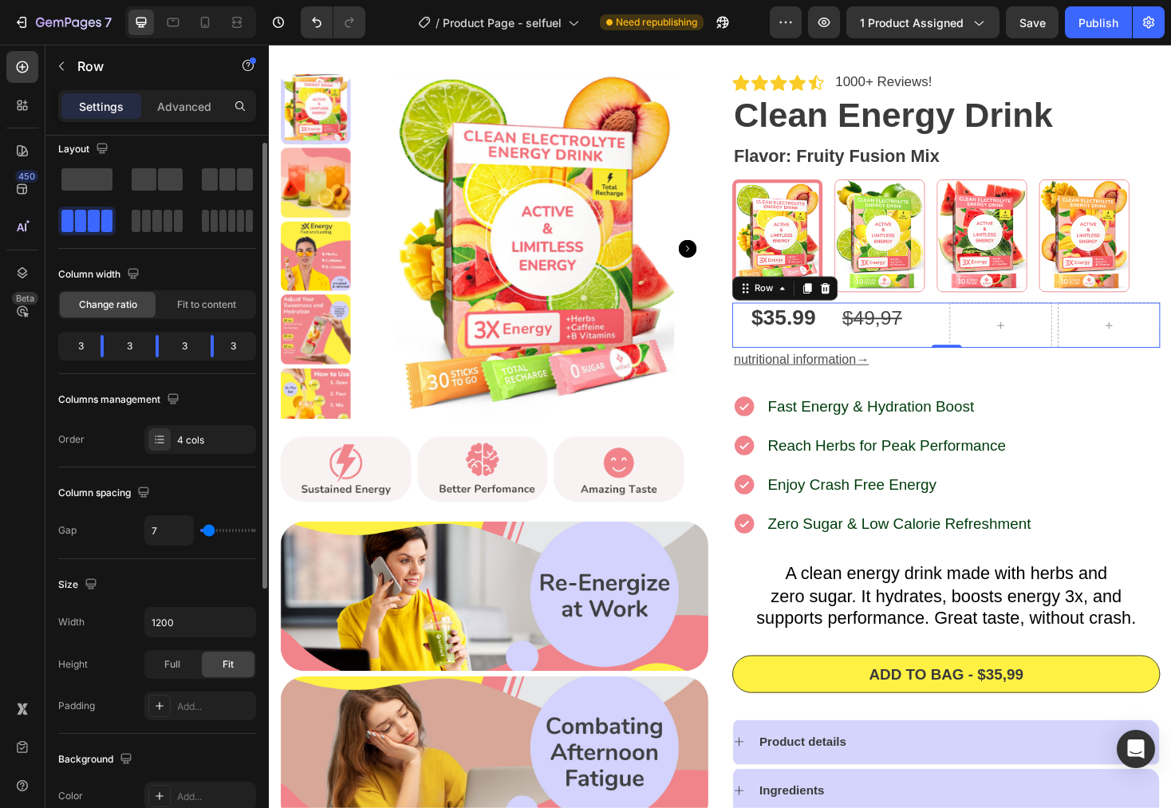
type input "4"
type input "3"
type input "1"
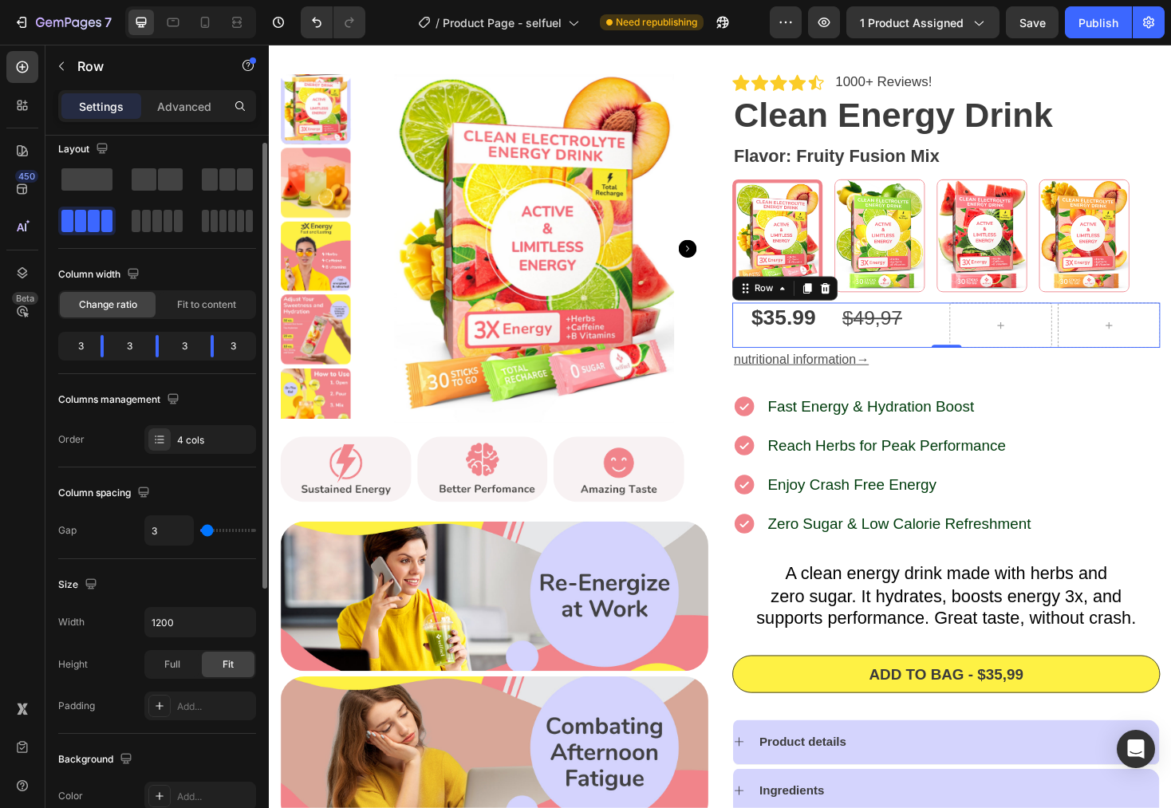
type input "1"
type input "0"
drag, startPoint x: 213, startPoint y: 531, endPoint x: 196, endPoint y: 531, distance: 16.8
type input "0"
click at [200, 531] on input "range" at bounding box center [228, 530] width 56 height 3
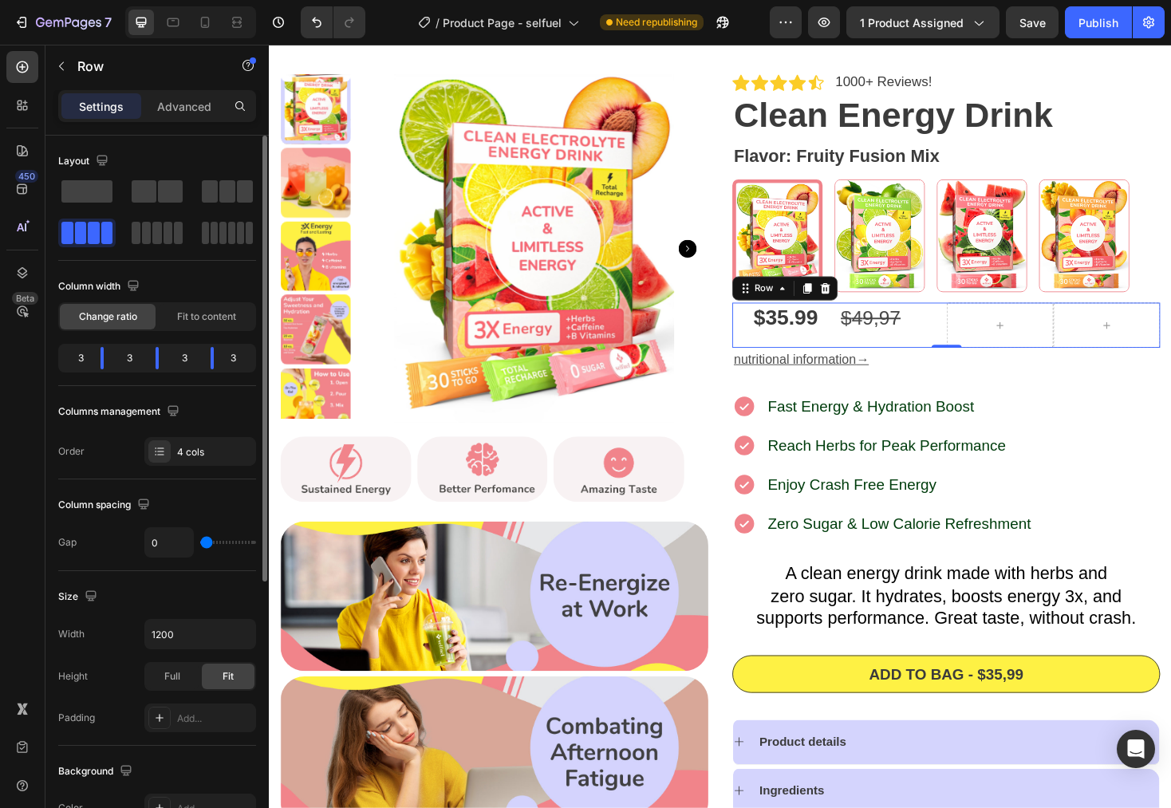
scroll to position [16, 0]
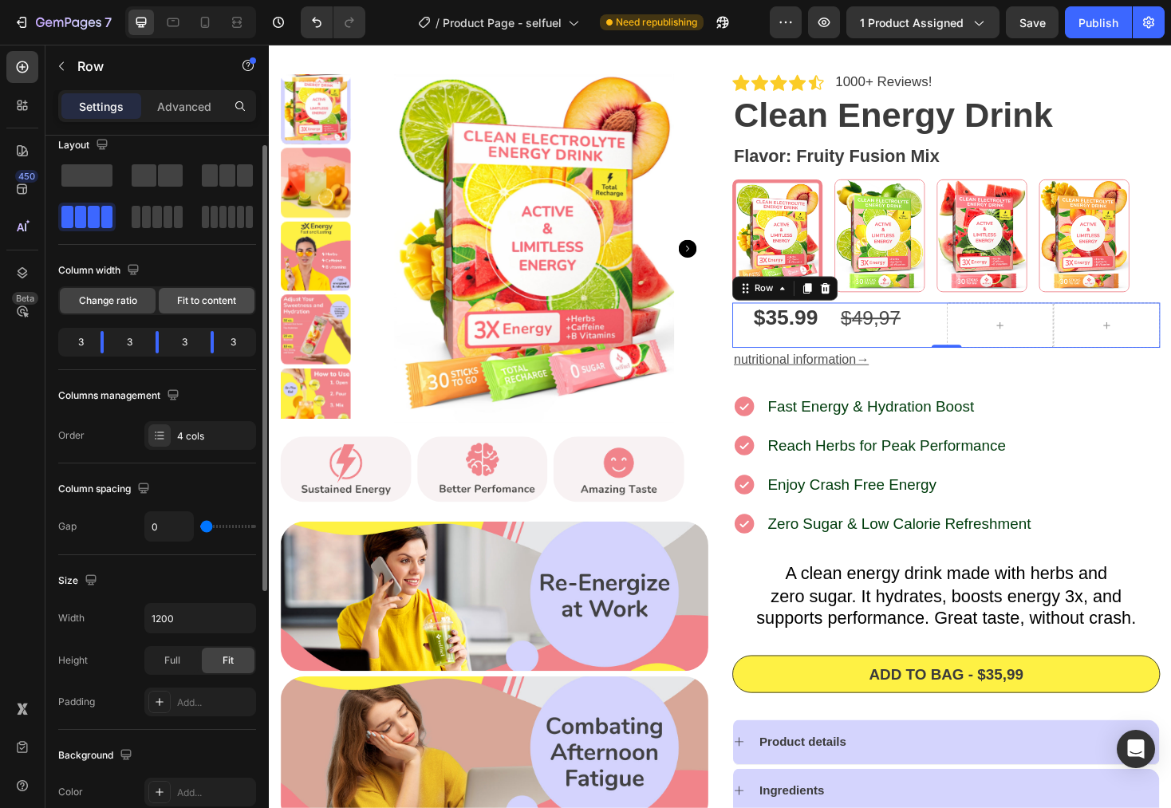
click at [231, 307] on span "Fit to content" at bounding box center [206, 301] width 59 height 14
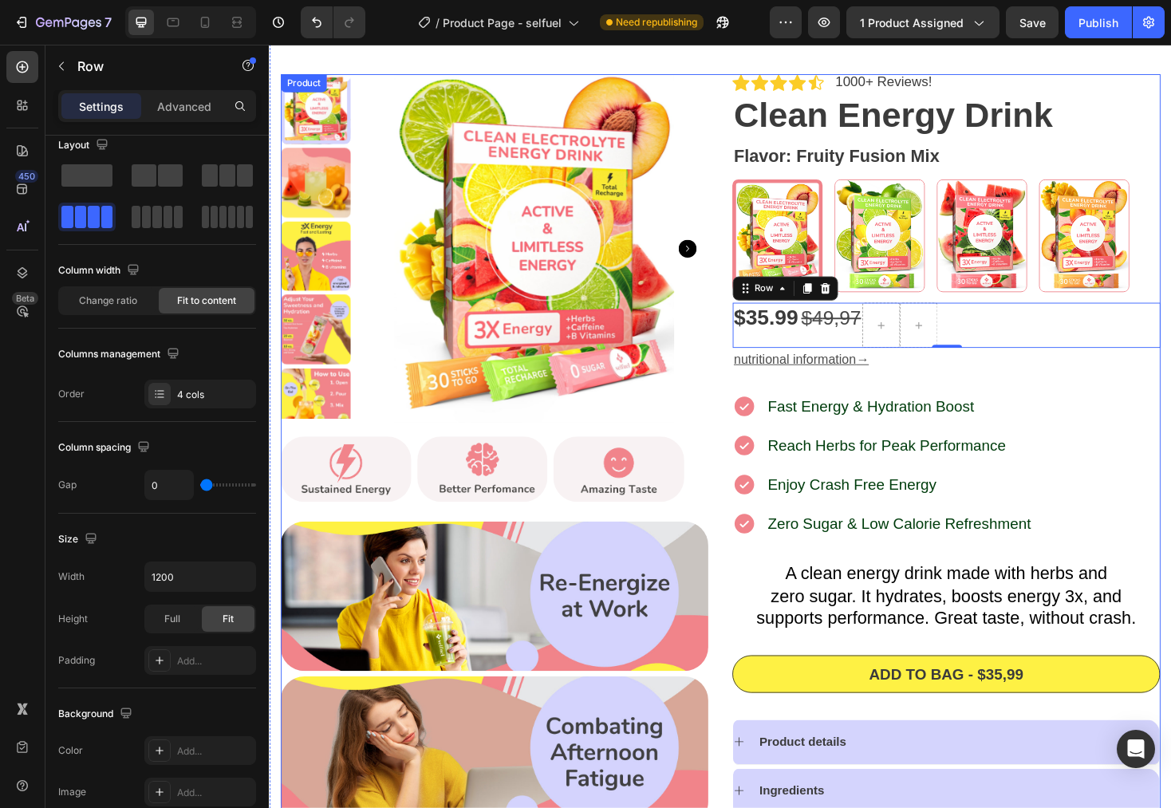
click at [1045, 397] on div "Icon Icon Icon Icon Icon Icon List 1000+ Reviews! Text Block Row Clean Energy D…" at bounding box center [987, 572] width 454 height 992
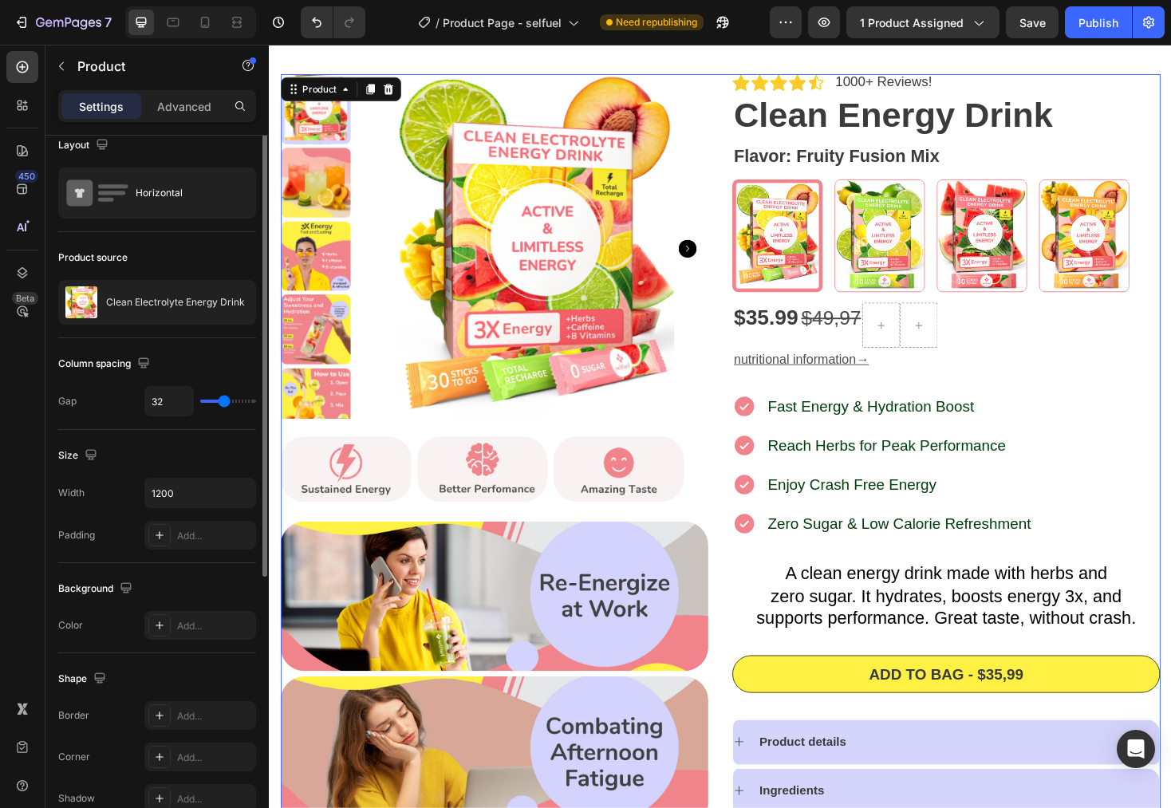
scroll to position [0, 0]
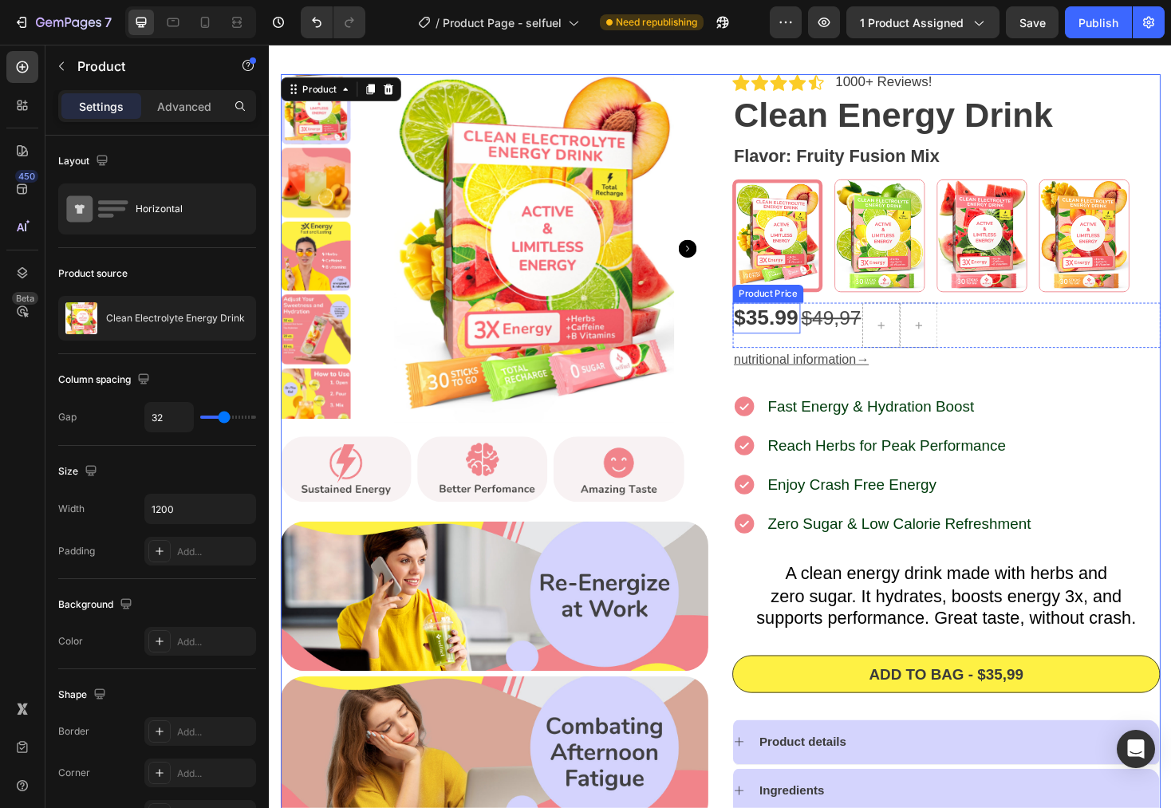
click at [784, 326] on div "$35.99" at bounding box center [796, 334] width 72 height 32
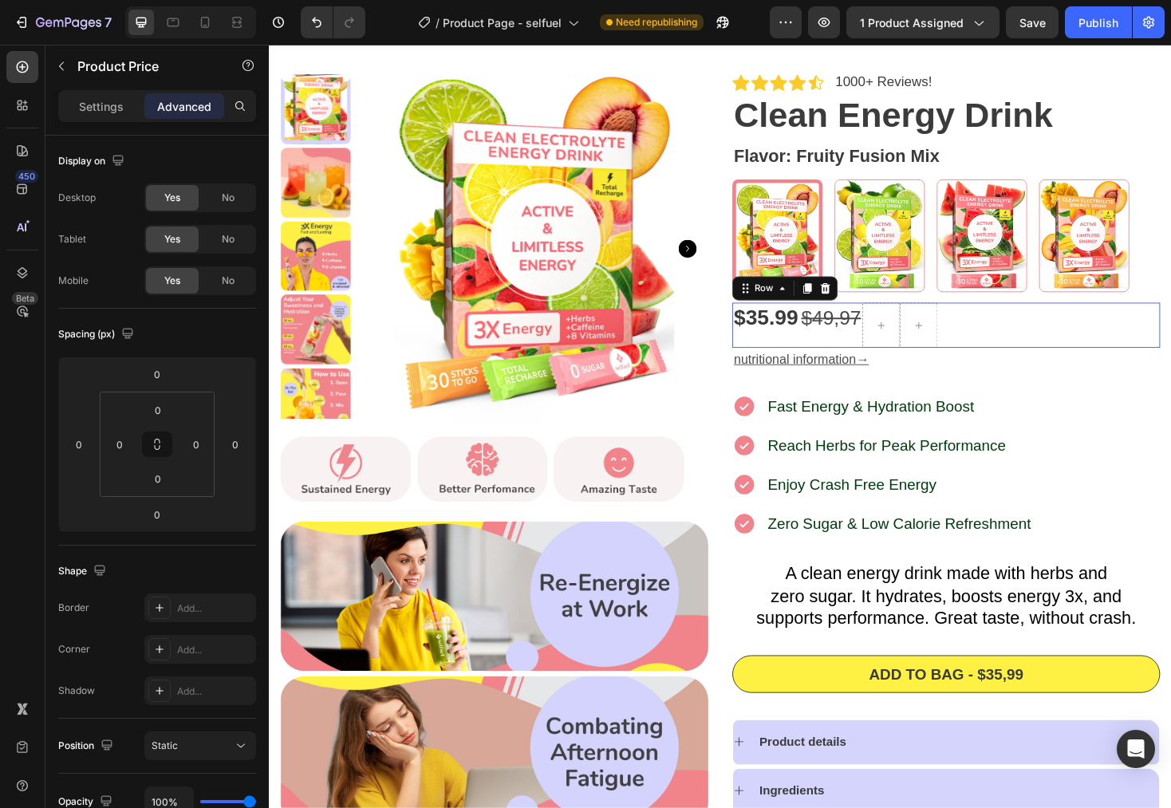
click at [1061, 350] on div "$35.99 Product Price Product Price $ 4 9,97 Text Block Row 0" at bounding box center [987, 342] width 454 height 48
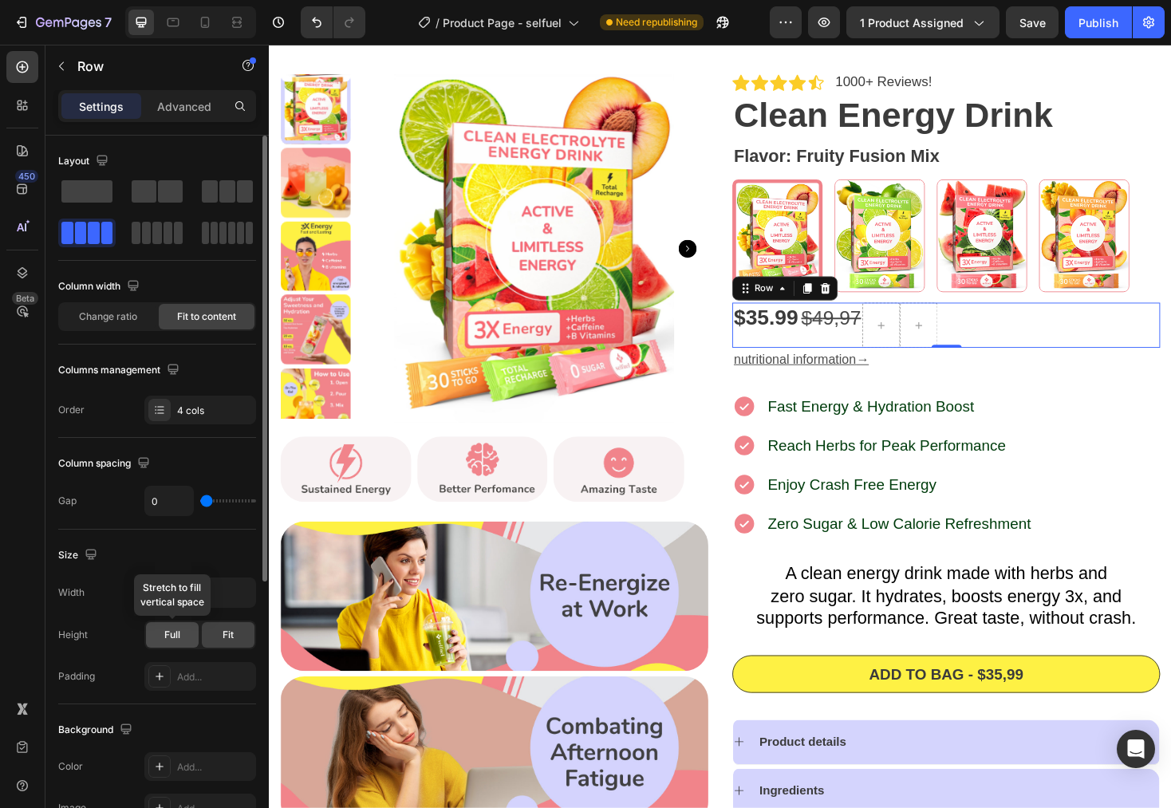
scroll to position [69, 0]
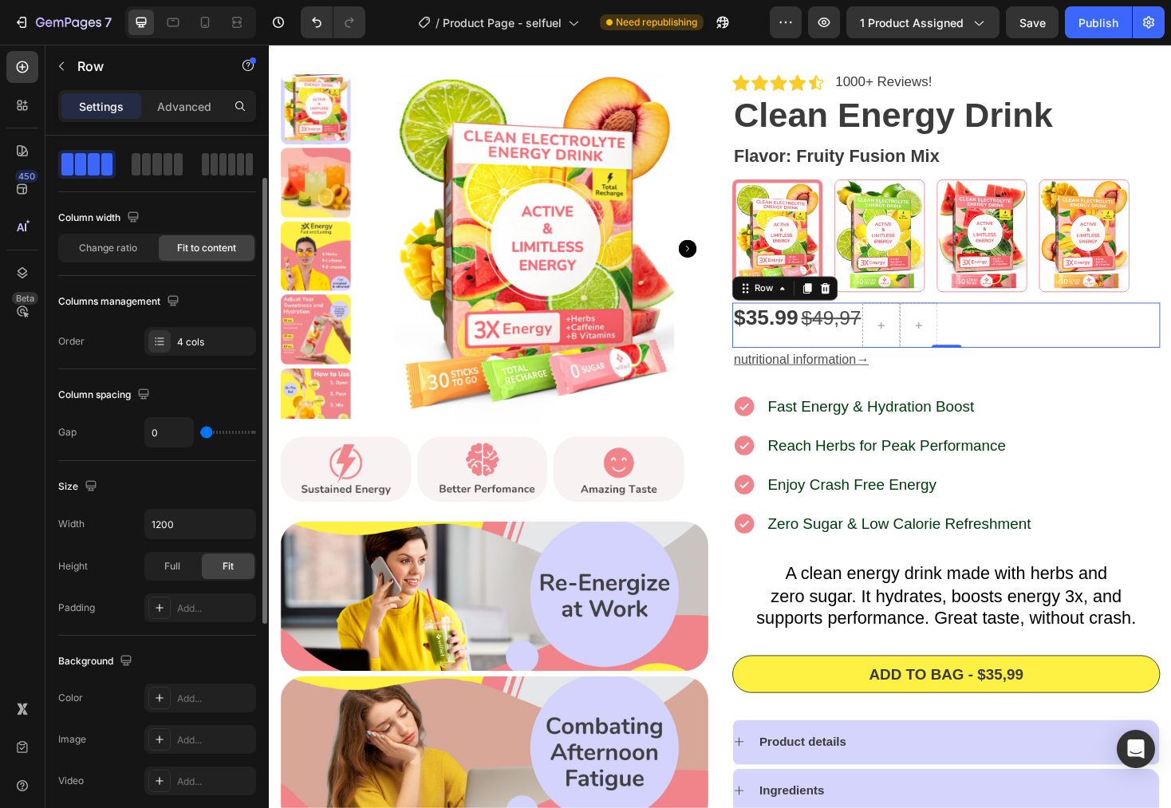
type input "8"
type input "10"
type input "11"
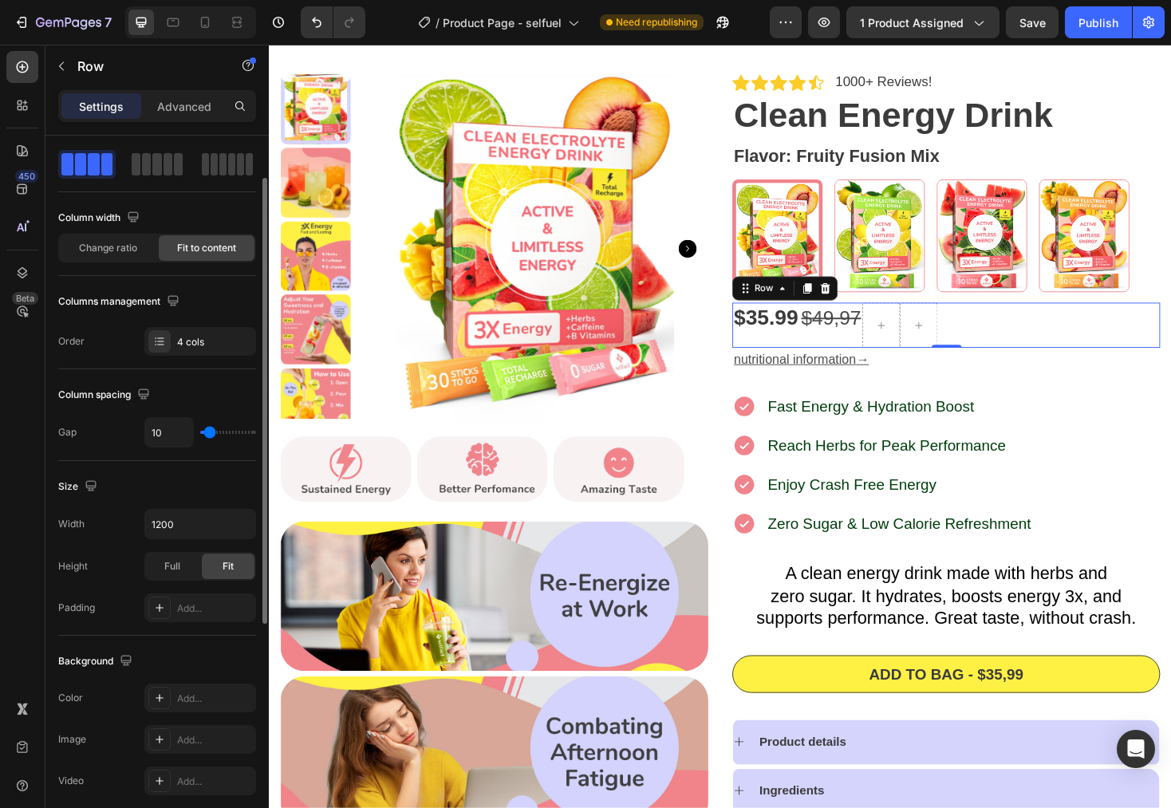
type input "11"
type input "12"
type input "13"
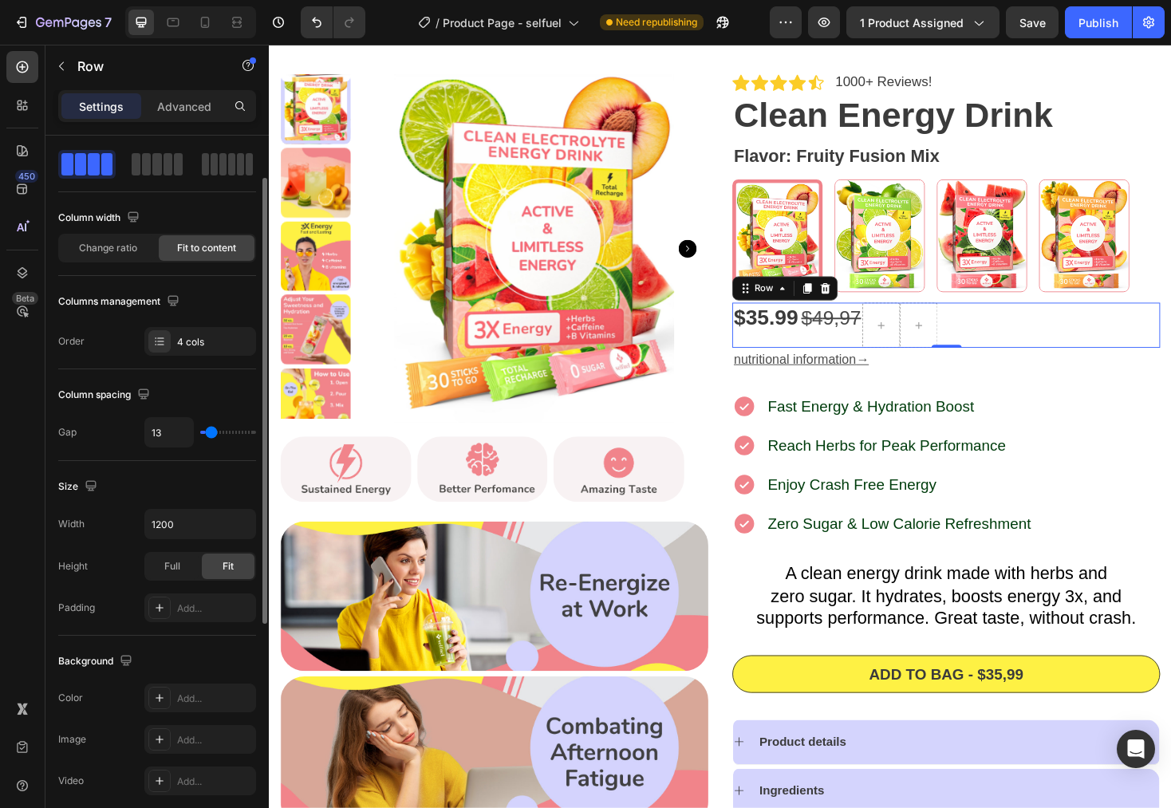
type input "14"
type input "15"
type input "16"
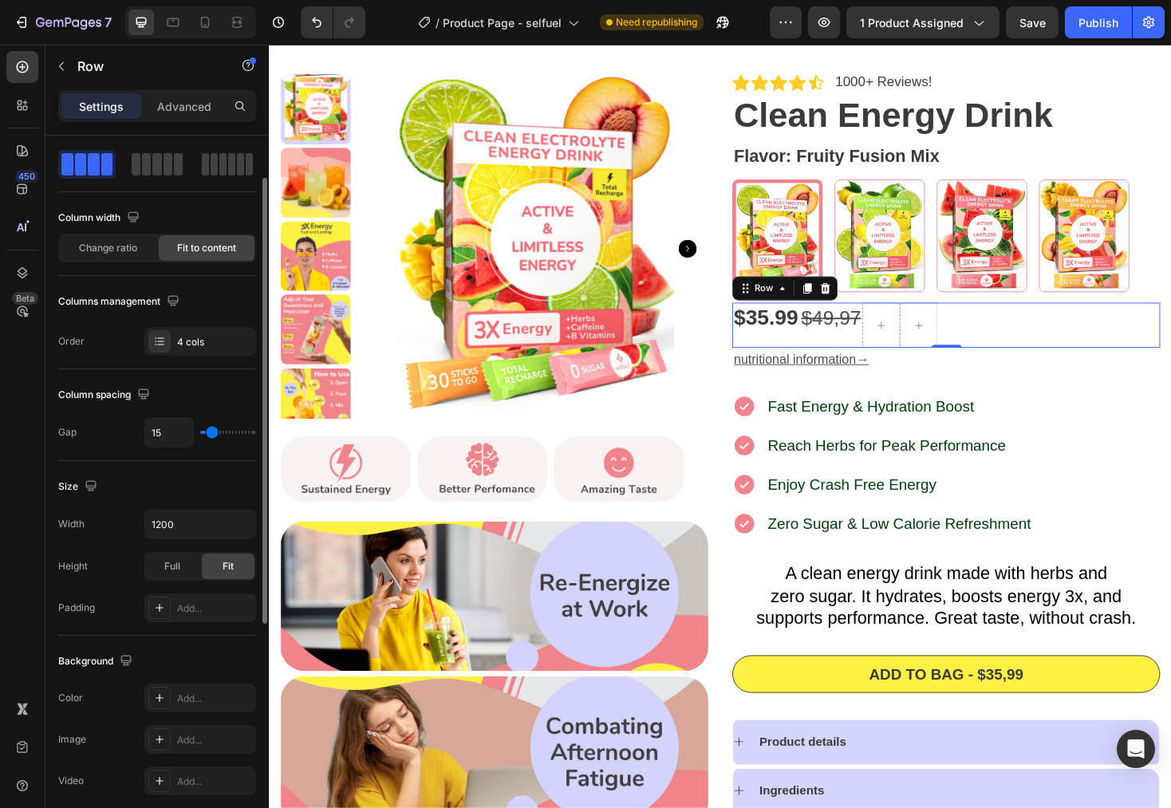
type input "16"
type input "17"
type input "16"
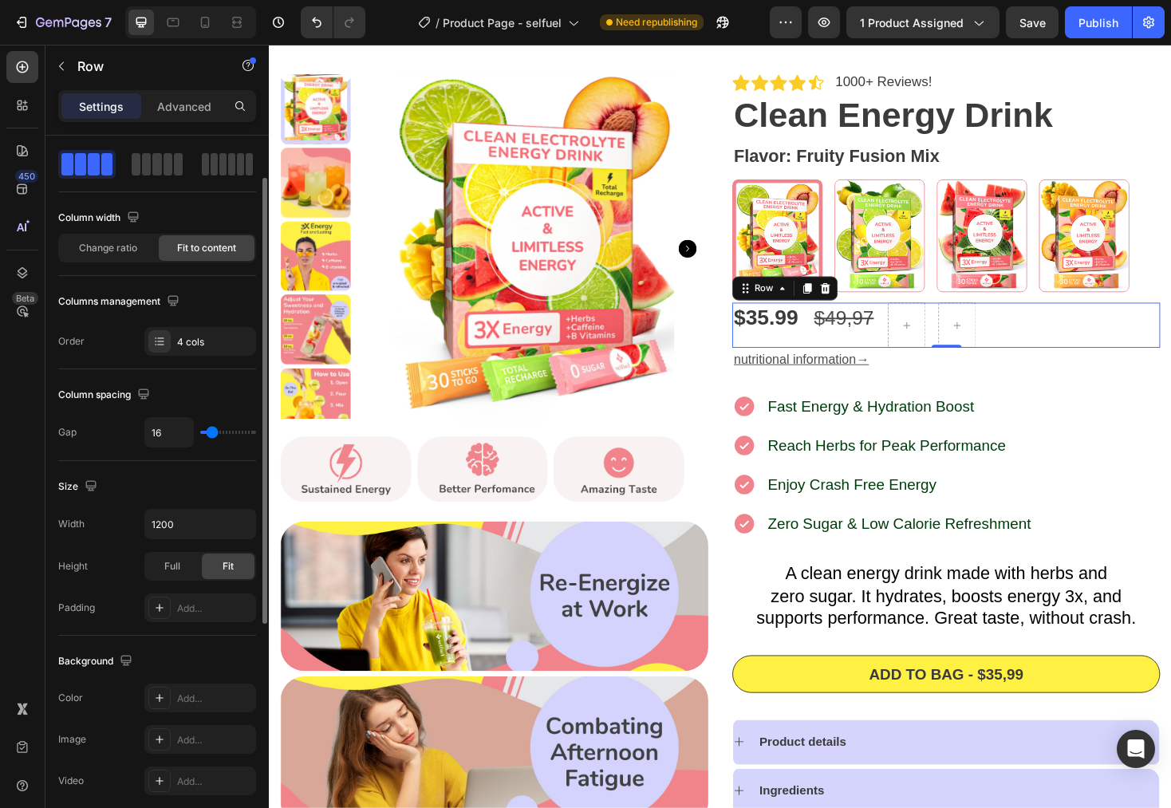
type input "15"
type input "14"
type input "13"
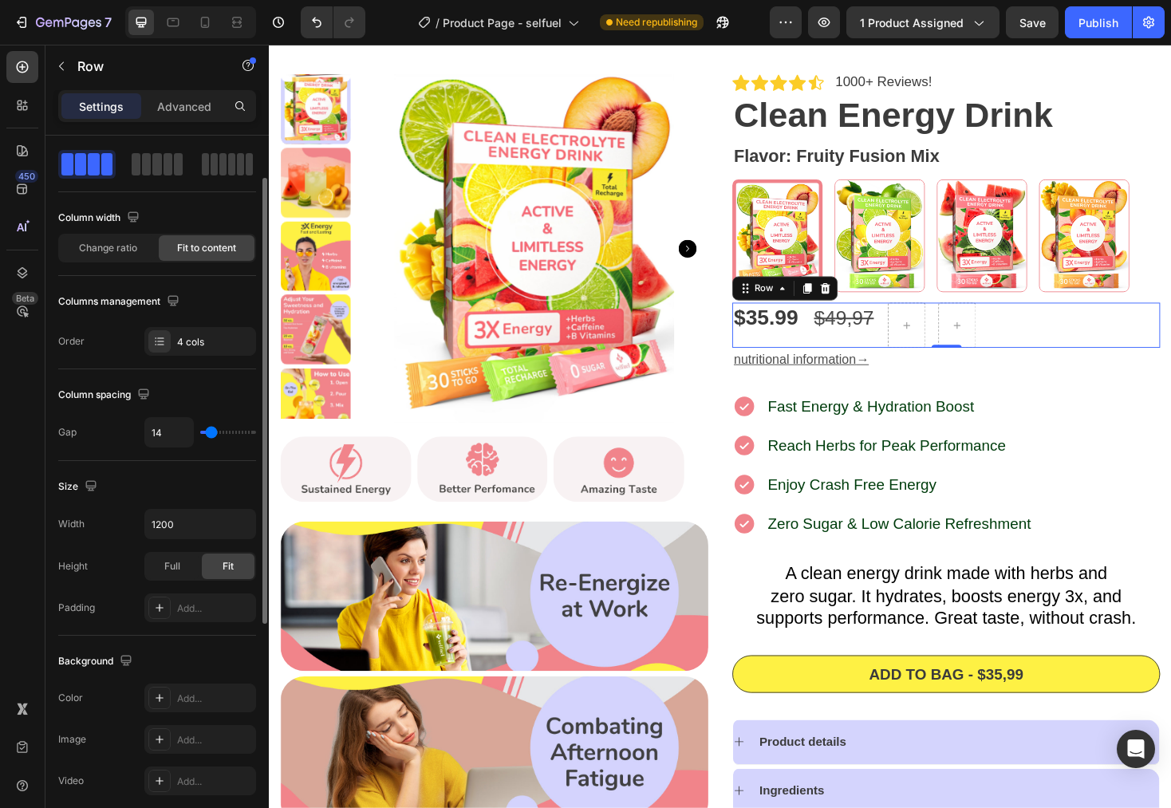
type input "13"
type input "12"
type input "11"
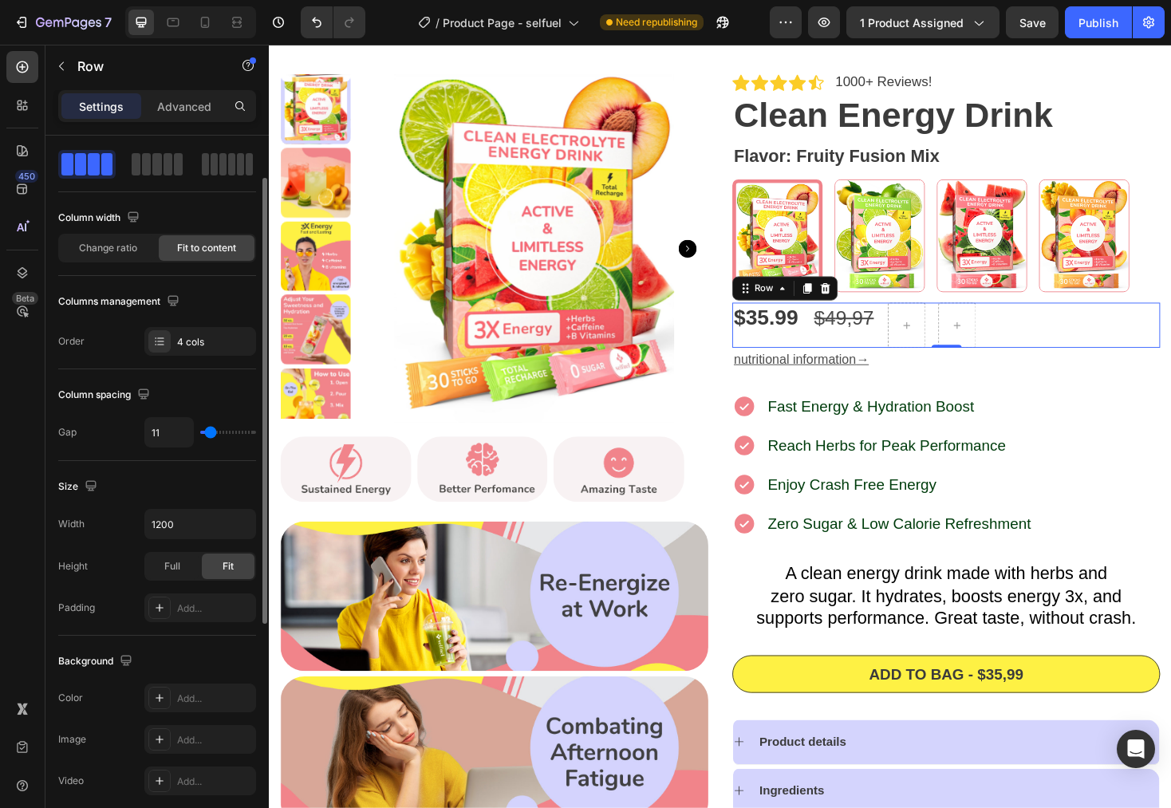
type input "10"
type input "9"
type input "8"
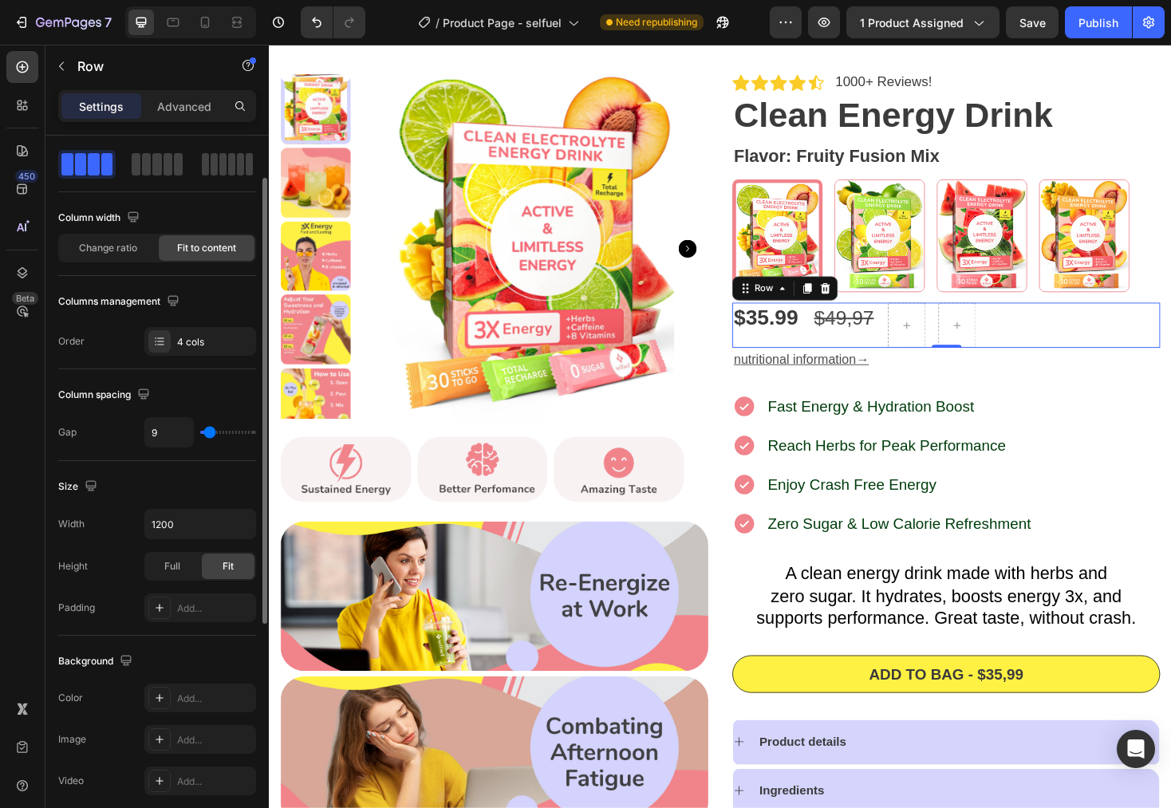
type input "8"
type input "7"
type input "6"
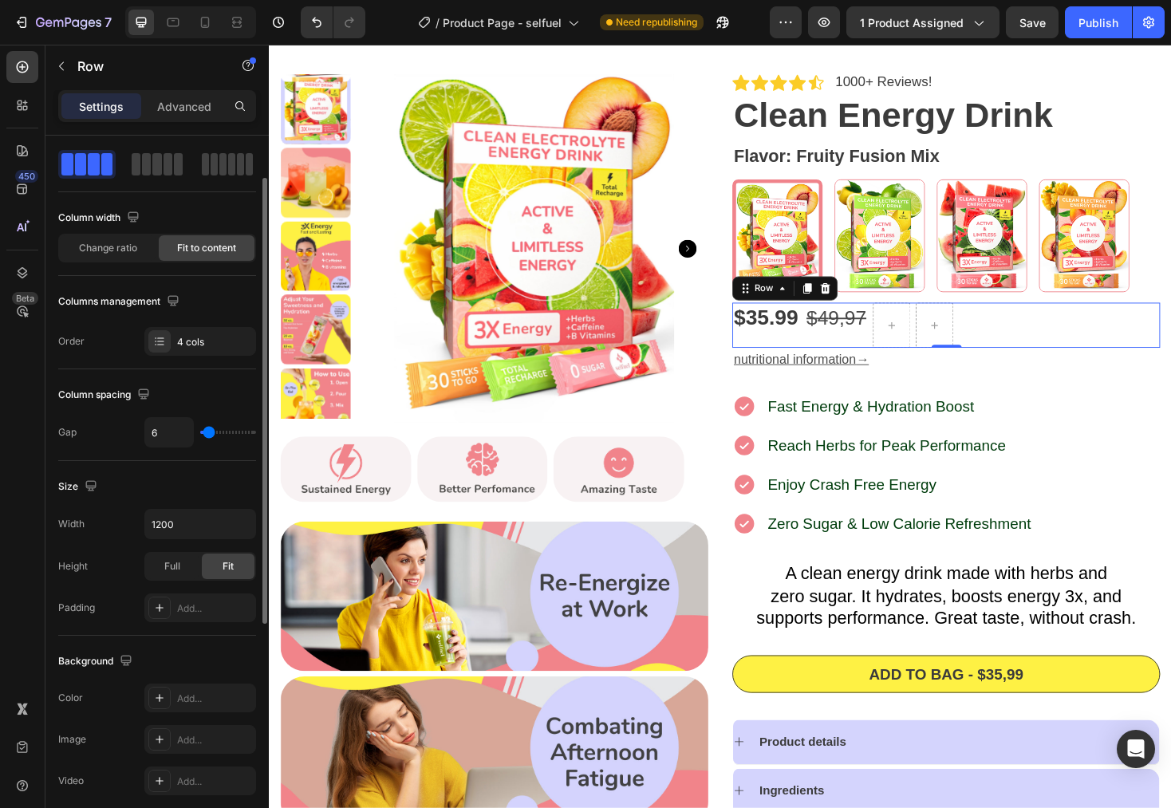
type input "5"
type input "6"
type input "7"
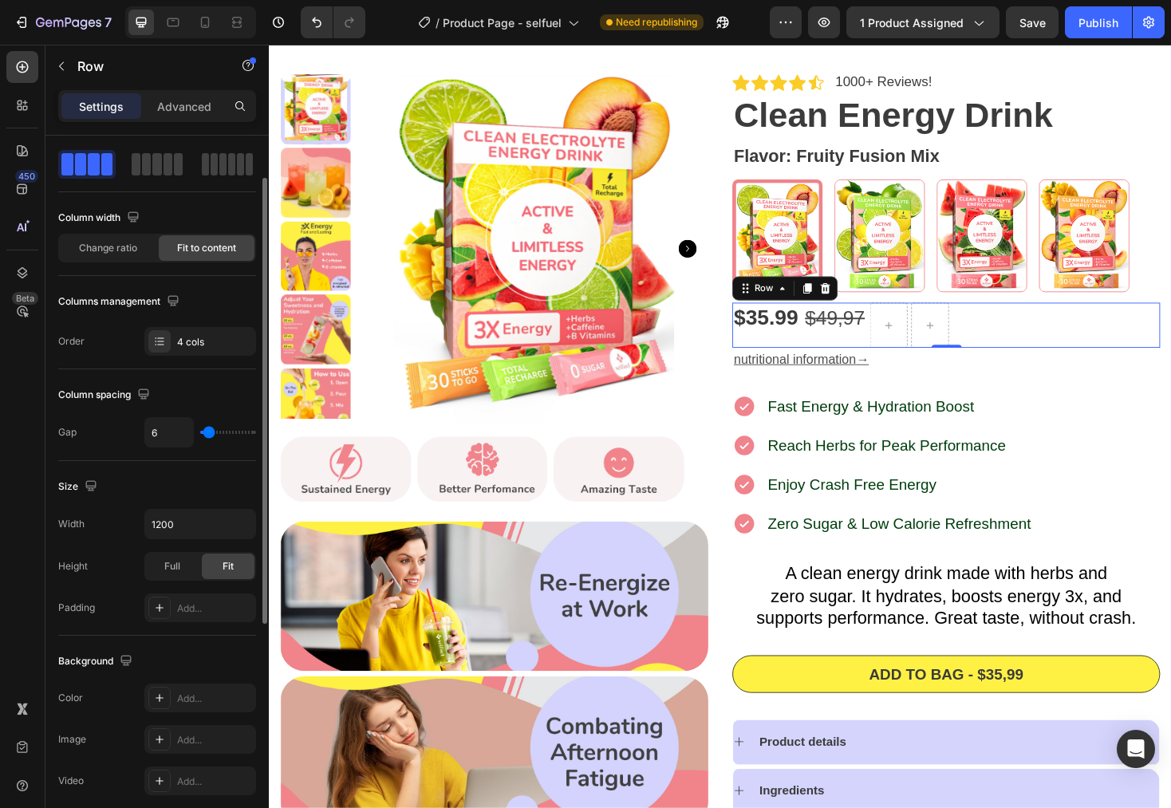
type input "7"
type input "8"
type input "9"
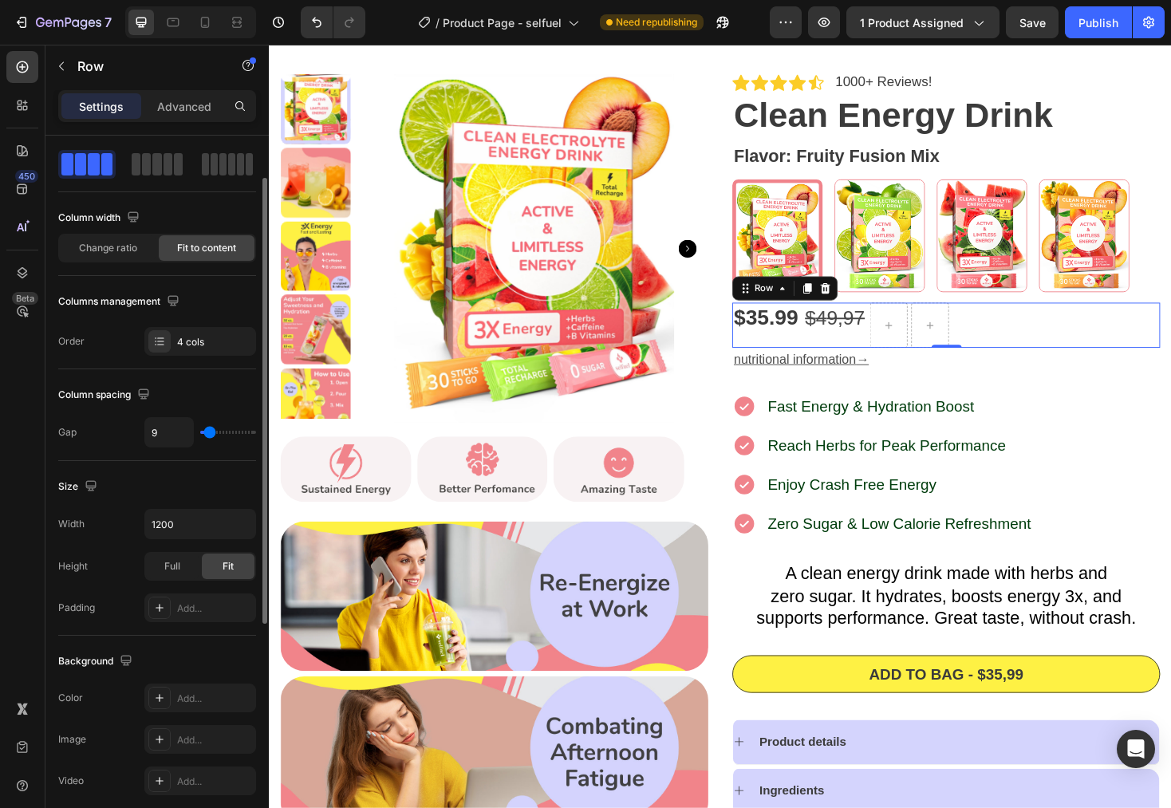
type input "10"
type input "11"
type input "10"
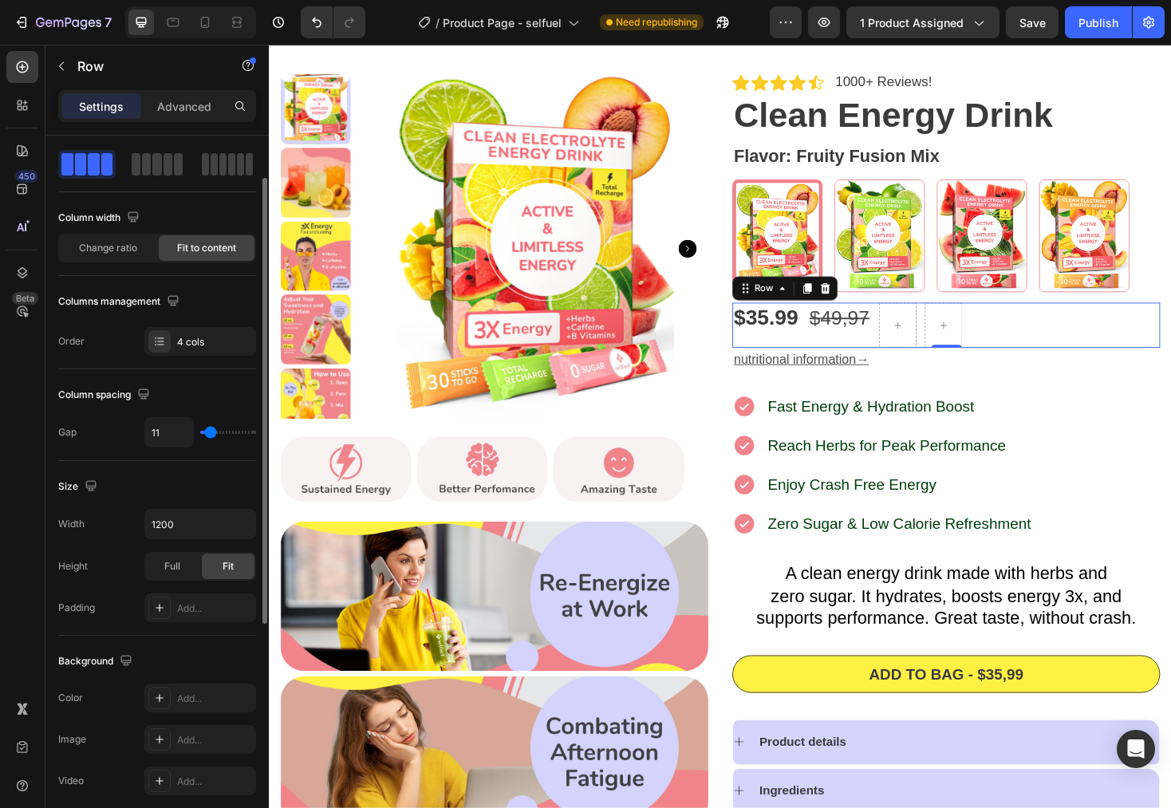
type input "10"
type input "9"
type input "8"
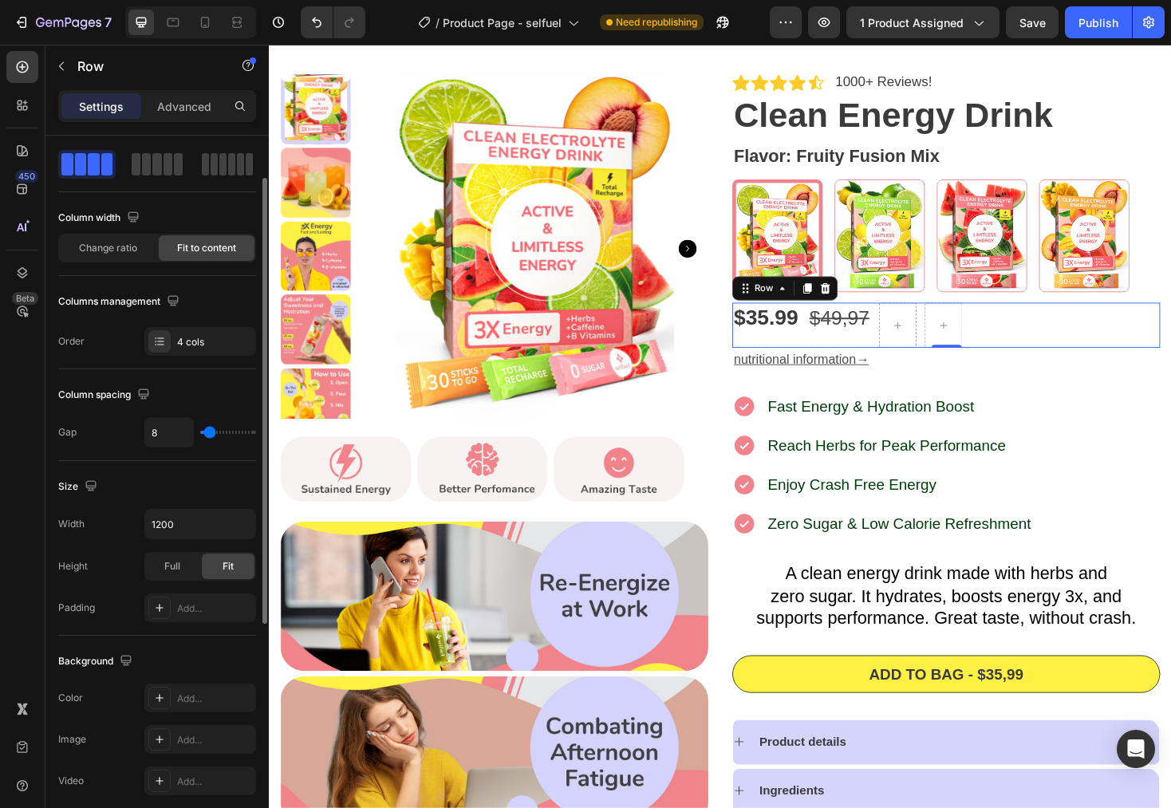
type input "7"
type input "6"
type input "5"
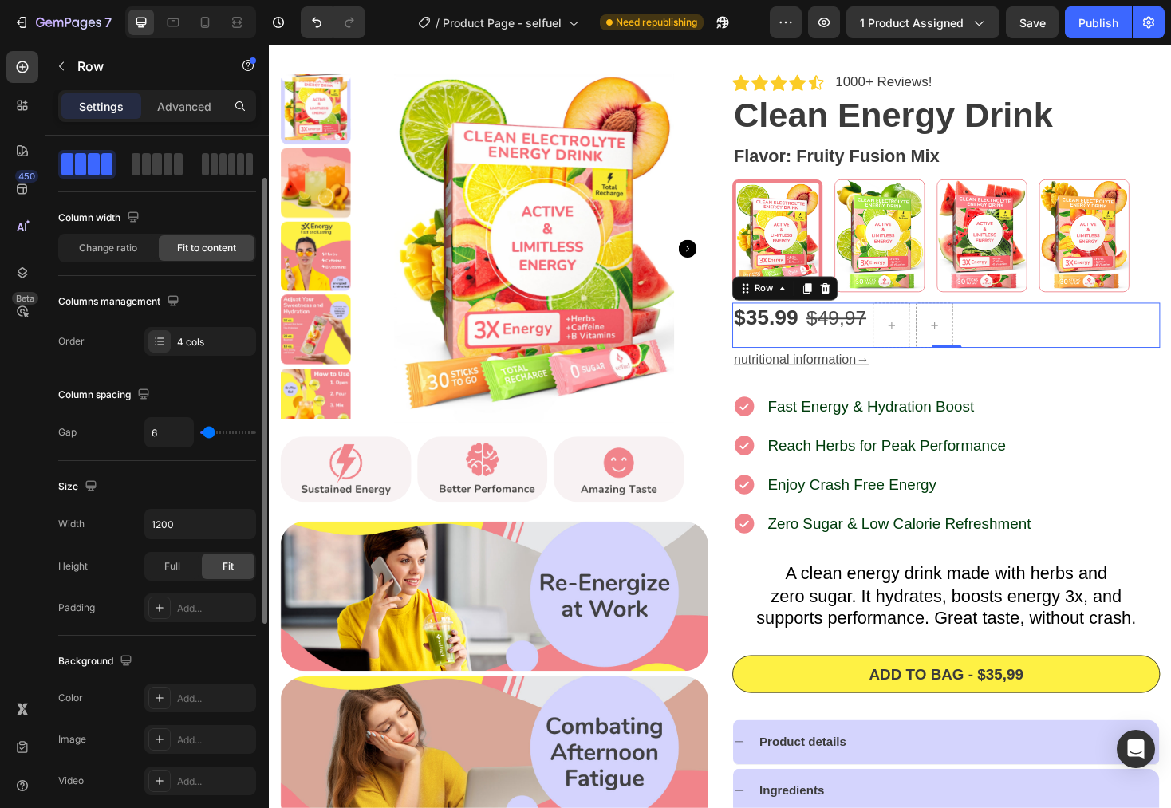
type input "5"
type input "4"
type input "5"
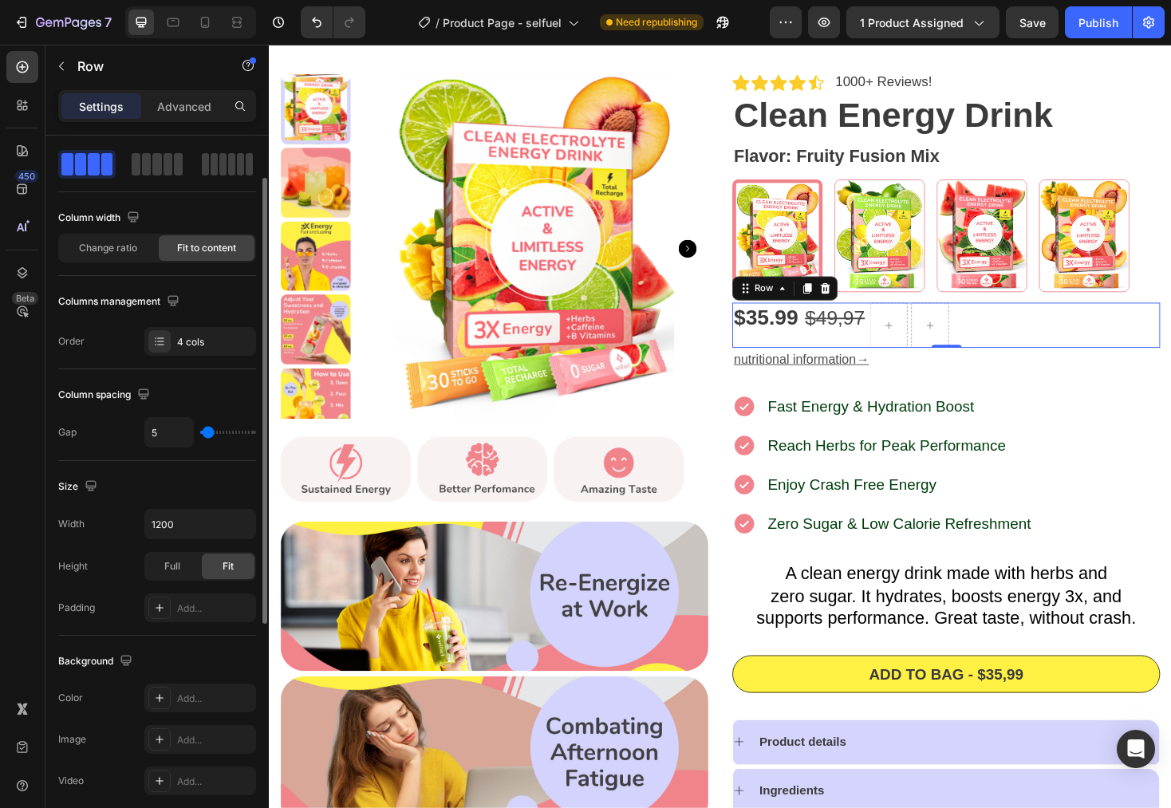
type input "6"
type input "7"
click at [209, 431] on input "range" at bounding box center [228, 432] width 56 height 3
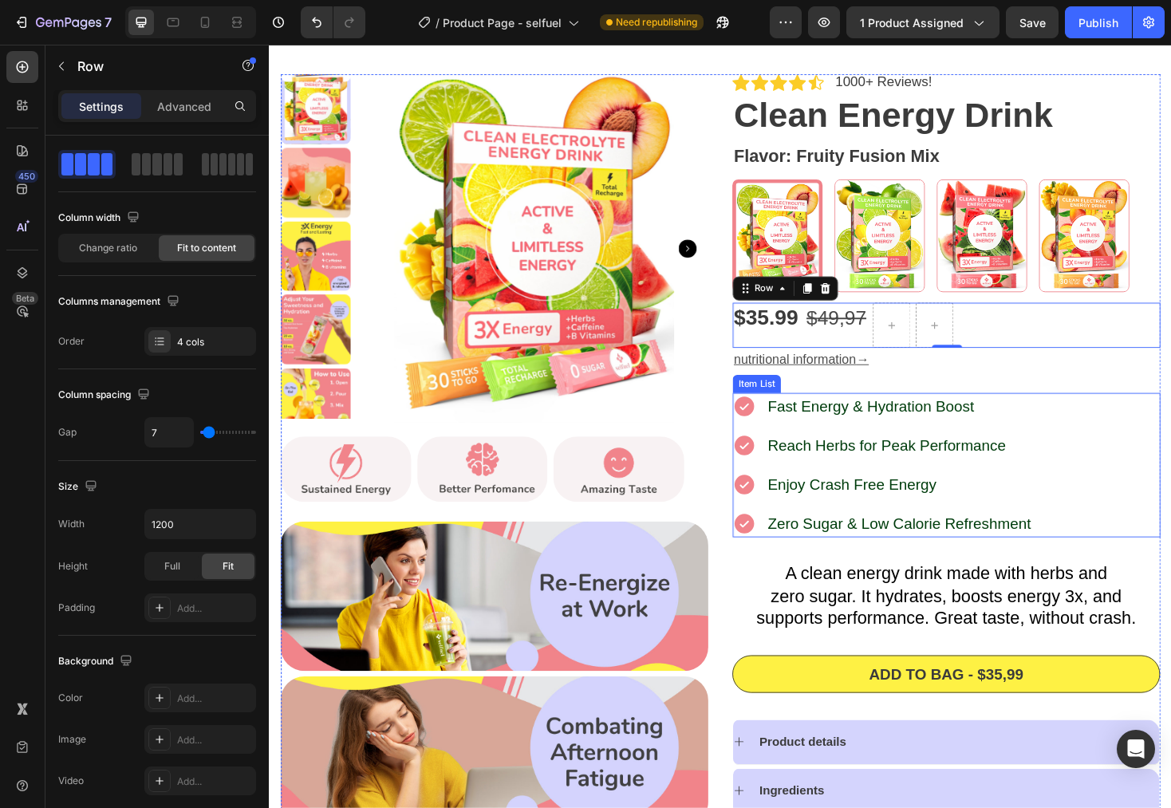
click at [1088, 419] on div "Fast Energy & Hydration Boost Reach Herbs for Peak Performance Enjoy Crash Free…" at bounding box center [987, 490] width 454 height 153
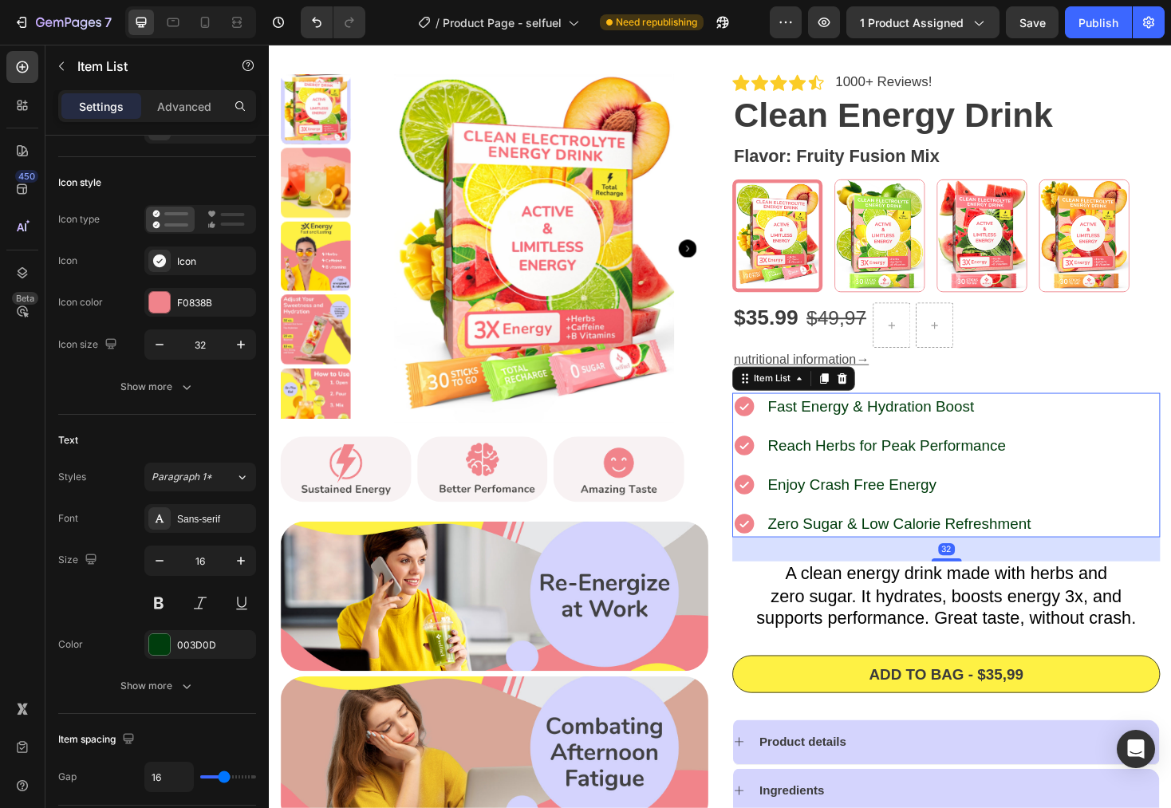
scroll to position [0, 0]
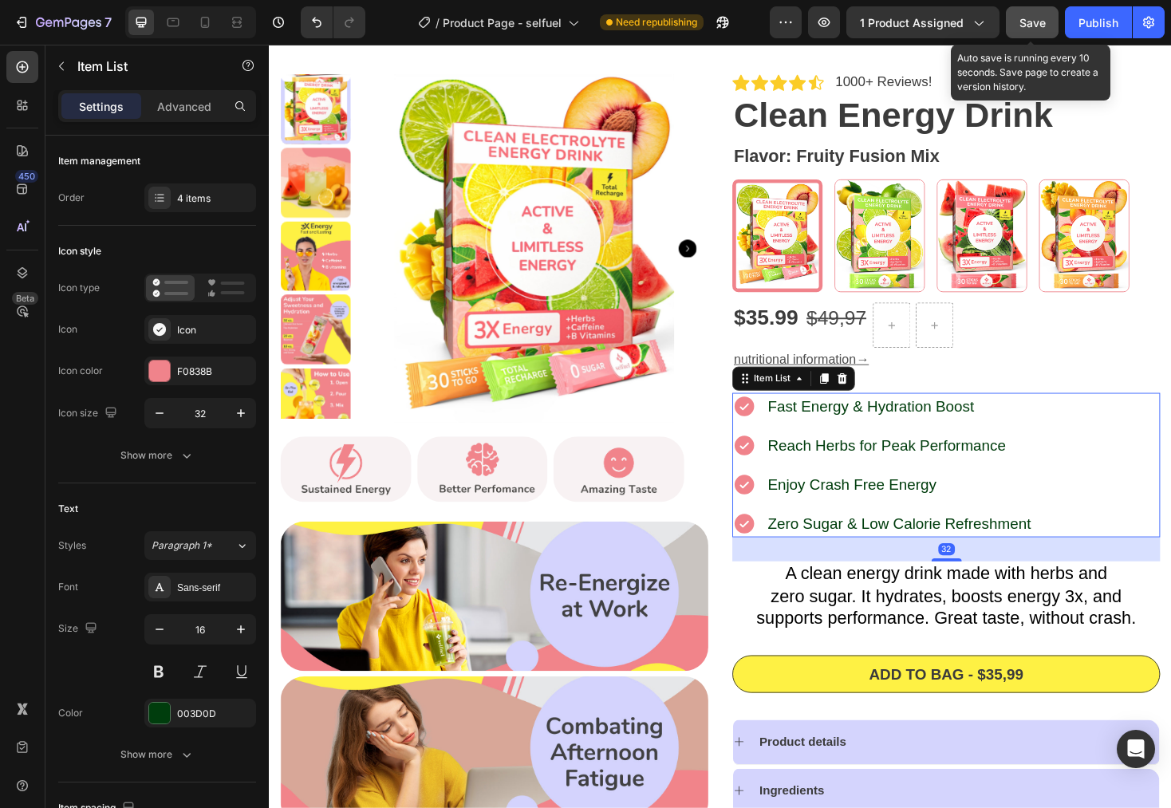
click at [1029, 29] on span "Save" at bounding box center [1033, 23] width 26 height 14
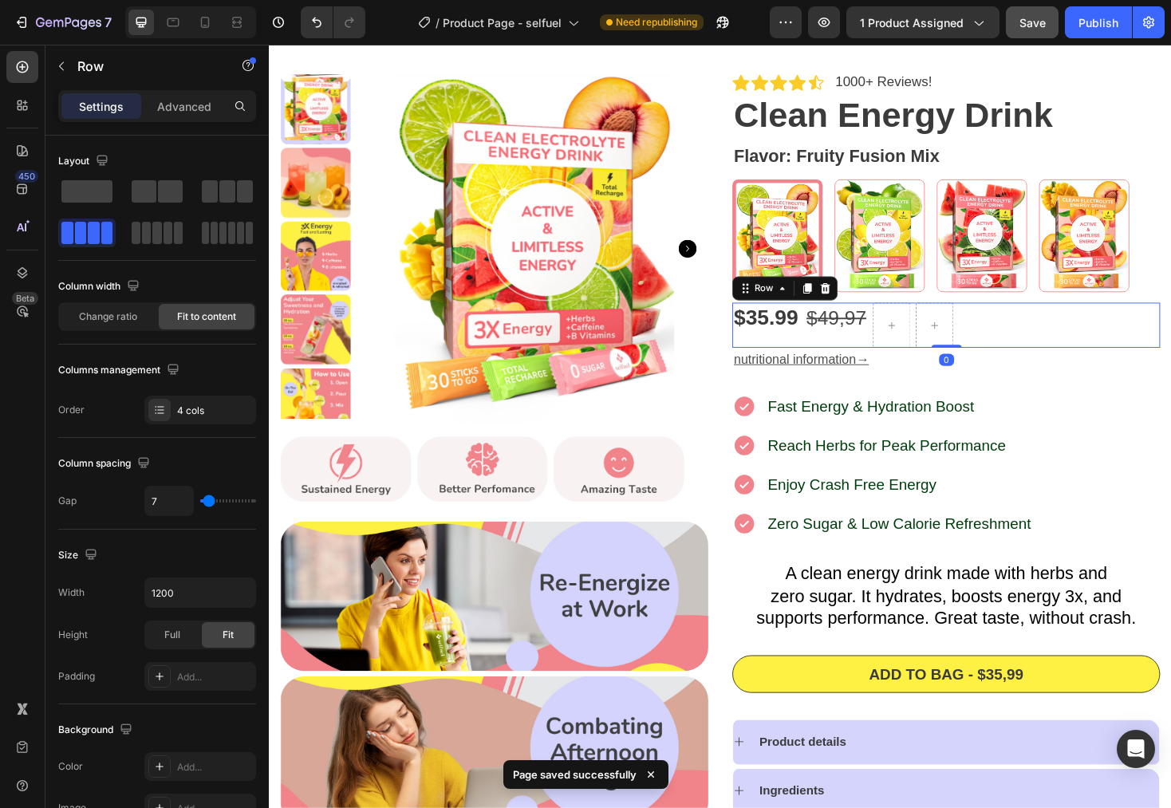
click at [864, 359] on div "$ 4 9,97 Text Block" at bounding box center [871, 342] width 67 height 48
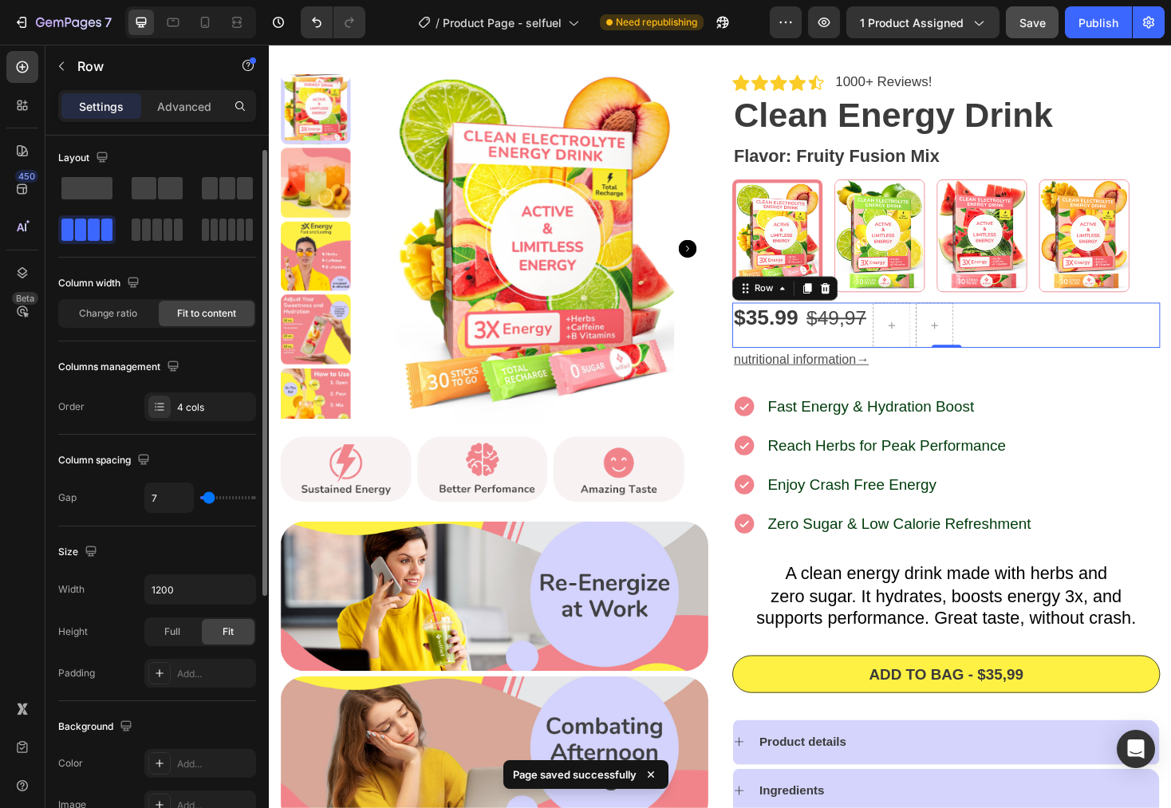
scroll to position [11, 0]
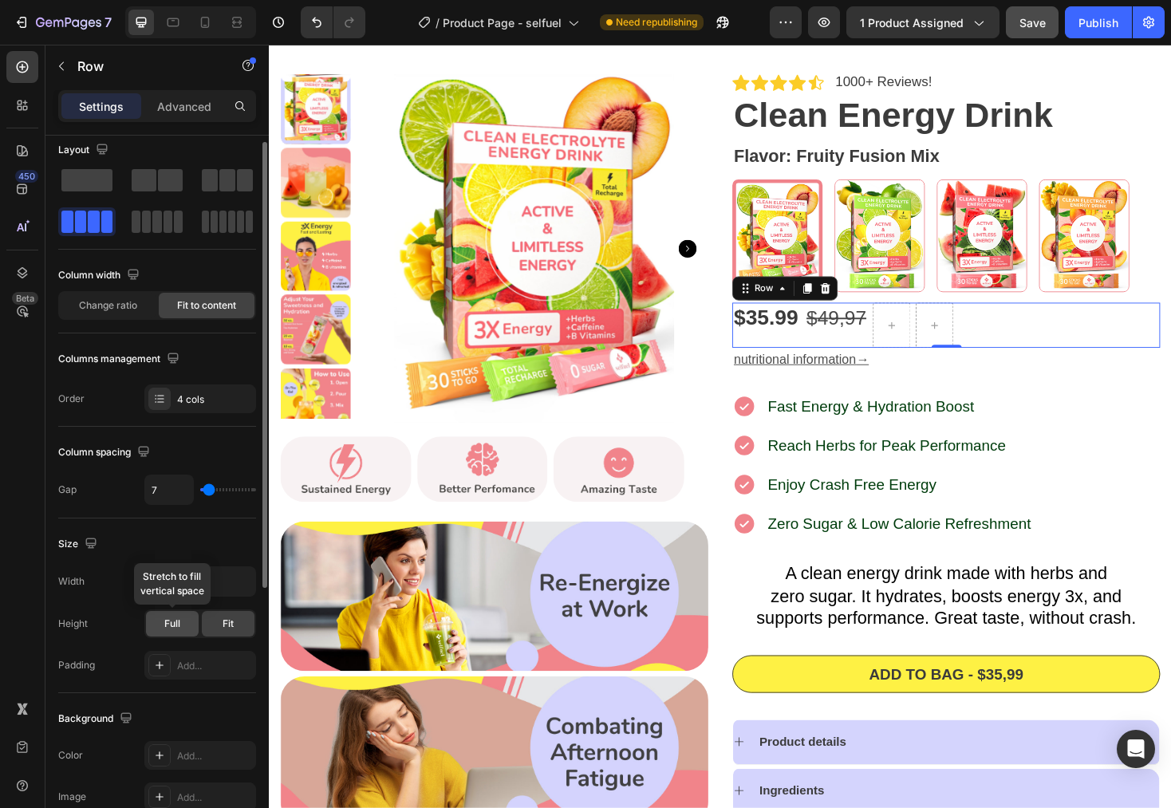
click at [180, 623] on span "Full" at bounding box center [172, 624] width 16 height 14
click at [214, 622] on div "Fit" at bounding box center [228, 624] width 53 height 26
click at [192, 580] on input "1200" at bounding box center [200, 581] width 110 height 29
click at [237, 581] on icon "button" at bounding box center [241, 582] width 16 height 16
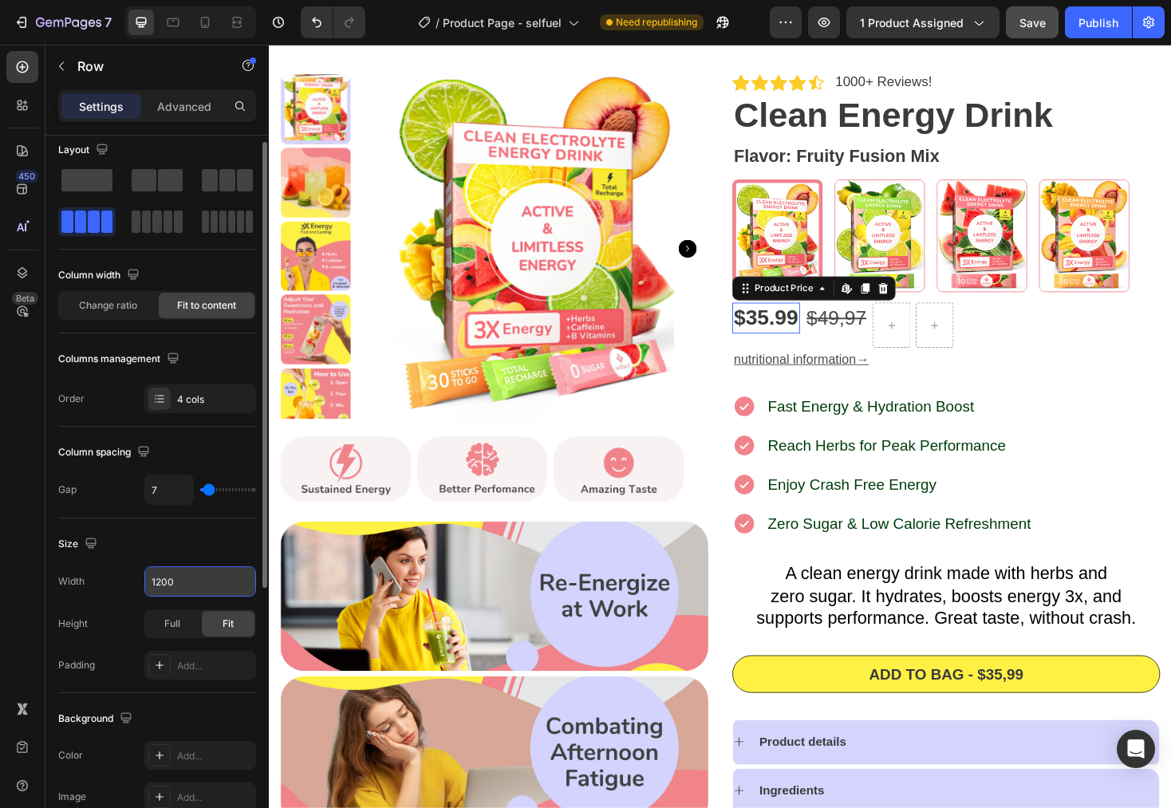
click at [797, 340] on div "$35.99" at bounding box center [796, 334] width 72 height 32
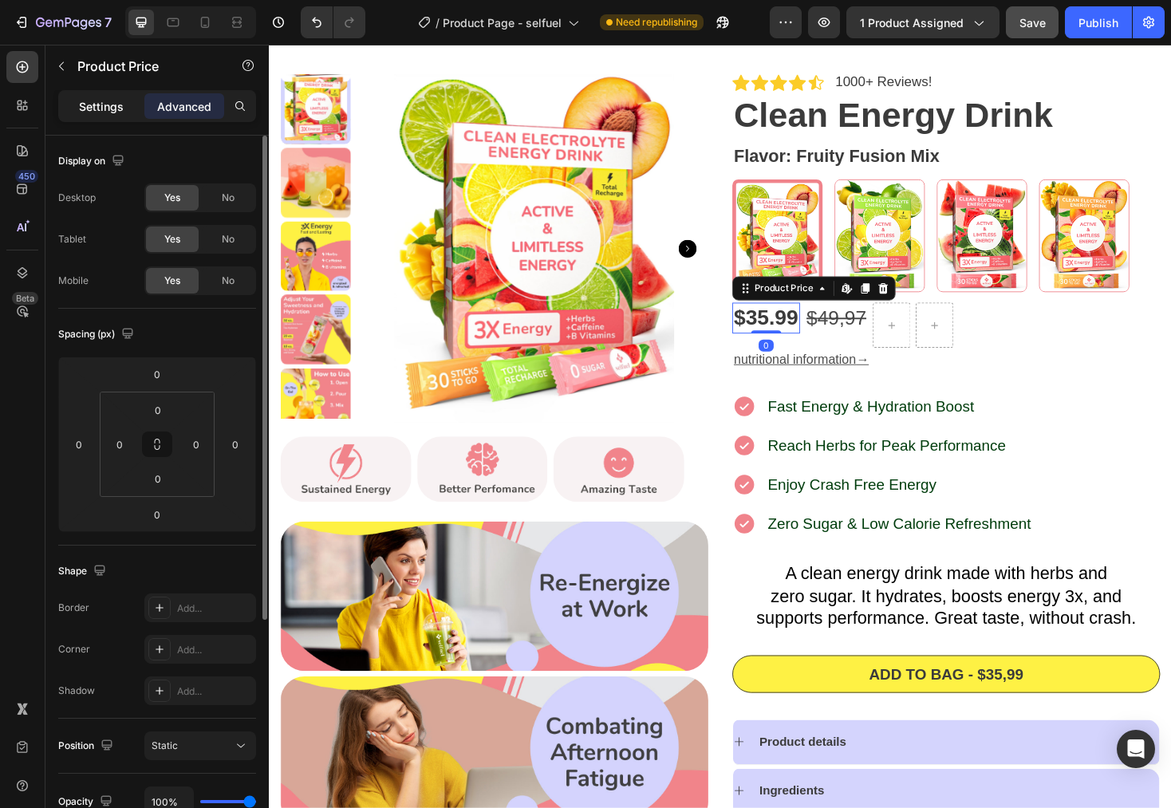
click at [114, 113] on p "Settings" at bounding box center [101, 106] width 45 height 17
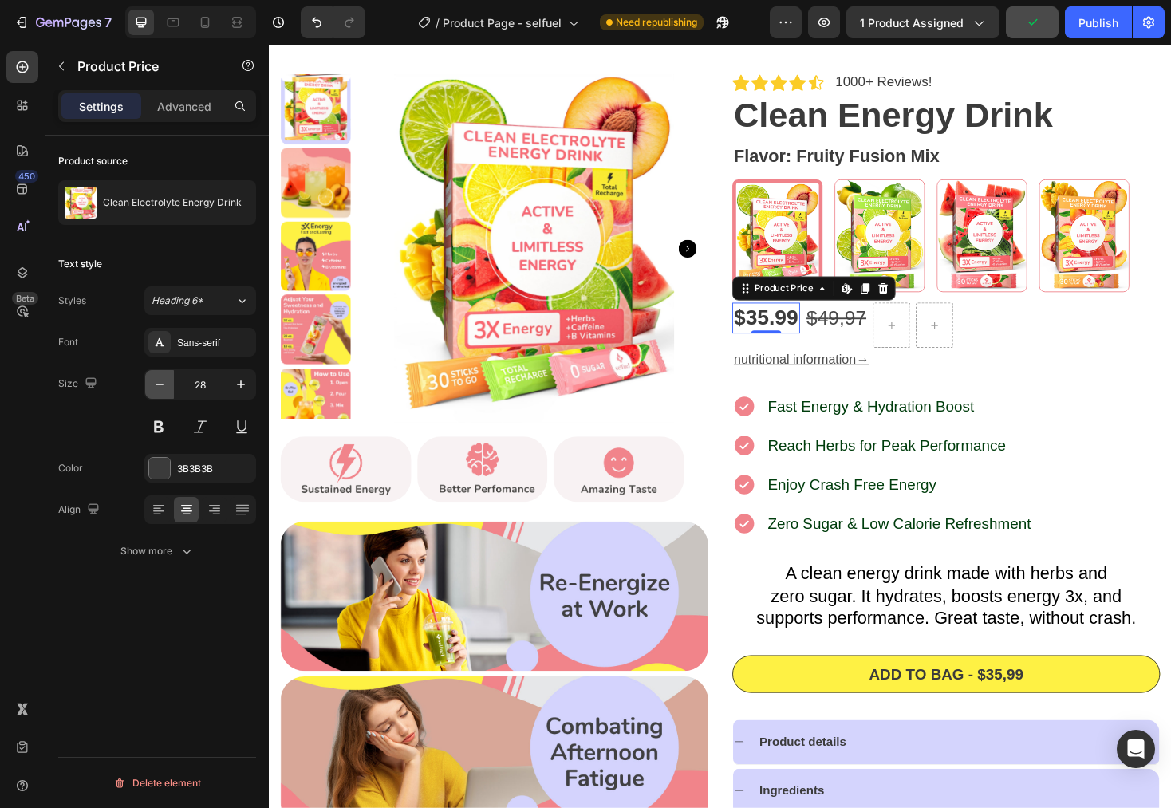
click at [161, 381] on icon "button" at bounding box center [160, 385] width 16 height 16
click at [234, 385] on icon "button" at bounding box center [241, 385] width 16 height 16
type input "28"
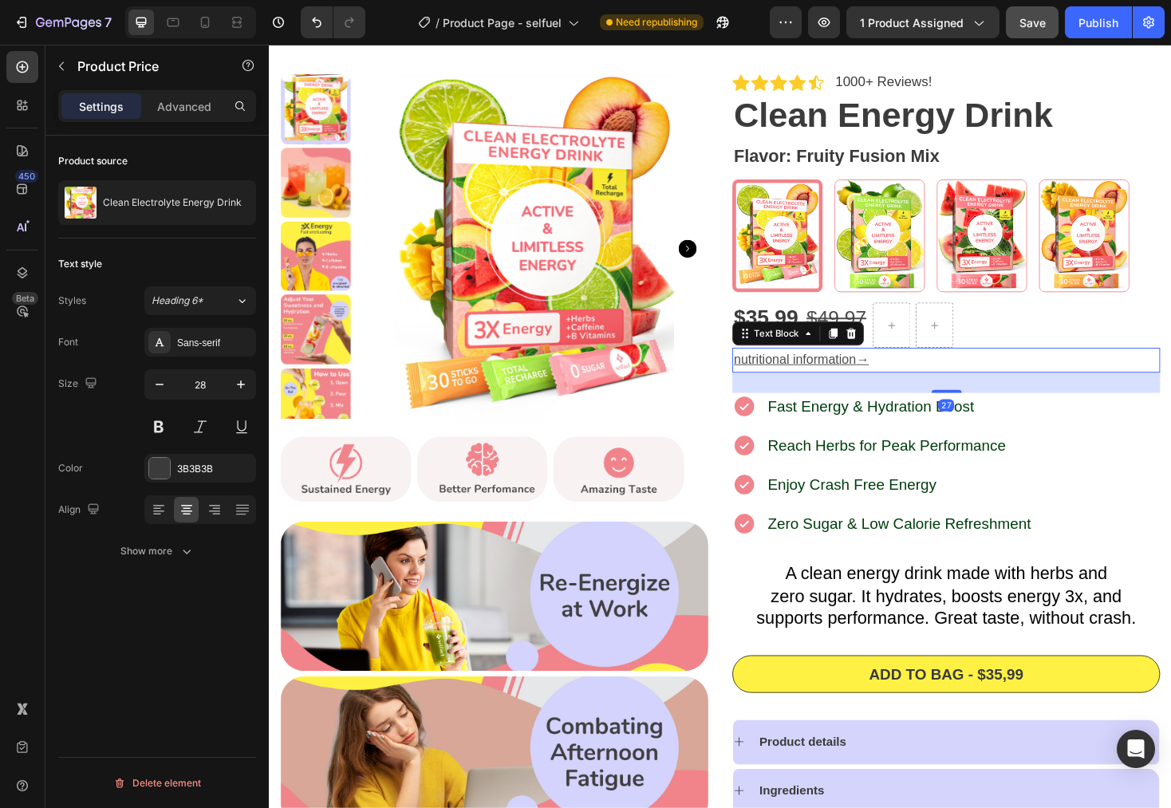
click at [1066, 386] on p "nutritional information →" at bounding box center [987, 379] width 451 height 23
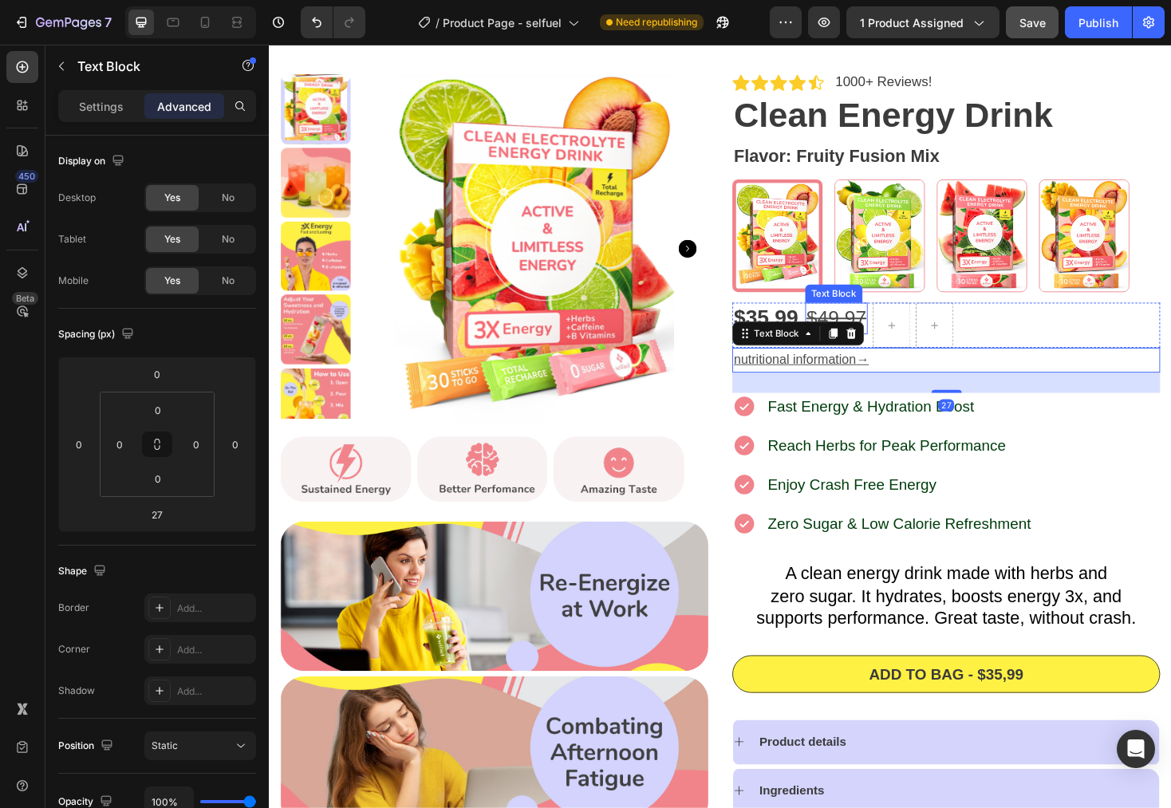
click at [892, 327] on s "9,97" at bounding box center [883, 334] width 41 height 24
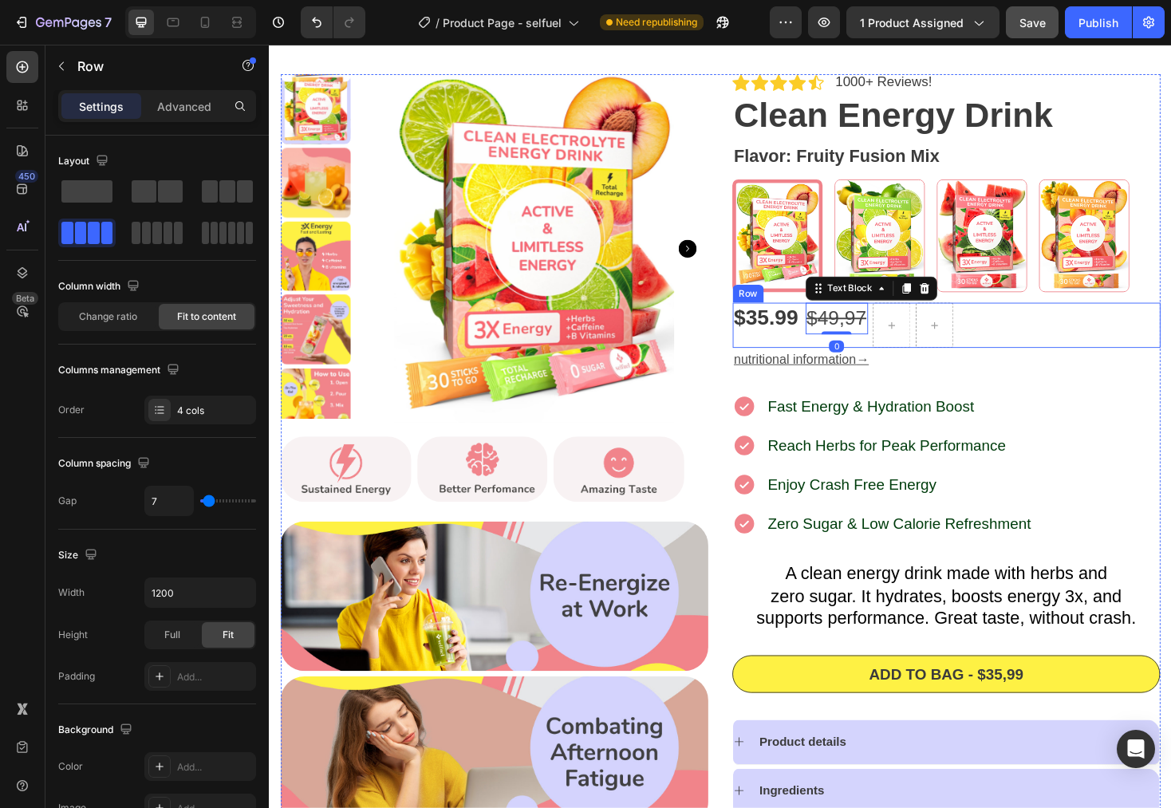
click at [872, 363] on div "$ 4 9,97 Text Block 0" at bounding box center [871, 342] width 67 height 48
click at [189, 96] on div "Advanced" at bounding box center [184, 106] width 80 height 26
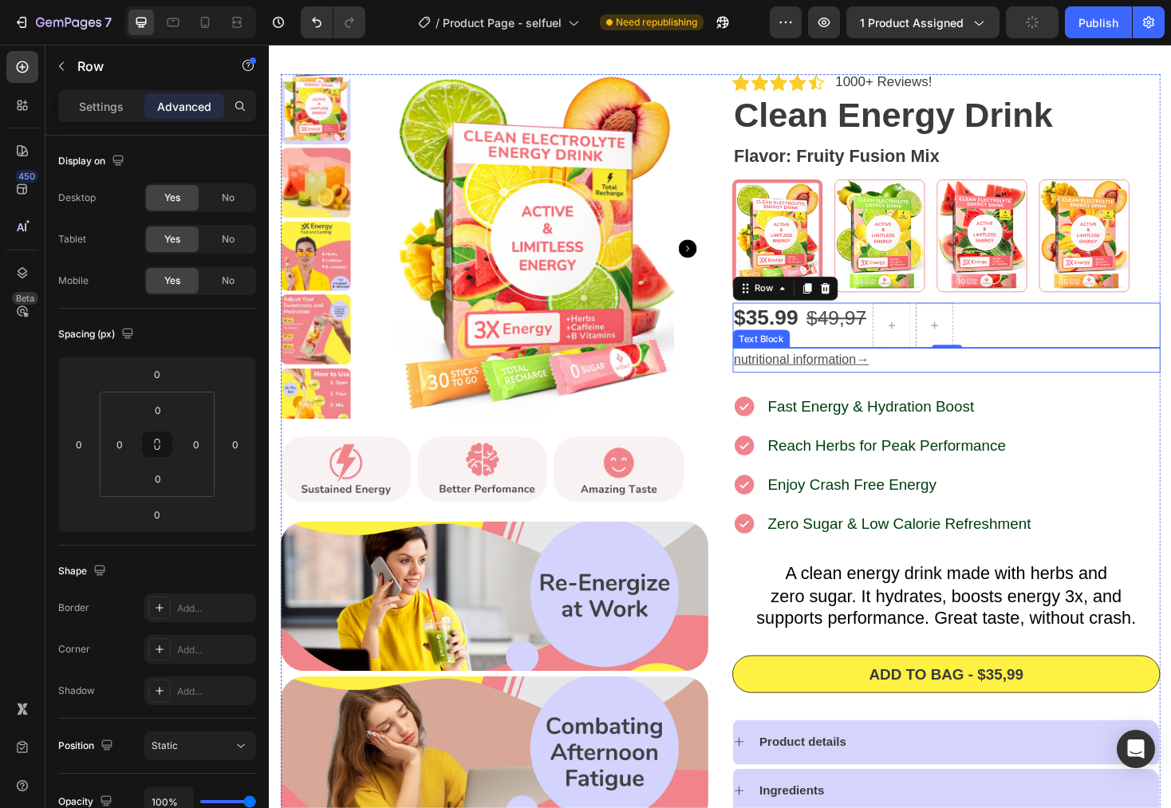
click at [1112, 390] on p "nutritional information →" at bounding box center [987, 379] width 451 height 23
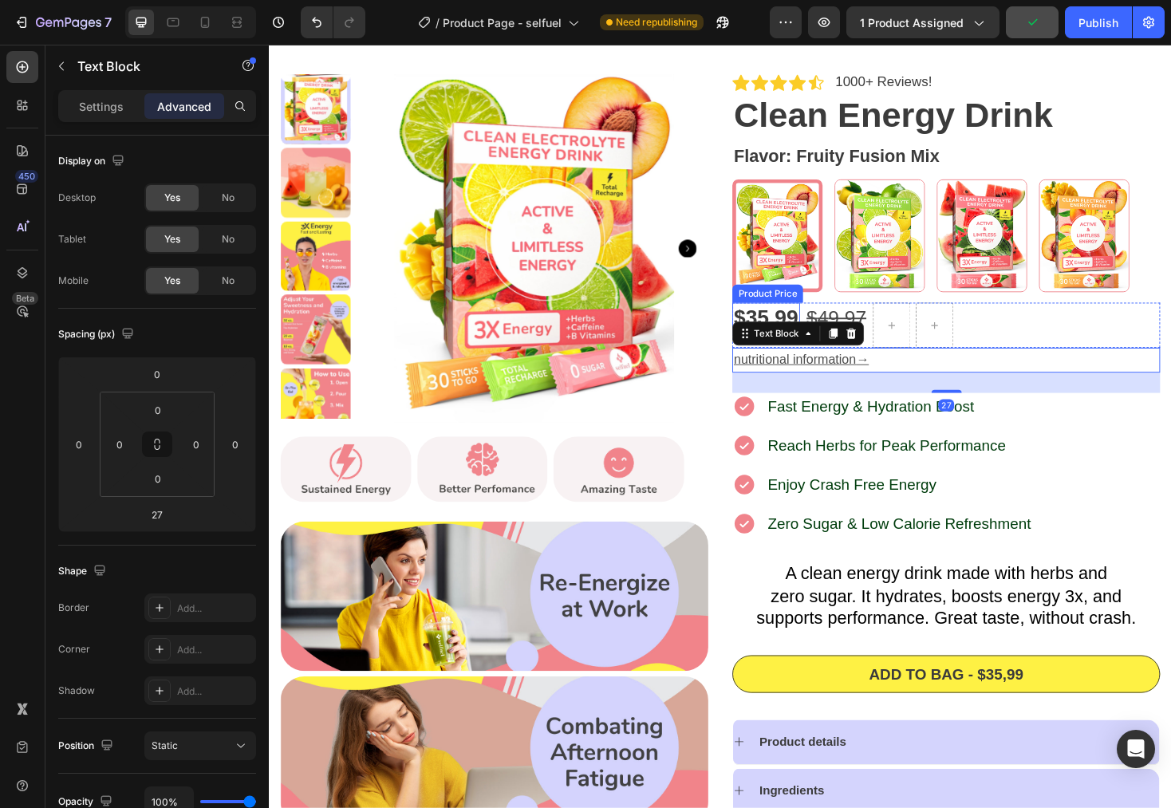
click at [776, 323] on div "$35.99" at bounding box center [796, 334] width 72 height 32
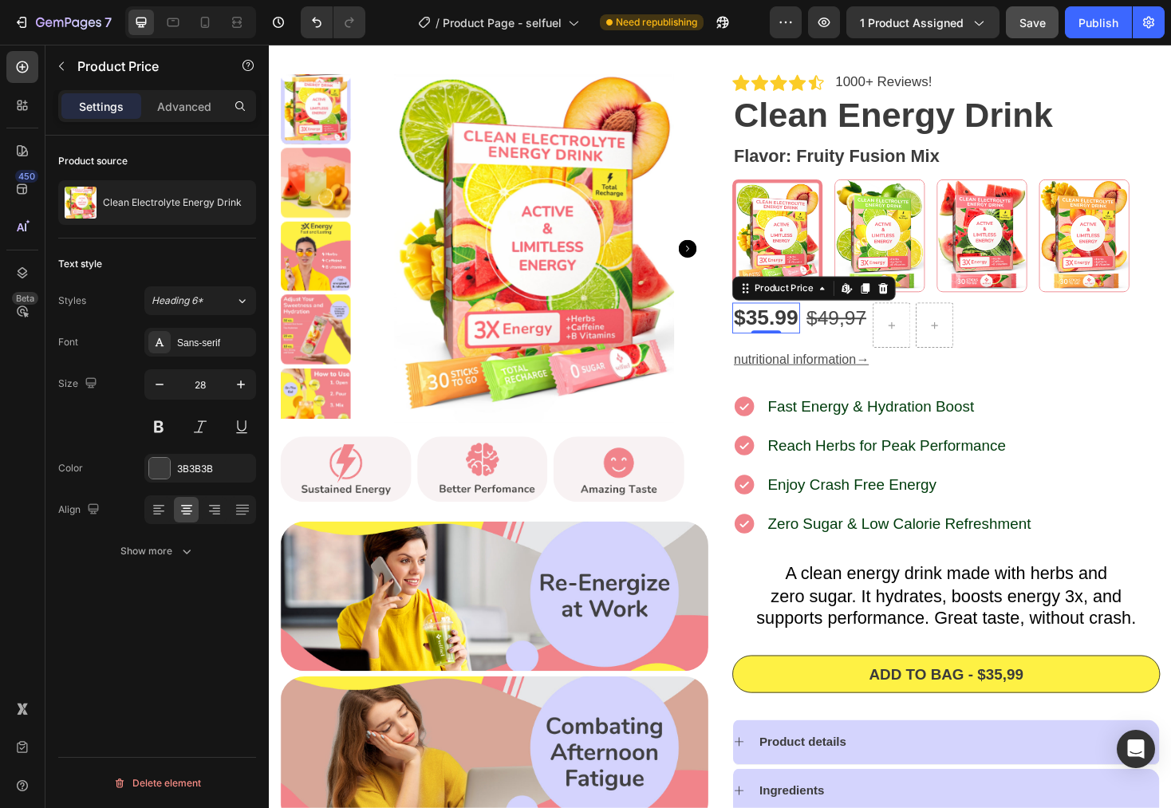
click at [87, 101] on p "Settings" at bounding box center [101, 106] width 45 height 17
click at [211, 116] on div "Advanced" at bounding box center [184, 106] width 80 height 26
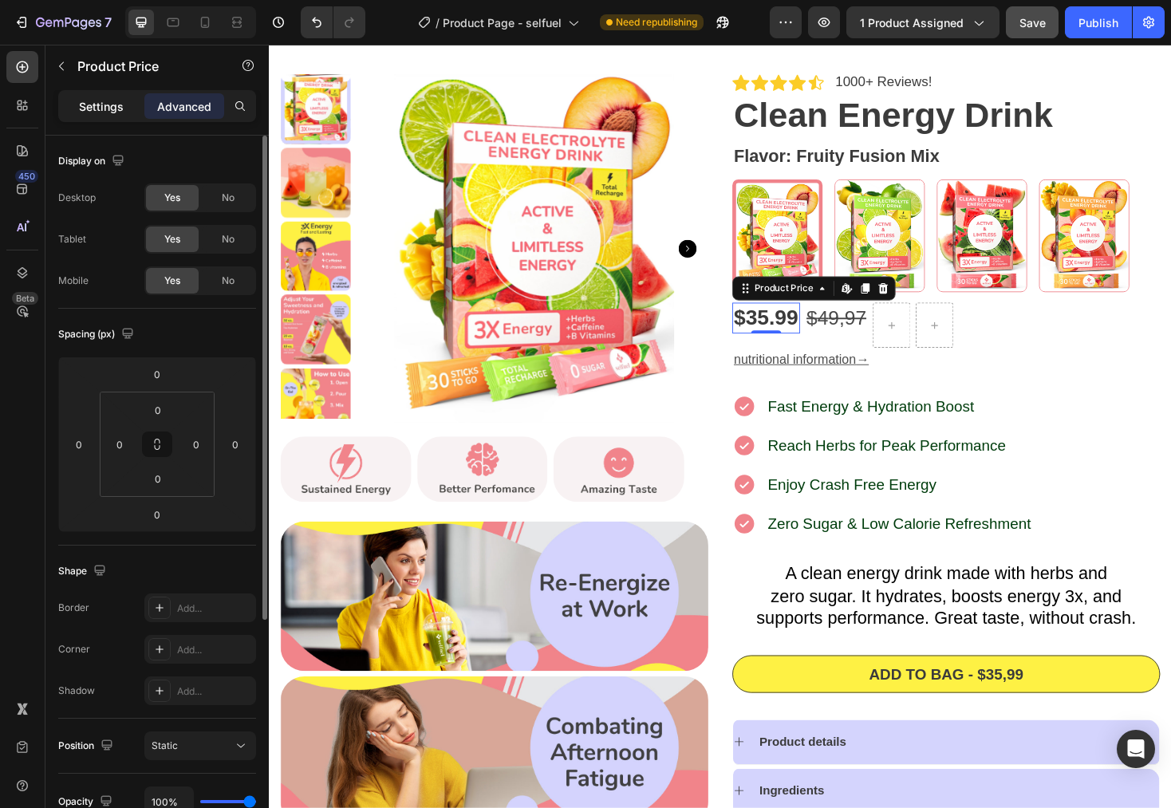
click at [105, 113] on p "Settings" at bounding box center [101, 106] width 45 height 17
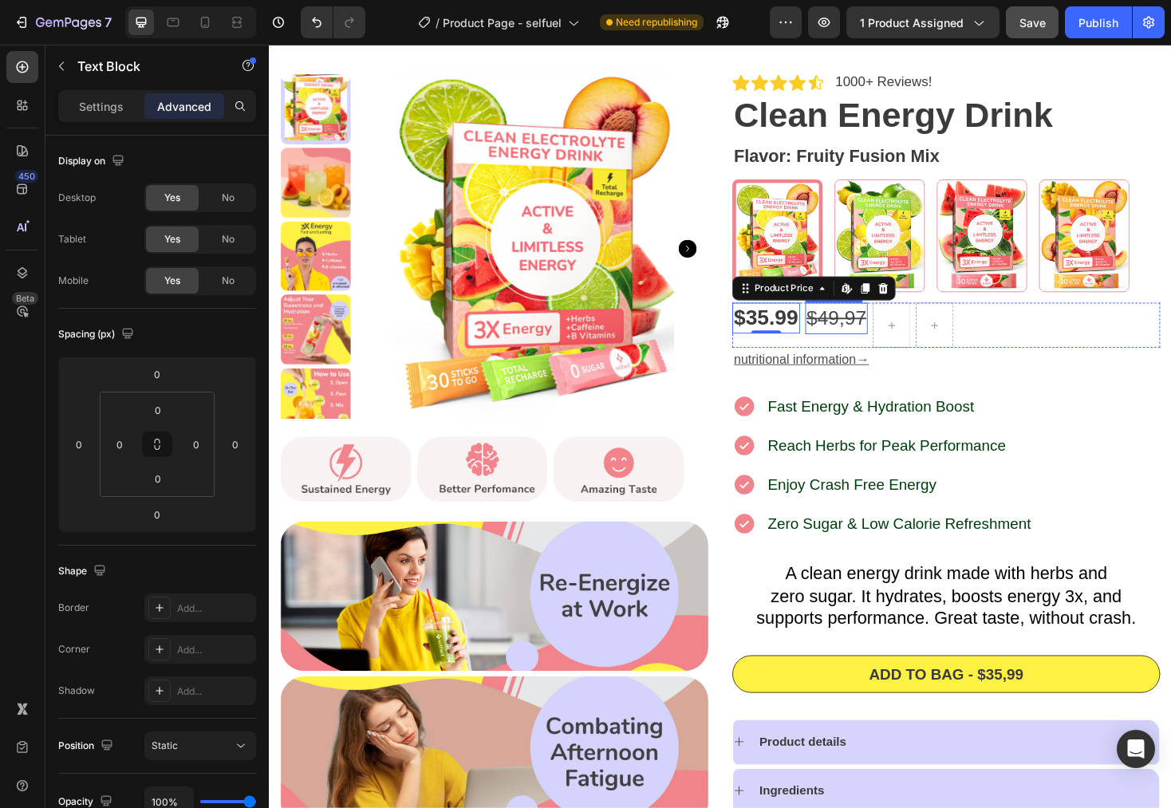
click at [863, 330] on s "9,97" at bounding box center [883, 334] width 41 height 24
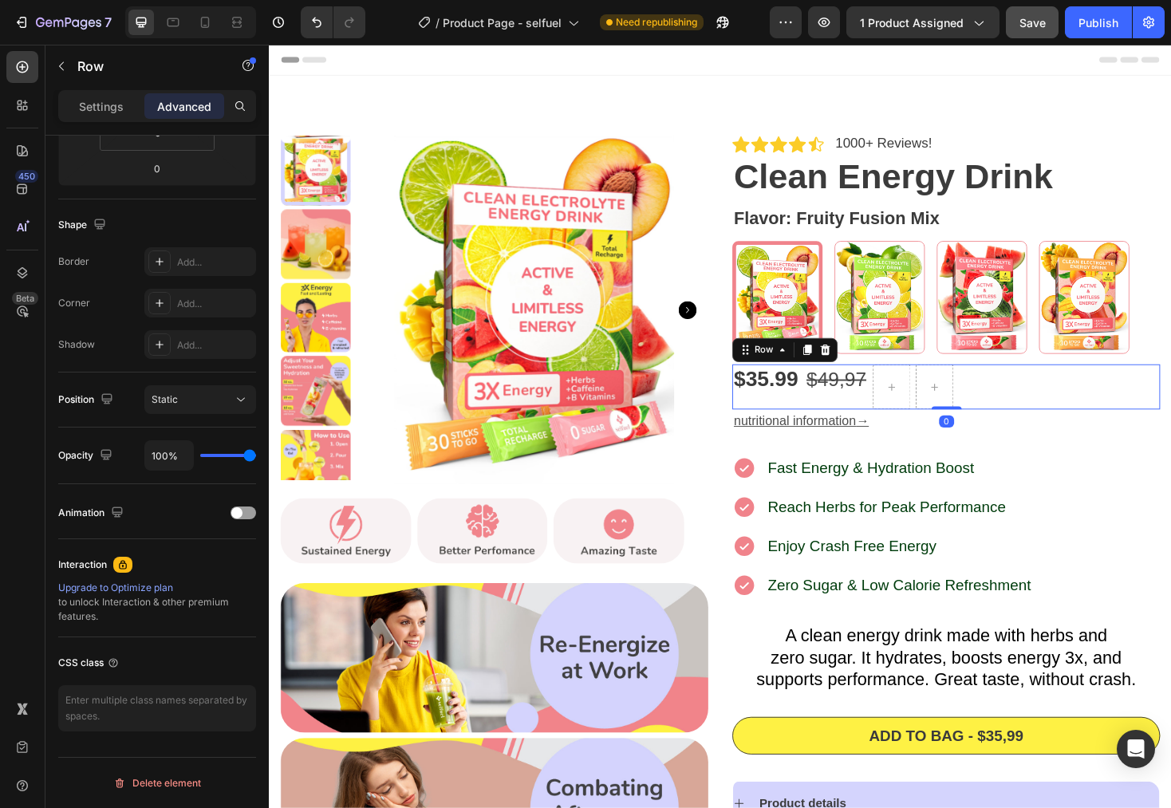
click at [839, 421] on div "$ 4 9,97 Text Block" at bounding box center [871, 408] width 67 height 48
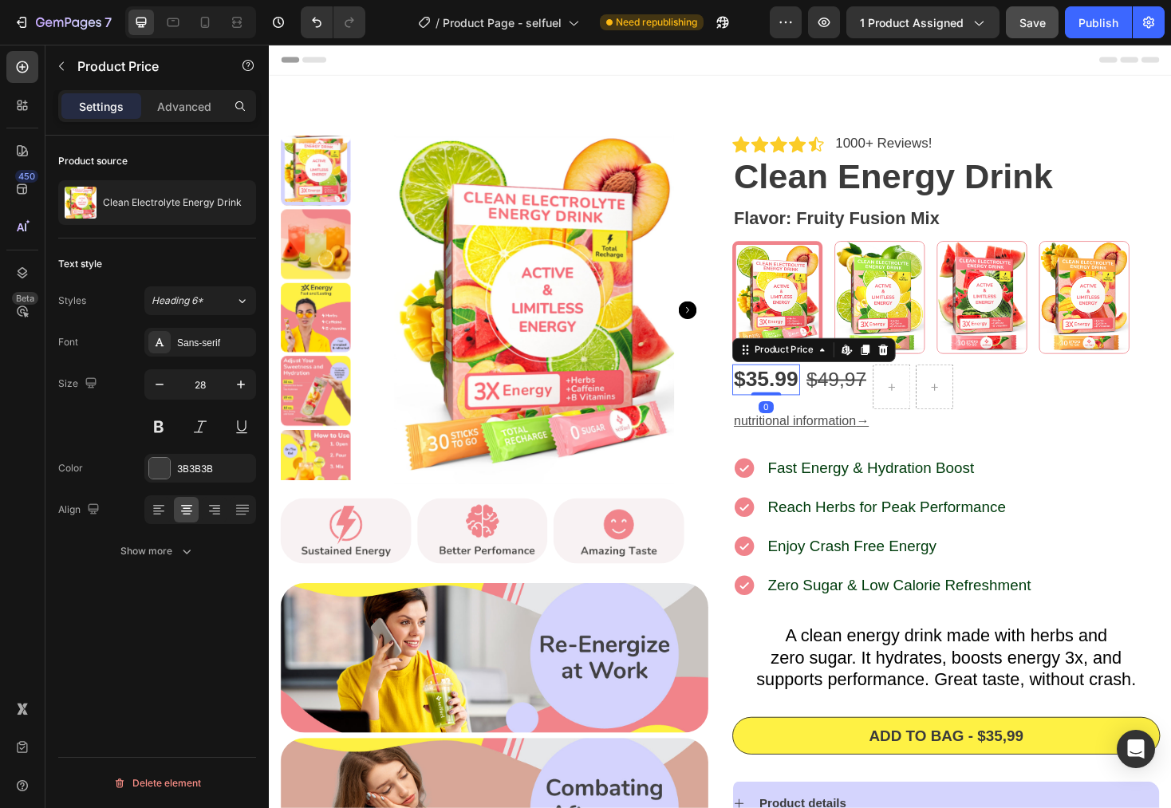
click at [797, 385] on div "$35.99" at bounding box center [796, 400] width 72 height 32
click at [863, 405] on s "9,97" at bounding box center [883, 400] width 41 height 24
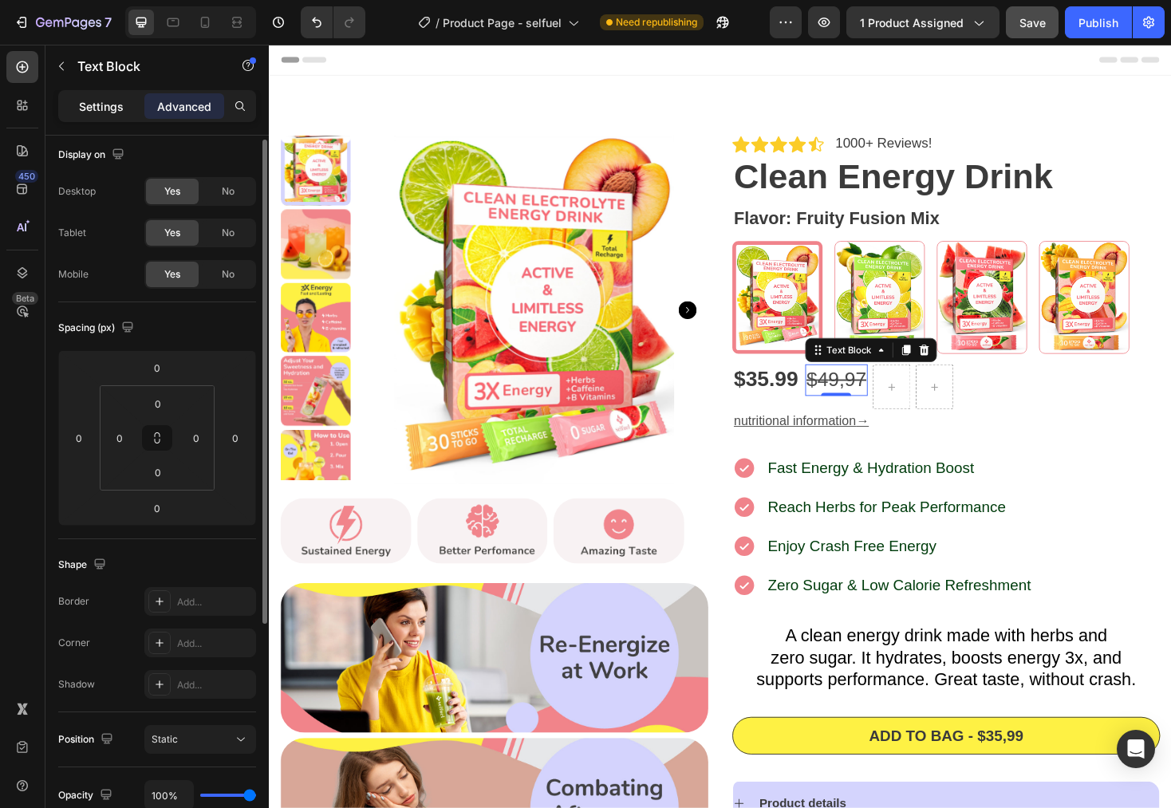
click at [107, 116] on div "Settings" at bounding box center [101, 106] width 80 height 26
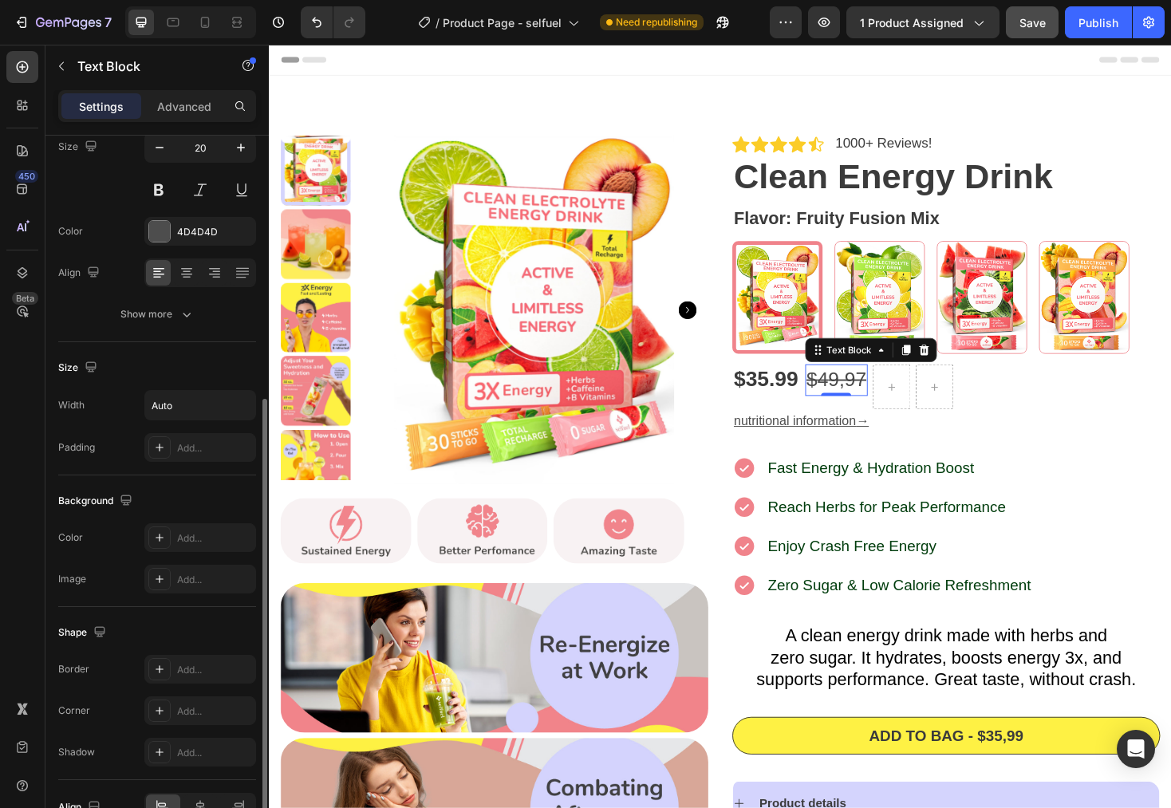
scroll to position [227, 0]
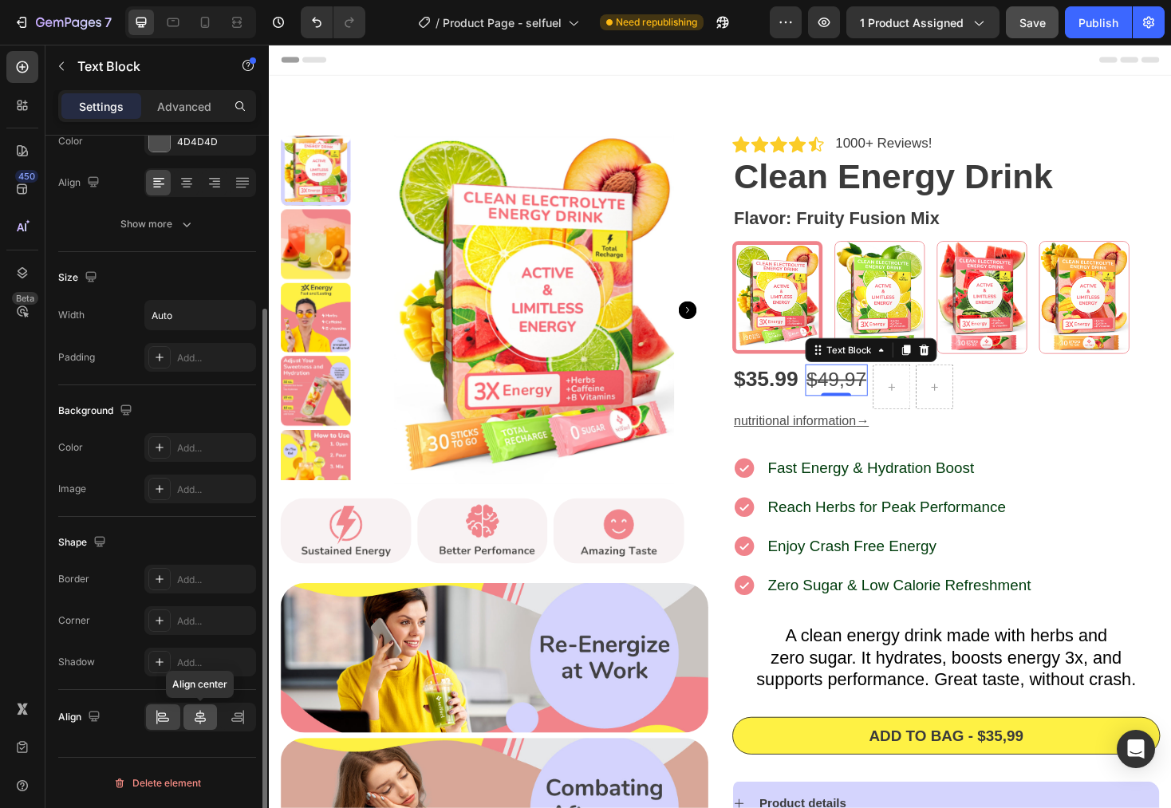
click at [206, 721] on icon at bounding box center [200, 717] width 16 height 16
click at [167, 724] on icon at bounding box center [163, 717] width 16 height 16
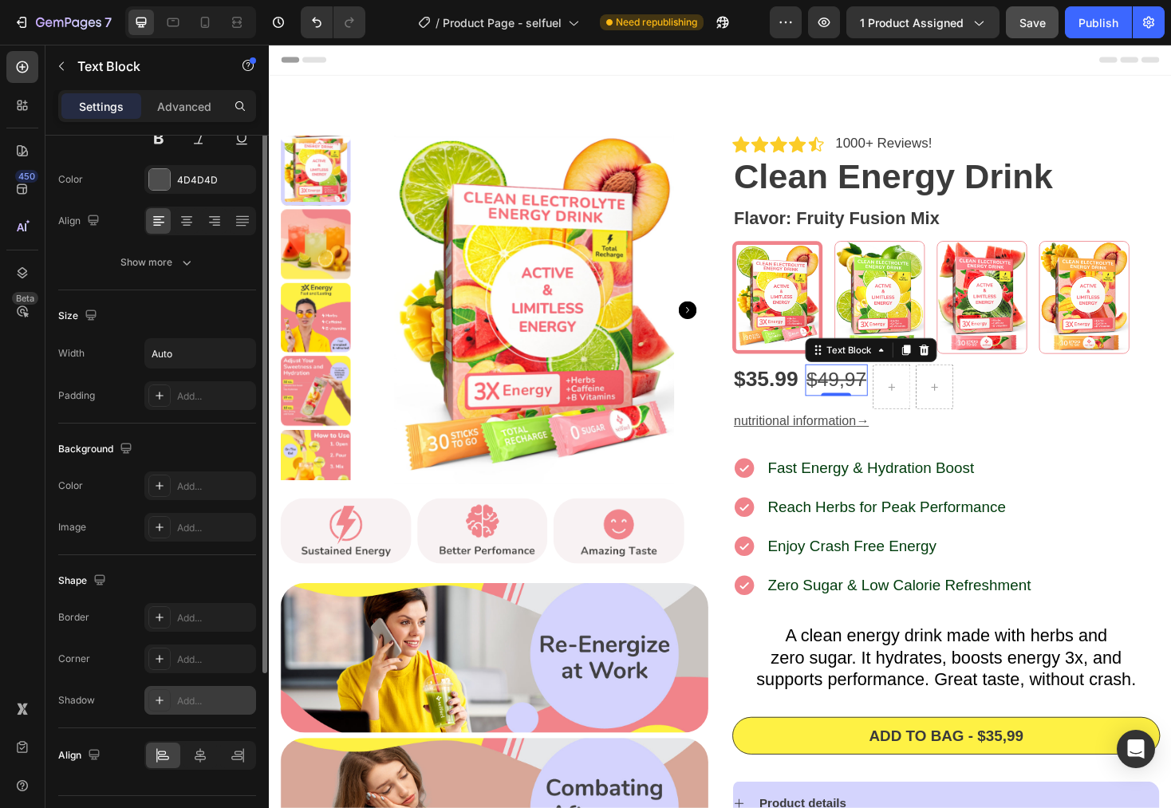
scroll to position [0, 0]
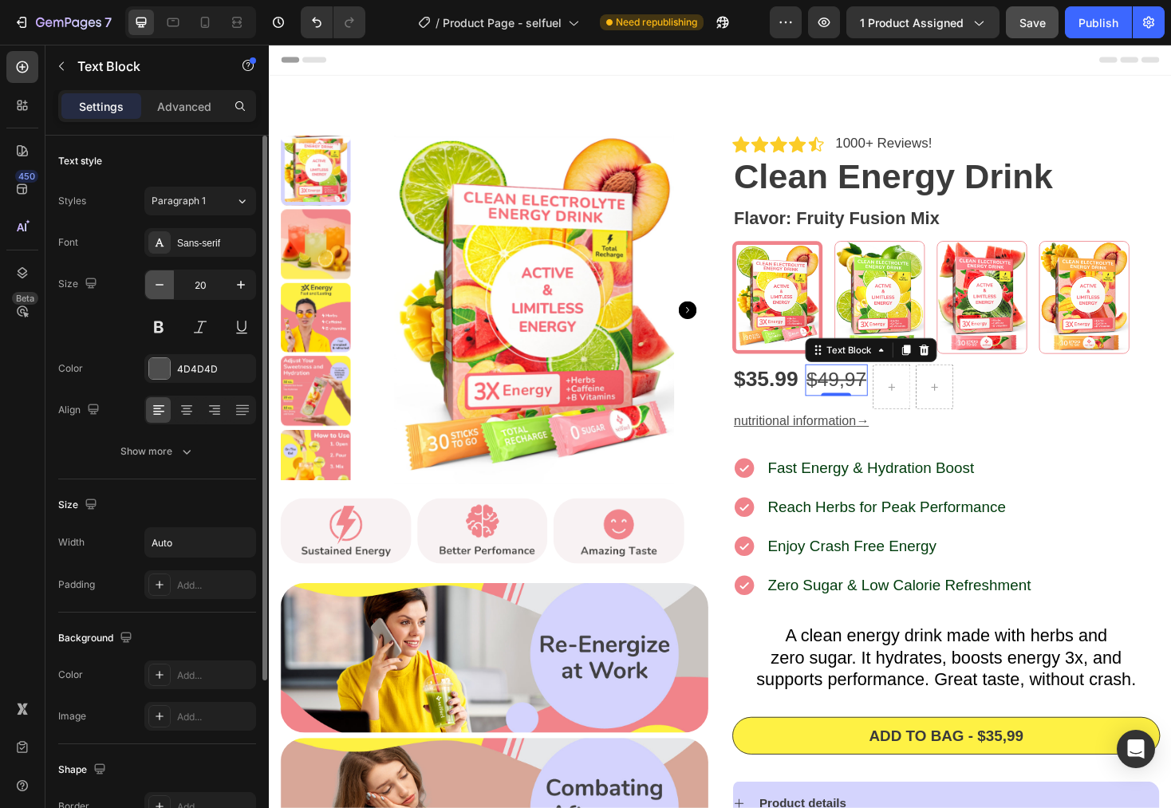
click at [164, 286] on icon "button" at bounding box center [160, 285] width 16 height 16
type input "18"
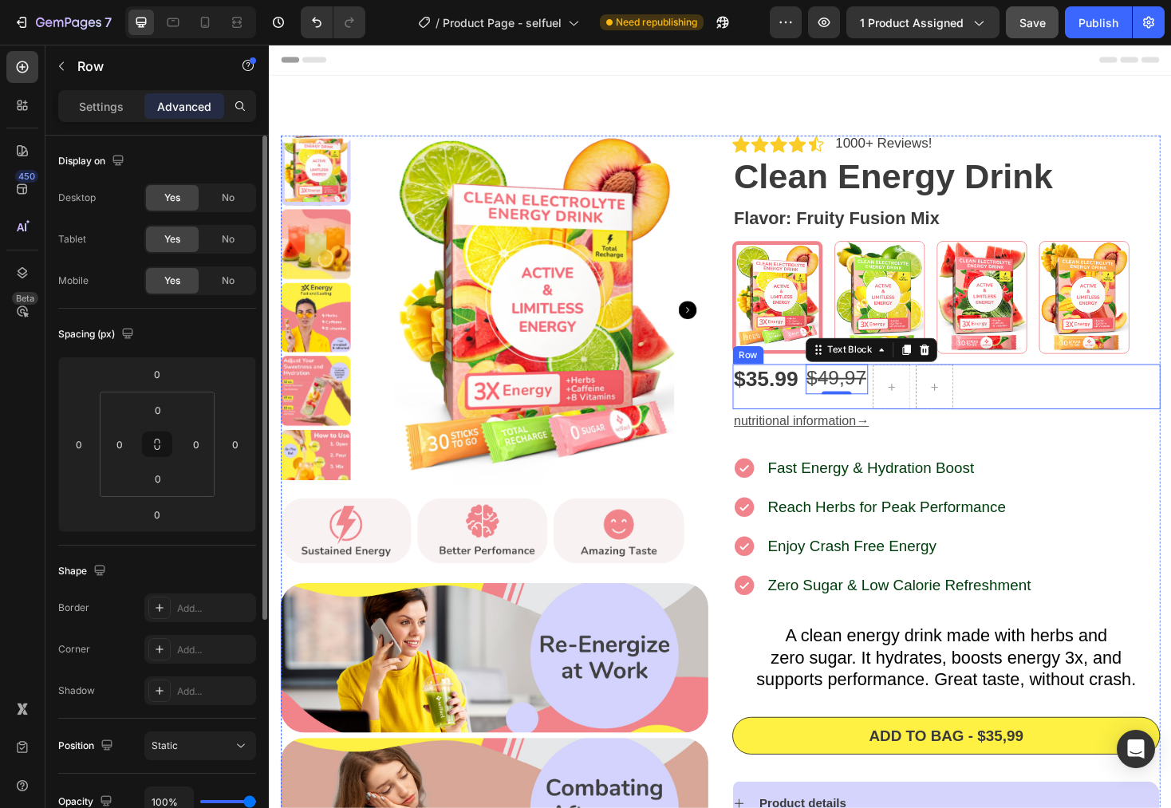
click at [866, 419] on div "$ 4 9,97 Text Block 0" at bounding box center [871, 408] width 67 height 48
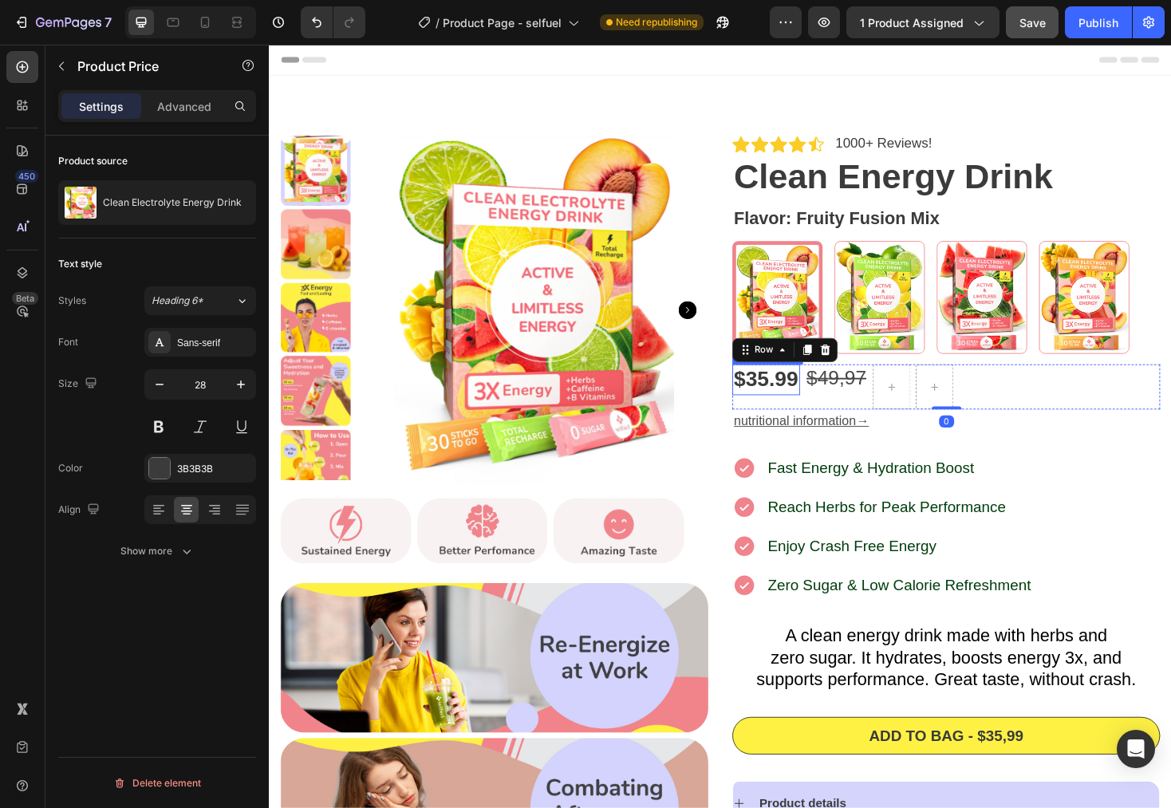
click at [817, 404] on div "$35.99" at bounding box center [796, 400] width 72 height 32
click at [863, 392] on s "9,97" at bounding box center [883, 398] width 41 height 24
click at [819, 397] on div "$35.99" at bounding box center [796, 400] width 72 height 32
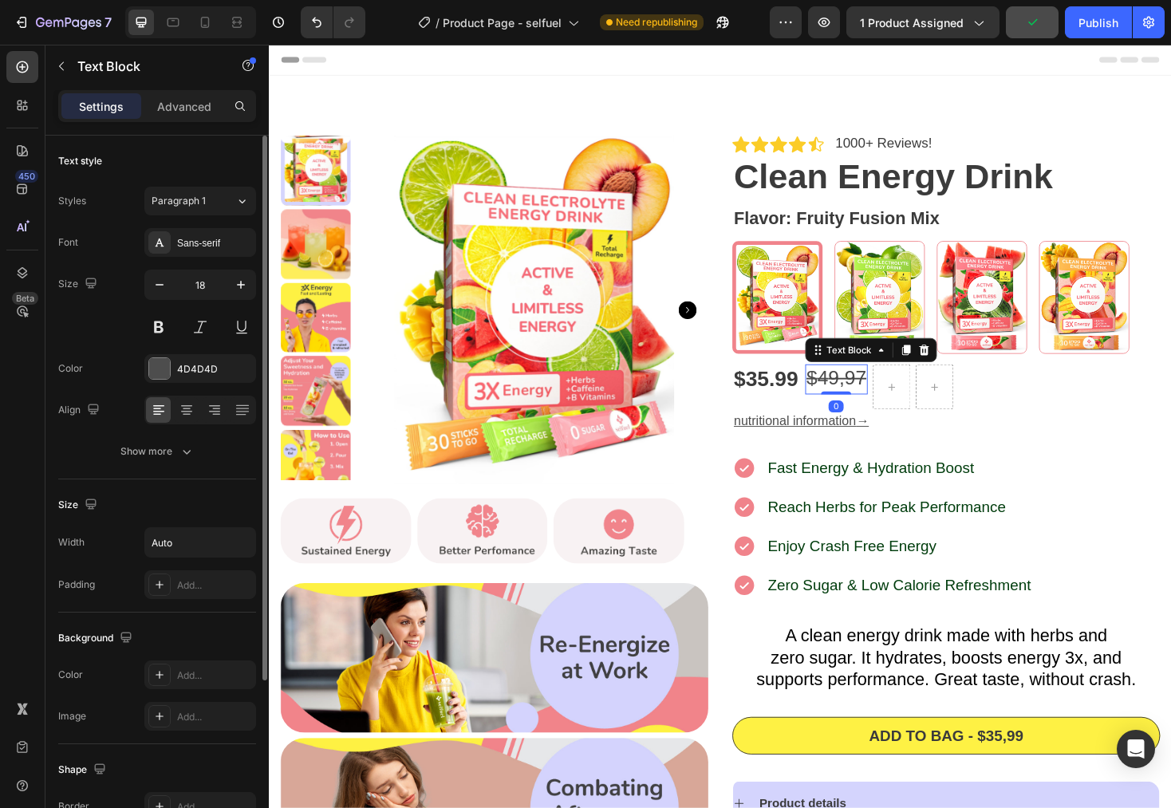
click at [875, 397] on s "9,97" at bounding box center [883, 398] width 41 height 24
click at [314, 28] on icon "Undo/Redo" at bounding box center [317, 22] width 16 height 16
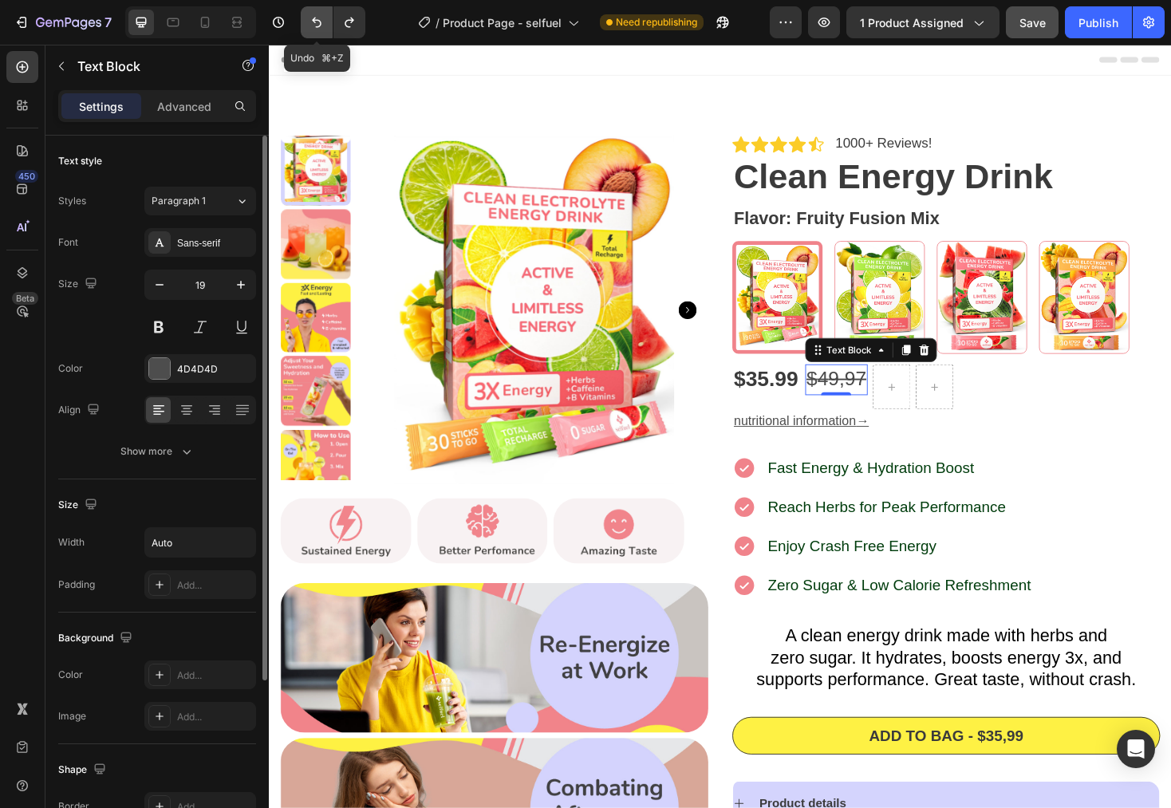
type input "20"
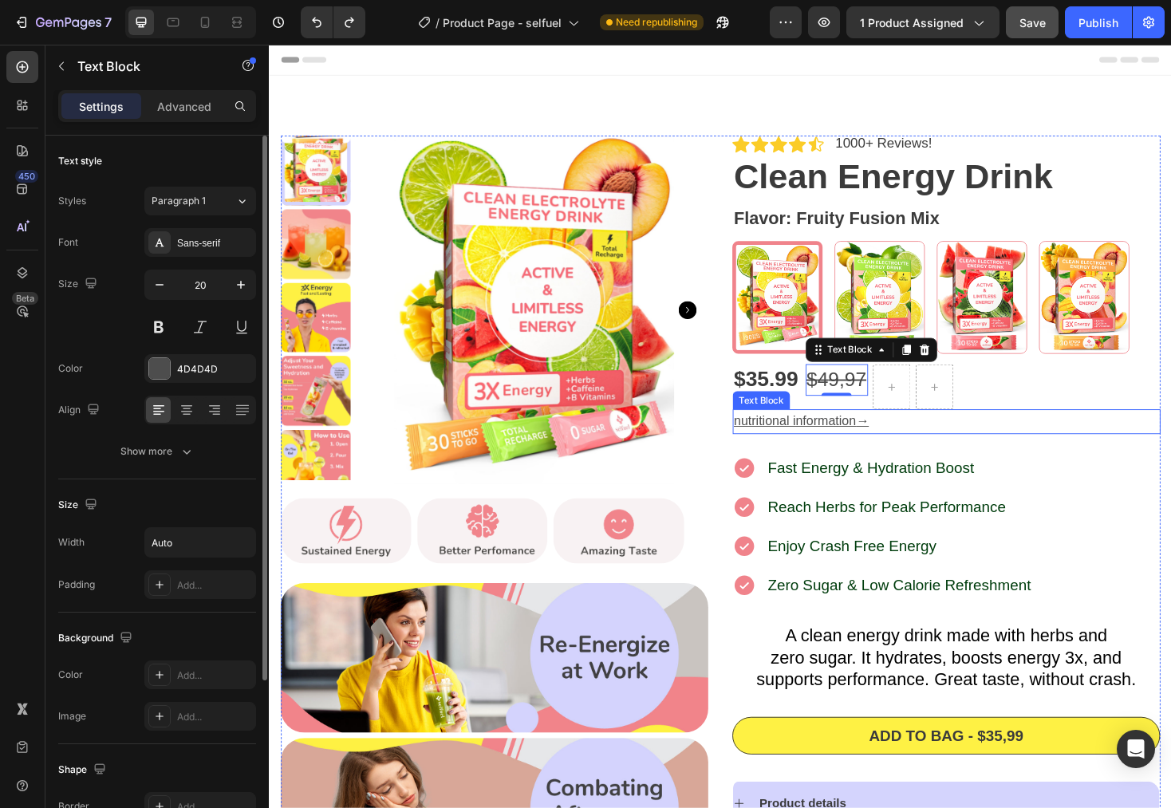
click at [1088, 456] on p "nutritional information →" at bounding box center [987, 444] width 451 height 23
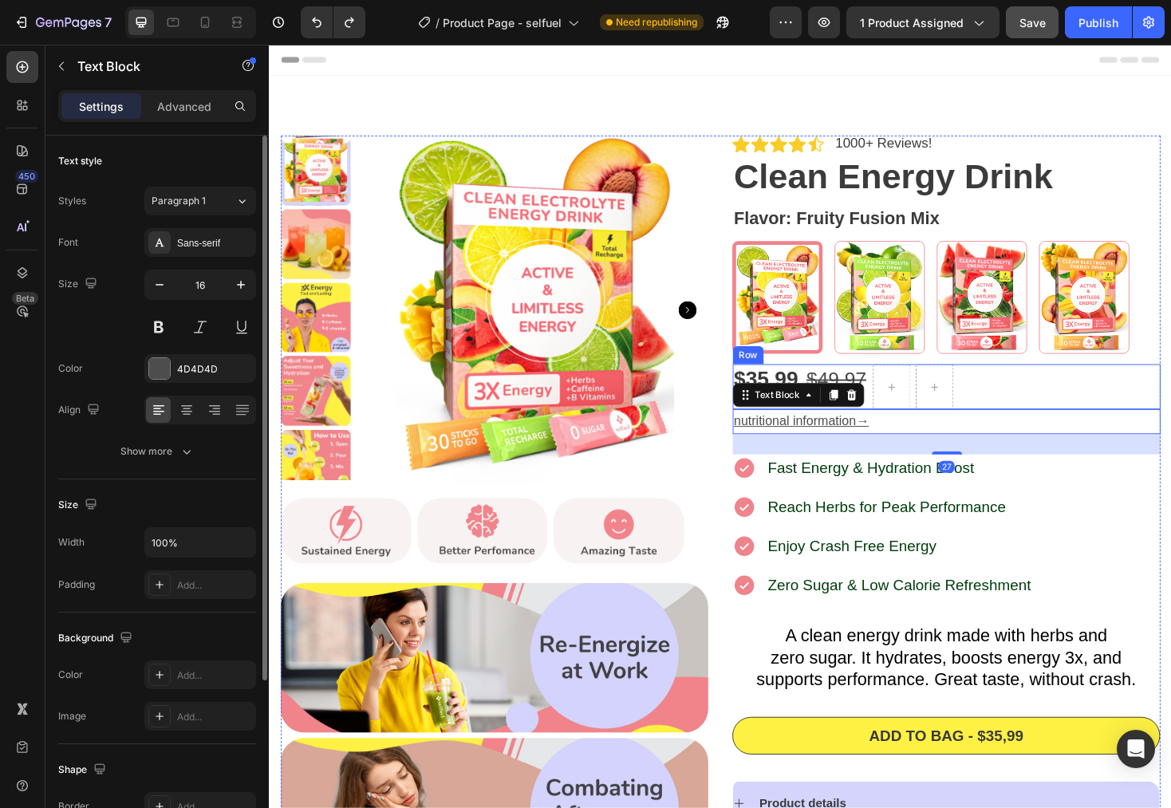
click at [1123, 409] on div "$35.99 Product Price Product Price $ 4 9,97 Text Block Row" at bounding box center [987, 408] width 454 height 48
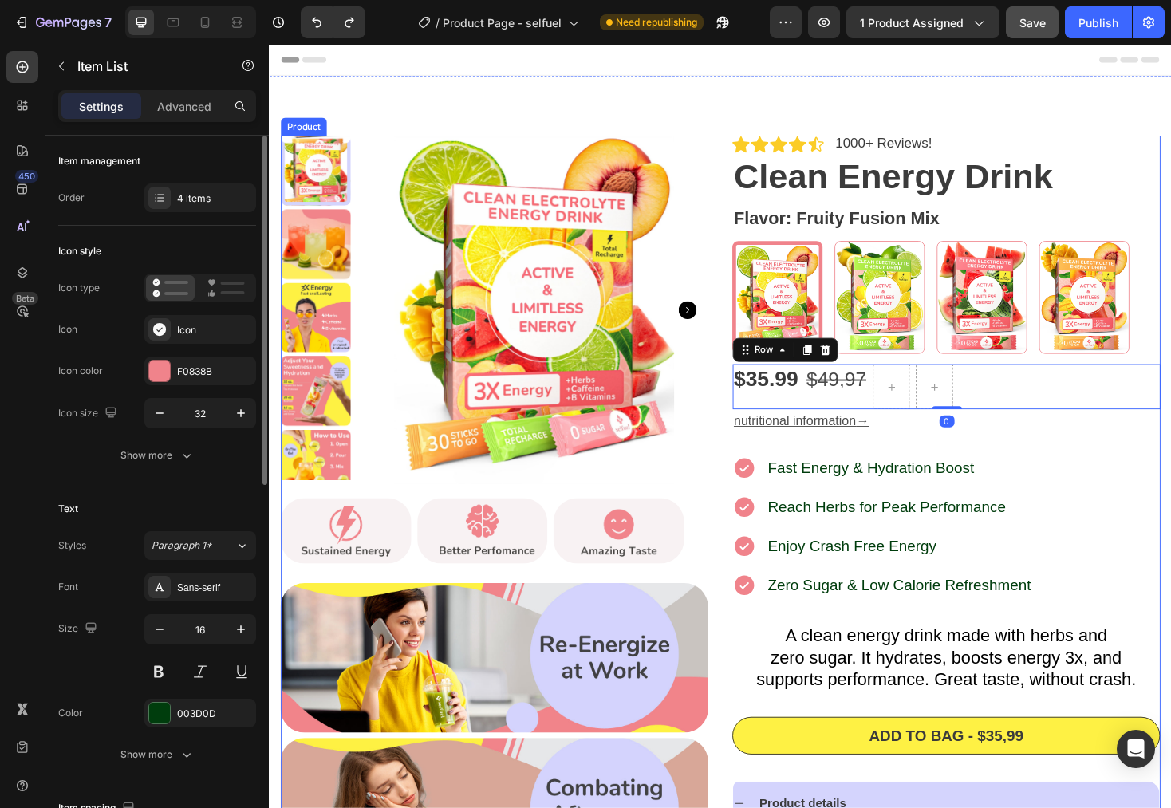
click at [1146, 510] on div "Fast Energy & Hydration Boost Reach Herbs for Peak Performance Enjoy Crash Free…" at bounding box center [987, 556] width 454 height 153
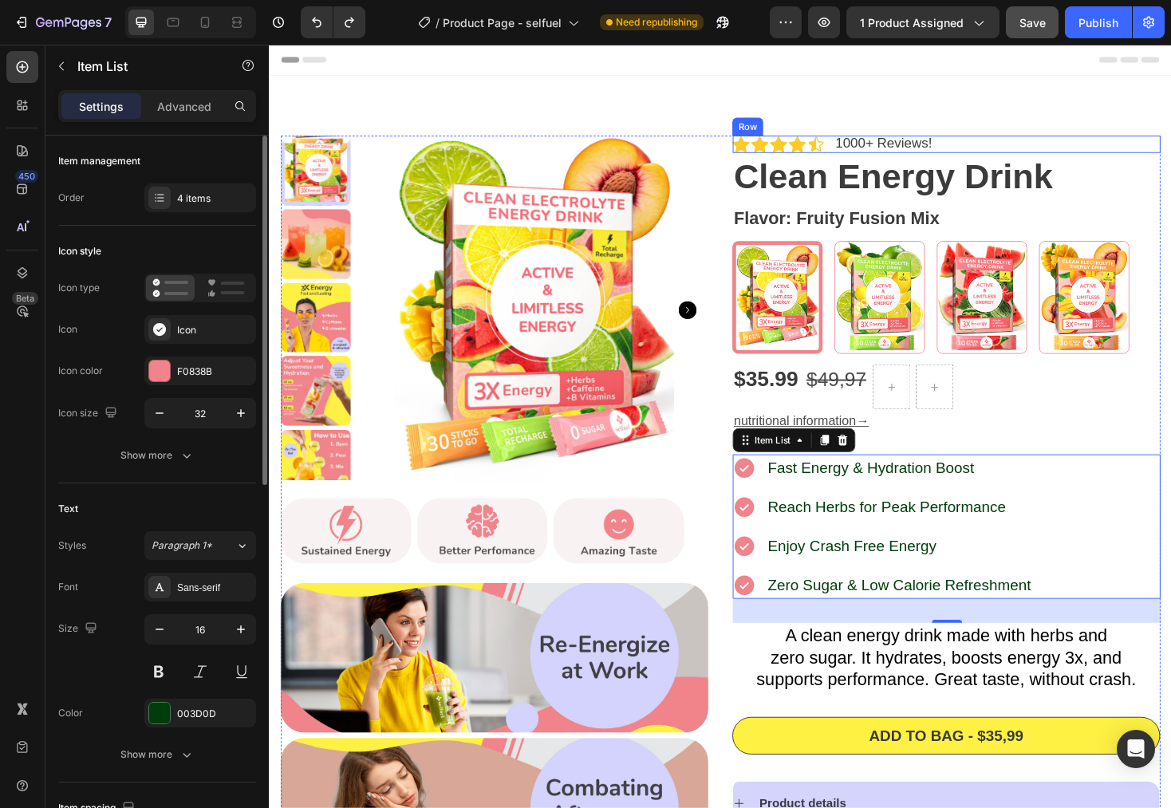
click at [1131, 142] on div "Icon Icon Icon Icon Icon Icon List 1000+ Reviews! Text Block Row" at bounding box center [987, 150] width 454 height 18
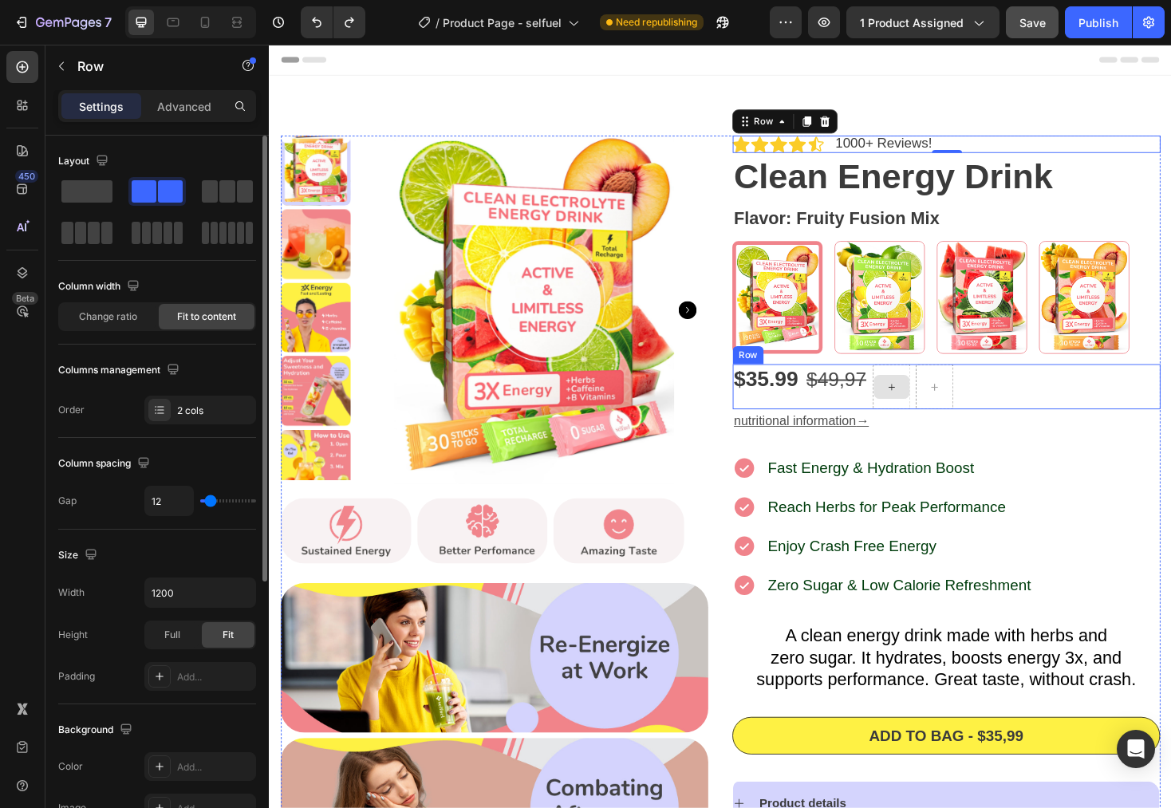
click at [914, 396] on div at bounding box center [929, 408] width 38 height 26
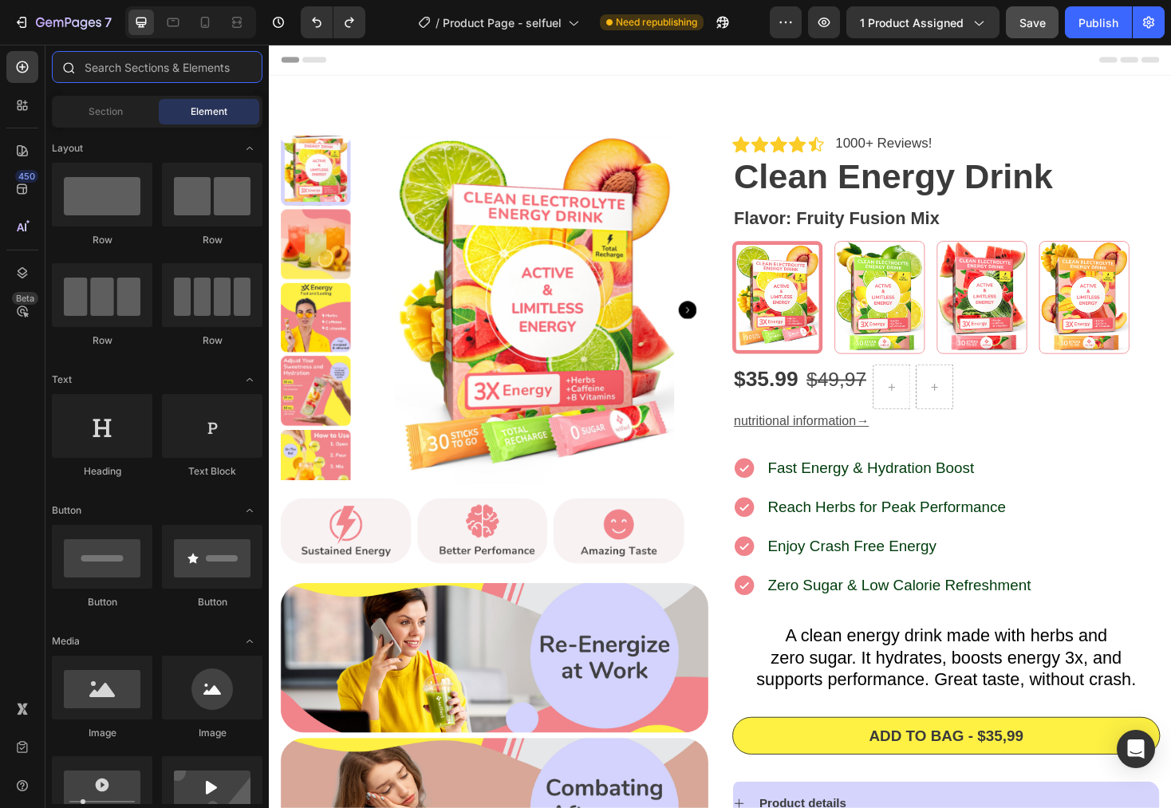
click at [102, 69] on input "text" at bounding box center [157, 67] width 211 height 32
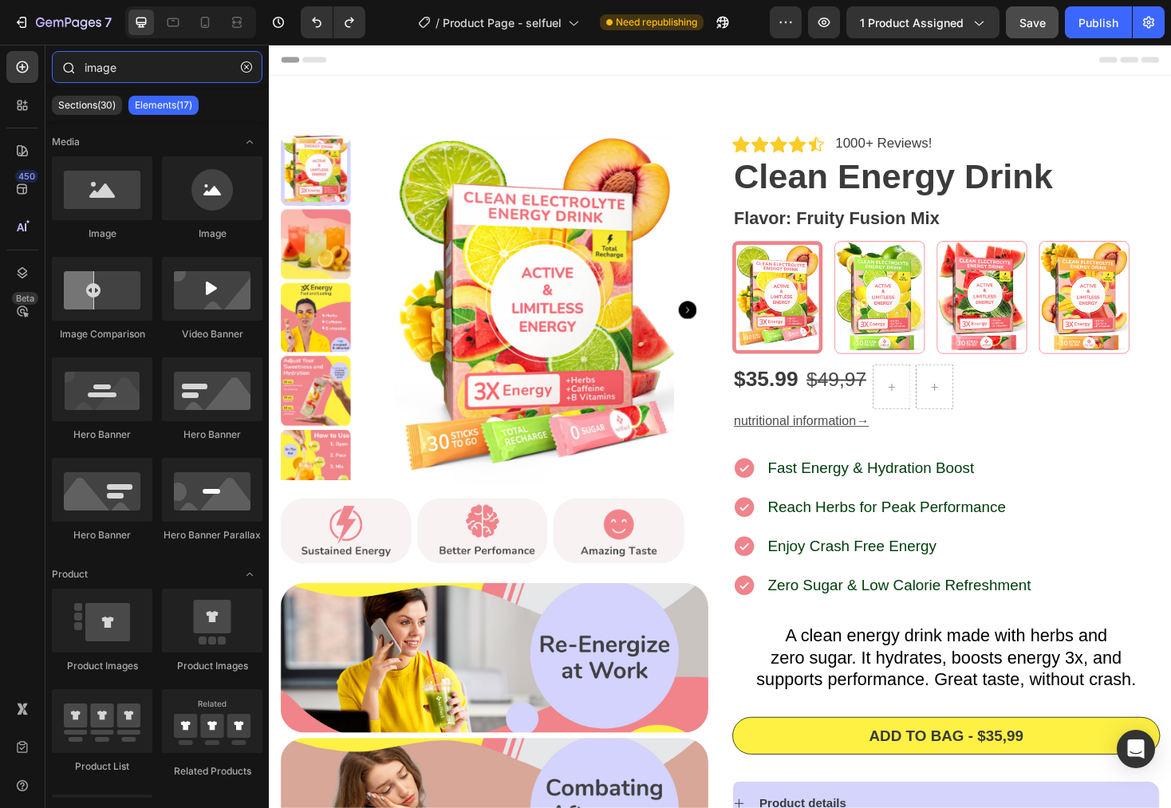
type input "image"
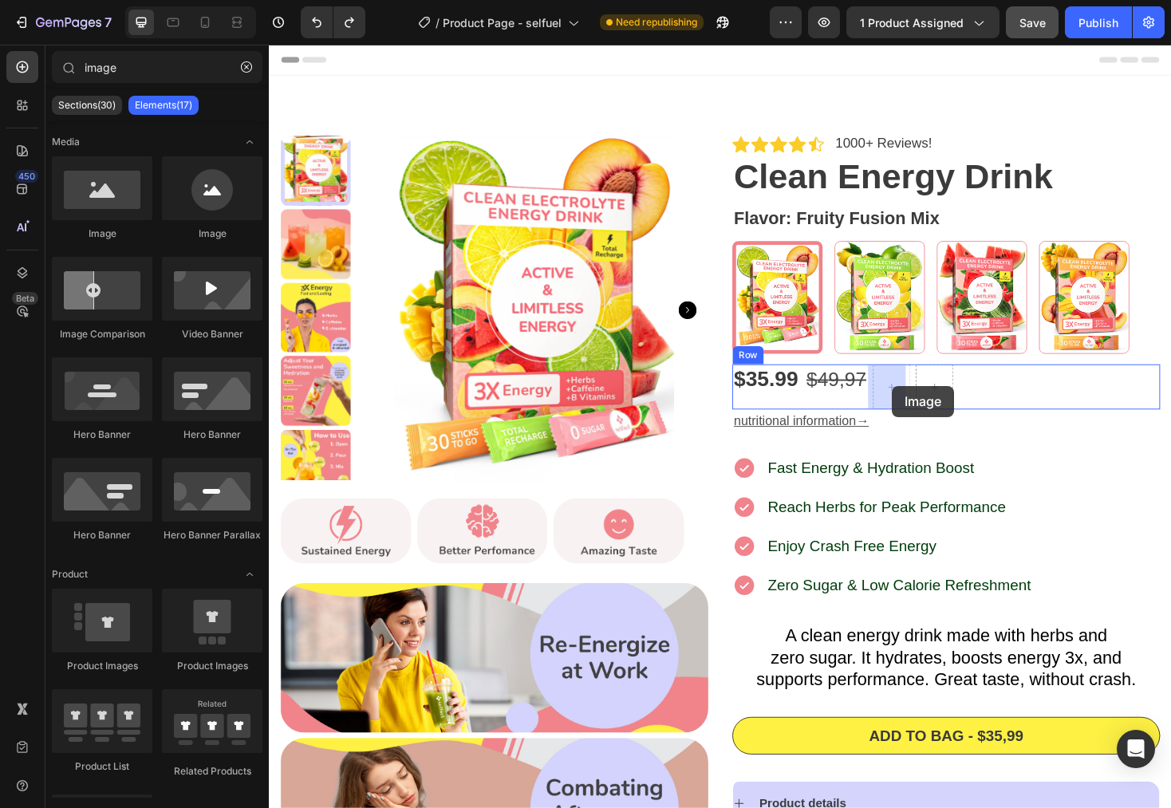
drag, startPoint x: 369, startPoint y: 247, endPoint x: 930, endPoint y: 407, distance: 583.4
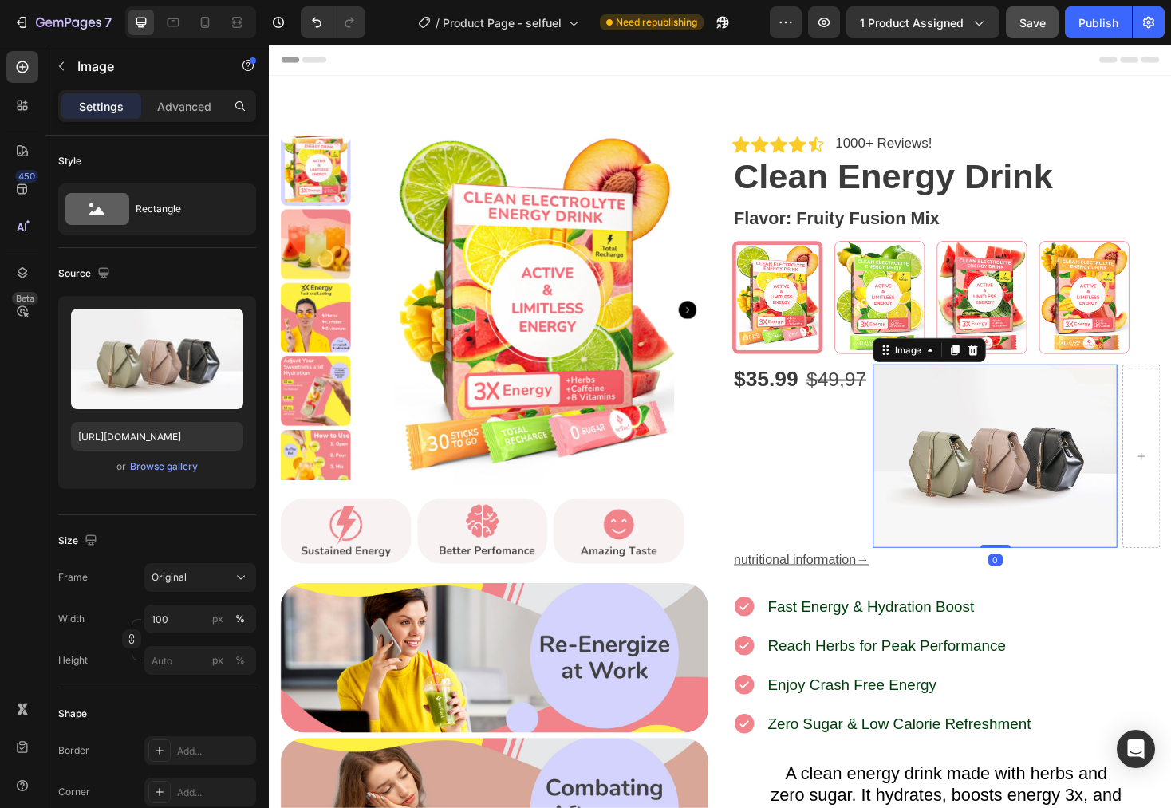
click at [1012, 458] on img at bounding box center [1039, 481] width 259 height 195
click at [176, 626] on input "100" at bounding box center [200, 619] width 112 height 29
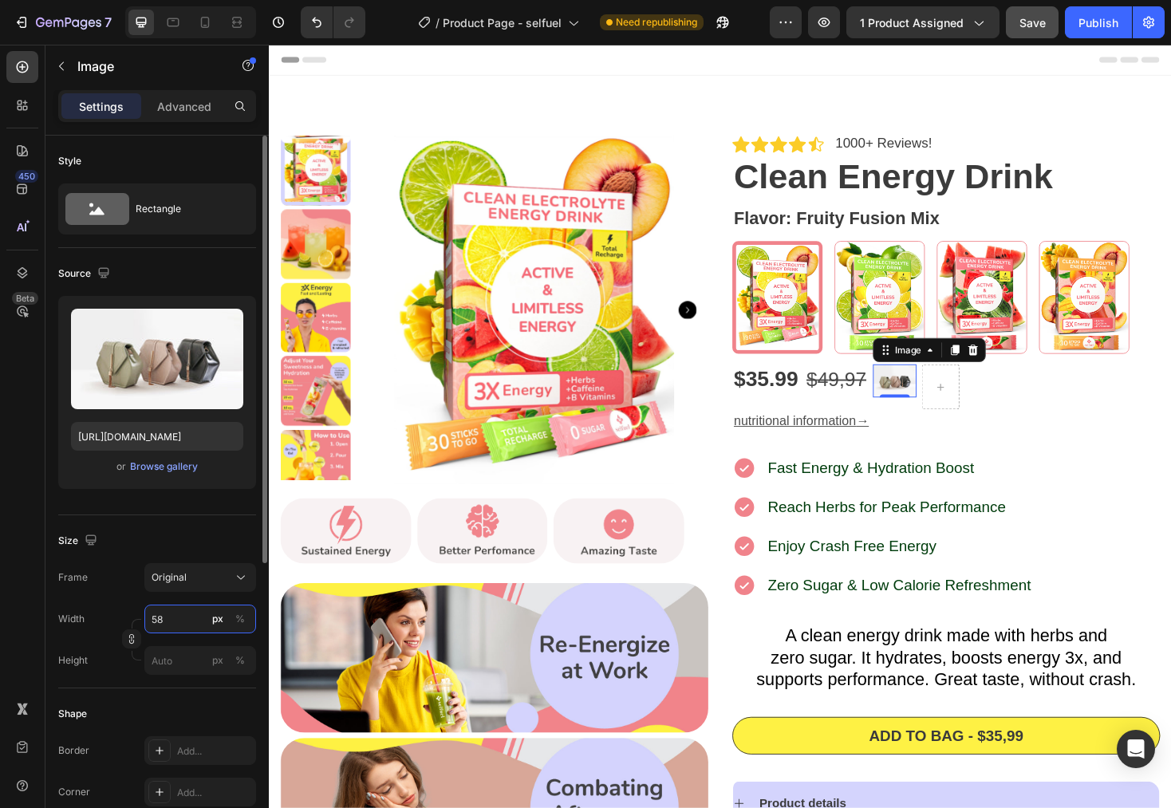
type input "5"
type input "8"
click at [136, 531] on div "Size" at bounding box center [157, 541] width 198 height 26
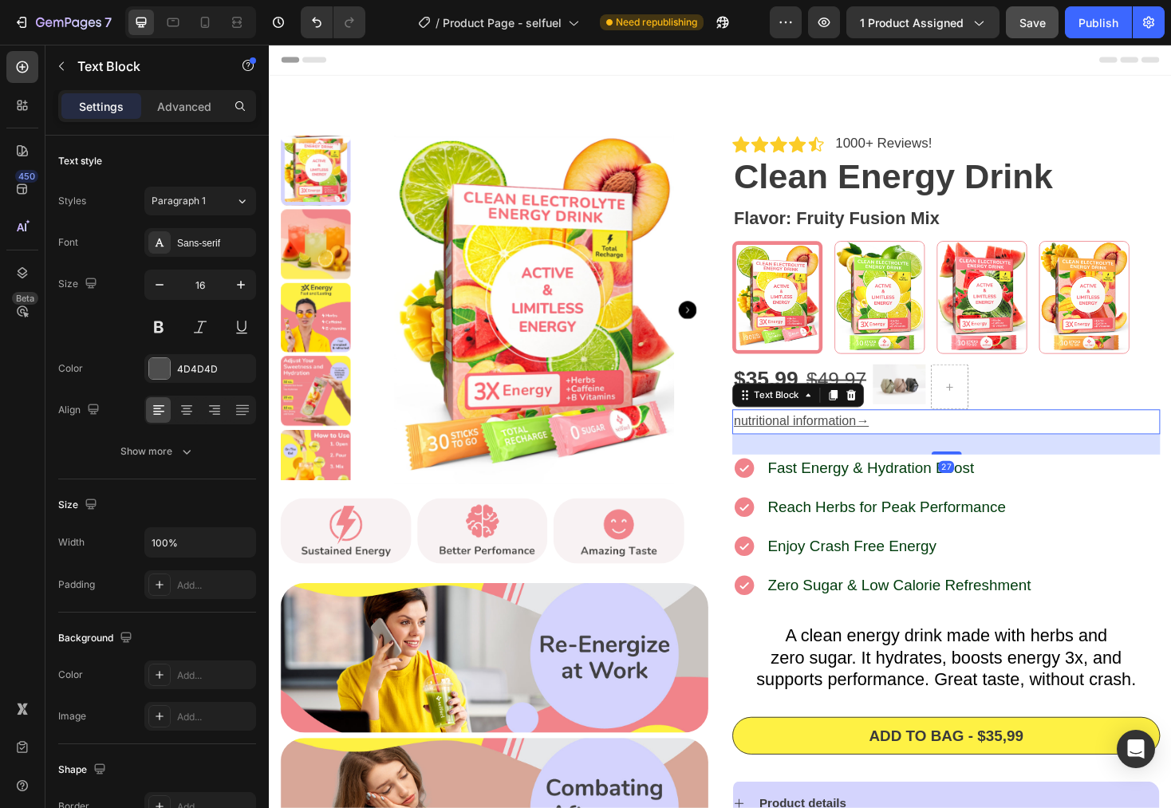
click at [1145, 446] on p "nutritional information →" at bounding box center [987, 444] width 451 height 23
click at [843, 107] on div "Icon Icon Icon Icon Icon Icon List 1000+ Reviews! Text Block Row Clean Energy D…" at bounding box center [748, 630] width 958 height 1107
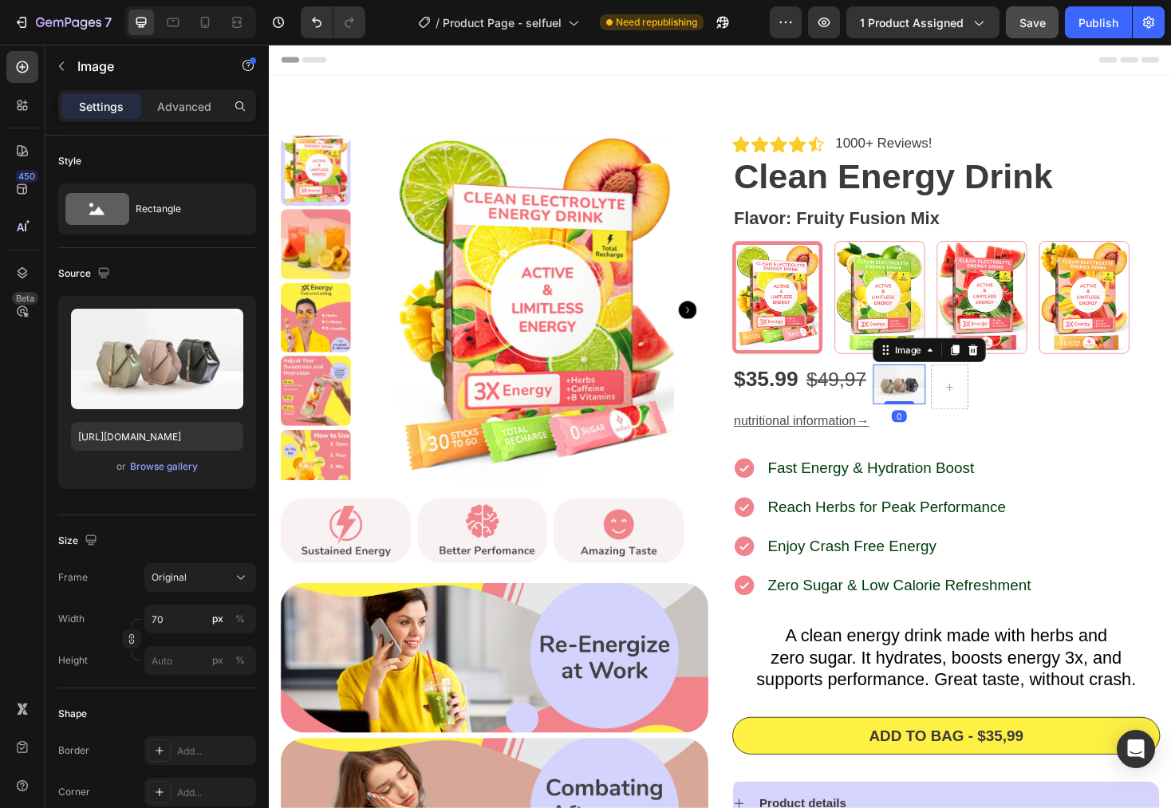
click at [936, 405] on img at bounding box center [938, 405] width 56 height 42
drag, startPoint x: 937, startPoint y: 422, endPoint x: 937, endPoint y: 407, distance: 15.2
click at [937, 407] on div "Image 0" at bounding box center [938, 405] width 56 height 42
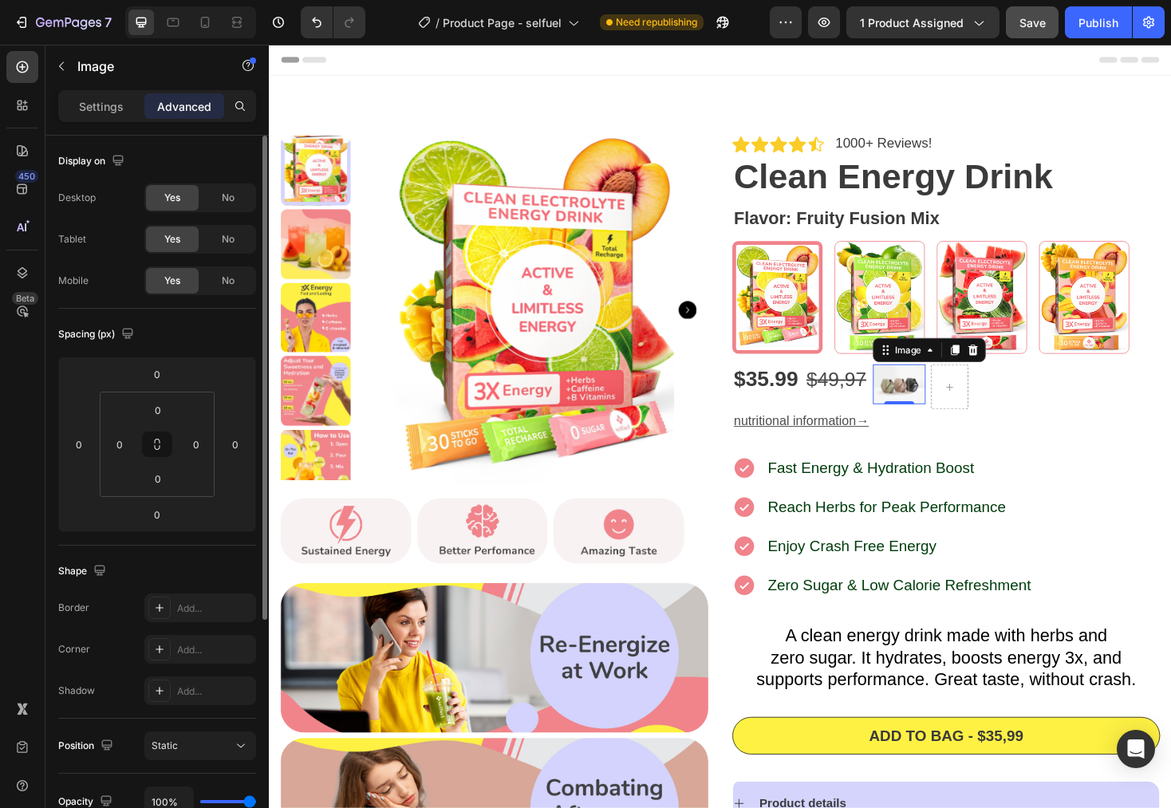
click at [93, 115] on div "Settings" at bounding box center [101, 106] width 80 height 26
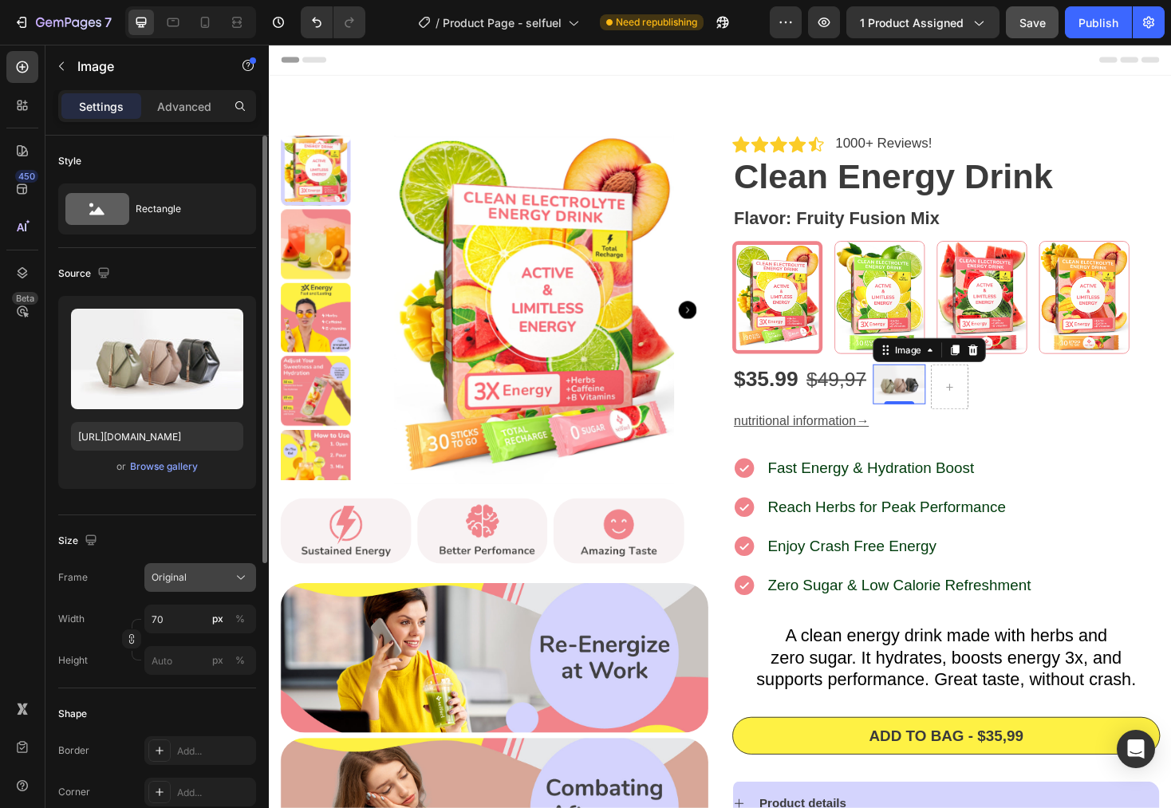
click at [216, 571] on div "Original" at bounding box center [191, 578] width 78 height 14
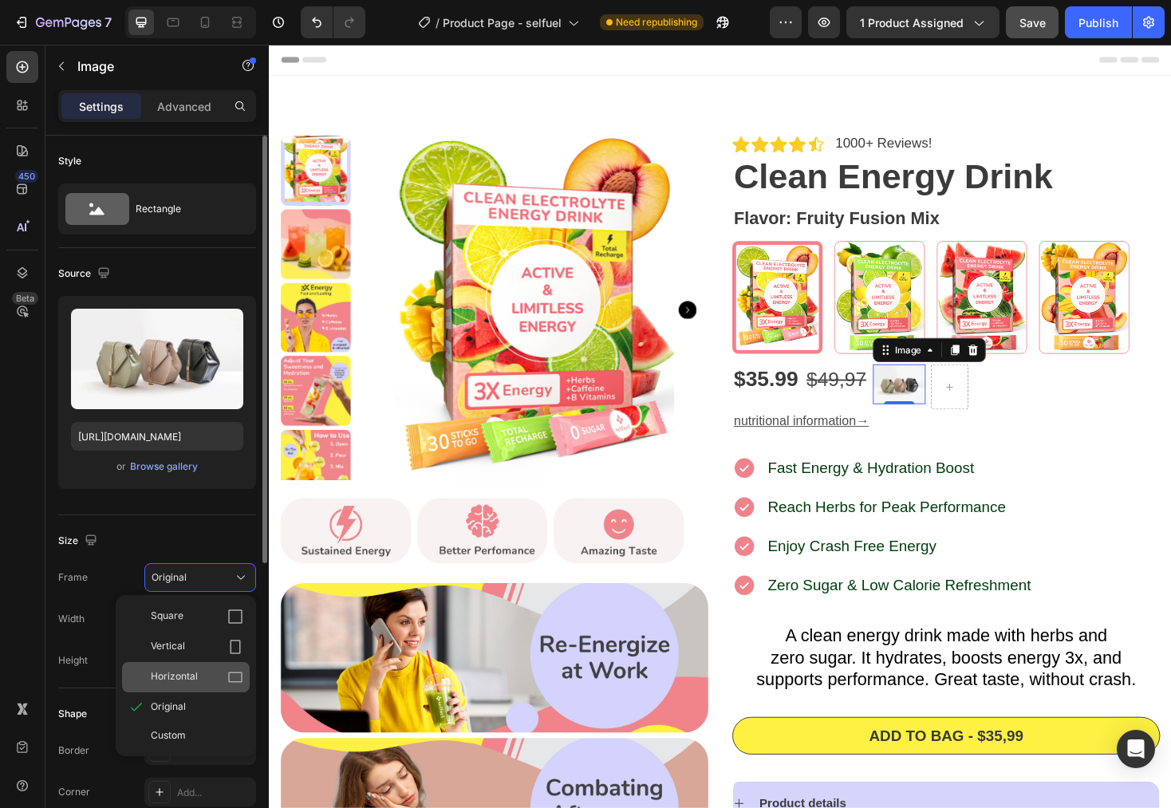
click at [194, 684] on span "Horizontal" at bounding box center [174, 677] width 47 height 16
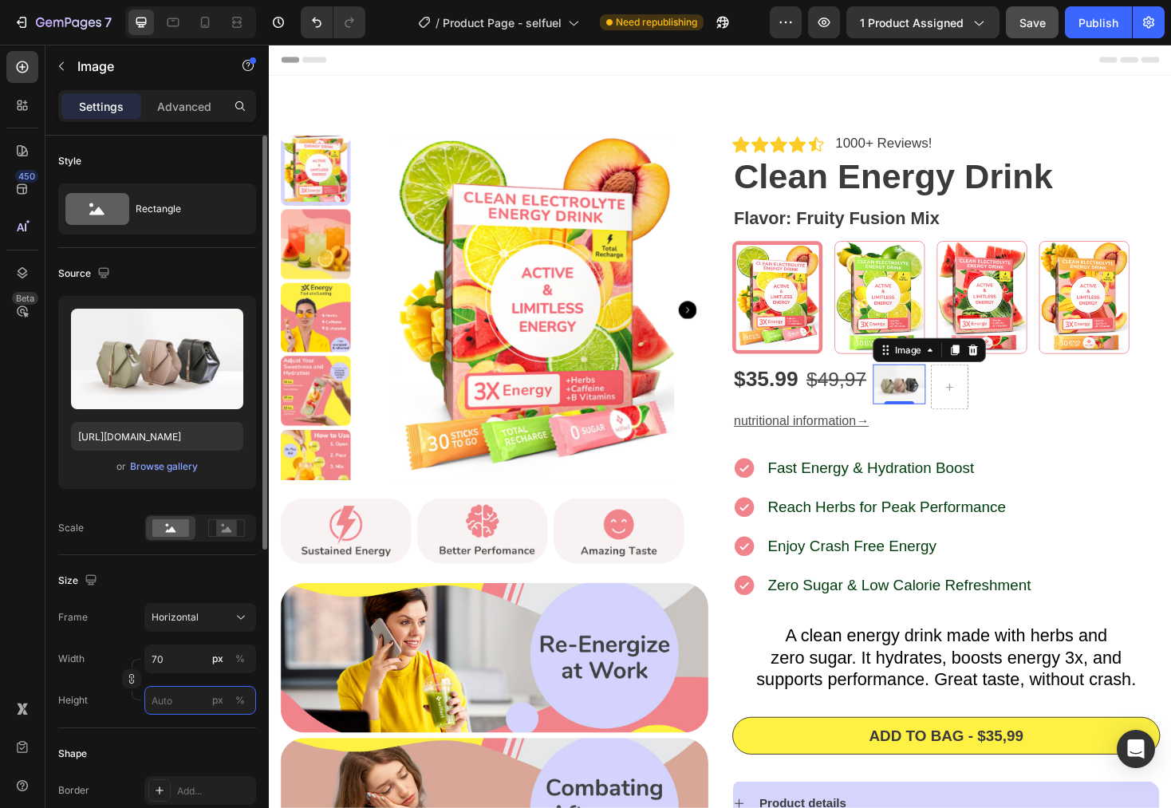
click at [173, 704] on input "px %" at bounding box center [200, 700] width 112 height 29
click at [157, 659] on input "1" at bounding box center [200, 659] width 112 height 29
click at [185, 653] on input "1" at bounding box center [200, 659] width 112 height 29
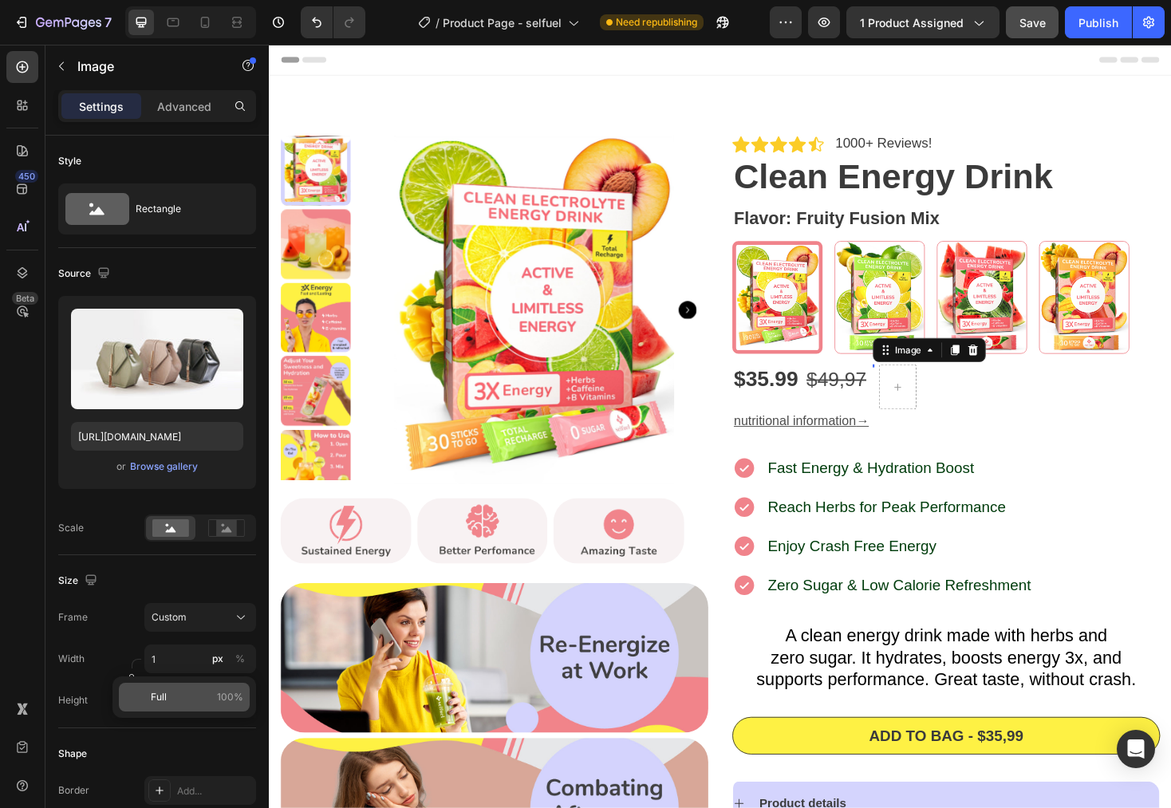
click at [176, 692] on p "Full 100%" at bounding box center [197, 697] width 93 height 14
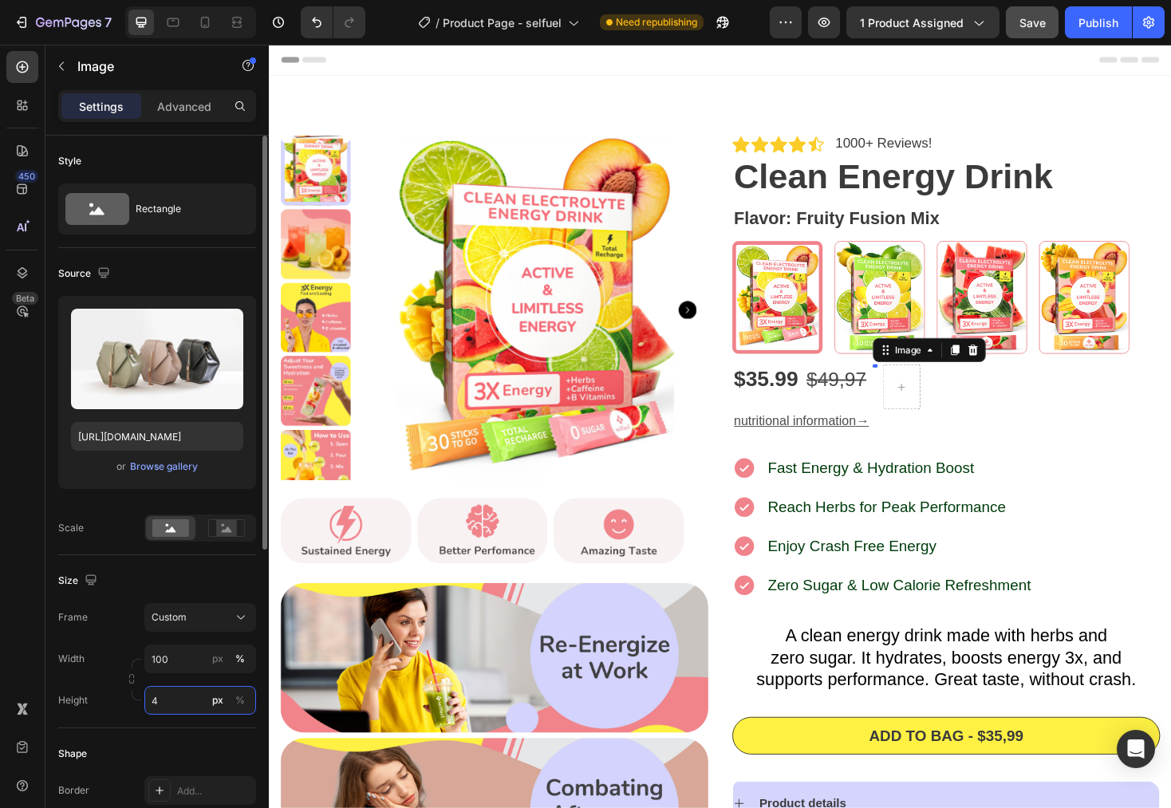
click at [182, 700] on input "4" at bounding box center [200, 700] width 112 height 29
click at [187, 660] on input "100" at bounding box center [200, 659] width 112 height 29
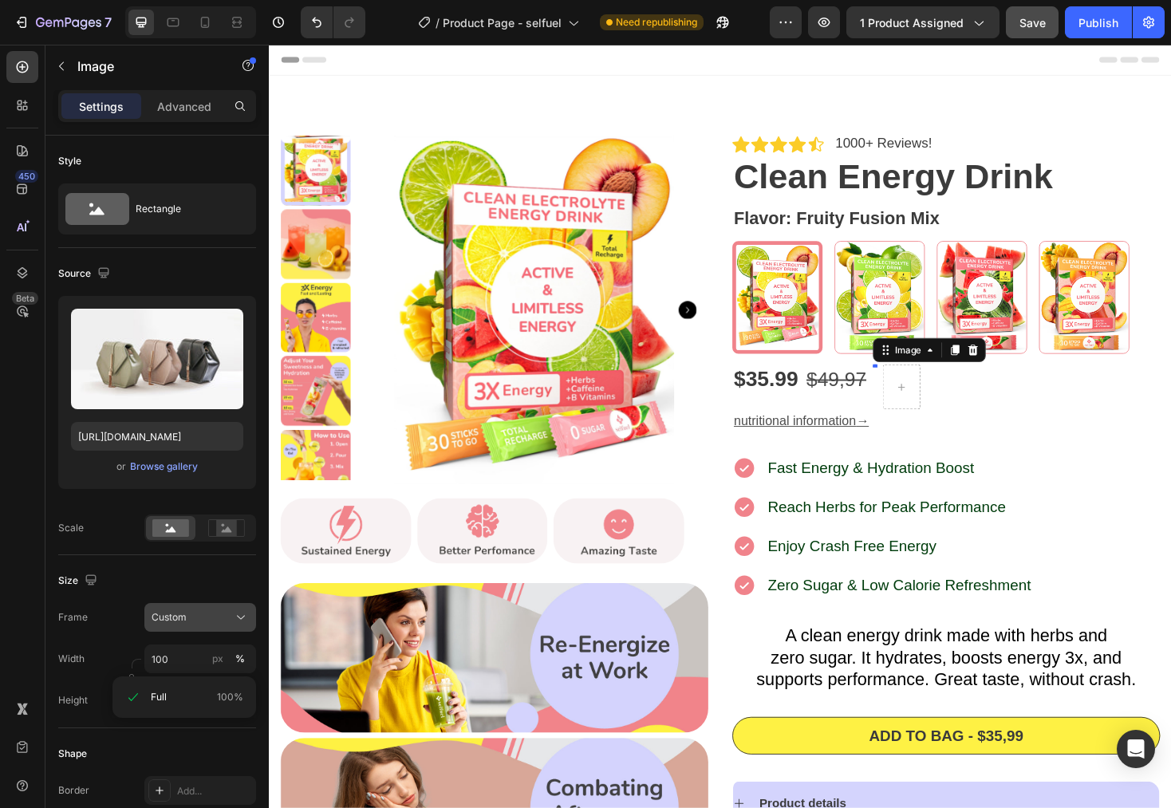
click at [207, 621] on div "Custom" at bounding box center [191, 617] width 78 height 14
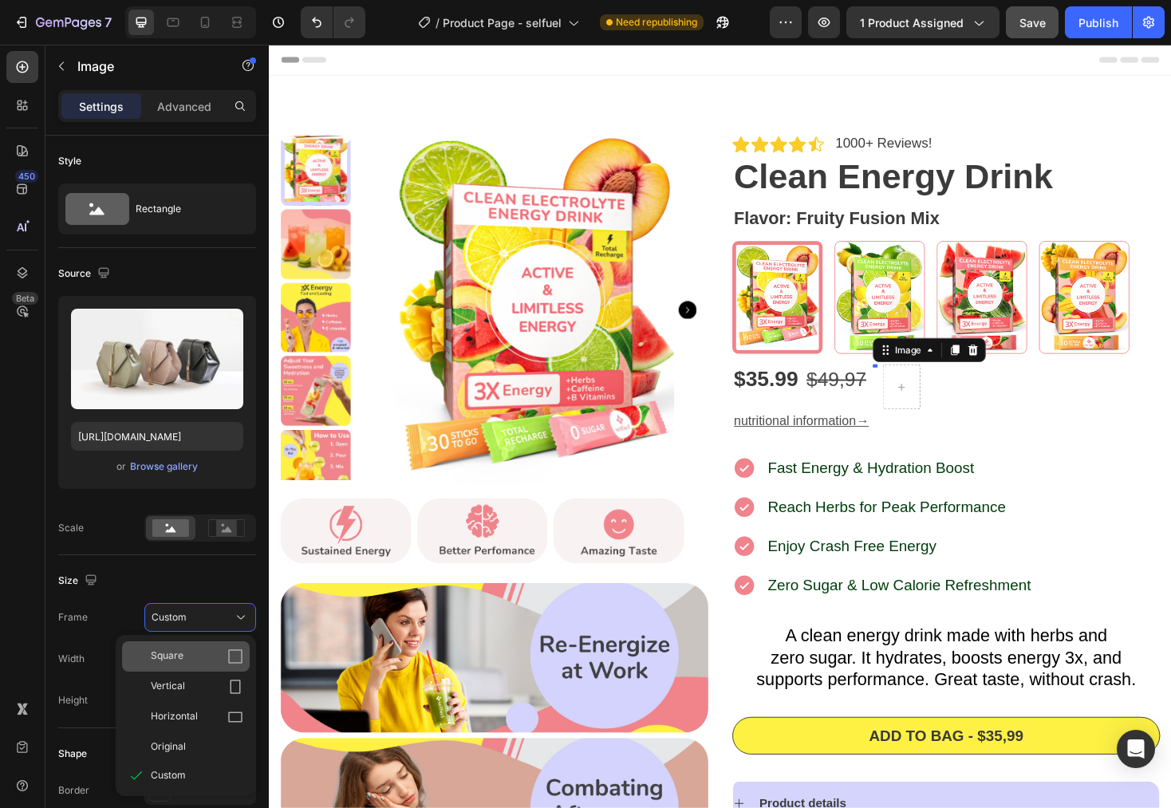
click at [192, 660] on div "Square" at bounding box center [197, 657] width 93 height 16
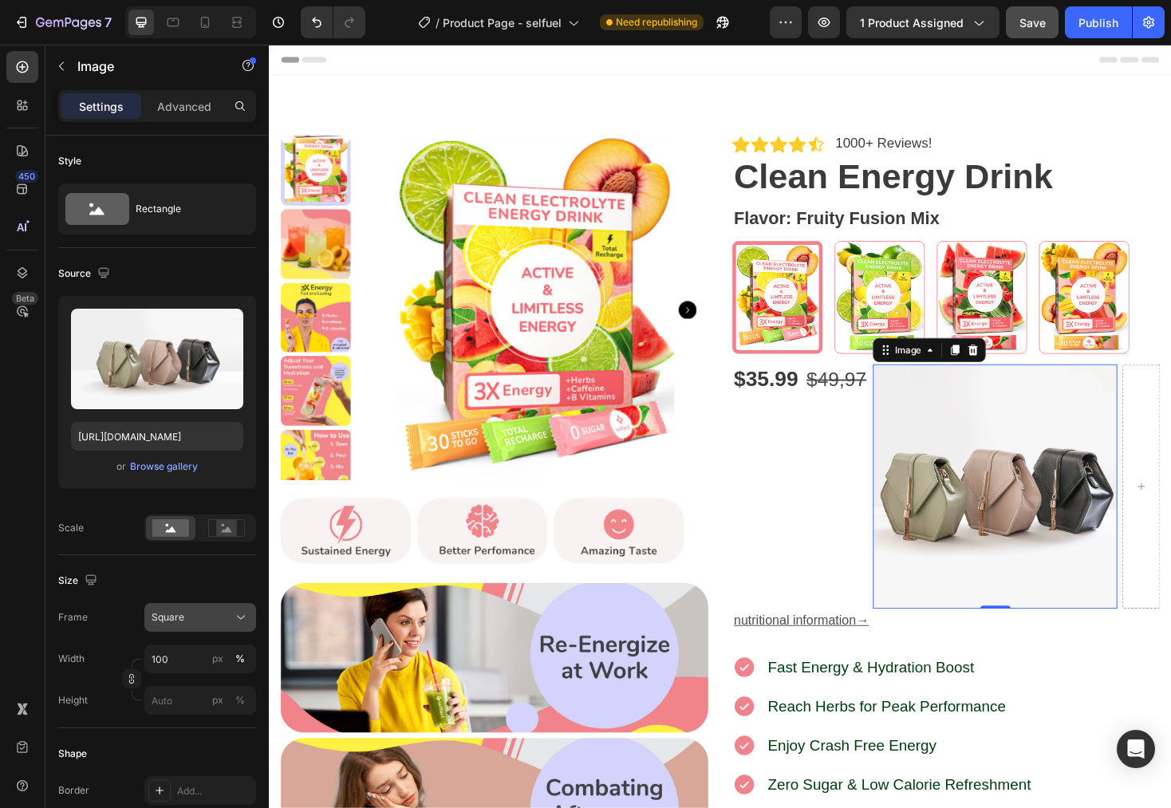
click at [236, 612] on icon at bounding box center [241, 618] width 16 height 16
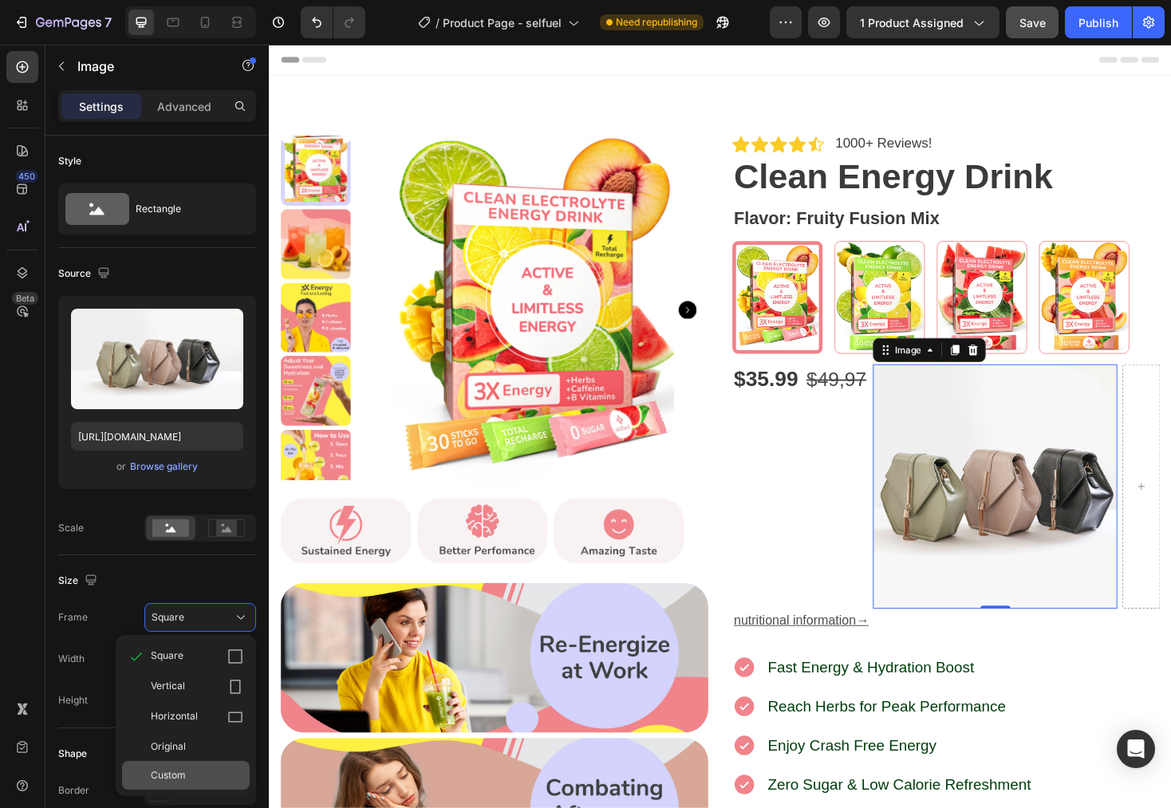
click at [180, 779] on span "Custom" at bounding box center [168, 775] width 35 height 14
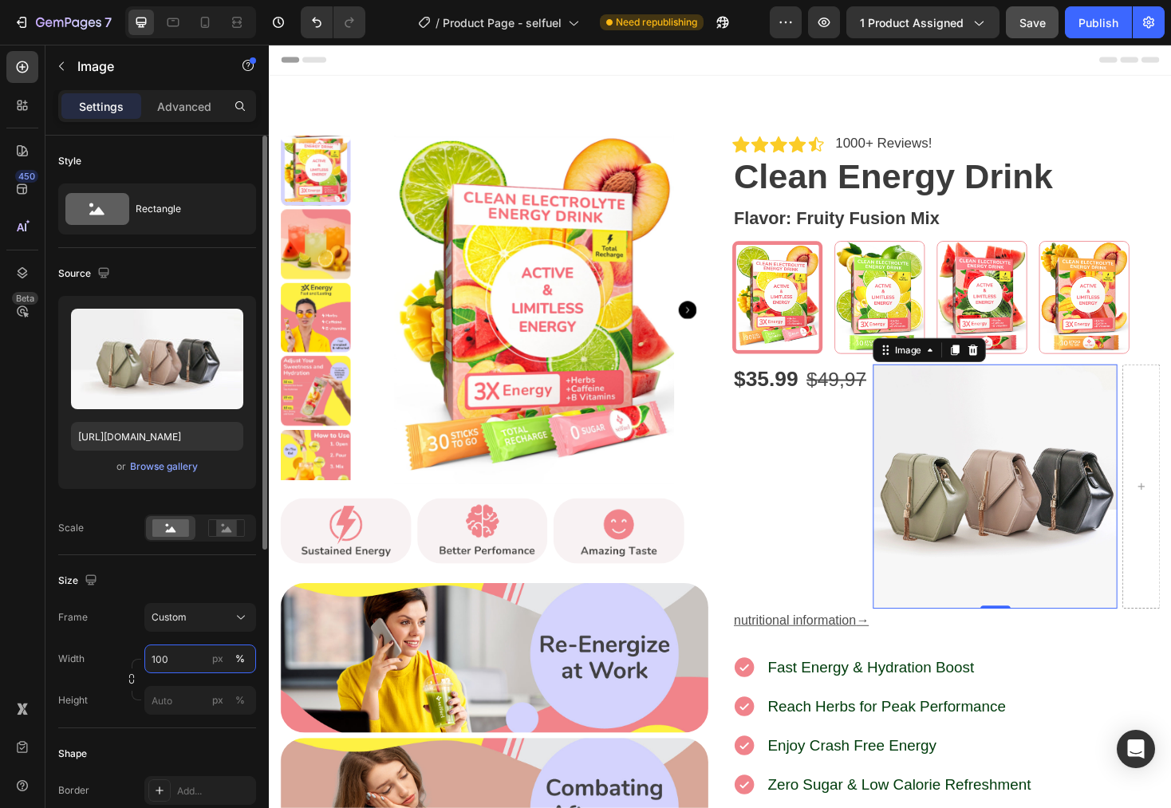
click at [187, 661] on input "100" at bounding box center [200, 659] width 112 height 29
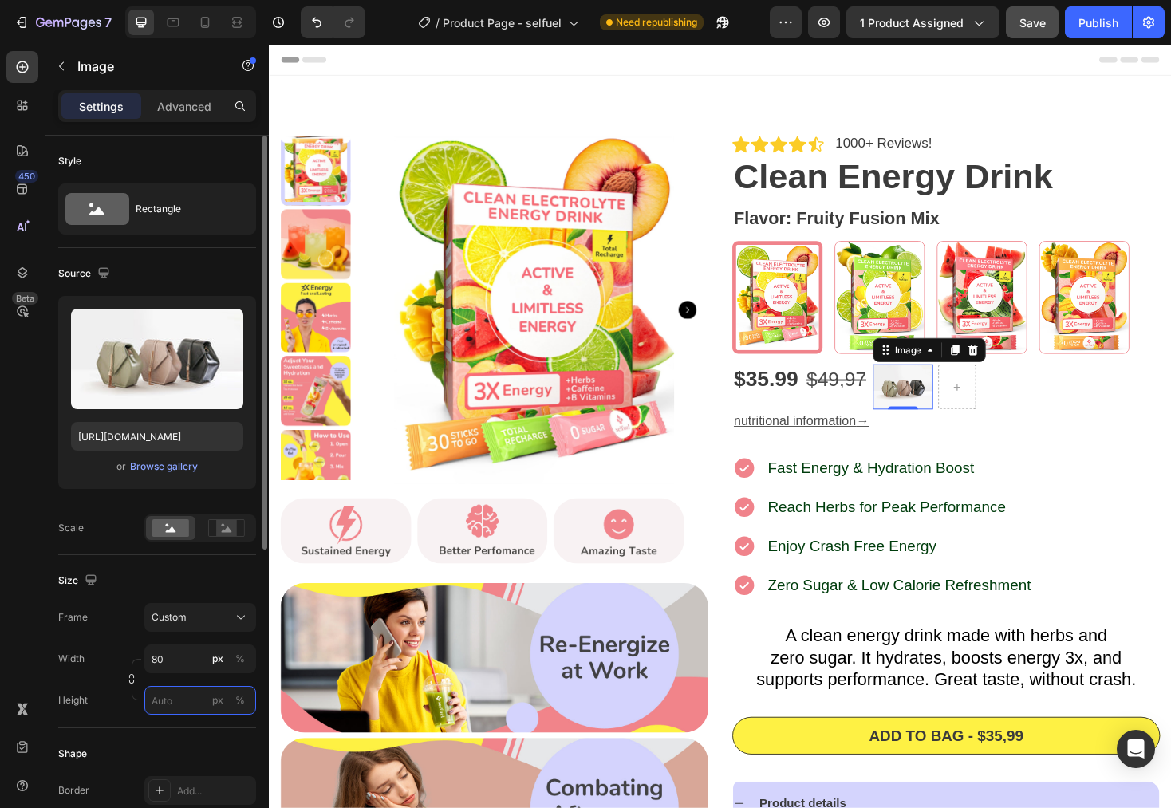
click at [182, 701] on input "px %" at bounding box center [200, 700] width 112 height 29
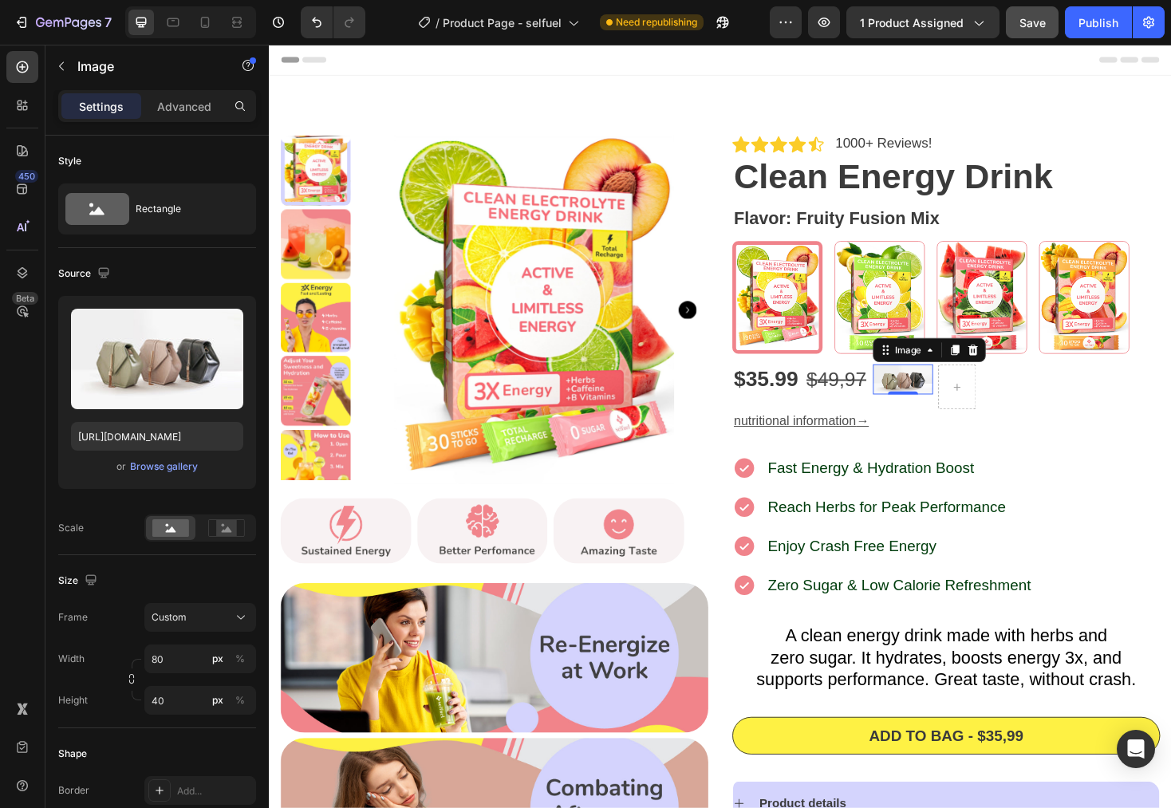
click at [1171, 470] on div "Icon Icon Icon Icon Icon Icon List 1000+ Reviews! Text Block Row Clean Energy D…" at bounding box center [748, 630] width 958 height 1107
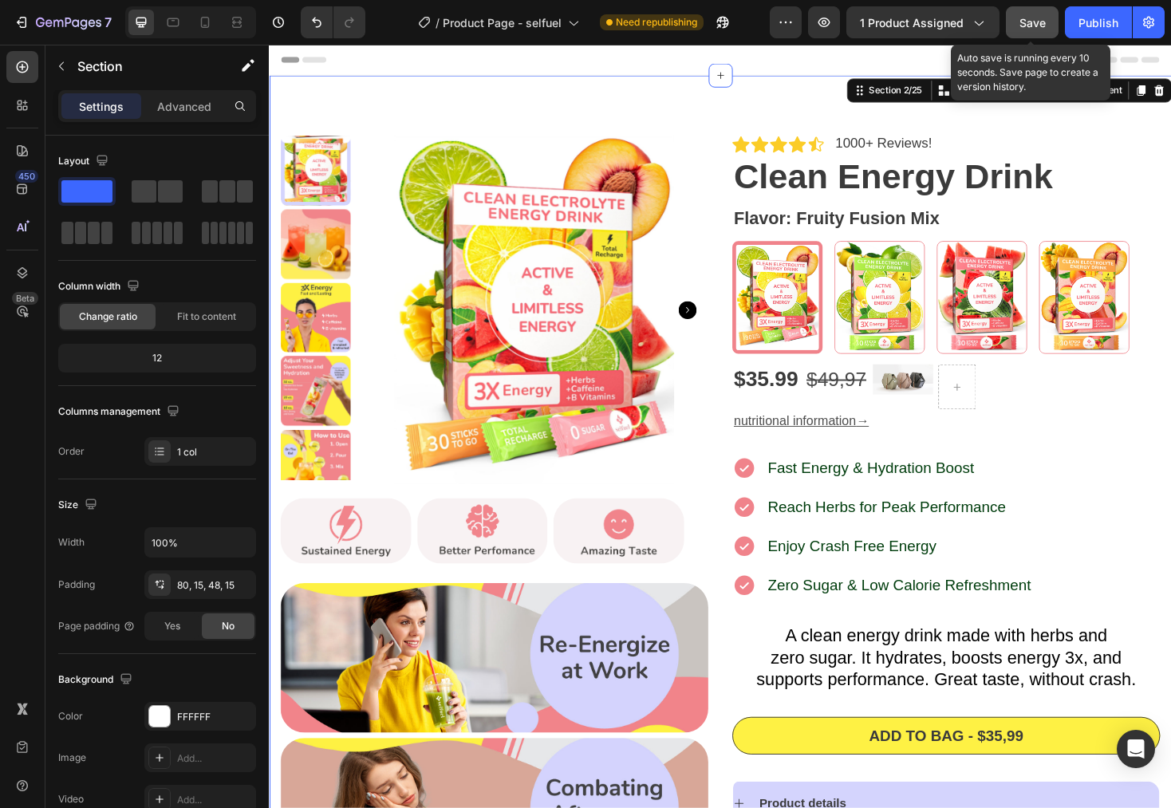
click at [1039, 32] on button "Save" at bounding box center [1032, 22] width 53 height 32
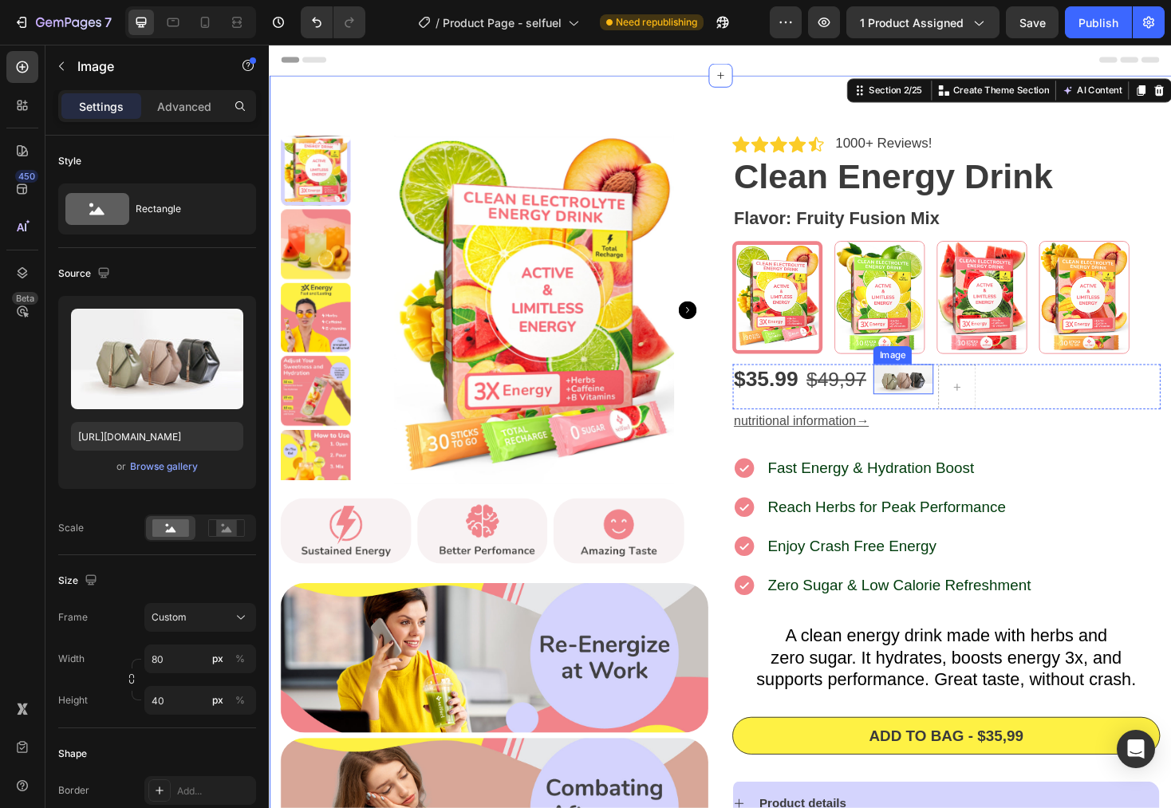
click at [924, 399] on img at bounding box center [942, 400] width 64 height 32
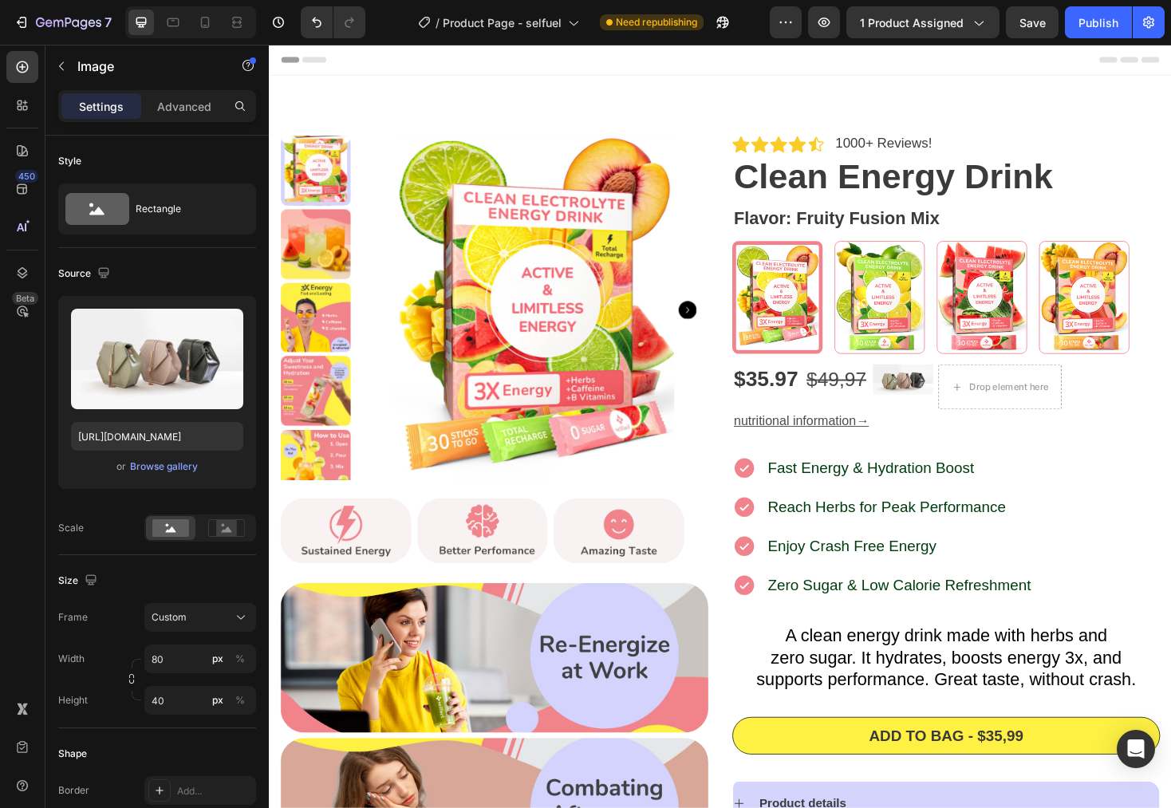
click at [936, 393] on img at bounding box center [942, 400] width 64 height 32
click at [932, 404] on img at bounding box center [942, 400] width 64 height 32
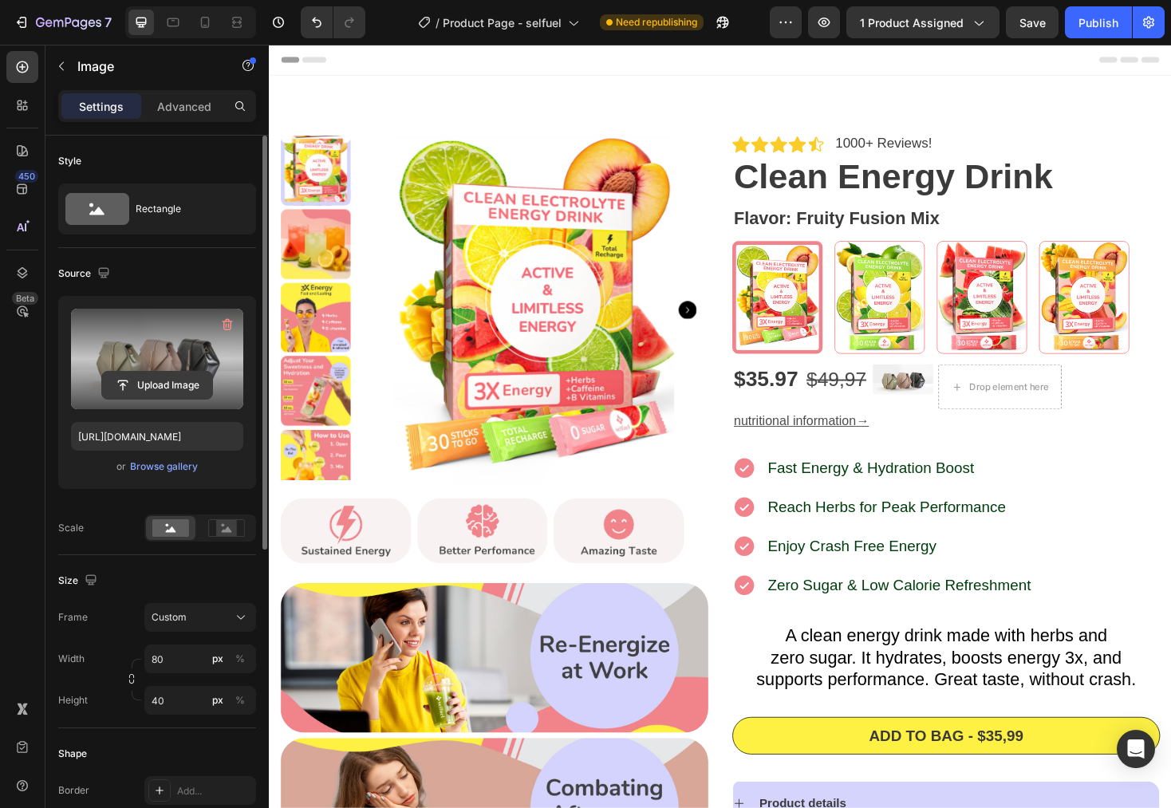
click at [164, 380] on input "file" at bounding box center [157, 385] width 110 height 27
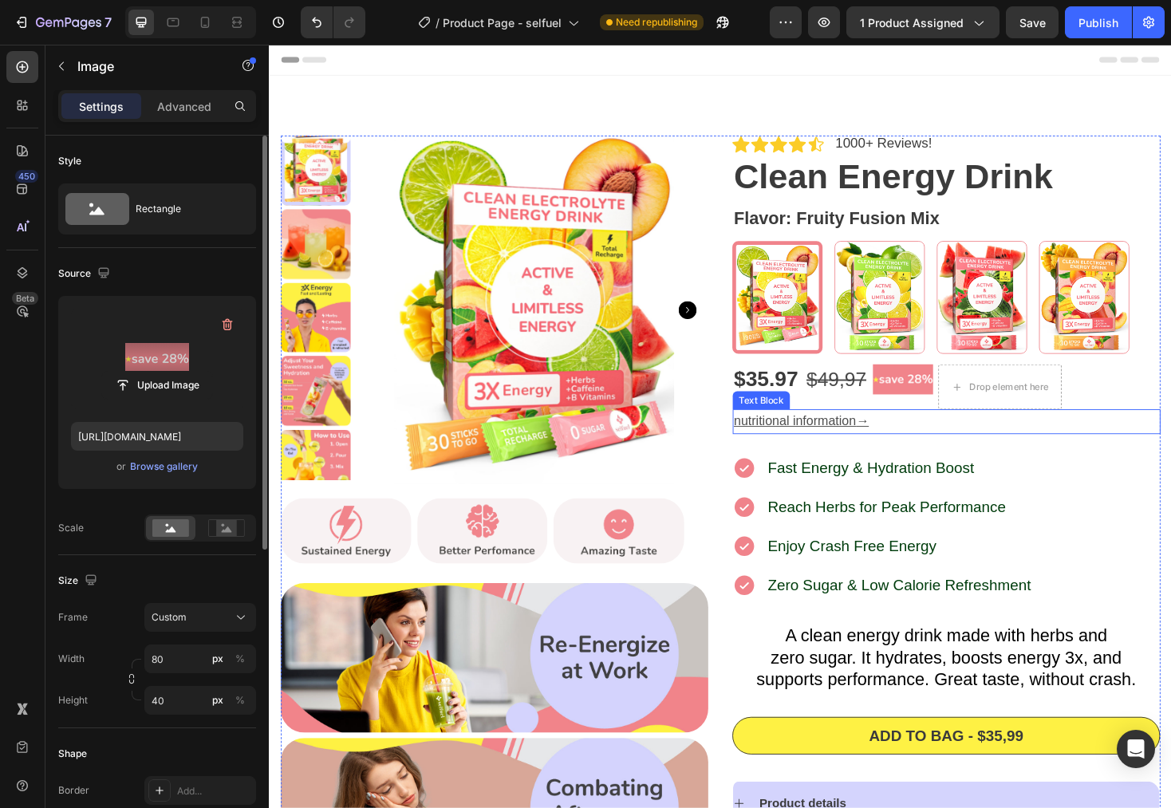
click at [1104, 453] on p "nutritional information →" at bounding box center [987, 444] width 451 height 23
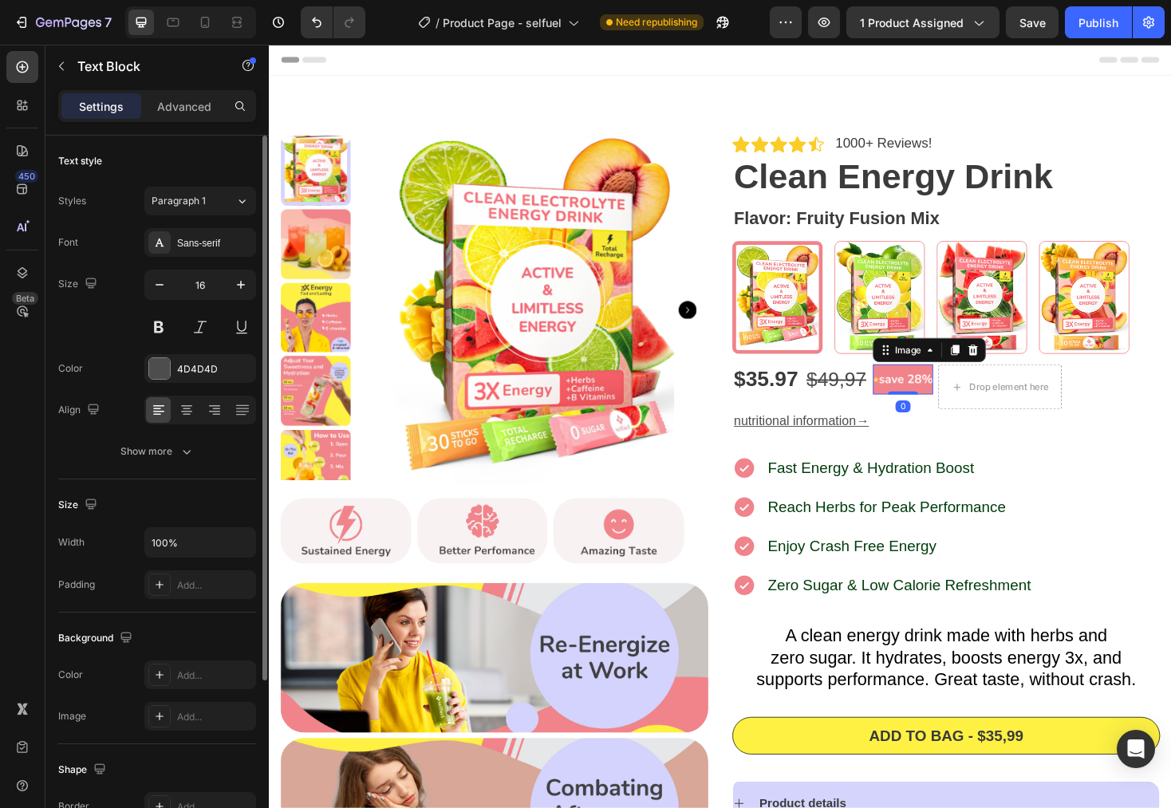
click at [918, 394] on img at bounding box center [942, 400] width 64 height 32
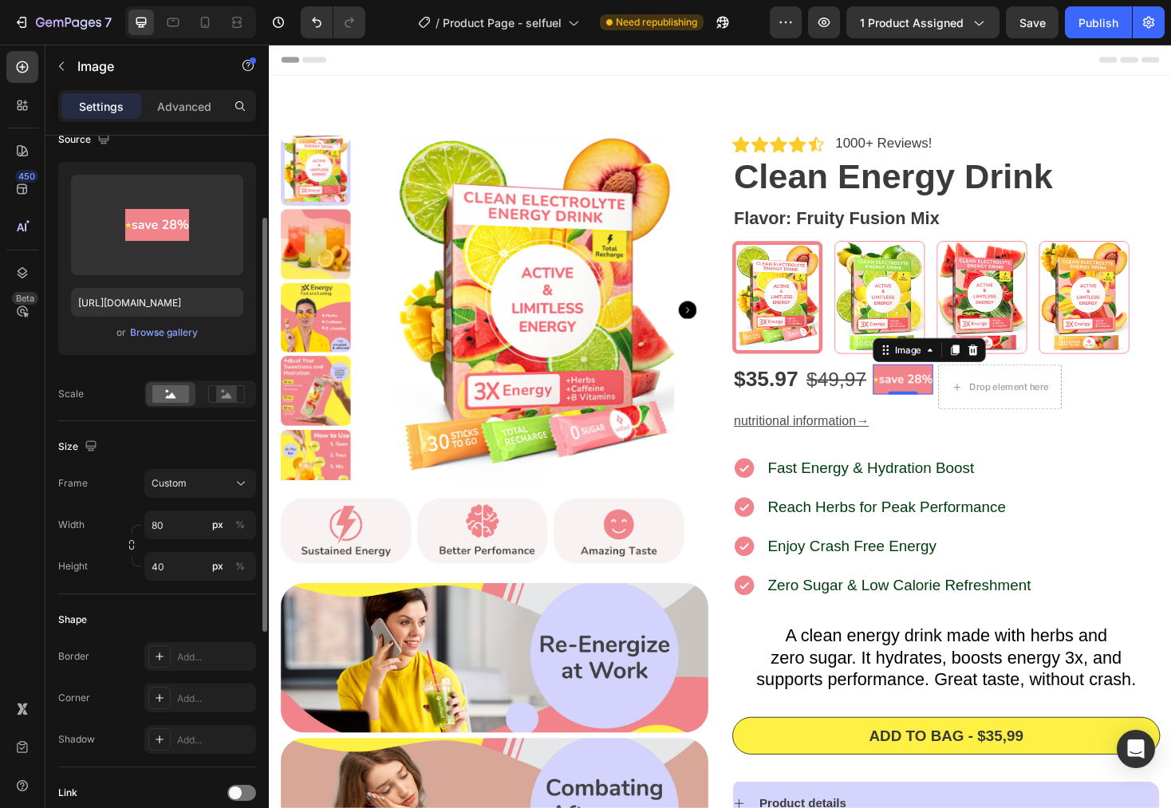
scroll to position [164, 0]
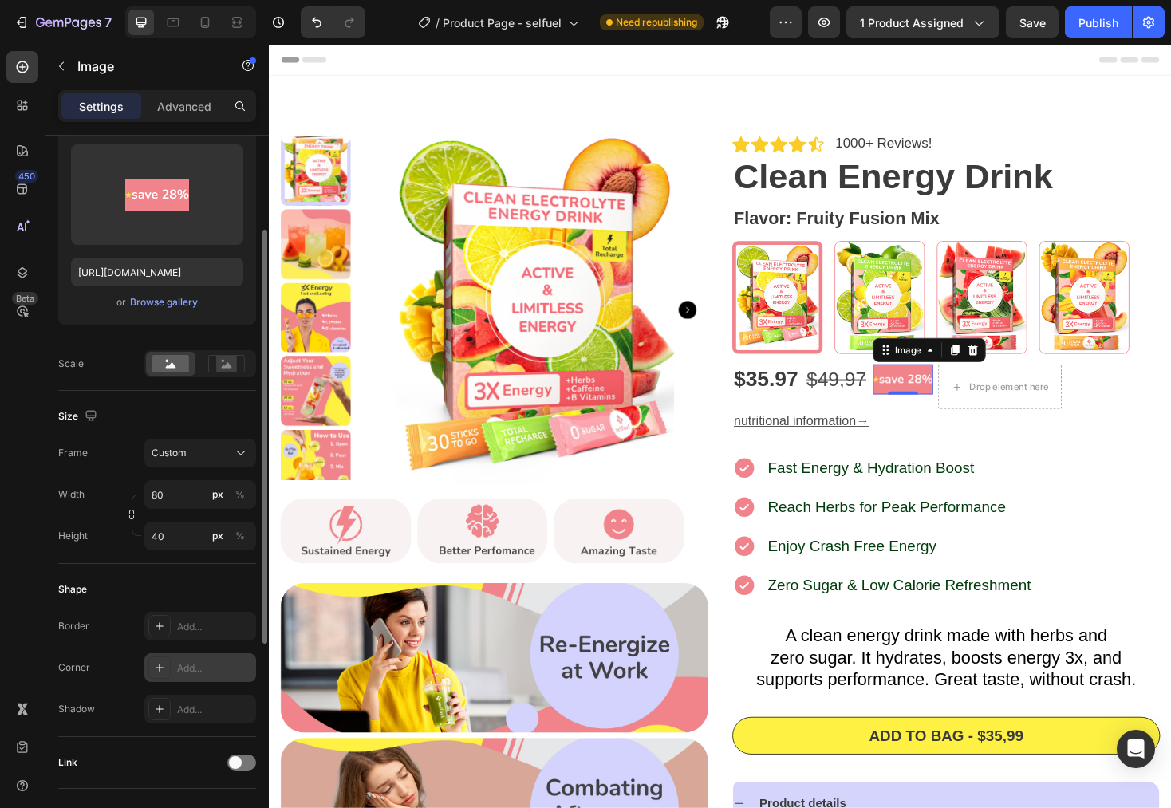
click at [205, 669] on div "Add..." at bounding box center [214, 668] width 75 height 14
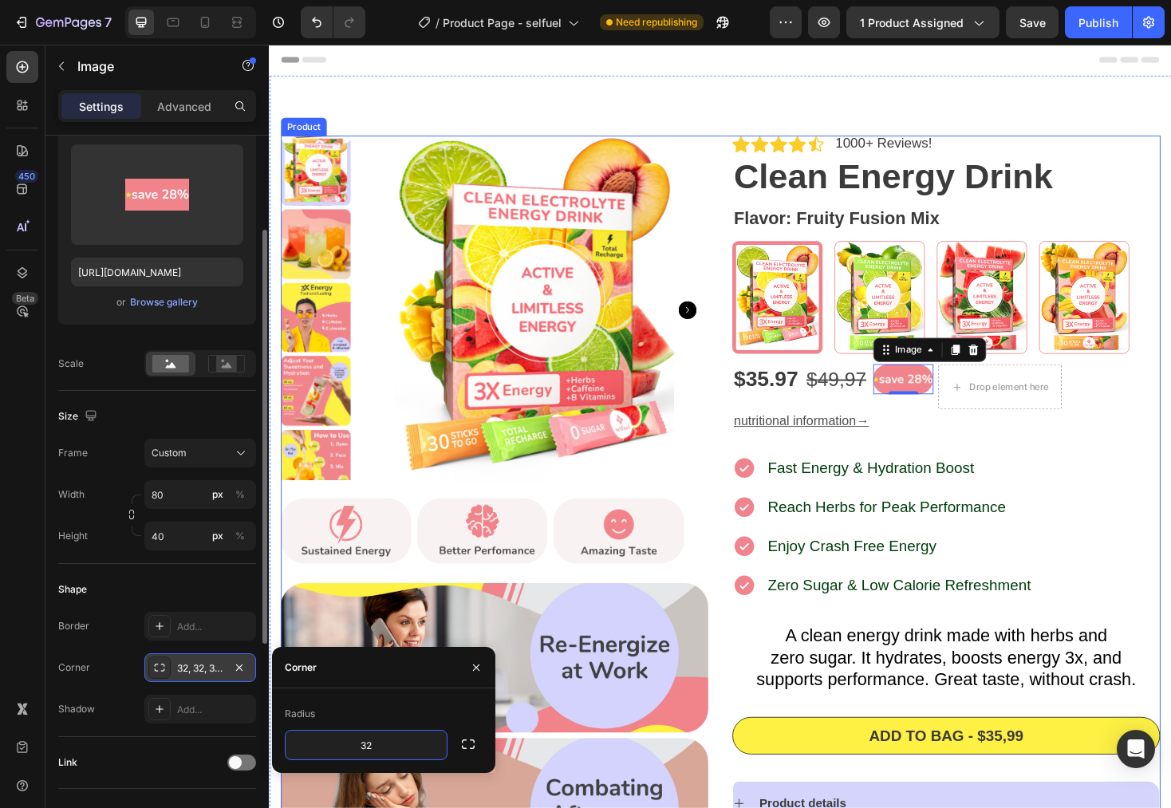
click at [1144, 456] on p "nutritional information →" at bounding box center [987, 444] width 451 height 23
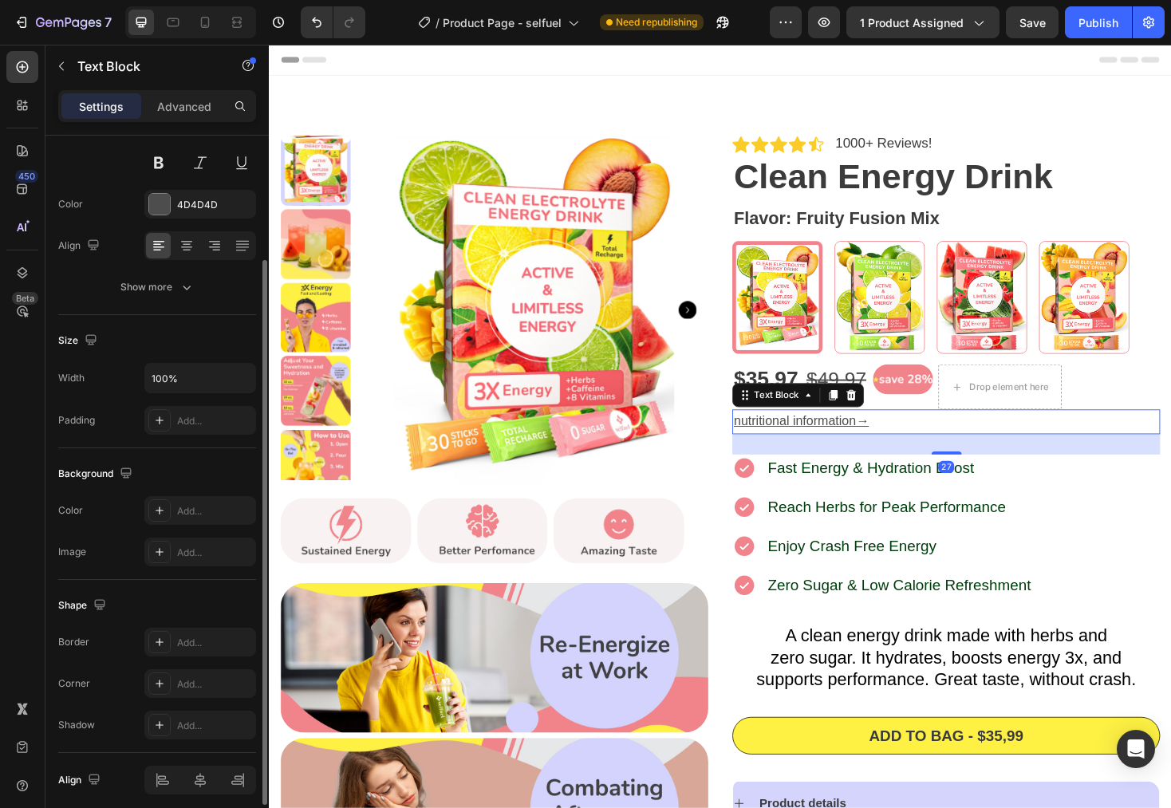
scroll to position [0, 0]
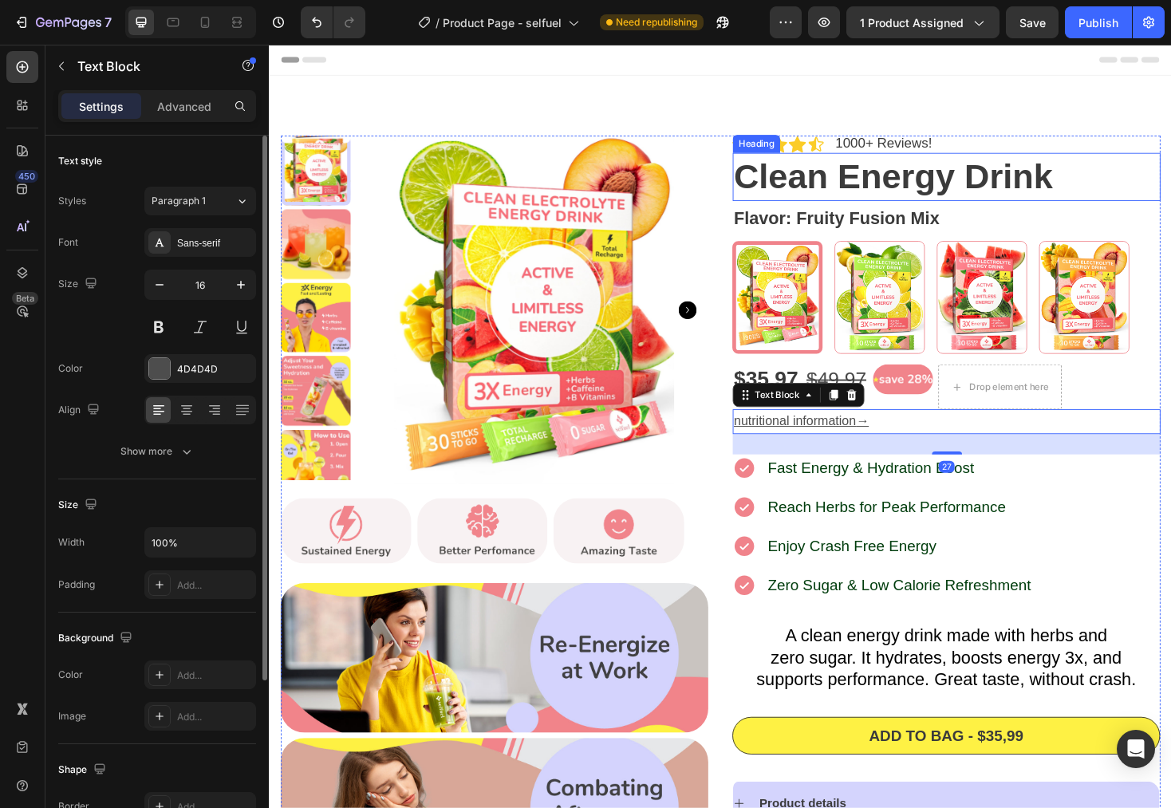
click at [1171, 152] on div "Icon Icon Icon Icon Icon Icon List 1000+ Reviews! Text Block Row" at bounding box center [987, 150] width 454 height 18
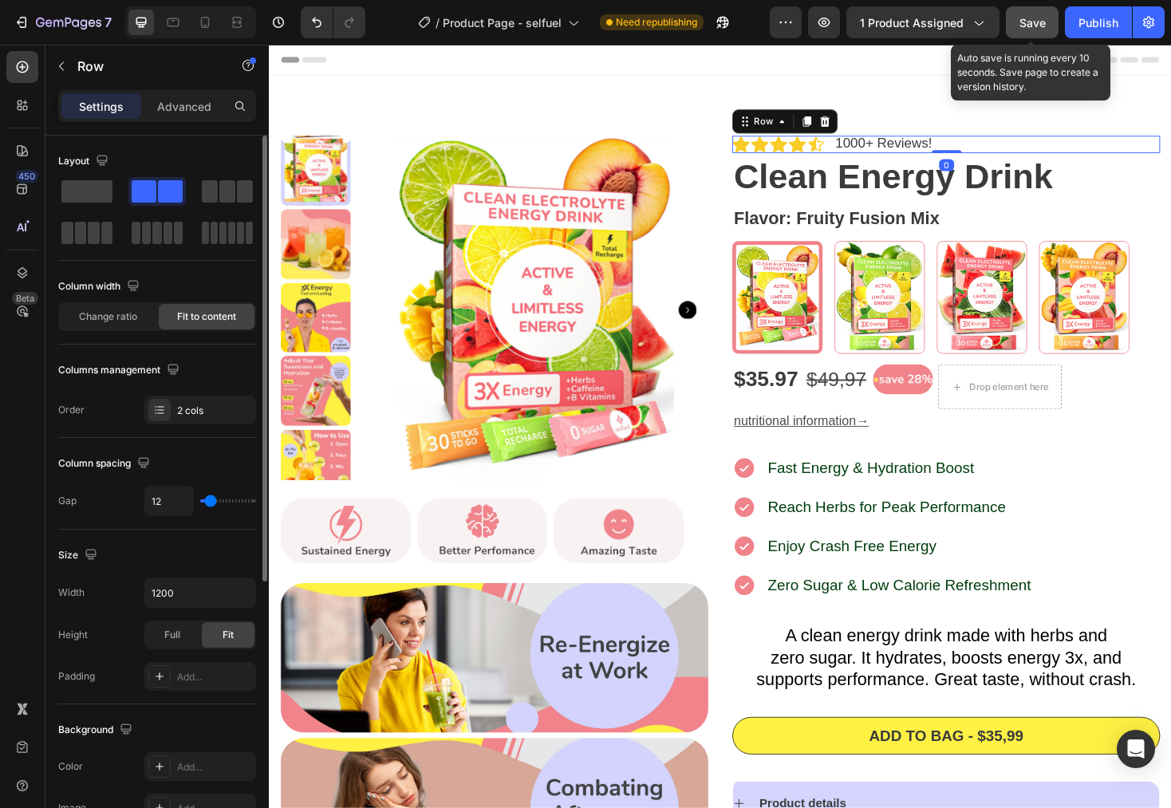
click at [1028, 30] on button "Save" at bounding box center [1032, 22] width 53 height 32
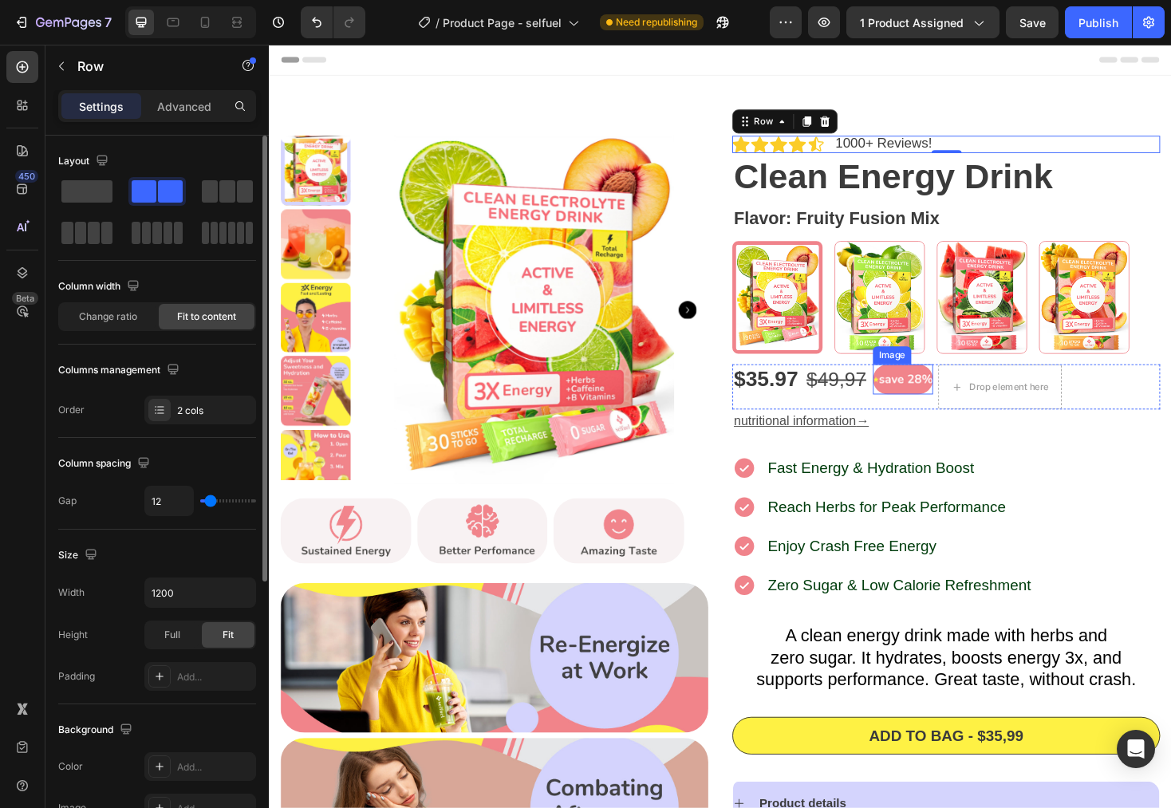
click at [937, 397] on img at bounding box center [942, 400] width 64 height 32
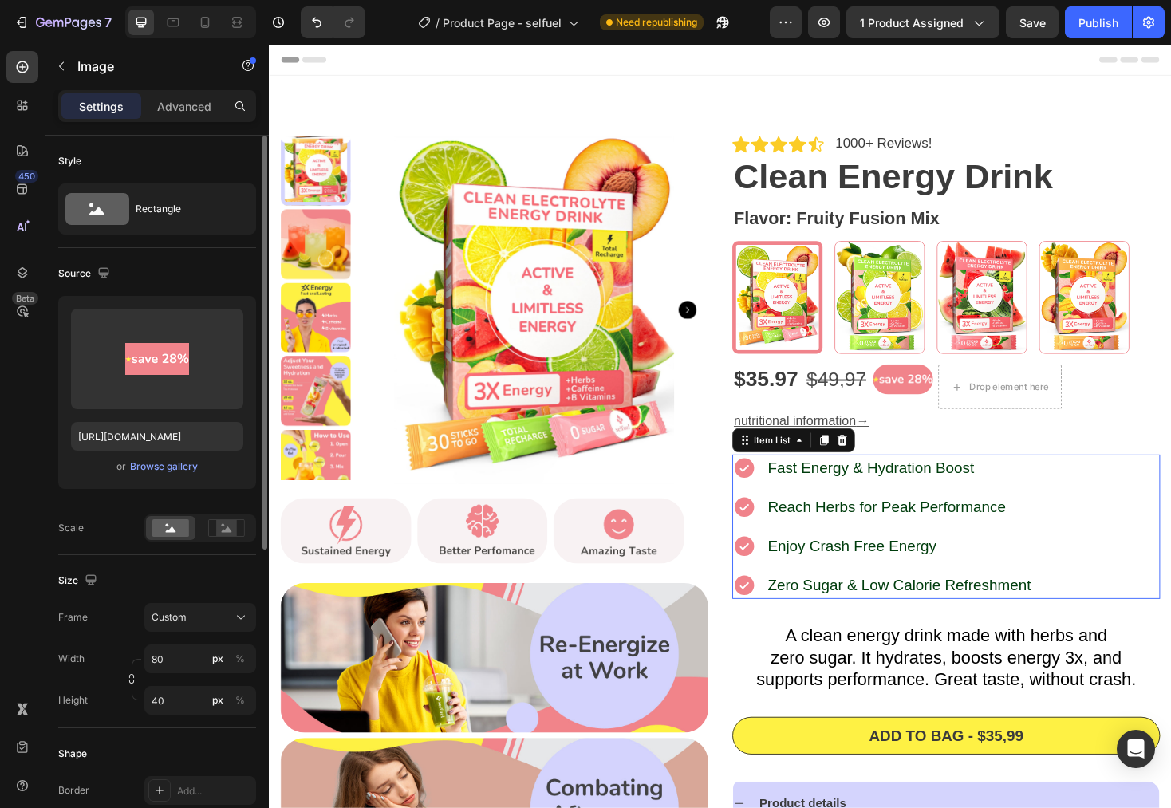
click at [1171, 515] on div "Fast Energy & Hydration Boost Reach Herbs for Peak Performance Enjoy Crash Free…" at bounding box center [987, 556] width 454 height 153
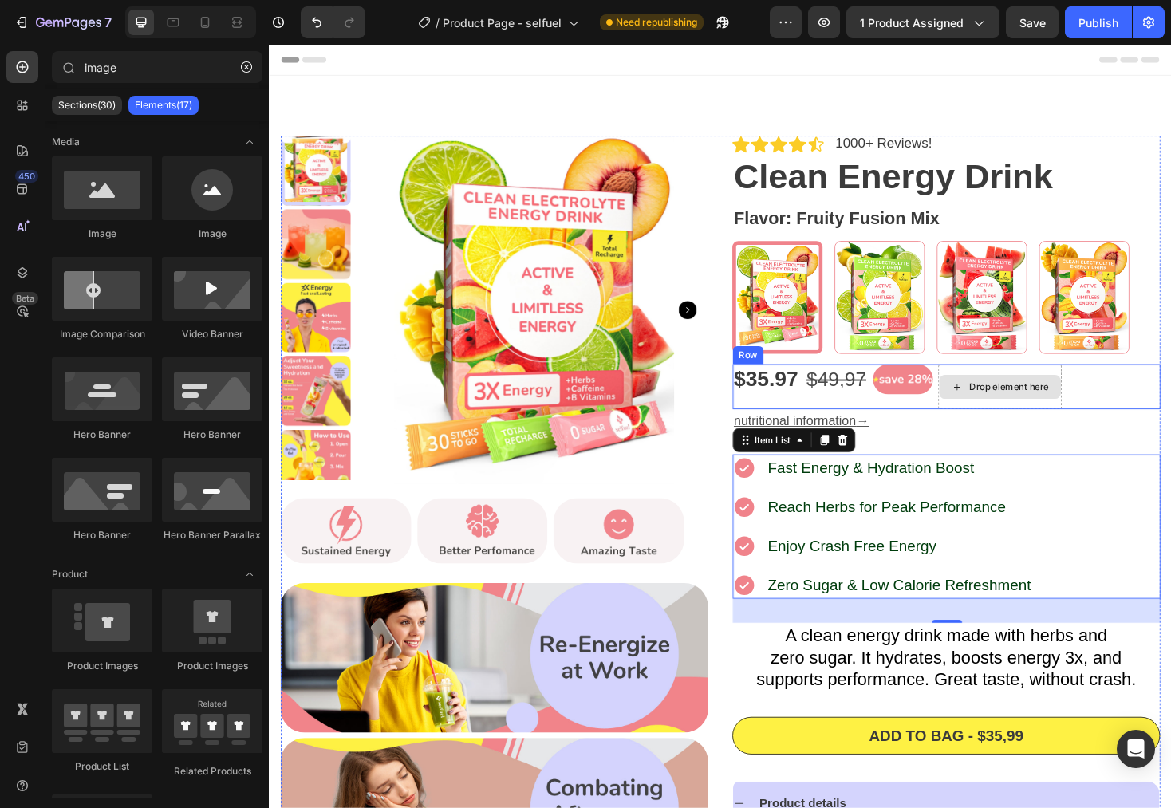
click at [1079, 410] on div "Drop element here" at bounding box center [1054, 407] width 85 height 13
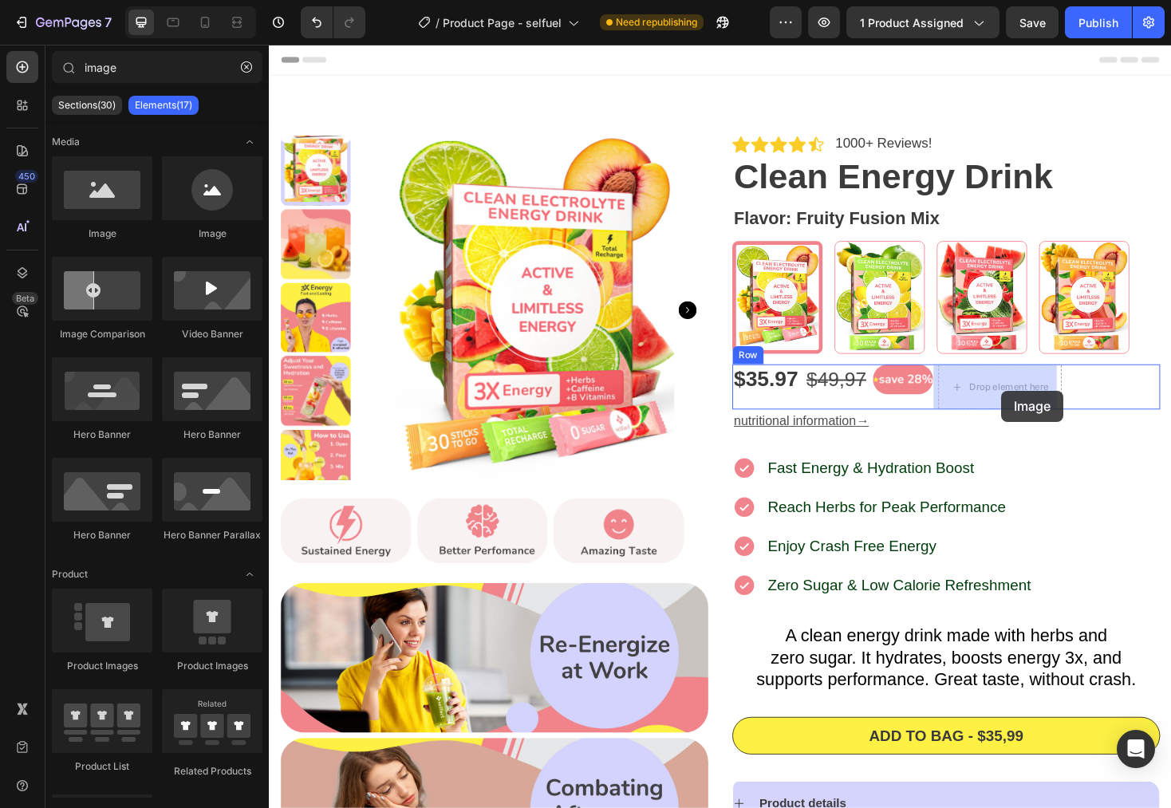
drag, startPoint x: 356, startPoint y: 244, endPoint x: 1046, endPoint y: 412, distance: 710.3
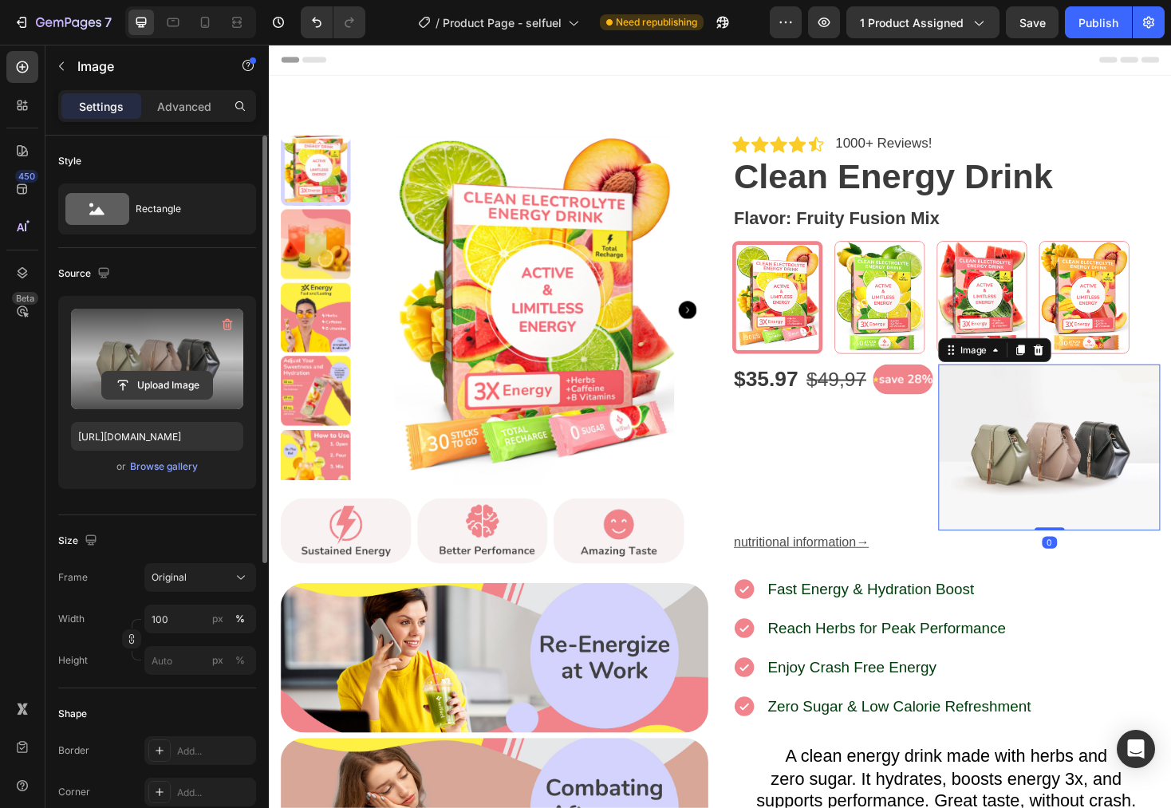
click at [182, 392] on input "file" at bounding box center [157, 385] width 110 height 27
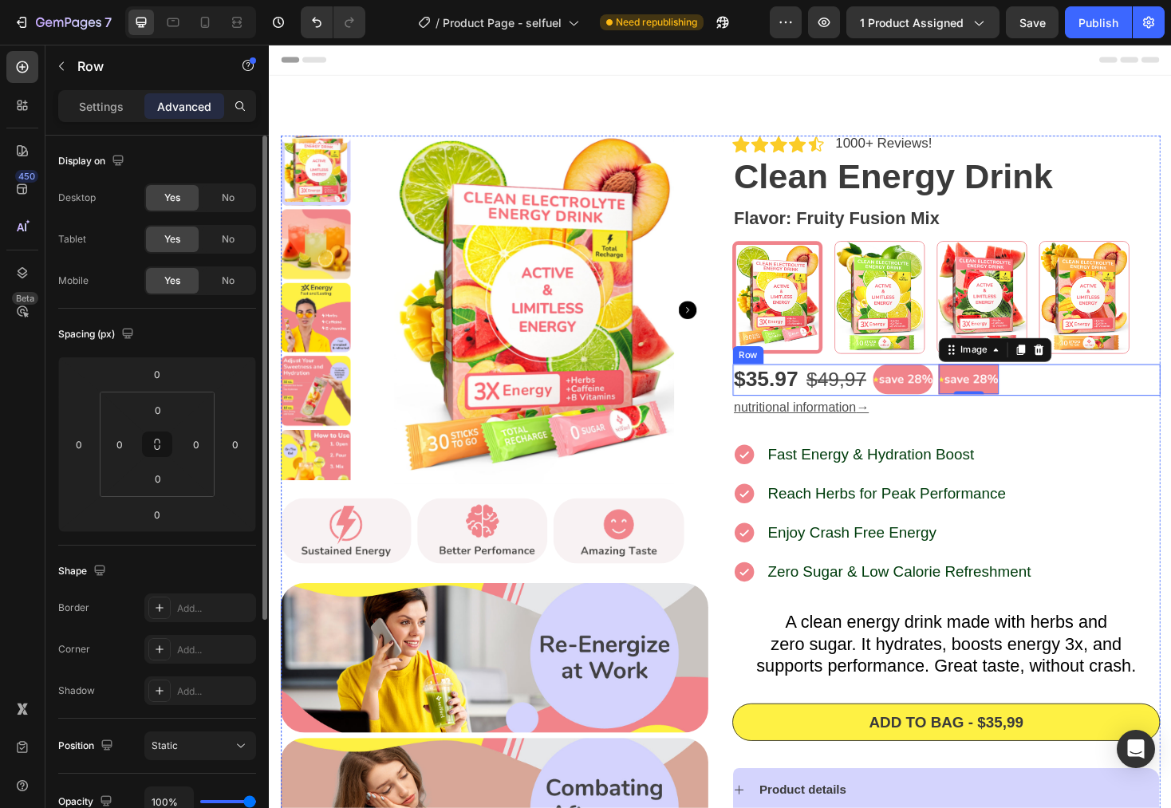
click at [1109, 410] on div "$35.97 Product Price Product Price $ 4 9,97 Text Block Image Image 0 Row" at bounding box center [987, 401] width 454 height 34
click at [992, 409] on img at bounding box center [1011, 400] width 64 height 32
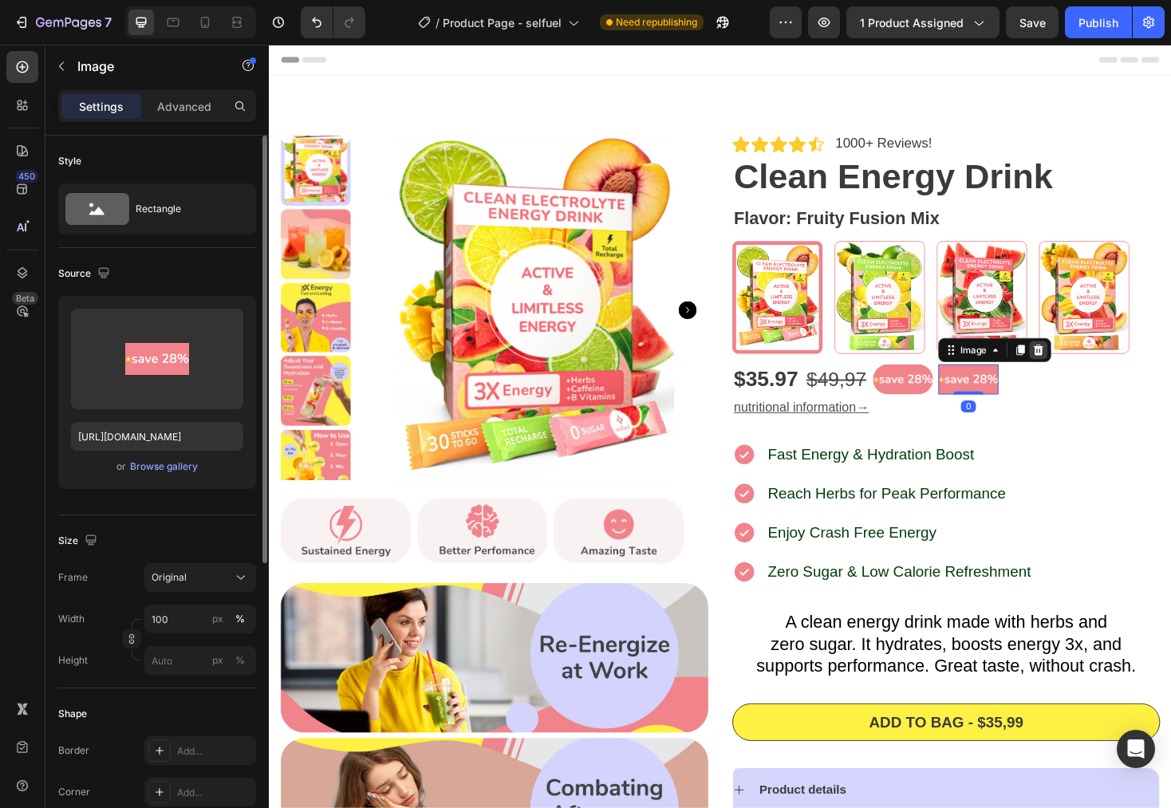
click at [1080, 368] on icon at bounding box center [1085, 368] width 10 height 11
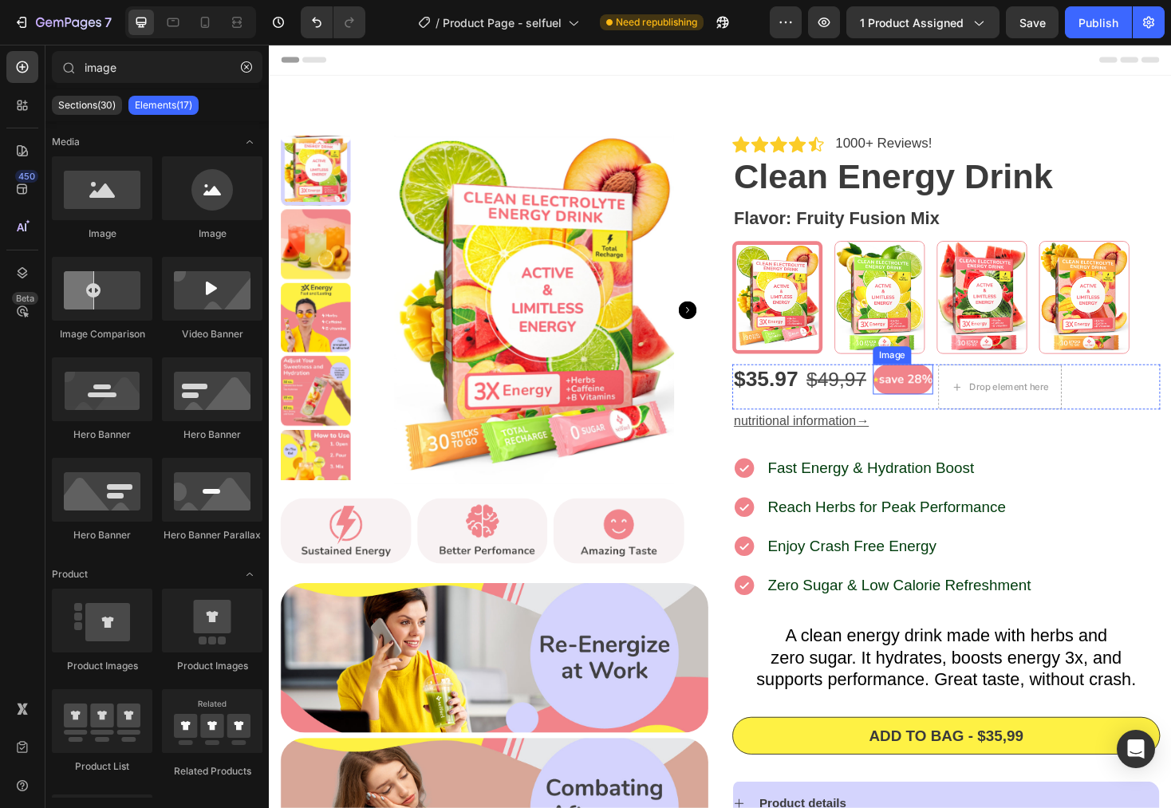
click at [935, 395] on img at bounding box center [942, 400] width 64 height 32
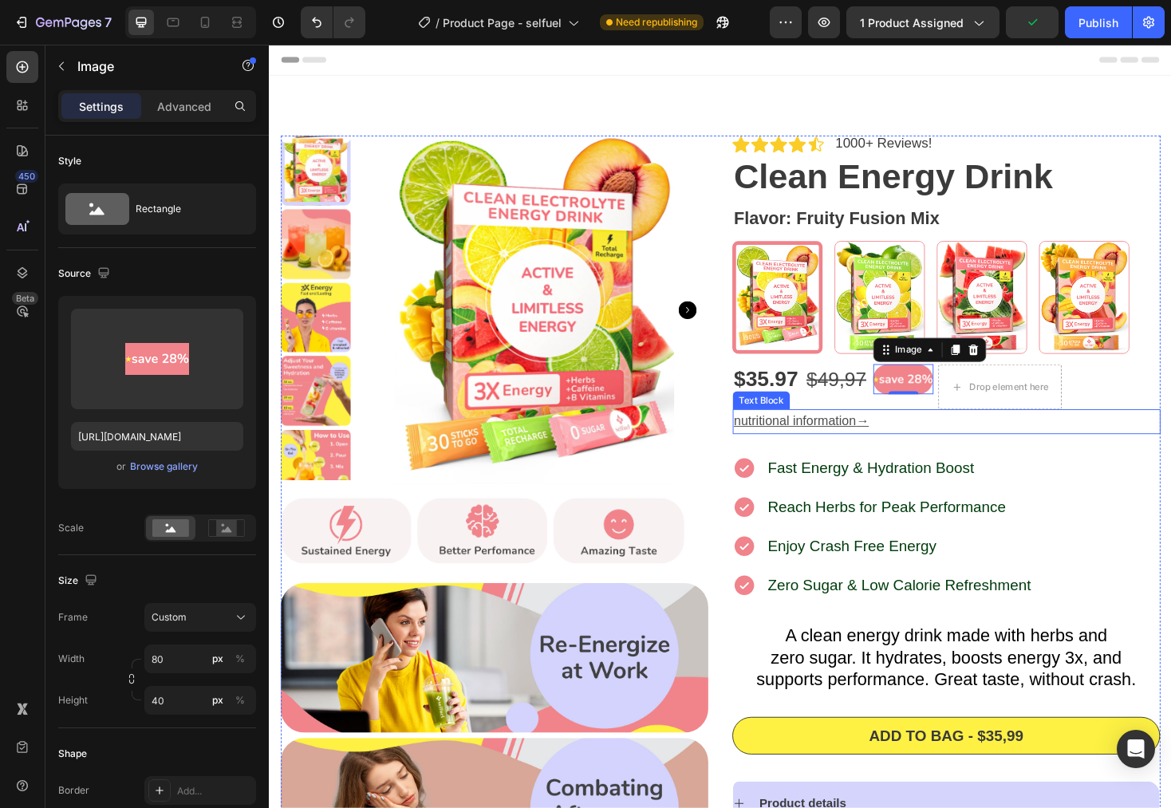
click at [1129, 444] on p "nutritional information →" at bounding box center [987, 444] width 451 height 23
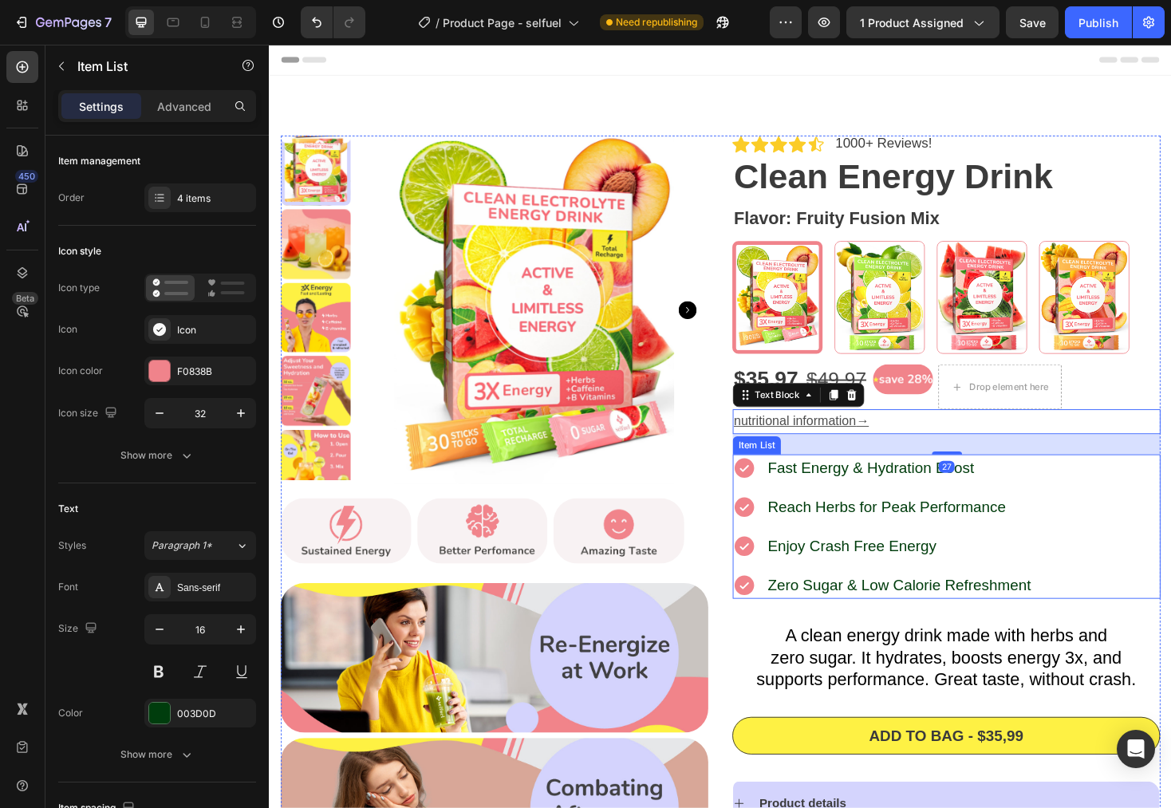
click at [1135, 537] on div "Fast Energy & Hydration Boost Reach Herbs for Peak Performance Enjoy Crash Free…" at bounding box center [987, 556] width 454 height 153
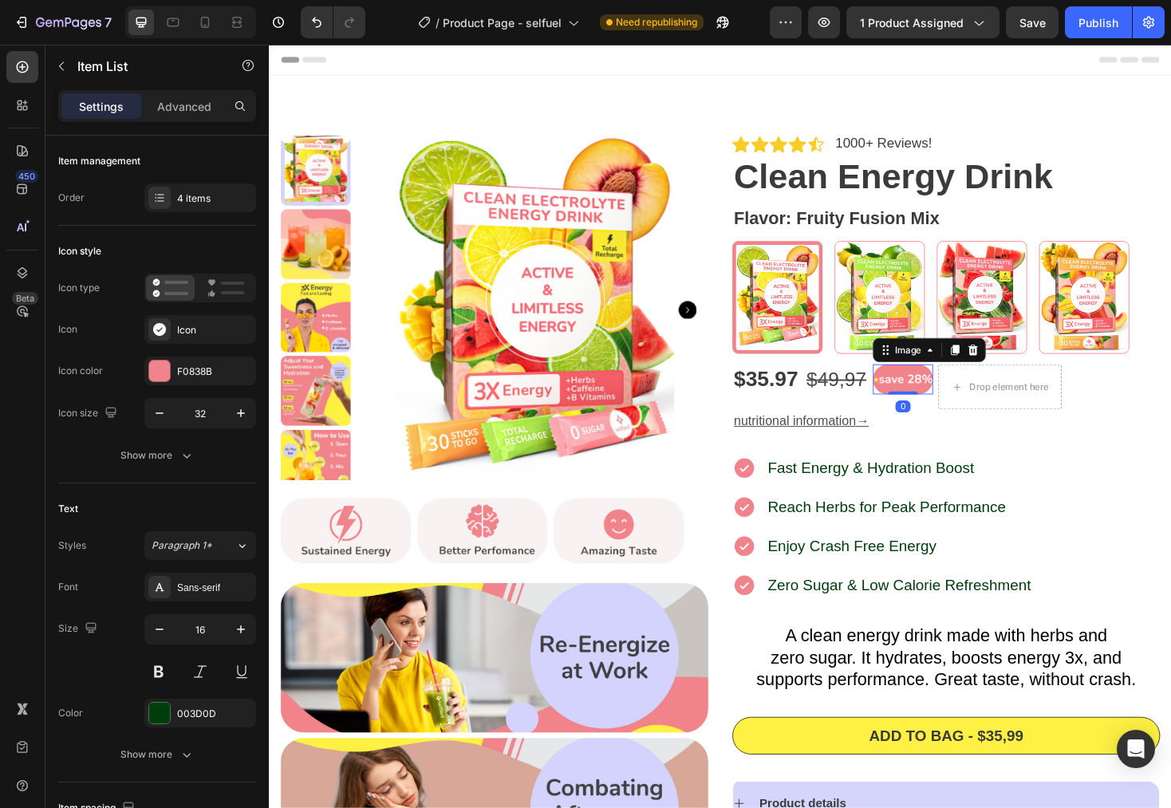
click at [940, 398] on img at bounding box center [942, 400] width 64 height 32
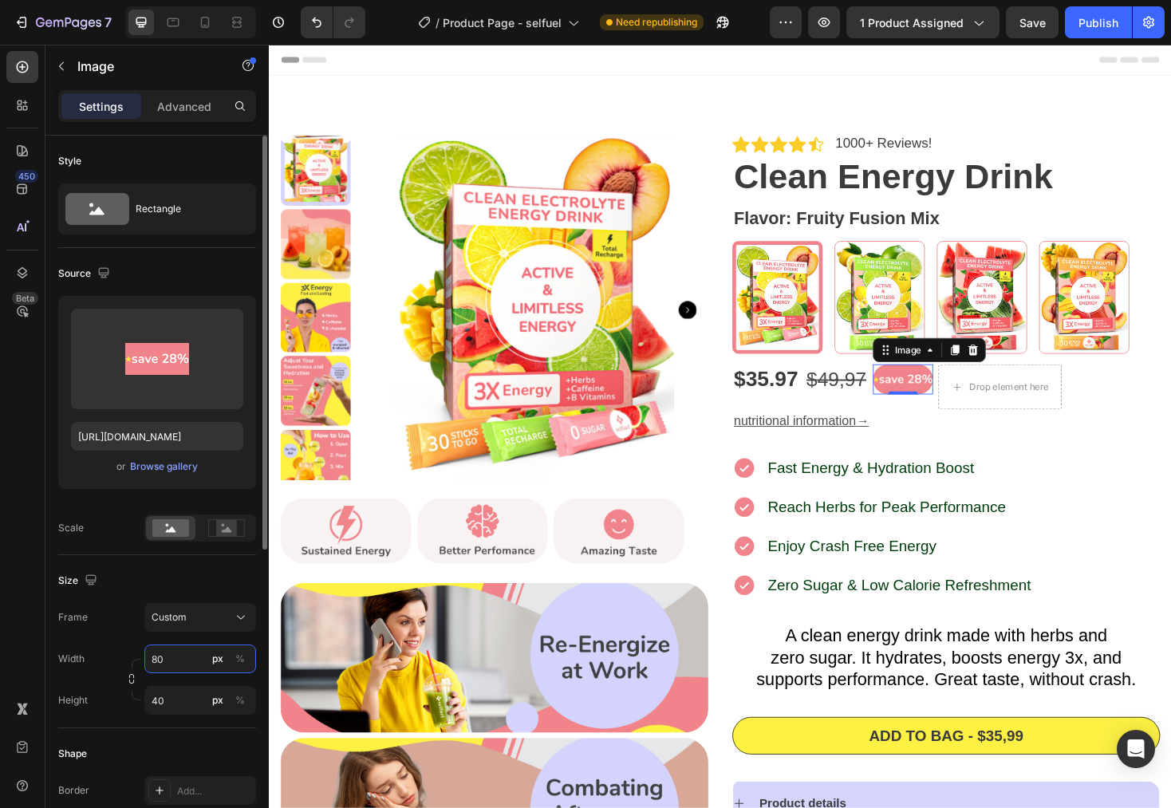
click at [167, 657] on input "80" at bounding box center [200, 659] width 112 height 29
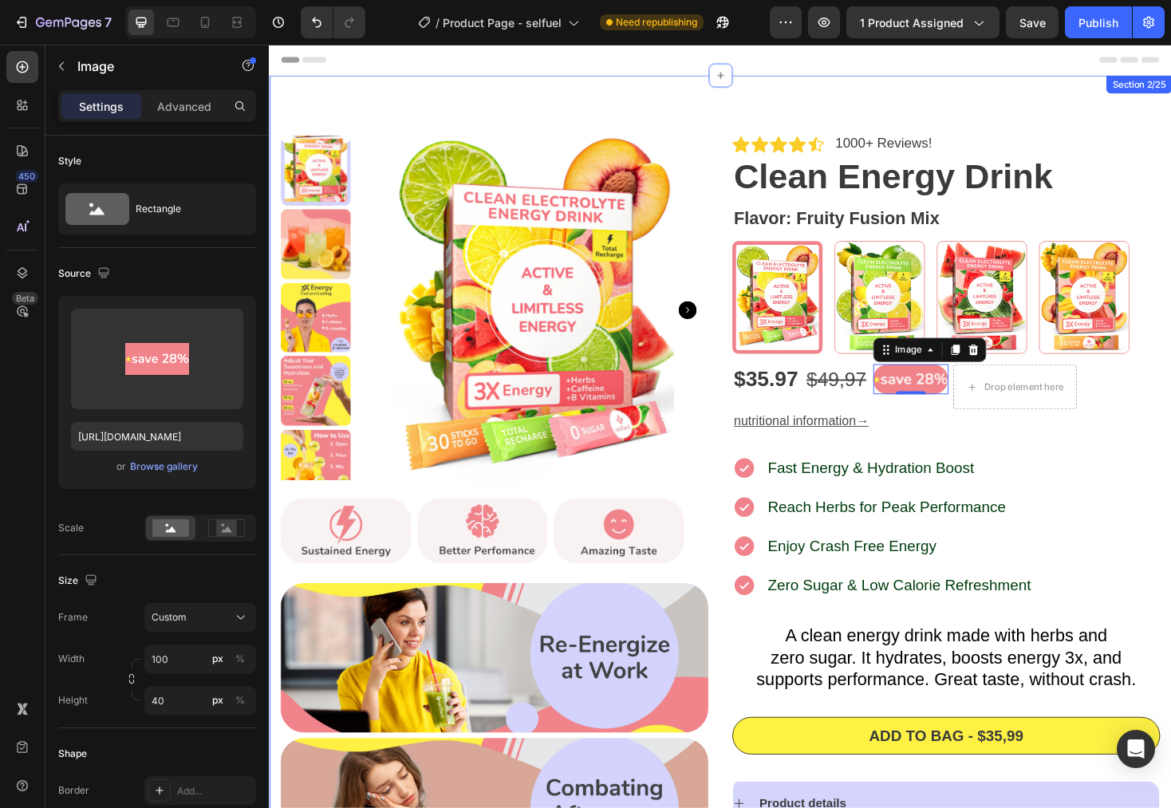
click at [1171, 501] on div "Icon Icon Icon Icon Icon Icon List 1000+ Reviews! Text Block Row Clean Energy D…" at bounding box center [748, 630] width 958 height 1107
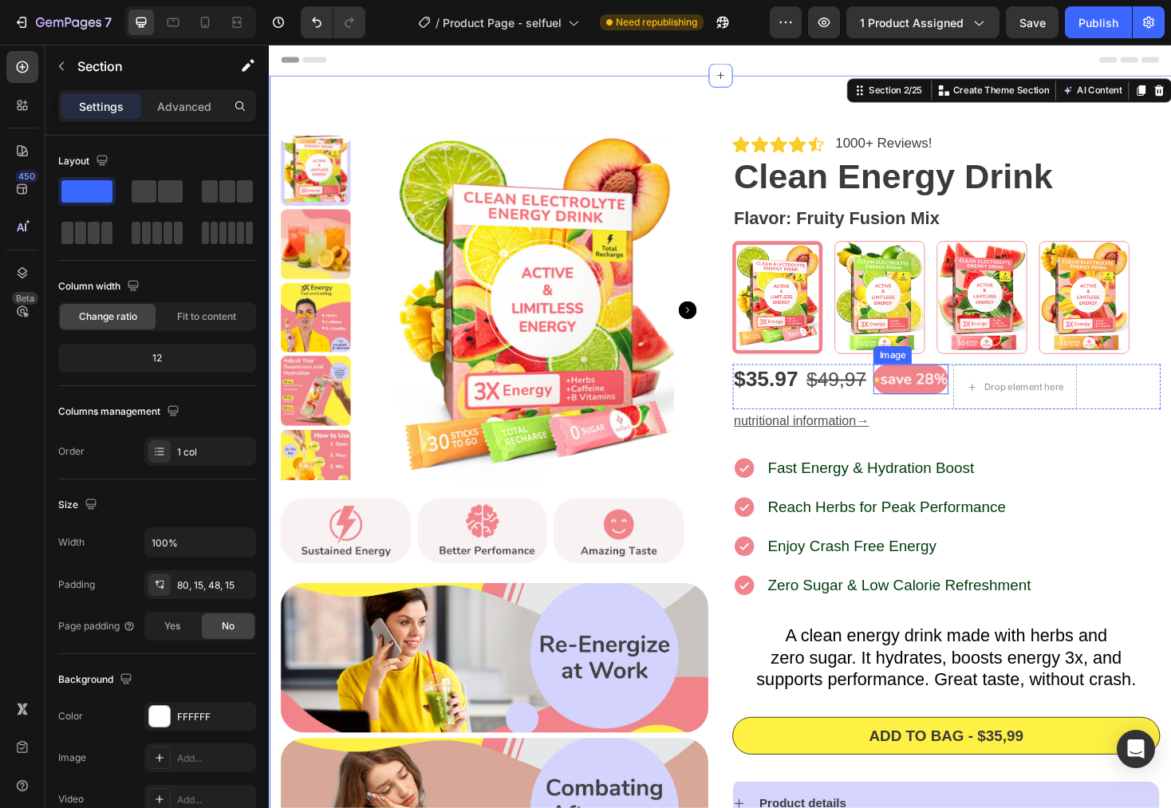
click at [928, 385] on img at bounding box center [950, 400] width 80 height 32
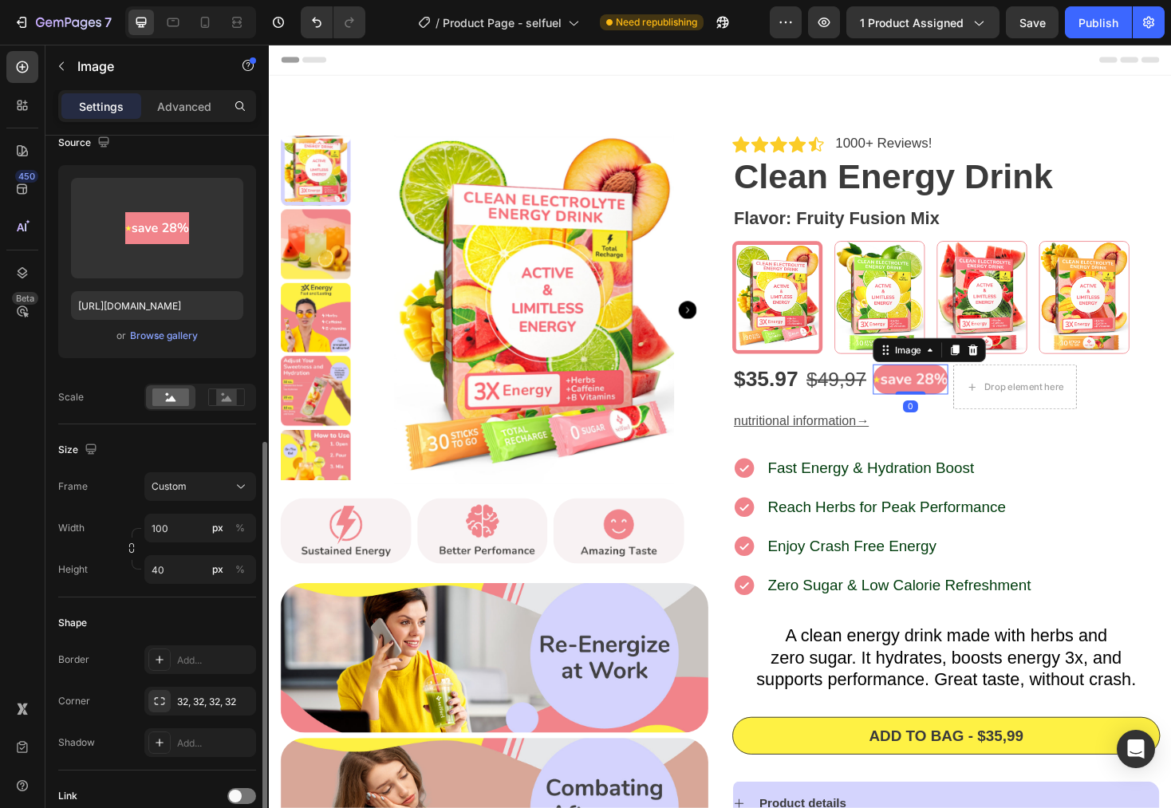
scroll to position [278, 0]
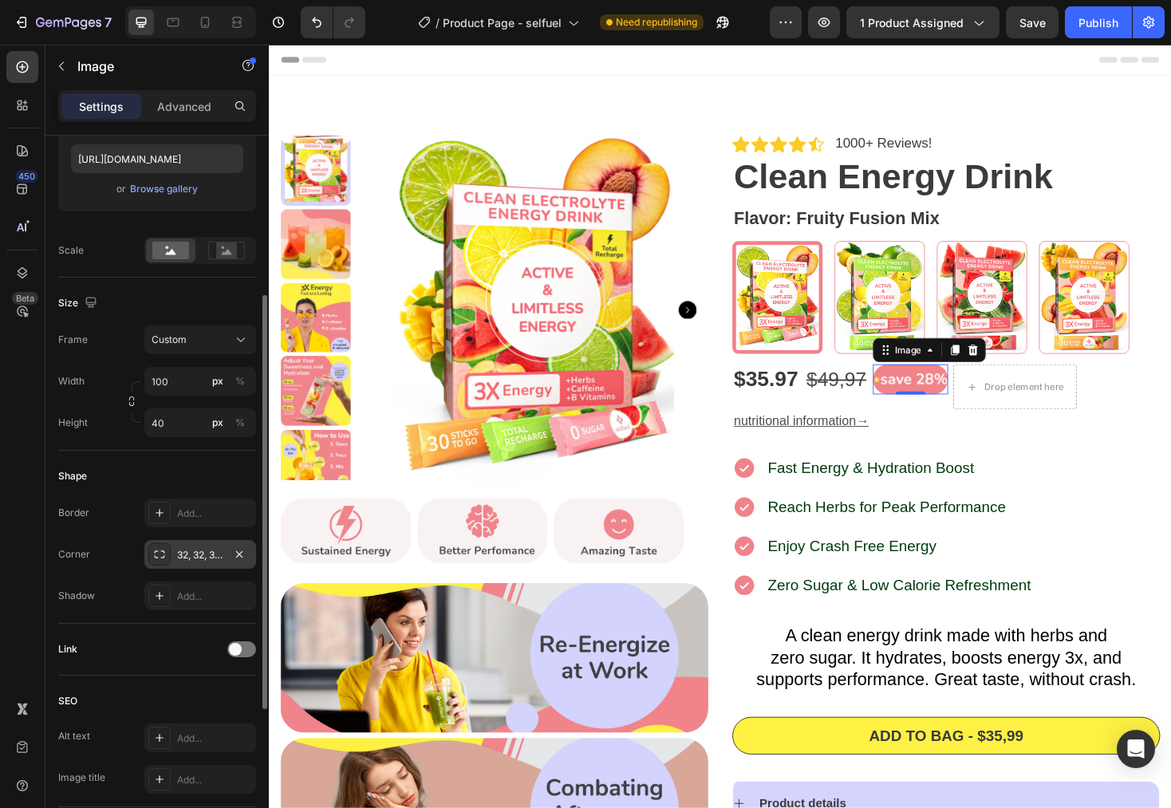
click at [214, 558] on div "32, 32, 32, 32" at bounding box center [200, 555] width 46 height 14
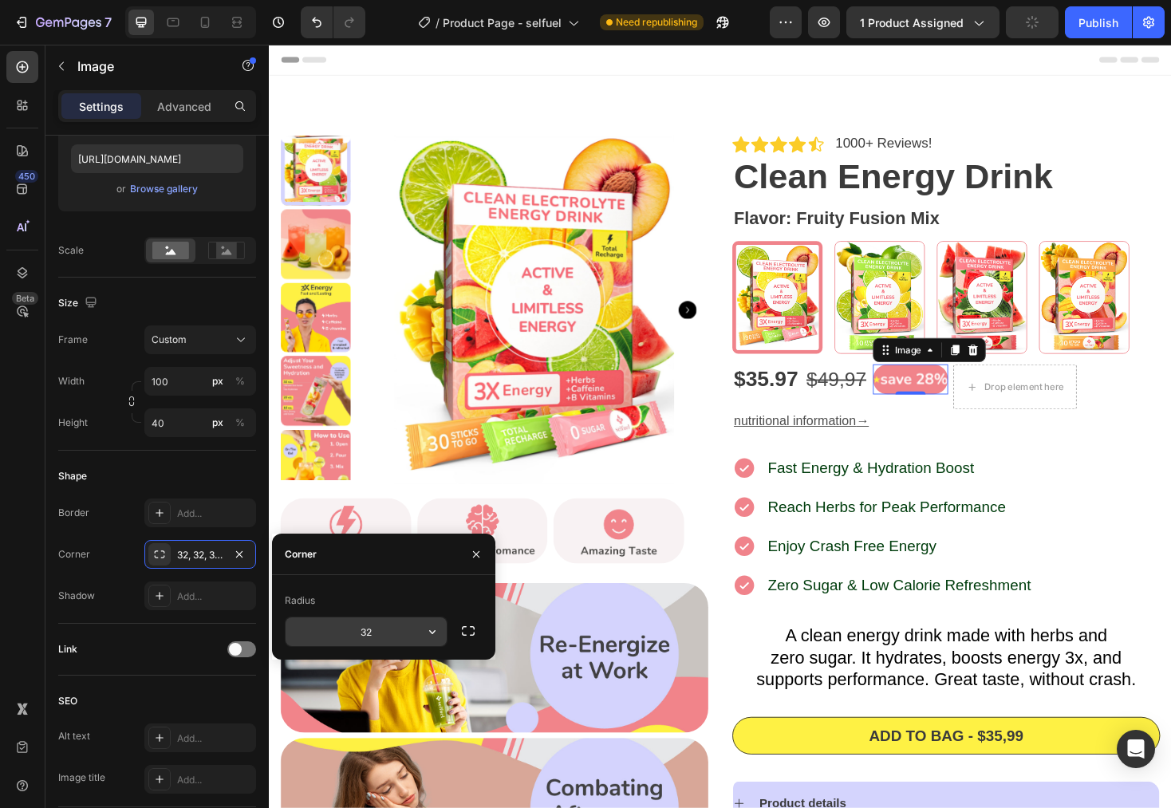
click at [377, 642] on input "32" at bounding box center [366, 632] width 161 height 29
click at [1100, 496] on div "Fast Energy & Hydration Boost Reach Herbs for Peak Performance Enjoy Crash Free…" at bounding box center [987, 556] width 454 height 153
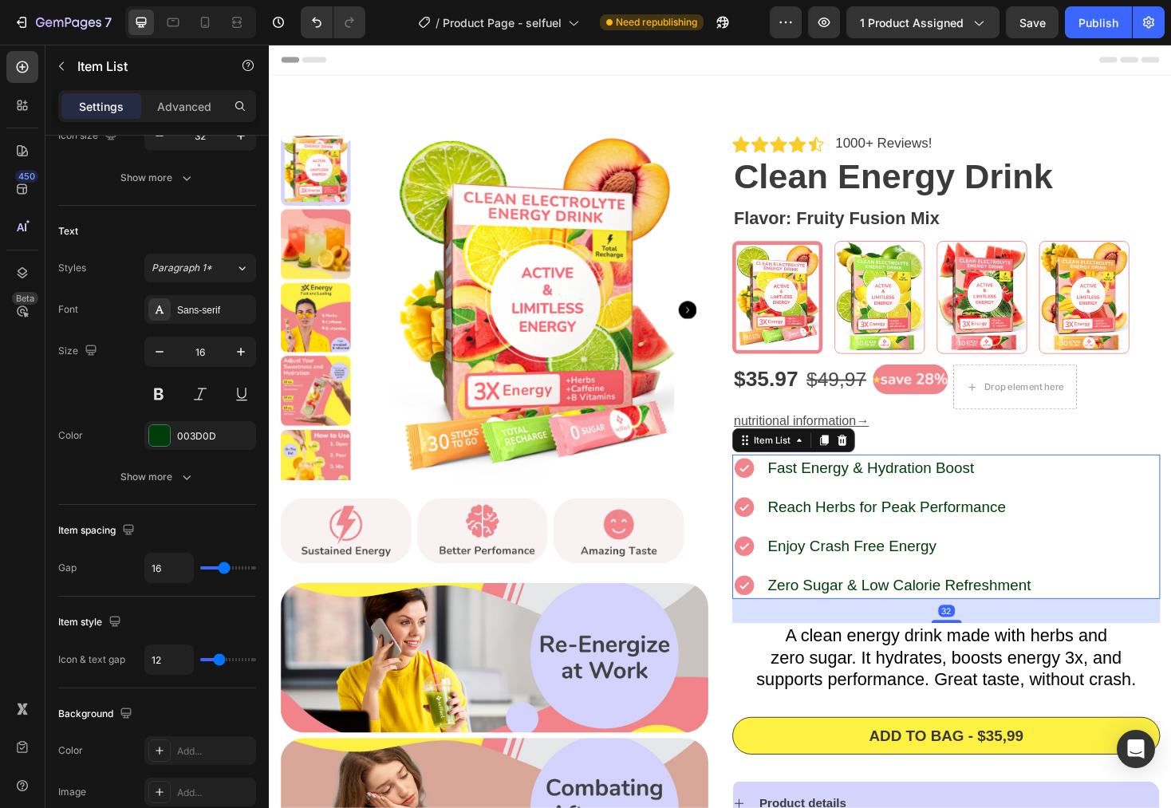
scroll to position [0, 0]
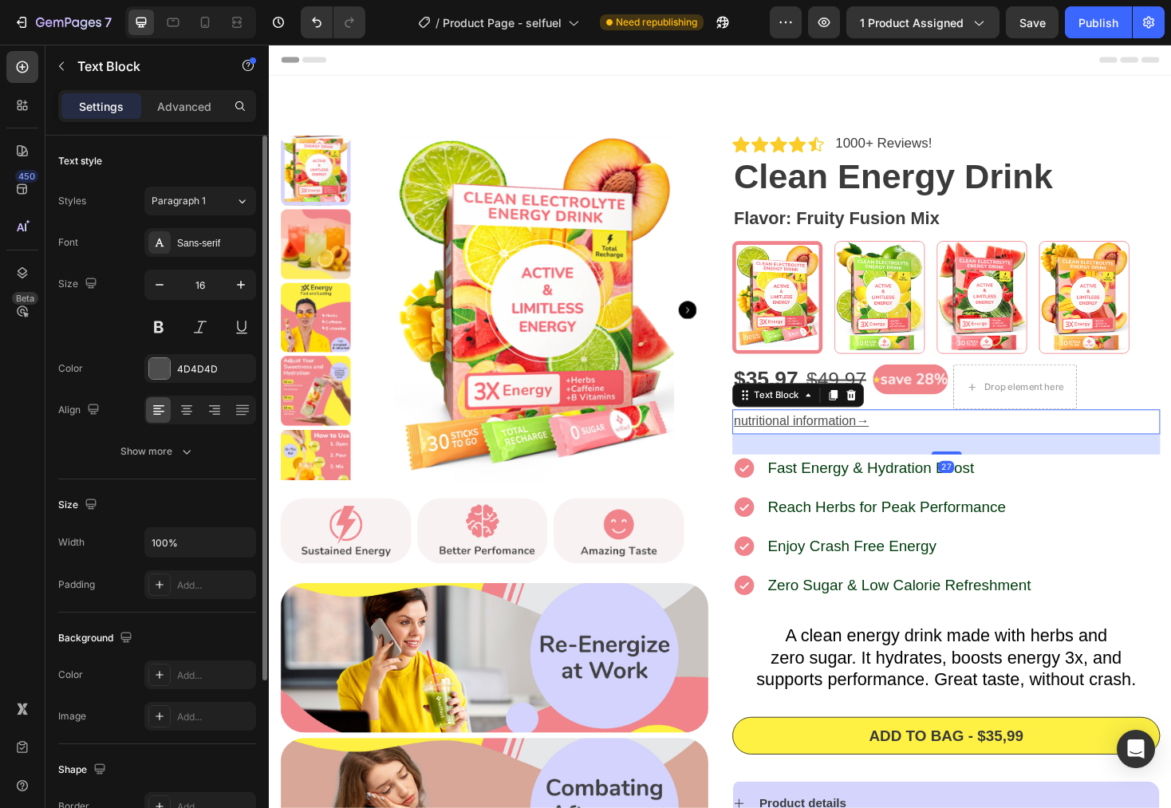
click at [1171, 454] on p "nutritional information →" at bounding box center [987, 444] width 451 height 23
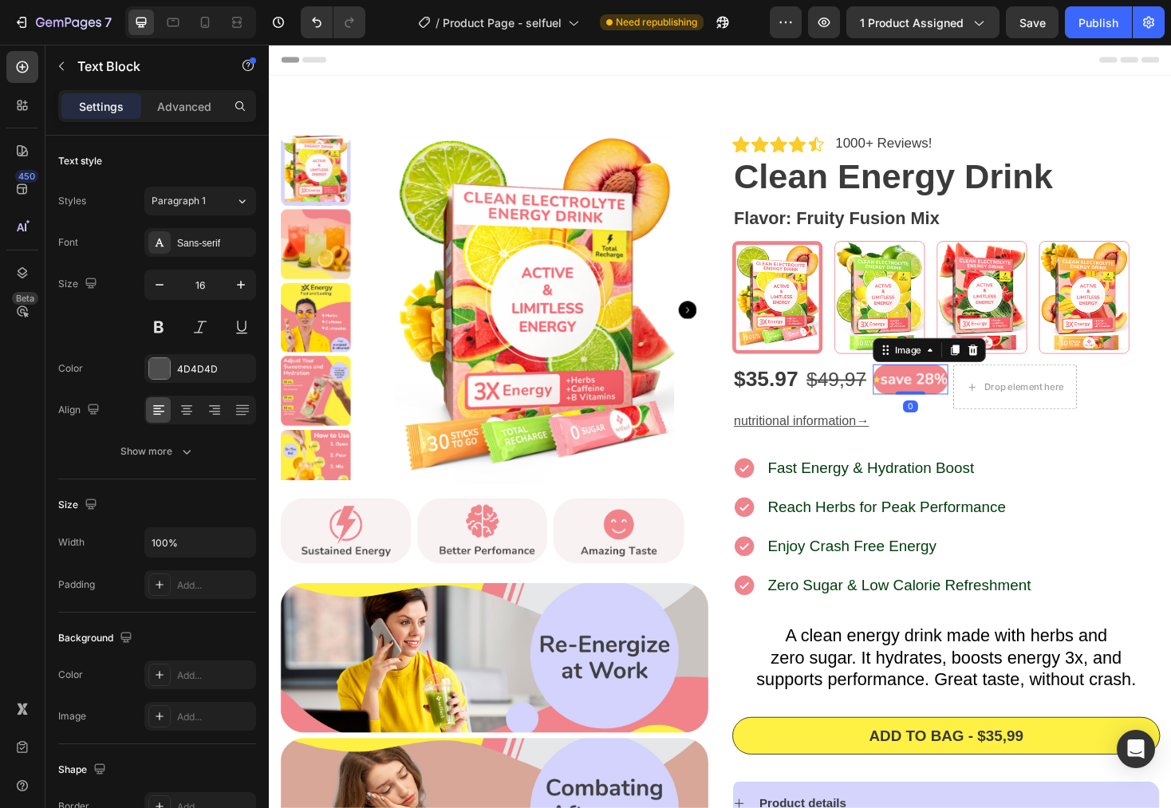
click at [920, 406] on img at bounding box center [950, 400] width 80 height 32
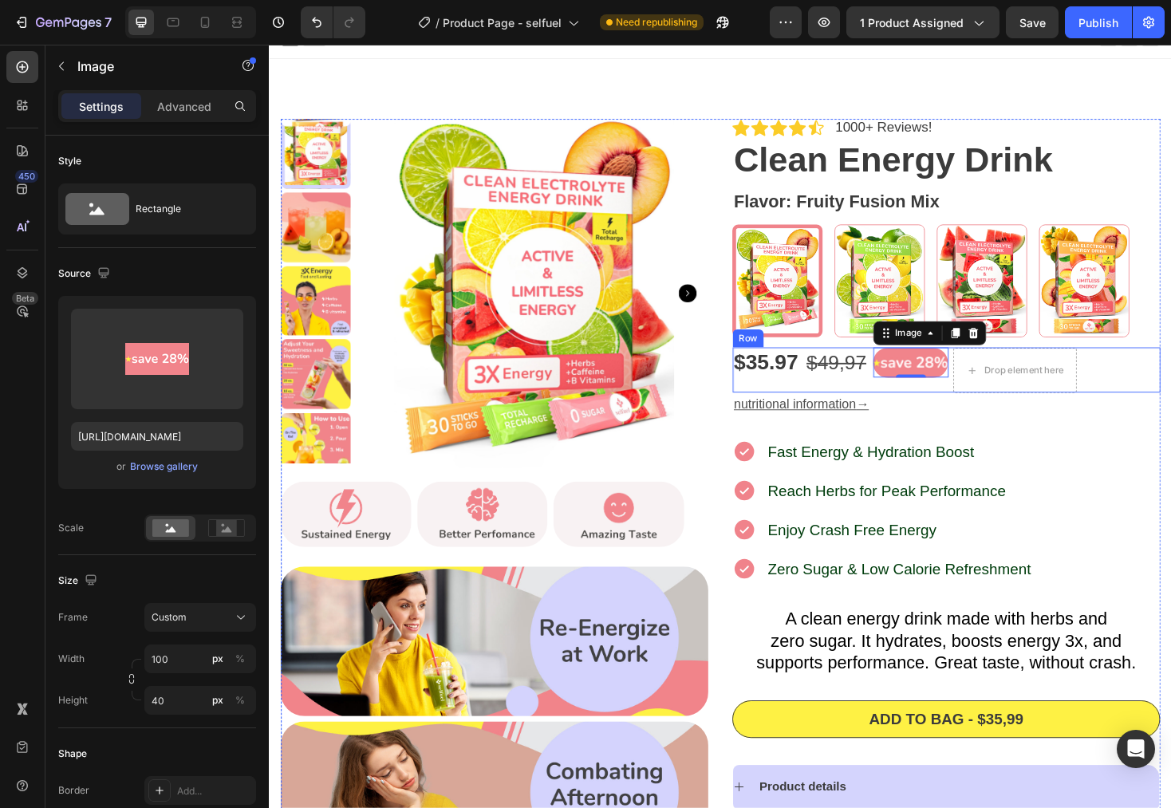
scroll to position [28, 0]
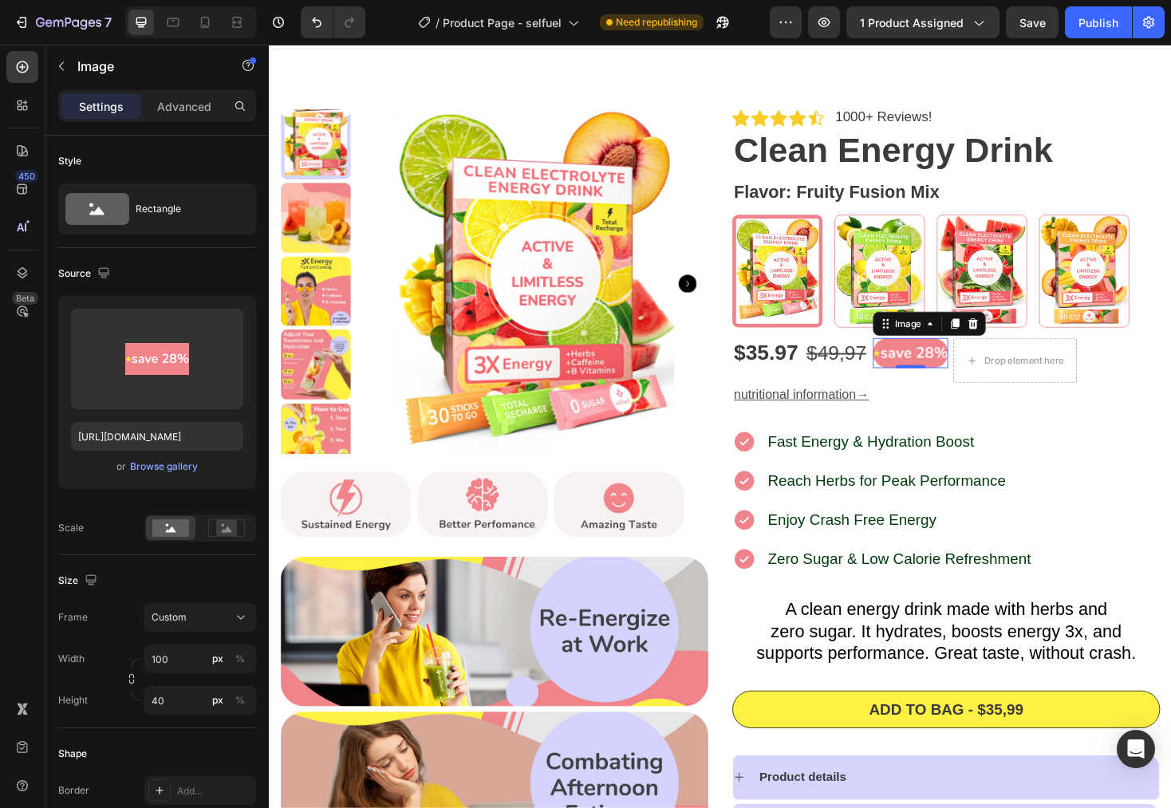
click at [963, 367] on img at bounding box center [950, 372] width 80 height 32
click at [1018, 341] on div at bounding box center [1015, 340] width 19 height 19
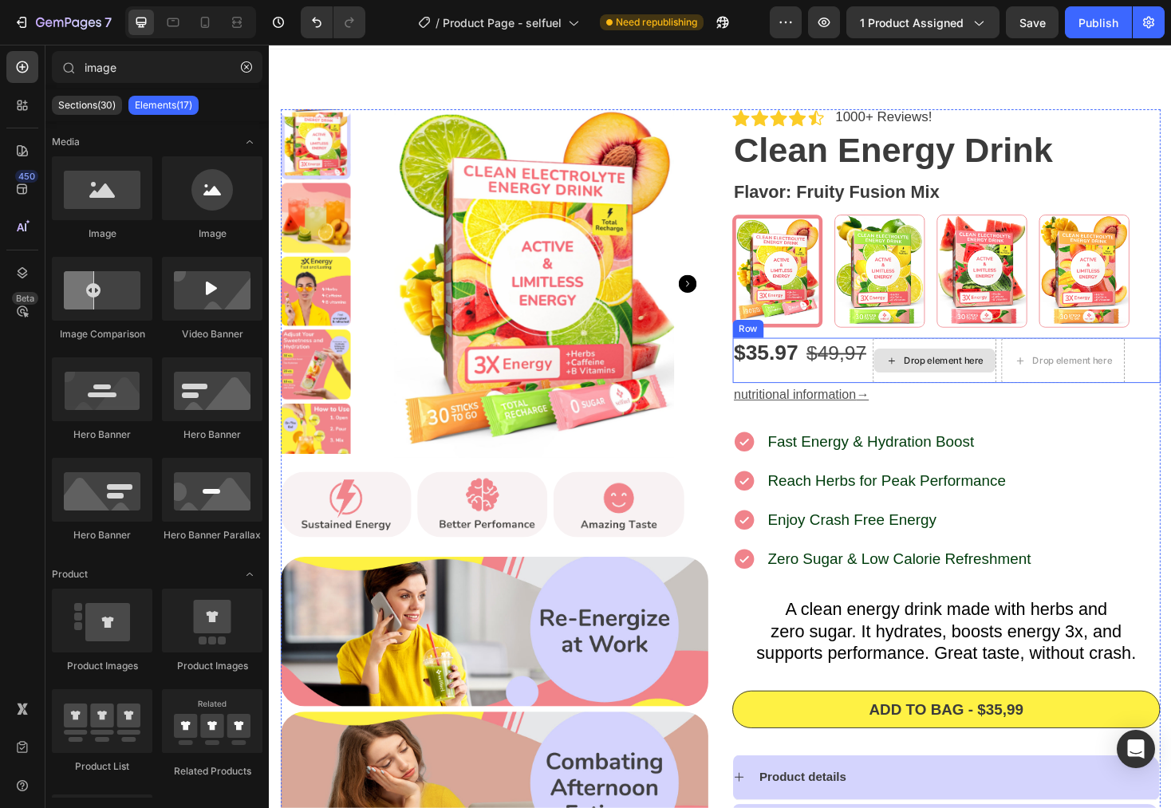
click at [942, 377] on div "Drop element here" at bounding box center [984, 379] width 85 height 13
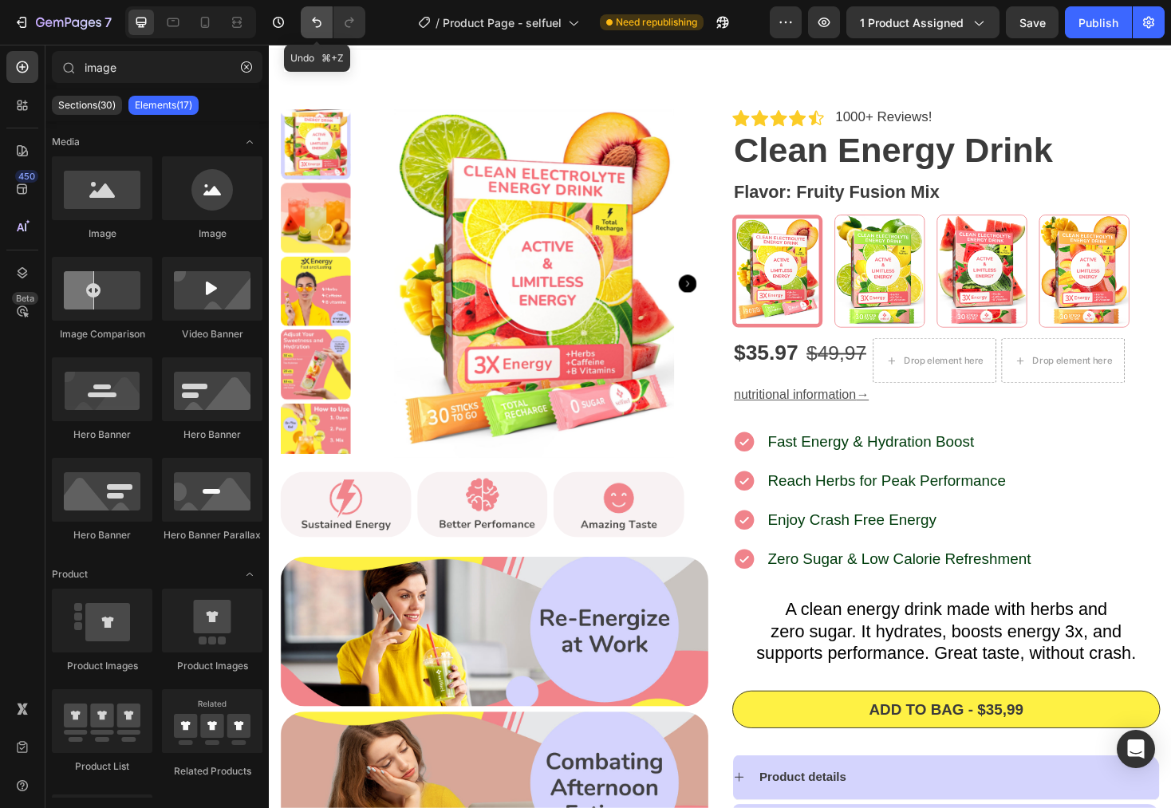
click at [318, 29] on icon "Undo/Redo" at bounding box center [317, 22] width 16 height 16
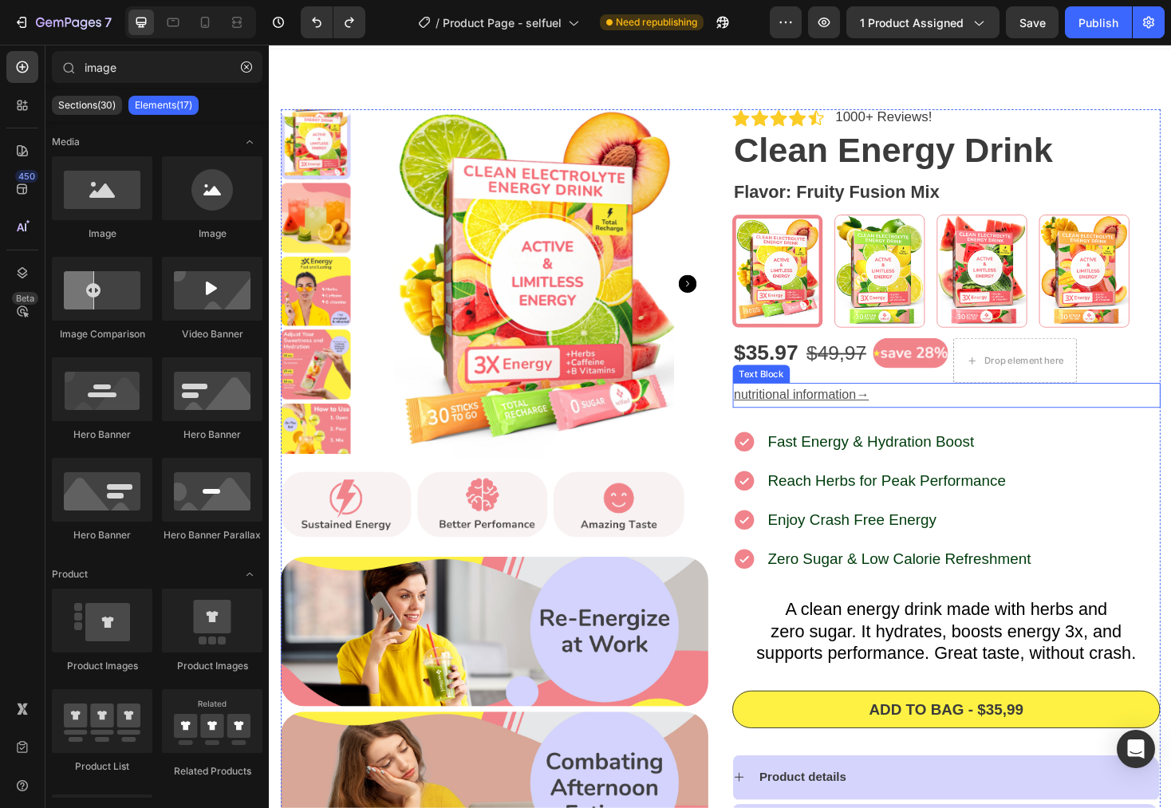
click at [1079, 430] on div "nutritional information →" at bounding box center [987, 417] width 454 height 26
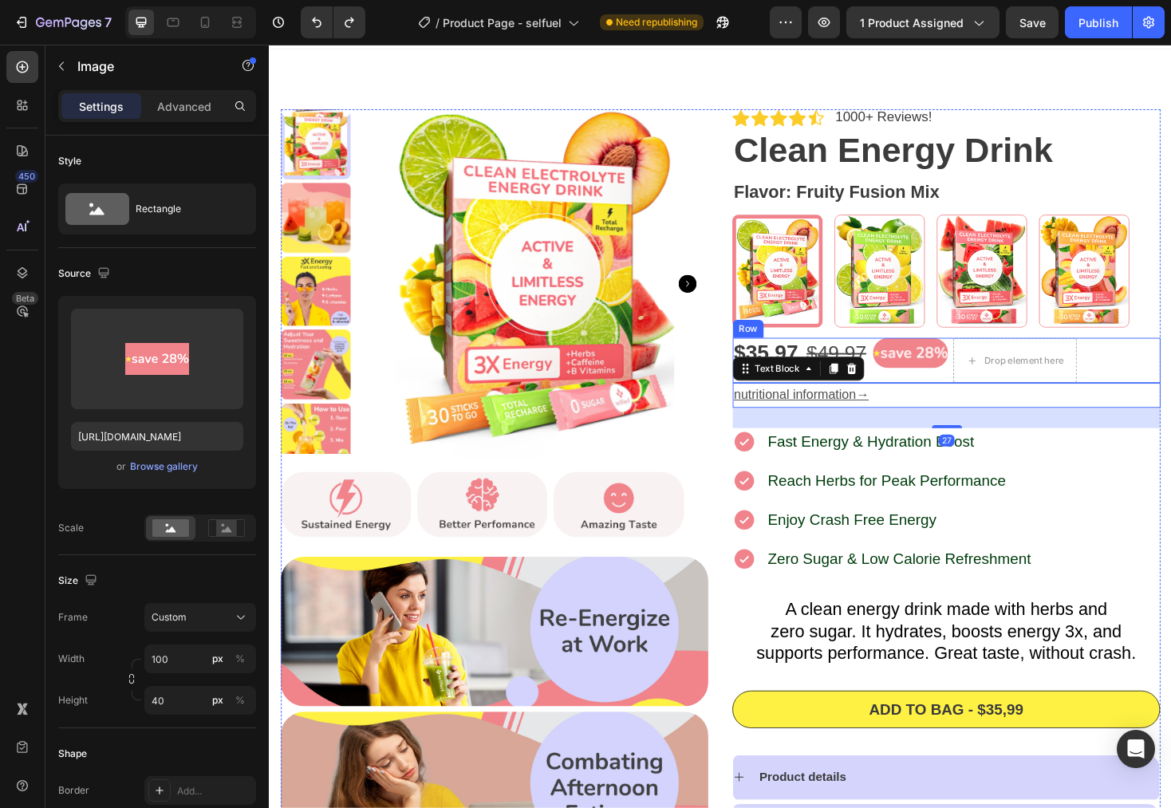
click at [944, 374] on img at bounding box center [950, 372] width 80 height 32
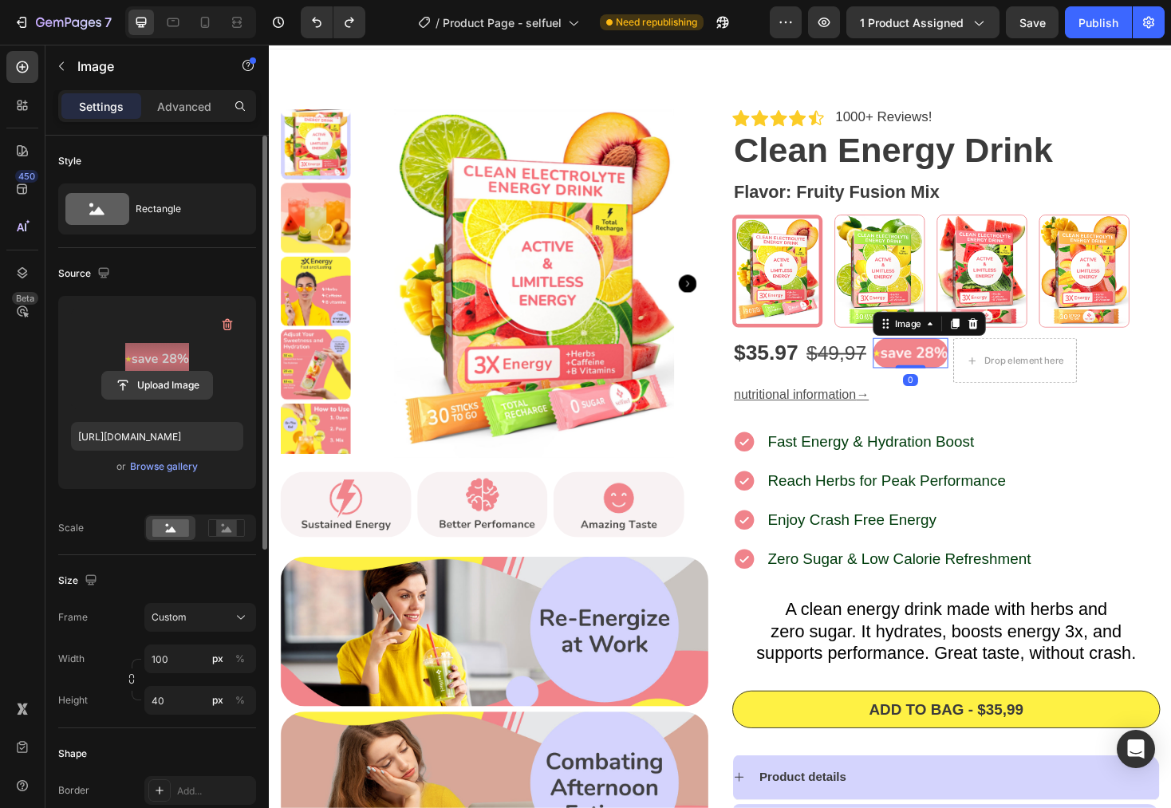
click at [160, 393] on input "file" at bounding box center [157, 385] width 110 height 27
click at [1148, 412] on p "nutritional information →" at bounding box center [987, 416] width 451 height 23
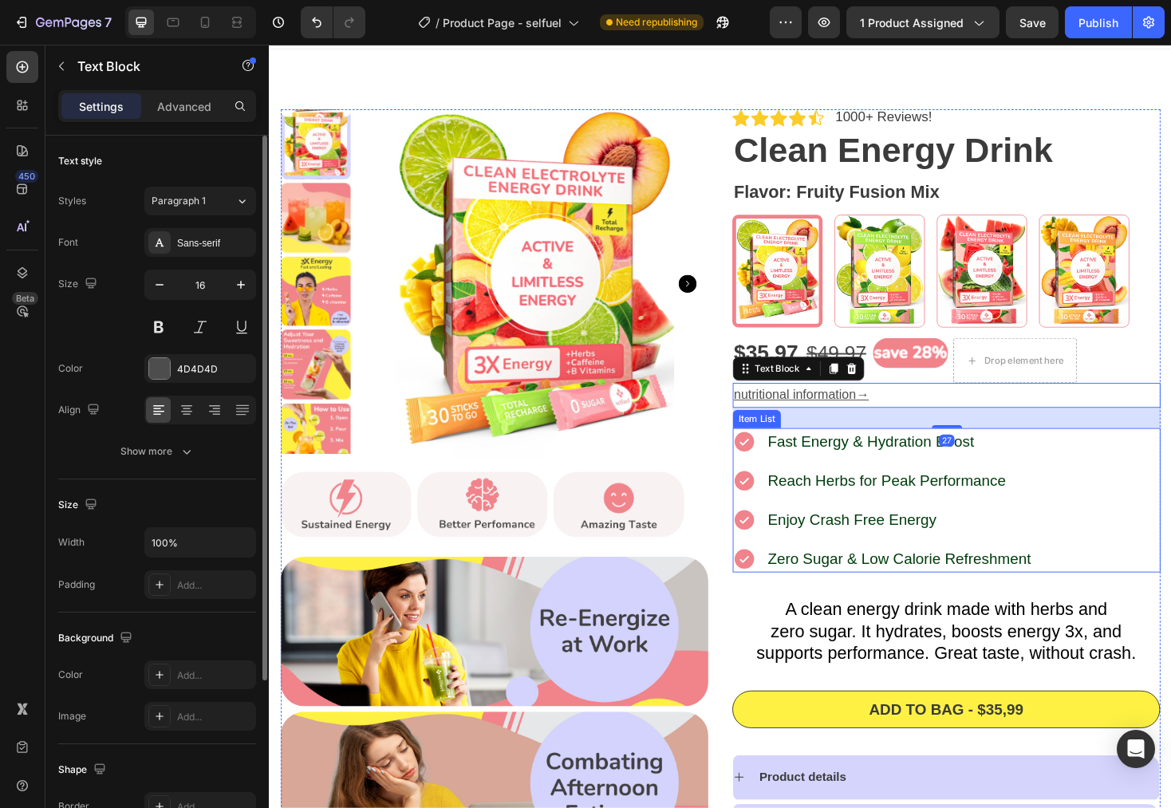
click at [1157, 472] on div "Fast Energy & Hydration Boost Reach Herbs for Peak Performance Enjoy Crash Free…" at bounding box center [987, 528] width 454 height 153
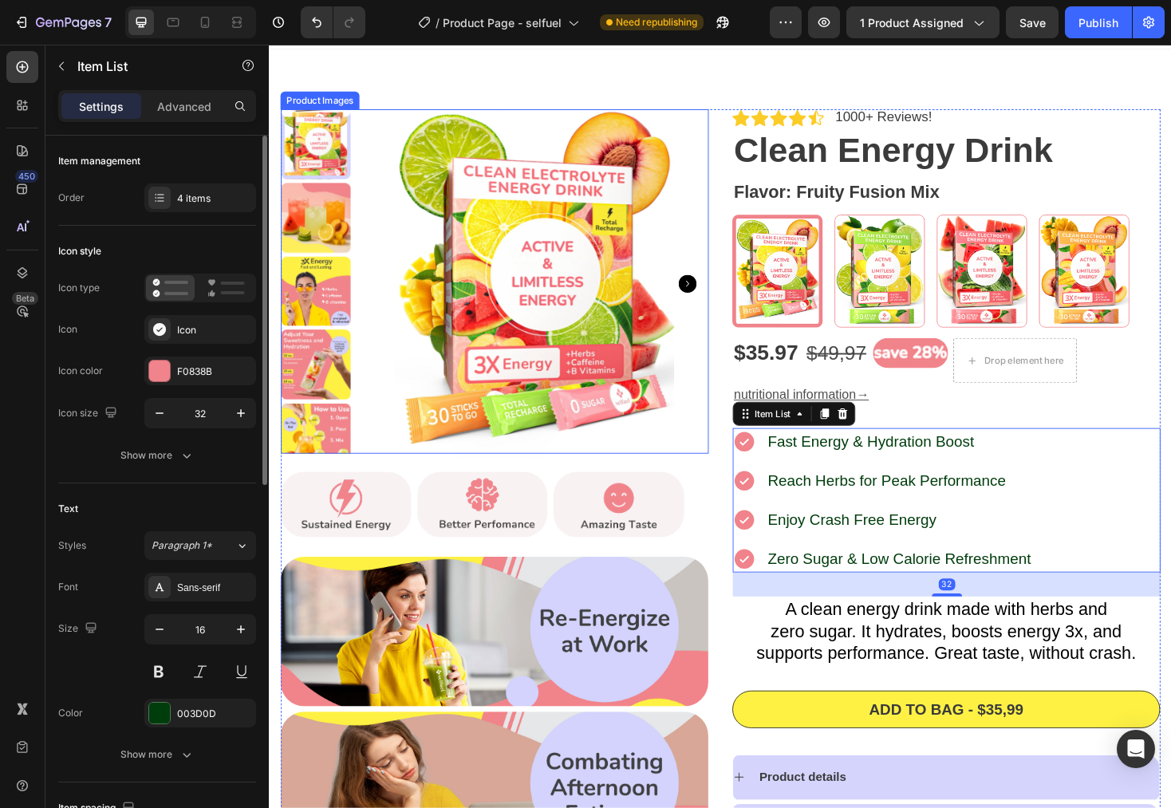
click at [713, 377] on img at bounding box center [550, 298] width 370 height 370
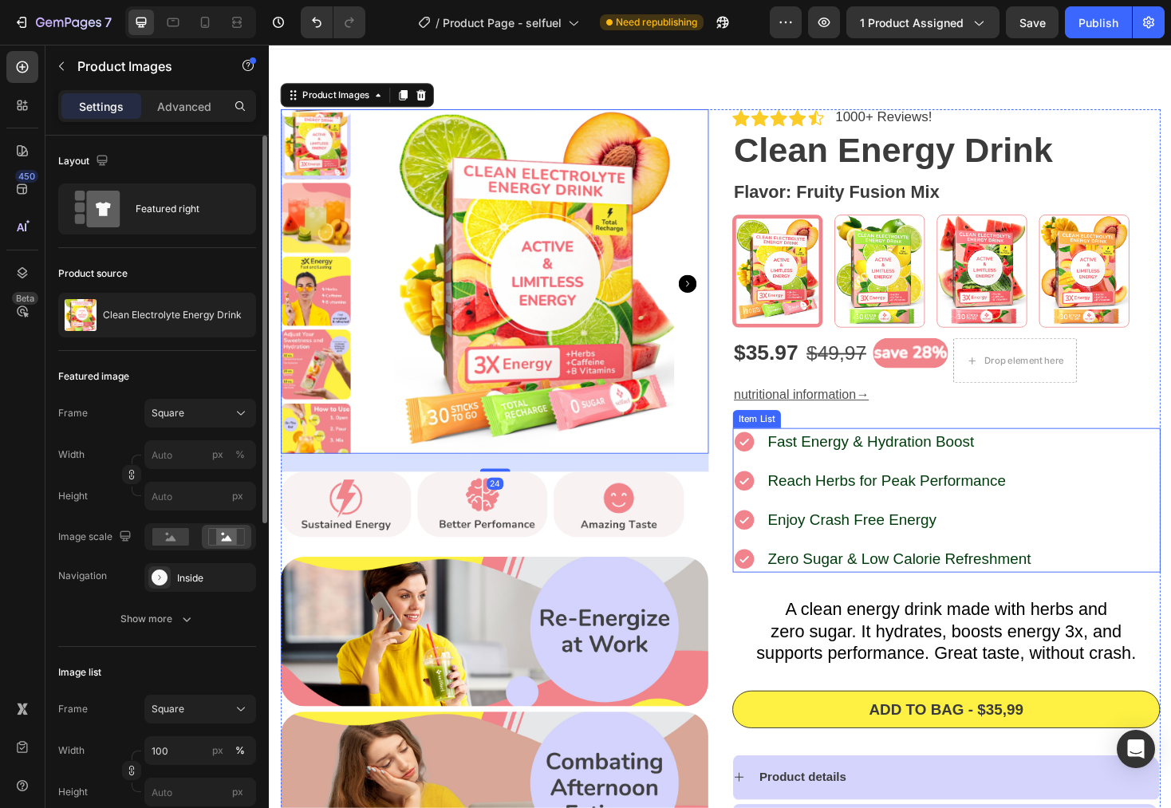
click at [1131, 473] on div "Fast Energy & Hydration Boost Reach Herbs for Peak Performance Enjoy Crash Free…" at bounding box center [987, 528] width 454 height 153
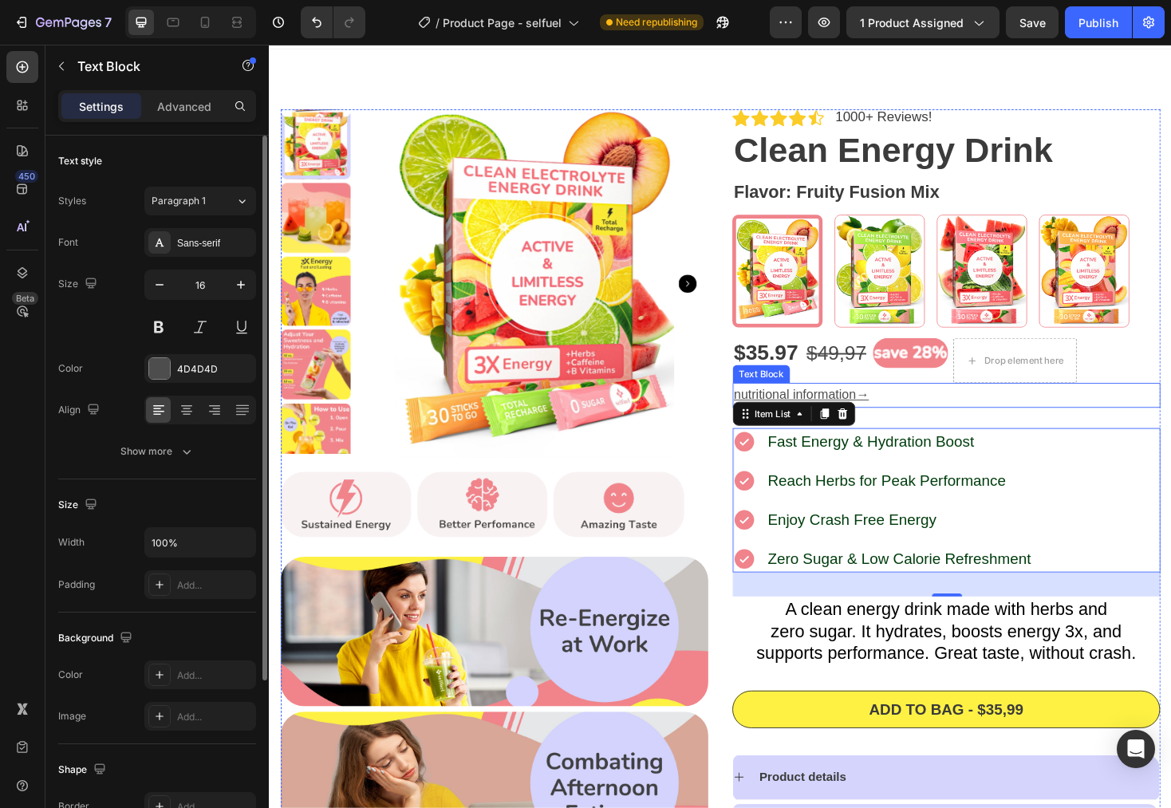
click at [1171, 412] on p "nutritional information →" at bounding box center [987, 416] width 451 height 23
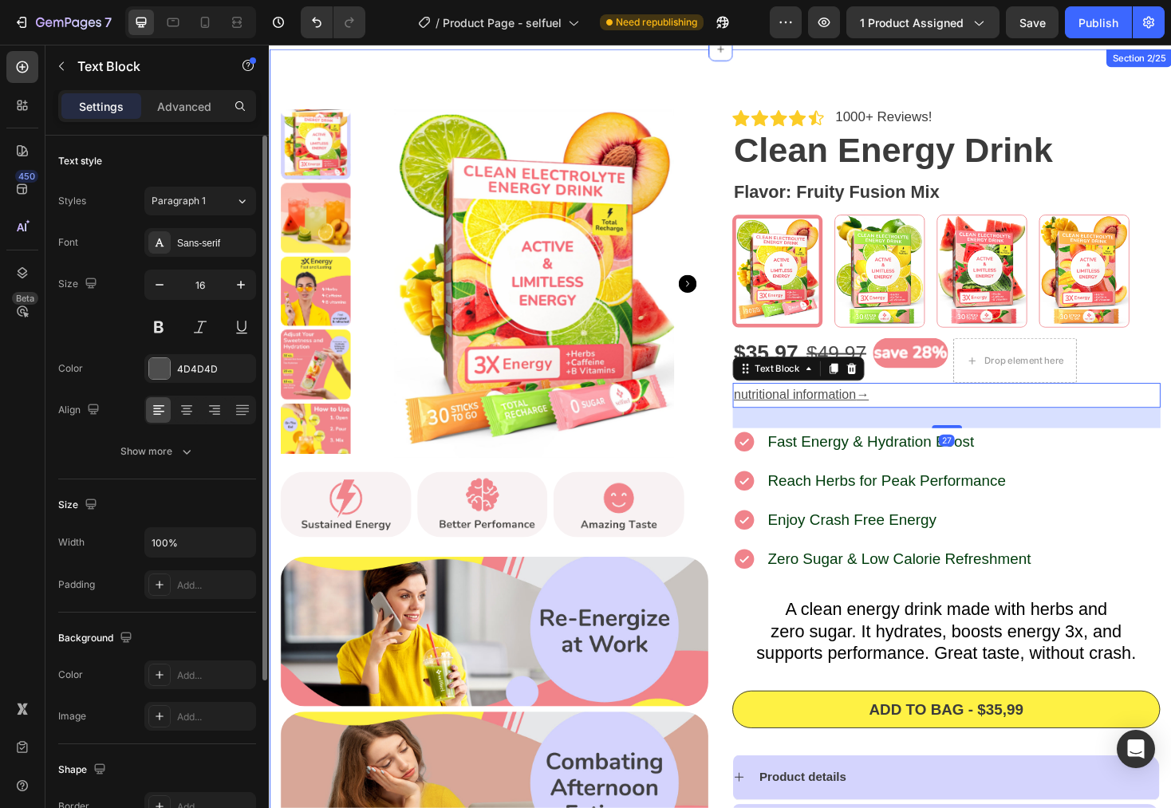
click at [1171, 377] on div "Icon Icon Icon Icon Icon Icon List 1000+ Reviews! Text Block Row Clean Energy D…" at bounding box center [748, 602] width 958 height 1107
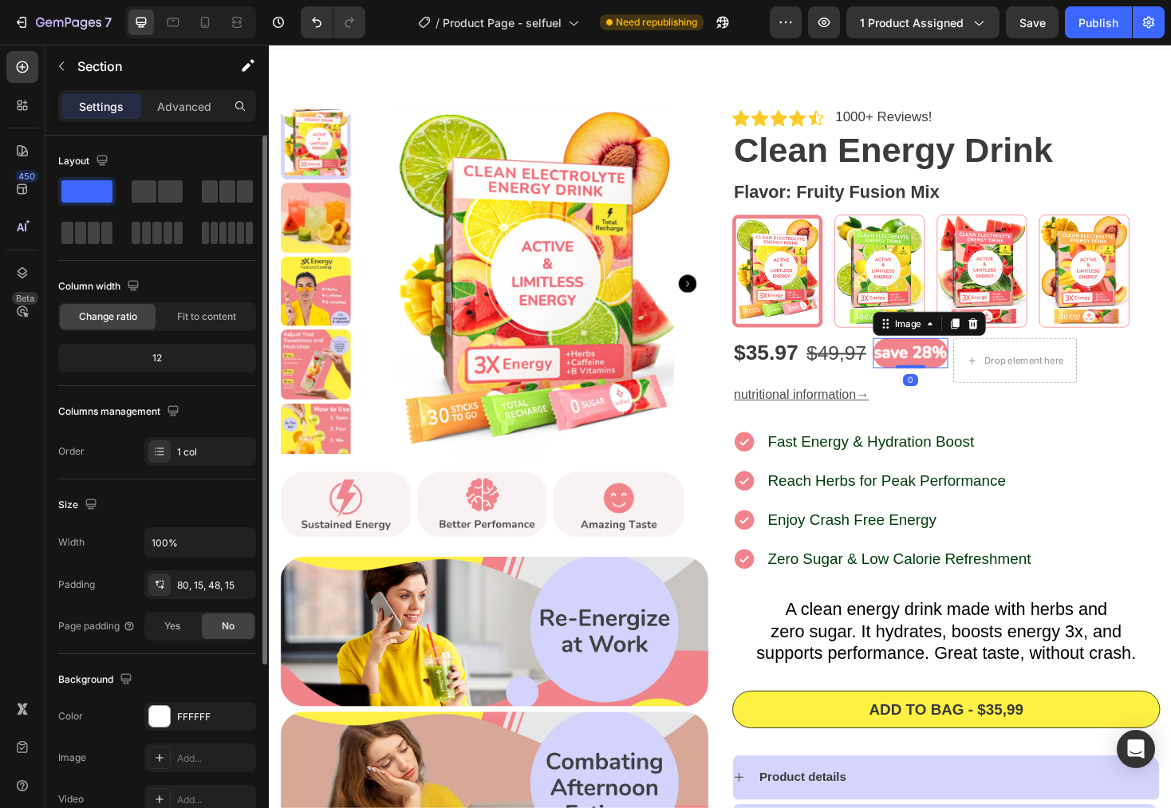
click at [950, 370] on img at bounding box center [950, 372] width 80 height 32
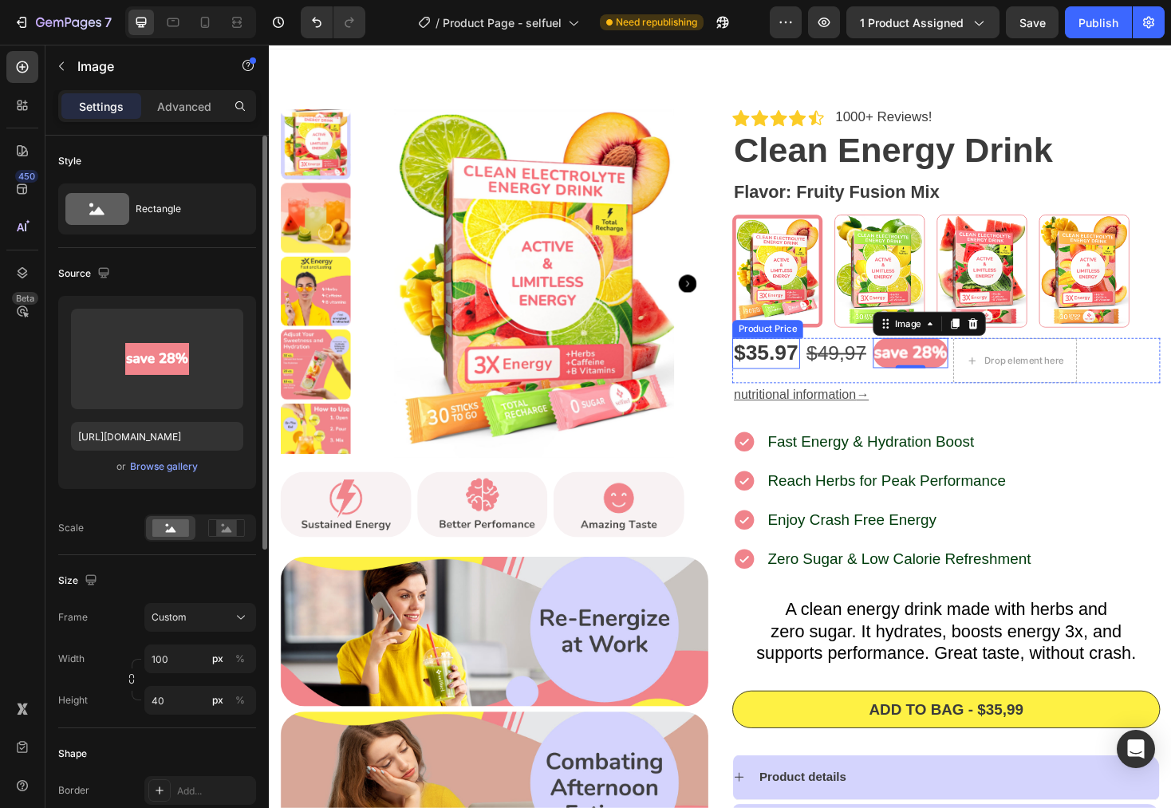
click at [791, 381] on div "$35.97" at bounding box center [796, 372] width 72 height 32
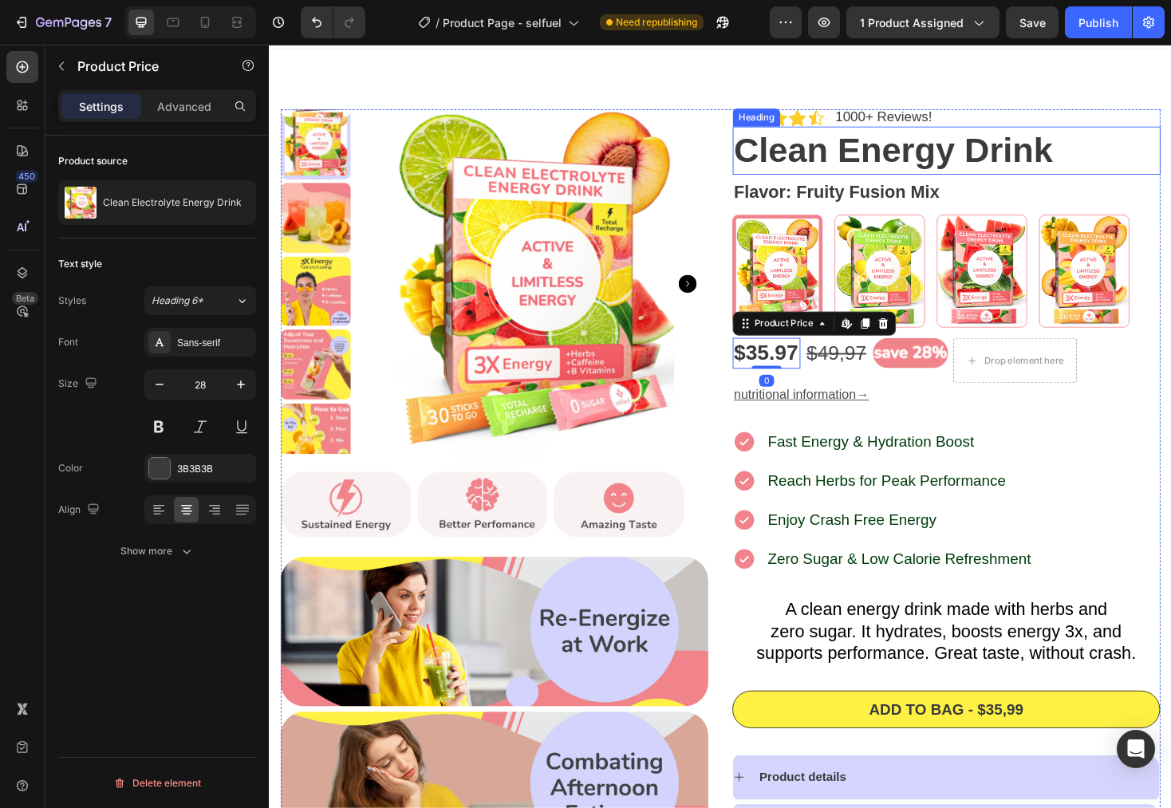
click at [978, 159] on h2 "Clean Energy Drink" at bounding box center [987, 157] width 454 height 51
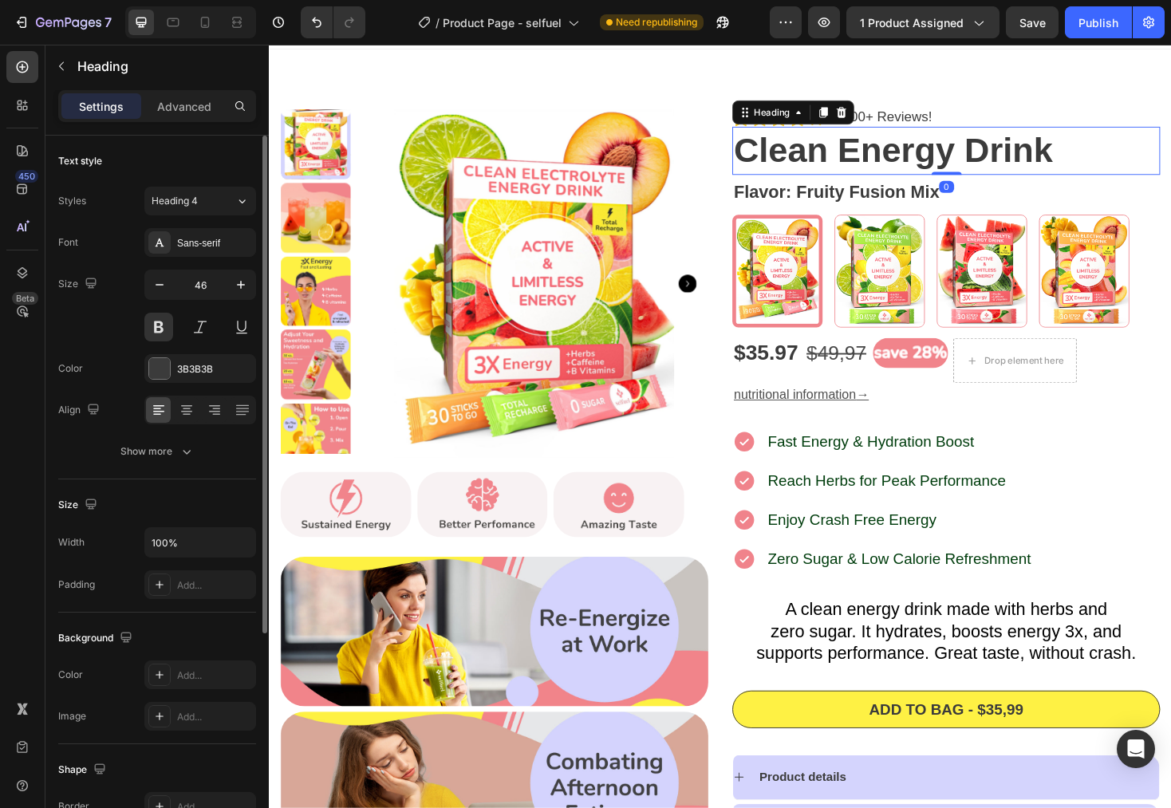
click at [978, 159] on h2 "Clean Energy Drink" at bounding box center [987, 157] width 454 height 51
click at [978, 159] on p "Clean Energy Drink" at bounding box center [987, 157] width 451 height 48
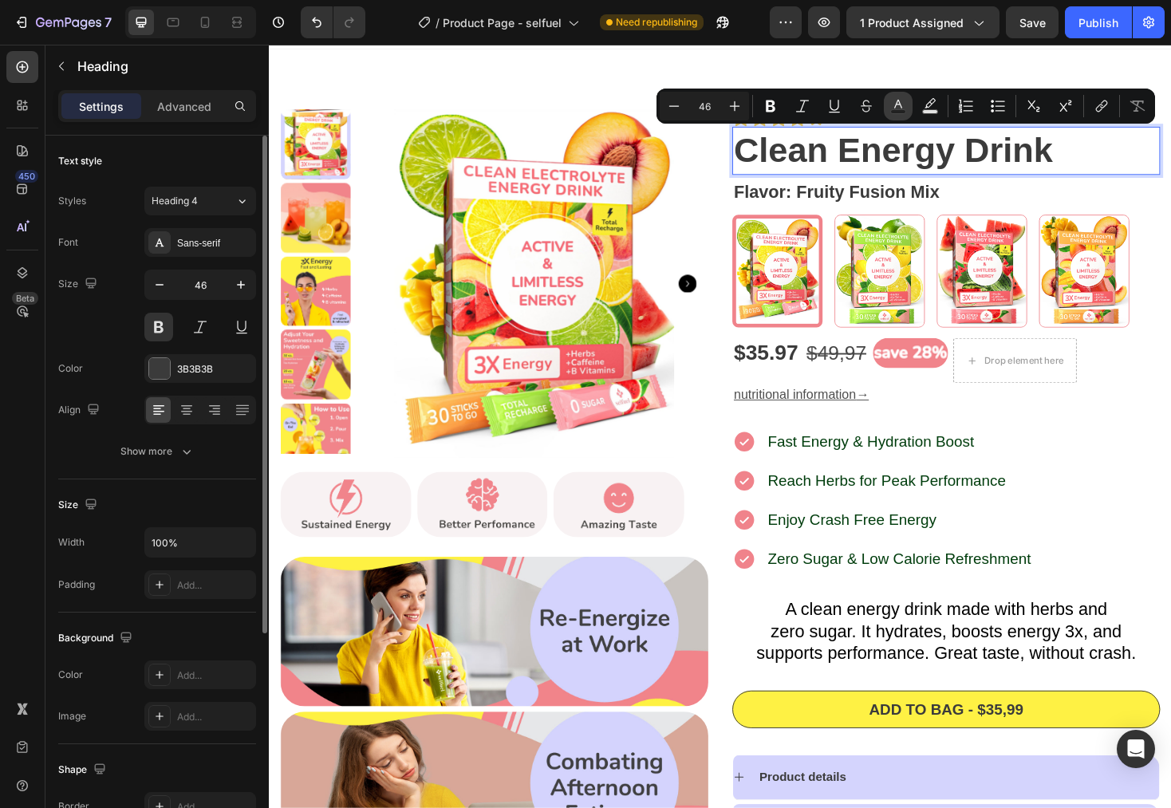
click at [891, 103] on icon "Editor contextual toolbar" at bounding box center [898, 106] width 16 height 16
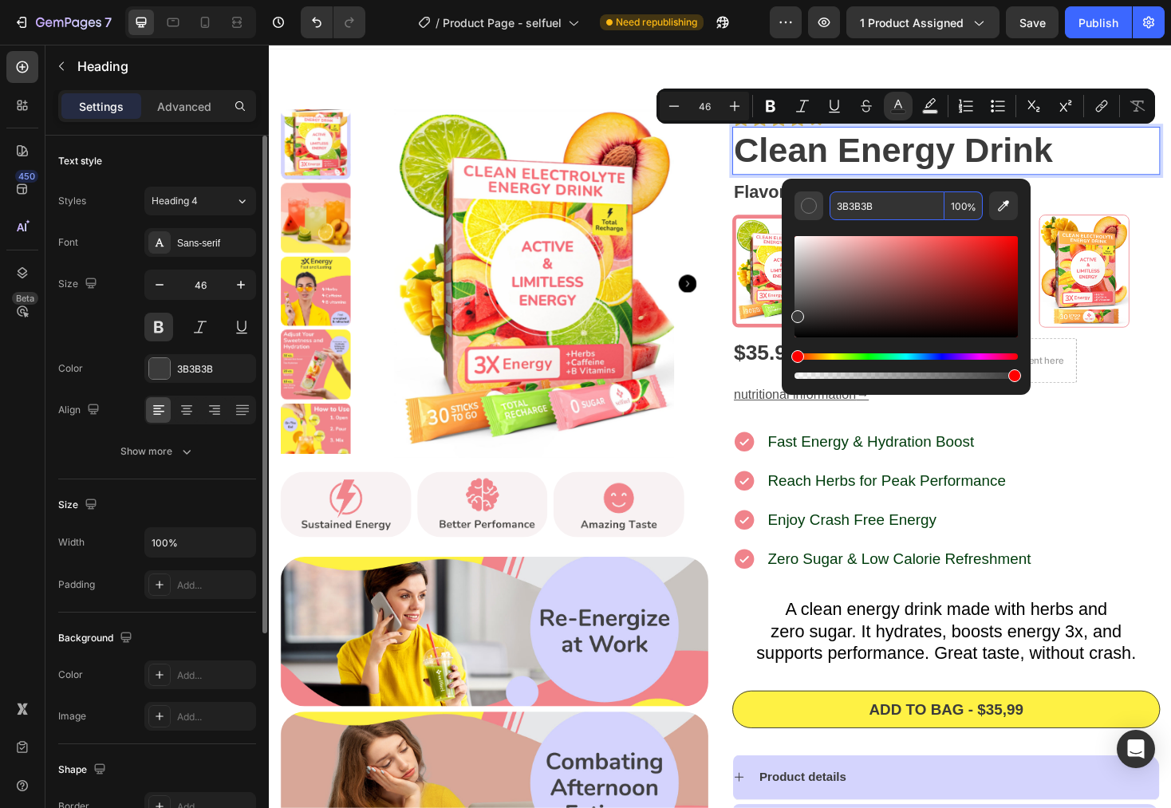
drag, startPoint x: 898, startPoint y: 214, endPoint x: 811, endPoint y: 201, distance: 88.7
click at [811, 201] on div "3B3B3B 100 %" at bounding box center [906, 206] width 223 height 29
drag, startPoint x: 887, startPoint y: 207, endPoint x: 819, endPoint y: 194, distance: 69.2
click at [819, 194] on div "3B3B3B 100 %" at bounding box center [906, 206] width 223 height 29
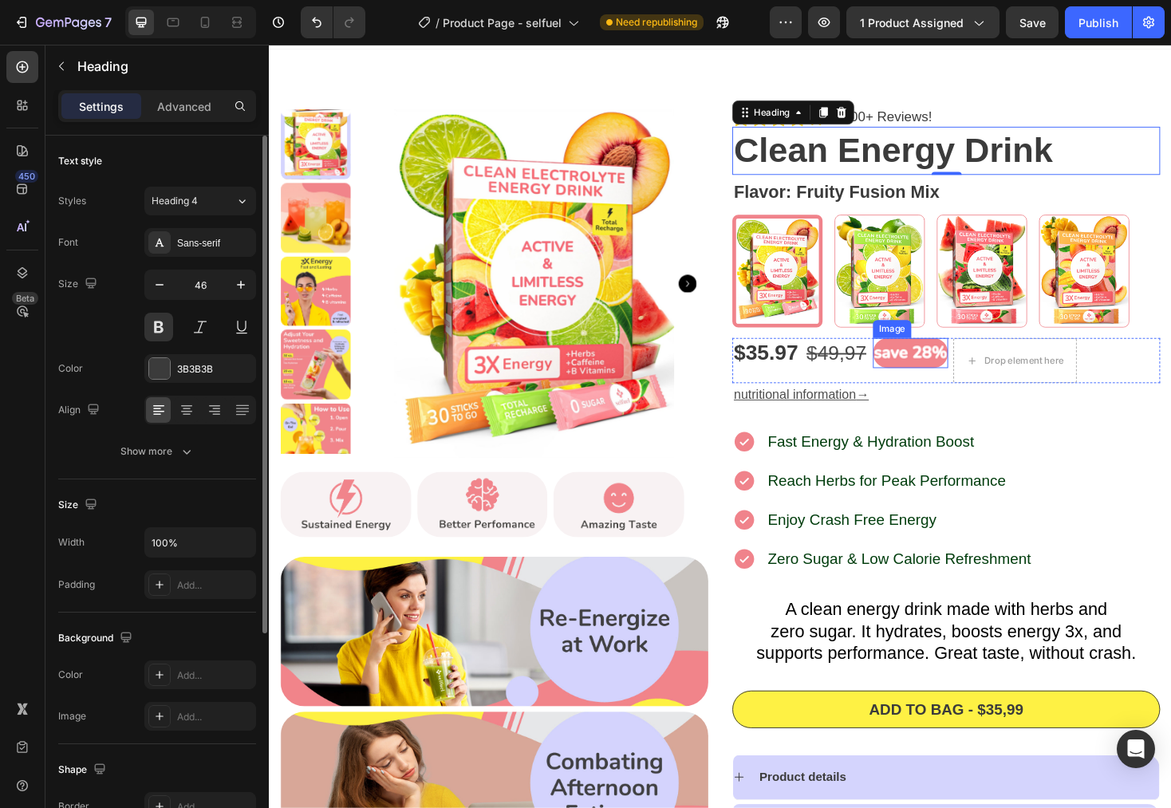
click at [937, 356] on div "Image" at bounding box center [950, 372] width 80 height 32
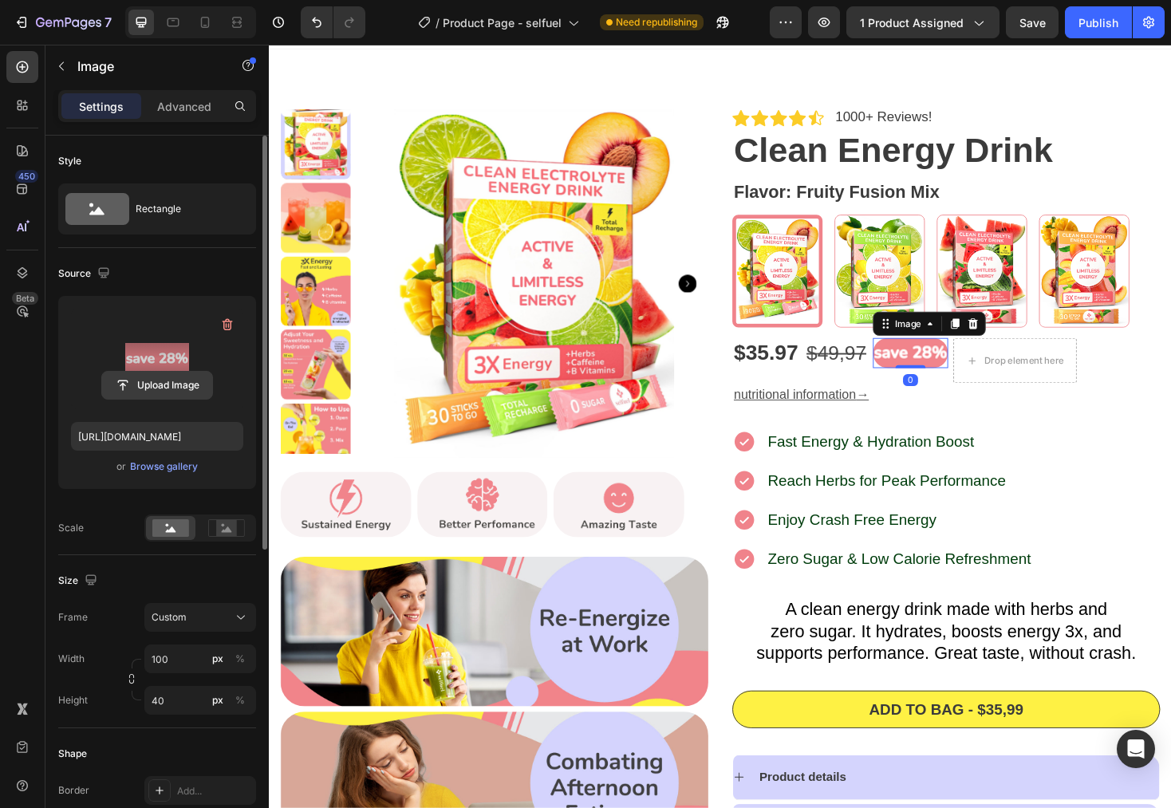
click at [149, 387] on input "file" at bounding box center [157, 385] width 110 height 27
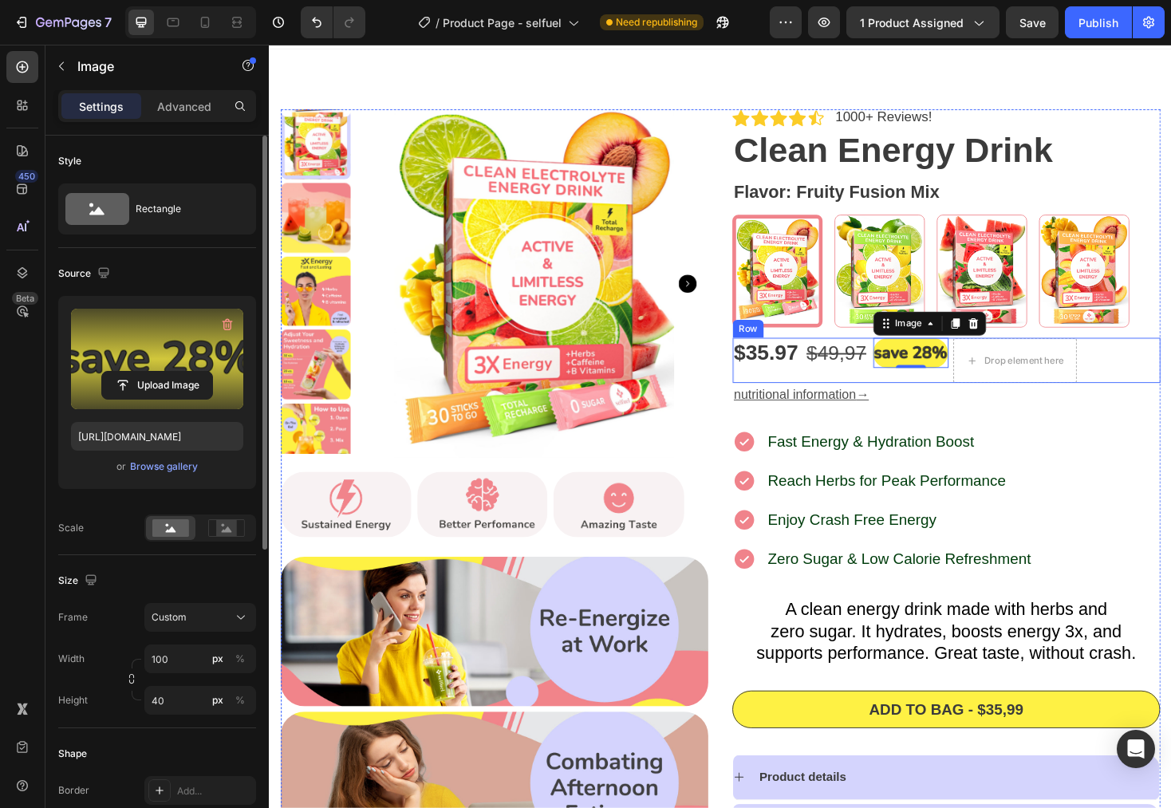
click at [1171, 375] on div "$35.97 Product Price Product Price $ 4 9,97 Text Block Image 0 Drop element her…" at bounding box center [987, 380] width 454 height 48
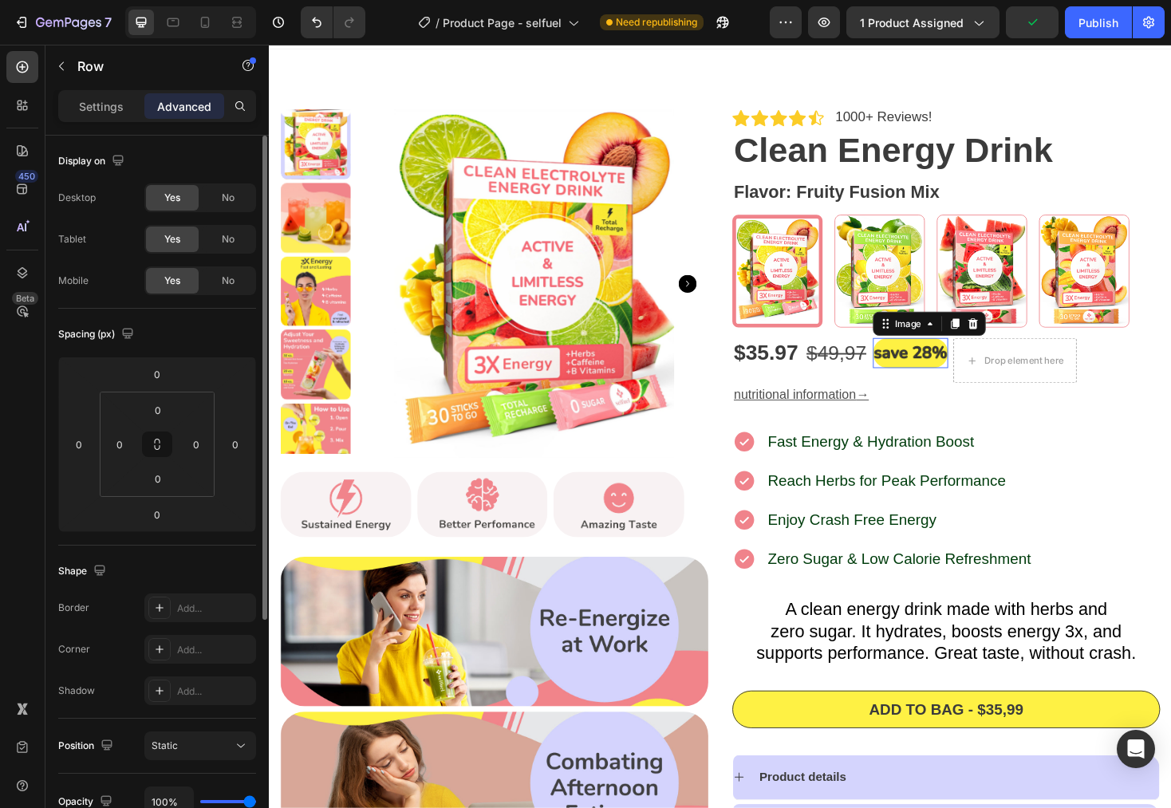
click at [945, 367] on img at bounding box center [950, 372] width 80 height 32
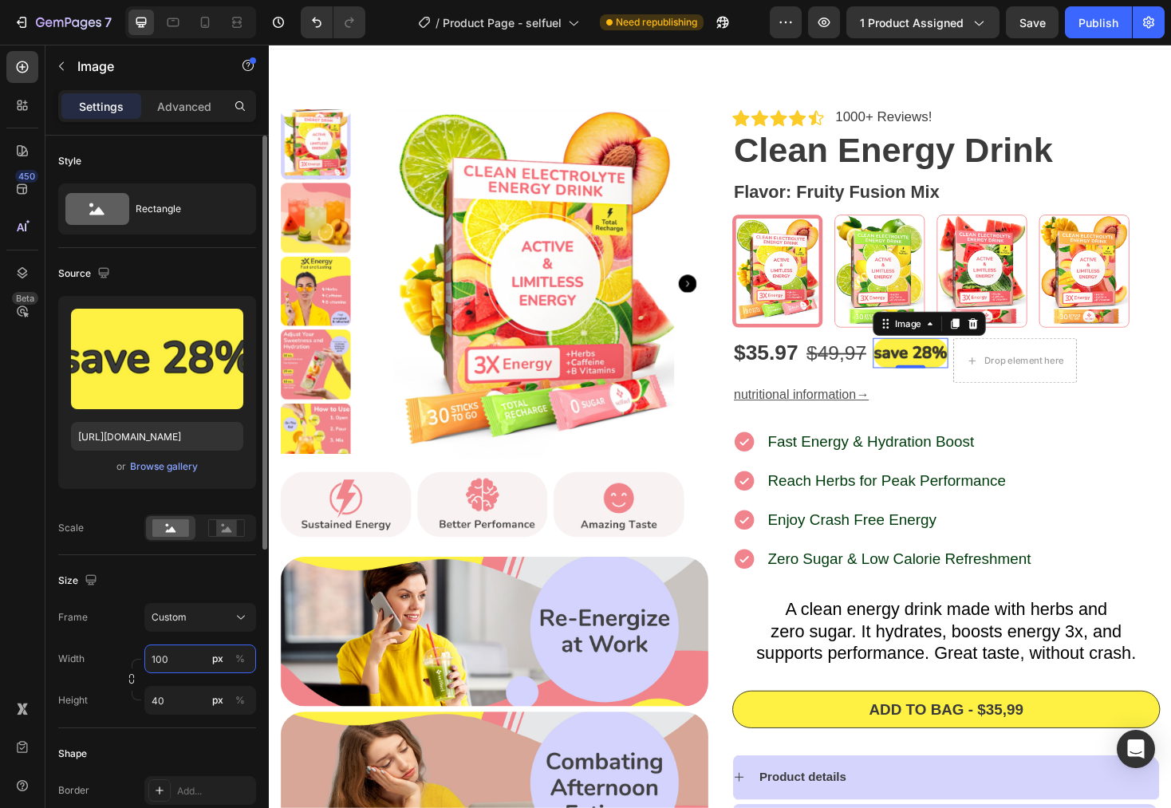
click at [173, 661] on input "100" at bounding box center [200, 659] width 112 height 29
click at [170, 697] on input "40" at bounding box center [200, 700] width 112 height 29
drag, startPoint x: 163, startPoint y: 704, endPoint x: 184, endPoint y: 713, distance: 22.5
click at [164, 705] on input "40" at bounding box center [200, 700] width 112 height 29
click at [193, 714] on input "4" at bounding box center [200, 700] width 112 height 29
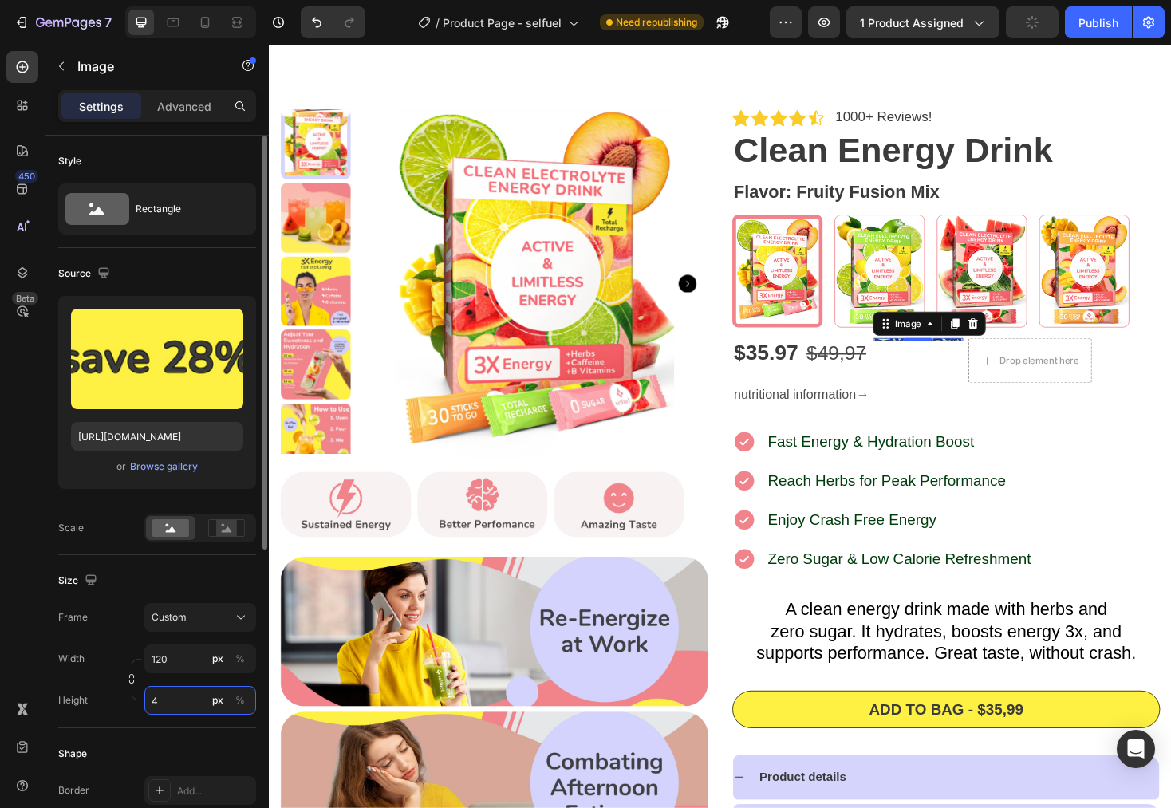
click at [181, 701] on input "4" at bounding box center [200, 700] width 112 height 29
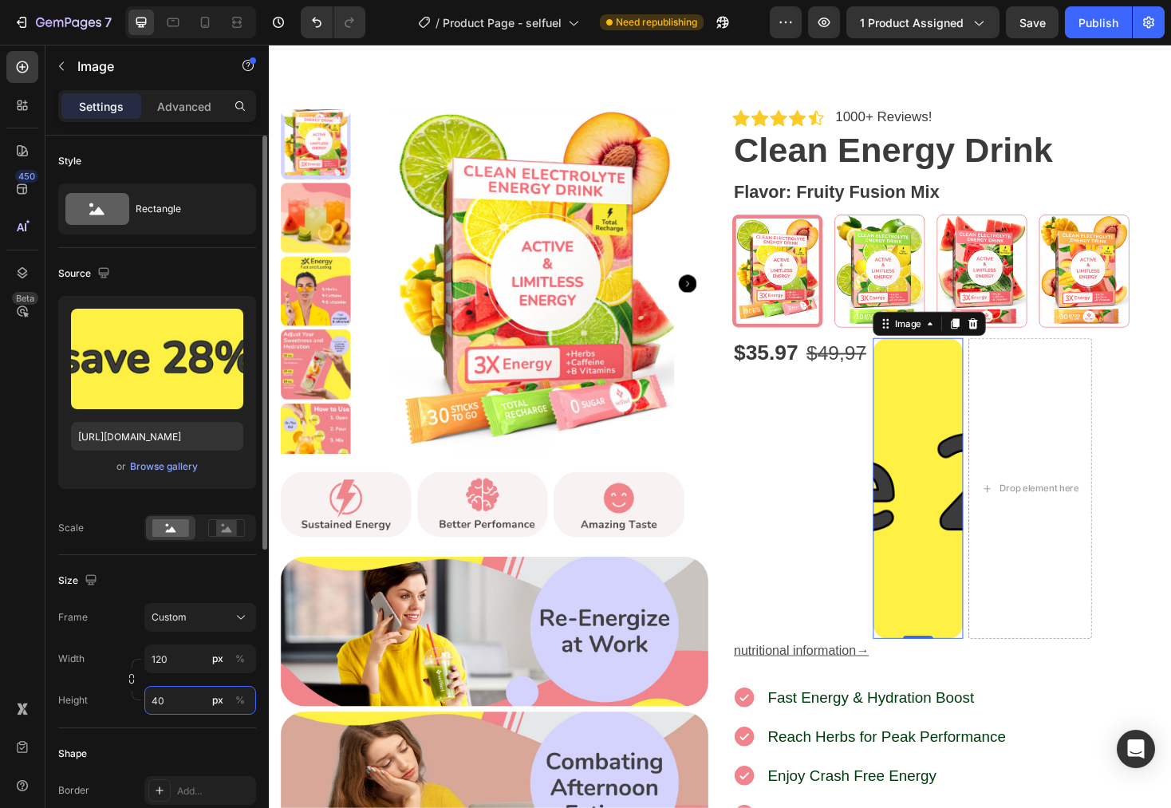
click at [171, 704] on input "40" at bounding box center [200, 700] width 112 height 29
click at [177, 657] on input "120" at bounding box center [200, 659] width 112 height 29
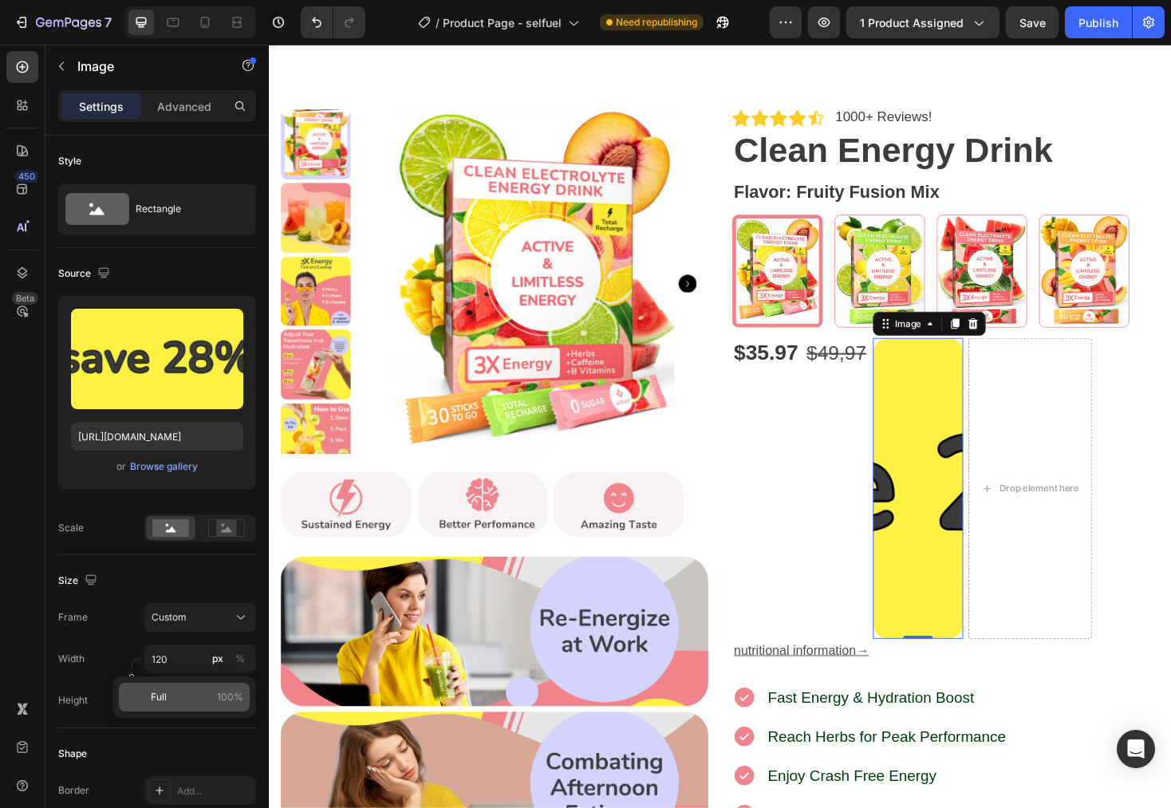
click at [179, 696] on p "Full 100%" at bounding box center [197, 697] width 93 height 14
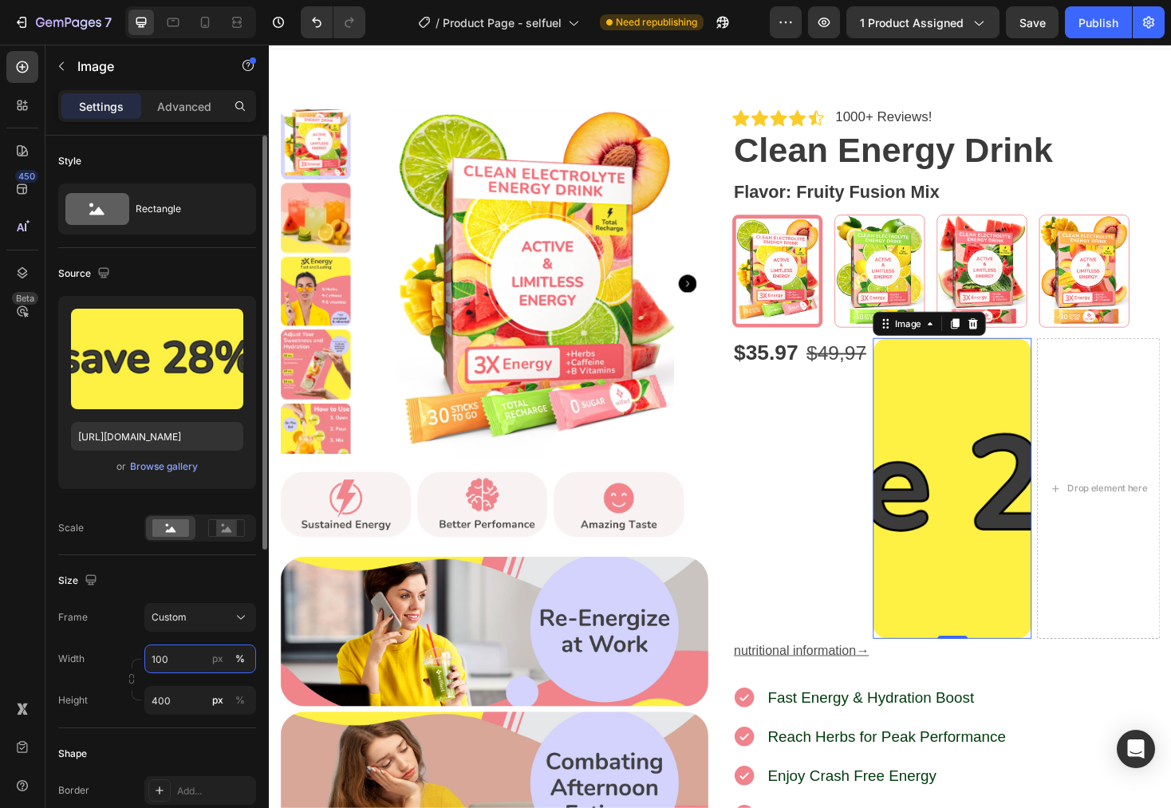
click at [184, 661] on input "100" at bounding box center [200, 659] width 112 height 29
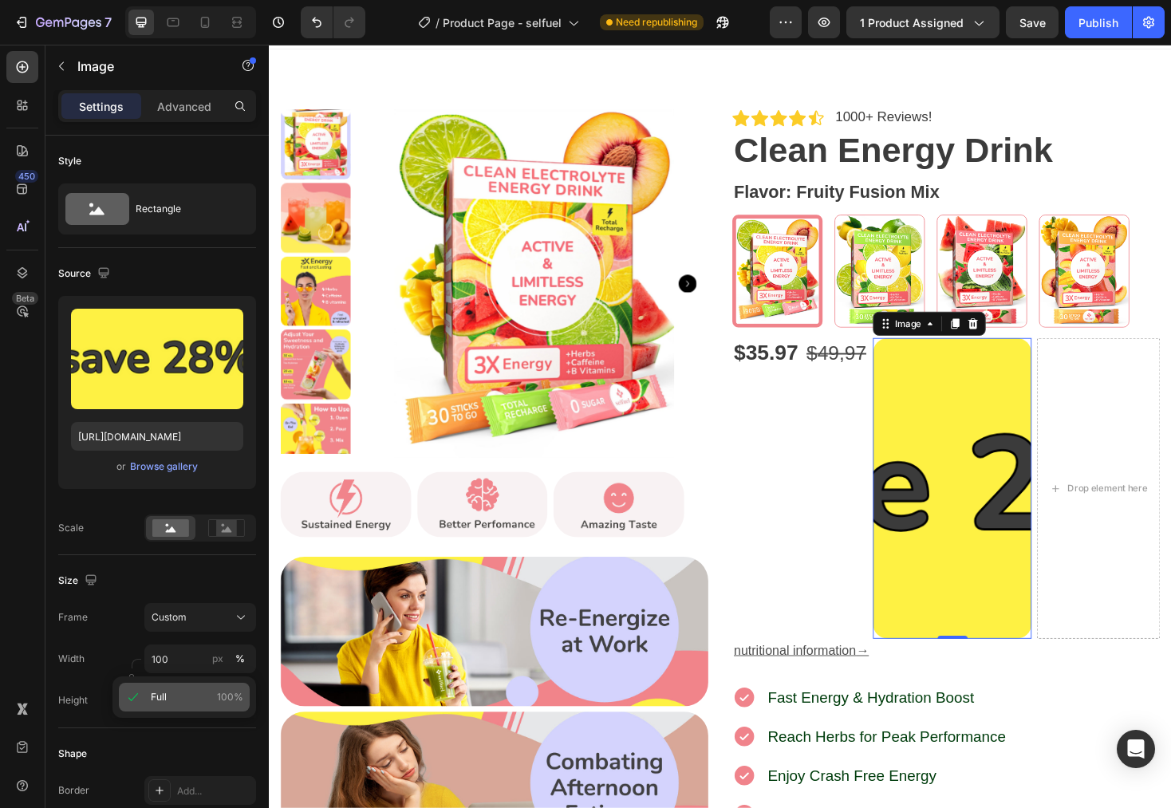
click at [195, 701] on p "Full 100%" at bounding box center [197, 697] width 93 height 14
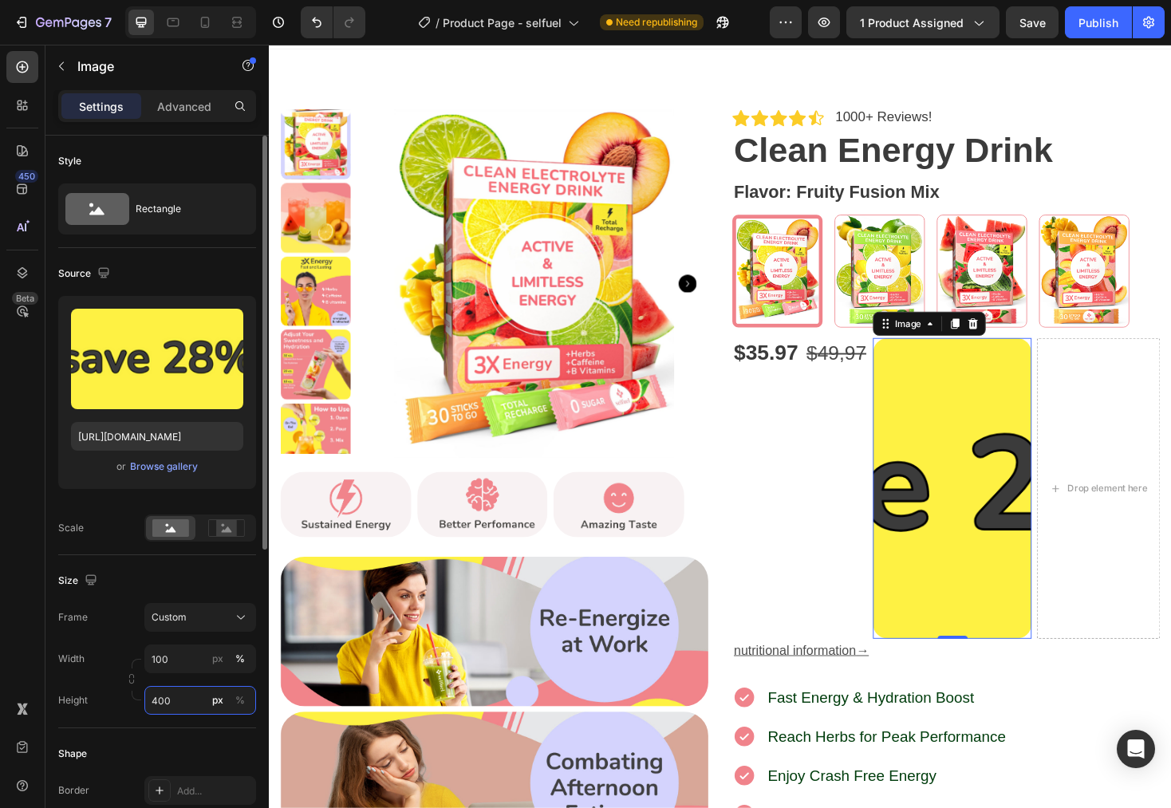
click at [192, 708] on input "400" at bounding box center [200, 700] width 112 height 29
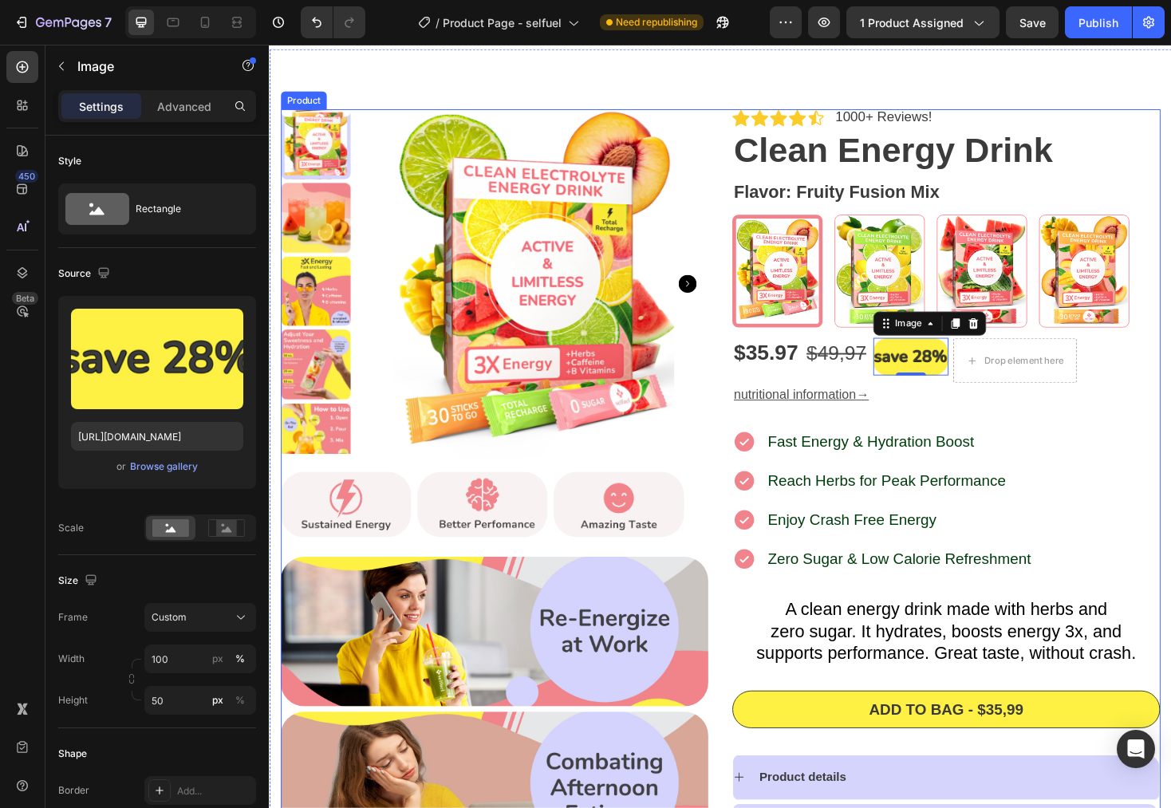
click at [1171, 458] on div "Fast Energy & Hydration Boost Reach Herbs for Peak Performance Enjoy Crash Free…" at bounding box center [987, 528] width 454 height 153
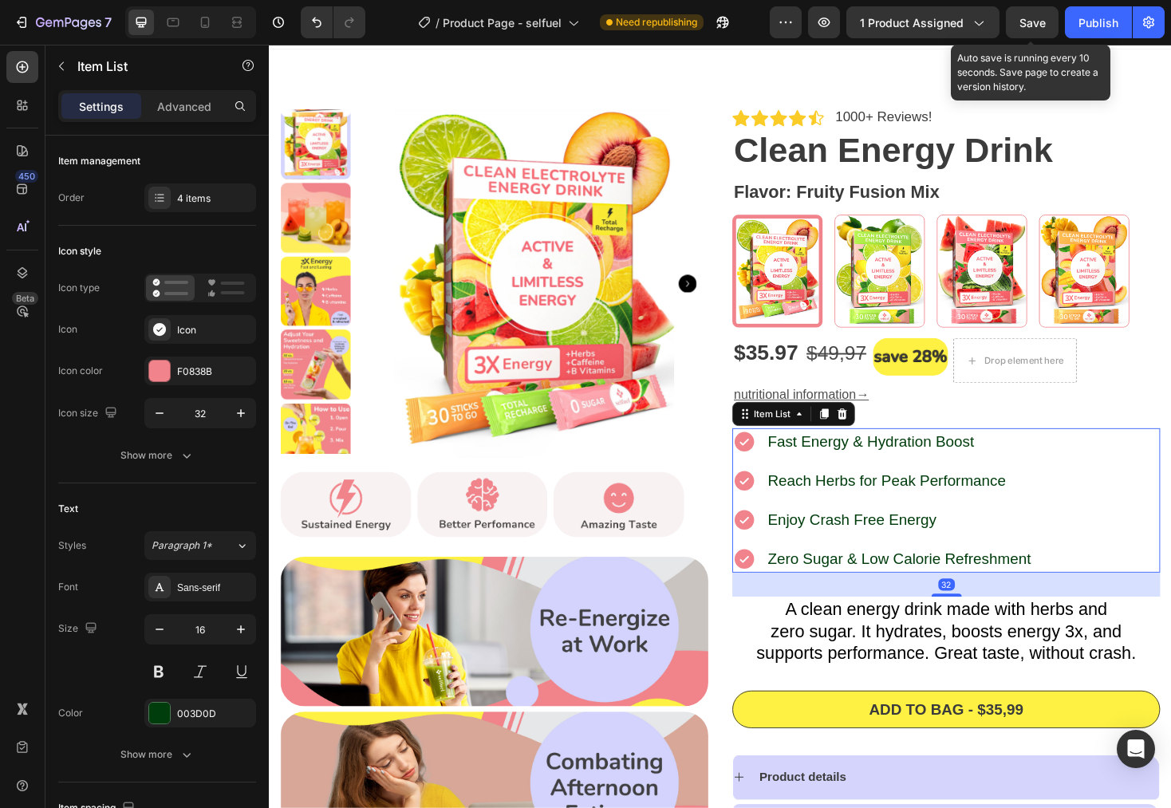
click at [1023, 21] on span "Save" at bounding box center [1033, 23] width 26 height 14
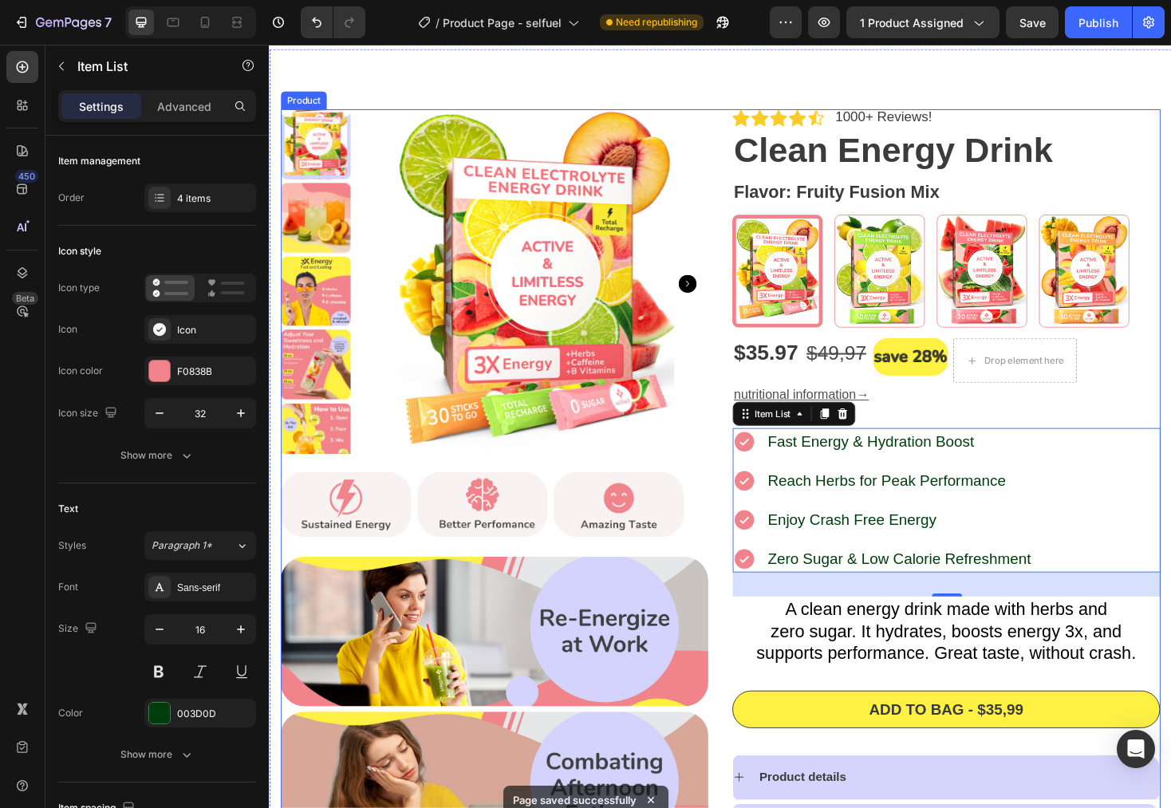
scroll to position [54, 0]
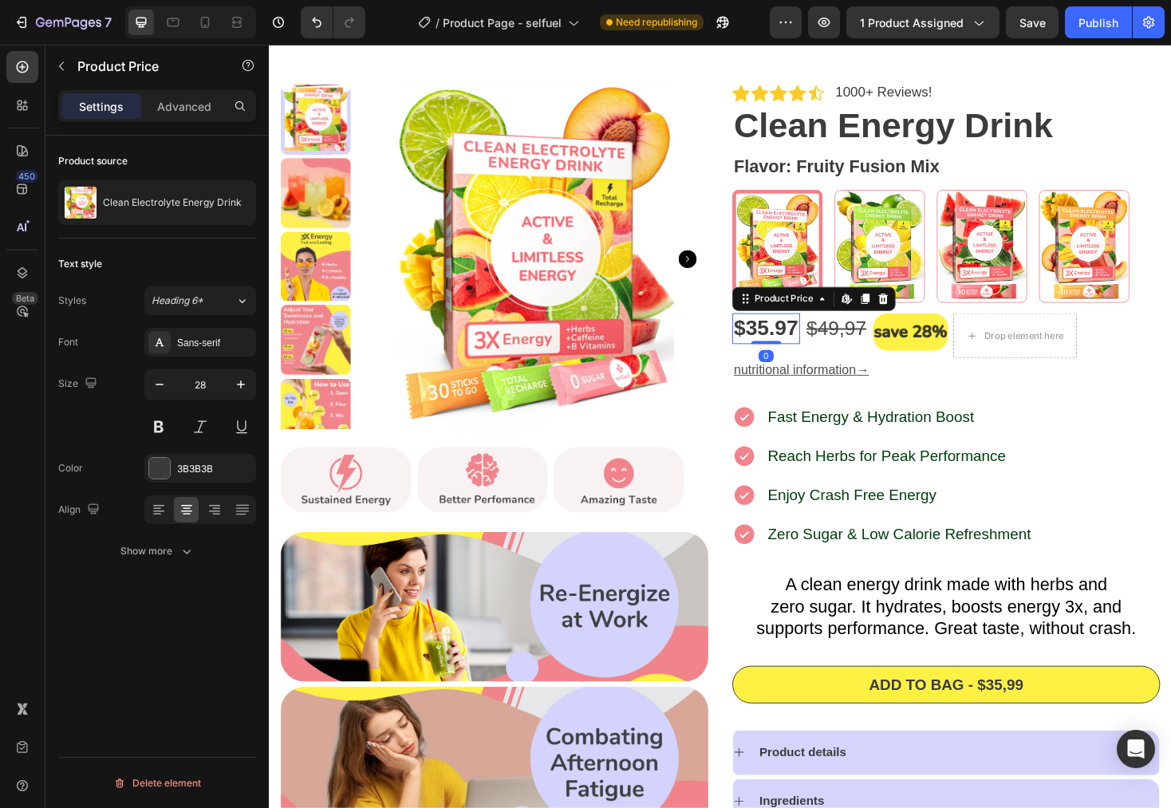
click at [798, 350] on div "$35.97" at bounding box center [796, 346] width 72 height 32
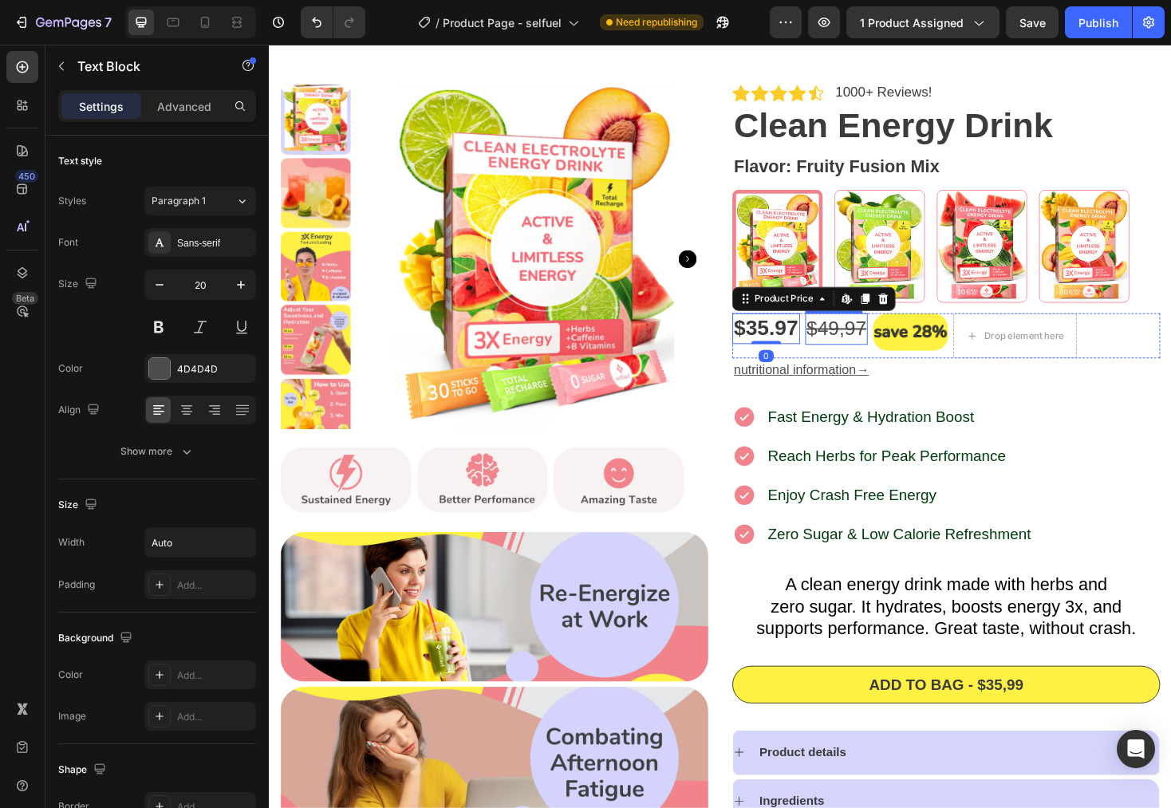
click at [851, 346] on s "4" at bounding box center [856, 346] width 11 height 24
click at [789, 357] on div "$35.97" at bounding box center [796, 346] width 72 height 32
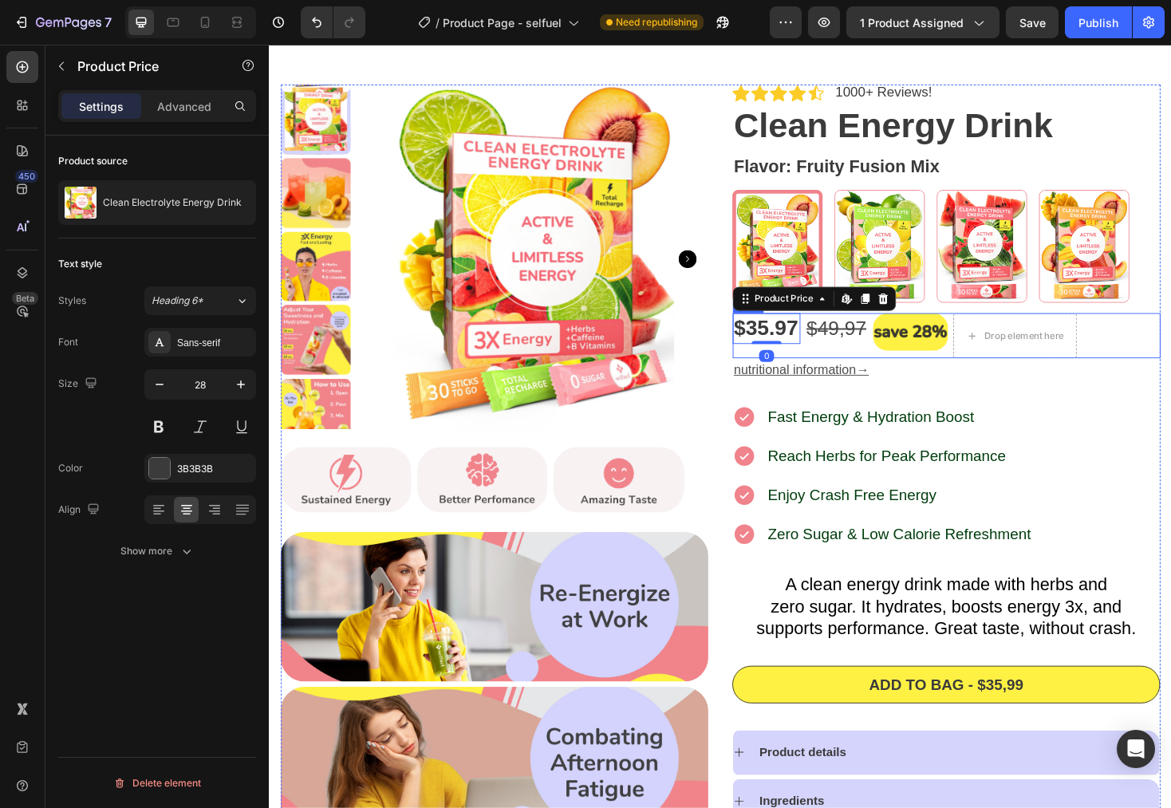
click at [838, 370] on div "$ 4 9,97 Text Block" at bounding box center [871, 354] width 67 height 48
click at [791, 346] on div "$35.97" at bounding box center [796, 346] width 72 height 32
click at [853, 345] on s "4" at bounding box center [856, 346] width 11 height 24
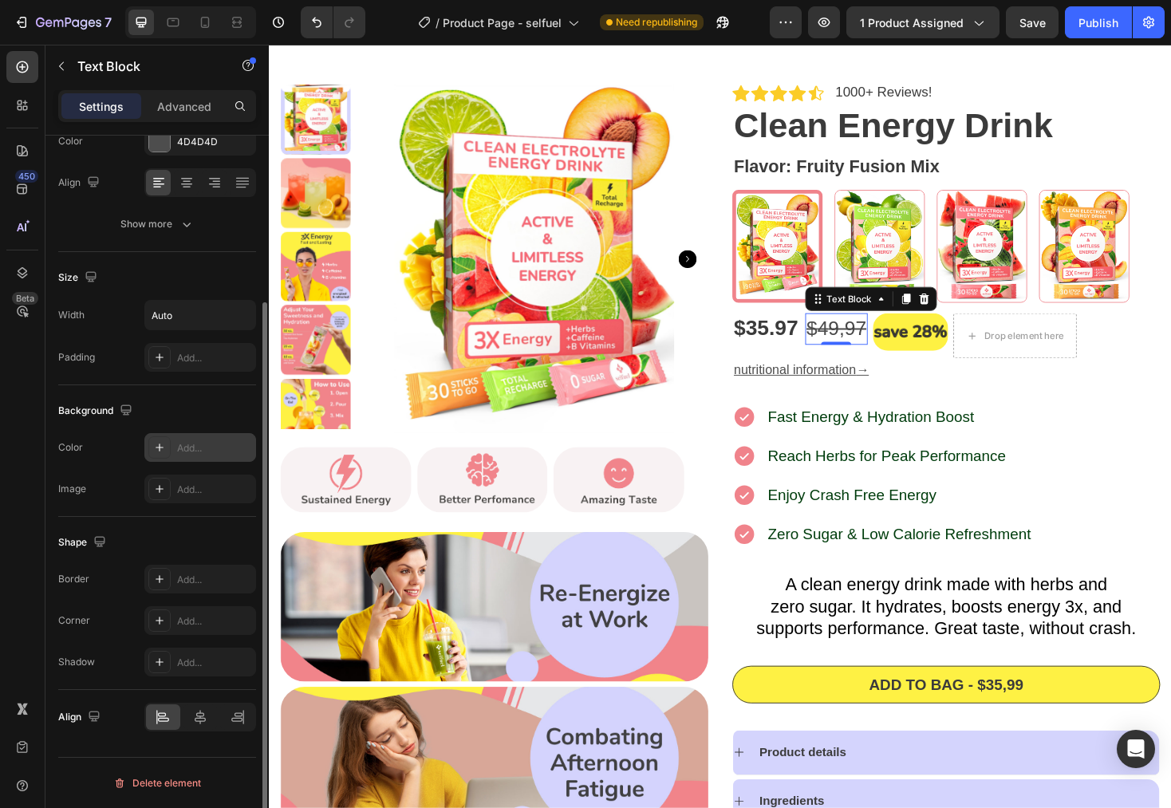
scroll to position [206, 0]
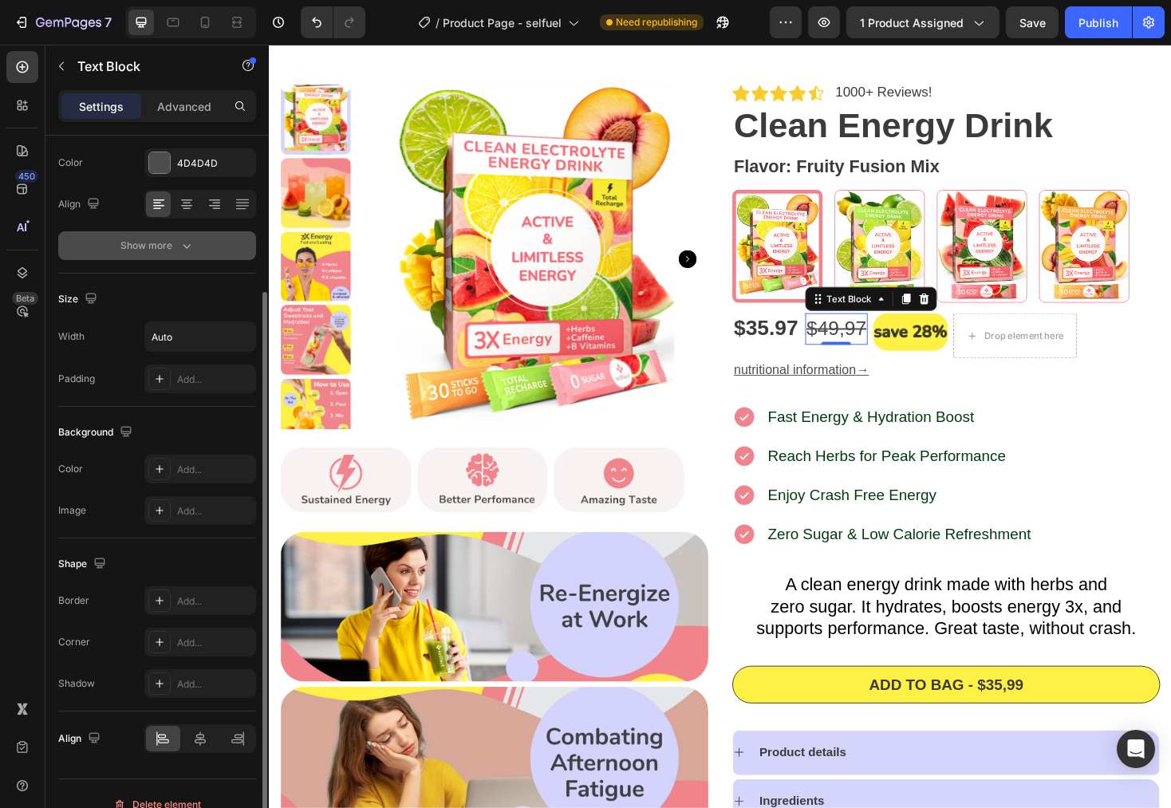
click at [166, 245] on div "Show more" at bounding box center [157, 246] width 74 height 16
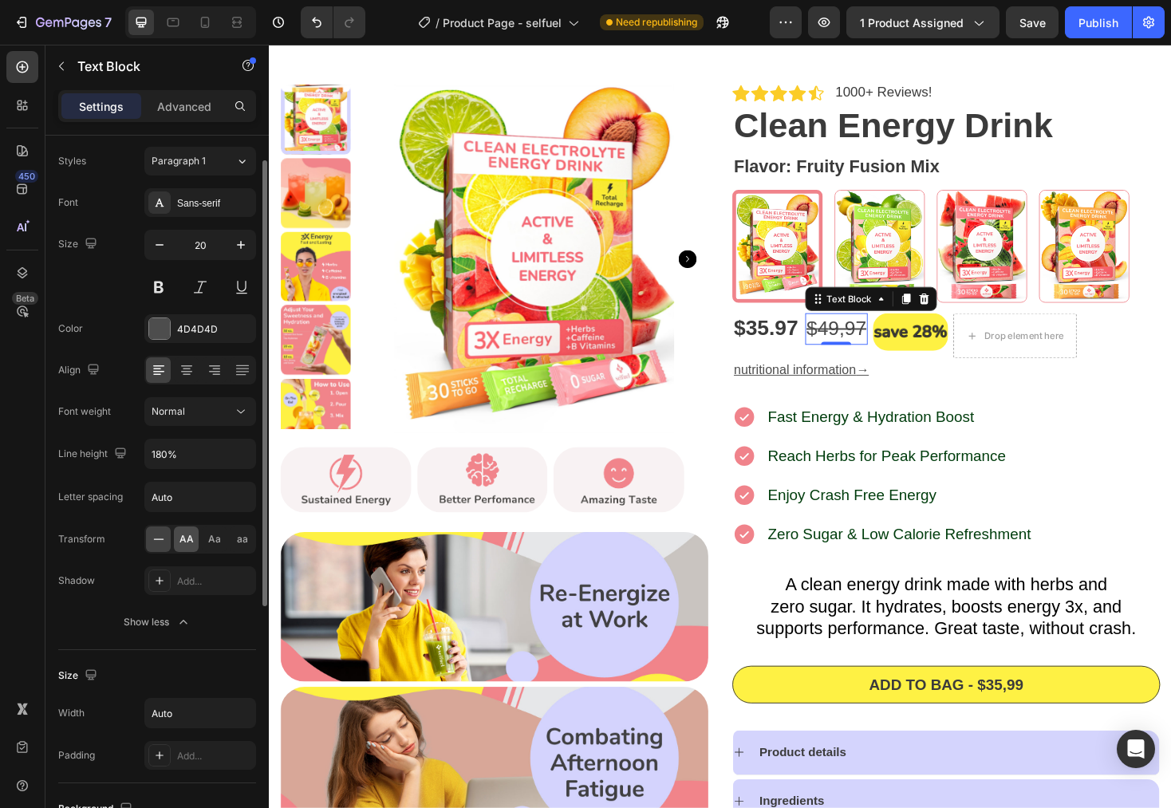
scroll to position [0, 0]
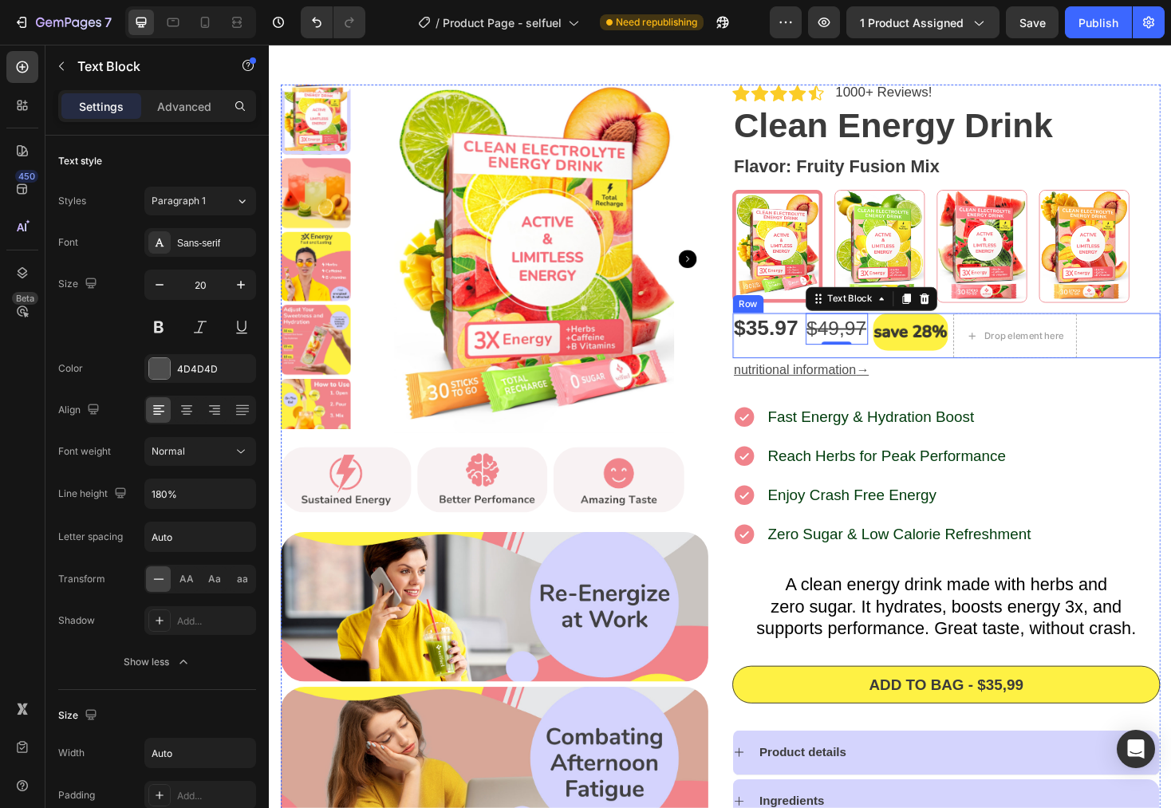
click at [803, 367] on div "$35.97 Product Price Product Price" at bounding box center [796, 354] width 72 height 48
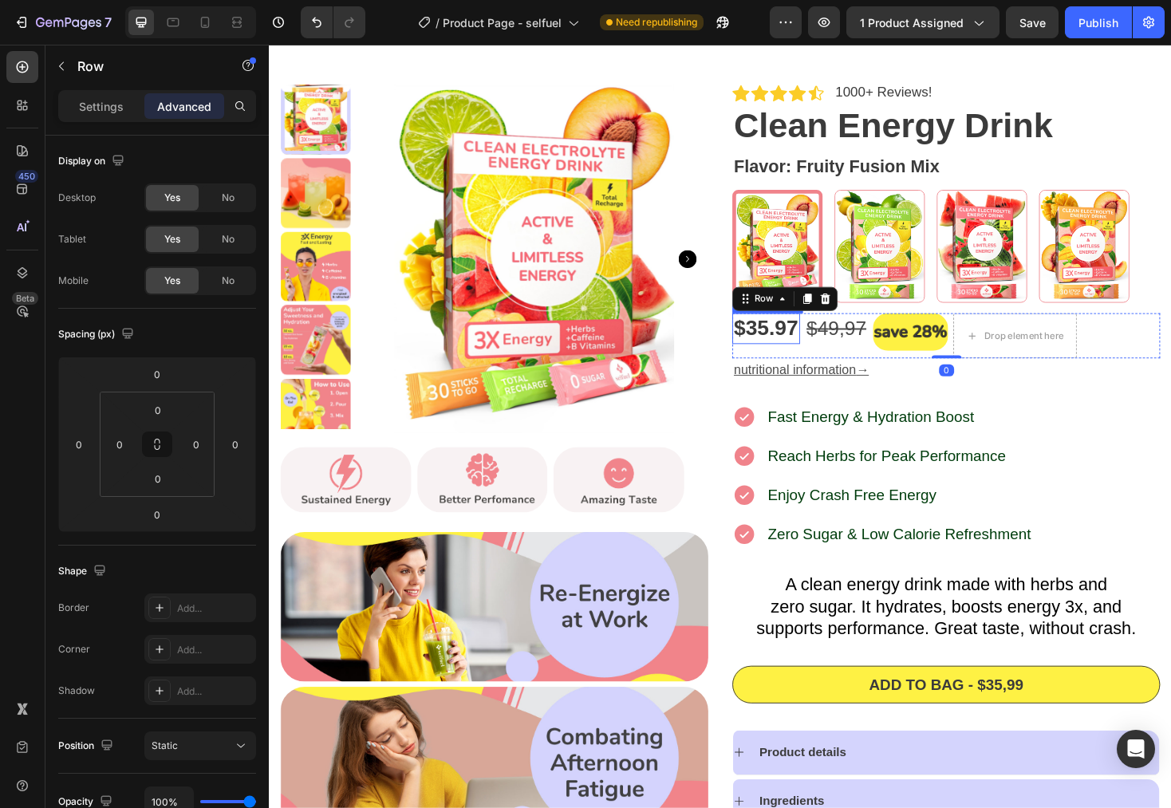
click at [790, 342] on div "$35.97" at bounding box center [796, 346] width 72 height 32
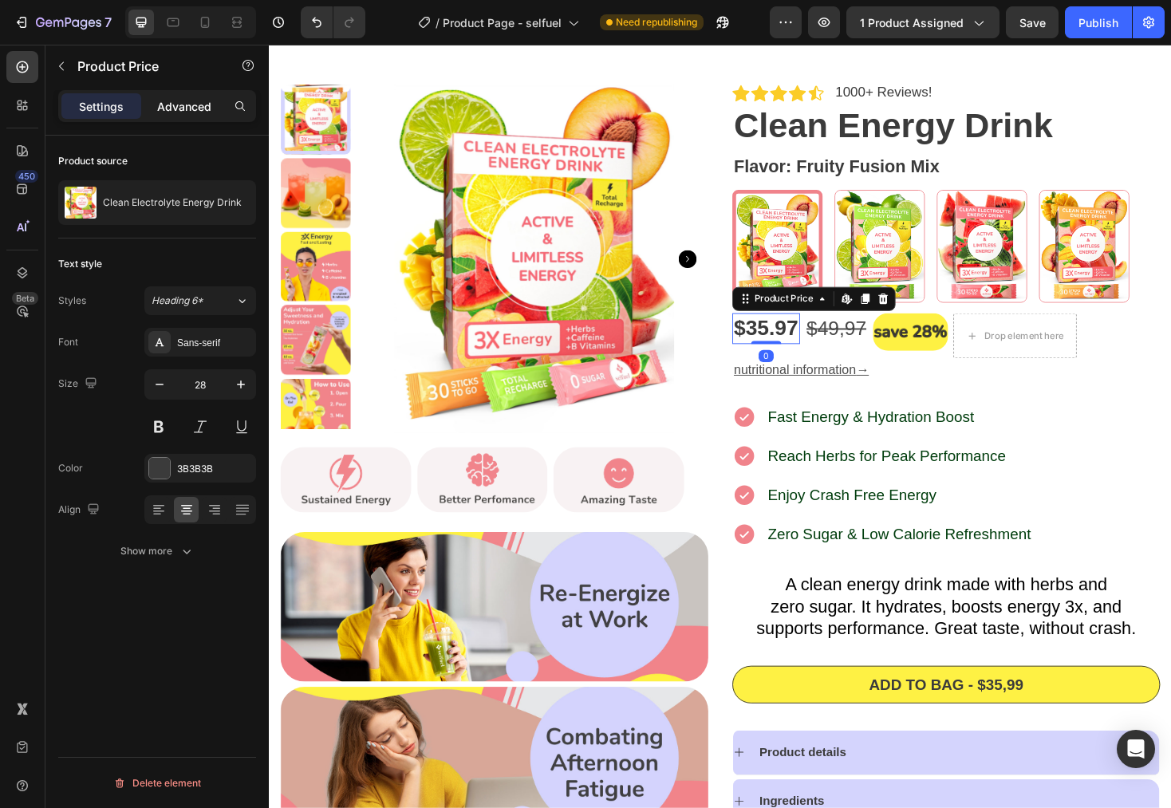
click at [193, 106] on p "Advanced" at bounding box center [184, 106] width 54 height 17
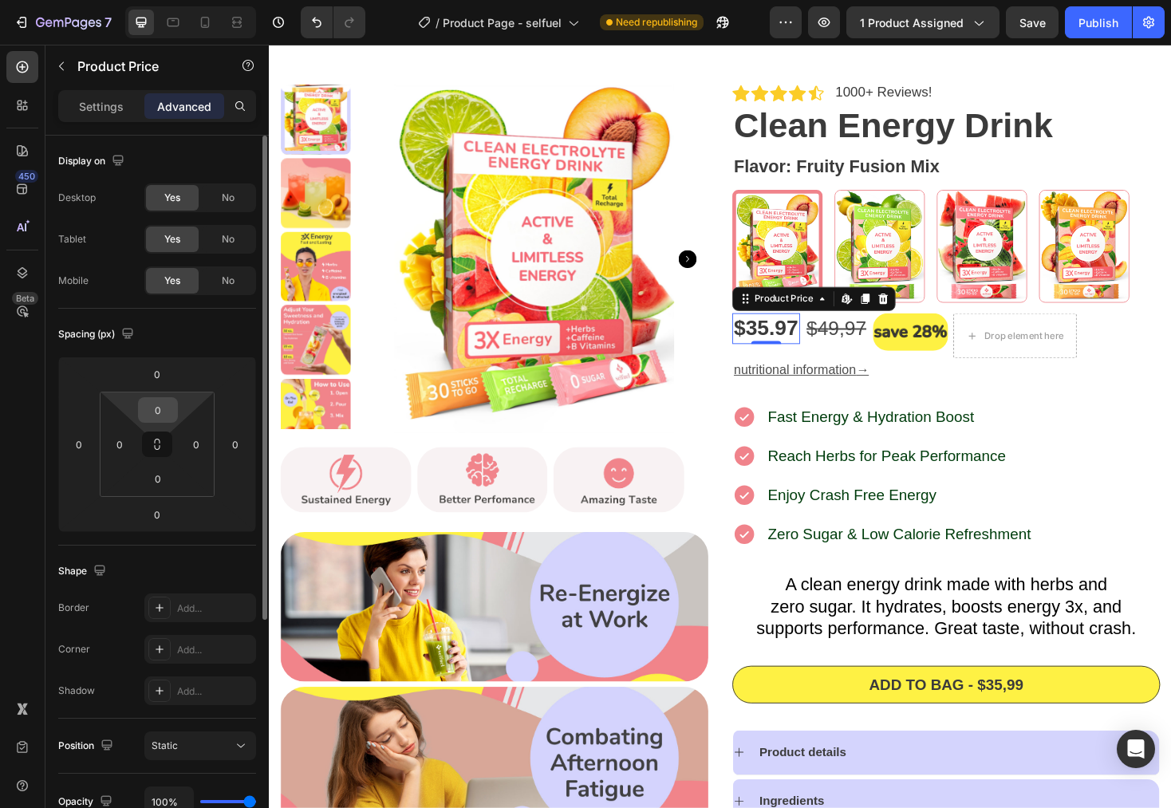
click at [168, 406] on input "0" at bounding box center [158, 410] width 32 height 24
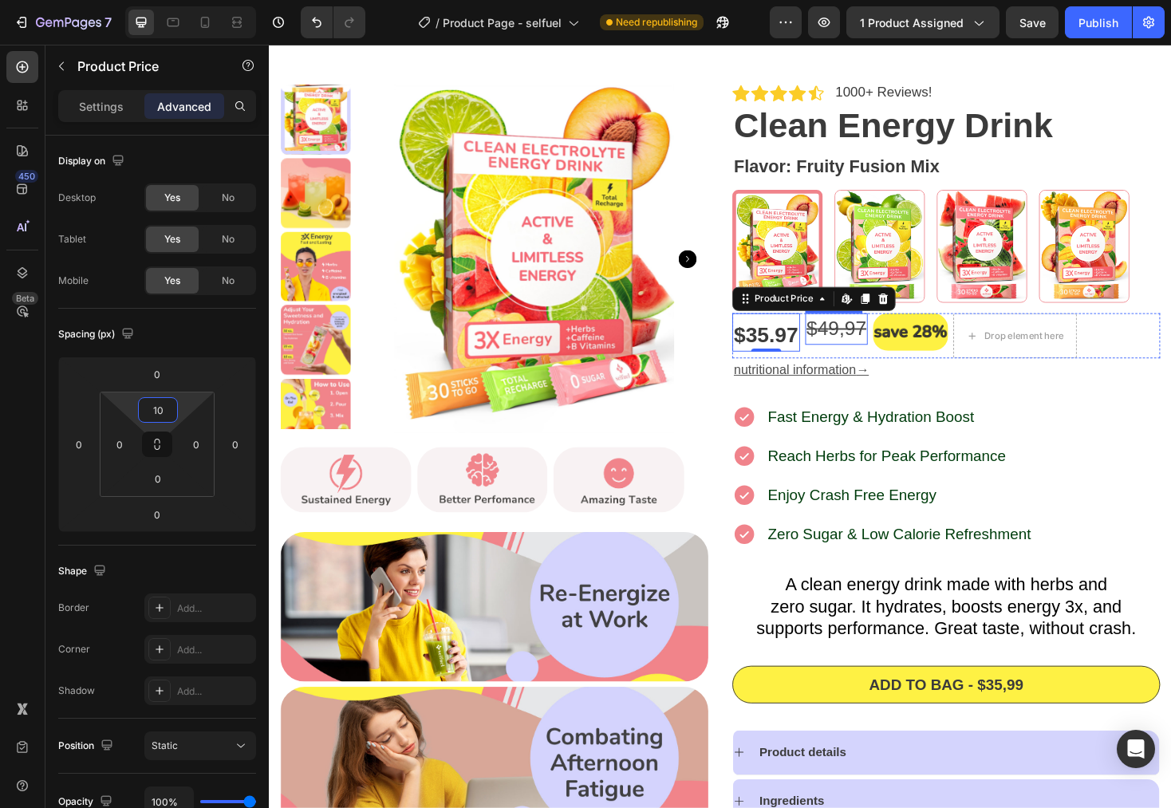
click at [852, 346] on s "4" at bounding box center [856, 346] width 11 height 24
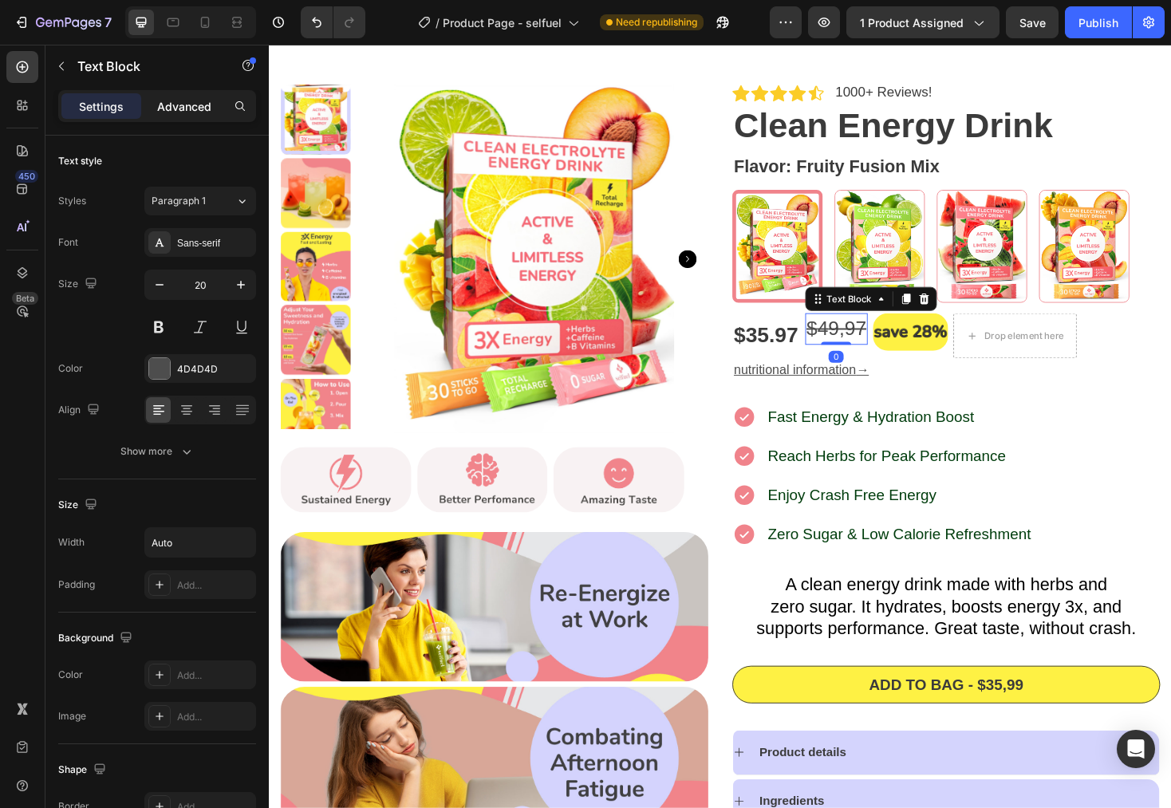
click at [187, 98] on p "Advanced" at bounding box center [184, 106] width 54 height 17
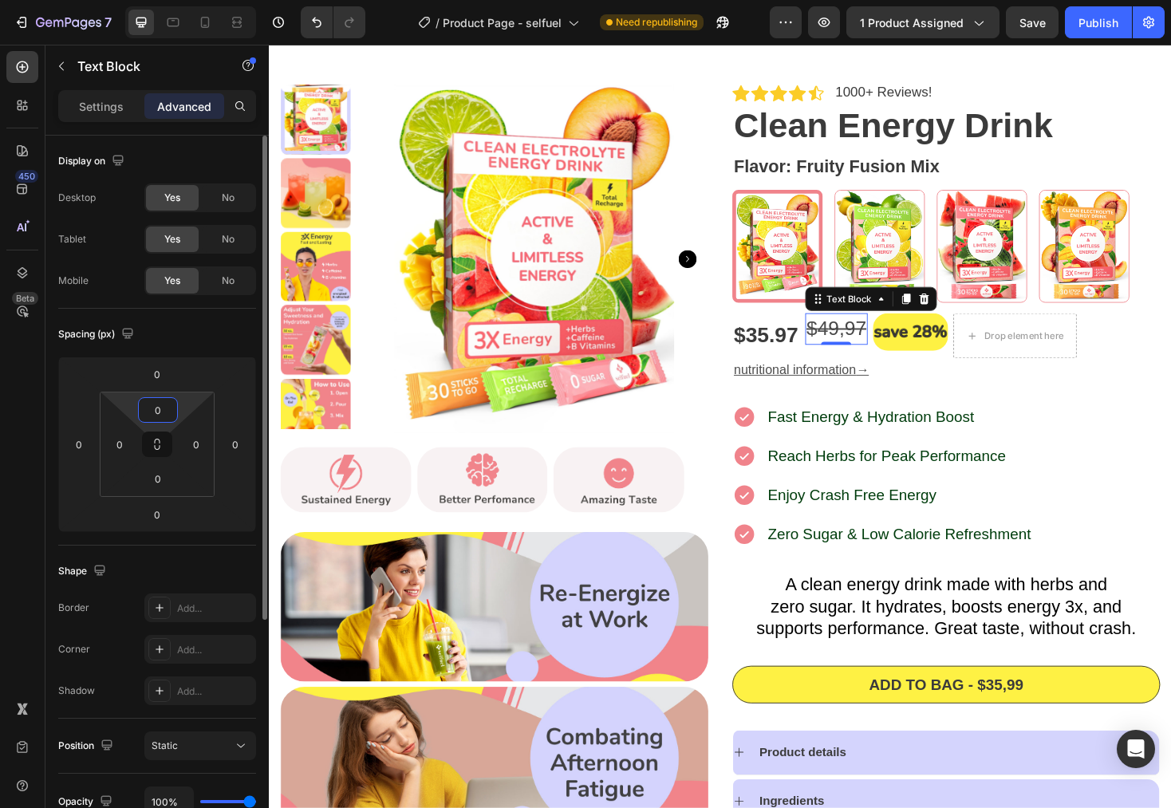
click at [164, 408] on input "0" at bounding box center [158, 410] width 32 height 24
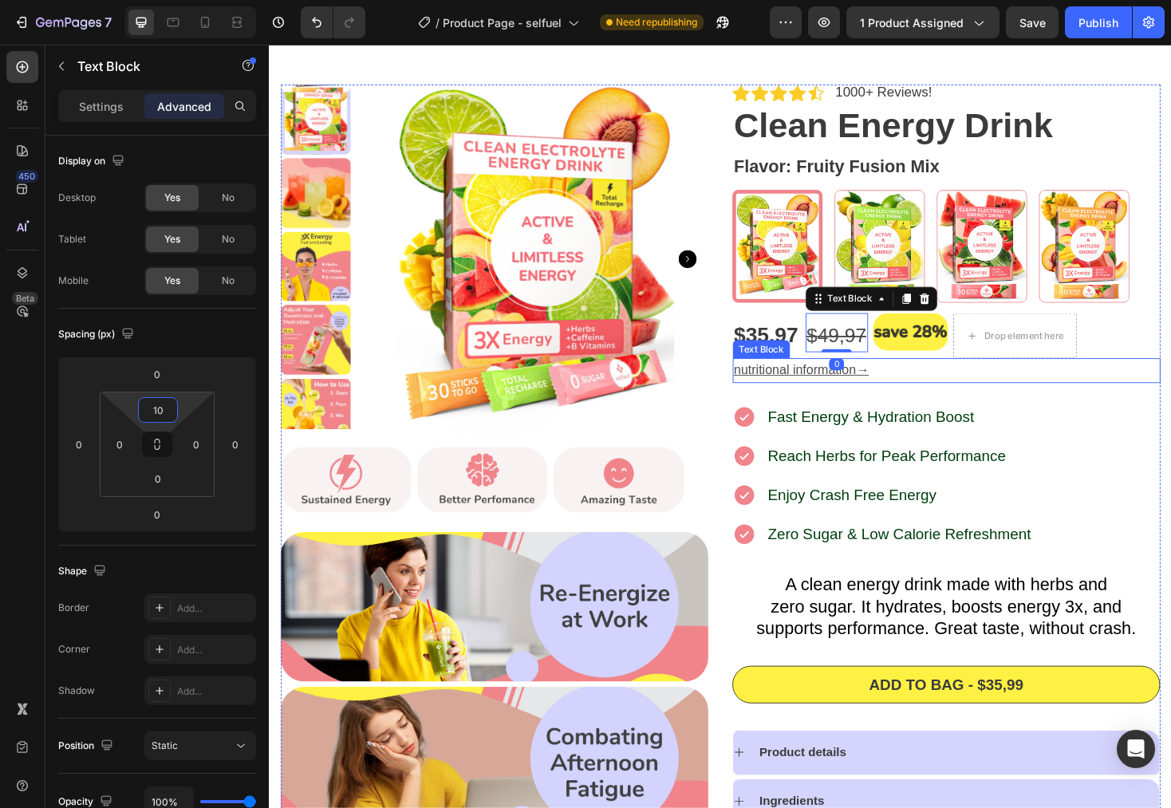
click at [1112, 413] on div "Icon Icon Icon Icon Icon Icon List 1000+ Reviews! Text Block Row Clean Energy D…" at bounding box center [987, 583] width 454 height 992
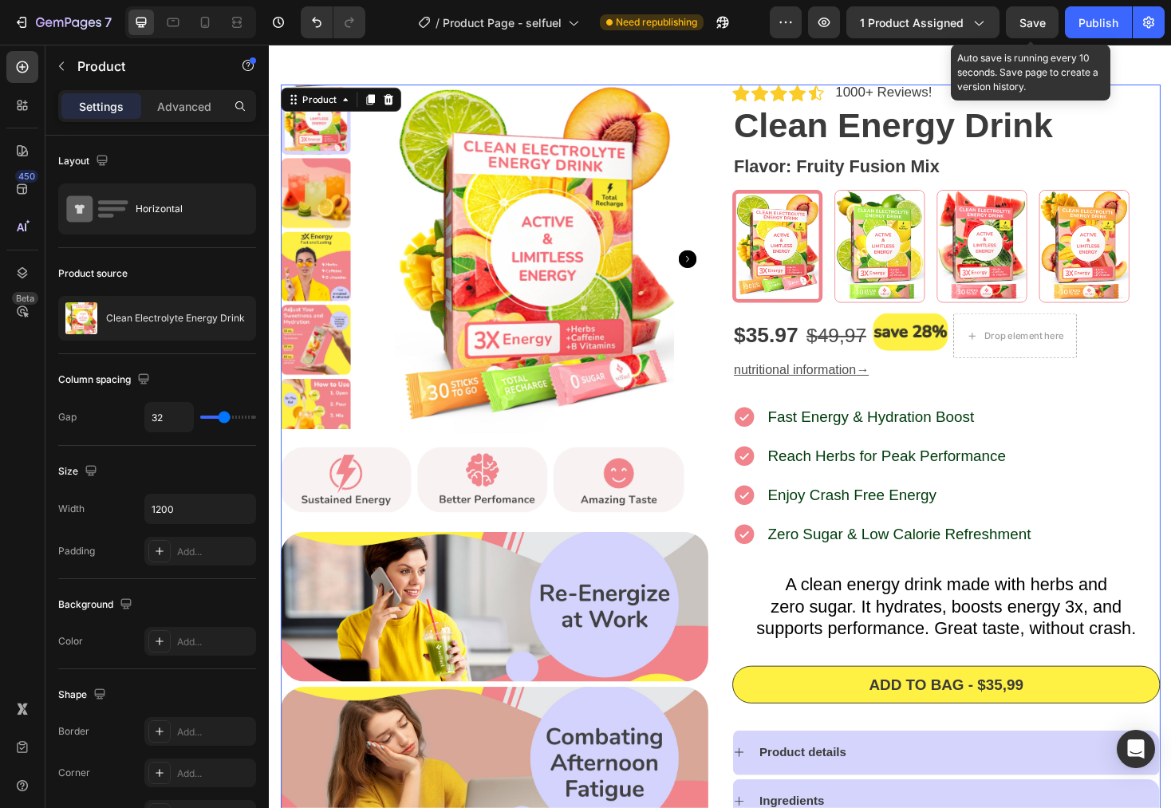
click at [1031, 30] on div "Save" at bounding box center [1033, 22] width 26 height 17
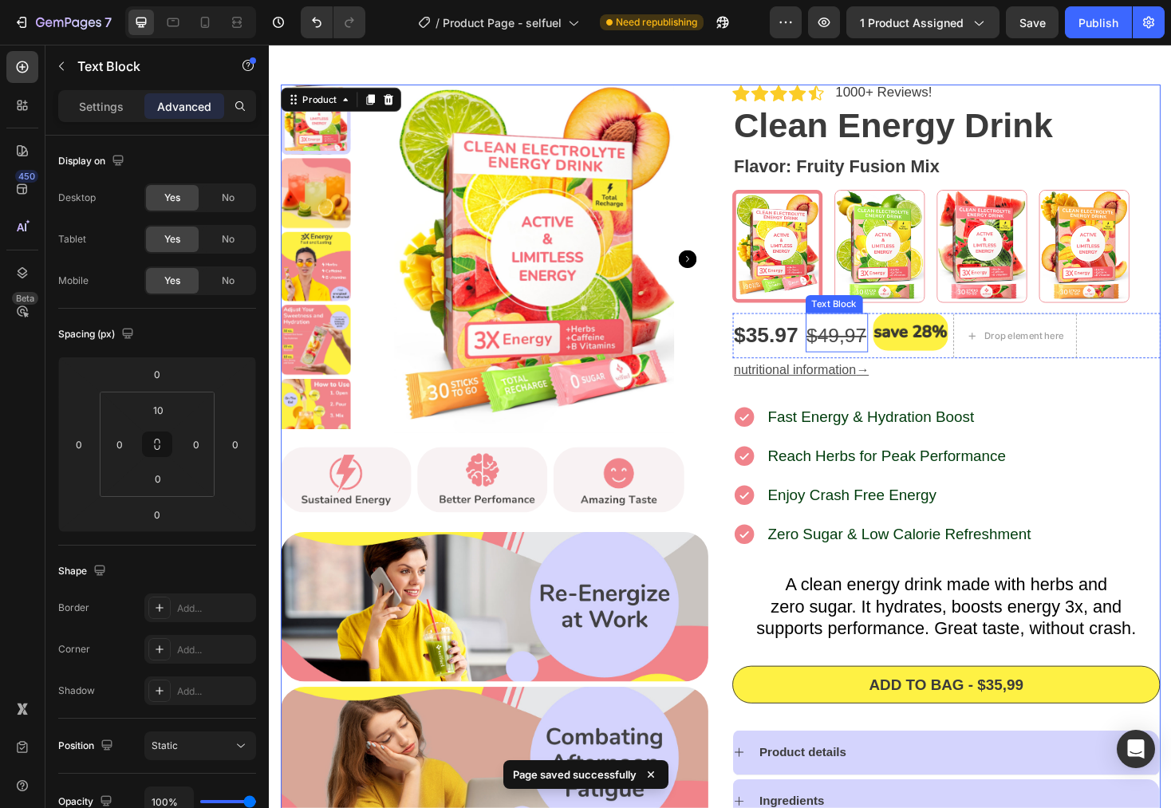
click at [869, 348] on s "9,97" at bounding box center [883, 354] width 41 height 24
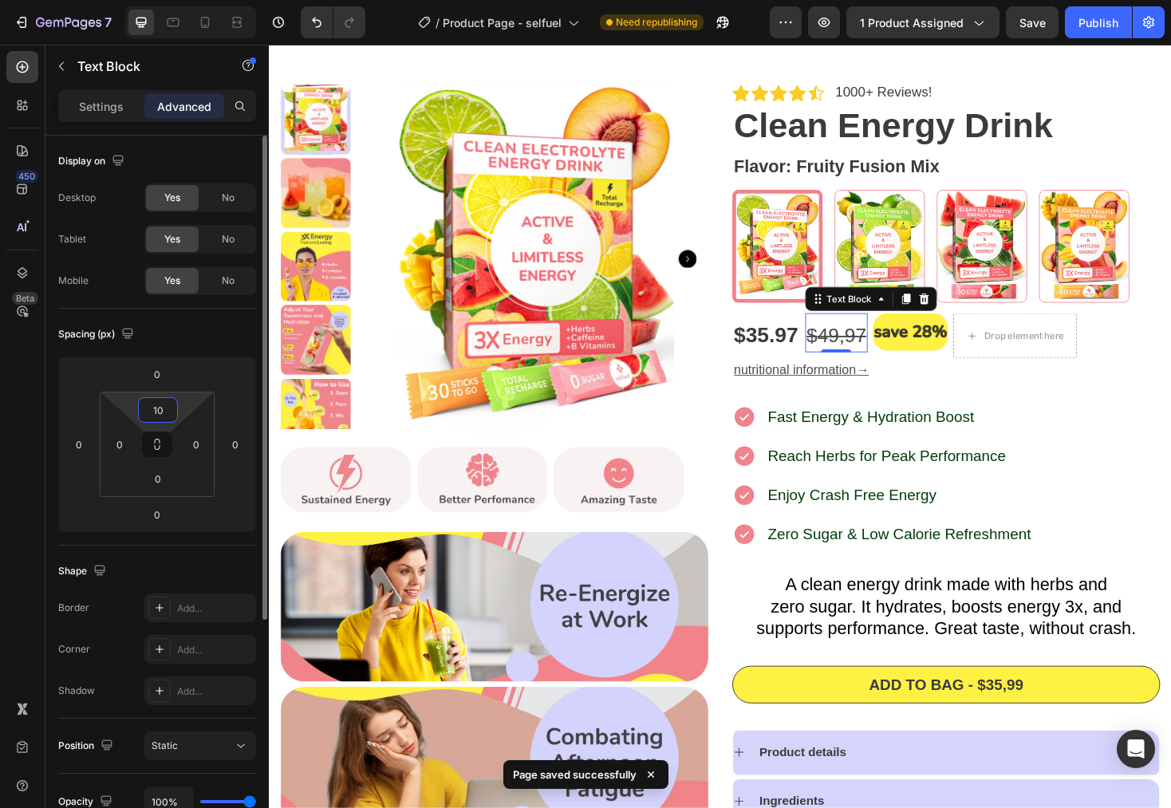
click at [165, 405] on input "10" at bounding box center [158, 410] width 32 height 24
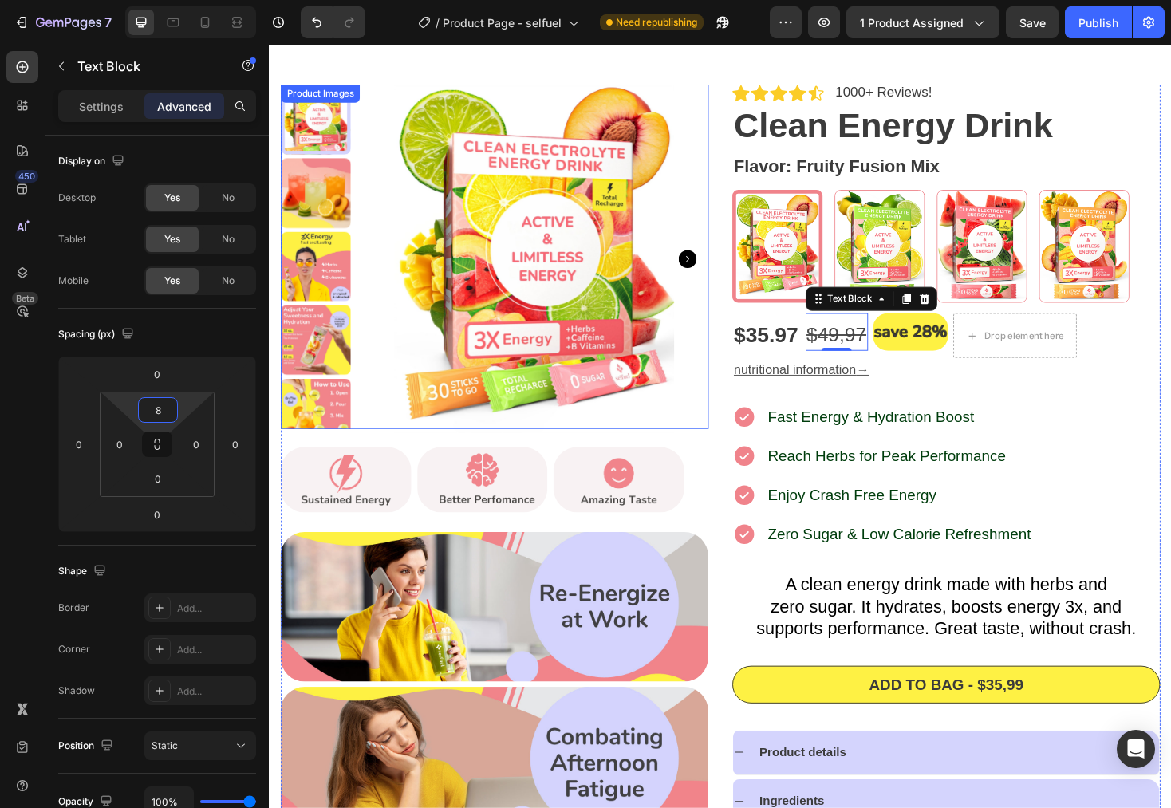
click at [764, 346] on div "$35.97" at bounding box center [796, 354] width 72 height 32
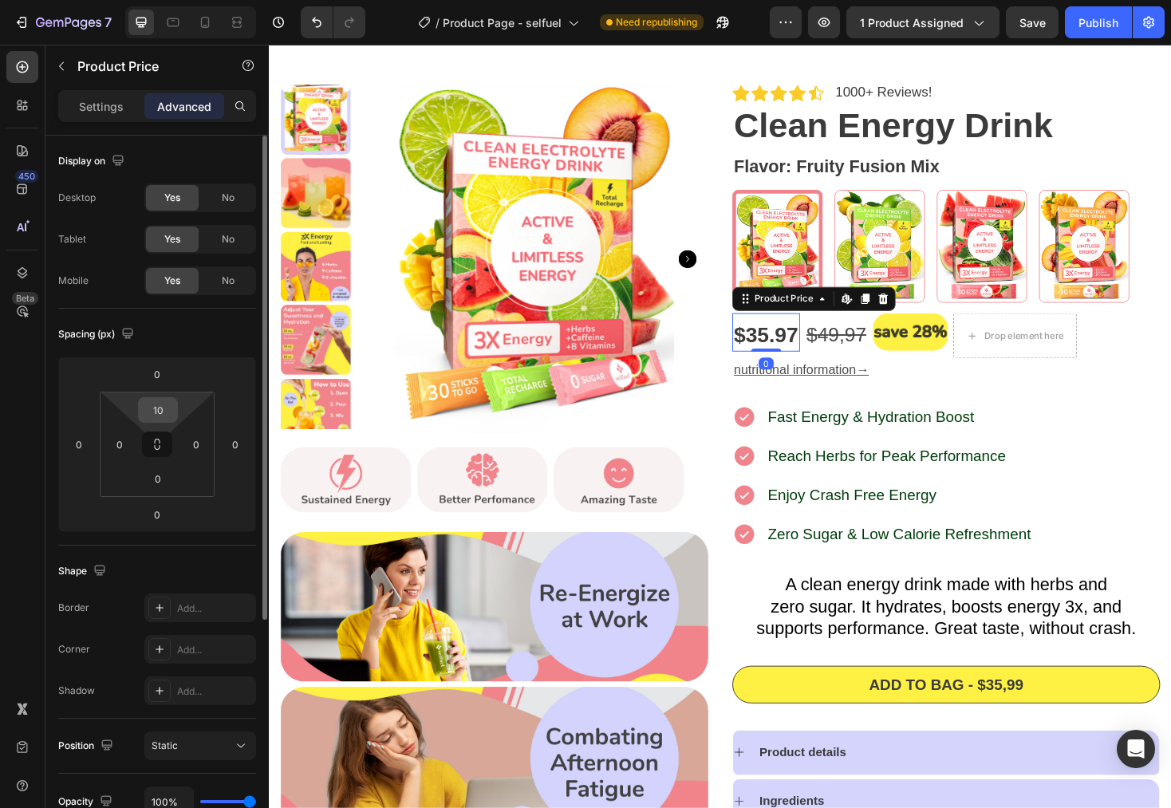
click at [150, 408] on input "10" at bounding box center [158, 410] width 32 height 24
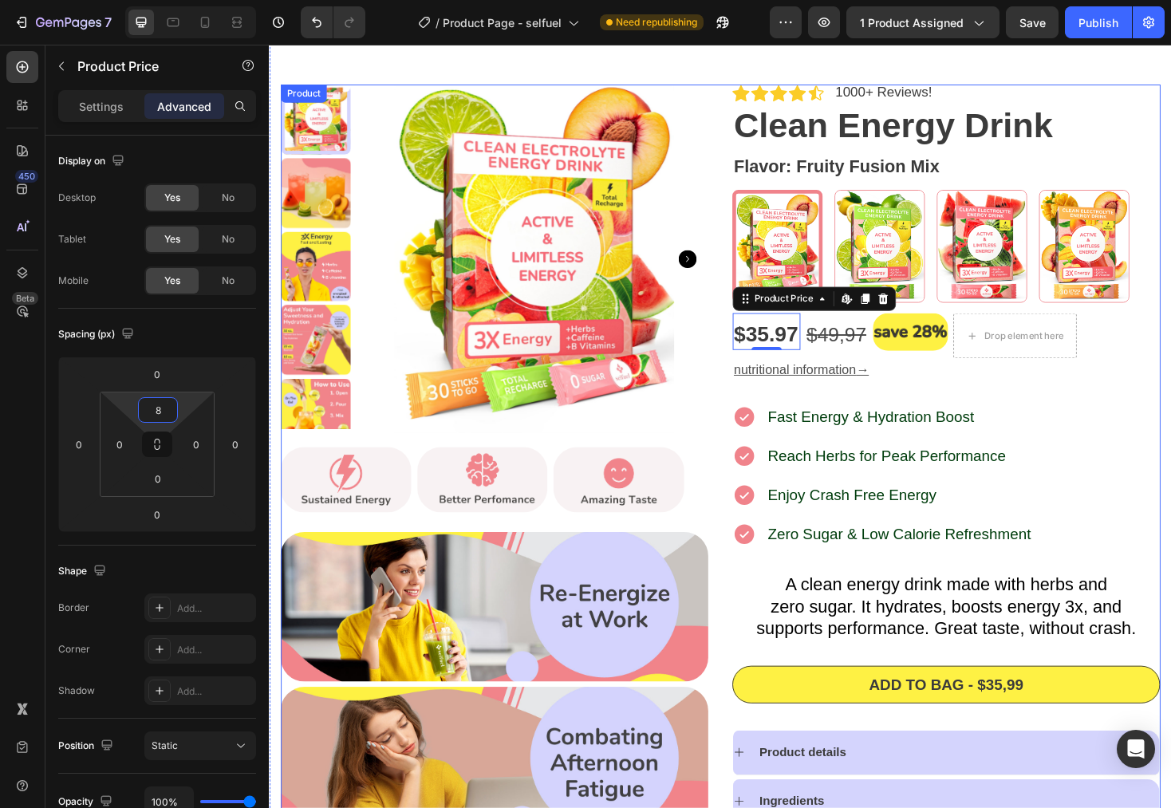
click at [1127, 419] on div "Icon Icon Icon Icon Icon Icon List 1000+ Reviews! Text Block Row Clean Energy D…" at bounding box center [987, 583] width 454 height 992
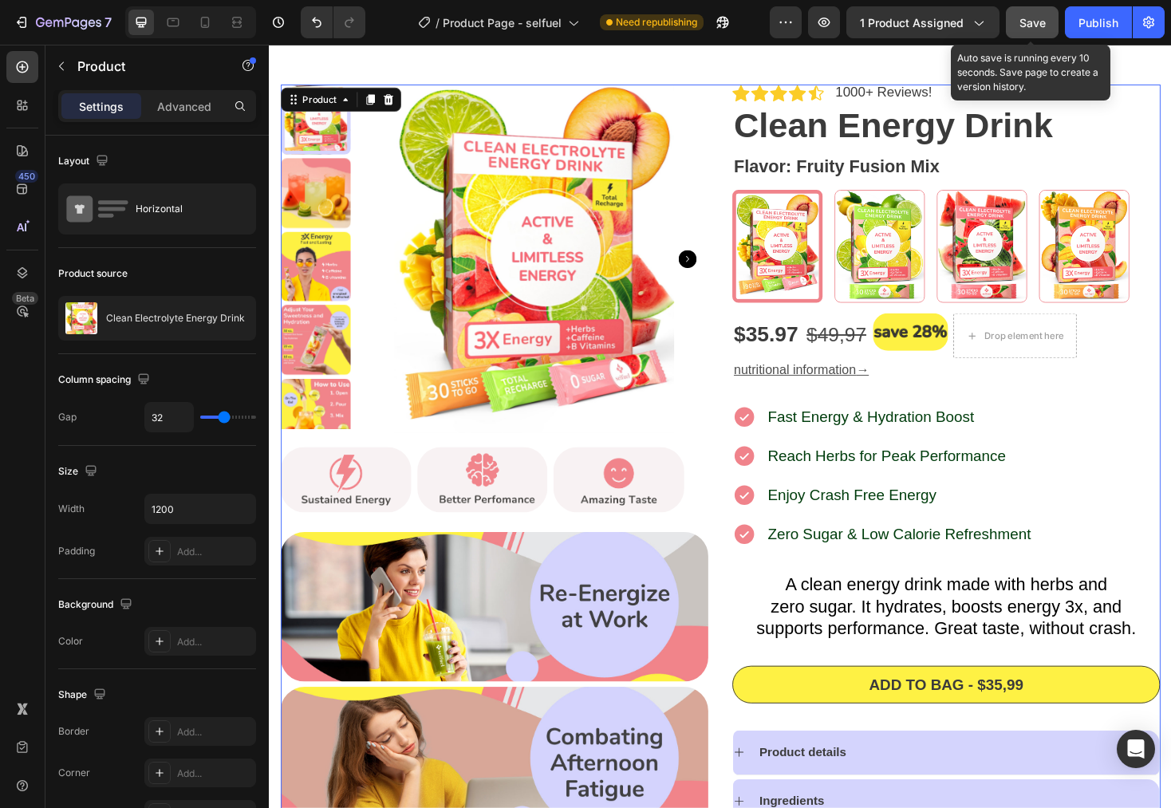
drag, startPoint x: 1036, startPoint y: 34, endPoint x: 796, endPoint y: 80, distance: 244.4
click at [1036, 34] on button "Save" at bounding box center [1032, 22] width 53 height 32
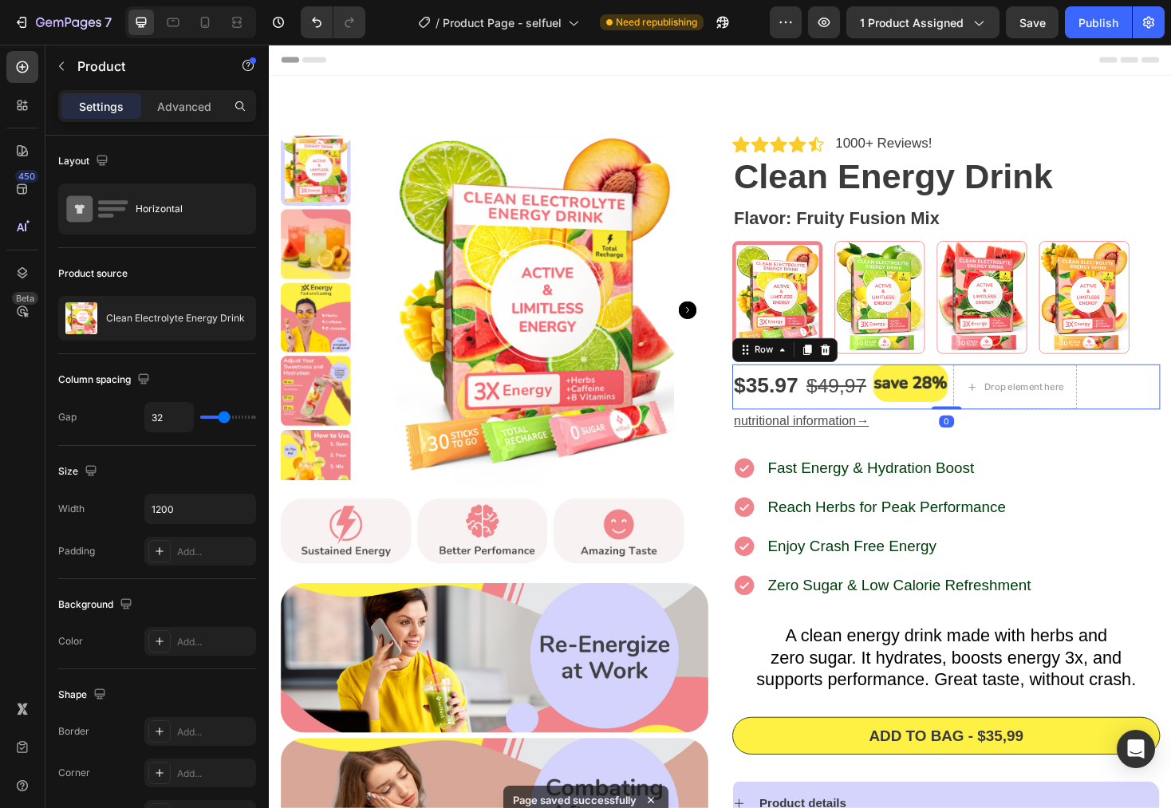
click at [1171, 394] on div "$35.97 Product Price Product Price $ 4 9,97 Text Block Image Drop element here …" at bounding box center [987, 408] width 454 height 48
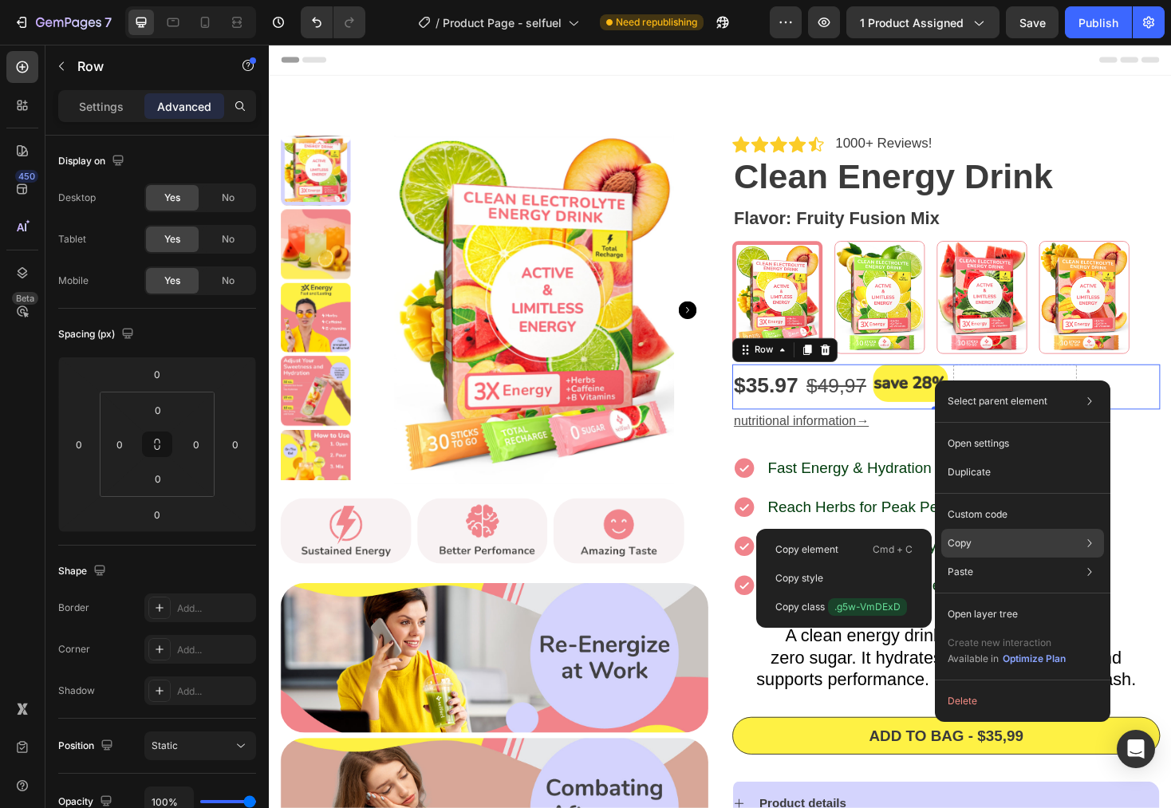
click at [992, 544] on div "Copy Copy element Cmd + C Copy style Copy class .g5w-VmDExD" at bounding box center [1023, 543] width 163 height 29
click at [827, 546] on p "Copy element" at bounding box center [807, 550] width 63 height 14
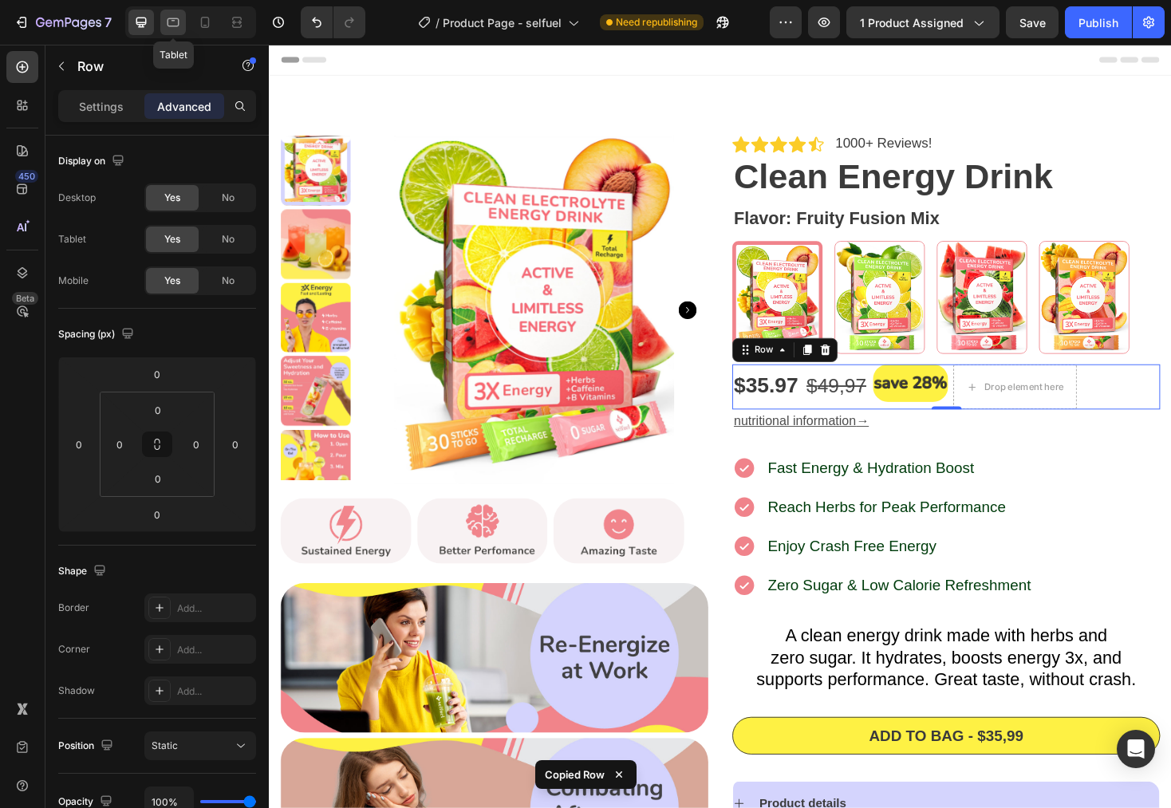
click at [181, 26] on div at bounding box center [173, 23] width 26 height 26
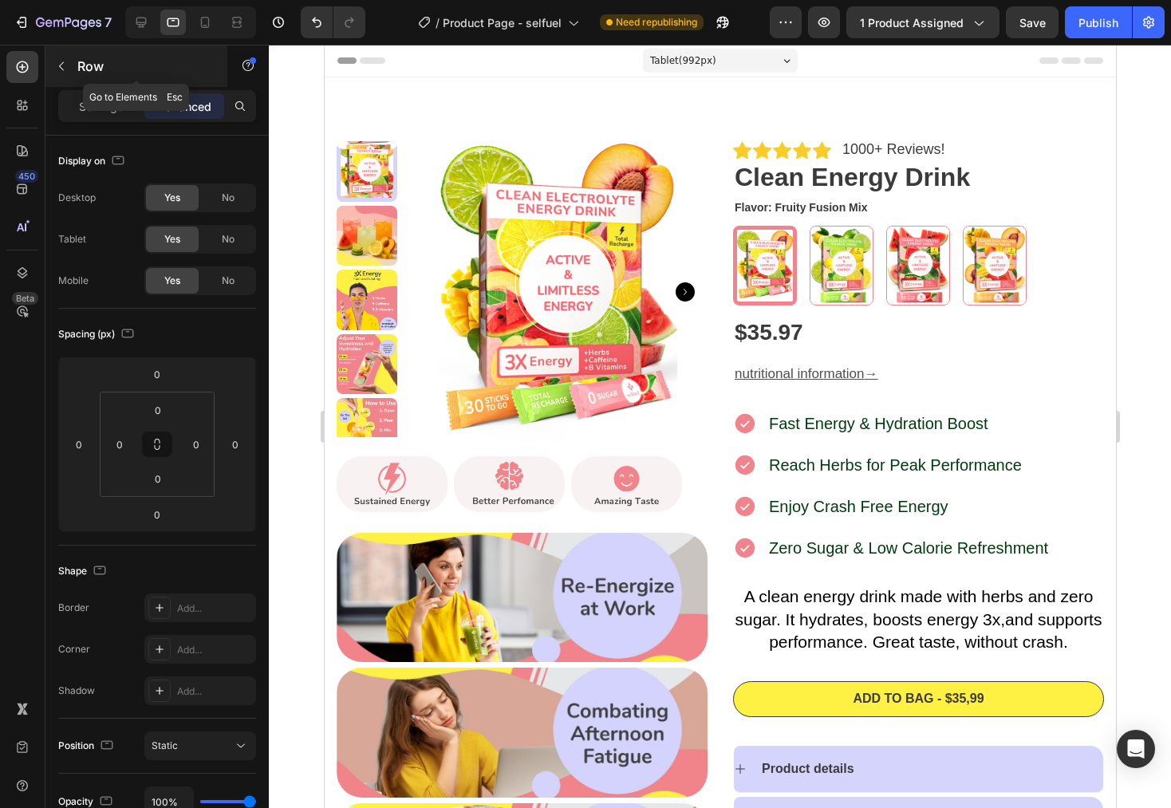
click at [52, 63] on button "button" at bounding box center [62, 66] width 26 height 26
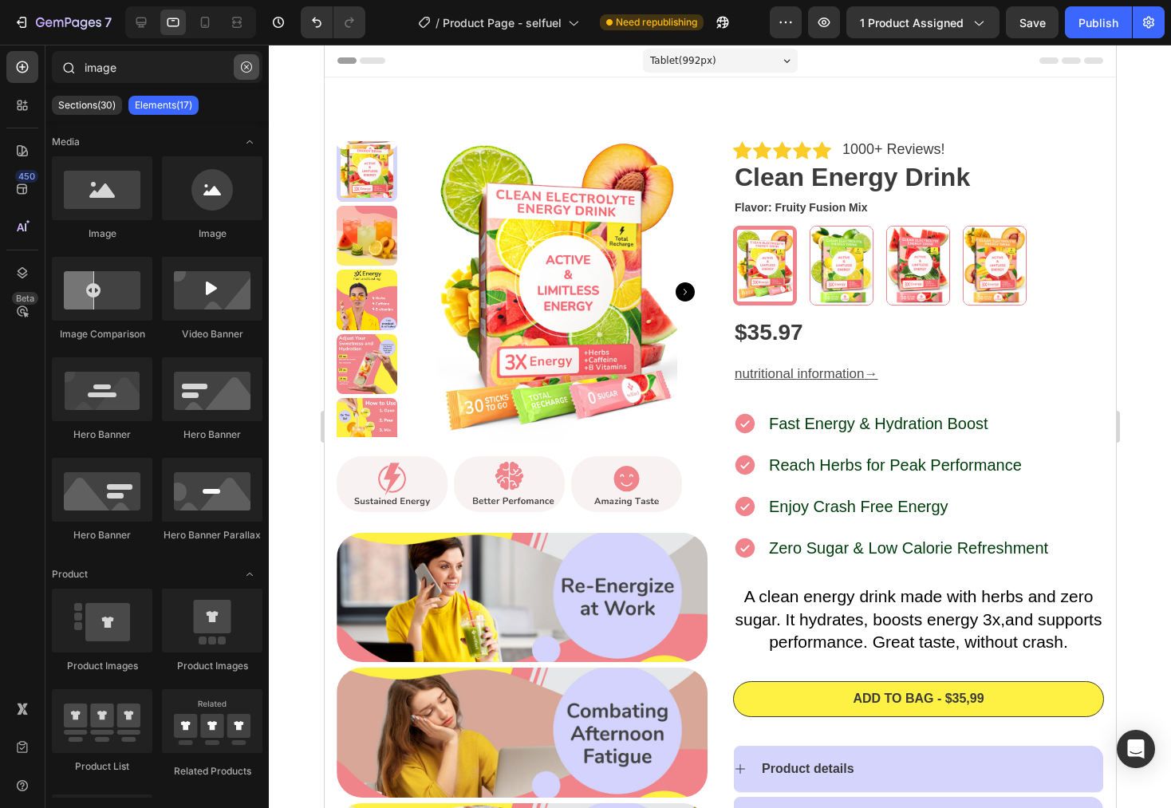
click at [251, 67] on icon "button" at bounding box center [246, 66] width 11 height 11
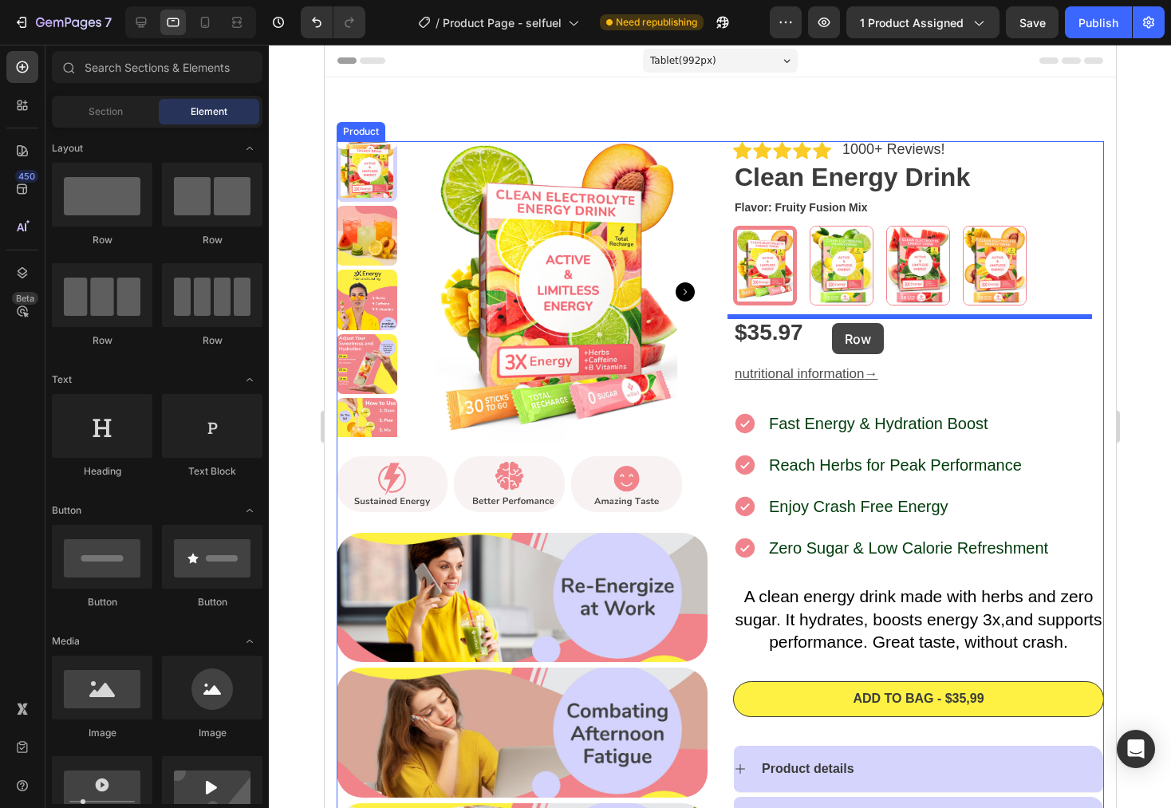
drag, startPoint x: 427, startPoint y: 248, endPoint x: 831, endPoint y: 323, distance: 411.4
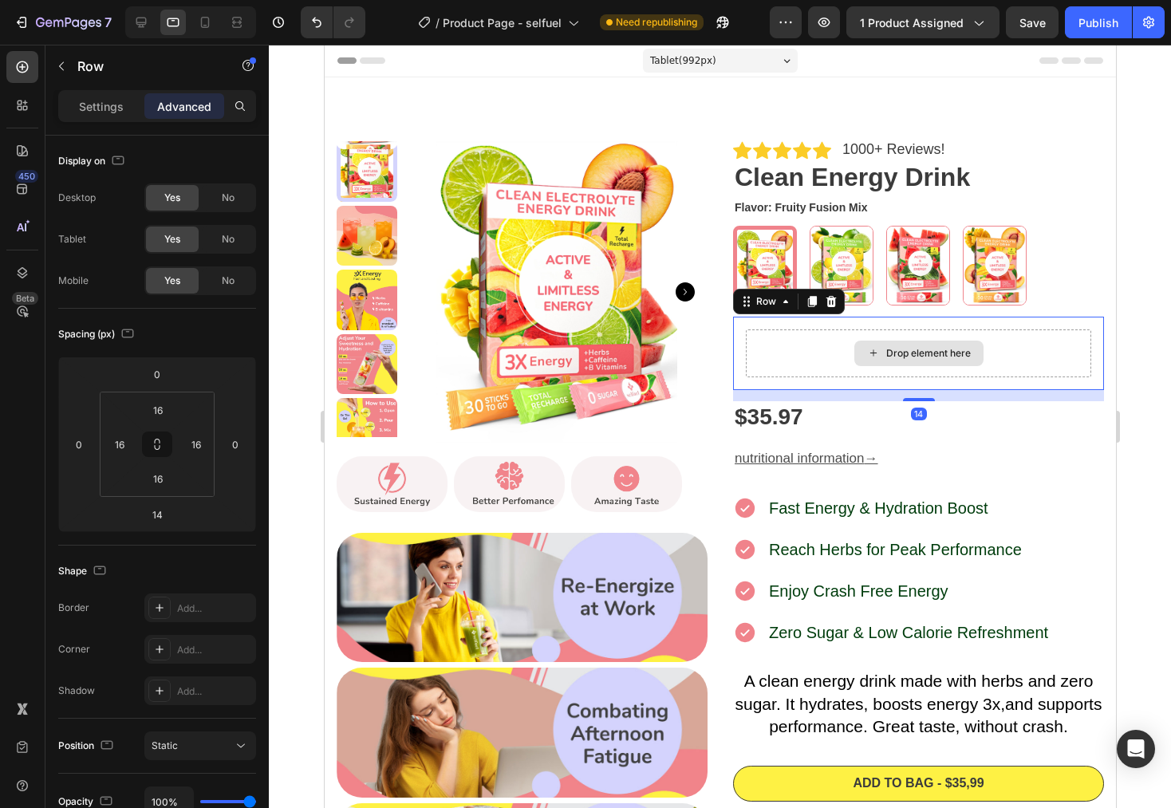
click at [790, 354] on div "Drop element here" at bounding box center [918, 354] width 346 height 48
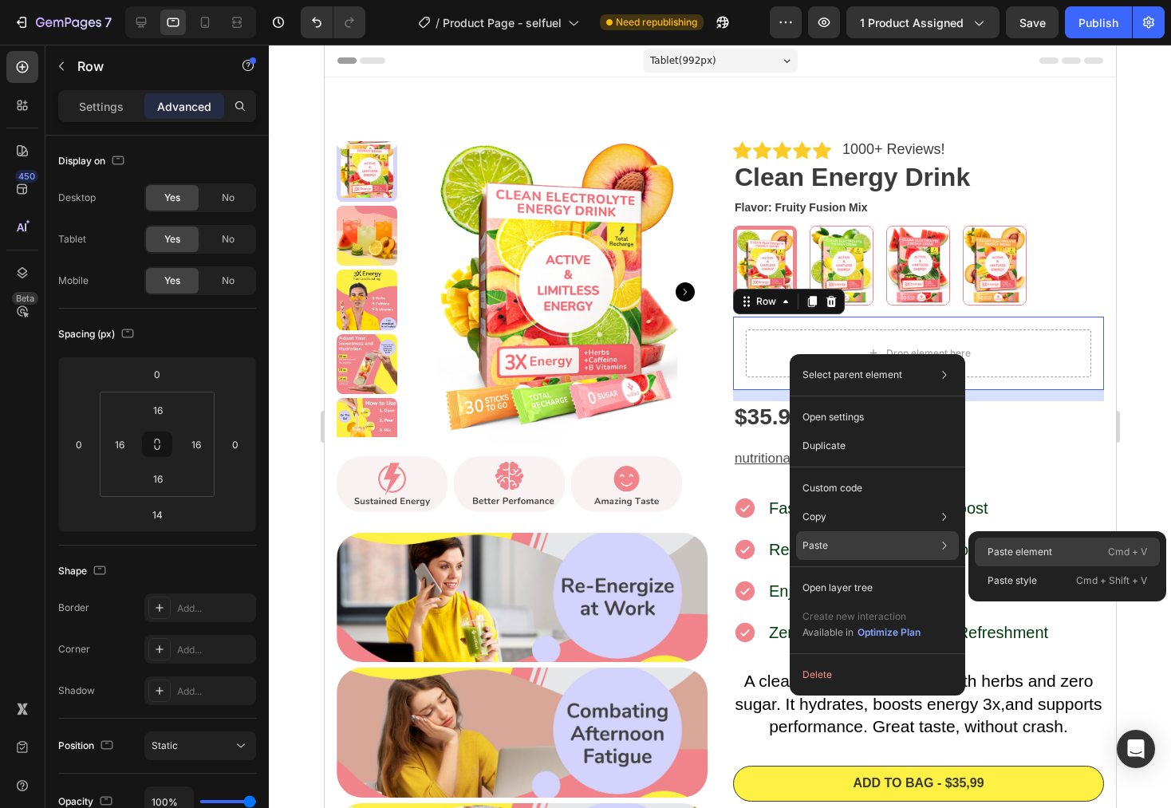
click at [1036, 549] on p "Paste element" at bounding box center [1020, 552] width 65 height 14
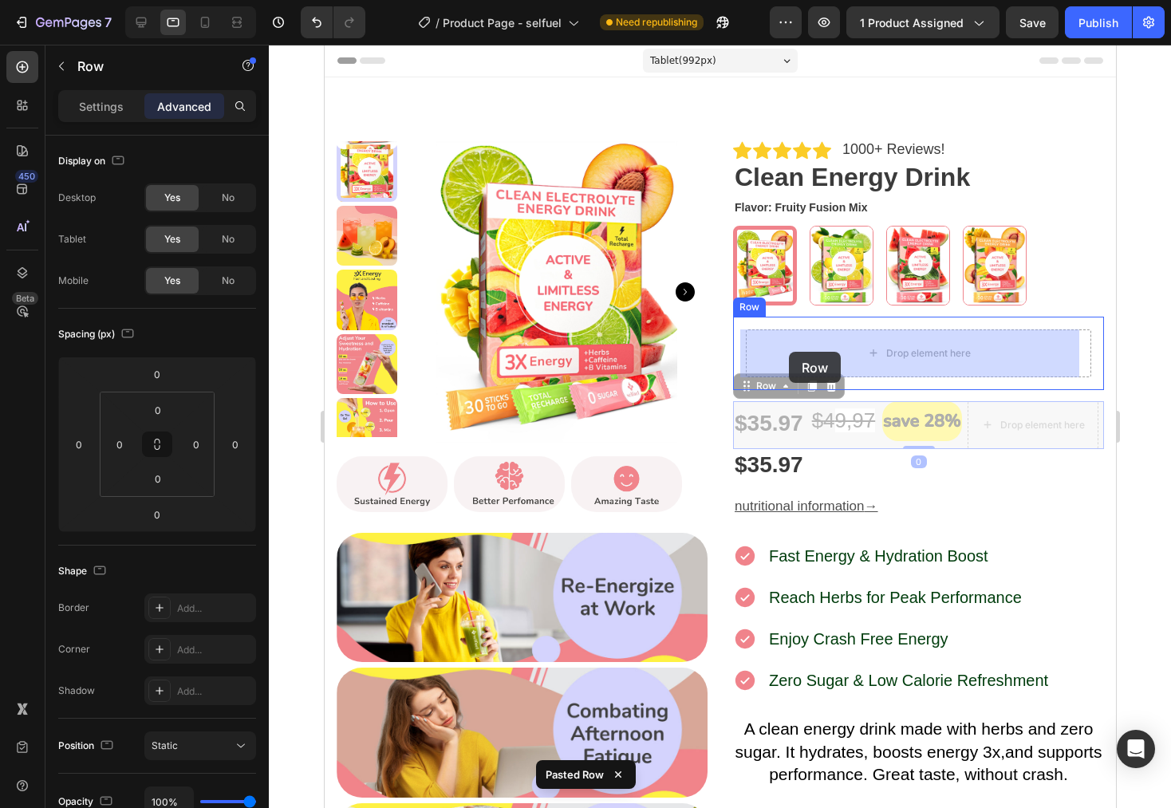
drag, startPoint x: 736, startPoint y: 392, endPoint x: 788, endPoint y: 352, distance: 65.4
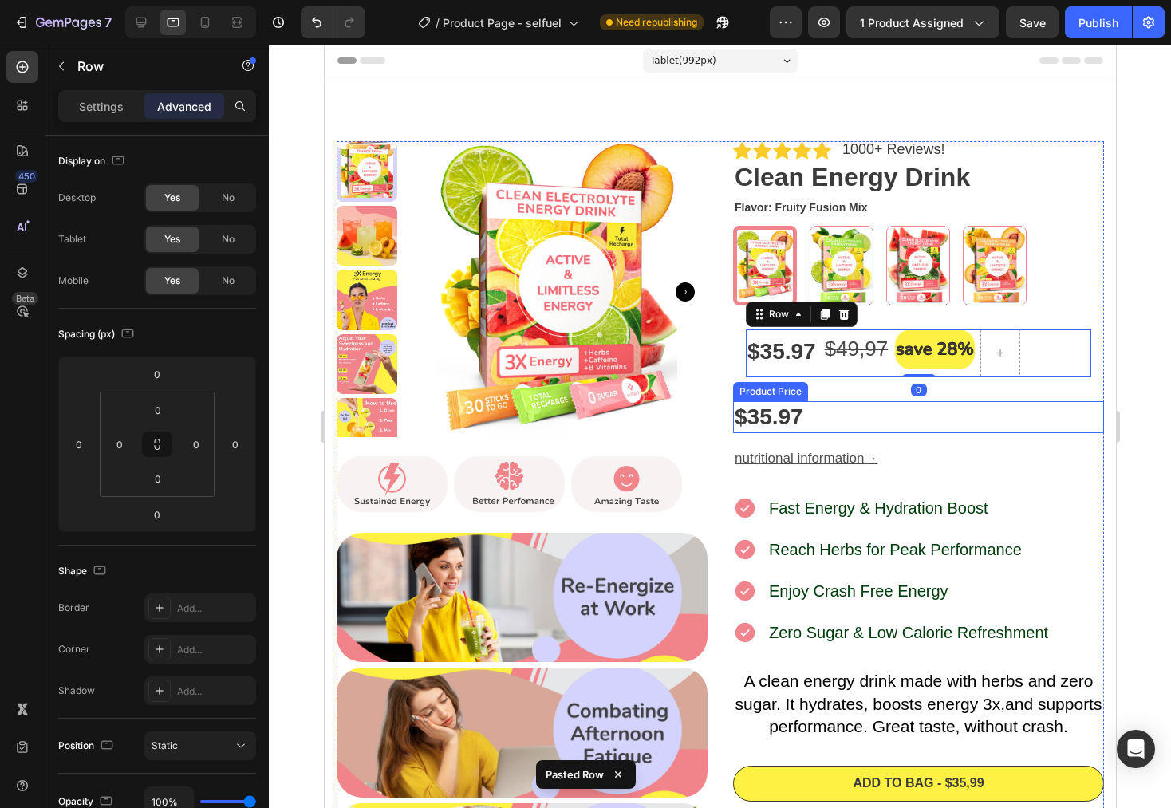
click at [1052, 421] on div "$35.97" at bounding box center [917, 417] width 371 height 32
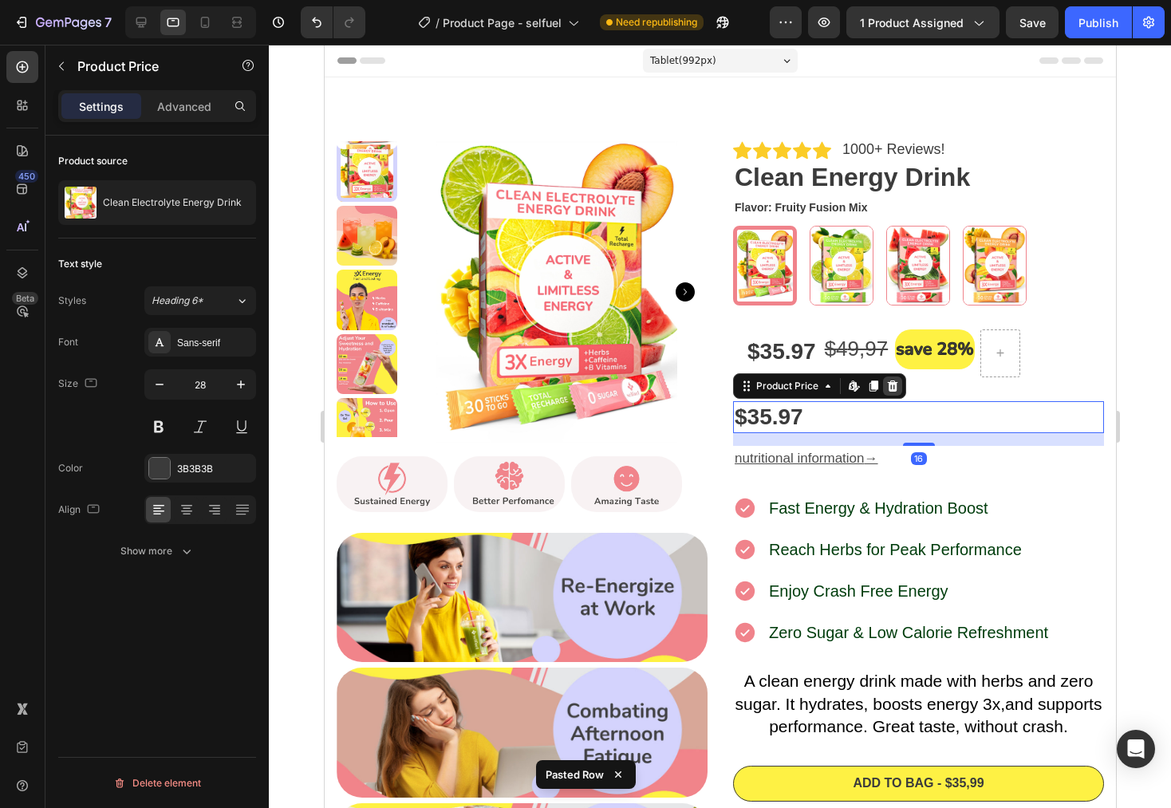
click at [889, 388] on icon at bounding box center [892, 386] width 10 height 11
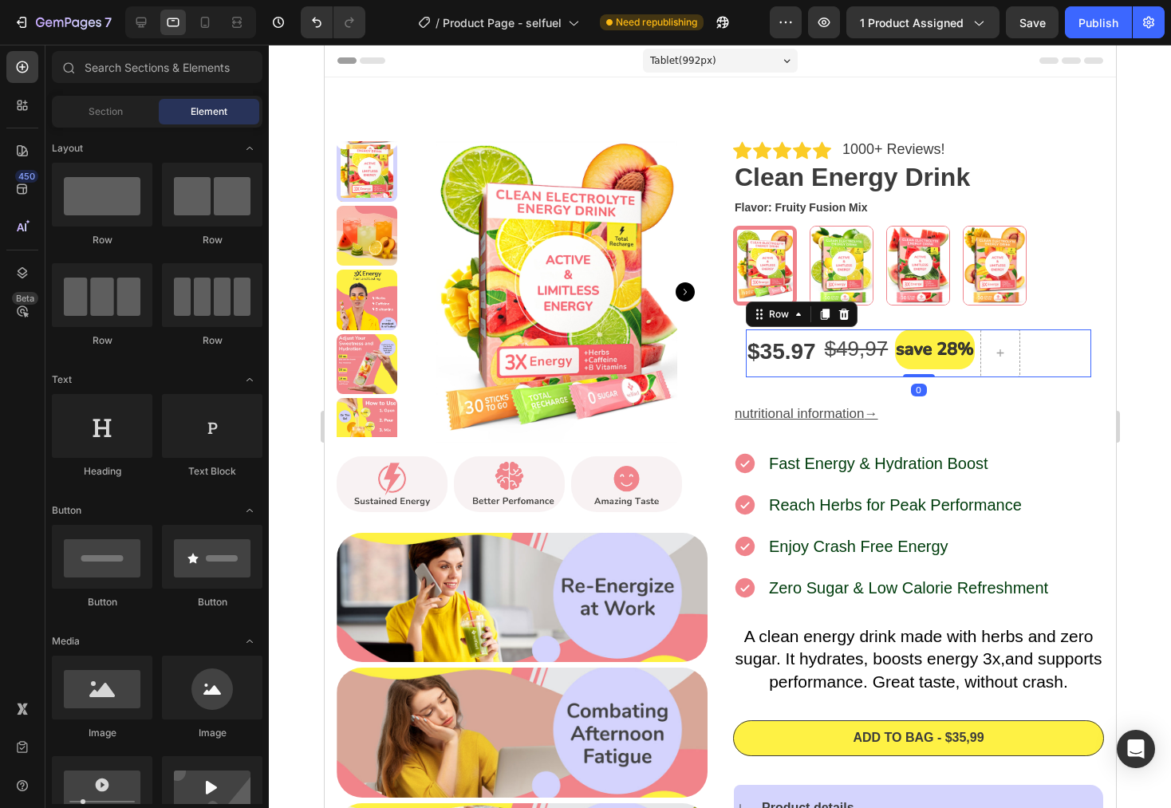
click at [823, 369] on div "$ 4 9,97 Text Block" at bounding box center [856, 354] width 67 height 48
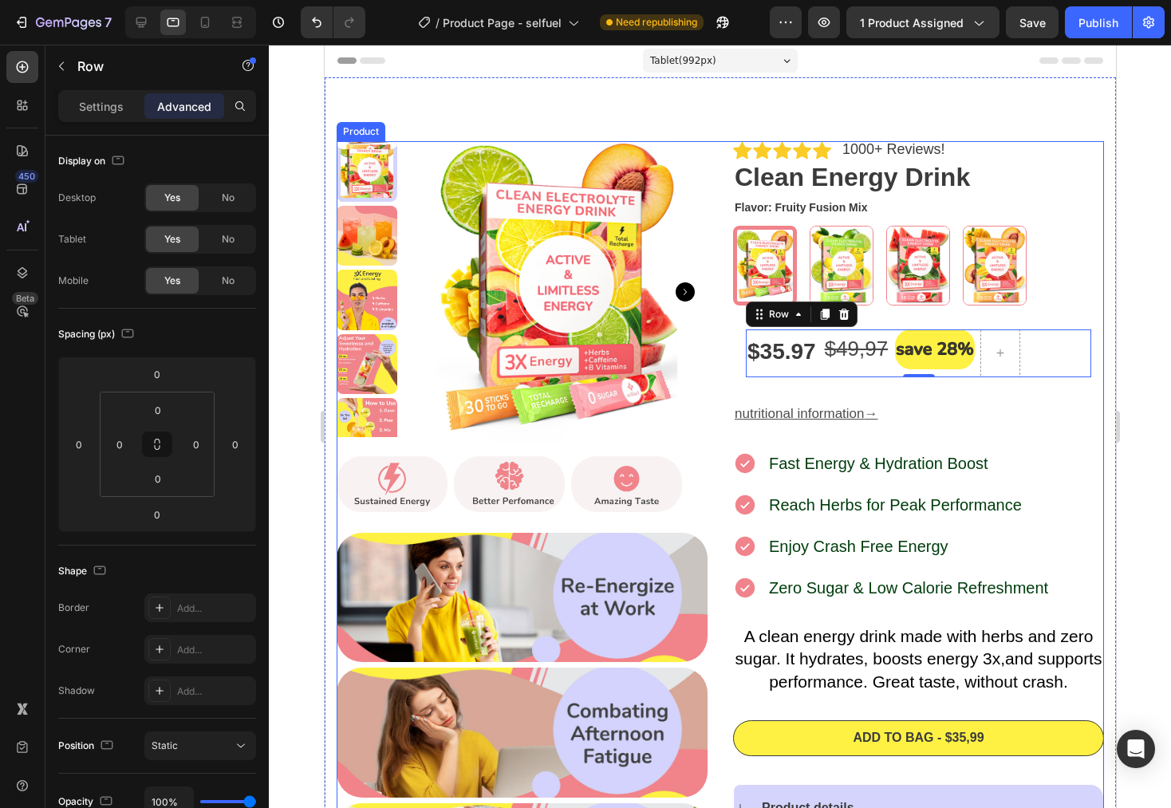
click at [871, 391] on div "Icon Icon Icon Icon Icon Icon List 1000+ Reviews! Text Block Row Clean Energy D…" at bounding box center [917, 616] width 371 height 950
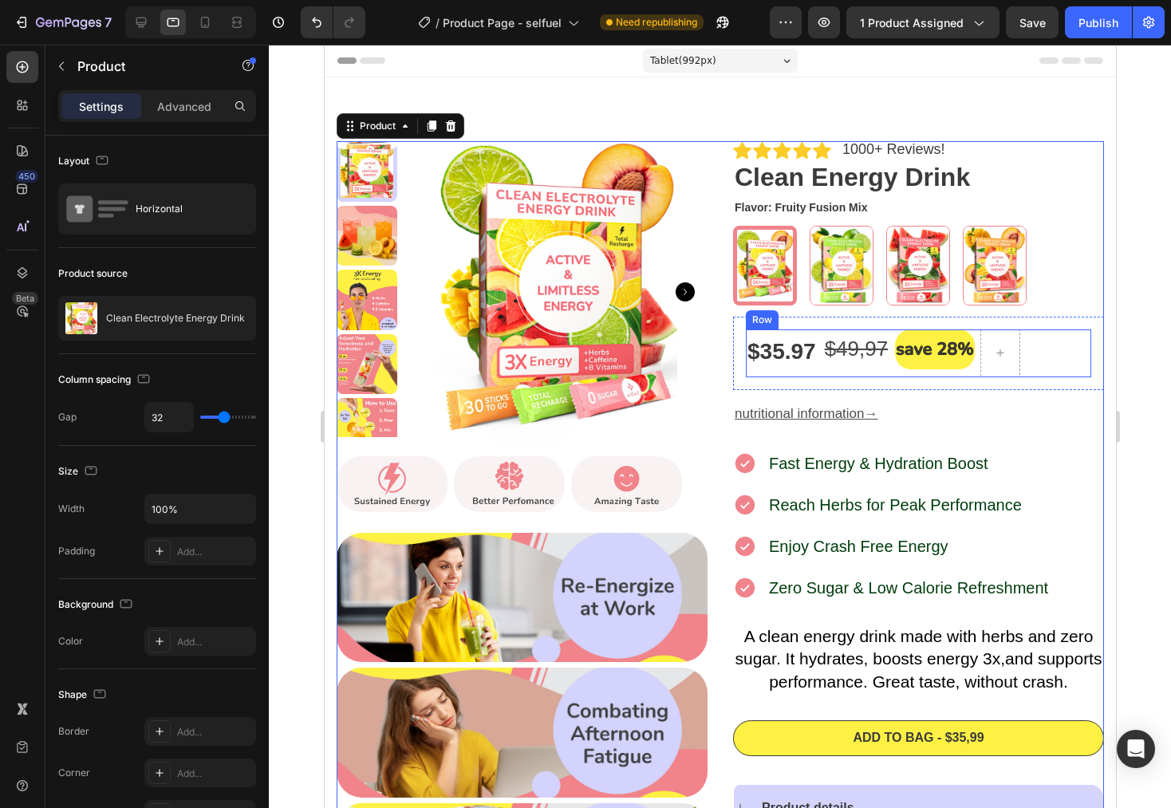
click at [863, 373] on div "$ 4 9,97 Text Block" at bounding box center [856, 354] width 67 height 48
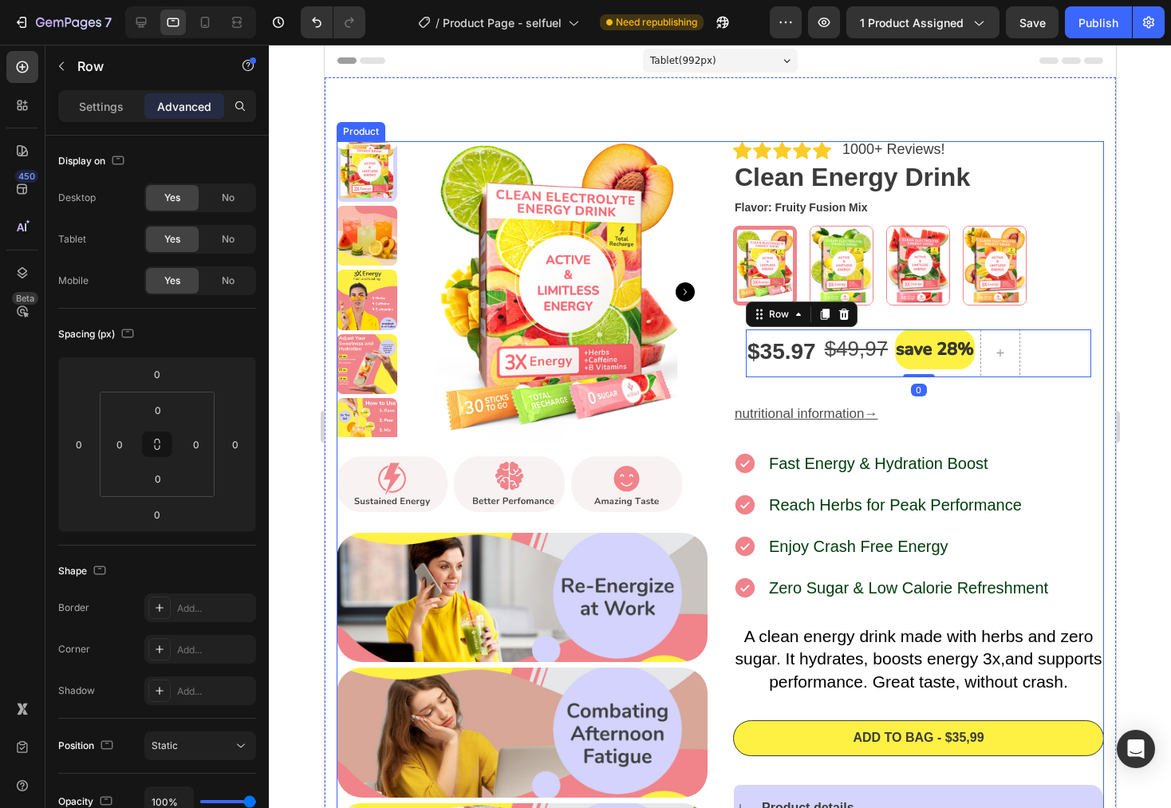
click at [849, 393] on div "Icon Icon Icon Icon Icon Icon List 1000+ Reviews! Text Block Row Clean Energy D…" at bounding box center [917, 616] width 371 height 950
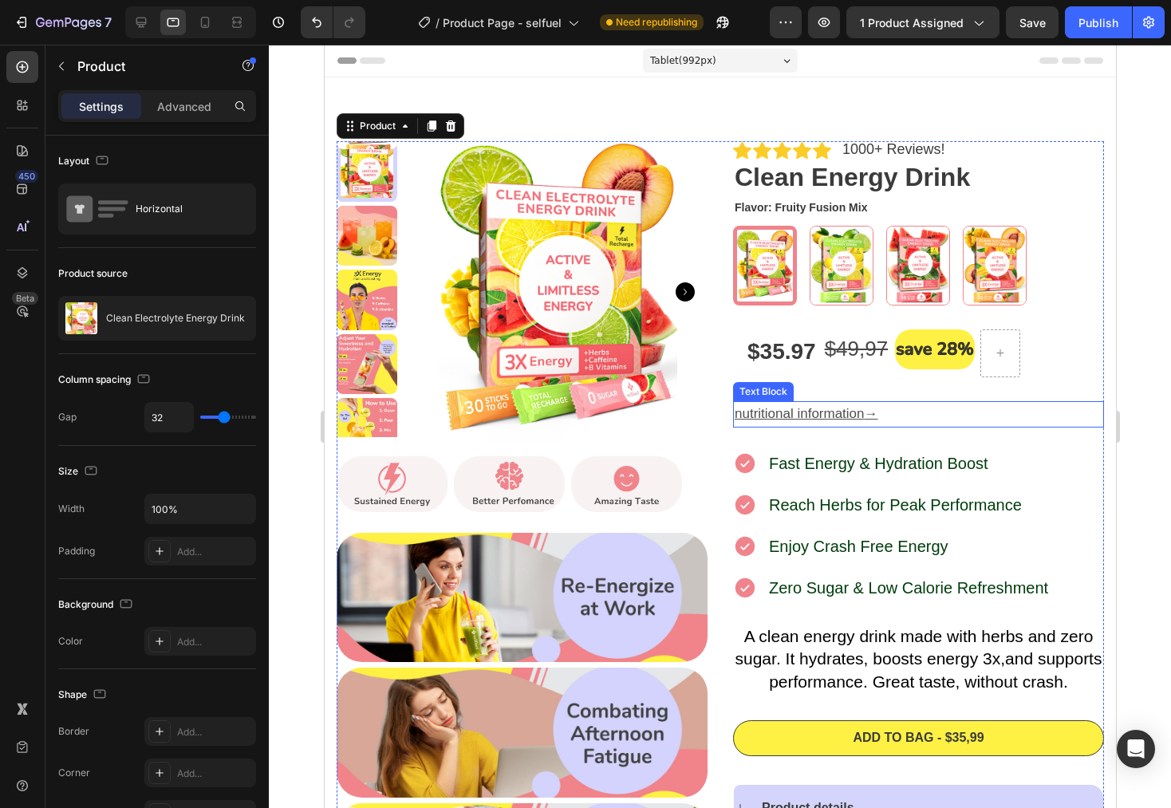
click at [789, 413] on u "nutritional information" at bounding box center [799, 413] width 130 height 15
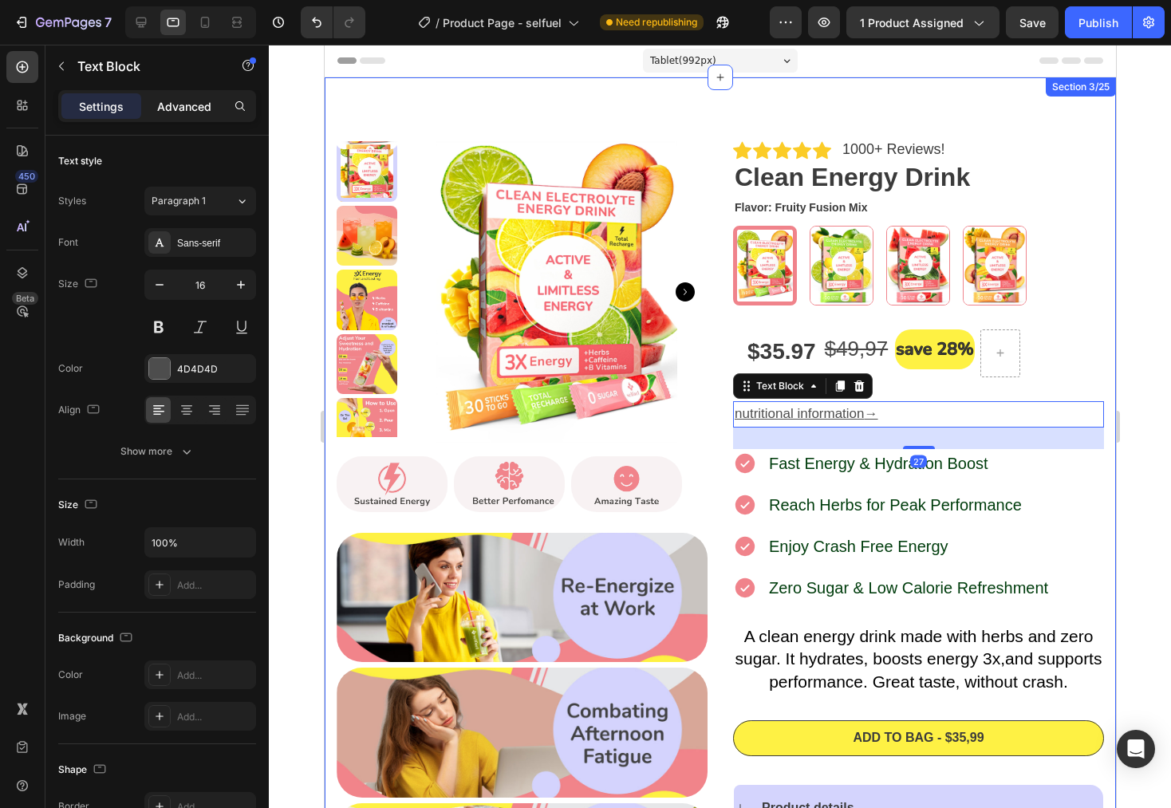
click at [176, 110] on p "Advanced" at bounding box center [184, 106] width 54 height 17
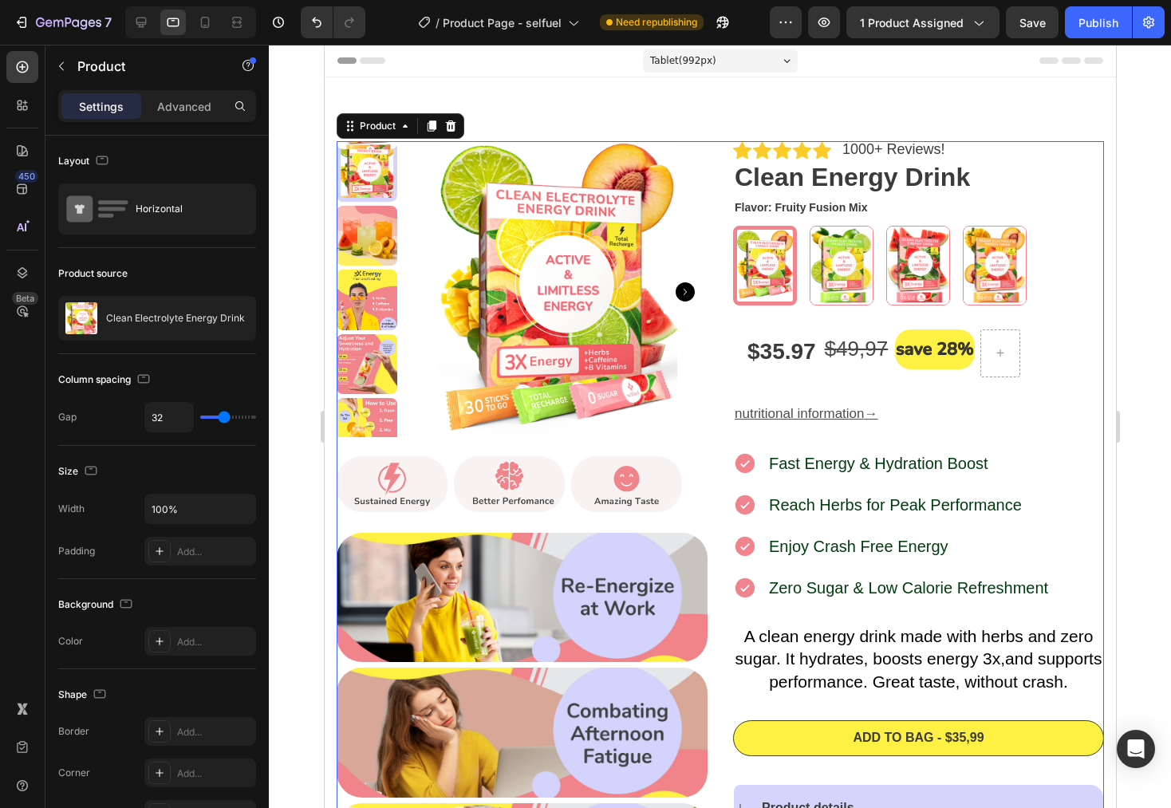
click at [910, 391] on div "Icon Icon Icon Icon Icon Icon List 1000+ Reviews! Text Block Row Clean Energy D…" at bounding box center [917, 616] width 371 height 950
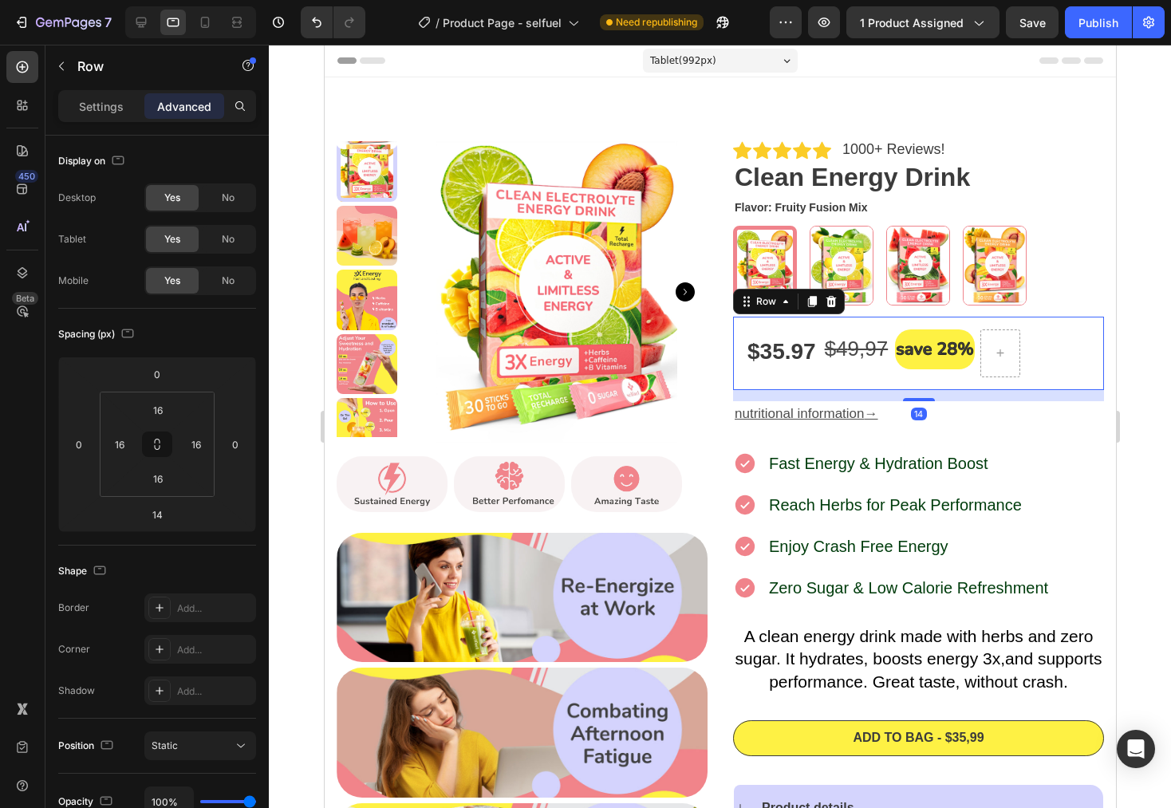
click at [840, 389] on div "$35.97 Product Price Product Price $ 4 9,97 Text Block Image Row Row 14" at bounding box center [917, 353] width 371 height 73
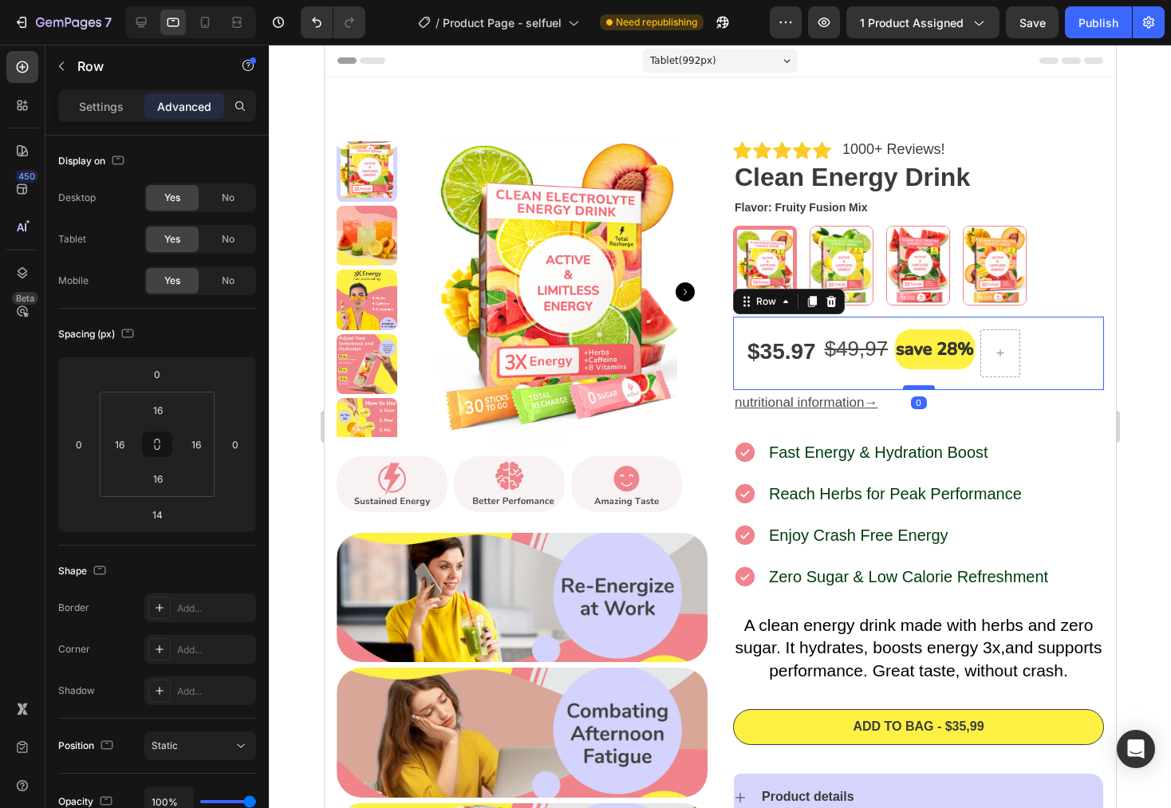
drag, startPoint x: 912, startPoint y: 401, endPoint x: 913, endPoint y: 385, distance: 15.2
click at [913, 385] on div at bounding box center [918, 387] width 32 height 5
click at [827, 385] on div "$35.97 Product Price Product Price $ 4 9,97 Text Block Image Row Row 0" at bounding box center [917, 353] width 371 height 73
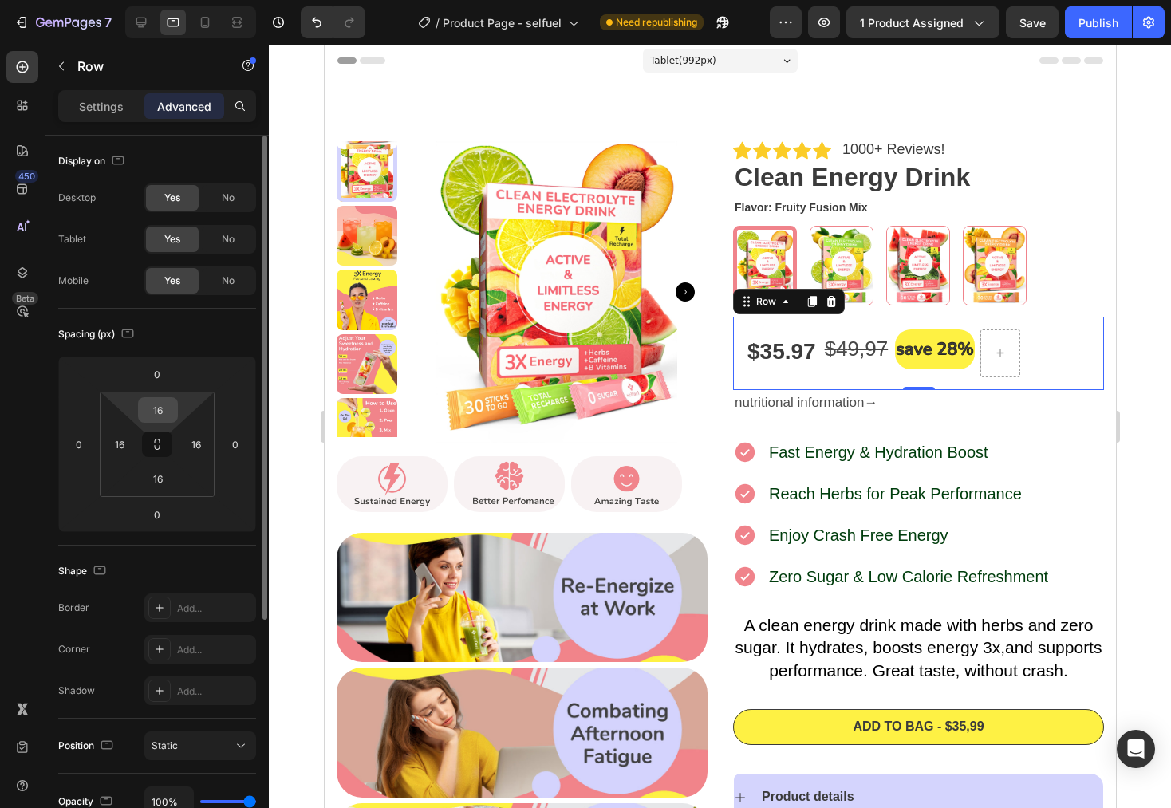
click at [168, 413] on input "16" at bounding box center [158, 410] width 32 height 24
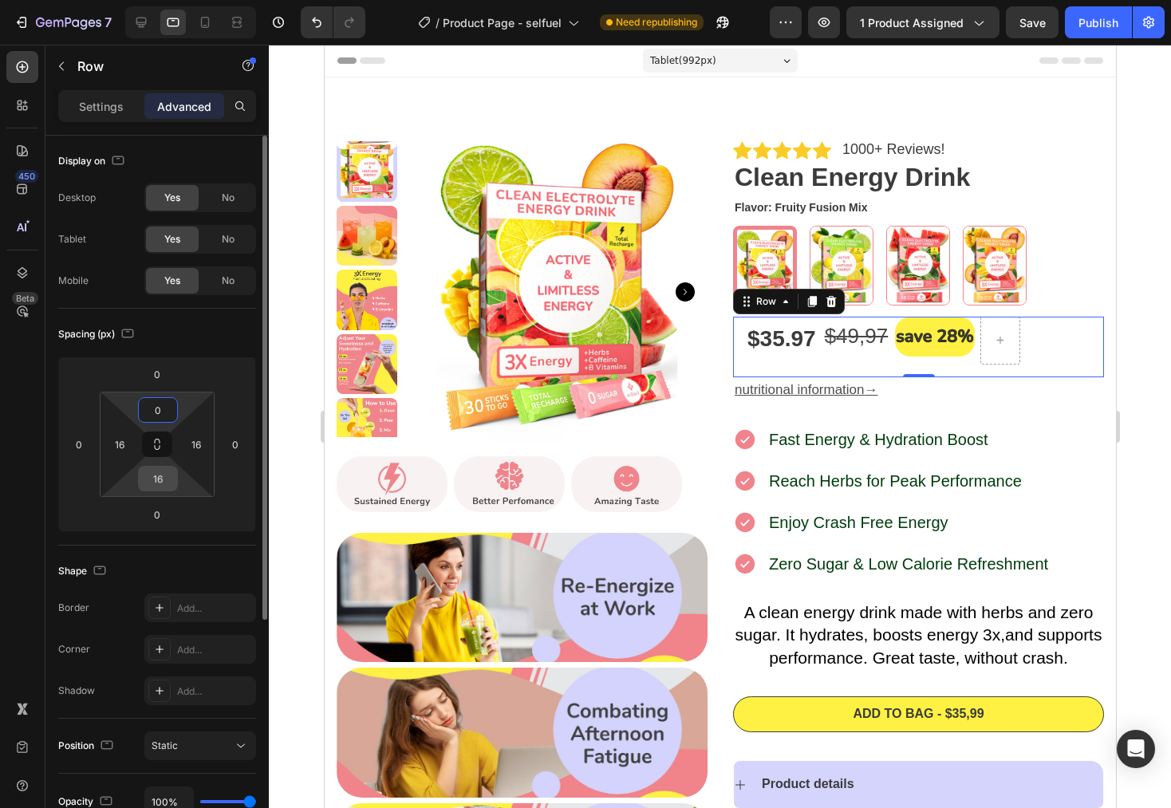
click at [169, 471] on input "16" at bounding box center [158, 479] width 32 height 24
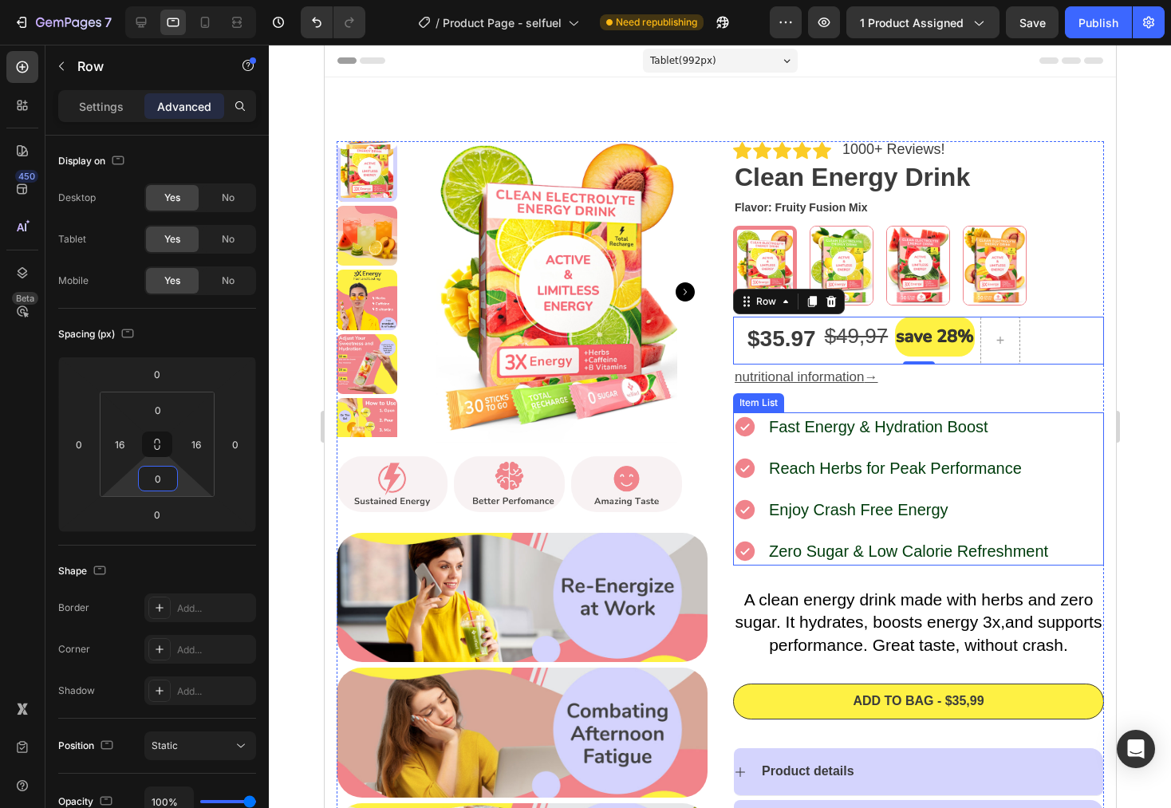
click at [1072, 433] on div "Fast Energy & Hydration Boost Reach Herbs for Peak Performance Enjoy Crash Free…" at bounding box center [917, 489] width 371 height 153
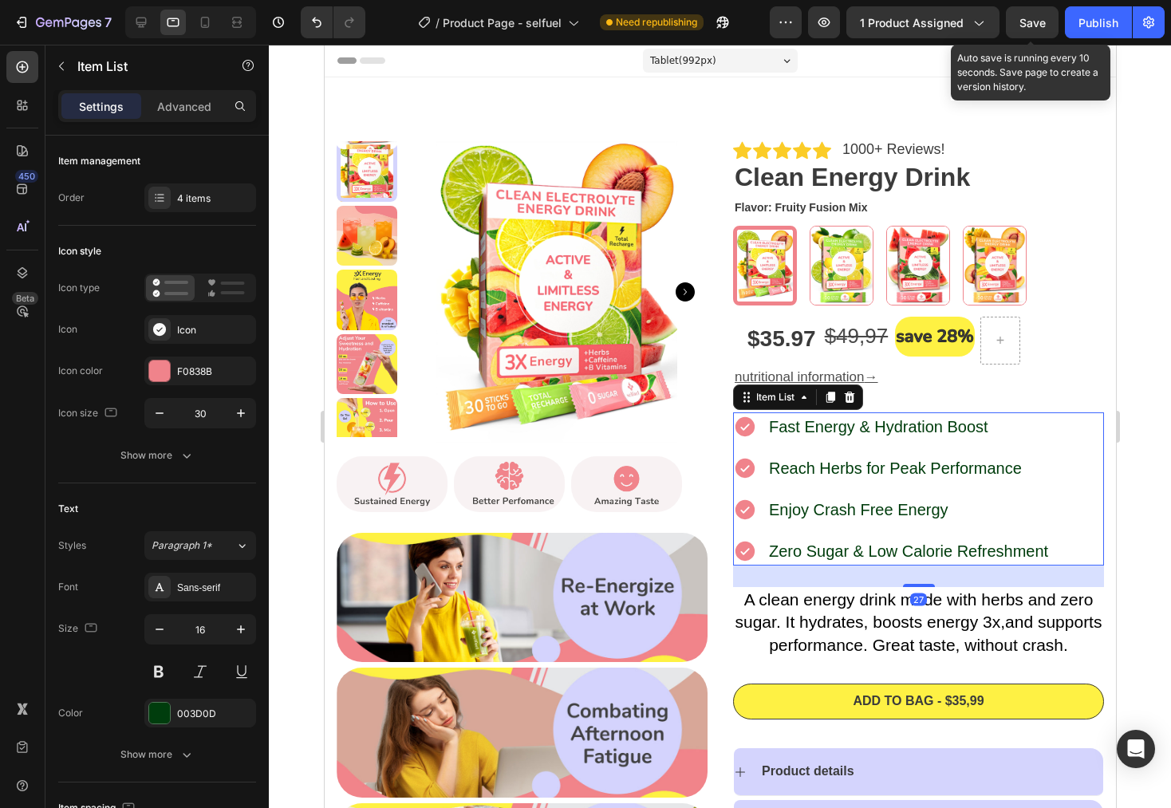
click at [1028, 30] on div "Save" at bounding box center [1033, 22] width 26 height 17
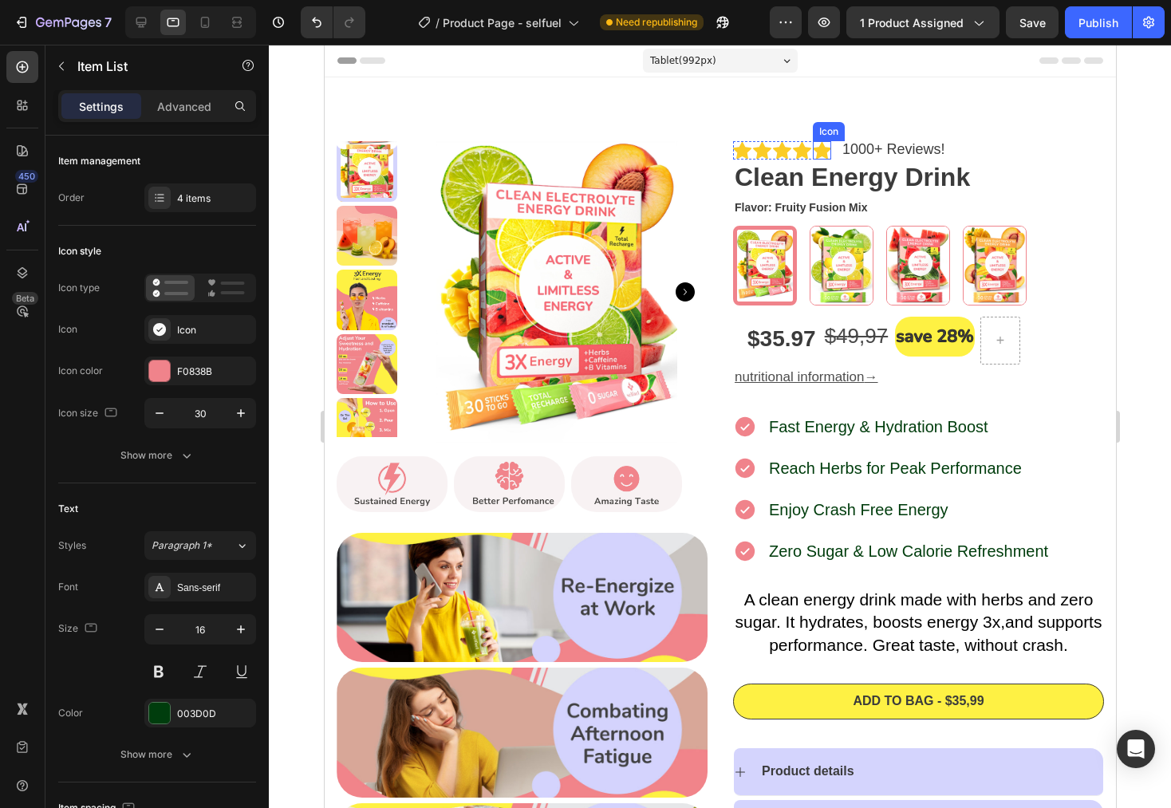
click at [815, 142] on icon at bounding box center [821, 151] width 18 height 18
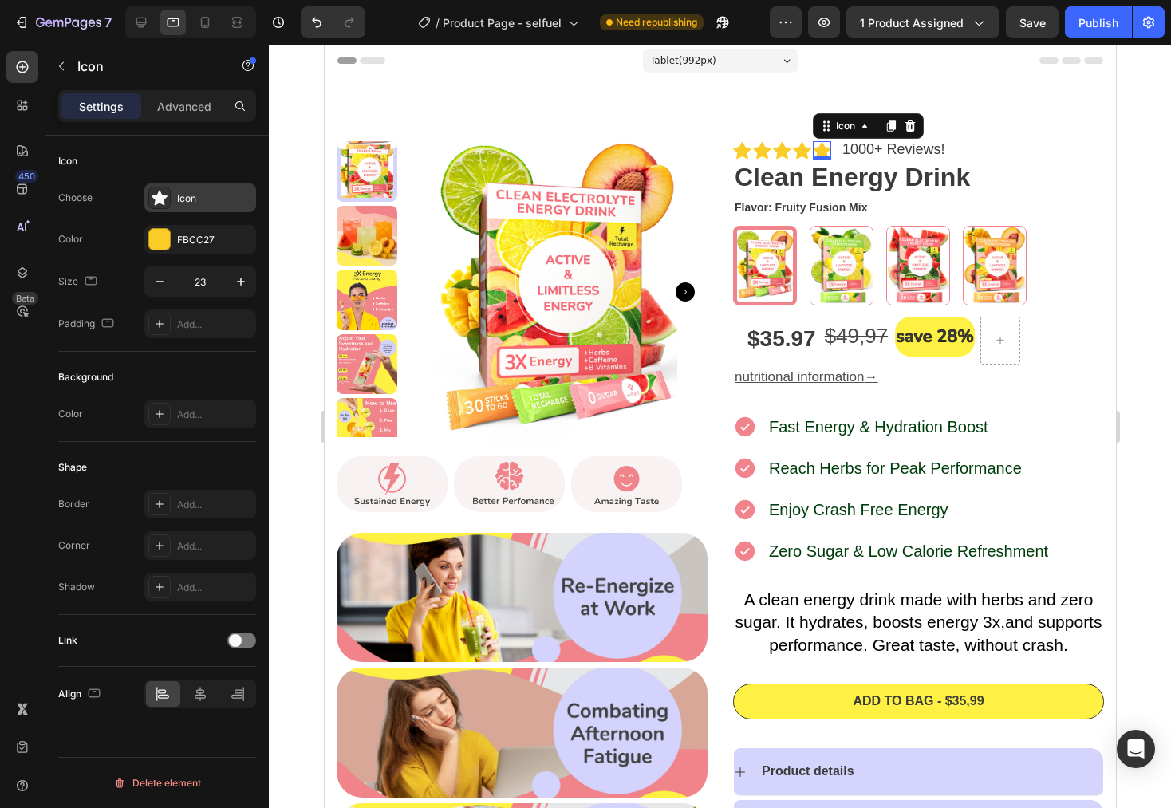
click at [212, 202] on div "Icon" at bounding box center [214, 199] width 75 height 14
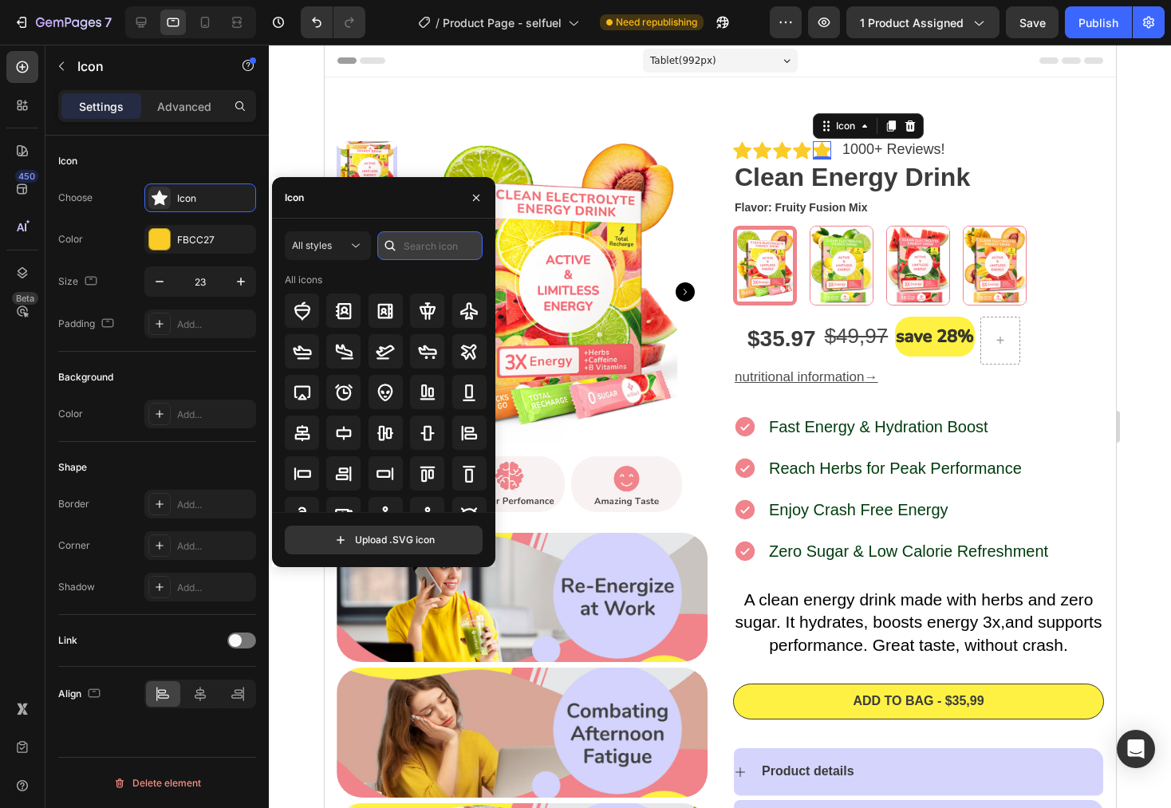
click at [458, 240] on input "text" at bounding box center [429, 245] width 105 height 29
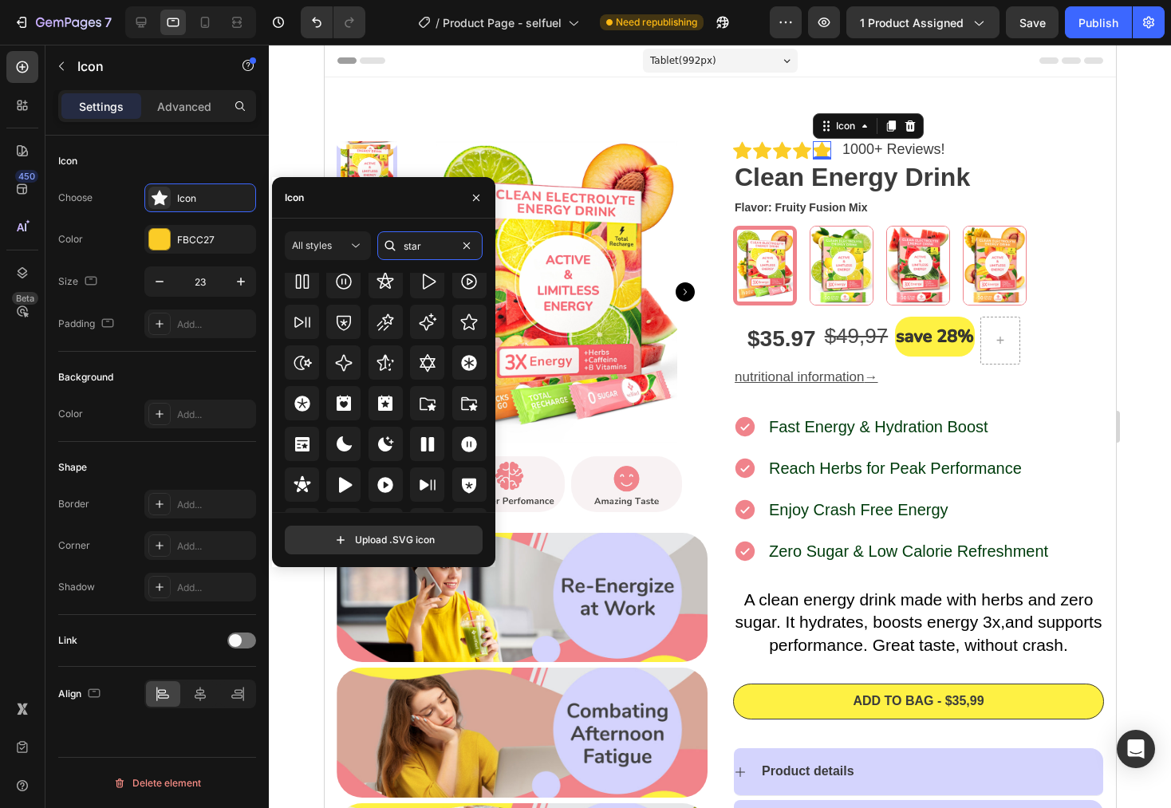
scroll to position [484, 0]
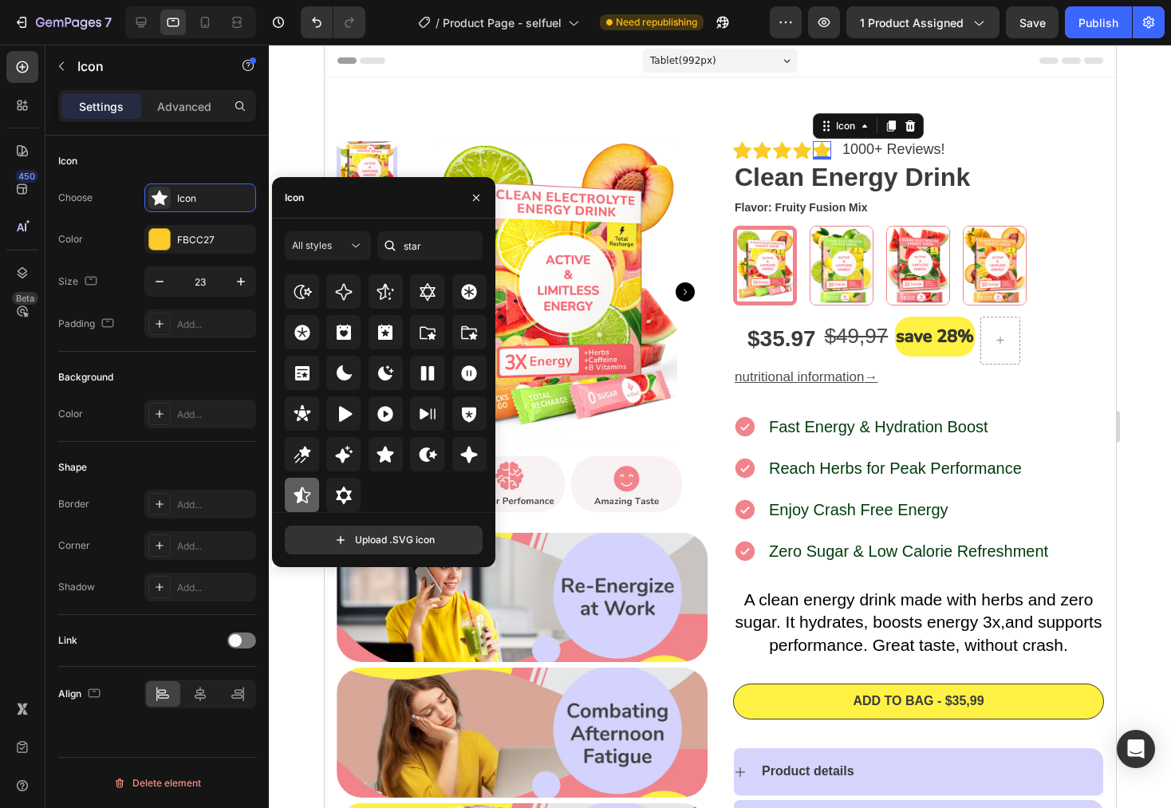
click at [309, 489] on icon at bounding box center [302, 495] width 19 height 19
drag, startPoint x: 472, startPoint y: 195, endPoint x: 161, endPoint y: 138, distance: 315.5
click at [472, 195] on icon "button" at bounding box center [476, 198] width 13 height 13
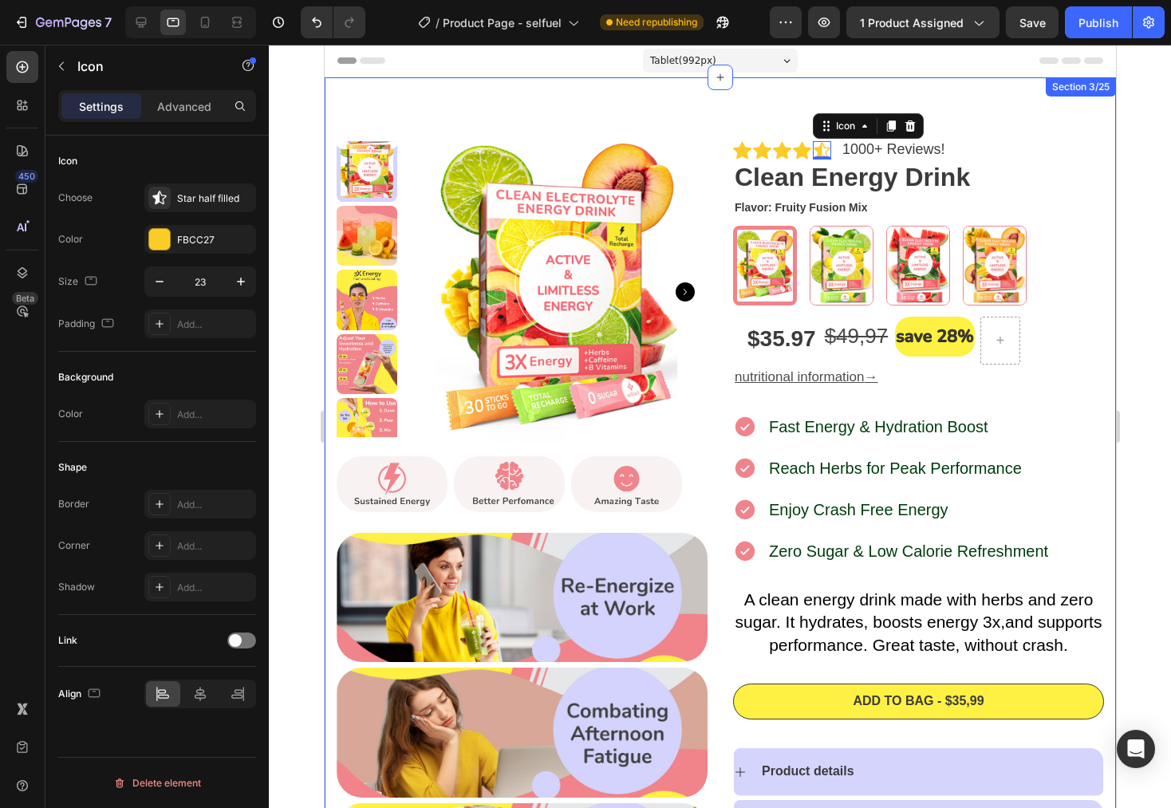
click at [1003, 98] on div "Icon Icon Icon Icon Icon 0 Icon List 1000+ Reviews! Text Block Row Clean Energy…" at bounding box center [720, 598] width 792 height 1043
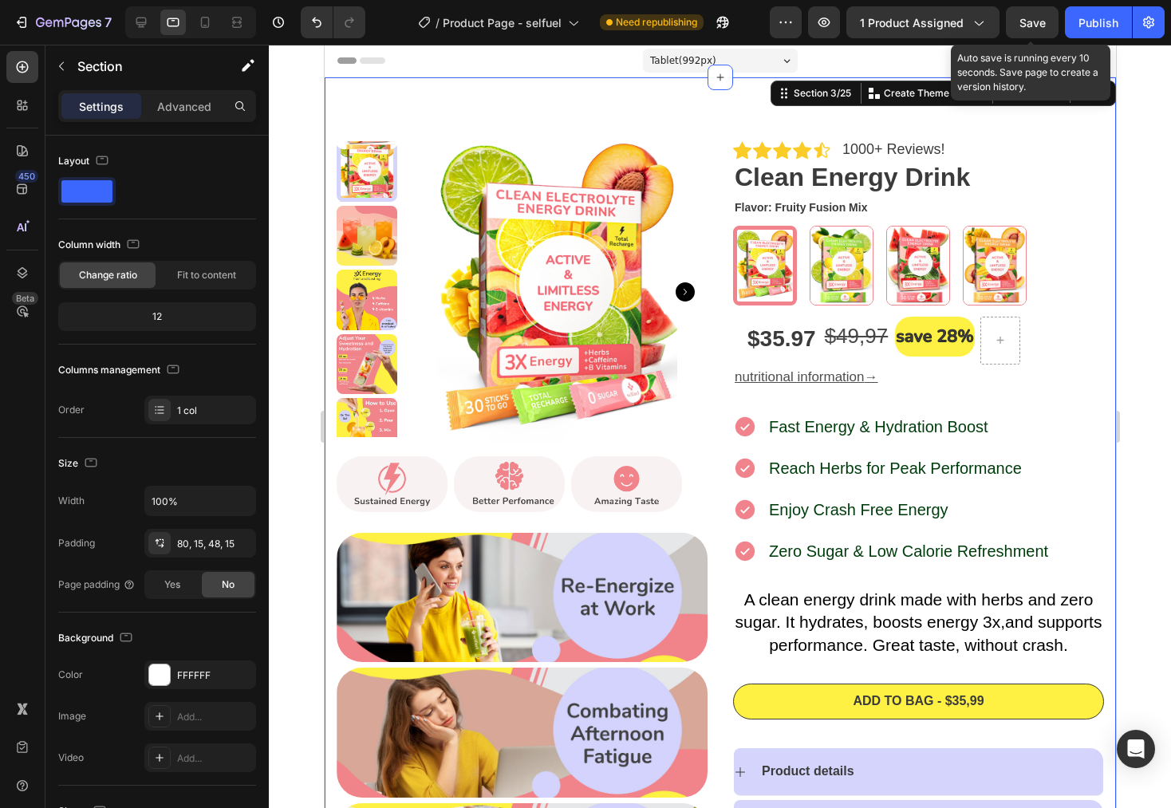
click at [1030, 26] on span "Save" at bounding box center [1033, 23] width 26 height 14
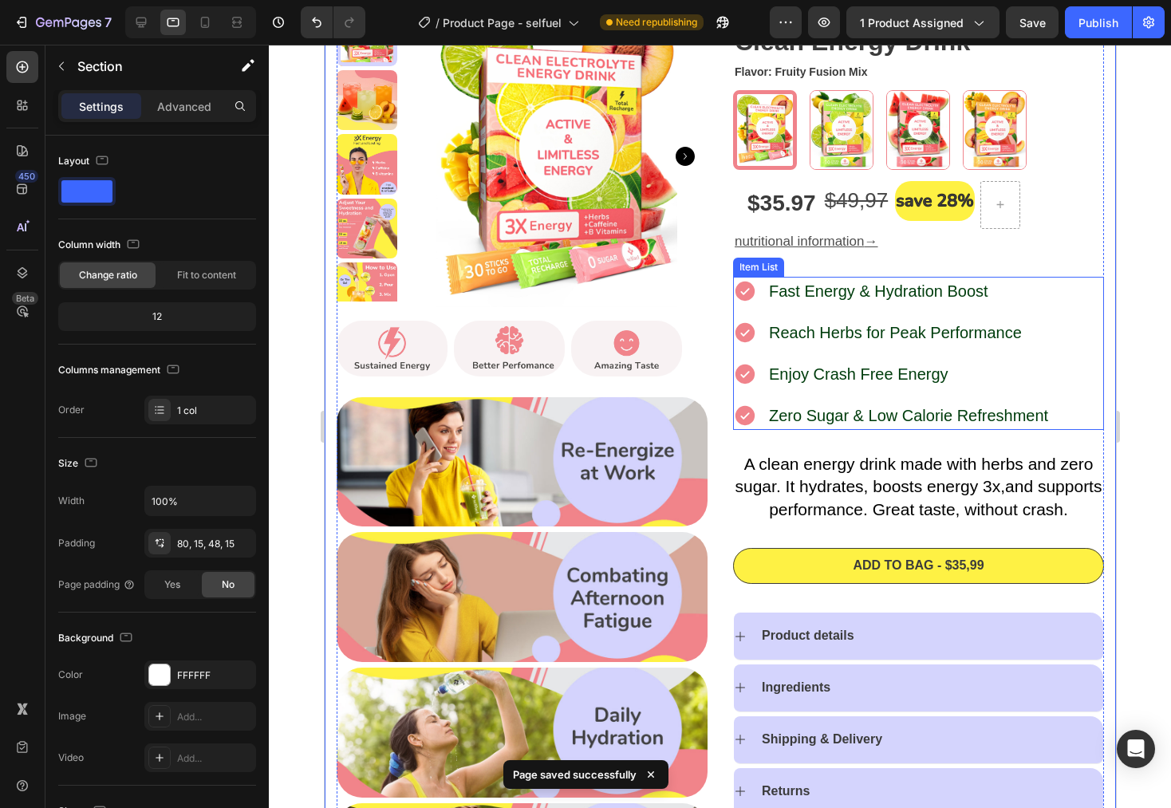
scroll to position [0, 0]
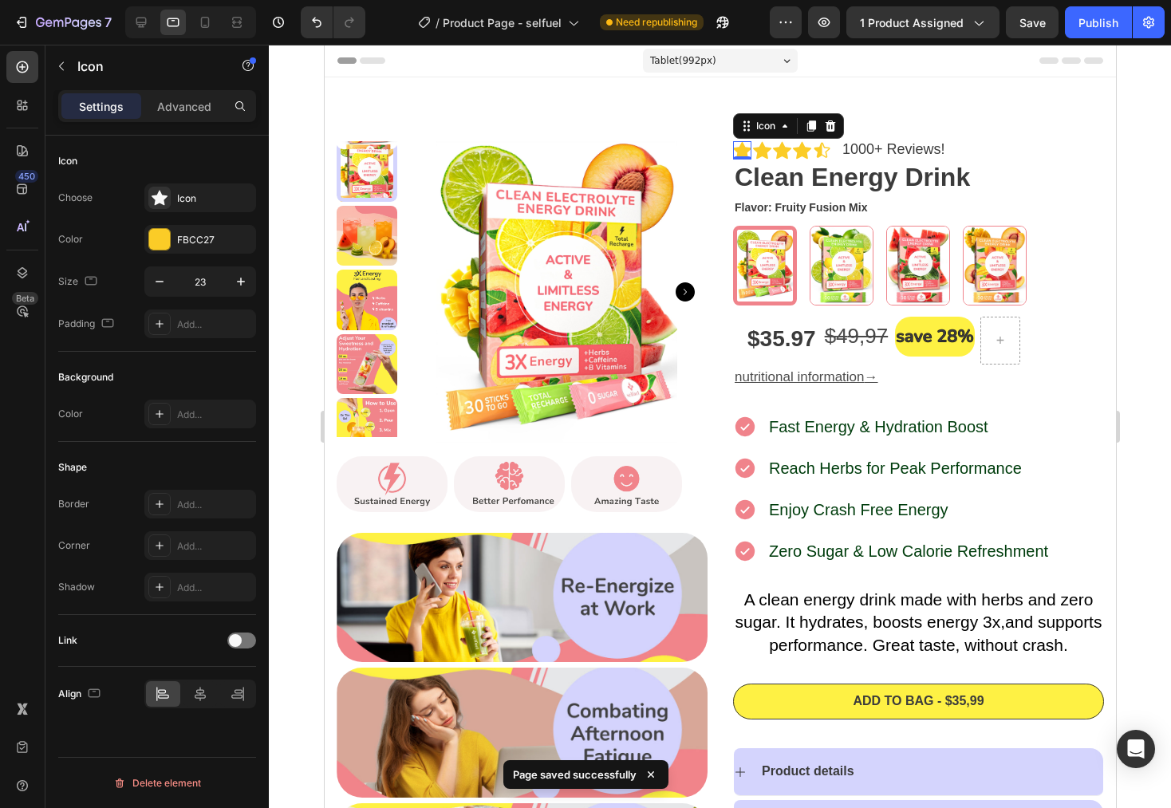
click at [736, 148] on icon at bounding box center [741, 151] width 18 height 18
click at [163, 239] on div at bounding box center [159, 239] width 21 height 21
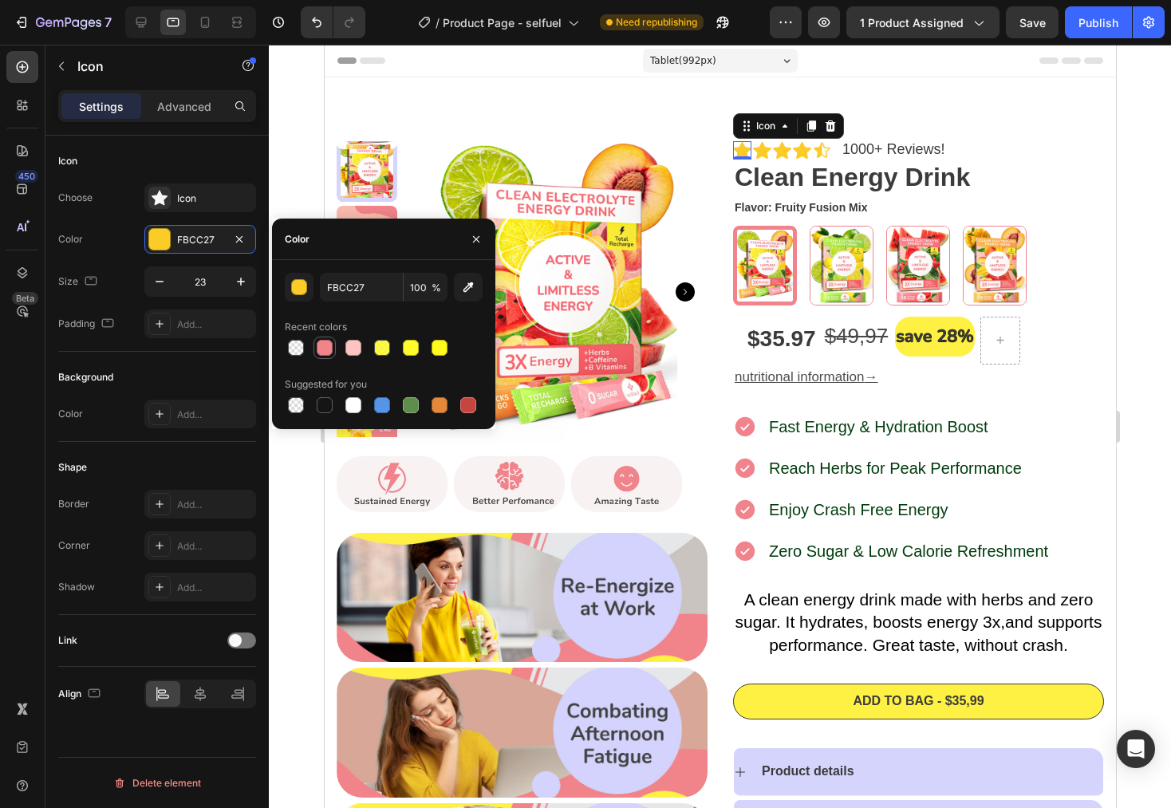
click at [322, 342] on div at bounding box center [325, 348] width 16 height 16
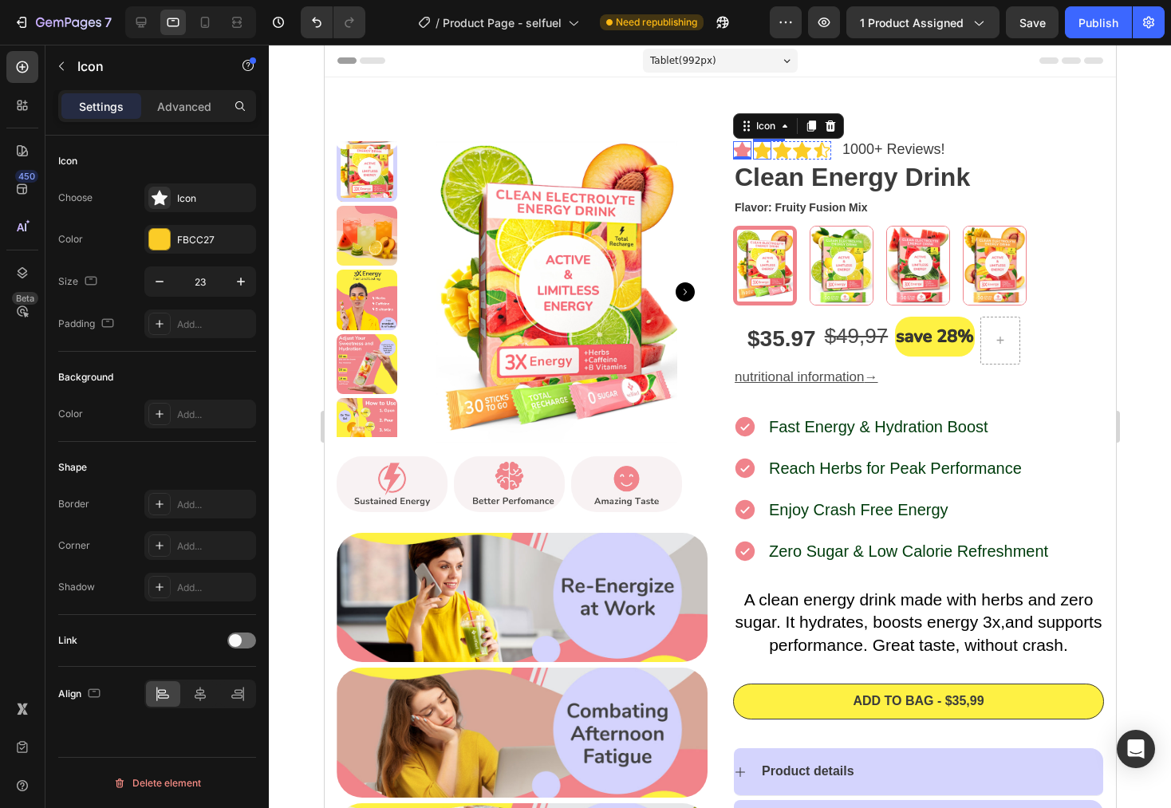
click at [752, 148] on icon at bounding box center [761, 151] width 18 height 18
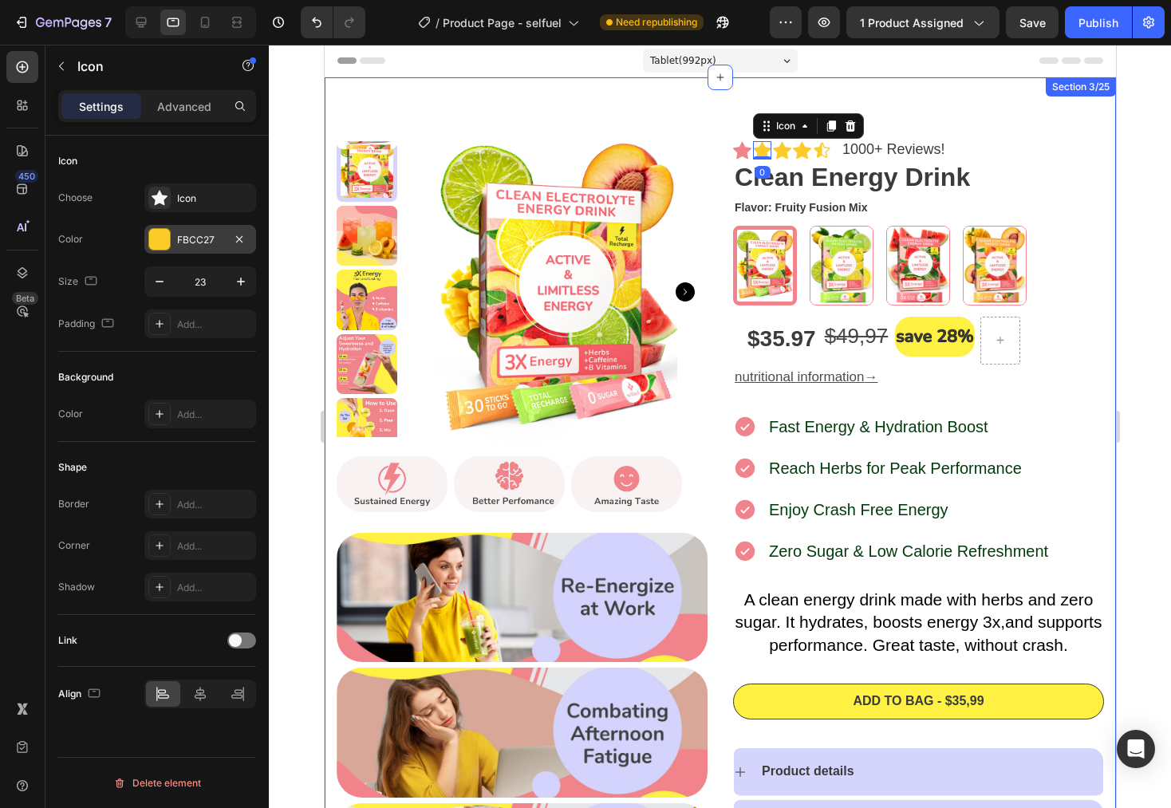
click at [151, 235] on div at bounding box center [159, 239] width 21 height 21
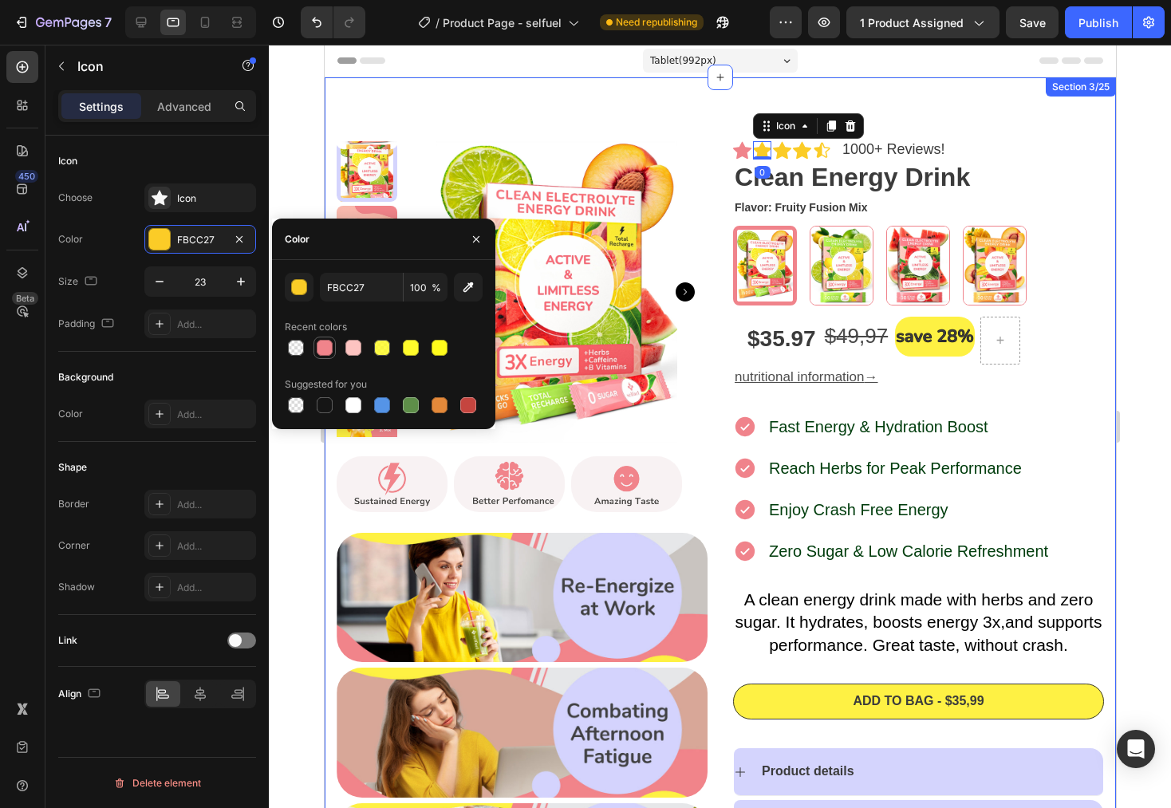
click at [321, 353] on div at bounding box center [325, 348] width 16 height 16
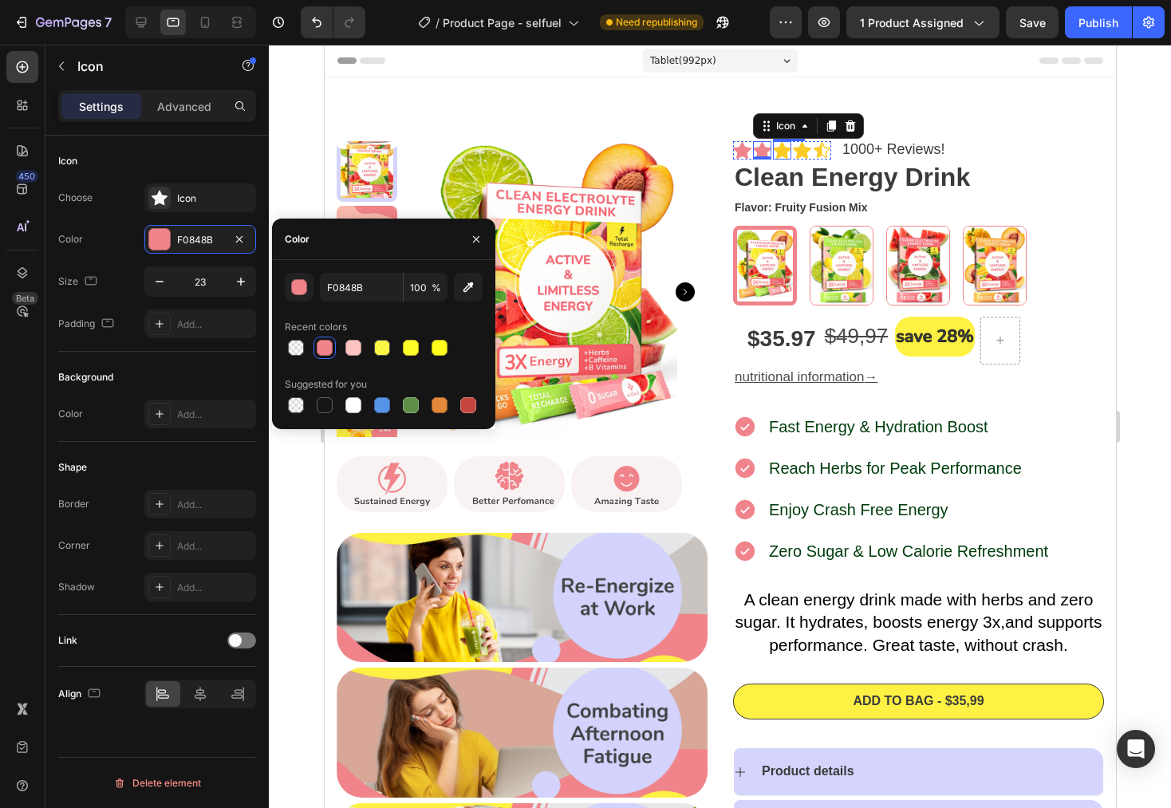
click at [781, 145] on icon at bounding box center [781, 150] width 18 height 18
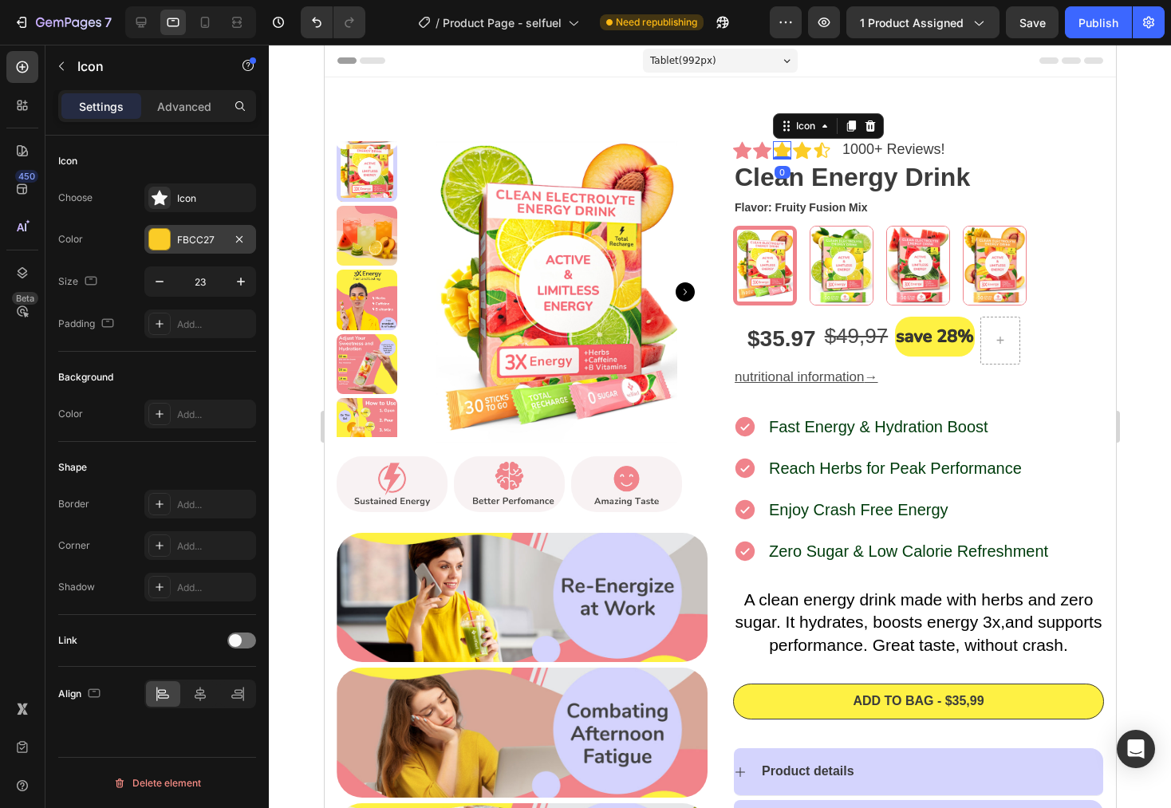
click at [157, 240] on div at bounding box center [159, 239] width 21 height 21
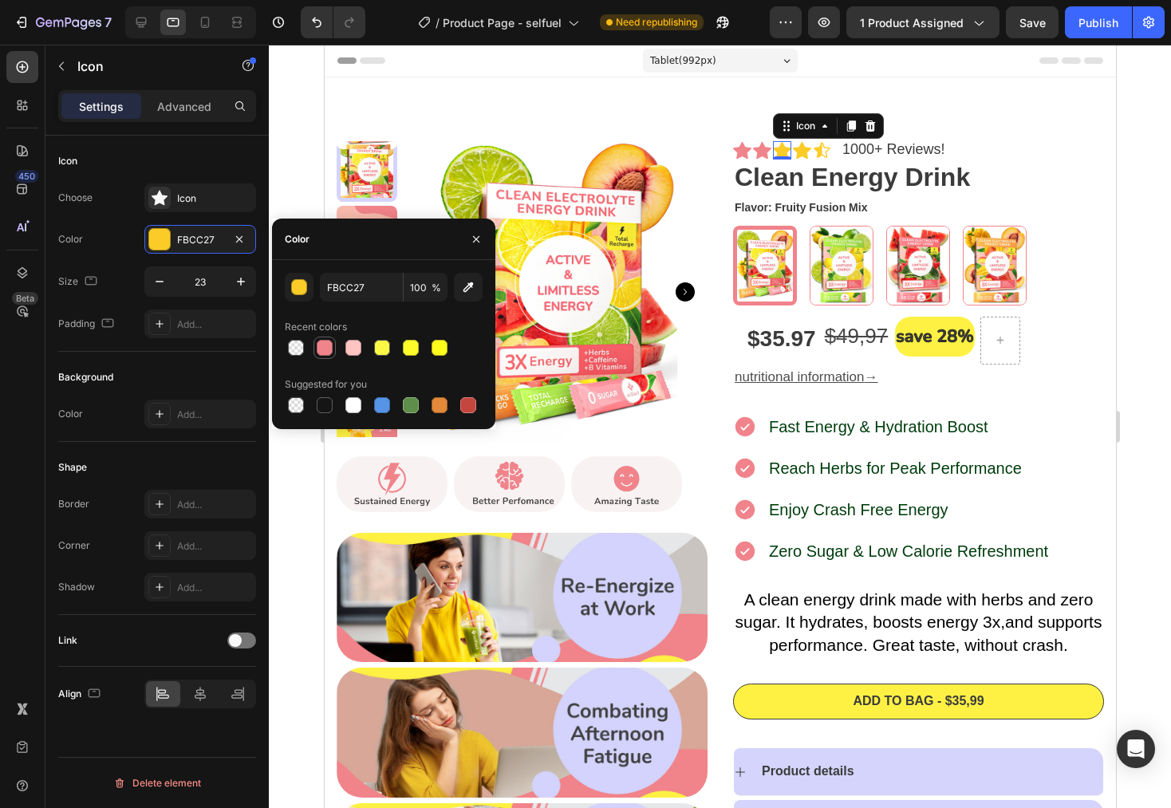
click at [330, 349] on div at bounding box center [325, 348] width 16 height 16
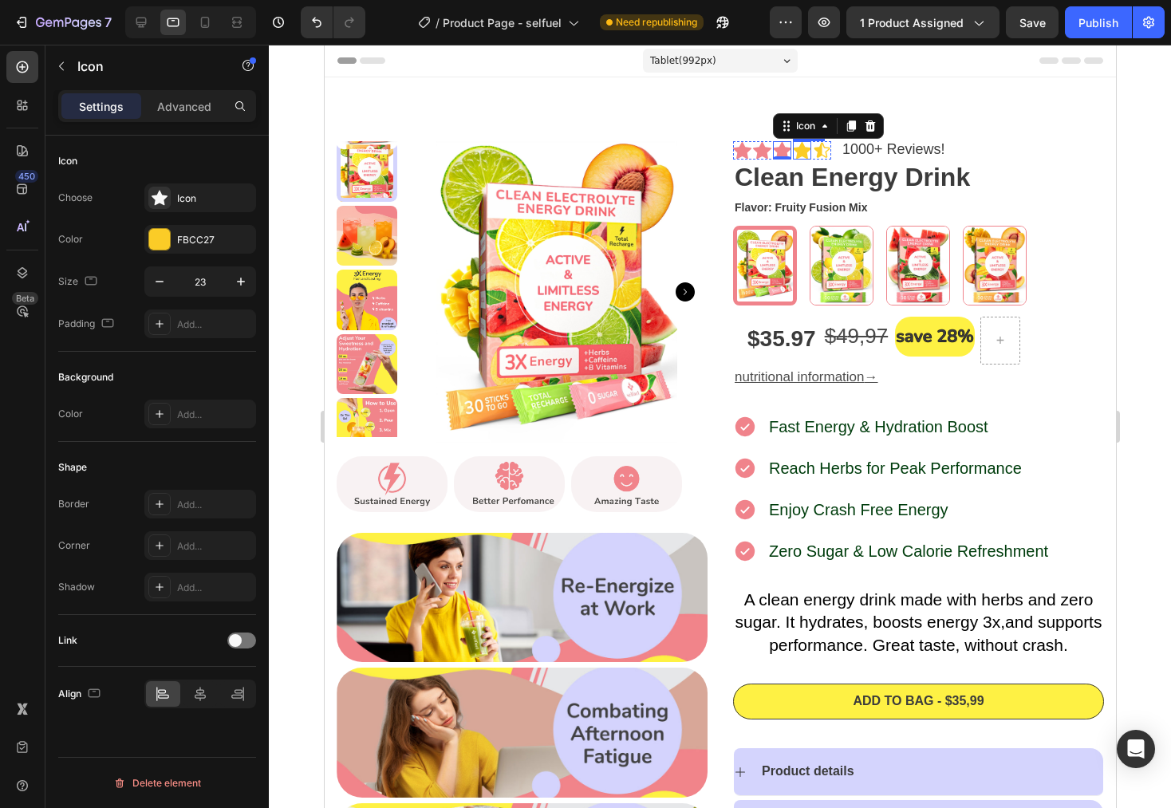
click at [802, 144] on icon at bounding box center [801, 150] width 18 height 18
click at [164, 240] on div at bounding box center [159, 239] width 21 height 21
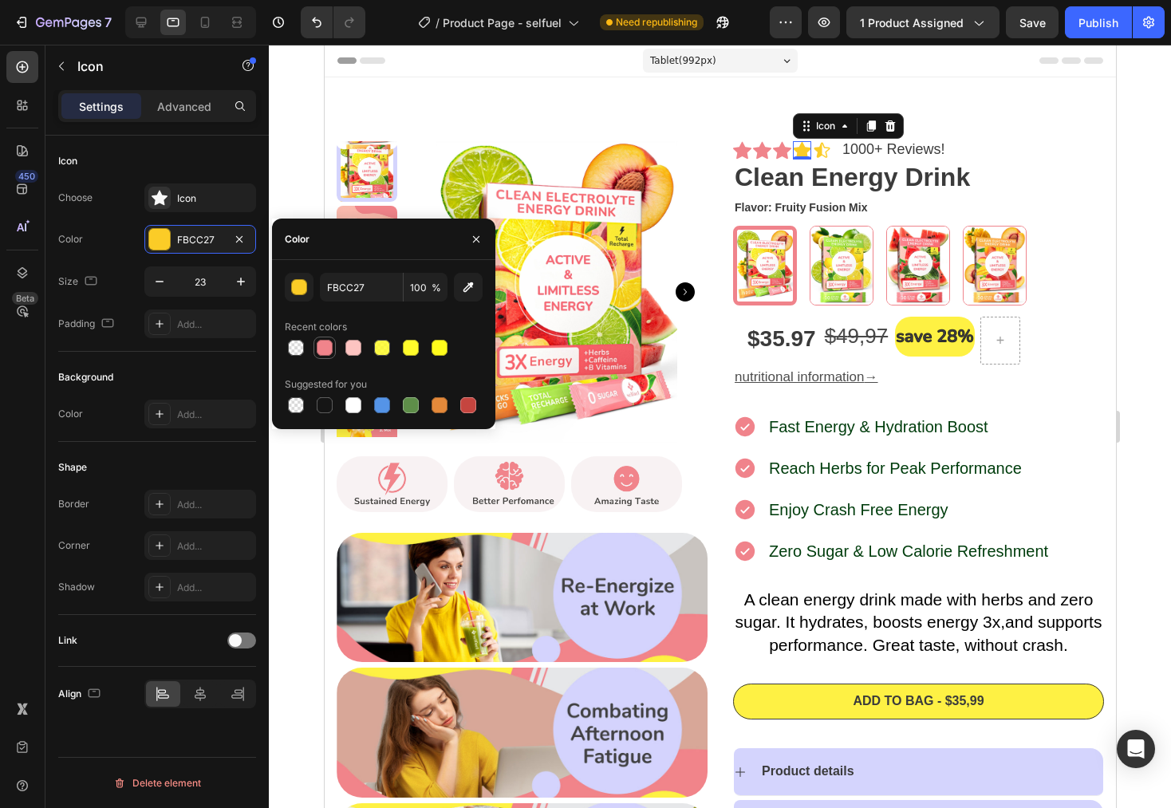
click at [322, 347] on div at bounding box center [325, 348] width 16 height 16
click at [819, 150] on icon at bounding box center [821, 150] width 18 height 18
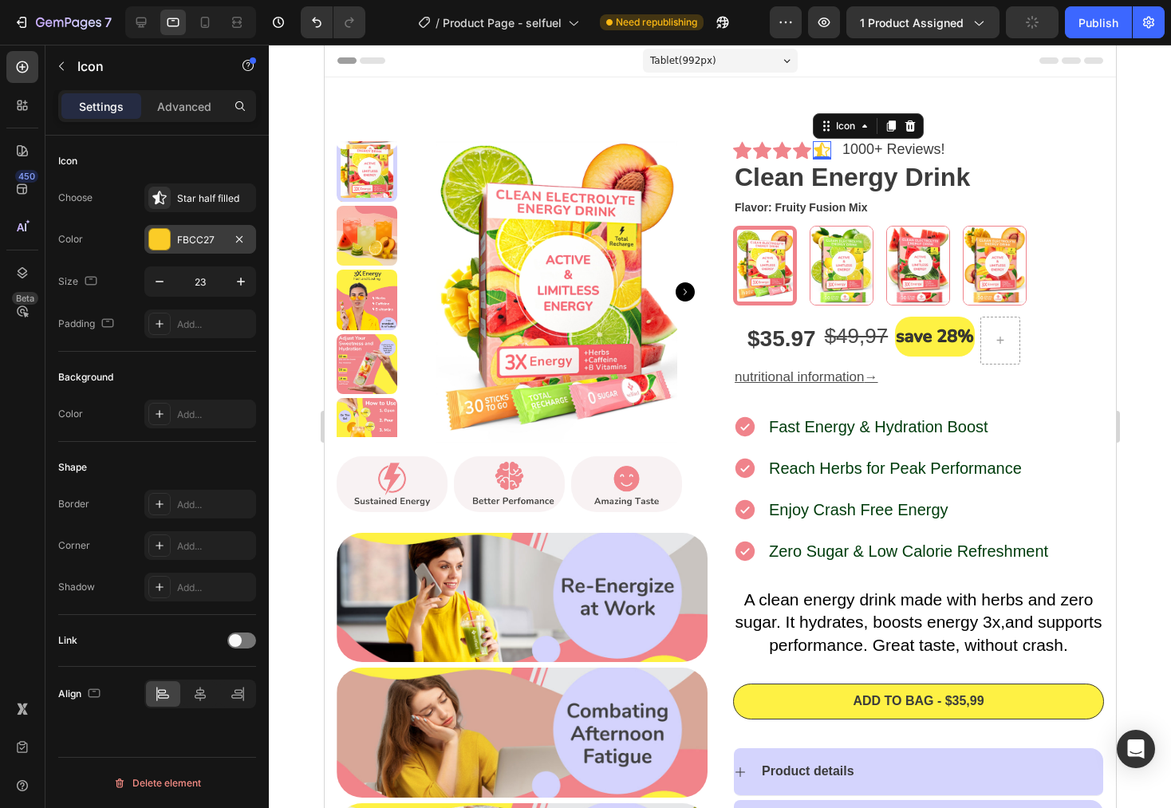
click at [144, 239] on div "FBCC27" at bounding box center [200, 239] width 112 height 29
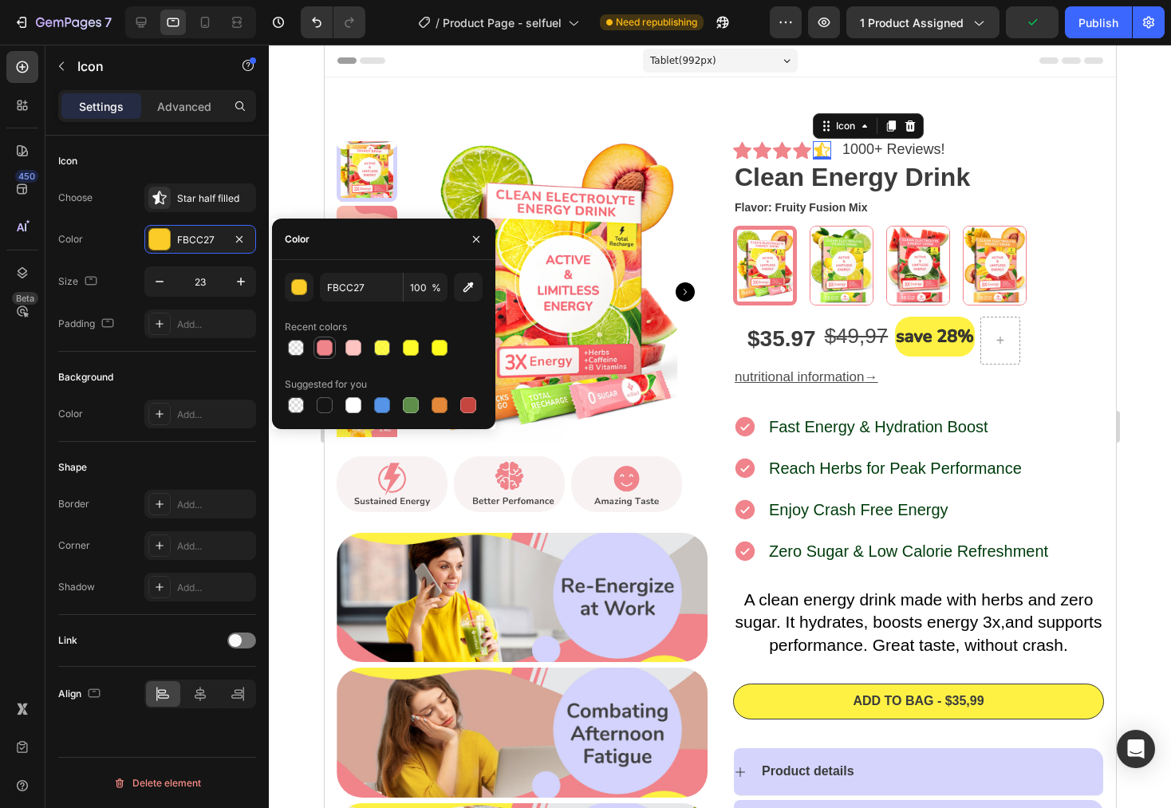
click at [330, 353] on div at bounding box center [325, 348] width 16 height 16
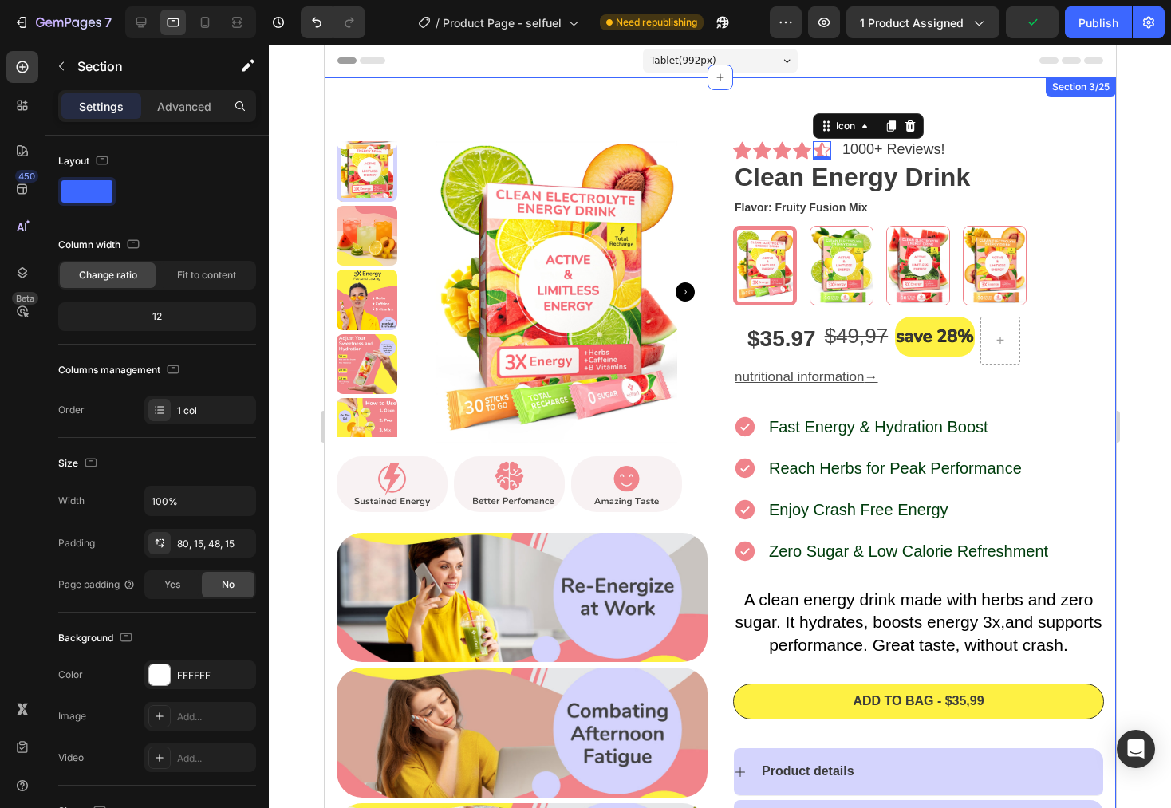
click at [1048, 119] on div "Icon Icon Icon Icon Icon 0 Icon List 1000+ Reviews! Text Block Row Clean Energy…" at bounding box center [720, 598] width 792 height 1043
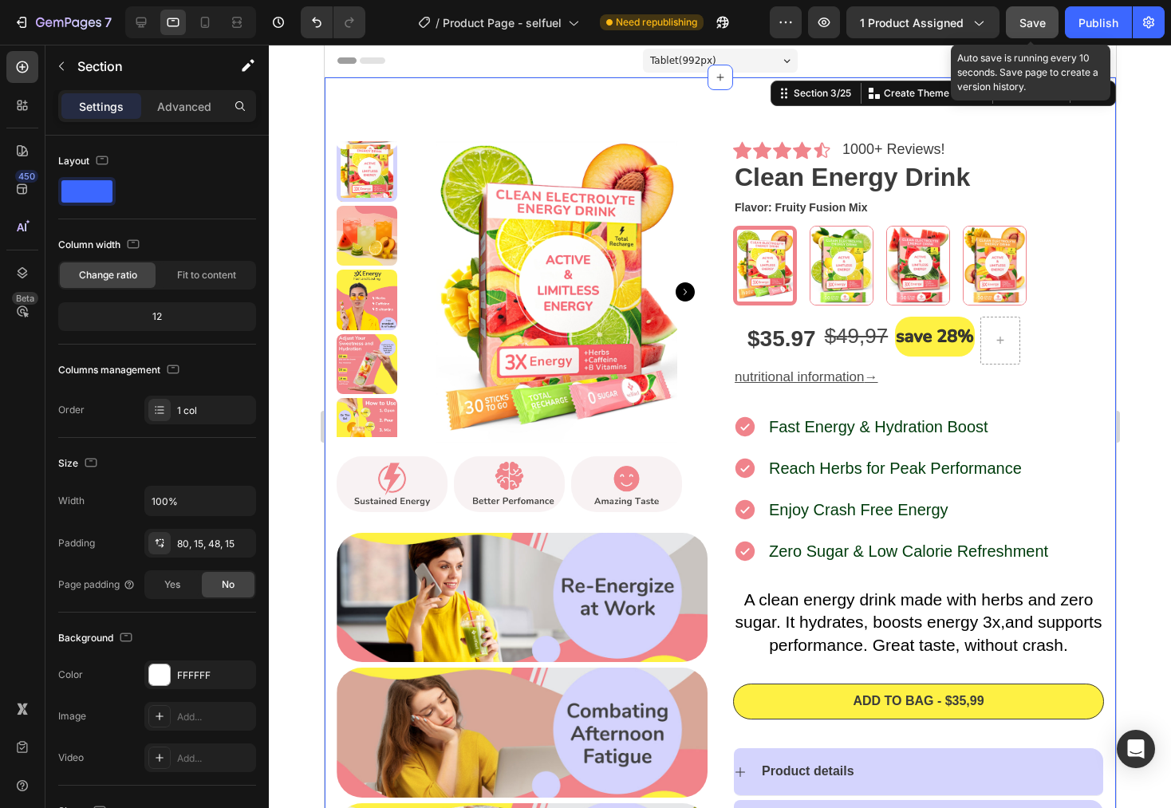
click at [1014, 27] on button "Save" at bounding box center [1032, 22] width 53 height 32
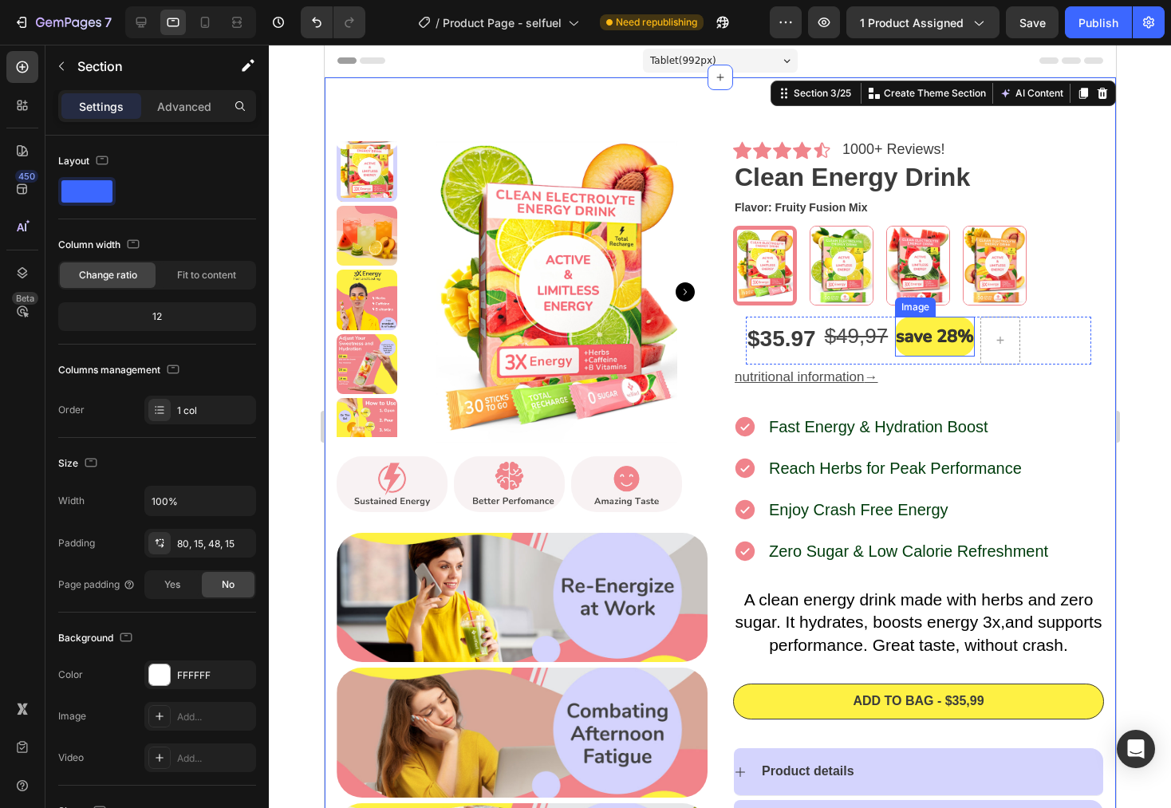
click at [918, 321] on img at bounding box center [934, 337] width 80 height 40
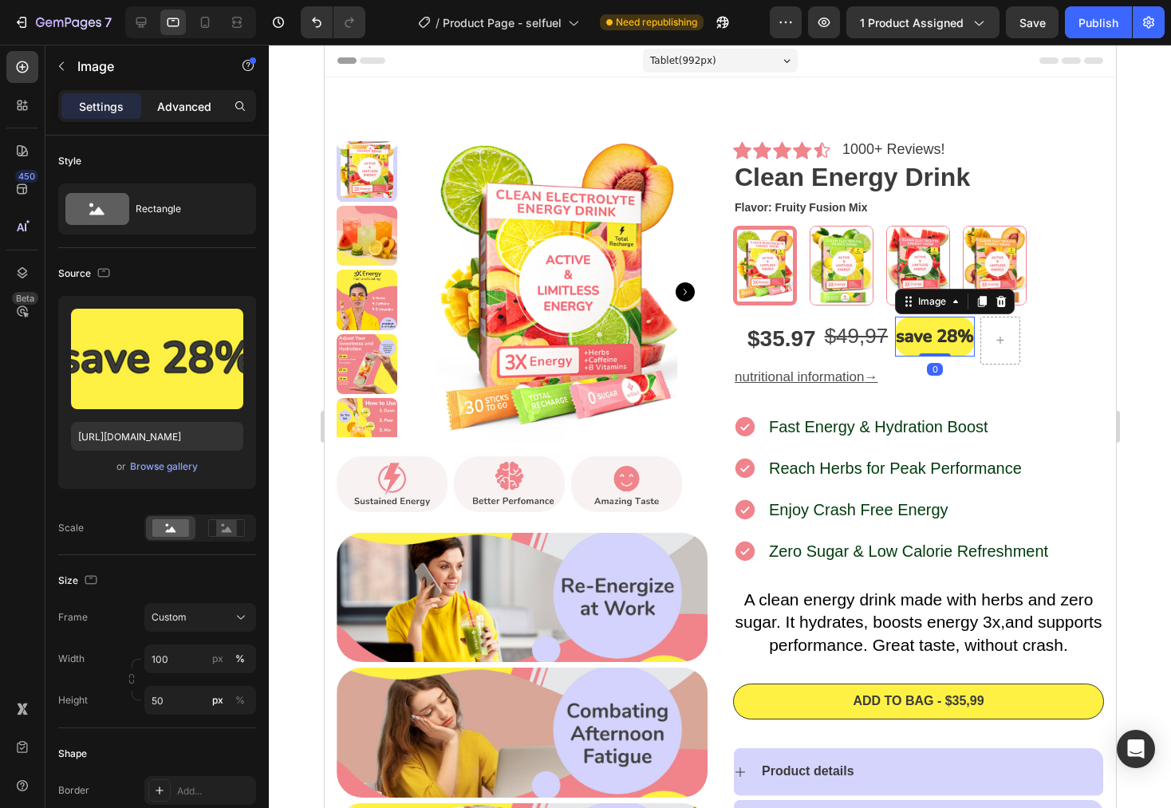
click at [168, 105] on p "Advanced" at bounding box center [184, 106] width 54 height 17
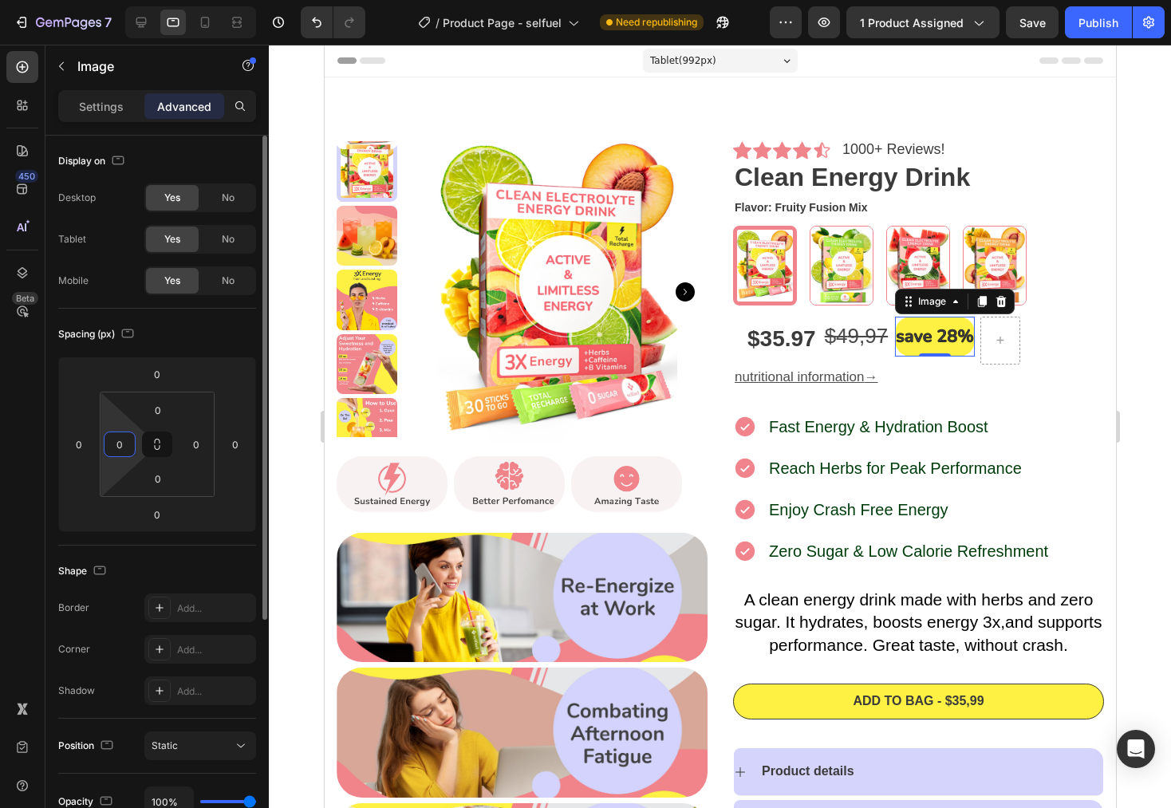
click at [131, 438] on input "0" at bounding box center [120, 444] width 24 height 24
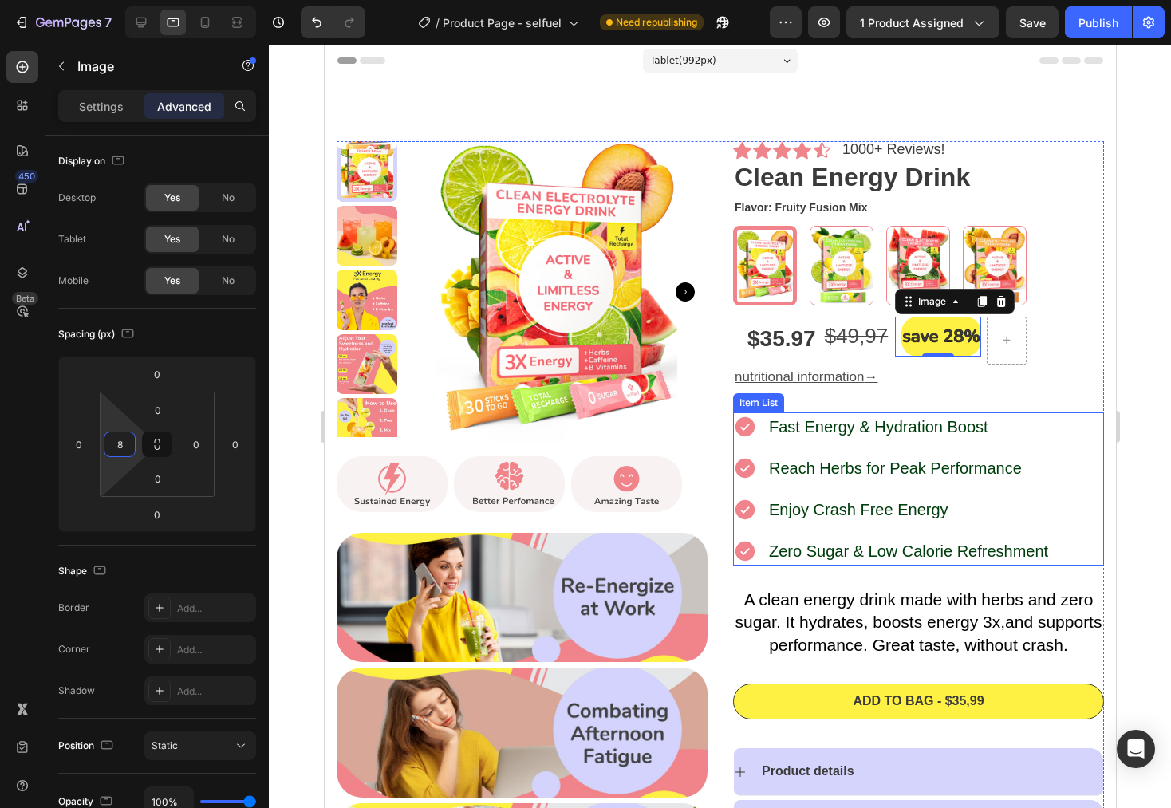
click at [1048, 403] on div "Icon Icon Icon Icon Icon Icon List 1000+ Reviews! Text Block Row Clean Energy D…" at bounding box center [917, 605] width 371 height 928
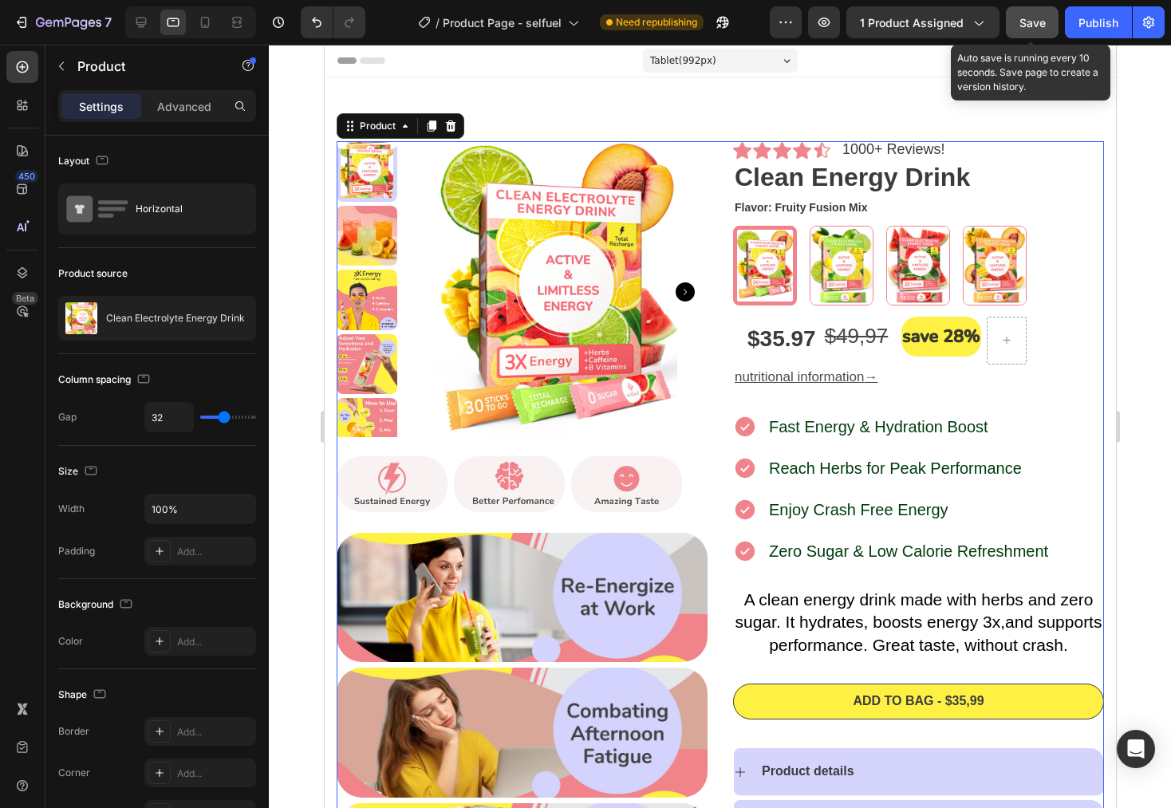
click at [1036, 31] on button "Save" at bounding box center [1032, 22] width 53 height 32
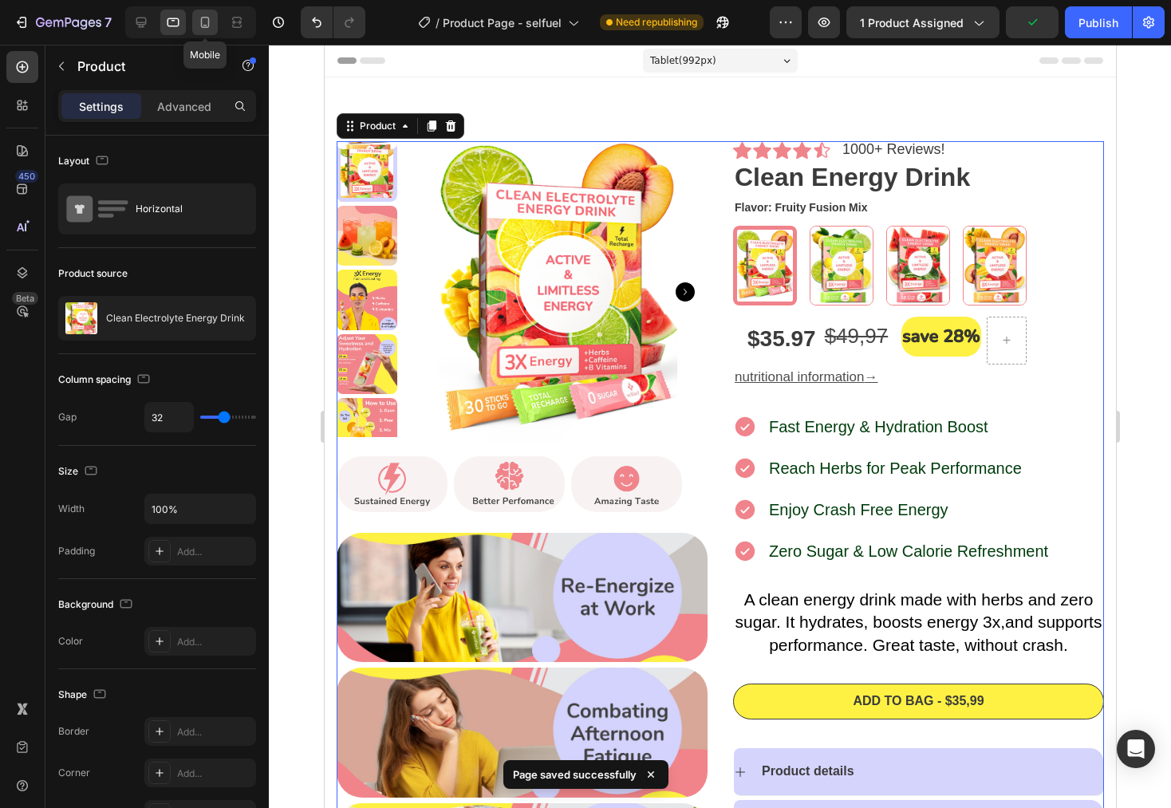
click at [206, 32] on div at bounding box center [205, 23] width 26 height 26
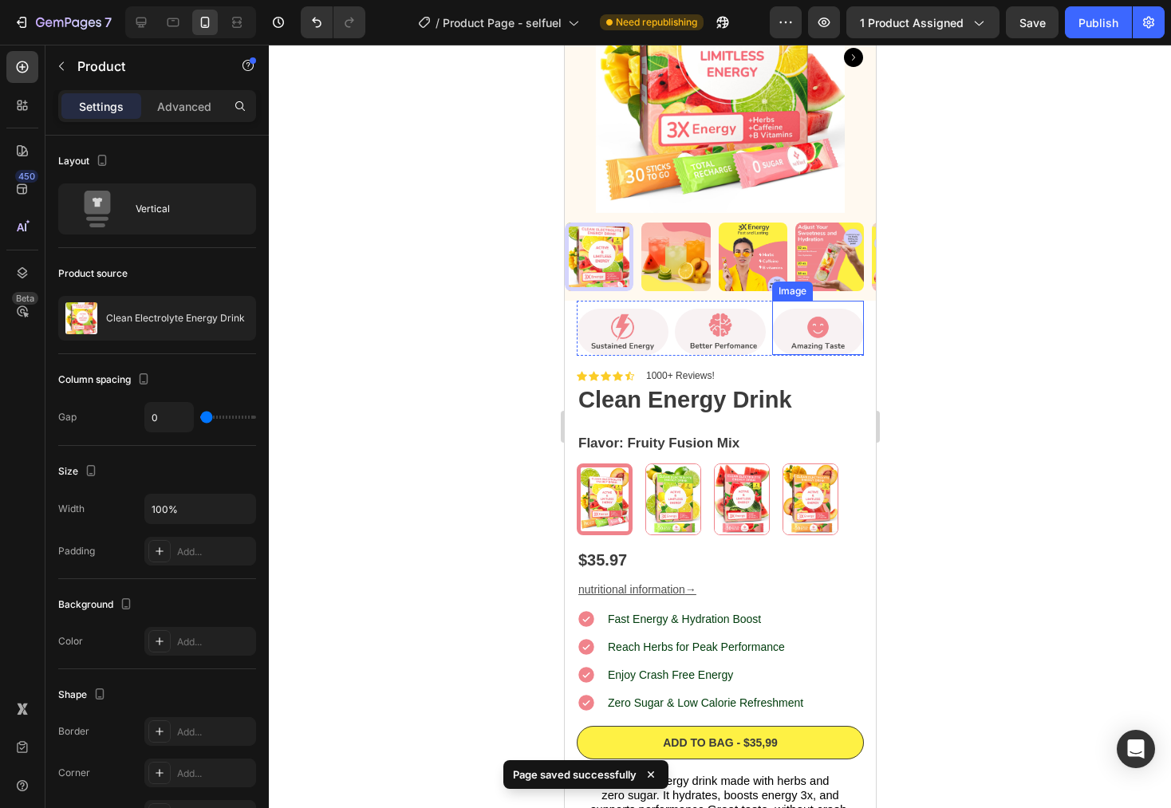
scroll to position [185, 0]
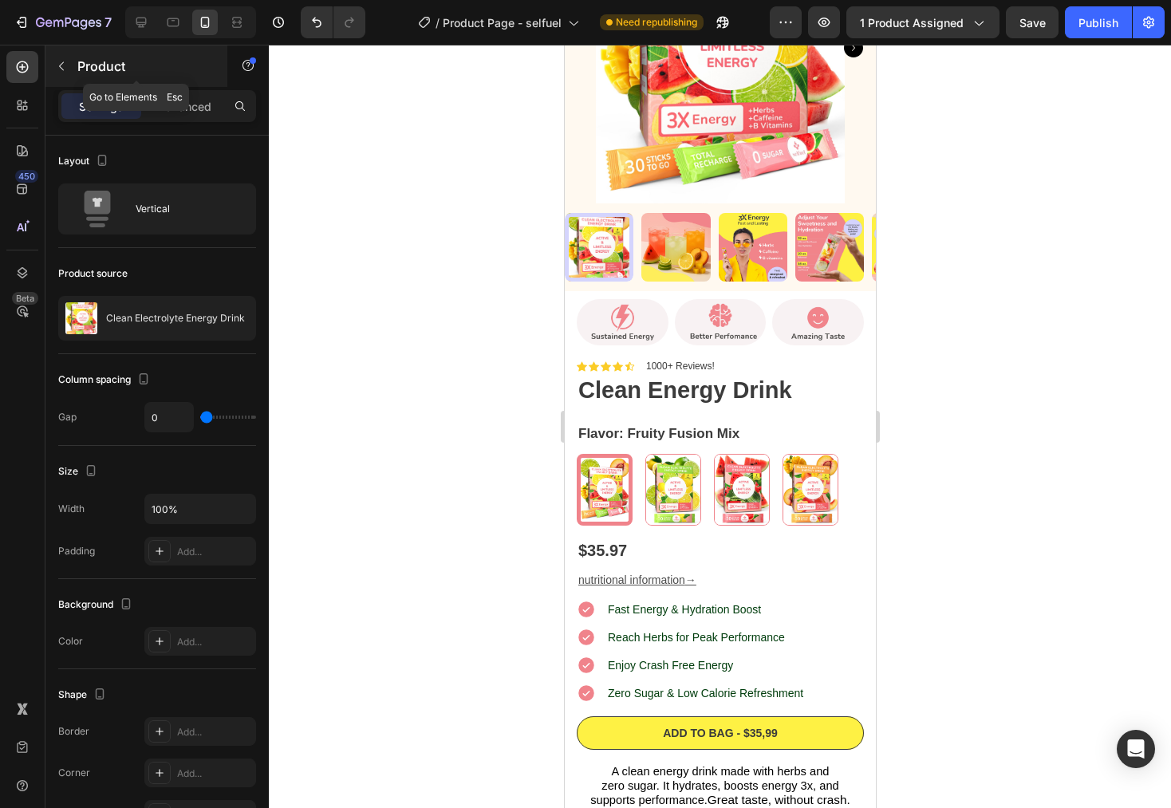
click at [61, 68] on icon "button" at bounding box center [61, 66] width 5 height 9
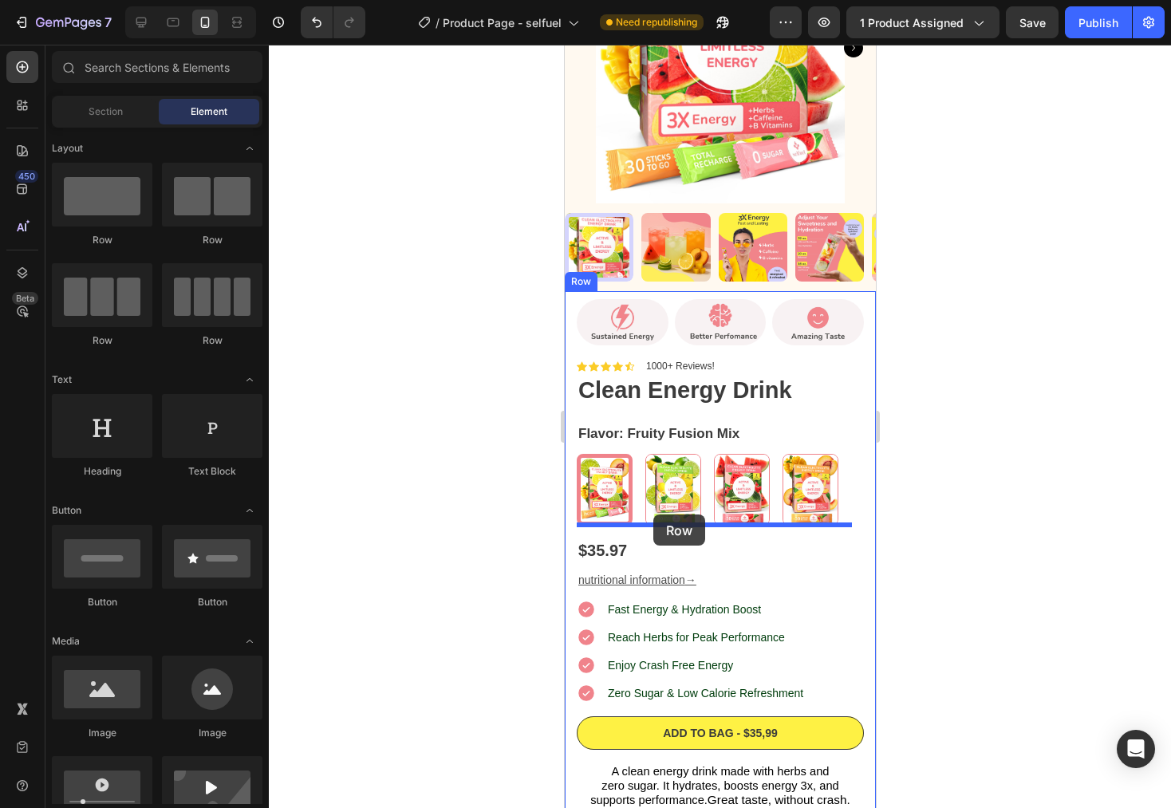
drag, startPoint x: 680, startPoint y: 253, endPoint x: 653, endPoint y: 515, distance: 263.1
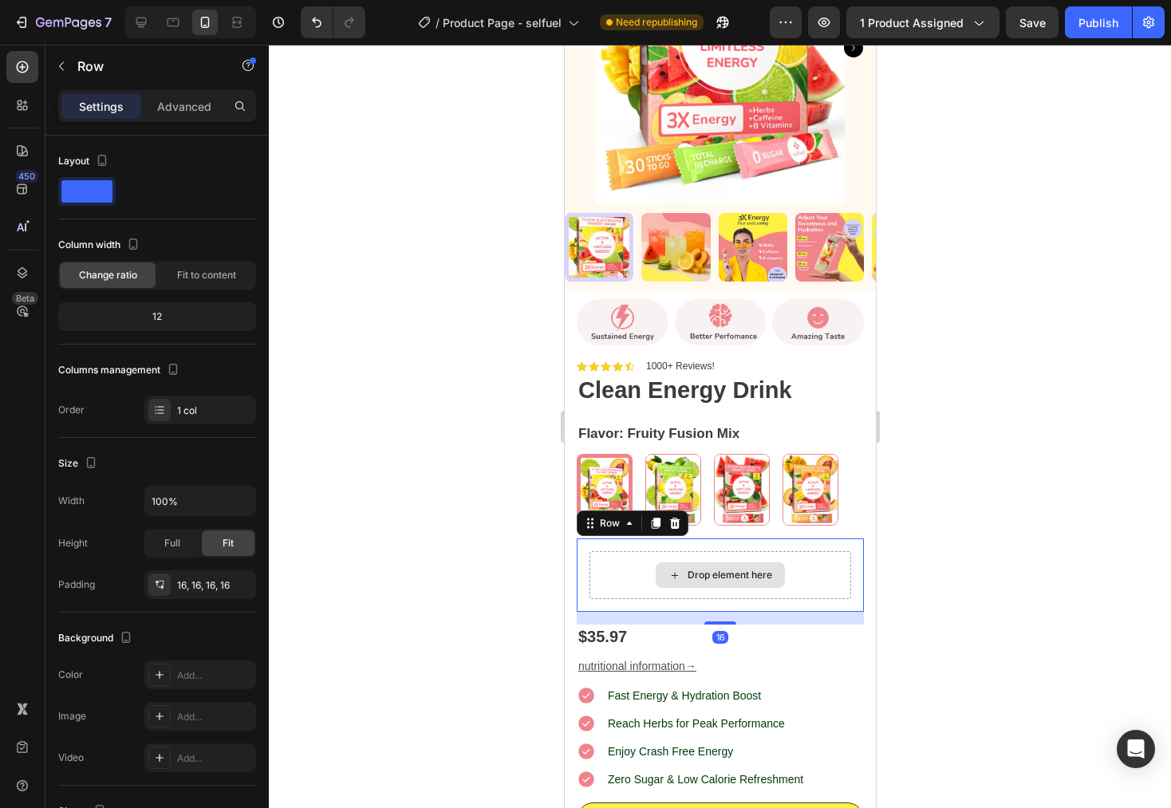
click at [604, 551] on div "Drop element here" at bounding box center [720, 575] width 262 height 48
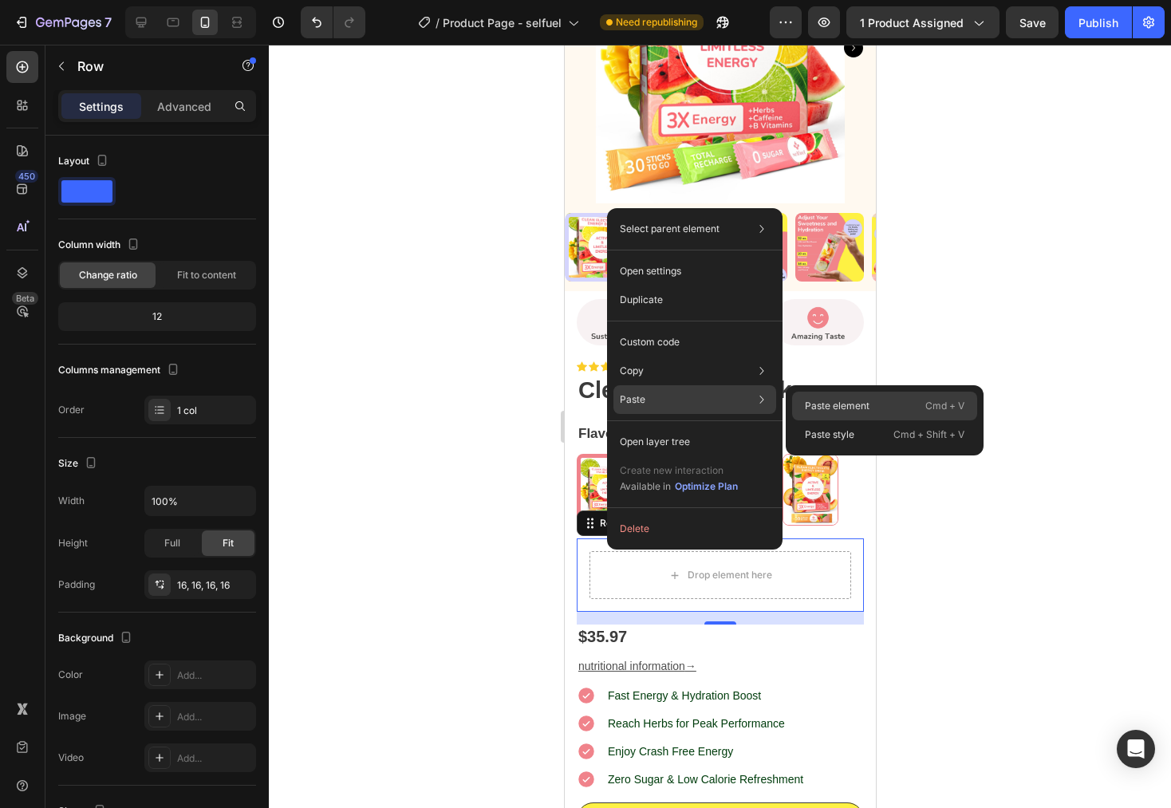
click at [835, 411] on p "Paste element" at bounding box center [837, 406] width 65 height 14
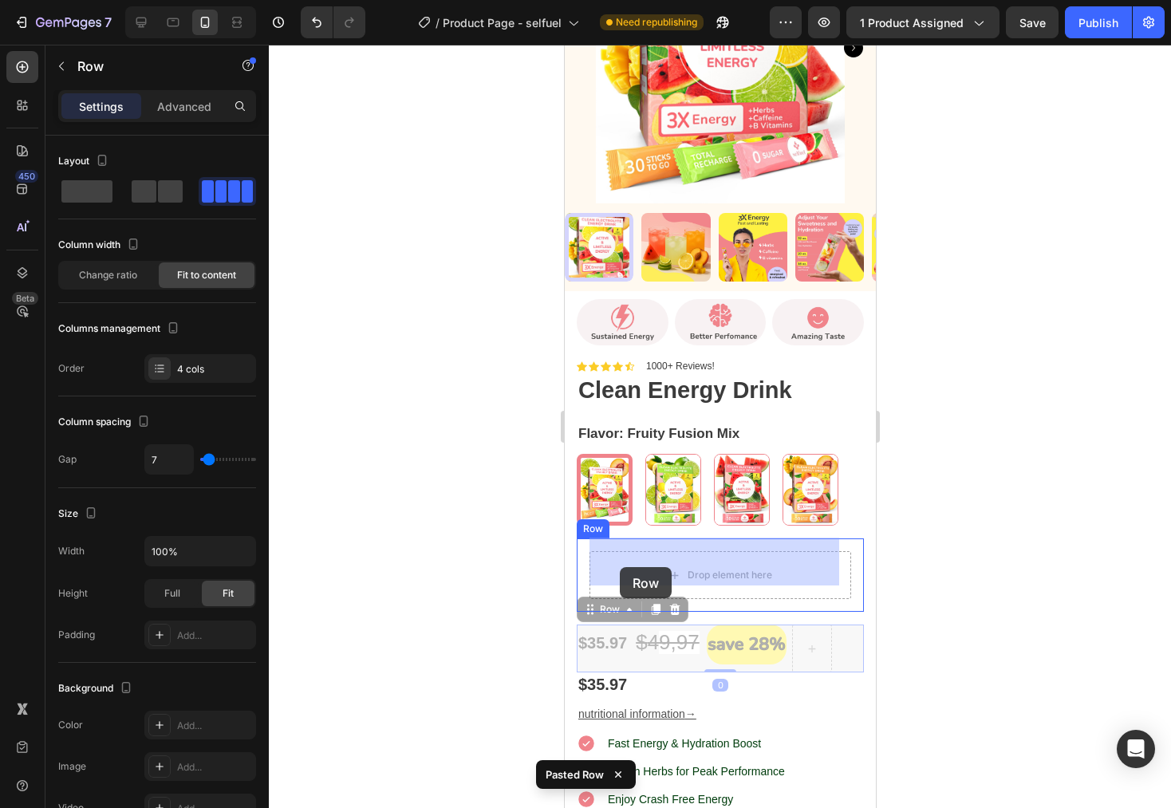
drag, startPoint x: 590, startPoint y: 601, endPoint x: 619, endPoint y: 567, distance: 44.7
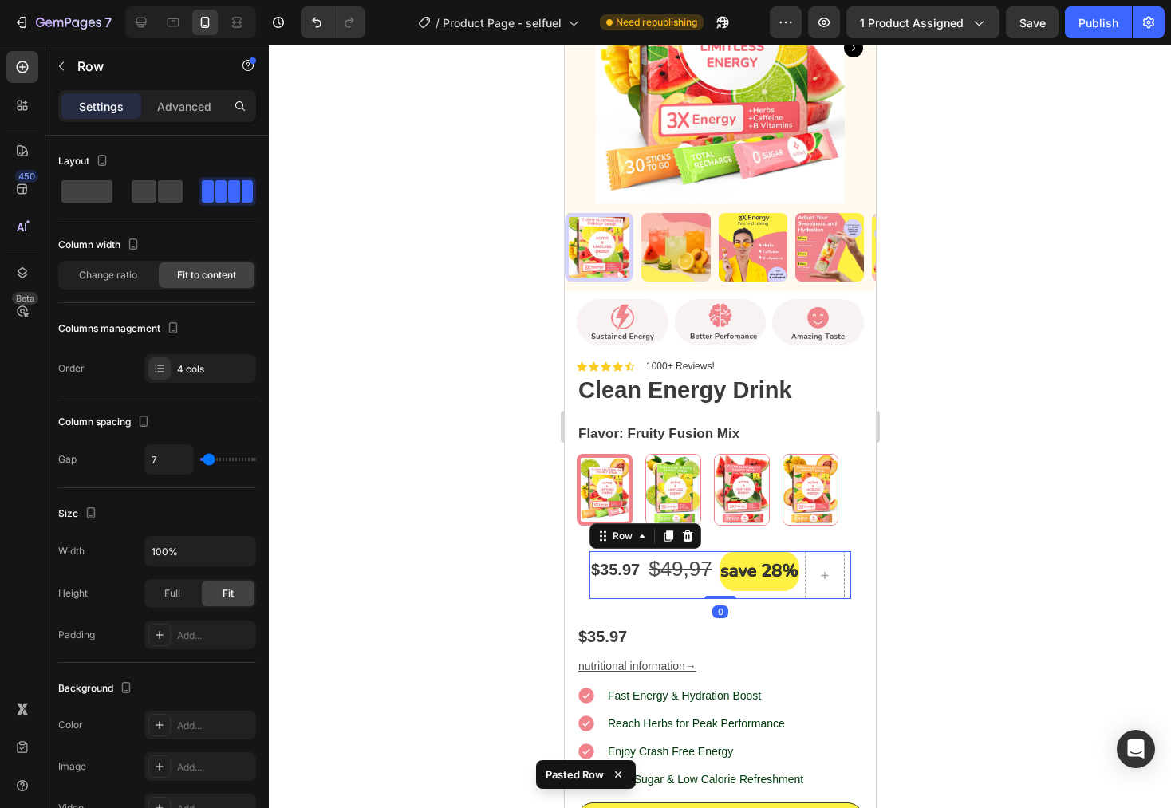
click at [895, 599] on div at bounding box center [720, 427] width 902 height 764
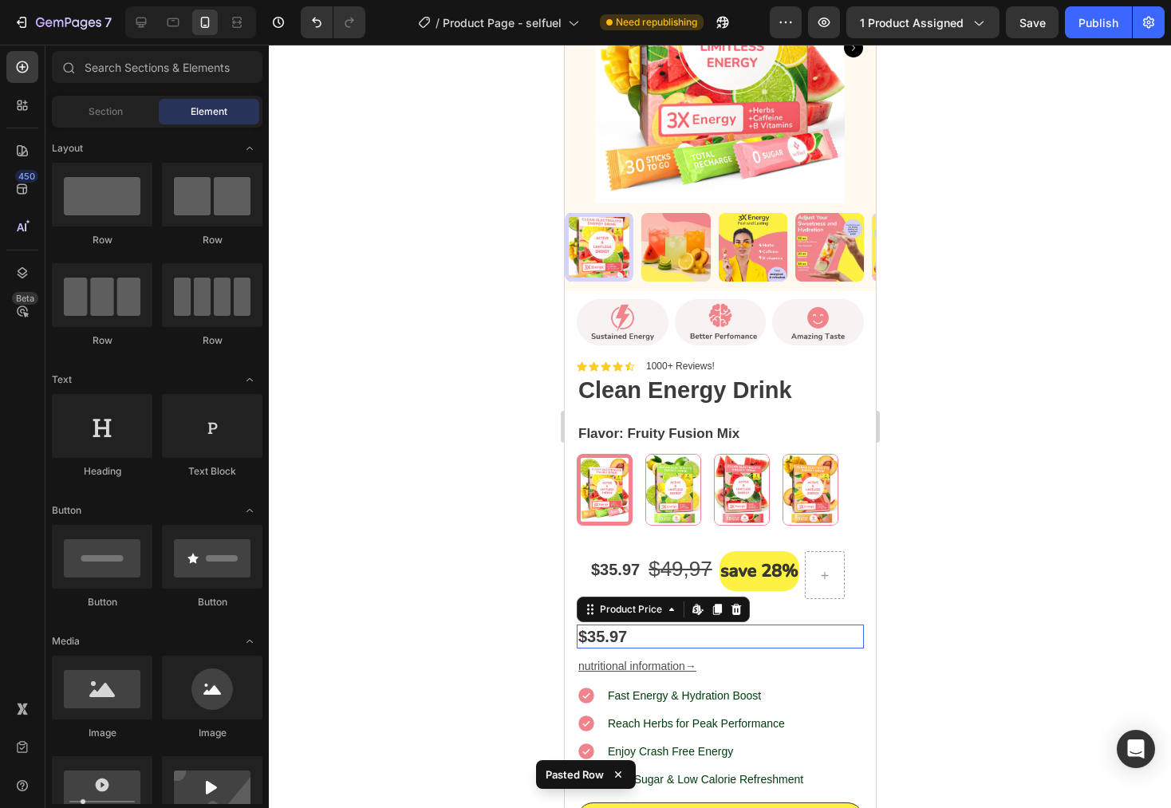
click at [650, 625] on div "$35.97" at bounding box center [719, 637] width 287 height 24
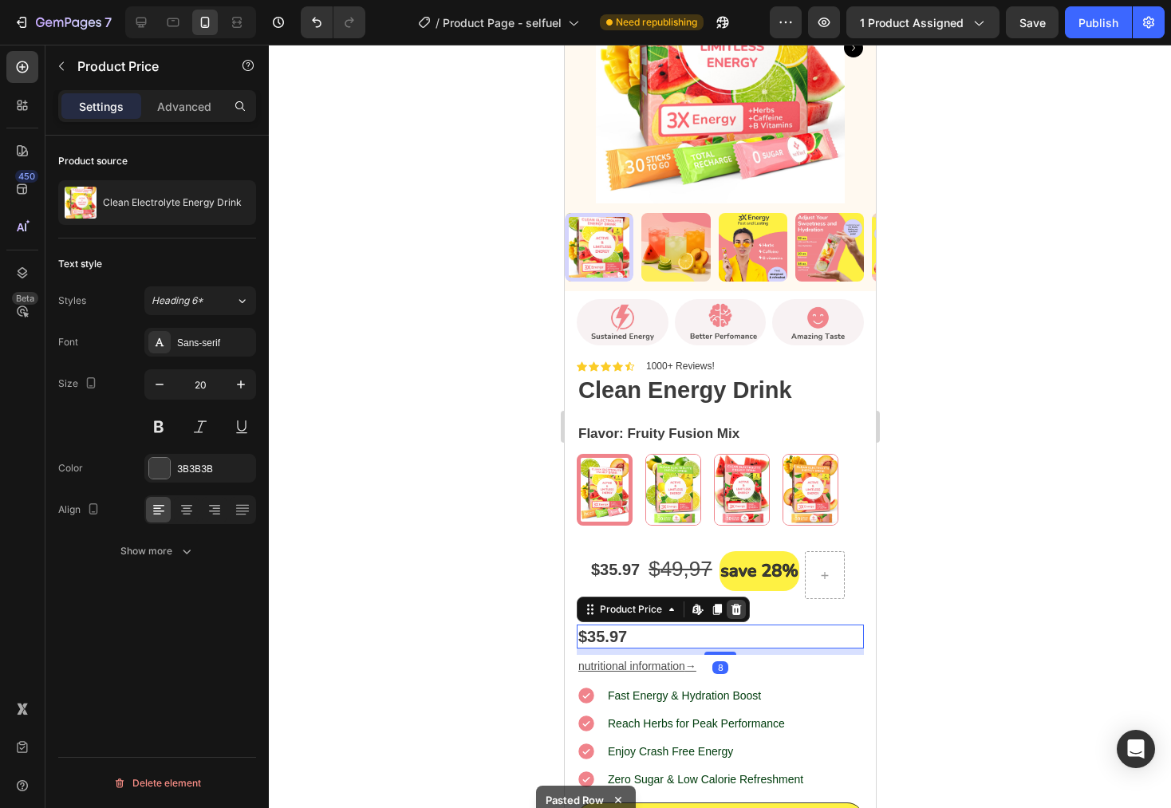
click at [737, 604] on icon at bounding box center [736, 609] width 10 height 11
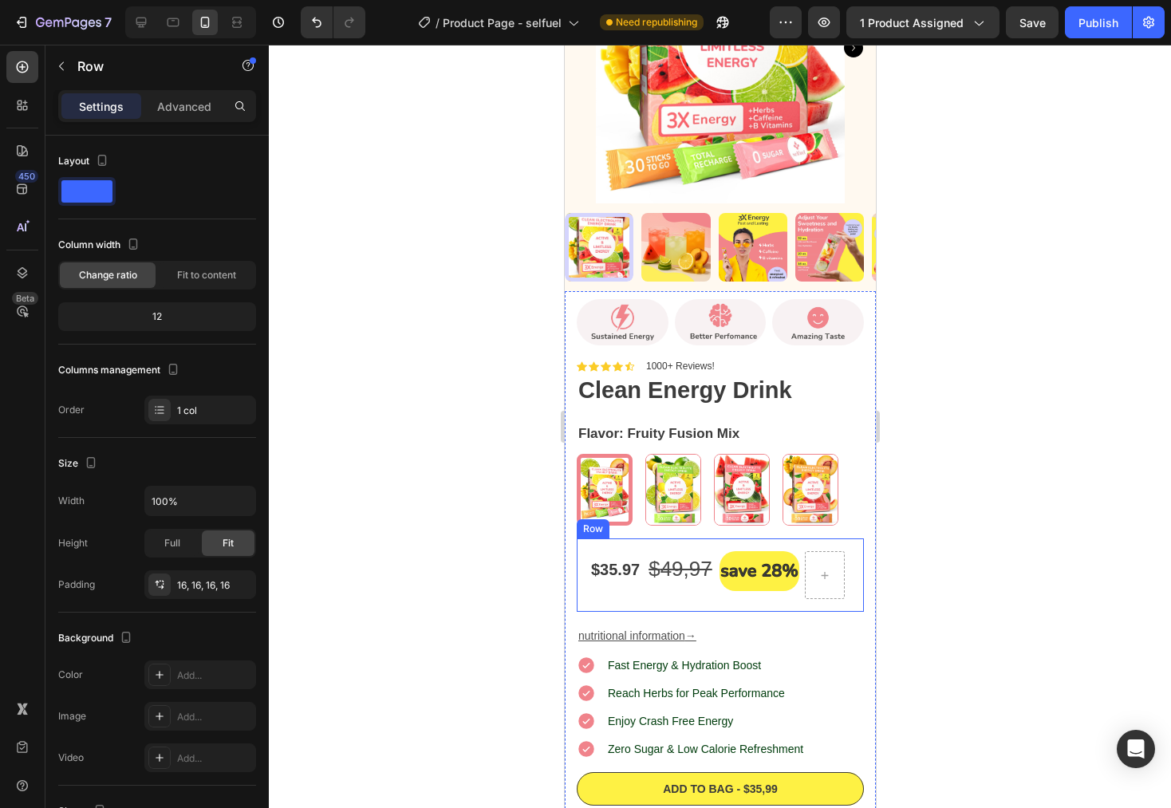
click at [606, 586] on div "$35.97 Product Price Product Price $ 4 9,97 Text Block Image [GEOGRAPHIC_DATA]" at bounding box center [719, 575] width 287 height 73
click at [184, 102] on p "Advanced" at bounding box center [184, 106] width 54 height 17
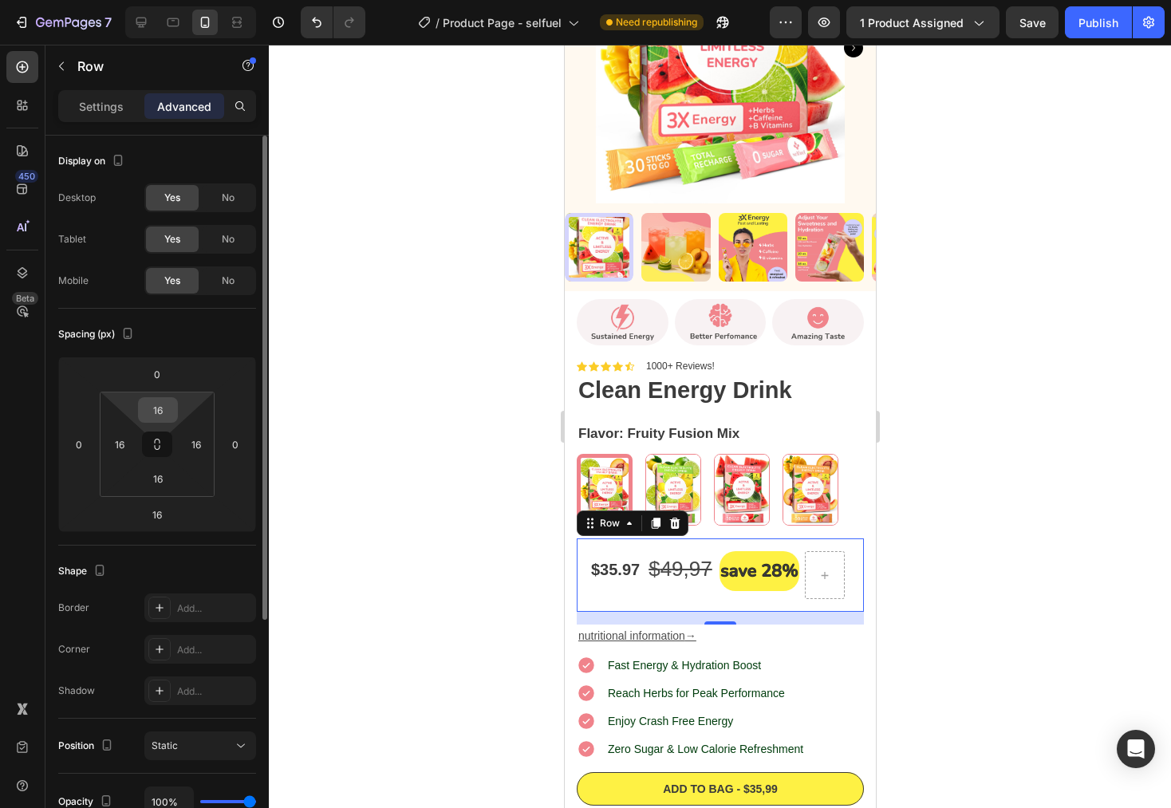
click at [172, 404] on input "16" at bounding box center [158, 410] width 32 height 24
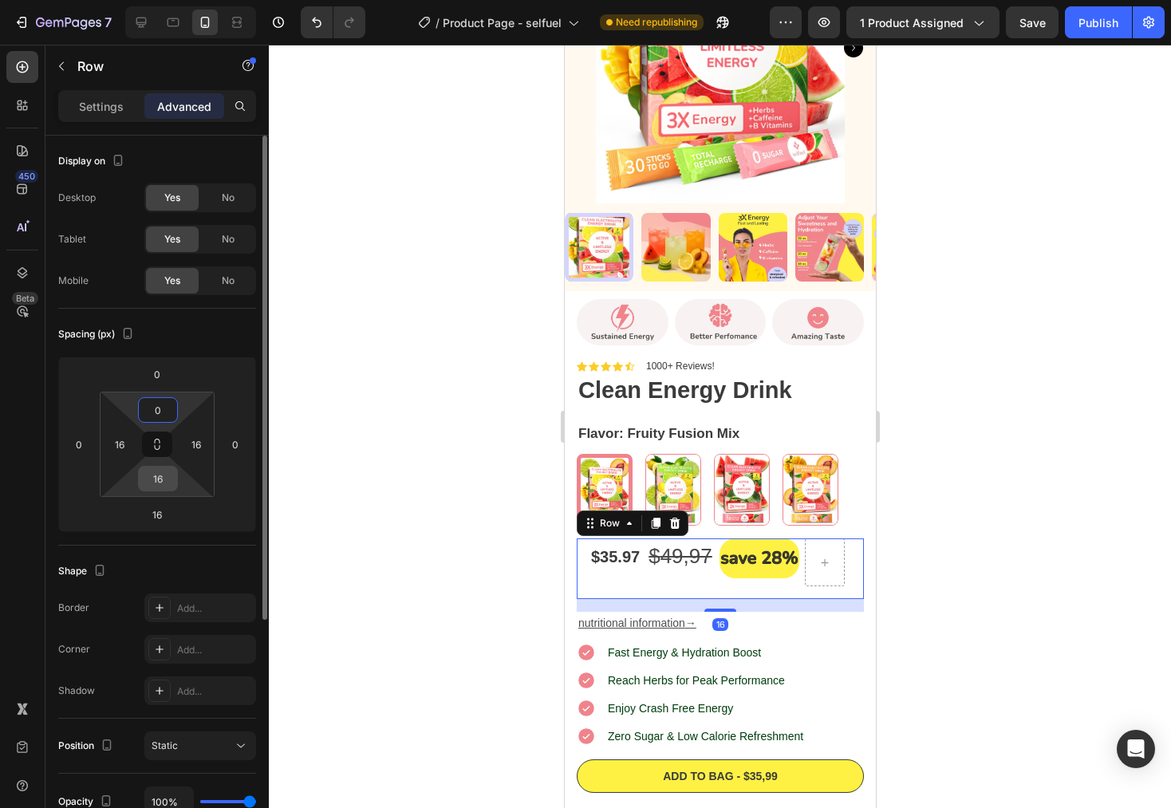
click at [168, 476] on input "16" at bounding box center [158, 479] width 32 height 24
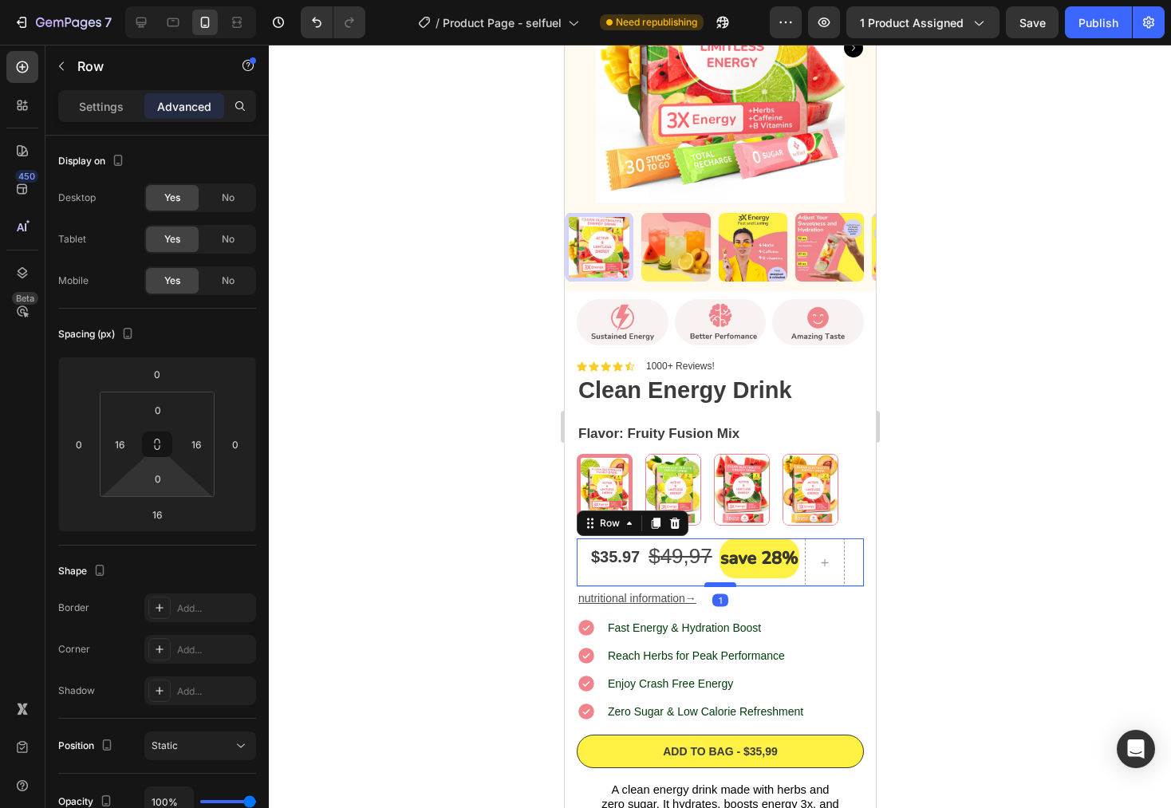
drag, startPoint x: 711, startPoint y: 582, endPoint x: 713, endPoint y: 572, distance: 9.7
click at [713, 582] on div at bounding box center [720, 584] width 32 height 5
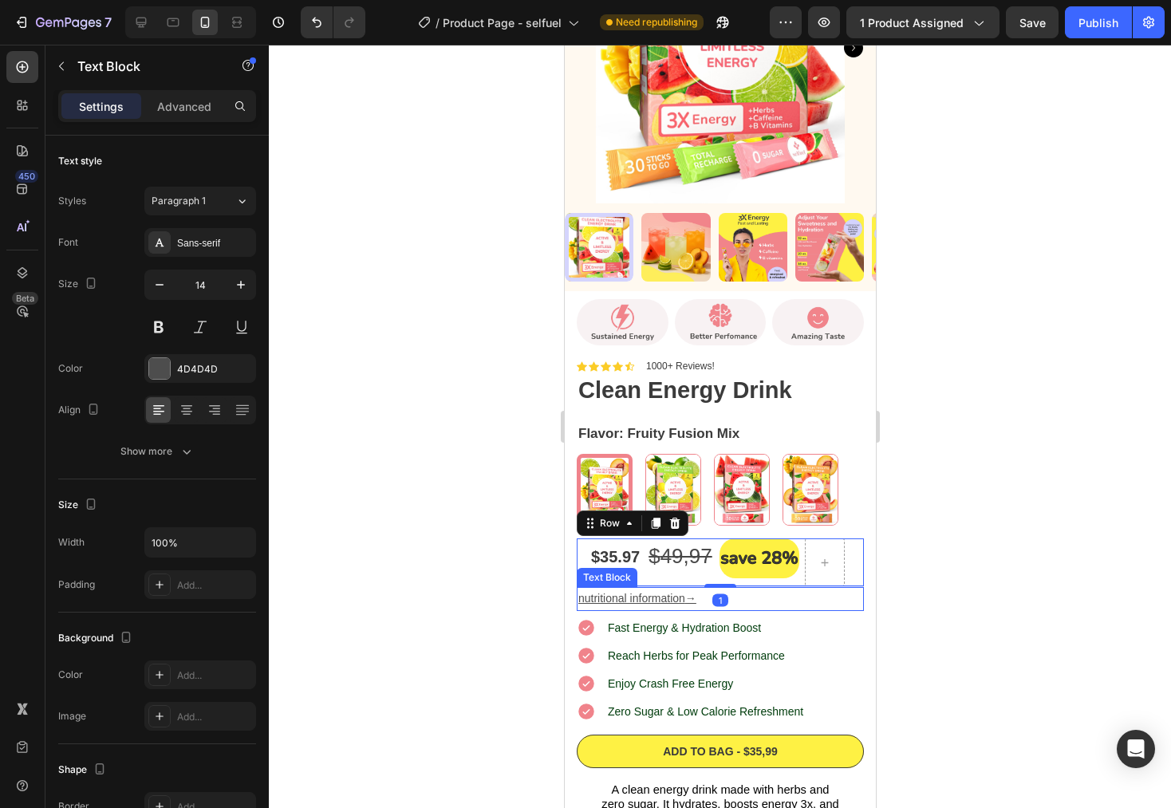
click at [790, 589] on p "nutritional information →" at bounding box center [720, 599] width 284 height 20
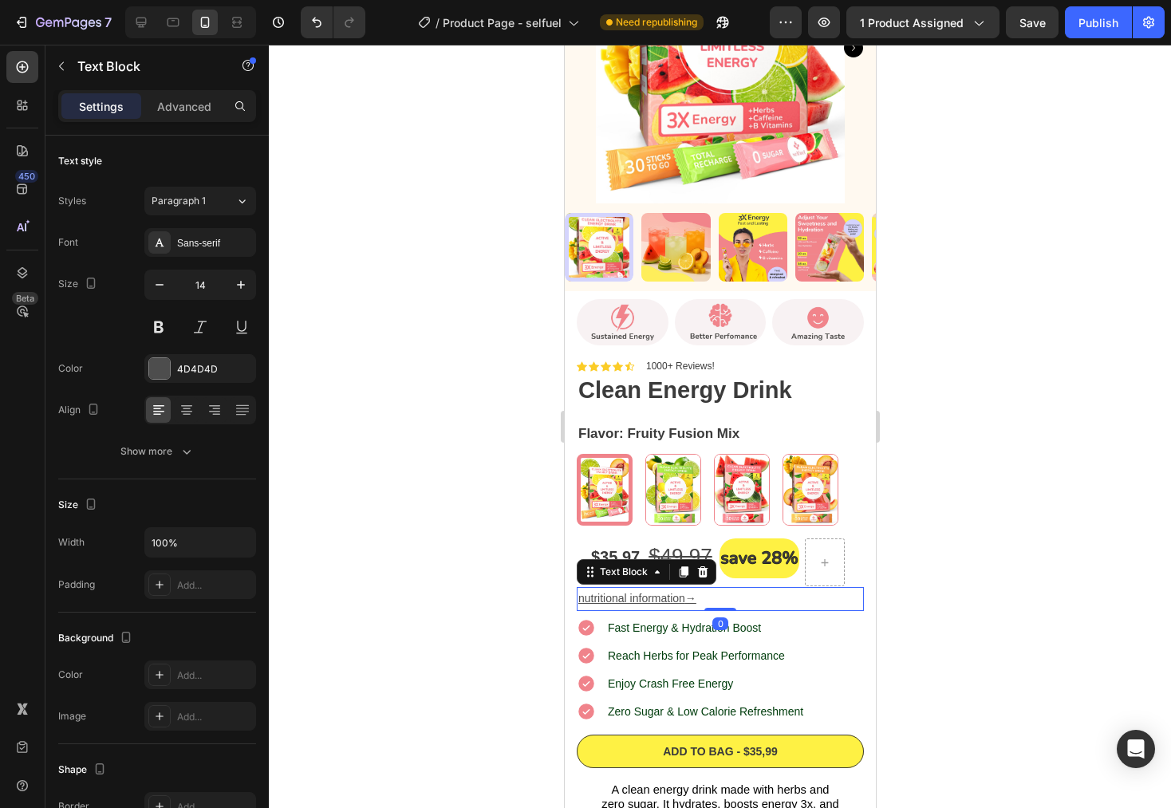
click at [1002, 537] on div at bounding box center [720, 427] width 902 height 764
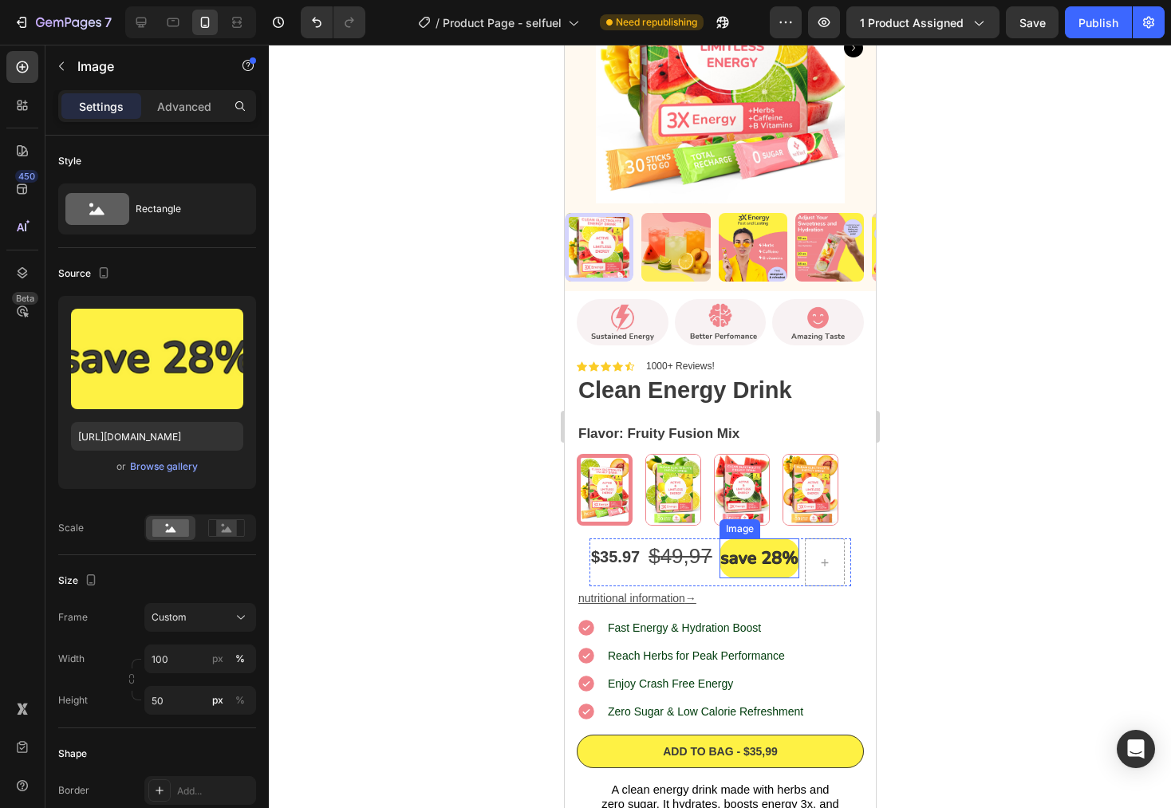
click at [746, 560] on img at bounding box center [759, 559] width 80 height 40
click at [609, 545] on div "$35.97" at bounding box center [615, 557] width 52 height 24
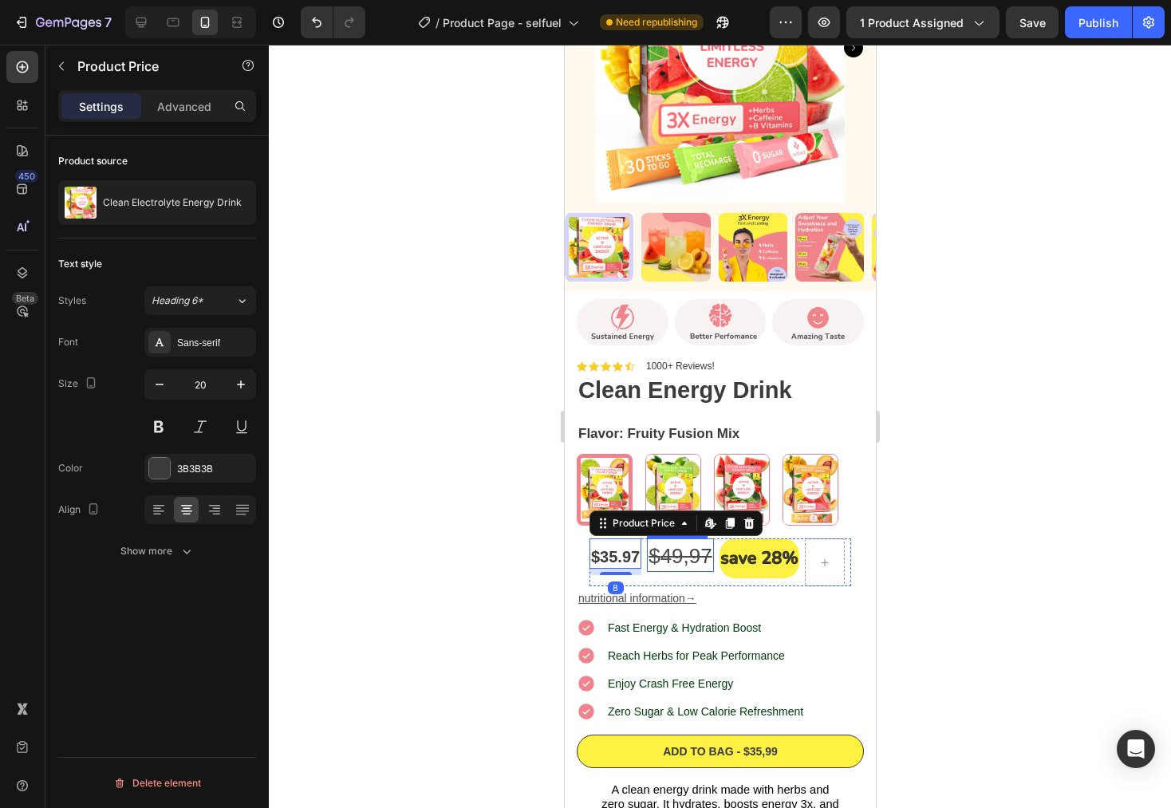
click at [662, 548] on s "4" at bounding box center [665, 556] width 11 height 24
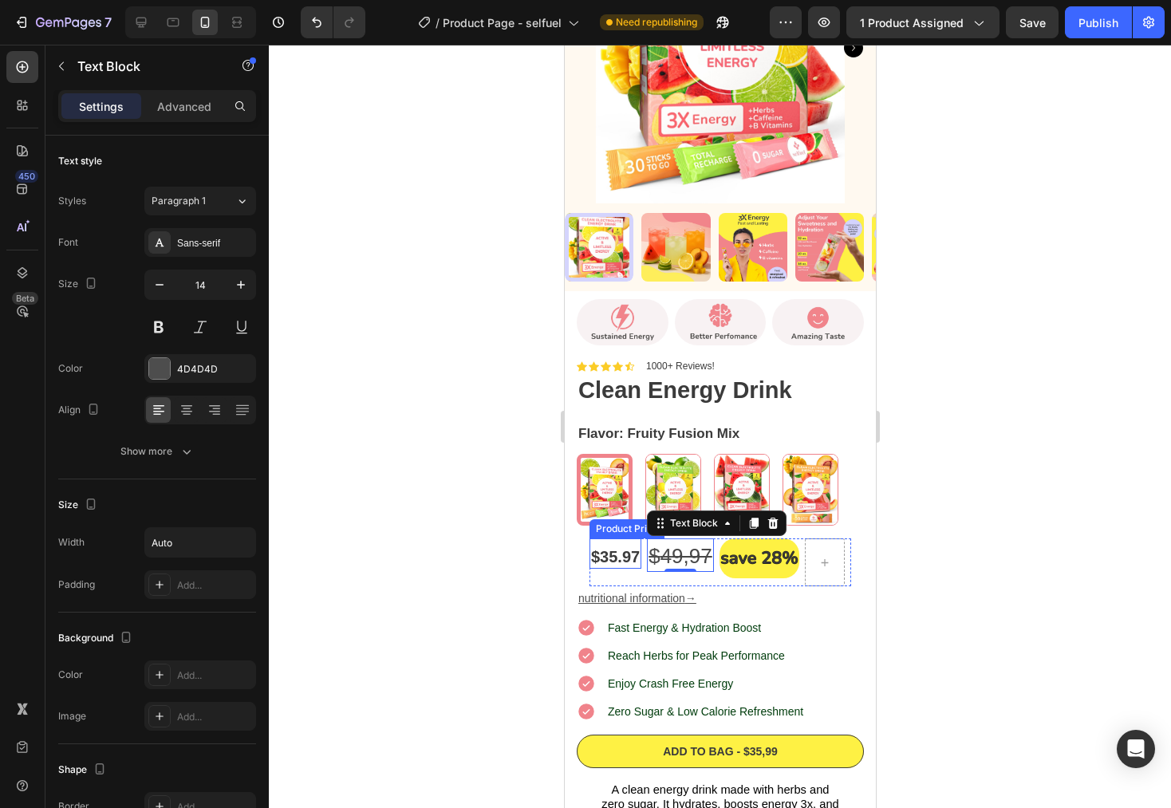
click at [618, 553] on div "$35.97" at bounding box center [615, 557] width 52 height 24
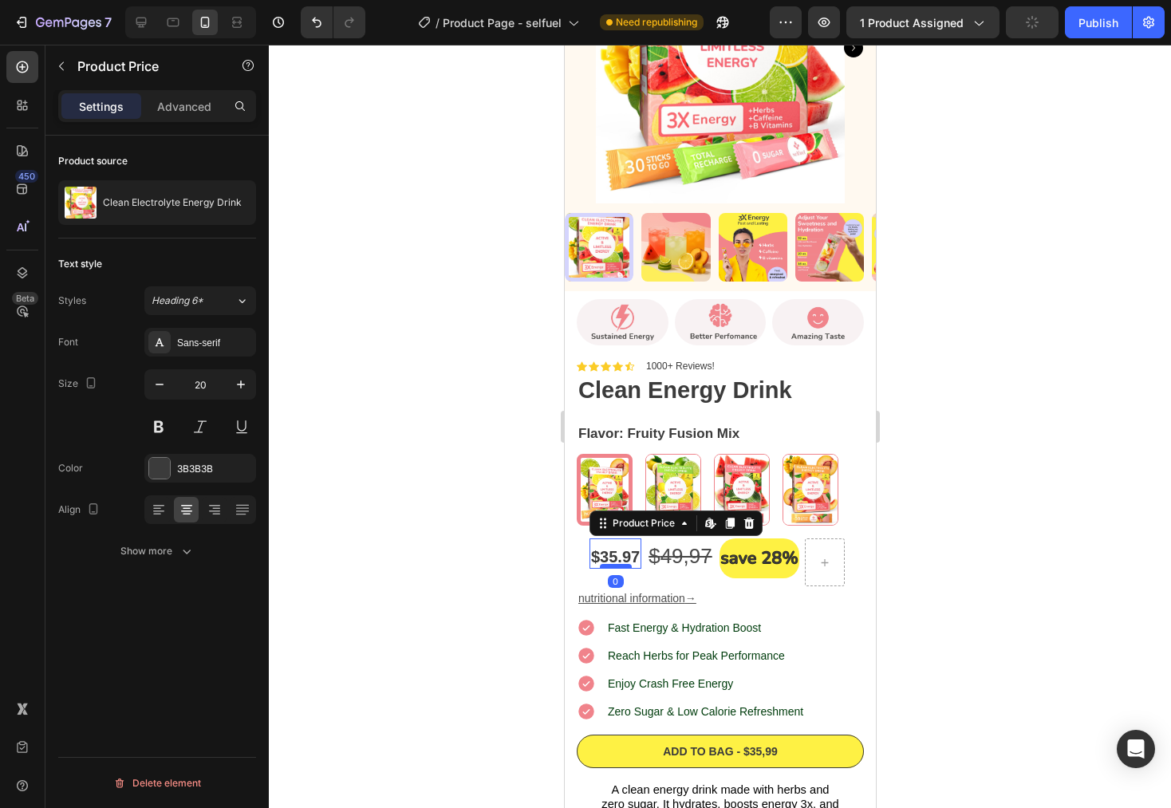
drag, startPoint x: 618, startPoint y: 561, endPoint x: 622, endPoint y: 550, distance: 11.9
click at [622, 564] on div at bounding box center [615, 566] width 32 height 5
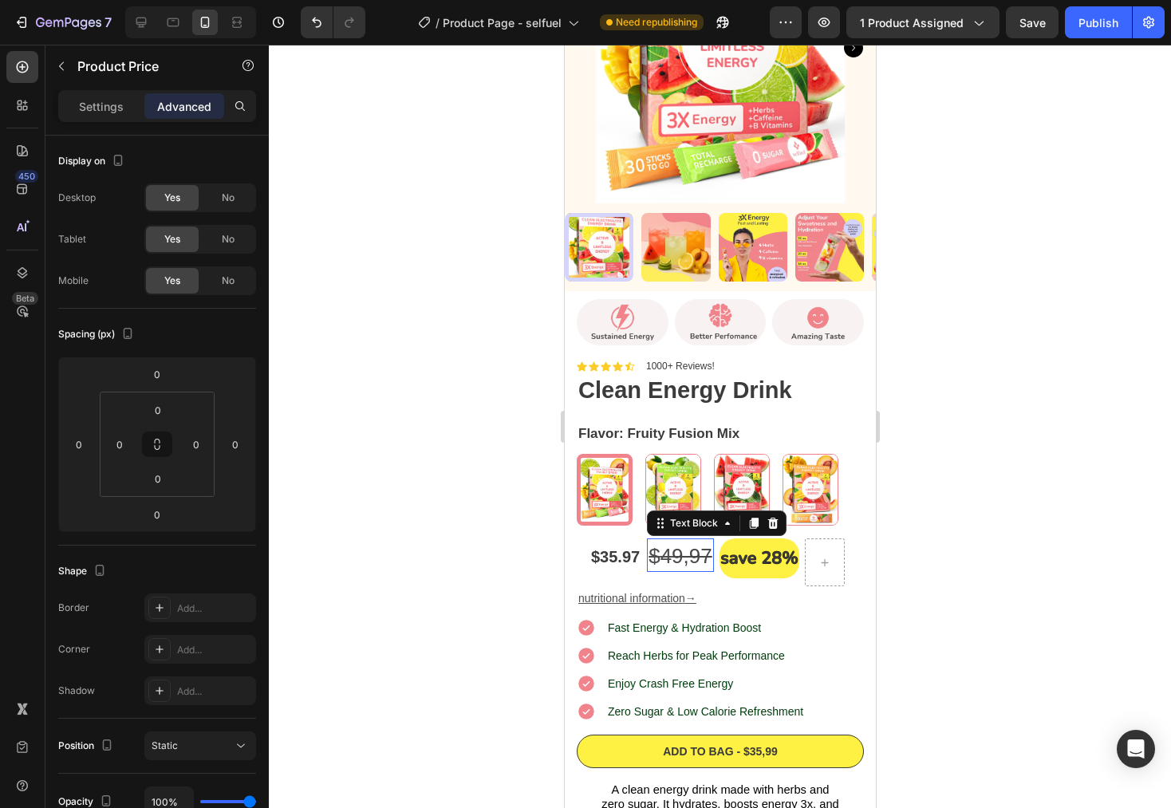
click at [666, 544] on s "4" at bounding box center [665, 556] width 11 height 24
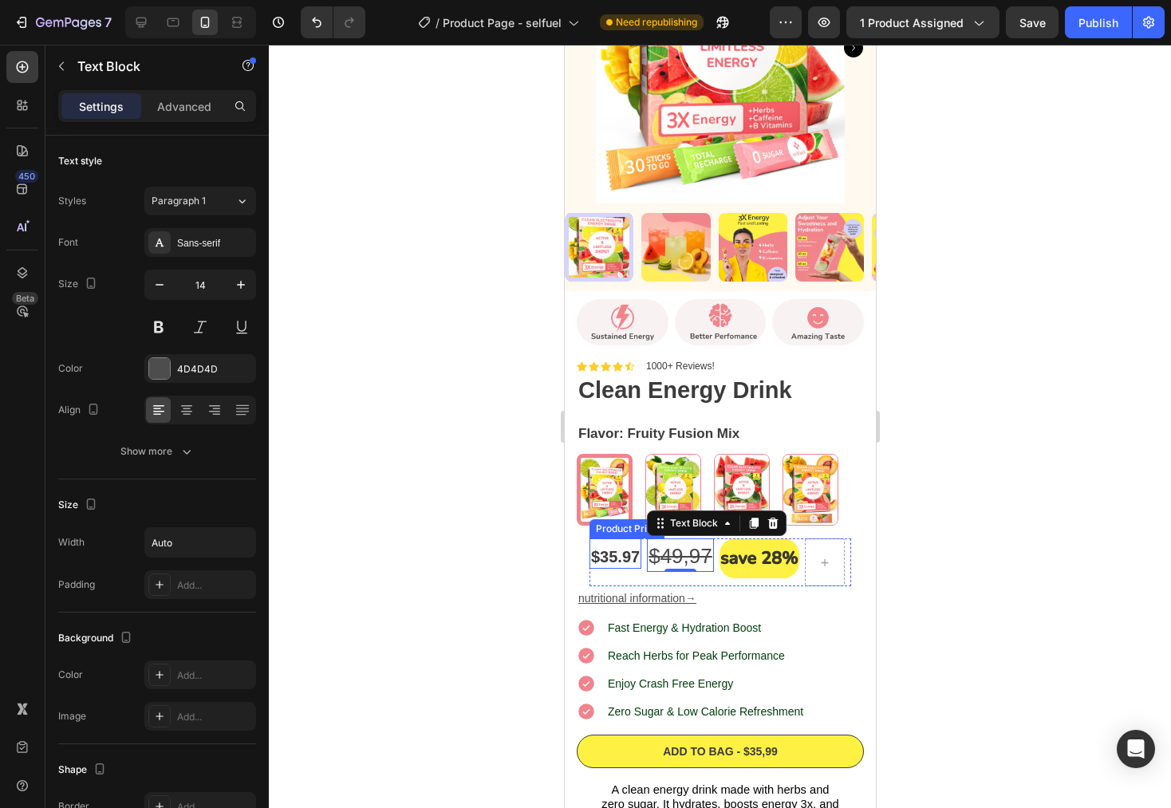
click at [624, 545] on div "$35.97" at bounding box center [615, 557] width 52 height 24
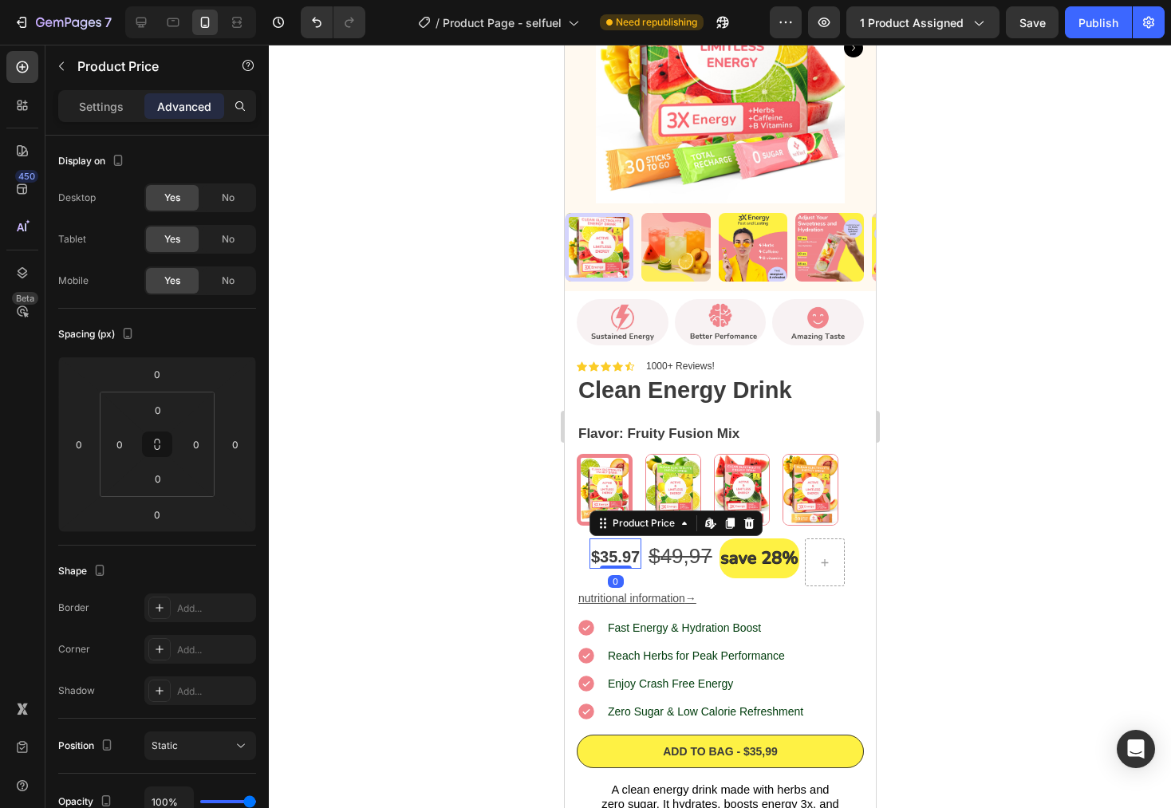
click at [624, 545] on div "$35.97" at bounding box center [615, 557] width 52 height 24
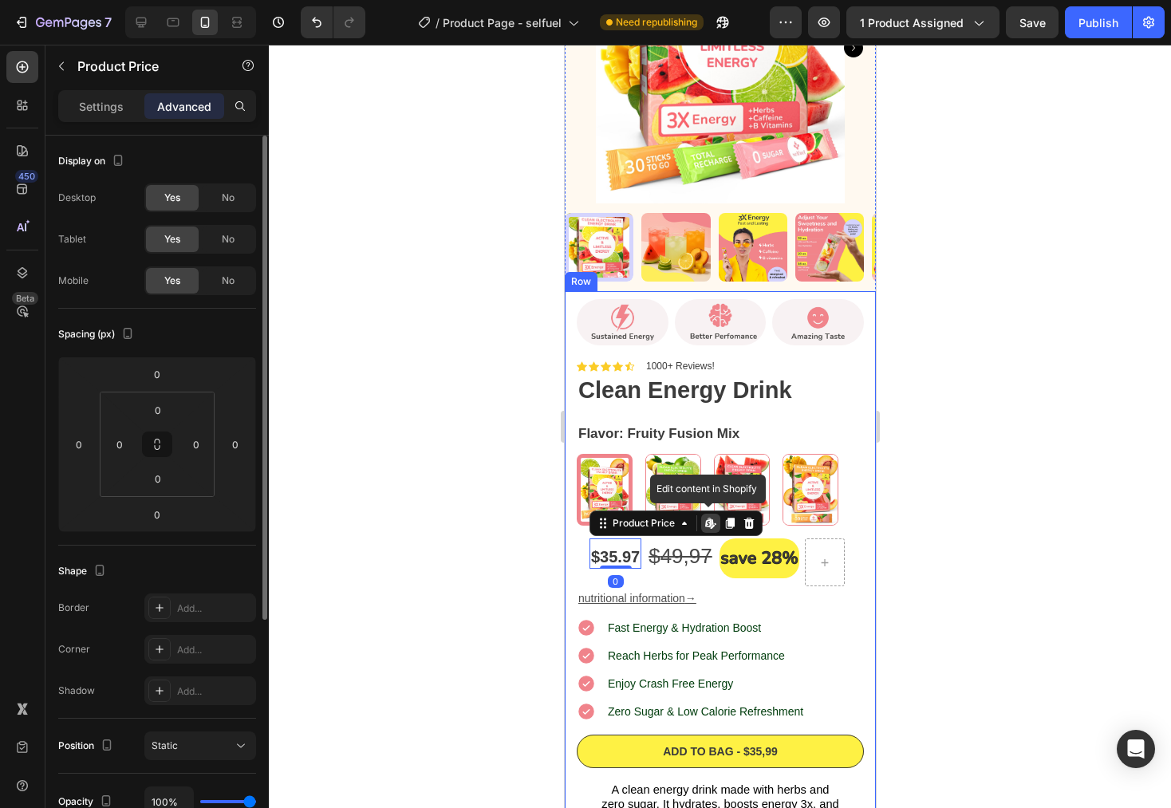
click at [104, 102] on p "Settings" at bounding box center [101, 106] width 45 height 17
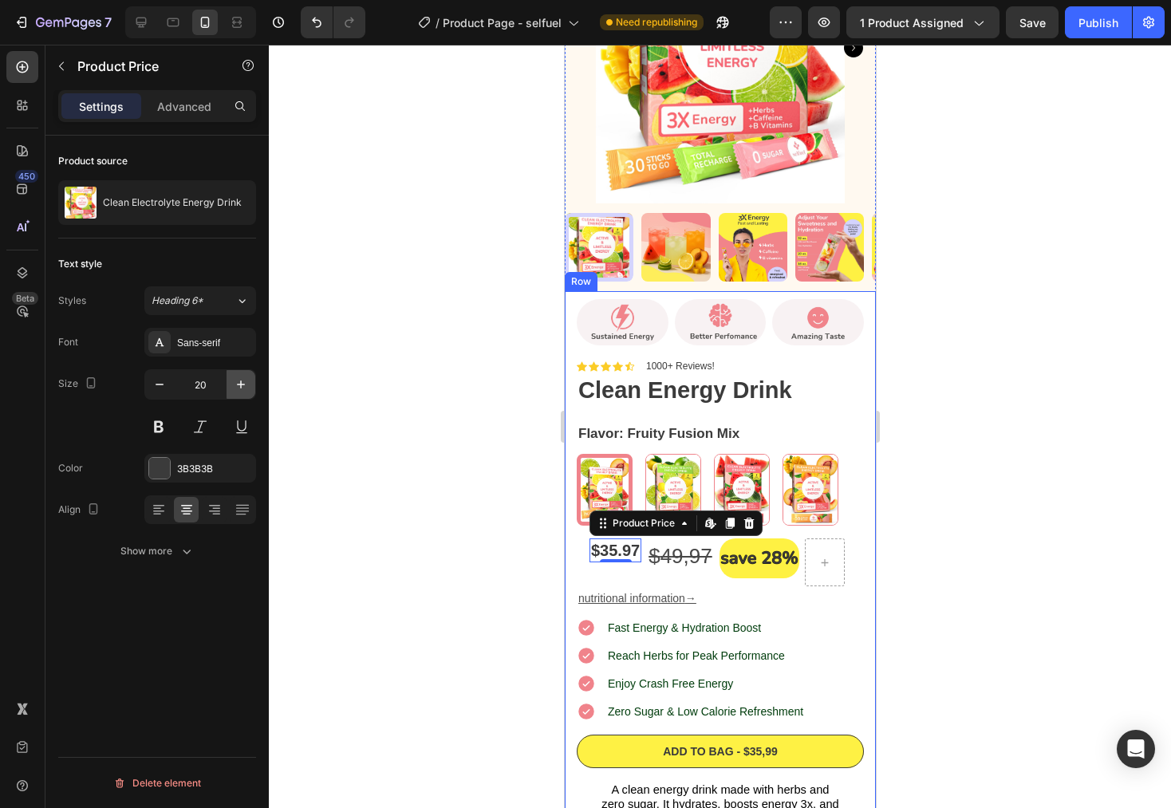
click at [242, 385] on icon "button" at bounding box center [241, 385] width 16 height 16
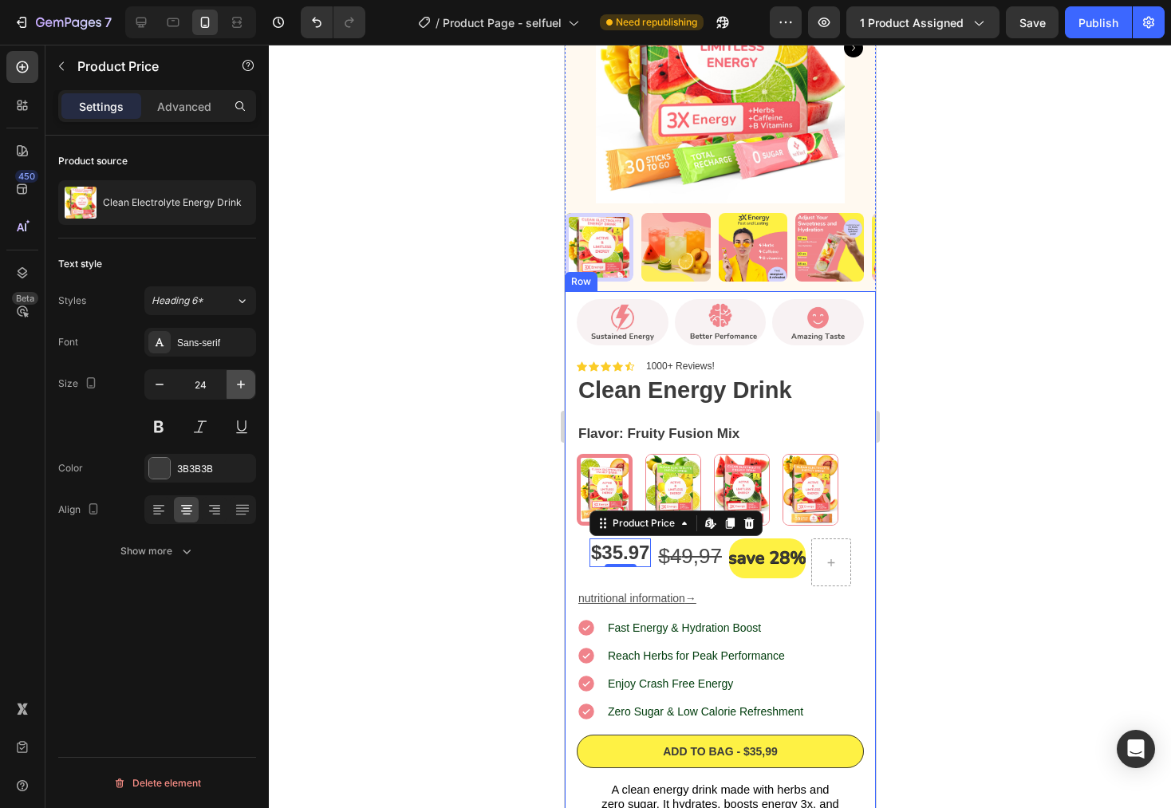
click at [242, 385] on icon "button" at bounding box center [241, 385] width 16 height 16
click at [154, 385] on icon "button" at bounding box center [160, 385] width 16 height 16
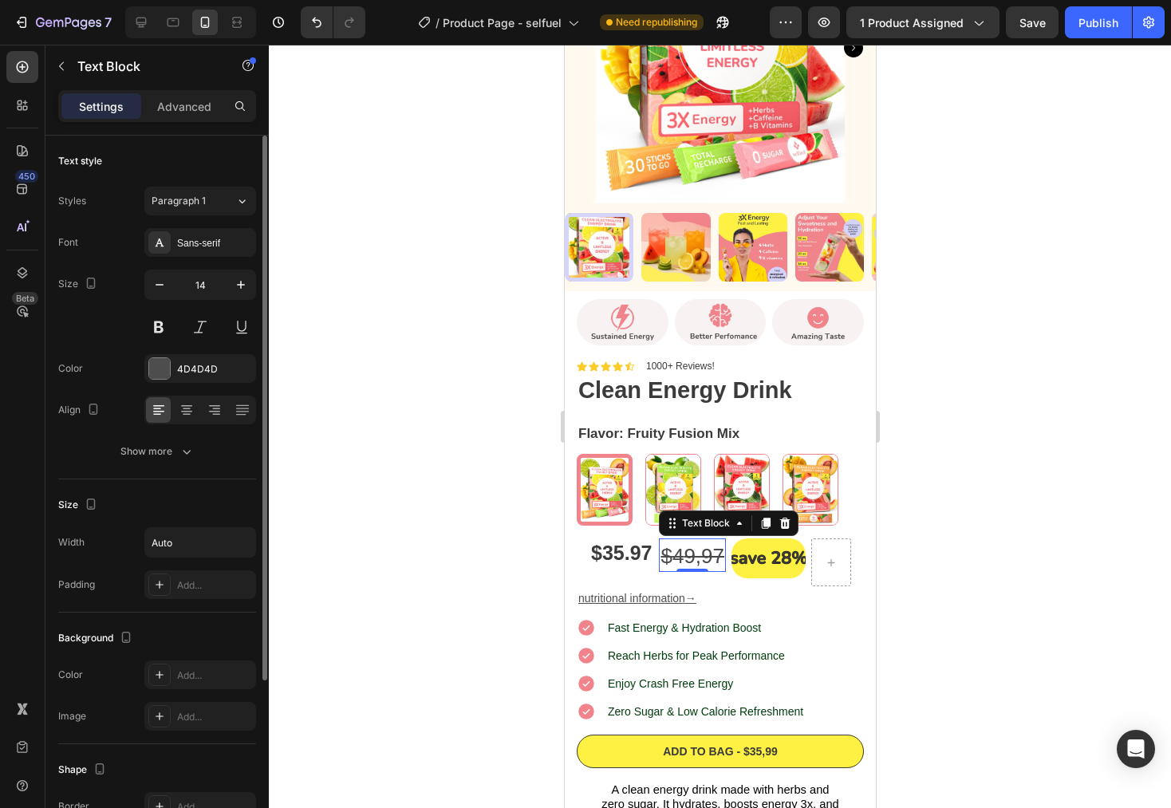
click at [681, 544] on s "4" at bounding box center [677, 556] width 11 height 24
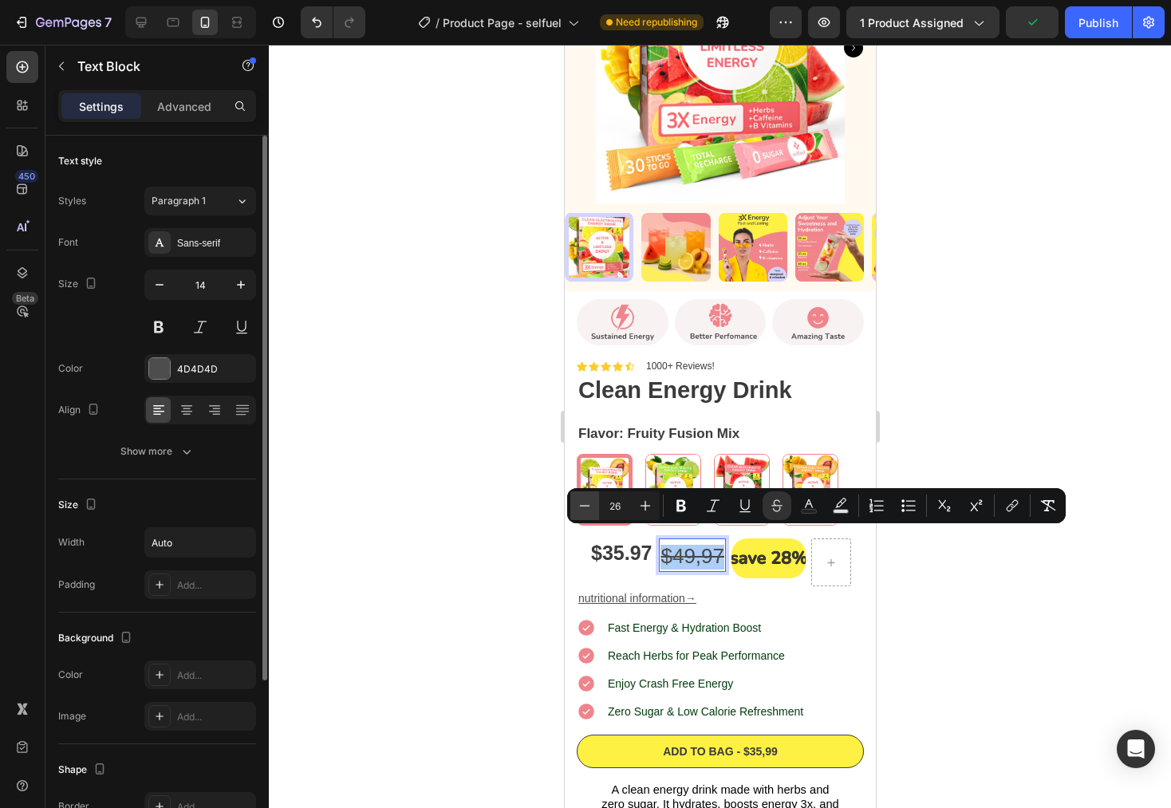
click at [589, 500] on icon "Editor contextual toolbar" at bounding box center [585, 506] width 16 height 16
click at [648, 505] on icon "Editor contextual toolbar" at bounding box center [646, 506] width 16 height 16
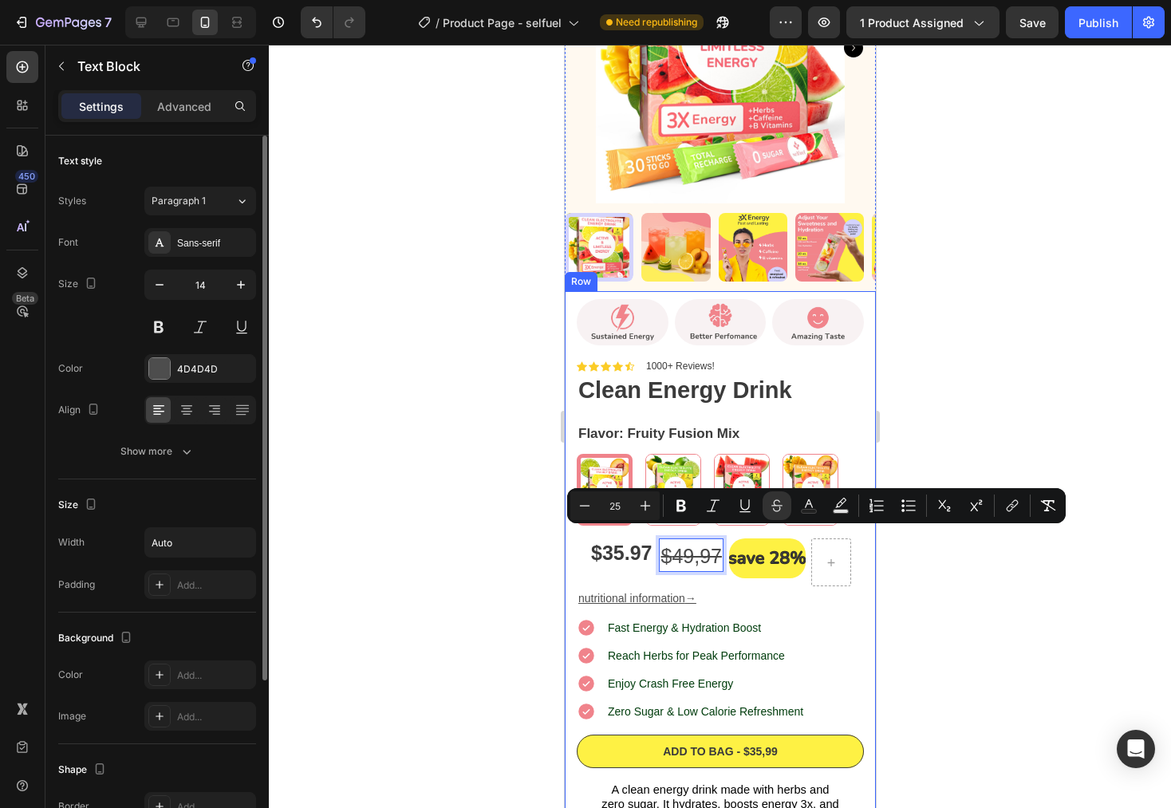
click at [831, 599] on div "Image Image Image Row Icon Icon Icon Icon Icon Icon List 1000+ Reviews! Text Bl…" at bounding box center [719, 567] width 287 height 552
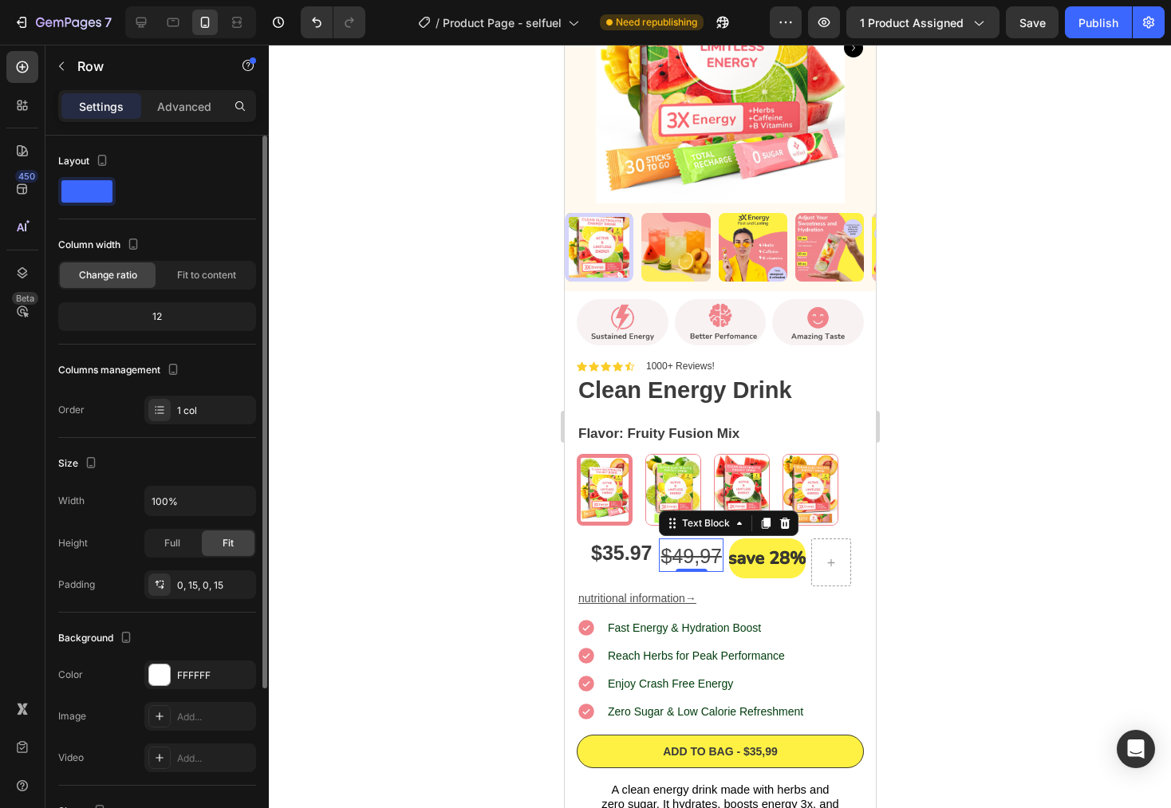
click at [680, 545] on s "4" at bounding box center [676, 556] width 11 height 22
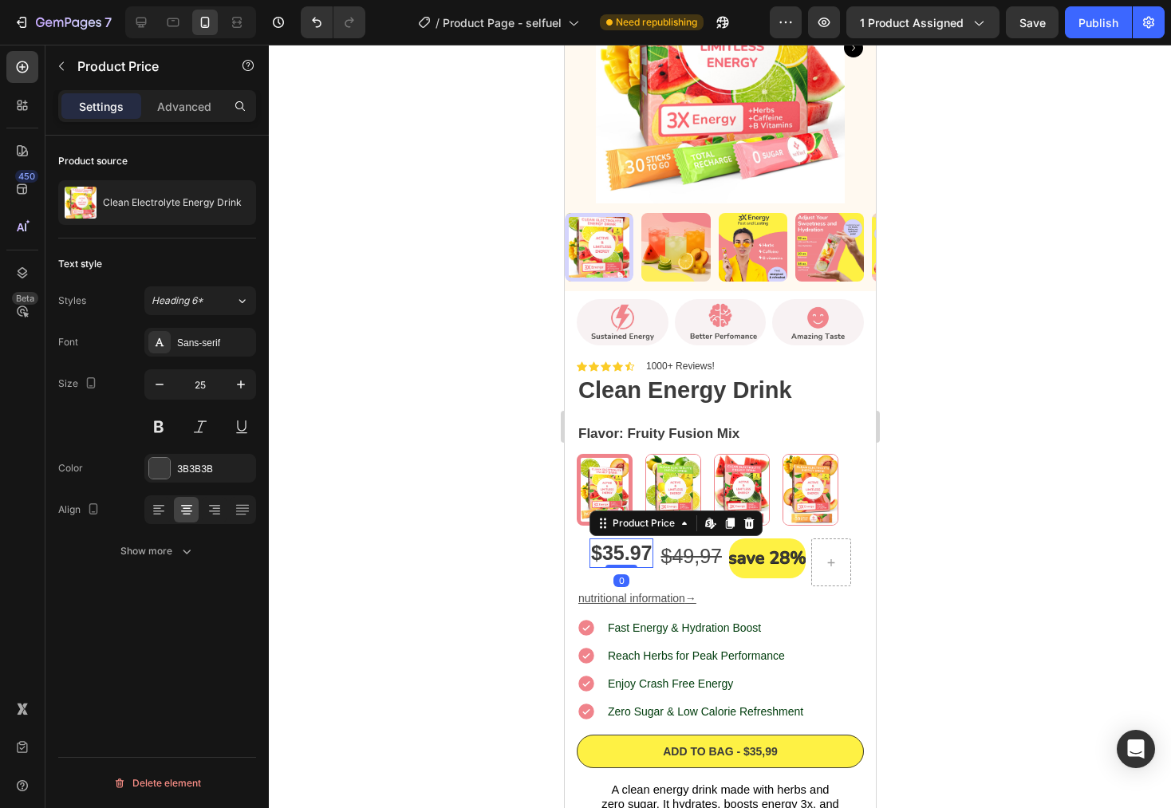
click at [601, 539] on div "$35.97" at bounding box center [621, 554] width 64 height 30
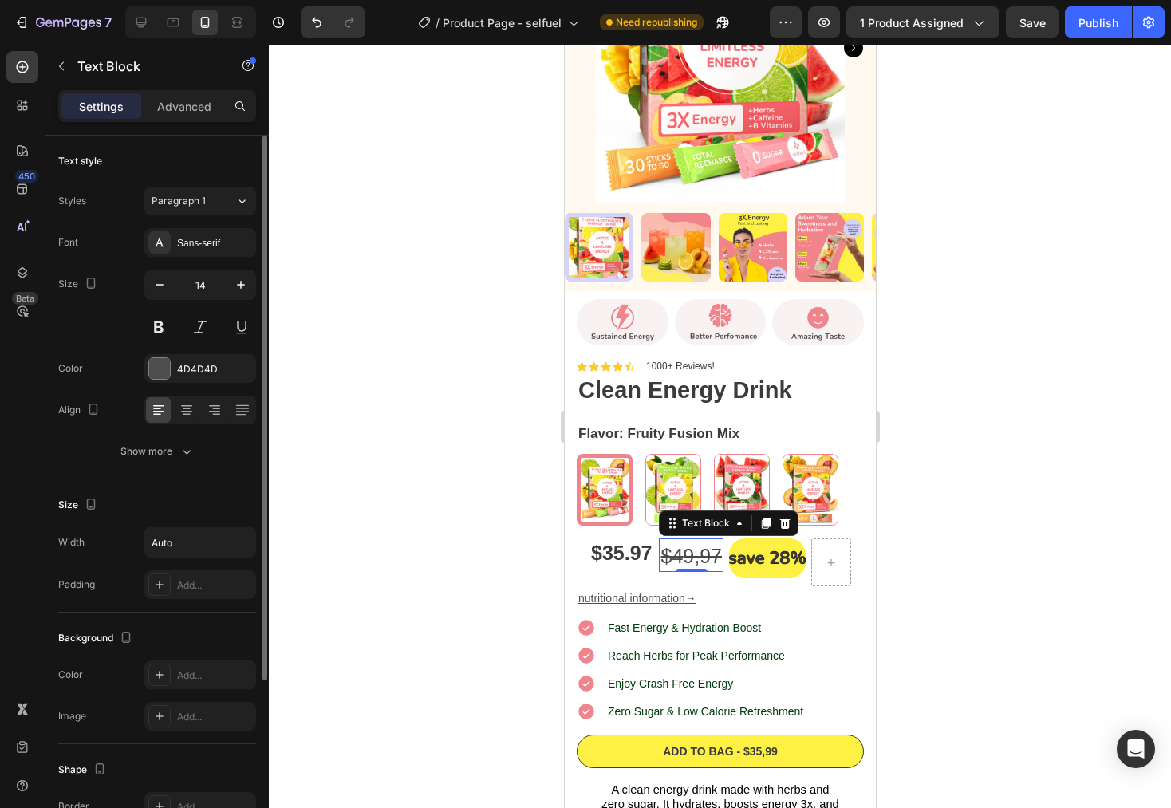
click at [689, 547] on s "9,97" at bounding box center [701, 556] width 39 height 22
click at [192, 104] on p "Advanced" at bounding box center [184, 106] width 54 height 17
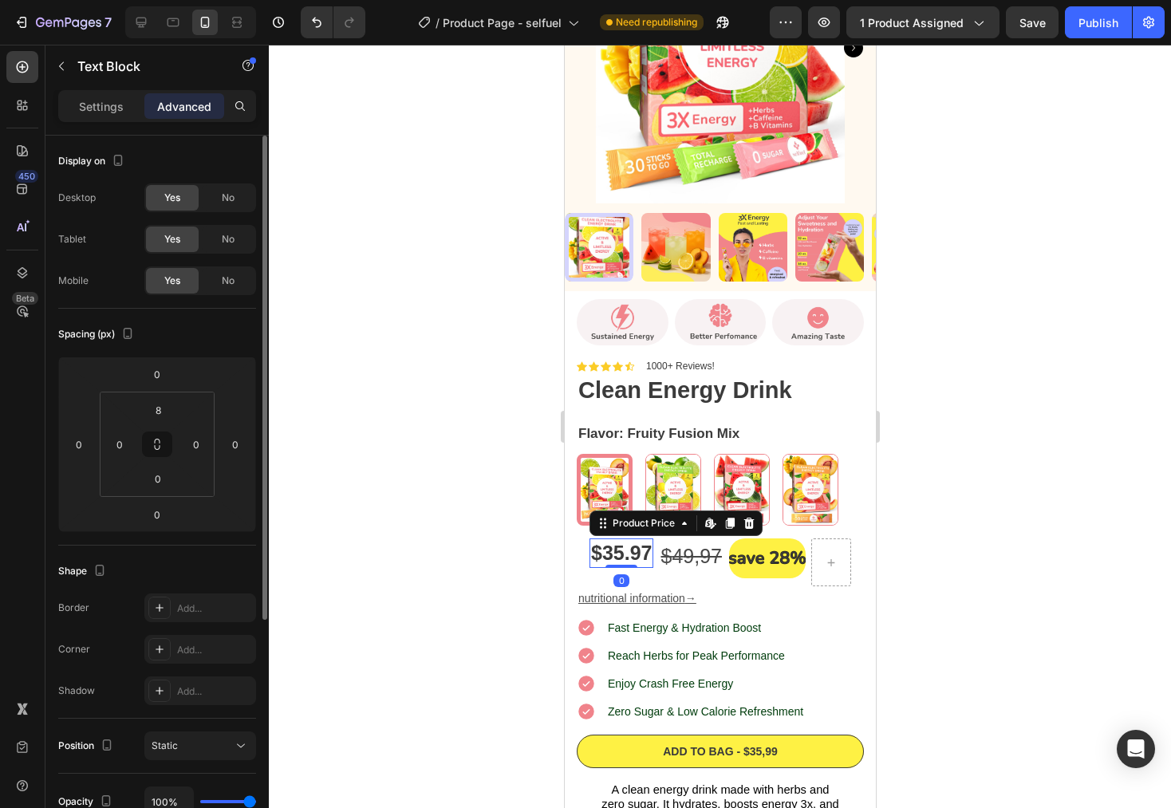
click at [620, 543] on div "$35.97" at bounding box center [621, 554] width 64 height 30
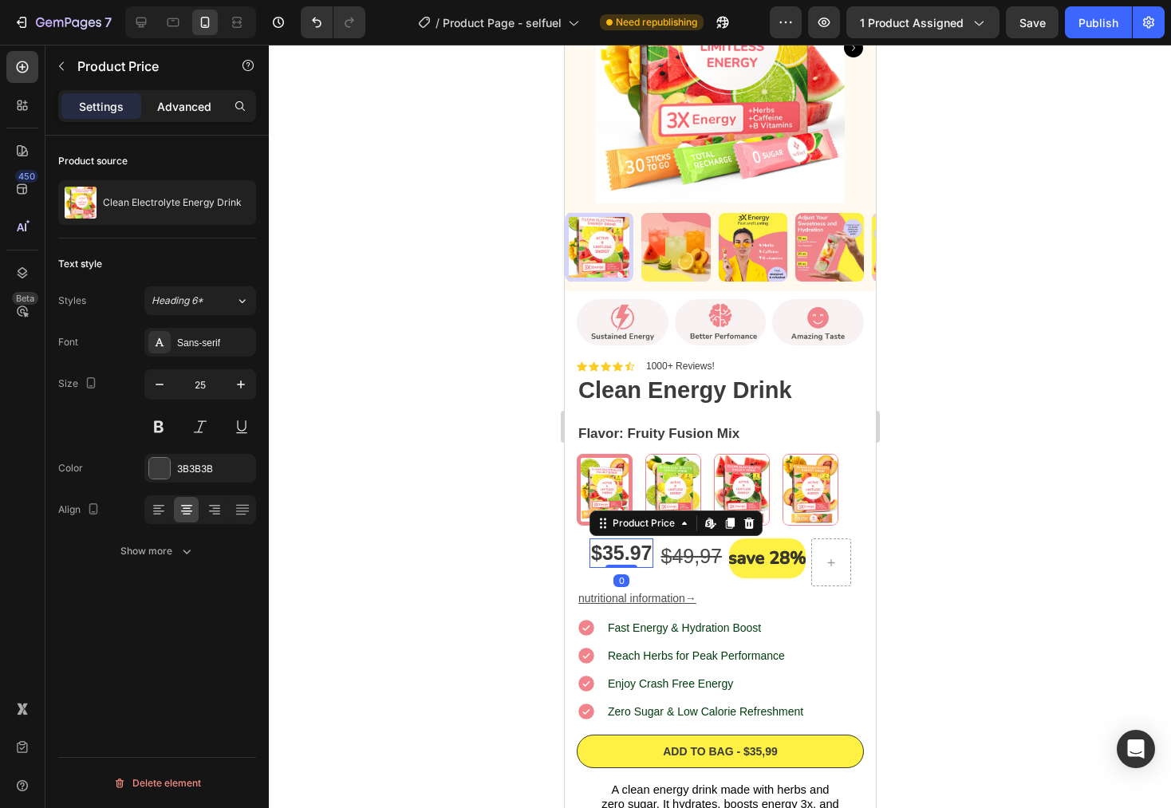
click at [168, 98] on p "Advanced" at bounding box center [184, 106] width 54 height 17
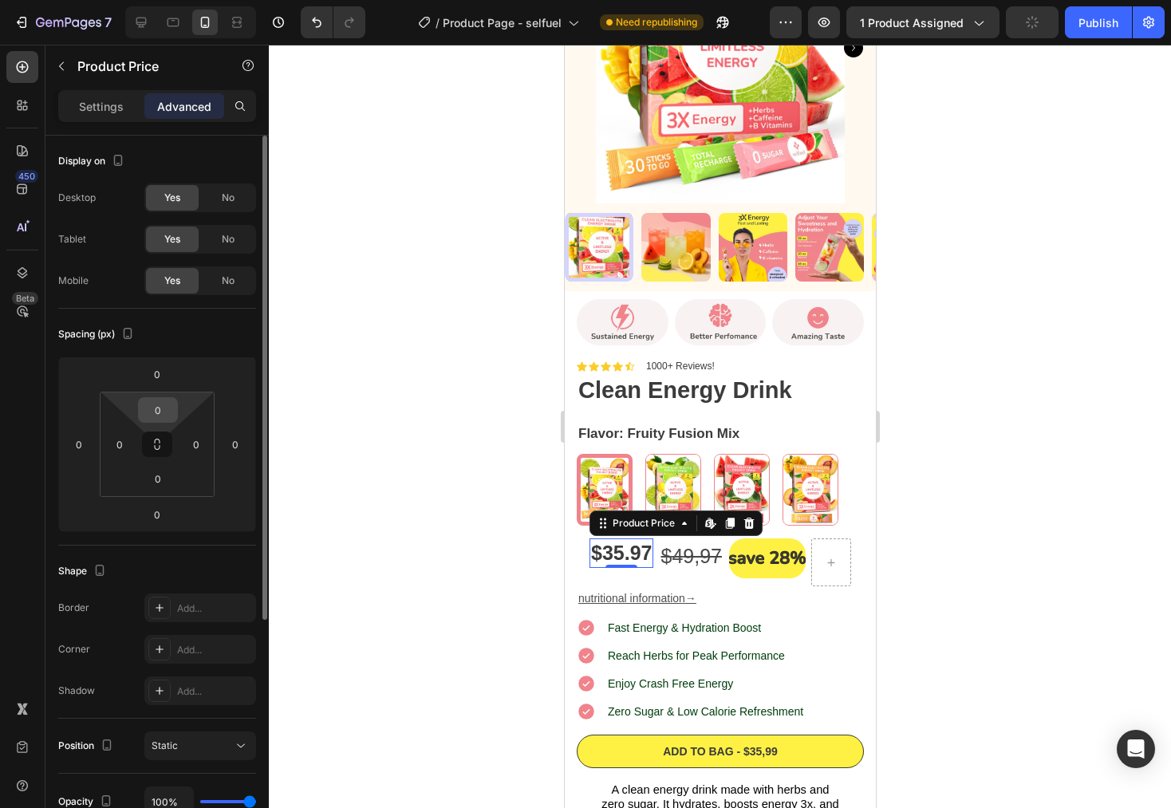
click at [169, 410] on input "0" at bounding box center [158, 410] width 32 height 24
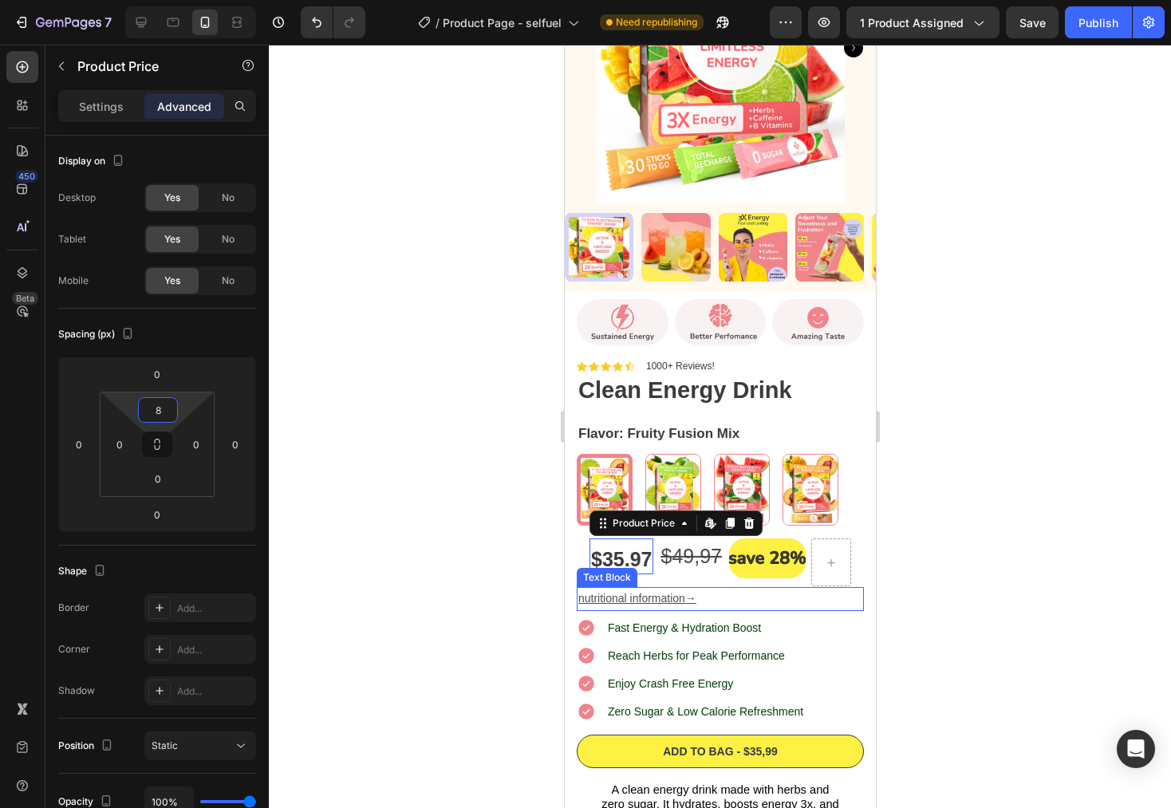
click at [777, 596] on div "nutritional information →" at bounding box center [719, 598] width 287 height 23
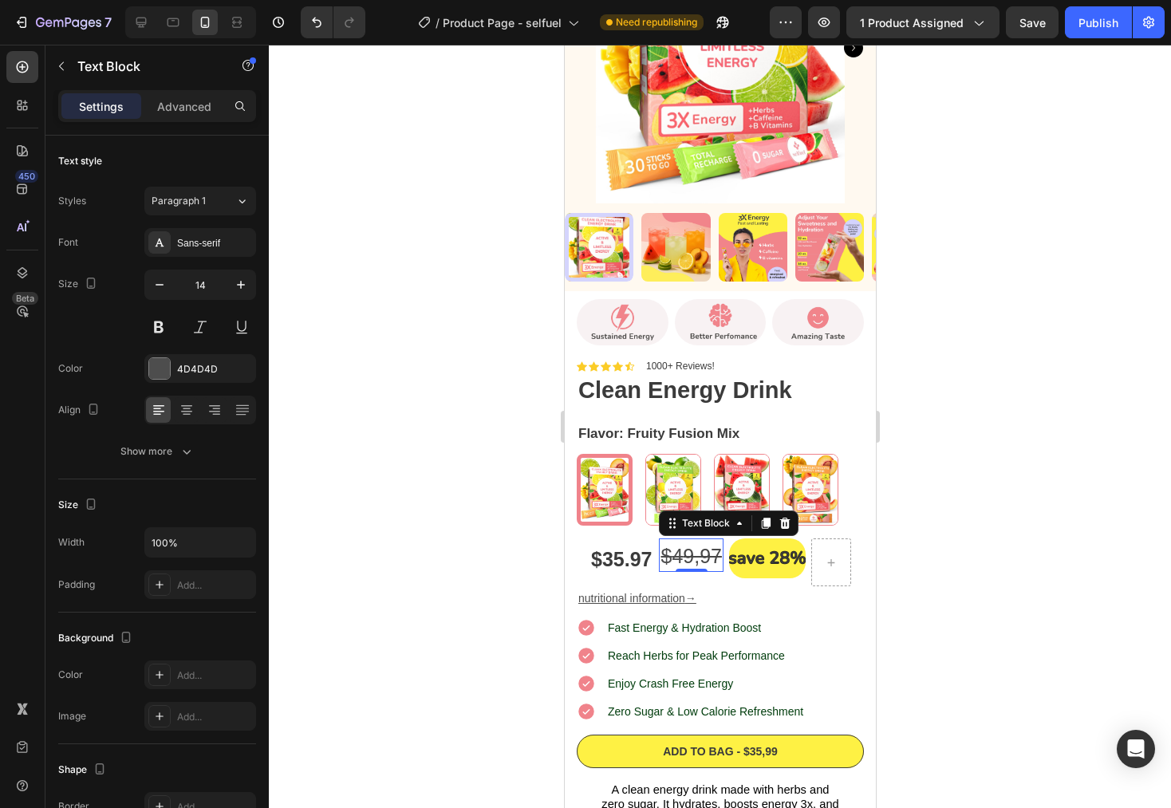
click at [695, 545] on s "9,97" at bounding box center [701, 556] width 39 height 22
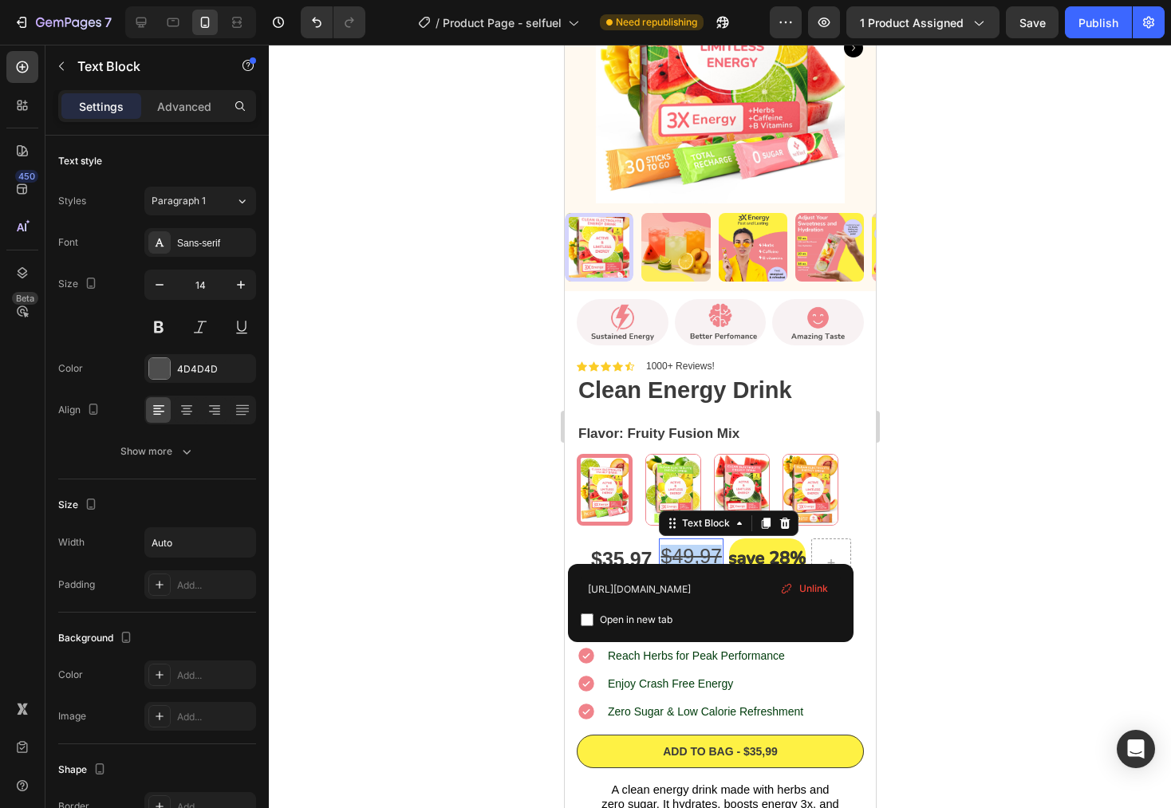
click at [695, 545] on s "9,97" at bounding box center [701, 556] width 39 height 22
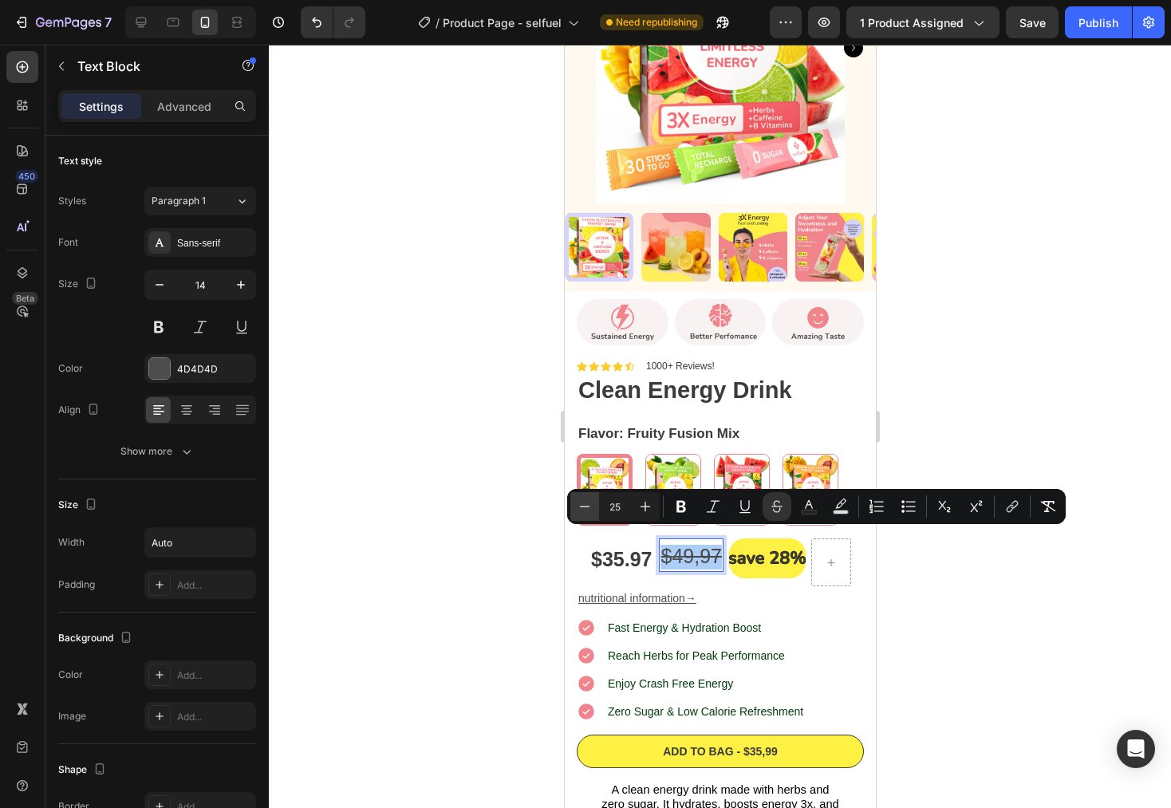
click at [586, 509] on icon "Editor contextual toolbar" at bounding box center [585, 507] width 16 height 16
click at [817, 589] on p "nutritional information →" at bounding box center [720, 599] width 284 height 20
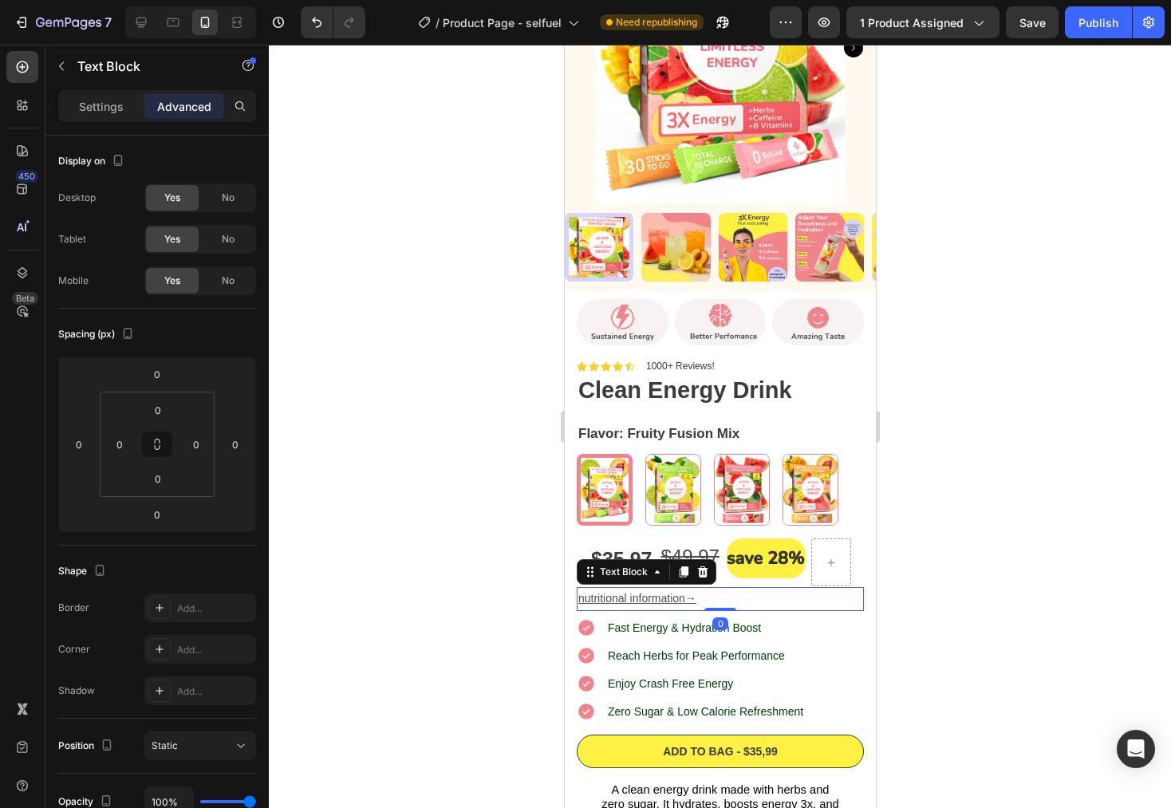
click at [1064, 641] on div at bounding box center [720, 427] width 902 height 764
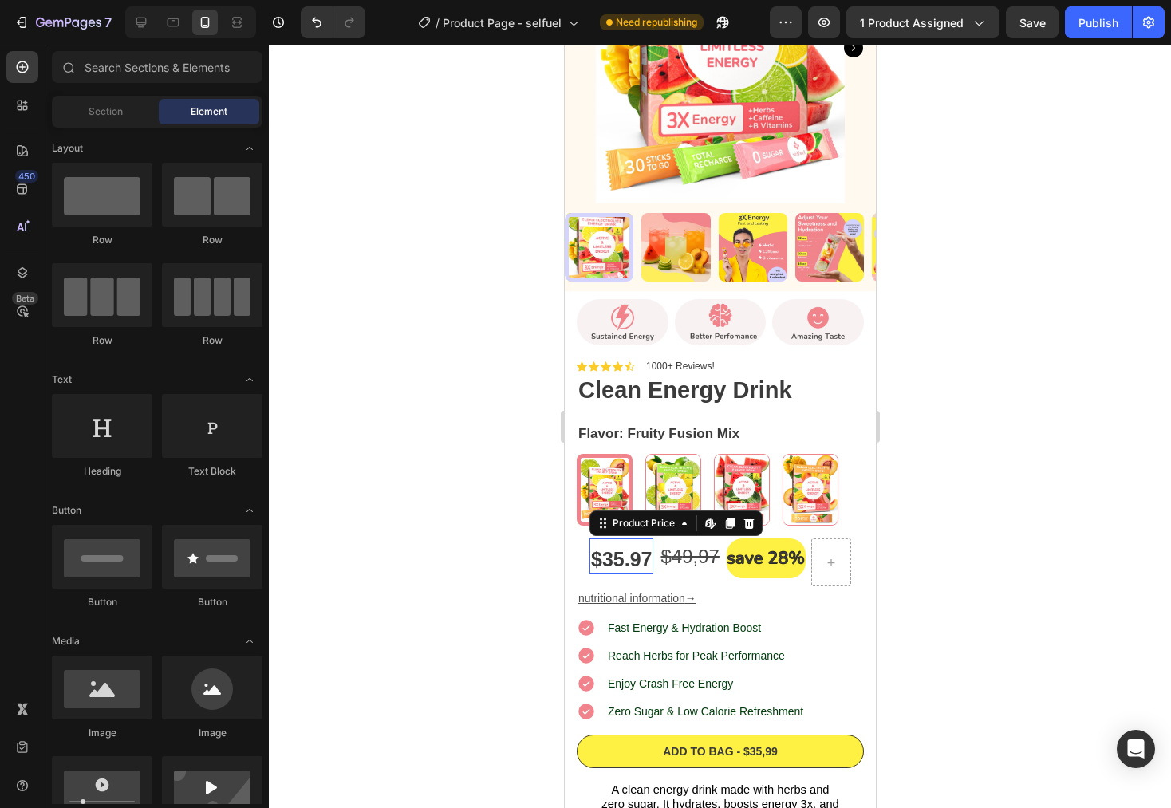
click at [626, 545] on div "$35.97" at bounding box center [621, 560] width 64 height 30
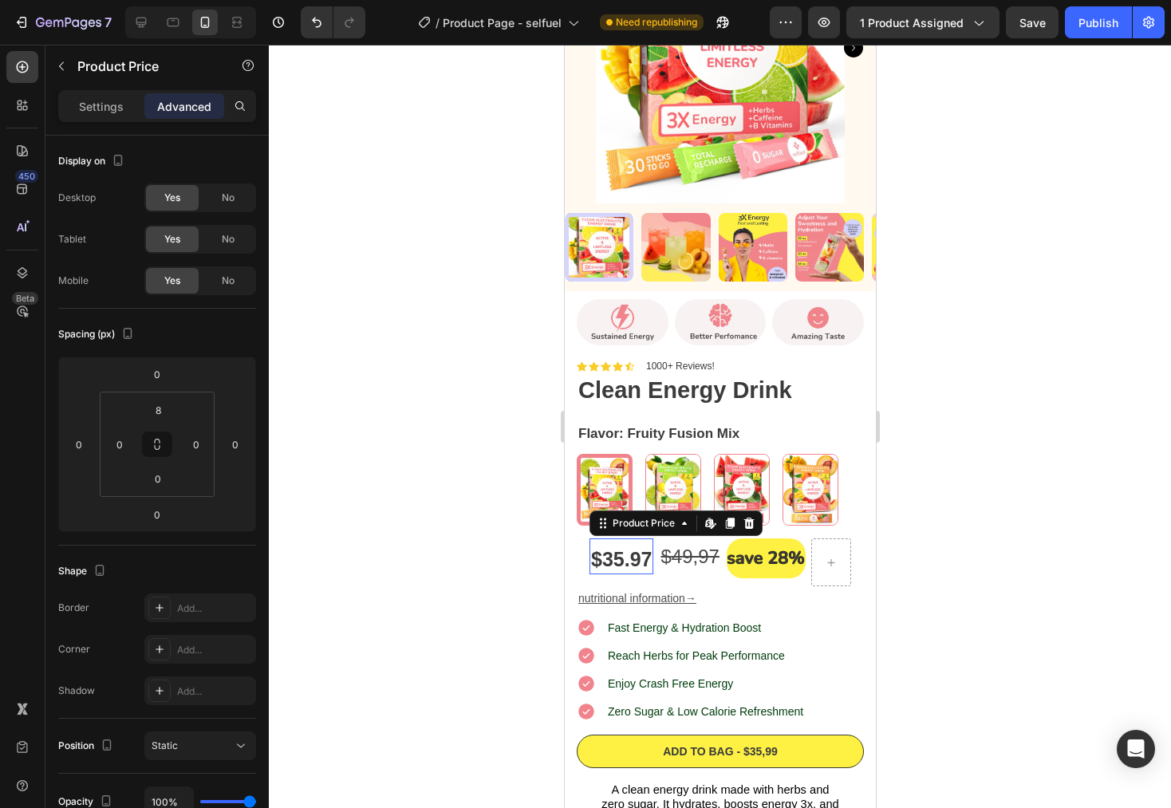
click at [626, 545] on div "$35.97" at bounding box center [621, 560] width 64 height 30
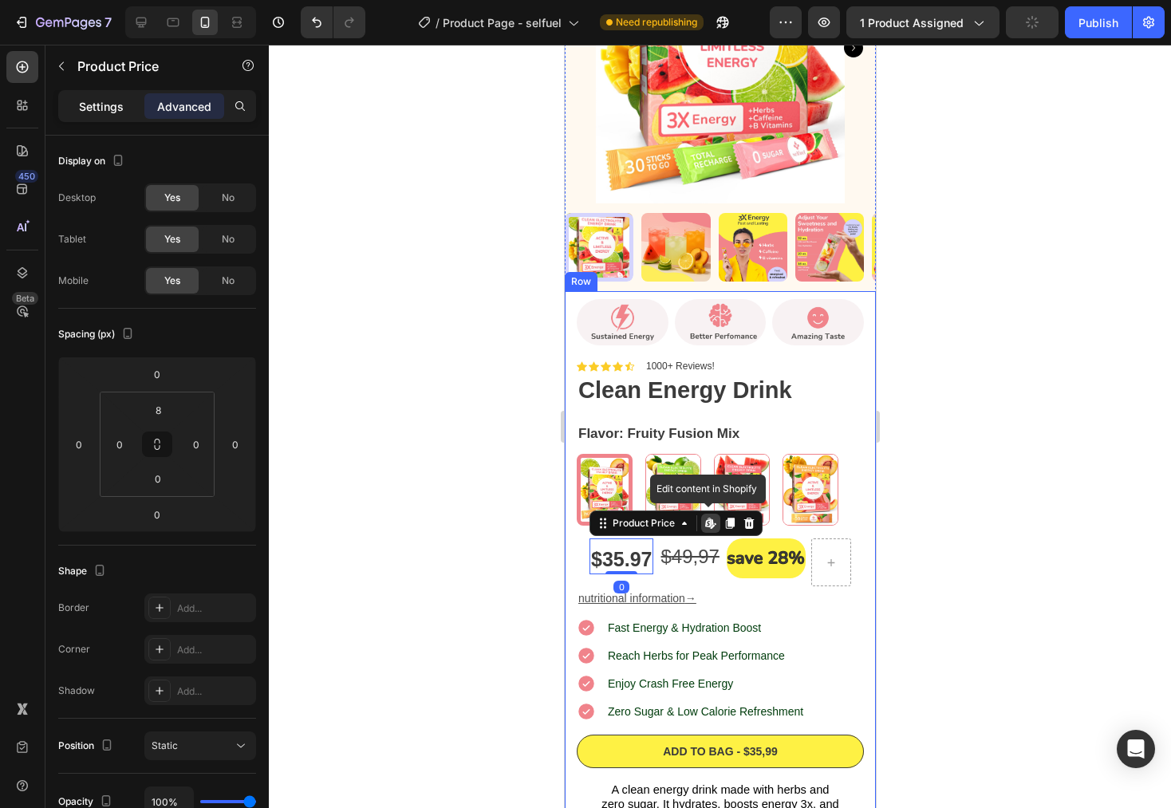
click at [108, 114] on p "Settings" at bounding box center [101, 106] width 45 height 17
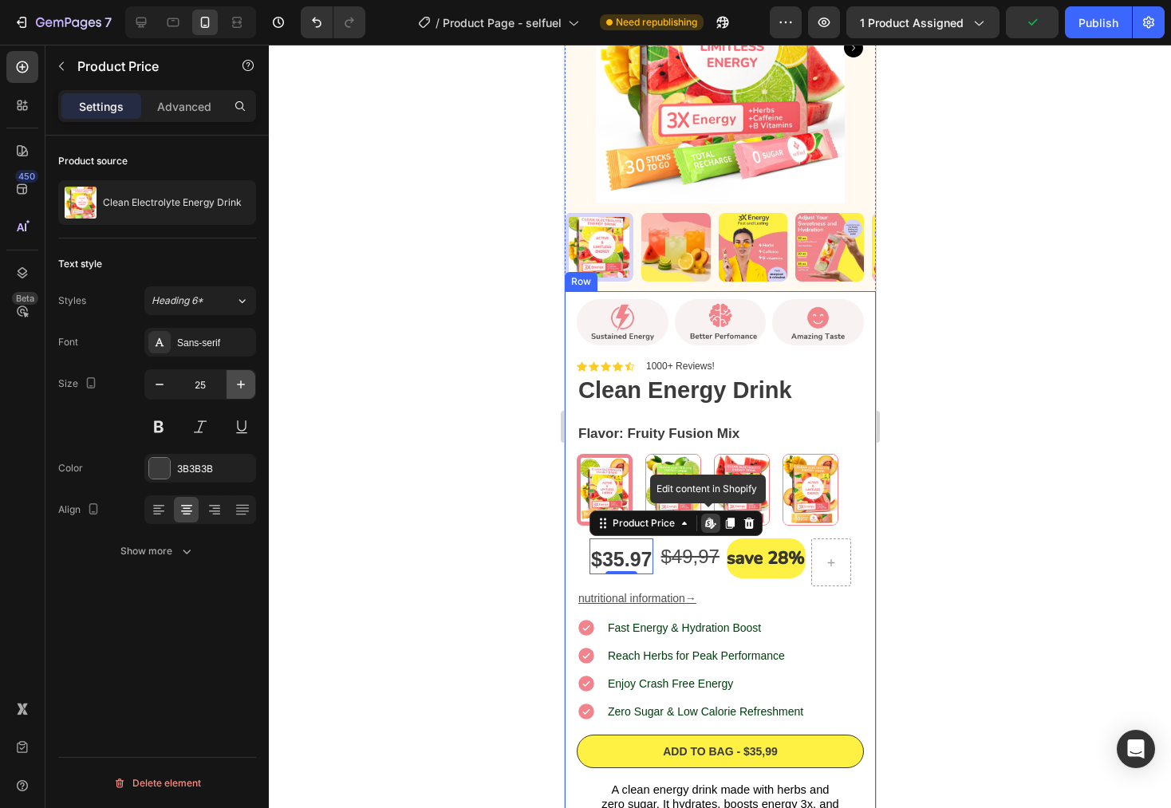
click at [247, 389] on icon "button" at bounding box center [241, 385] width 16 height 16
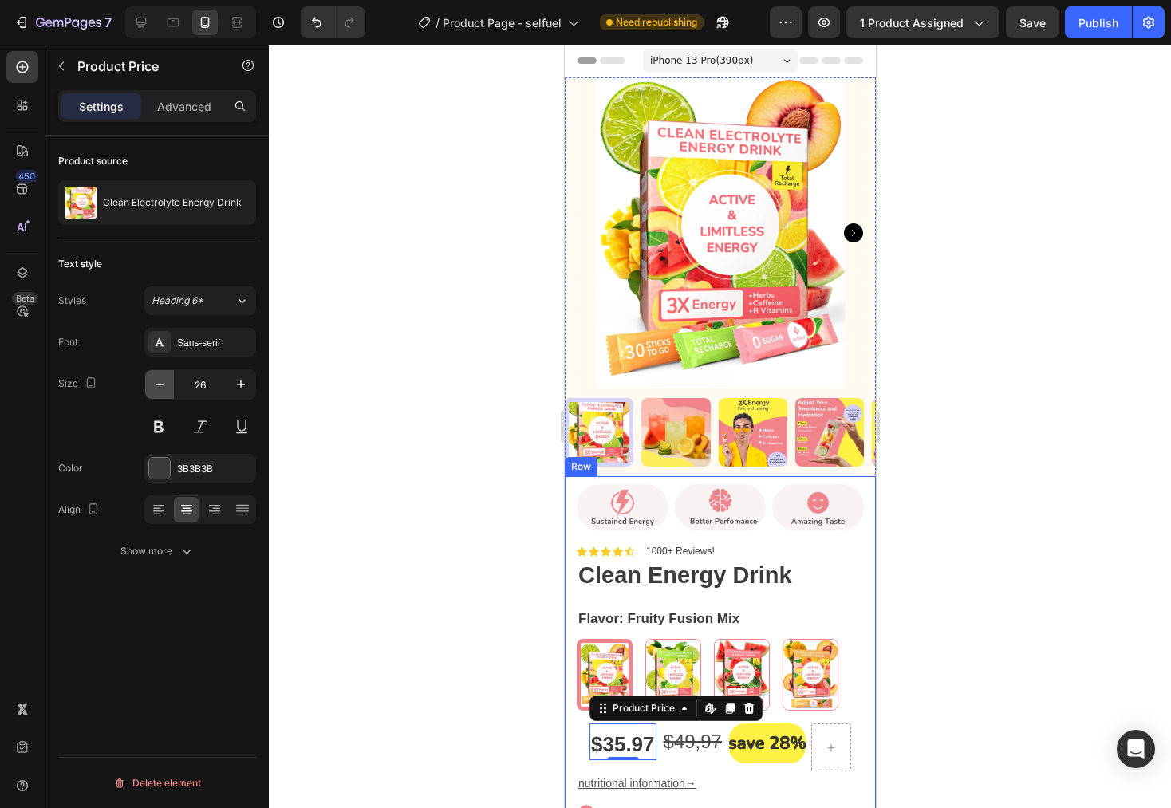
scroll to position [185, 0]
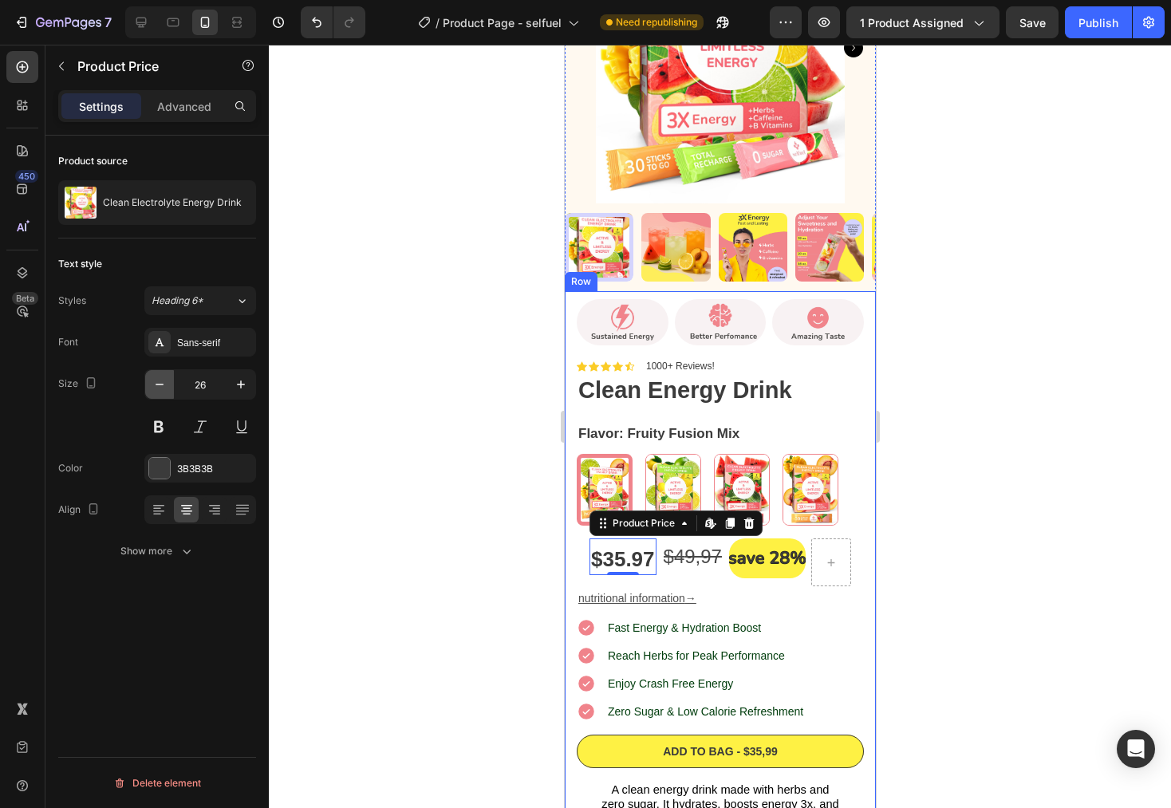
click at [158, 389] on icon "button" at bounding box center [160, 385] width 16 height 16
type input "25"
click at [194, 113] on p "Advanced" at bounding box center [184, 106] width 54 height 17
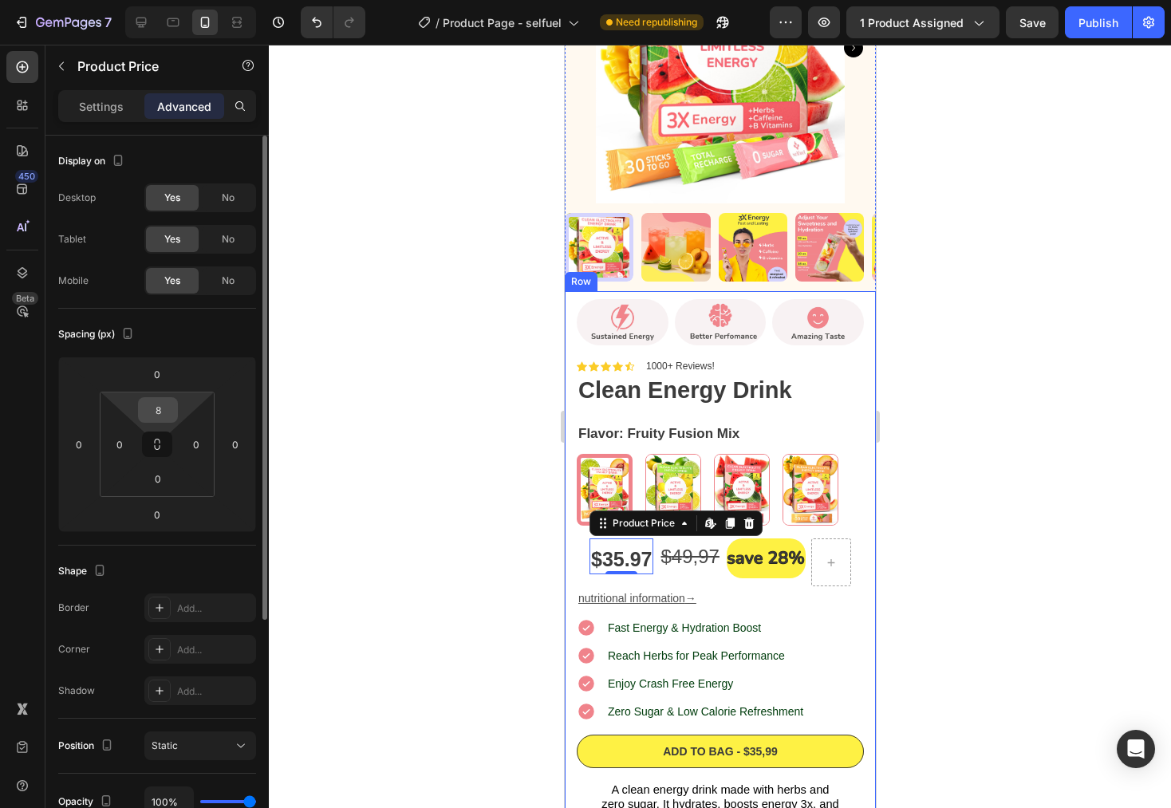
click at [160, 416] on input "8" at bounding box center [158, 410] width 32 height 24
type input "7"
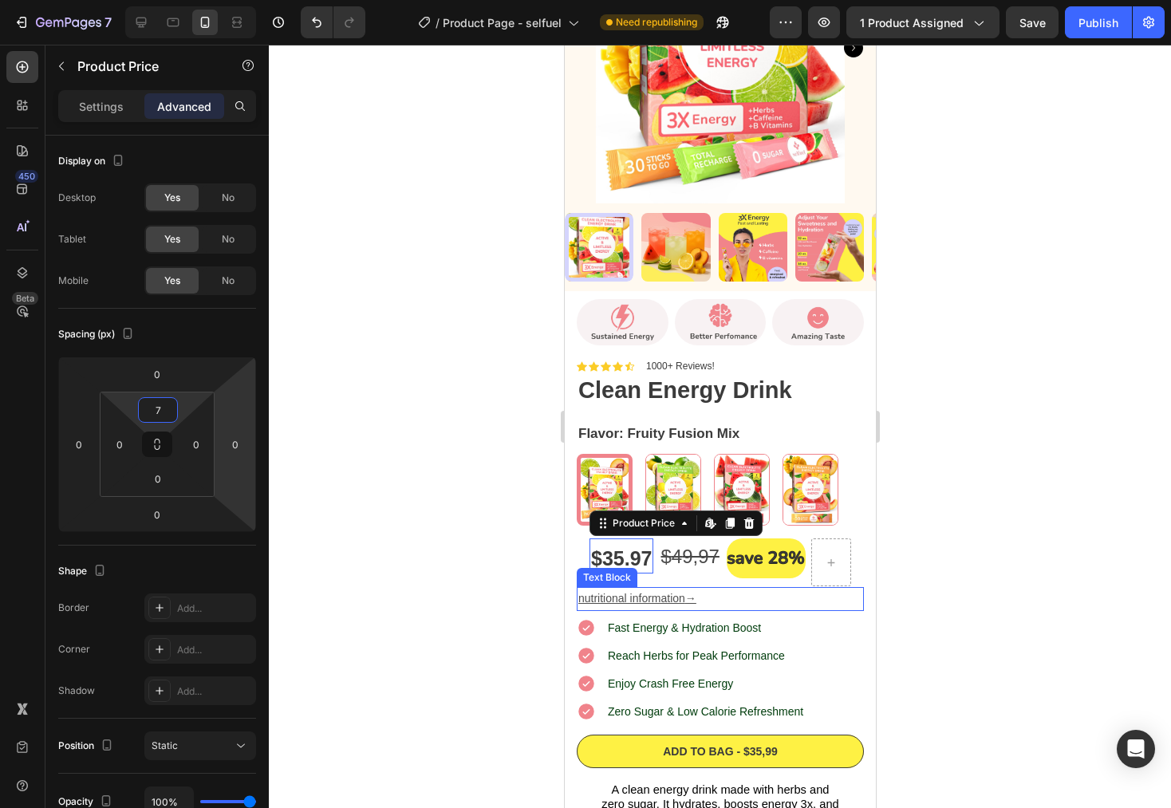
click at [845, 596] on div "nutritional information →" at bounding box center [719, 598] width 287 height 23
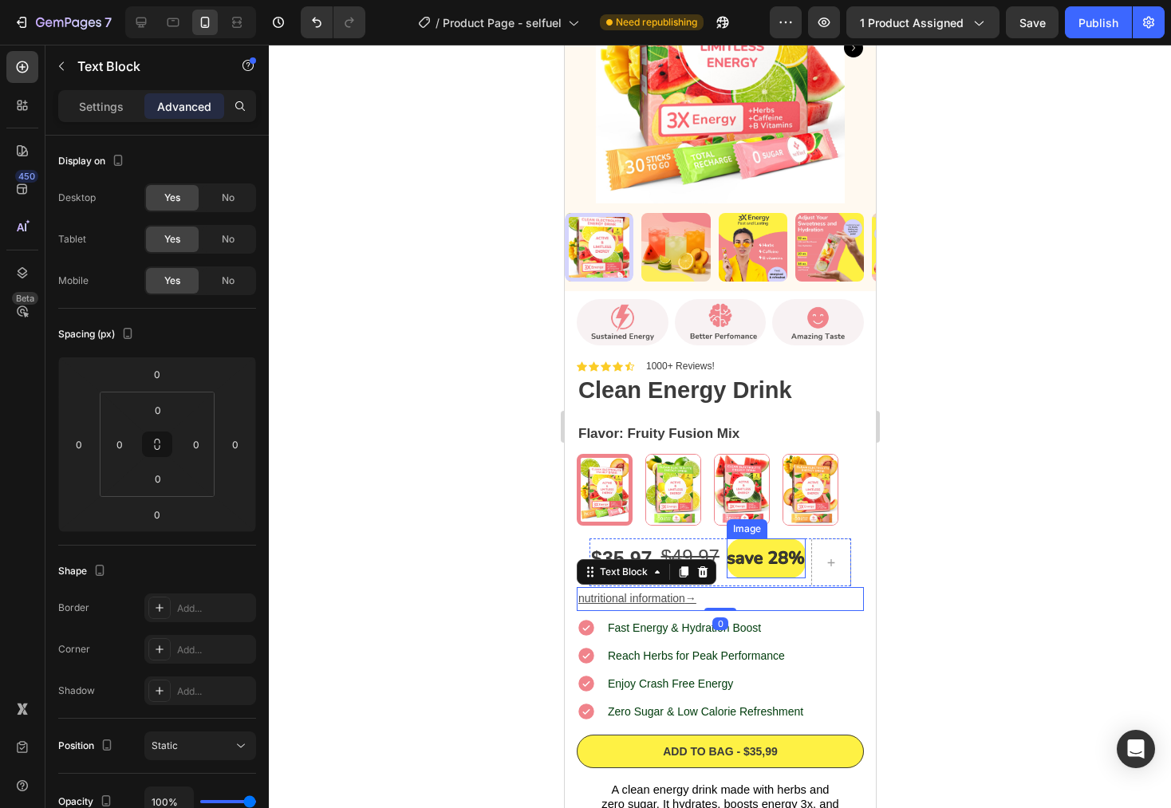
click at [780, 539] on img at bounding box center [765, 559] width 79 height 40
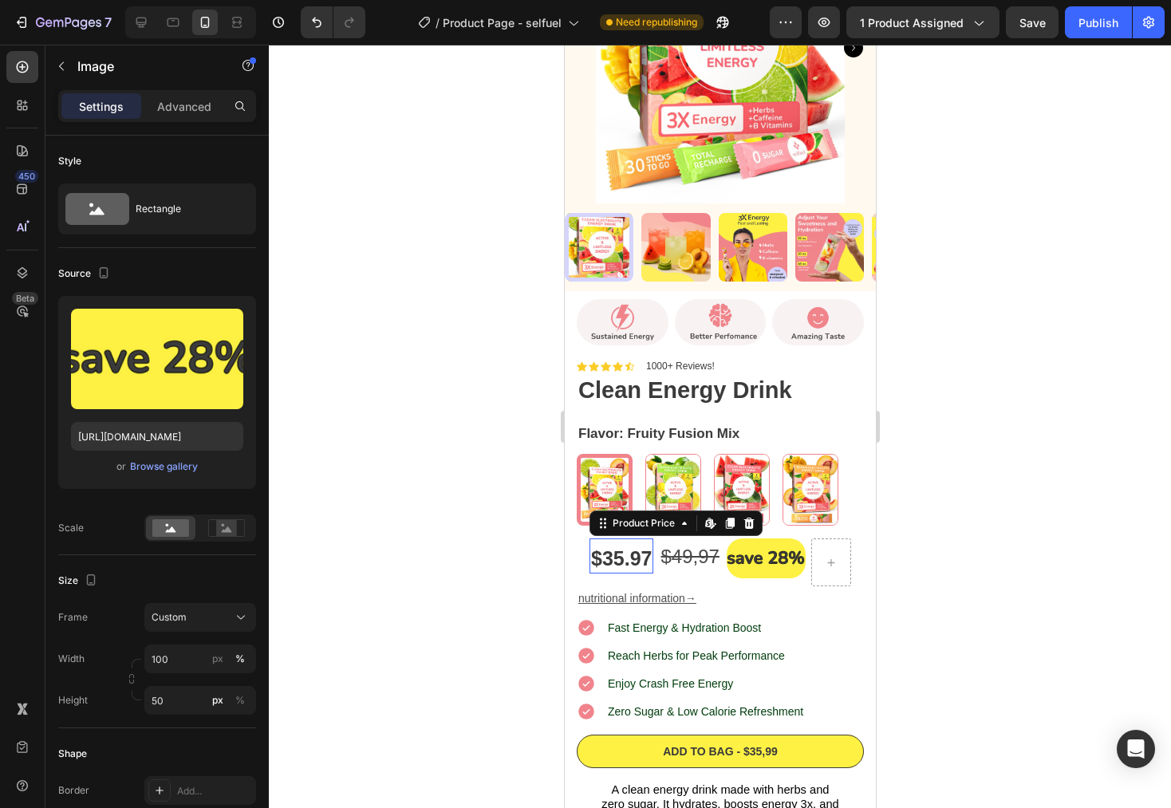
click at [613, 544] on div "$35.97" at bounding box center [621, 559] width 64 height 30
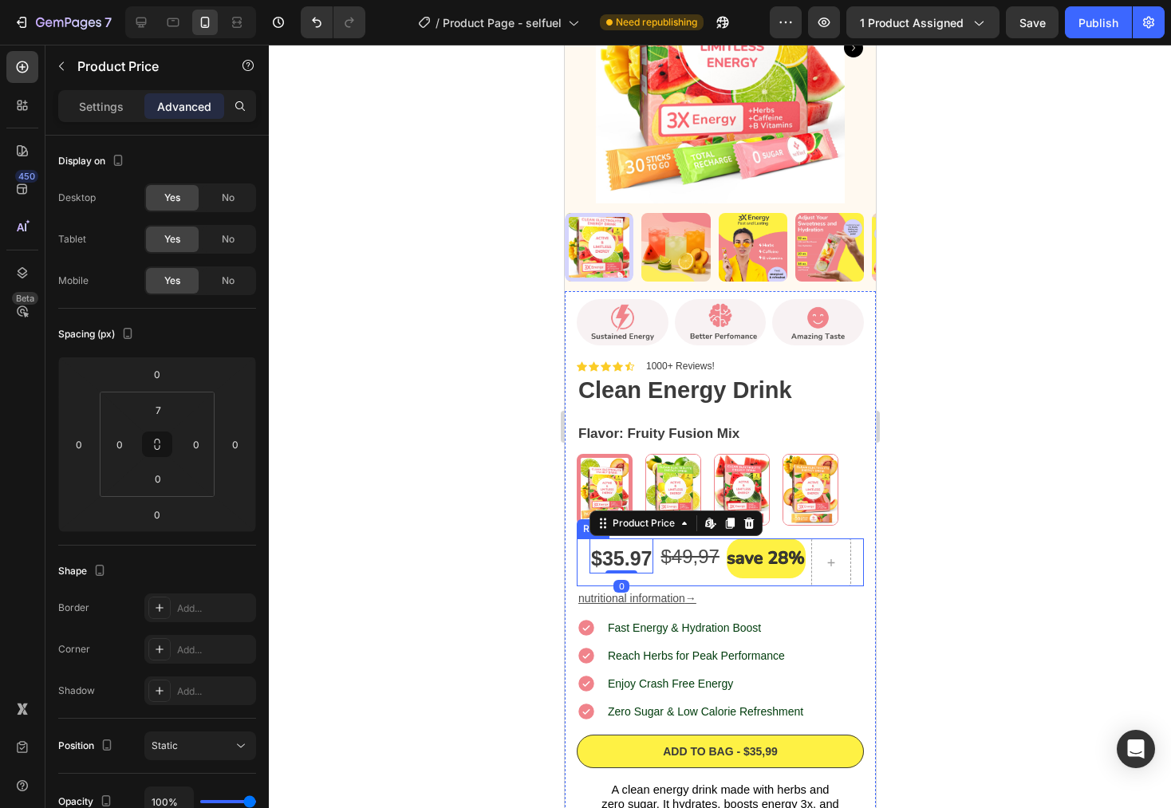
click at [847, 551] on div "$35.97 Product Price Edit content in Shopify 0 Product Price Edit content in Sh…" at bounding box center [719, 563] width 287 height 48
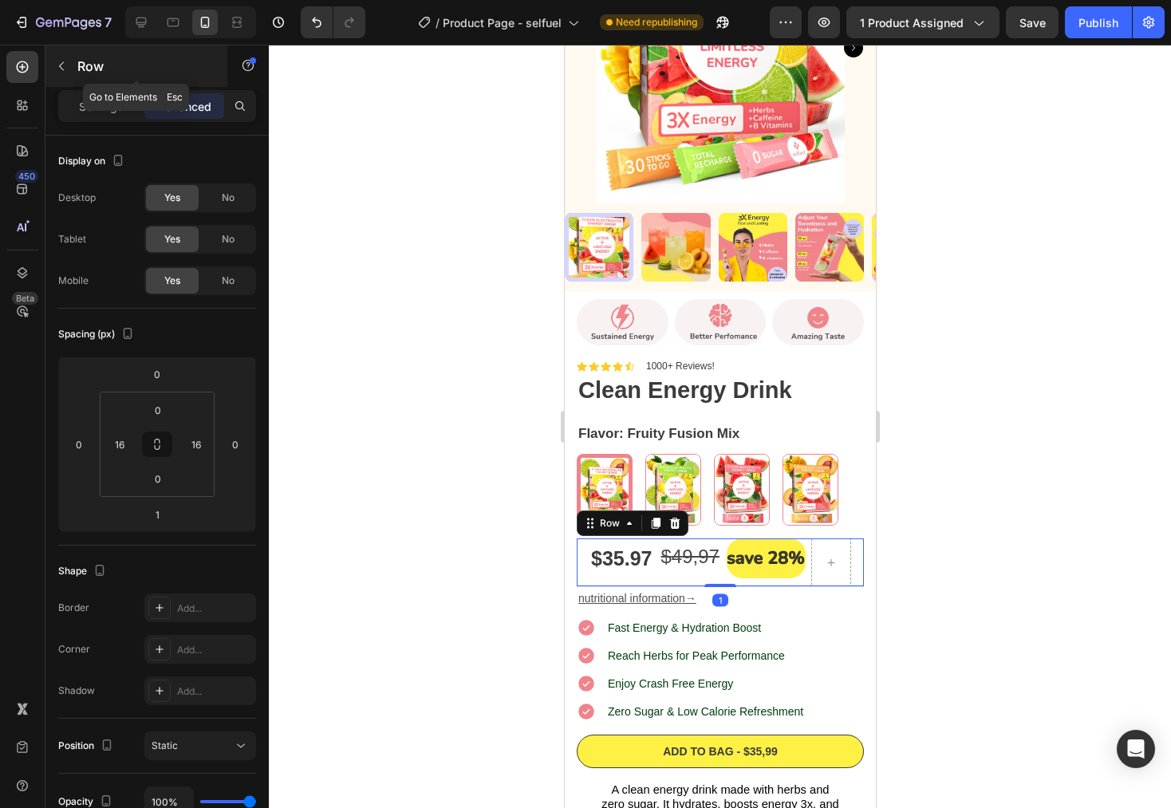
click at [63, 69] on icon "button" at bounding box center [61, 66] width 13 height 13
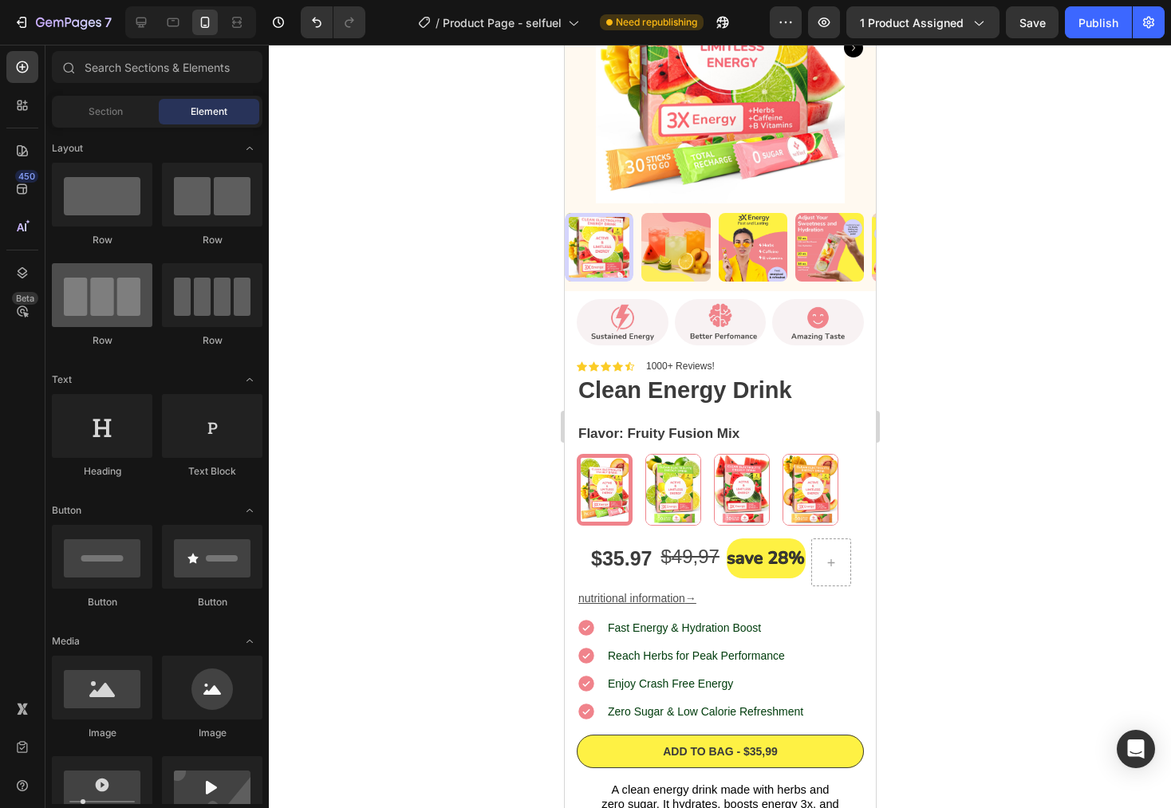
click at [85, 313] on div at bounding box center [102, 295] width 101 height 64
click at [120, 299] on div at bounding box center [102, 295] width 101 height 64
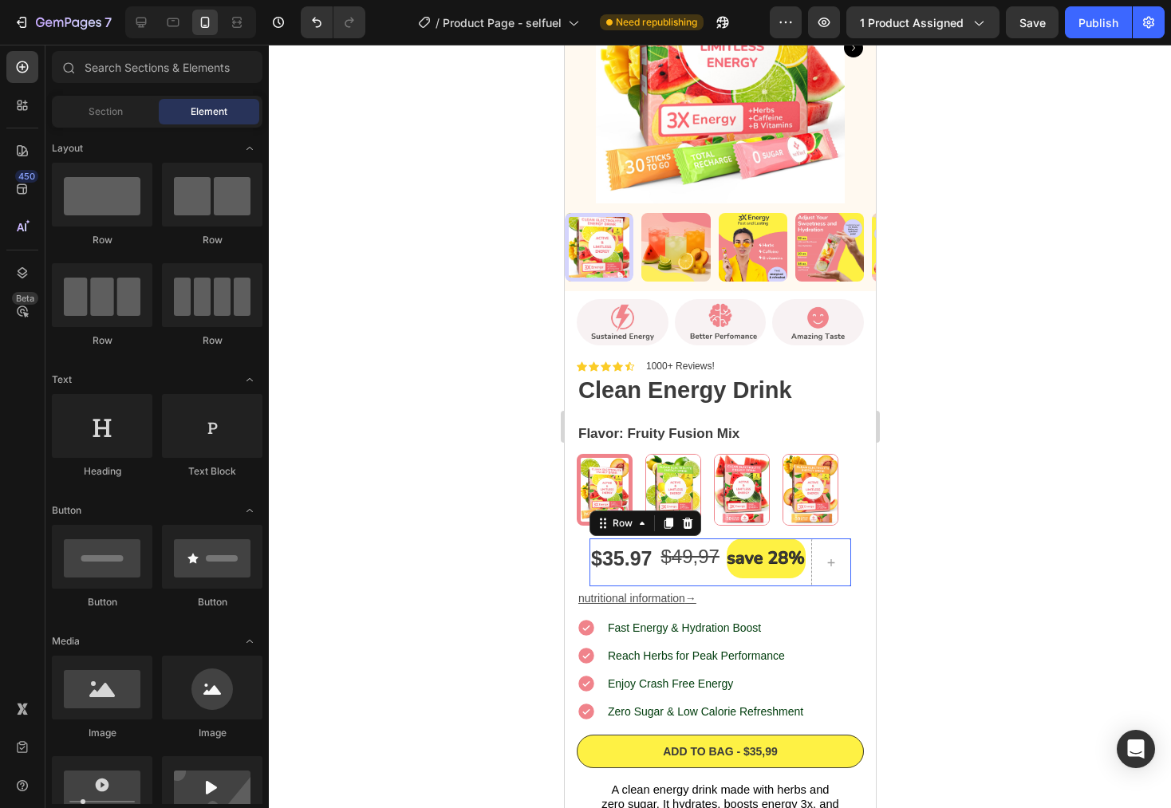
click at [650, 568] on div "$35.97 Product Price Product Price" at bounding box center [621, 563] width 64 height 48
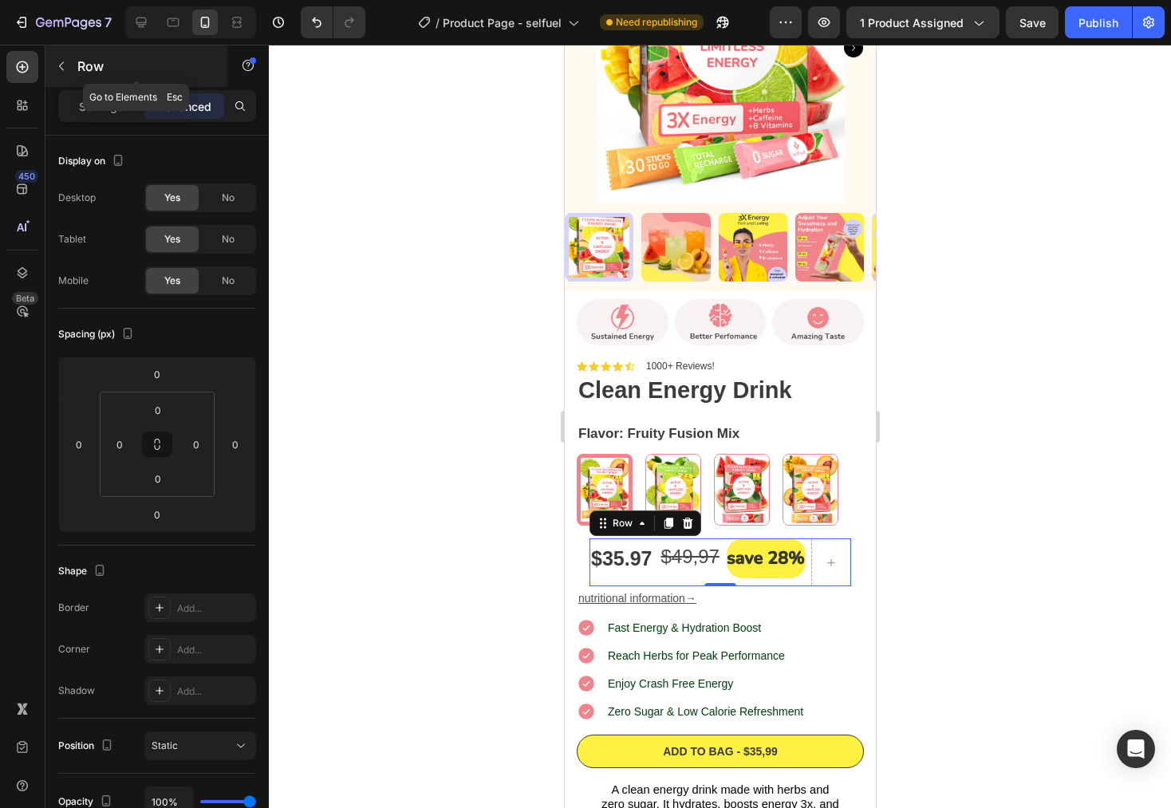
click at [65, 69] on icon "button" at bounding box center [61, 66] width 13 height 13
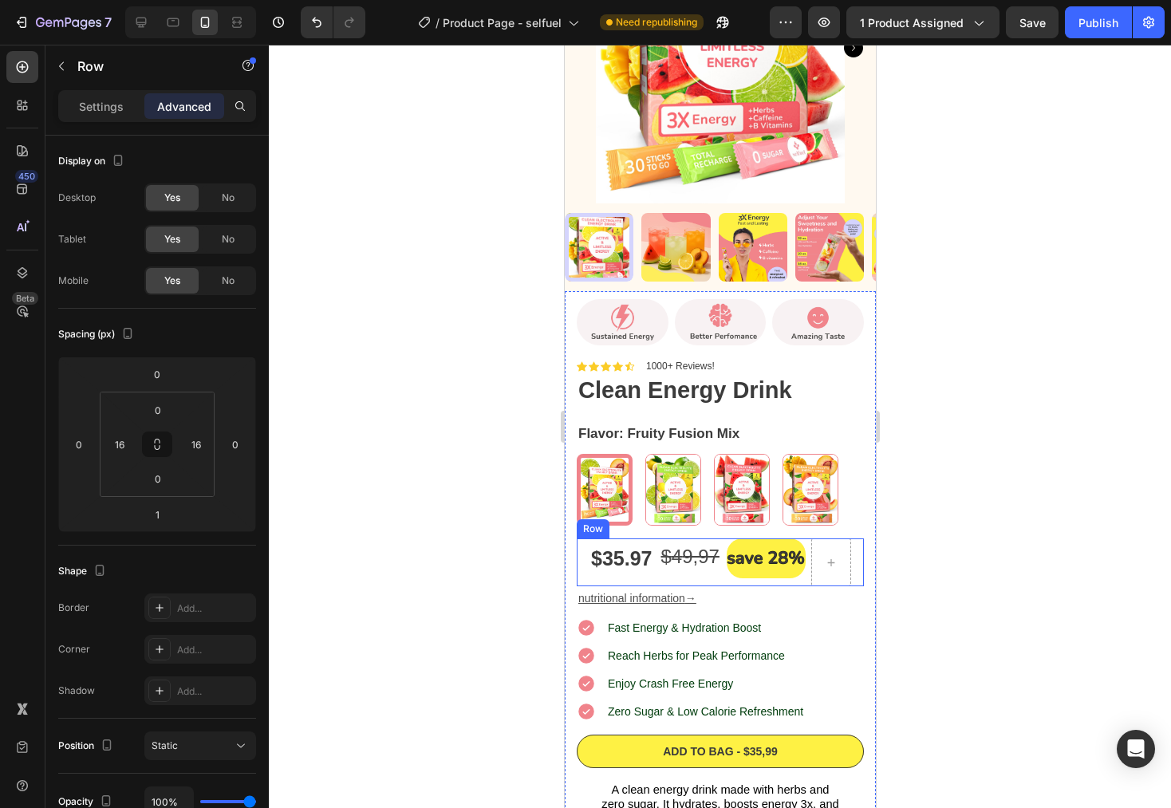
click at [581, 539] on div "$35.97 Product Price Product Price $ 4 9,97 Text Block Image [GEOGRAPHIC_DATA]" at bounding box center [719, 563] width 287 height 48
click at [89, 101] on p "Settings" at bounding box center [101, 106] width 45 height 17
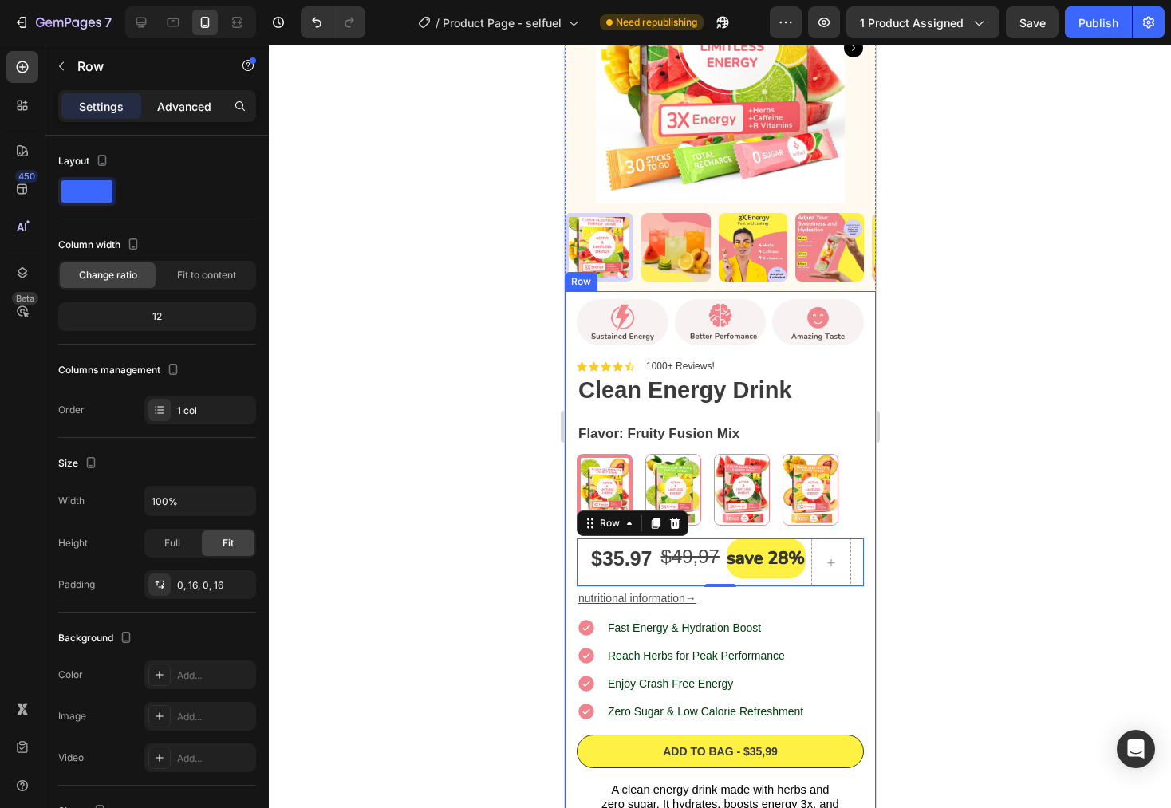
click at [179, 97] on div "Advanced" at bounding box center [184, 106] width 80 height 26
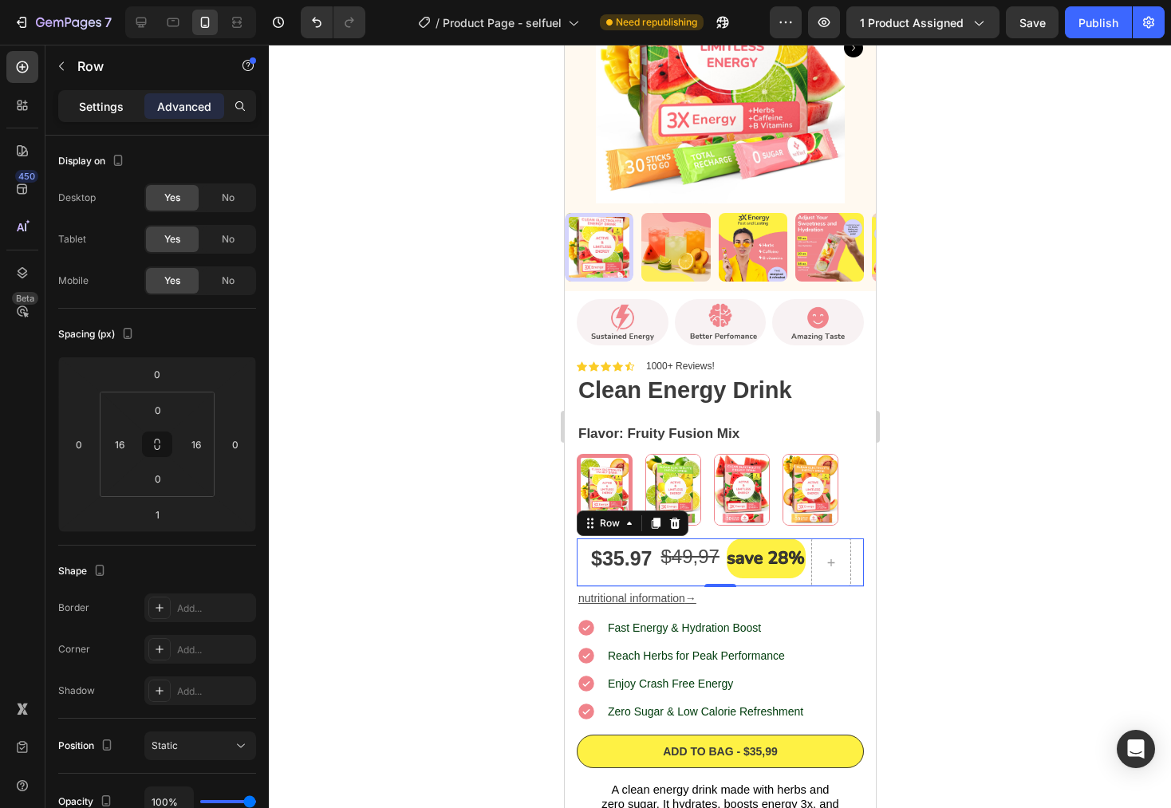
click at [73, 113] on div "Settings" at bounding box center [101, 106] width 80 height 26
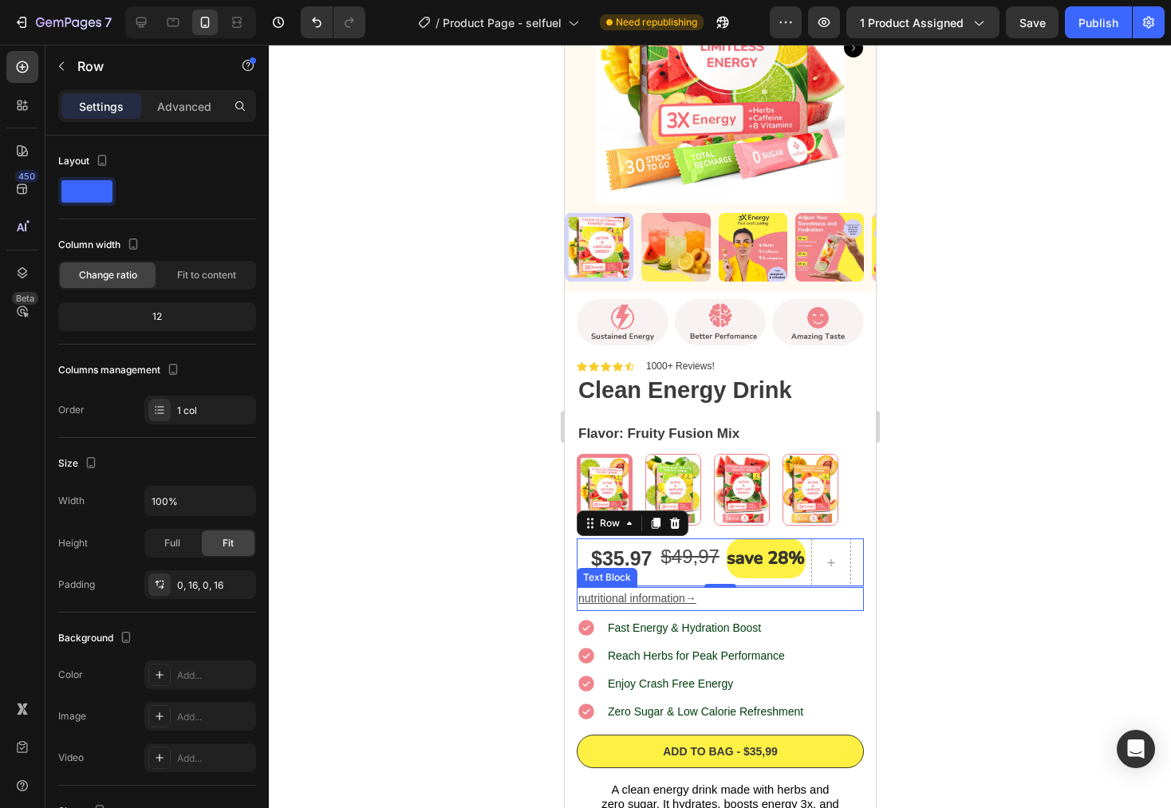
click at [819, 589] on p "nutritional information →" at bounding box center [720, 599] width 284 height 20
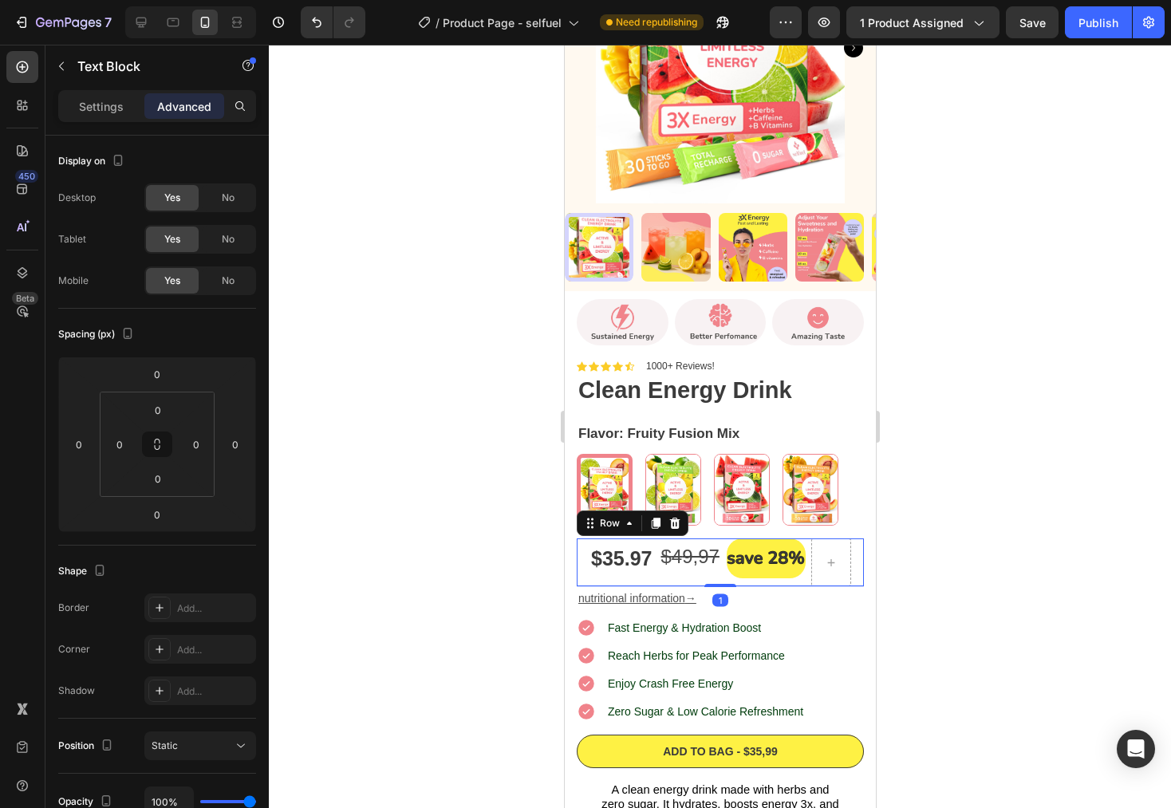
click at [846, 539] on div "$35.97 Product Price Product Price $ 4 9,97 Text Block Image Row Row 1" at bounding box center [719, 563] width 287 height 48
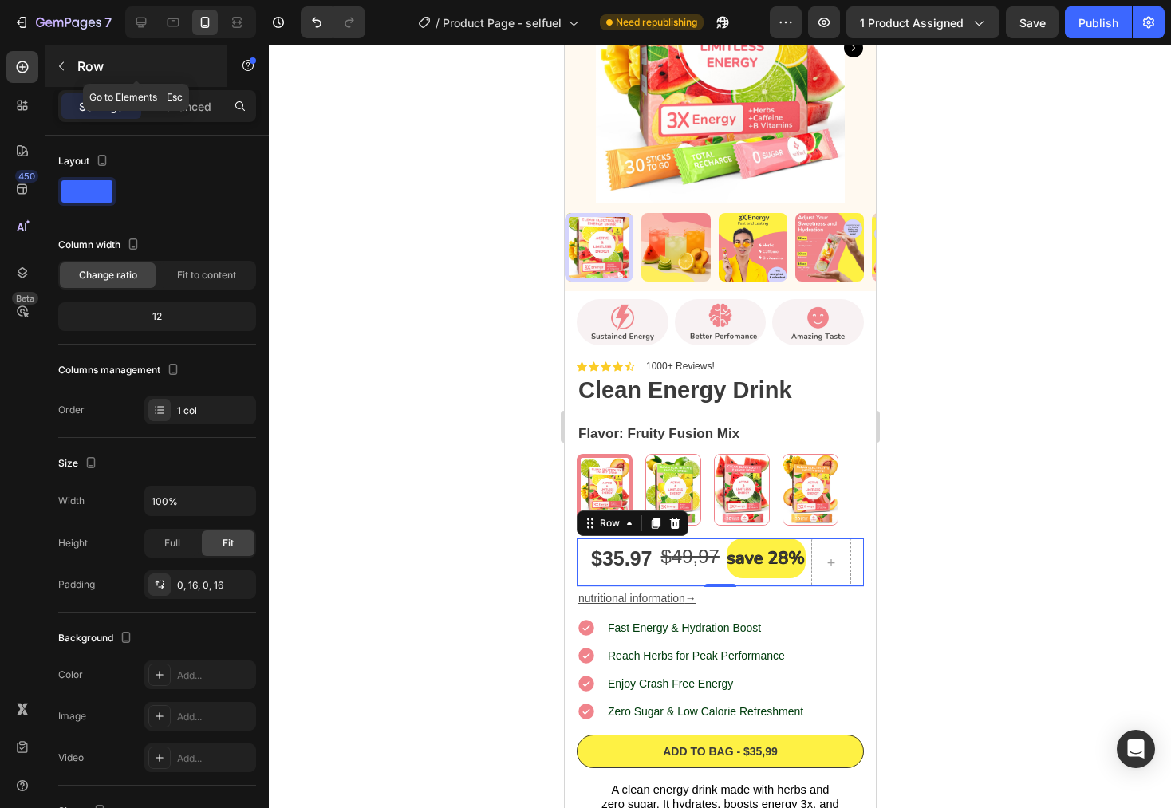
click at [59, 69] on icon "button" at bounding box center [61, 66] width 13 height 13
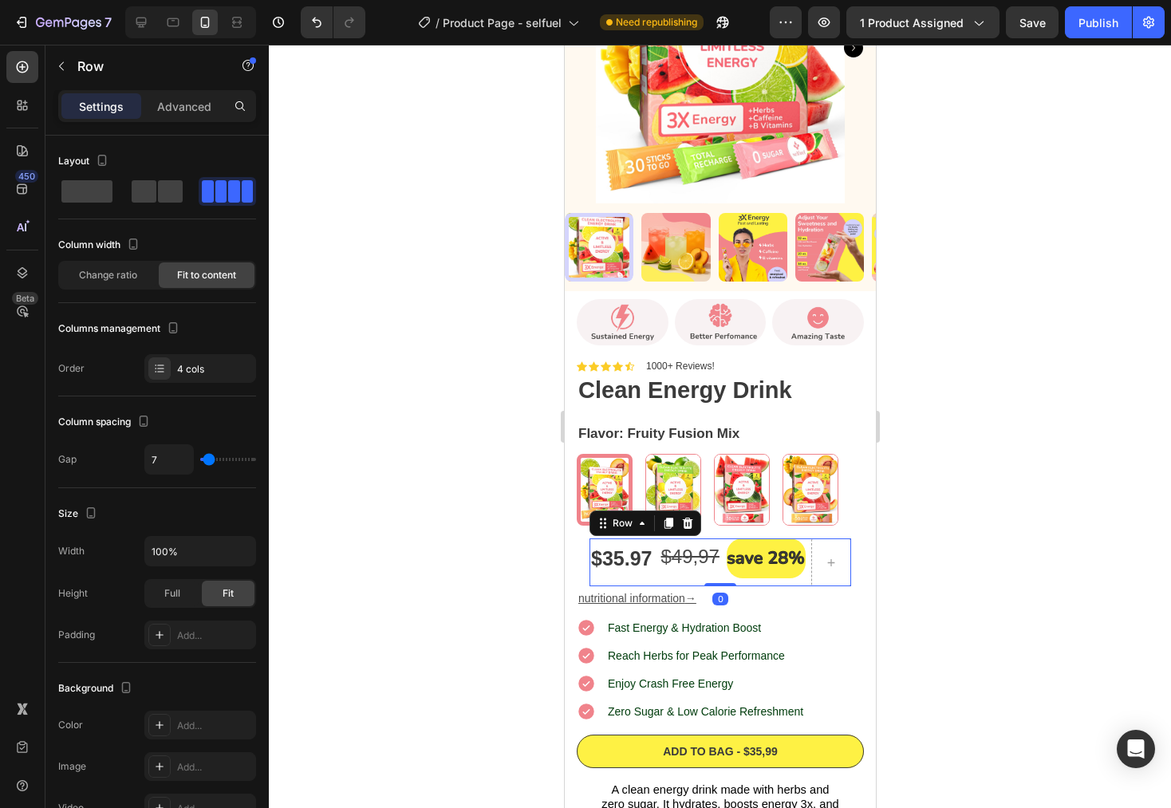
click at [590, 561] on div "$35.97 Product Price Product Price" at bounding box center [621, 563] width 64 height 48
click at [168, 357] on div at bounding box center [159, 368] width 22 height 22
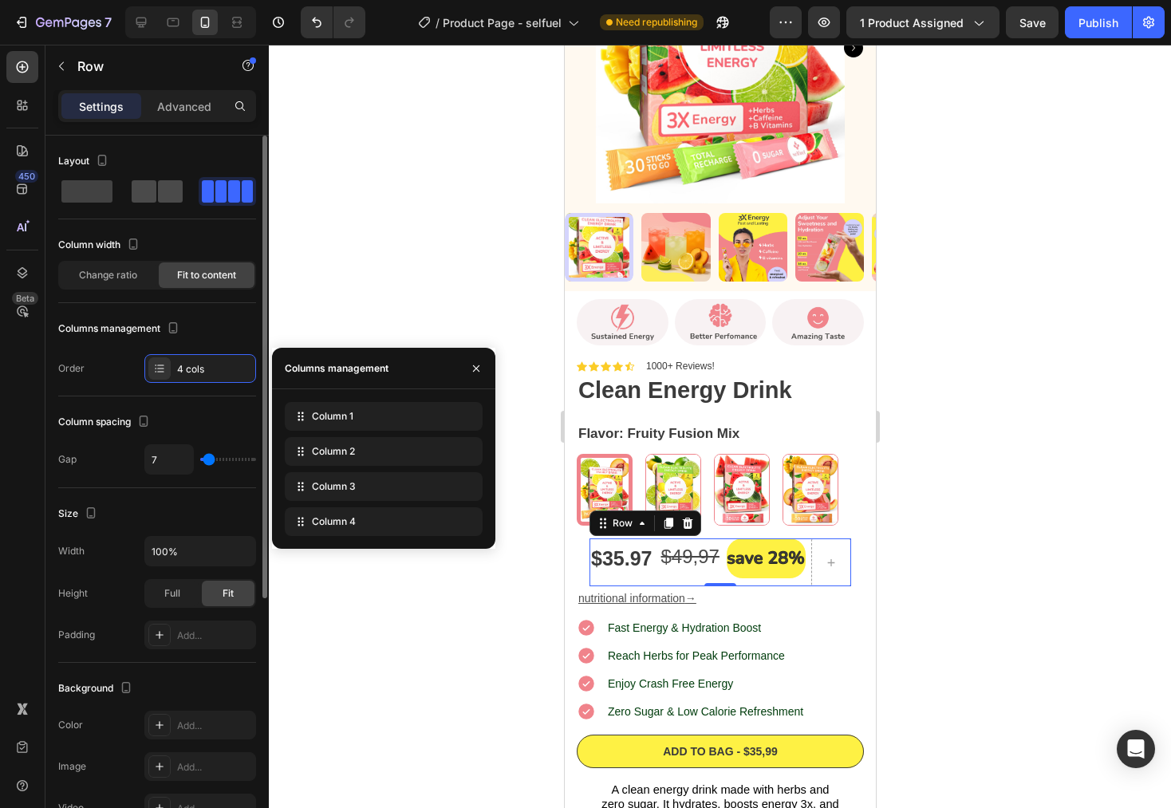
click at [158, 186] on span at bounding box center [170, 191] width 25 height 22
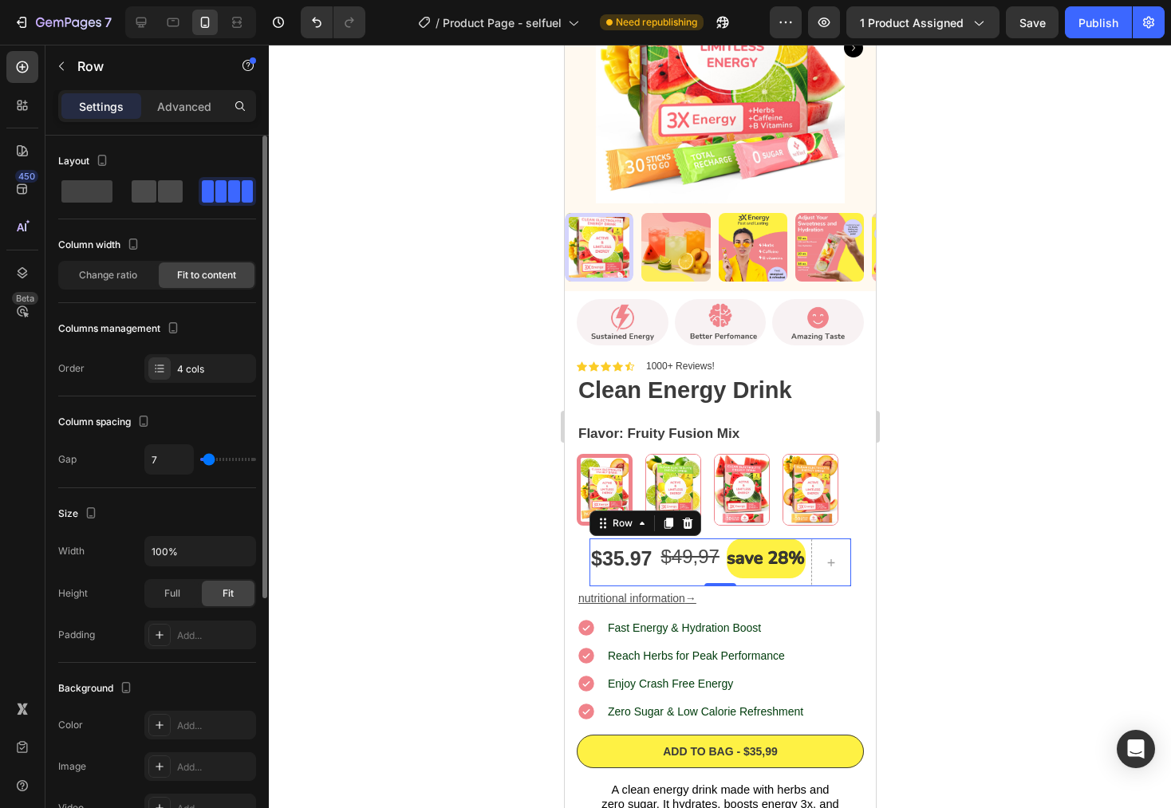
click at [168, 198] on span at bounding box center [170, 191] width 25 height 22
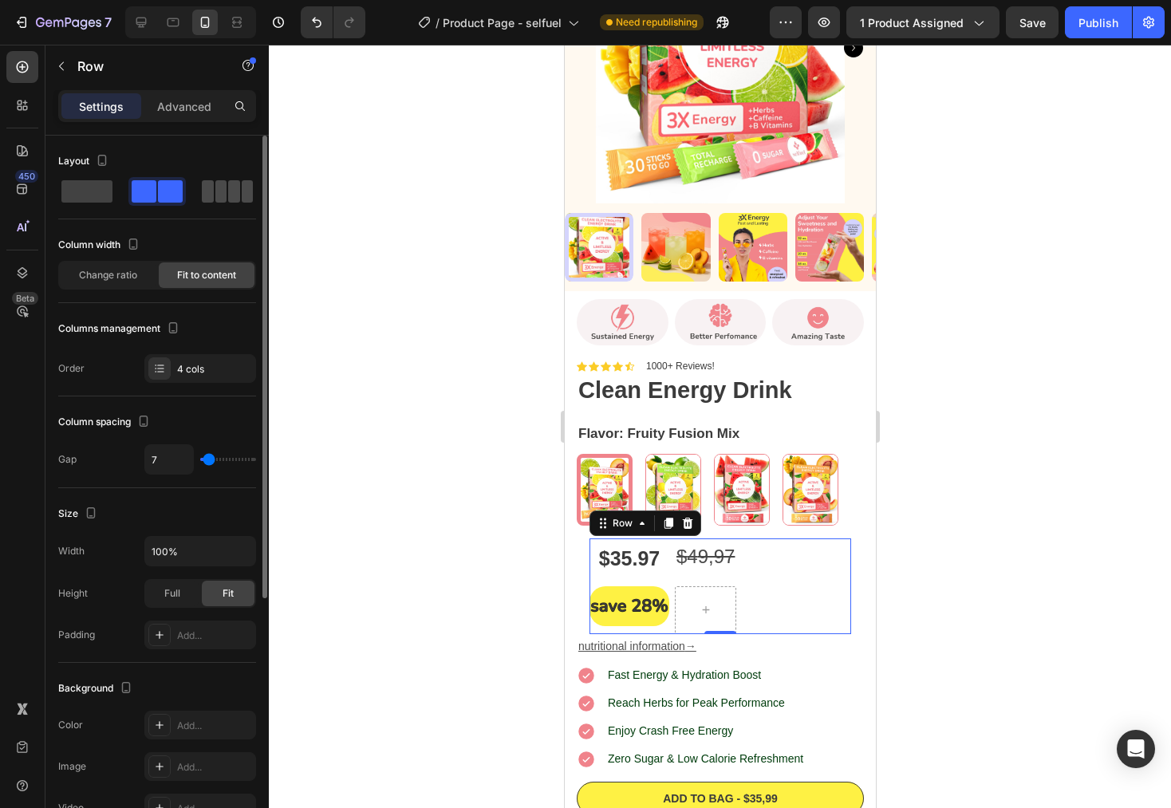
click at [242, 192] on span at bounding box center [248, 191] width 12 height 22
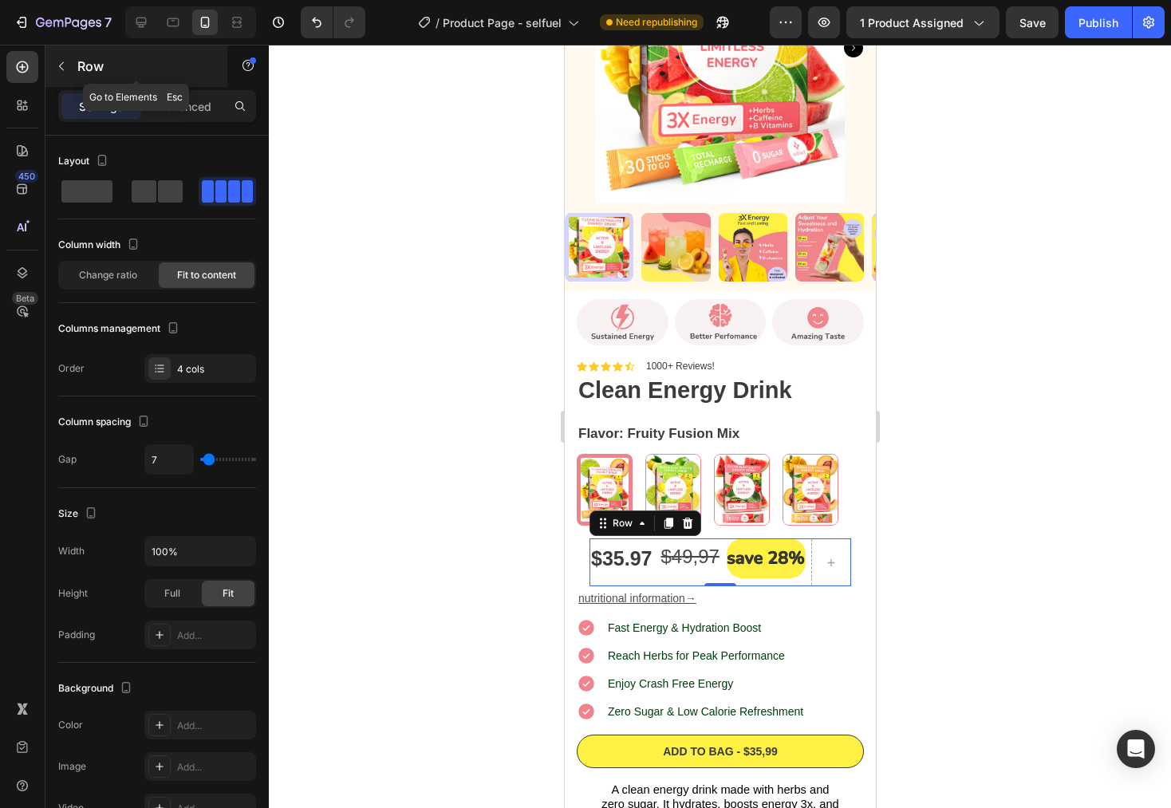
click at [65, 73] on button "button" at bounding box center [62, 66] width 26 height 26
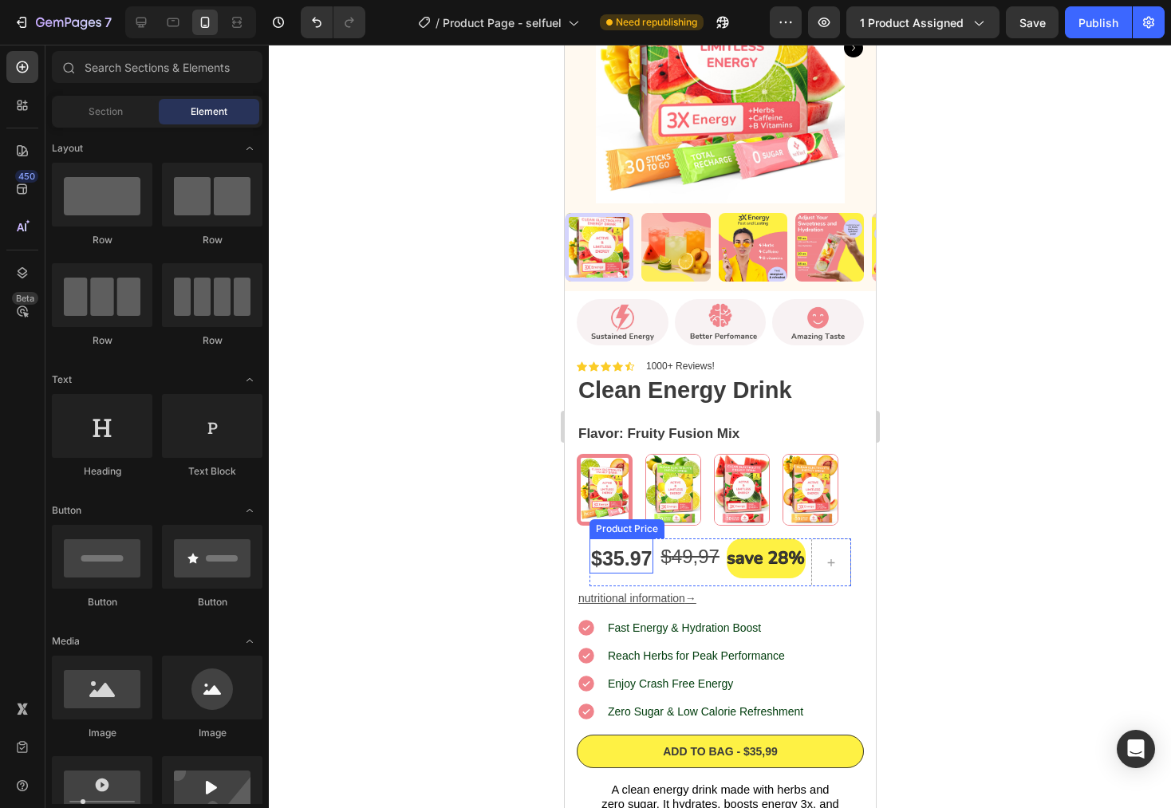
click at [591, 551] on div "$35.97" at bounding box center [621, 559] width 64 height 30
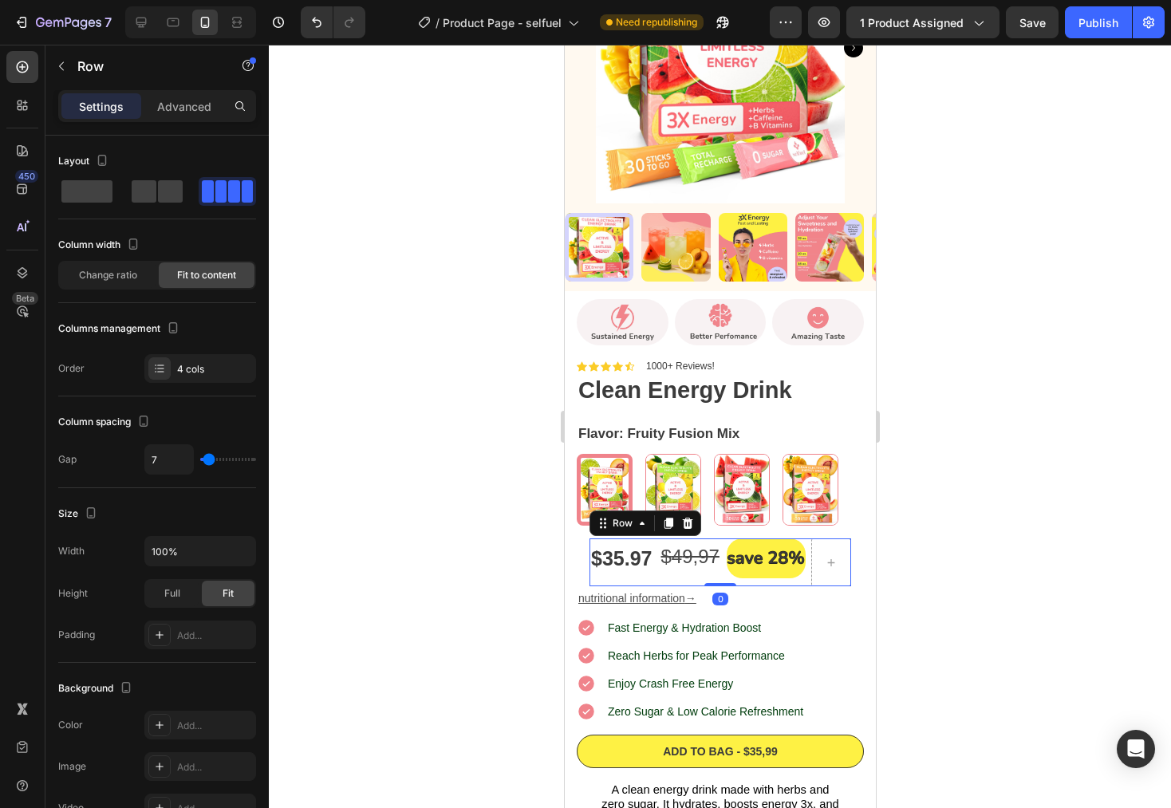
click at [603, 569] on div "$35.97 Product Price Product Price" at bounding box center [621, 563] width 64 height 48
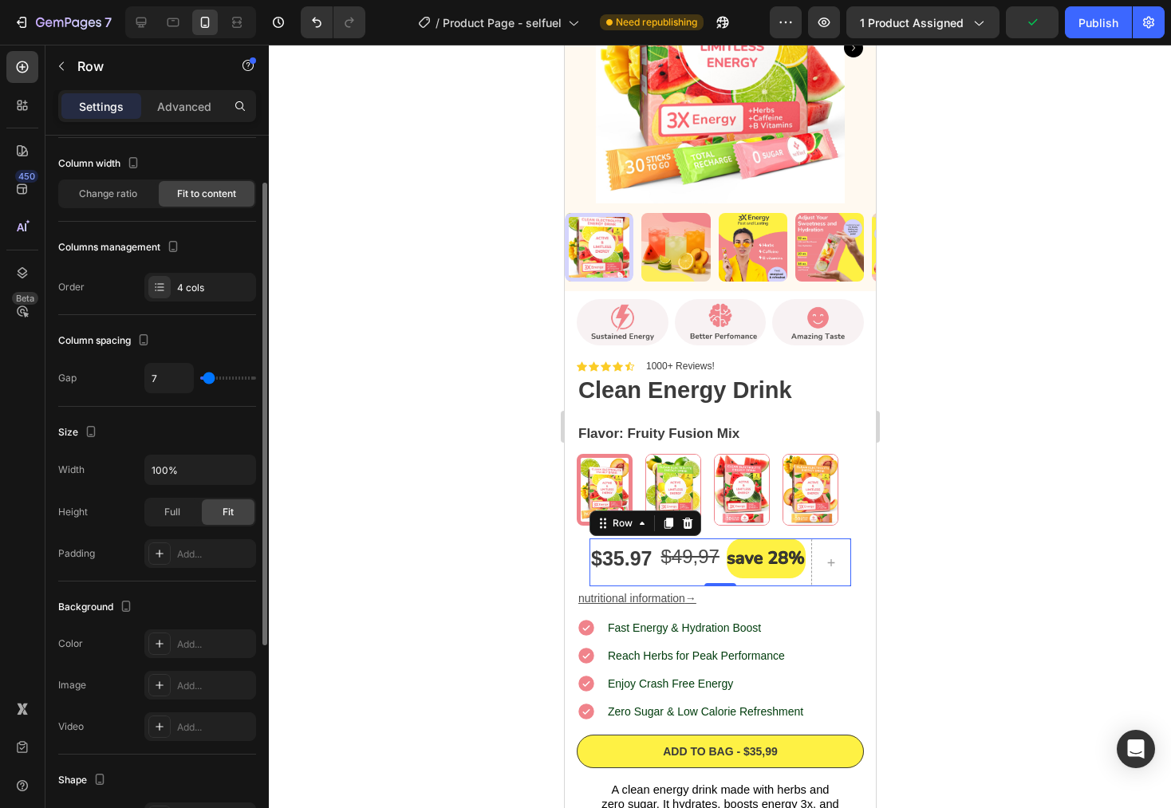
scroll to position [0, 0]
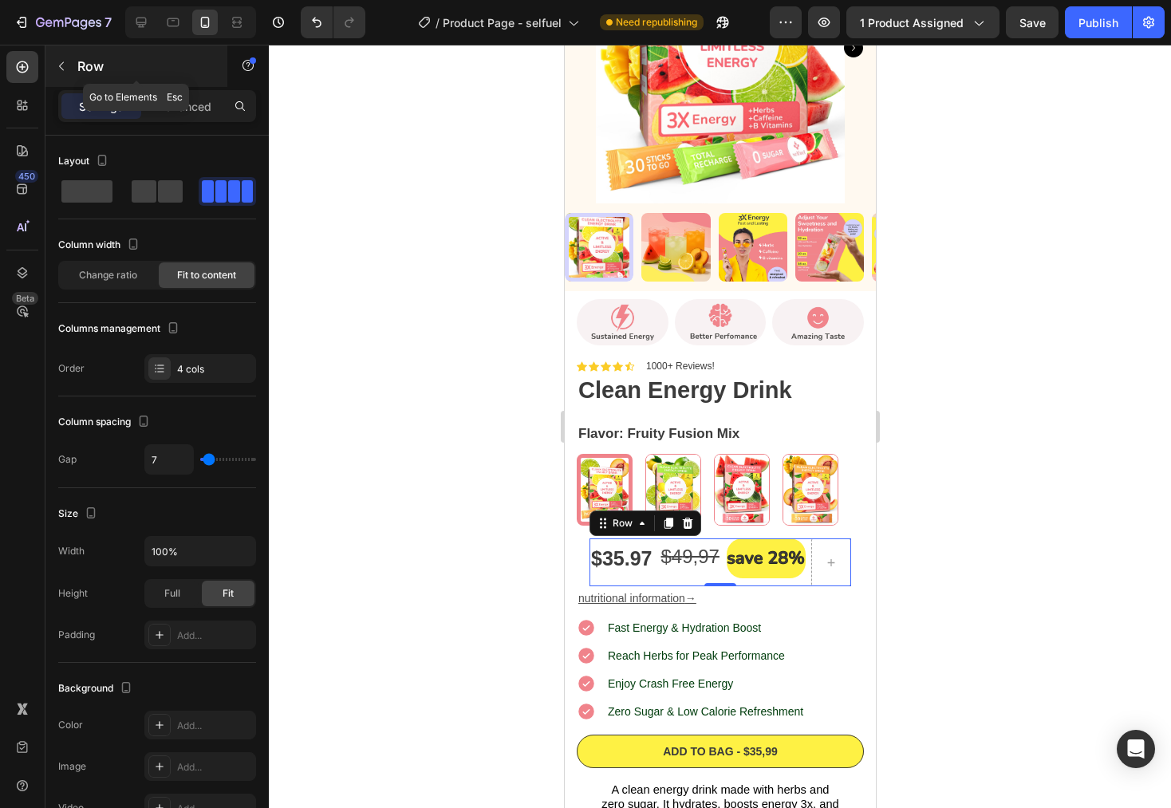
click at [61, 64] on icon "button" at bounding box center [61, 66] width 5 height 9
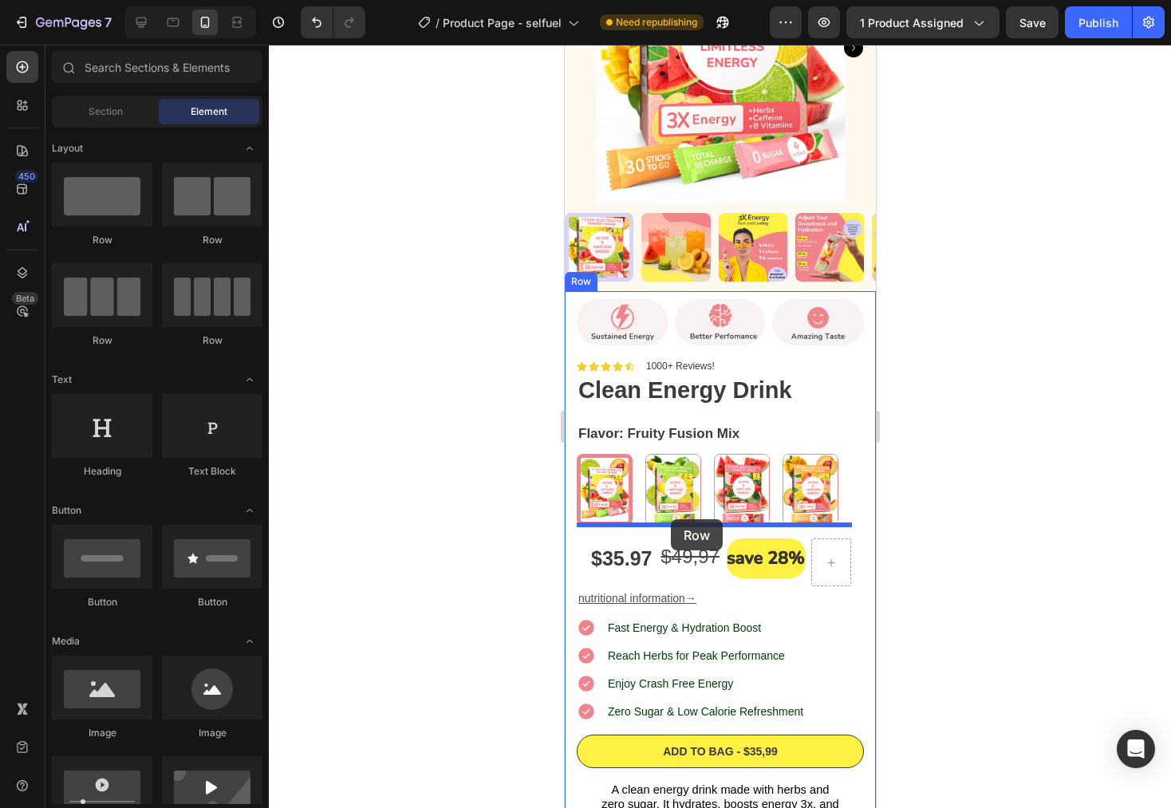
drag, startPoint x: 661, startPoint y: 255, endPoint x: 670, endPoint y: 519, distance: 264.3
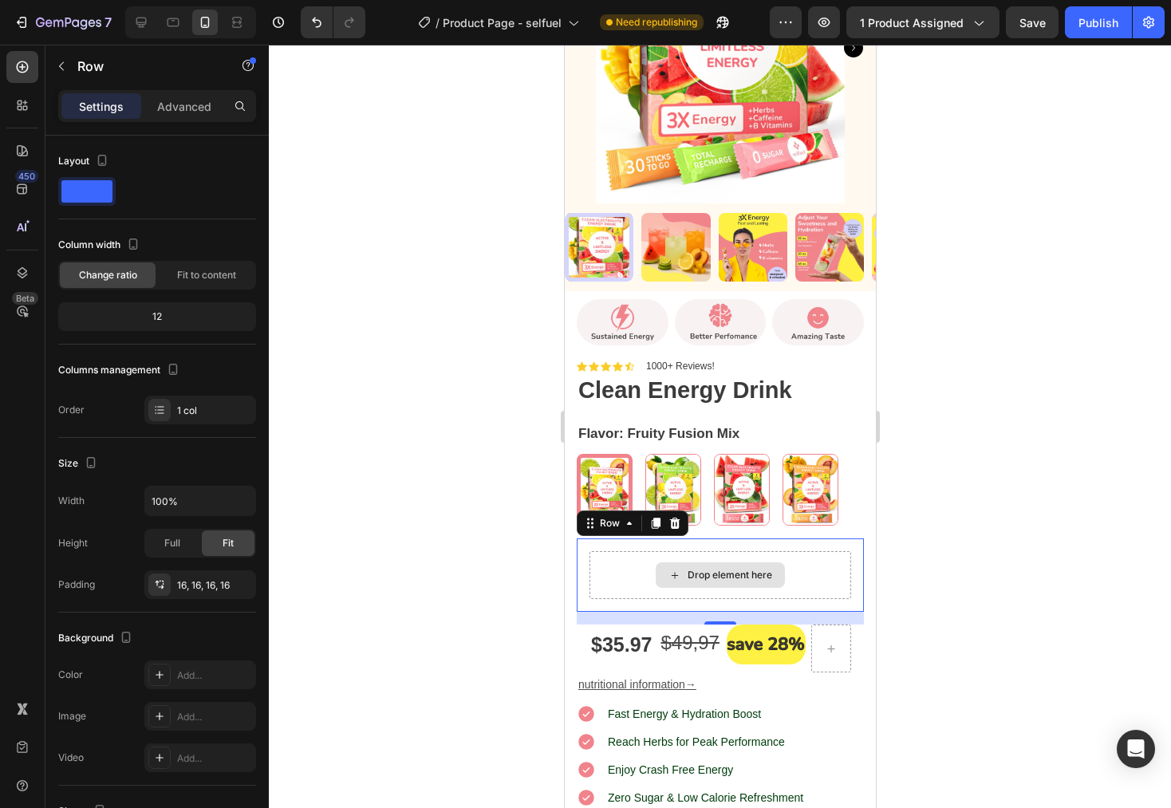
click at [687, 569] on div "Drop element here" at bounding box center [729, 575] width 85 height 13
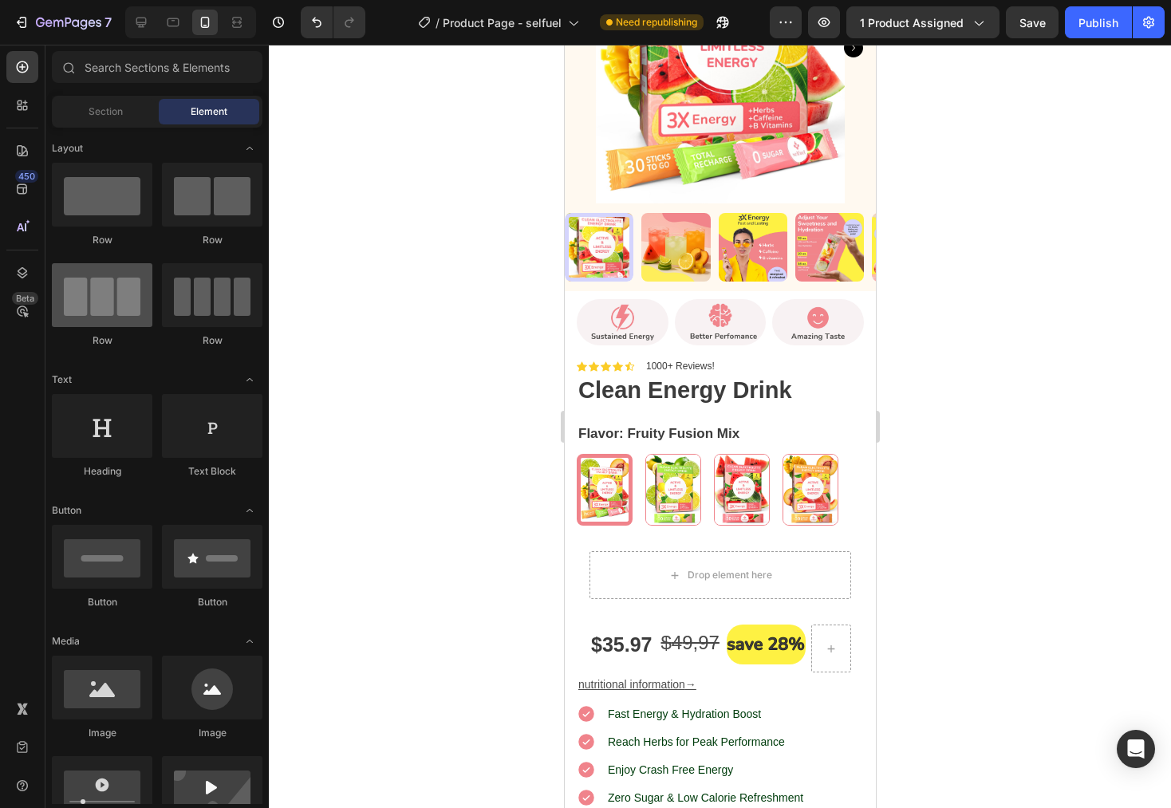
click at [101, 308] on div at bounding box center [102, 295] width 101 height 64
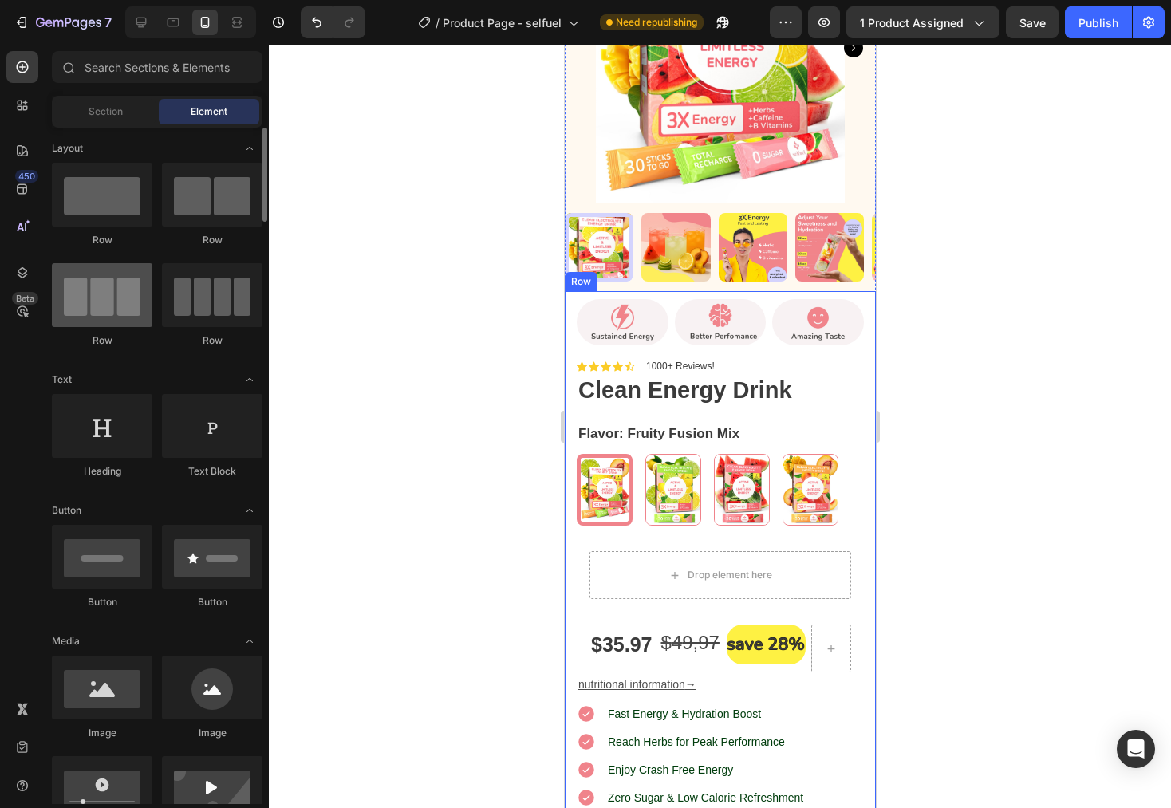
click at [88, 315] on div at bounding box center [102, 295] width 101 height 64
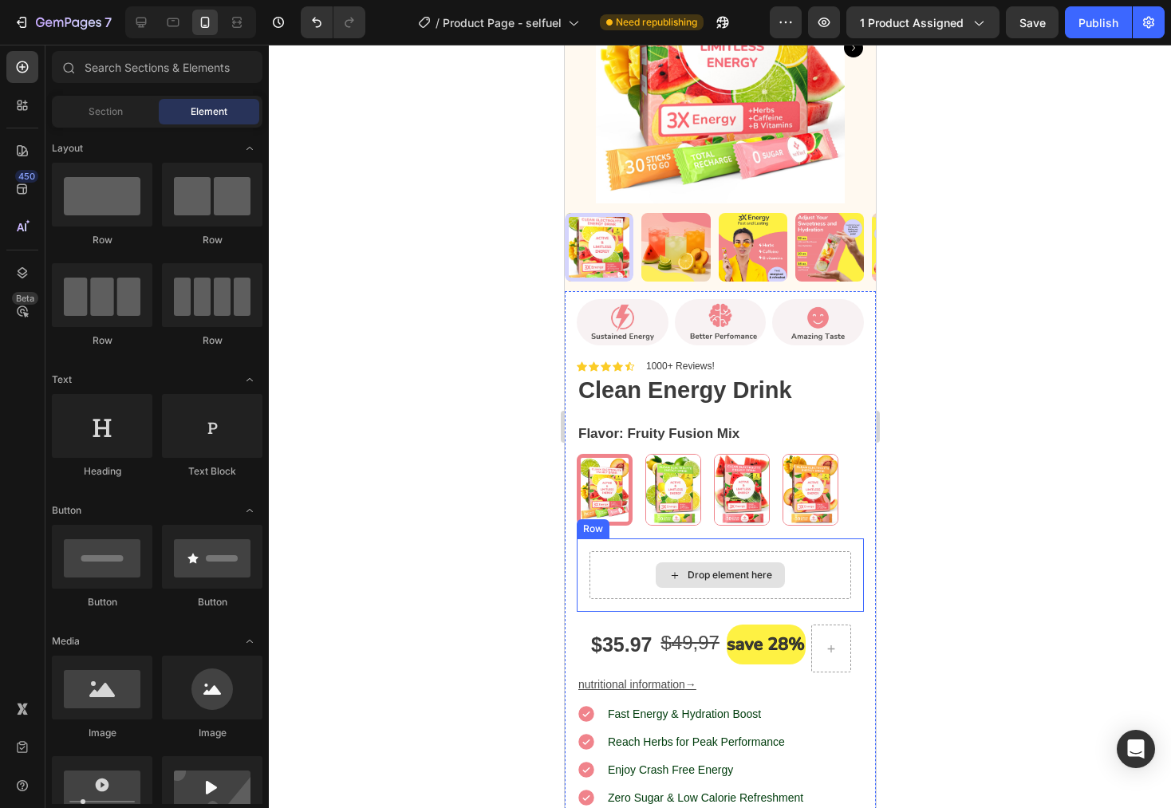
click at [618, 556] on div "Drop element here" at bounding box center [720, 575] width 262 height 48
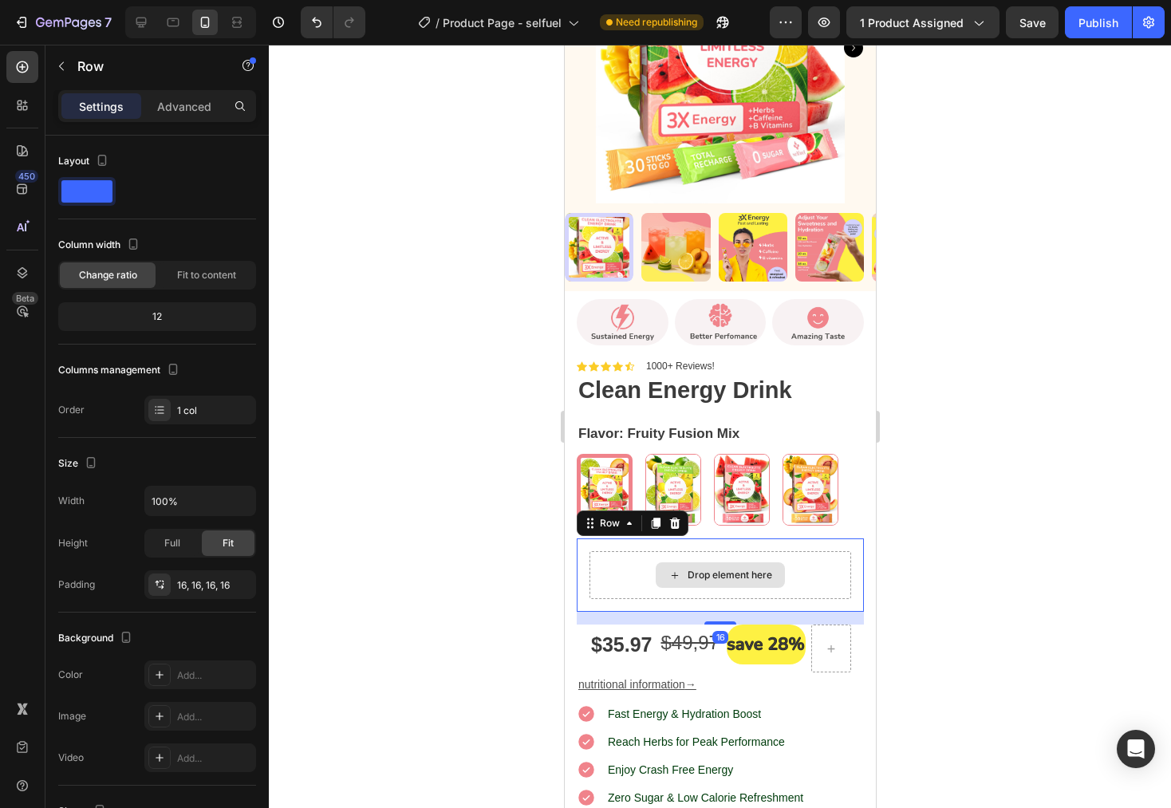
click at [1051, 576] on div at bounding box center [720, 427] width 902 height 764
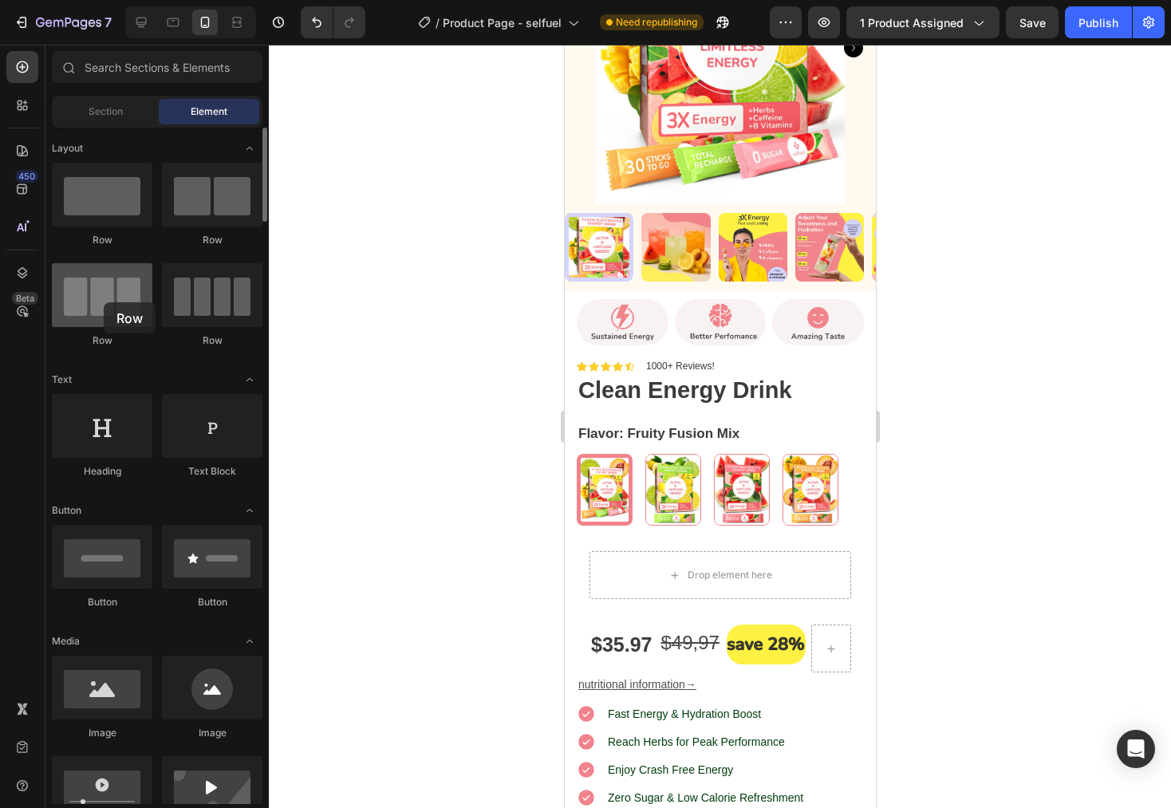
click at [104, 302] on div at bounding box center [102, 295] width 101 height 64
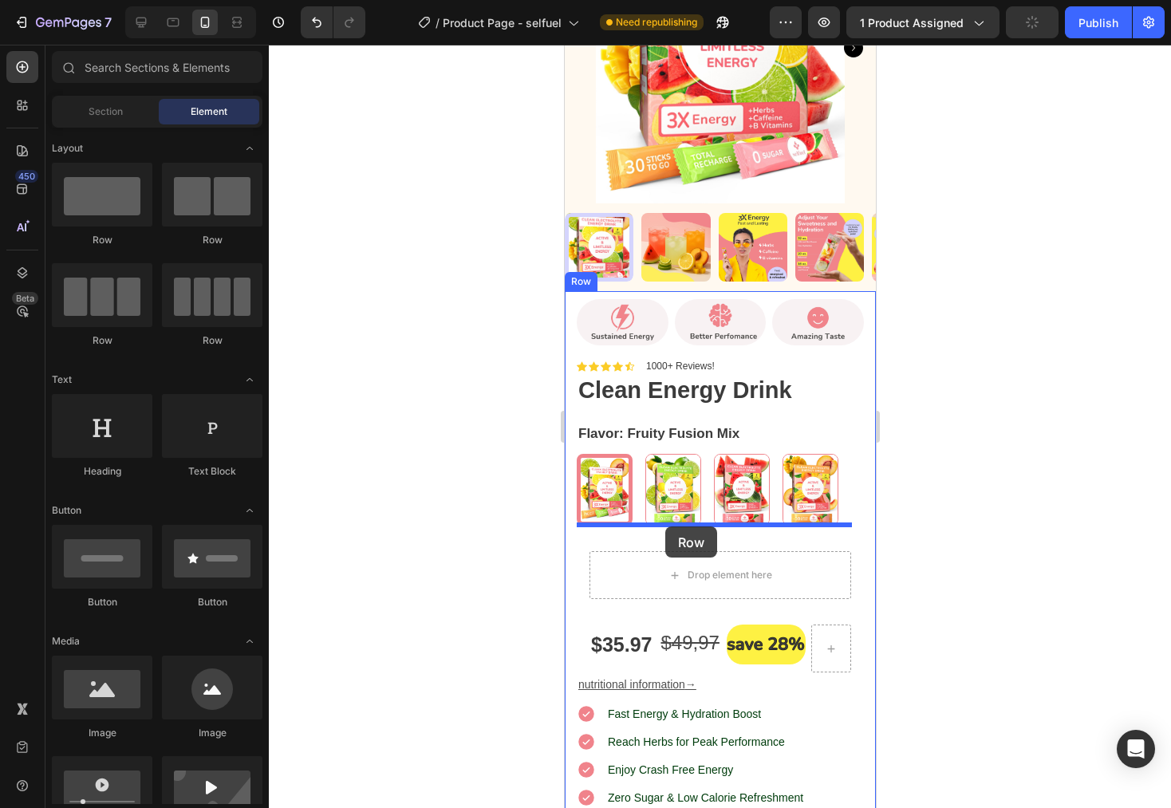
drag, startPoint x: 654, startPoint y: 349, endPoint x: 1446, endPoint y: 573, distance: 823.2
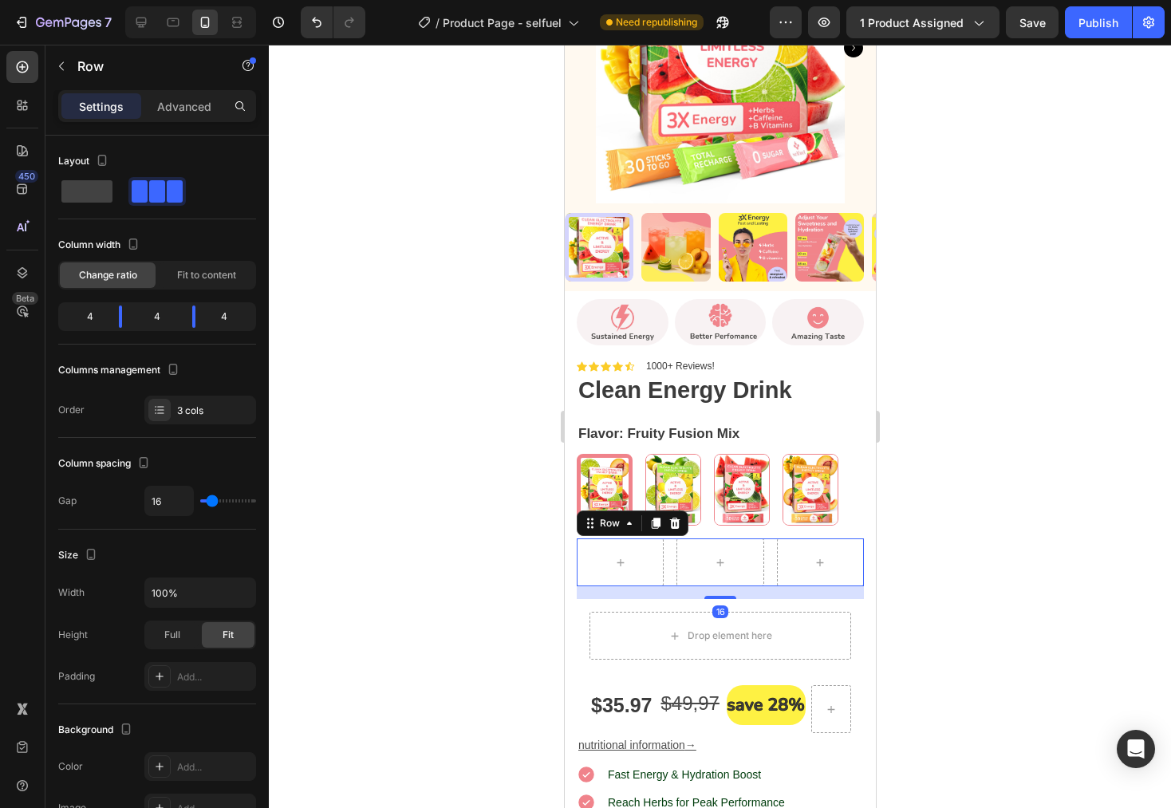
click at [925, 508] on div at bounding box center [720, 427] width 902 height 764
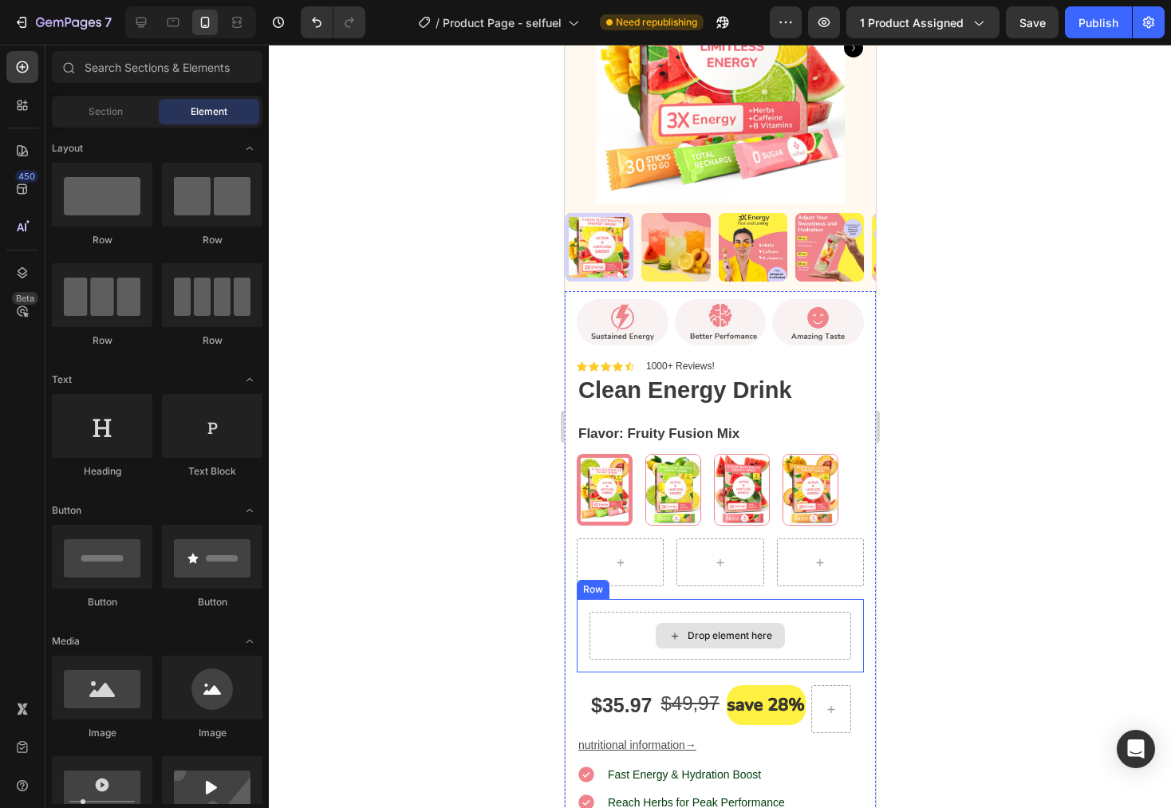
click at [731, 630] on div "Drop element here" at bounding box center [729, 636] width 85 height 13
click at [697, 630] on div "Drop element here" at bounding box center [729, 636] width 85 height 13
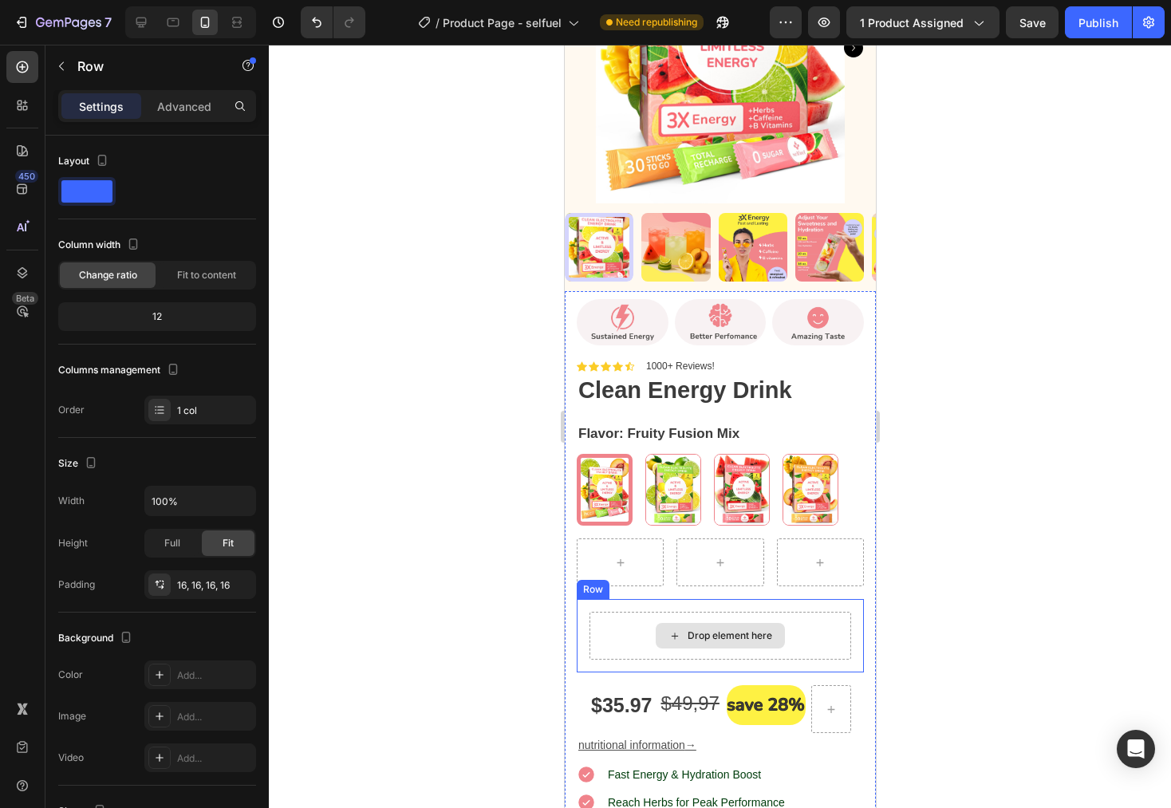
drag, startPoint x: 822, startPoint y: 624, endPoint x: 851, endPoint y: 630, distance: 29.4
click at [827, 625] on div "Drop element here" at bounding box center [720, 636] width 262 height 48
click at [797, 635] on div "Drop element here" at bounding box center [720, 636] width 262 height 48
click at [675, 578] on icon at bounding box center [674, 583] width 10 height 11
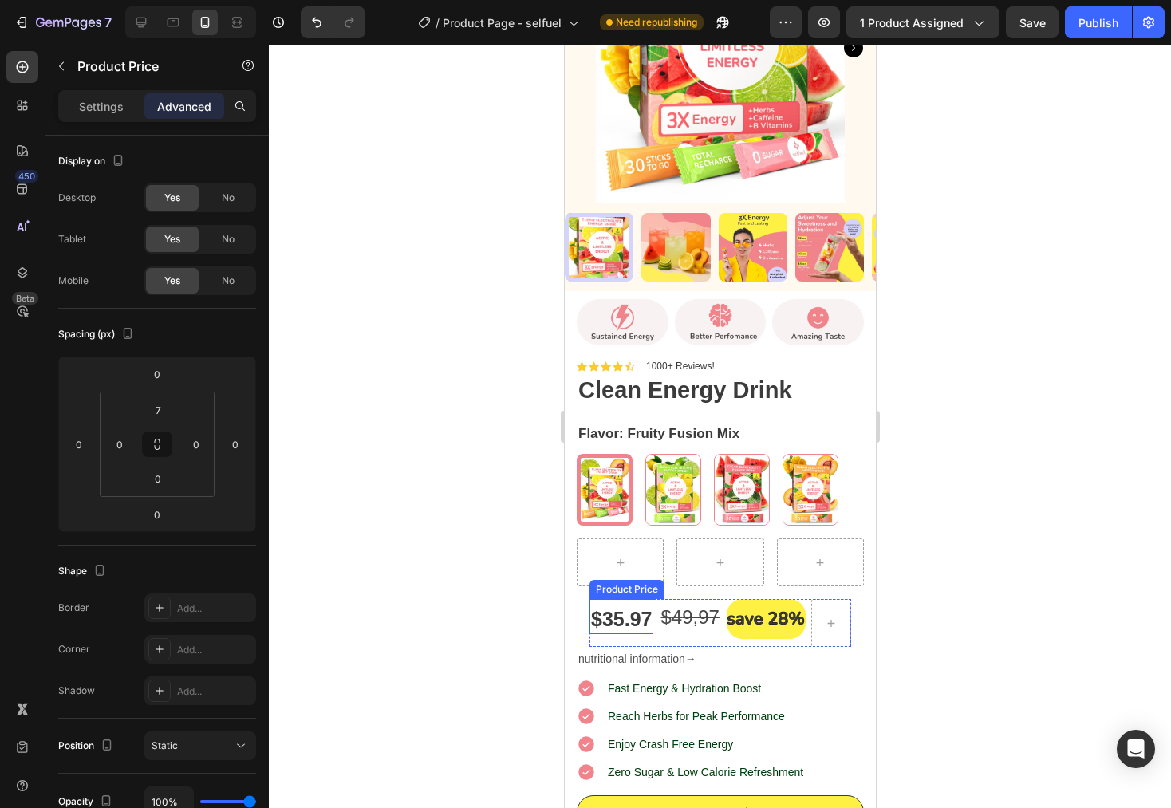
click at [617, 610] on div "$35.97" at bounding box center [621, 620] width 64 height 30
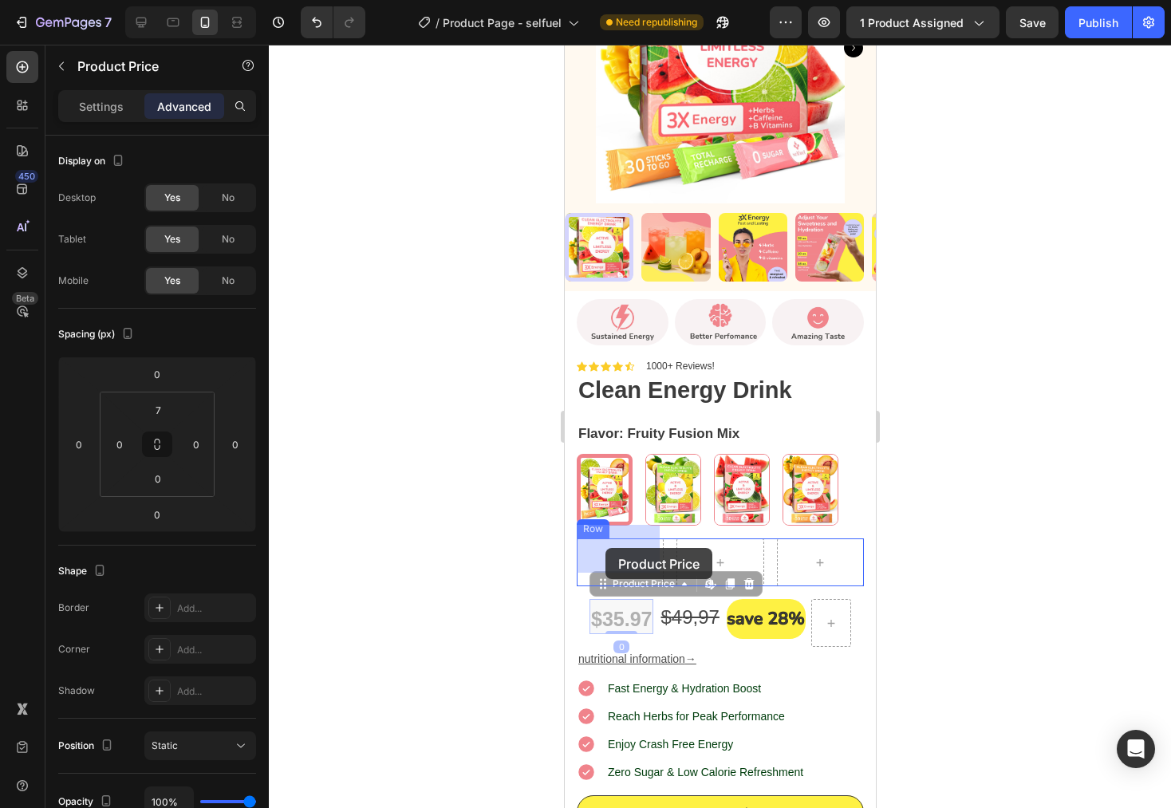
drag, startPoint x: 603, startPoint y: 568, endPoint x: 605, endPoint y: 548, distance: 20.0
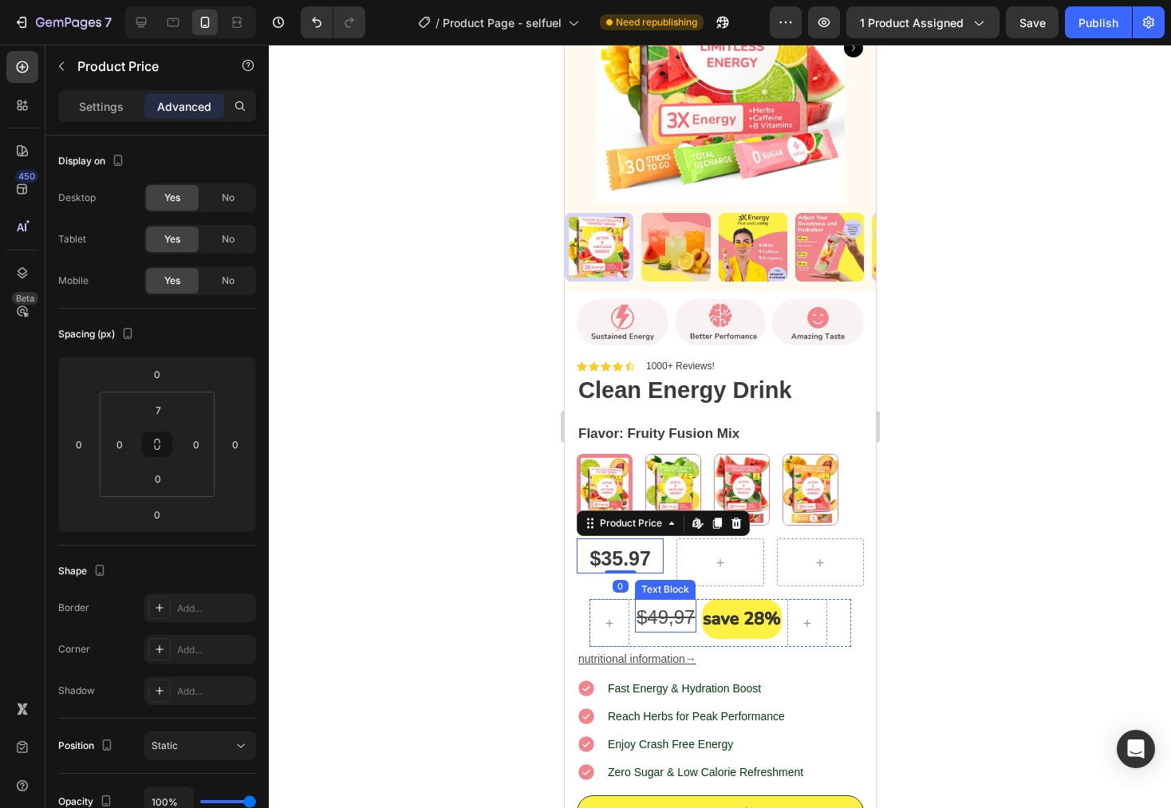
click at [661, 608] on s "9,97" at bounding box center [676, 617] width 38 height 22
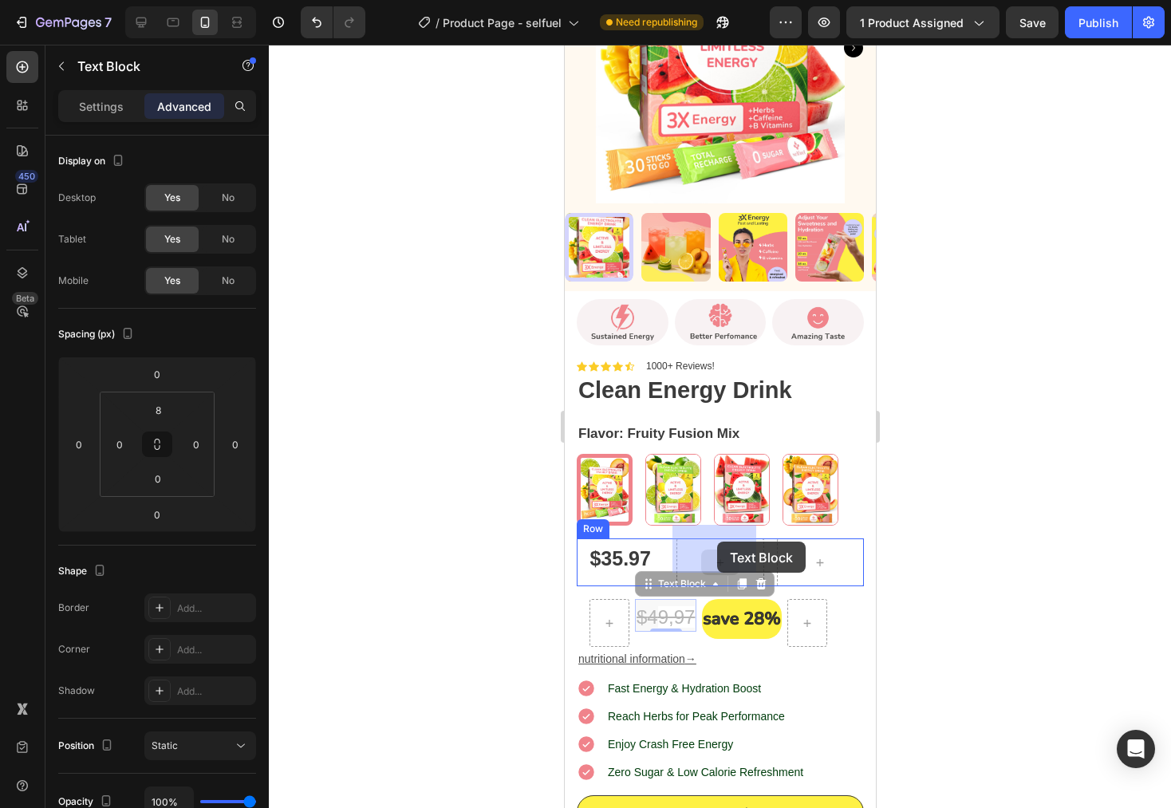
drag, startPoint x: 642, startPoint y: 575, endPoint x: 713, endPoint y: 546, distance: 76.6
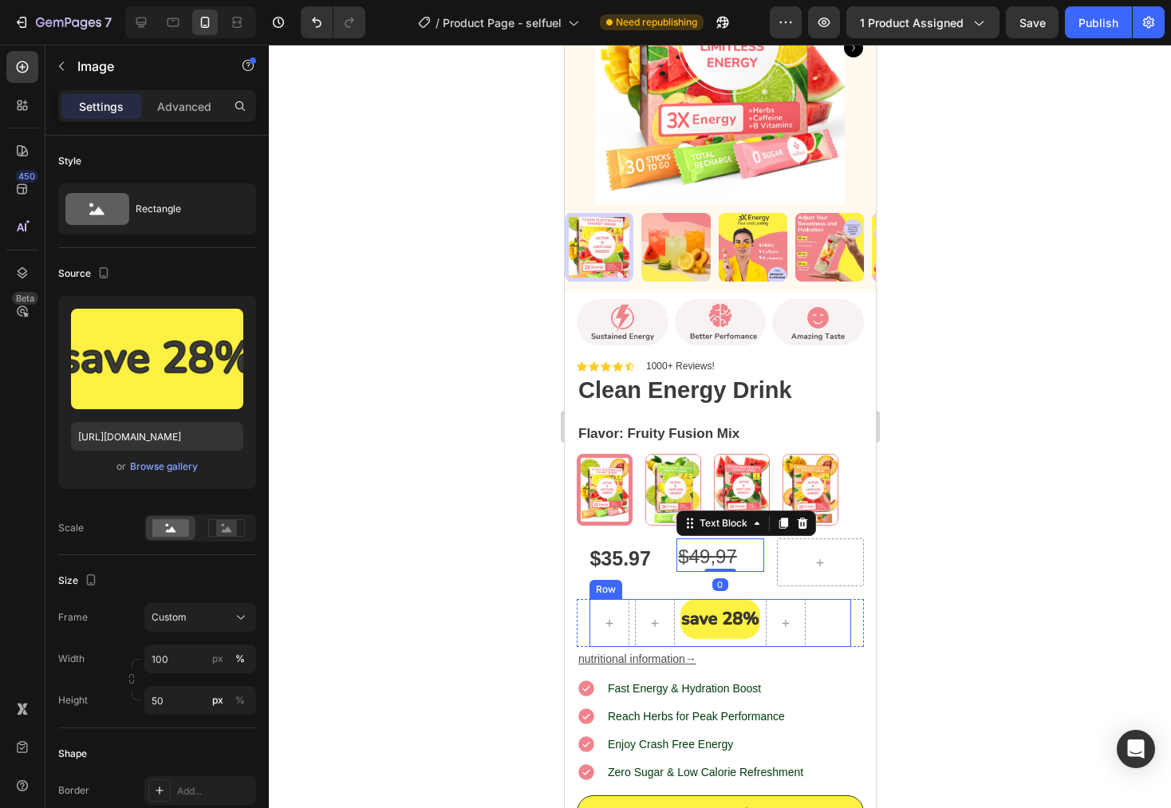
click at [725, 622] on div "Image" at bounding box center [720, 619] width 80 height 40
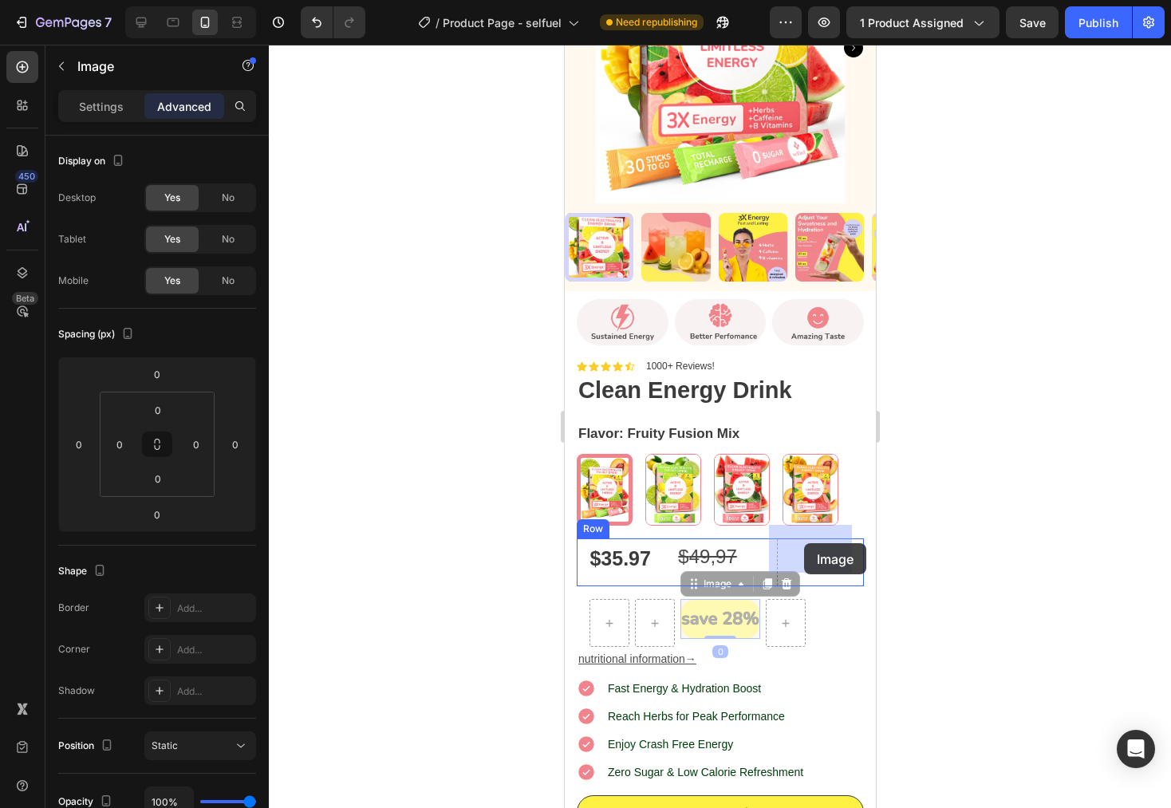
drag, startPoint x: 693, startPoint y: 574, endPoint x: 852, endPoint y: 559, distance: 159.5
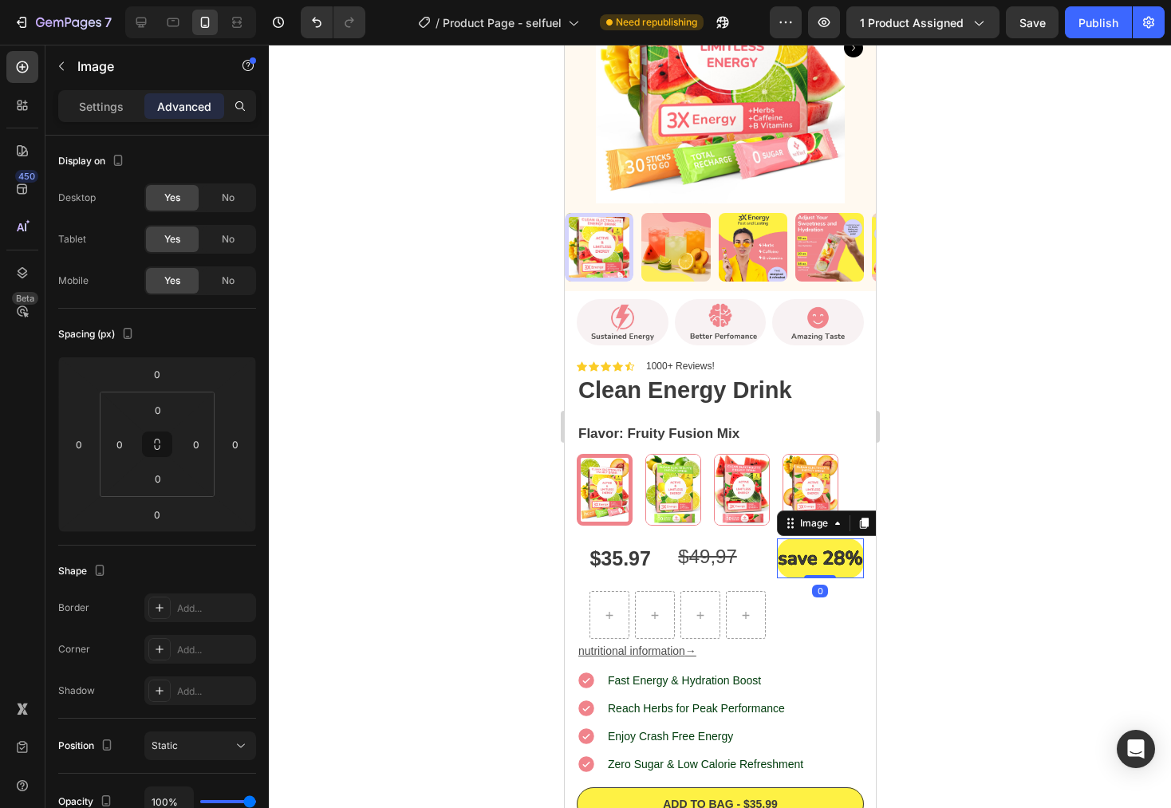
click at [944, 587] on div at bounding box center [720, 427] width 902 height 764
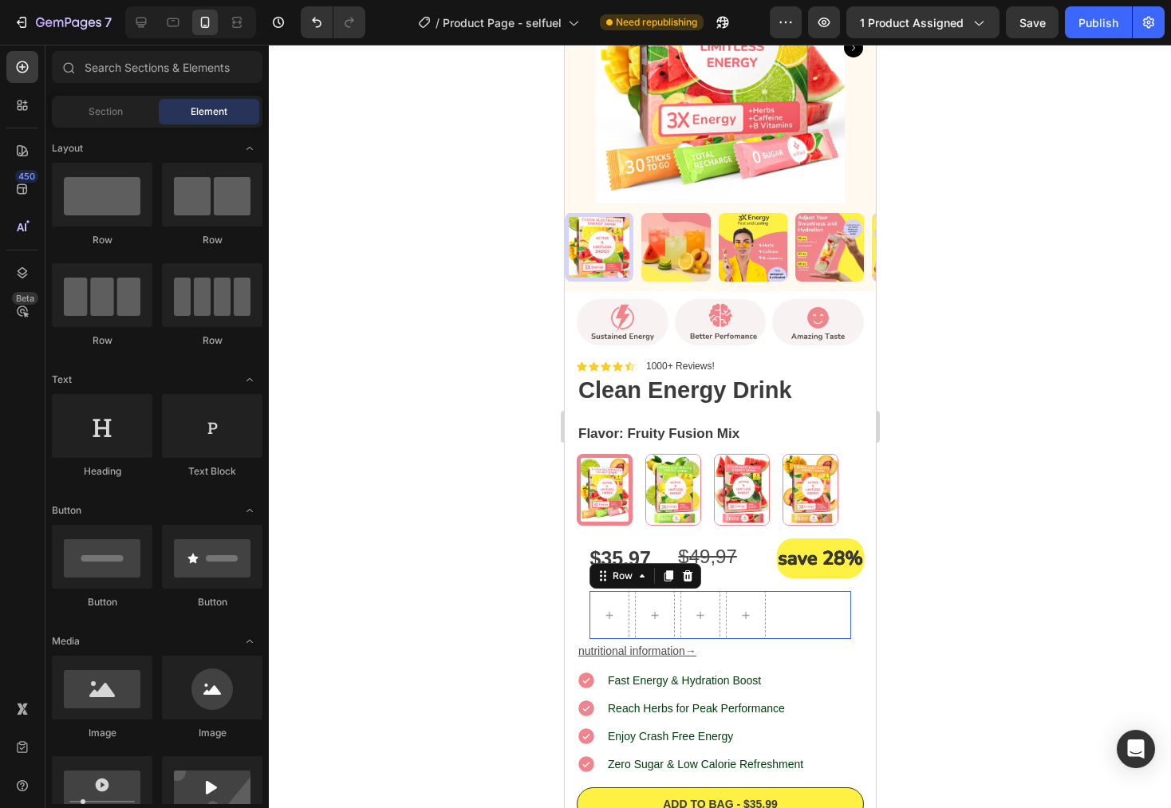
click at [823, 601] on div "Row 0" at bounding box center [720, 615] width 262 height 48
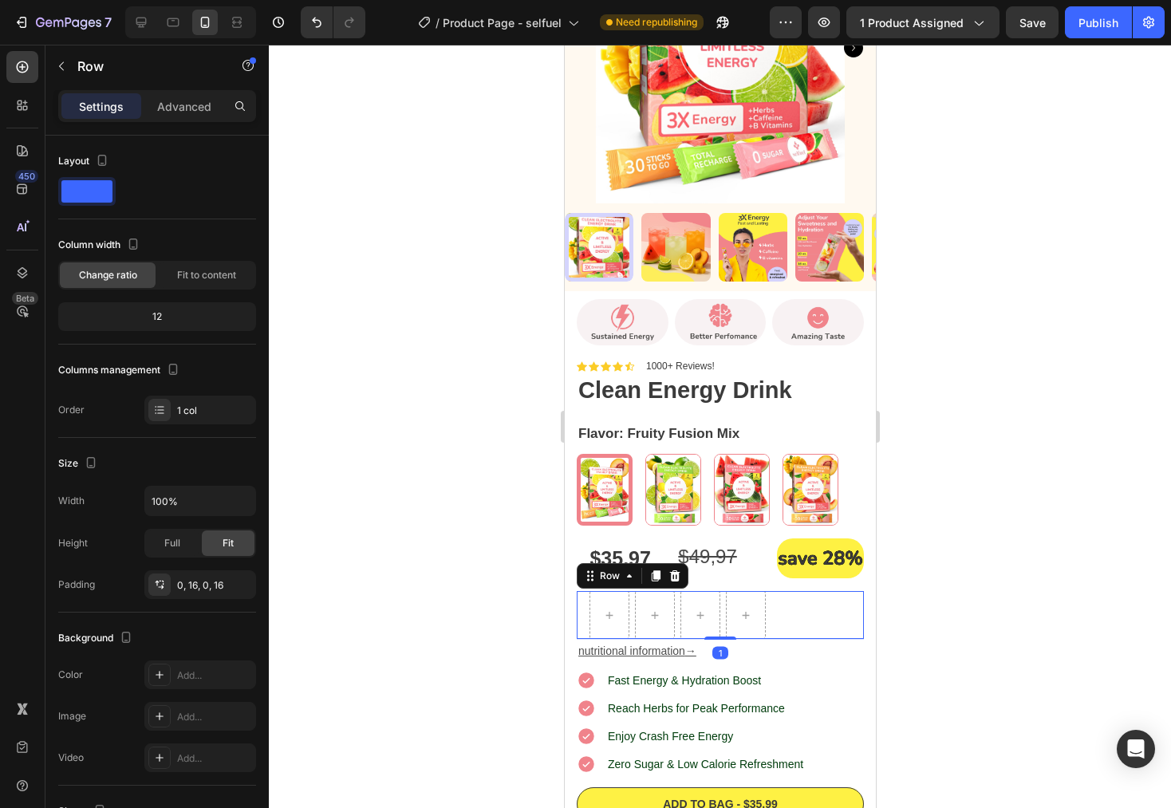
click at [849, 601] on div "Row Row 1" at bounding box center [719, 615] width 287 height 48
click at [679, 570] on icon at bounding box center [674, 576] width 13 height 13
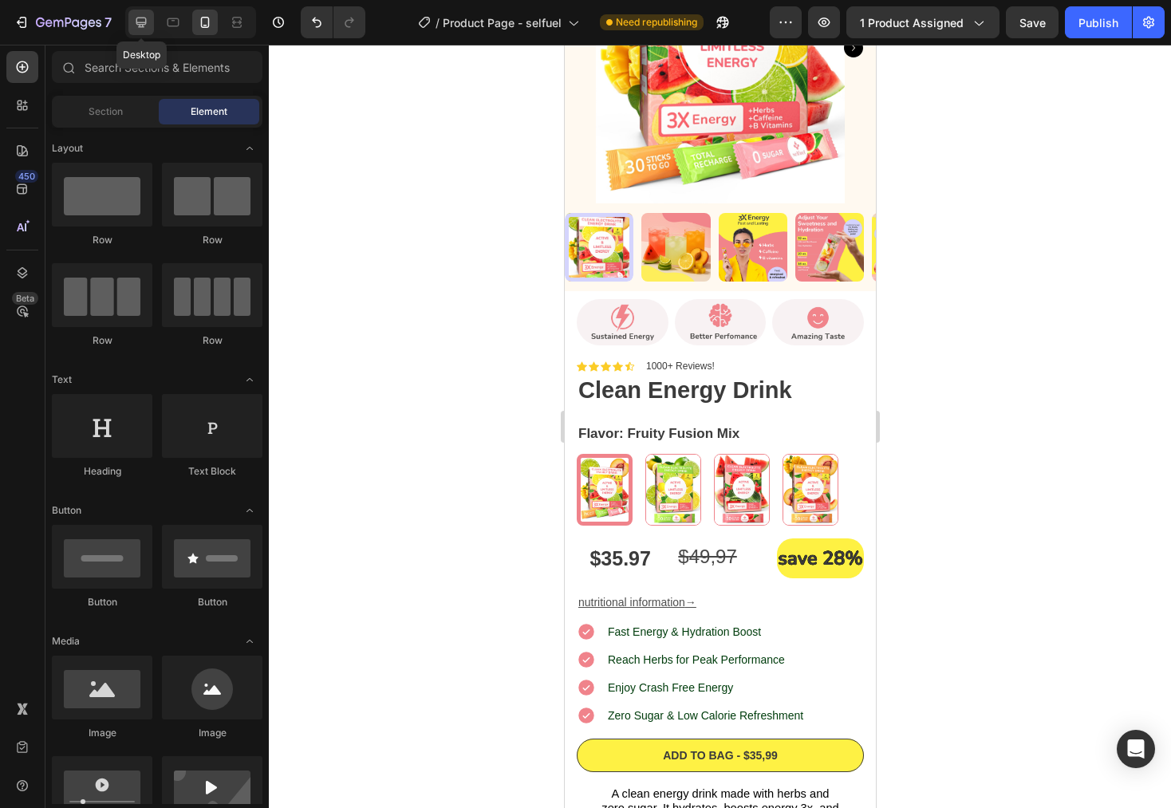
click at [144, 22] on icon at bounding box center [141, 23] width 10 height 10
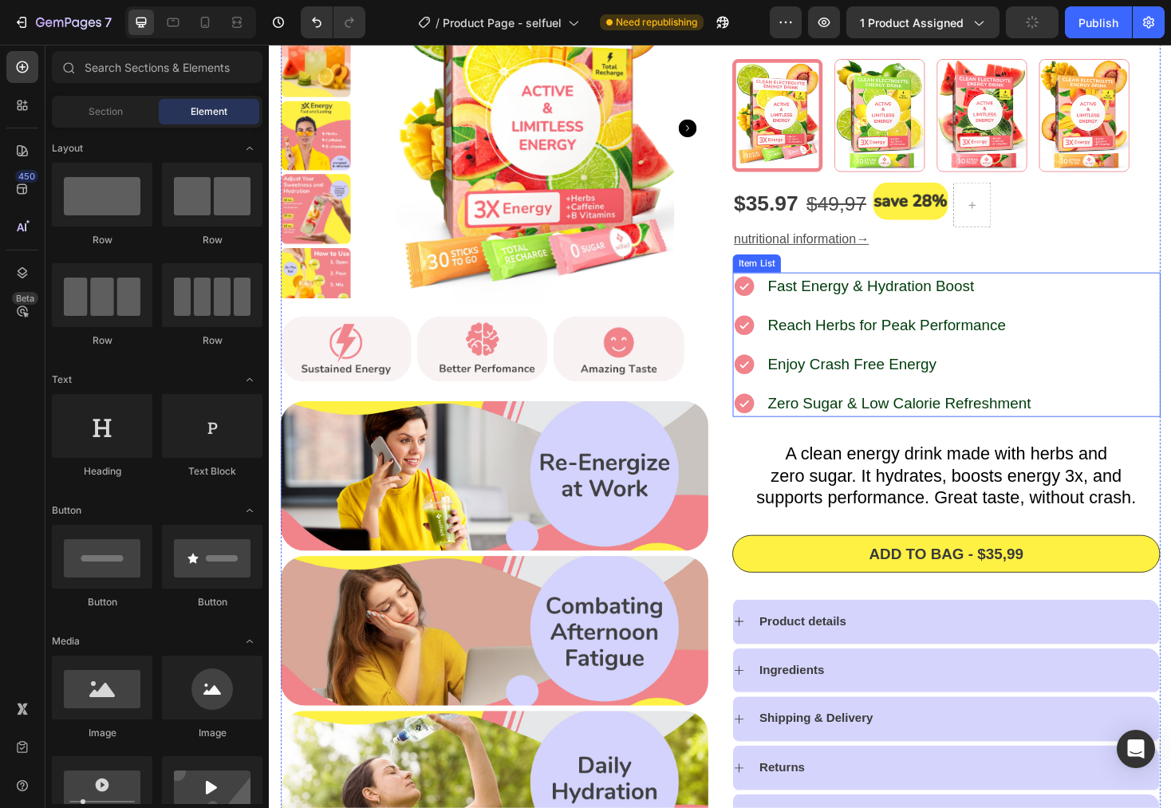
scroll to position [192, 0]
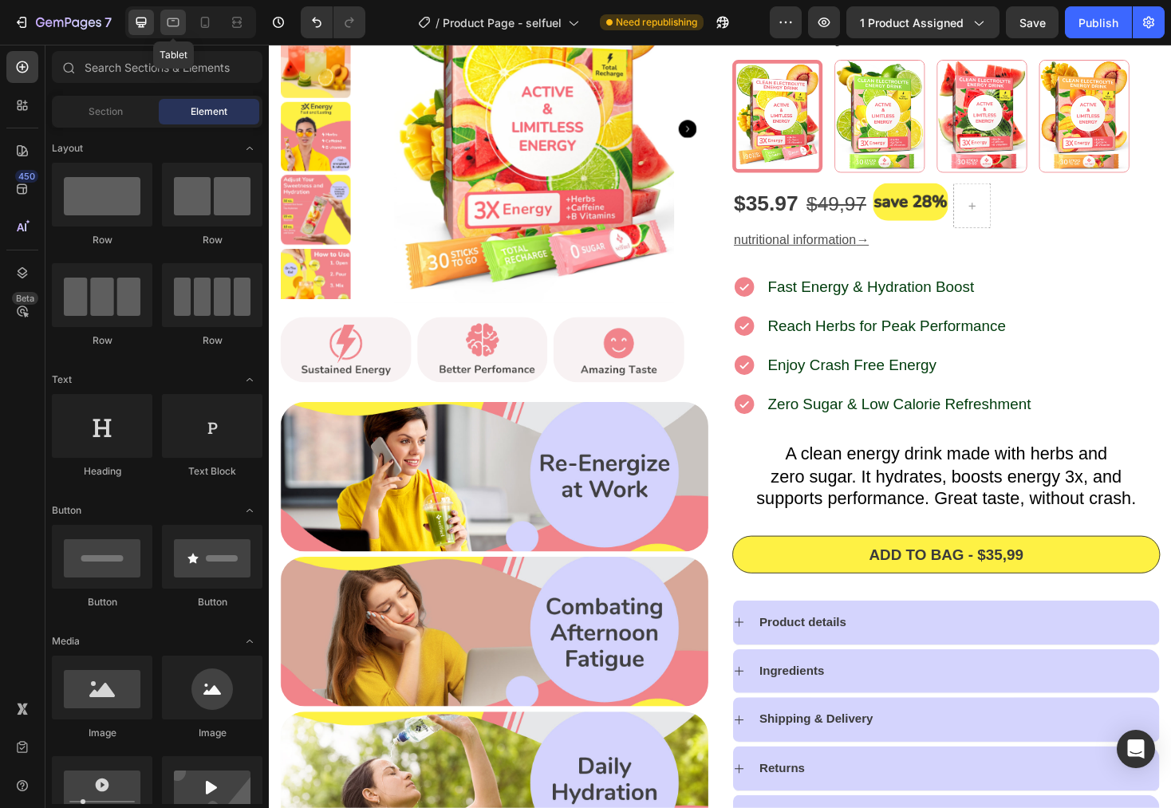
click at [177, 28] on icon at bounding box center [173, 22] width 16 height 16
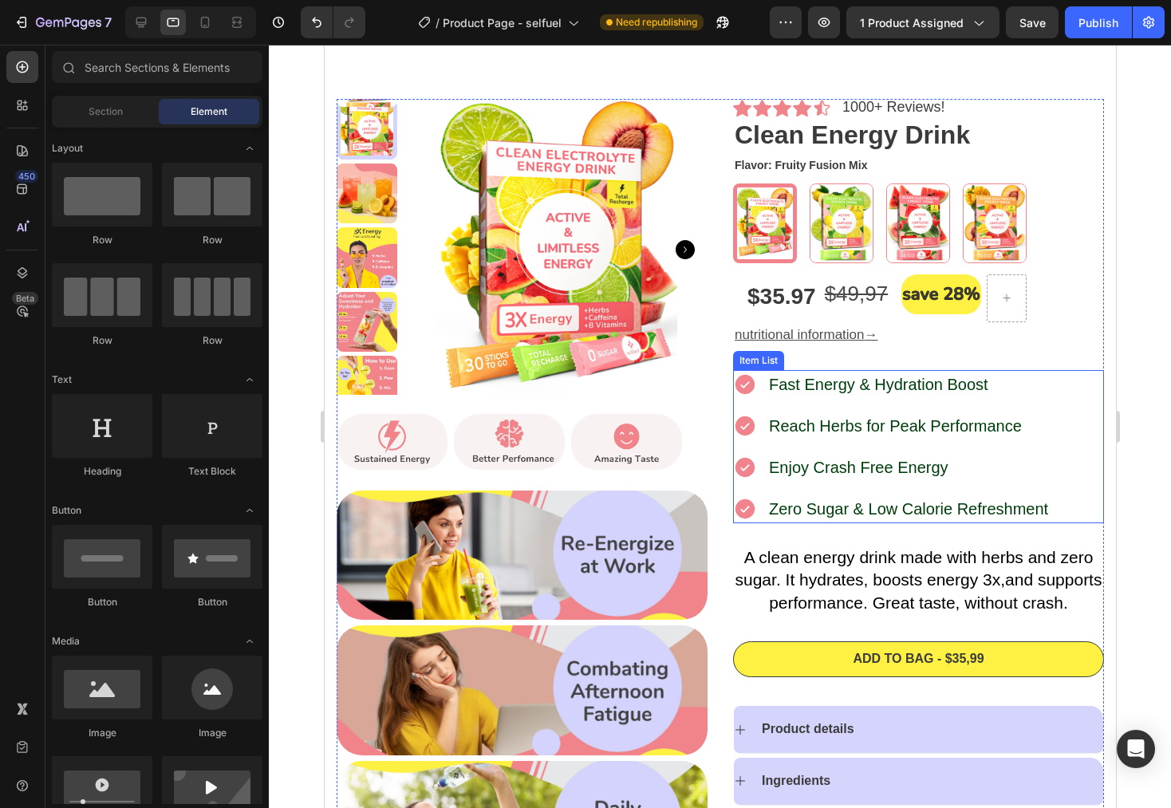
scroll to position [2, 0]
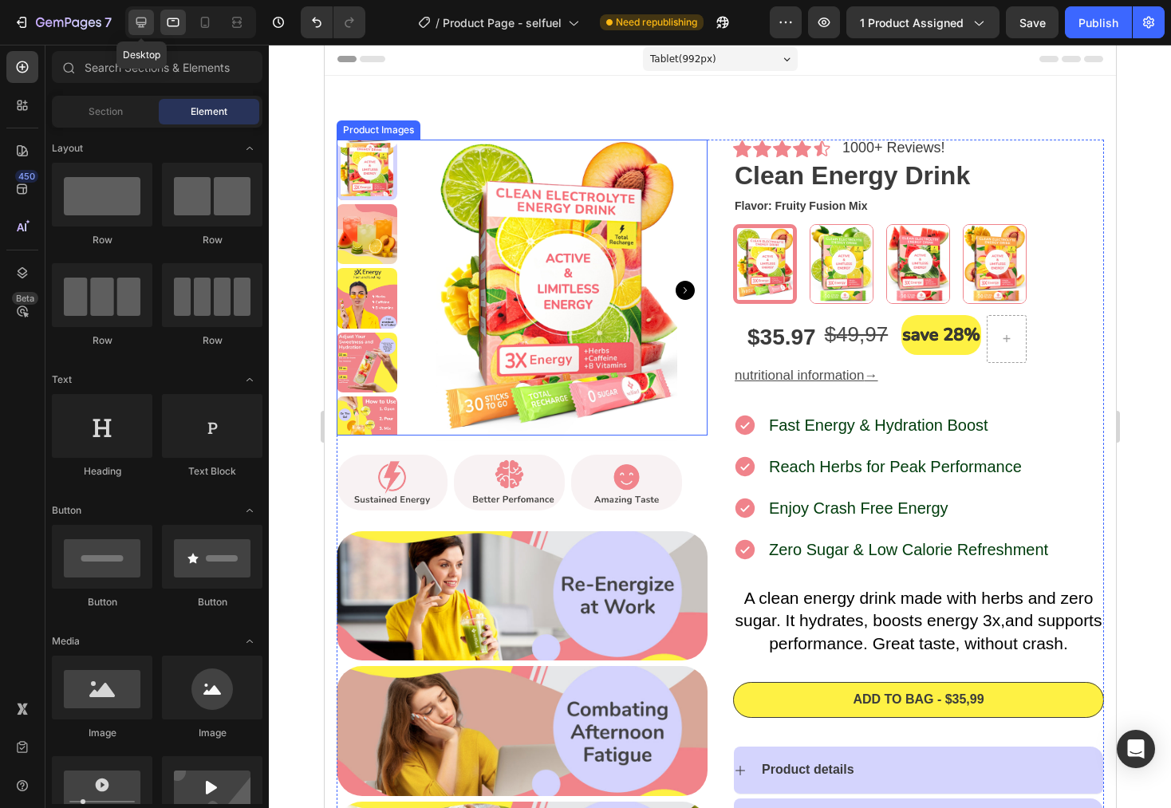
click at [140, 26] on icon at bounding box center [141, 23] width 10 height 10
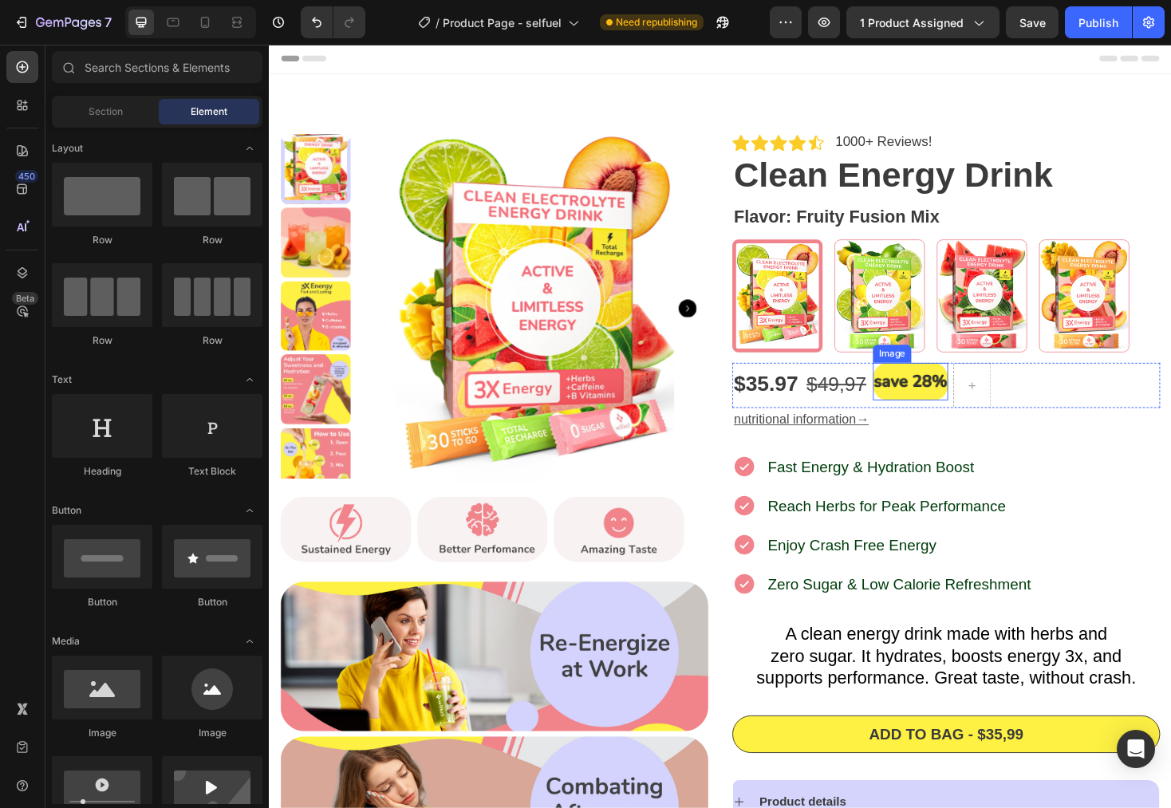
click at [942, 402] on img at bounding box center [950, 402] width 80 height 40
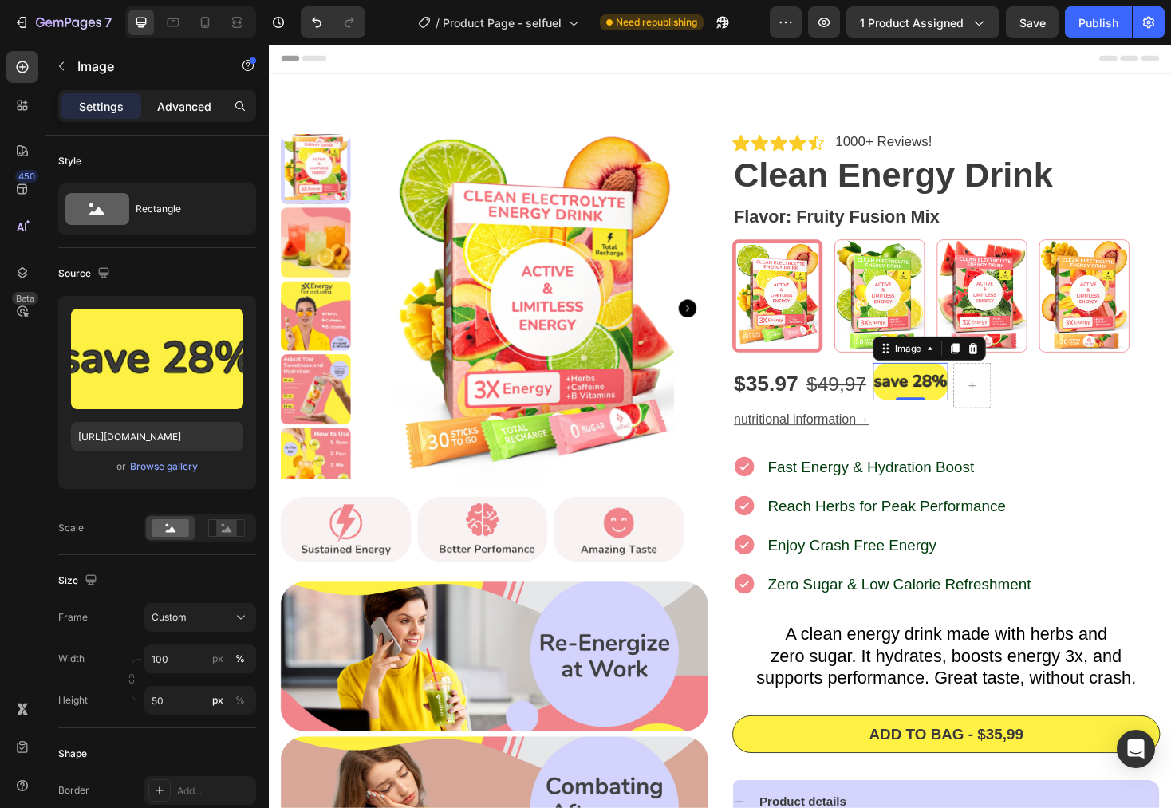
click at [189, 105] on p "Advanced" at bounding box center [184, 106] width 54 height 17
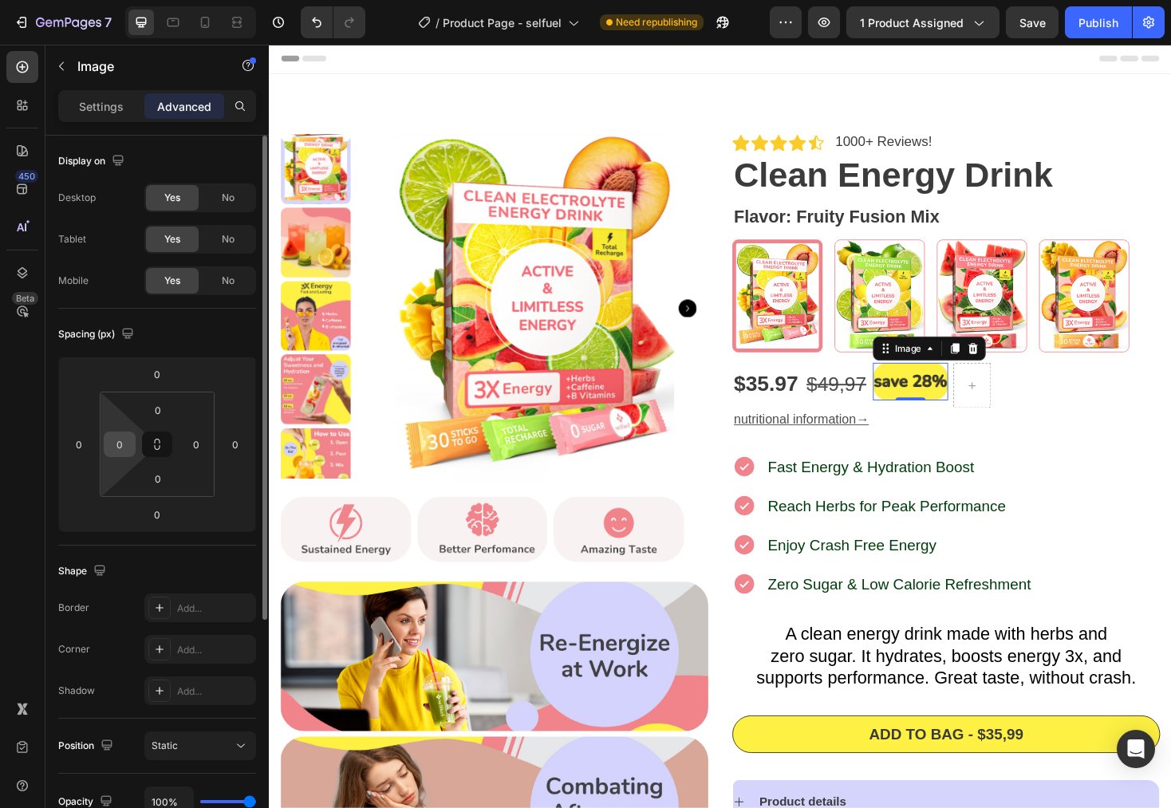
click at [130, 440] on input "0" at bounding box center [120, 444] width 24 height 24
type input "10"
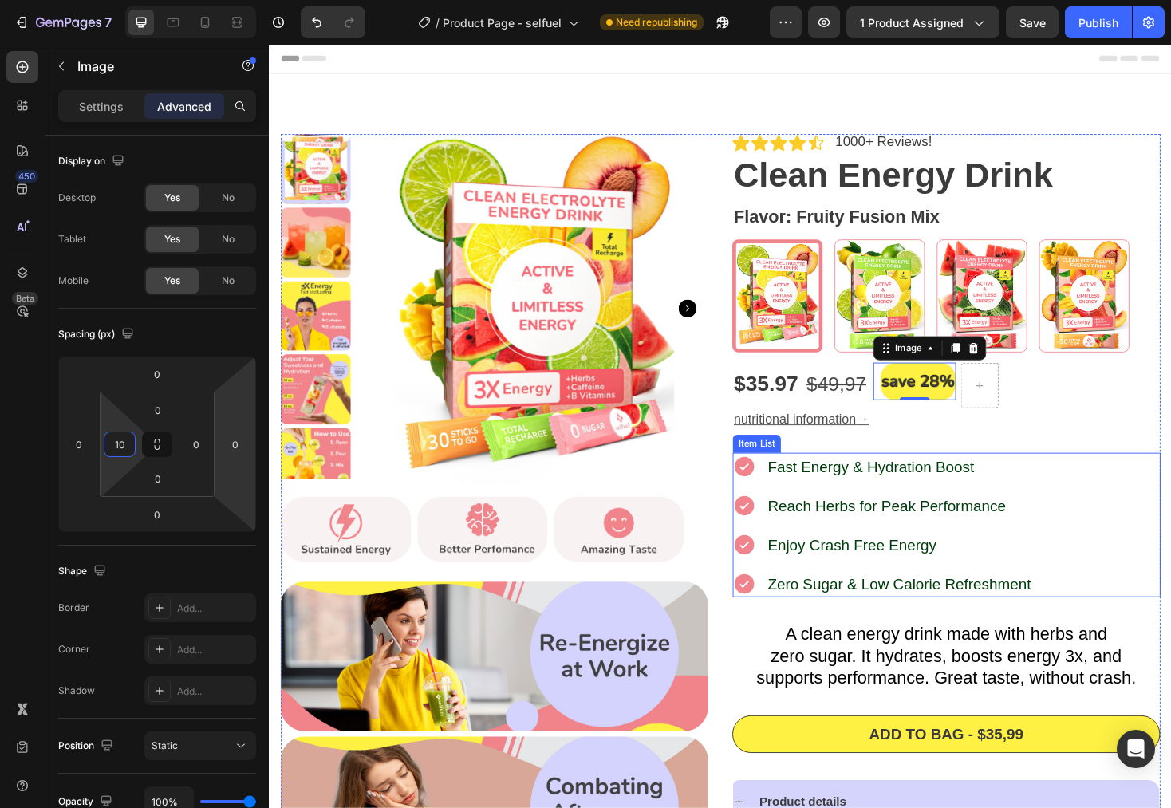
click at [1127, 470] on div "Icon Icon Icon Icon Icon Icon List 1000+ Reviews! Text Block Row Clean Energy D…" at bounding box center [987, 636] width 454 height 992
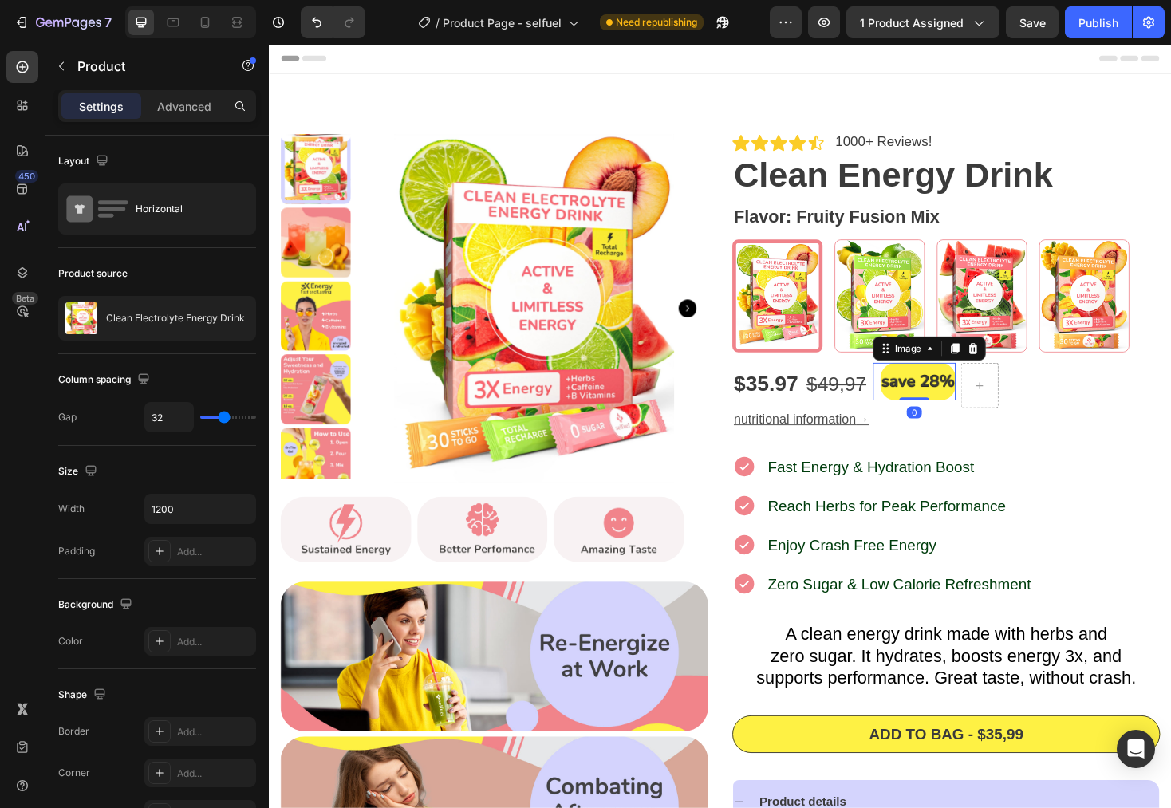
click at [961, 405] on img at bounding box center [958, 402] width 80 height 40
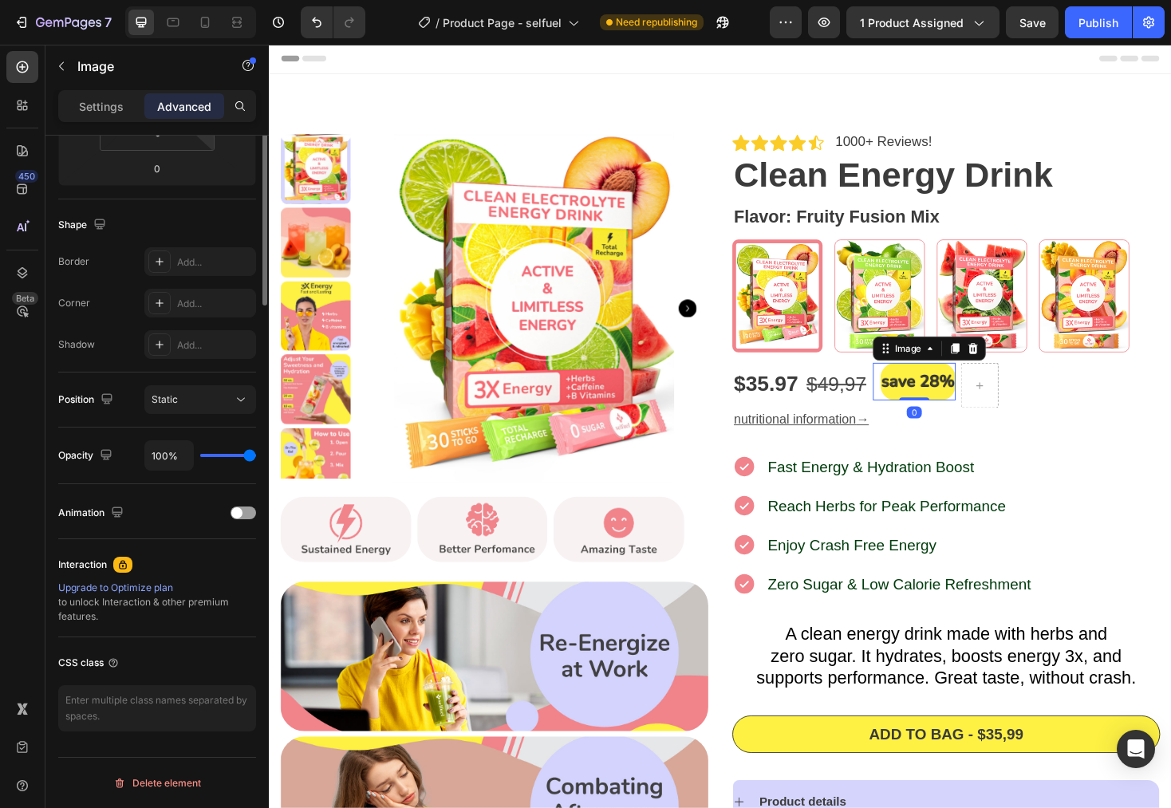
scroll to position [19, 0]
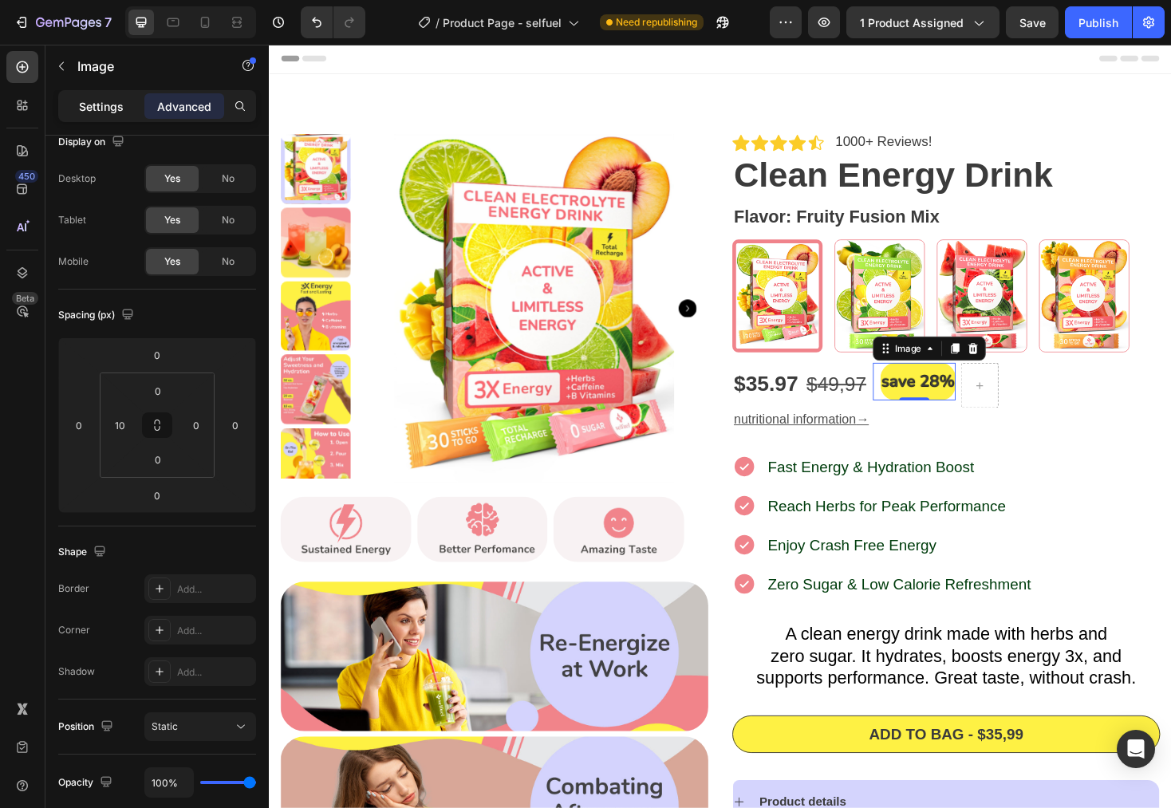
click at [97, 112] on p "Settings" at bounding box center [101, 106] width 45 height 17
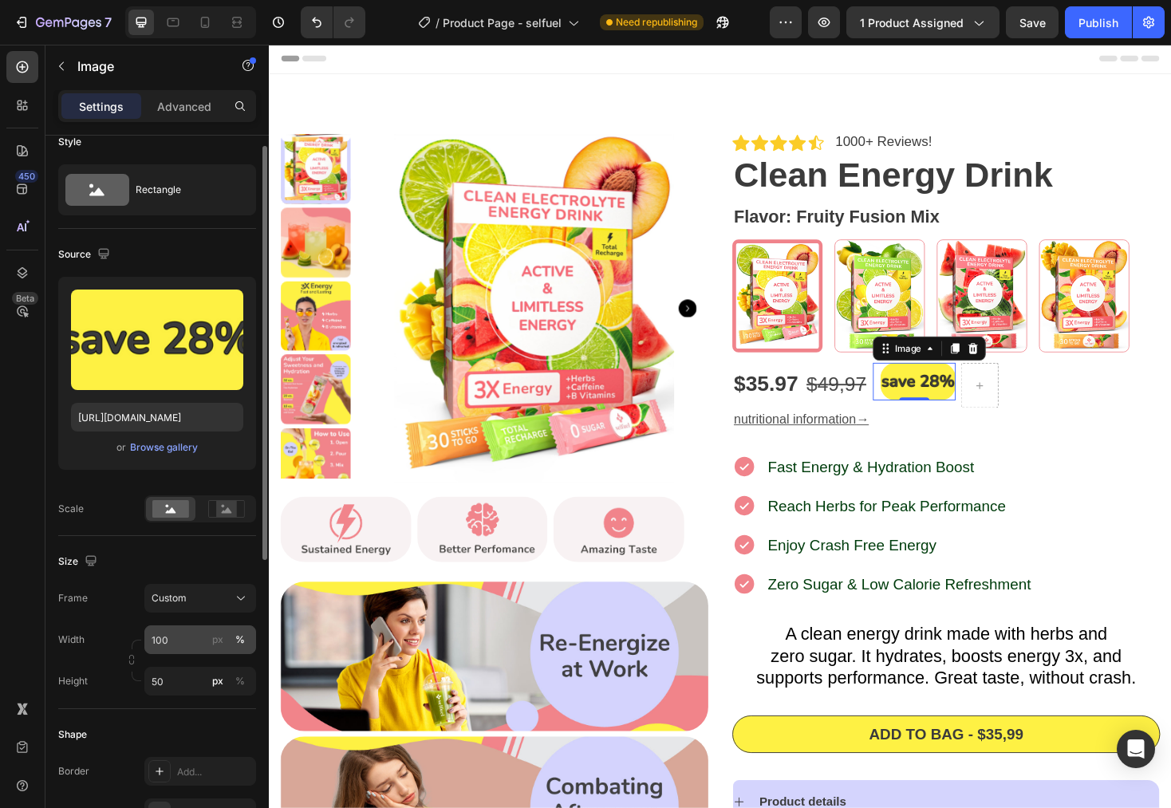
scroll to position [36, 0]
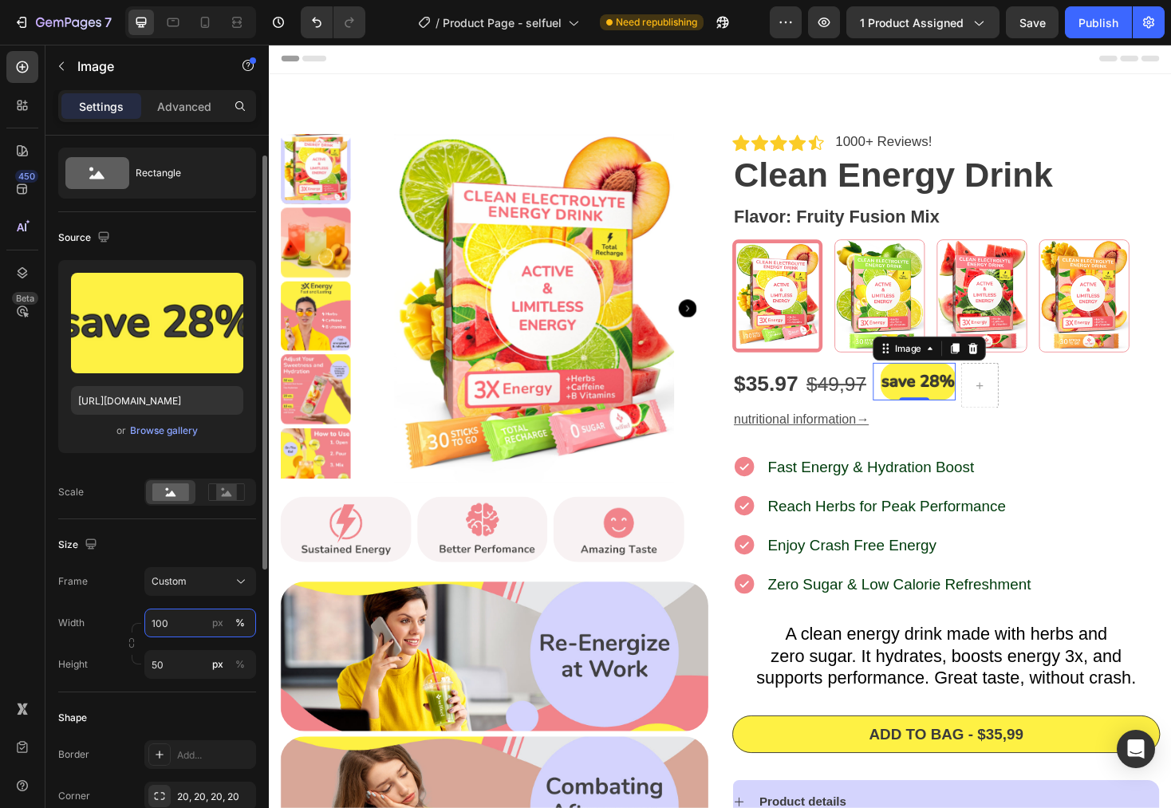
click at [176, 625] on input "100" at bounding box center [200, 623] width 112 height 29
click at [170, 623] on input "100" at bounding box center [200, 623] width 112 height 29
click at [173, 622] on input "100" at bounding box center [200, 623] width 112 height 29
type input "110"
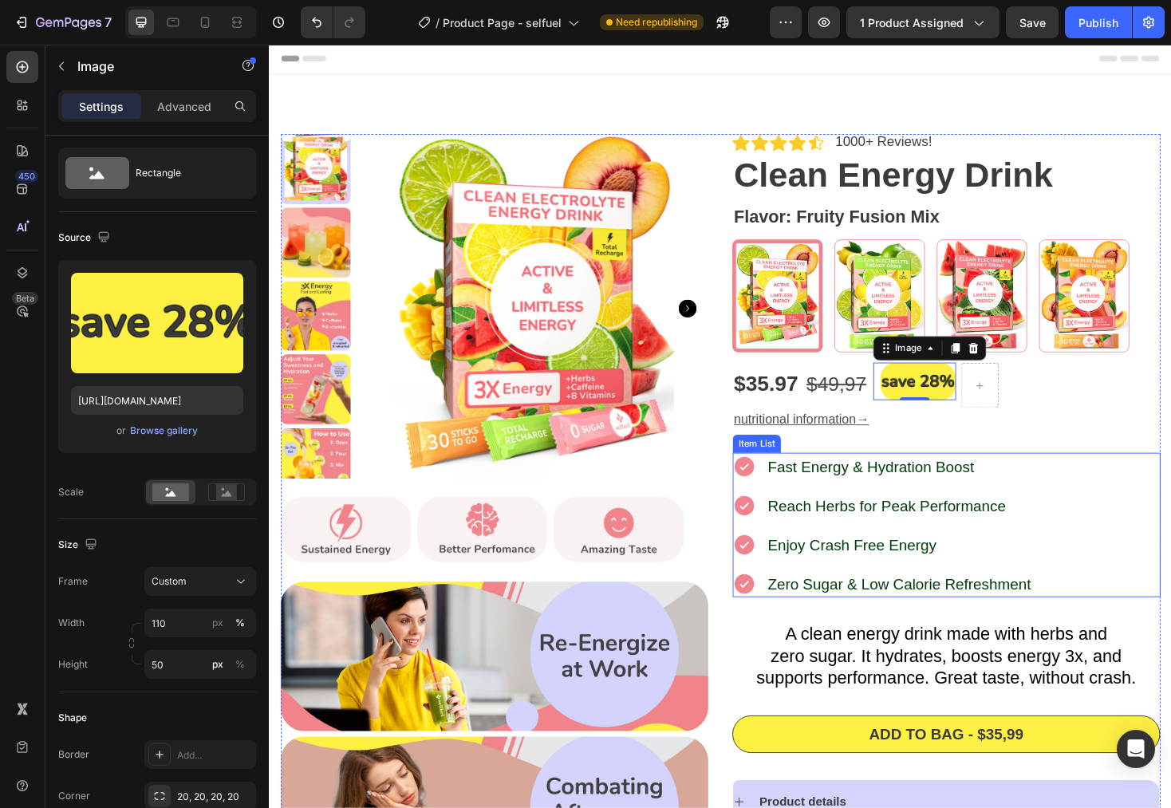
click at [1152, 492] on div "Fast Energy & Hydration Boost Reach Herbs for Peak Performance Enjoy Crash Free…" at bounding box center [987, 554] width 454 height 153
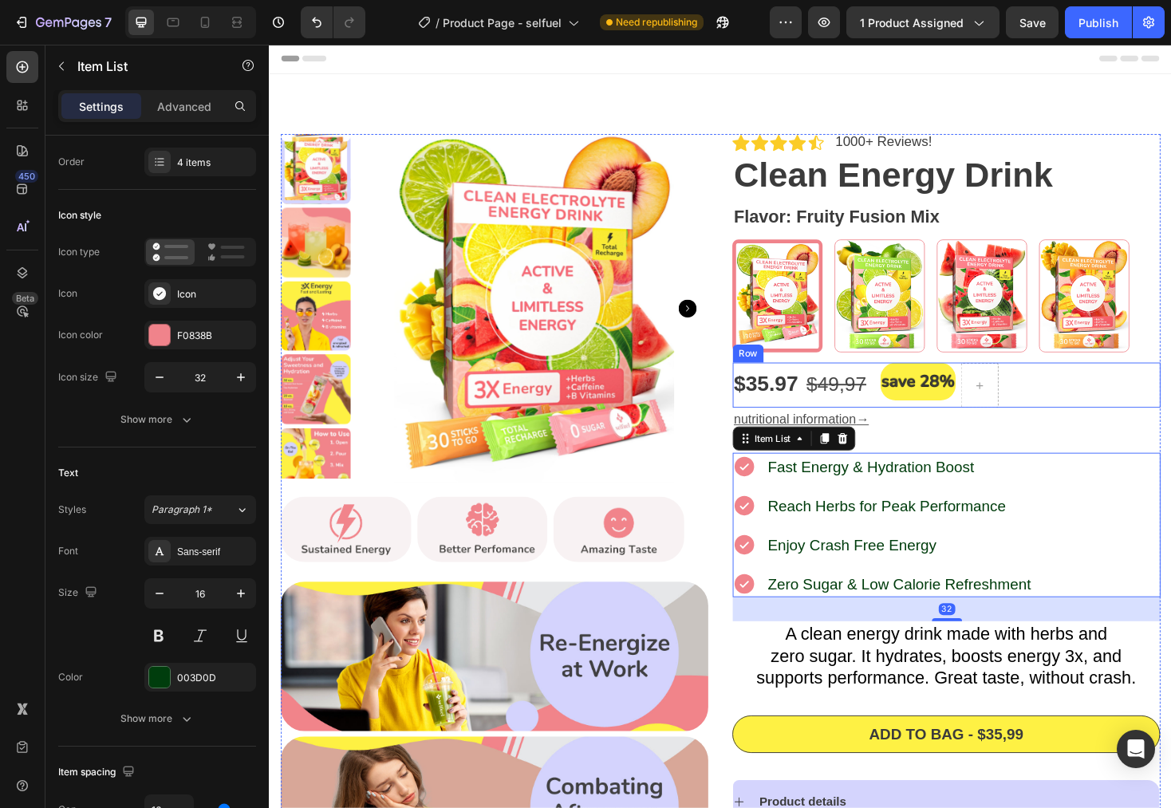
scroll to position [0, 0]
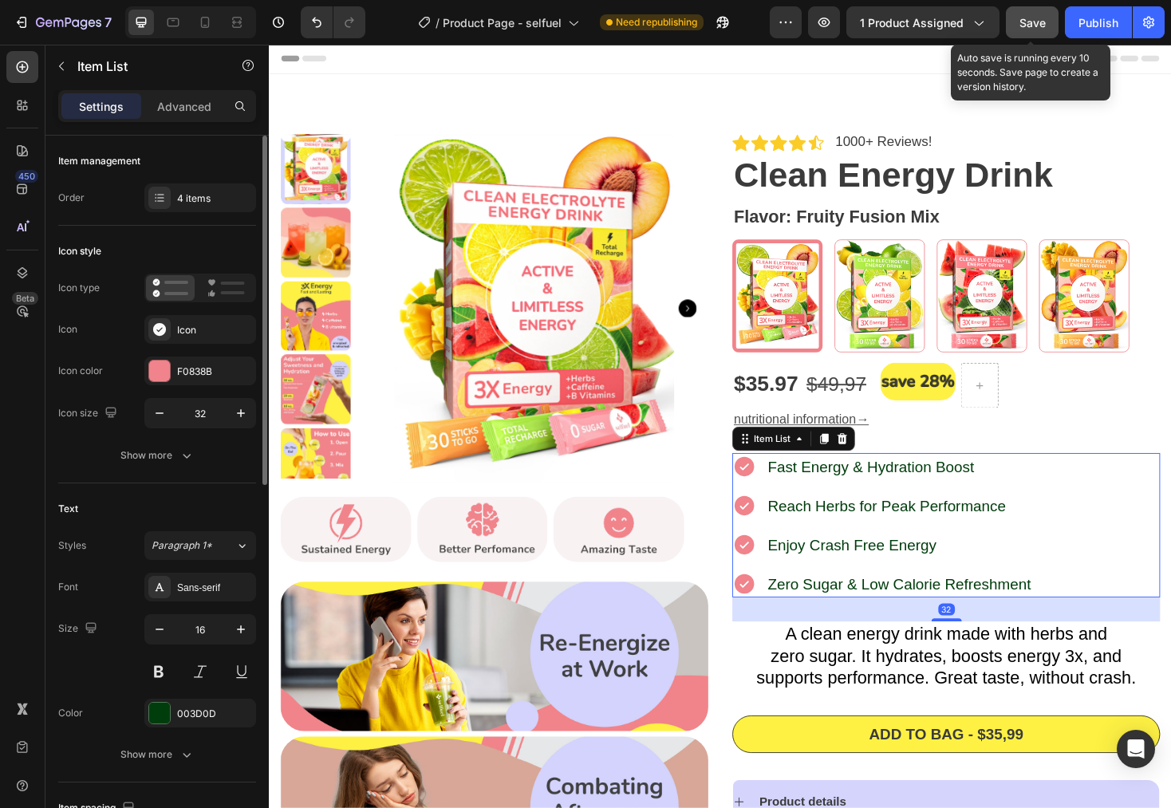
click at [1043, 16] on span "Save" at bounding box center [1033, 23] width 26 height 14
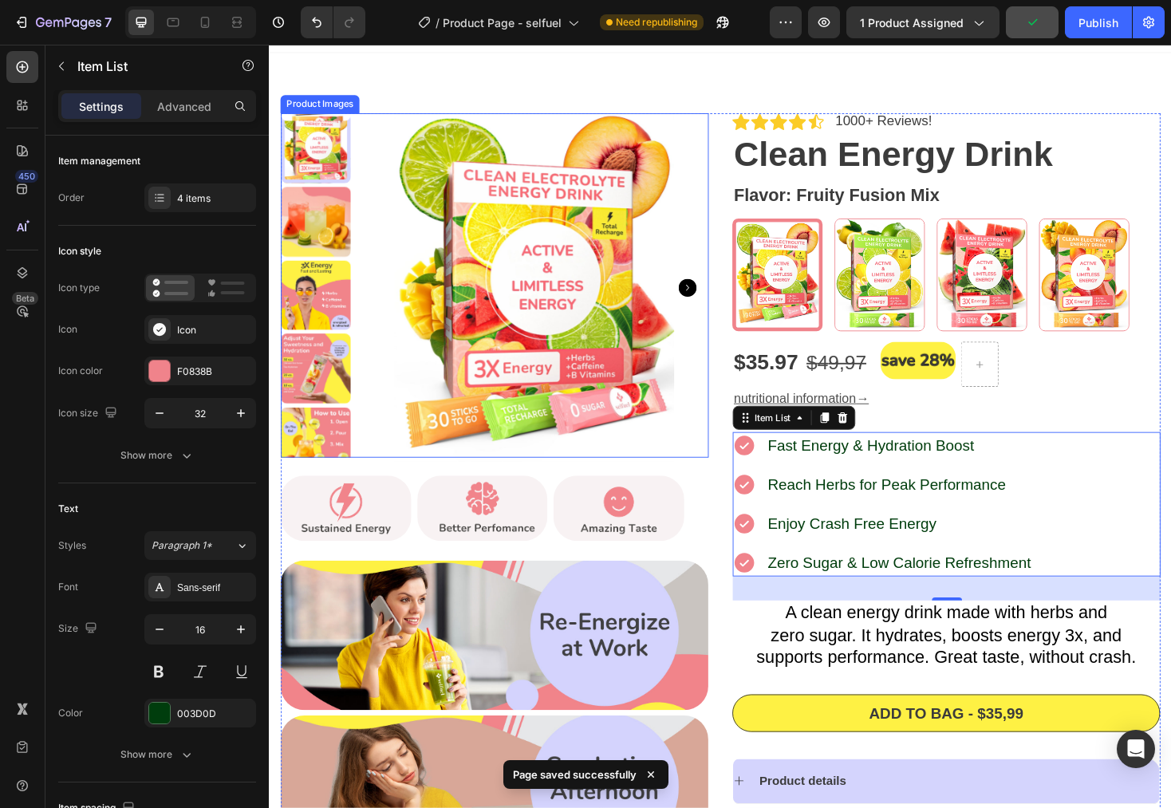
scroll to position [89, 0]
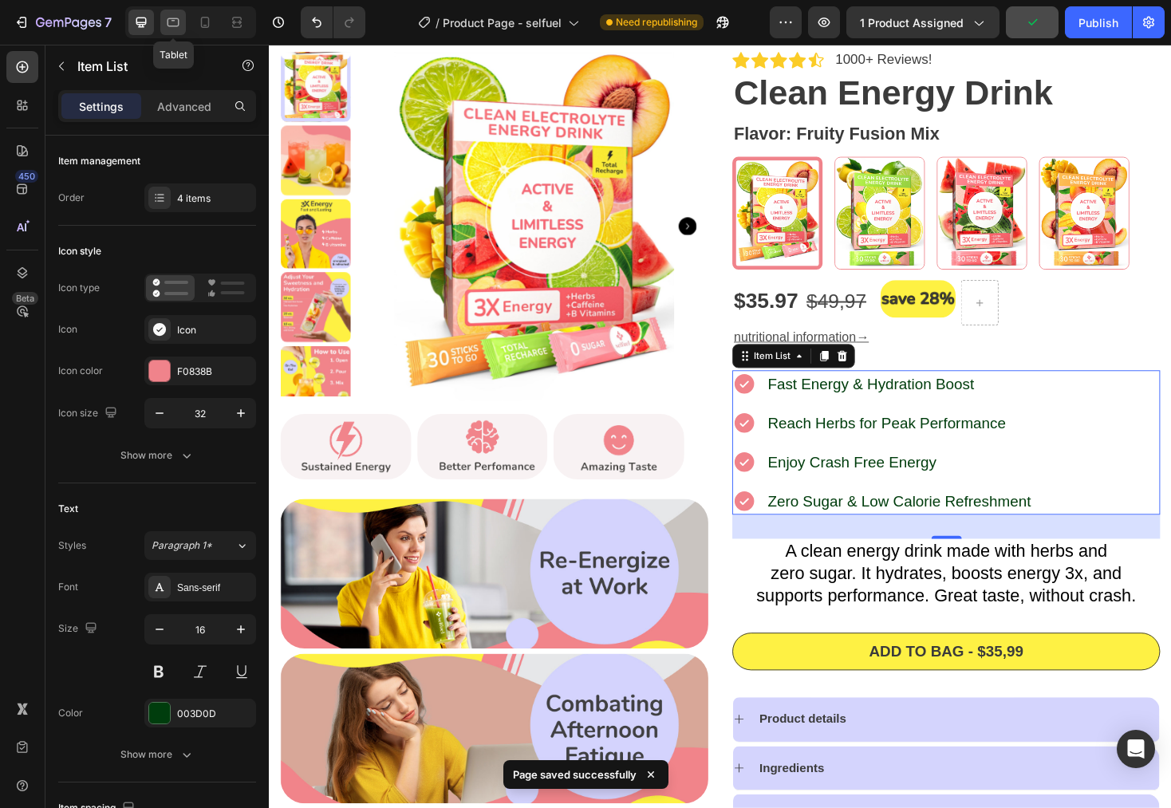
click at [173, 22] on icon at bounding box center [173, 22] width 16 height 16
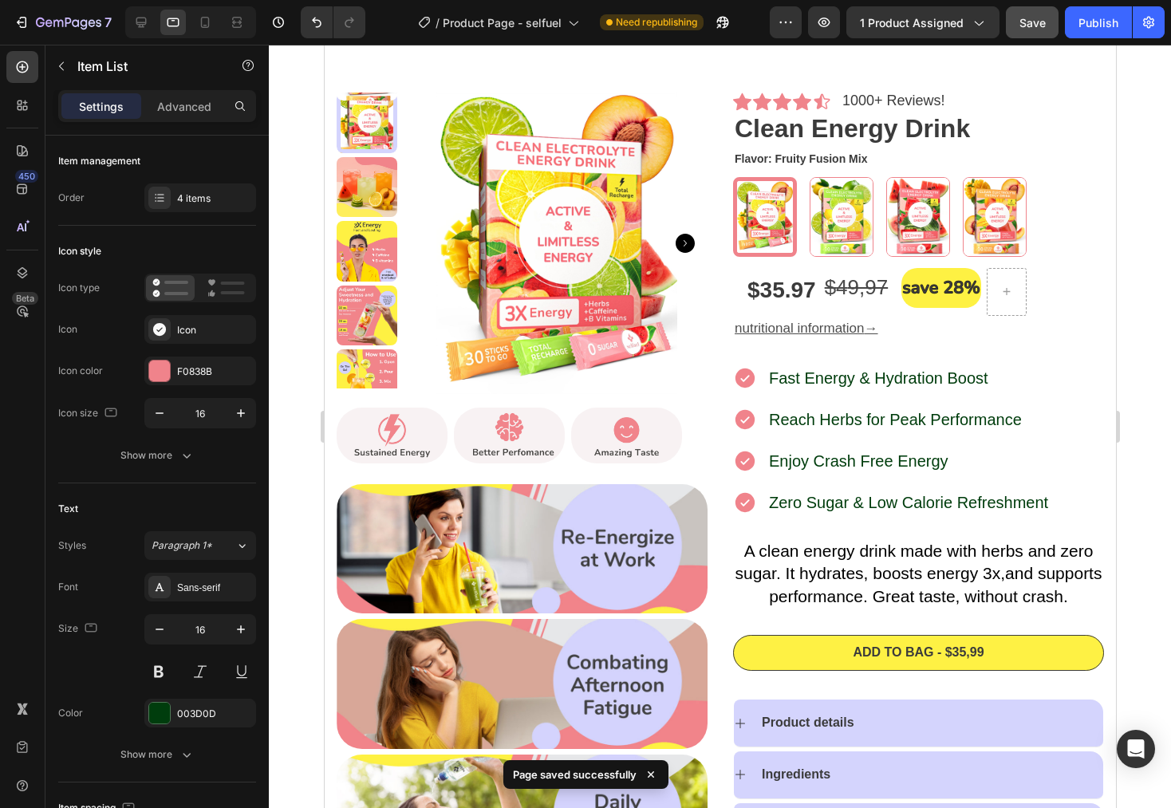
scroll to position [34, 0]
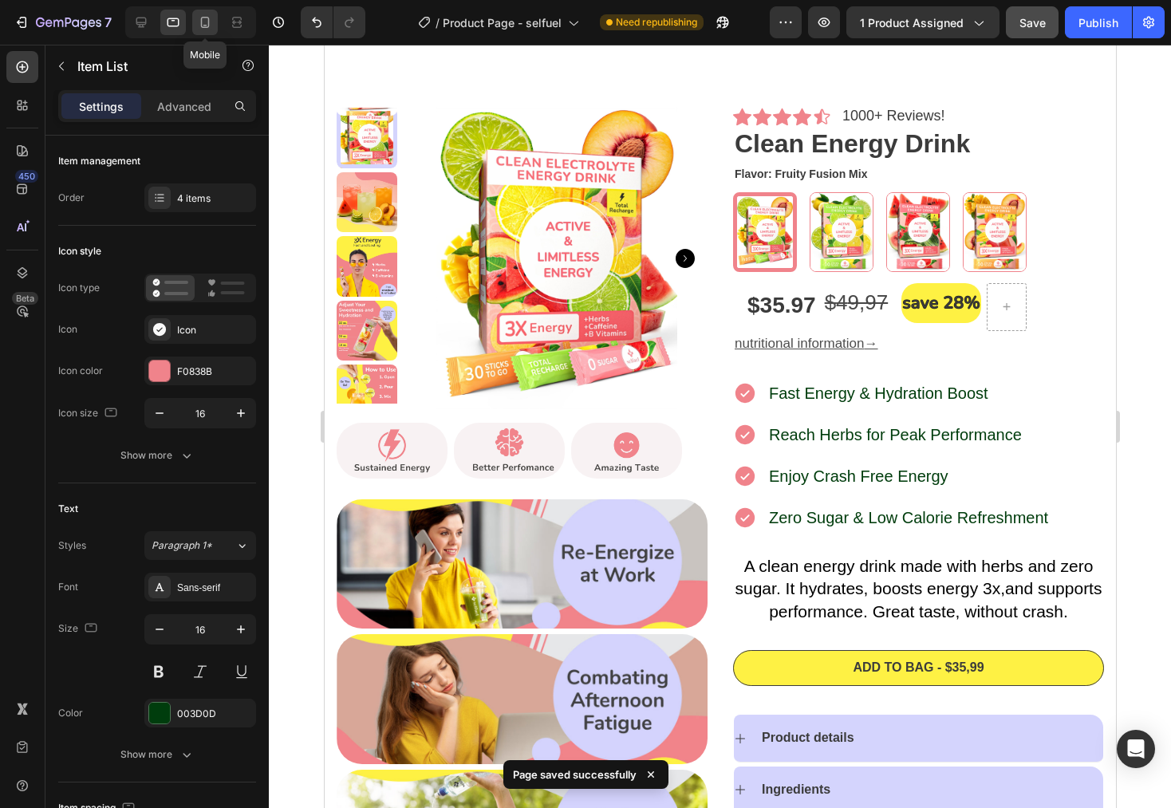
click at [204, 22] on icon at bounding box center [205, 22] width 16 height 16
type input "24"
type input "14"
type input "8"
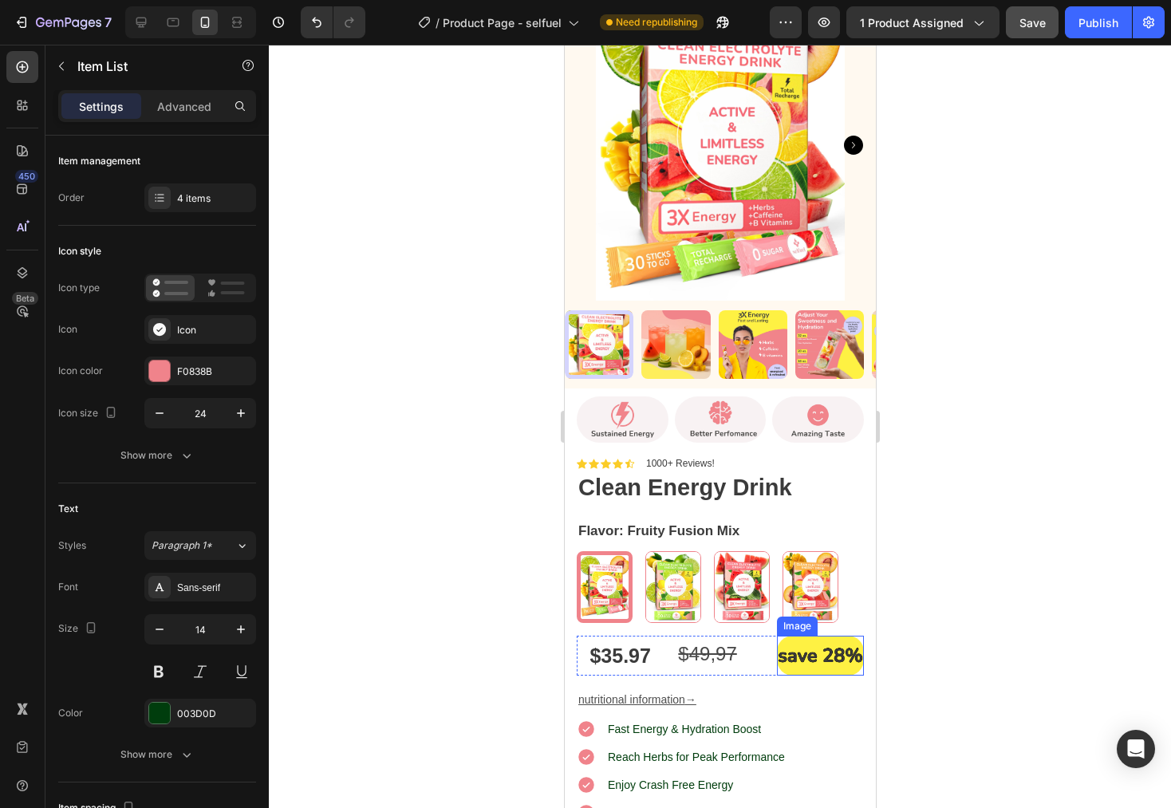
scroll to position [93, 0]
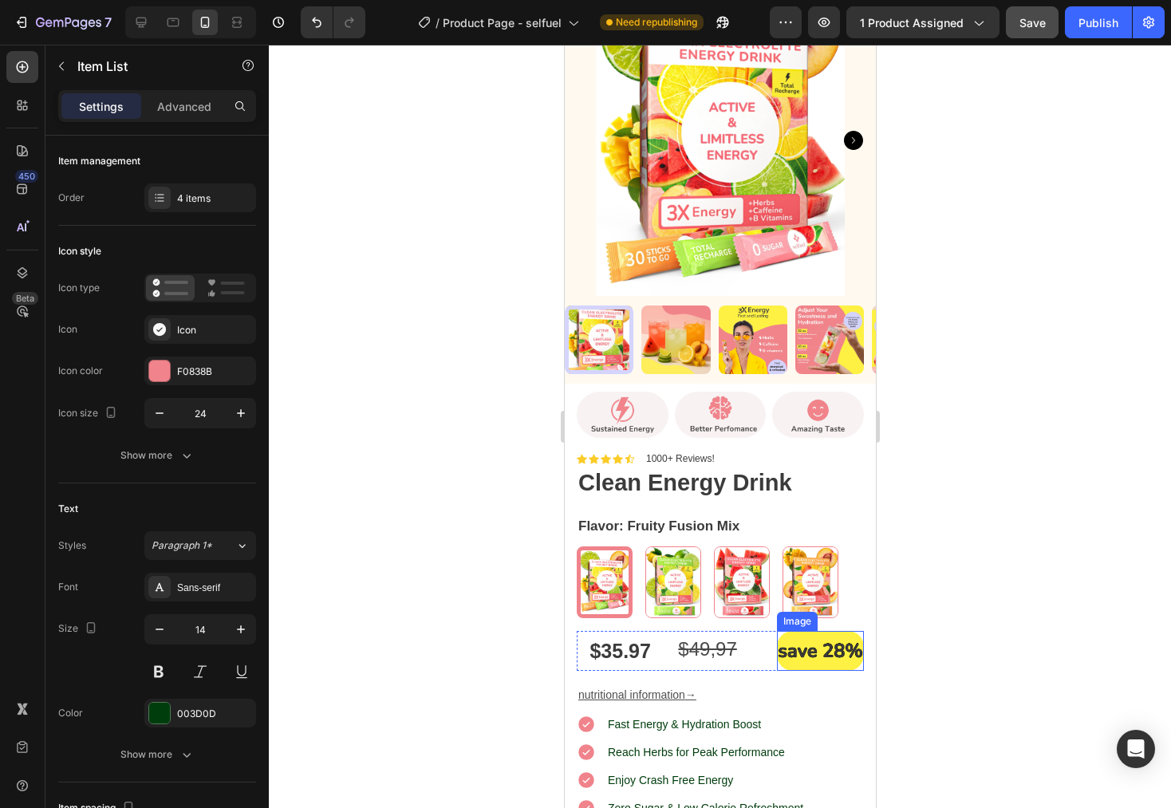
click at [788, 641] on img at bounding box center [819, 651] width 87 height 40
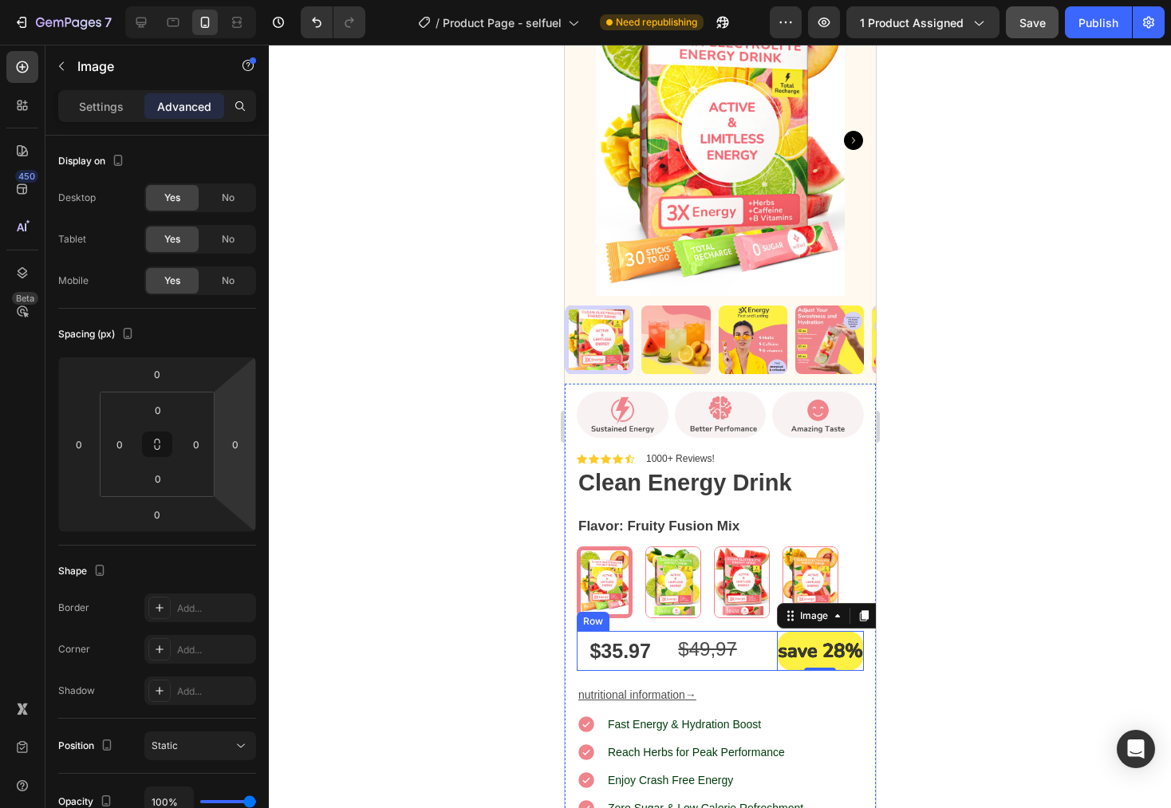
click at [738, 655] on div "$ 4 9,97 Text Block" at bounding box center [719, 651] width 87 height 40
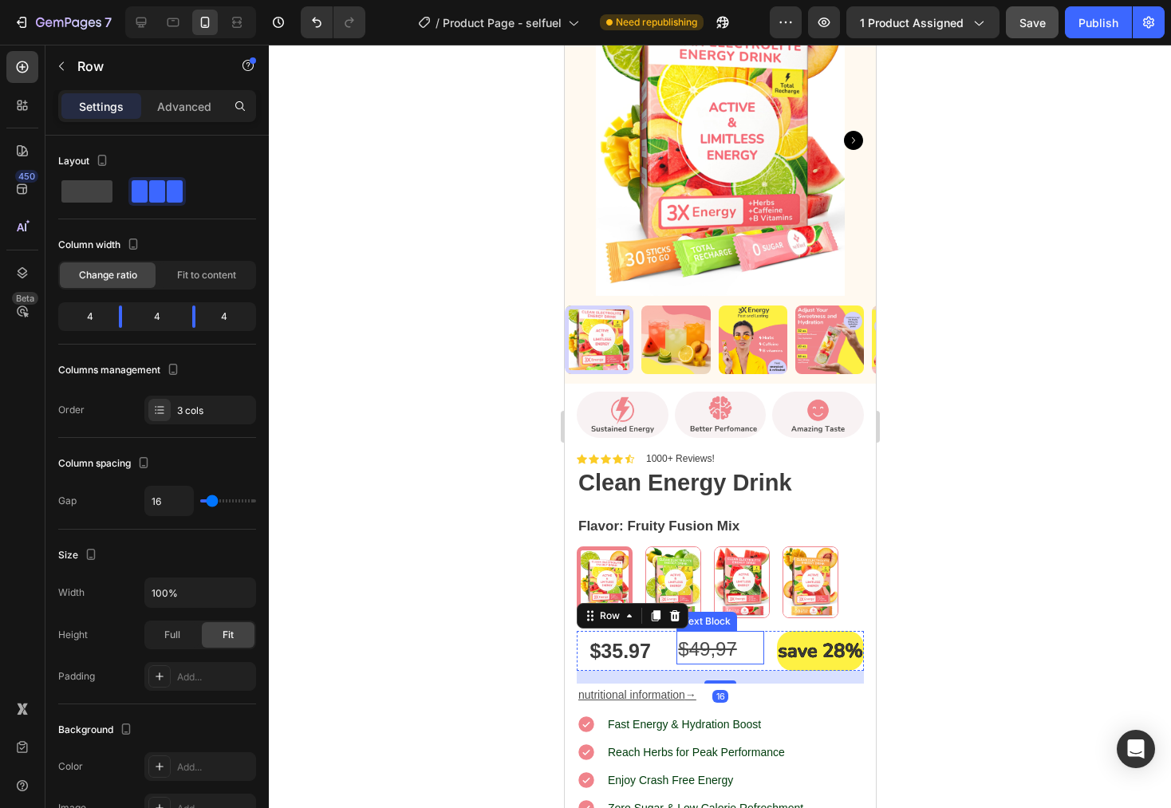
click at [699, 642] on s "9,97" at bounding box center [718, 649] width 38 height 22
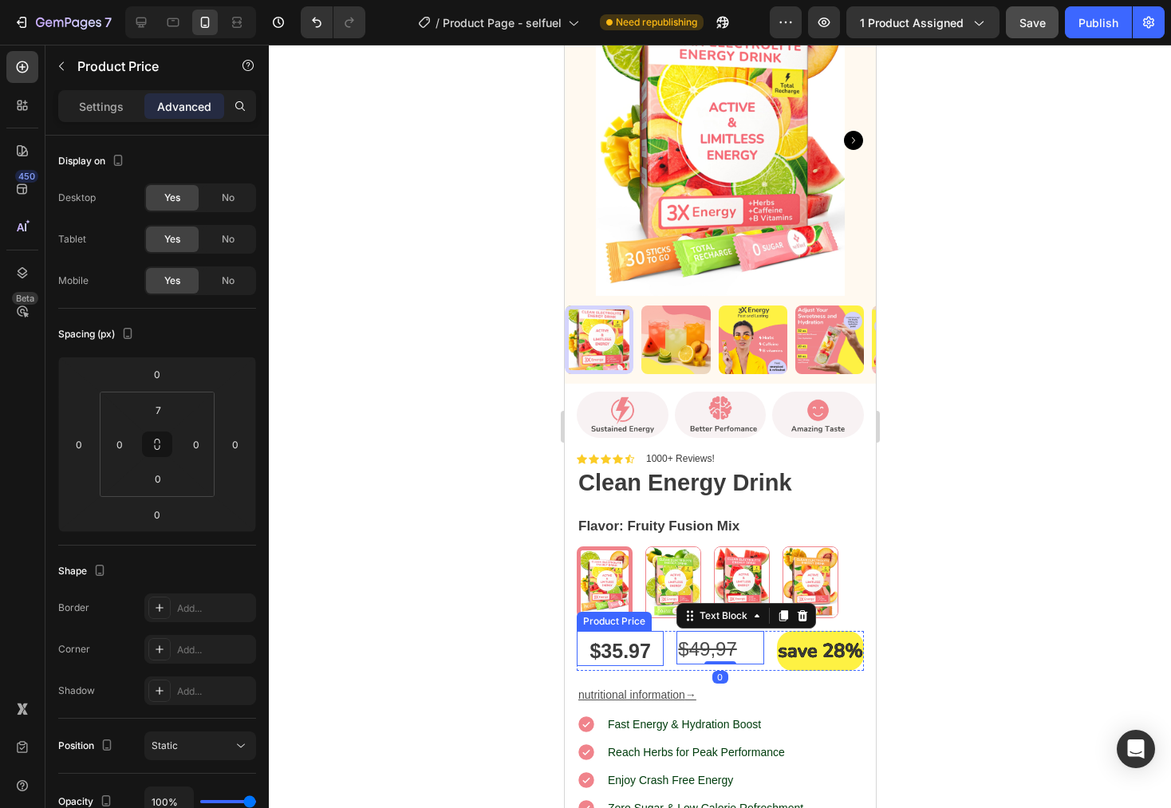
click at [613, 639] on div "$35.97" at bounding box center [619, 652] width 87 height 30
click at [113, 101] on p "Settings" at bounding box center [101, 106] width 45 height 17
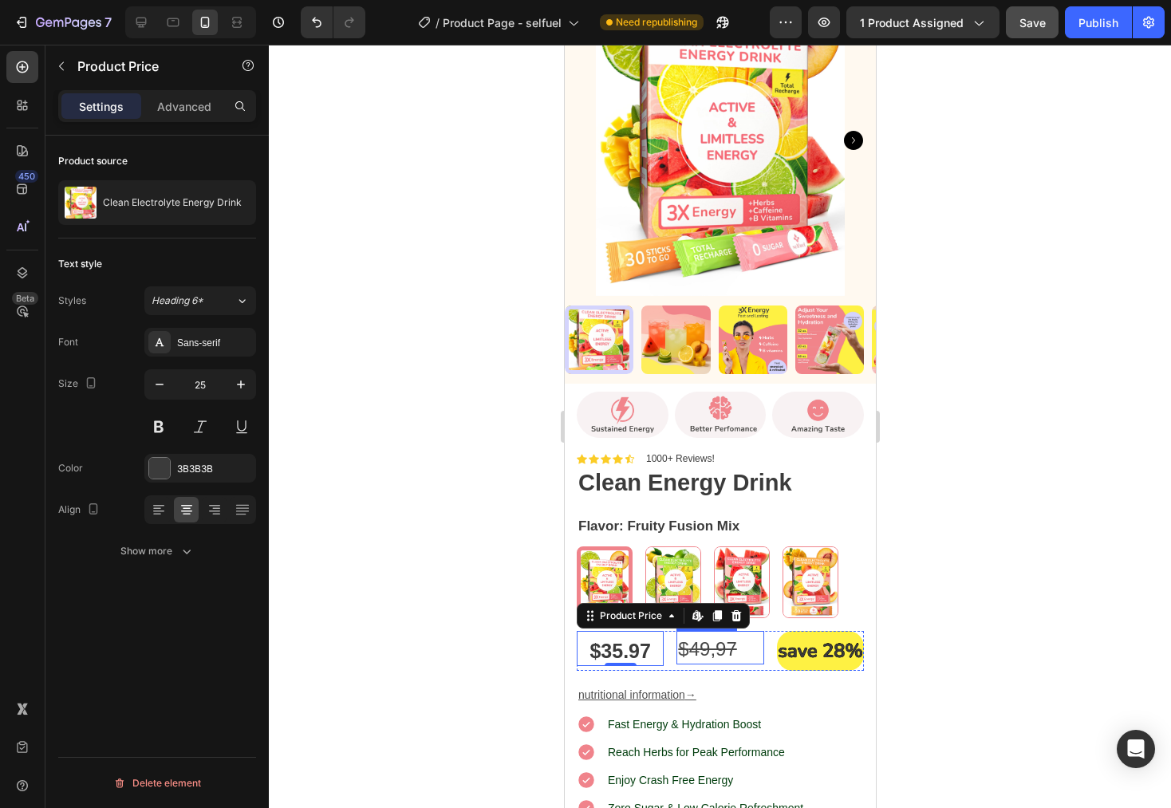
click at [711, 641] on s "9,97" at bounding box center [718, 649] width 38 height 22
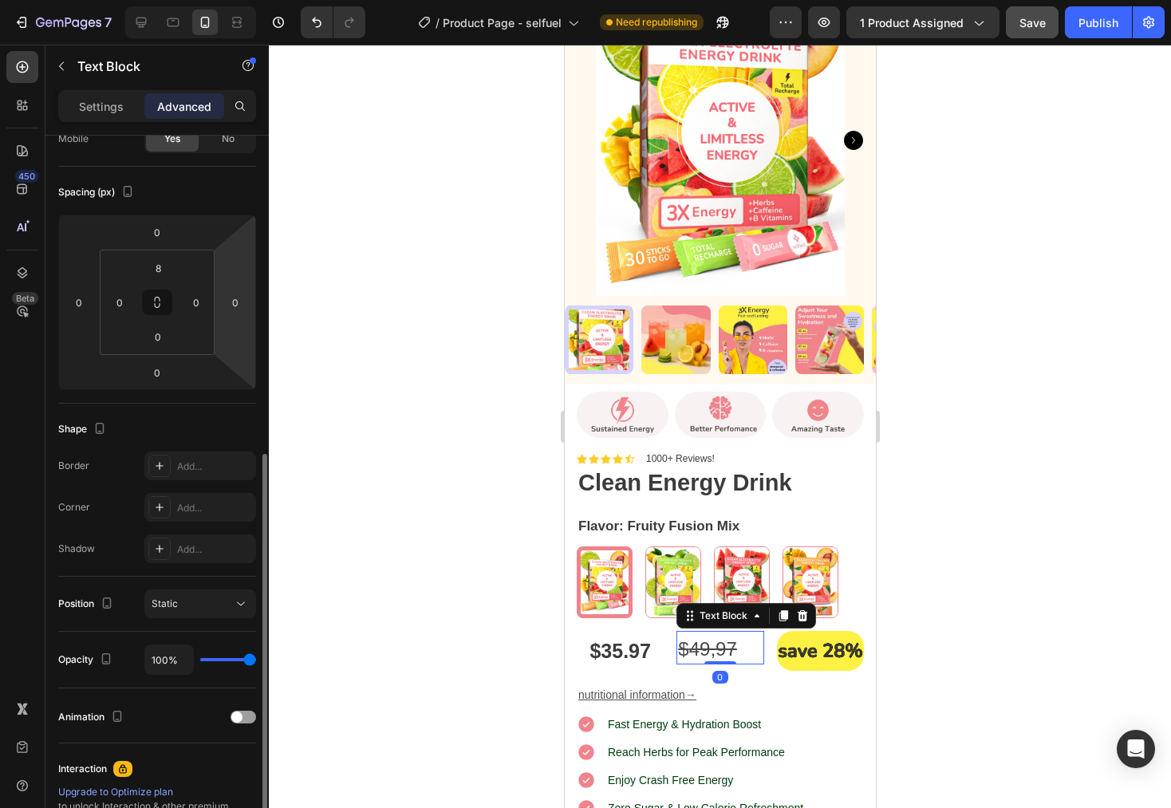
scroll to position [275, 0]
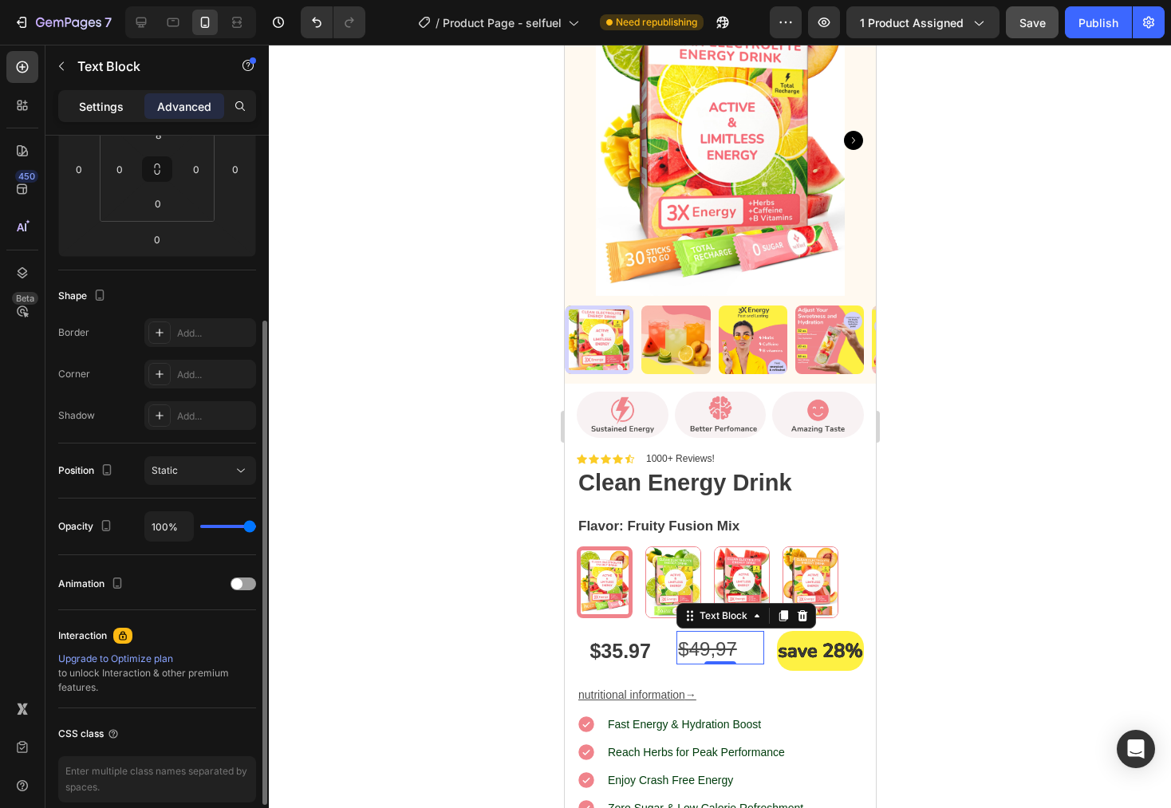
click at [97, 108] on p "Settings" at bounding box center [101, 106] width 45 height 17
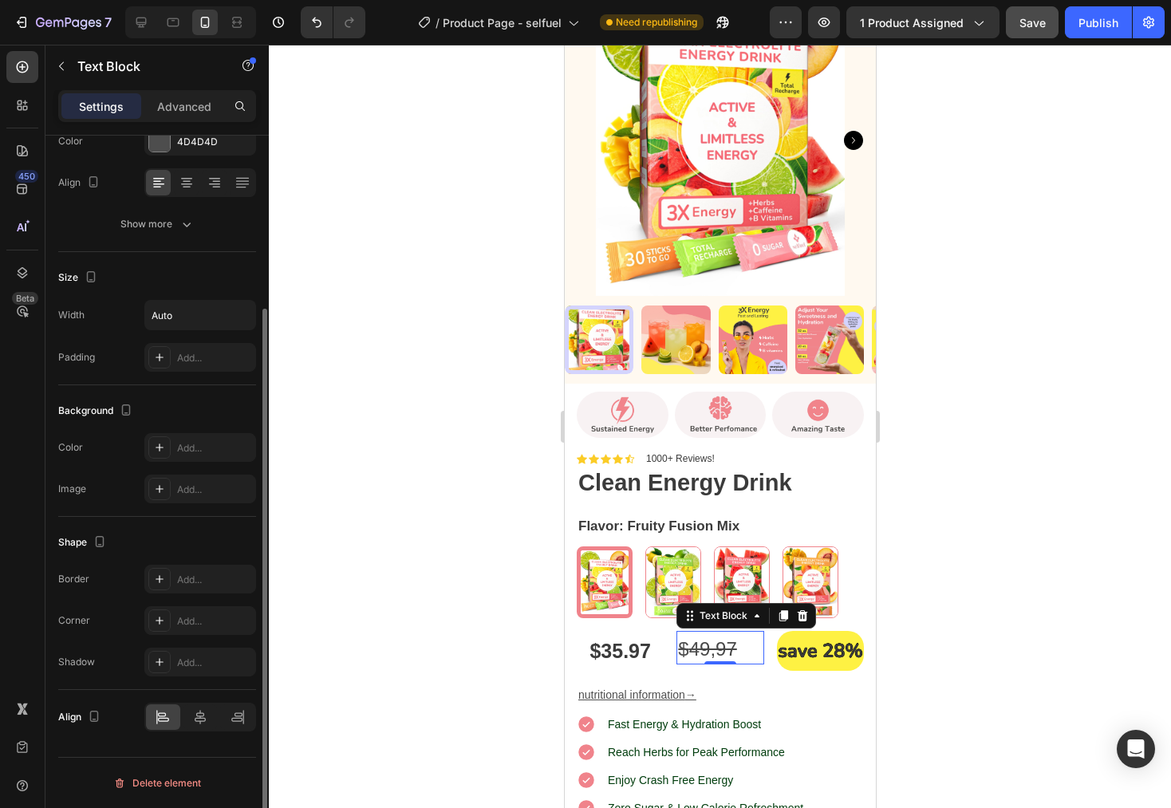
scroll to position [227, 0]
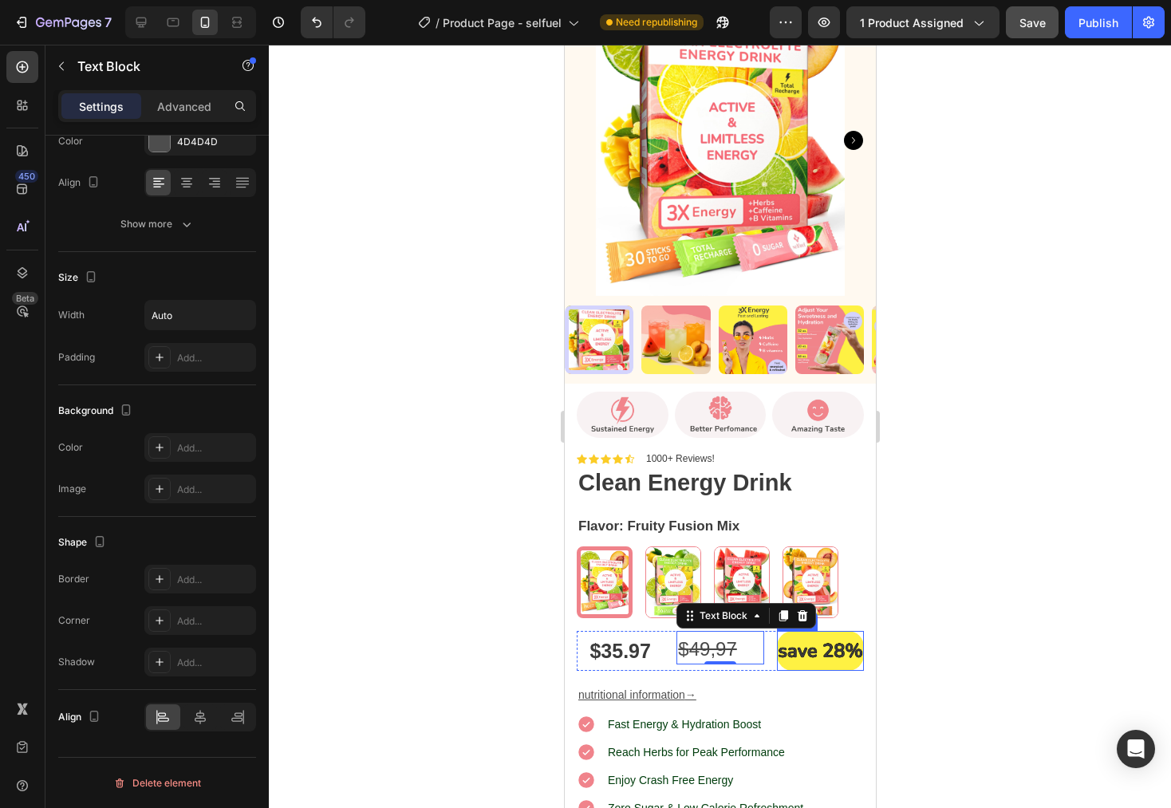
click at [833, 643] on img at bounding box center [819, 651] width 87 height 40
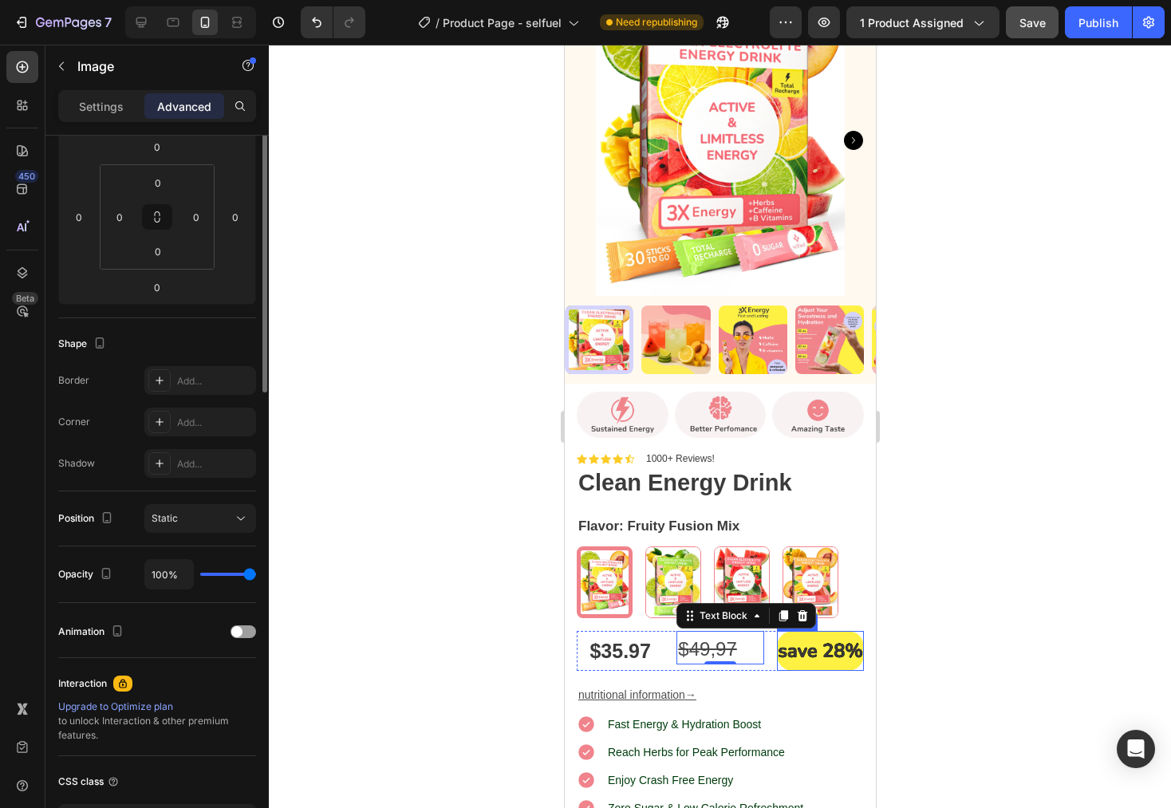
scroll to position [0, 0]
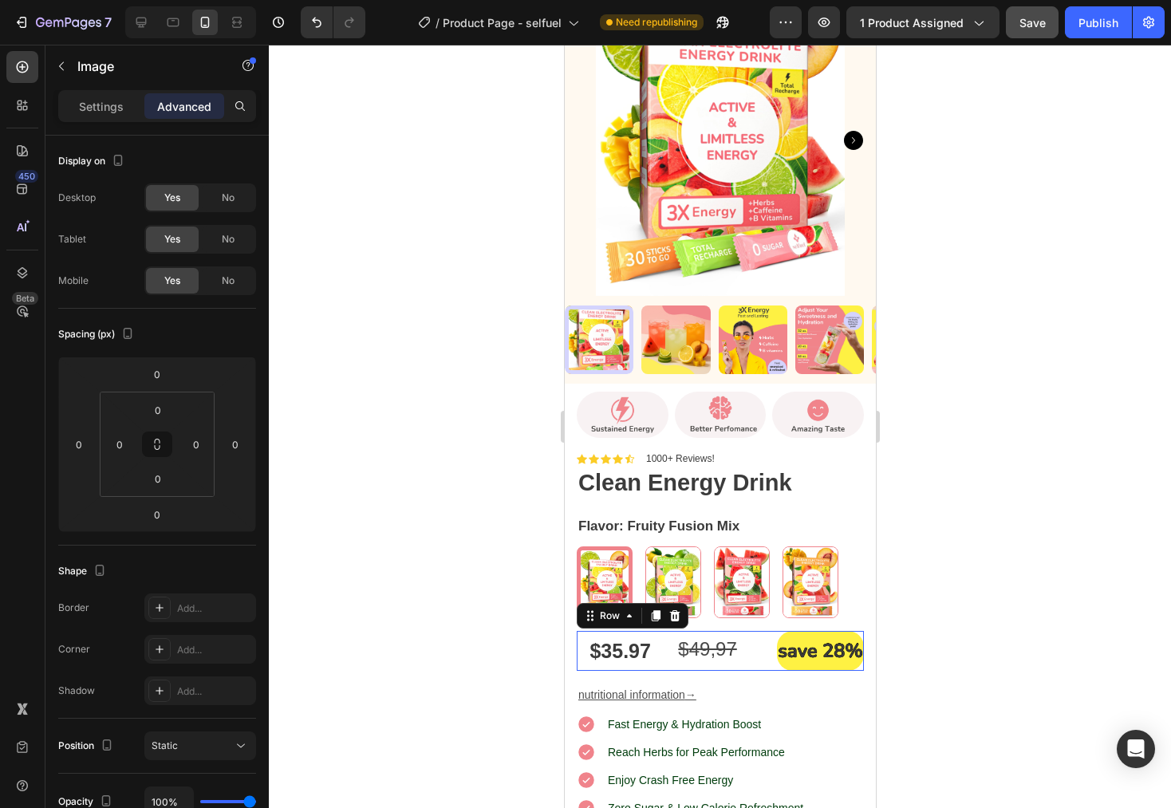
click at [594, 655] on div "$35.97 Product Price Product Price" at bounding box center [619, 651] width 87 height 40
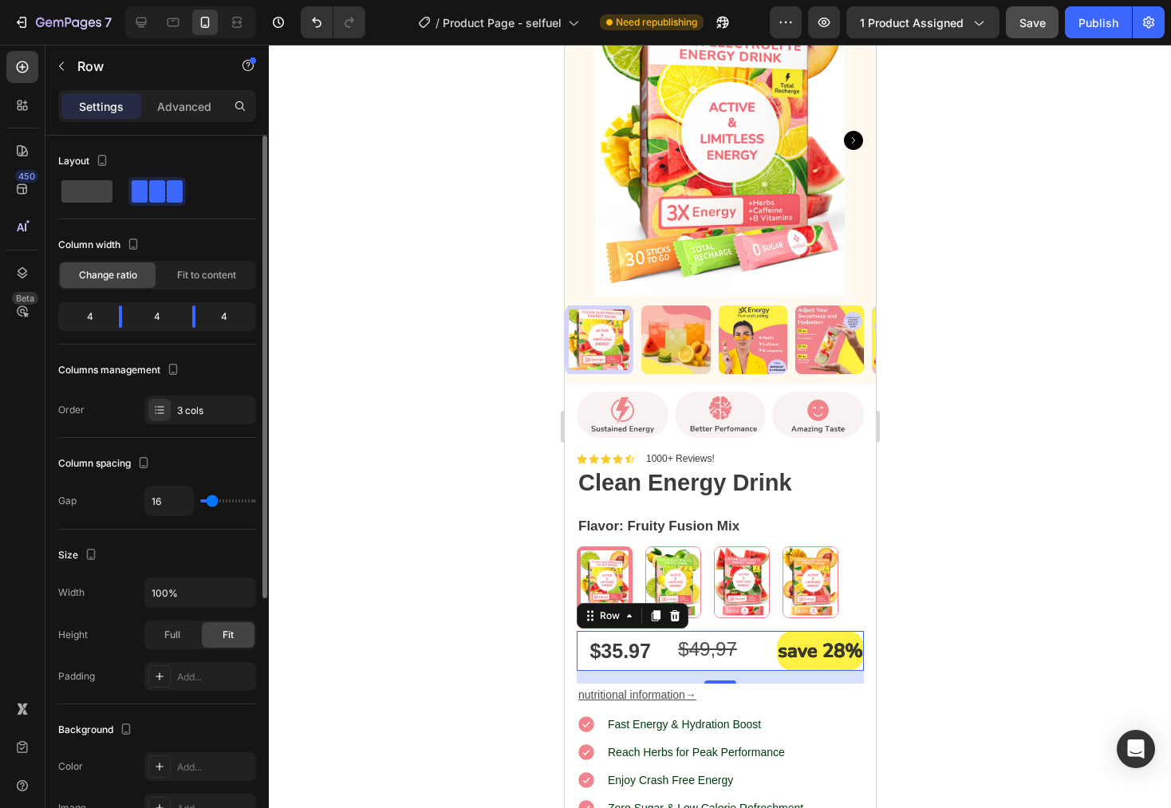
type input "15"
type input "14"
type input "12"
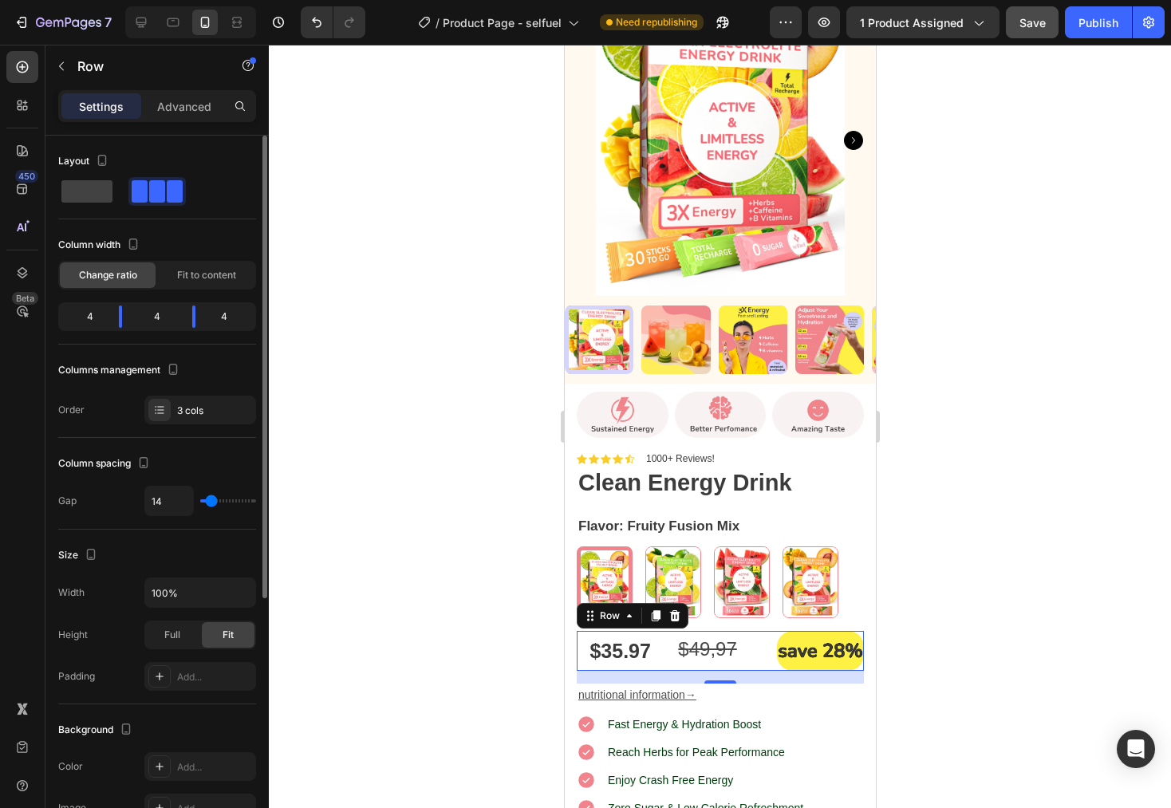
type input "12"
type input "10"
type input "9"
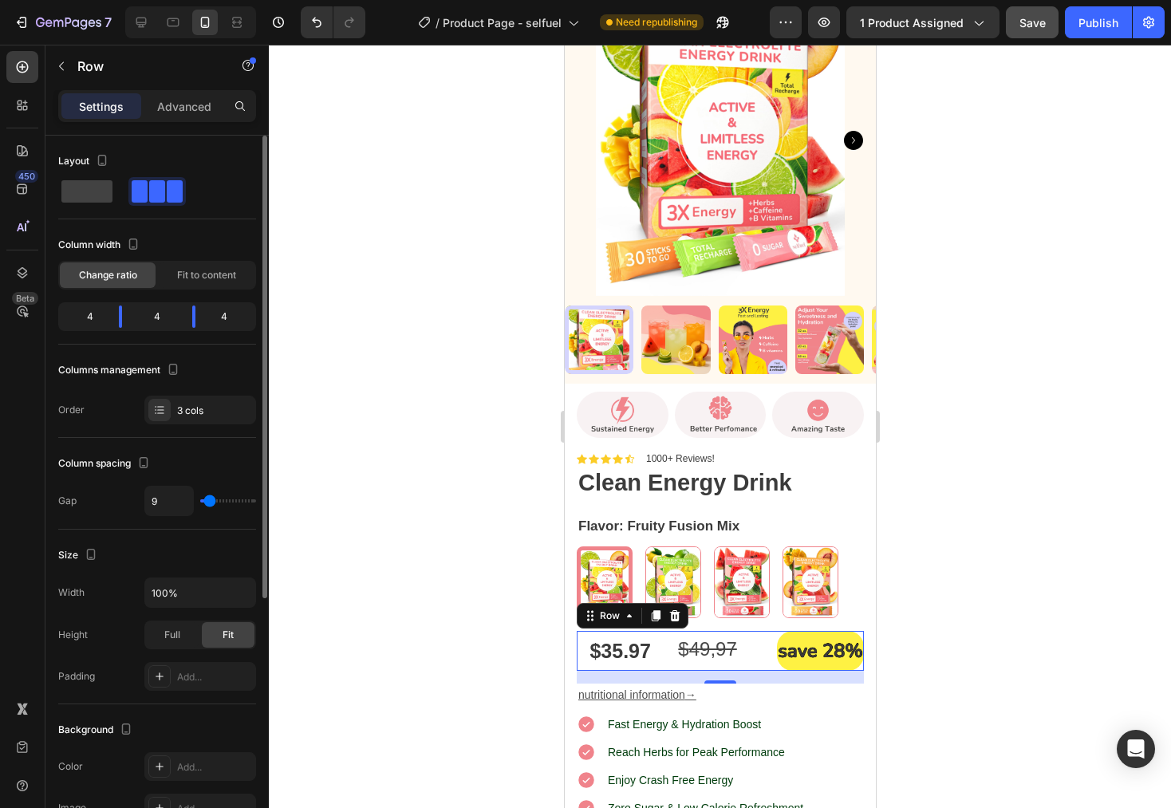
type input "7"
type input "6"
type input "5"
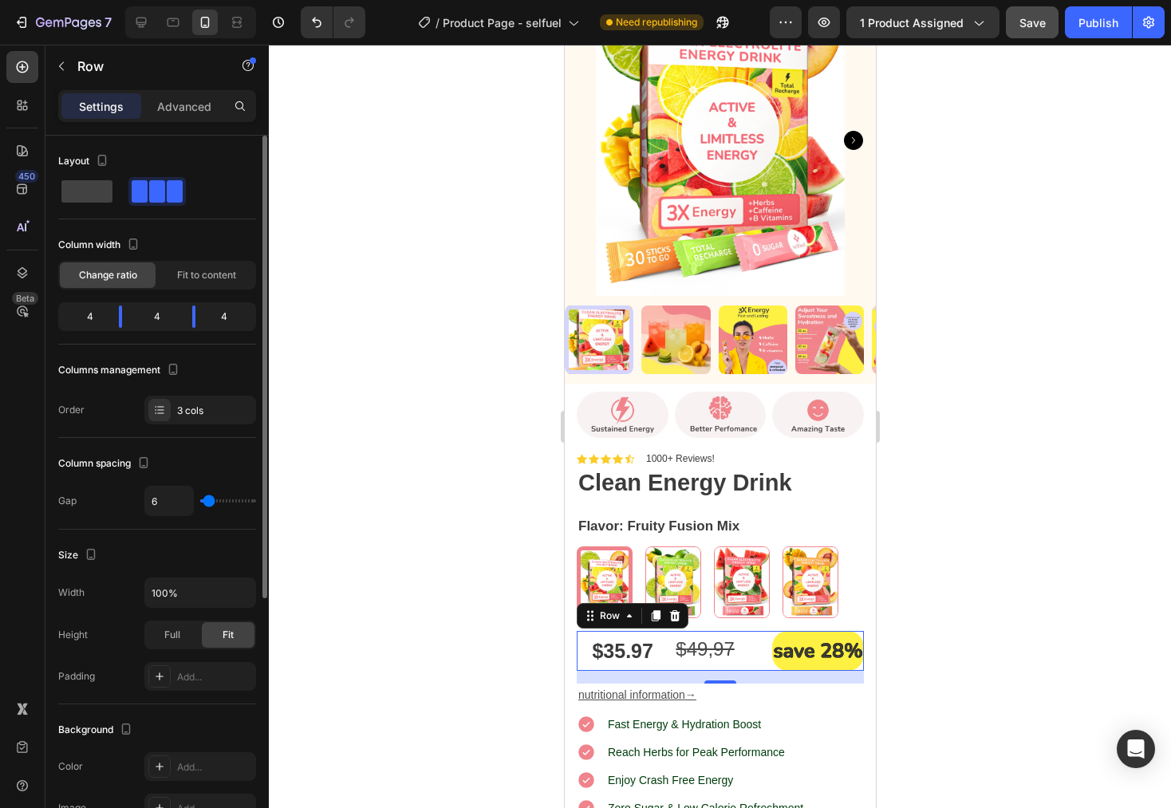
type input "5"
type input "4"
type input "3"
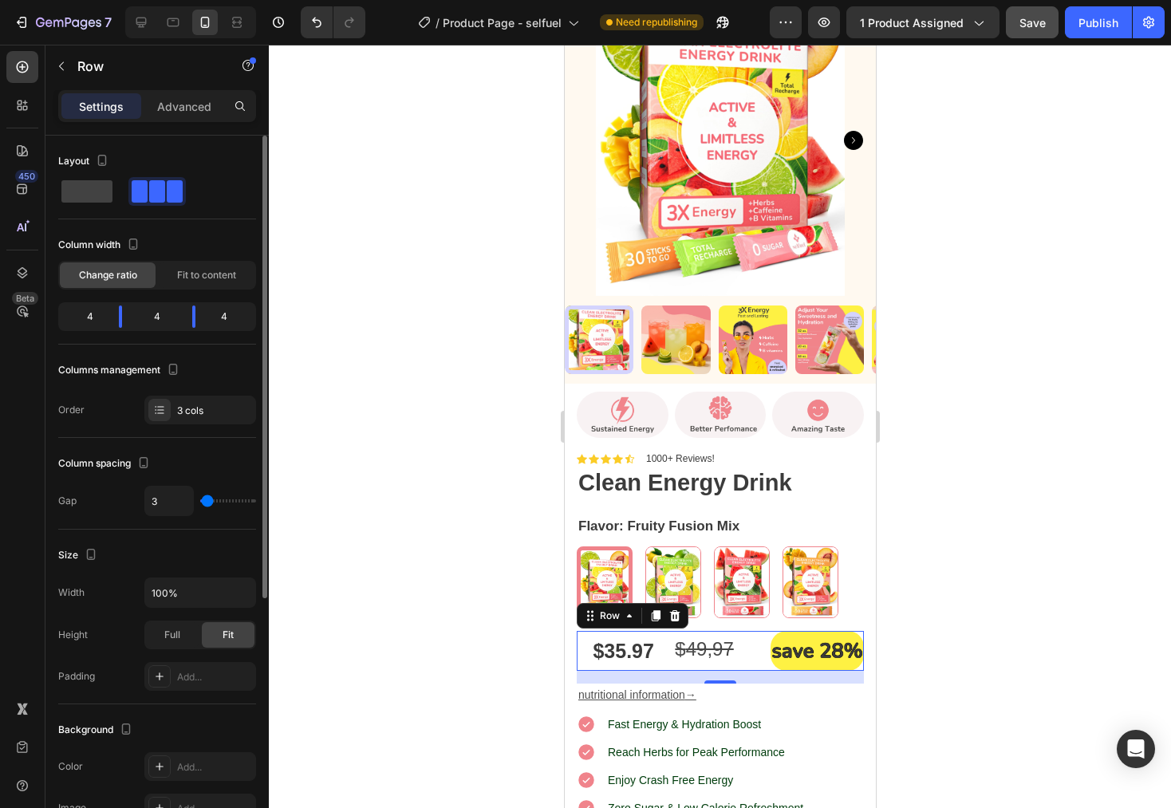
type input "2"
type input "0"
drag, startPoint x: 211, startPoint y: 498, endPoint x: 195, endPoint y: 499, distance: 16.0
type input "0"
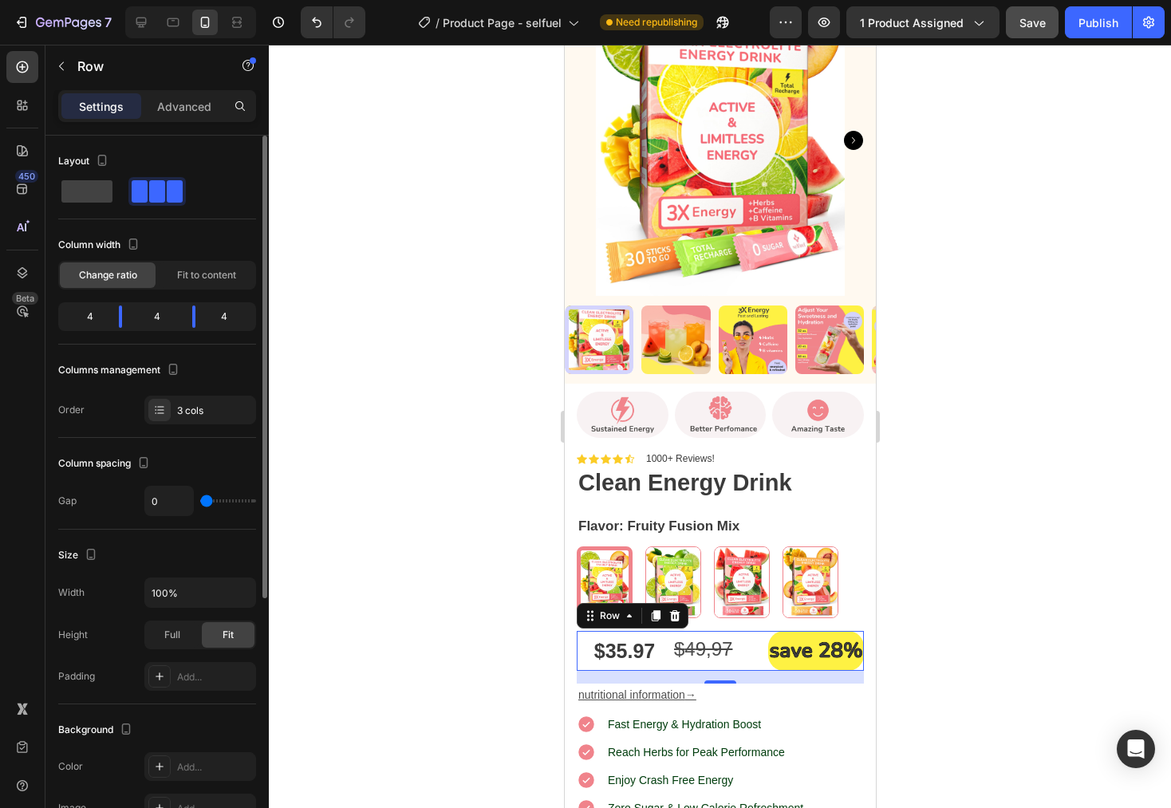
click at [200, 500] on input "range" at bounding box center [228, 501] width 56 height 3
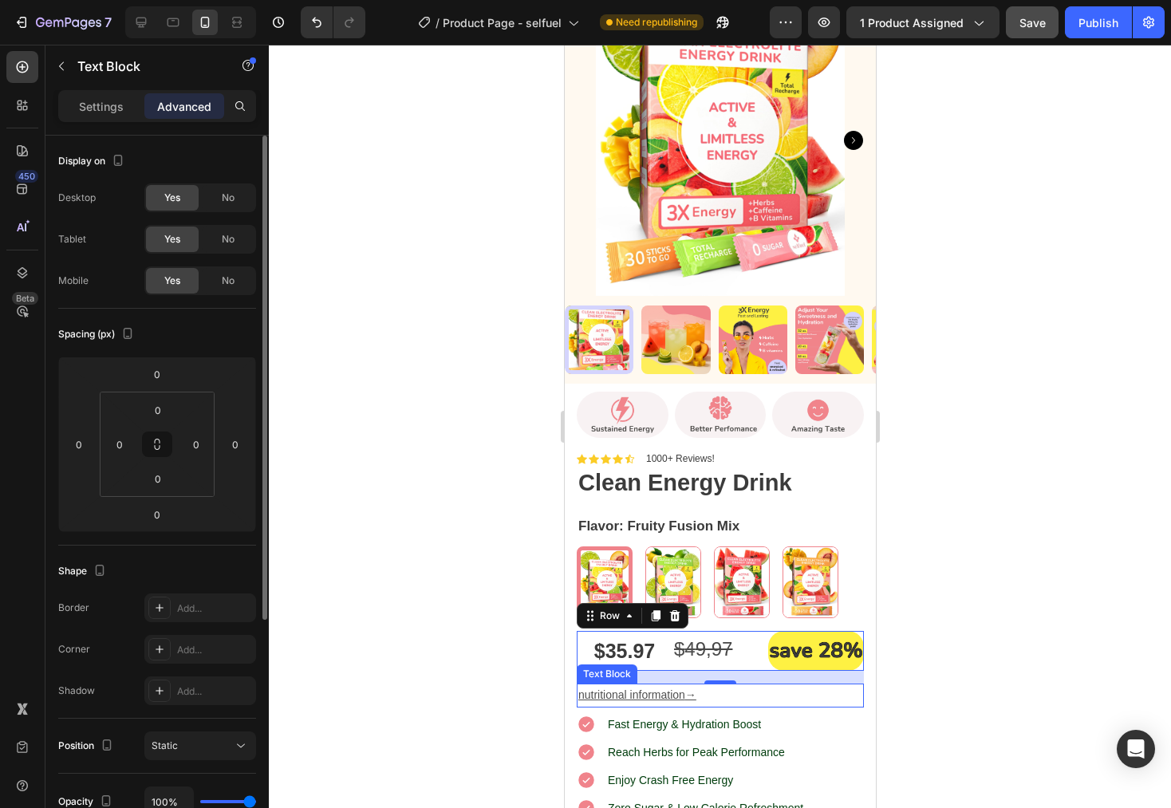
click at [846, 687] on p "nutritional information →" at bounding box center [720, 695] width 284 height 20
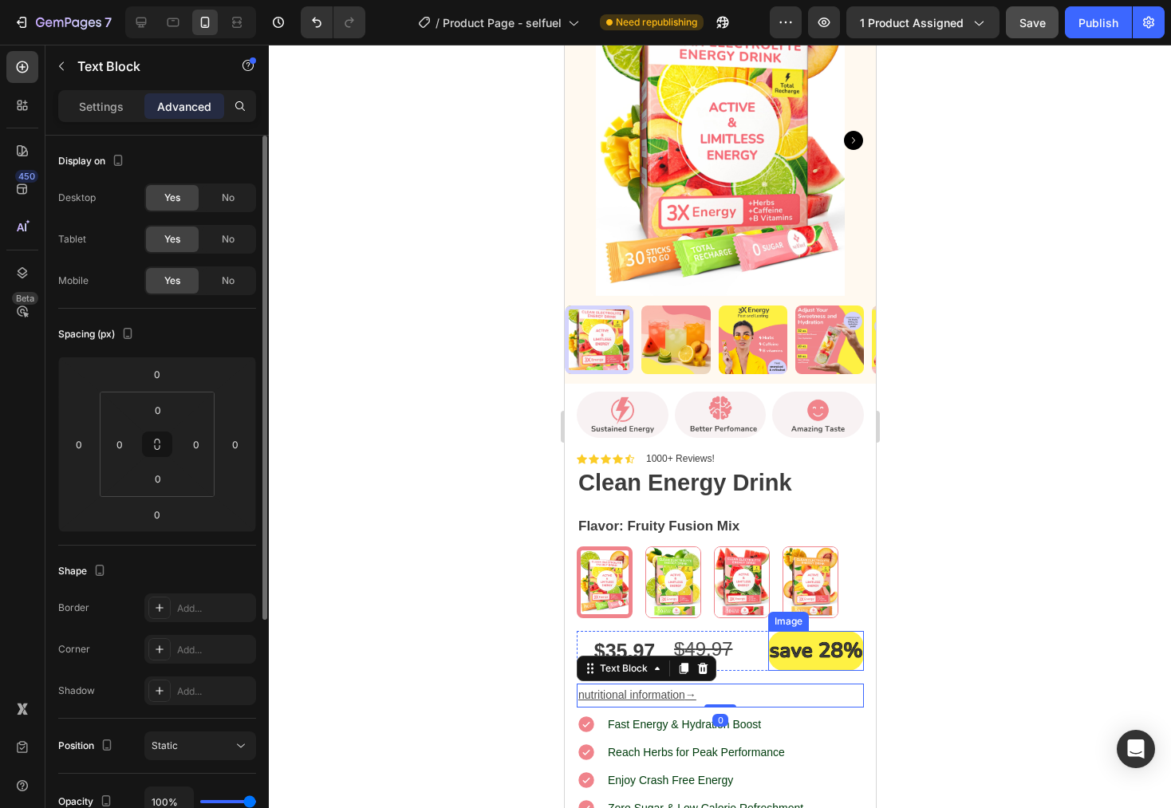
click at [788, 644] on img at bounding box center [816, 651] width 96 height 40
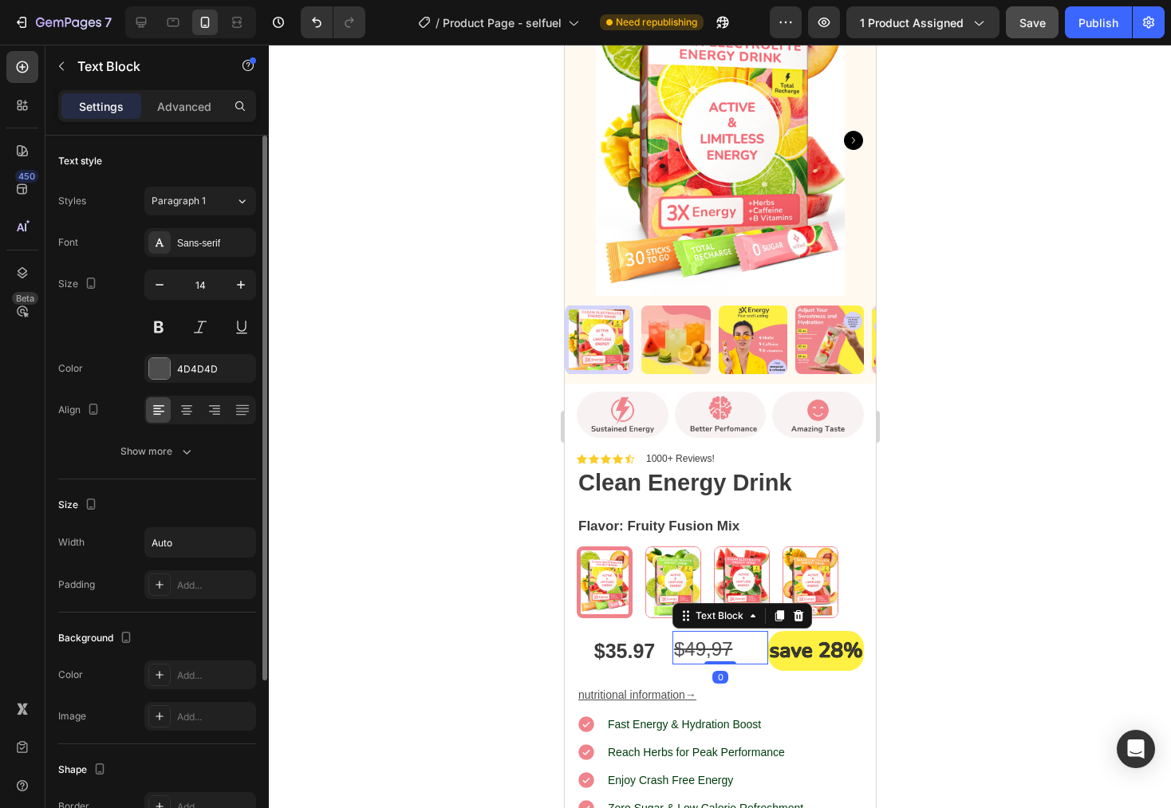
click at [743, 638] on div "$ 4 9,97" at bounding box center [720, 651] width 96 height 26
click at [181, 108] on p "Advanced" at bounding box center [184, 106] width 54 height 17
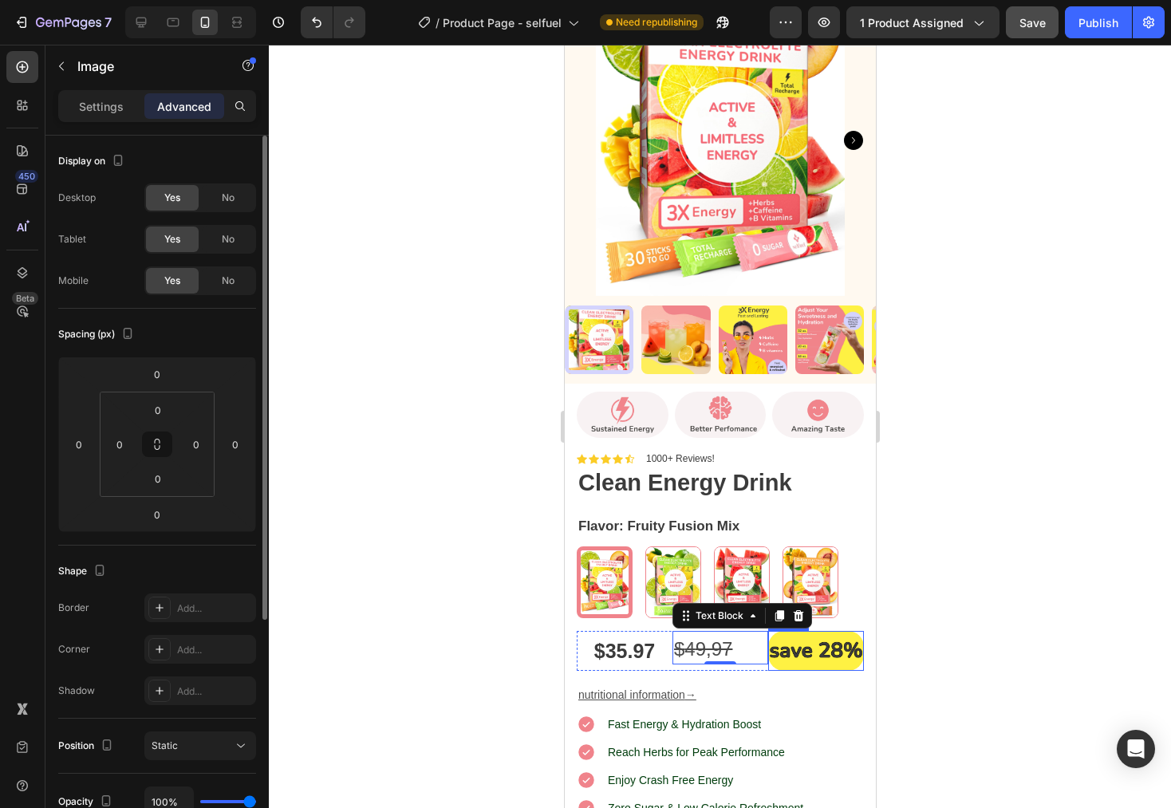
click at [795, 638] on img at bounding box center [816, 651] width 96 height 40
click at [732, 640] on div "$ 4 9,97" at bounding box center [720, 651] width 96 height 26
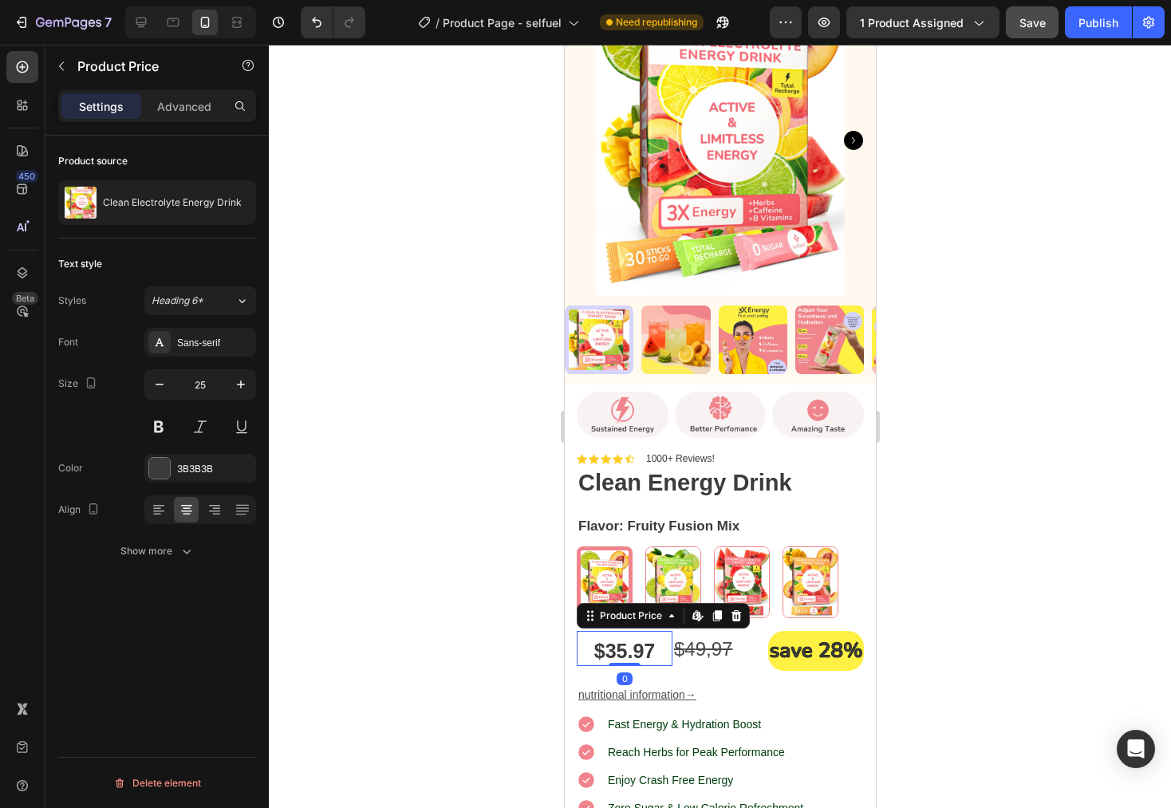
click at [640, 642] on div "$35.97" at bounding box center [624, 652] width 96 height 30
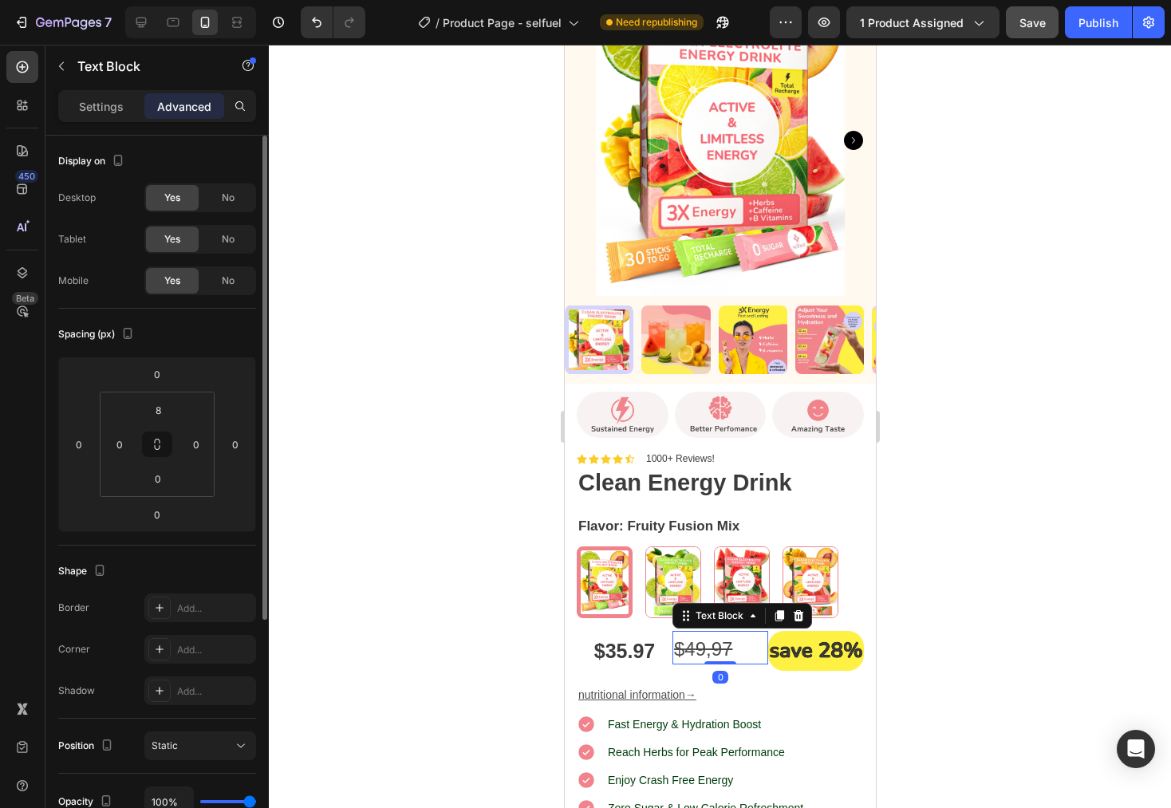
click at [715, 638] on s "9,97" at bounding box center [714, 649] width 38 height 22
click at [610, 637] on div "$35.97" at bounding box center [624, 652] width 96 height 30
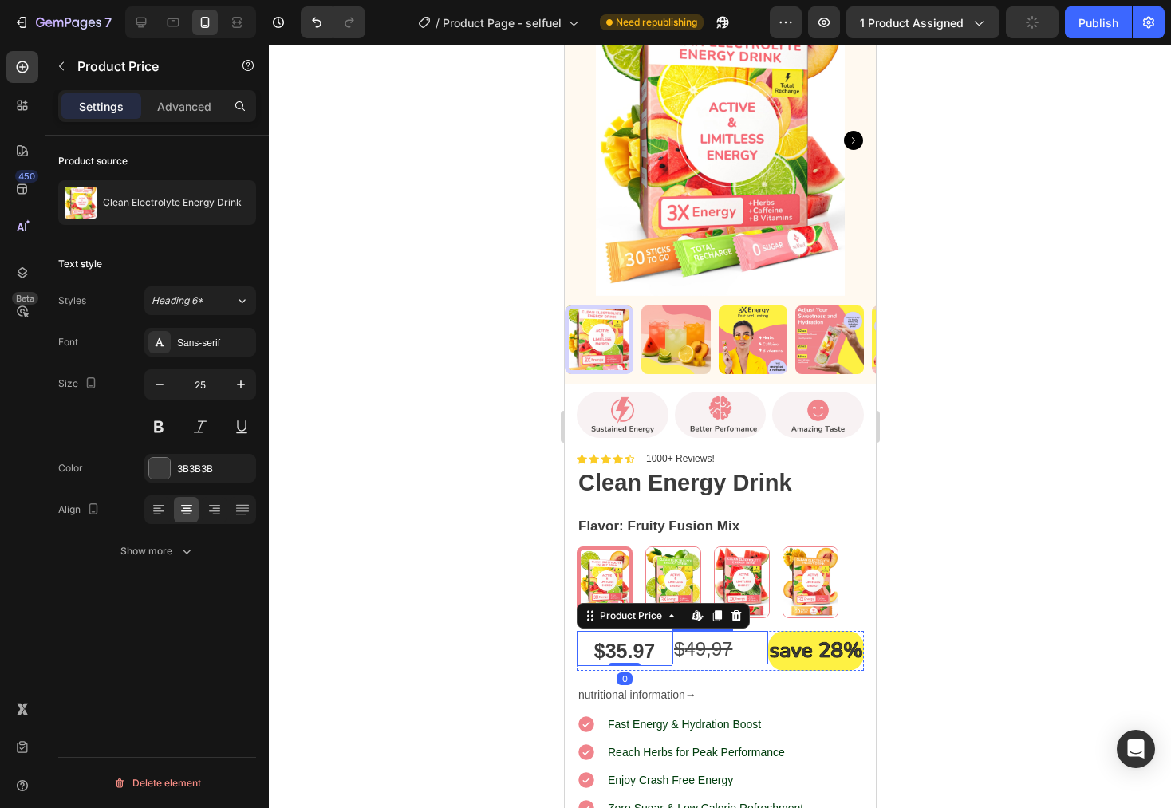
click at [709, 639] on s "9,97" at bounding box center [714, 649] width 38 height 22
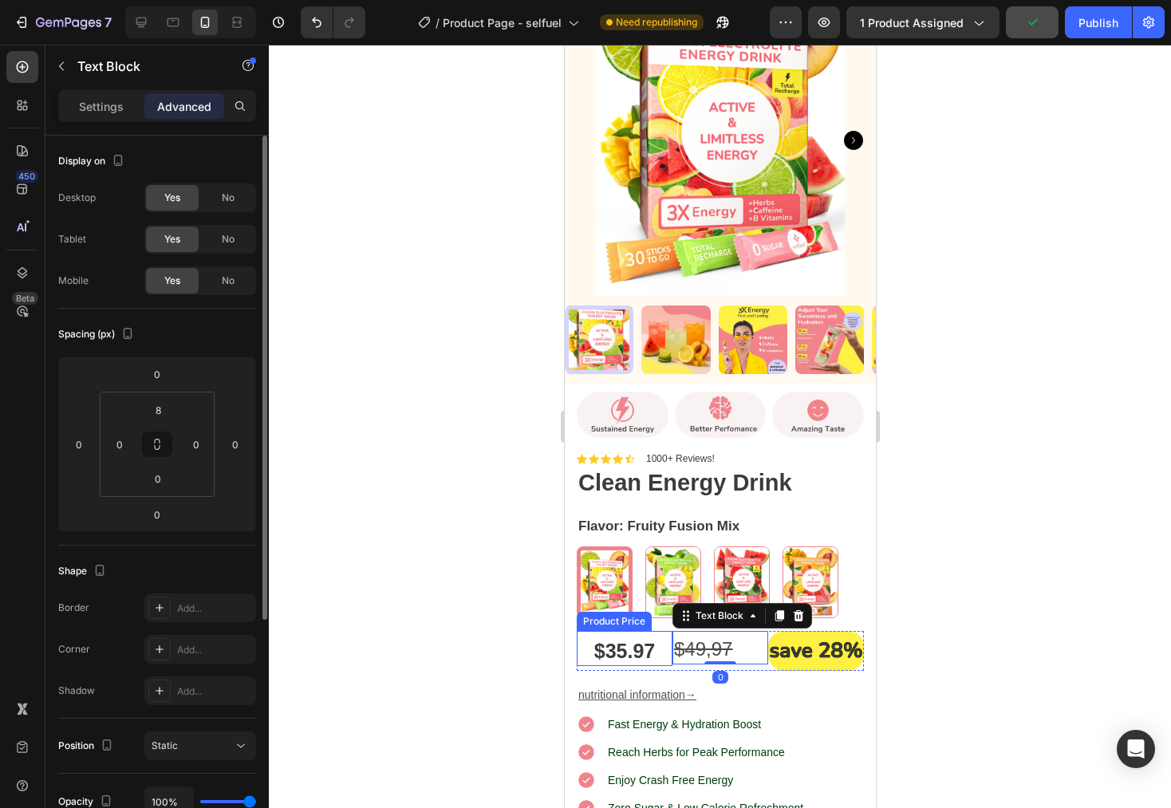
click at [627, 637] on div "$35.97" at bounding box center [624, 652] width 96 height 30
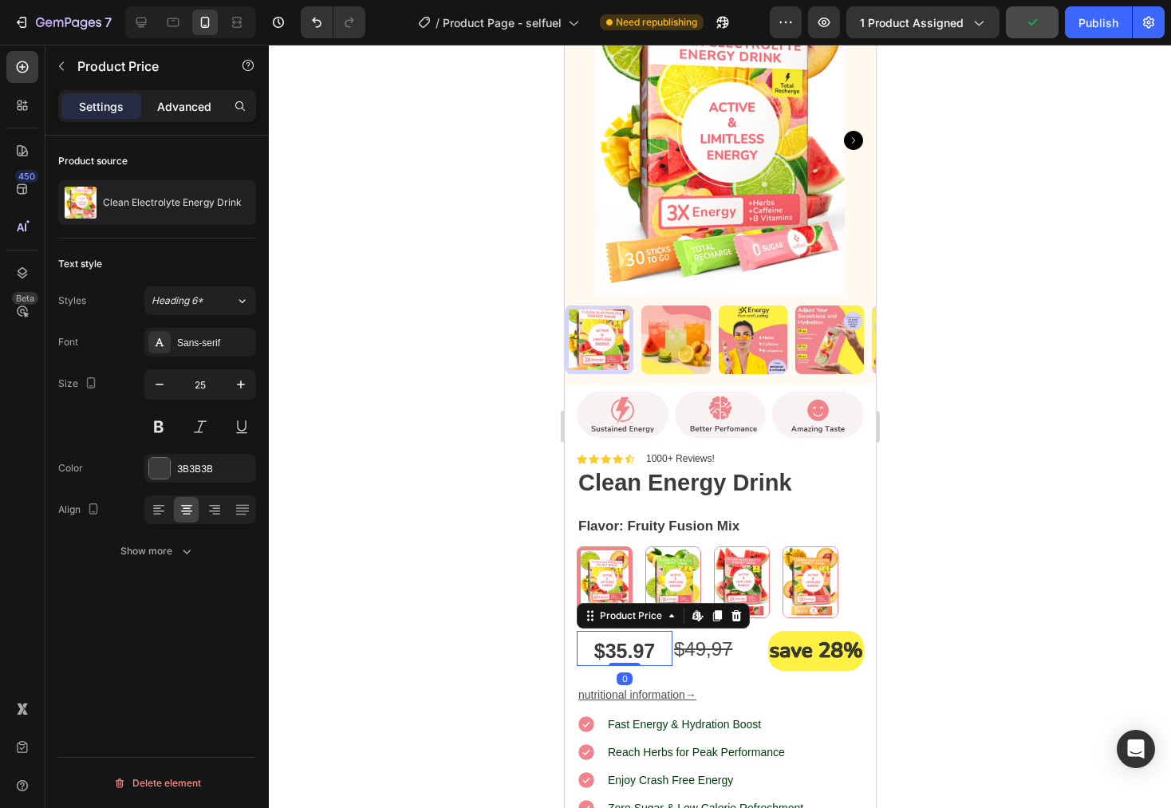
click at [206, 115] on div "Advanced" at bounding box center [184, 106] width 80 height 26
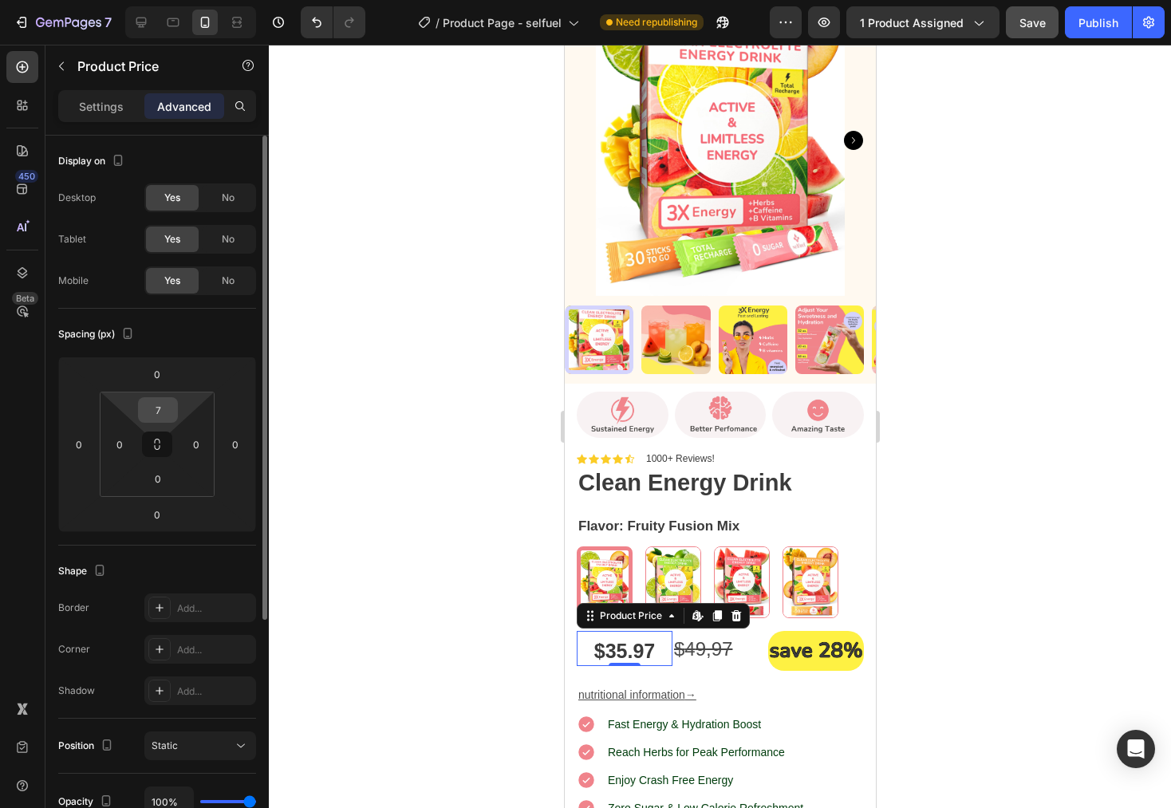
click at [163, 415] on input "7" at bounding box center [158, 410] width 32 height 24
type input "5"
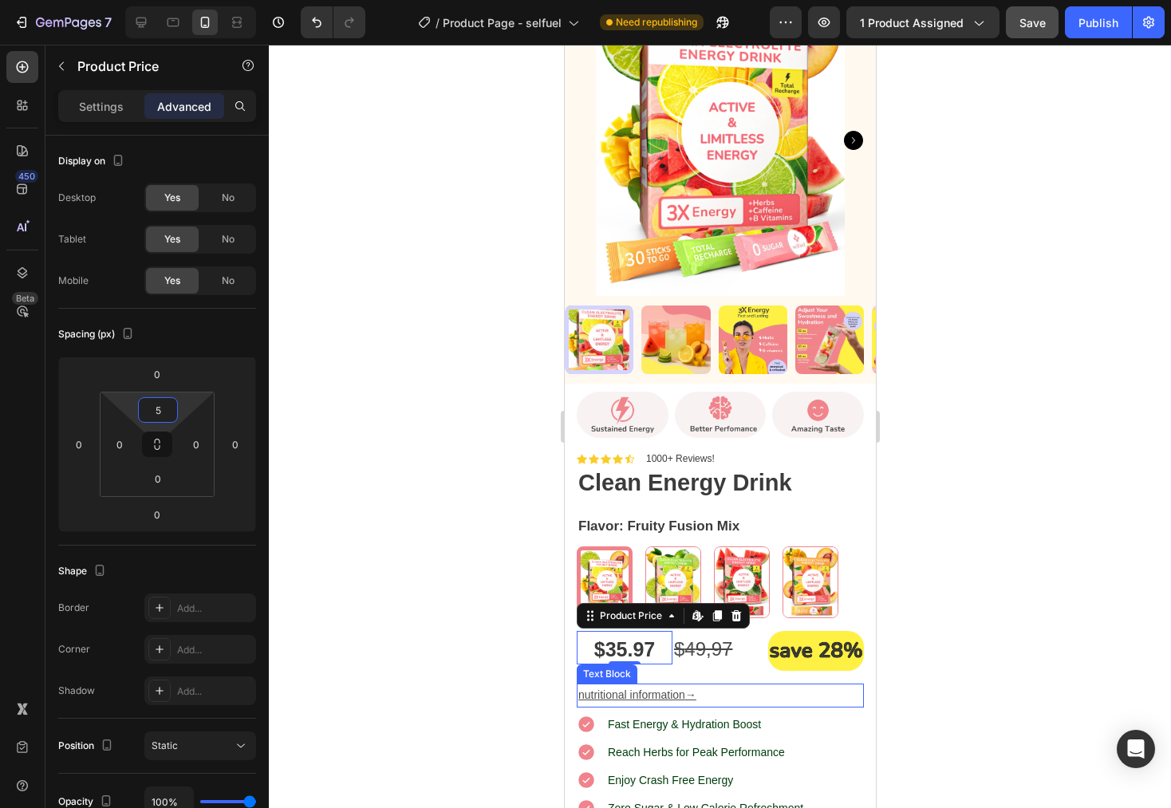
click at [783, 685] on p "nutritional information →" at bounding box center [720, 695] width 284 height 20
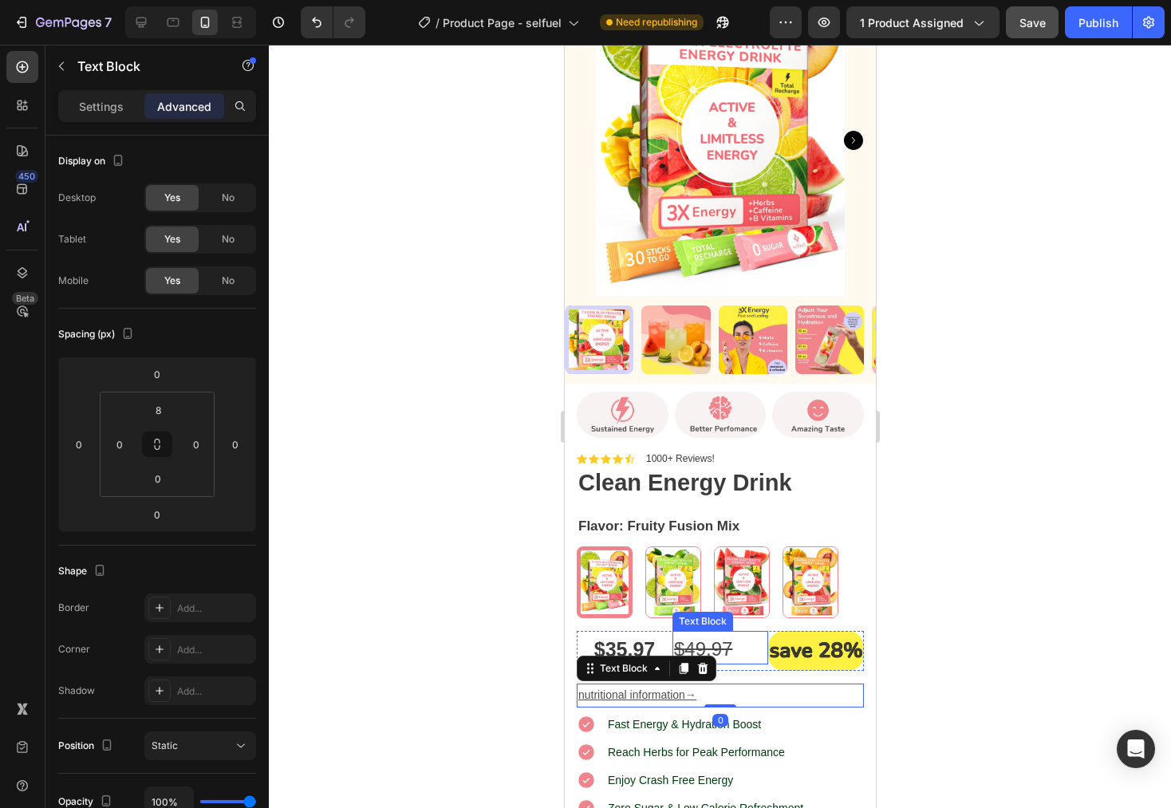
click at [744, 638] on div "$ 4 9,97" at bounding box center [720, 651] width 96 height 26
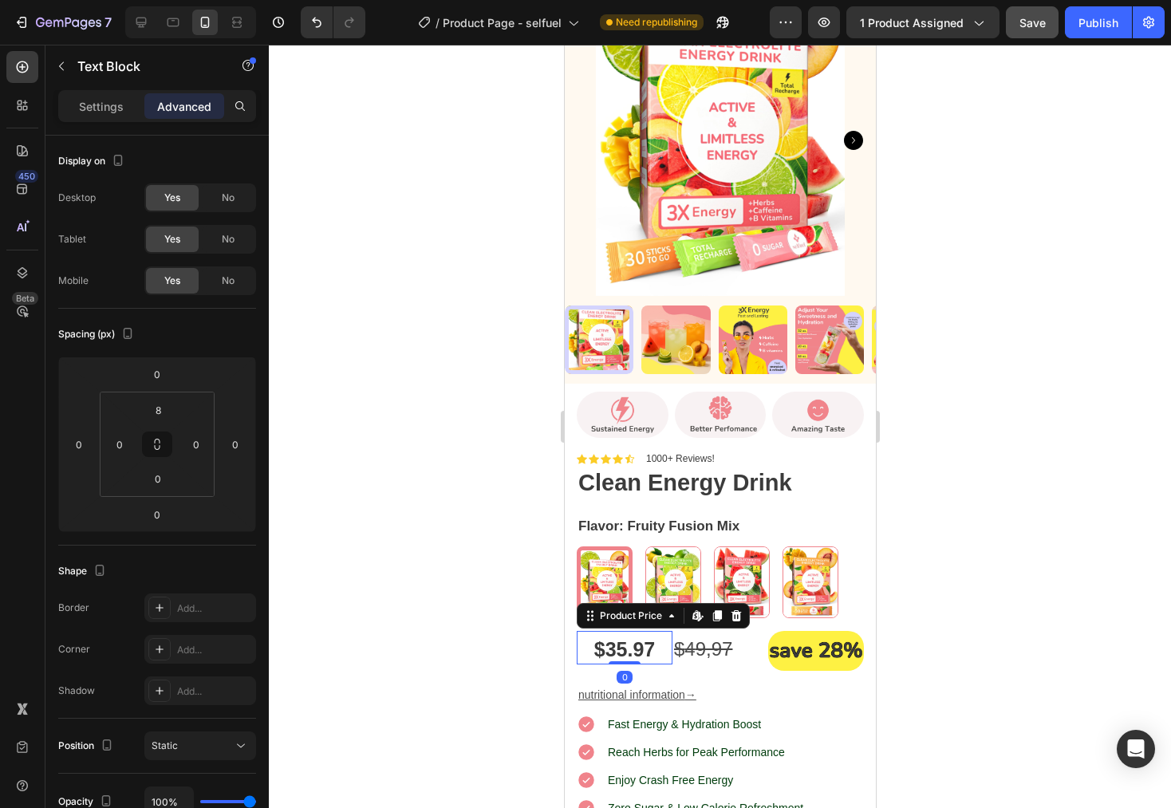
click at [630, 642] on div "$35.97" at bounding box center [624, 650] width 96 height 30
click at [718, 643] on s "9,97" at bounding box center [714, 649] width 38 height 22
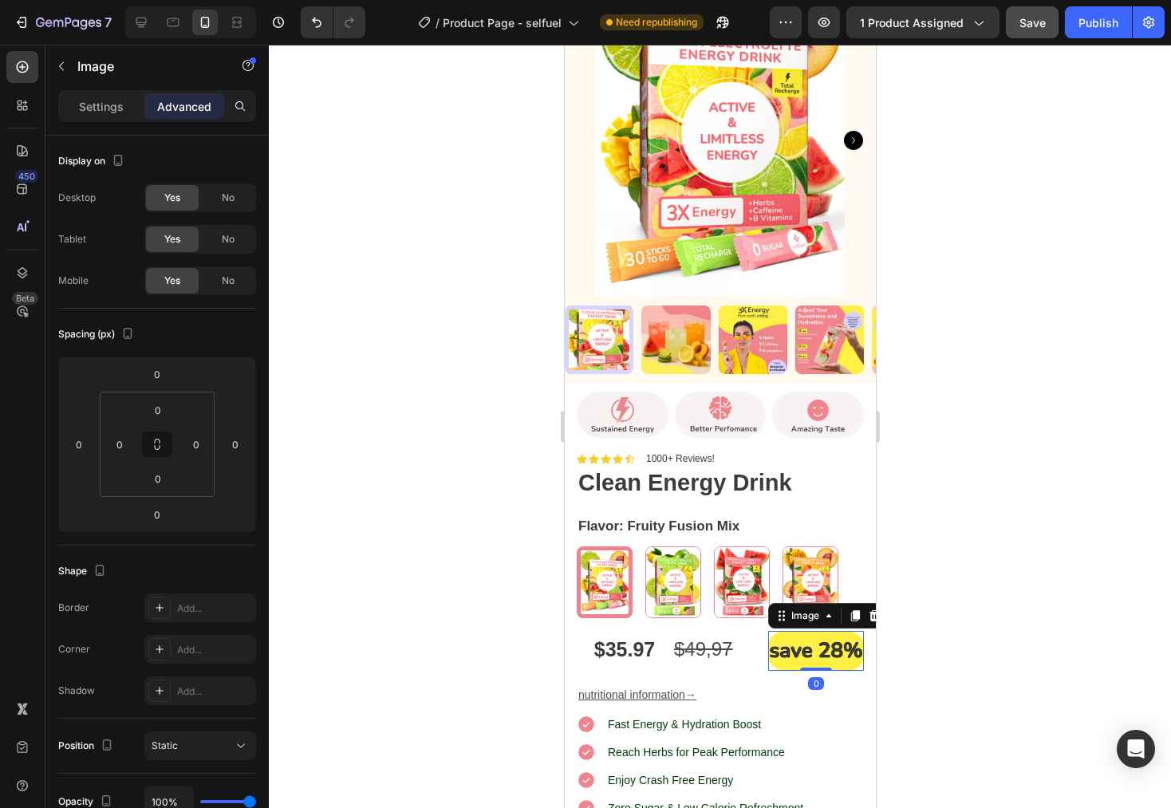
click at [788, 646] on img at bounding box center [816, 651] width 96 height 40
click at [742, 638] on div "$ 4 9,97" at bounding box center [720, 651] width 96 height 26
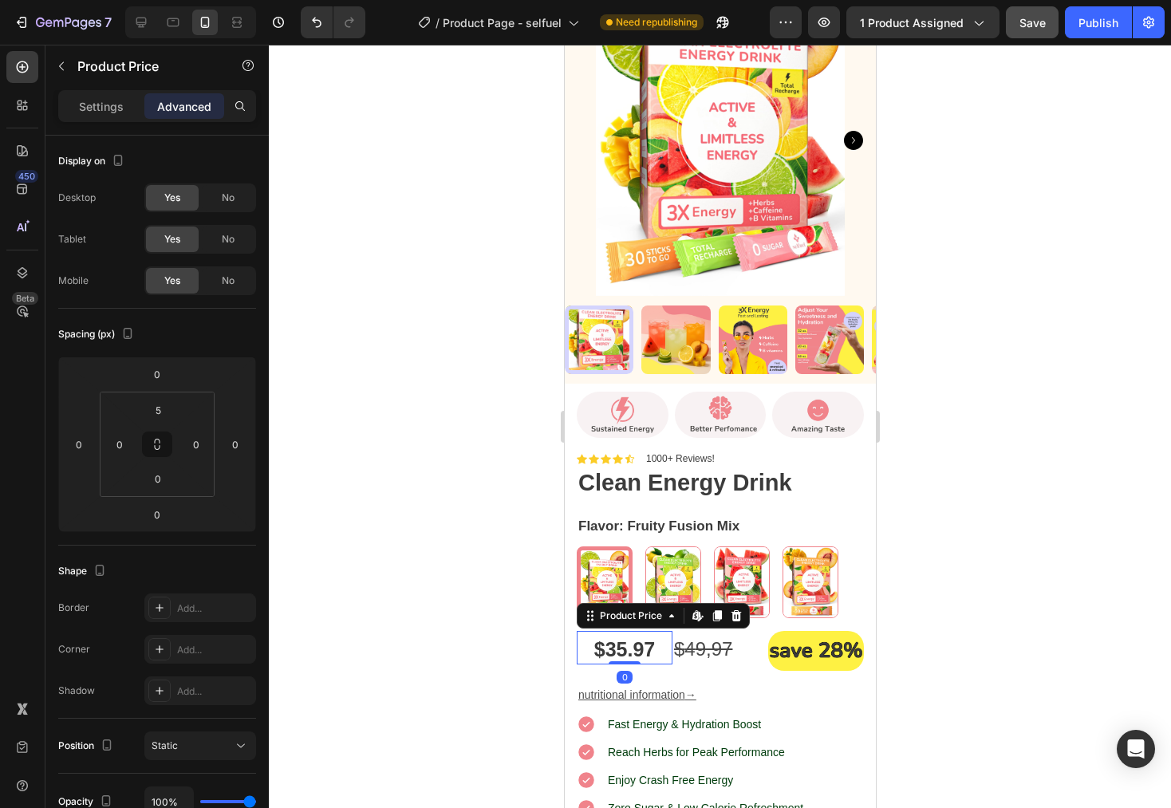
click at [616, 635] on div "$35.97" at bounding box center [624, 650] width 96 height 30
click at [740, 646] on div "$ 4 9,97" at bounding box center [720, 651] width 96 height 26
click at [806, 633] on img at bounding box center [816, 651] width 96 height 40
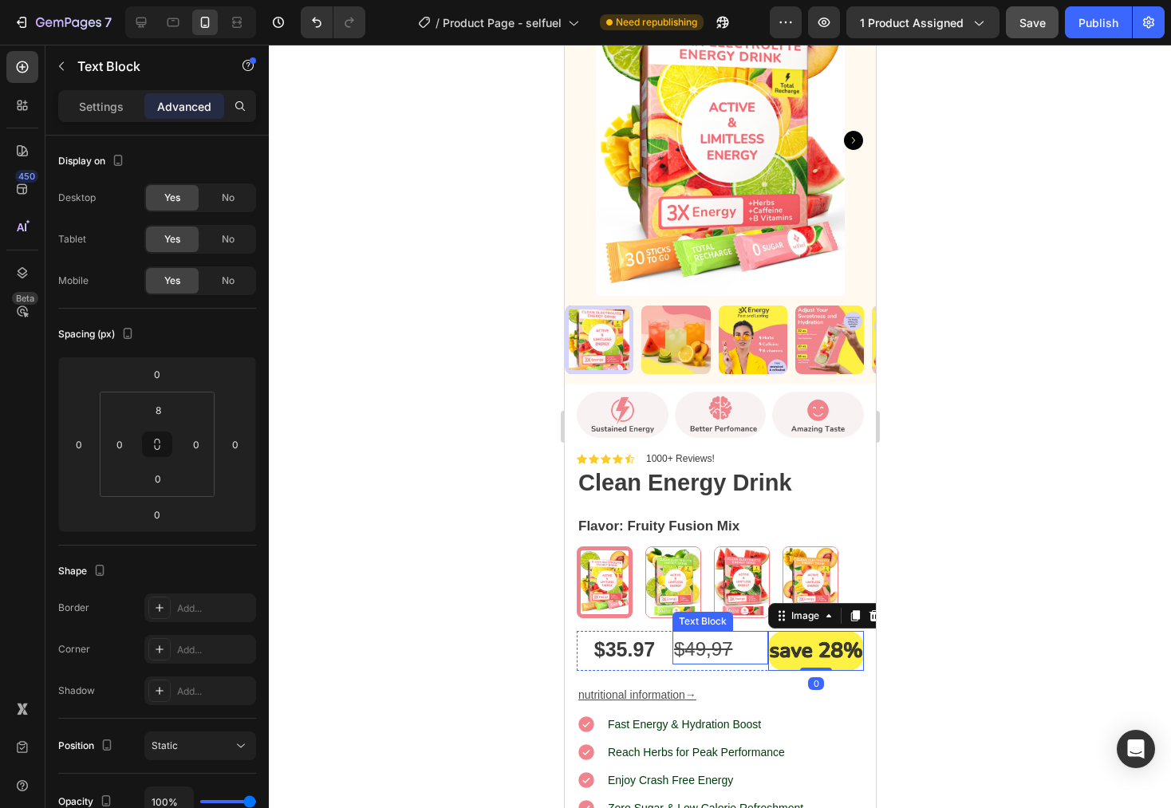
click at [752, 639] on div "$ 4 9,97" at bounding box center [720, 651] width 96 height 26
click at [602, 653] on div "$35.97 Product Price Product Price" at bounding box center [624, 651] width 96 height 40
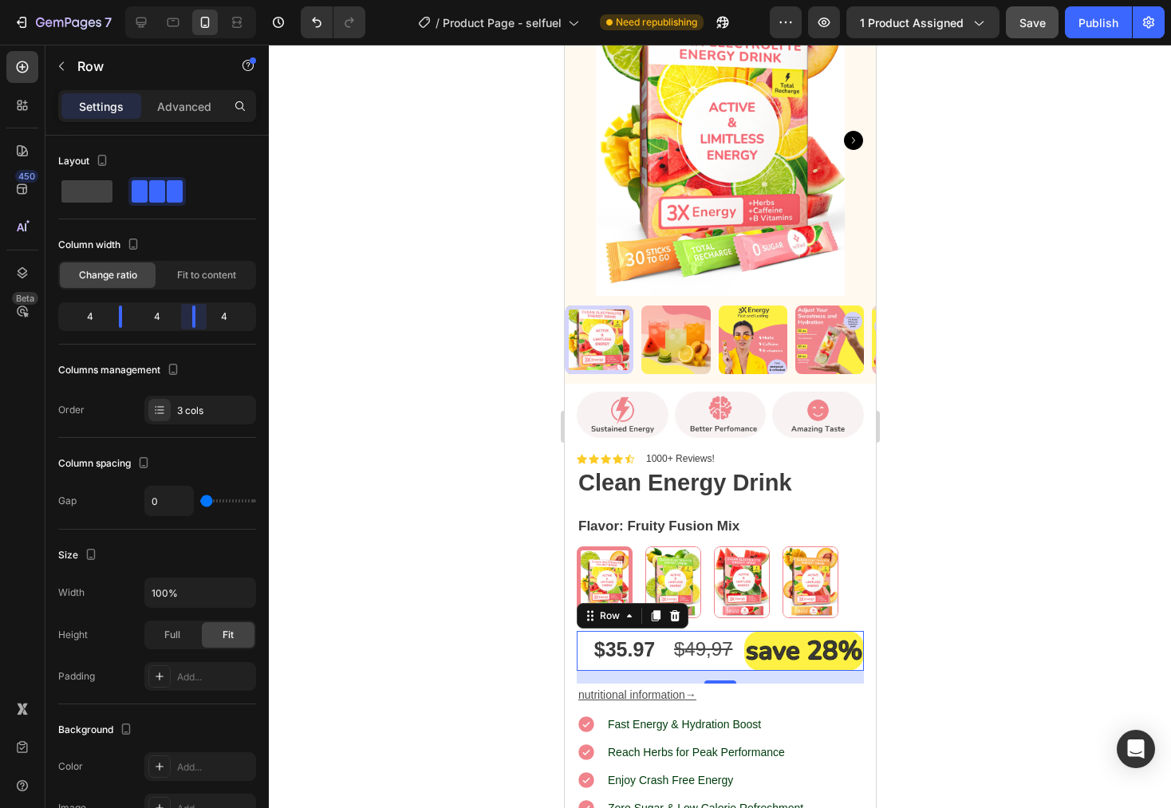
drag, startPoint x: 199, startPoint y: 313, endPoint x: 178, endPoint y: 310, distance: 20.9
click at [178, 0] on body "7 Version history / Product Page - selfuel Need republishing Preview 1 product …" at bounding box center [585, 0] width 1171 height 0
drag, startPoint x: 184, startPoint y: 319, endPoint x: 168, endPoint y: 316, distance: 15.5
click at [168, 0] on body "7 Version history / Product Page - selfuel Need republishing Preview 1 product …" at bounding box center [585, 0] width 1171 height 0
click at [116, 0] on body "7 Version history / Product Page - selfuel Need republishing Preview 1 product …" at bounding box center [585, 0] width 1171 height 0
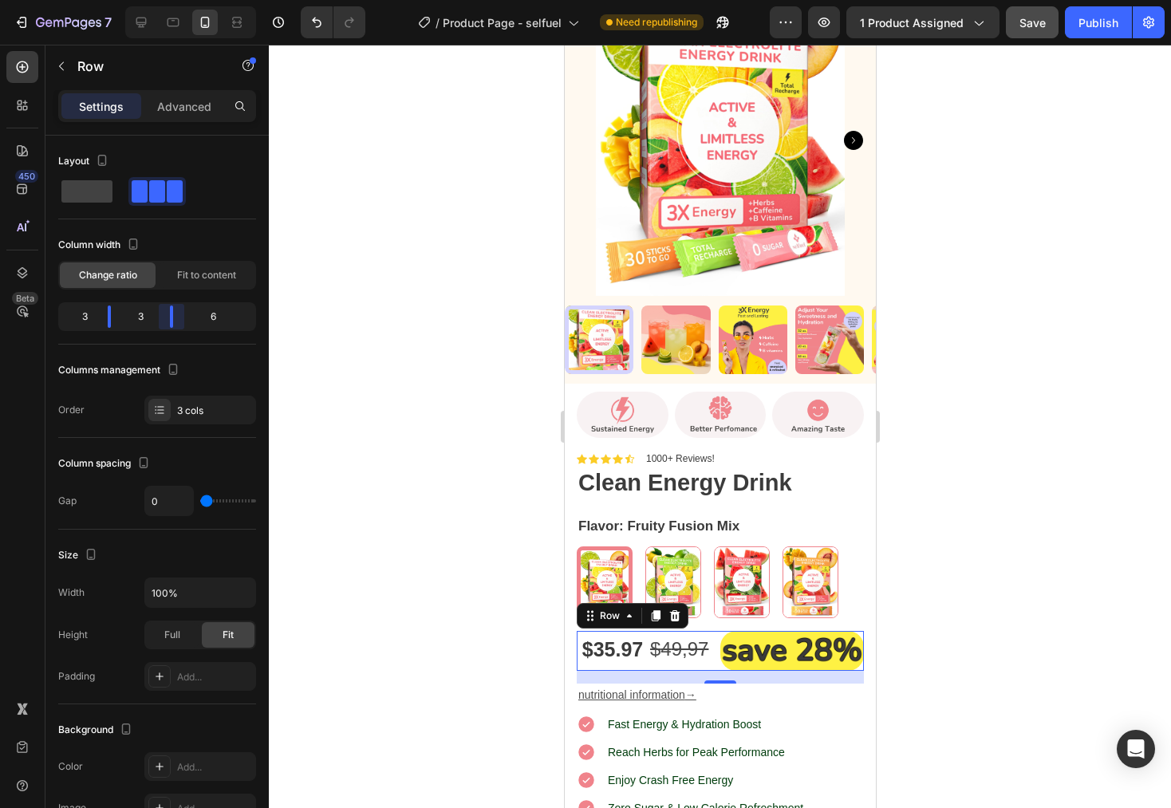
drag, startPoint x: 181, startPoint y: 322, endPoint x: 165, endPoint y: 322, distance: 16.0
click at [165, 0] on body "7 Version history / Product Page - selfuel Need republishing Preview 1 product …" at bounding box center [585, 0] width 1171 height 0
click at [1000, 519] on div at bounding box center [720, 427] width 902 height 764
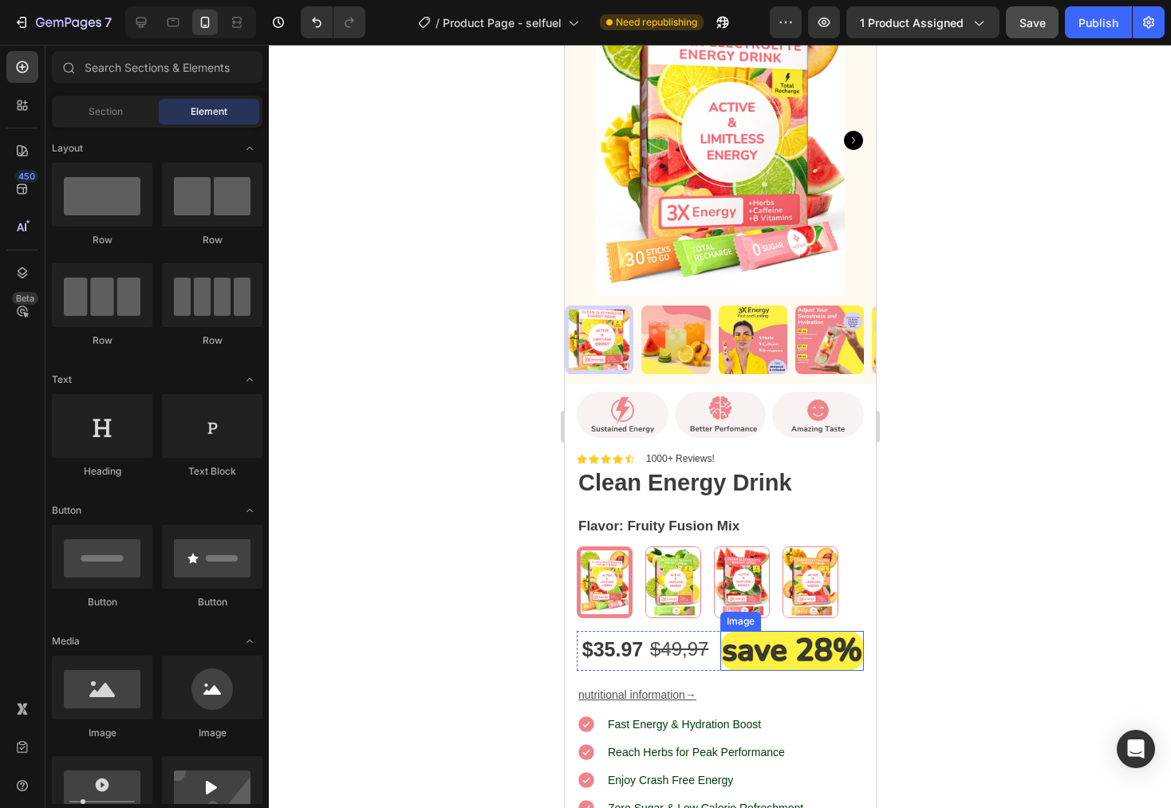
click at [761, 637] on img at bounding box center [792, 651] width 144 height 40
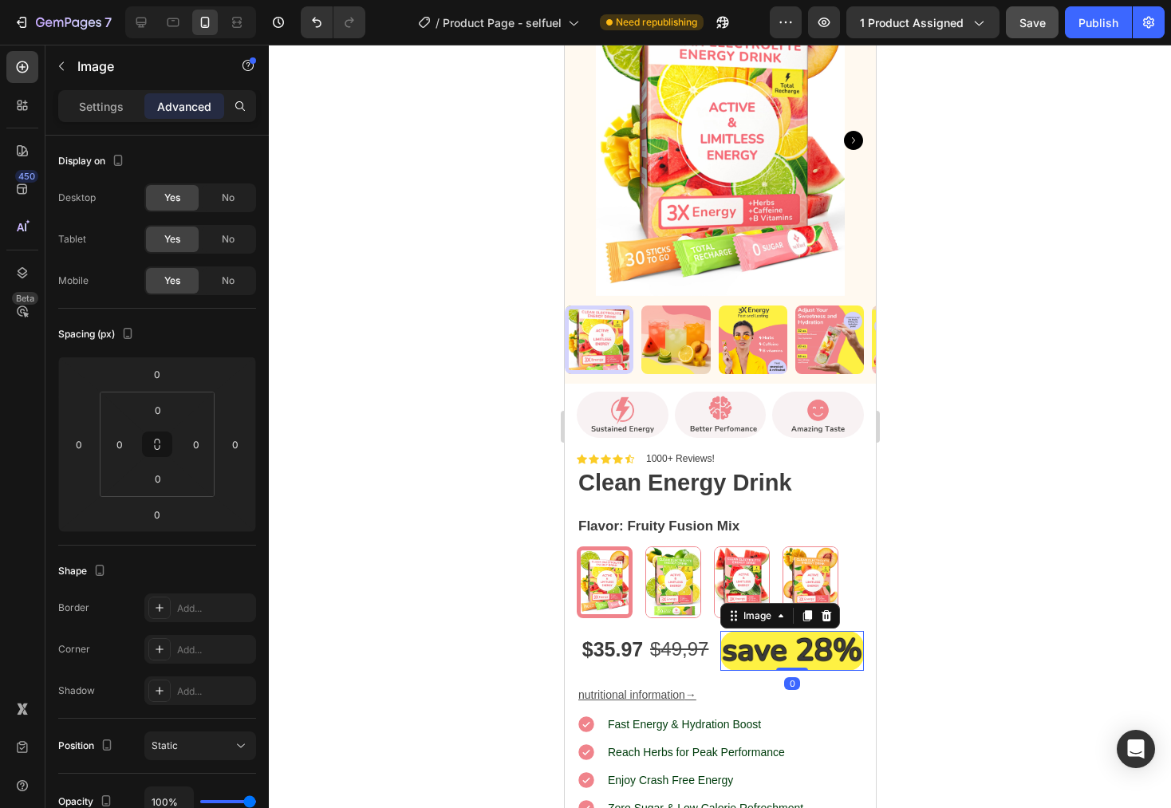
click at [761, 637] on img at bounding box center [792, 651] width 144 height 40
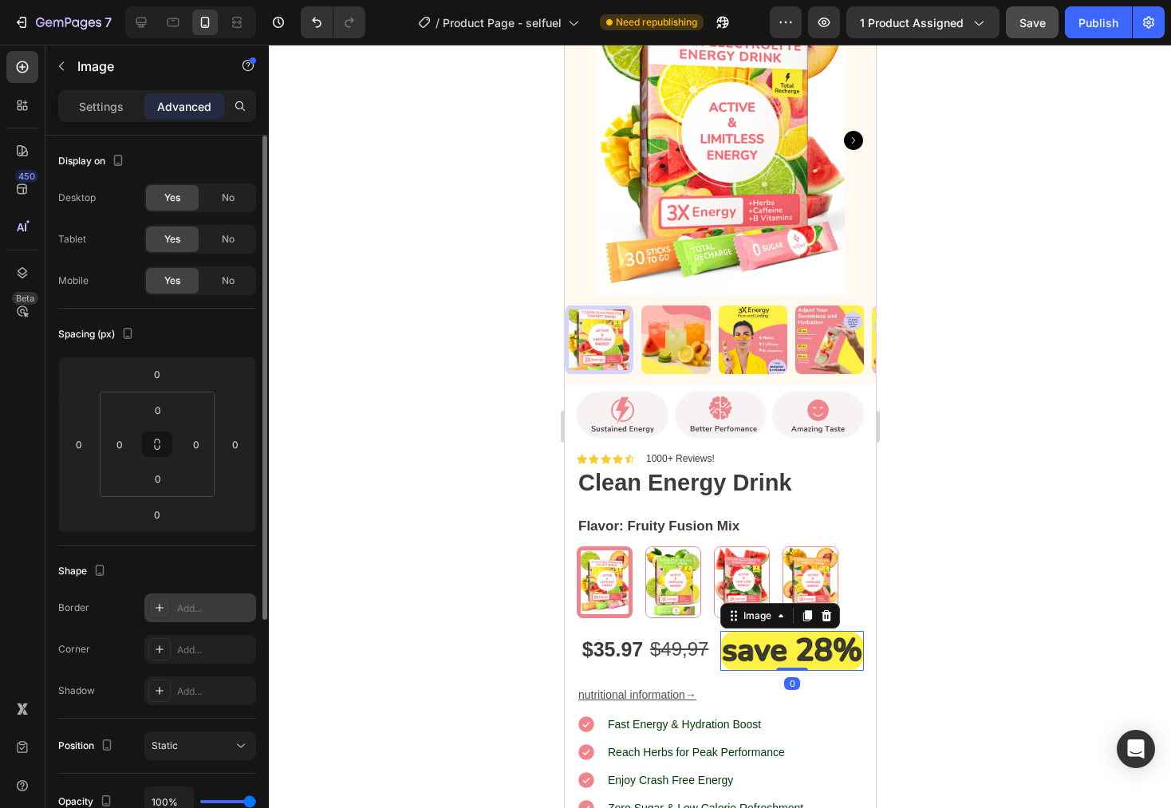
scroll to position [30, 0]
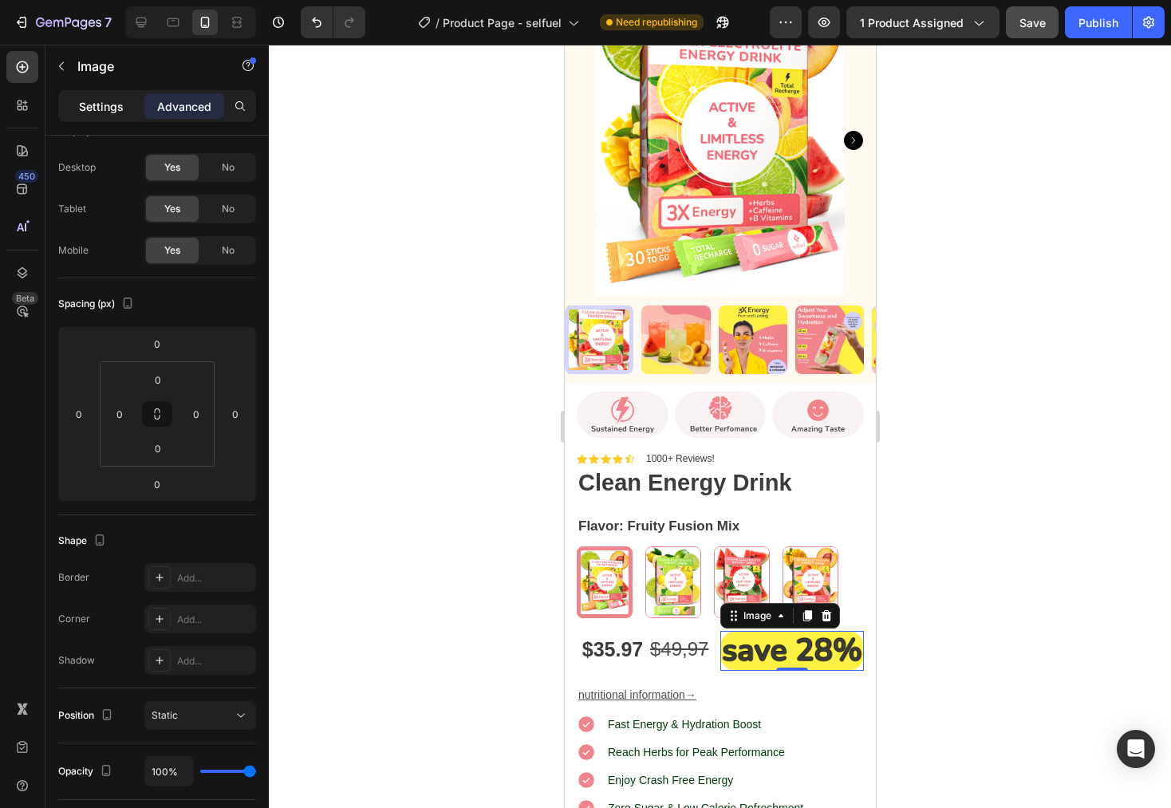
click at [97, 117] on div "Settings" at bounding box center [101, 106] width 80 height 26
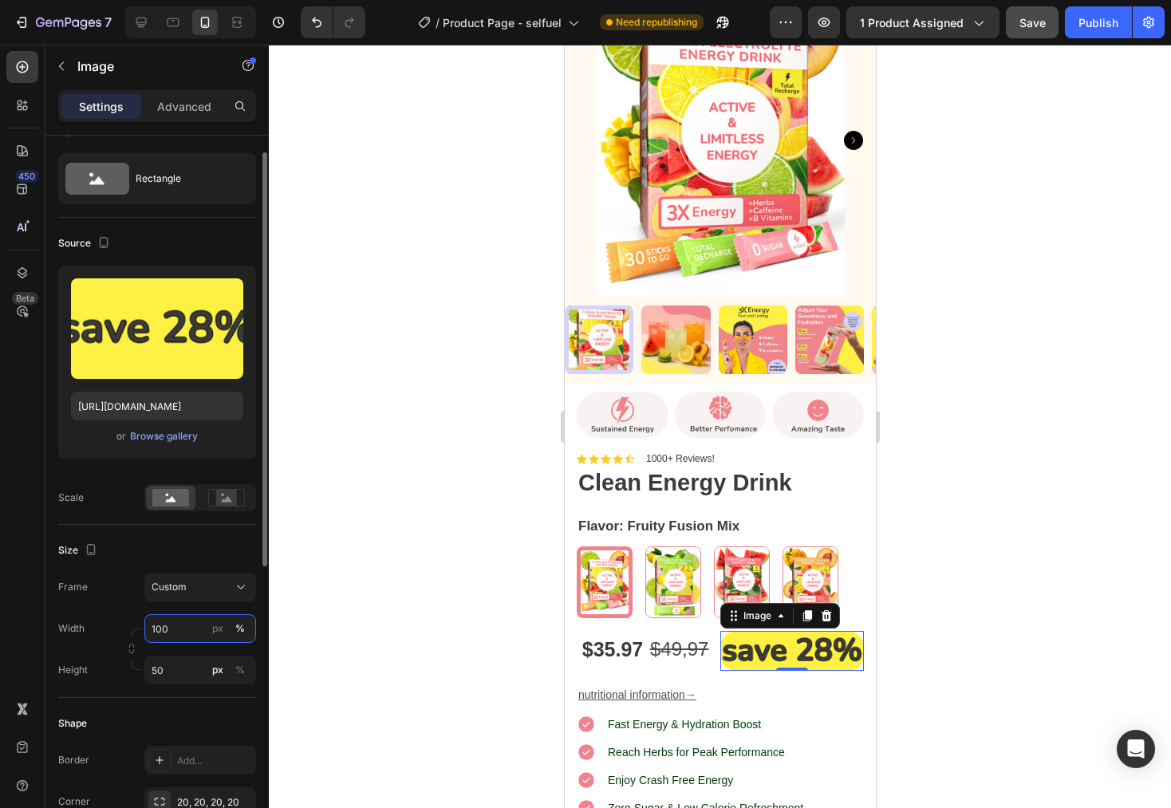
click at [176, 626] on input "100" at bounding box center [200, 628] width 112 height 29
type input "5"
type input "100"
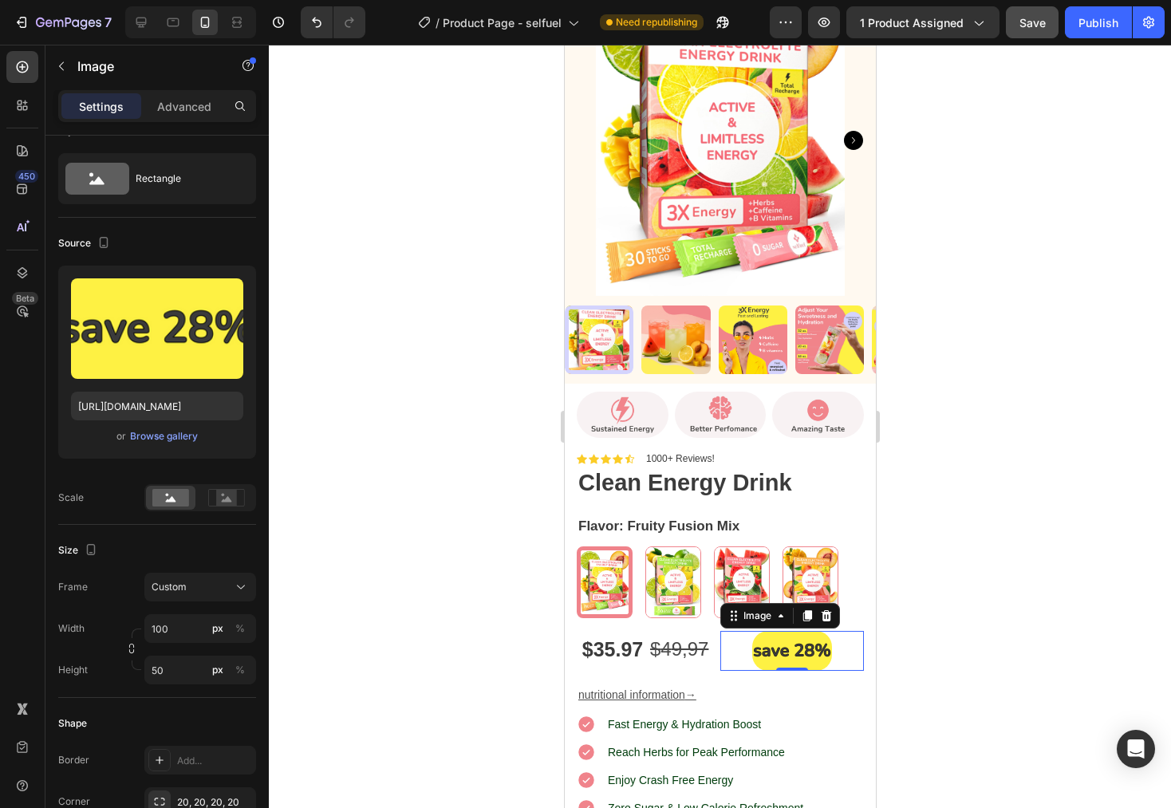
click at [1042, 496] on div at bounding box center [720, 427] width 902 height 764
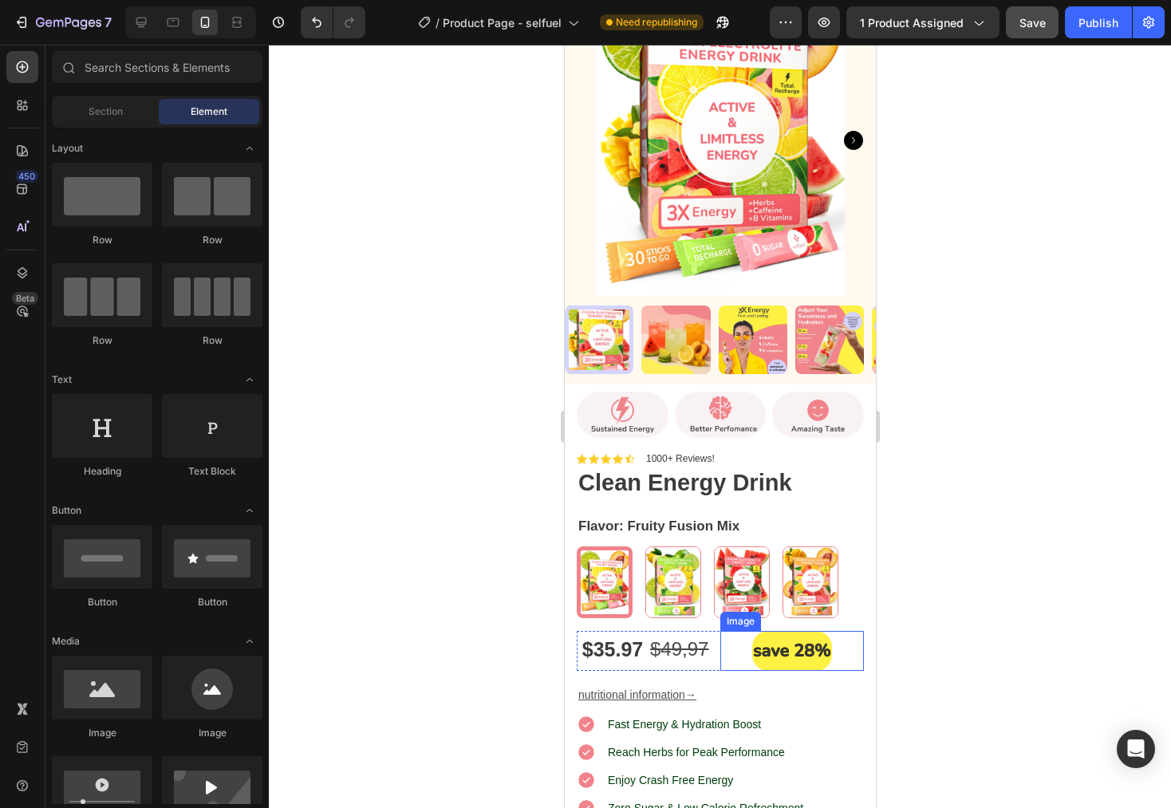
click at [752, 638] on img at bounding box center [792, 651] width 80 height 40
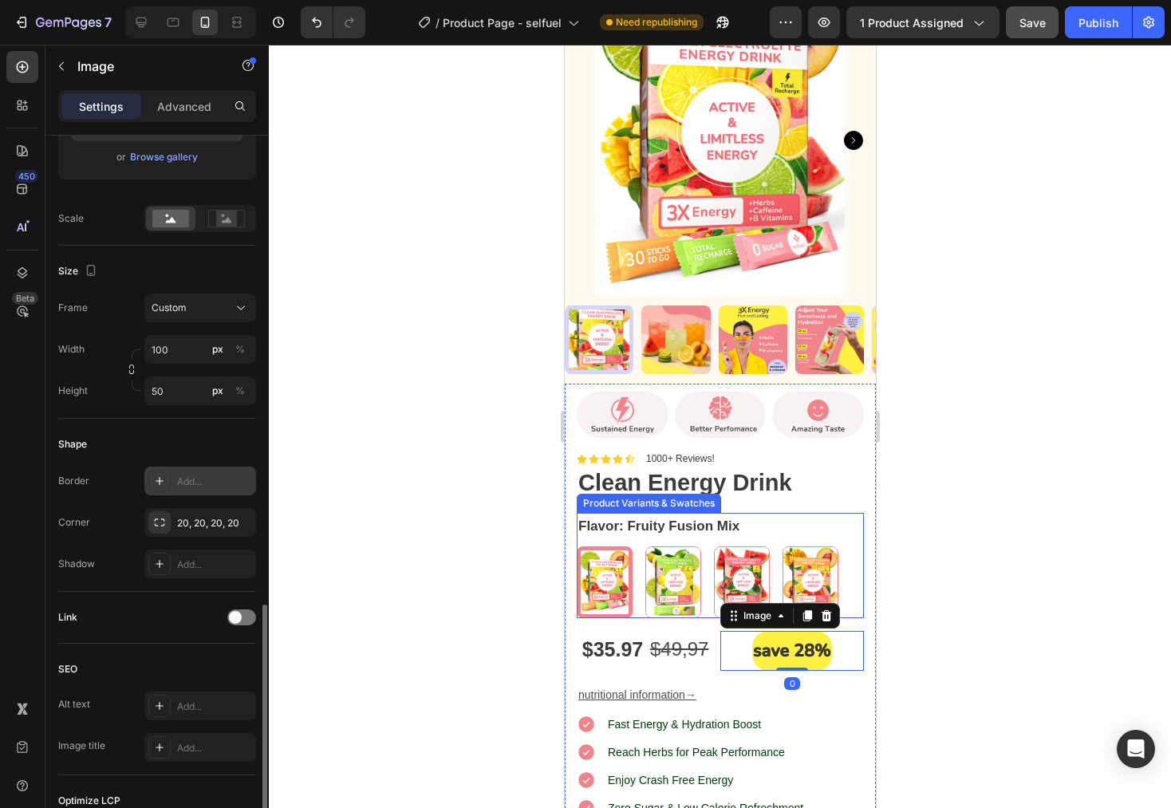
scroll to position [494, 0]
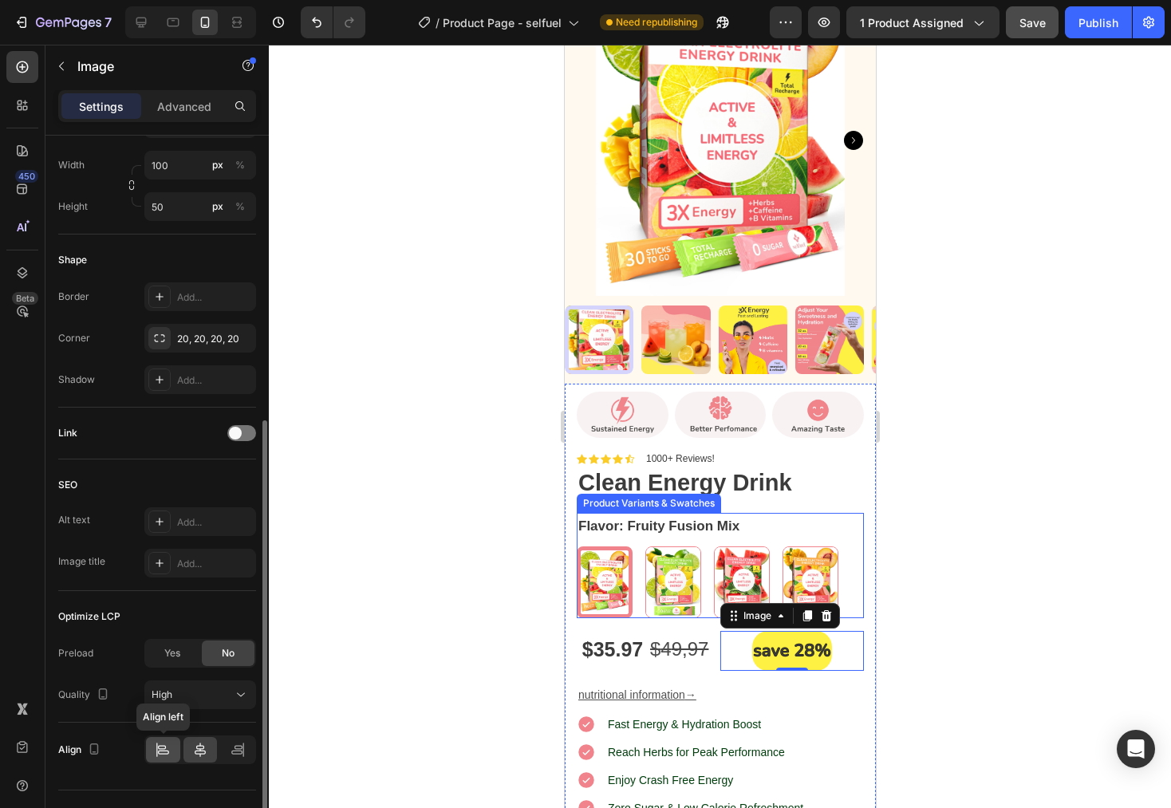
click at [167, 760] on div at bounding box center [163, 750] width 34 height 26
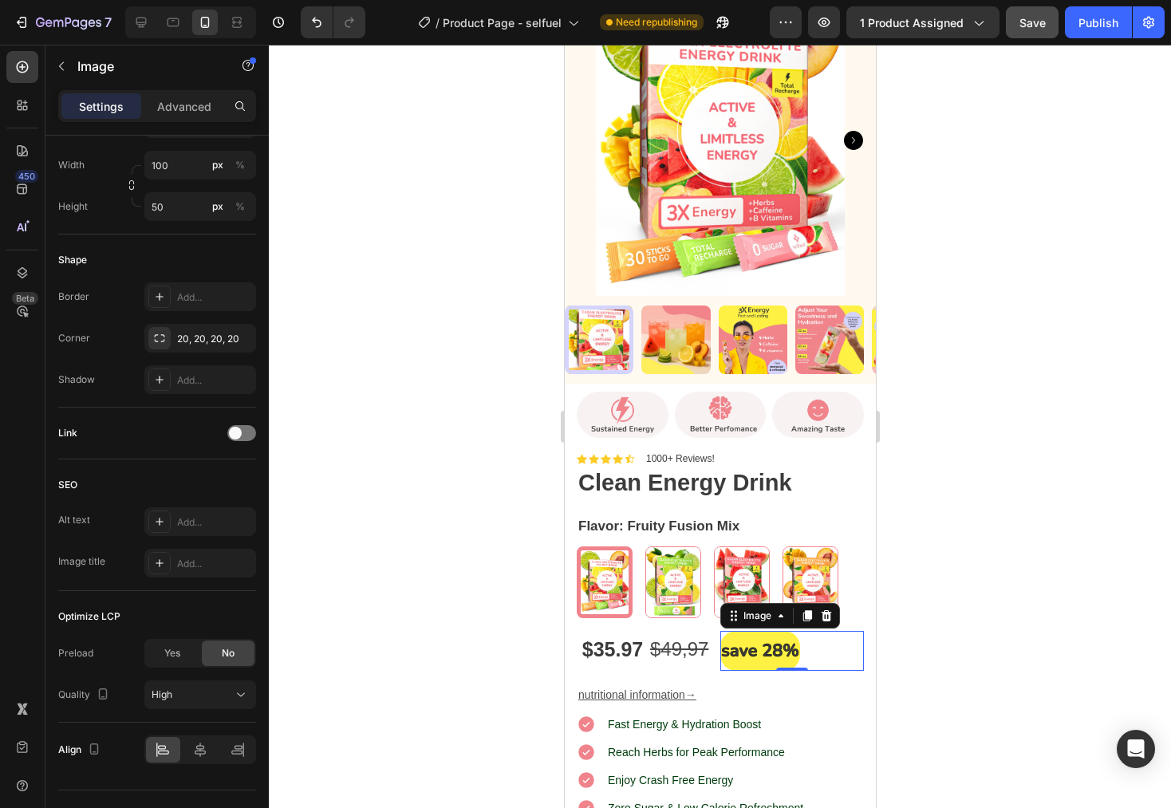
click at [1007, 468] on div at bounding box center [720, 427] width 902 height 764
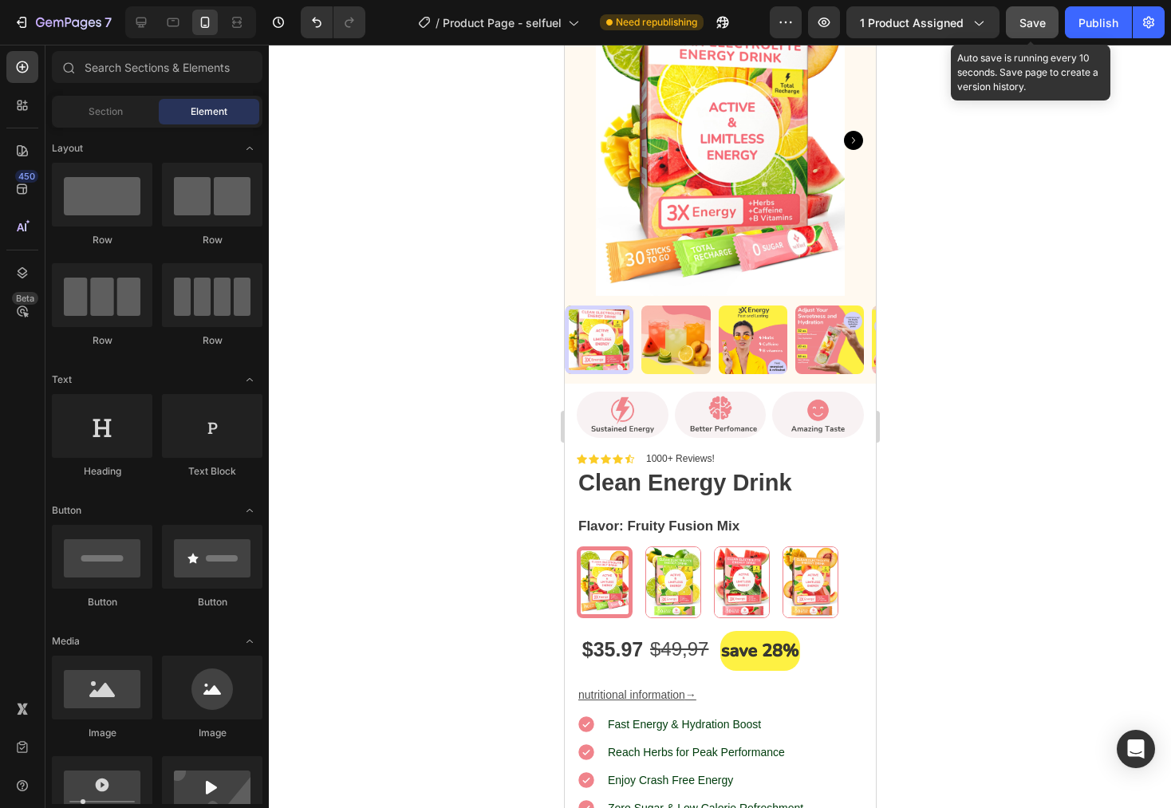
click at [1035, 26] on span "Save" at bounding box center [1033, 23] width 26 height 14
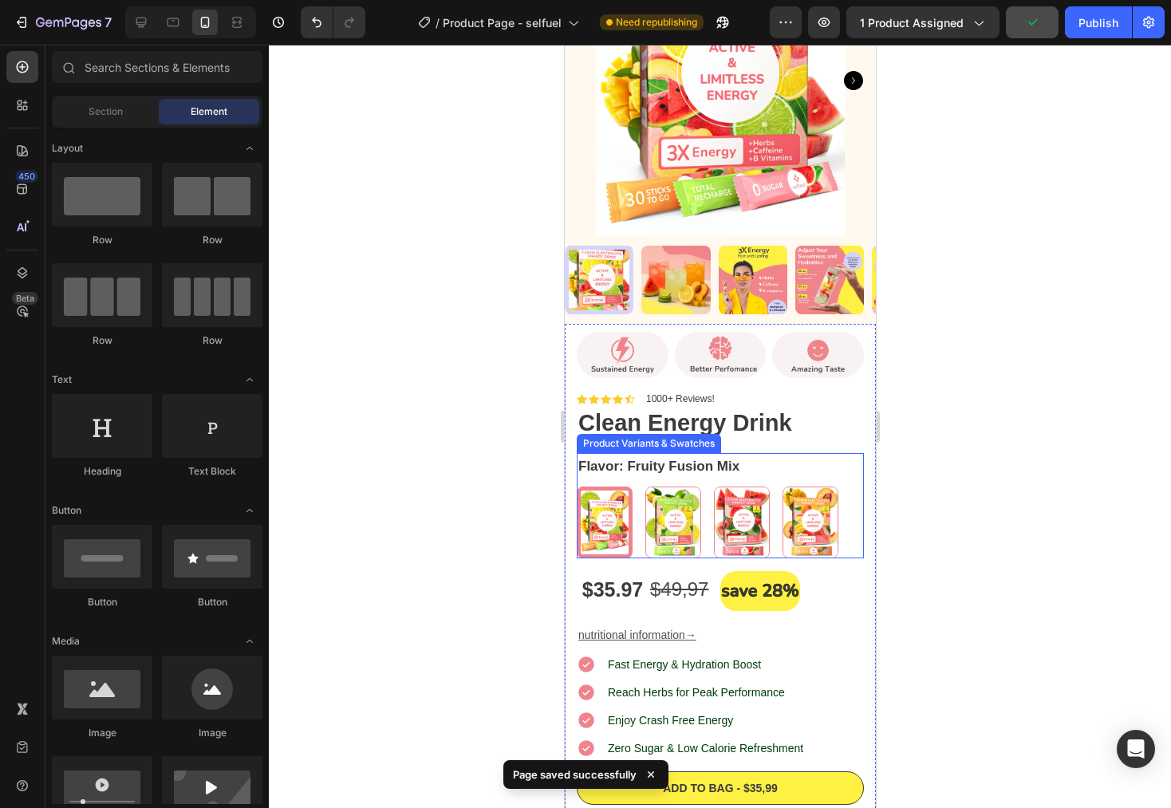
scroll to position [457, 0]
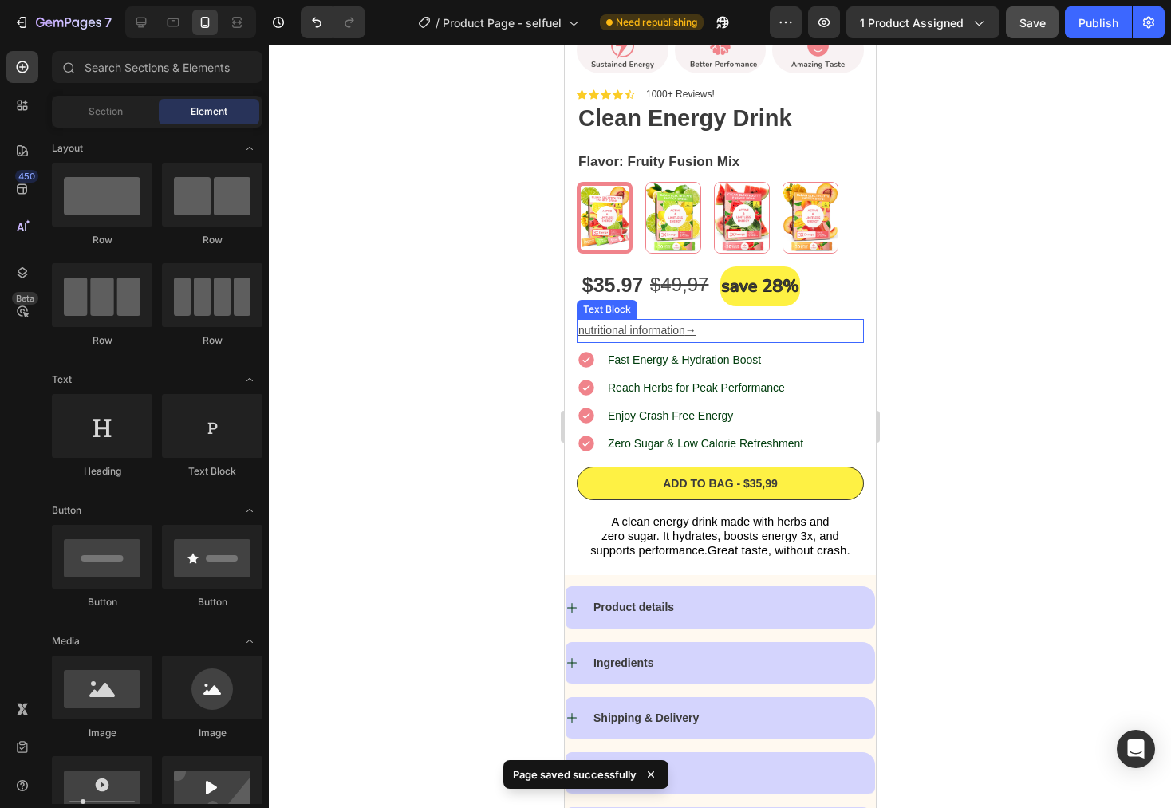
click at [665, 324] on u "nutritional information" at bounding box center [631, 330] width 107 height 13
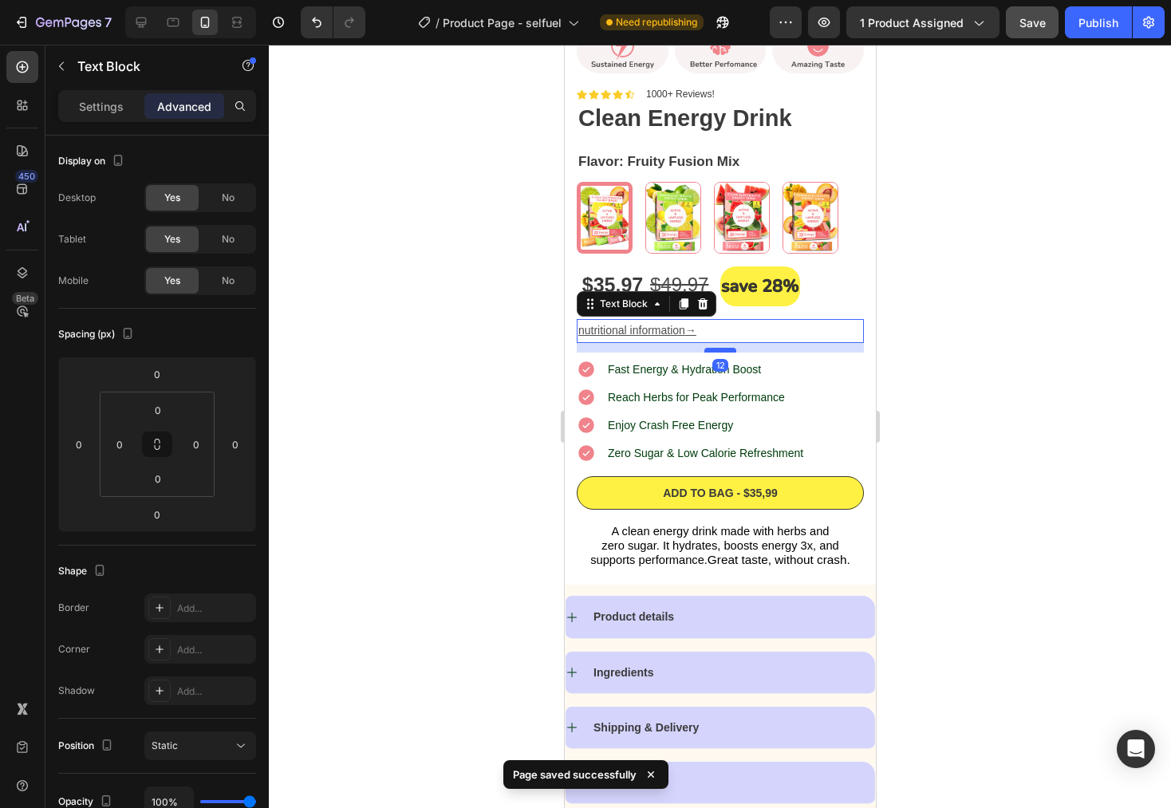
drag, startPoint x: 713, startPoint y: 326, endPoint x: 1491, endPoint y: 403, distance: 781.7
click at [711, 348] on div at bounding box center [720, 350] width 32 height 5
type input "12"
click at [927, 358] on div at bounding box center [720, 427] width 902 height 764
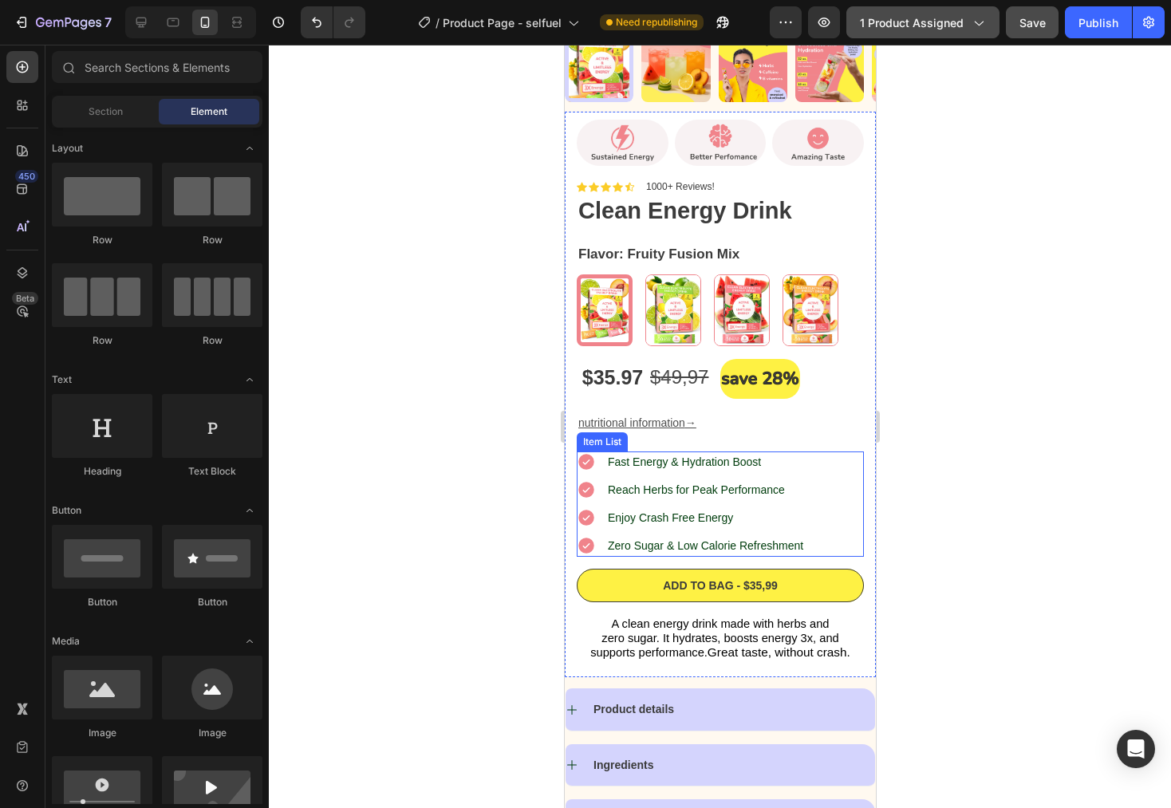
scroll to position [355, 0]
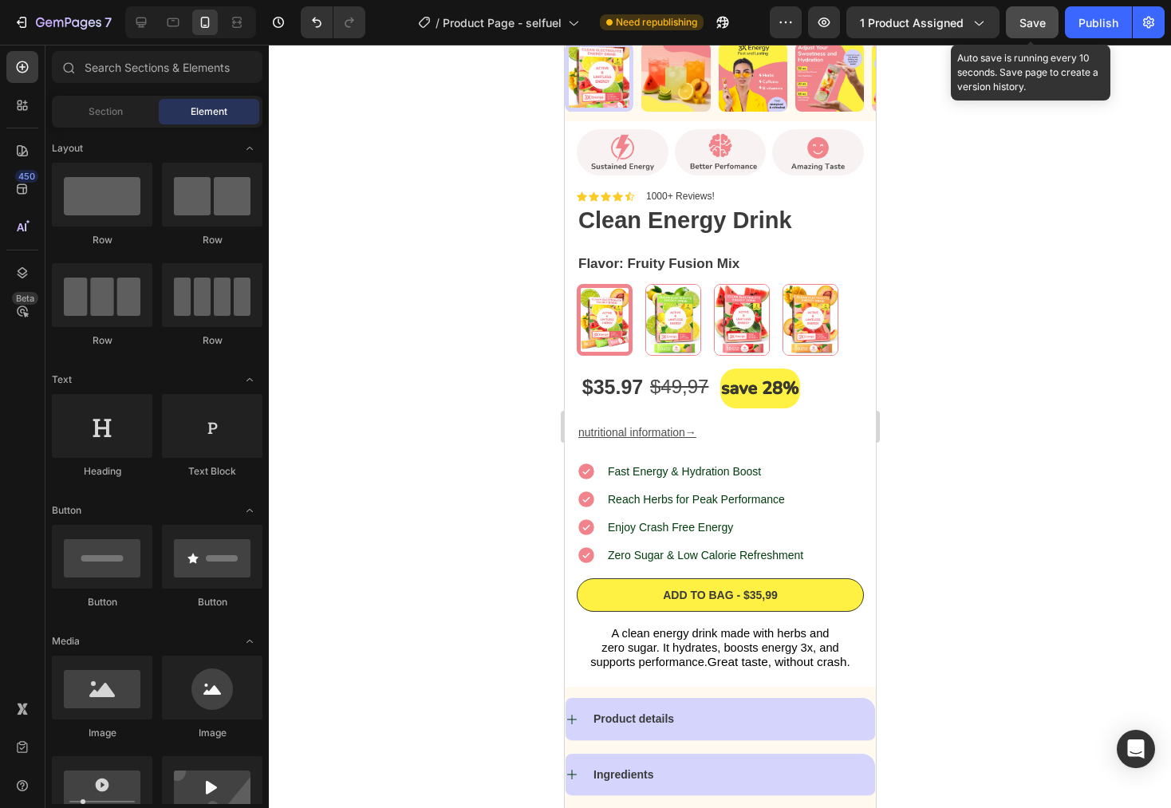
click at [1033, 32] on button "Save" at bounding box center [1032, 22] width 53 height 32
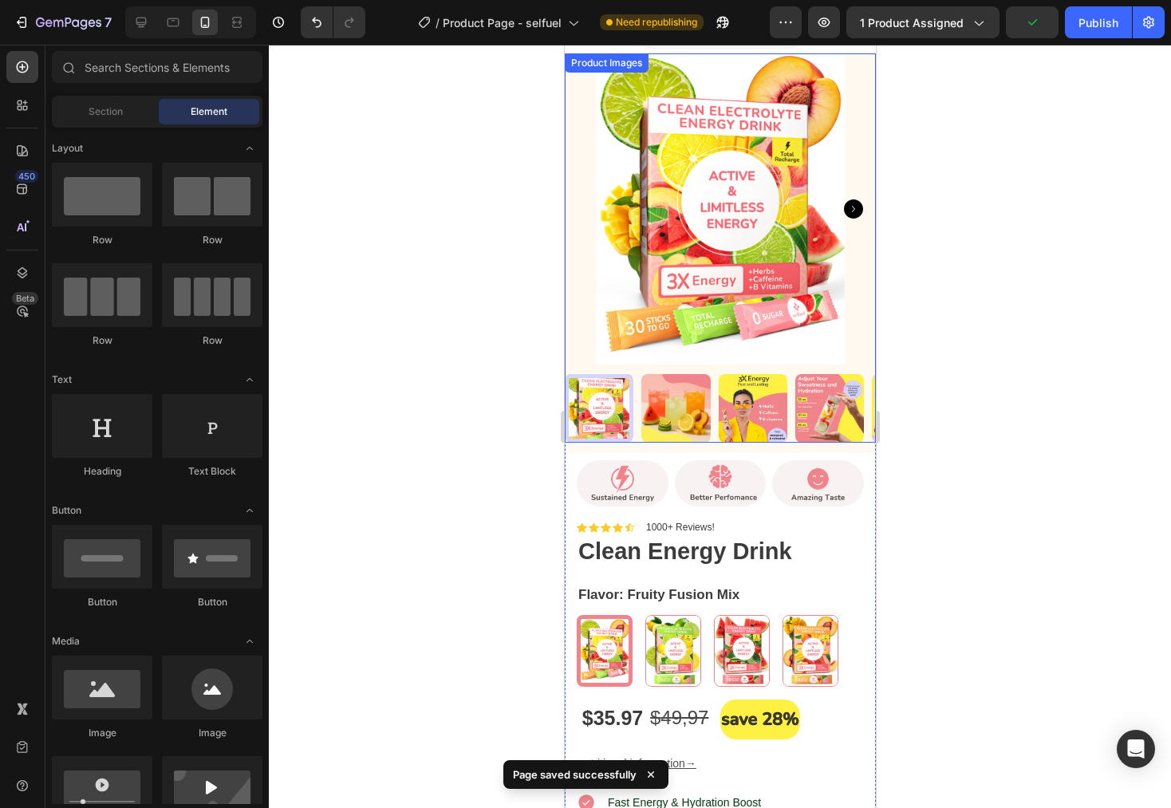
scroll to position [0, 0]
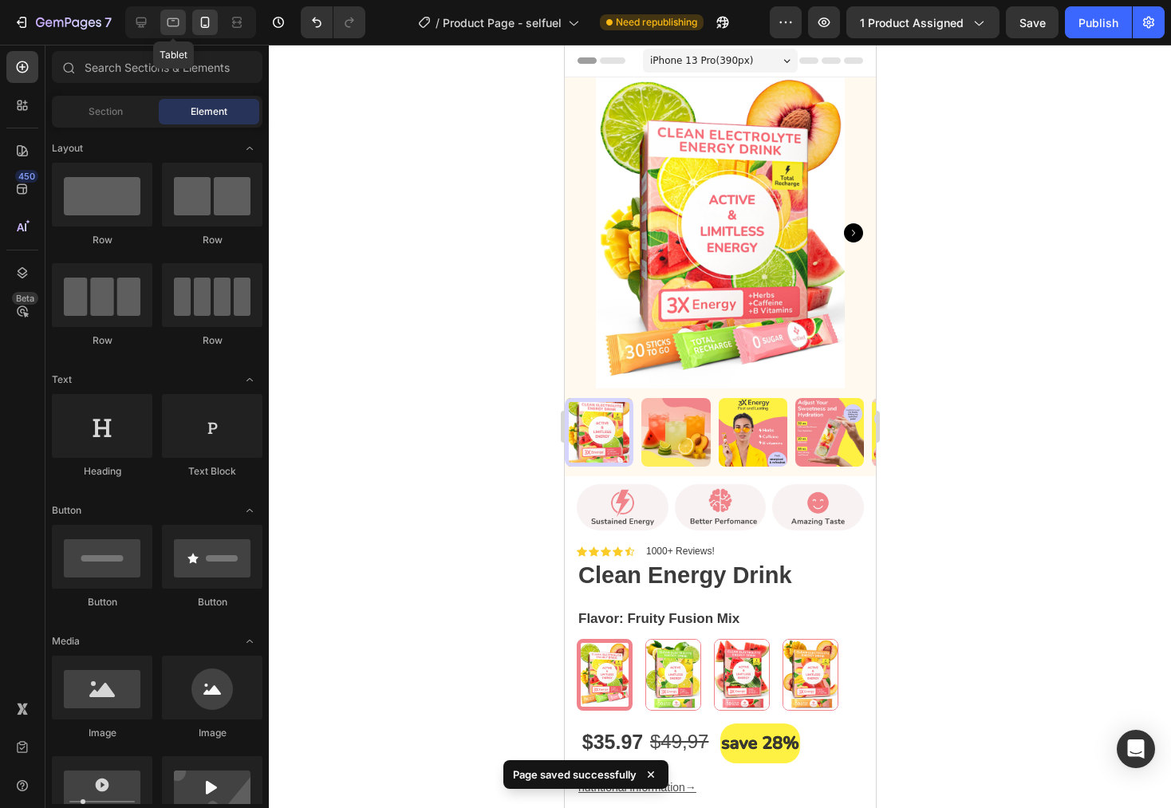
click at [171, 18] on icon at bounding box center [174, 22] width 12 height 9
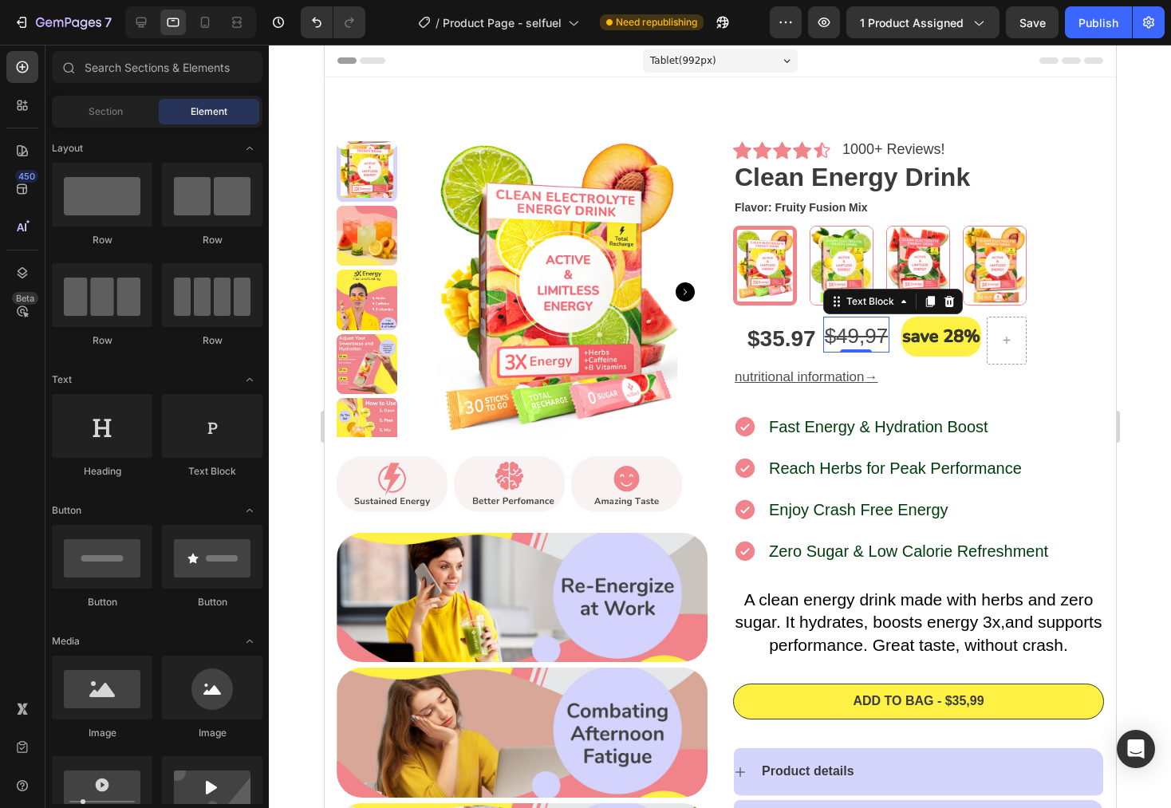
click at [838, 330] on s "4" at bounding box center [840, 336] width 11 height 24
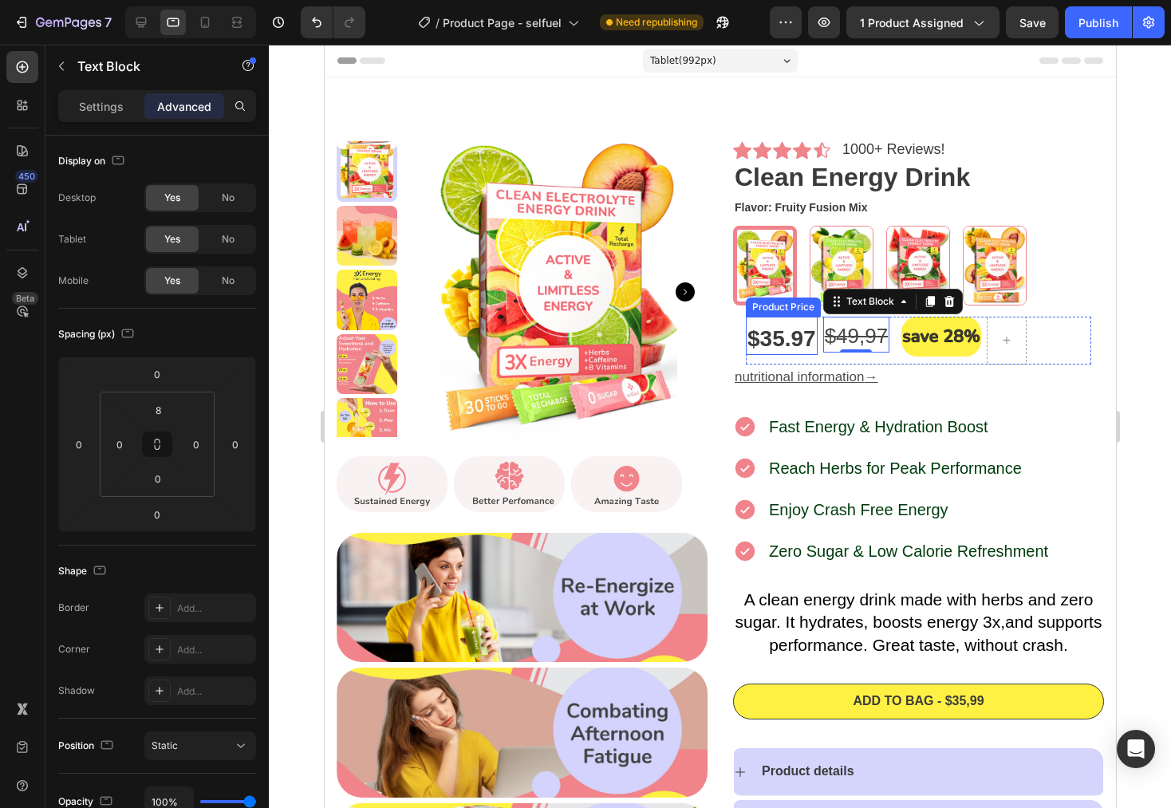
click at [792, 342] on div "$35.97" at bounding box center [781, 339] width 72 height 32
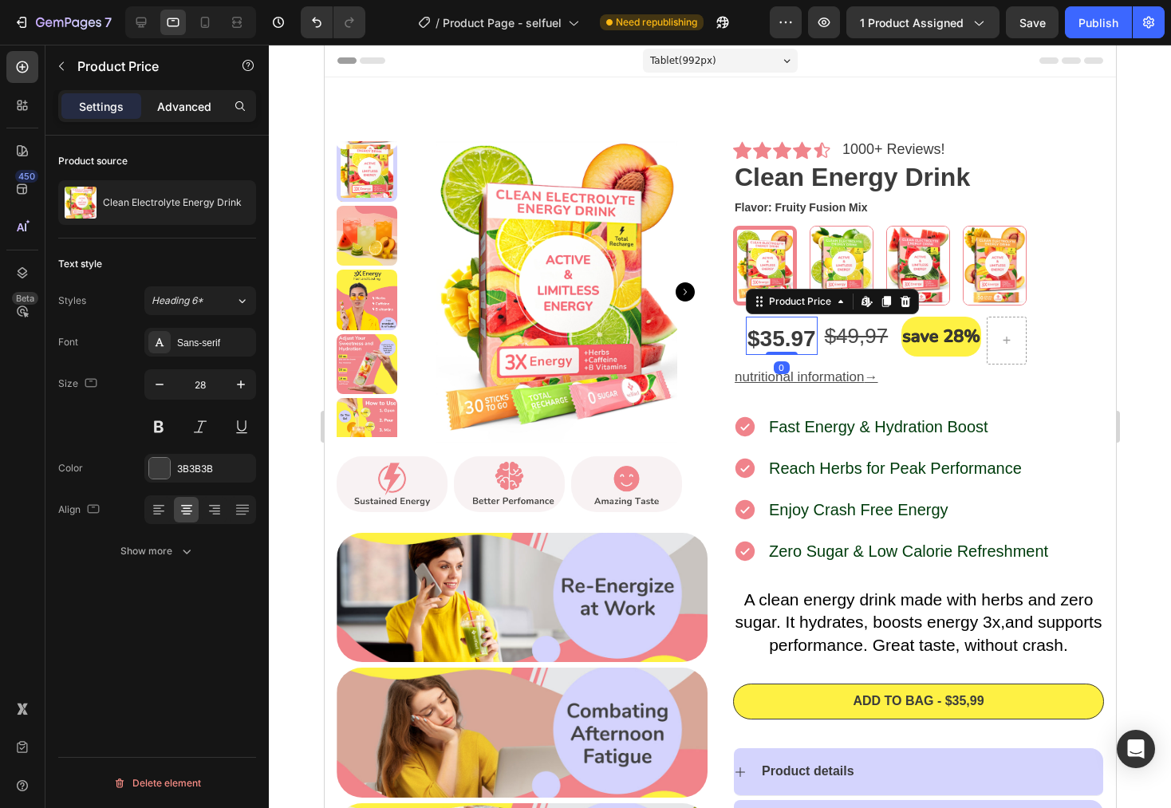
click at [195, 109] on p "Advanced" at bounding box center [184, 106] width 54 height 17
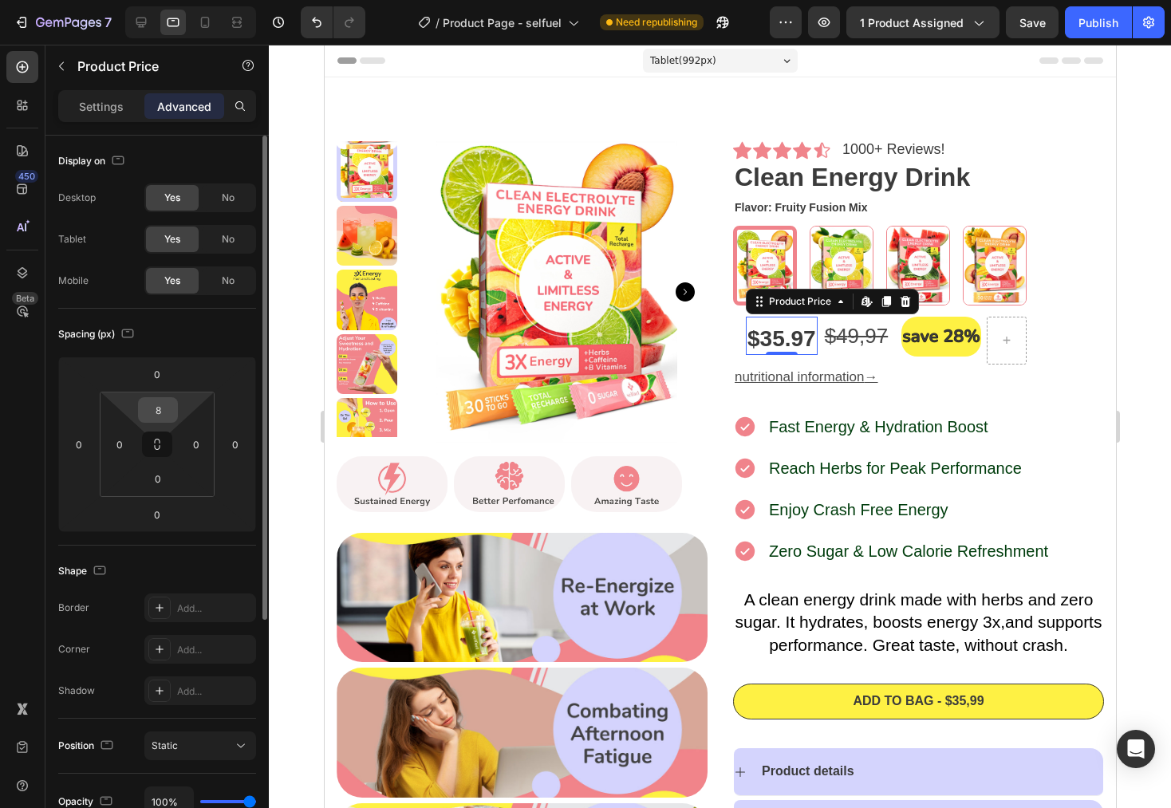
click at [168, 408] on input "8" at bounding box center [158, 410] width 32 height 24
type input "7"
type input "6"
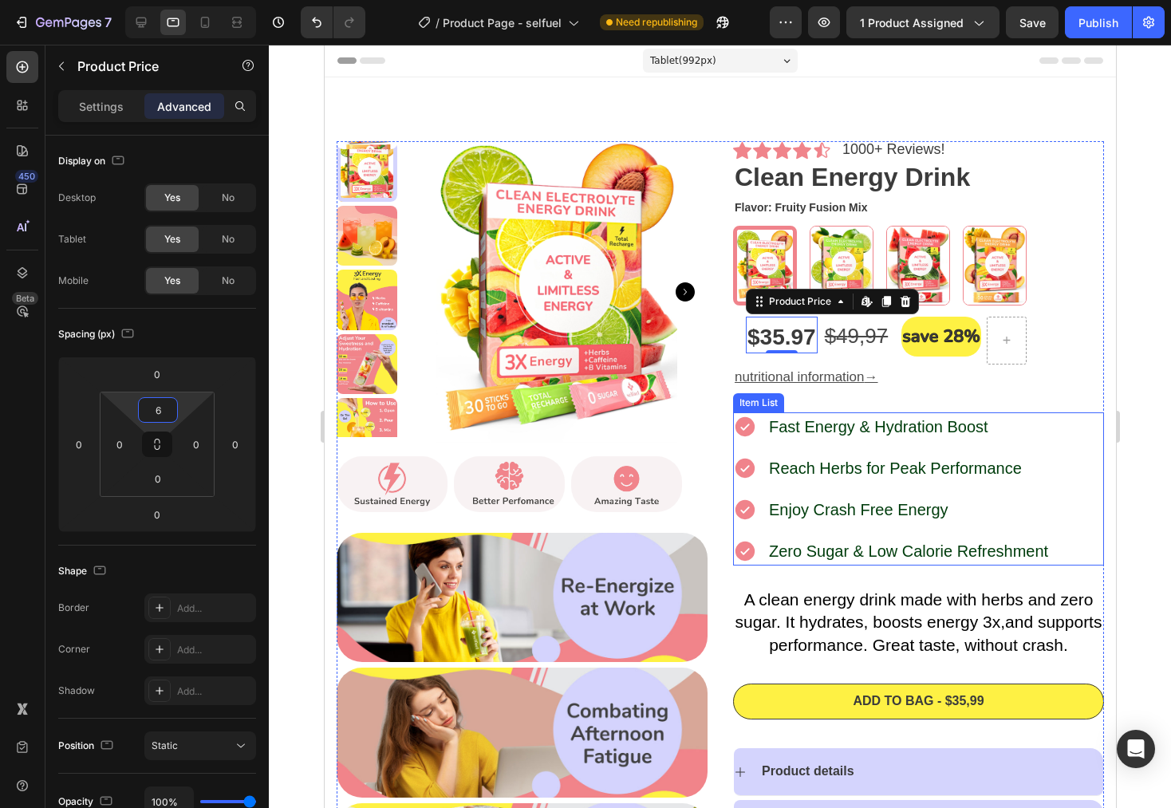
click at [1088, 409] on div "Icon Icon Icon Icon Icon Icon List 1000+ Reviews! Text Block Row Clean Energy D…" at bounding box center [917, 605] width 371 height 928
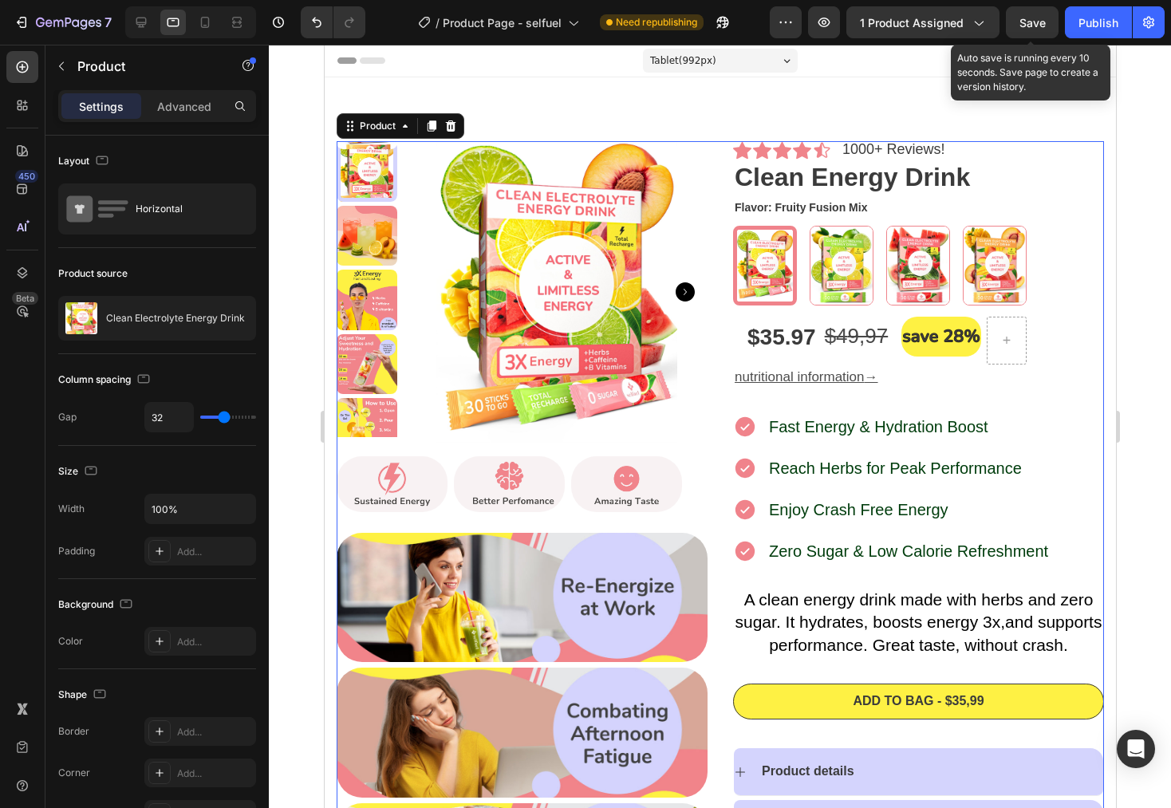
click at [1035, 18] on span "Save" at bounding box center [1033, 23] width 26 height 14
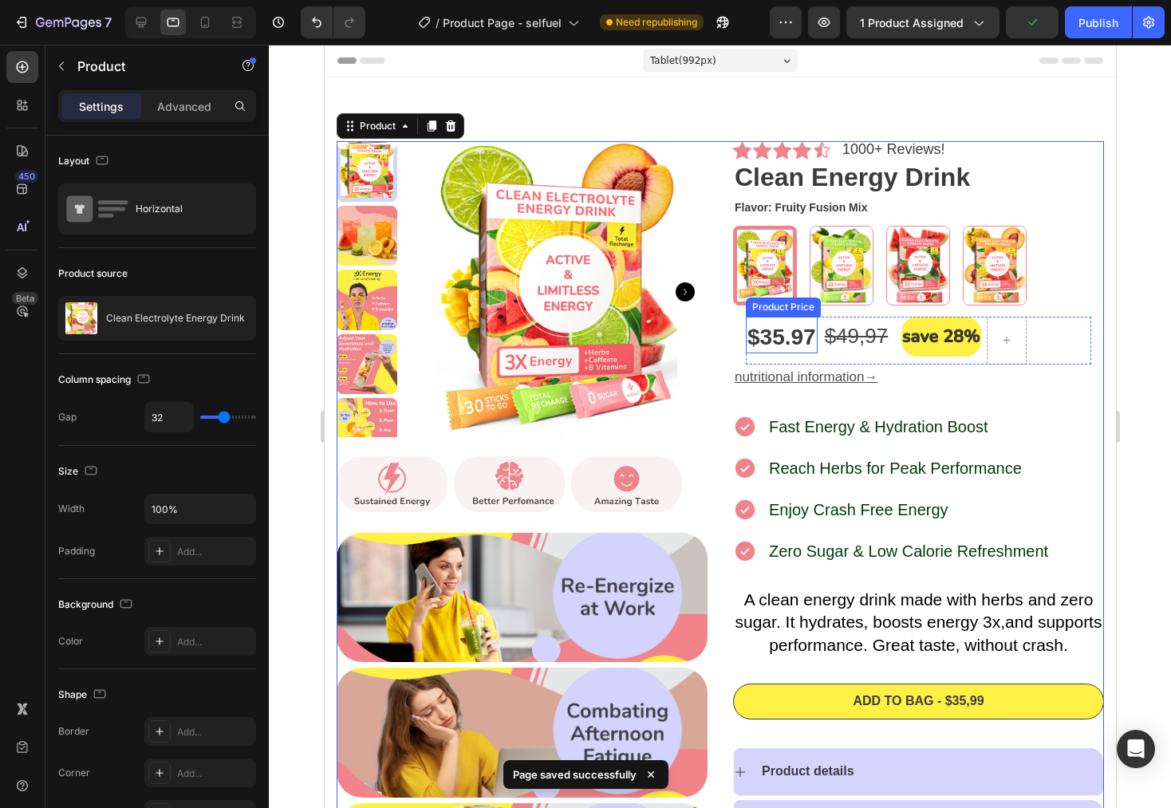
click at [780, 352] on div "$35.97 Product Price Product Price" at bounding box center [781, 335] width 72 height 37
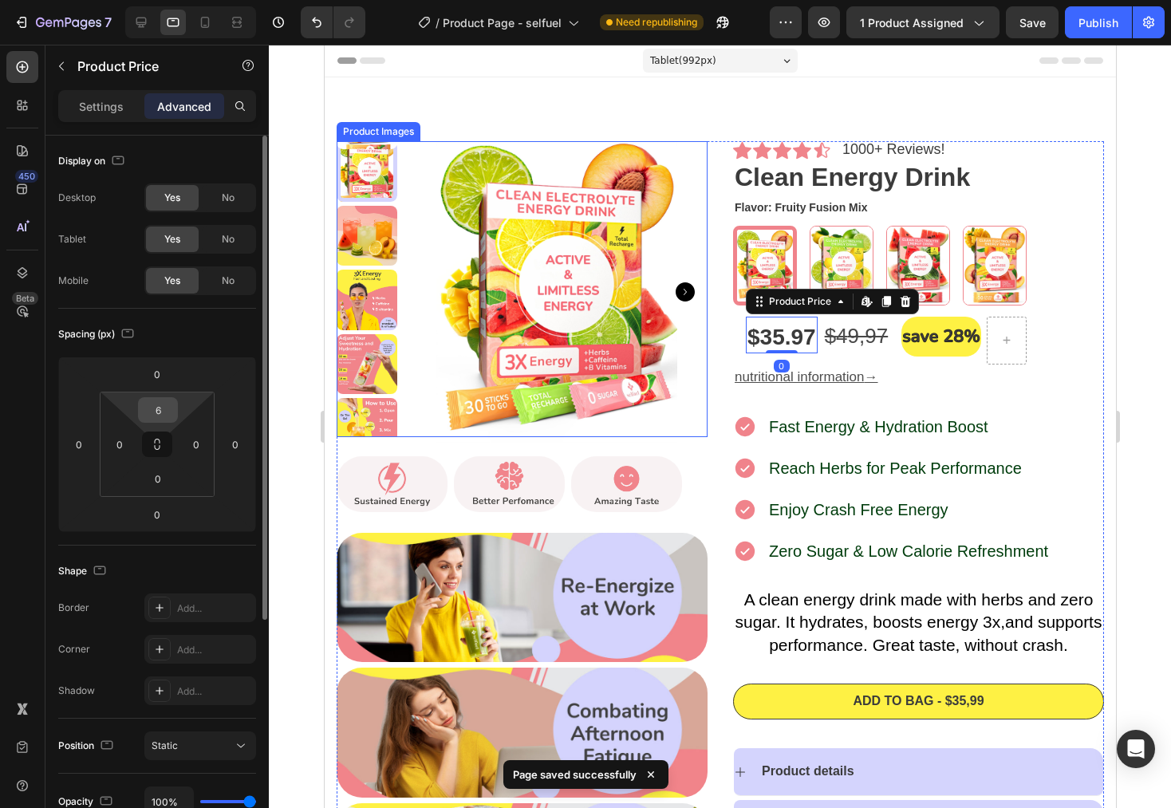
click at [170, 415] on input "6" at bounding box center [158, 410] width 32 height 24
type input "5"
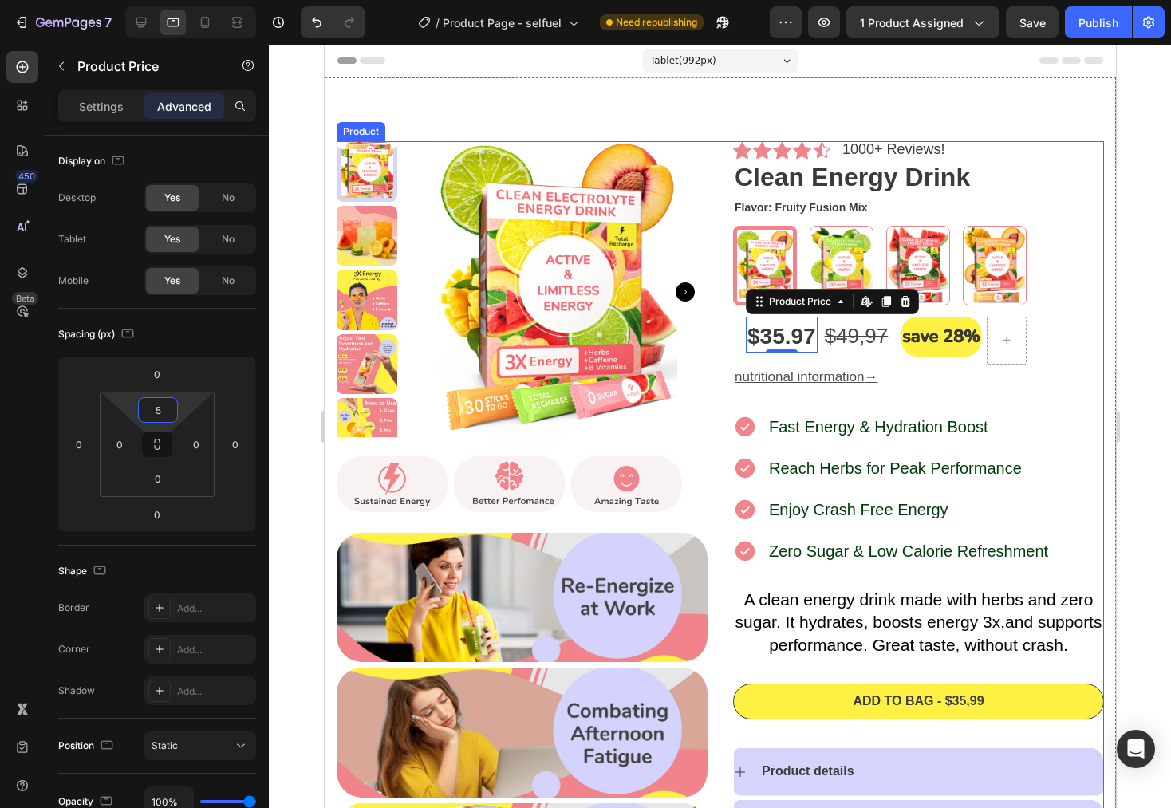
click at [1014, 395] on div "Icon Icon Icon Icon Icon Icon List 1000+ Reviews! Text Block Row Clean Energy D…" at bounding box center [917, 605] width 371 height 928
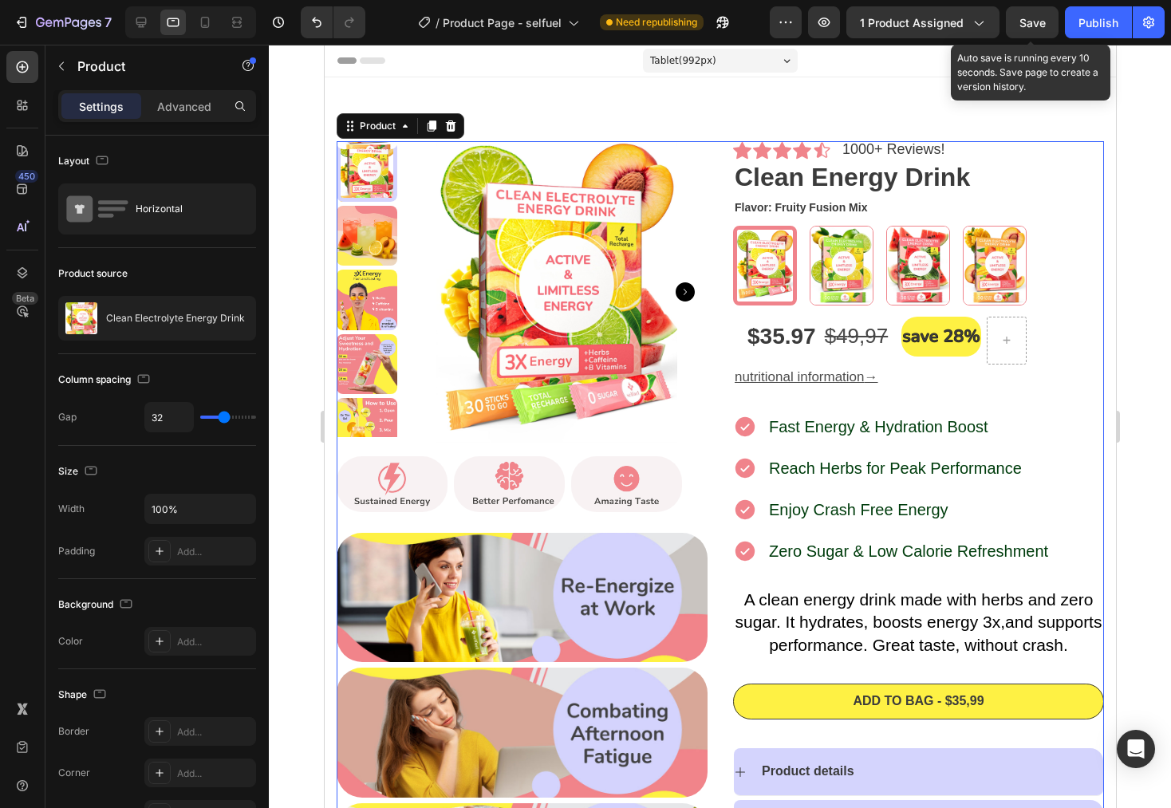
click at [1038, 29] on span "Save" at bounding box center [1033, 23] width 26 height 14
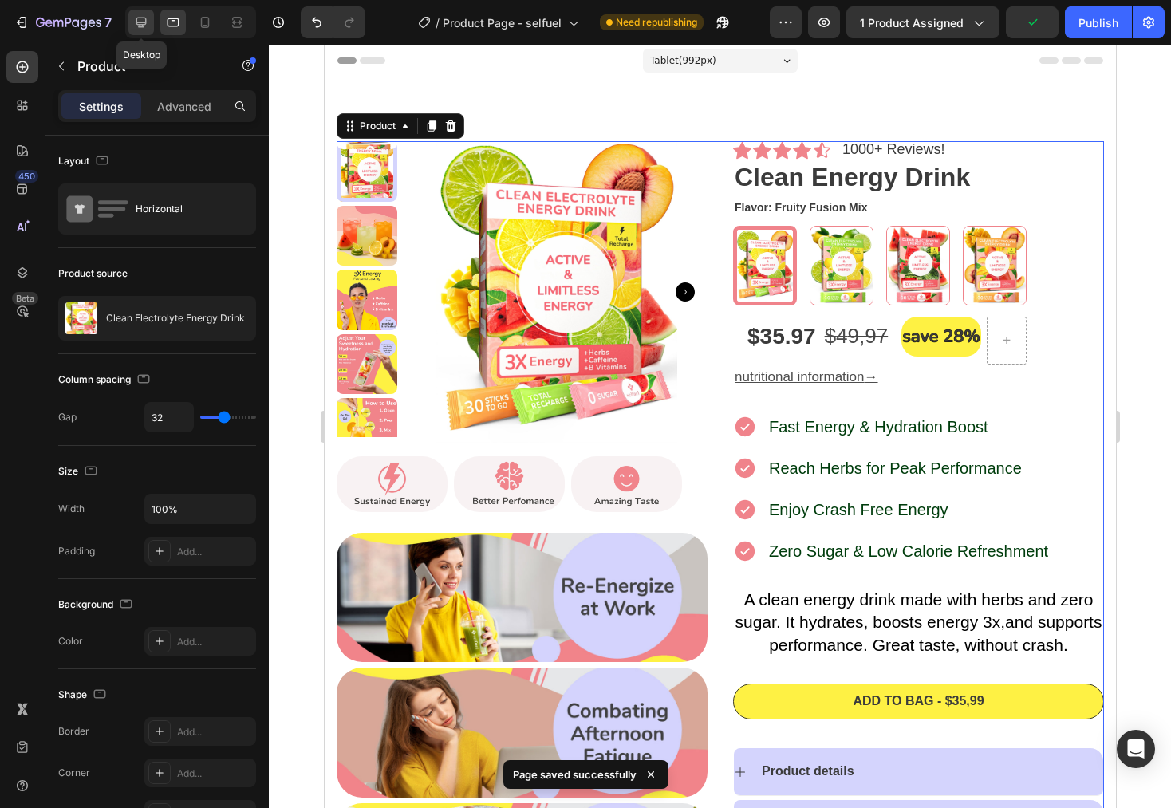
click at [134, 23] on icon at bounding box center [141, 22] width 16 height 16
type input "1200"
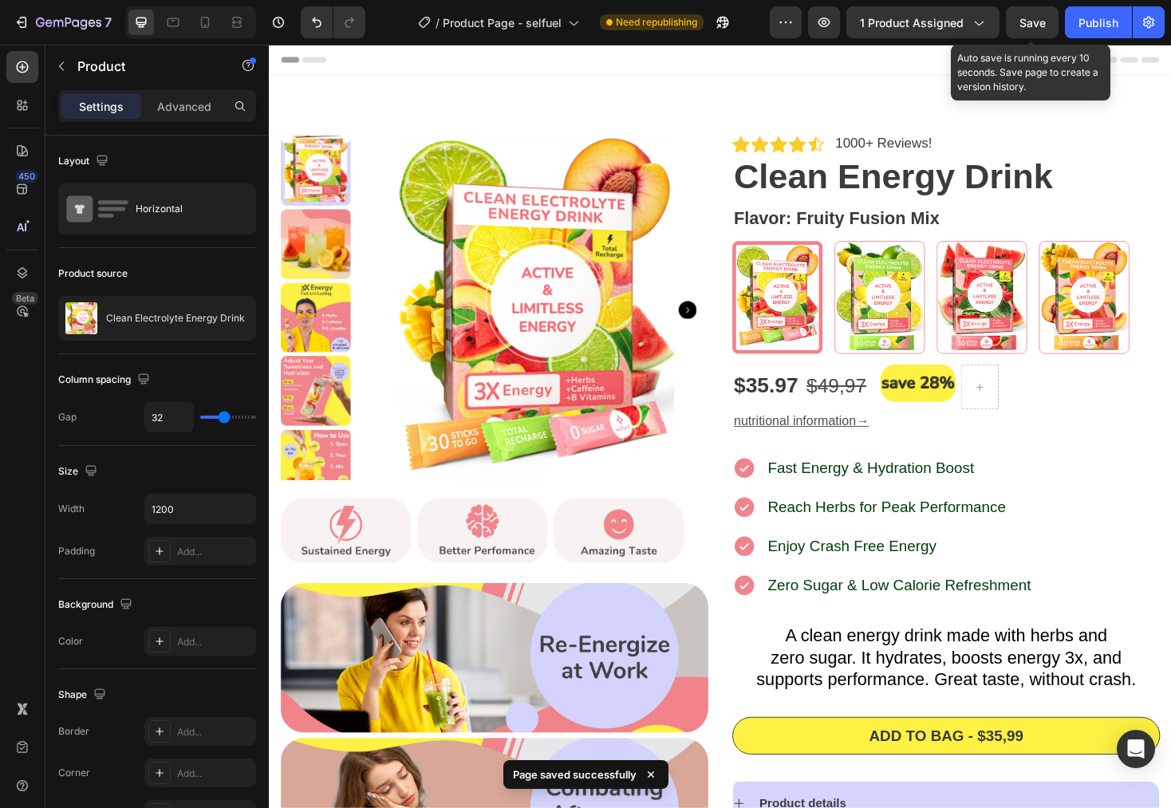
click at [1023, 23] on span "Save" at bounding box center [1033, 23] width 26 height 14
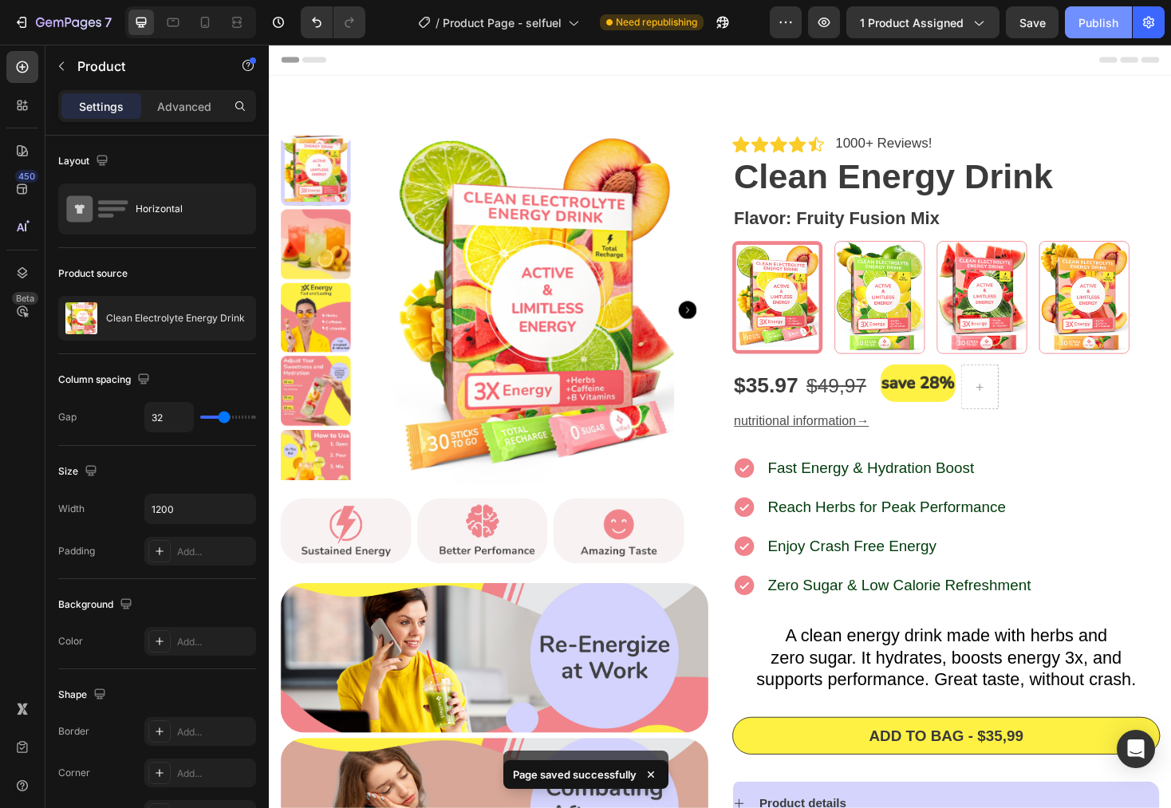
click at [1086, 10] on button "Publish" at bounding box center [1098, 22] width 67 height 32
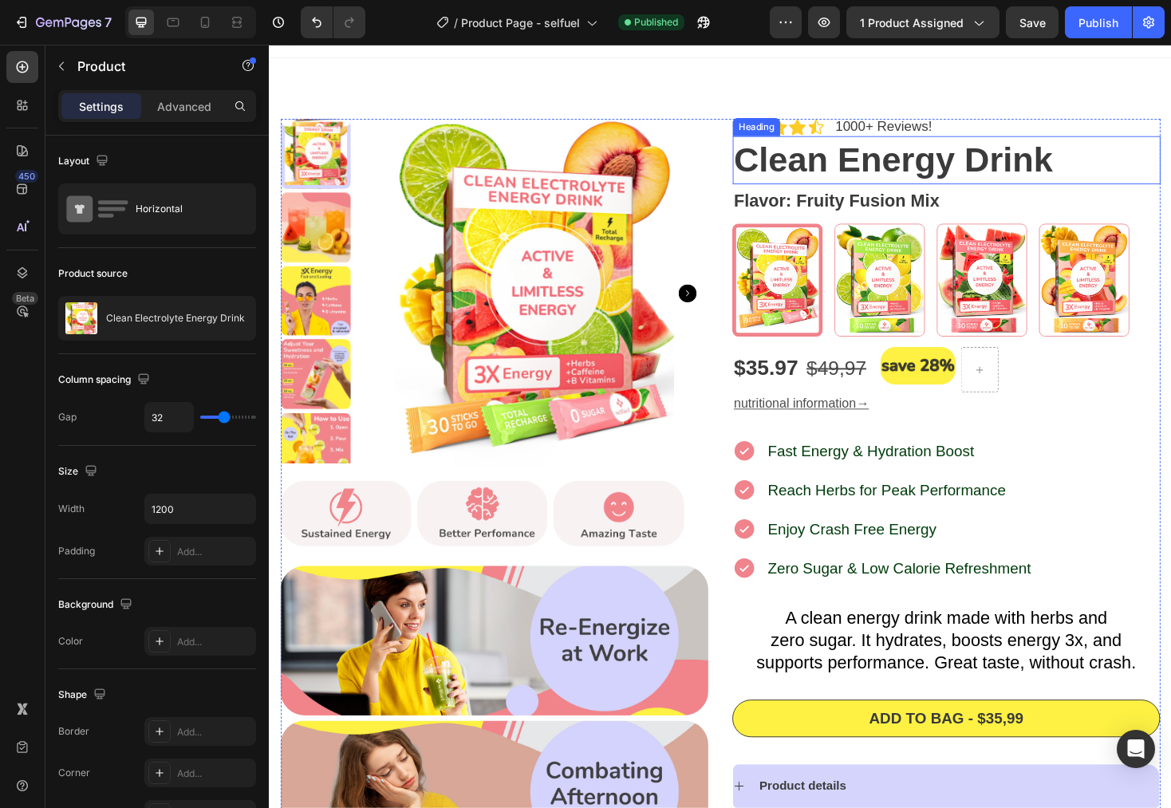
scroll to position [48, 0]
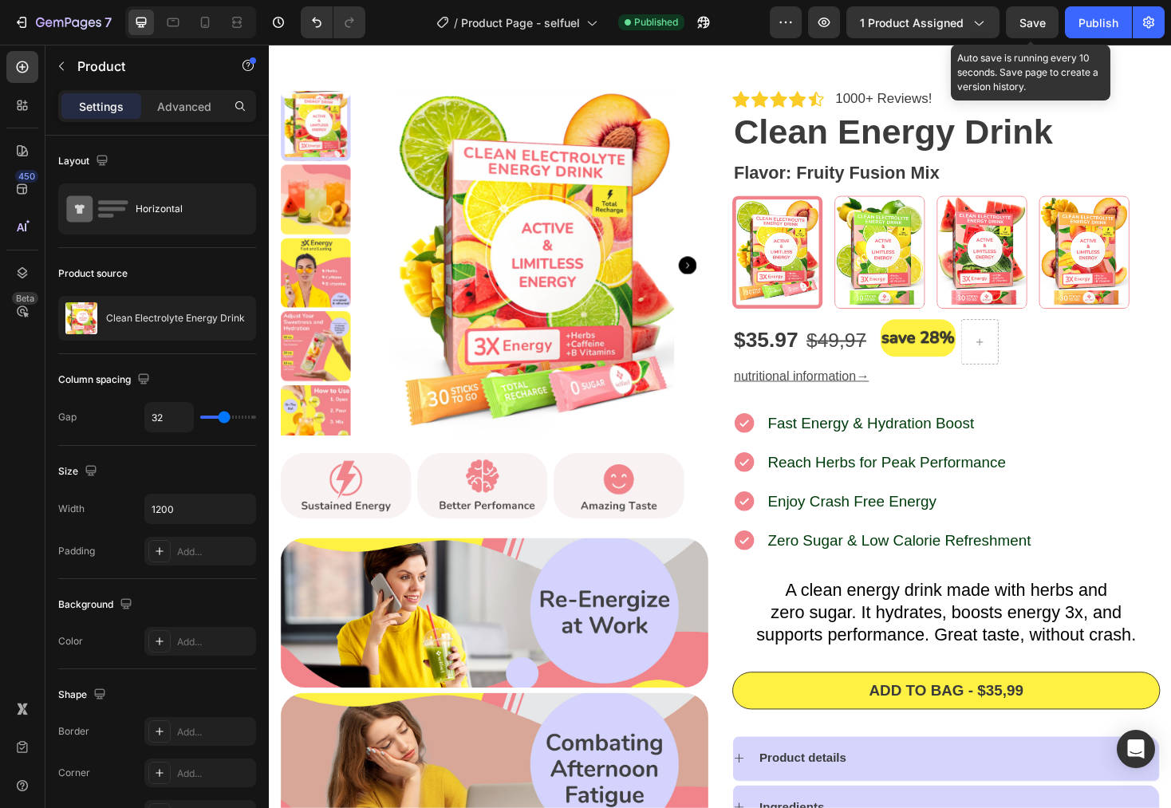
click at [1032, 28] on span "Save" at bounding box center [1033, 23] width 26 height 14
click at [1040, 25] on span "Save" at bounding box center [1033, 23] width 26 height 14
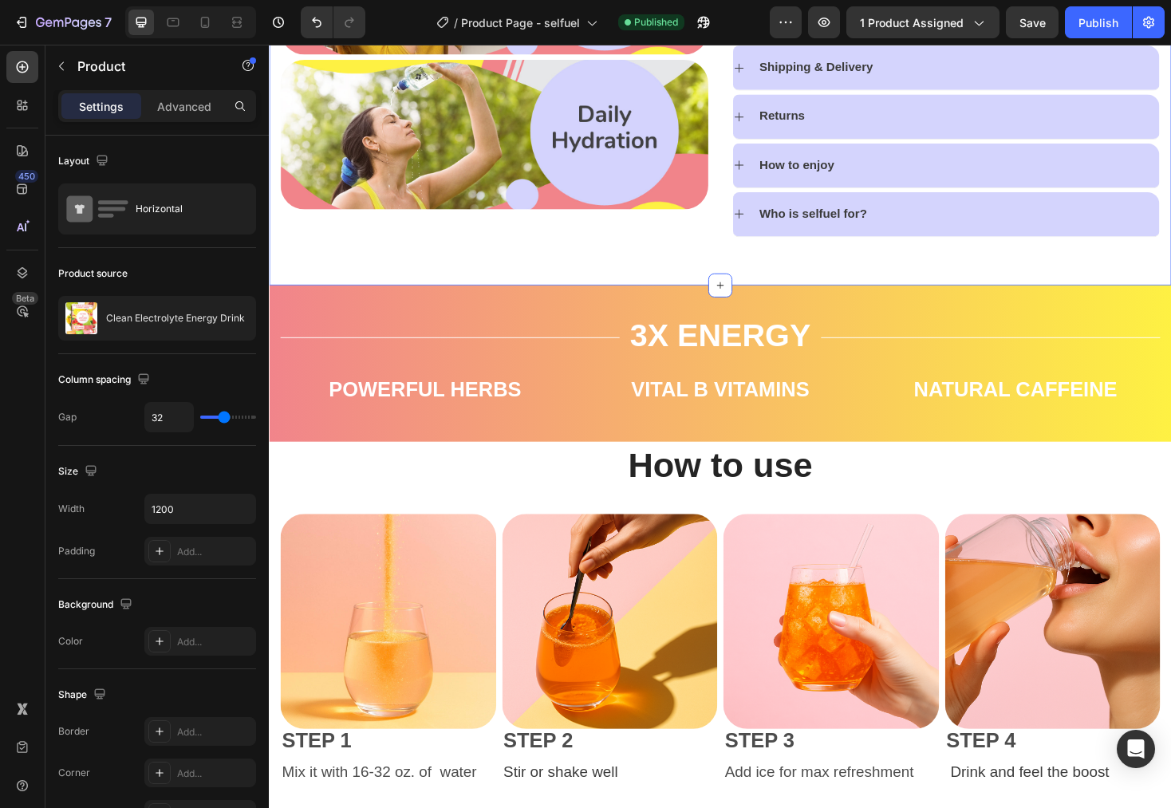
scroll to position [374, 0]
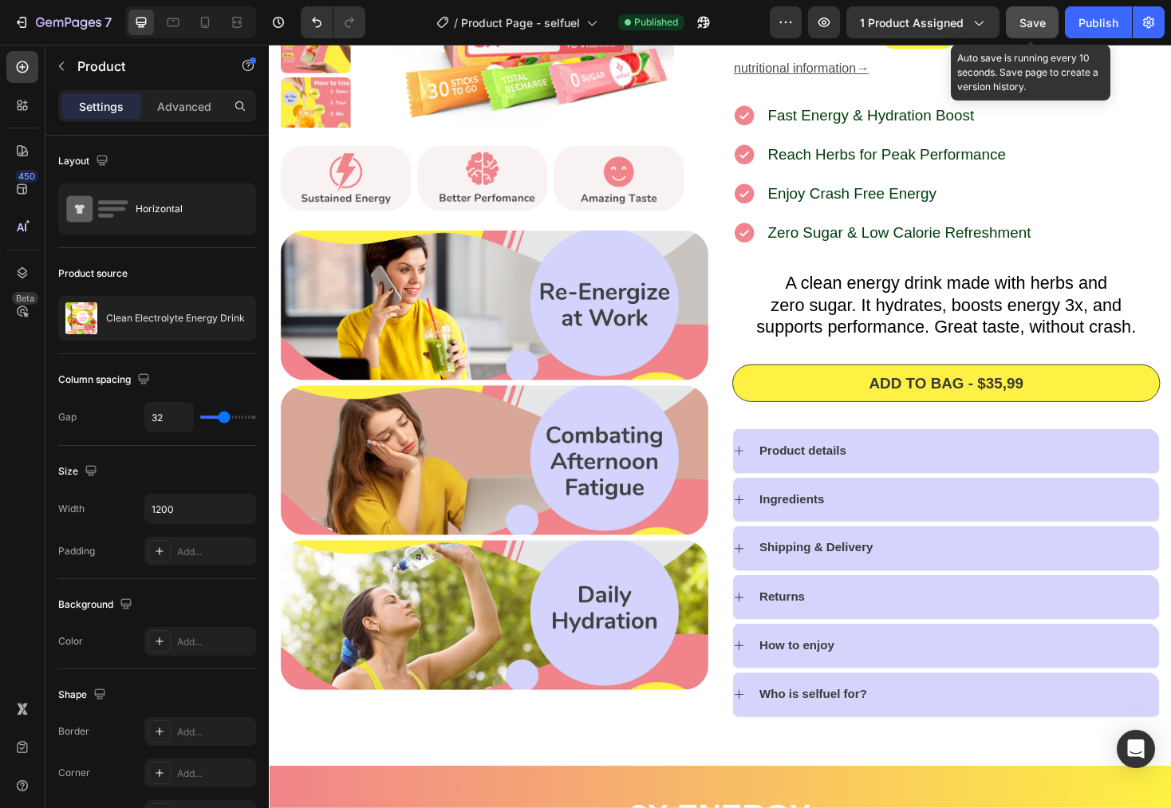
click at [1049, 30] on button "Save" at bounding box center [1032, 22] width 53 height 32
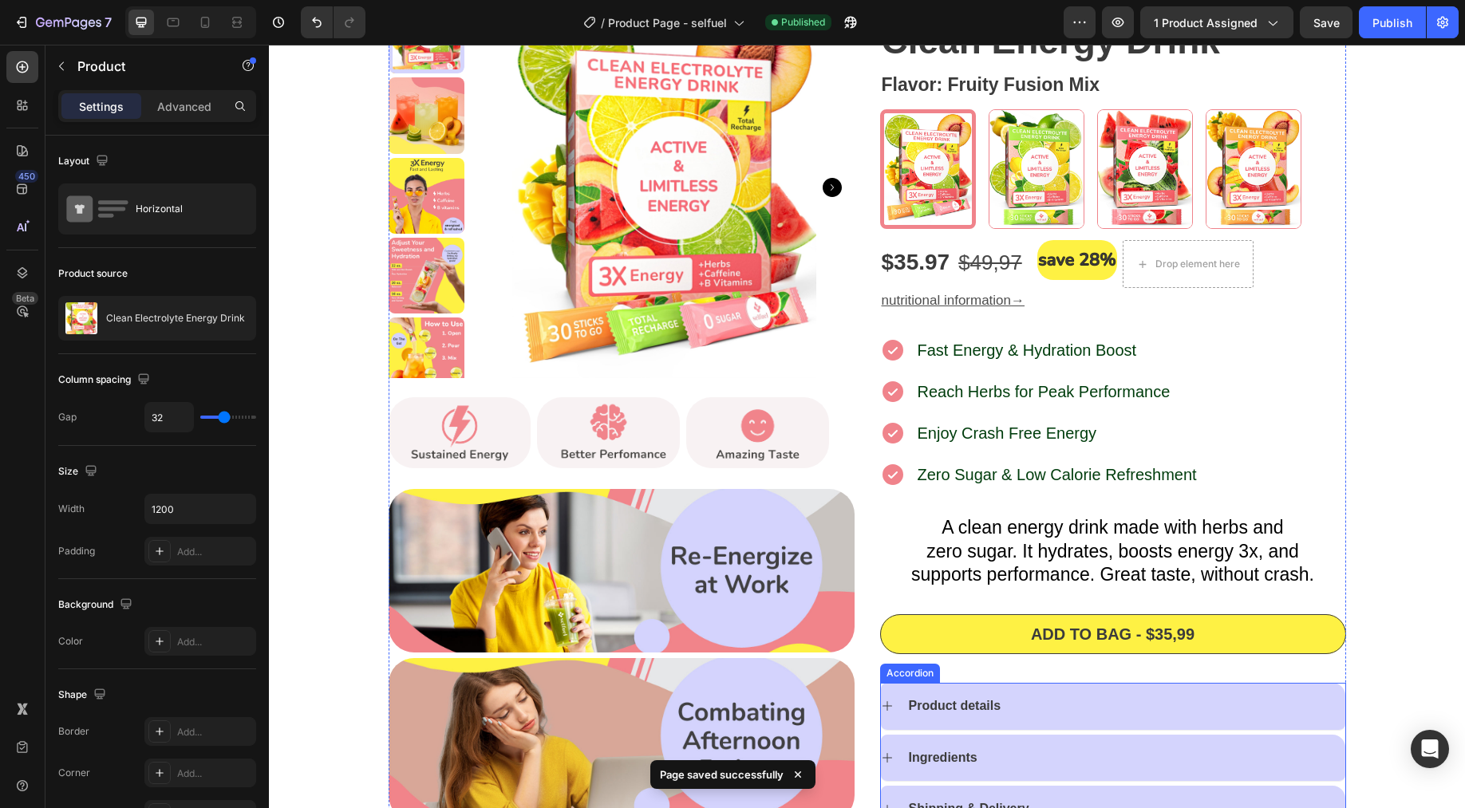
scroll to position [0, 0]
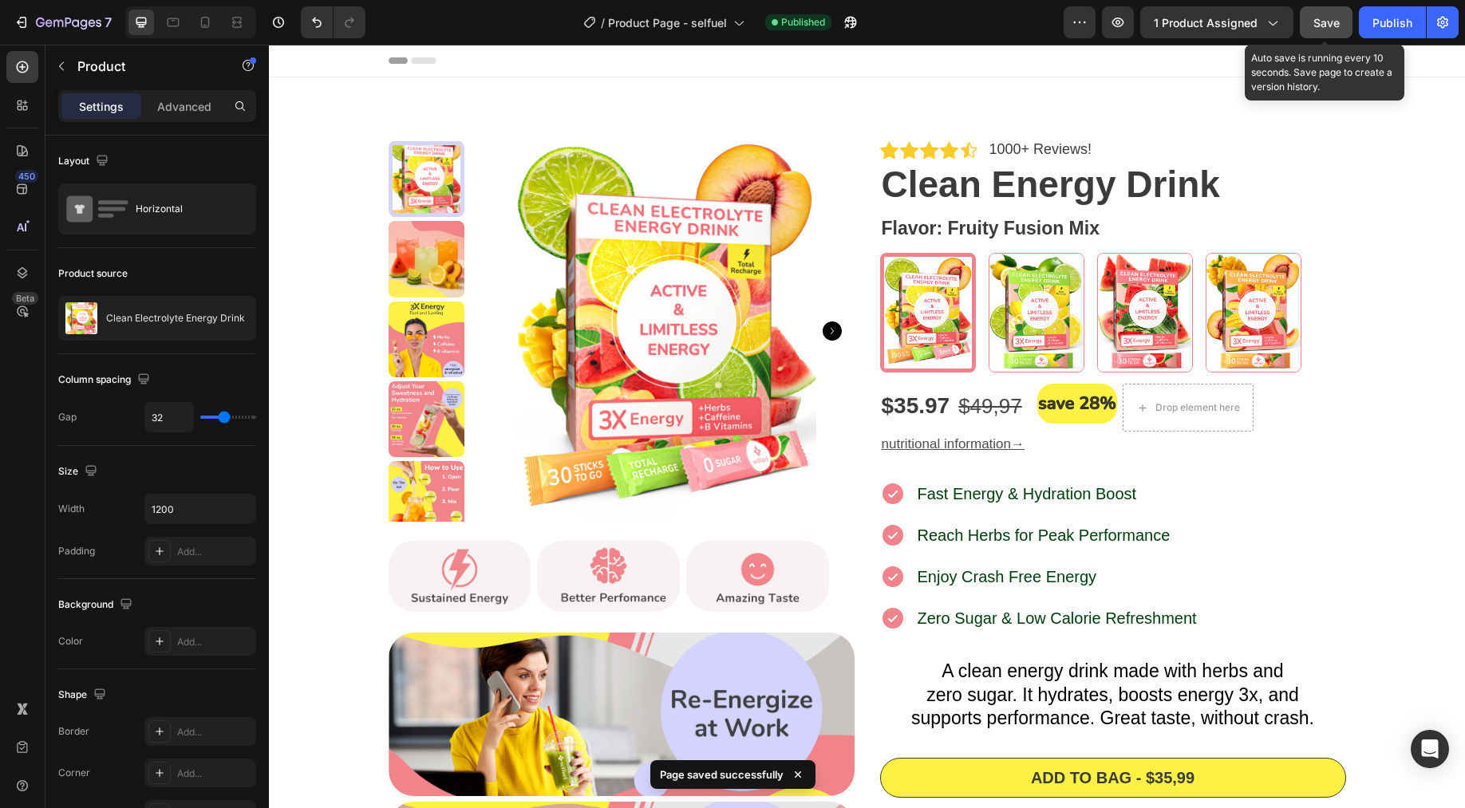
click at [1171, 30] on button "Save" at bounding box center [1326, 22] width 53 height 32
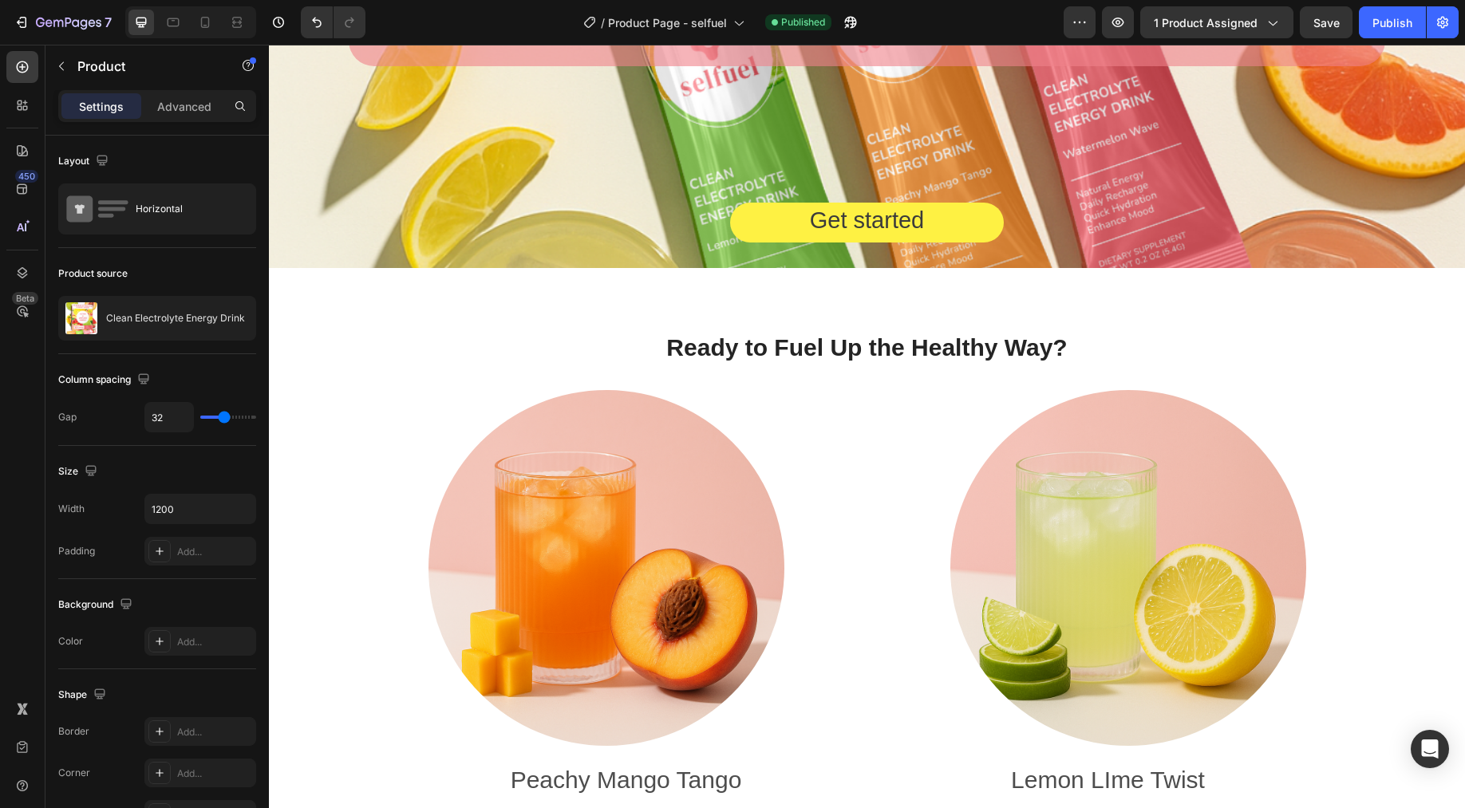
scroll to position [6351, 0]
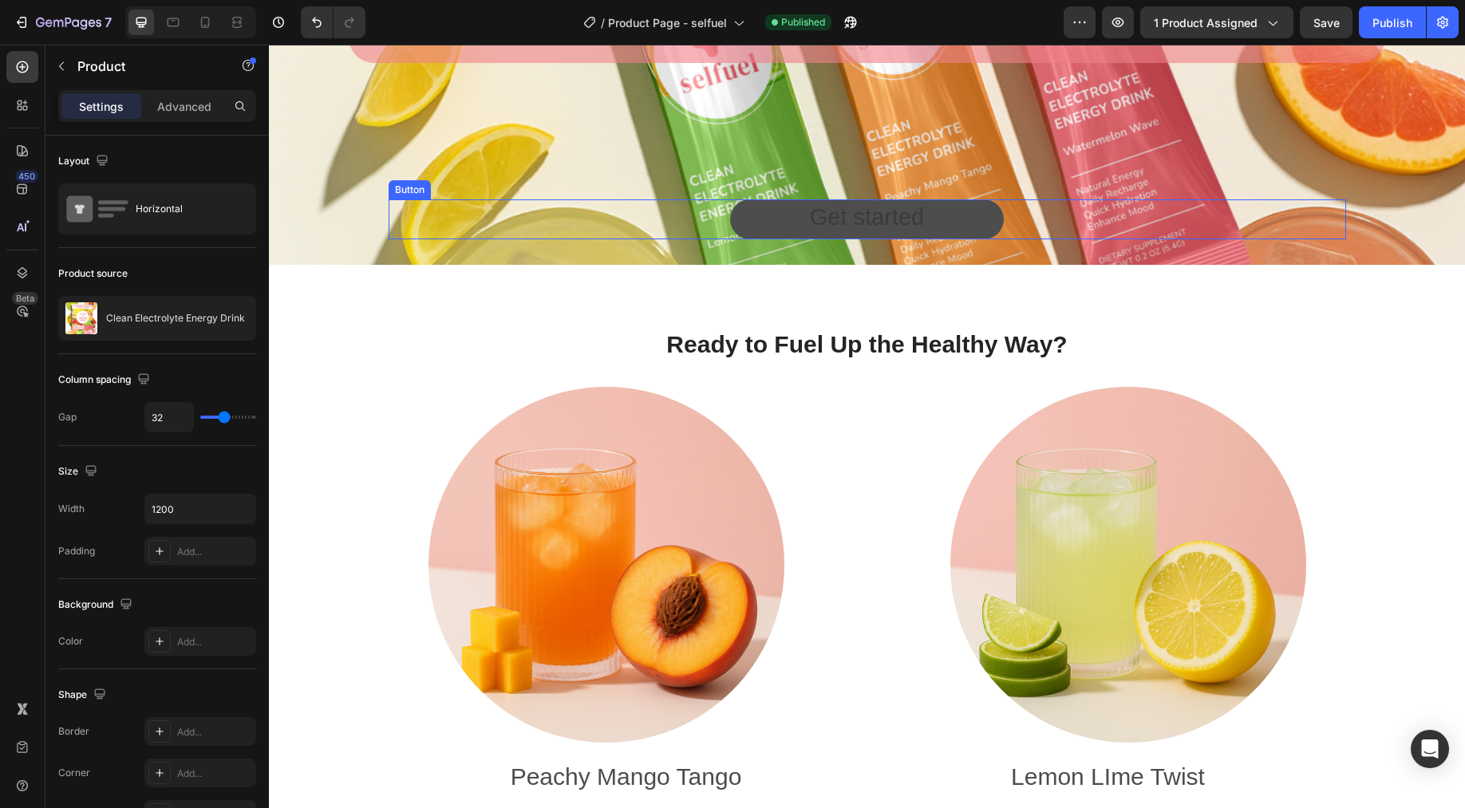
click at [922, 214] on button "Get started" at bounding box center [867, 219] width 274 height 40
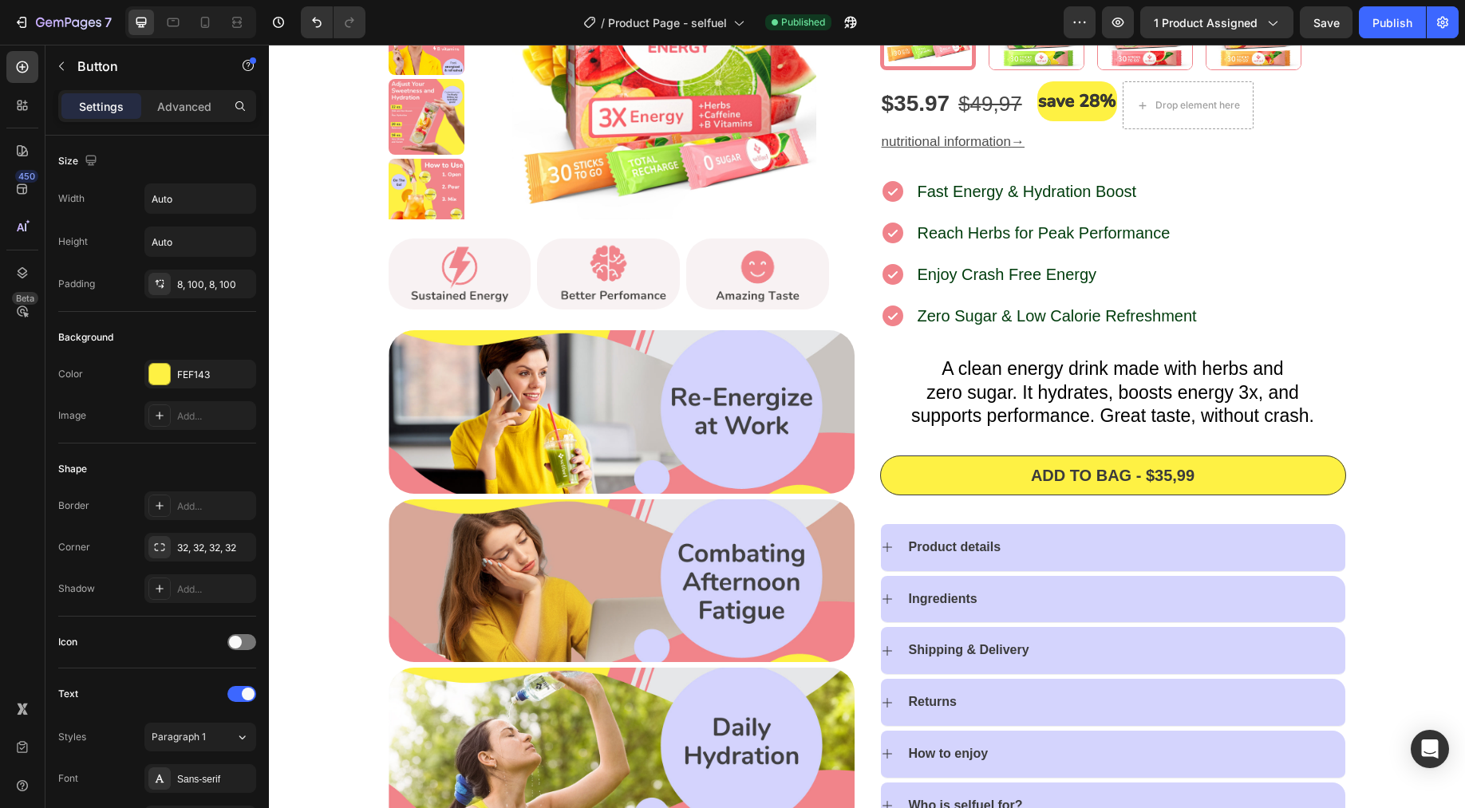
scroll to position [294, 0]
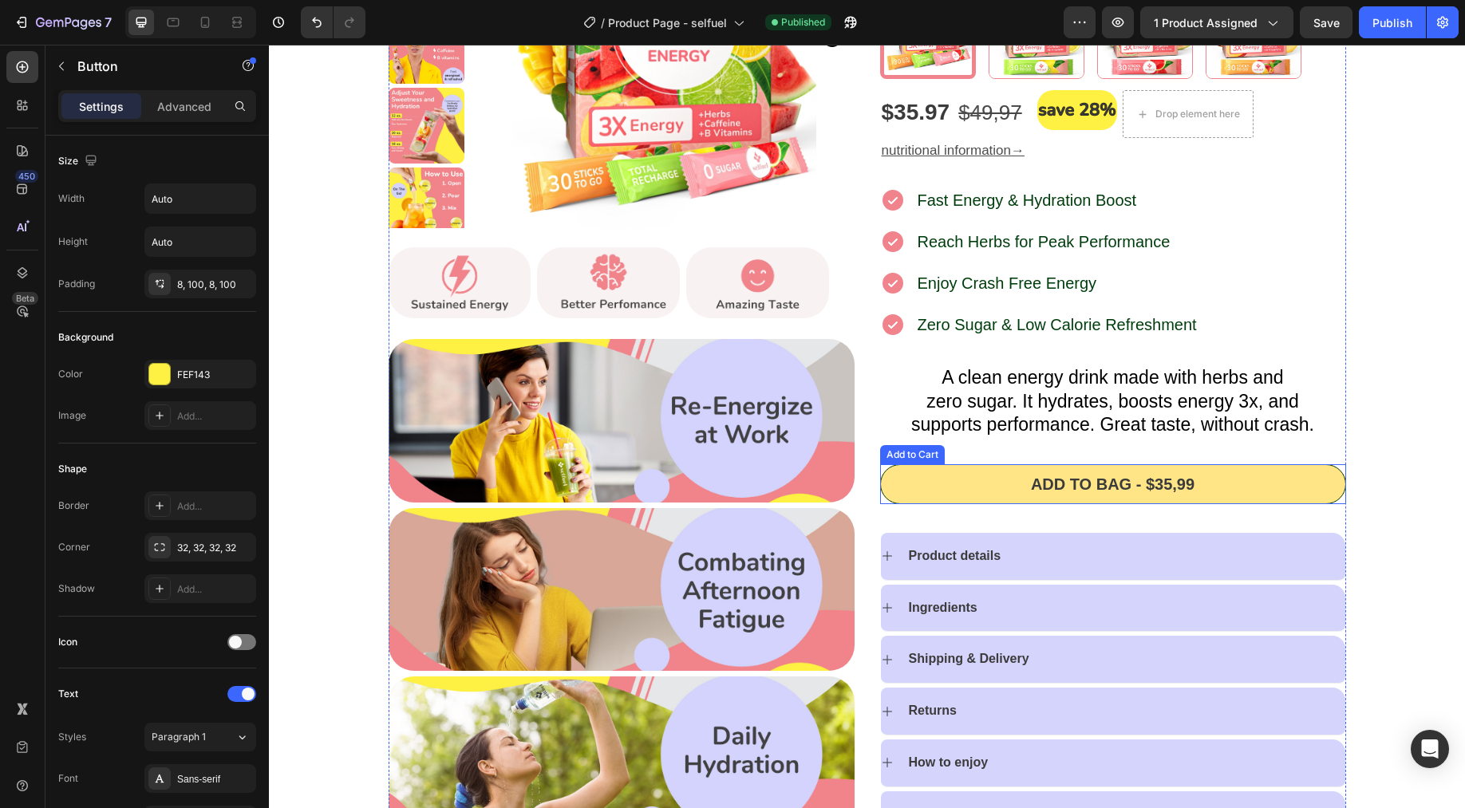
click at [1001, 475] on button "Add to bag - $35,99" at bounding box center [1113, 484] width 466 height 40
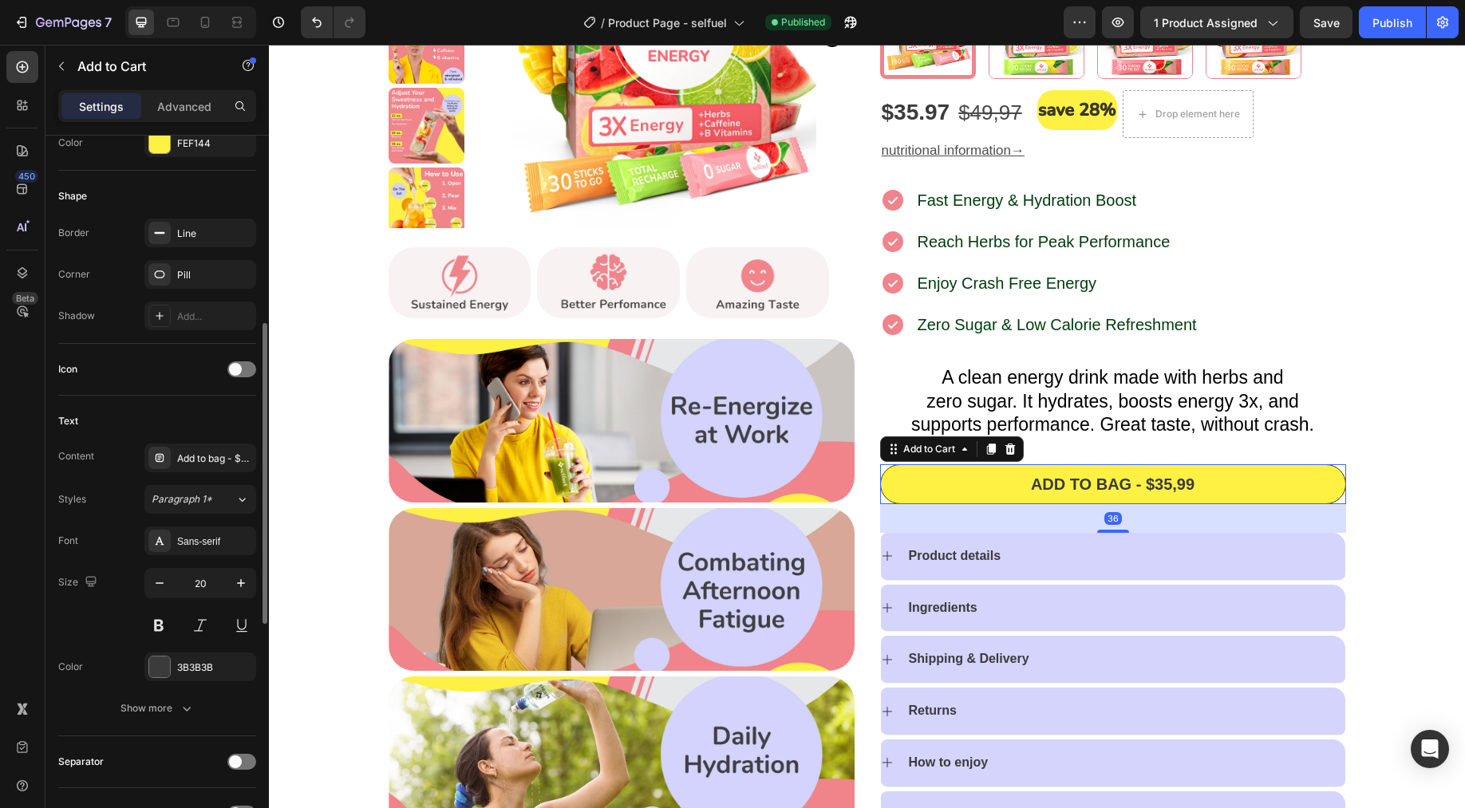
scroll to position [450, 0]
click at [176, 705] on div "Show more" at bounding box center [157, 705] width 74 height 16
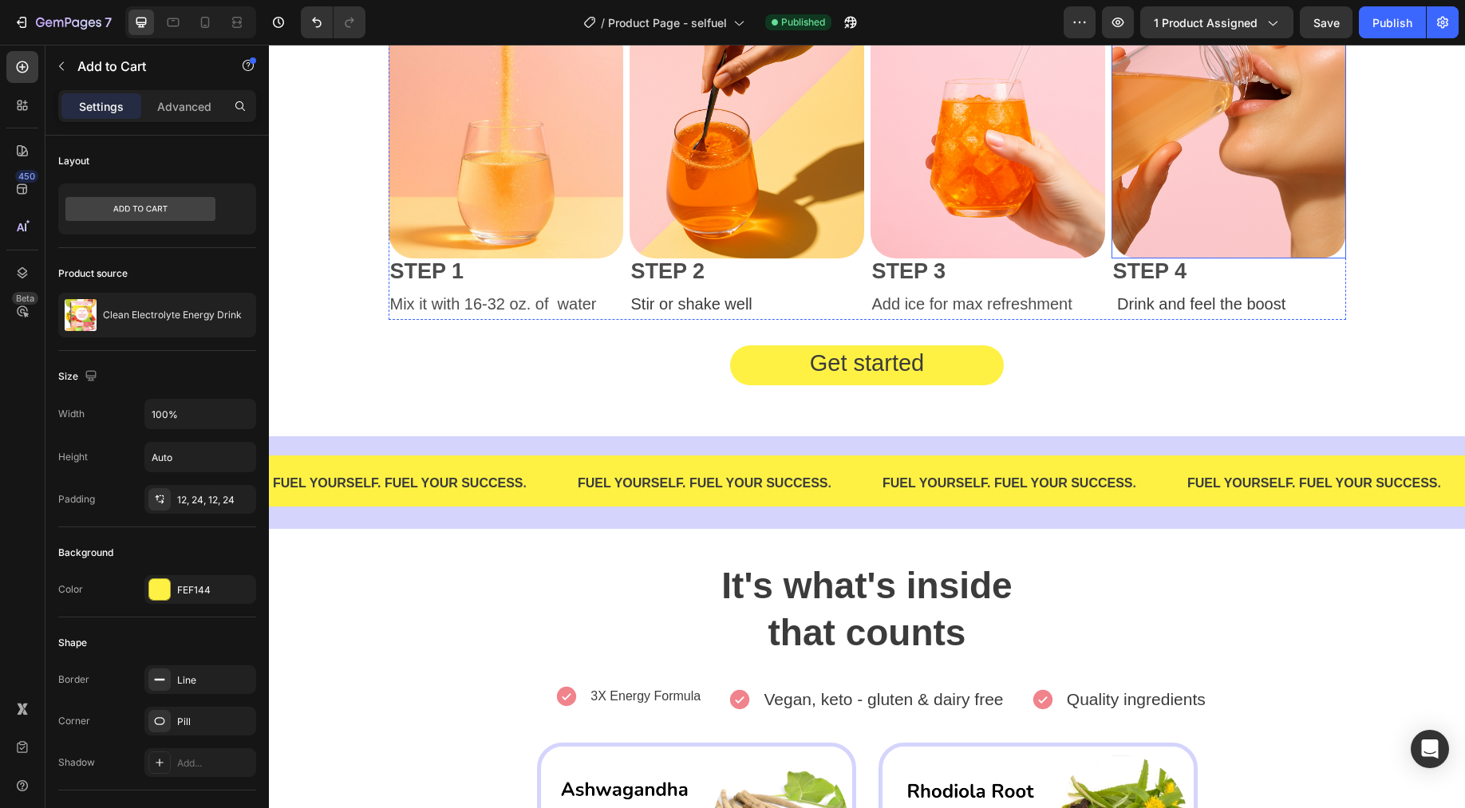
scroll to position [1404, 0]
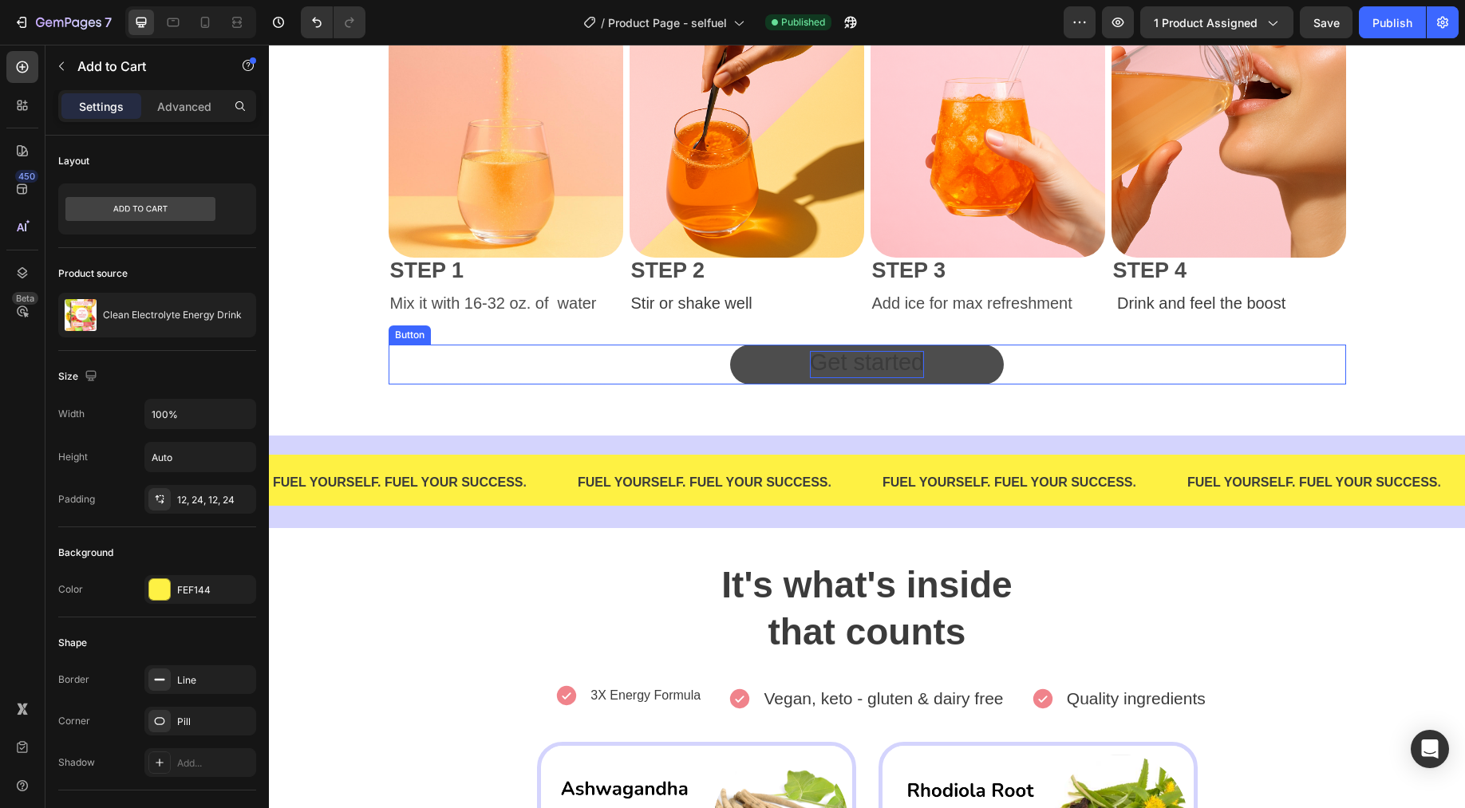
click at [821, 356] on span "Get started" at bounding box center [867, 362] width 114 height 26
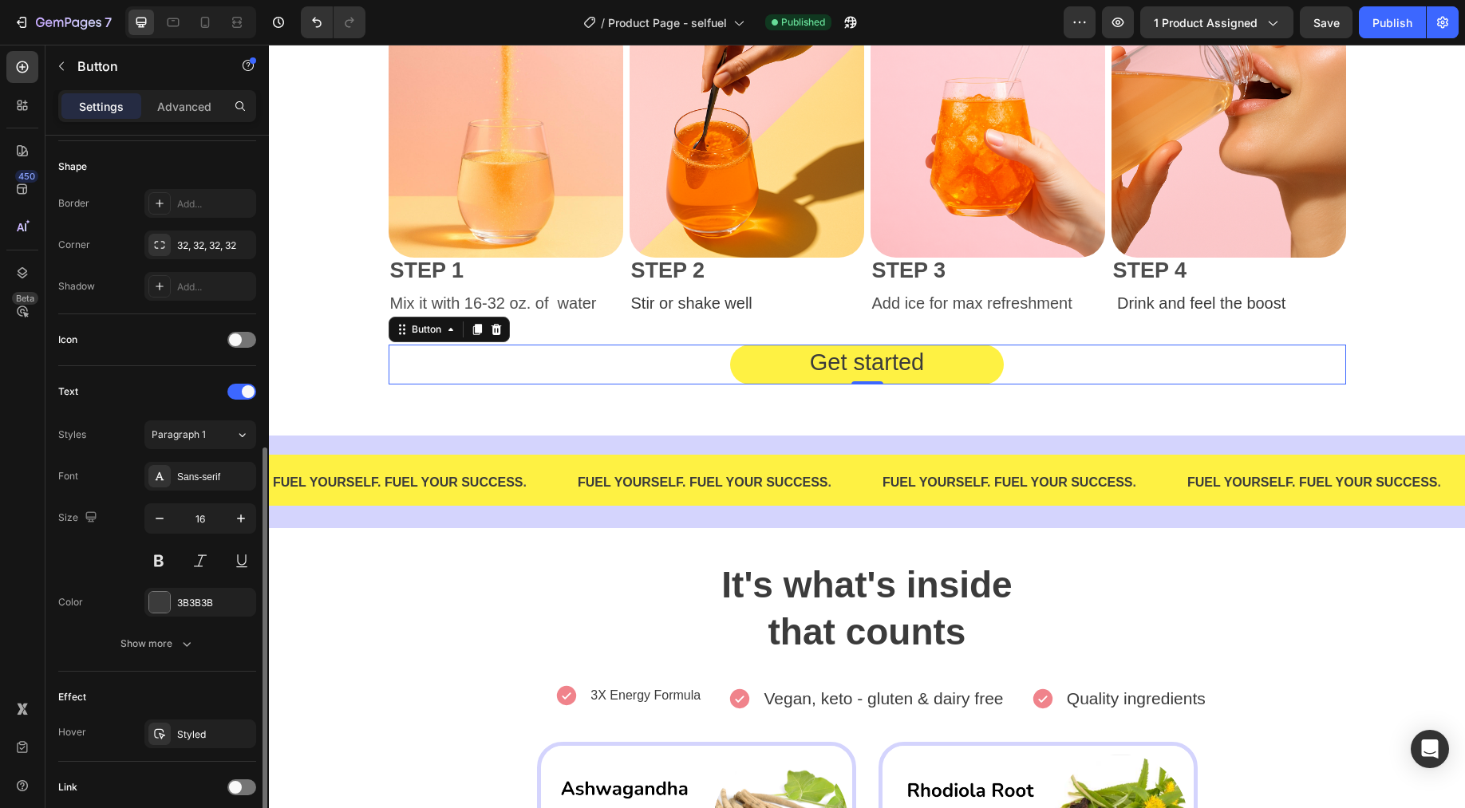
scroll to position [377, 0]
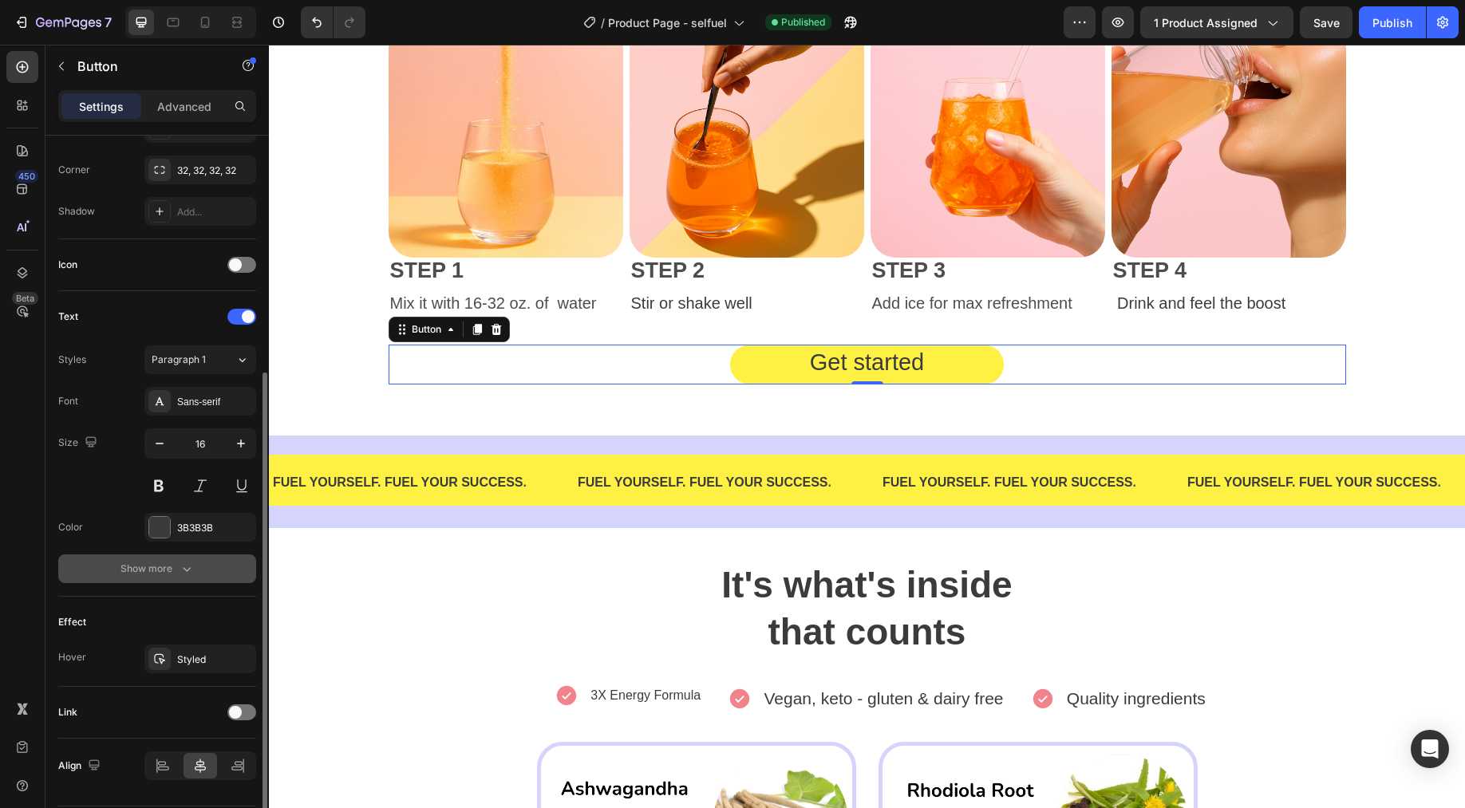
click at [192, 570] on icon "button" at bounding box center [187, 569] width 16 height 16
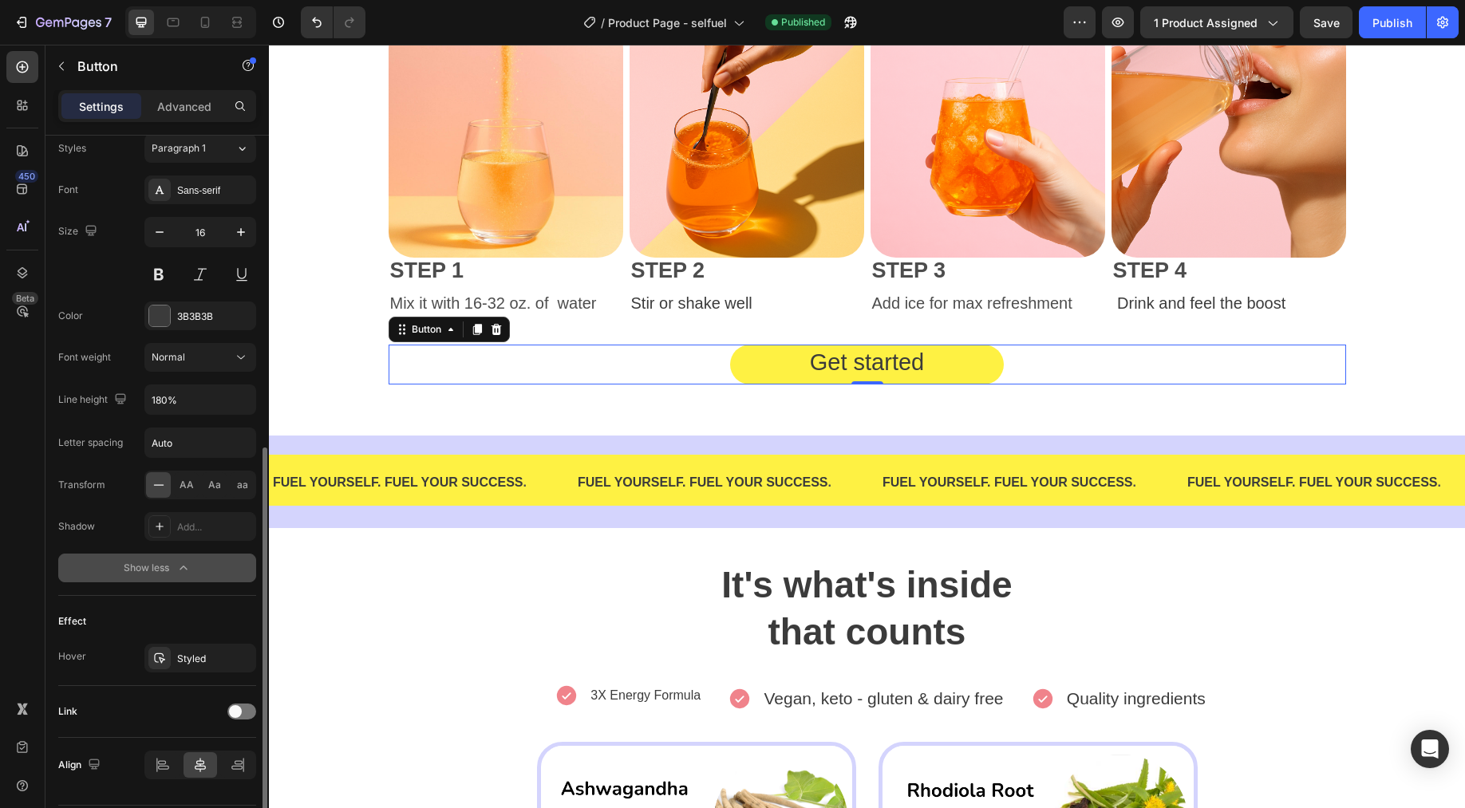
scroll to position [621, 0]
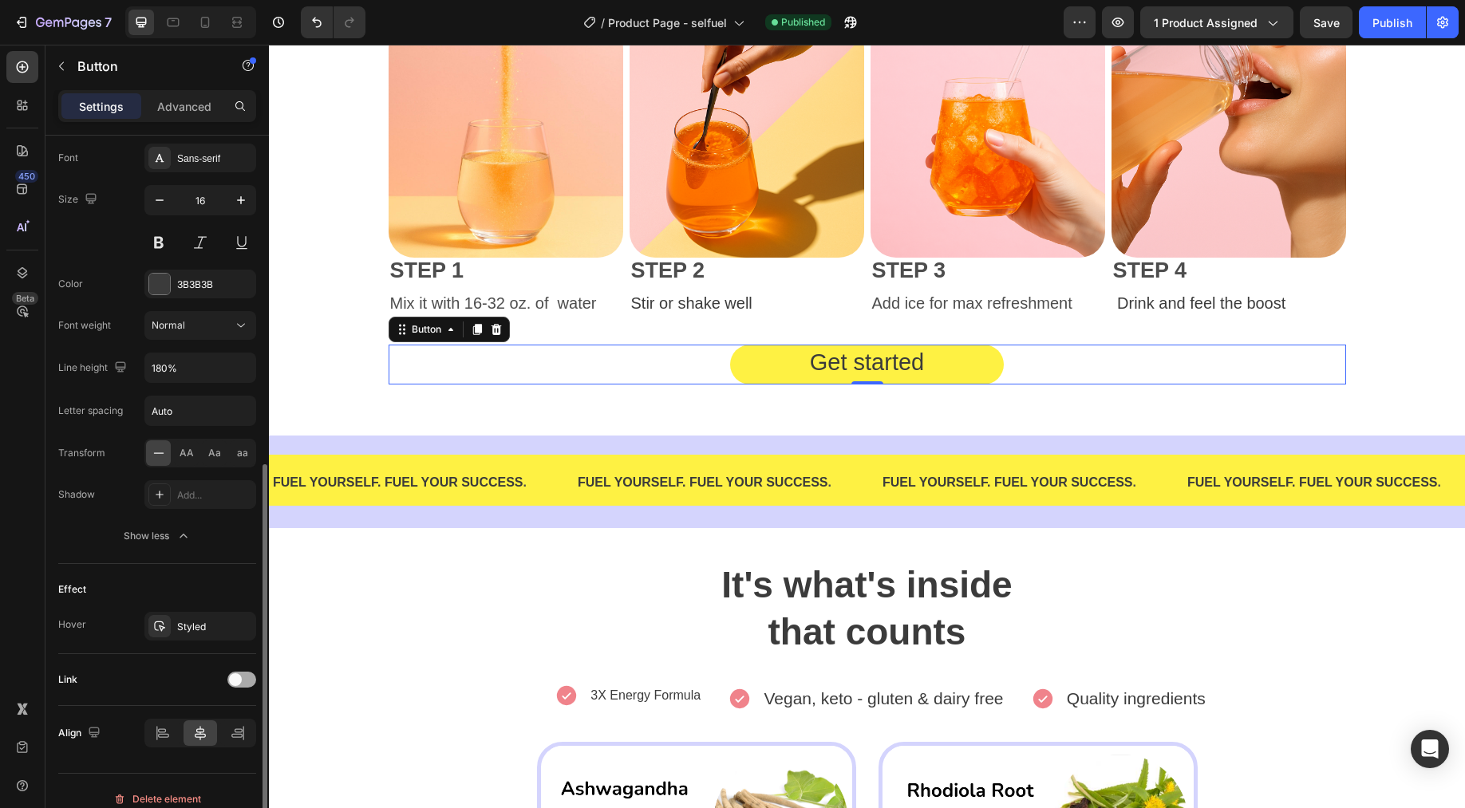
click at [239, 678] on span at bounding box center [235, 679] width 13 height 13
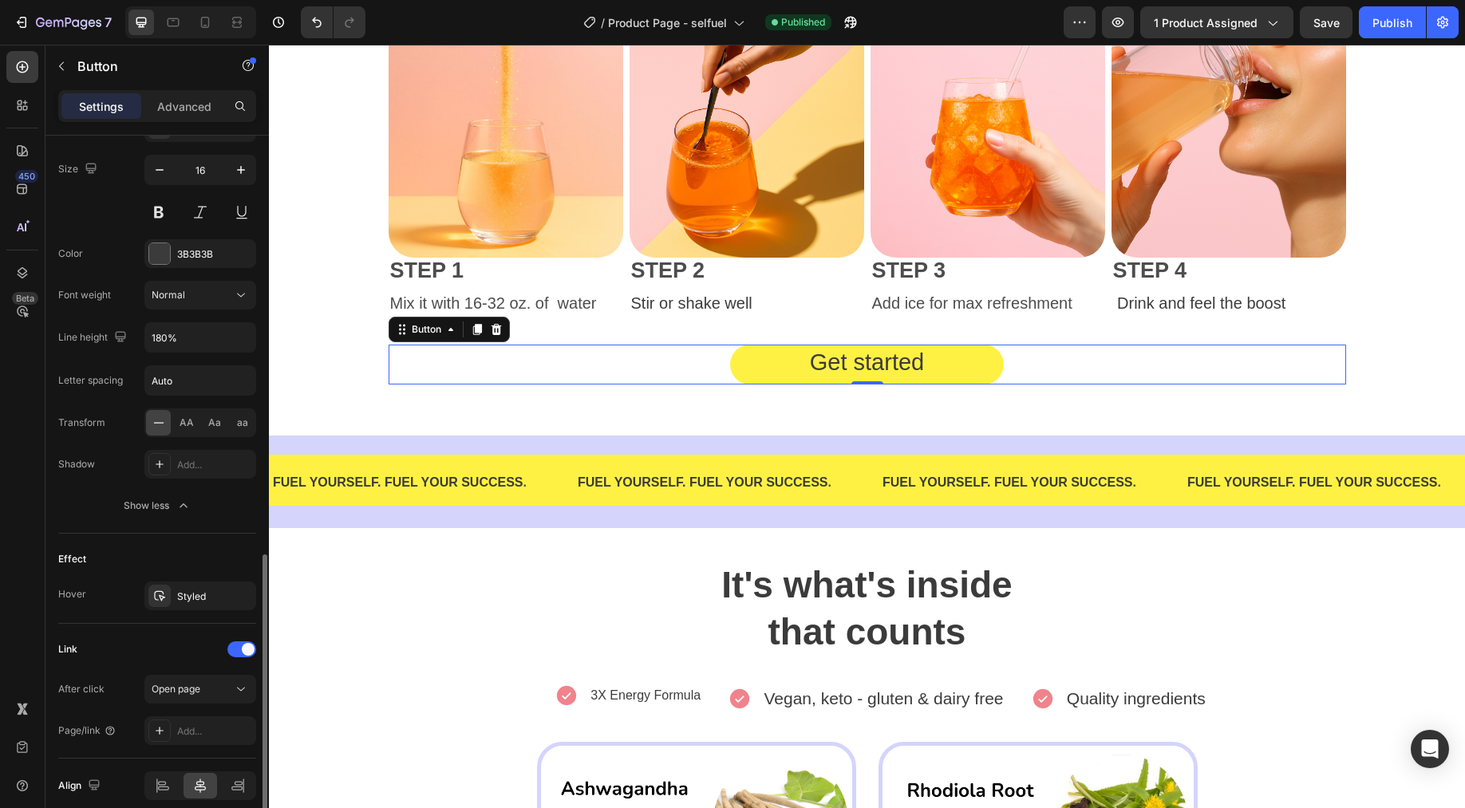
scroll to position [713, 0]
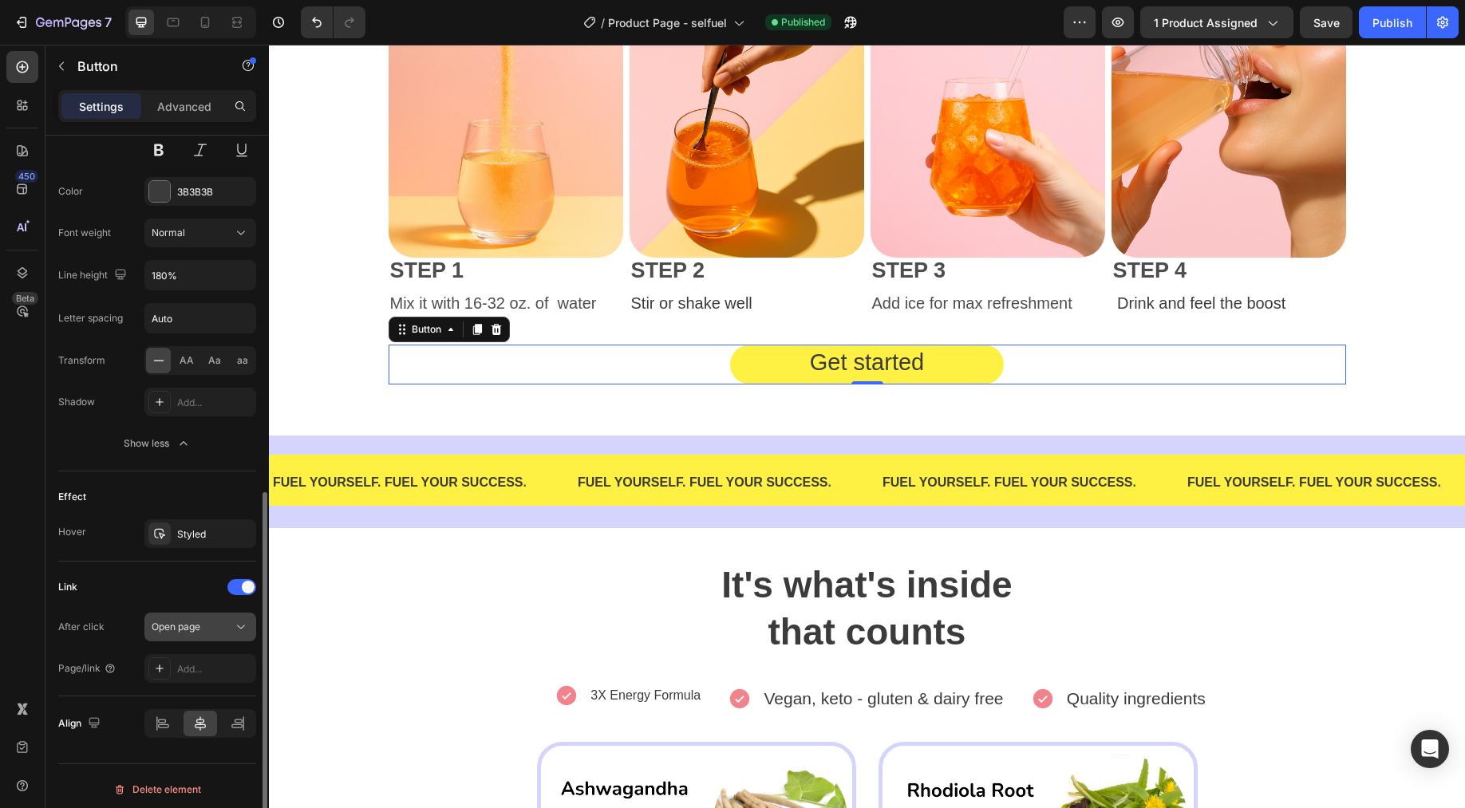
click at [215, 624] on div "Open page" at bounding box center [192, 627] width 81 height 14
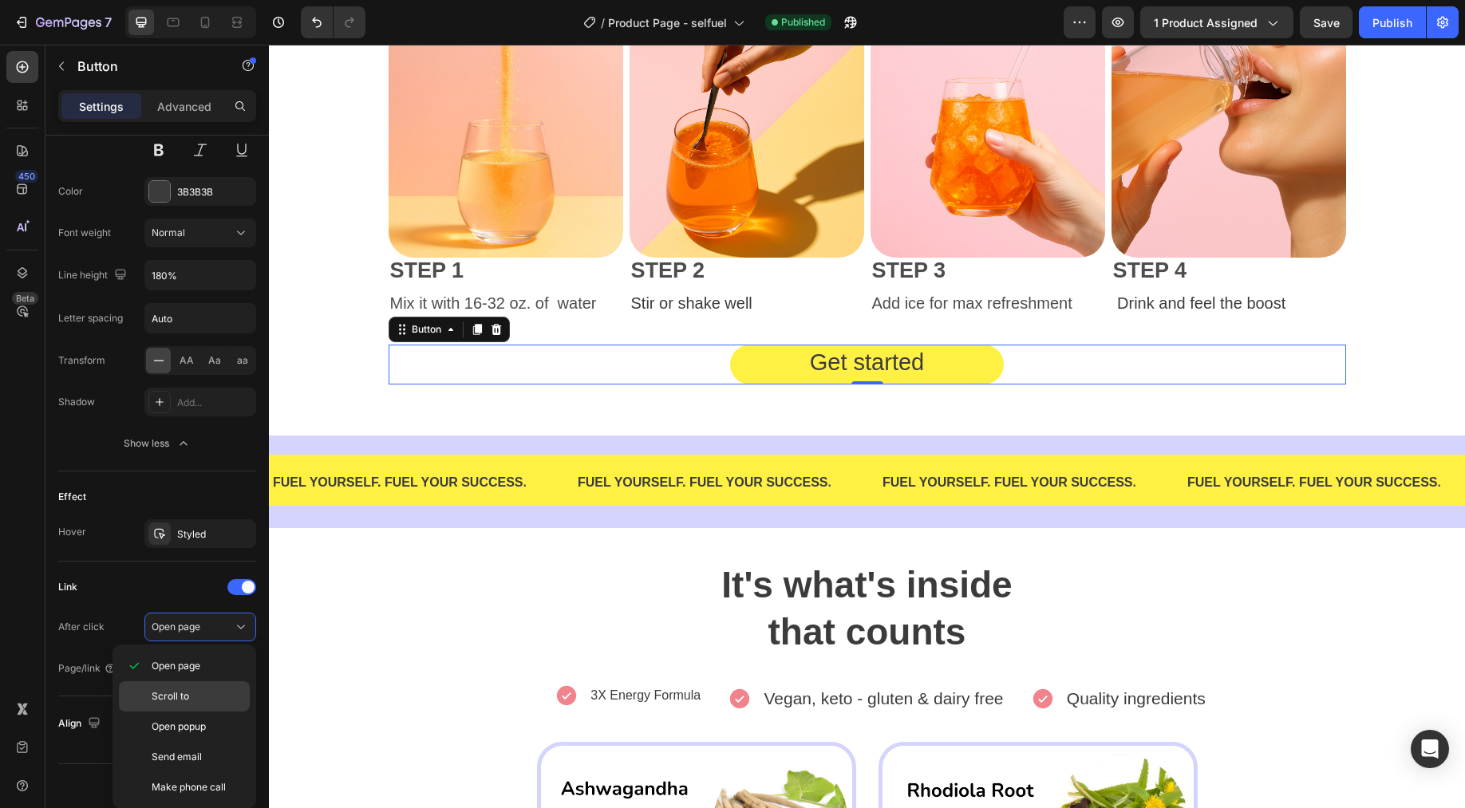
click at [177, 689] on span "Scroll to" at bounding box center [171, 696] width 38 height 14
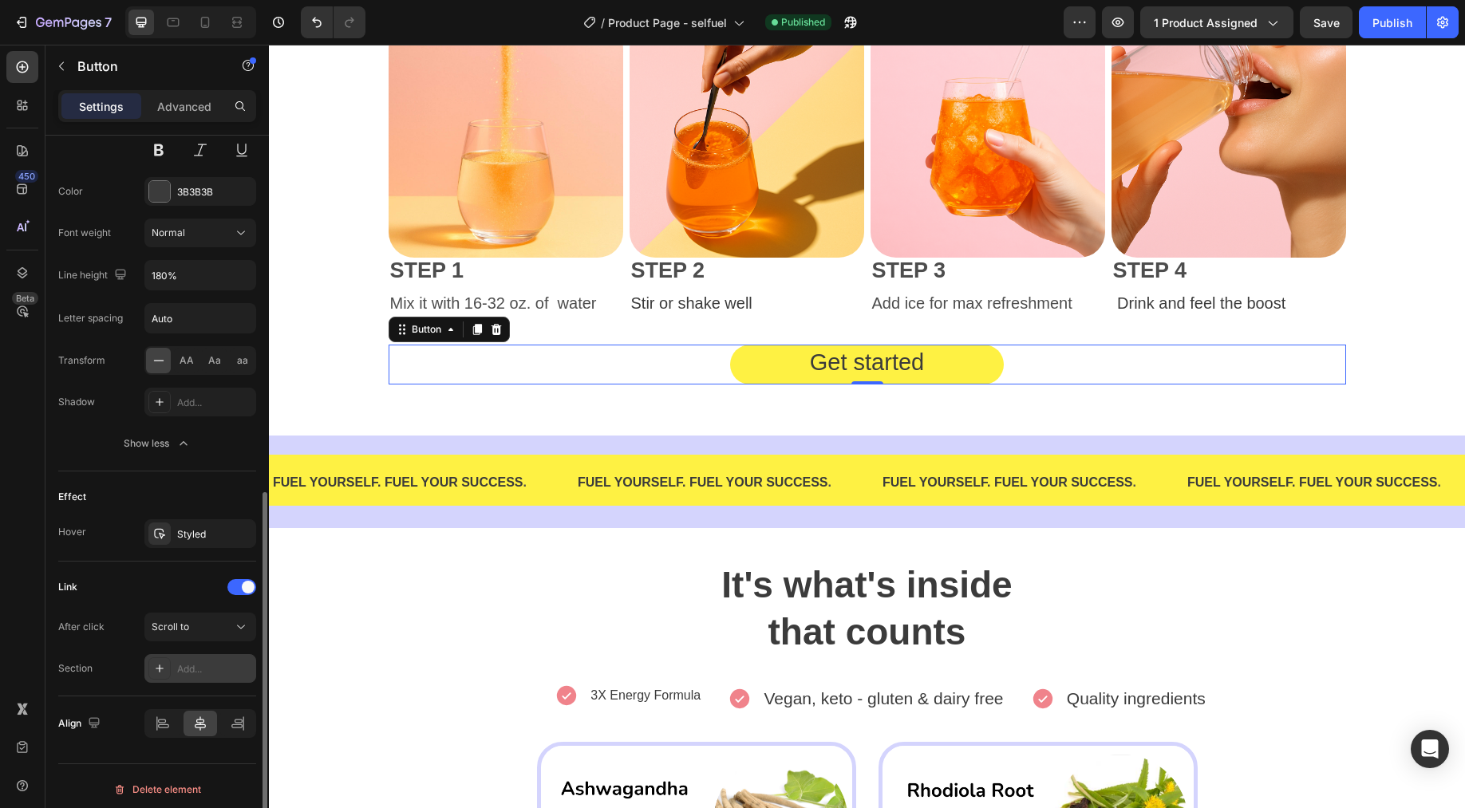
click at [193, 672] on div "Add..." at bounding box center [214, 669] width 75 height 14
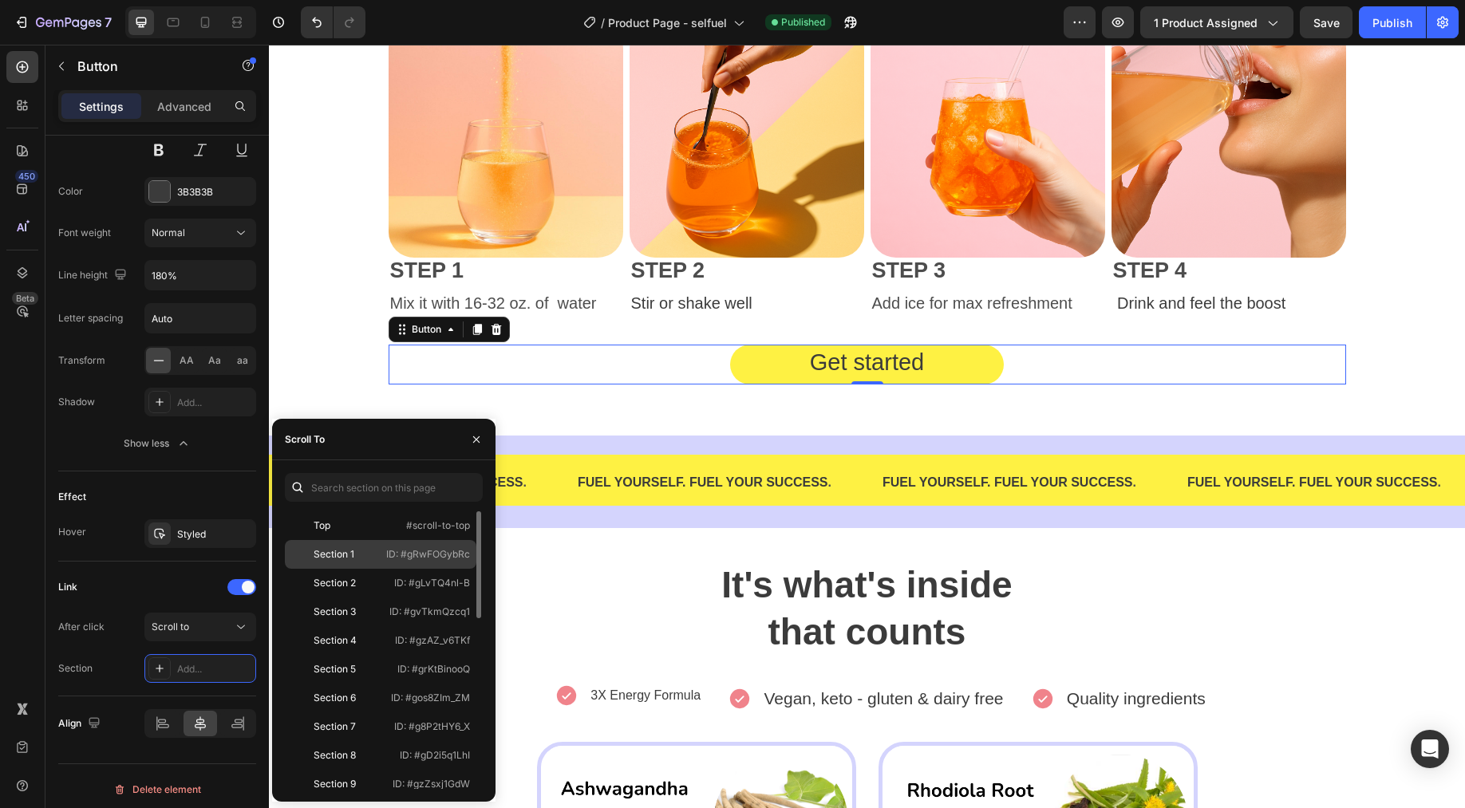
click at [314, 559] on div "Section 1" at bounding box center [334, 554] width 41 height 14
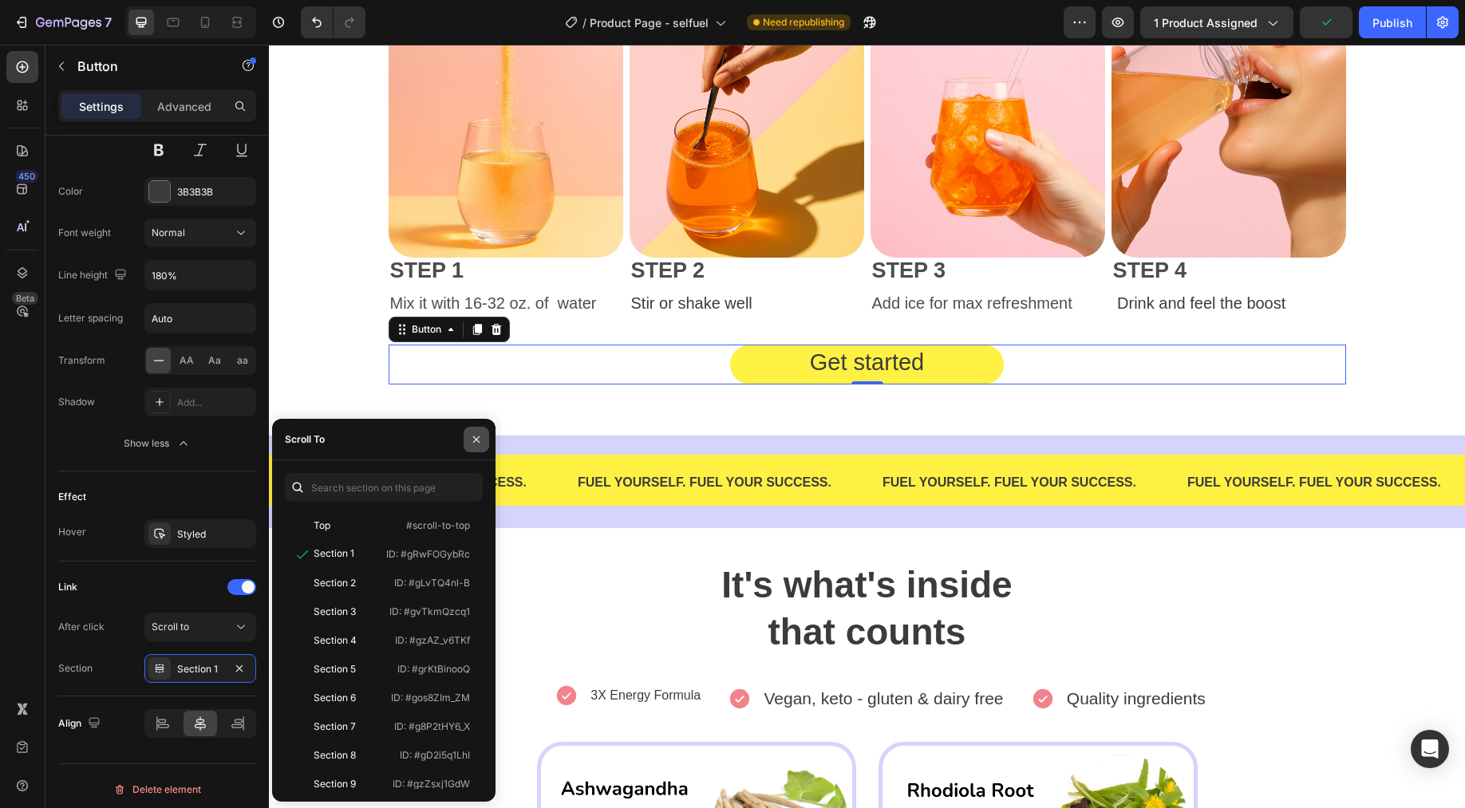
click at [481, 432] on button "button" at bounding box center [477, 440] width 26 height 26
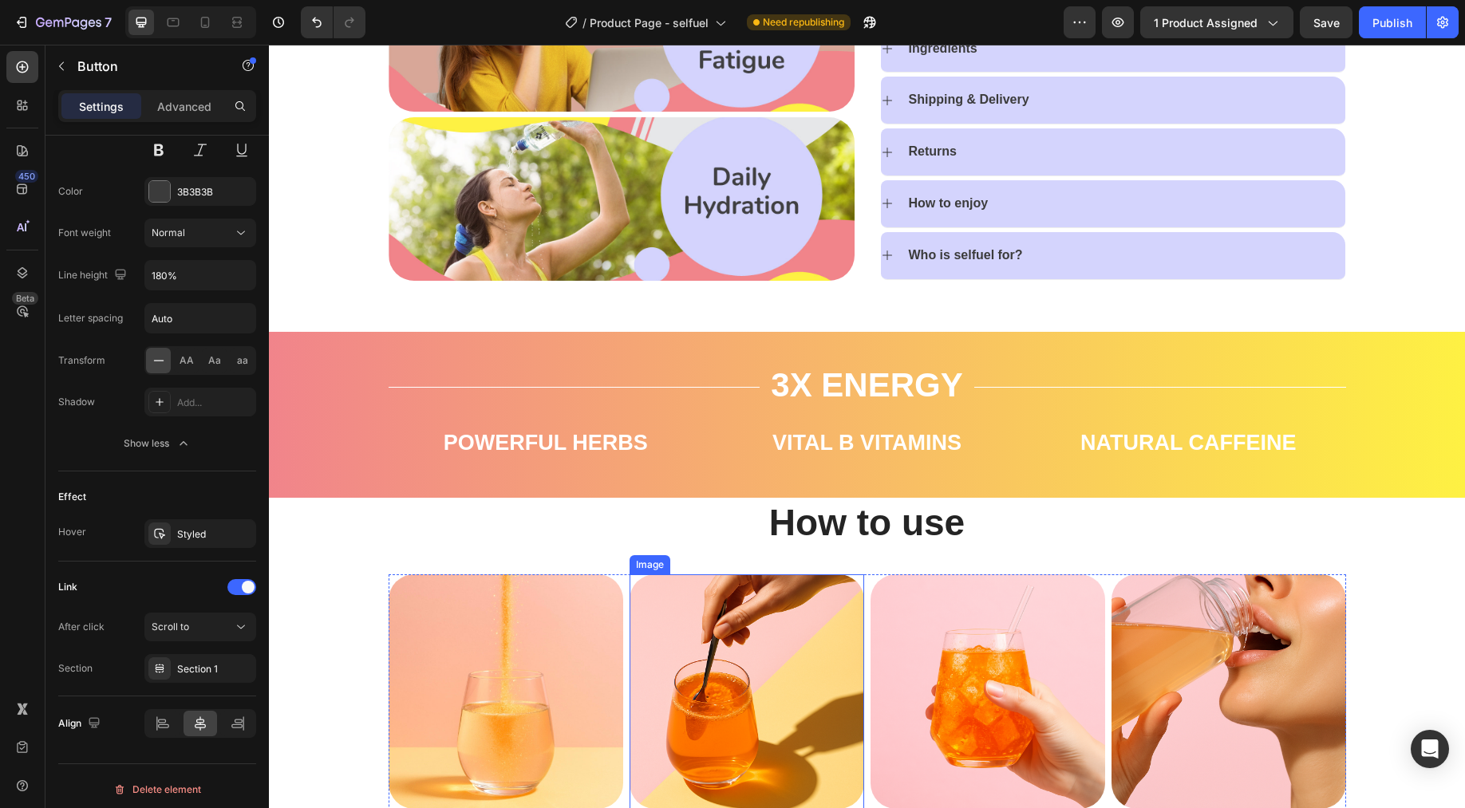
scroll to position [0, 0]
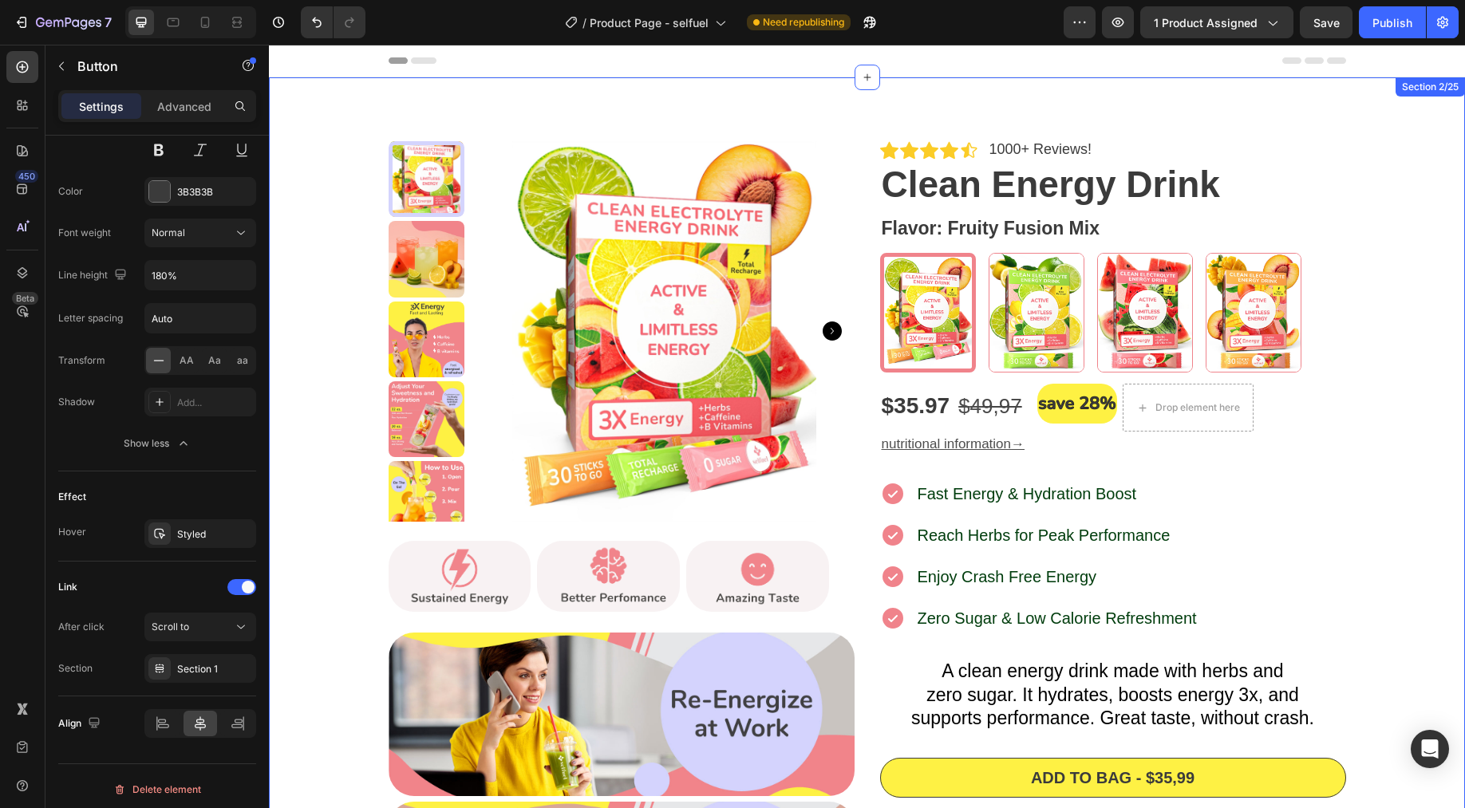
click at [313, 123] on div "Icon Icon Icon Icon Icon Icon List 1000+ Reviews! Text Block Row Clean Energy D…" at bounding box center [867, 631] width 1196 height 1108
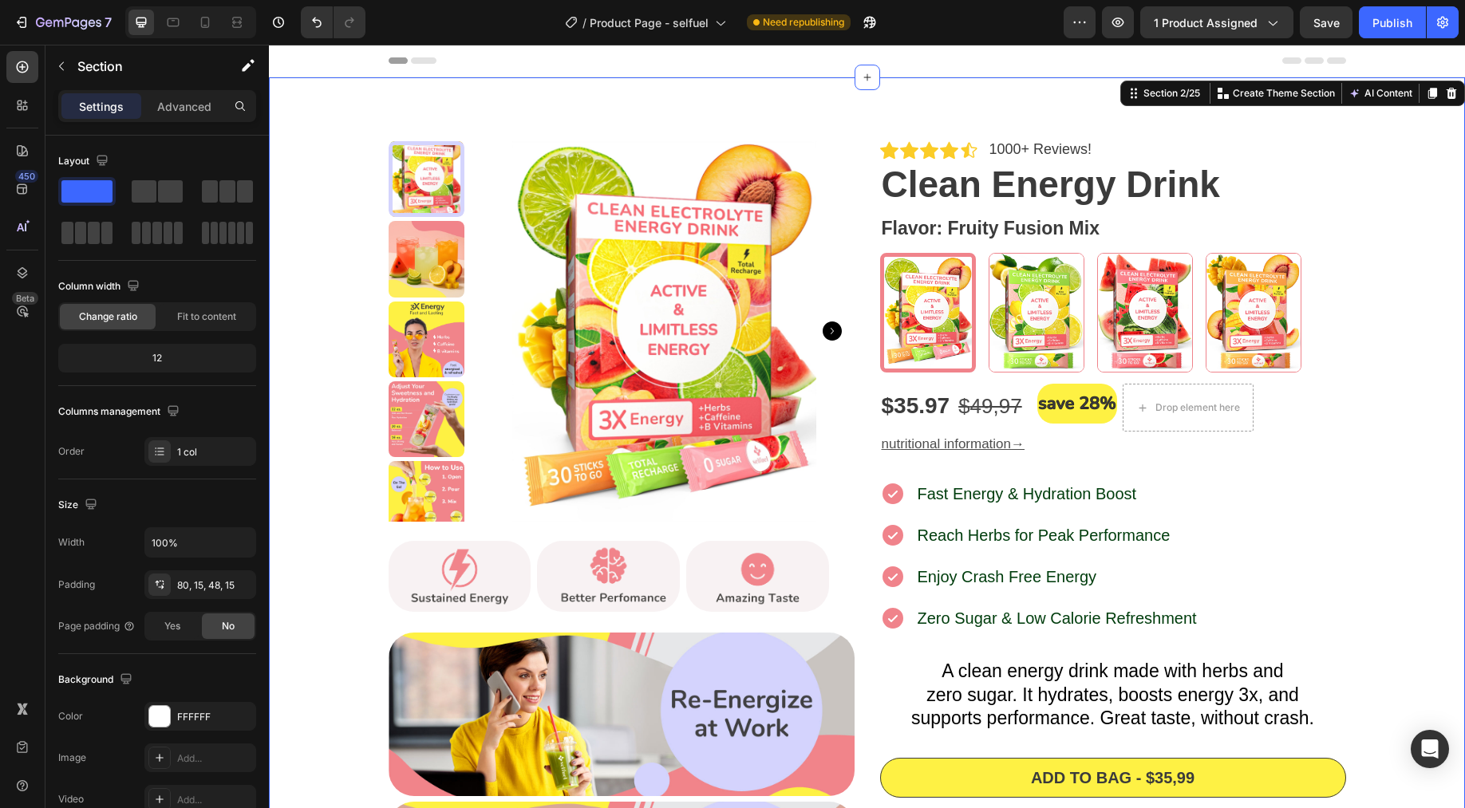
click at [313, 123] on div "Icon Icon Icon Icon Icon Icon List 1000+ Reviews! Text Block Row Clean Energy D…" at bounding box center [867, 631] width 1196 height 1108
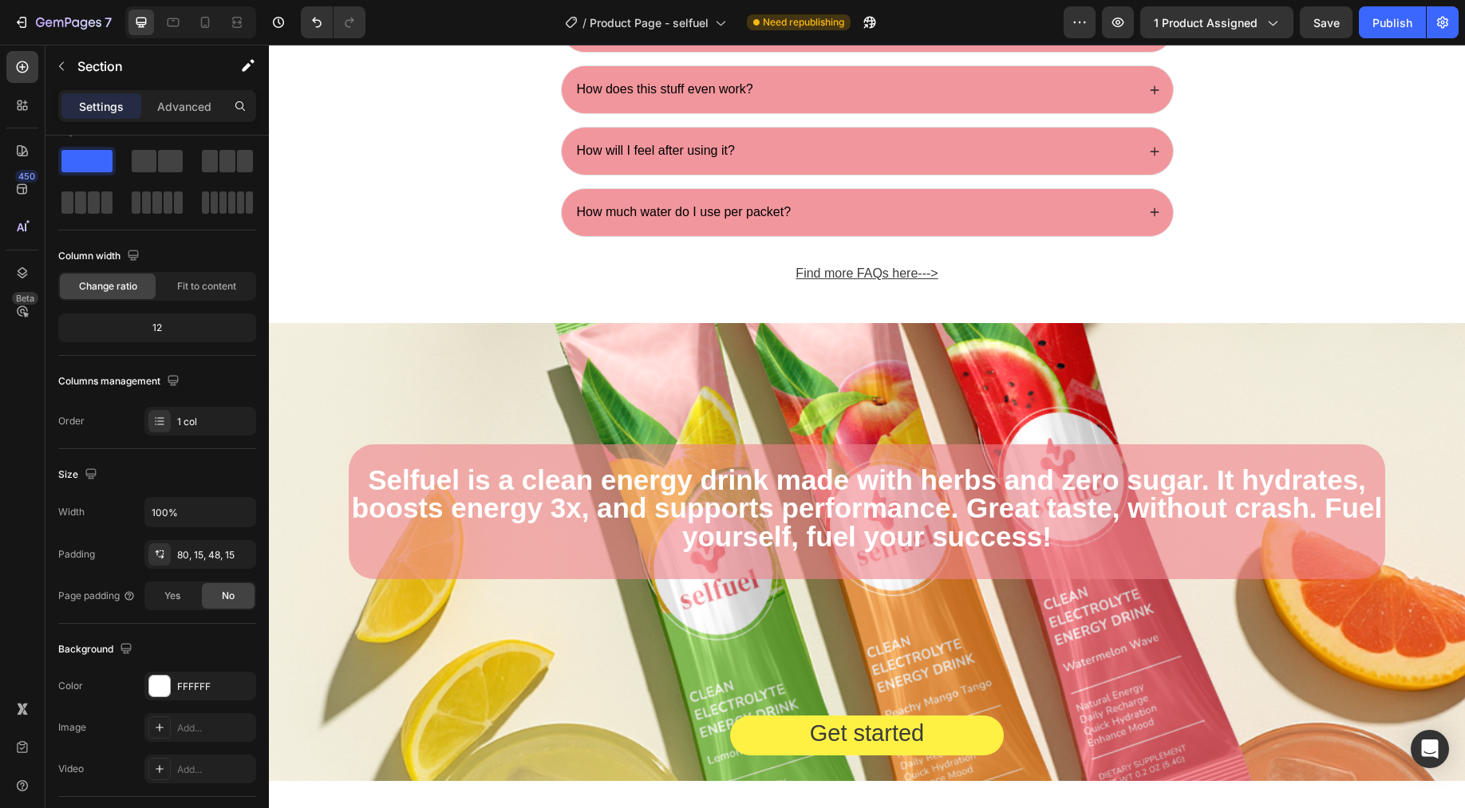
scroll to position [5984, 0]
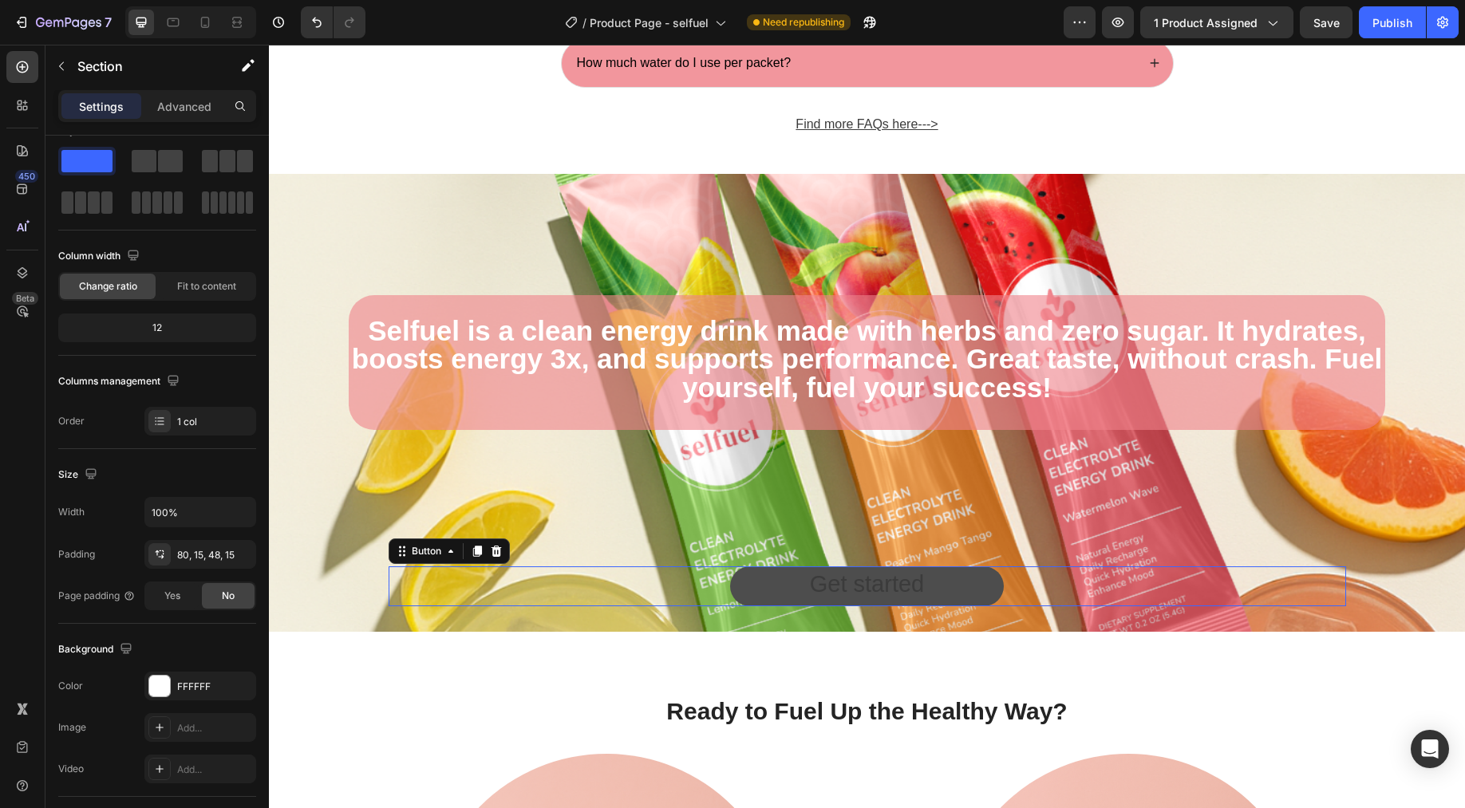
click at [793, 589] on button "Get started" at bounding box center [867, 587] width 274 height 40
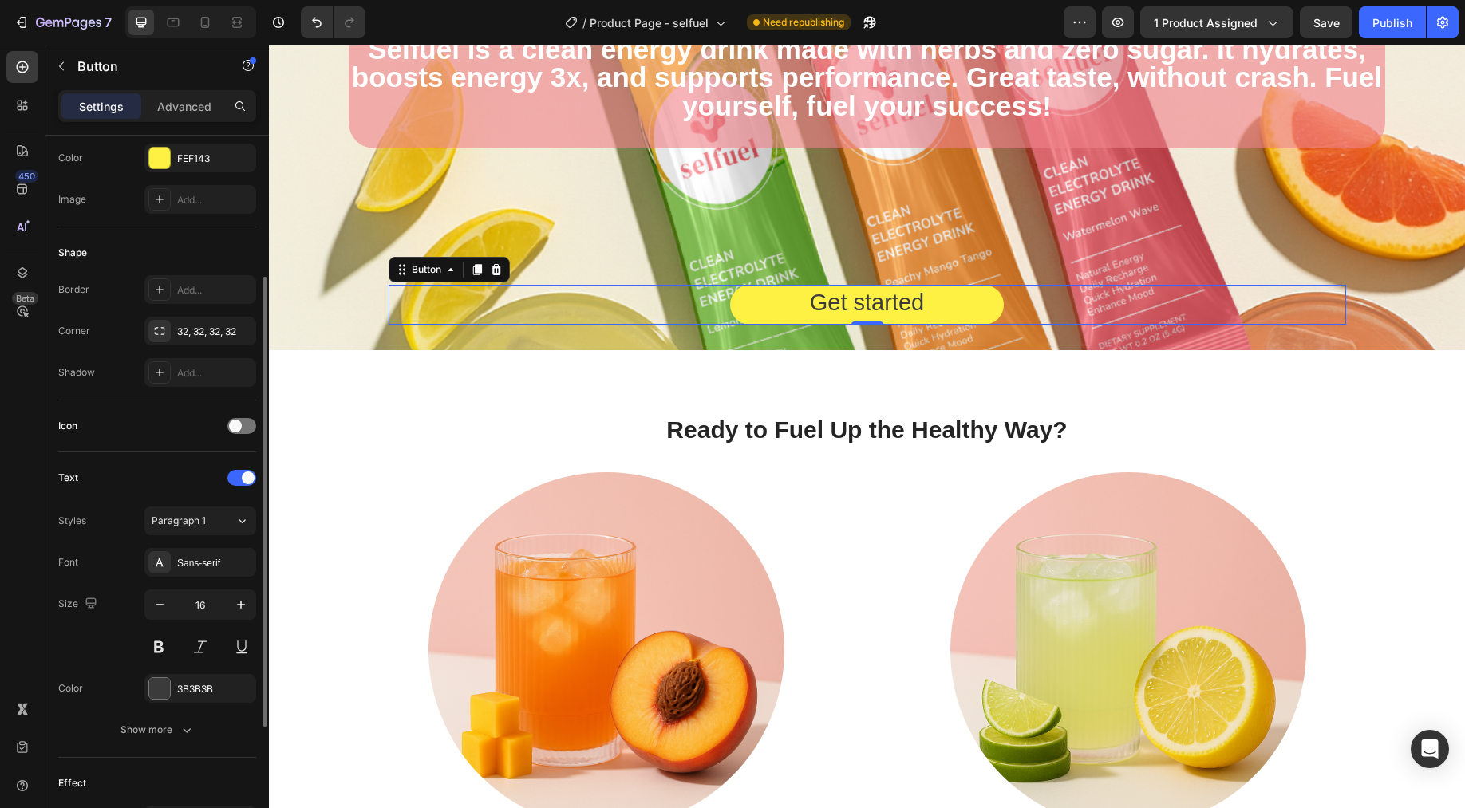
scroll to position [323, 0]
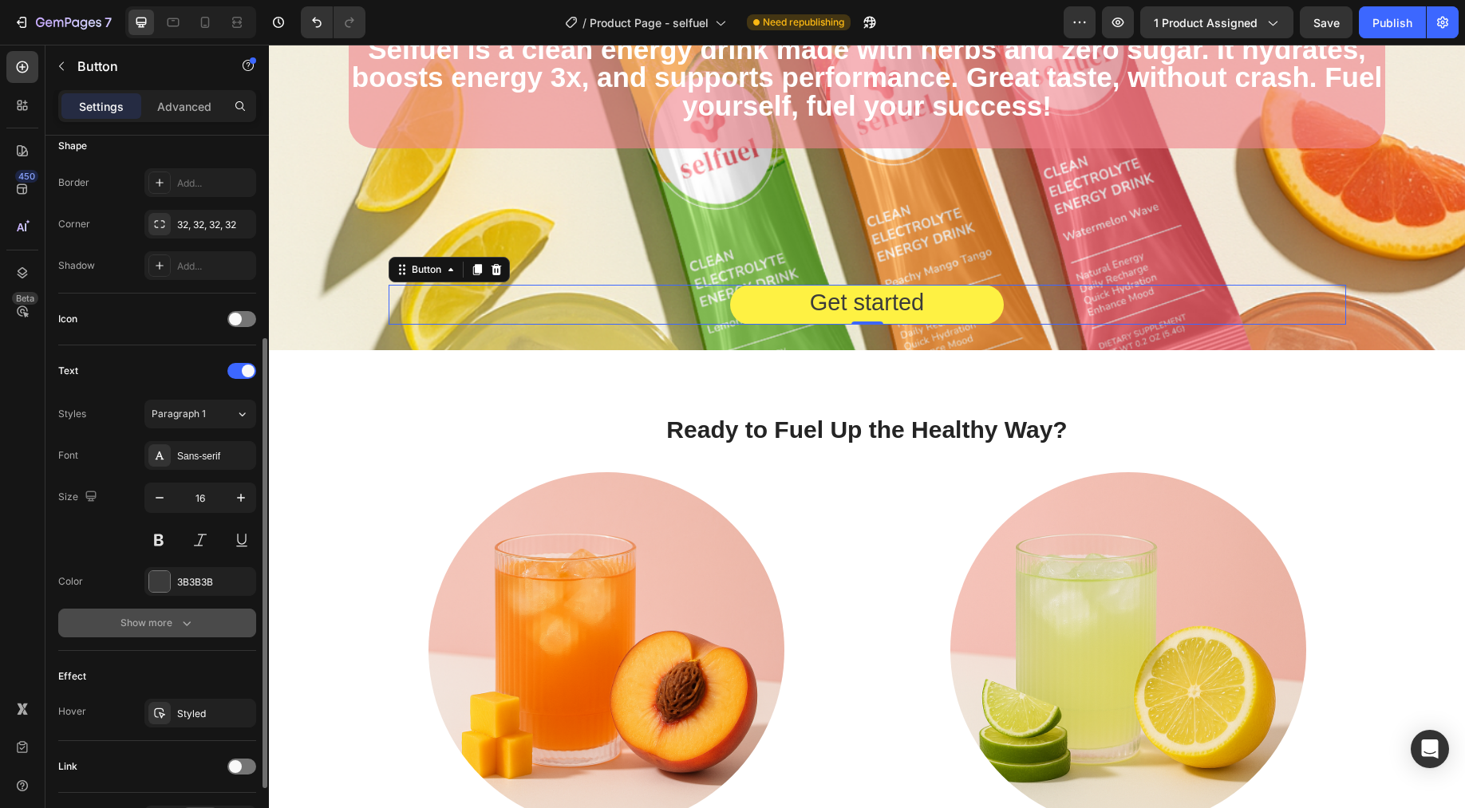
click at [176, 633] on button "Show more" at bounding box center [157, 623] width 198 height 29
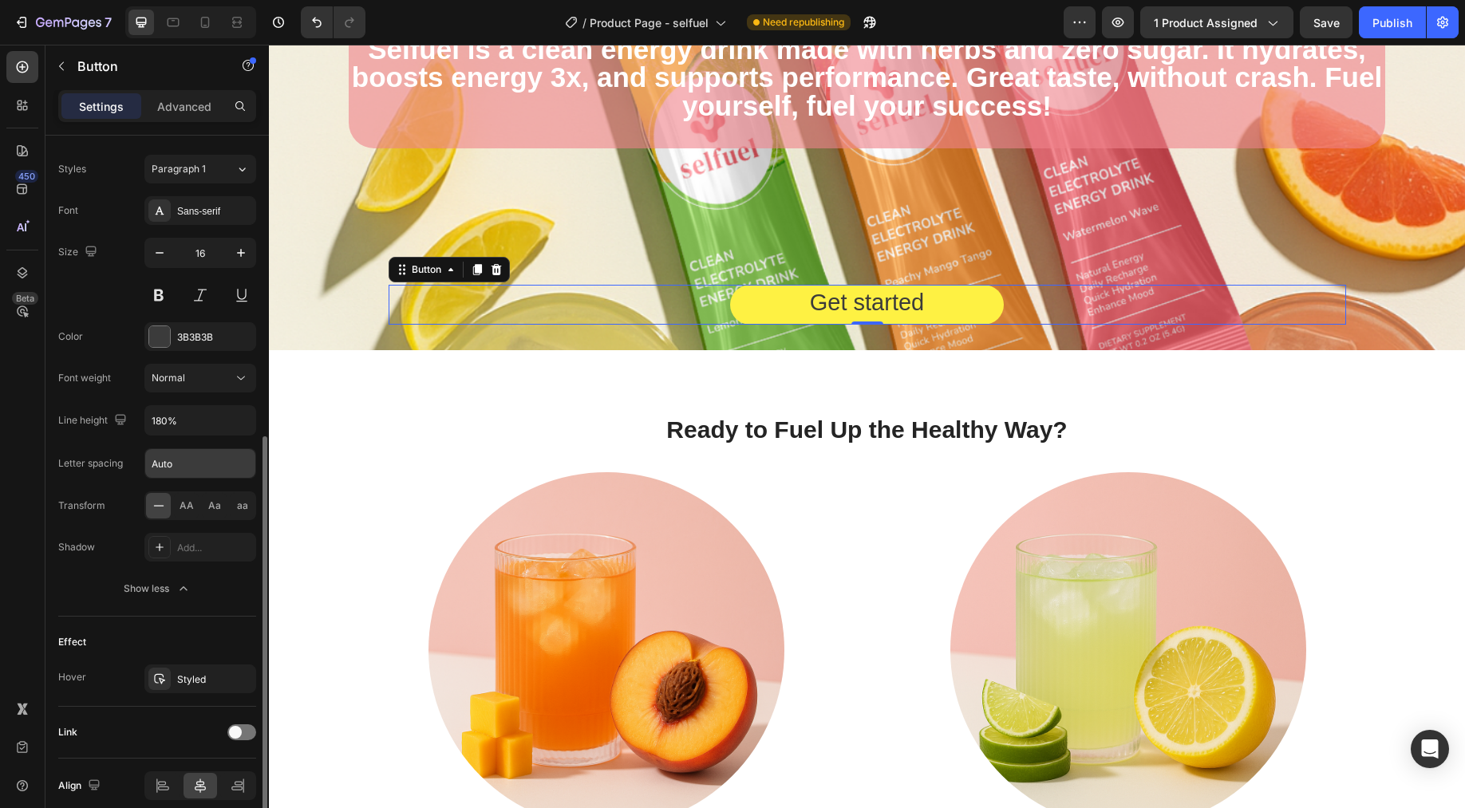
scroll to position [637, 0]
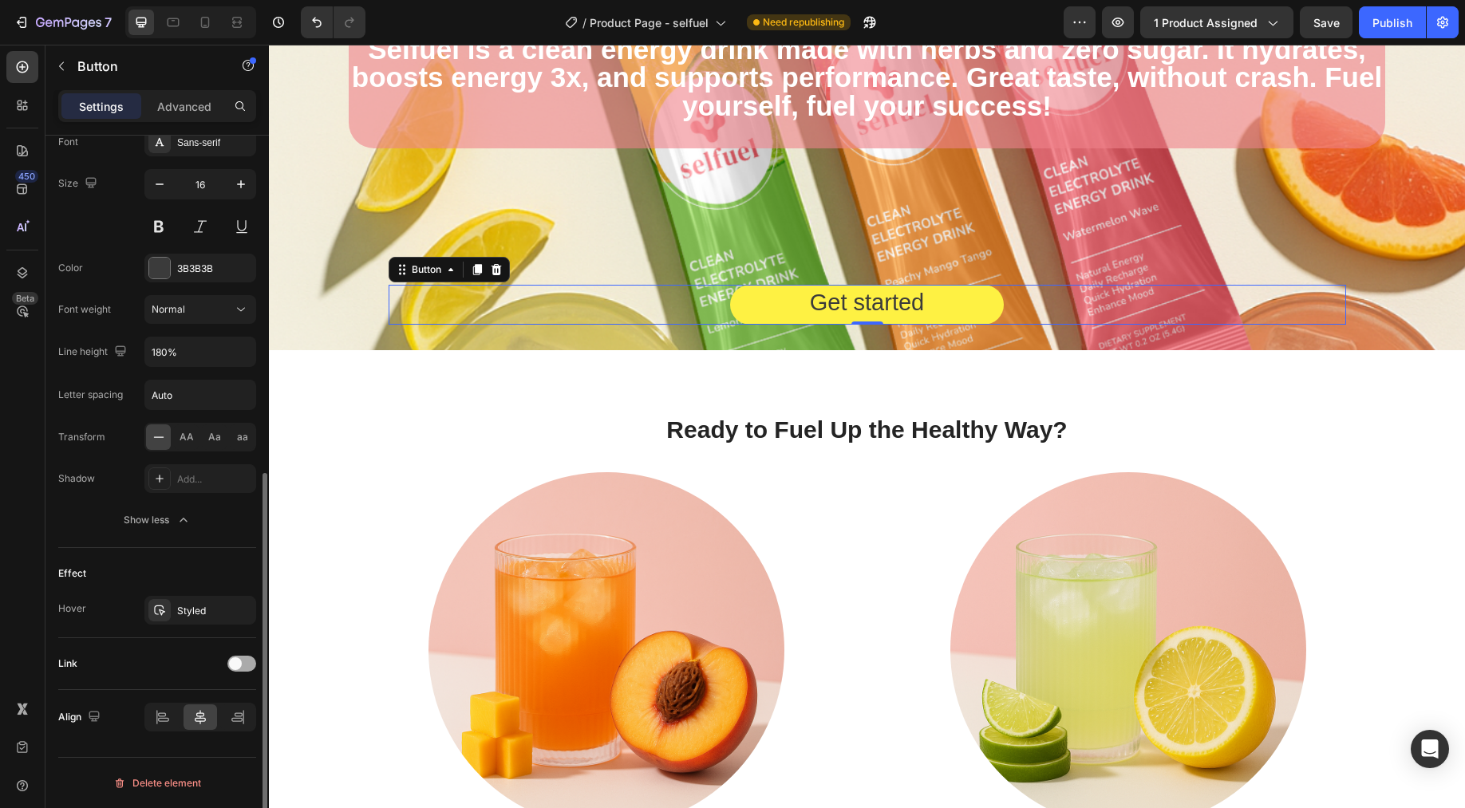
click at [236, 669] on span at bounding box center [235, 663] width 13 height 13
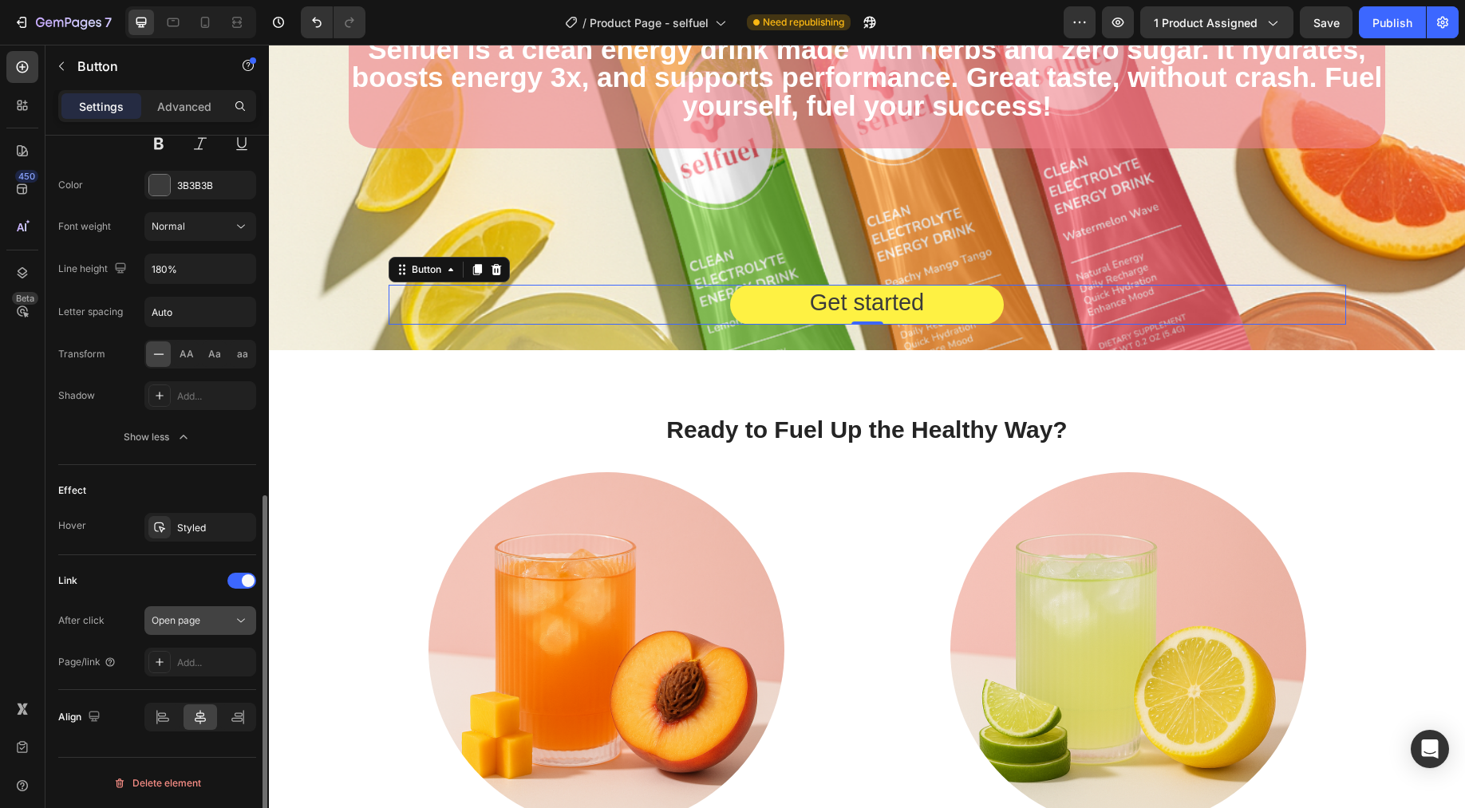
click at [236, 619] on icon at bounding box center [241, 621] width 16 height 16
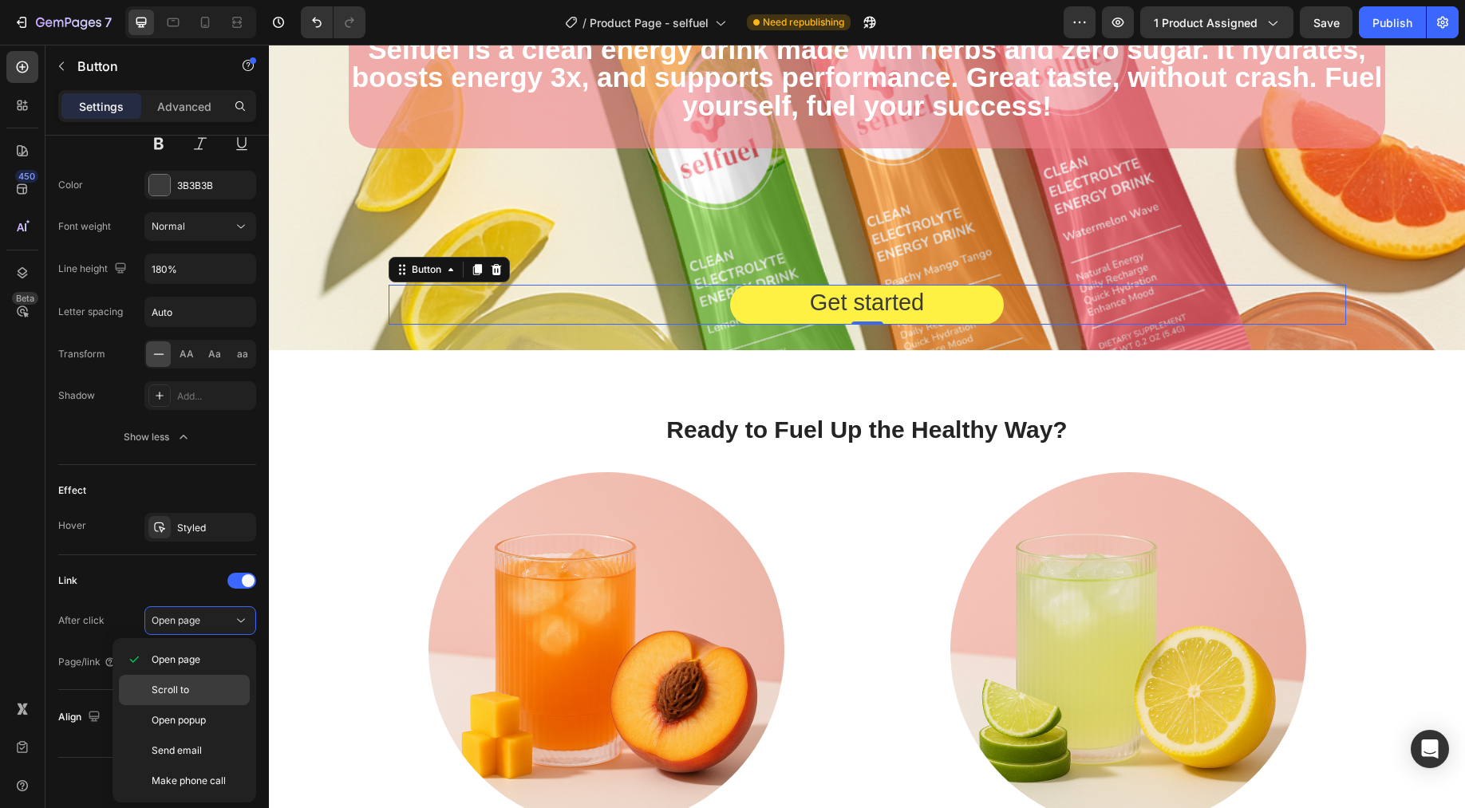
click at [203, 685] on p "Scroll to" at bounding box center [197, 690] width 91 height 14
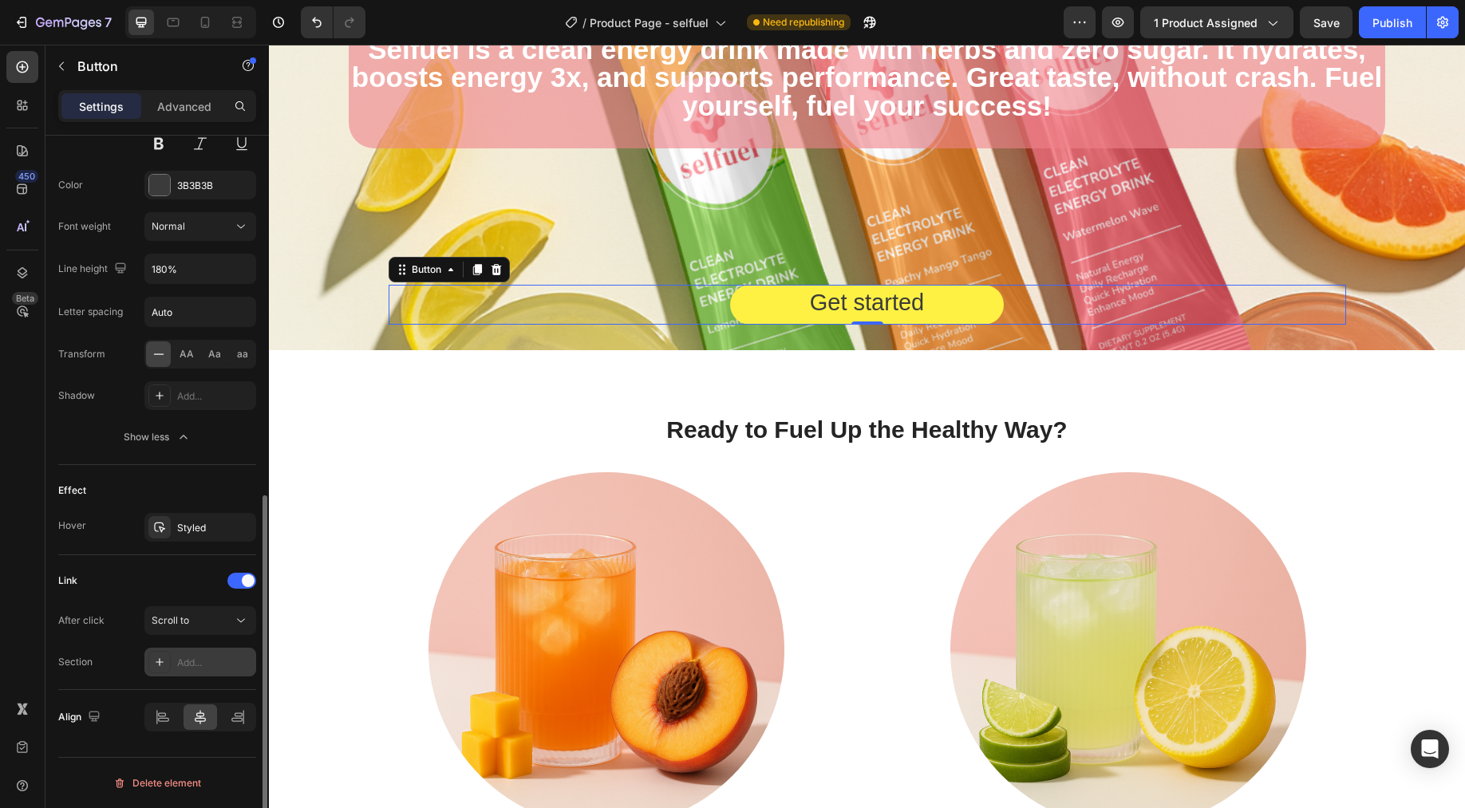
click at [227, 665] on div "Add..." at bounding box center [214, 663] width 75 height 14
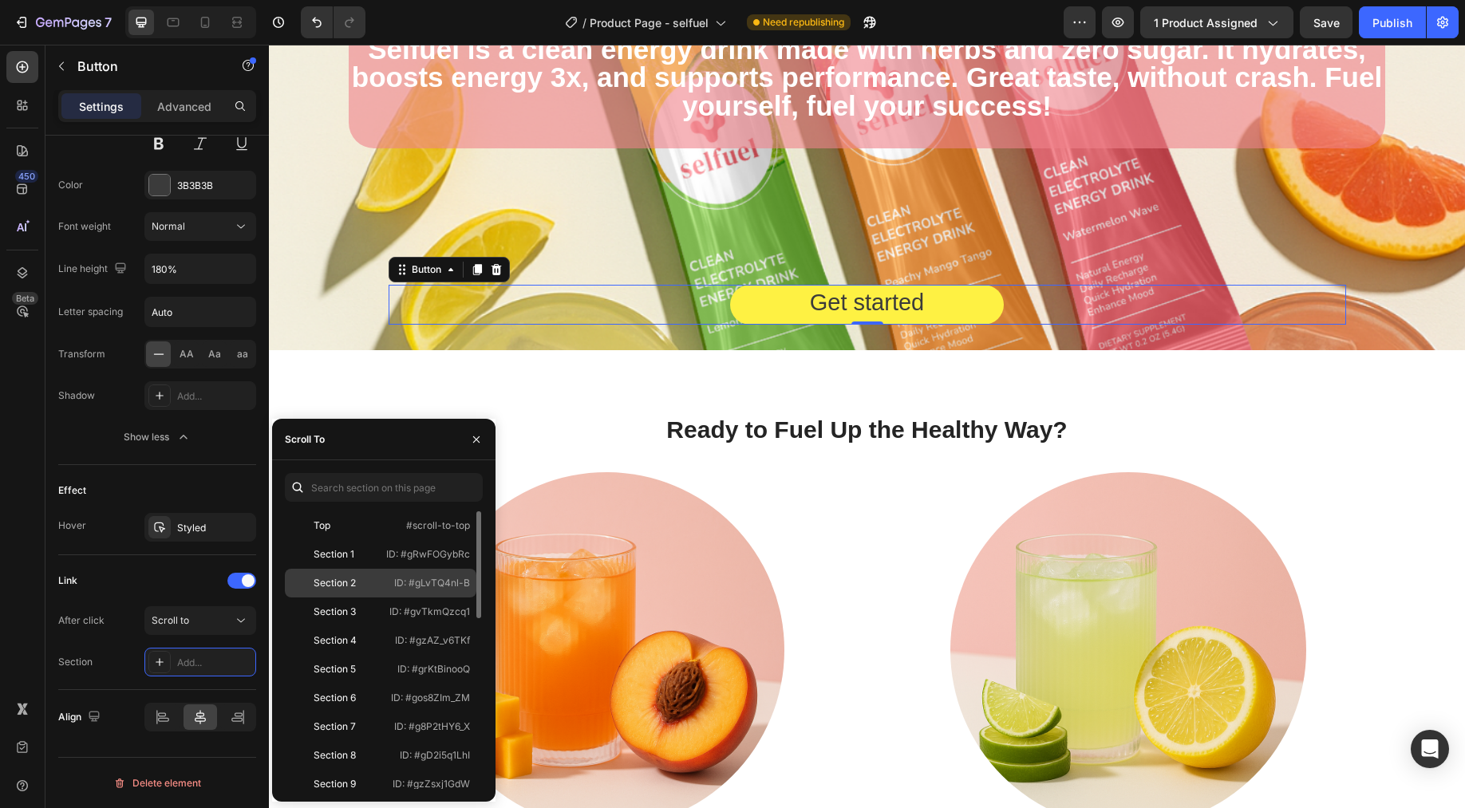
click at [389, 598] on div "Section 2 ID: #gLvTQ4nl-B" at bounding box center [381, 612] width 192 height 29
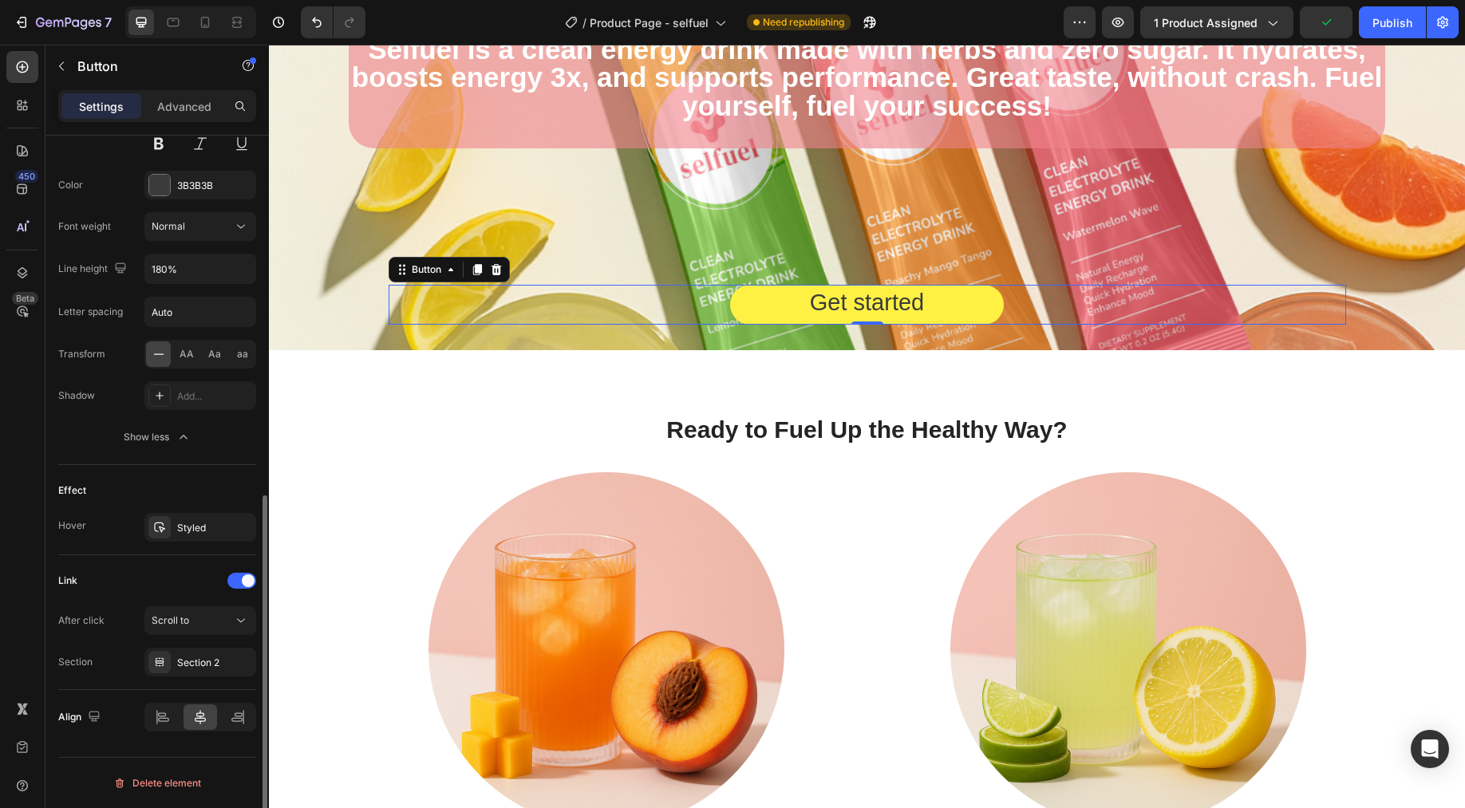
click at [147, 587] on div "Link" at bounding box center [157, 581] width 198 height 26
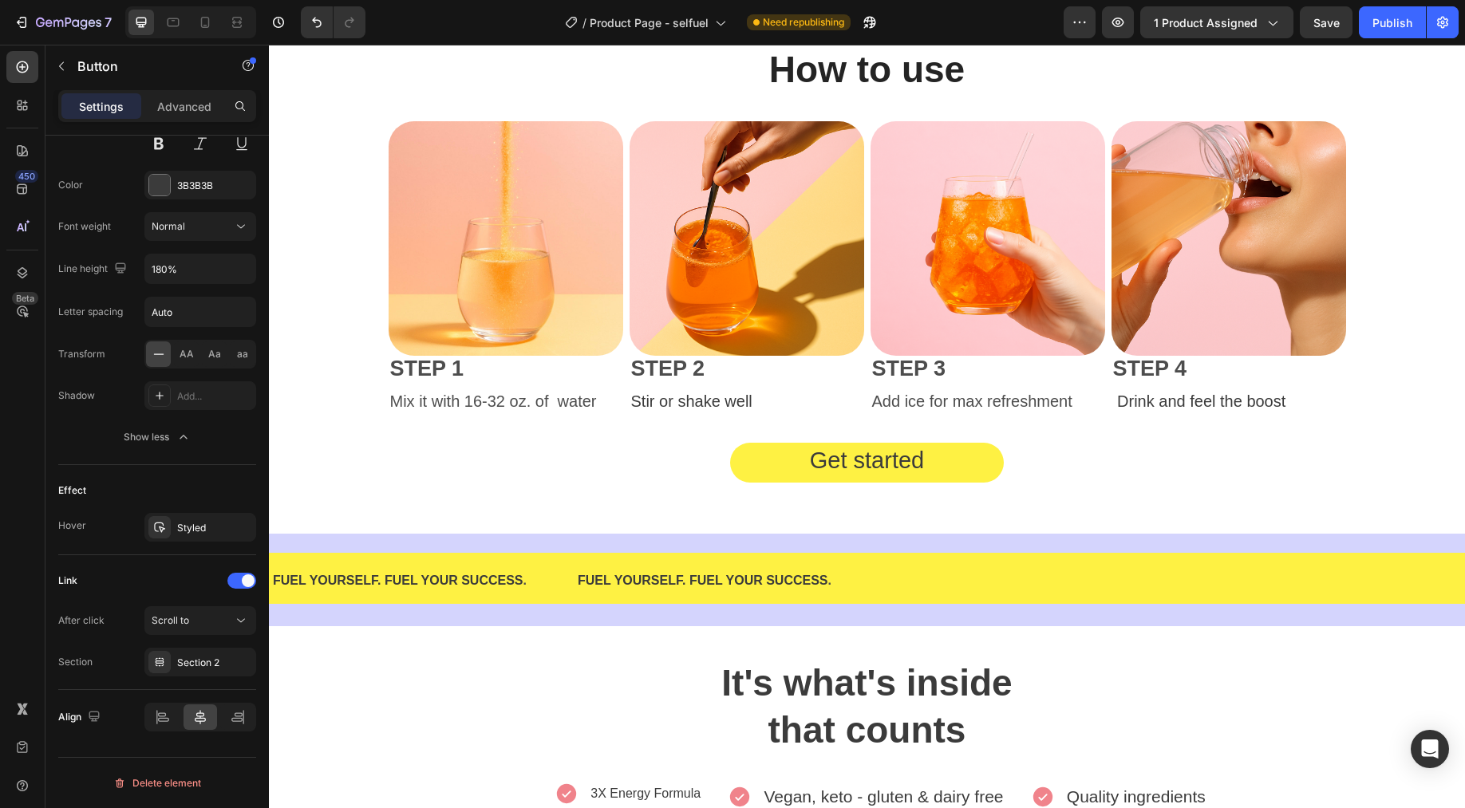
scroll to position [1280, 0]
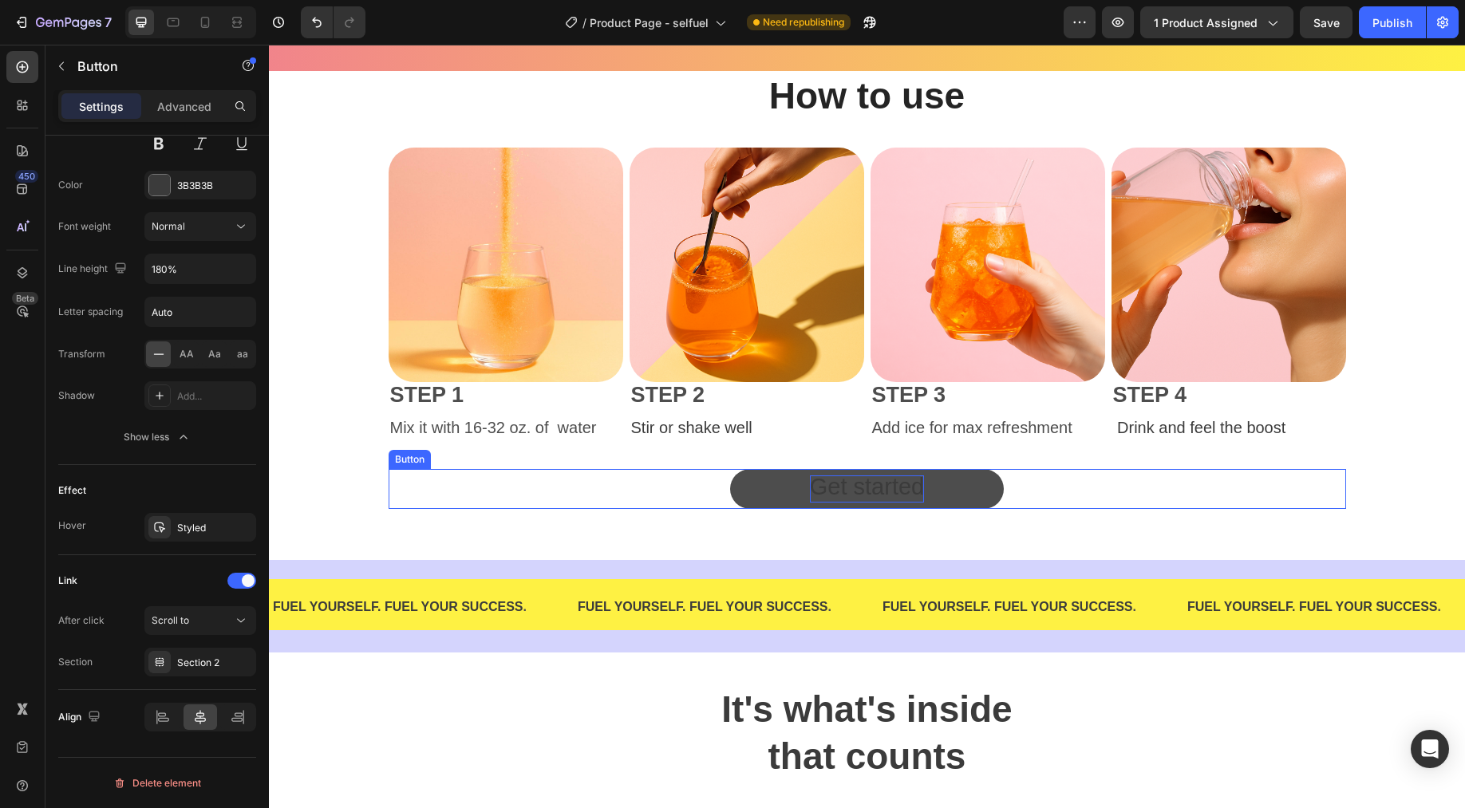
click at [861, 484] on span "Get started" at bounding box center [867, 487] width 114 height 26
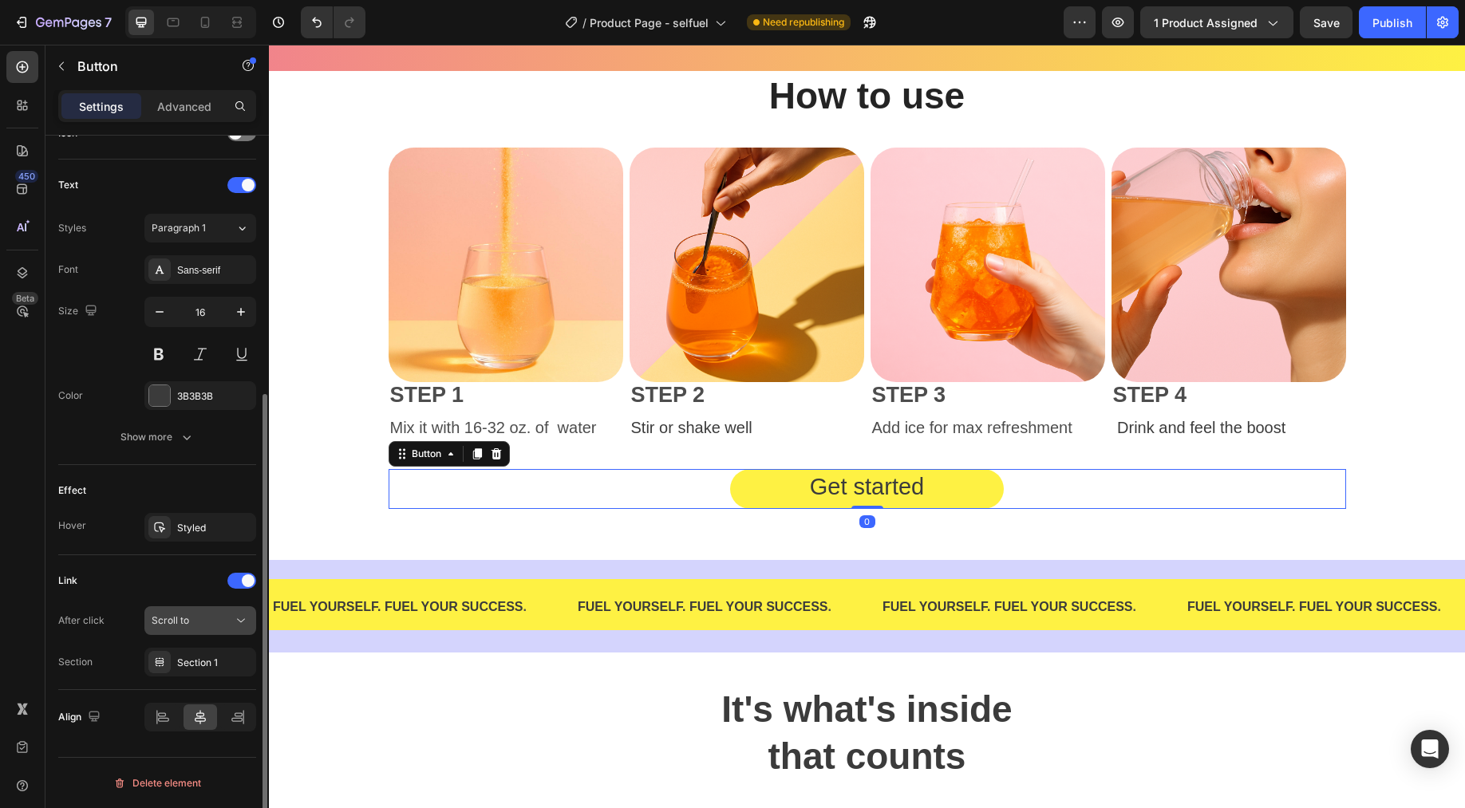
scroll to position [484, 0]
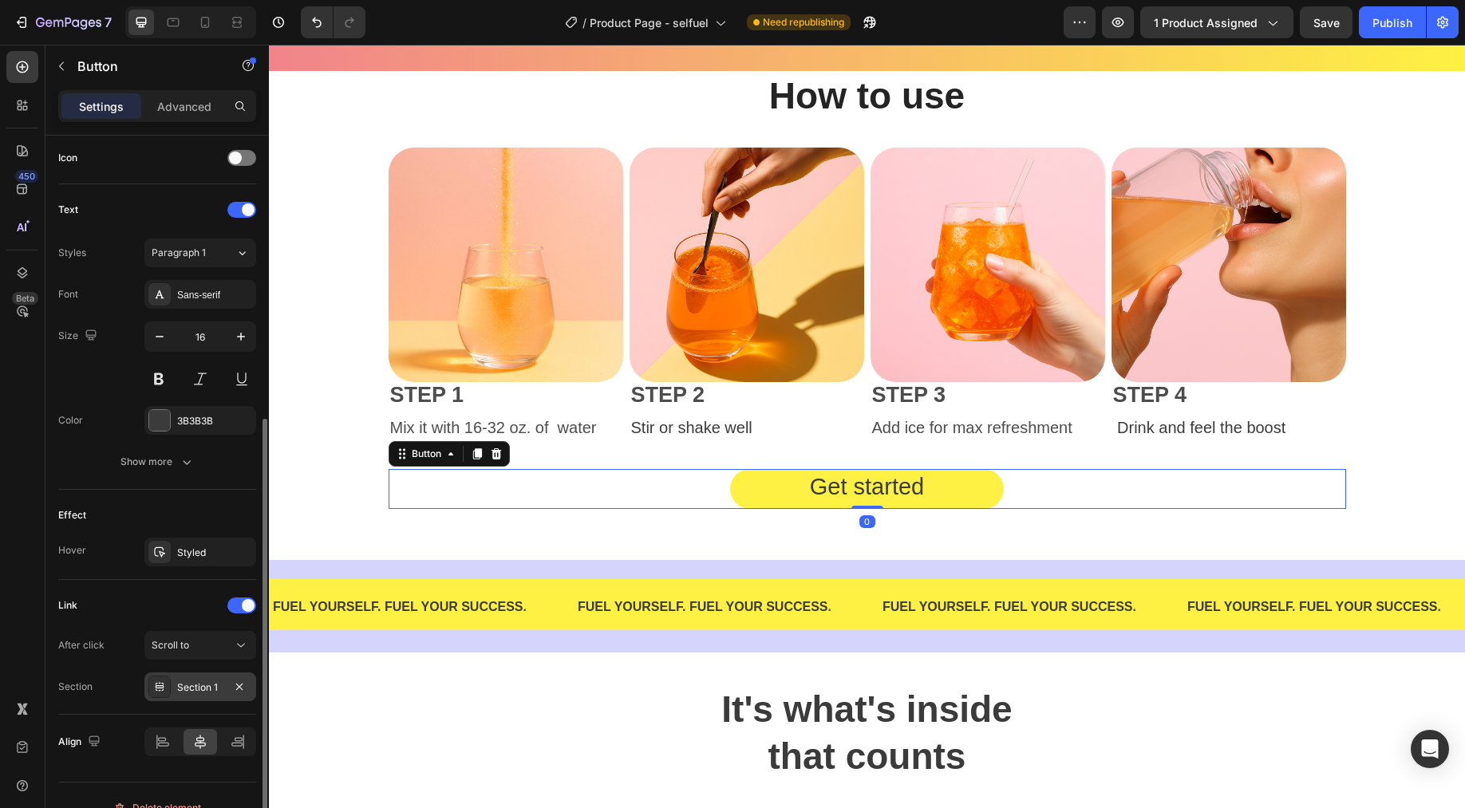
click at [207, 698] on div "Section 1" at bounding box center [200, 687] width 112 height 29
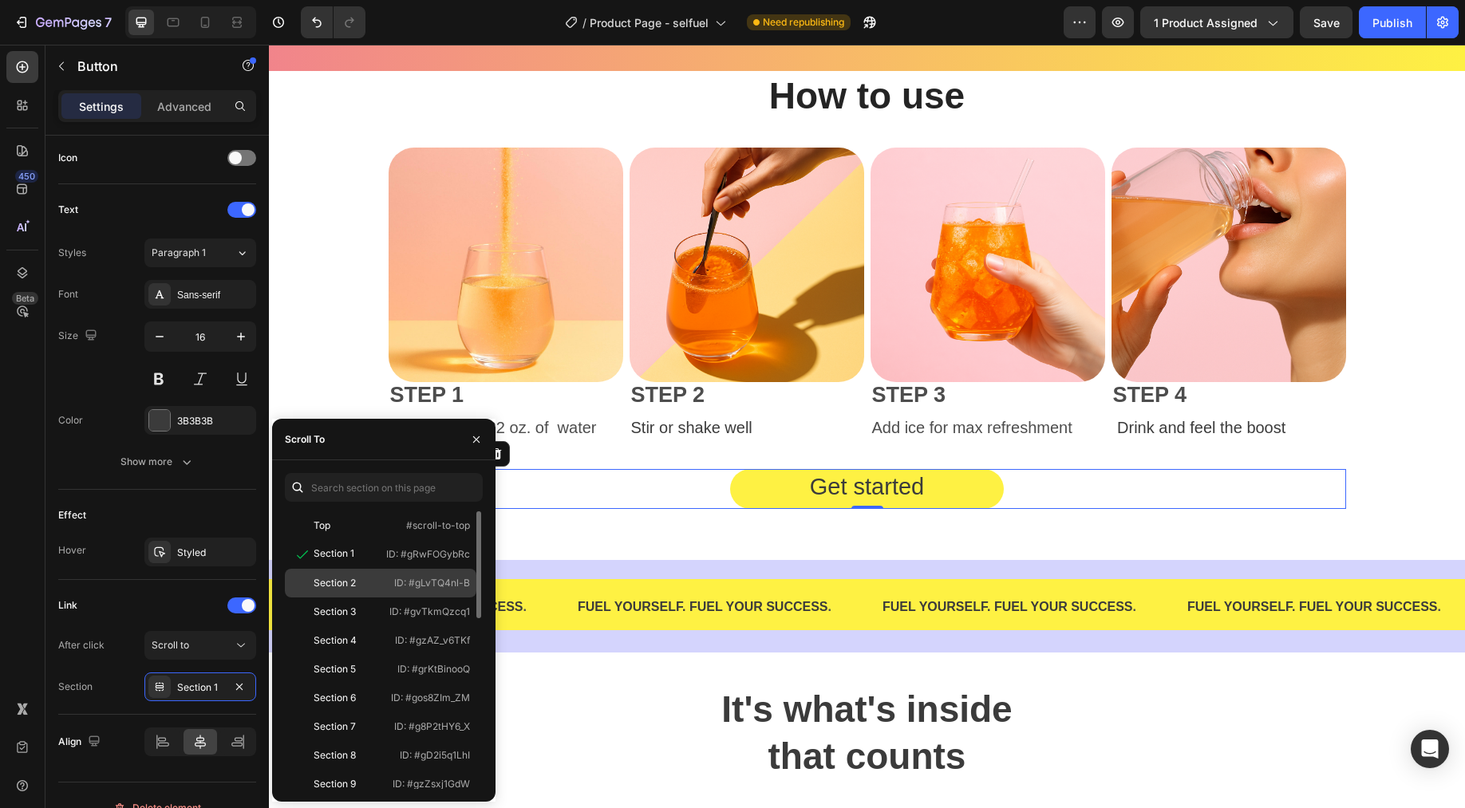
click at [365, 589] on div "Section 2" at bounding box center [337, 583] width 93 height 14
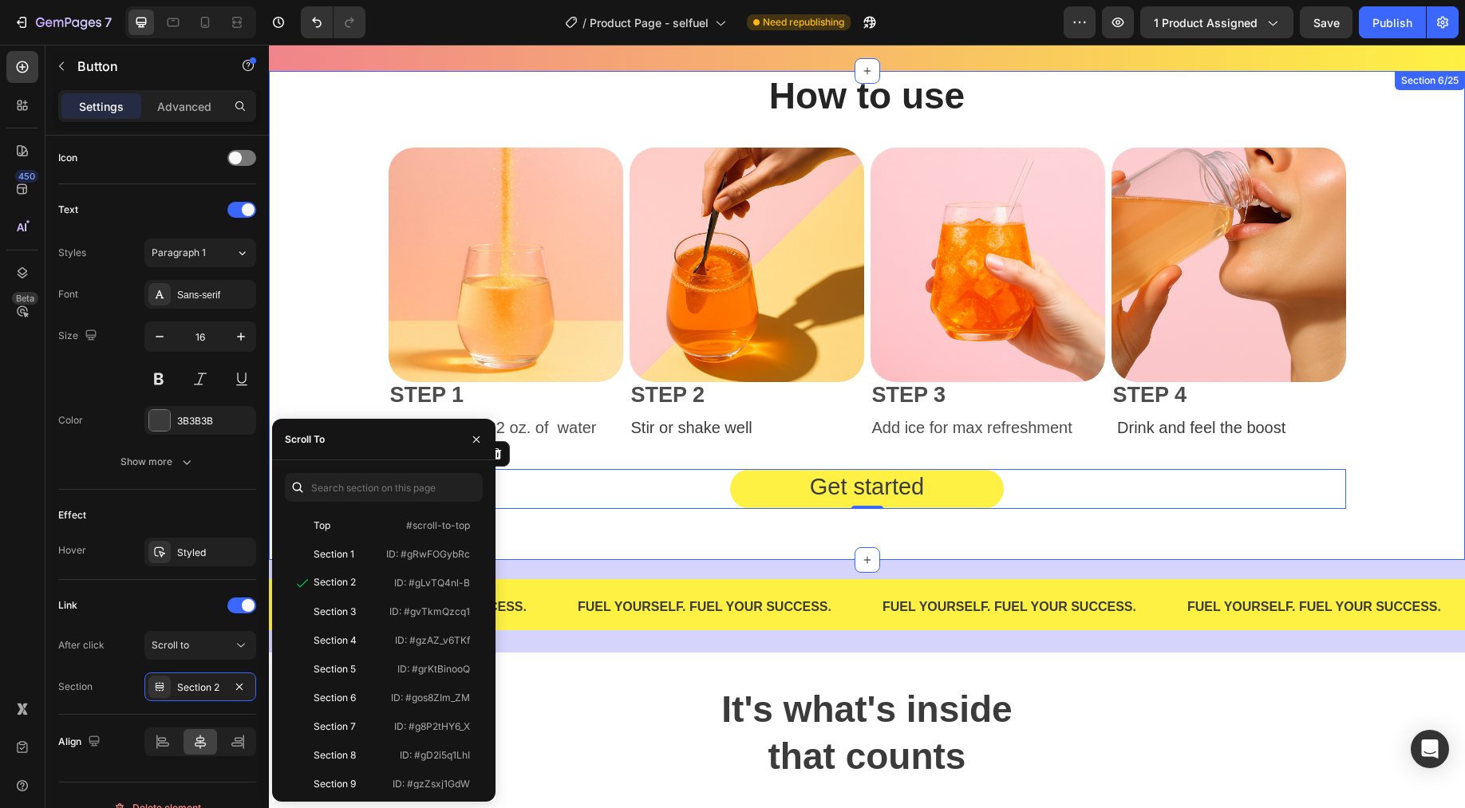
click at [1171, 448] on div "How to use Heading Image STEP 1 Text Block Mix it with 16-32 oz. of water Text …" at bounding box center [867, 296] width 1172 height 450
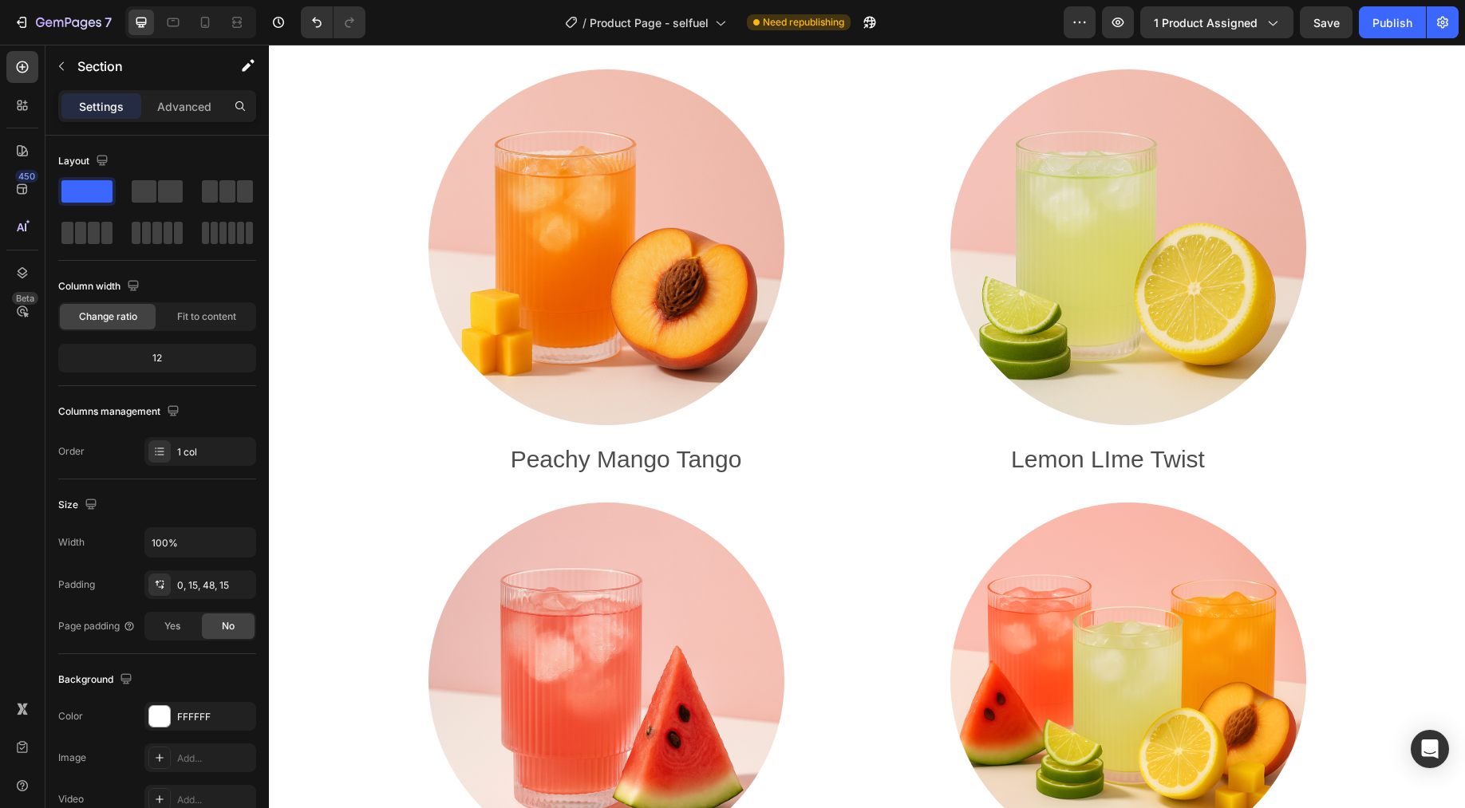
scroll to position [7110, 0]
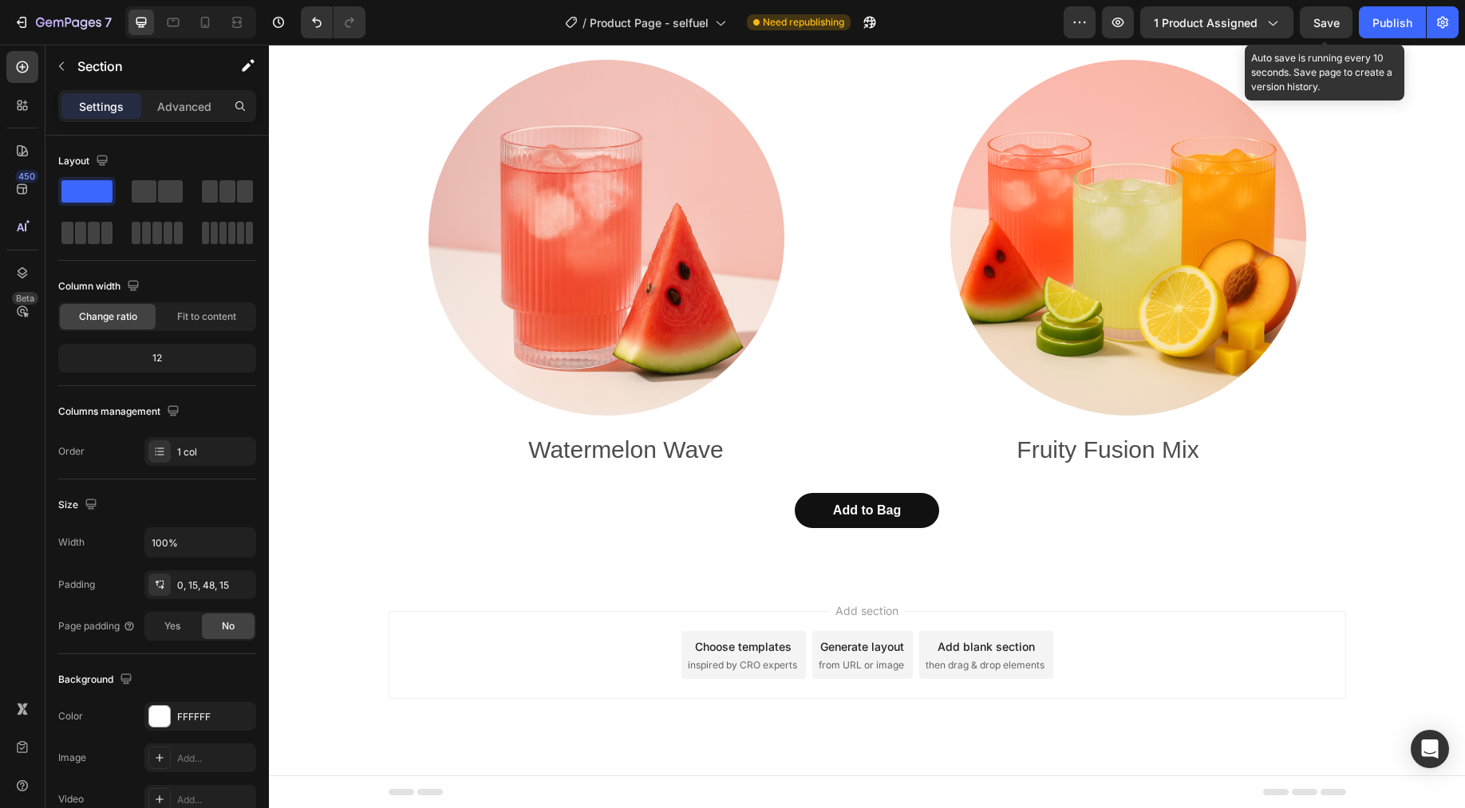
click at [1171, 14] on div "Save" at bounding box center [1326, 22] width 26 height 17
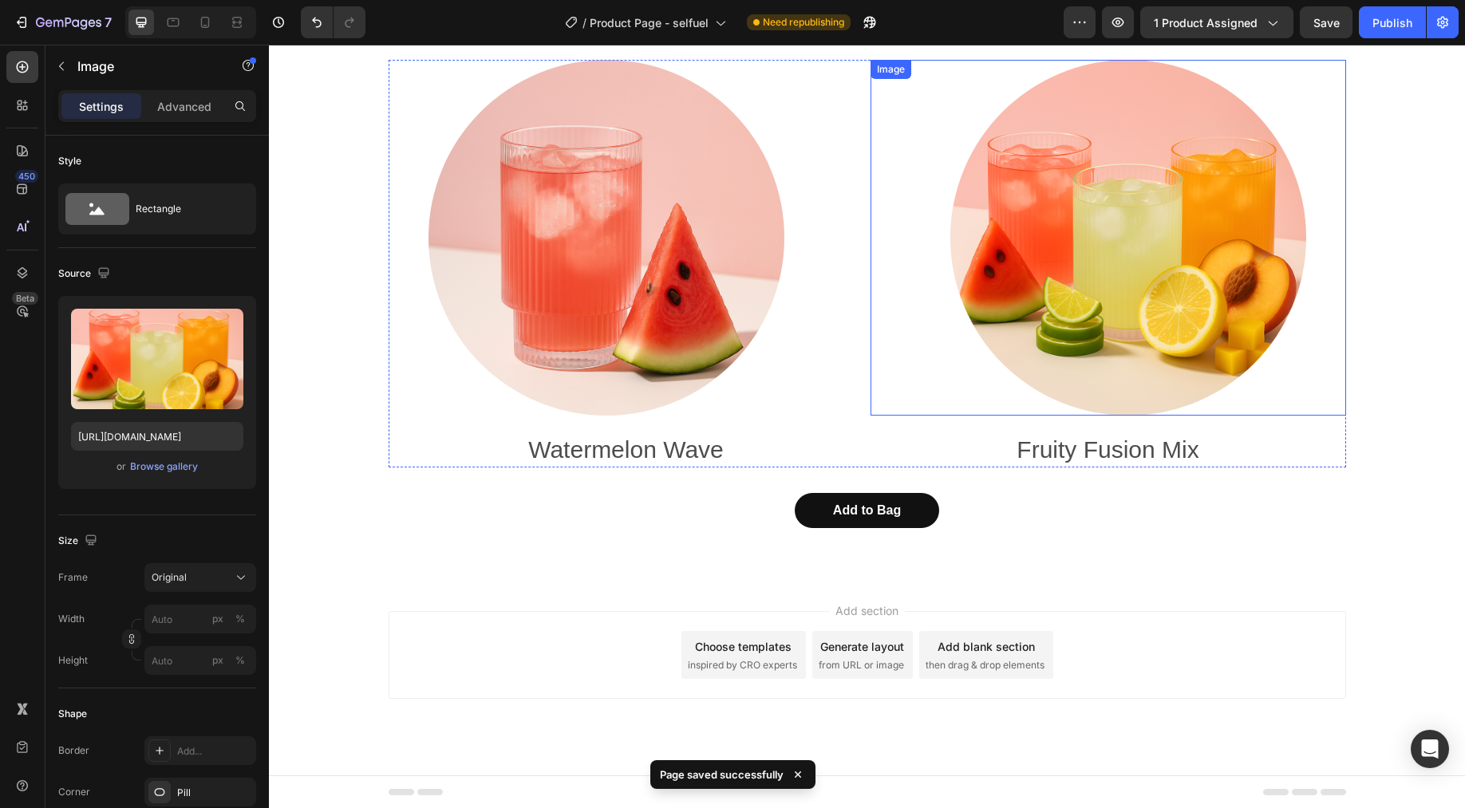
click at [1171, 316] on img at bounding box center [1128, 238] width 356 height 356
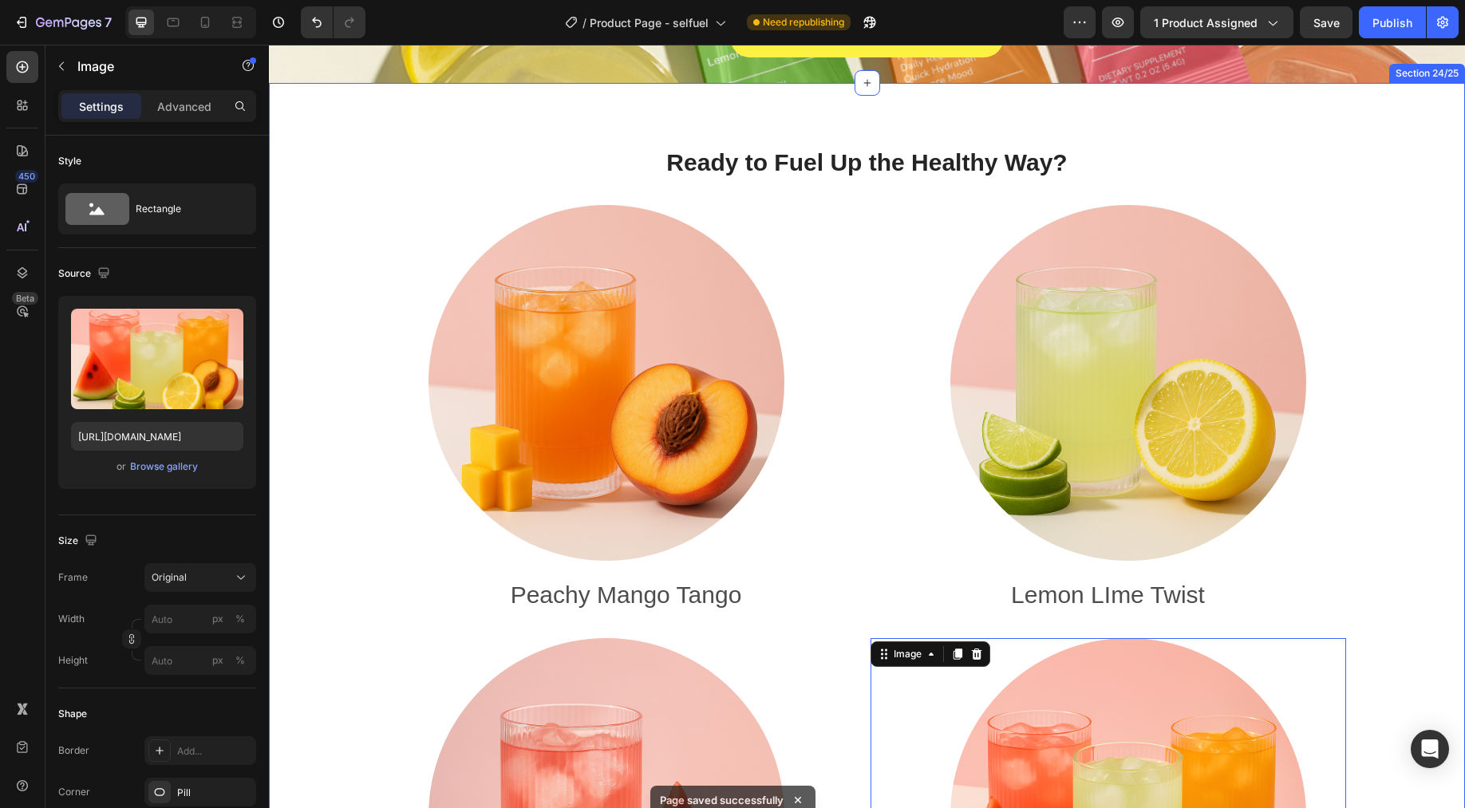
scroll to position [6648, 0]
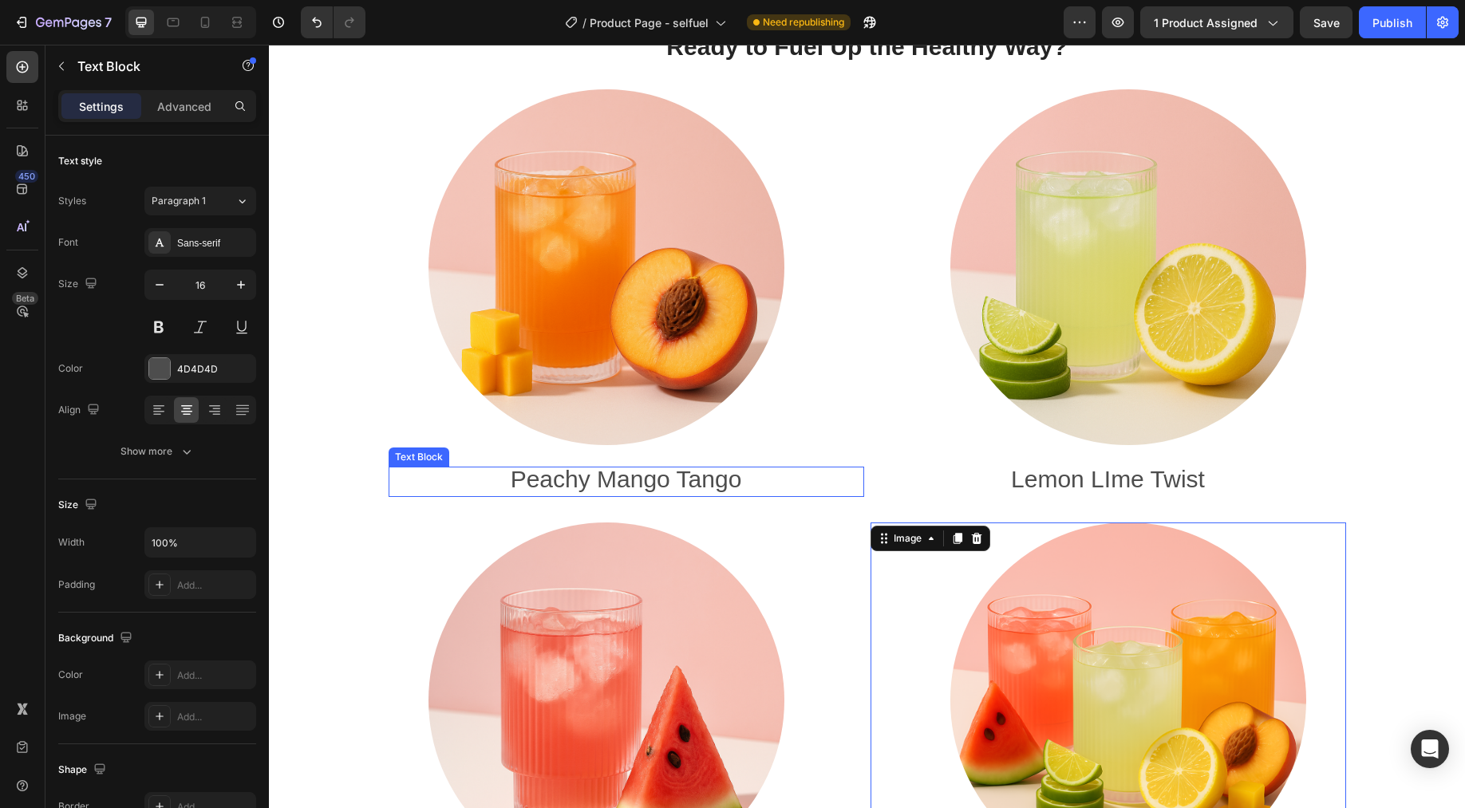
click at [585, 478] on span "Peachy Mango Tango" at bounding box center [626, 479] width 231 height 26
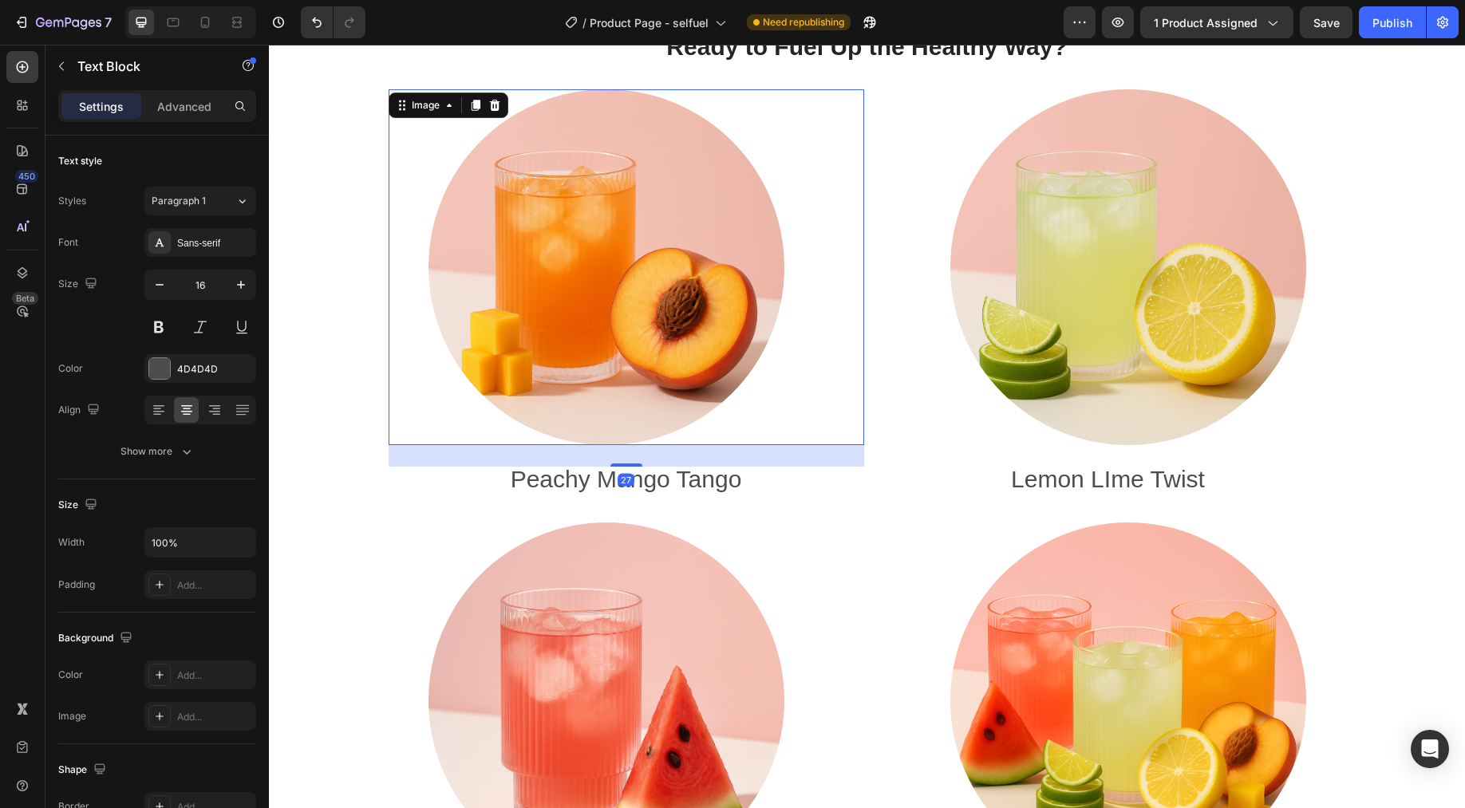
click at [592, 360] on img at bounding box center [606, 267] width 356 height 356
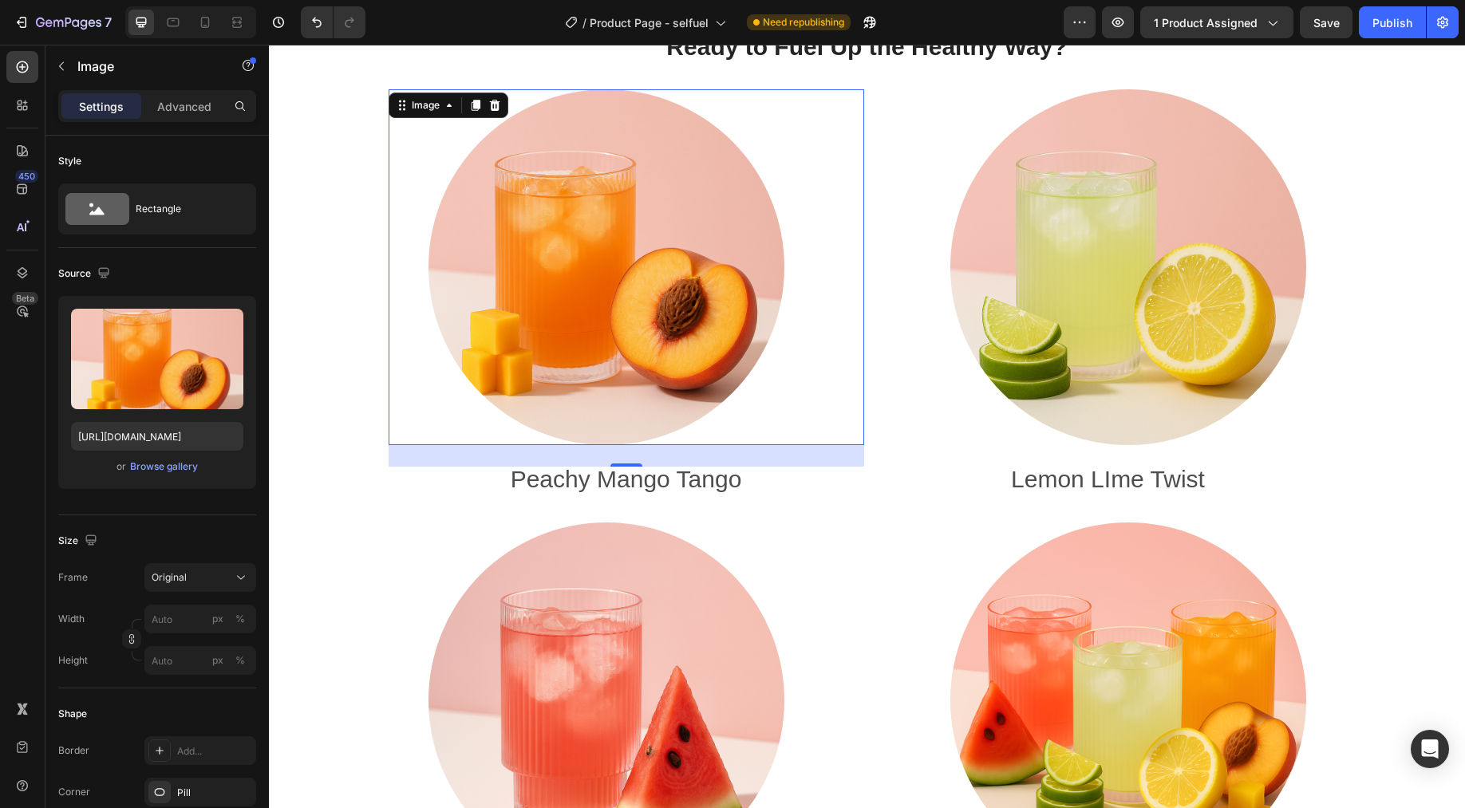
click at [525, 355] on img at bounding box center [606, 267] width 356 height 356
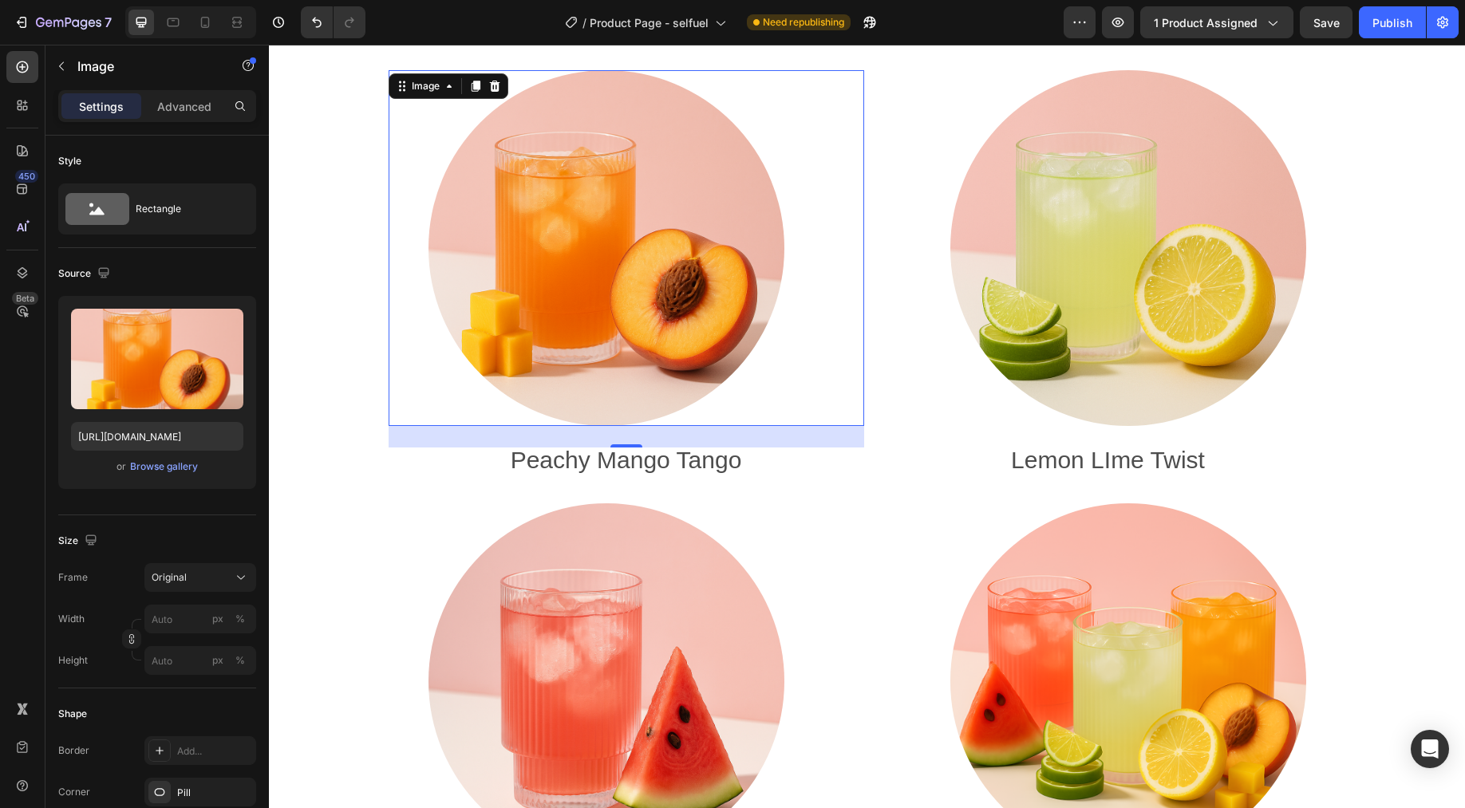
scroll to position [6764, 0]
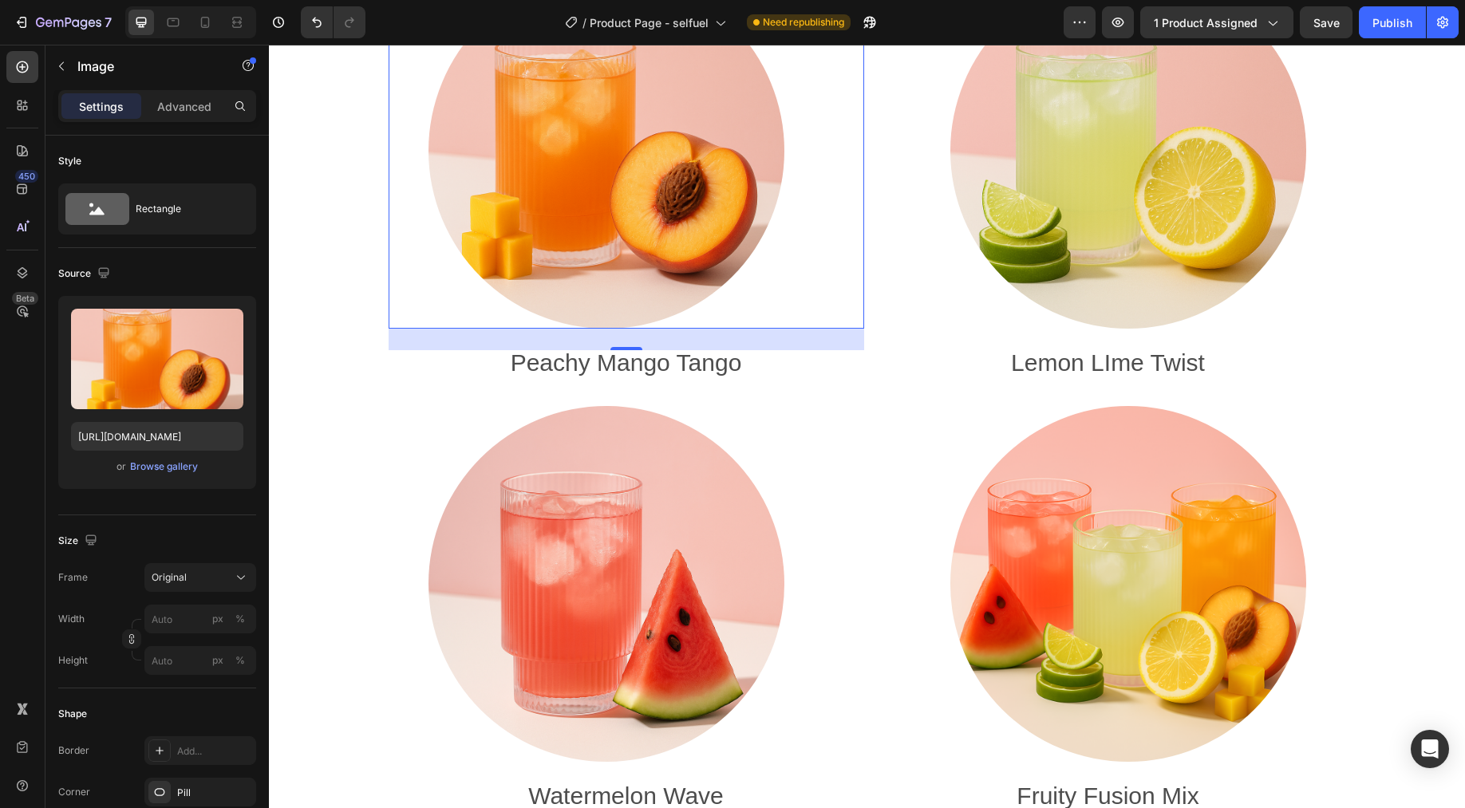
click at [657, 251] on img at bounding box center [606, 151] width 356 height 356
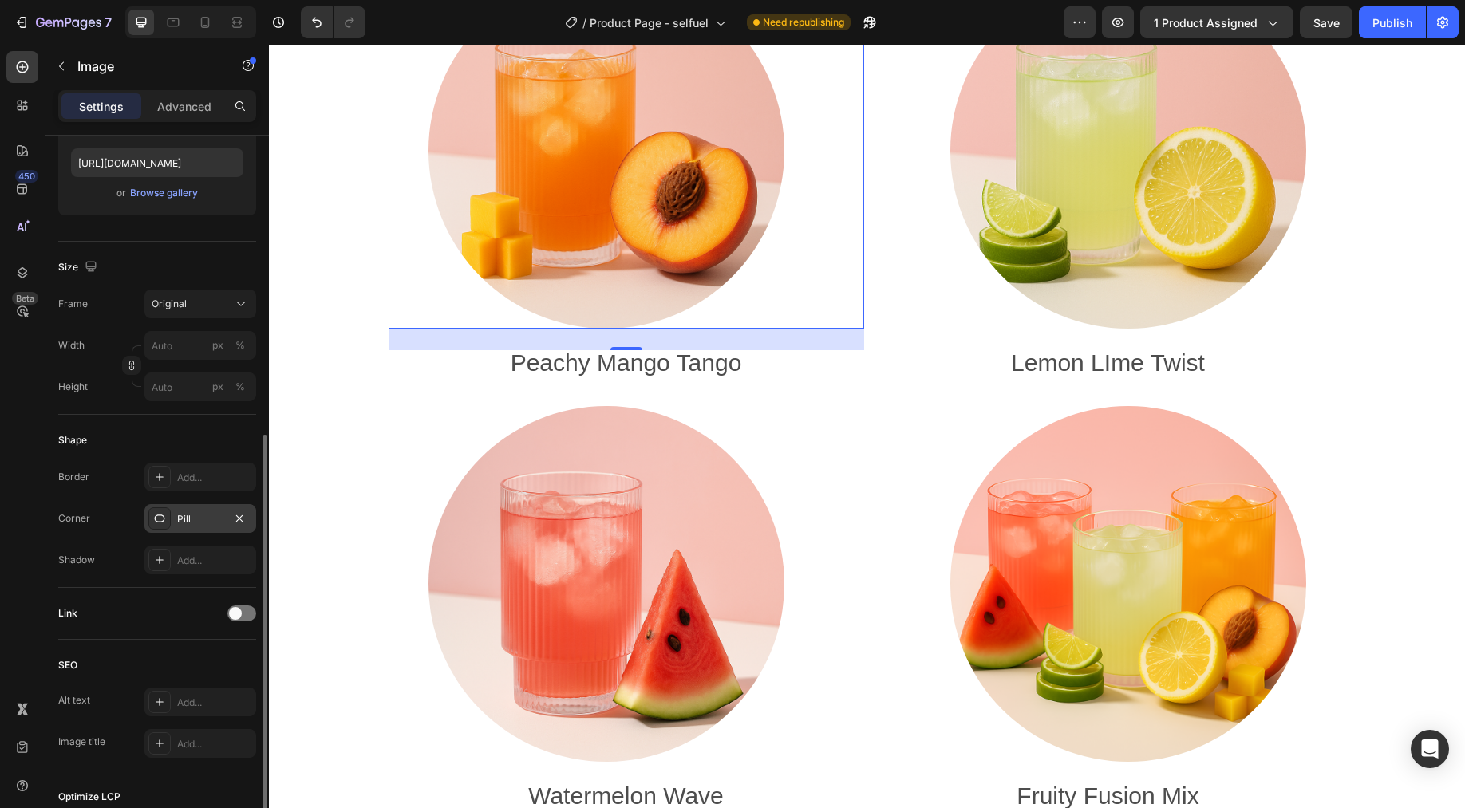
scroll to position [359, 0]
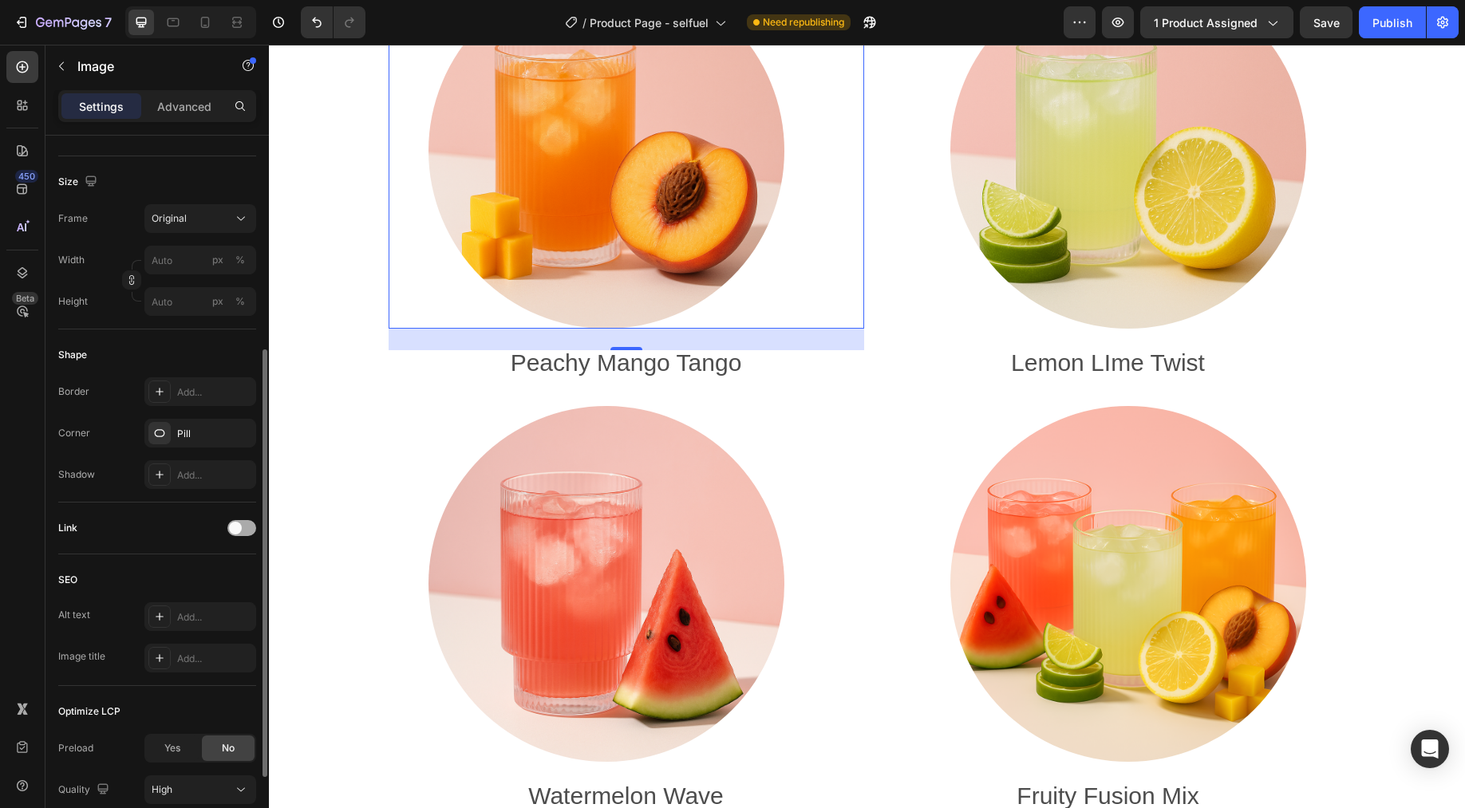
click at [241, 533] on div at bounding box center [241, 528] width 29 height 16
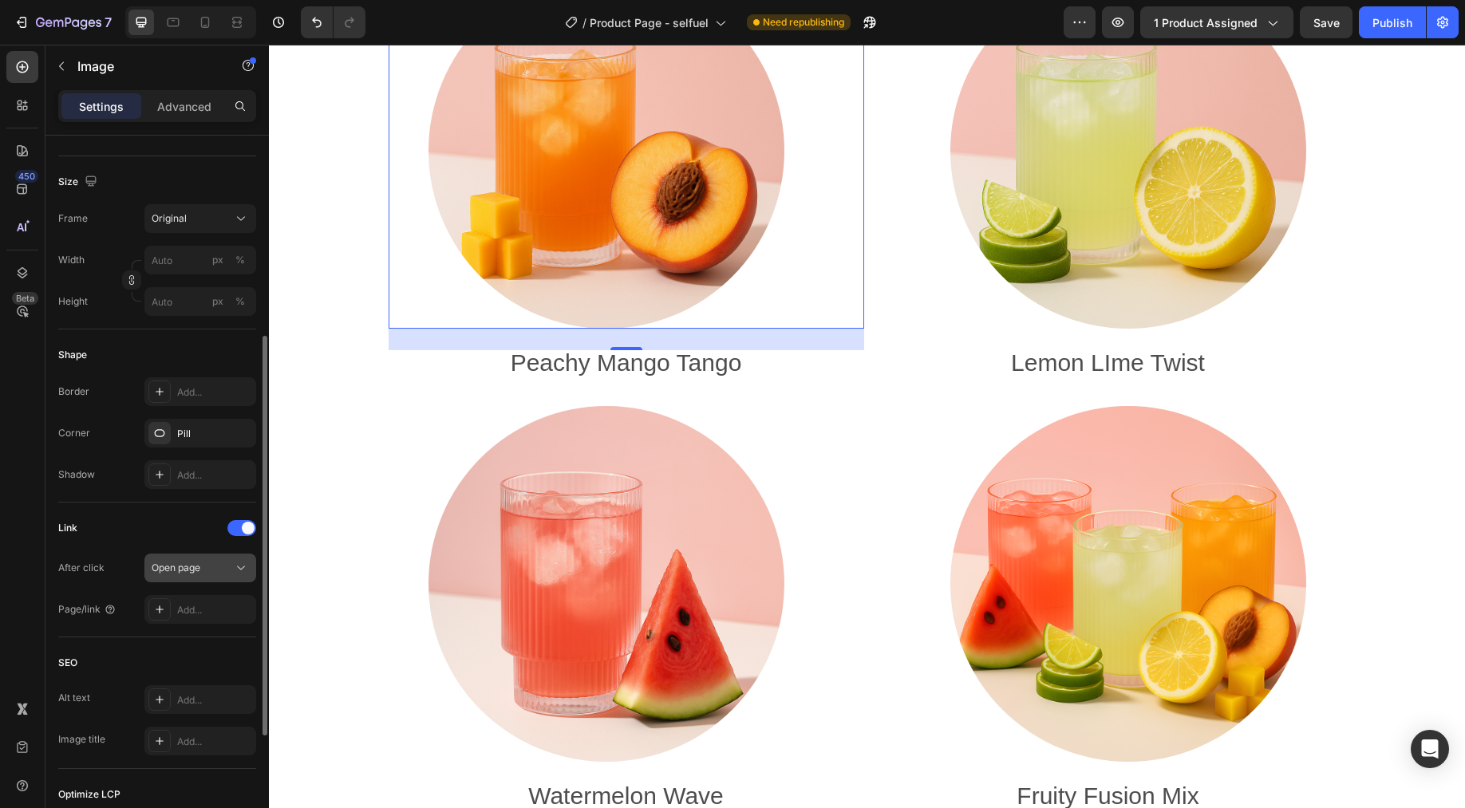
click at [201, 574] on div "Open page" at bounding box center [192, 568] width 81 height 14
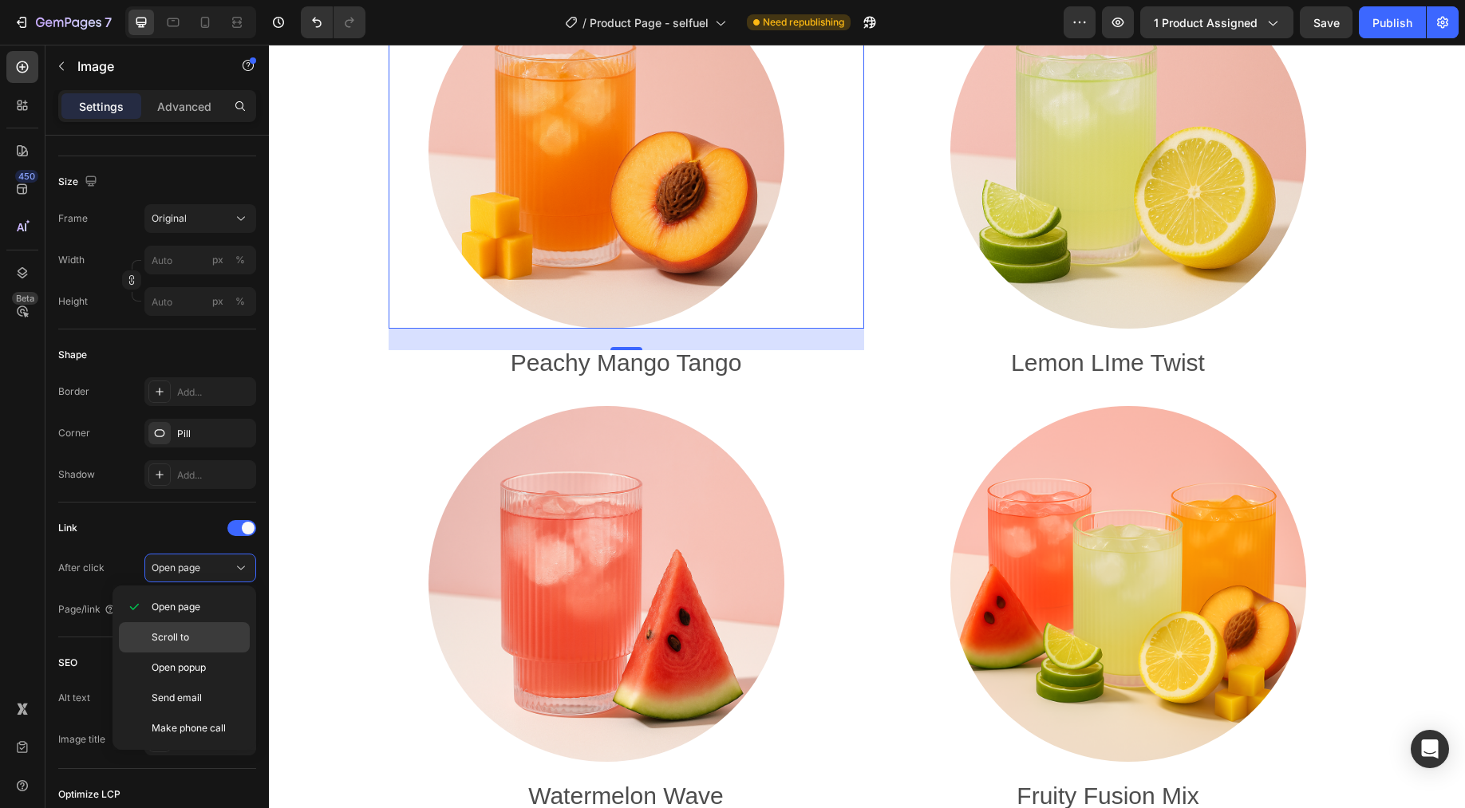
click at [210, 640] on p "Scroll to" at bounding box center [197, 637] width 91 height 14
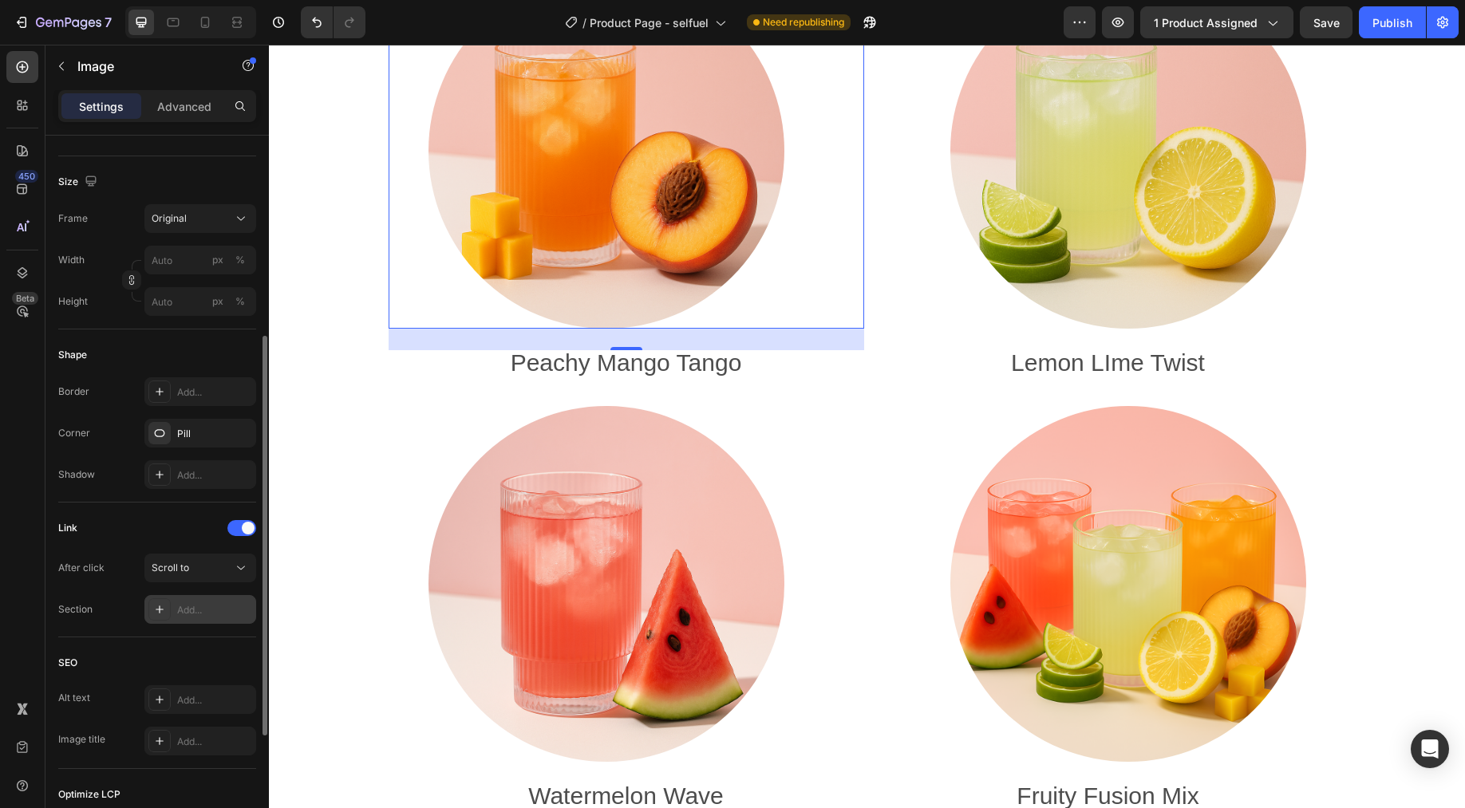
click at [231, 614] on div "Add..." at bounding box center [214, 610] width 75 height 14
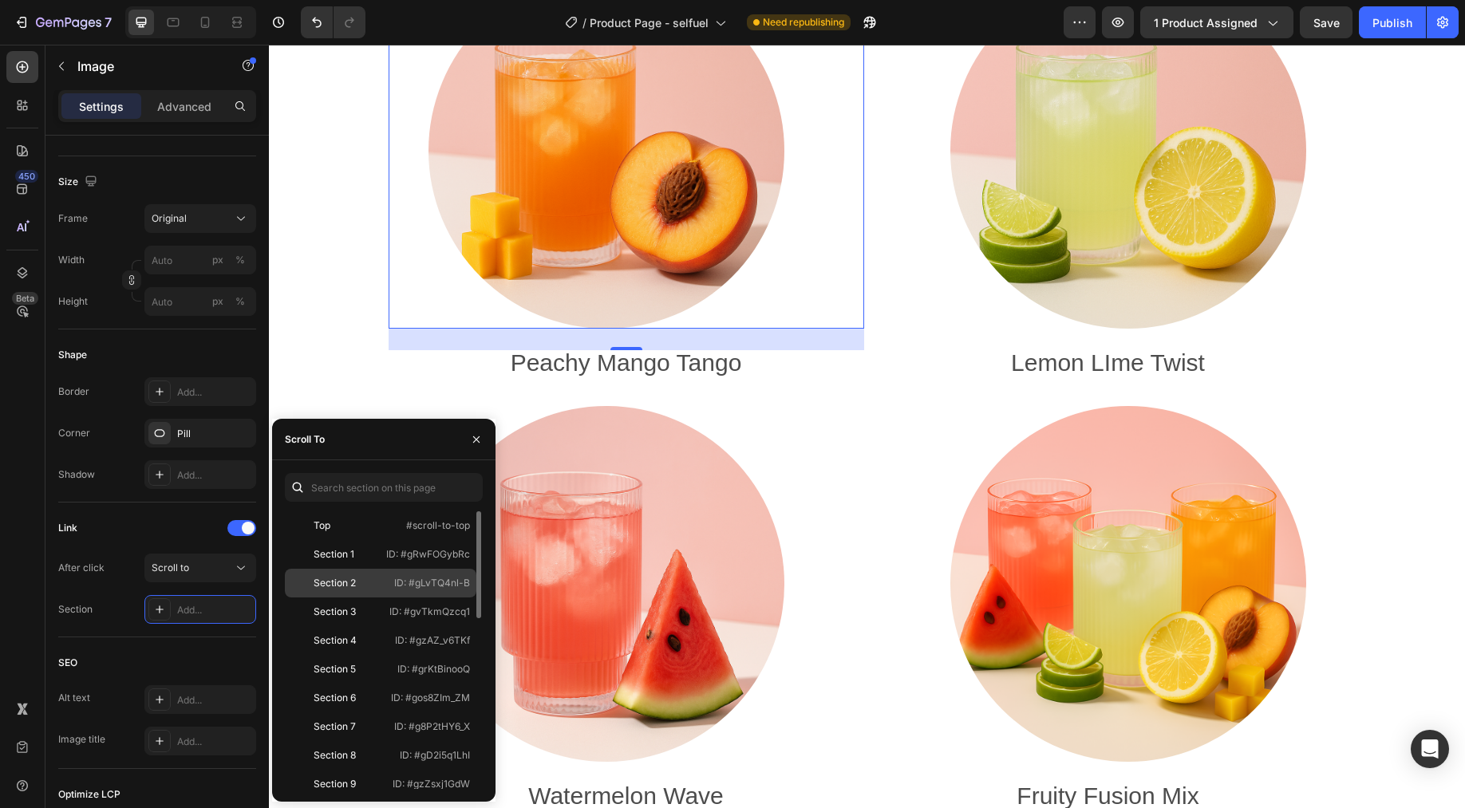
click at [353, 598] on div "Section 2 ID: #gLvTQ4nl-B" at bounding box center [381, 612] width 192 height 29
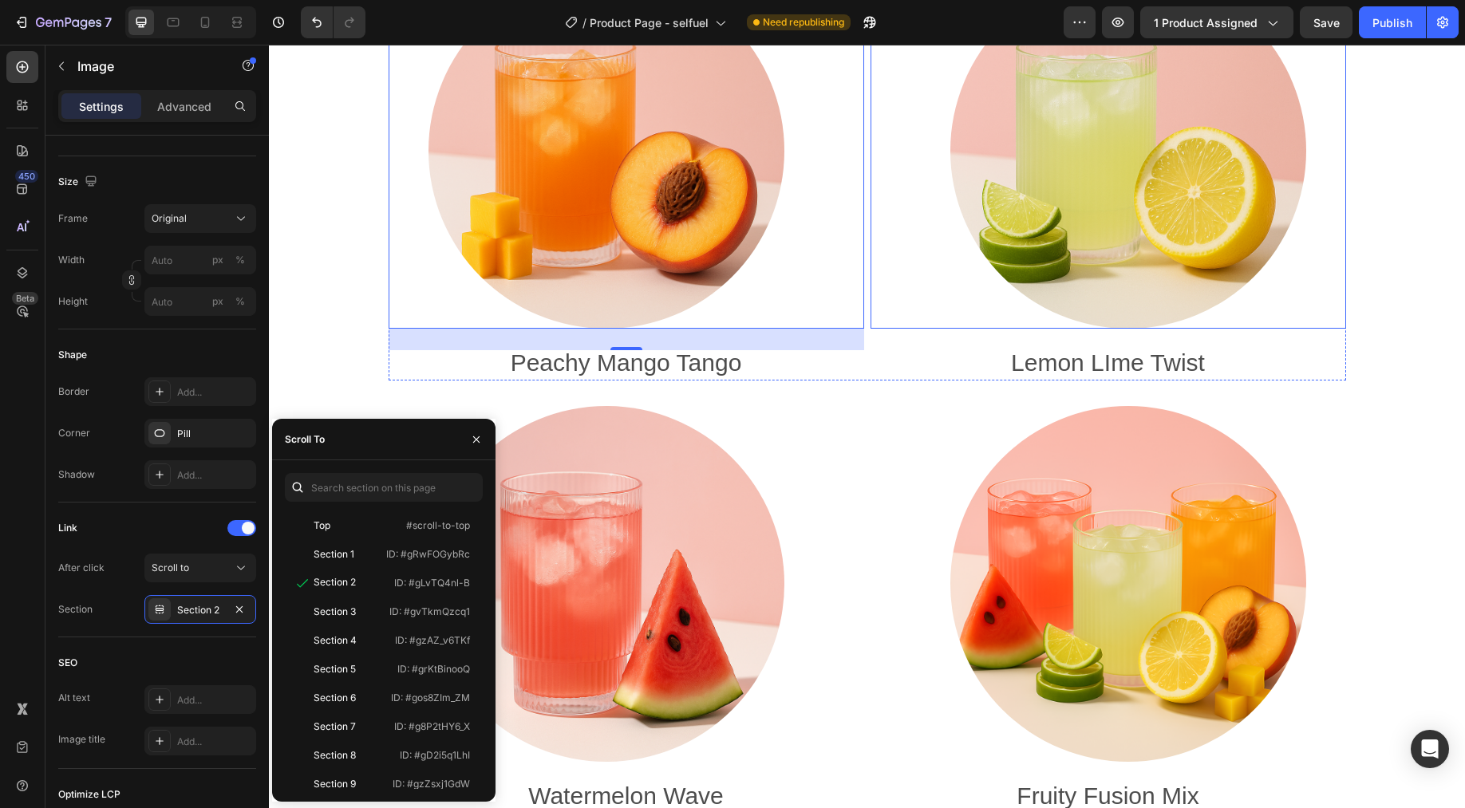
click at [1125, 163] on img at bounding box center [1128, 151] width 356 height 356
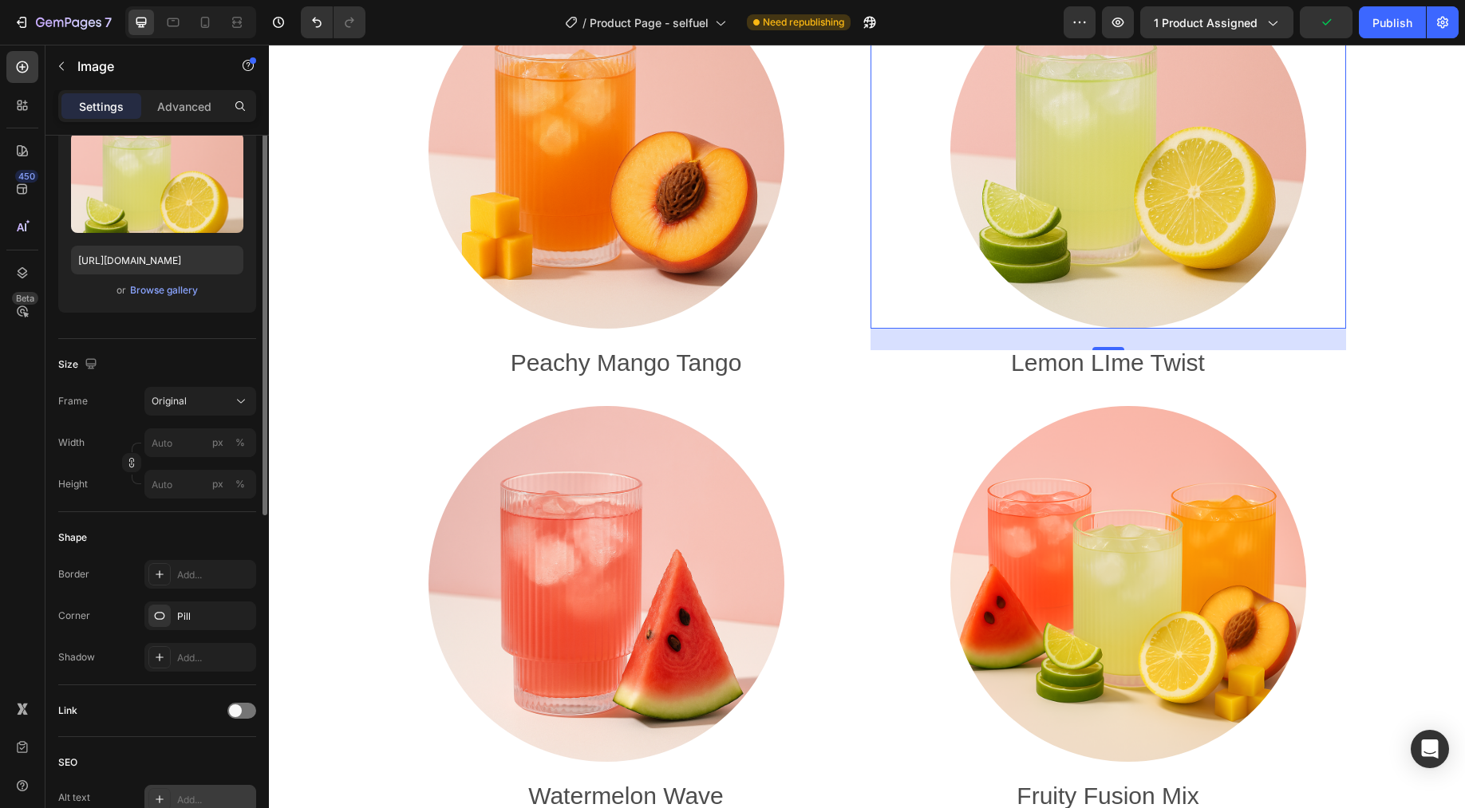
scroll to position [259, 0]
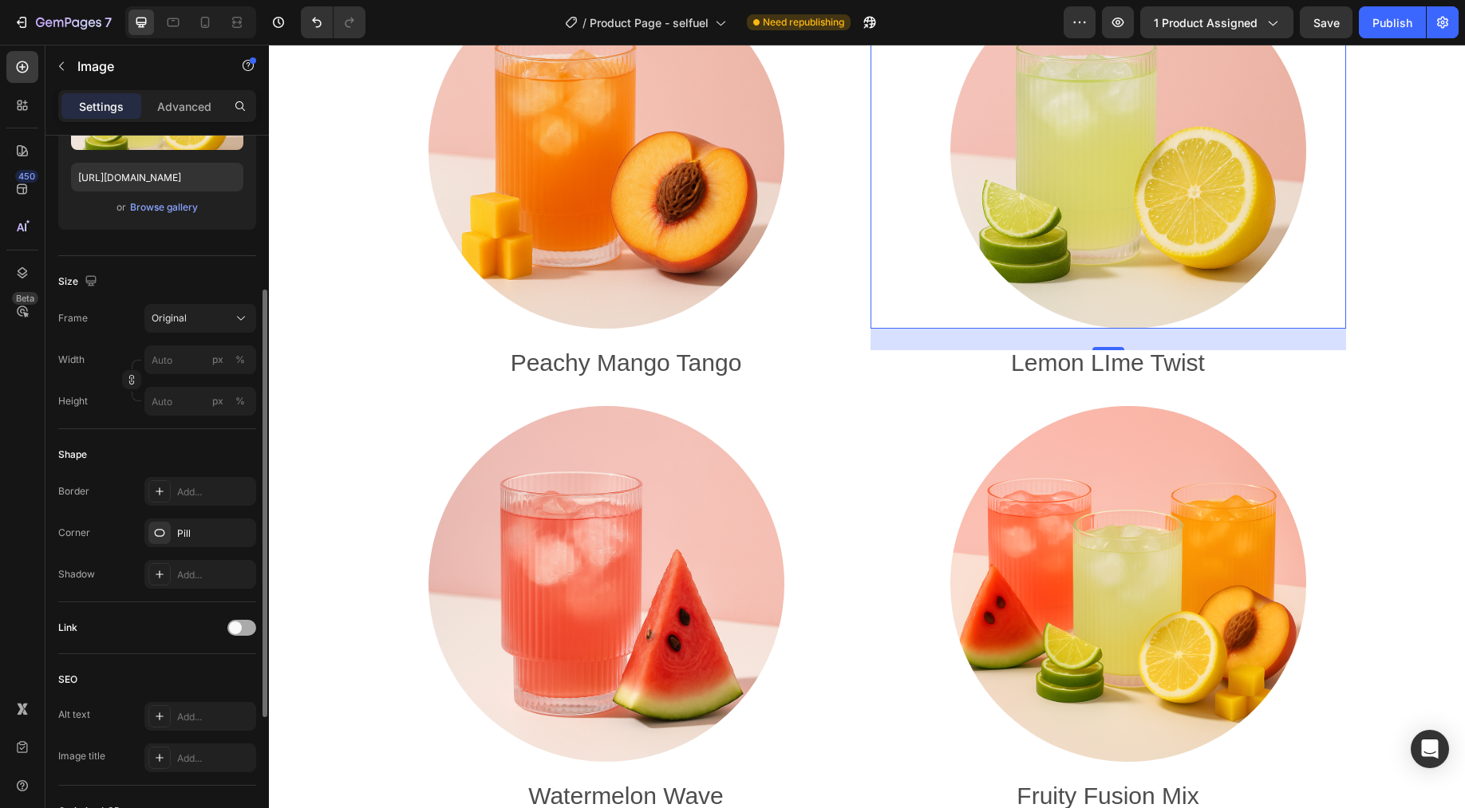
click at [243, 633] on div at bounding box center [241, 628] width 29 height 16
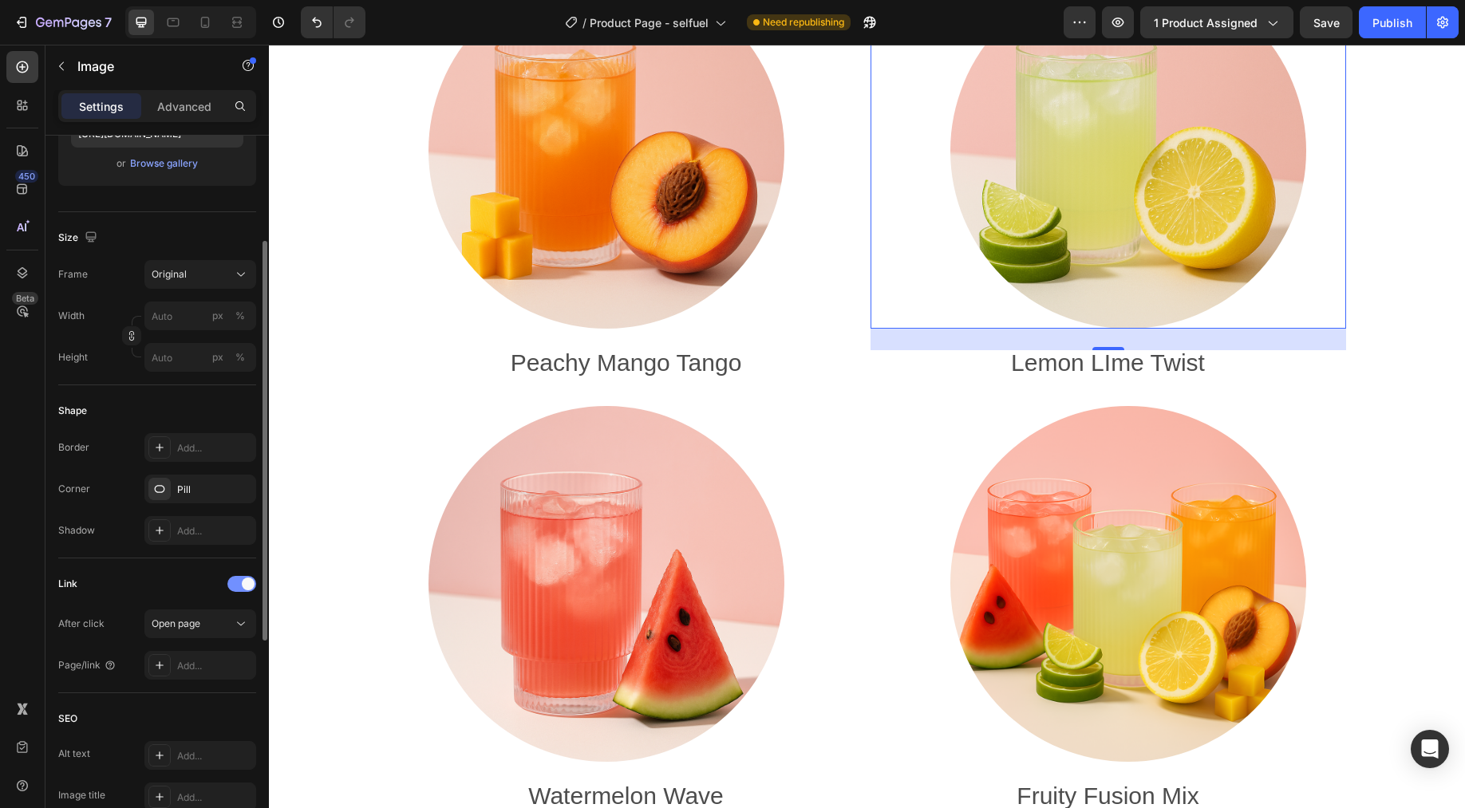
scroll to position [365, 0]
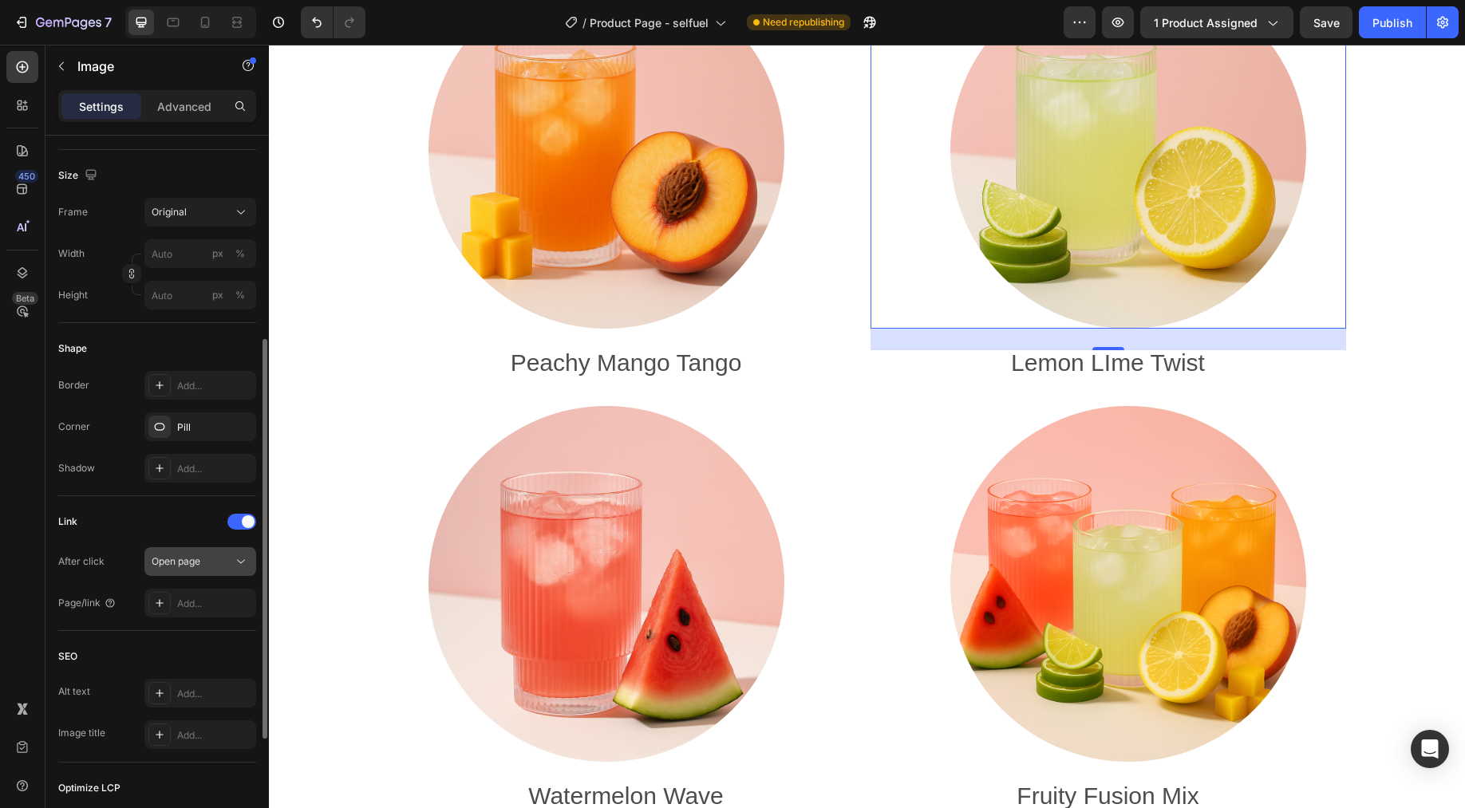
click at [223, 567] on div "Open page" at bounding box center [192, 562] width 81 height 14
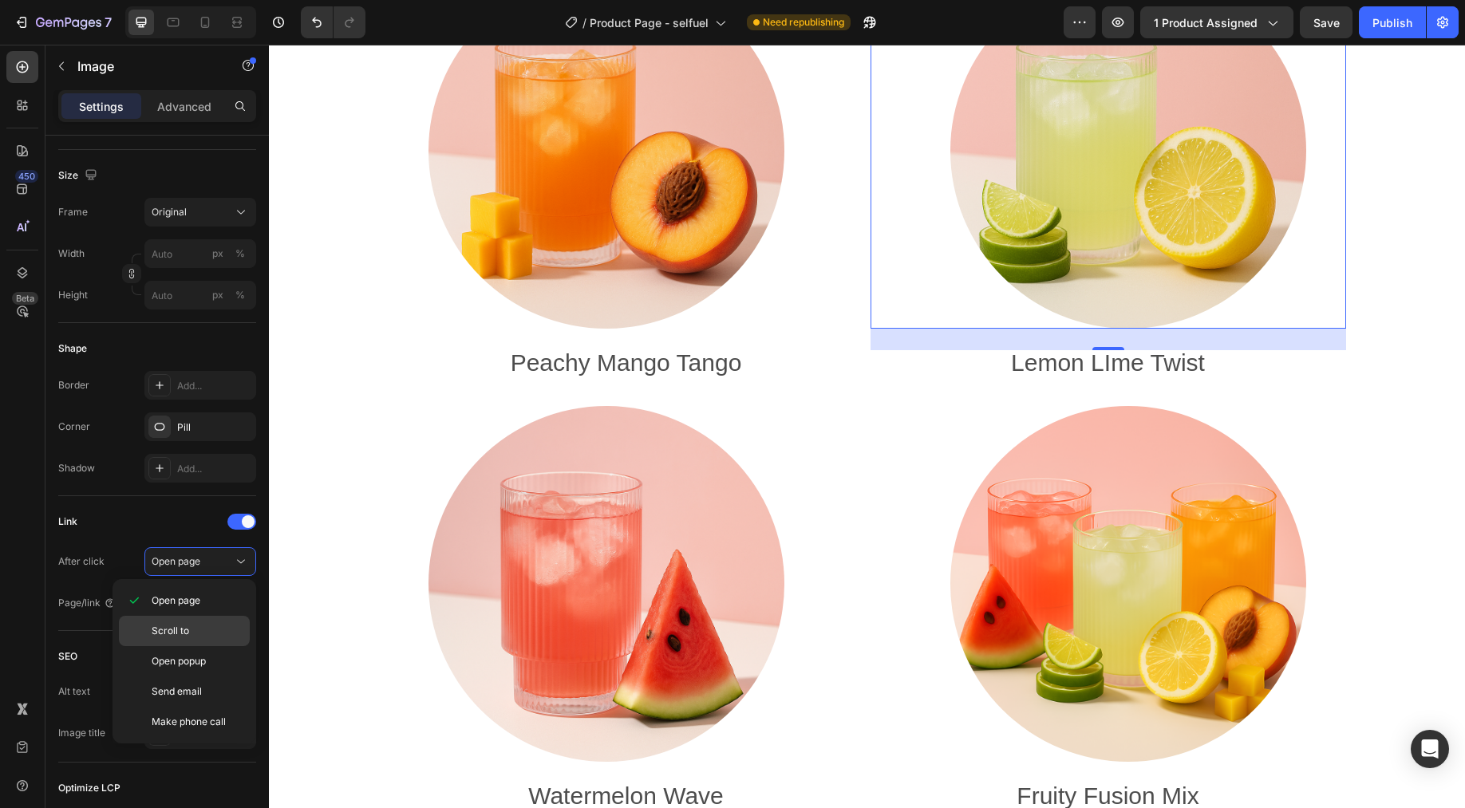
click at [187, 646] on div "Scroll to" at bounding box center [184, 661] width 131 height 30
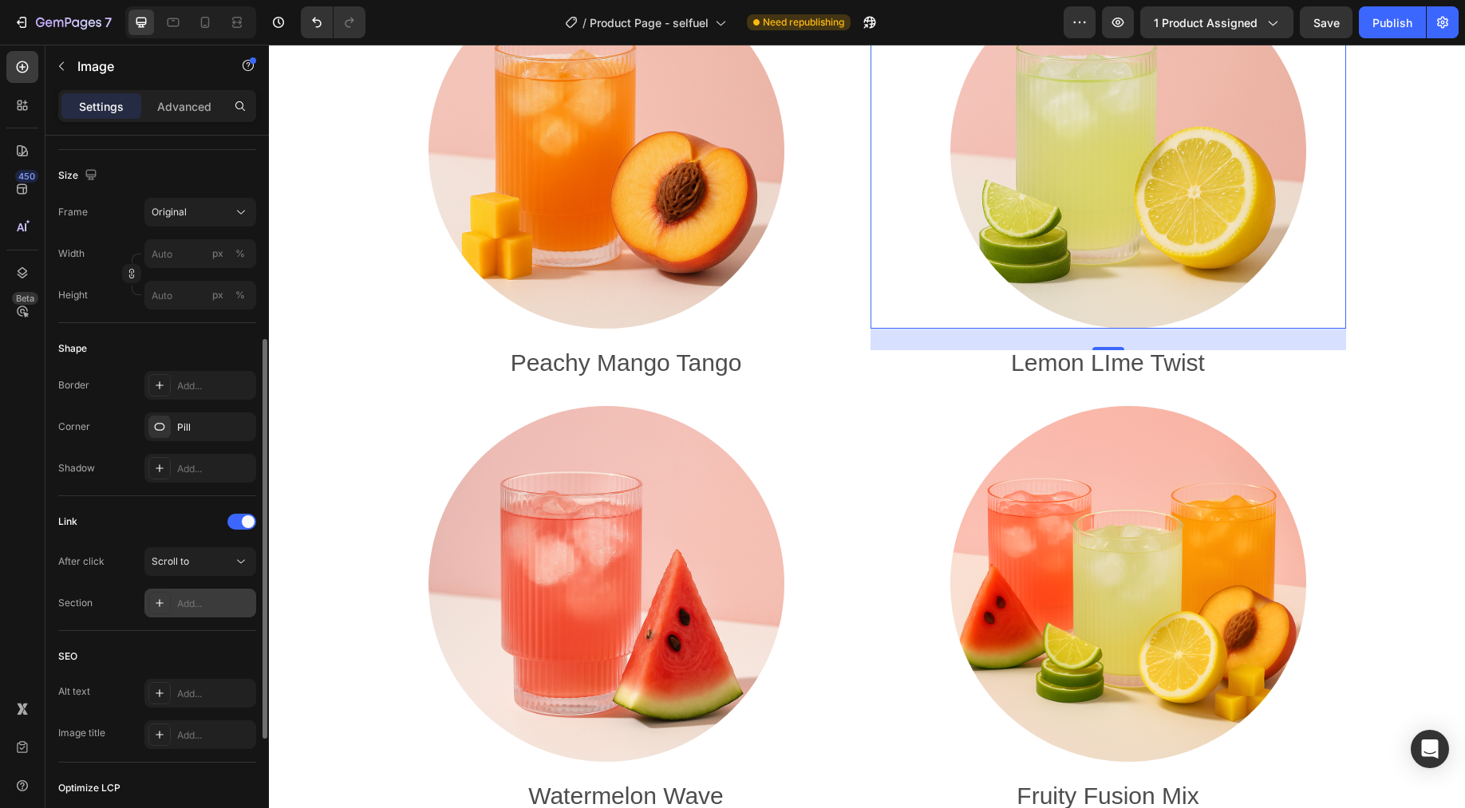
click at [227, 612] on div "Add..." at bounding box center [200, 603] width 112 height 29
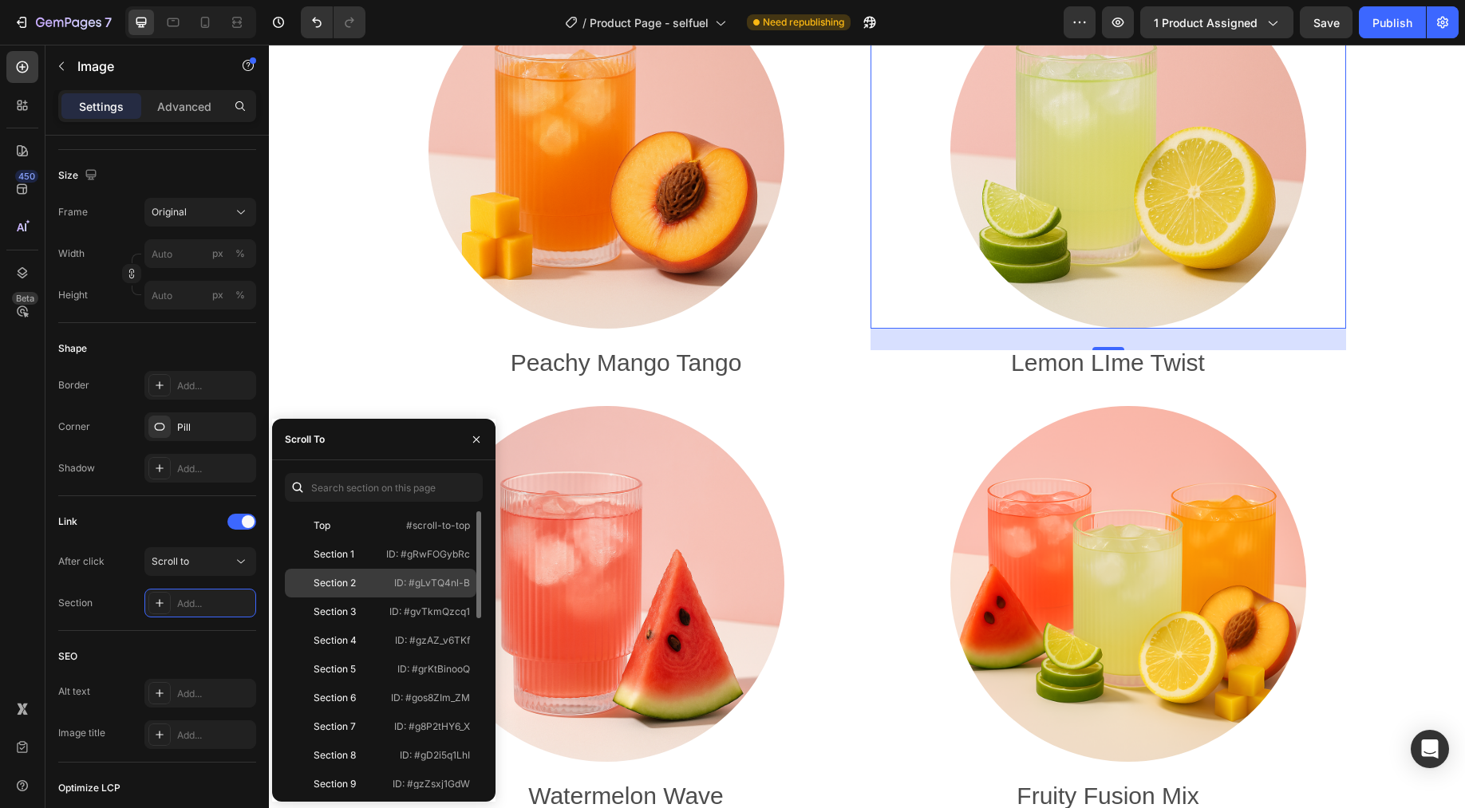
click at [353, 580] on div "Section 2" at bounding box center [335, 583] width 42 height 14
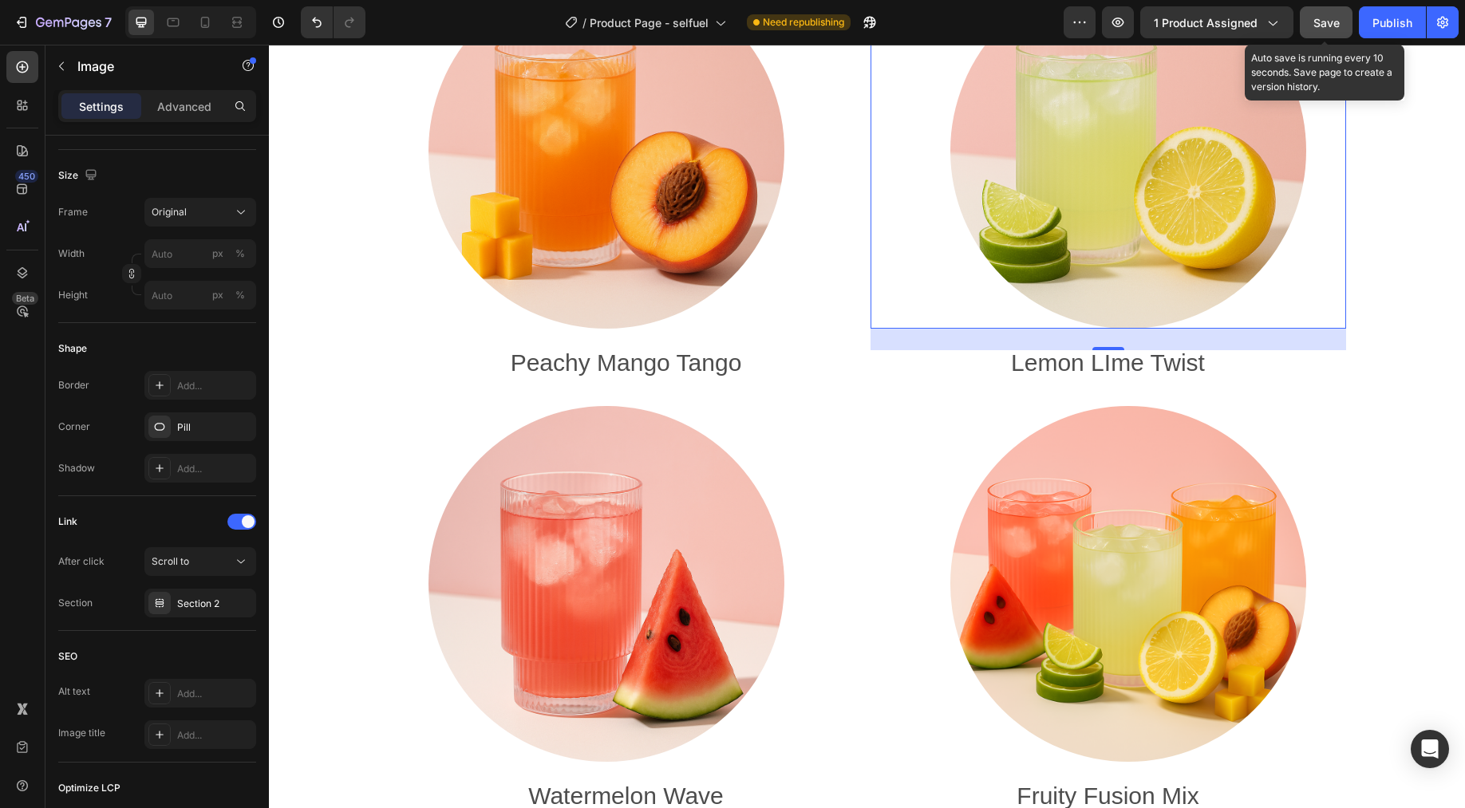
click at [1171, 23] on span "Save" at bounding box center [1326, 23] width 26 height 14
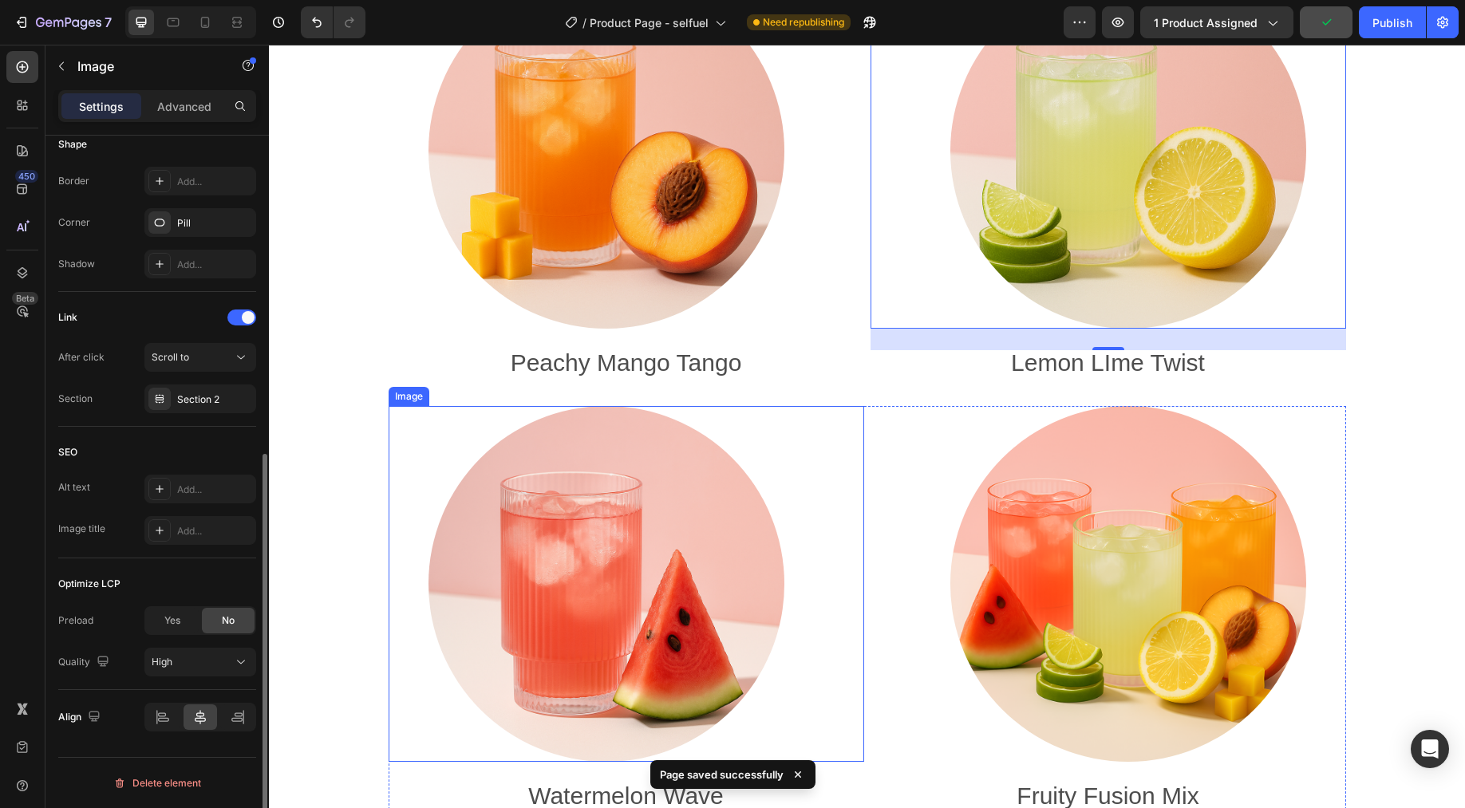
click at [599, 606] on img at bounding box center [606, 584] width 356 height 356
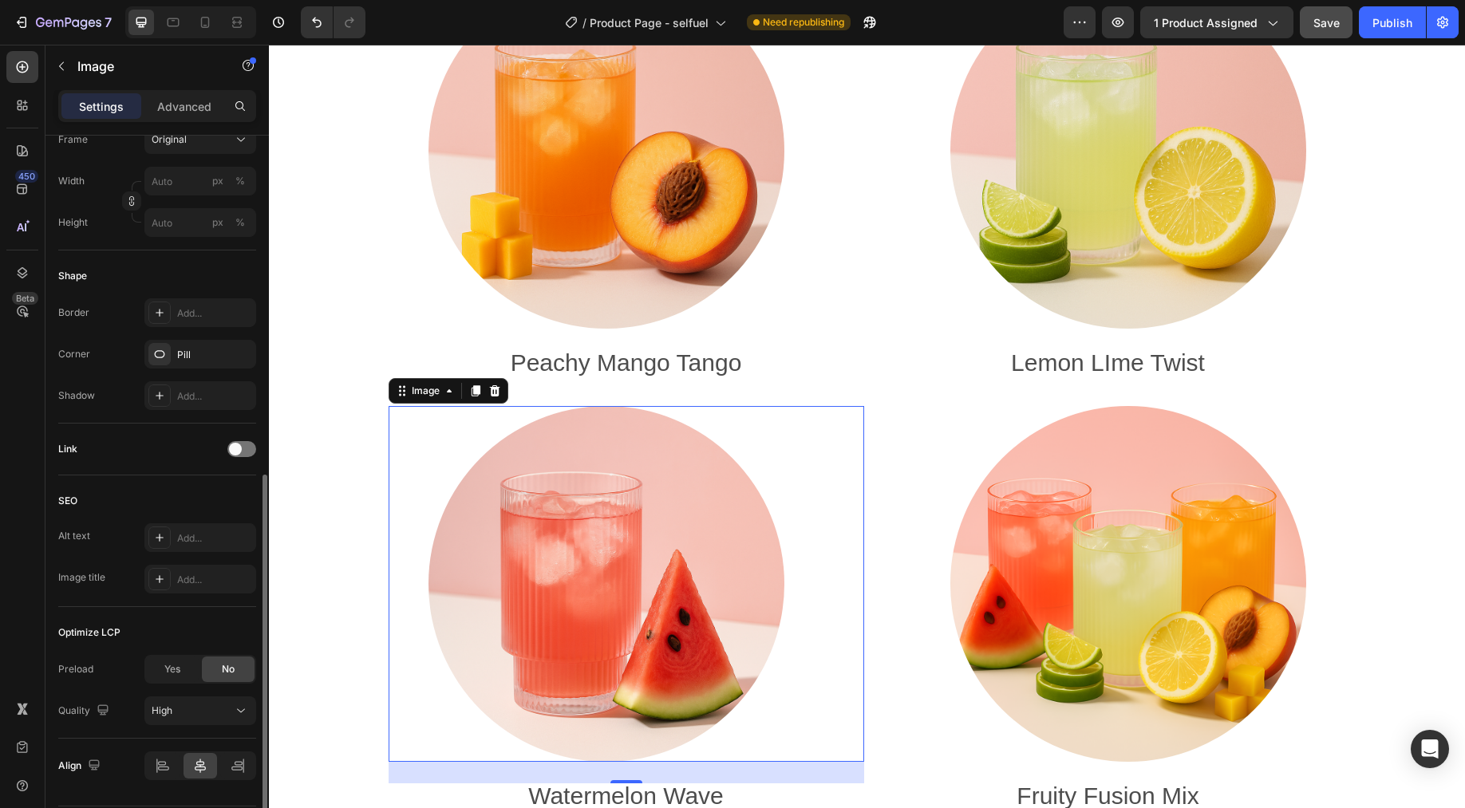
scroll to position [487, 0]
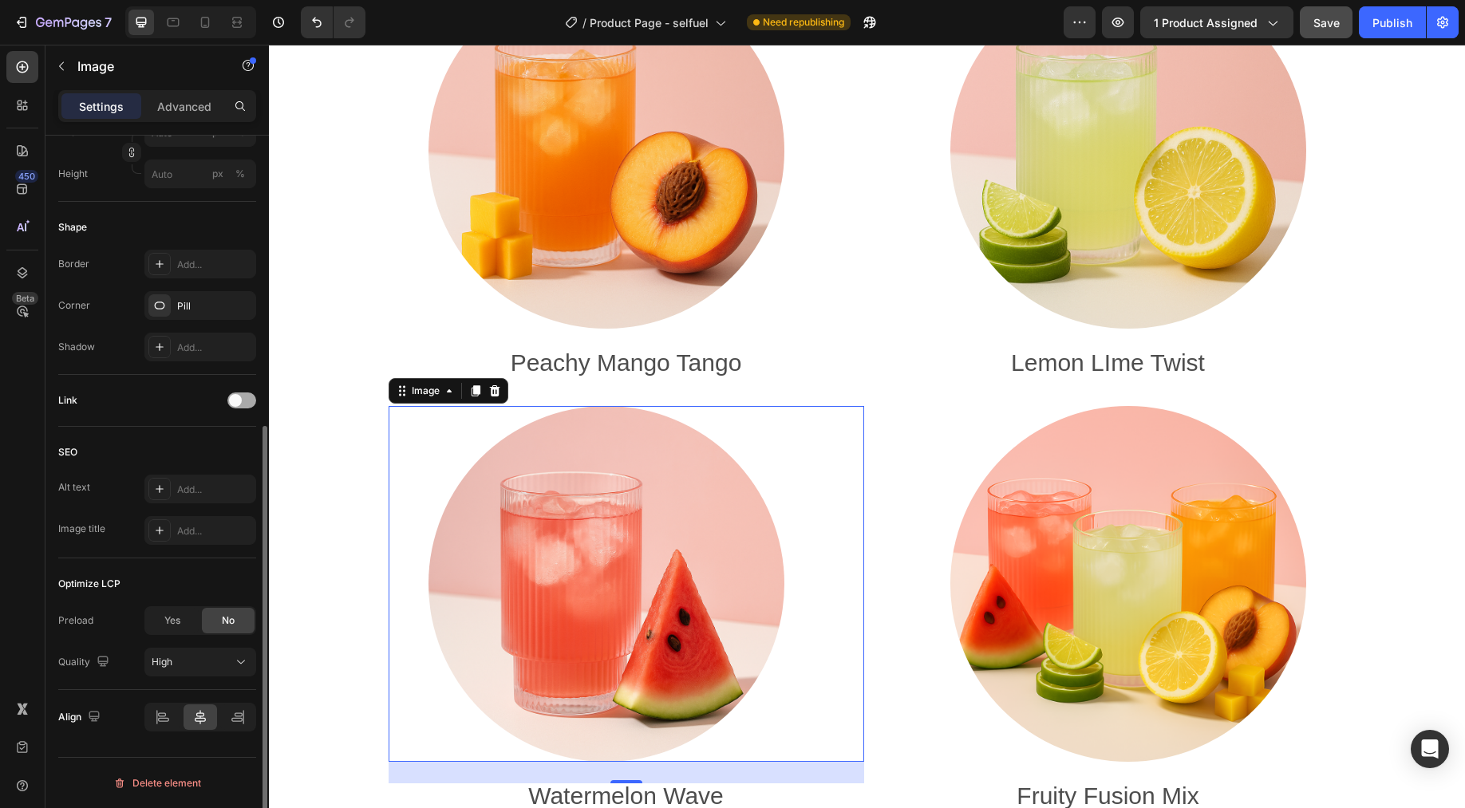
click at [247, 400] on div at bounding box center [241, 401] width 29 height 16
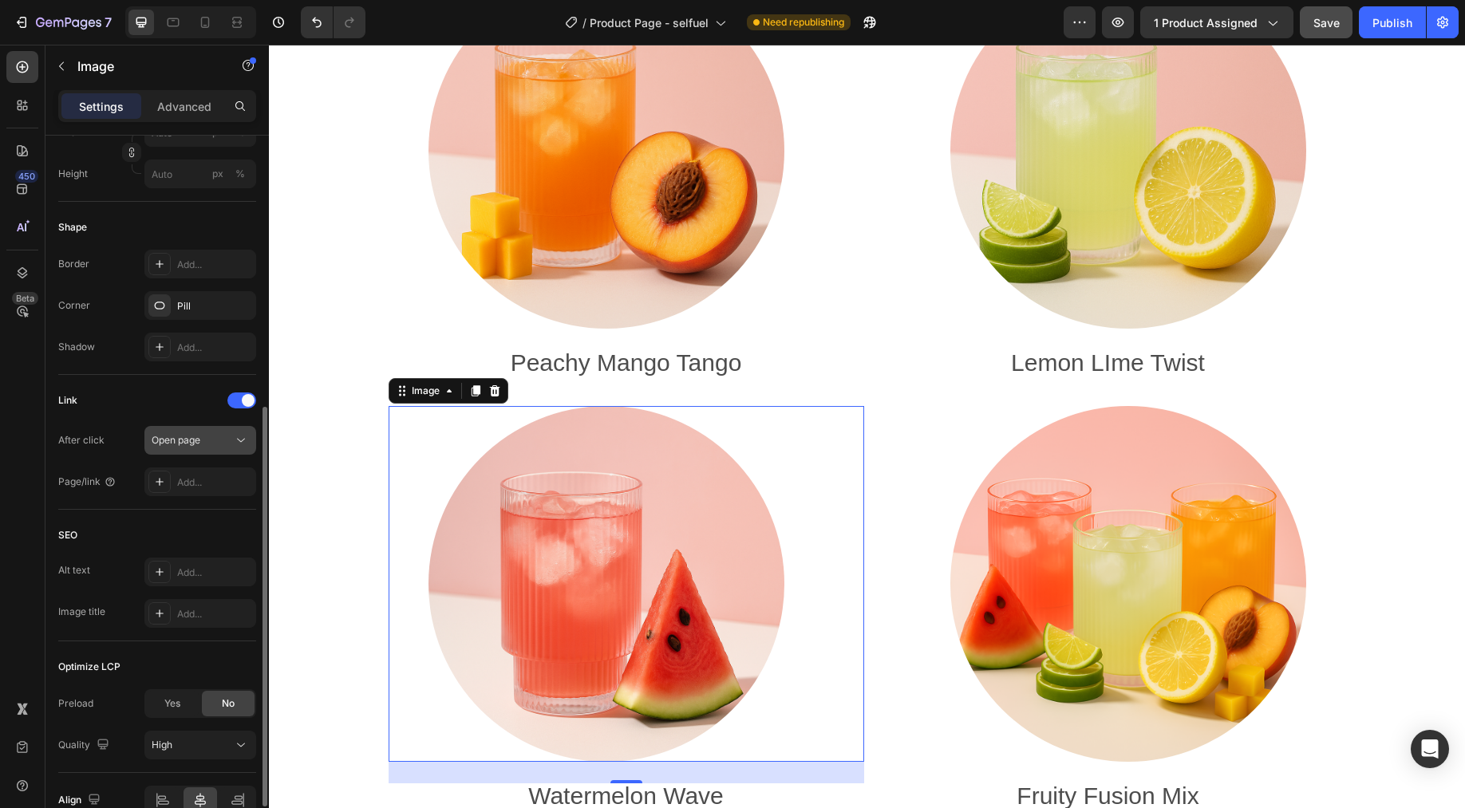
click at [228, 440] on div "Open page" at bounding box center [192, 440] width 81 height 14
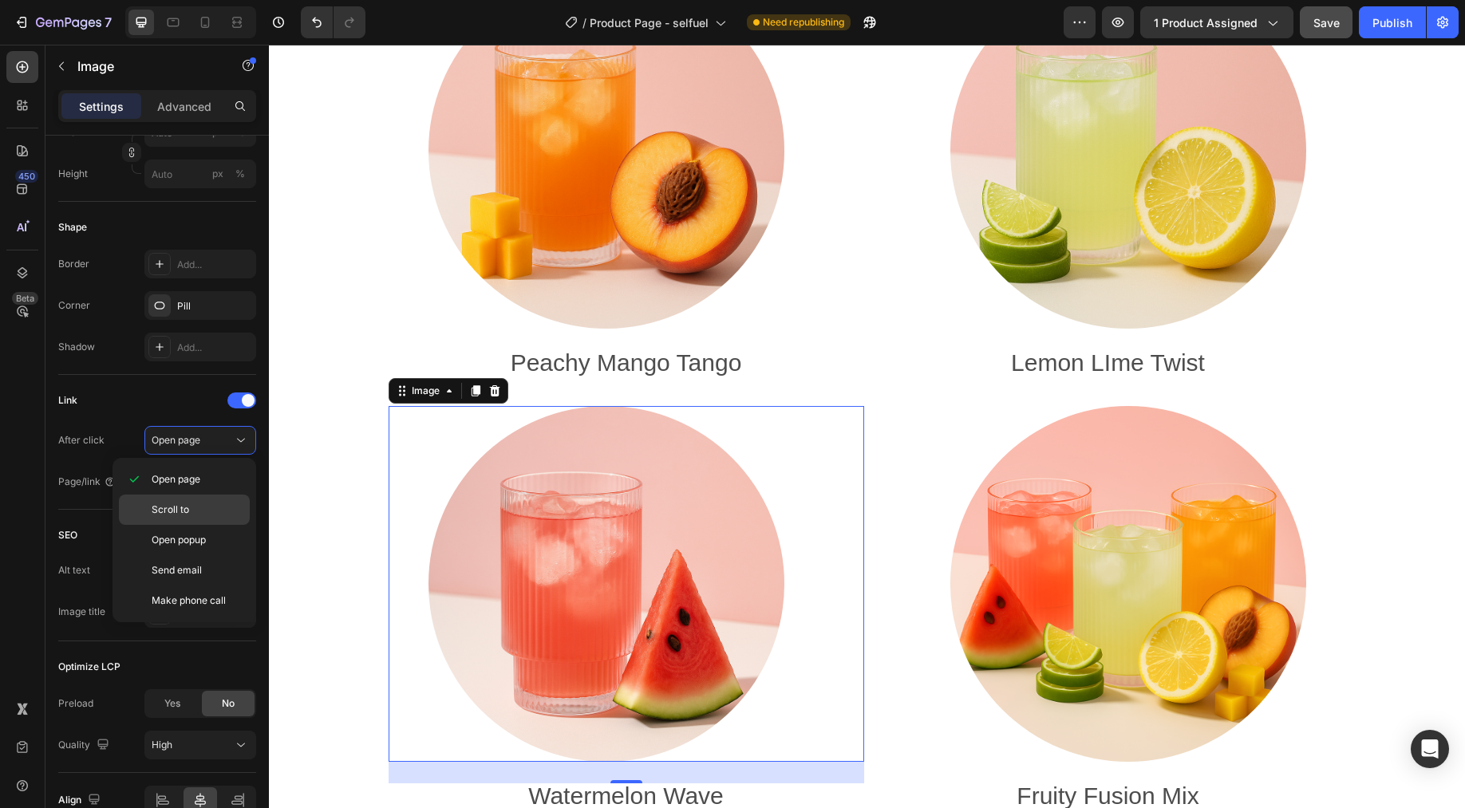
click at [181, 511] on span "Scroll to" at bounding box center [171, 510] width 38 height 14
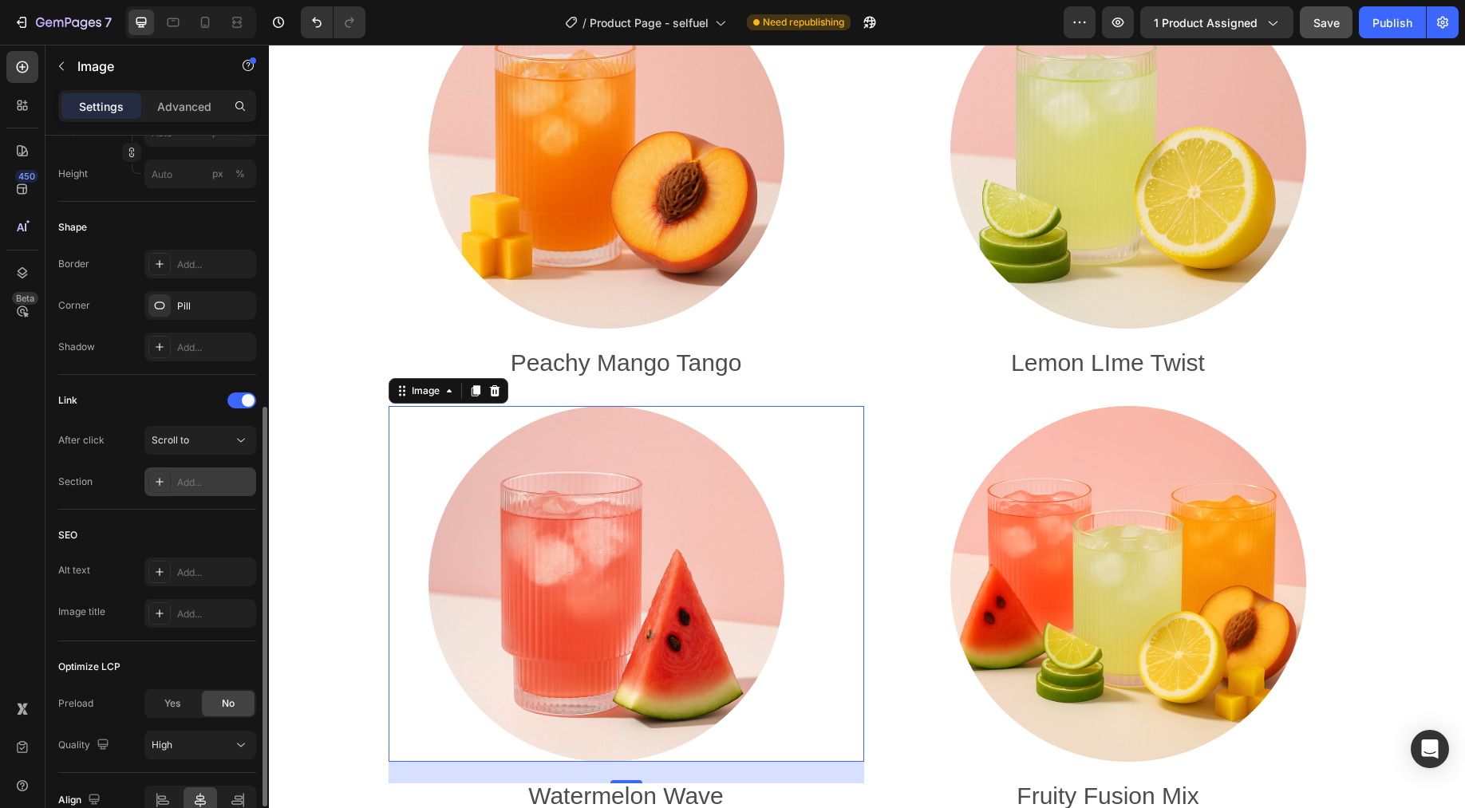
click at [223, 472] on div "Add..." at bounding box center [200, 482] width 112 height 29
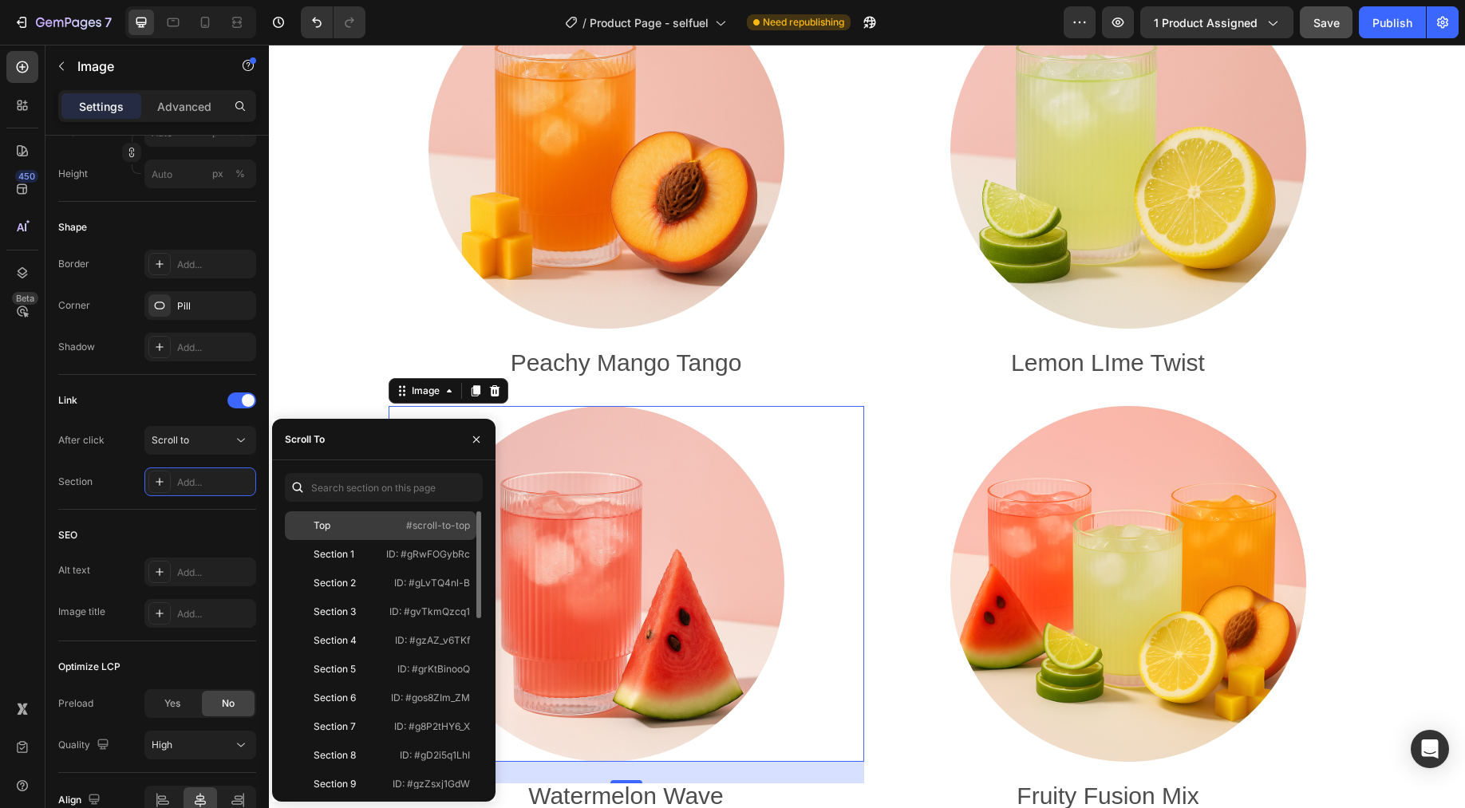
drag, startPoint x: 389, startPoint y: 582, endPoint x: 424, endPoint y: 539, distance: 56.2
click at [389, 598] on div "Section 2 ID: #gLvTQ4nl-B" at bounding box center [381, 612] width 192 height 29
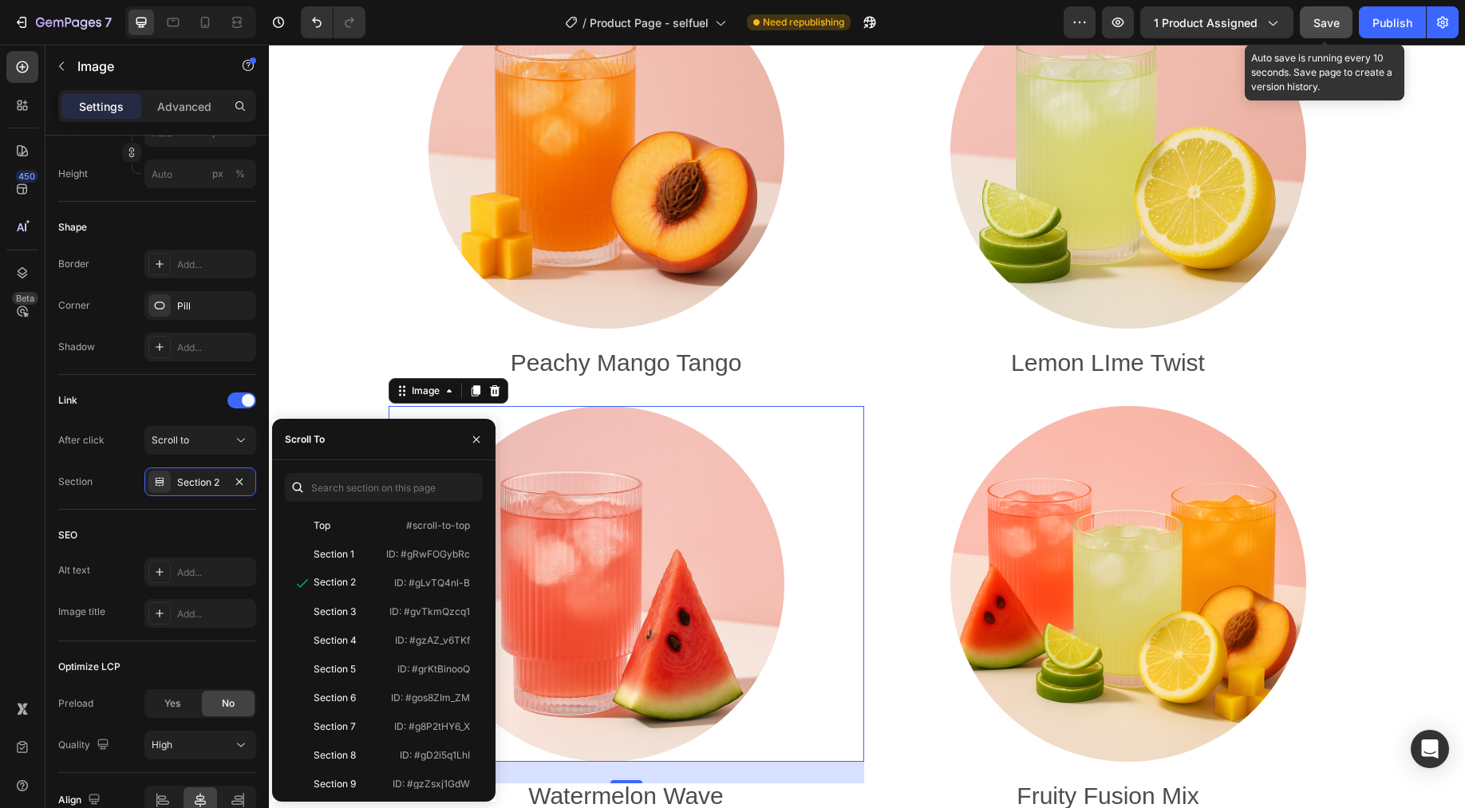
click at [1171, 27] on button "Save" at bounding box center [1326, 22] width 53 height 32
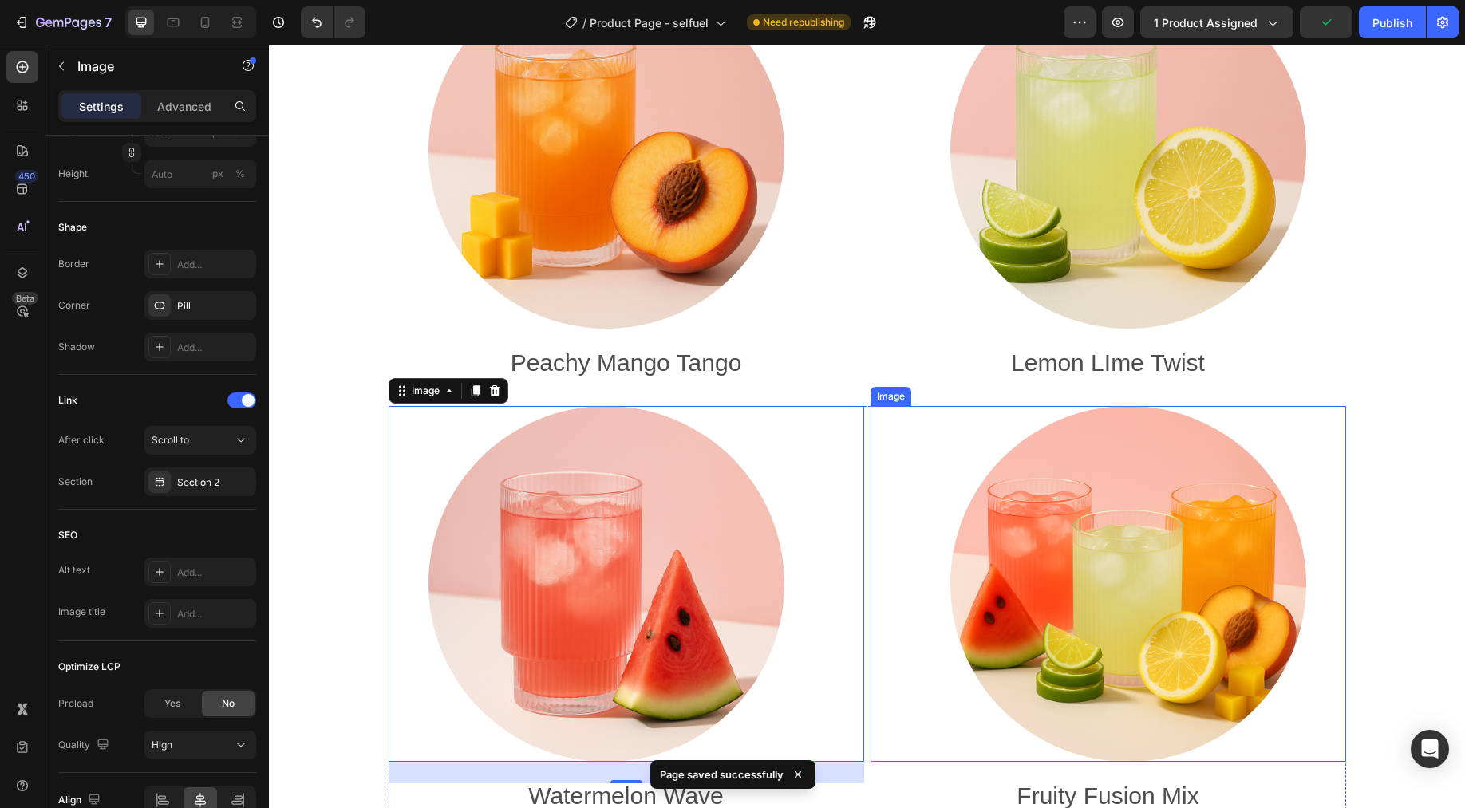
click at [1171, 497] on img at bounding box center [1128, 584] width 356 height 356
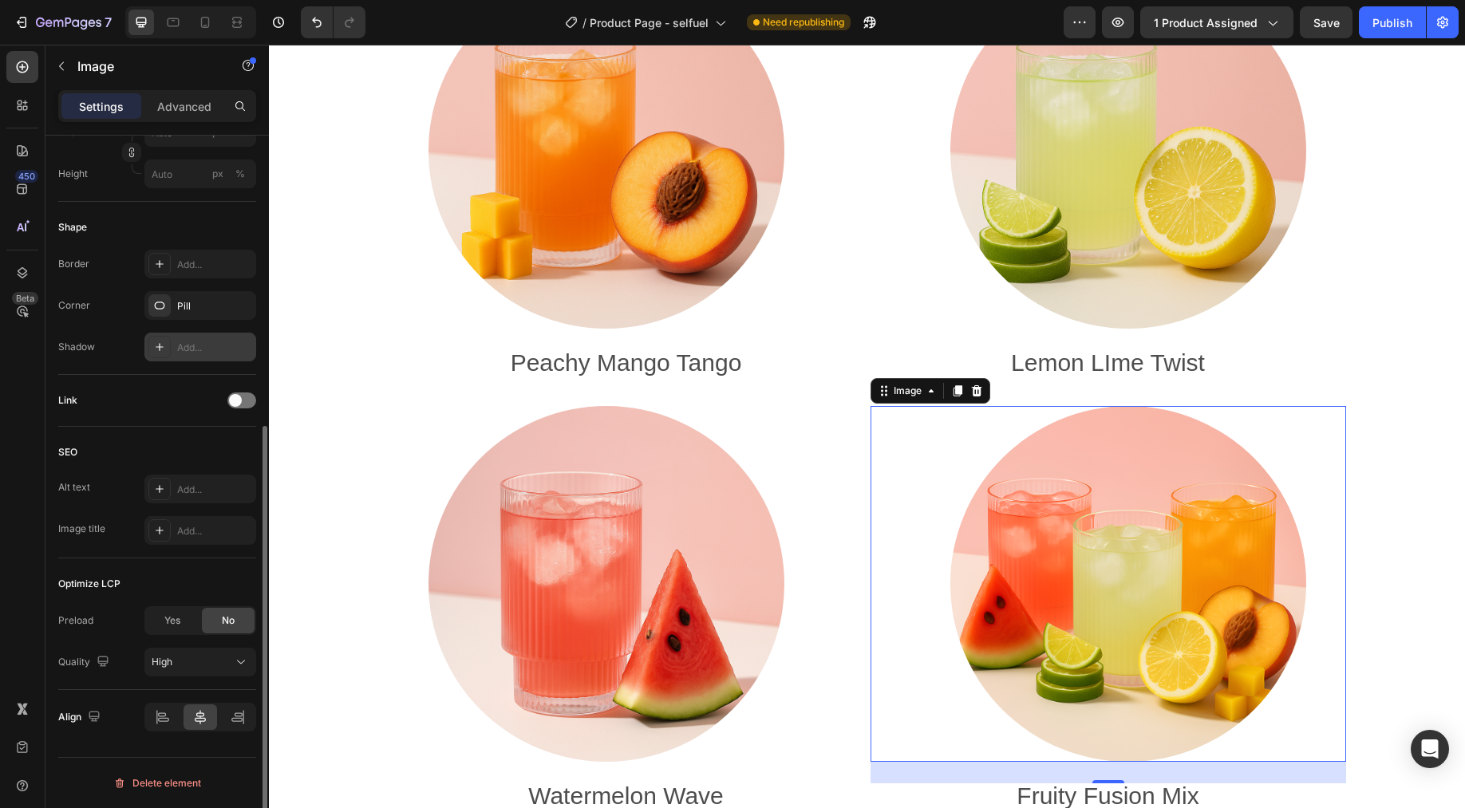
click at [203, 349] on div "Add..." at bounding box center [214, 348] width 75 height 14
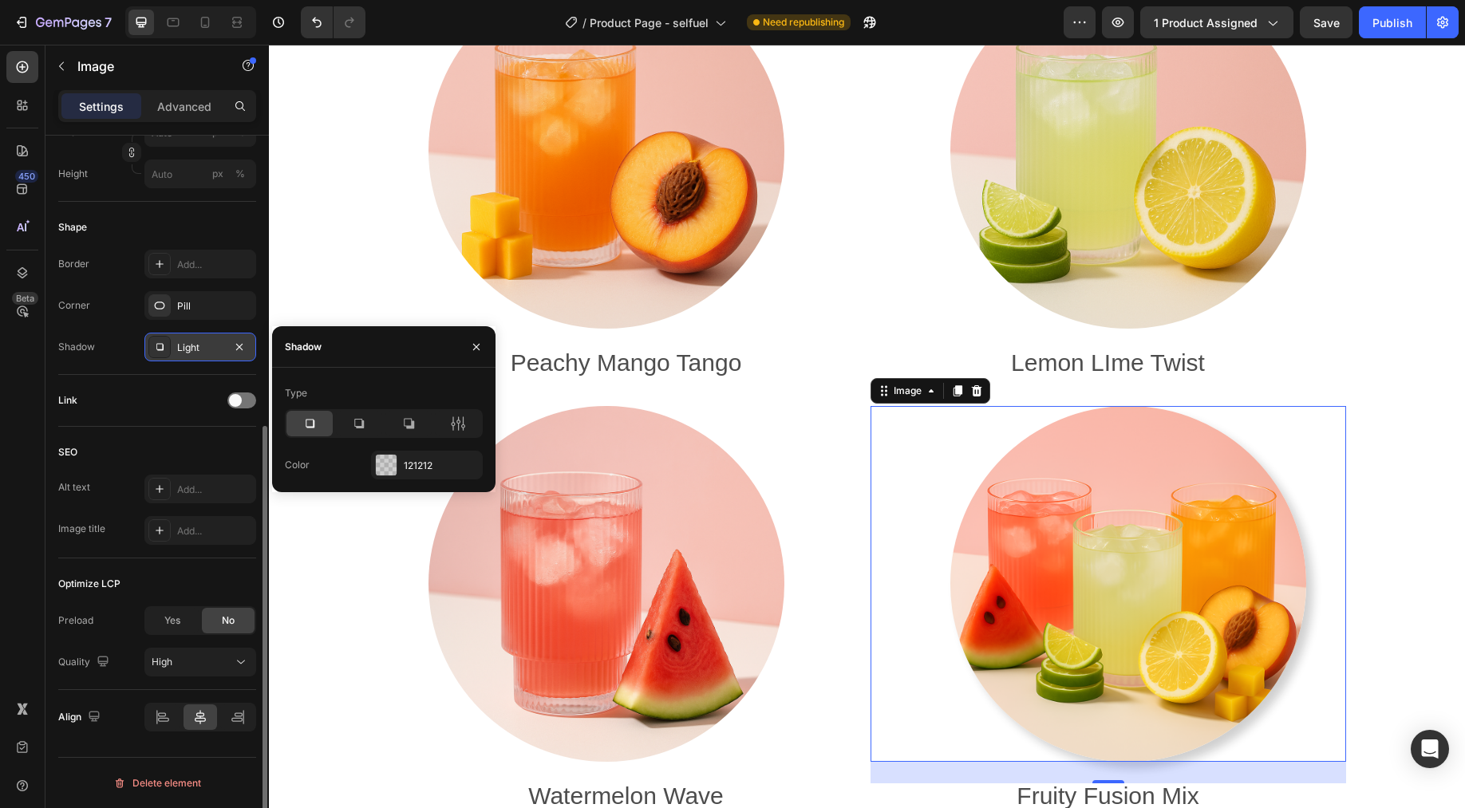
click at [120, 460] on div "SEO" at bounding box center [157, 453] width 198 height 26
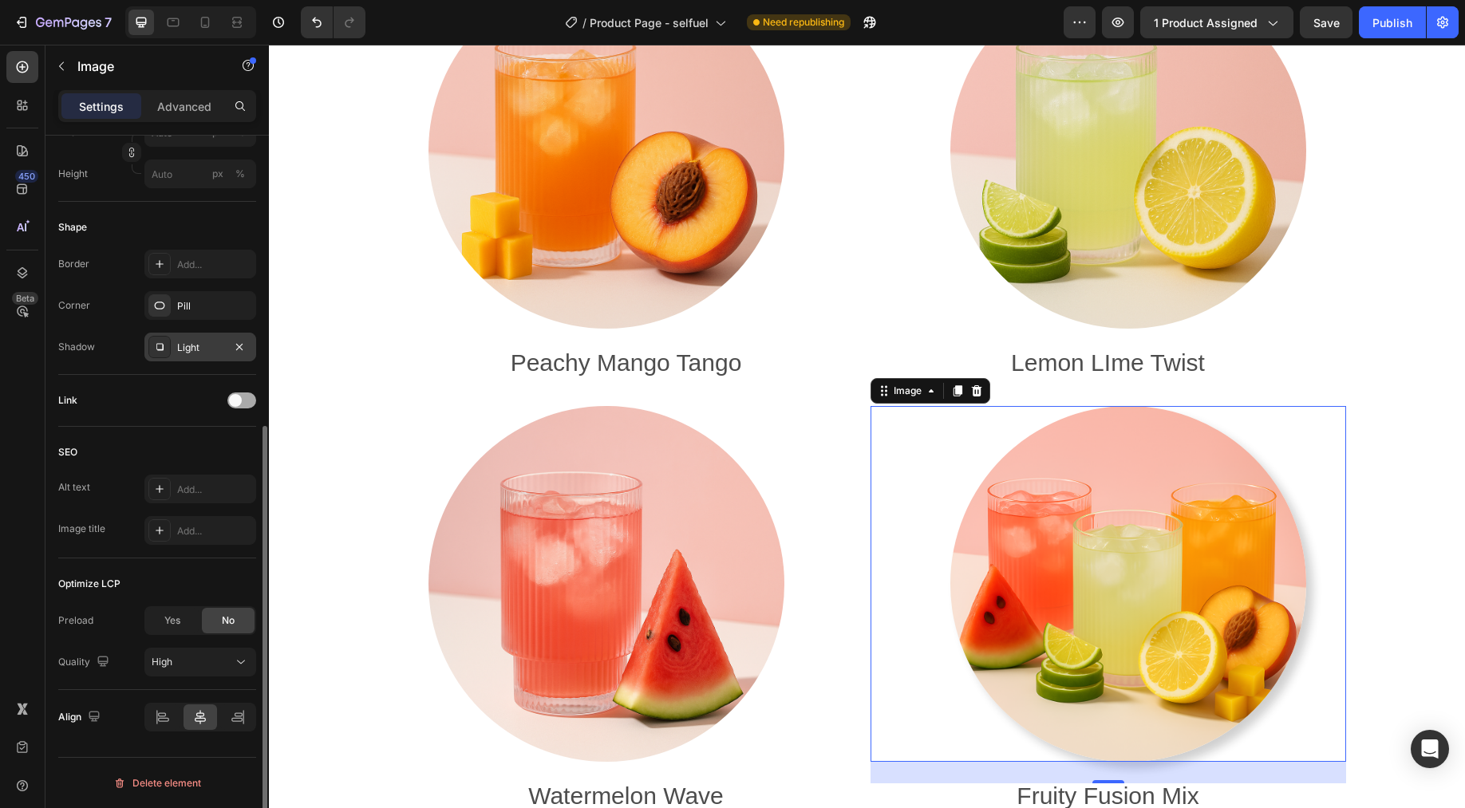
click at [243, 395] on div at bounding box center [241, 401] width 29 height 16
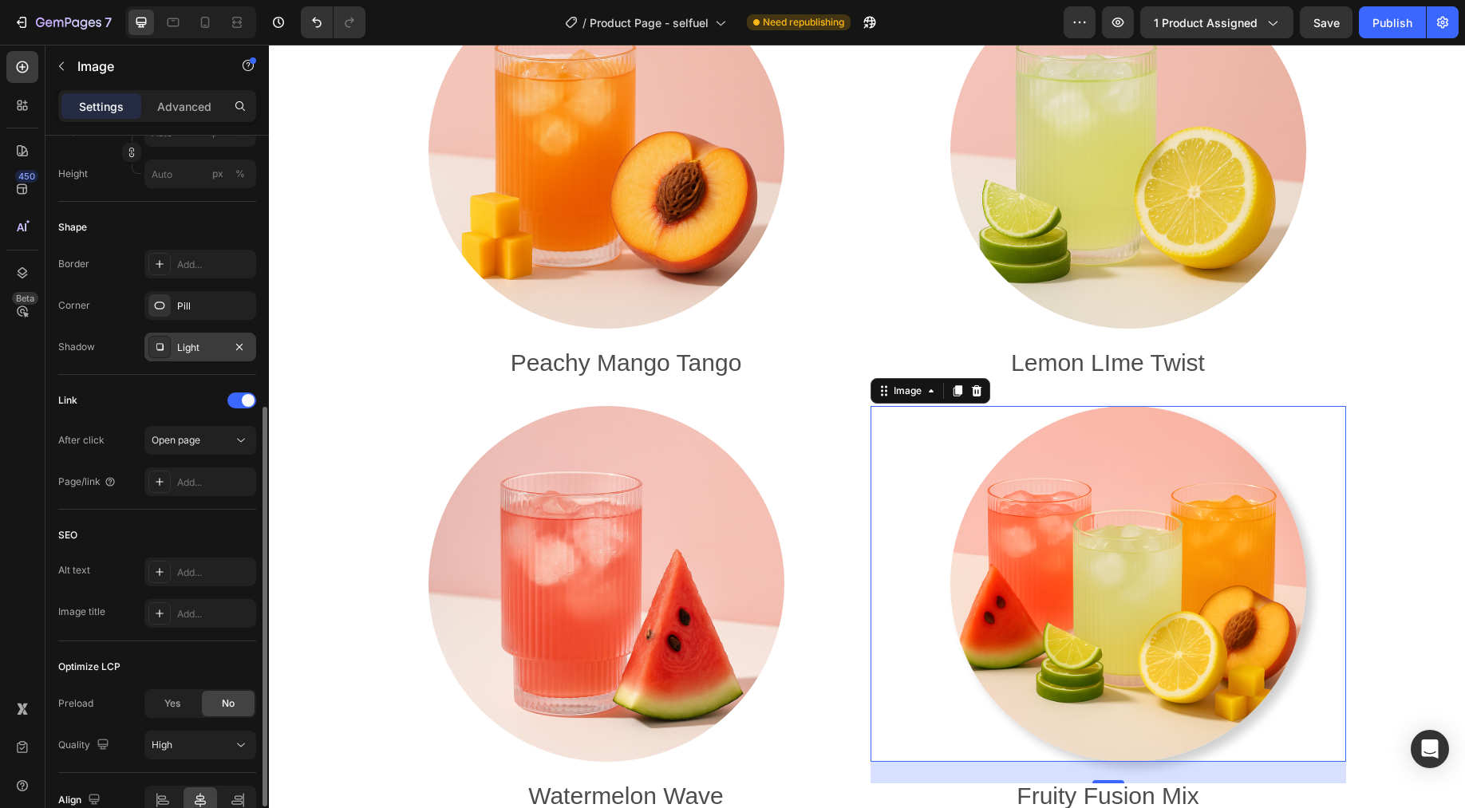
click at [197, 461] on div "After click Open page Page/link Add..." at bounding box center [157, 461] width 198 height 70
click at [194, 488] on div "Add..." at bounding box center [214, 483] width 75 height 14
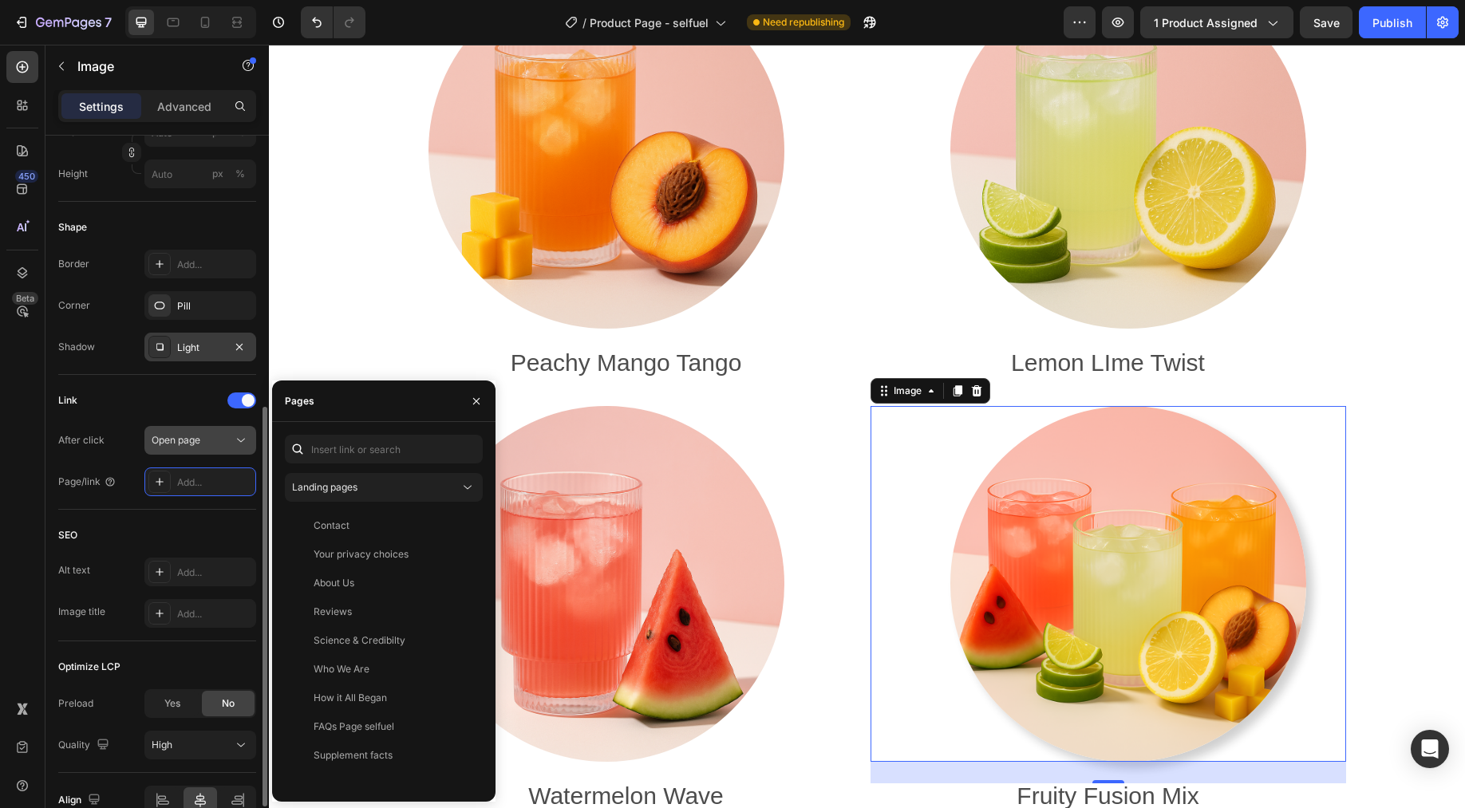
click at [172, 439] on span "Open page" at bounding box center [176, 440] width 49 height 12
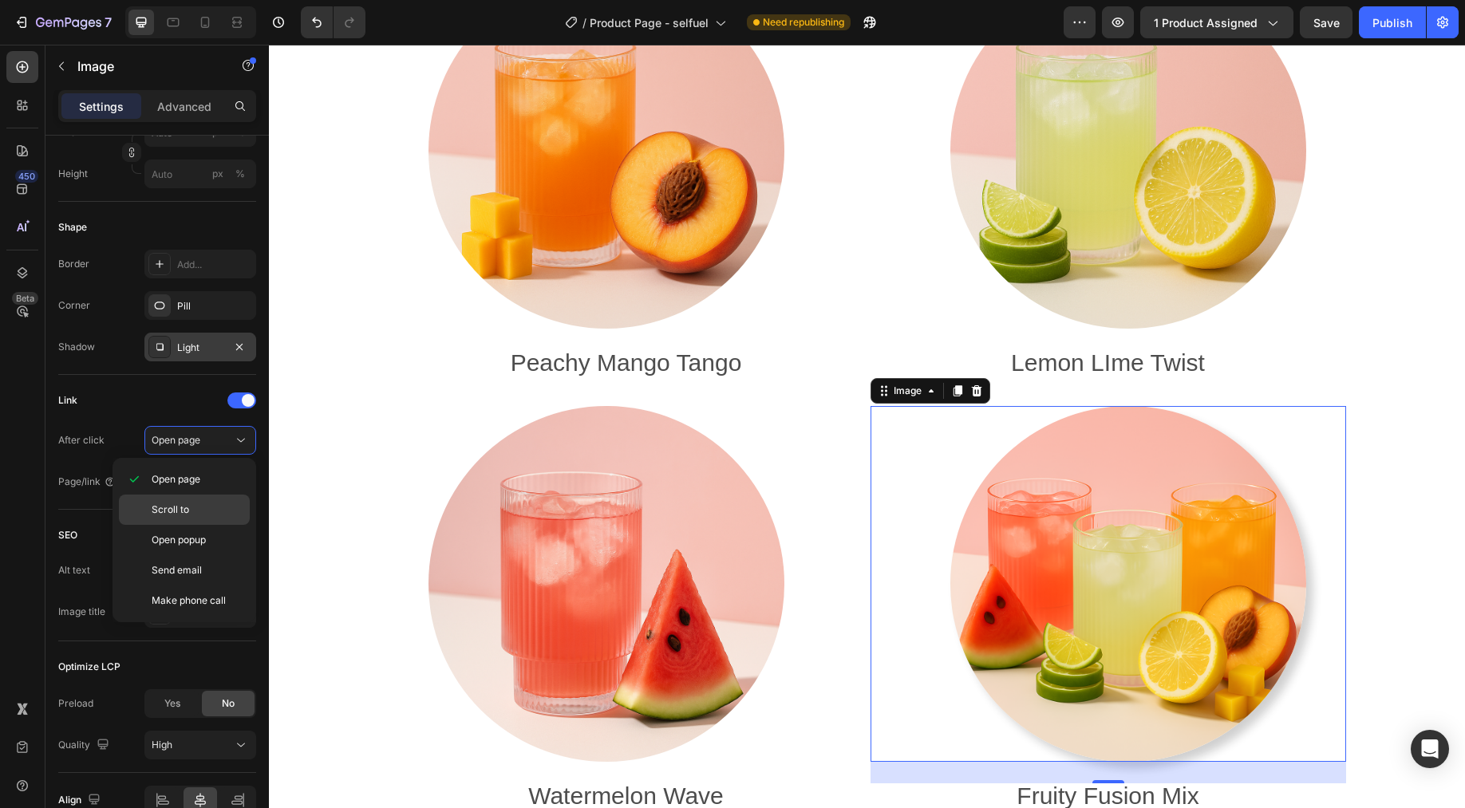
click at [192, 506] on p "Scroll to" at bounding box center [197, 510] width 91 height 14
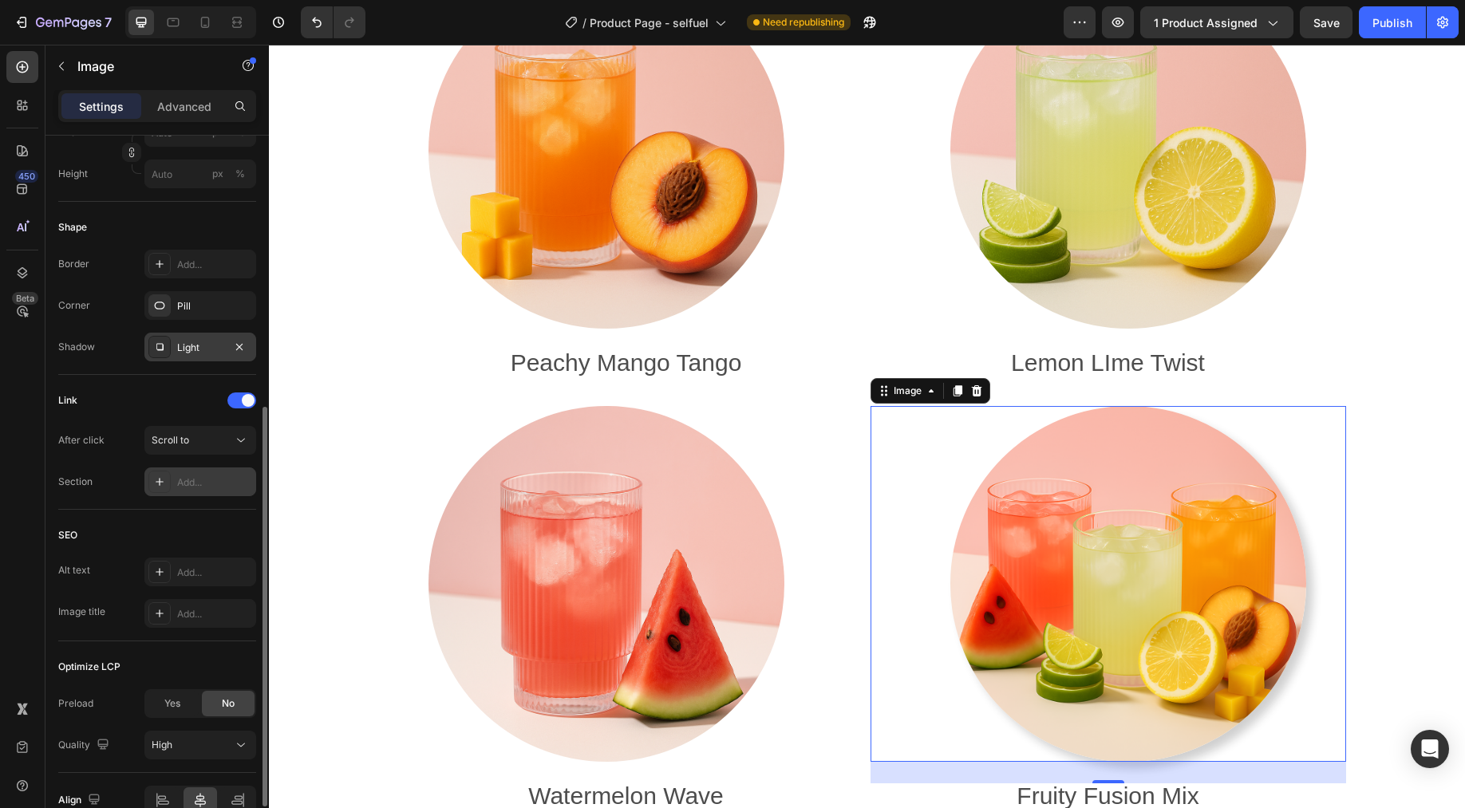
click at [211, 476] on div "Add..." at bounding box center [214, 483] width 75 height 14
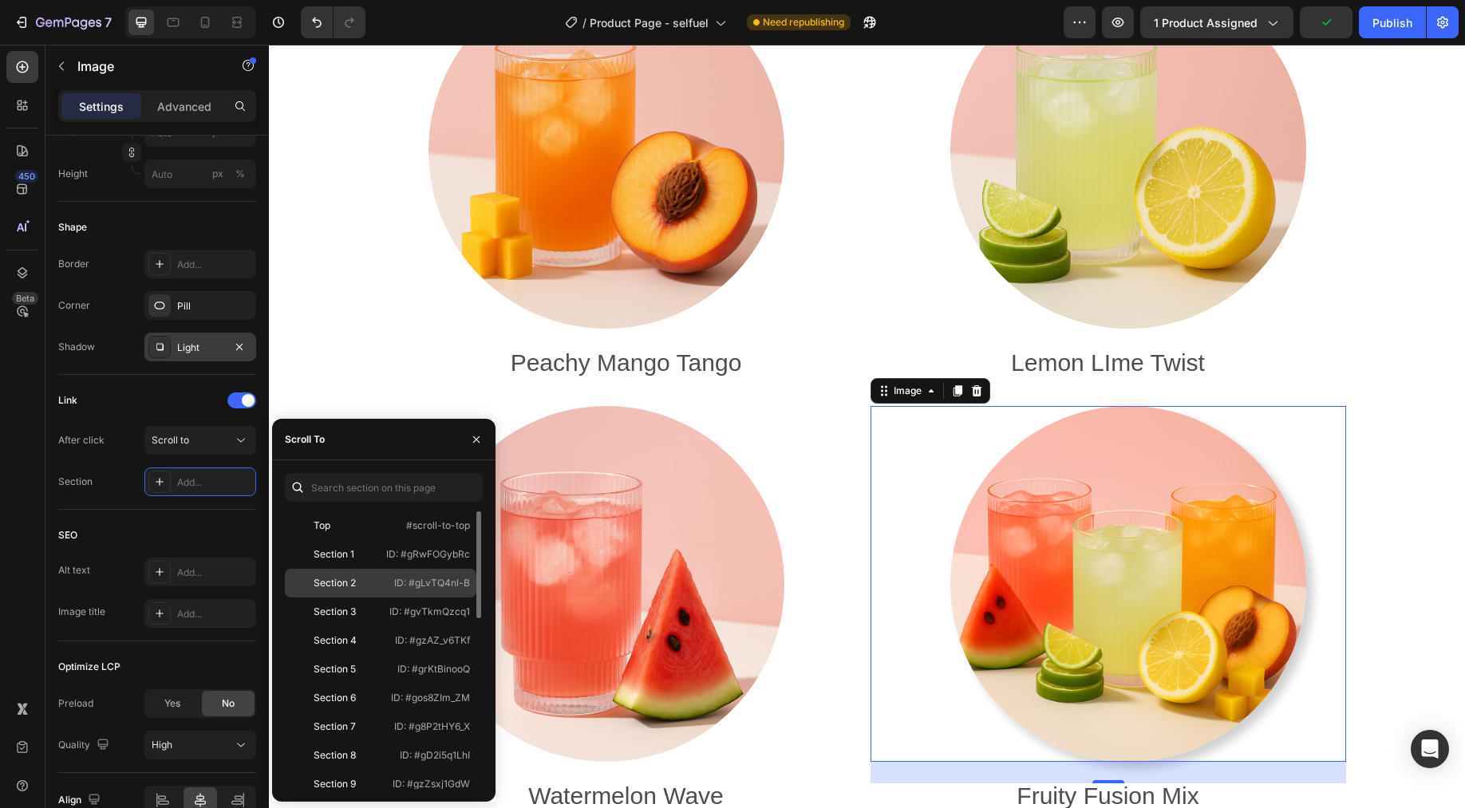
click at [325, 578] on div "Section 2" at bounding box center [335, 583] width 42 height 14
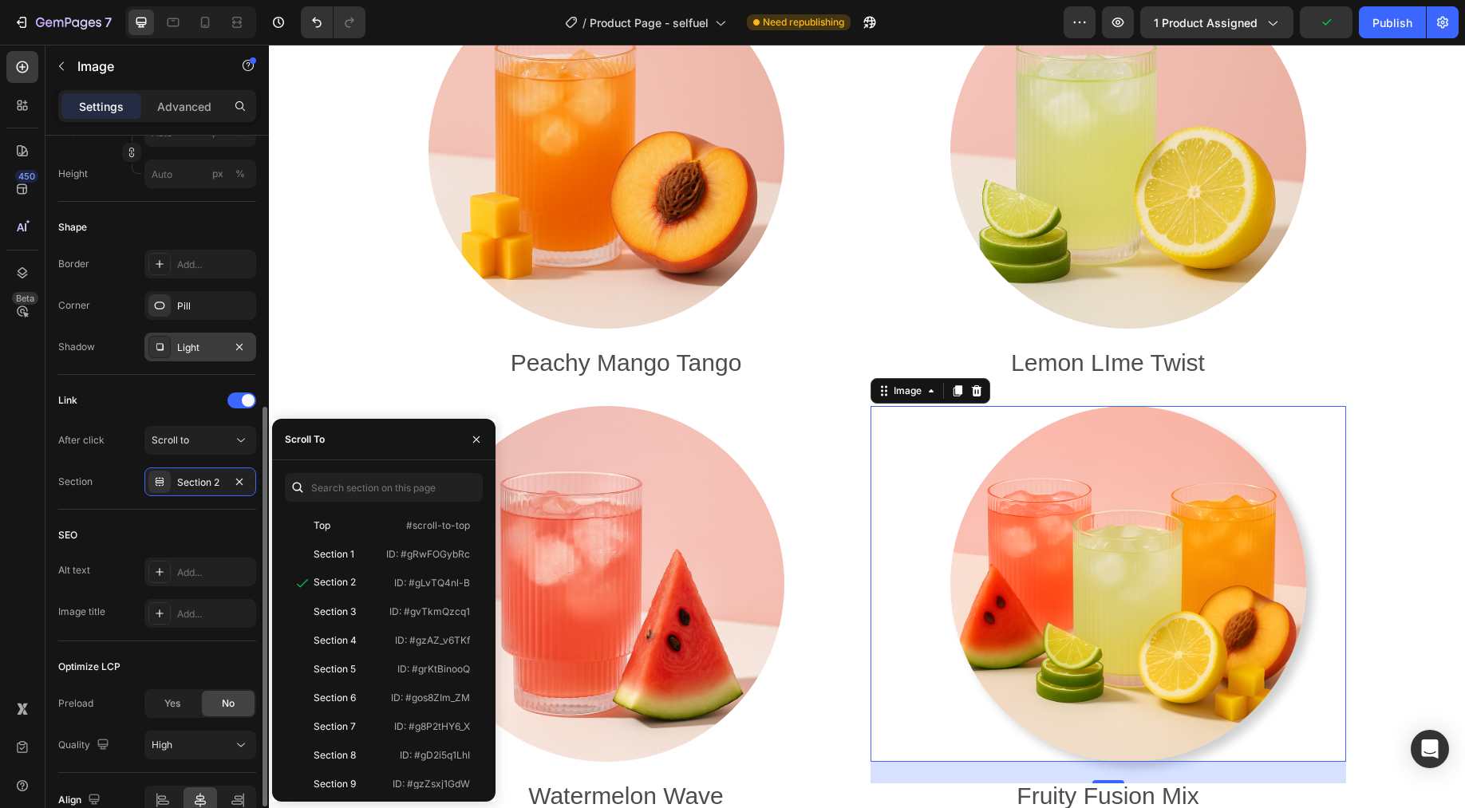
click at [179, 507] on div "Link After click Scroll to Section Section 2" at bounding box center [157, 442] width 198 height 135
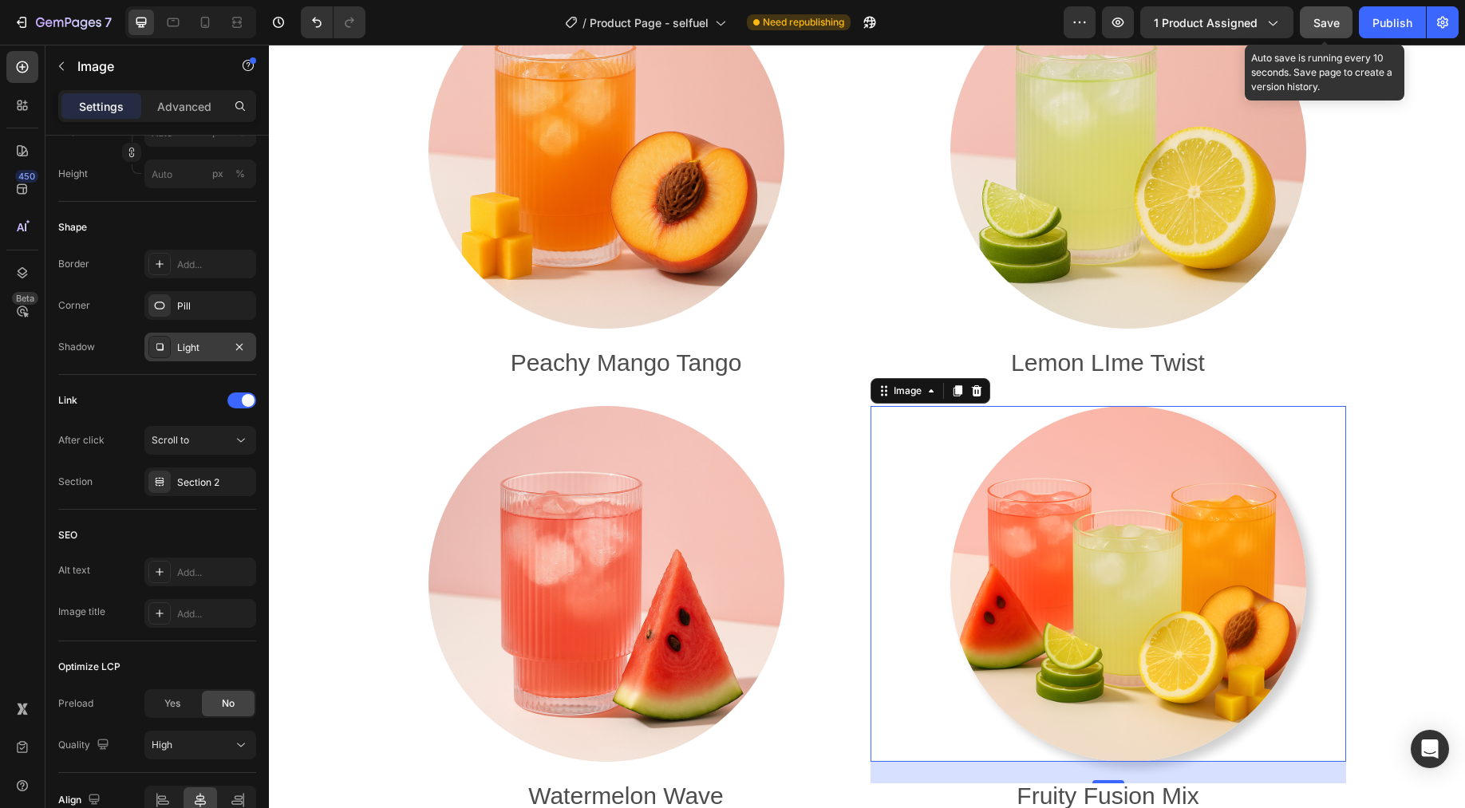
click at [1171, 23] on button "Save" at bounding box center [1326, 22] width 53 height 32
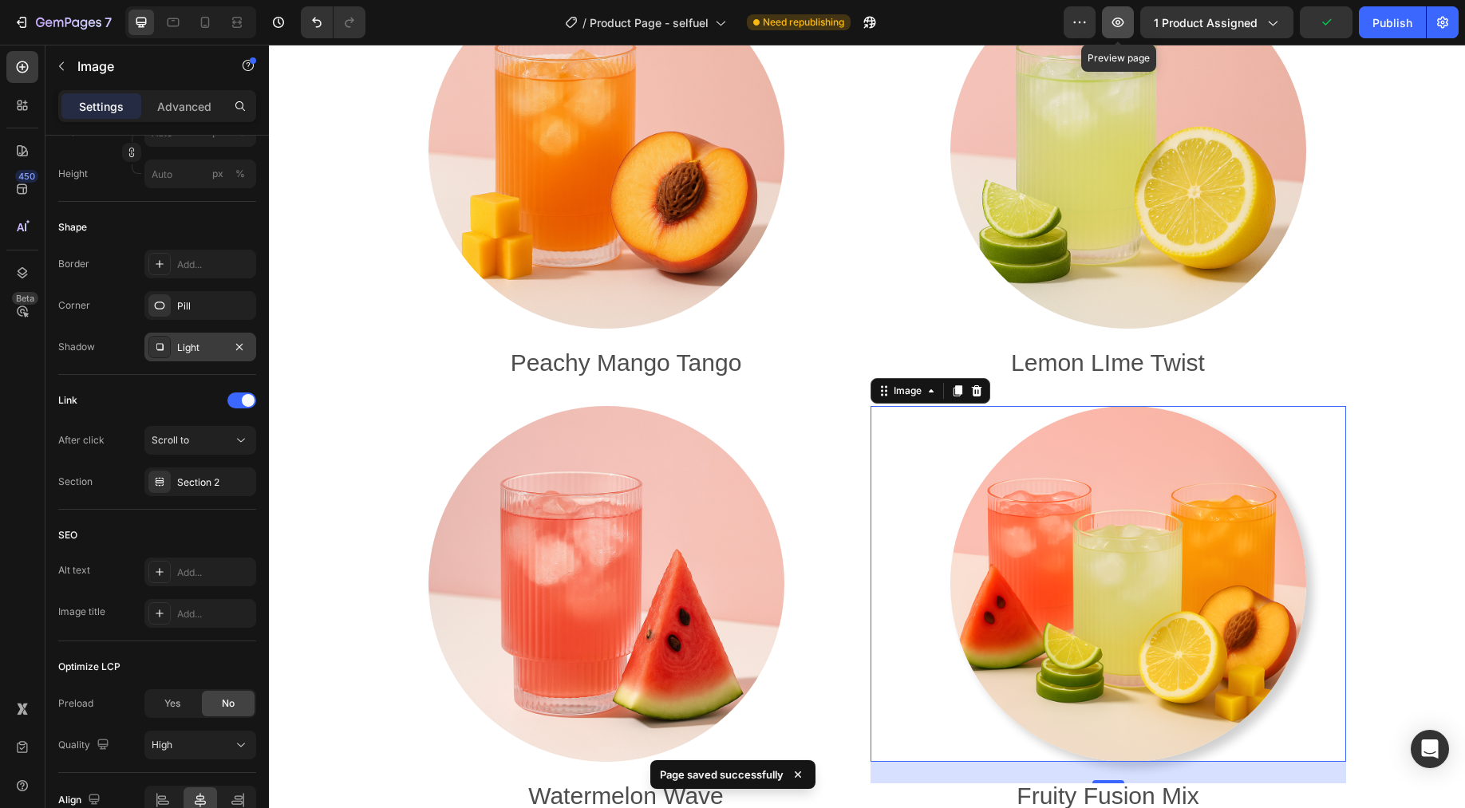
click at [1121, 18] on icon "button" at bounding box center [1118, 22] width 16 height 16
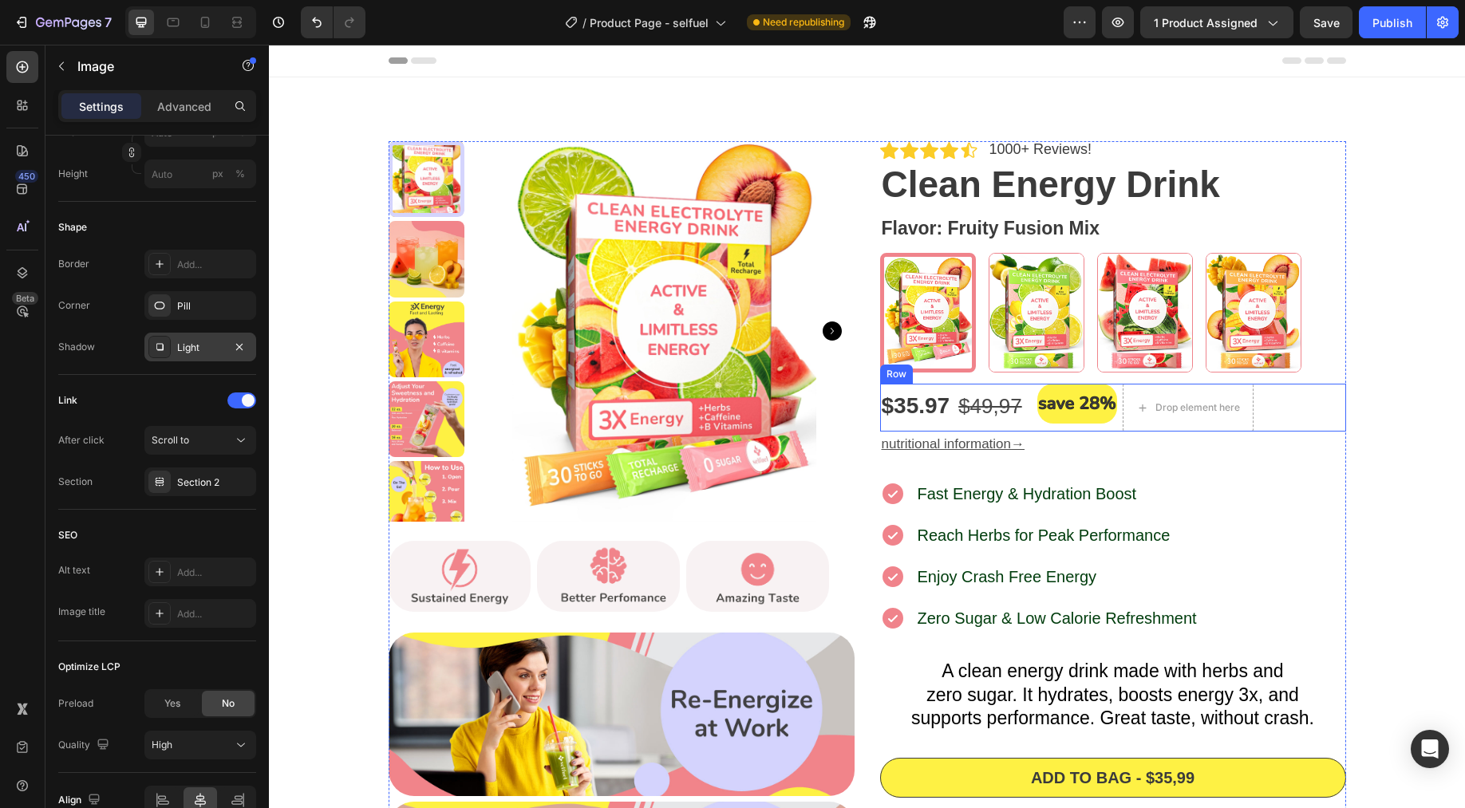
scroll to position [519, 0]
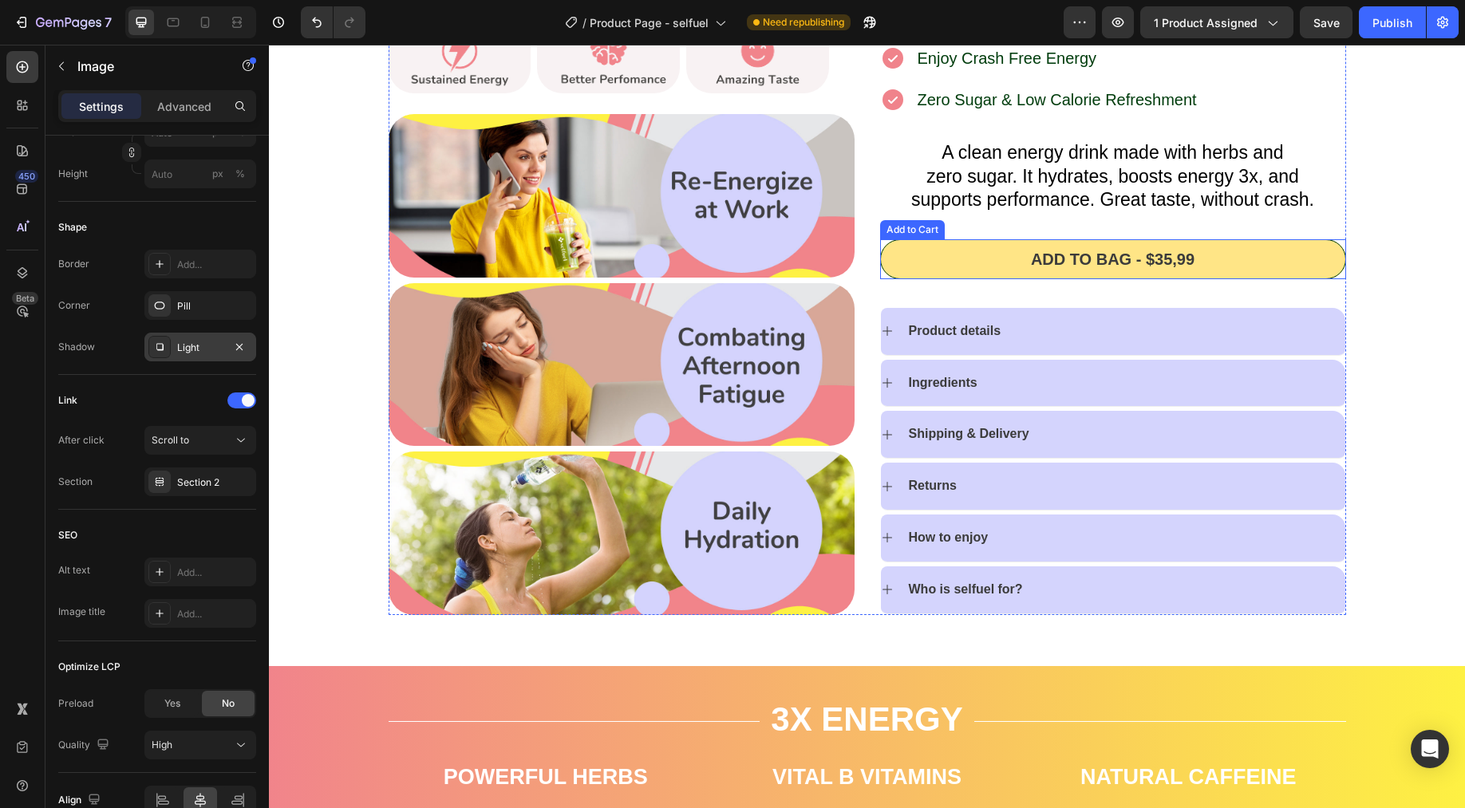
click at [1171, 245] on button "Add to bag - $35,99" at bounding box center [1113, 259] width 466 height 40
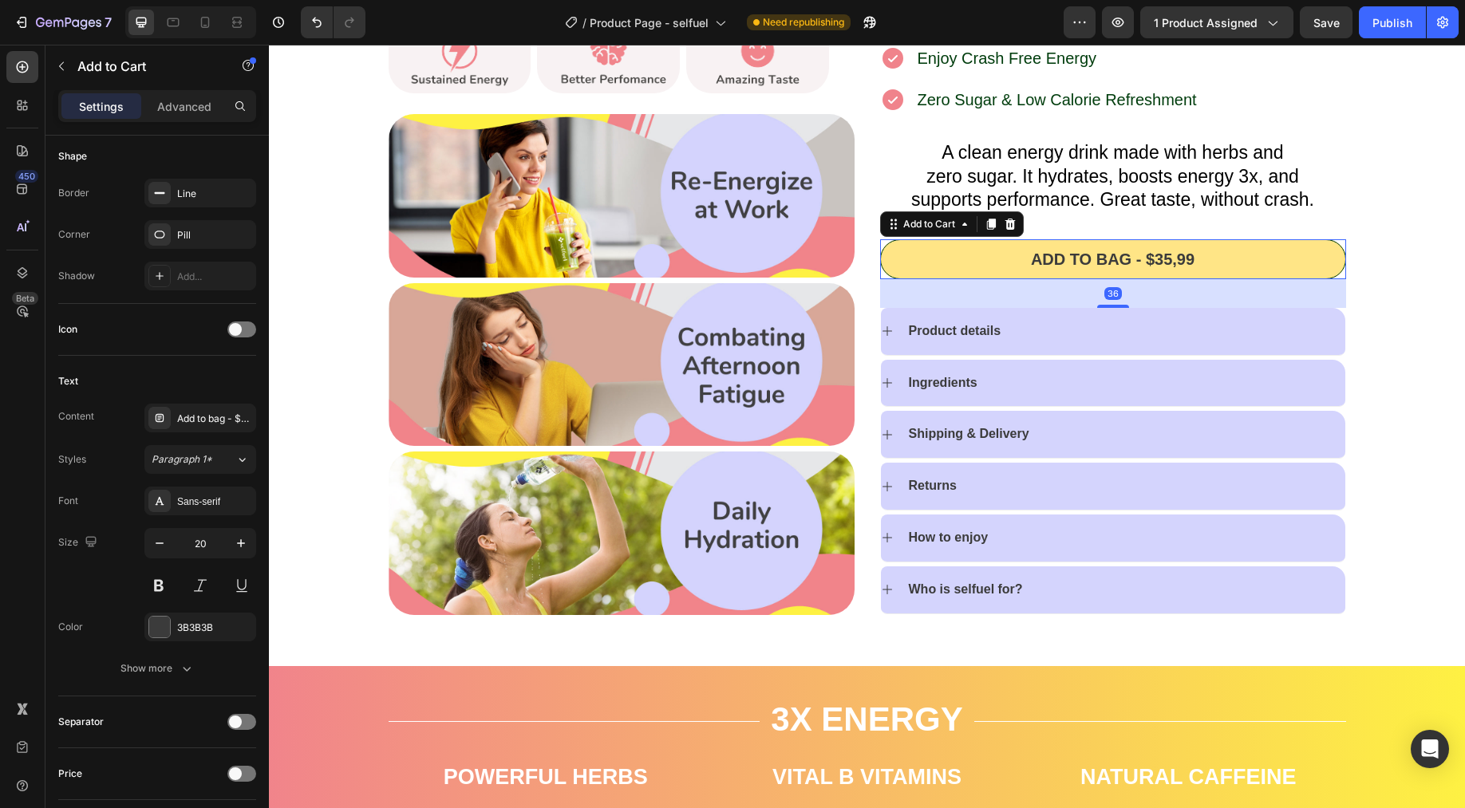
scroll to position [0, 0]
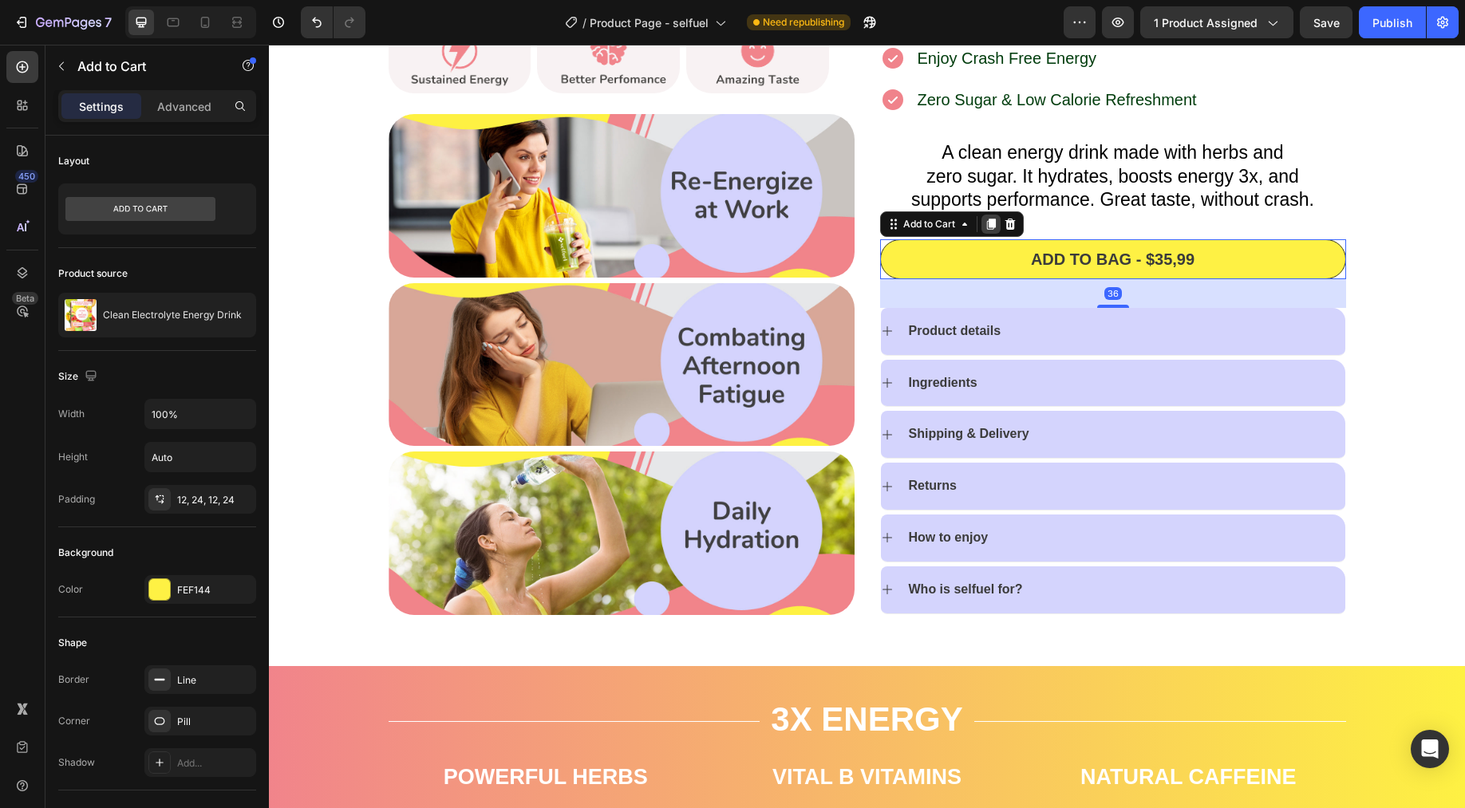
click at [986, 224] on icon at bounding box center [990, 224] width 9 height 11
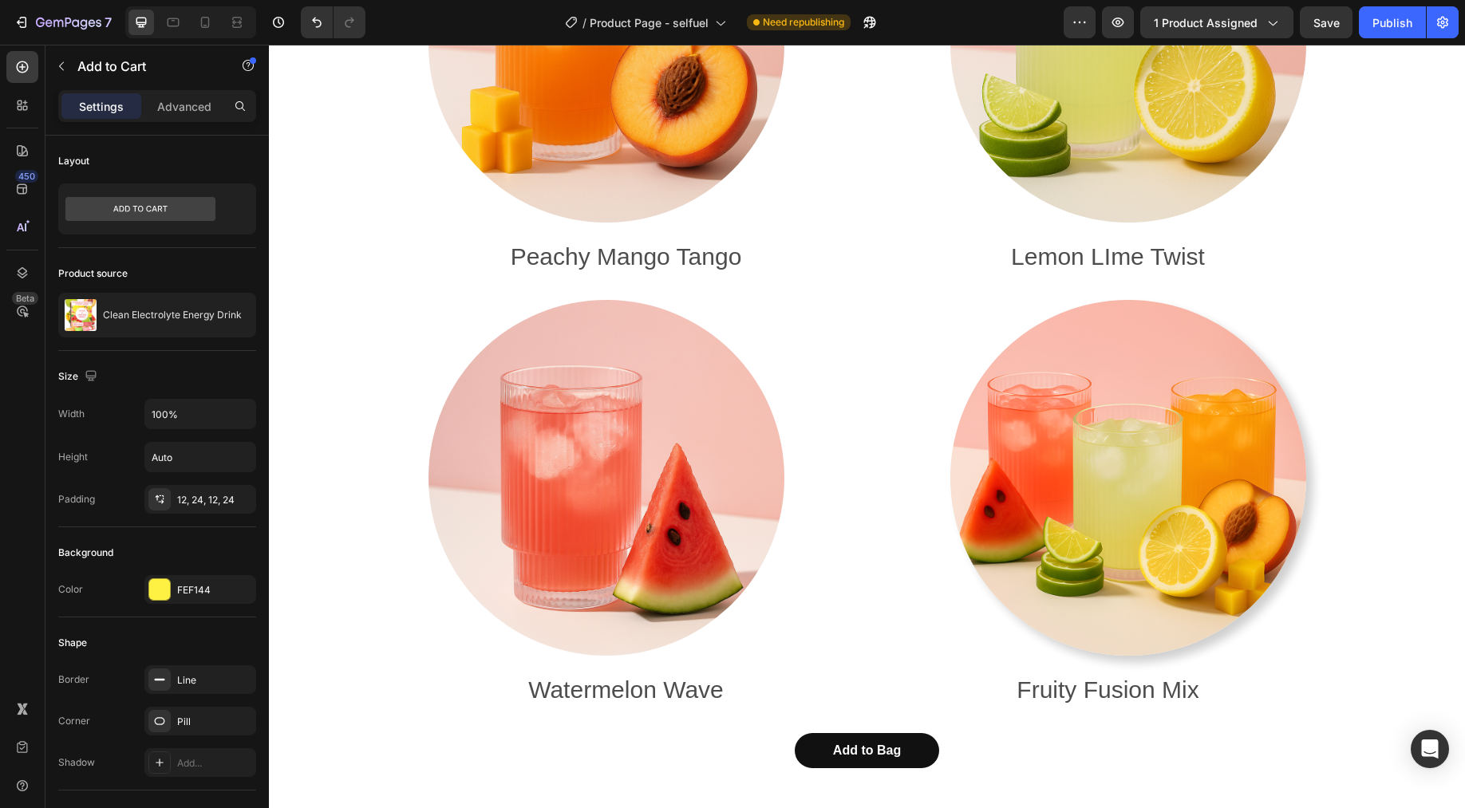
scroll to position [7179, 0]
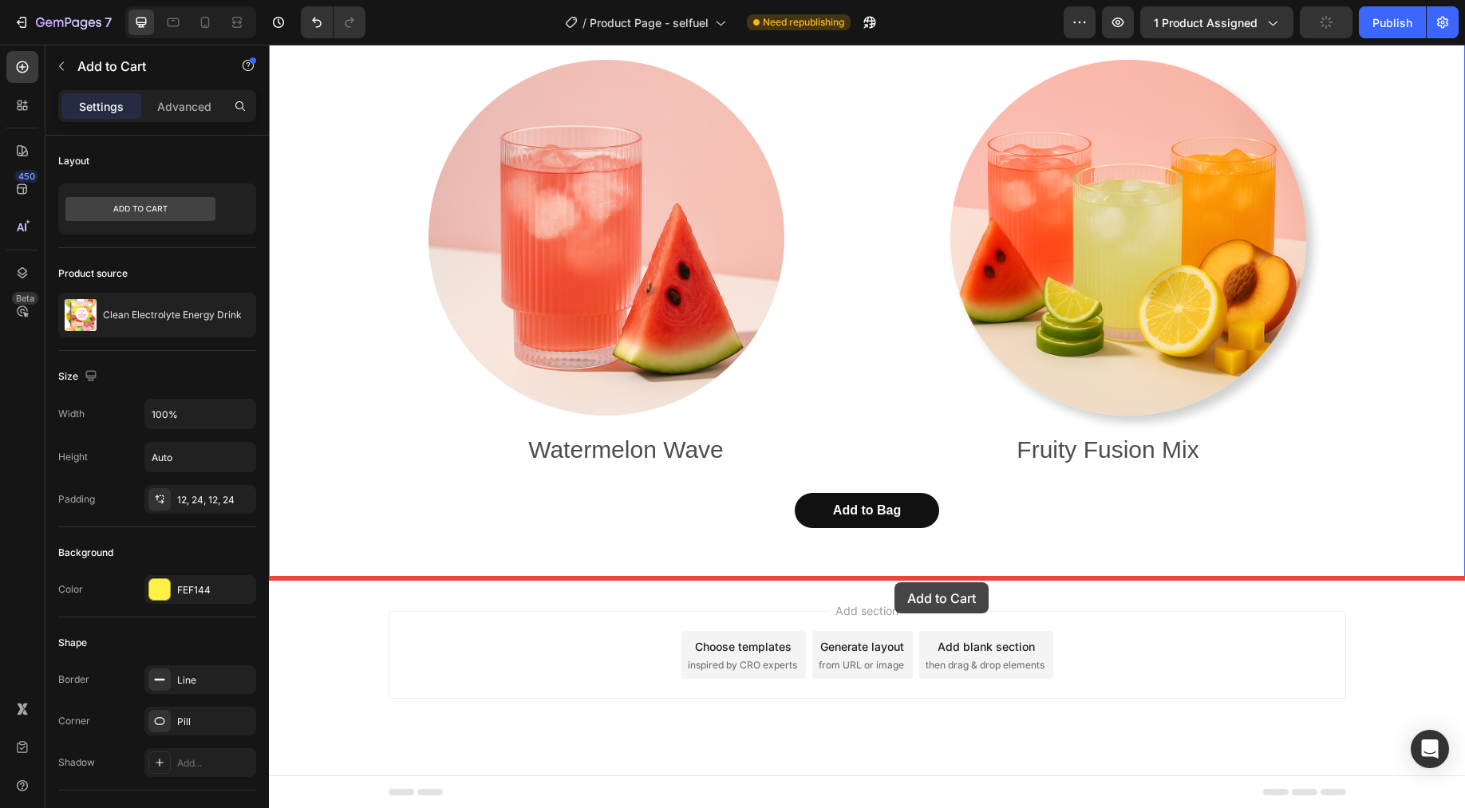
drag, startPoint x: 886, startPoint y: 298, endPoint x: 894, endPoint y: 582, distance: 285.0
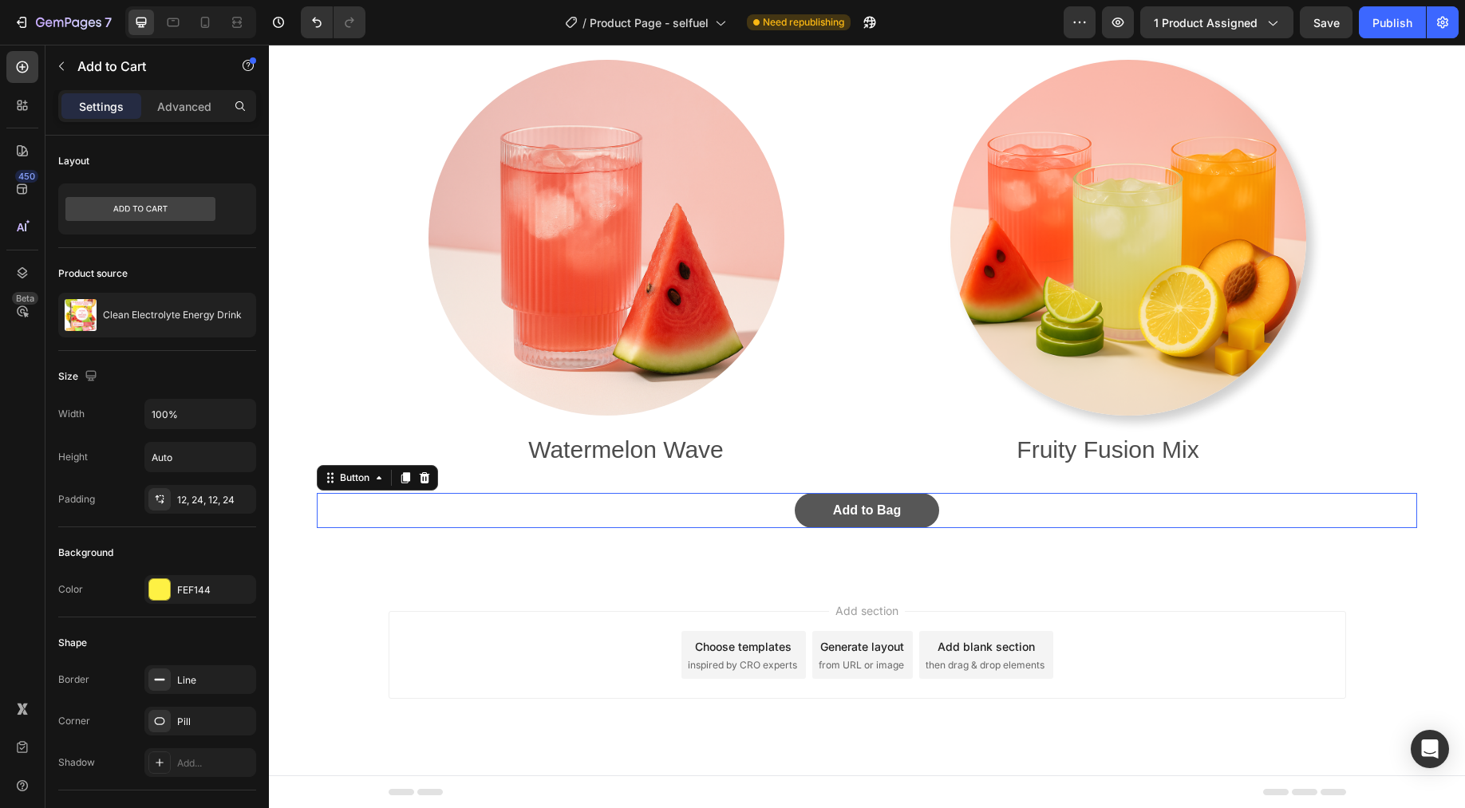
click at [851, 522] on button "Add to Bag" at bounding box center [867, 511] width 144 height 36
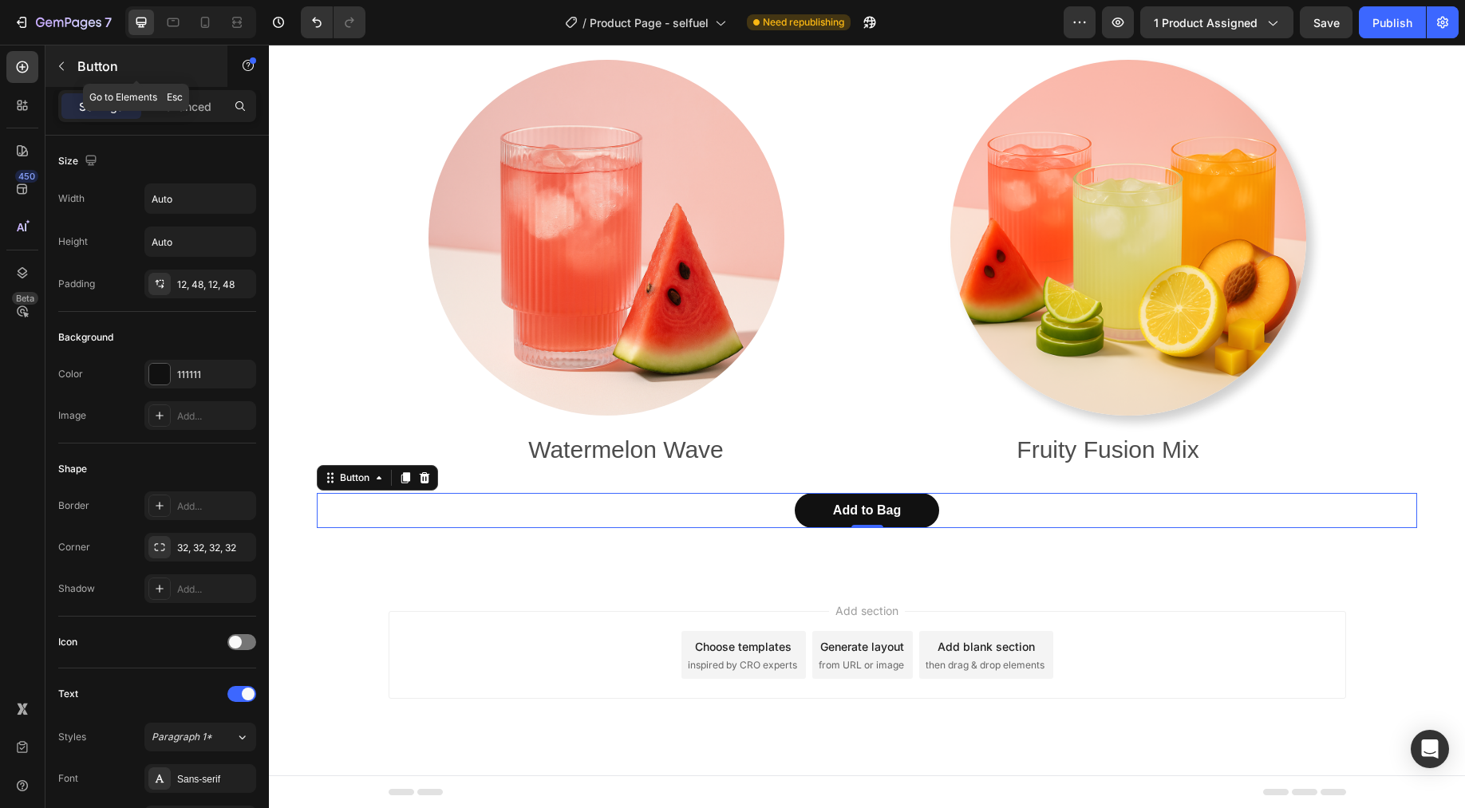
click at [64, 72] on icon "button" at bounding box center [61, 66] width 13 height 13
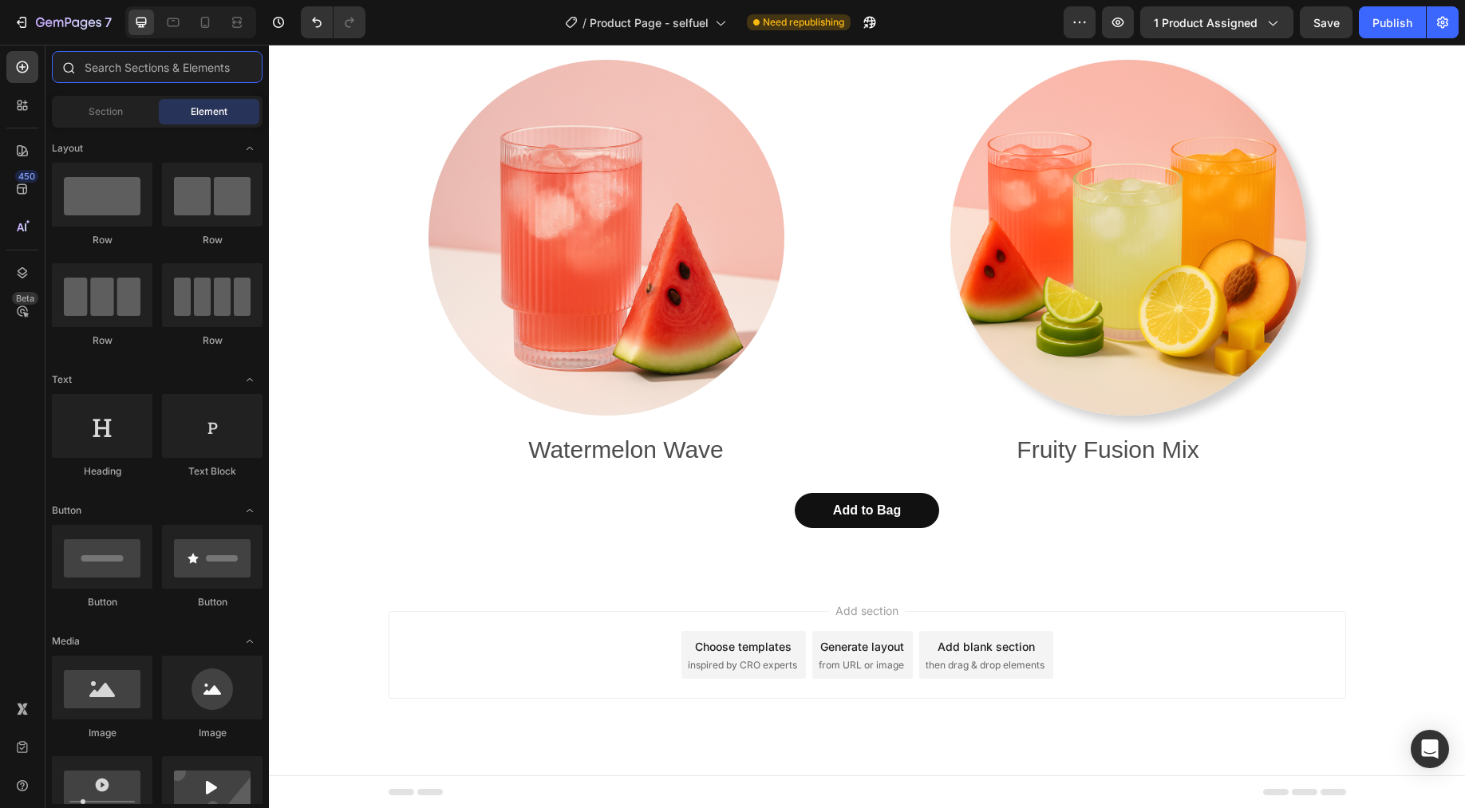
click at [191, 66] on input "text" at bounding box center [157, 67] width 211 height 32
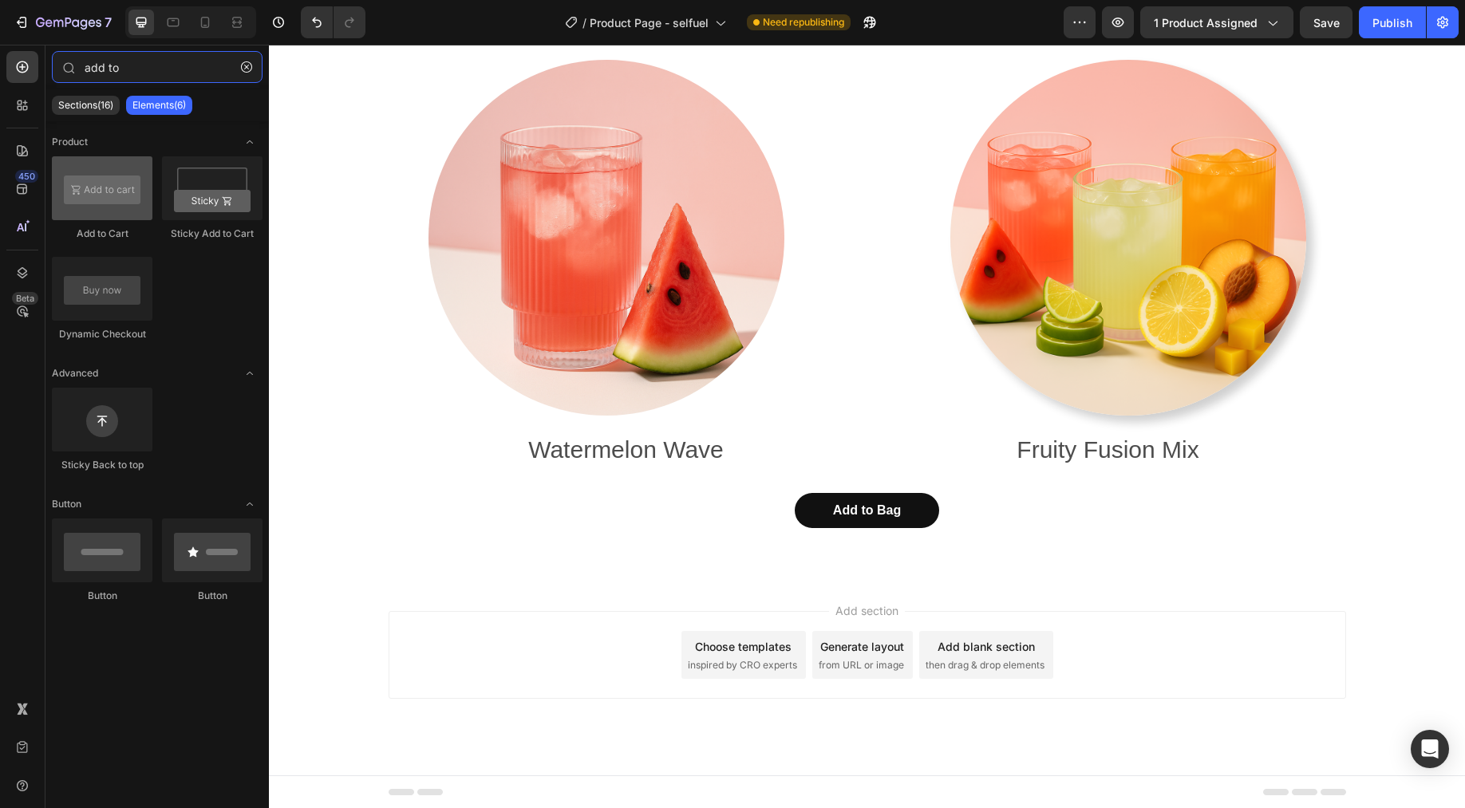
type input "add to"
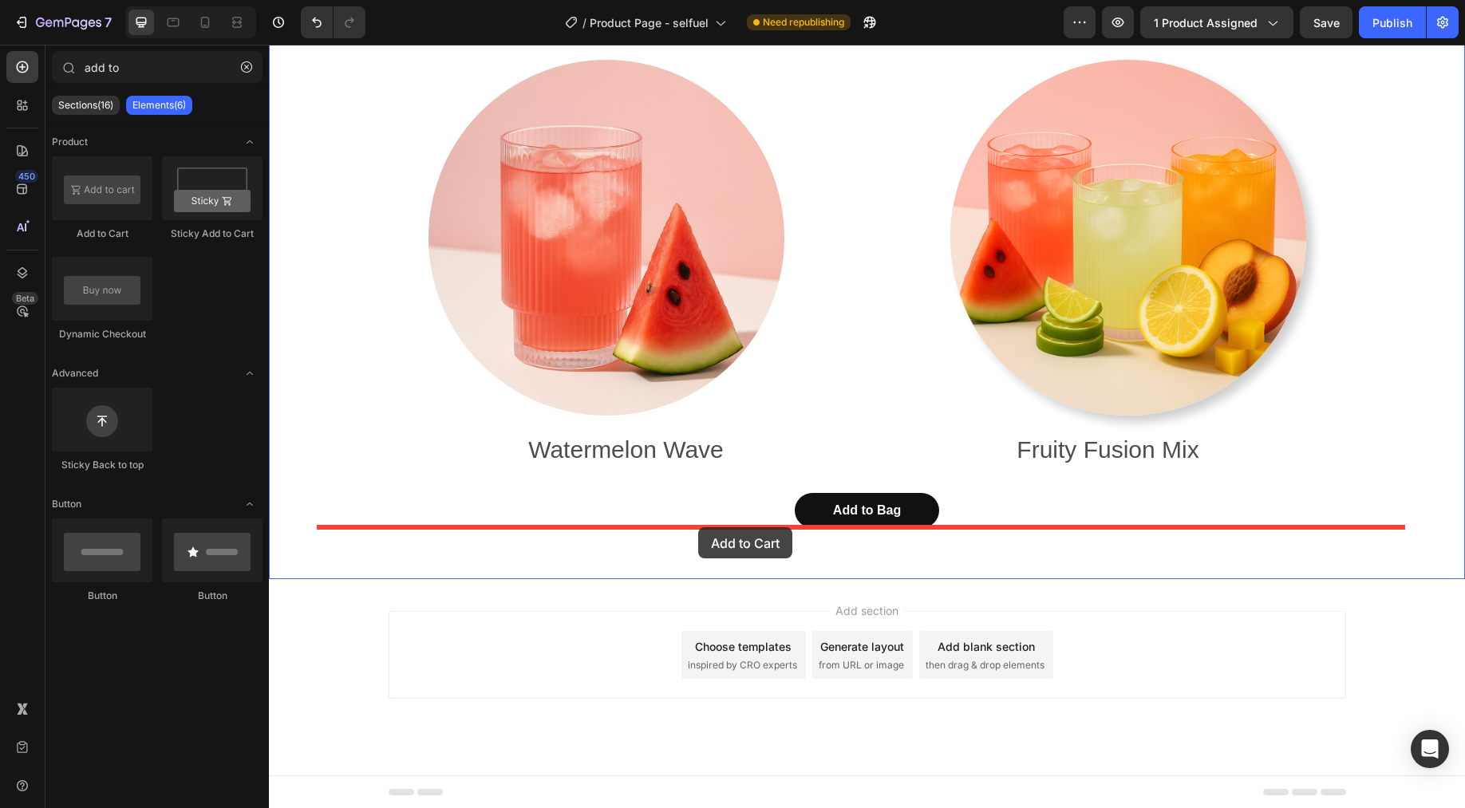
drag, startPoint x: 371, startPoint y: 249, endPoint x: 698, endPoint y: 527, distance: 429.6
drag, startPoint x: 366, startPoint y: 334, endPoint x: 789, endPoint y: 549, distance: 474.3
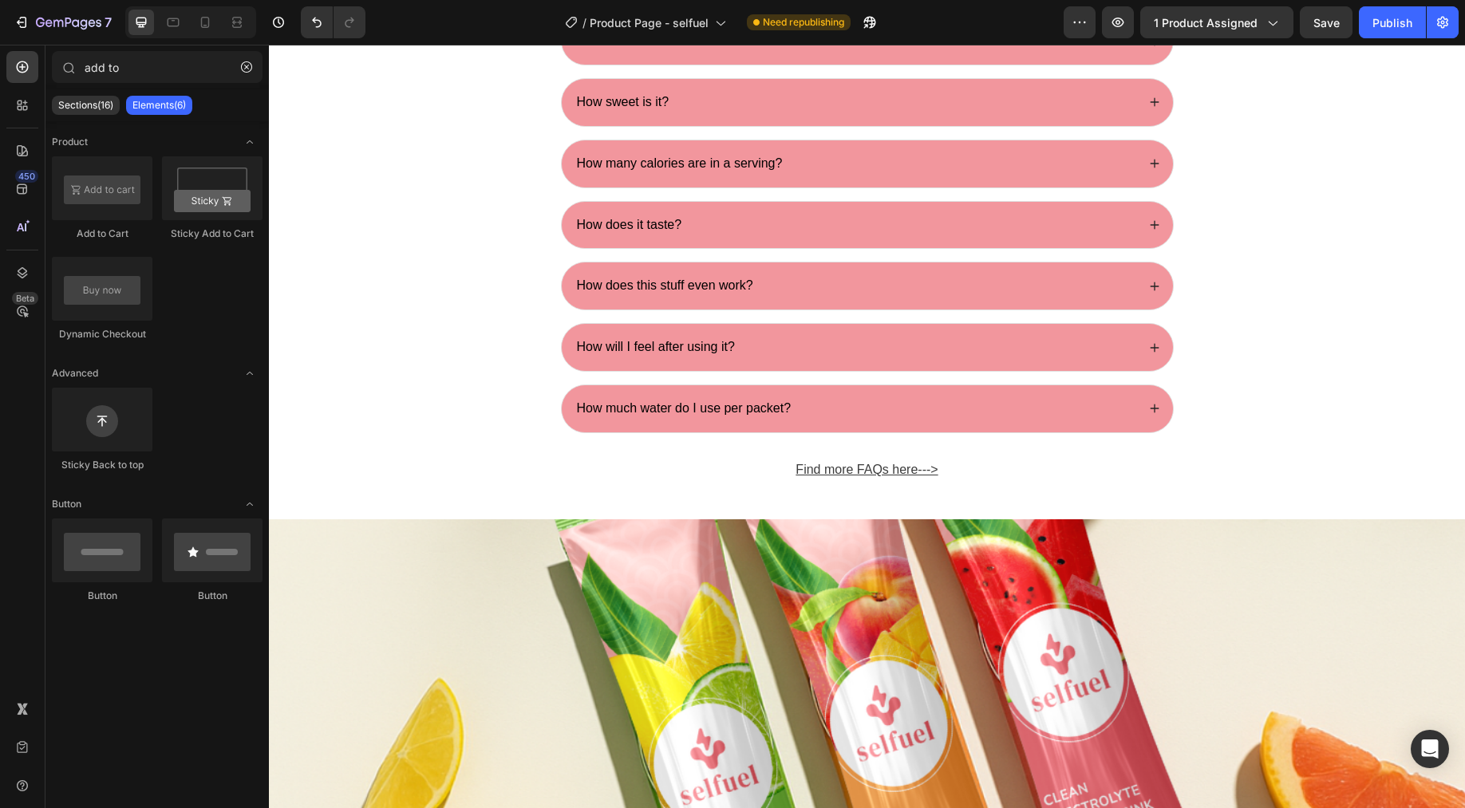
scroll to position [5140, 0]
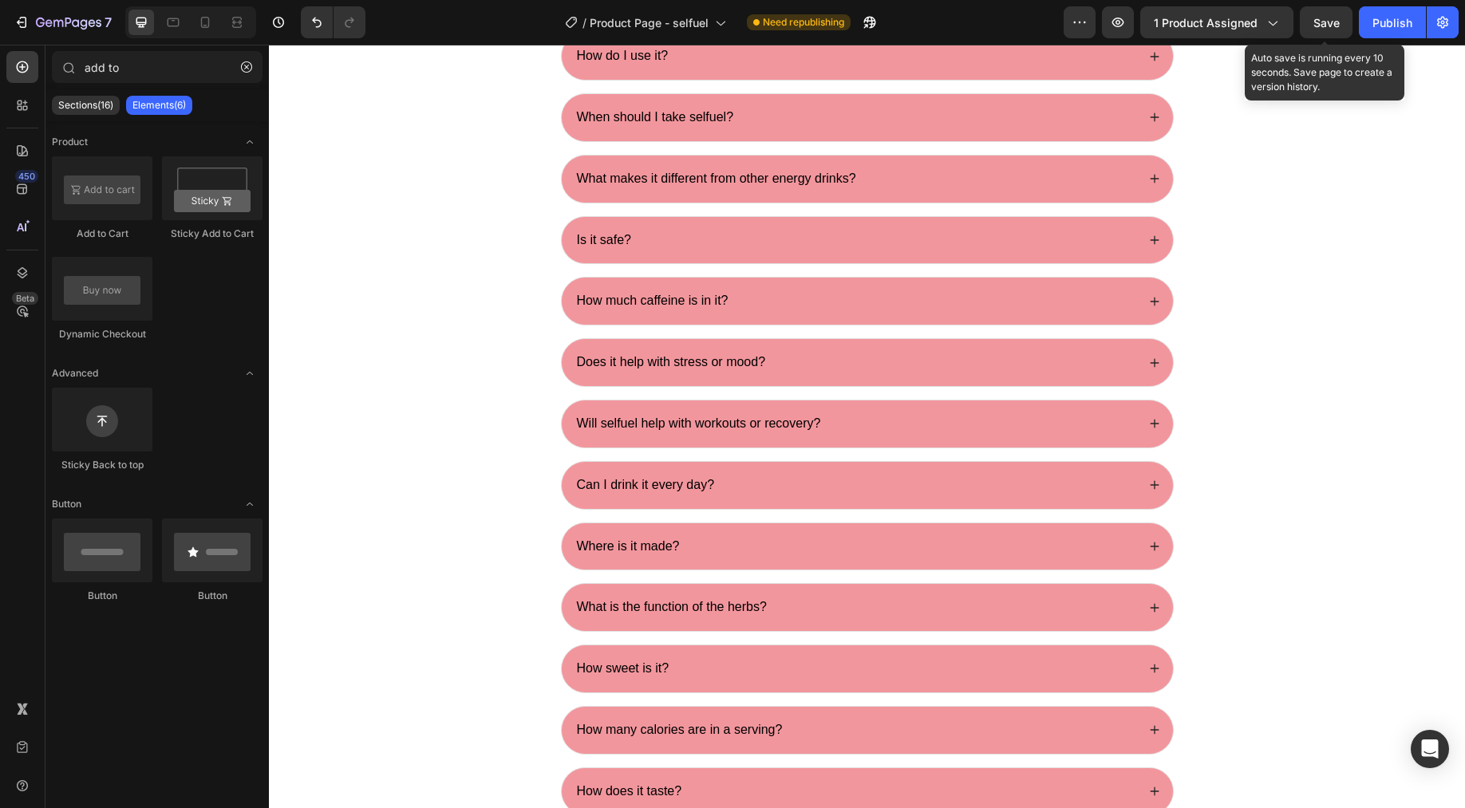
click at [1171, 23] on span "Save" at bounding box center [1326, 23] width 26 height 14
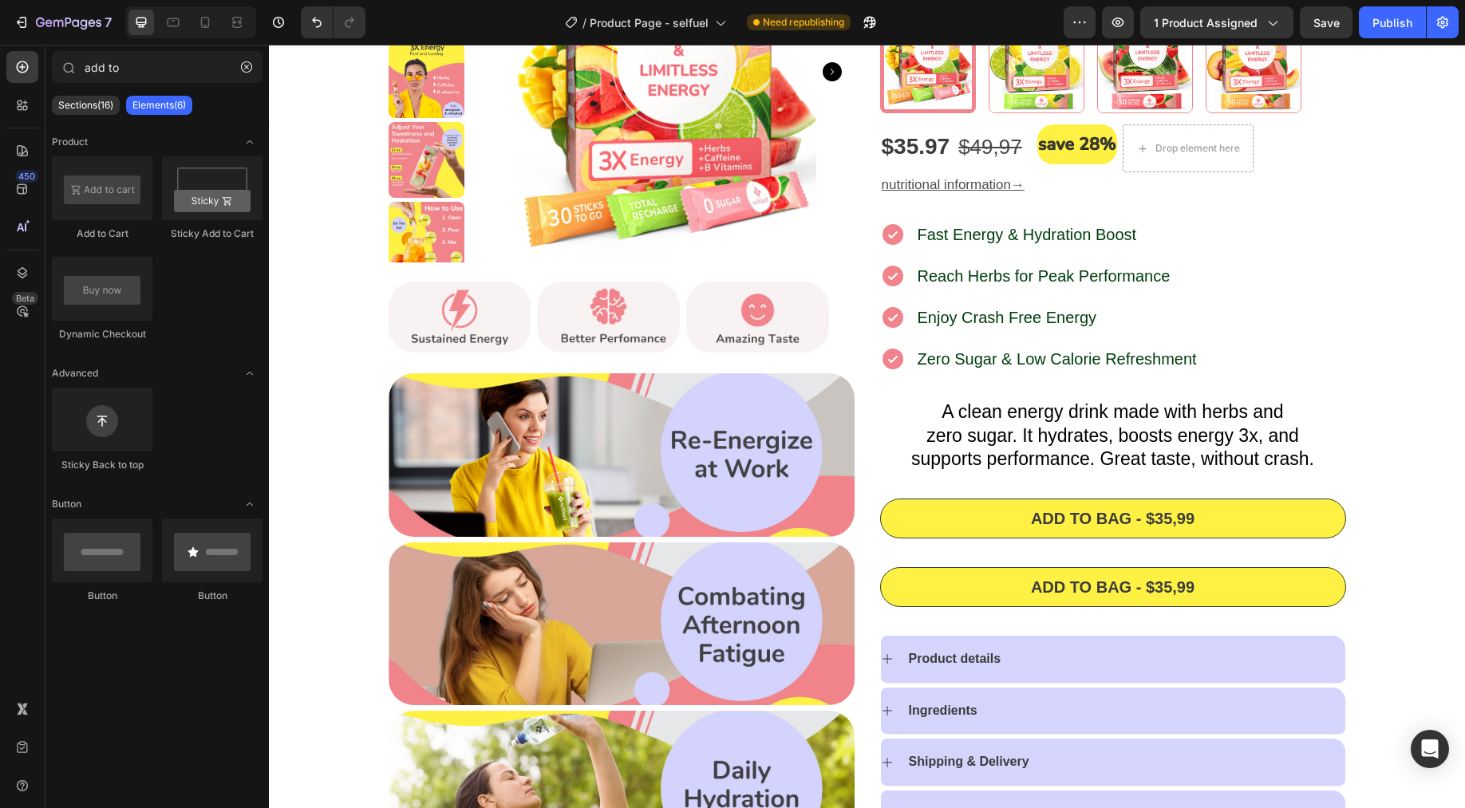
scroll to position [256, 0]
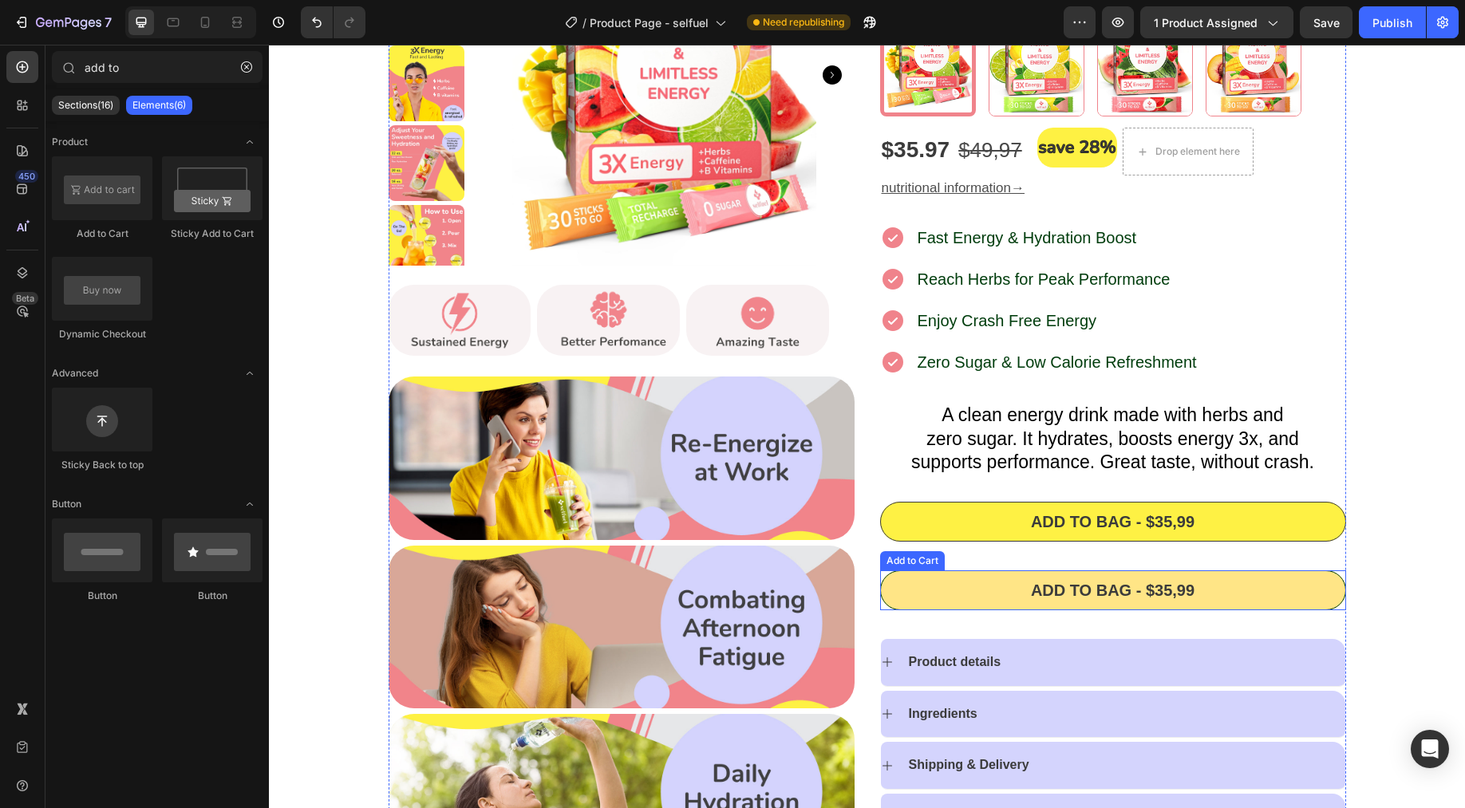
click at [1171, 582] on button "Add to bag - $35,99" at bounding box center [1113, 591] width 466 height 40
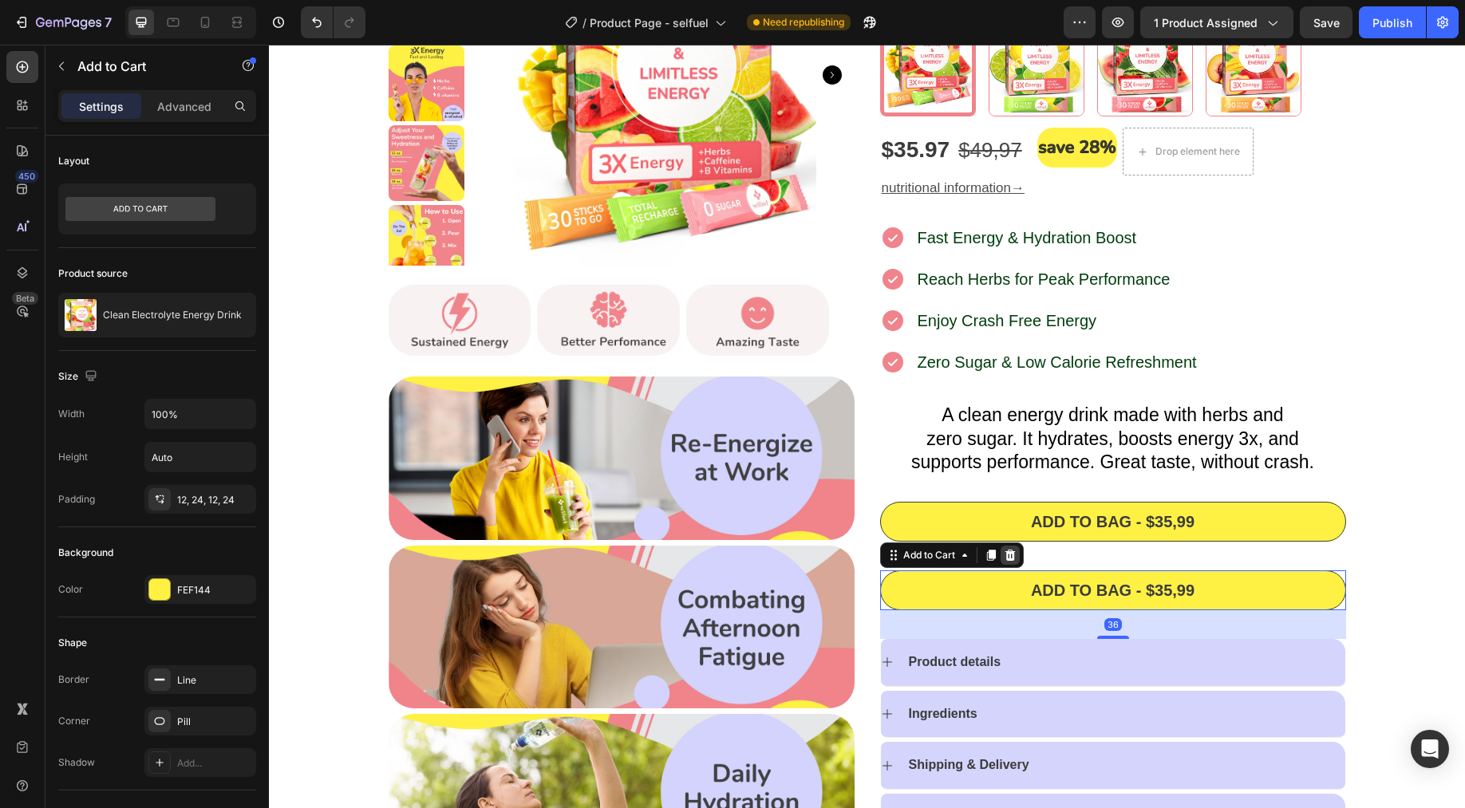
click at [1005, 557] on icon at bounding box center [1010, 555] width 10 height 11
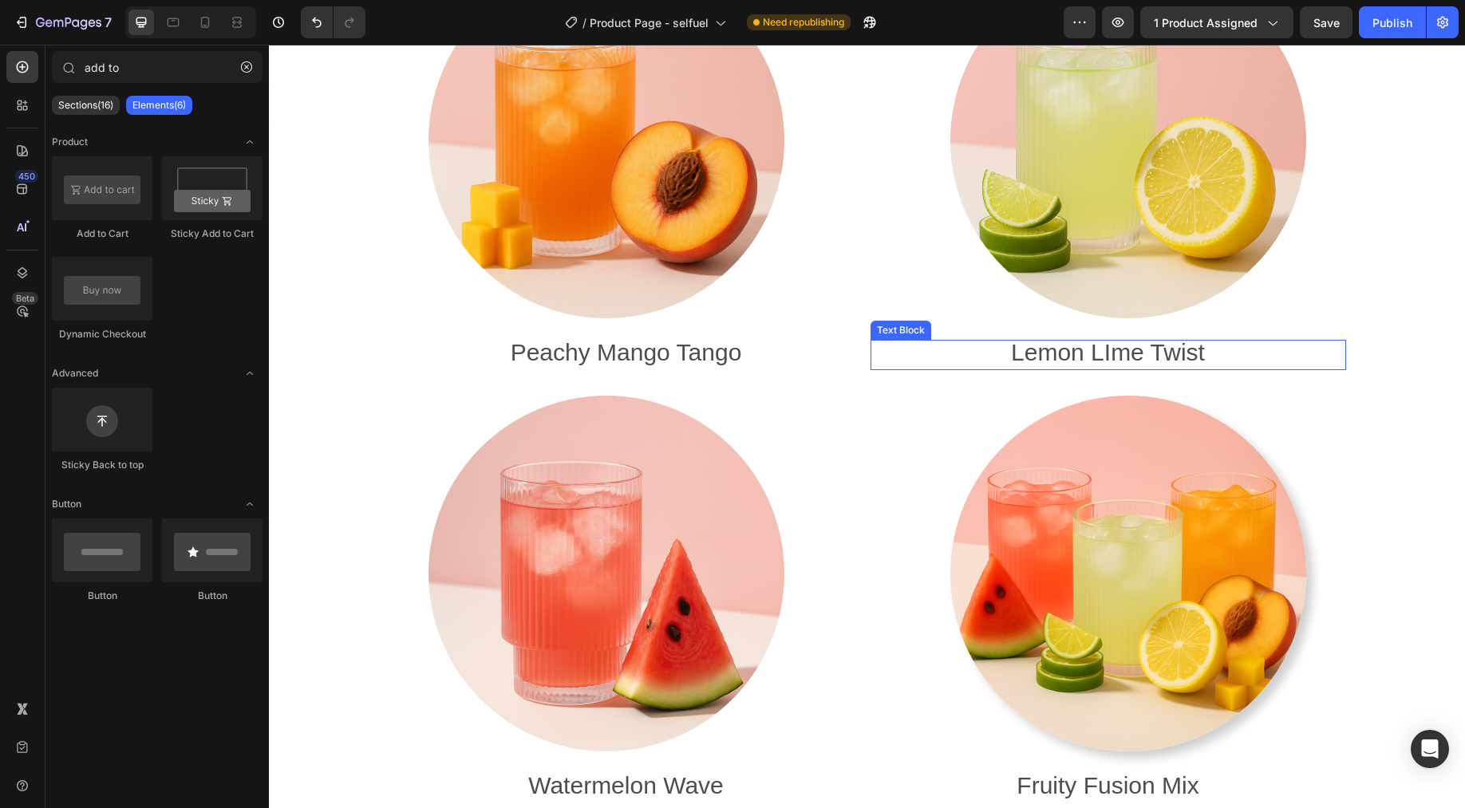
scroll to position [7110, 0]
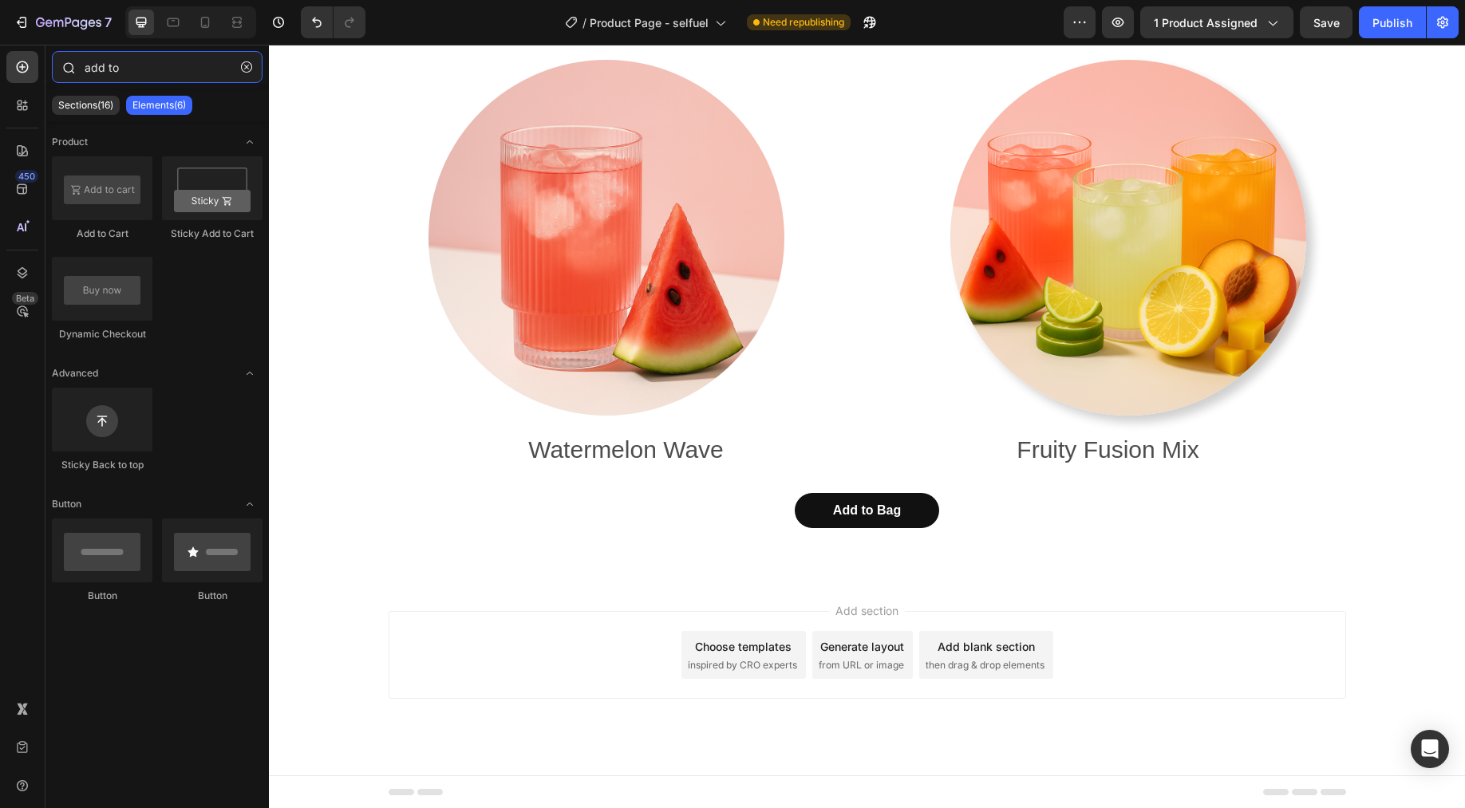
click at [130, 73] on input "add to" at bounding box center [157, 67] width 211 height 32
click at [17, 56] on div "450 Beta add to Sections(16) Elements(6) Product Add to Cart Sticky Add to Cart…" at bounding box center [134, 427] width 269 height 764
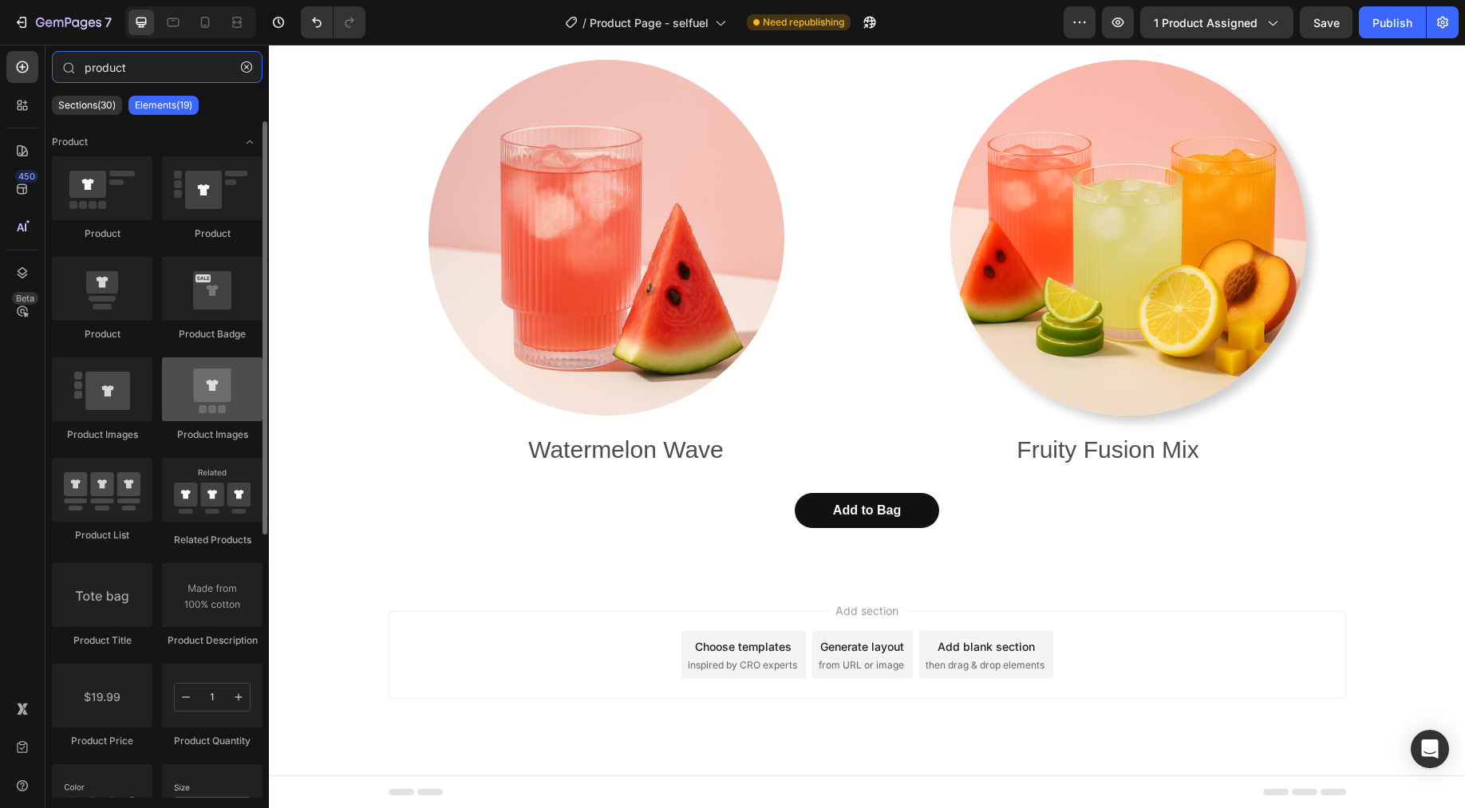
type input "product"
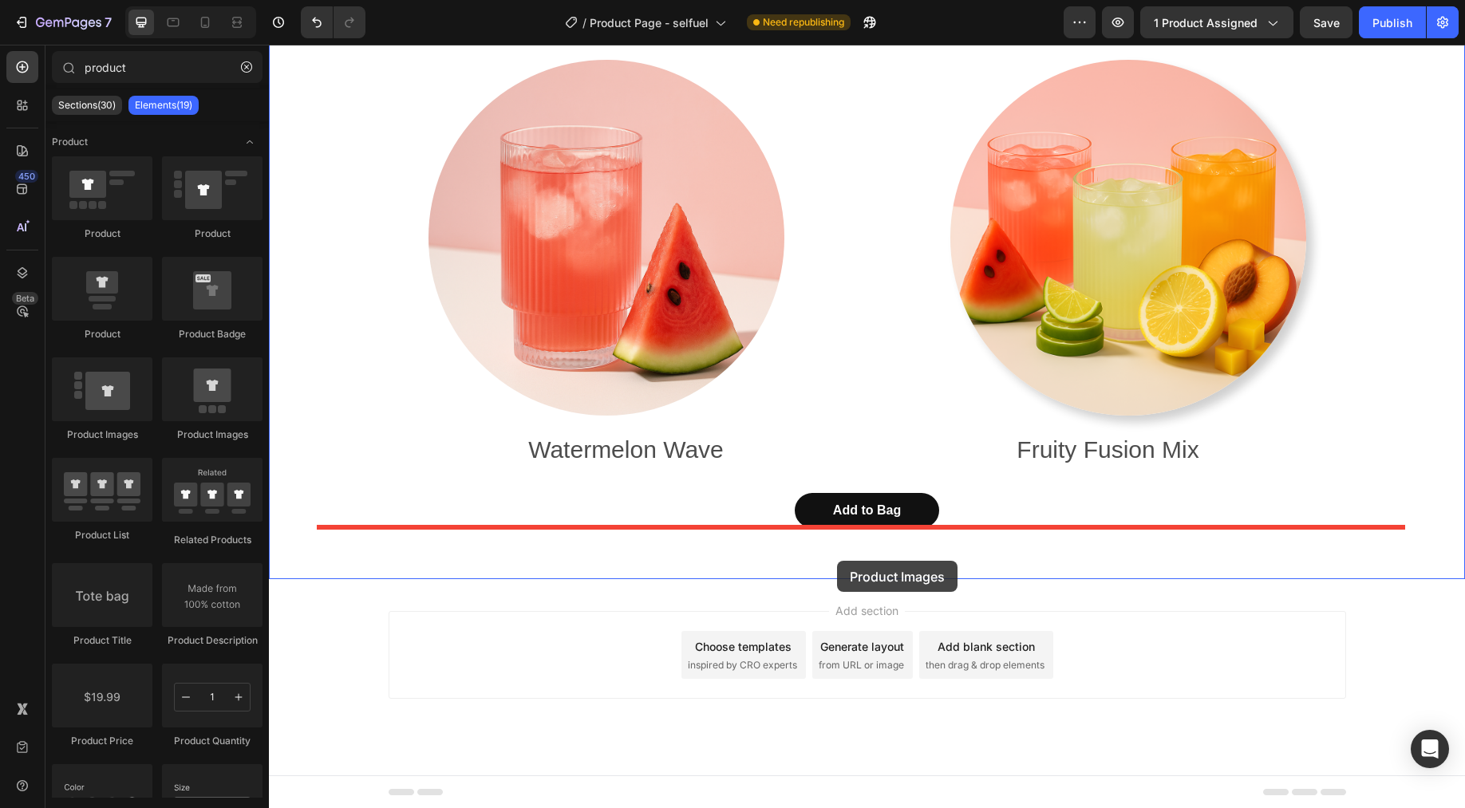
drag, startPoint x: 481, startPoint y: 446, endPoint x: 837, endPoint y: 561, distance: 374.0
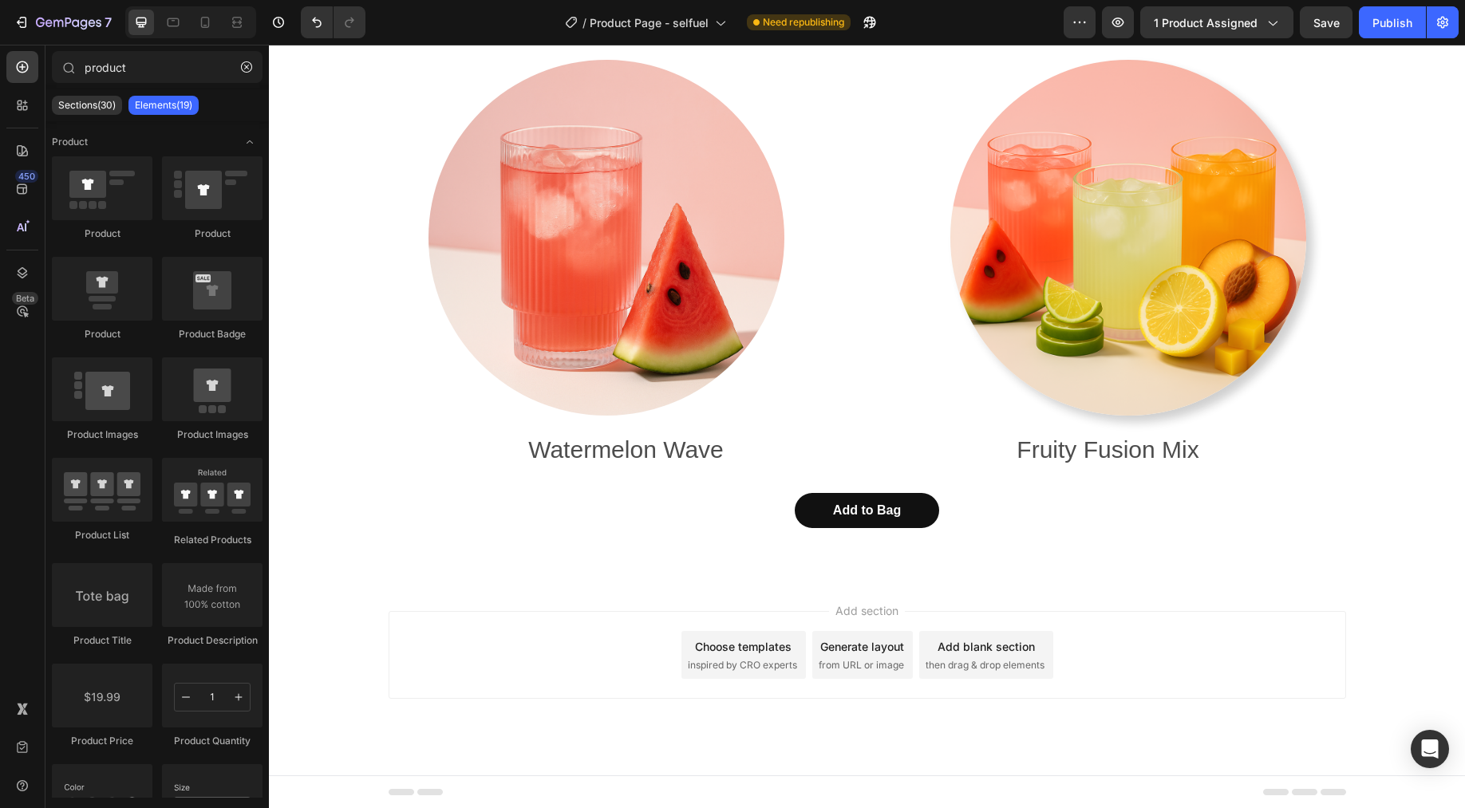
click at [561, 778] on div "Footer" at bounding box center [868, 792] width 958 height 32
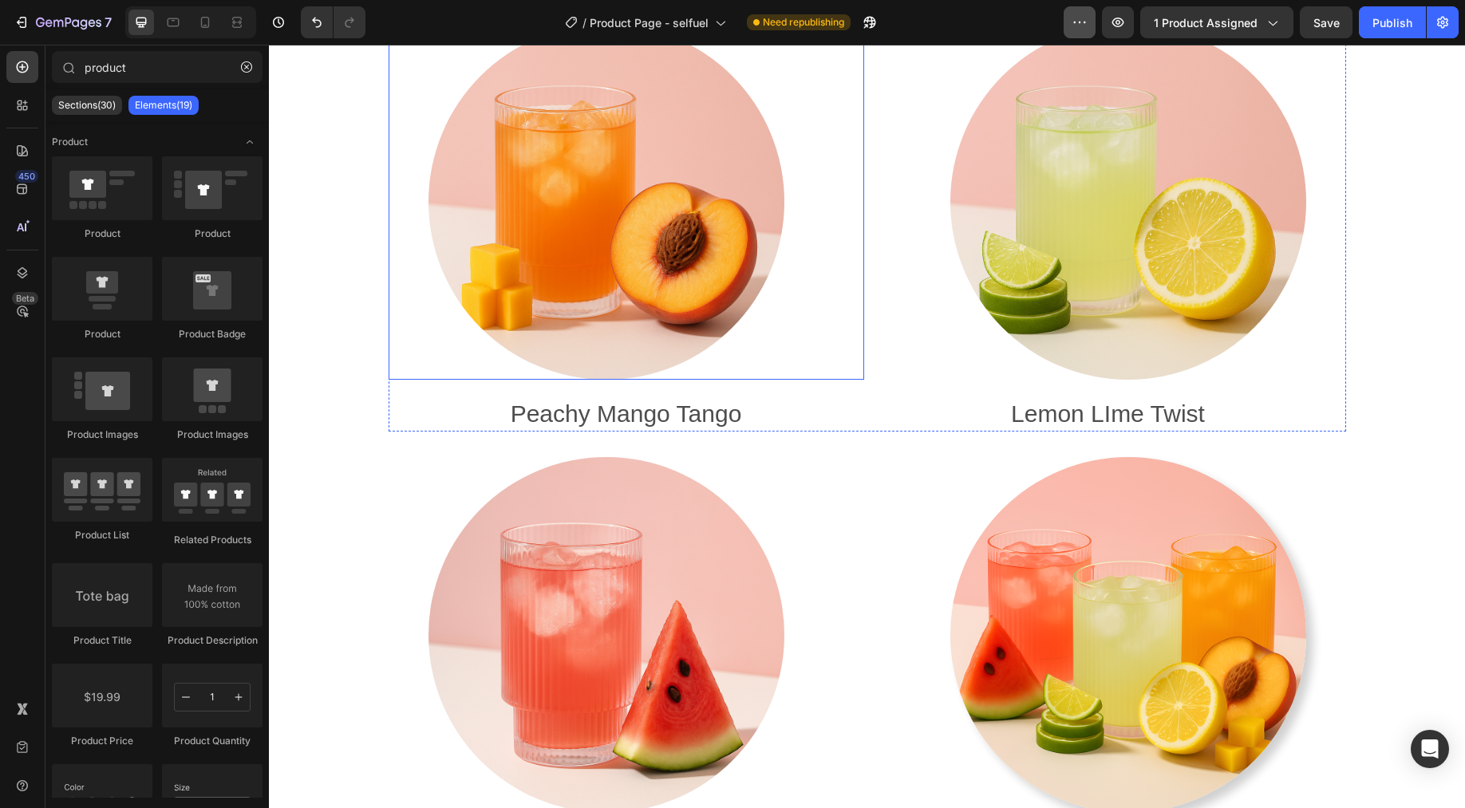
scroll to position [6699, 0]
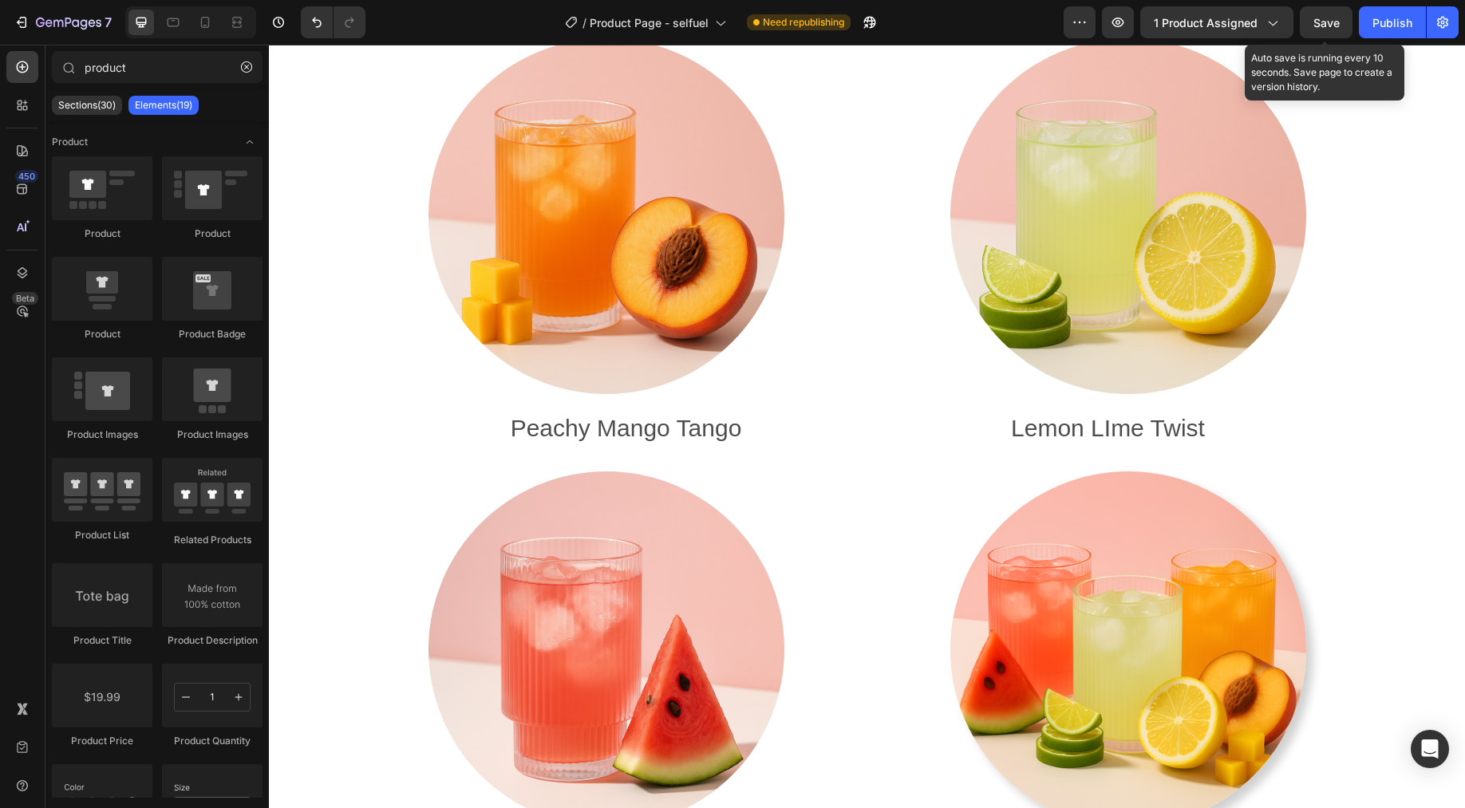
click at [1171, 22] on span "Save" at bounding box center [1326, 23] width 26 height 14
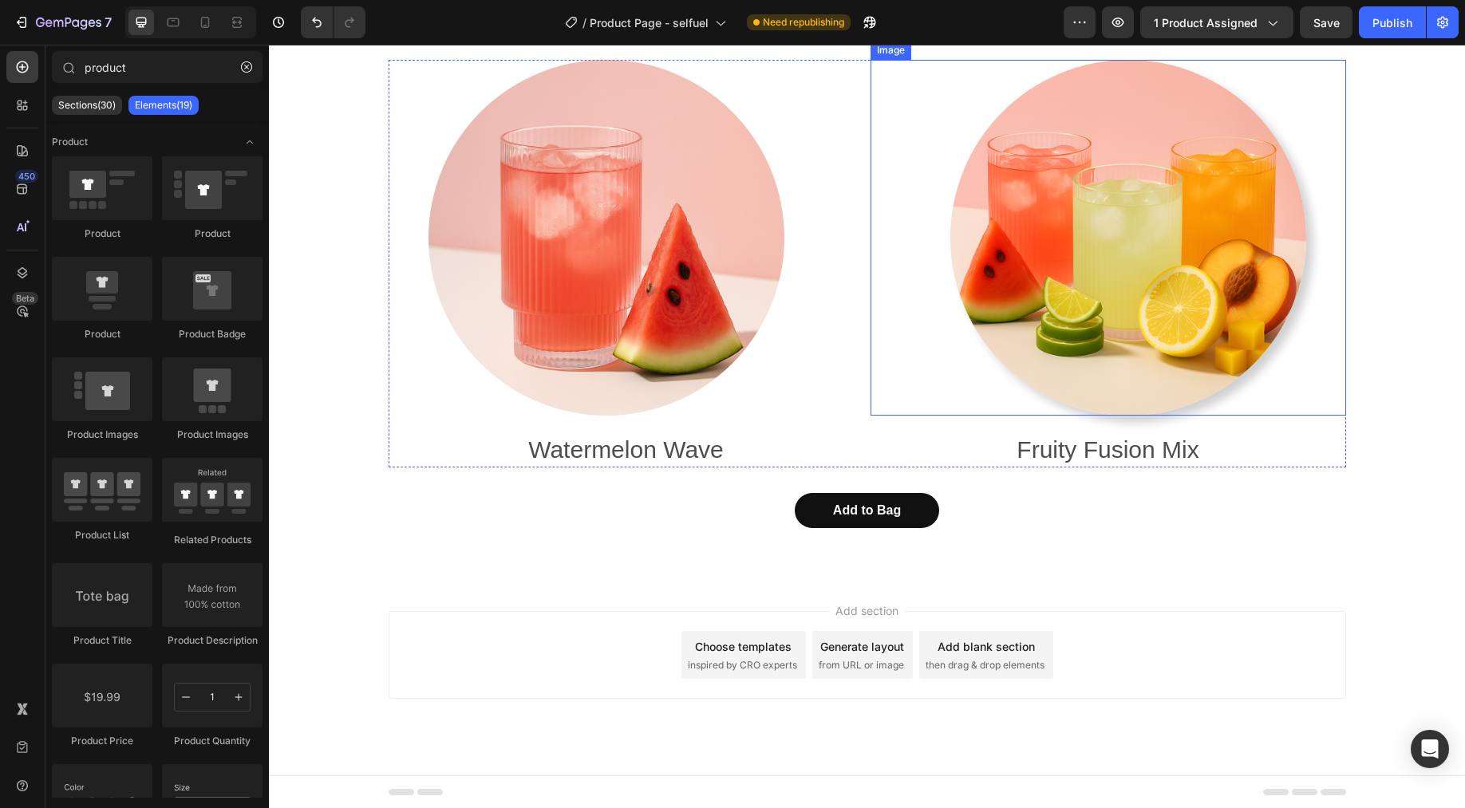
scroll to position [6647, 0]
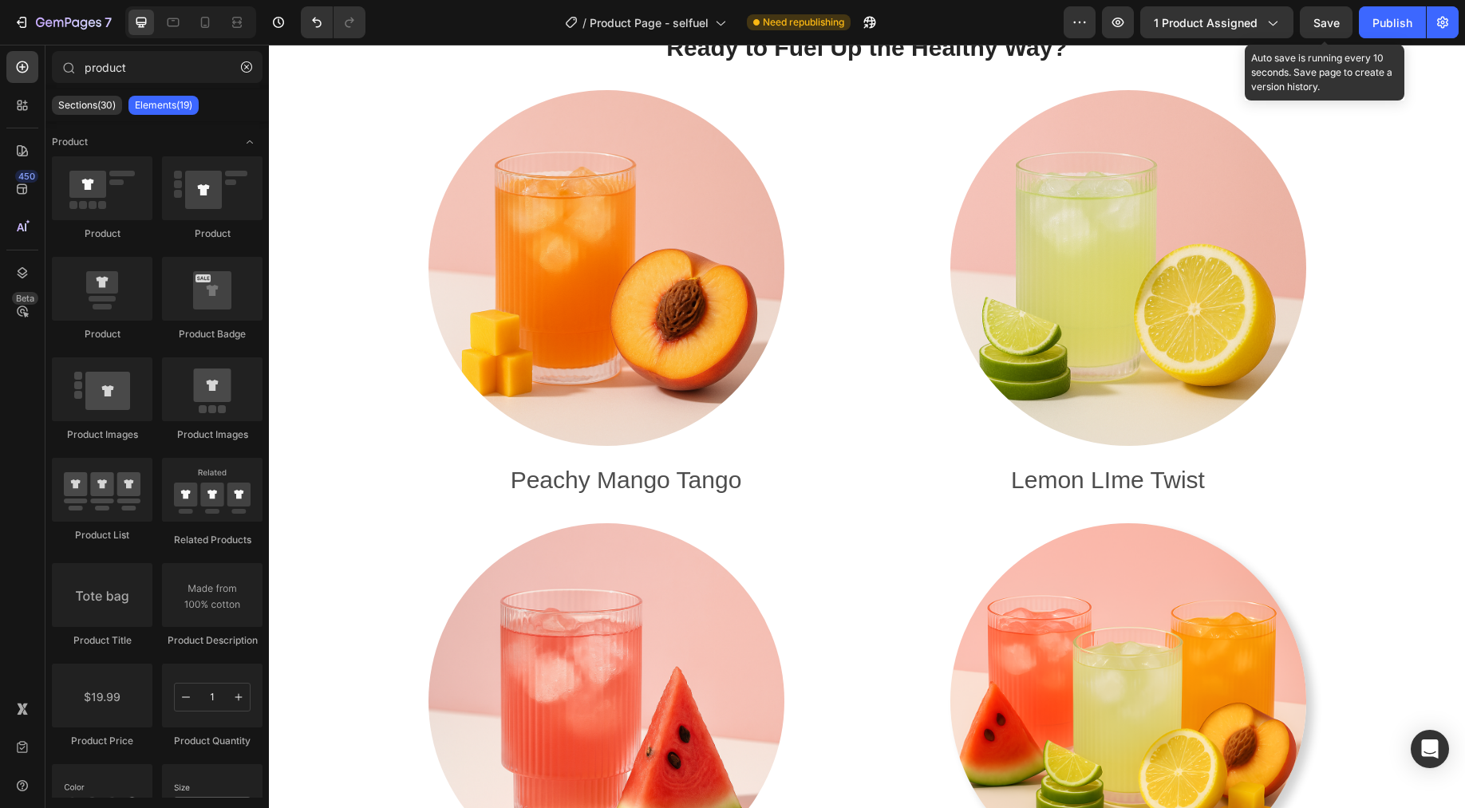
click at [1171, 22] on span "Save" at bounding box center [1326, 23] width 26 height 14
click at [1171, 32] on button "Save" at bounding box center [1326, 22] width 53 height 32
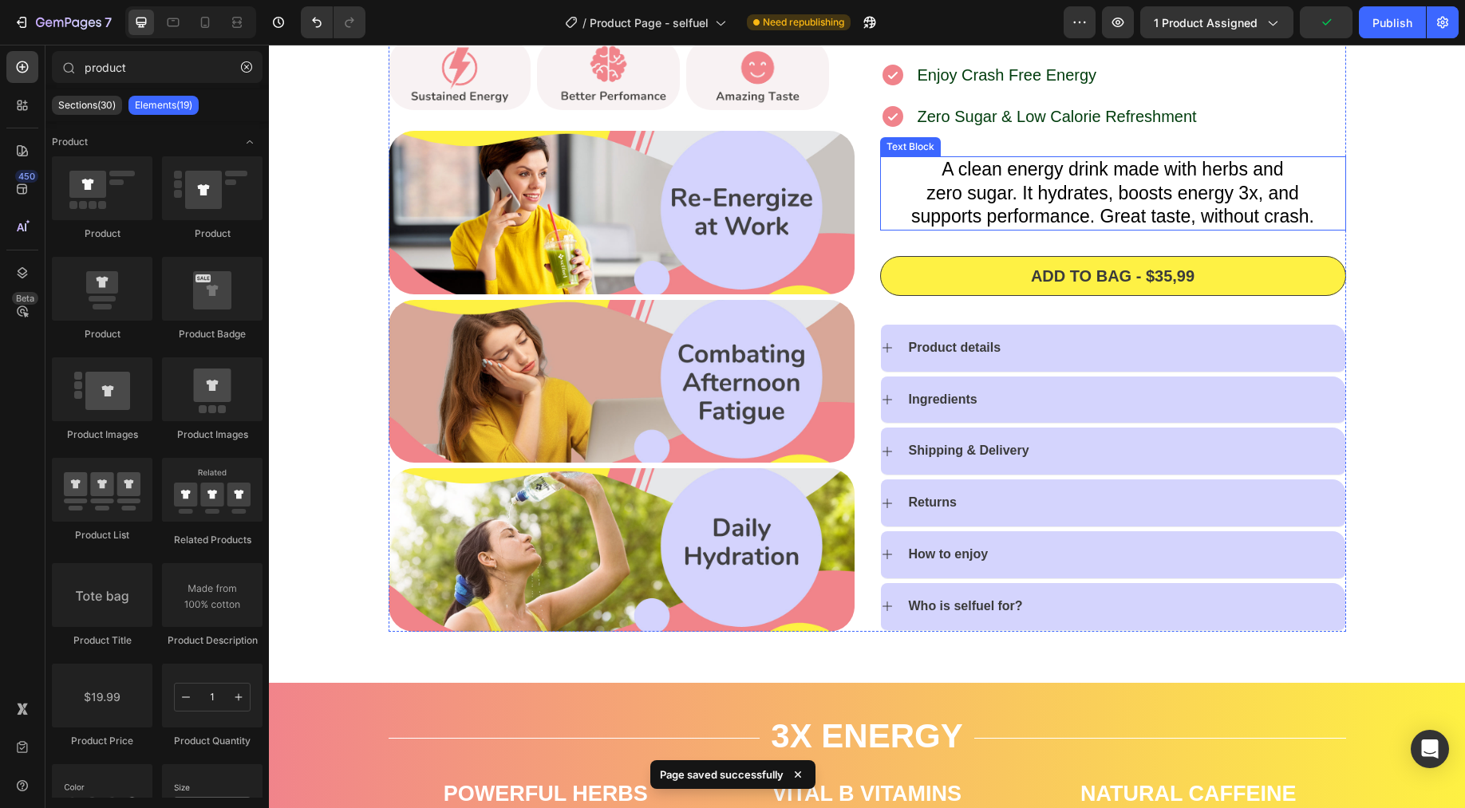
scroll to position [0, 0]
